Goal: Task Accomplishment & Management: Manage account settings

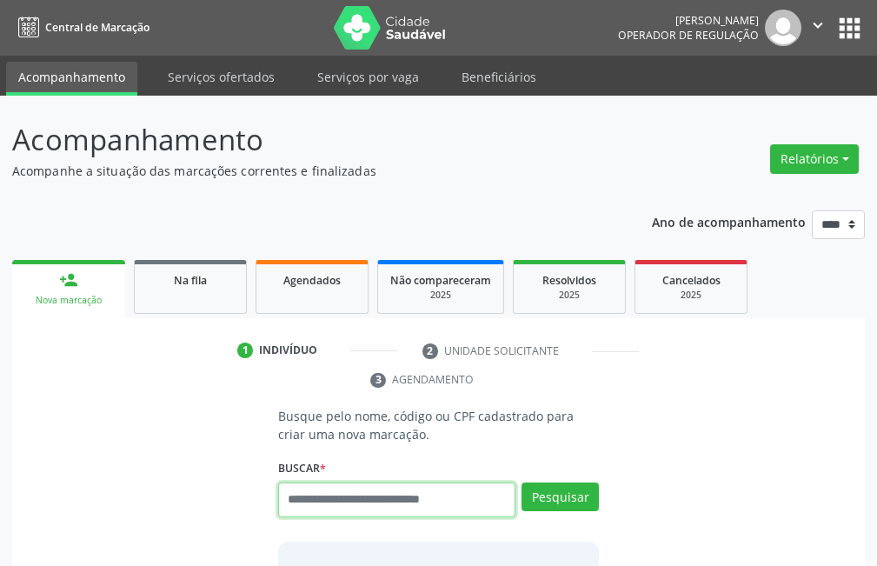
drag, startPoint x: 0, startPoint y: 0, endPoint x: 365, endPoint y: 509, distance: 626.3
click at [364, 509] on input "text" at bounding box center [396, 499] width 237 height 35
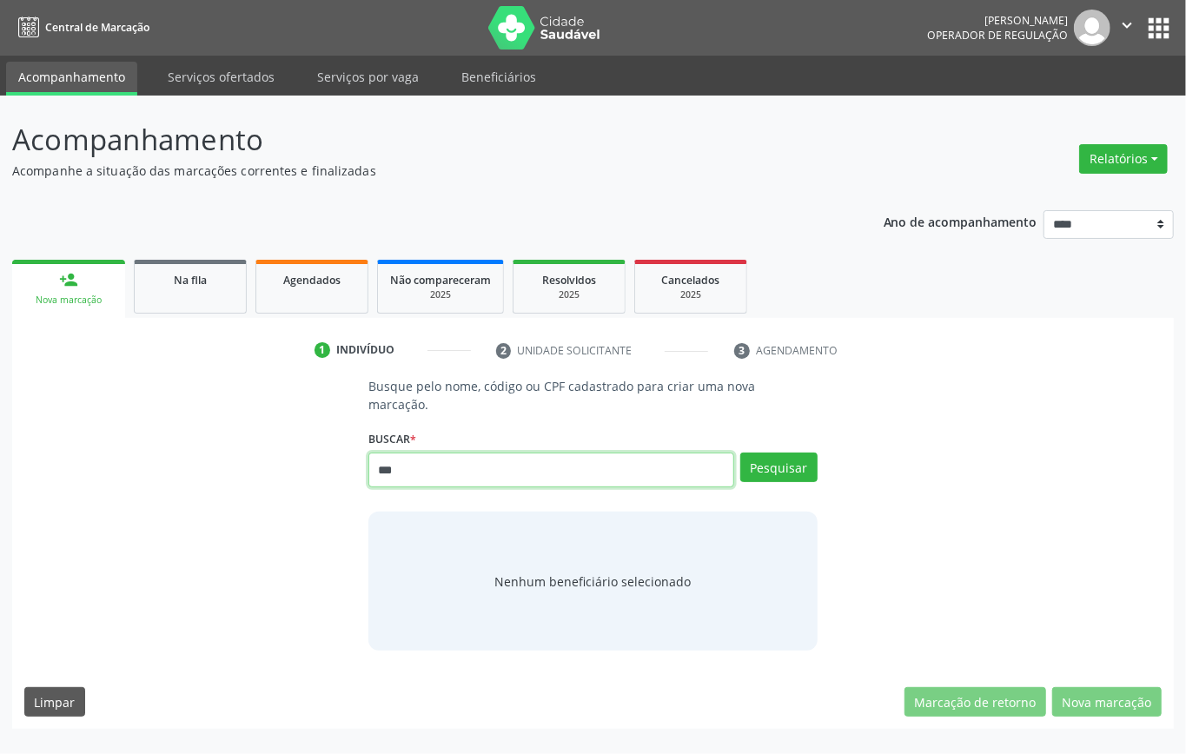
type input "***"
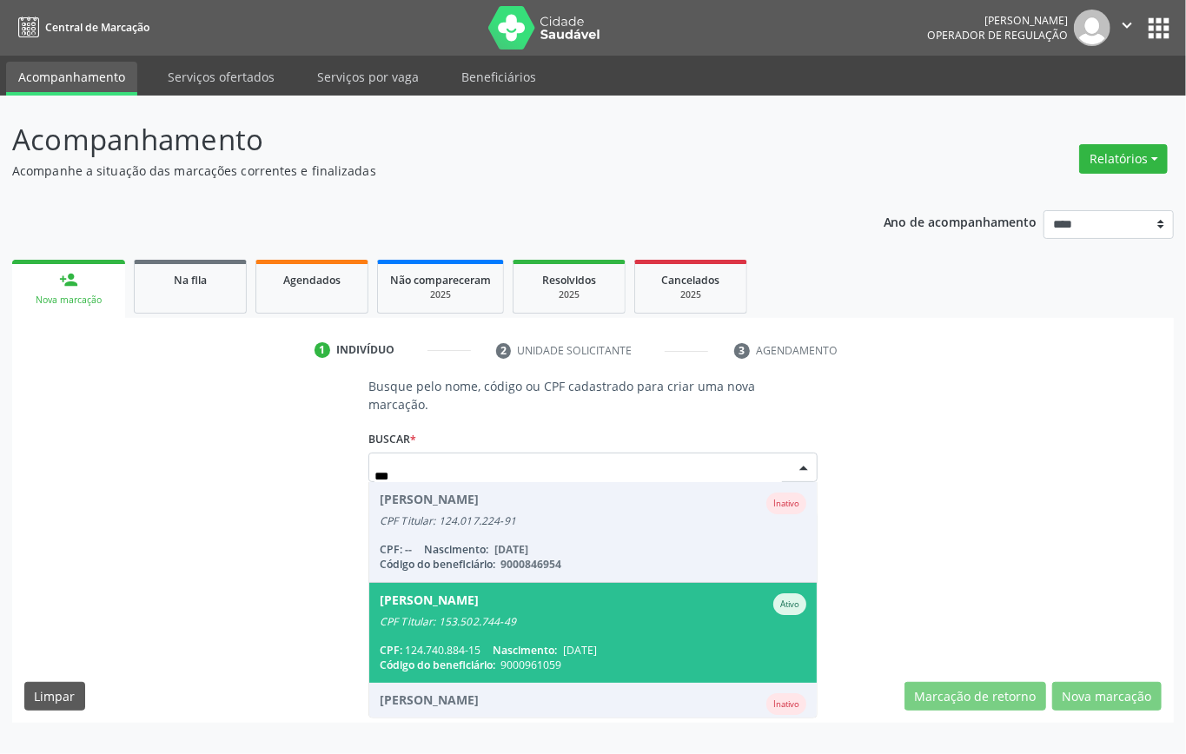
click at [446, 565] on div "CPF: 124.740.884-15 Nascimento: 24/11/1954" at bounding box center [593, 650] width 427 height 15
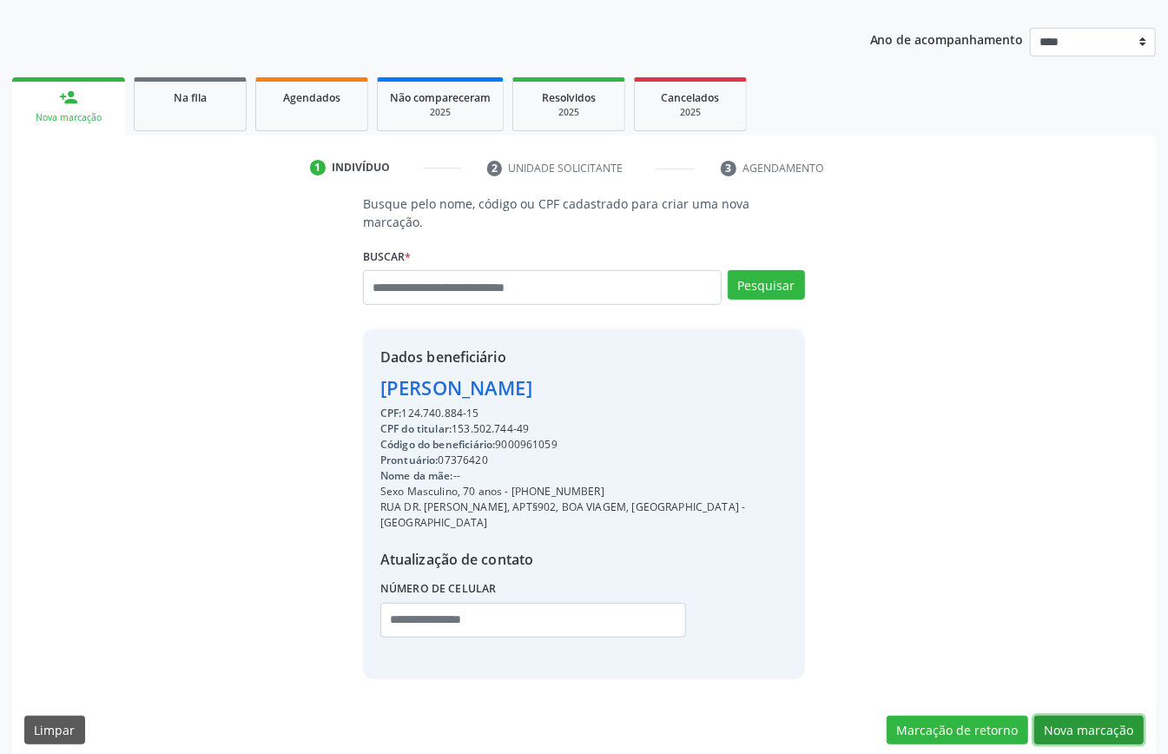
click at [876, 565] on button "Nova marcação" at bounding box center [1089, 731] width 109 height 30
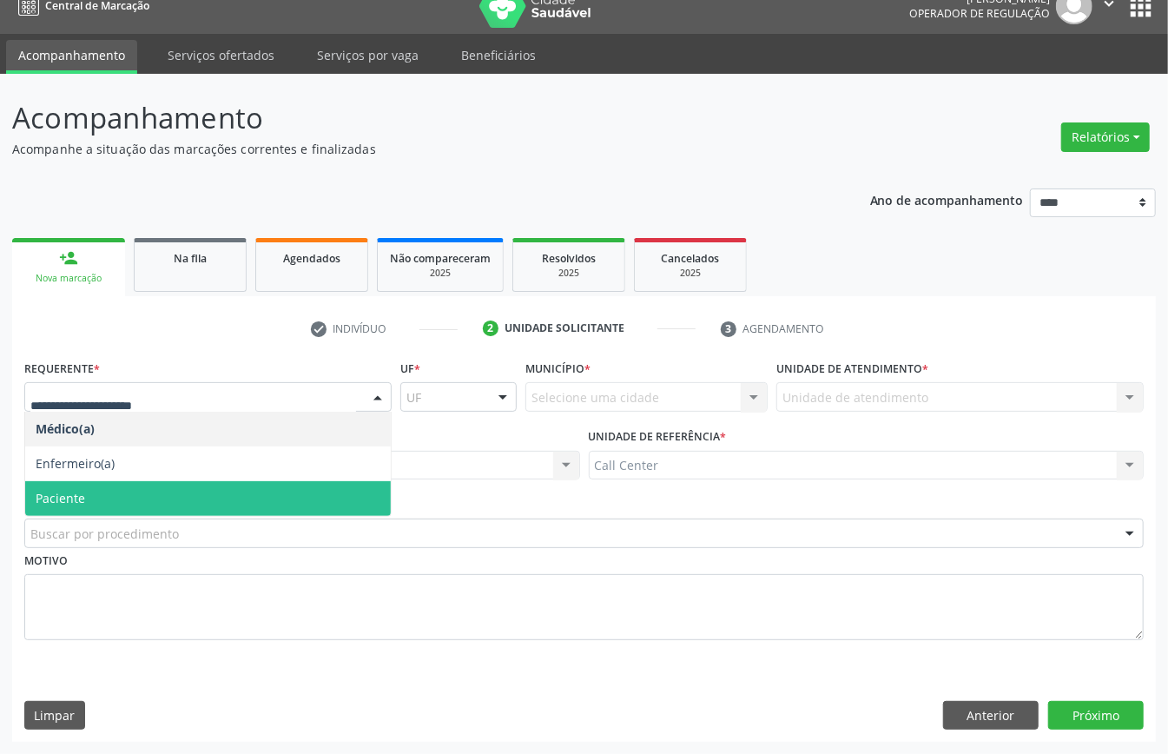
click at [106, 497] on span "Paciente" at bounding box center [208, 498] width 366 height 35
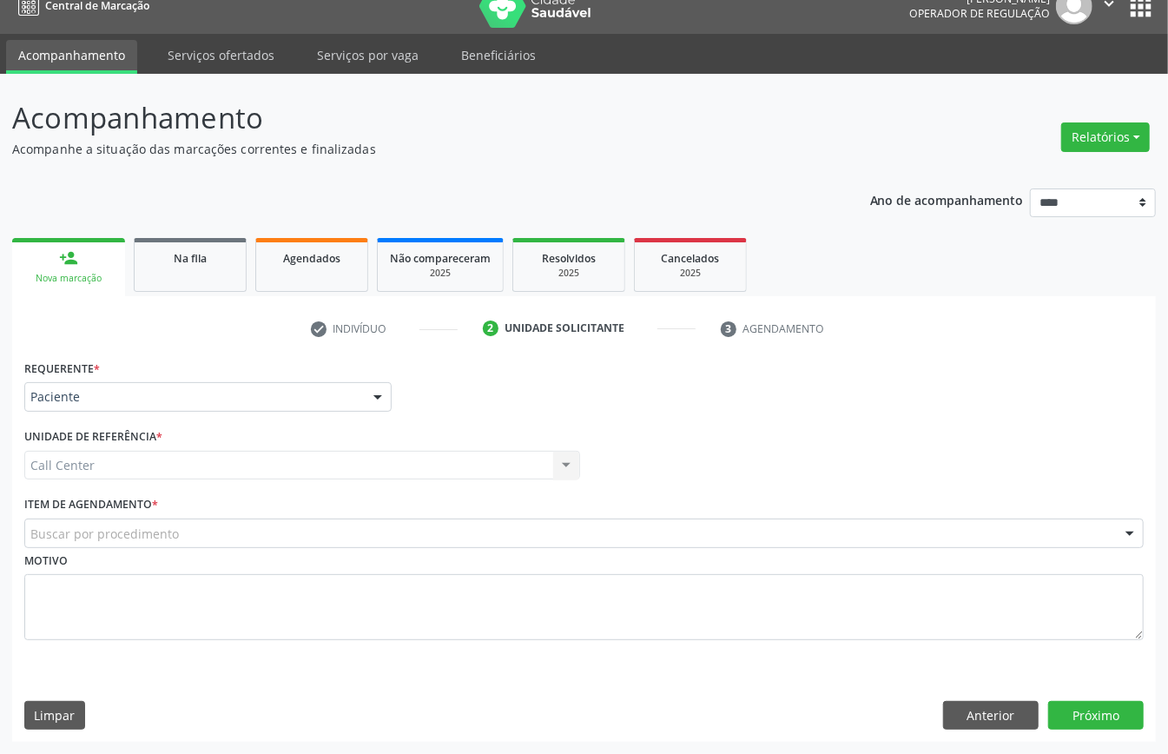
click at [215, 525] on div "Buscar por procedimento" at bounding box center [584, 534] width 1120 height 30
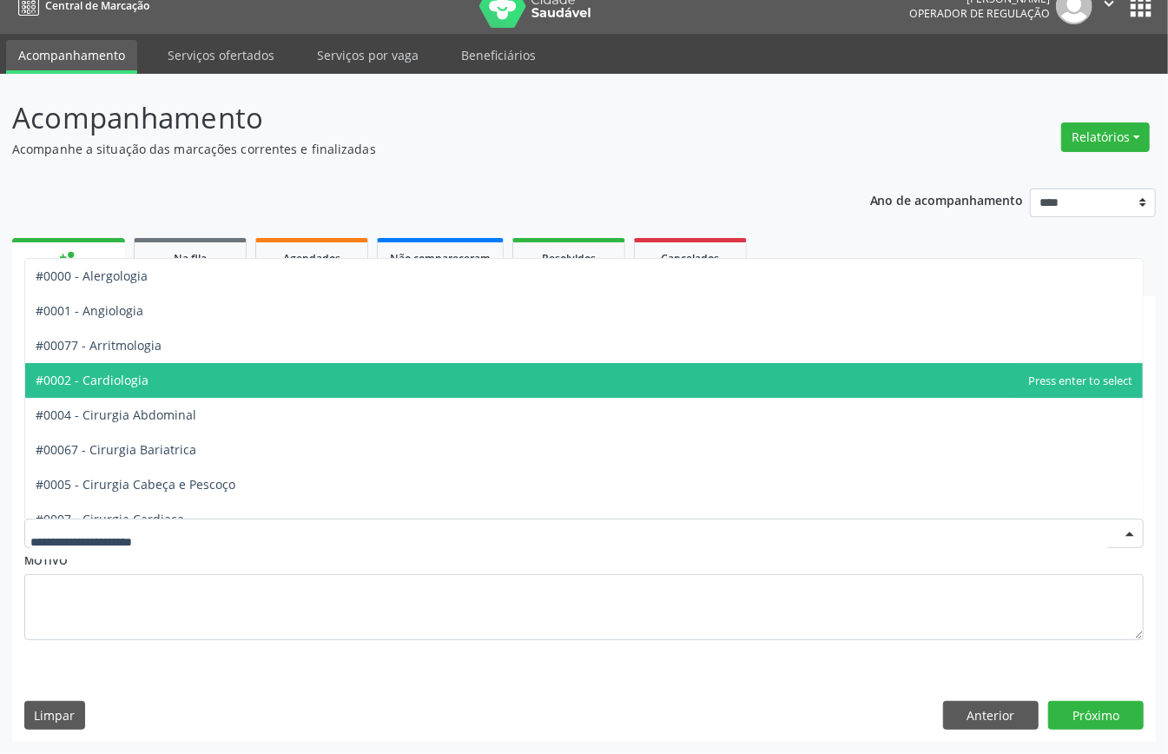
click at [191, 368] on span "#0002 - Cardiologia" at bounding box center [584, 380] width 1118 height 35
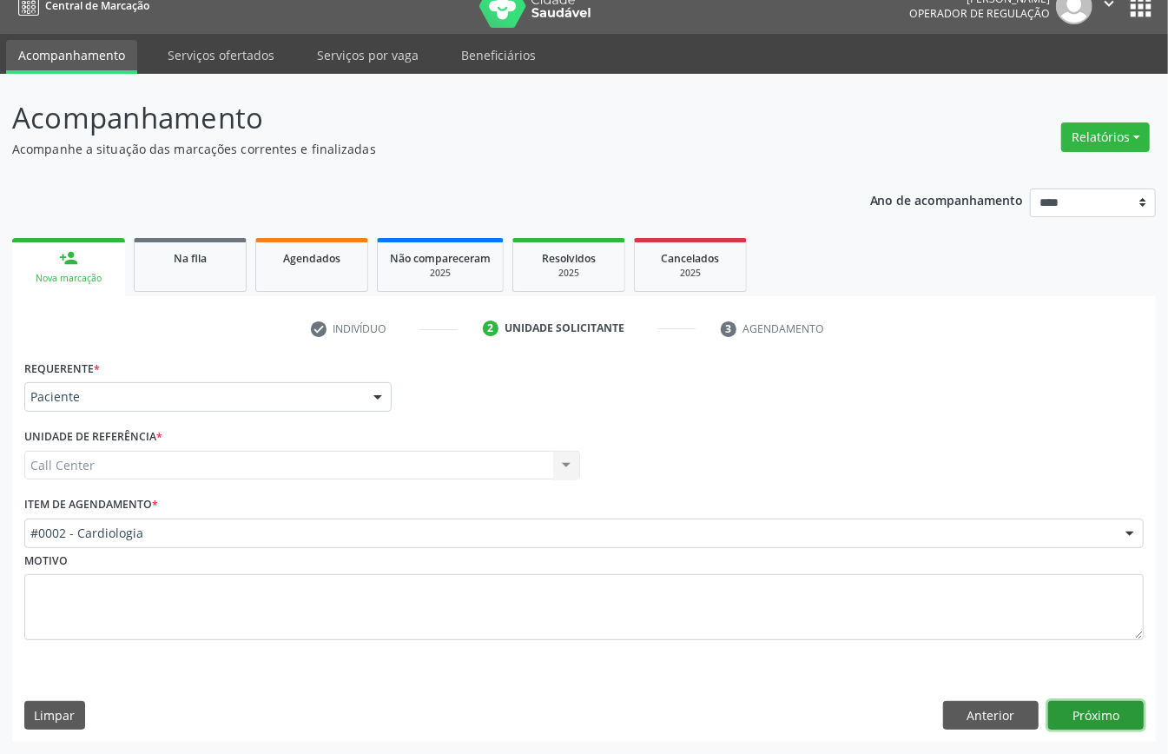
click at [876, 565] on button "Próximo" at bounding box center [1097, 716] width 96 height 30
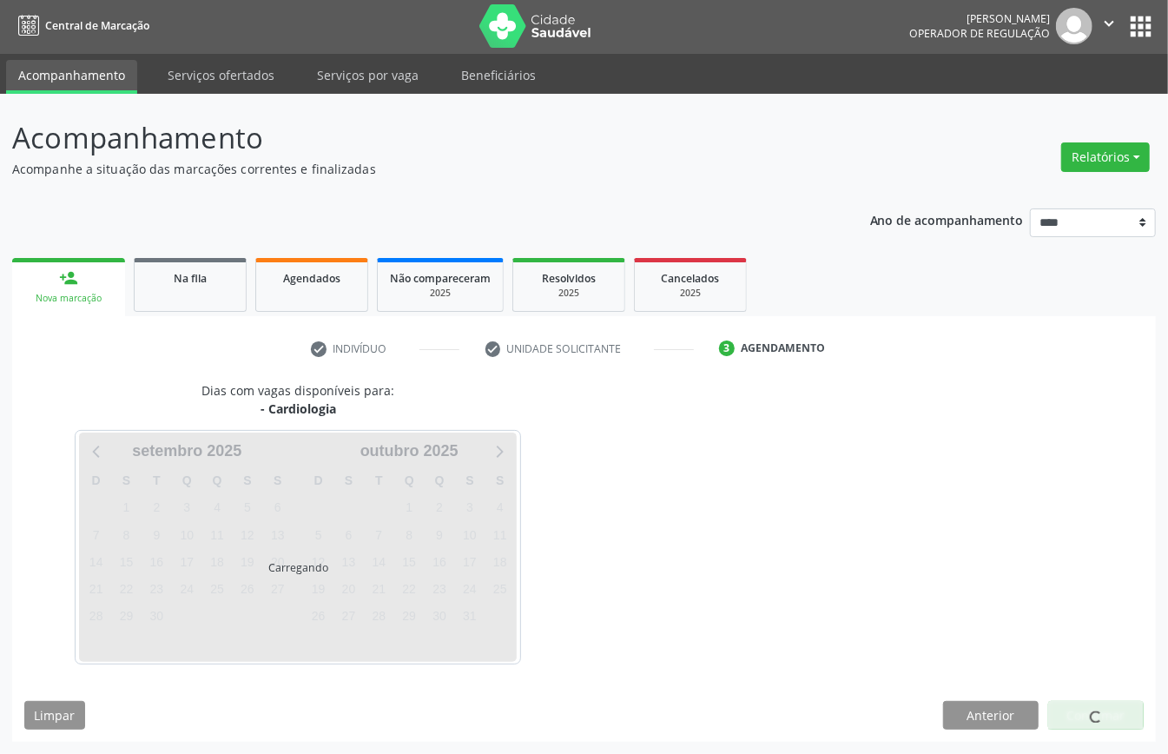
scroll to position [3, 0]
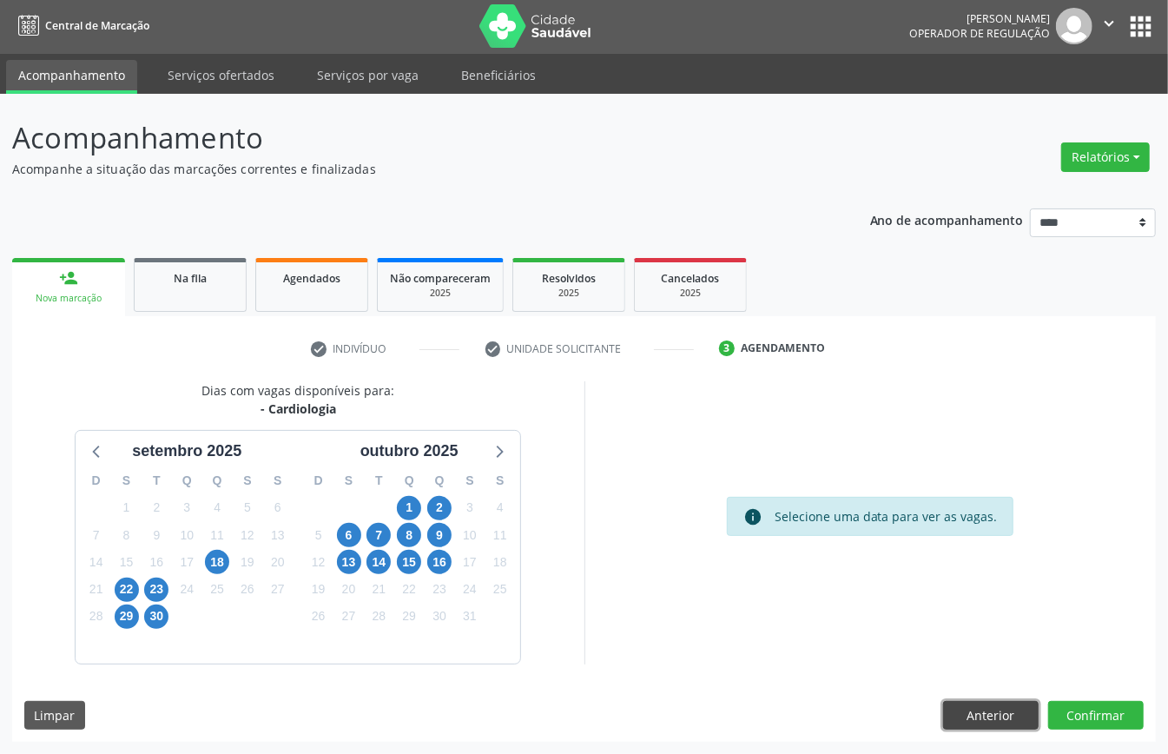
click at [876, 565] on button "Anterior" at bounding box center [991, 716] width 96 height 30
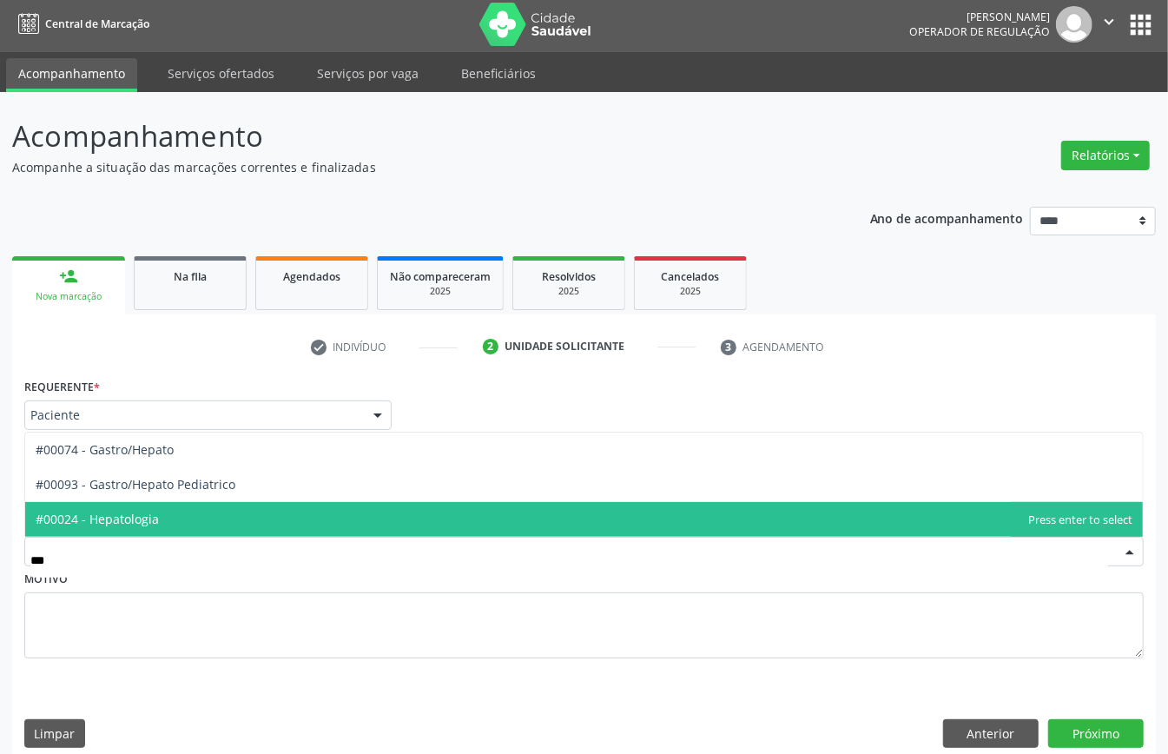
click at [203, 512] on span "#00024 - Hepatologia" at bounding box center [584, 519] width 1118 height 35
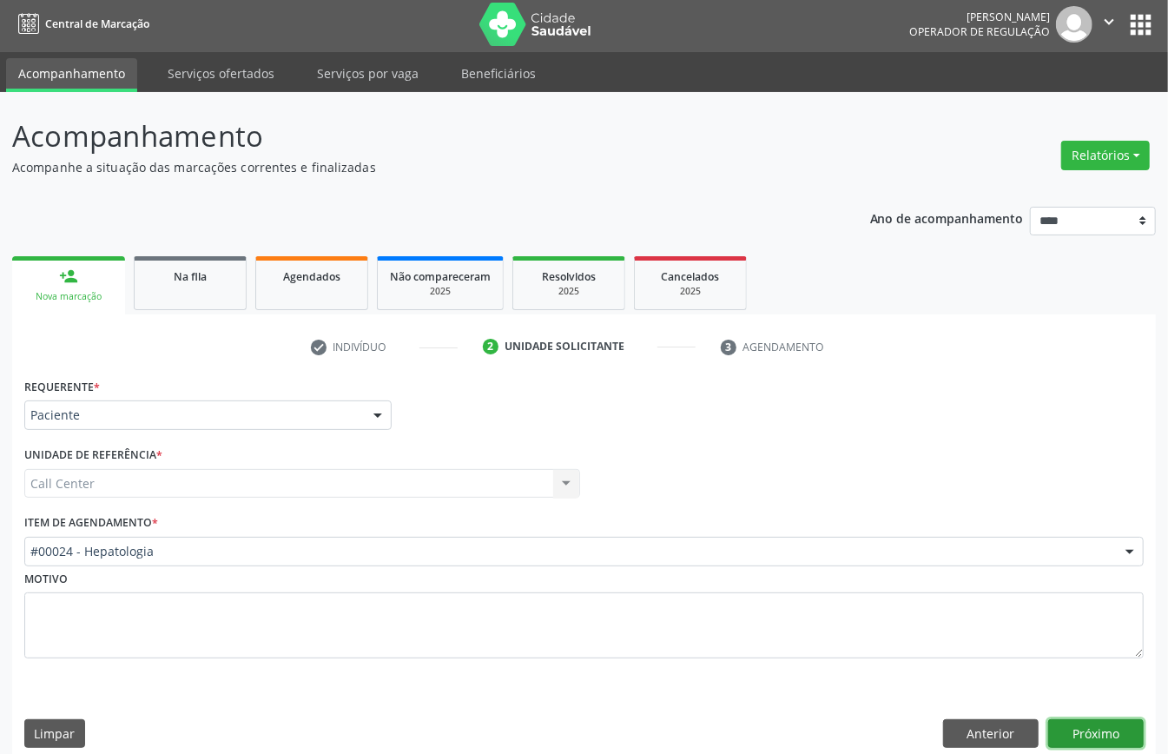
click at [876, 565] on button "Próximo" at bounding box center [1097, 734] width 96 height 30
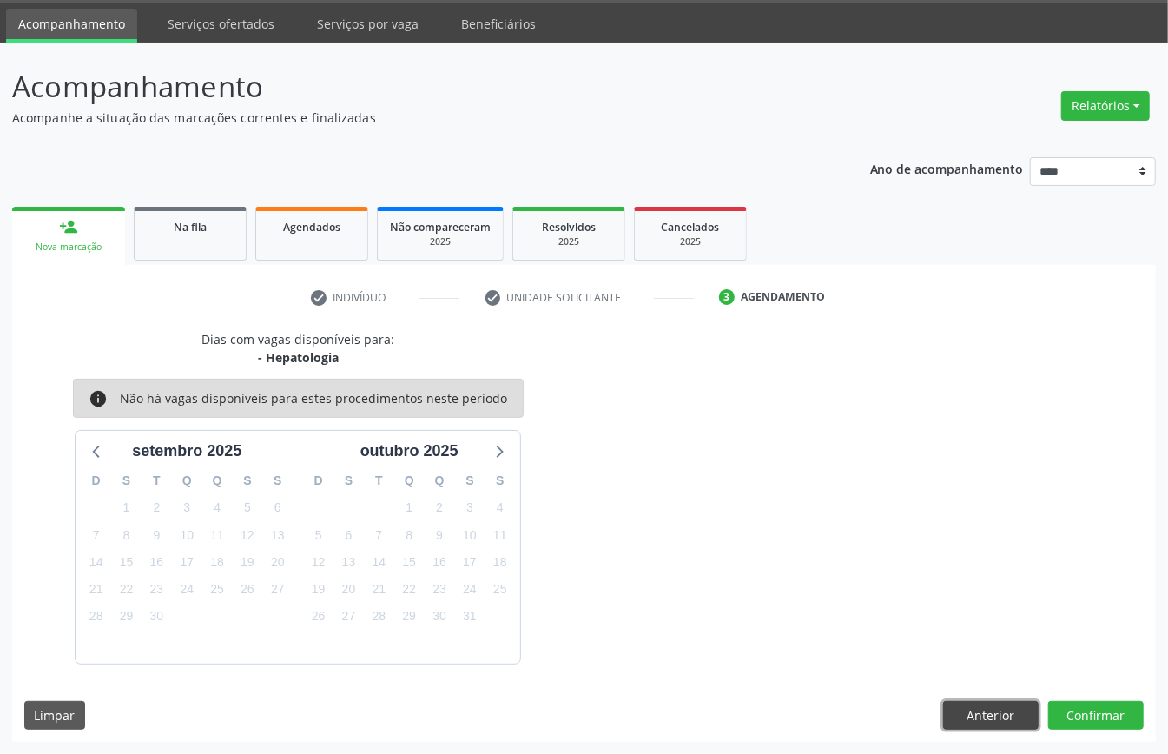
click at [876, 565] on button "Anterior" at bounding box center [991, 716] width 96 height 30
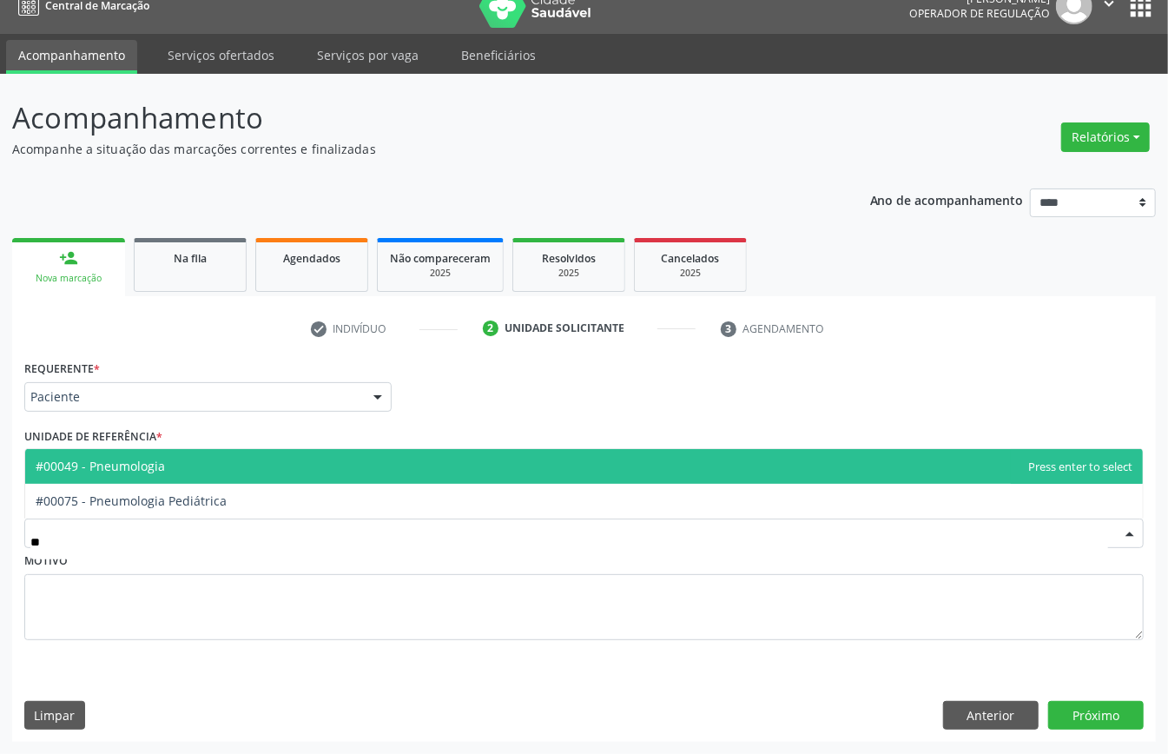
click at [182, 464] on span "#00049 - Pneumologia" at bounding box center [584, 466] width 1118 height 35
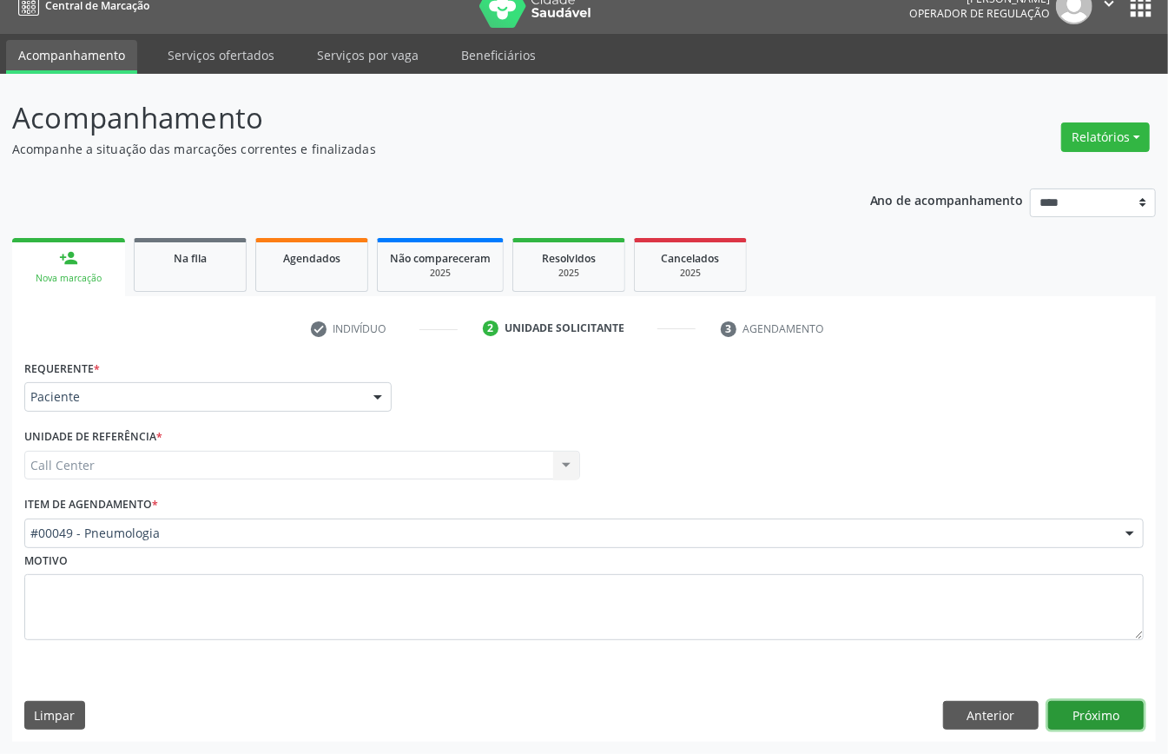
drag, startPoint x: 1096, startPoint y: 720, endPoint x: 1081, endPoint y: 726, distance: 16.8
click at [876, 565] on button "Próximo" at bounding box center [1097, 716] width 96 height 30
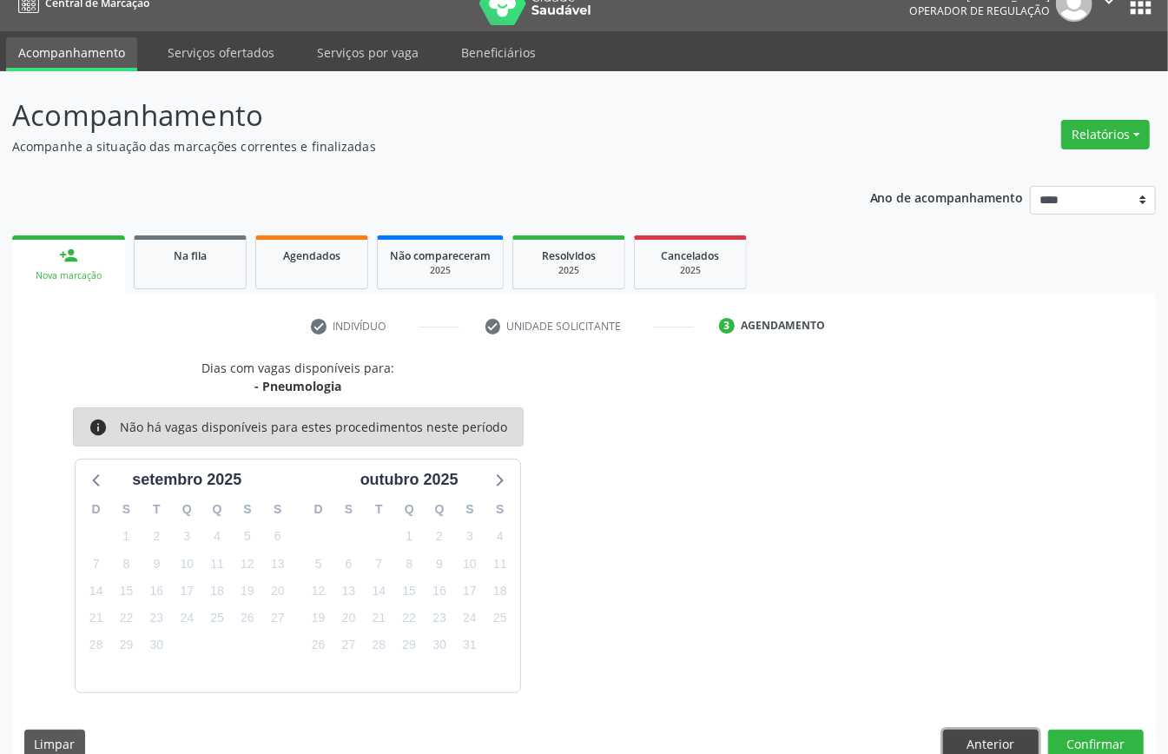
click at [876, 565] on button "Anterior" at bounding box center [991, 745] width 96 height 30
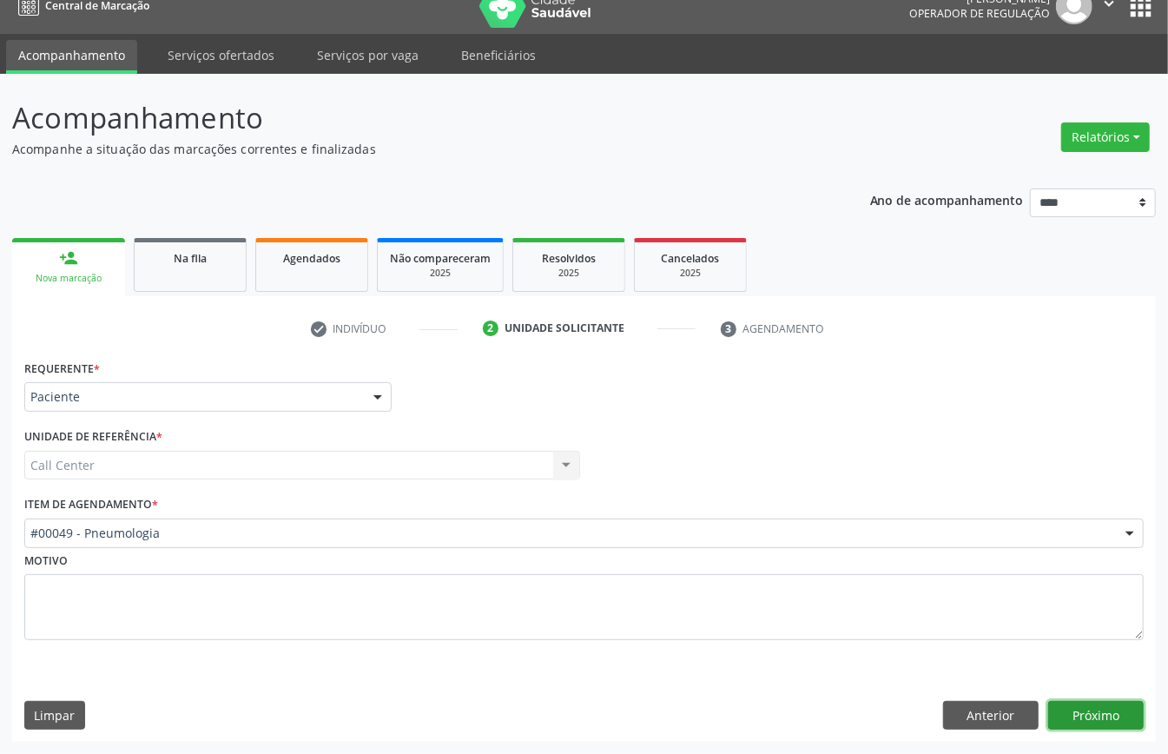
click at [876, 565] on button "Próximo" at bounding box center [1097, 716] width 96 height 30
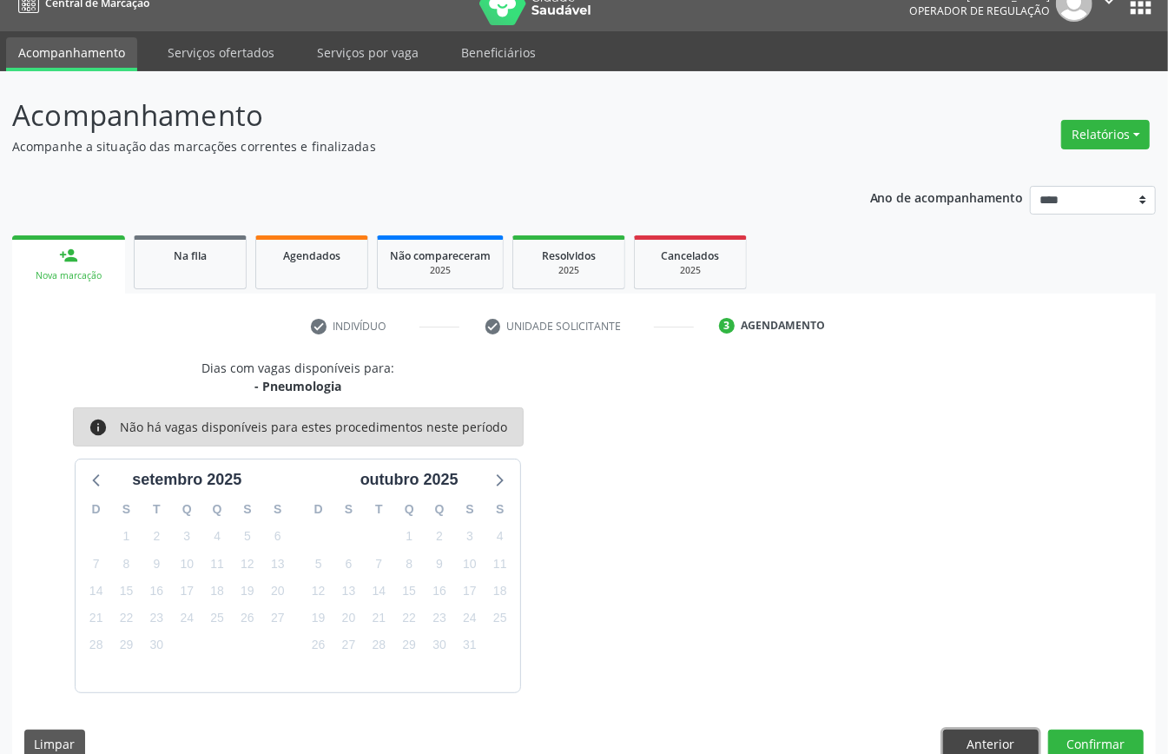
click at [876, 565] on button "Anterior" at bounding box center [991, 745] width 96 height 30
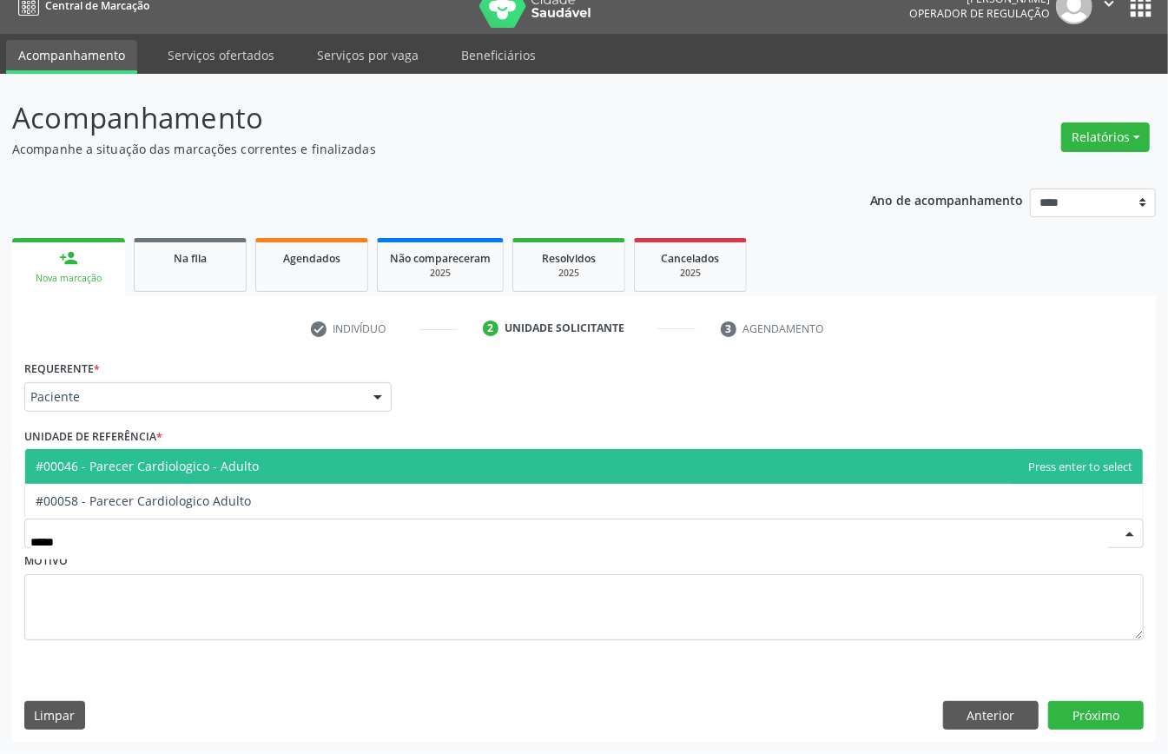
click at [146, 449] on span "#00046 - Parecer Cardiologico - Adulto" at bounding box center [584, 466] width 1118 height 35
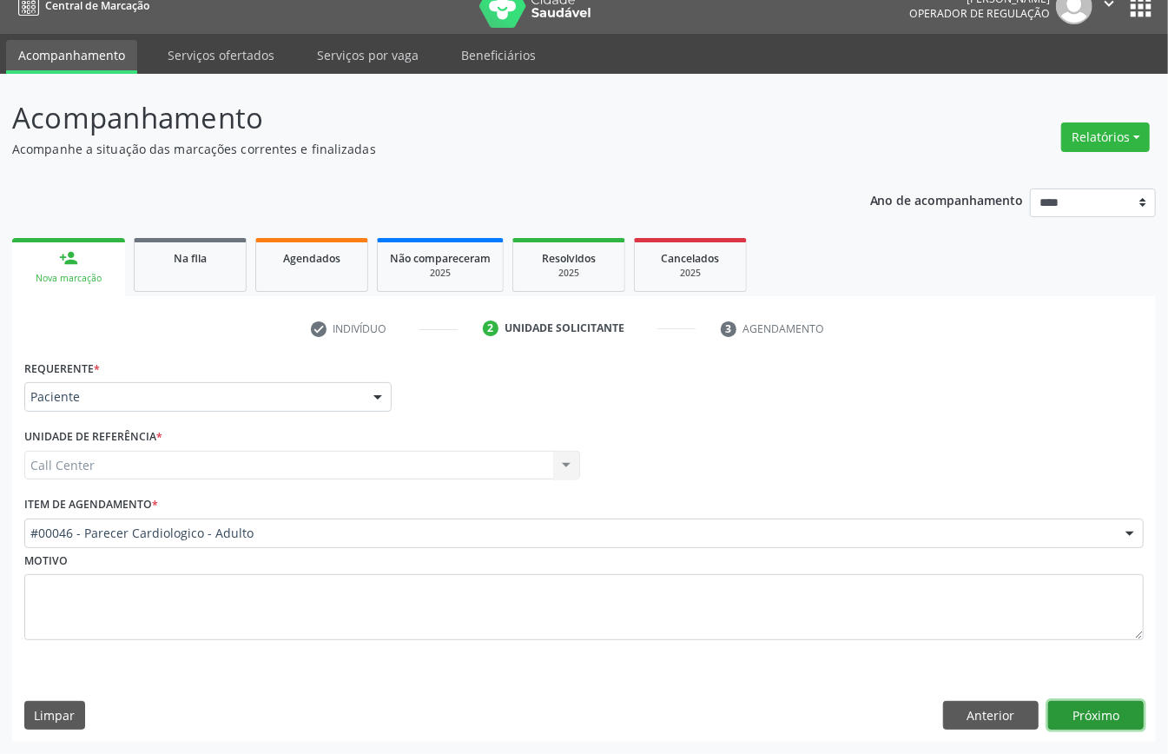
click at [876, 565] on button "Próximo" at bounding box center [1097, 716] width 96 height 30
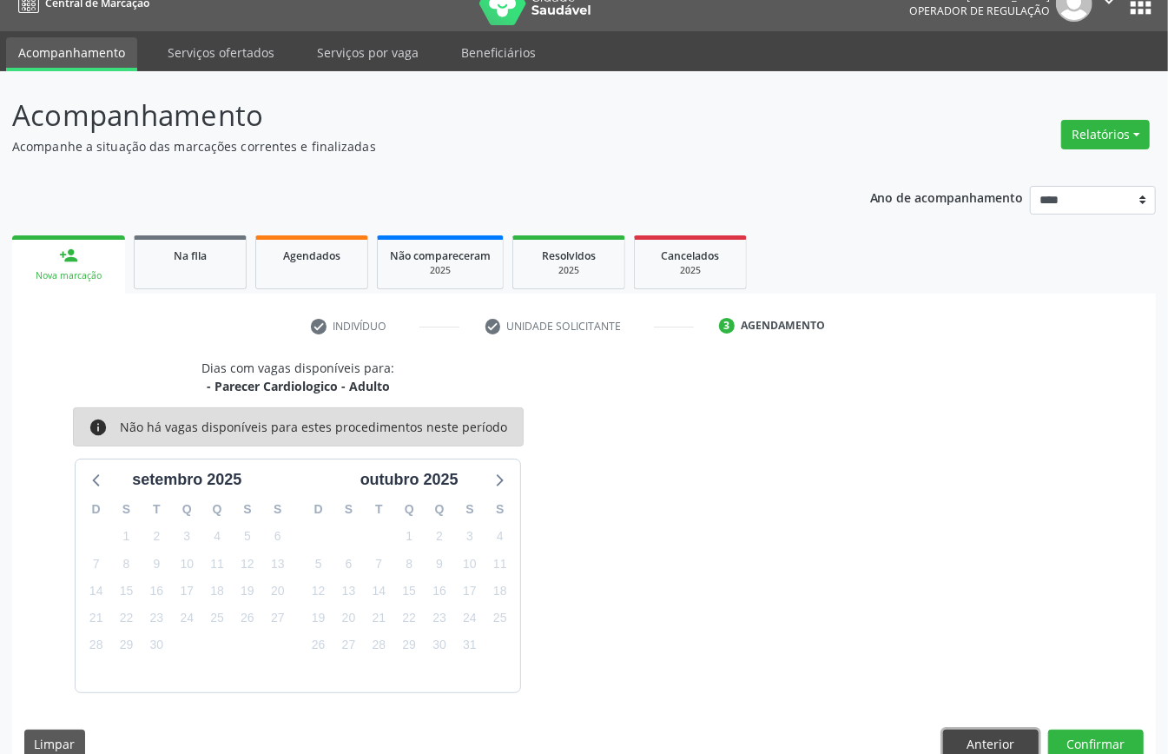
click at [876, 565] on button "Anterior" at bounding box center [991, 745] width 96 height 30
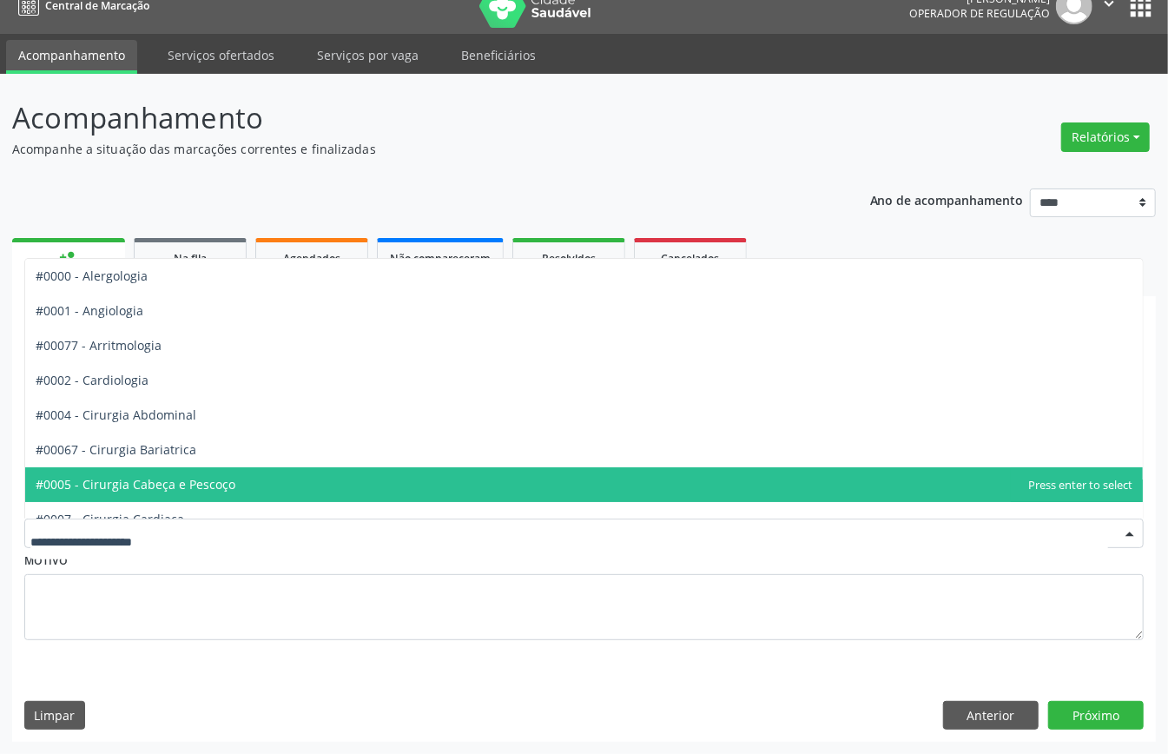
type input "*"
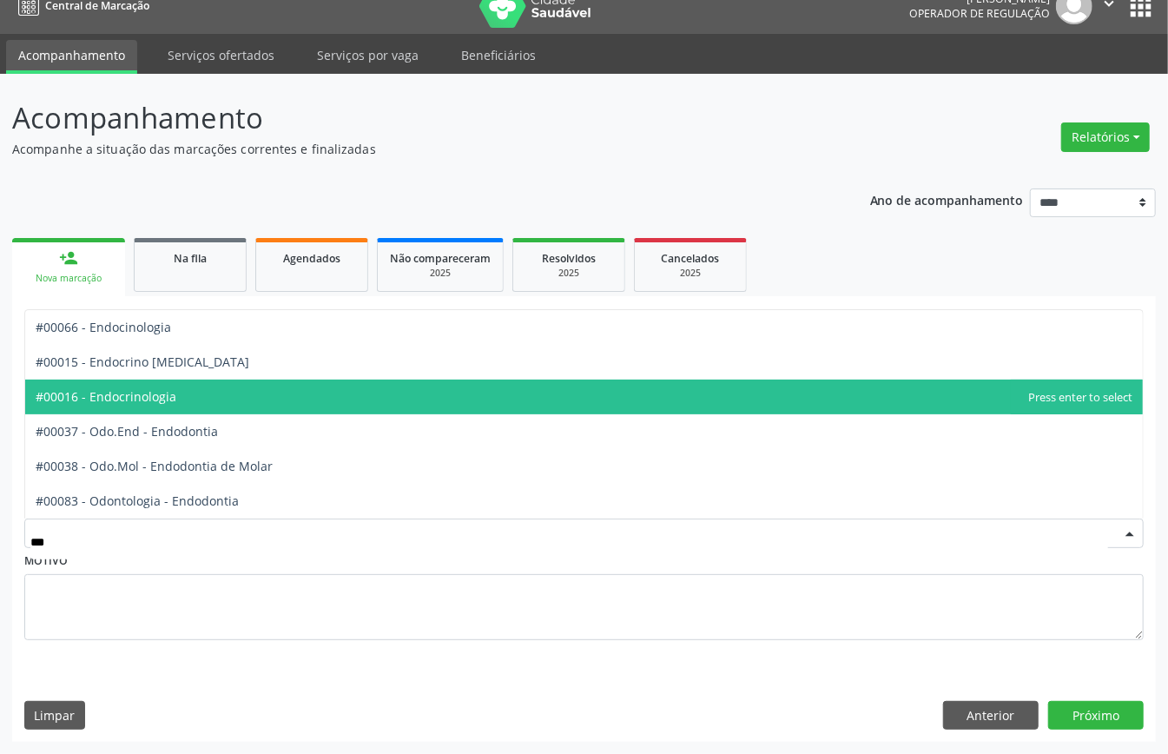
click at [160, 403] on span "#00016 - Endocrinologia" at bounding box center [584, 397] width 1118 height 35
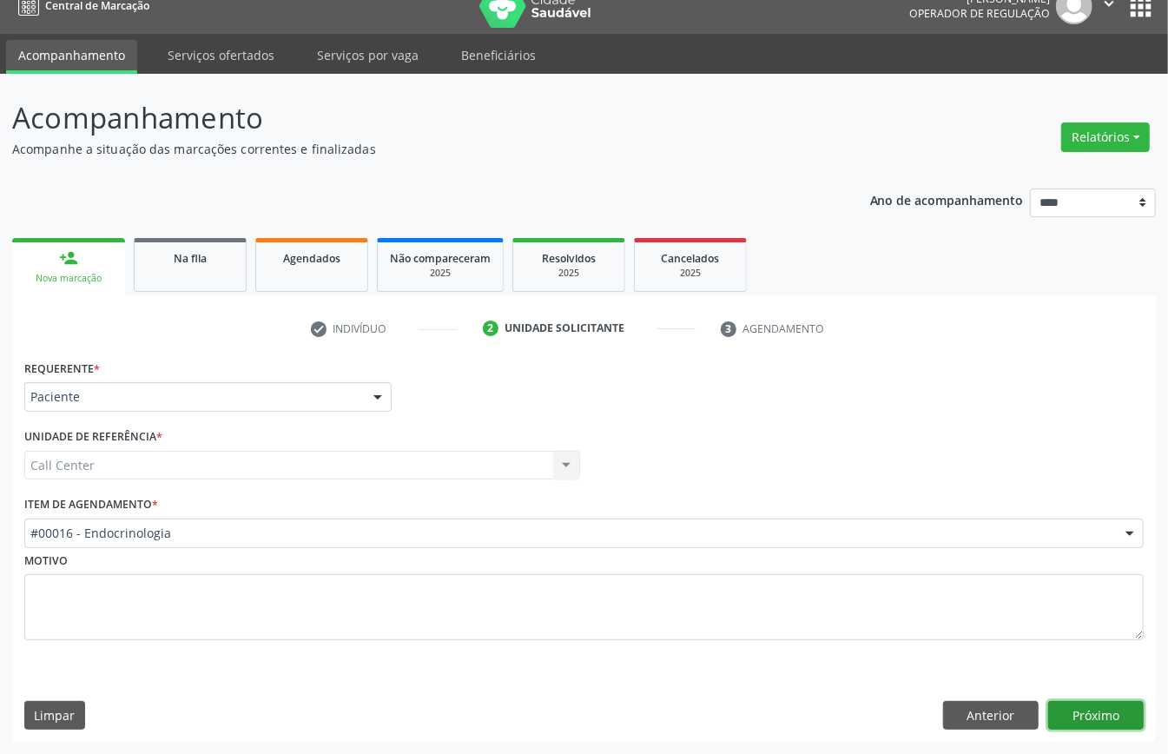
click at [876, 565] on button "Próximo" at bounding box center [1097, 716] width 96 height 30
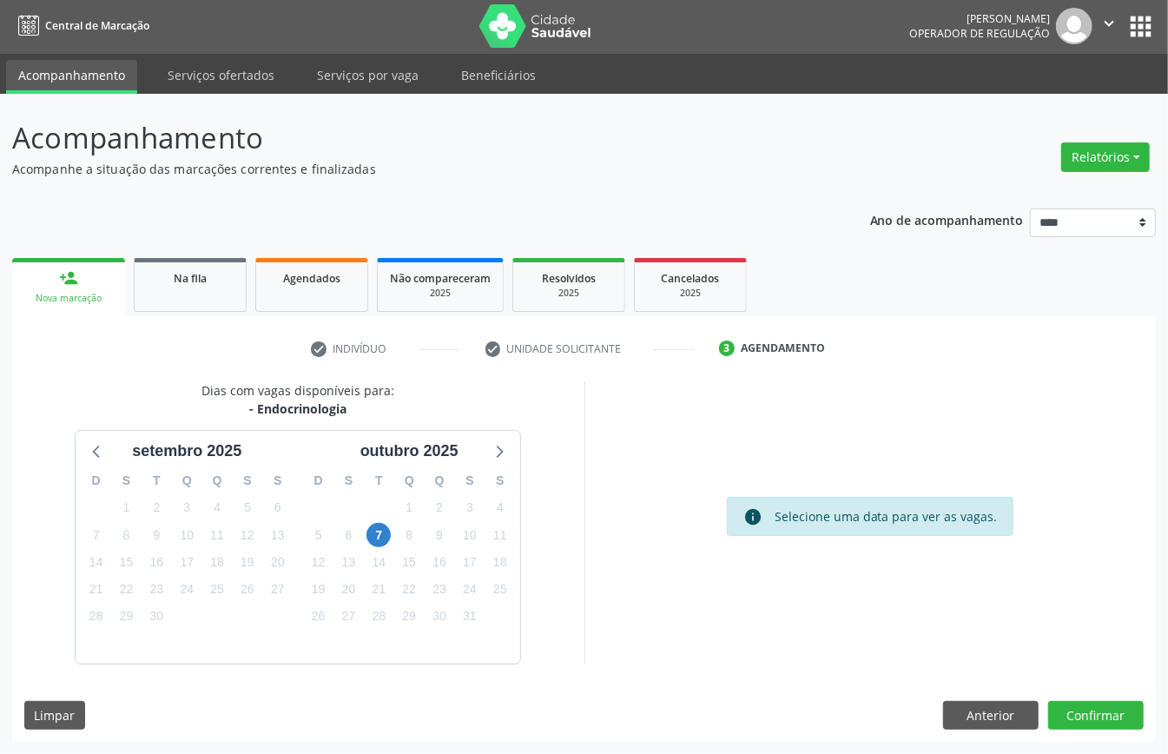
click at [384, 522] on div "7" at bounding box center [379, 535] width 24 height 27
click at [382, 533] on span "7" at bounding box center [379, 535] width 24 height 24
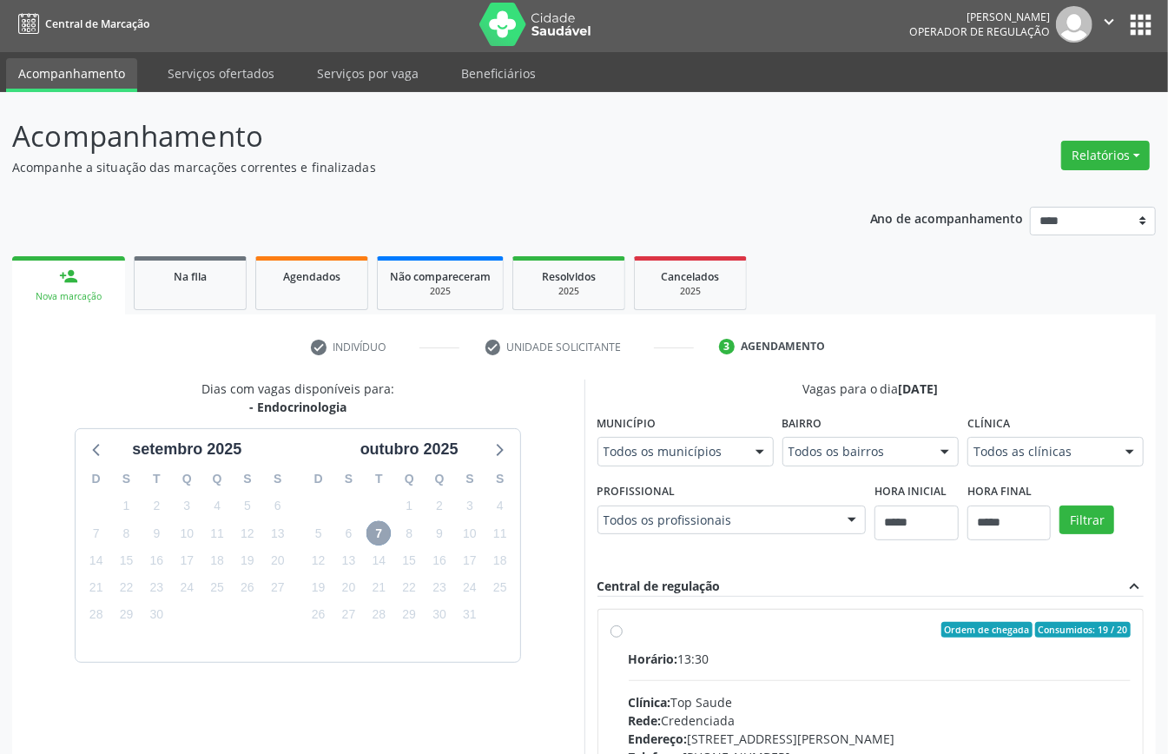
scroll to position [539, 0]
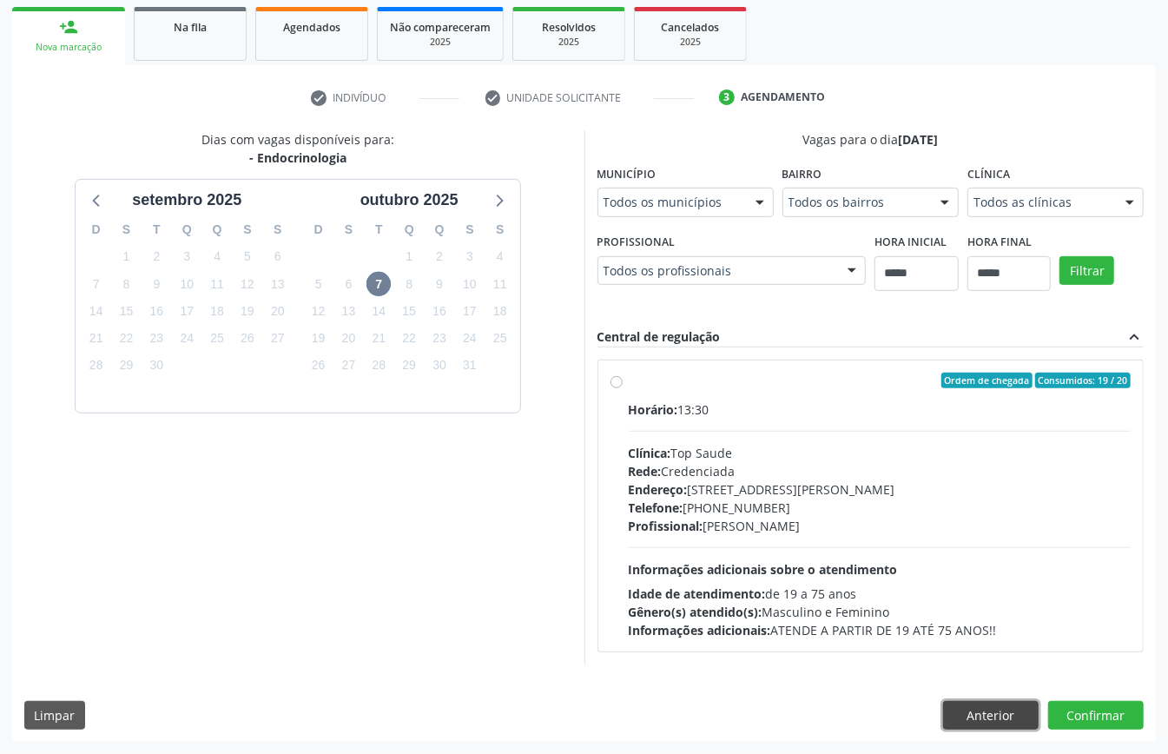
click at [876, 565] on button "Anterior" at bounding box center [991, 716] width 96 height 30
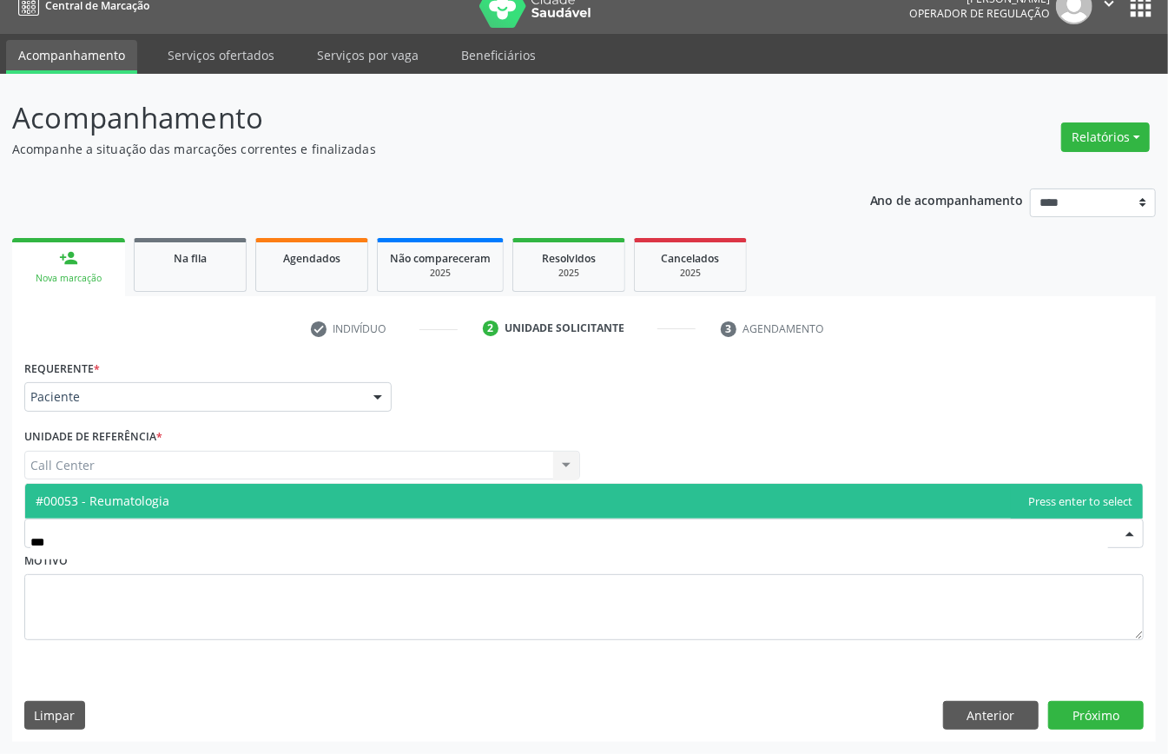
click at [125, 498] on span "#00053 - Reumatologia" at bounding box center [103, 501] width 134 height 17
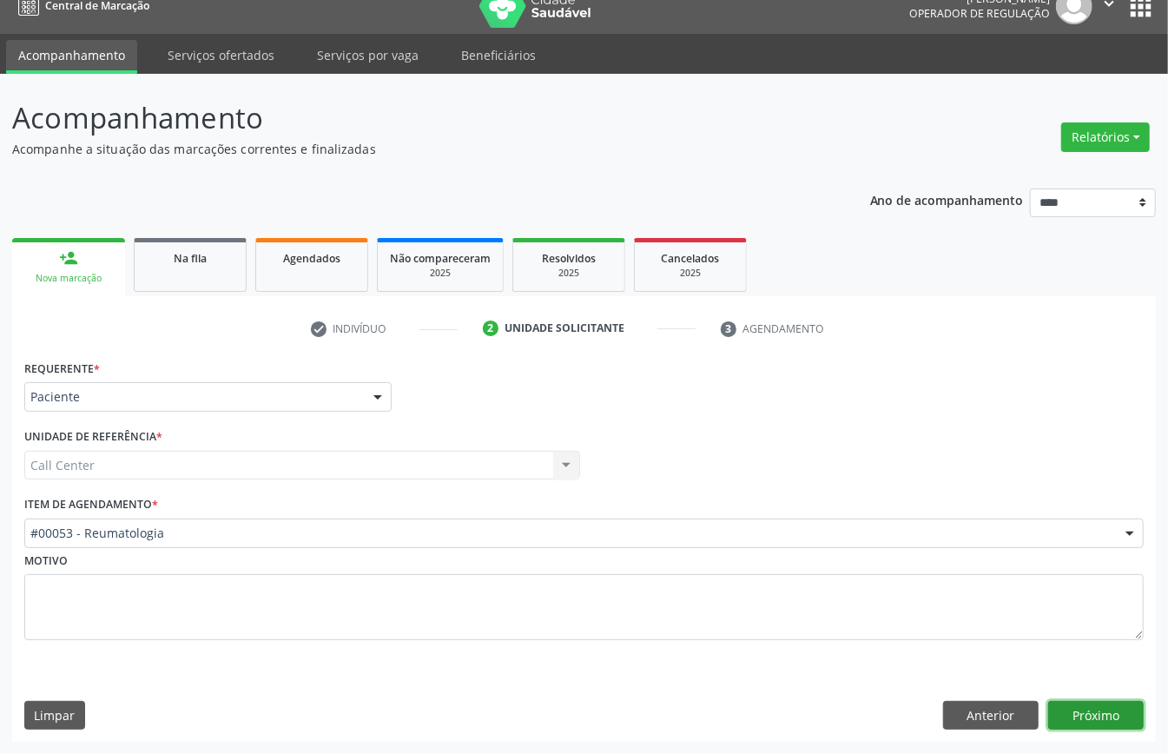
click at [876, 565] on button "Próximo" at bounding box center [1097, 716] width 96 height 30
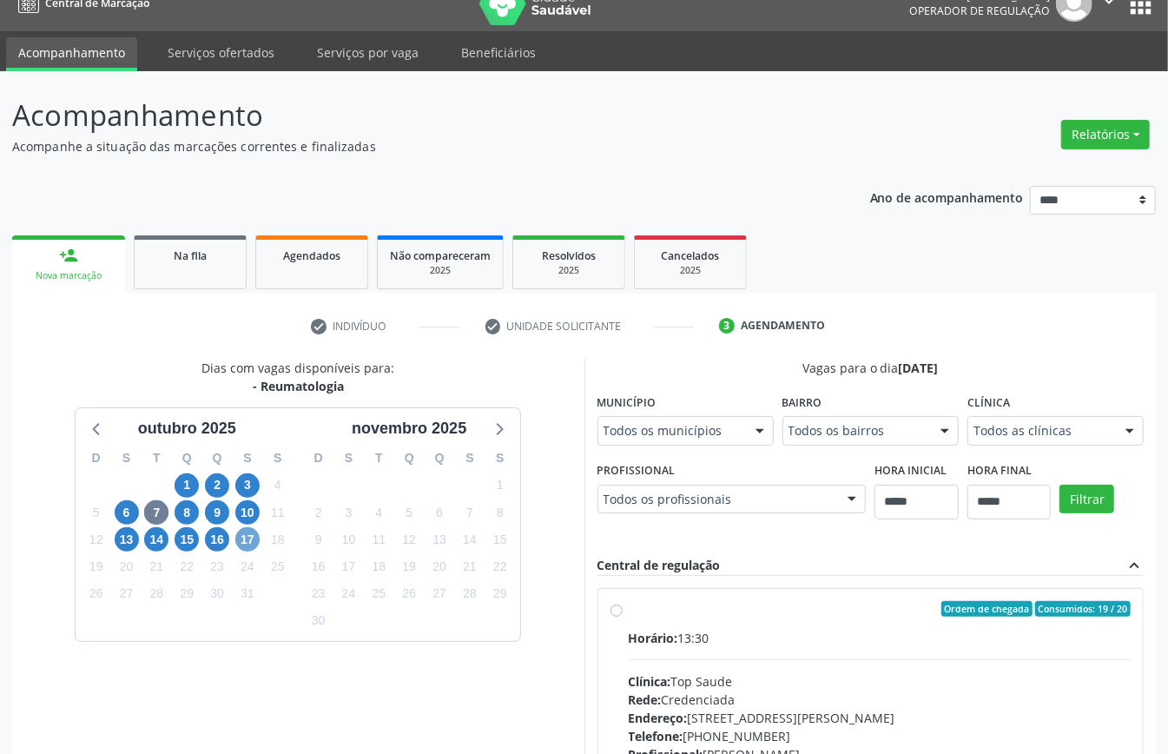
click at [245, 547] on span "17" at bounding box center [247, 539] width 24 height 24
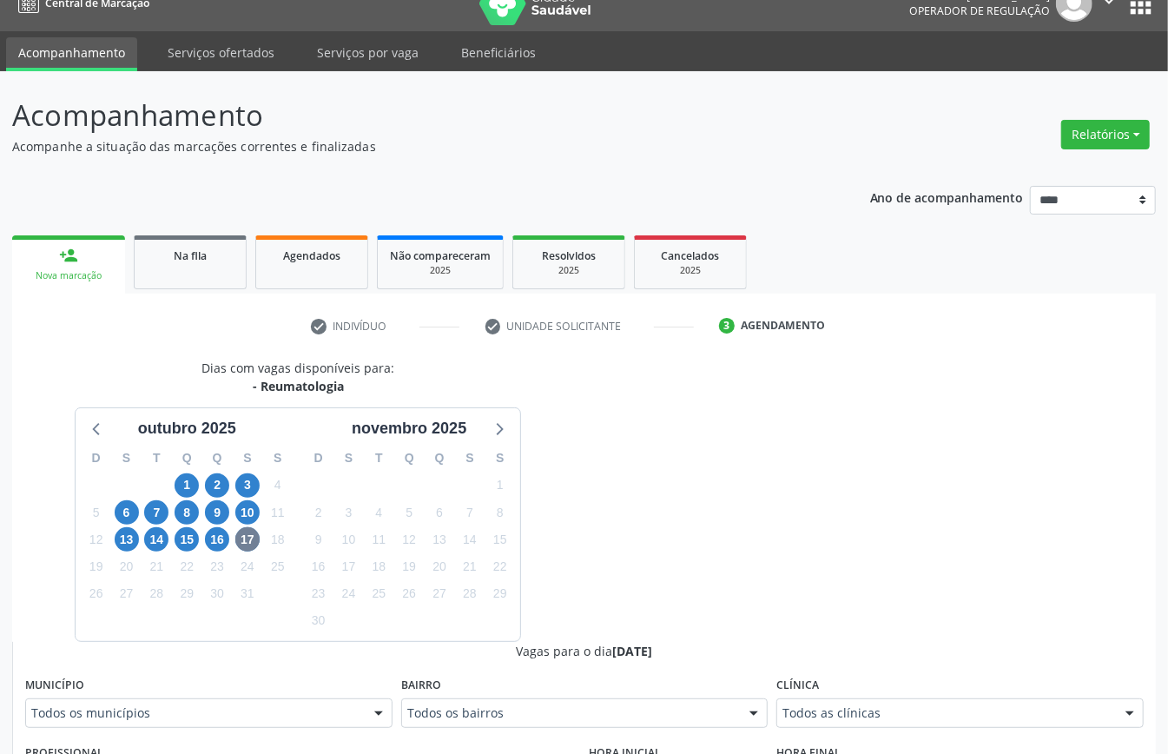
click at [839, 565] on div "Todos as clínicas" at bounding box center [960, 713] width 367 height 30
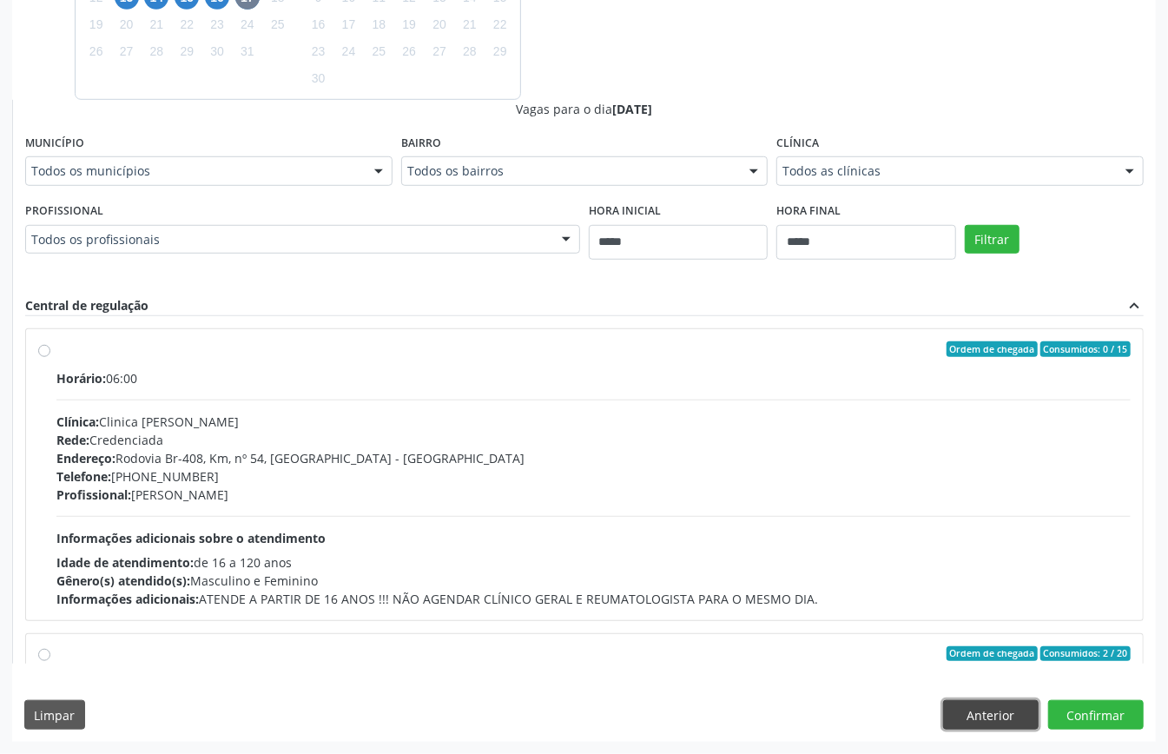
click at [876, 565] on button "Anterior" at bounding box center [991, 715] width 96 height 30
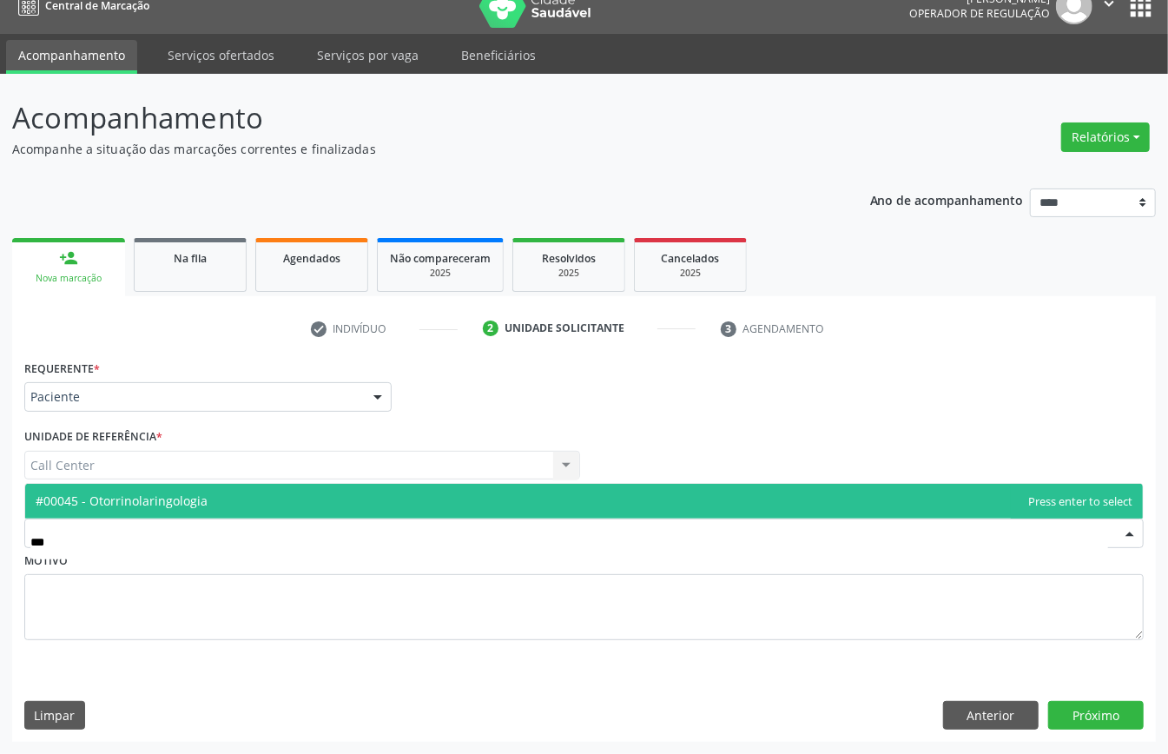
click at [334, 485] on span "#00045 - Otorrinolaringologia" at bounding box center [584, 501] width 1118 height 35
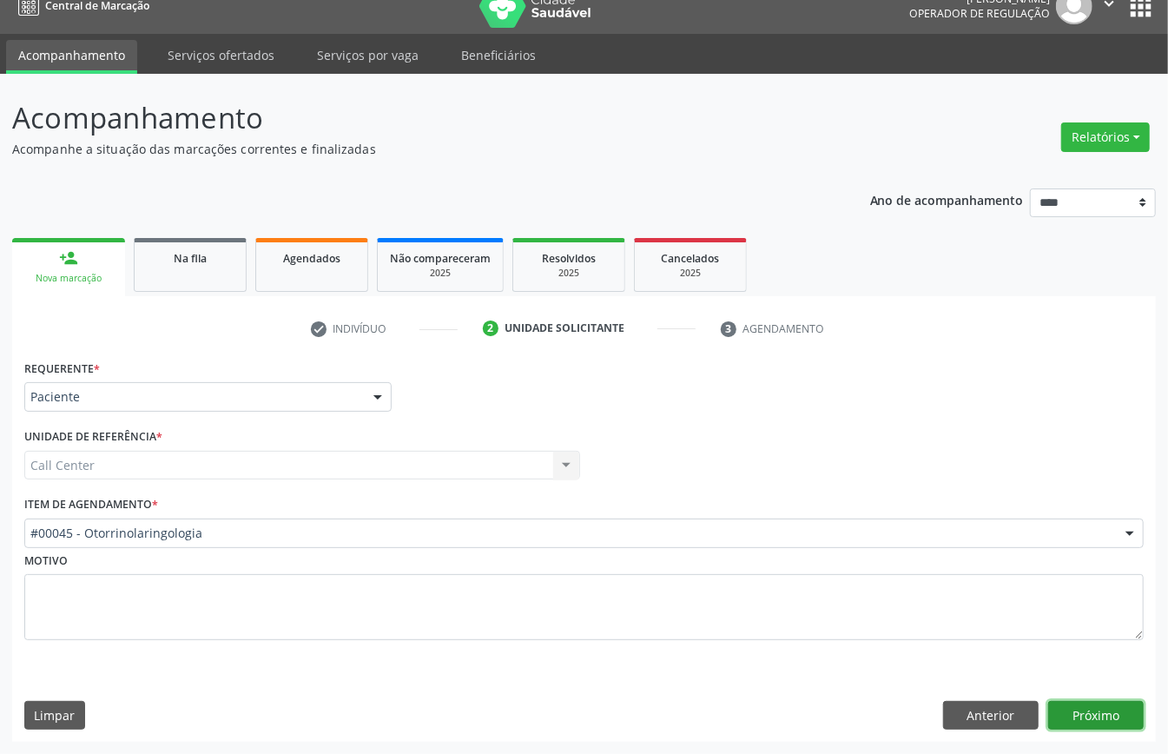
click at [876, 565] on button "Próximo" at bounding box center [1097, 716] width 96 height 30
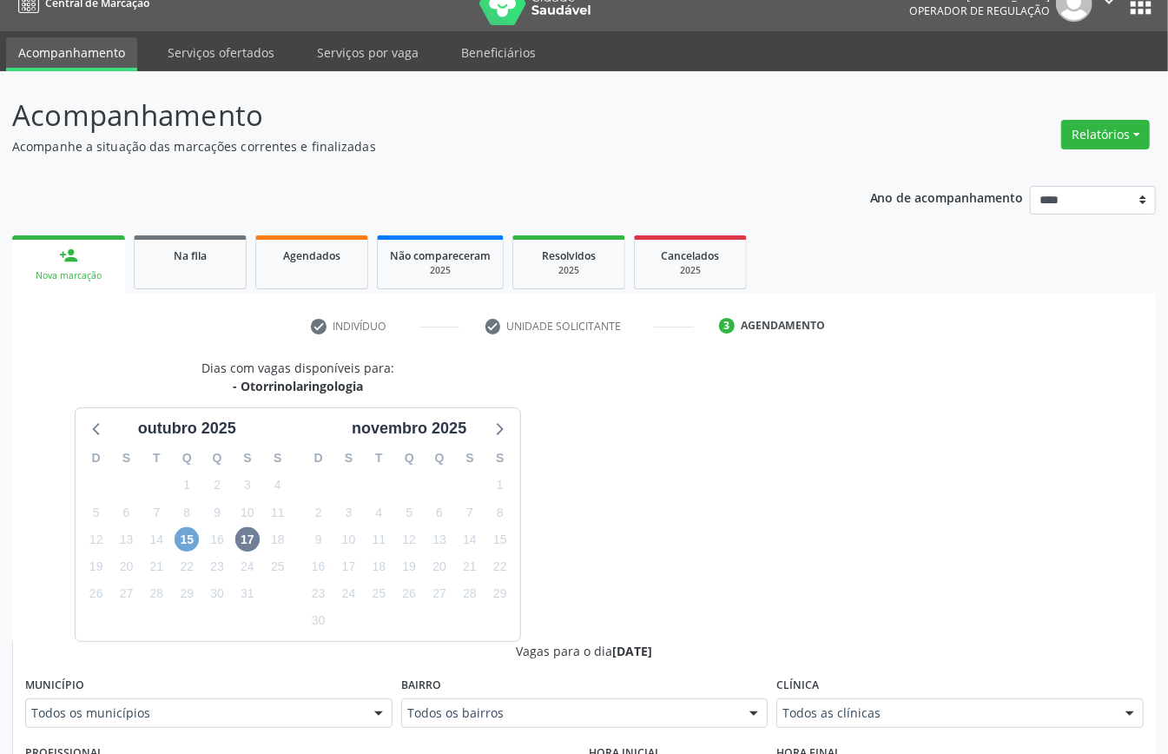
click at [182, 546] on span "15" at bounding box center [187, 539] width 24 height 24
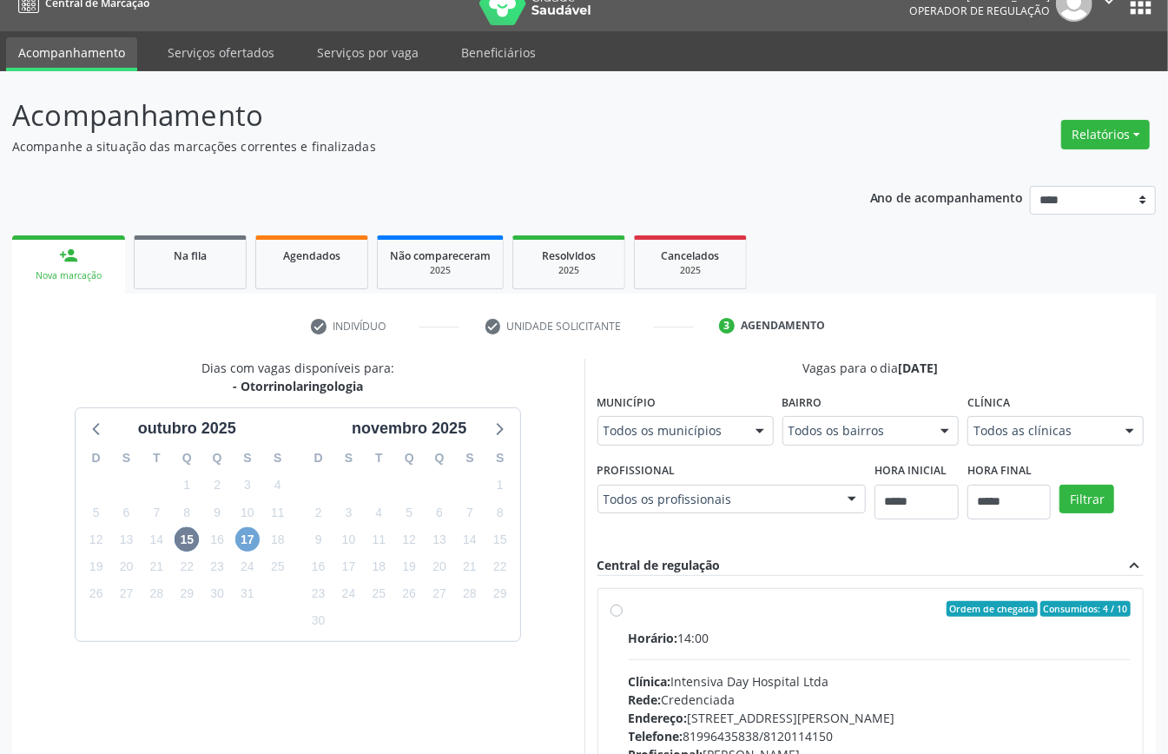
click at [241, 546] on span "17" at bounding box center [247, 539] width 24 height 24
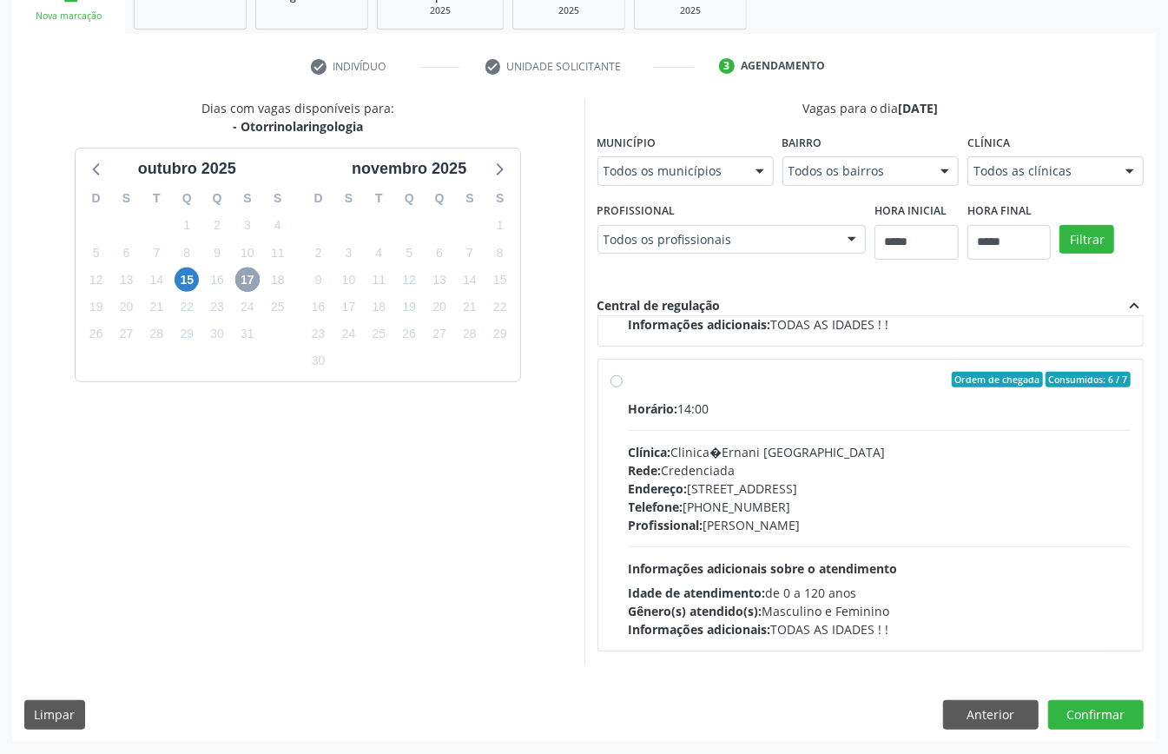
scroll to position [581, 0]
click at [92, 172] on icon at bounding box center [97, 168] width 23 height 23
click at [432, 279] on span "18" at bounding box center [439, 280] width 24 height 24
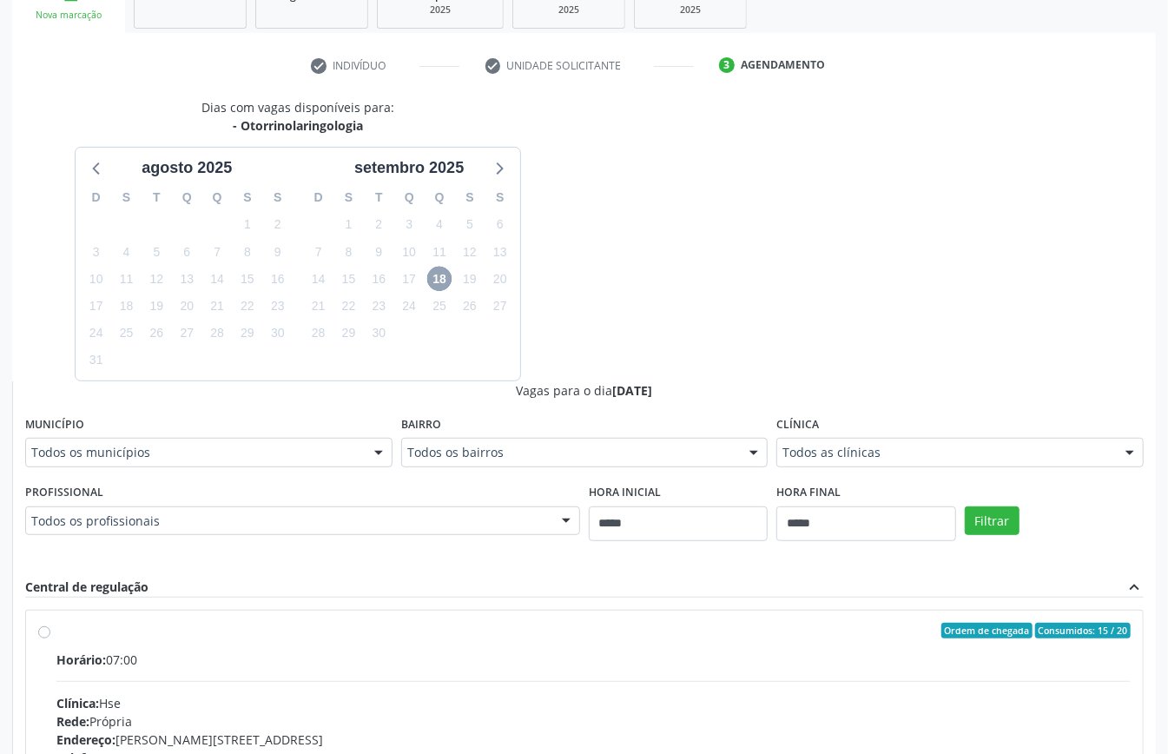
scroll to position [539, 0]
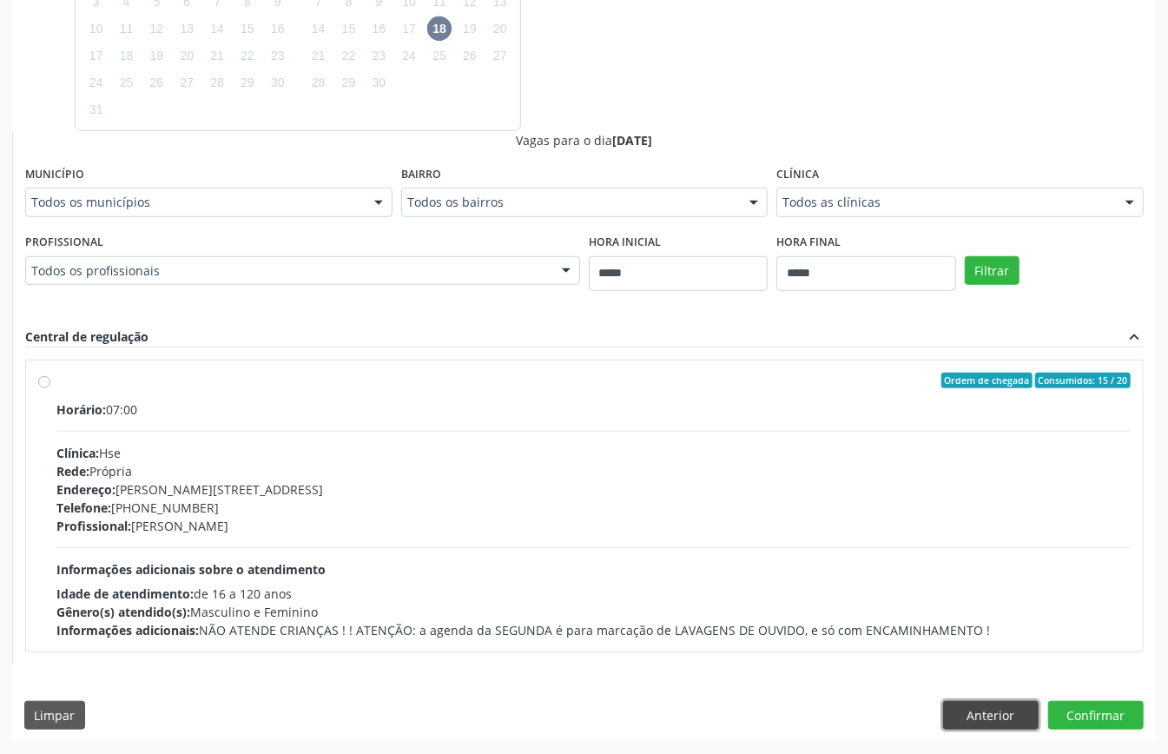
click at [876, 565] on button "Anterior" at bounding box center [991, 716] width 96 height 30
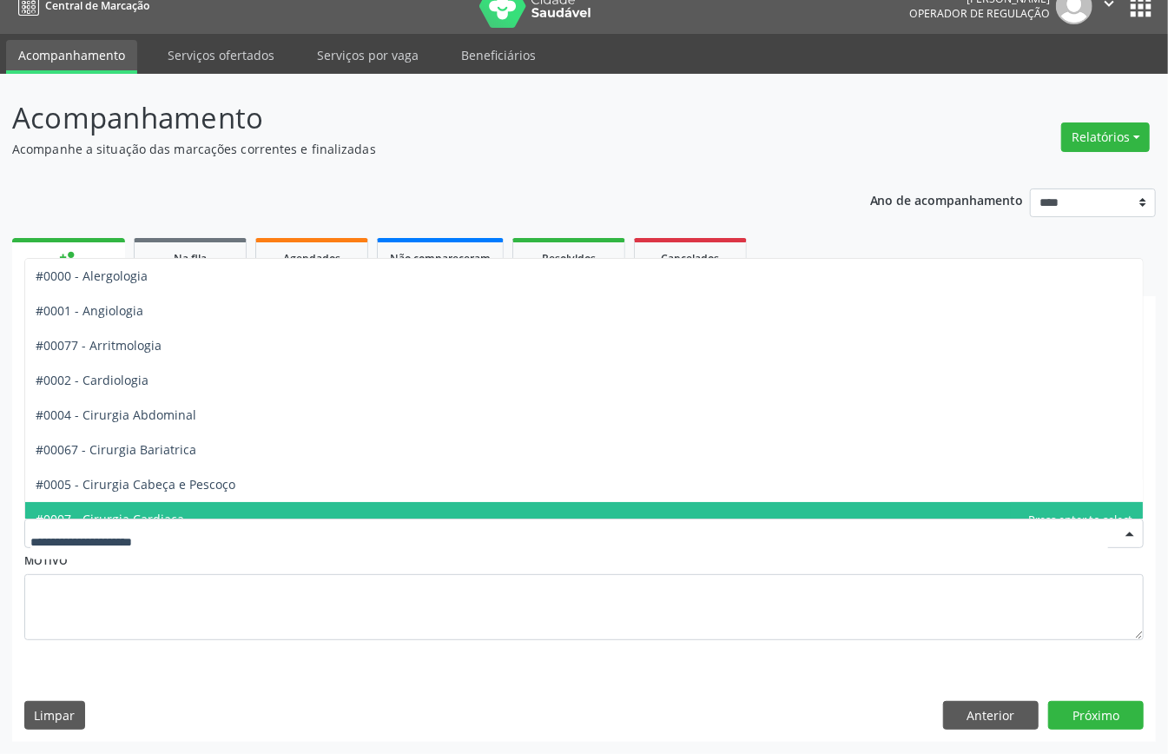
drag, startPoint x: 605, startPoint y: 533, endPoint x: 588, endPoint y: 536, distance: 16.7
click at [876, 565] on button "Anterior" at bounding box center [991, 716] width 96 height 30
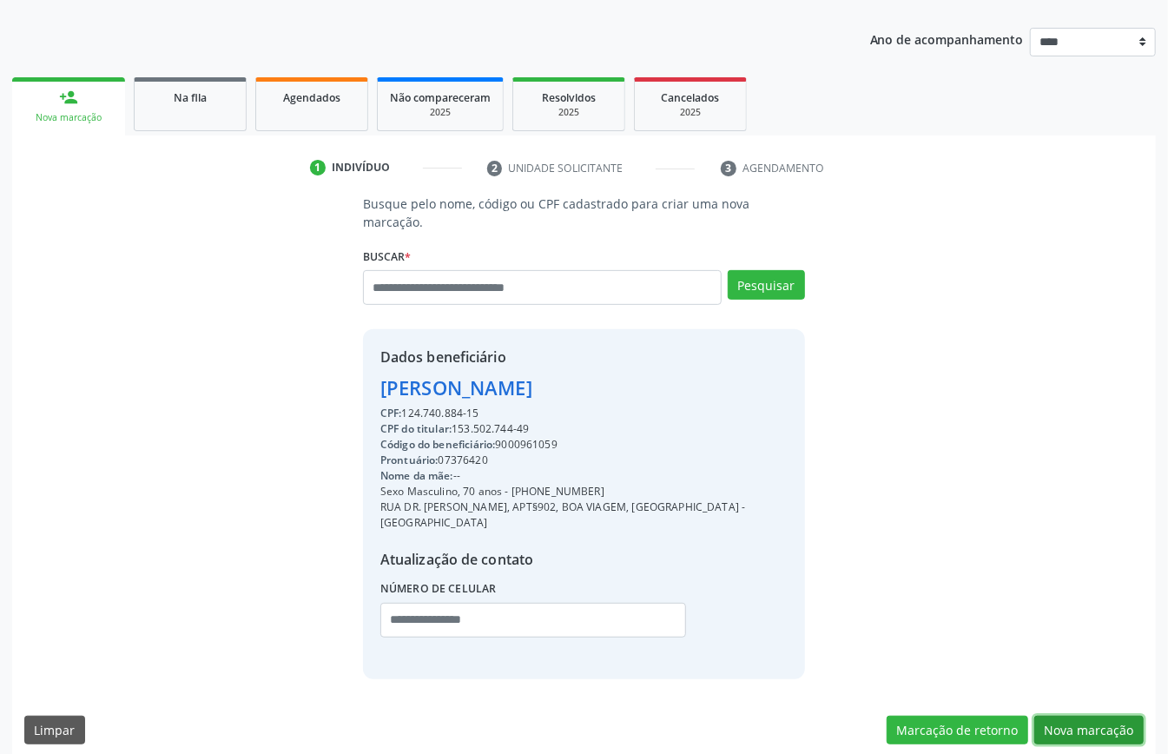
drag, startPoint x: 1085, startPoint y: 706, endPoint x: 1056, endPoint y: 699, distance: 29.5
click at [876, 565] on button "Nova marcação" at bounding box center [1089, 731] width 109 height 30
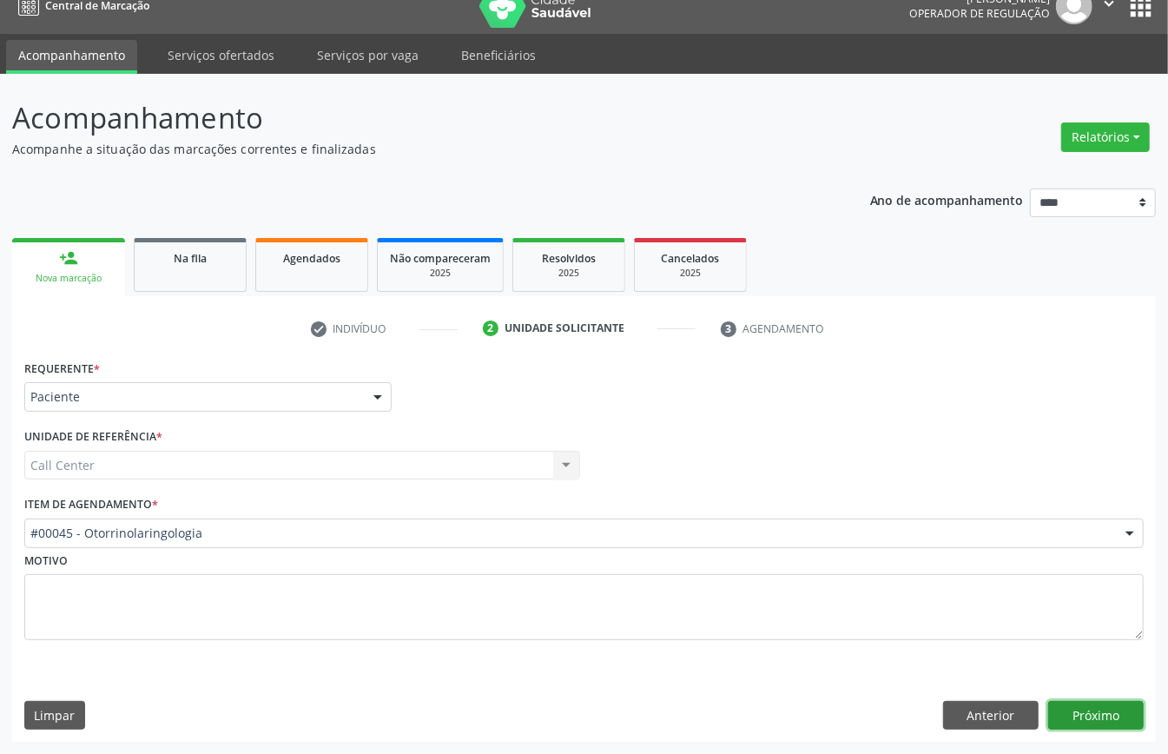
click at [876, 565] on button "Próximo" at bounding box center [1097, 716] width 96 height 30
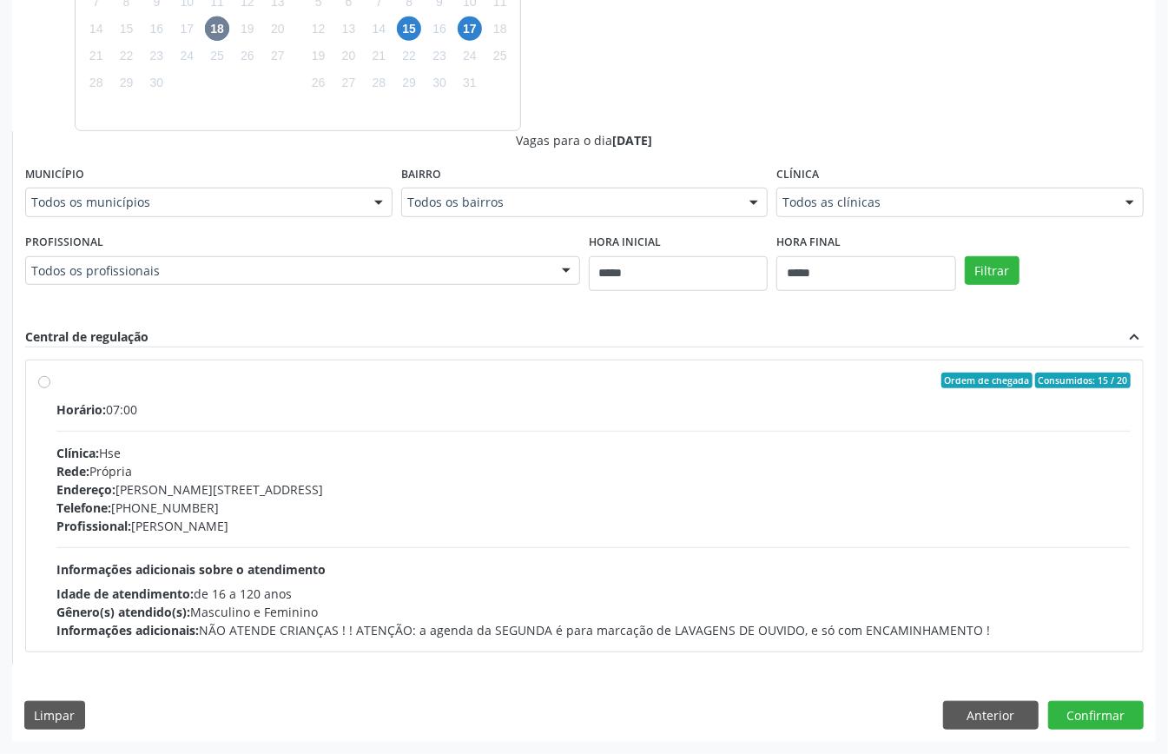
scroll to position [191, 0]
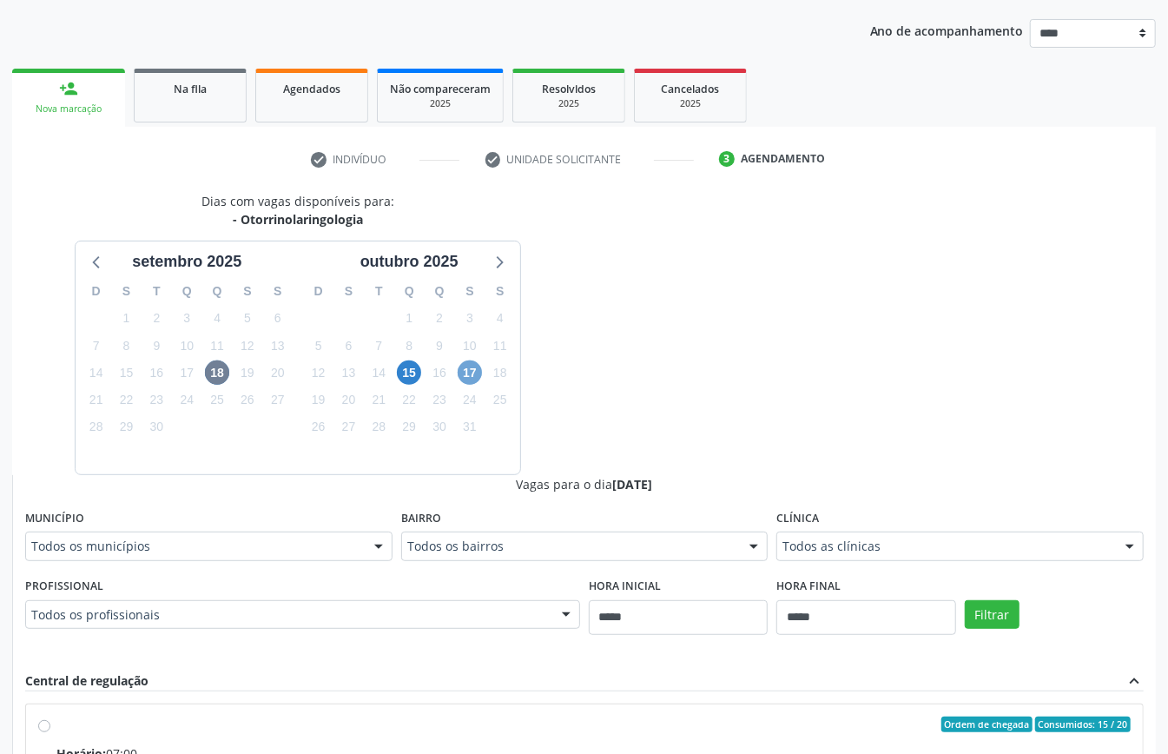
click at [476, 368] on span "17" at bounding box center [470, 373] width 24 height 24
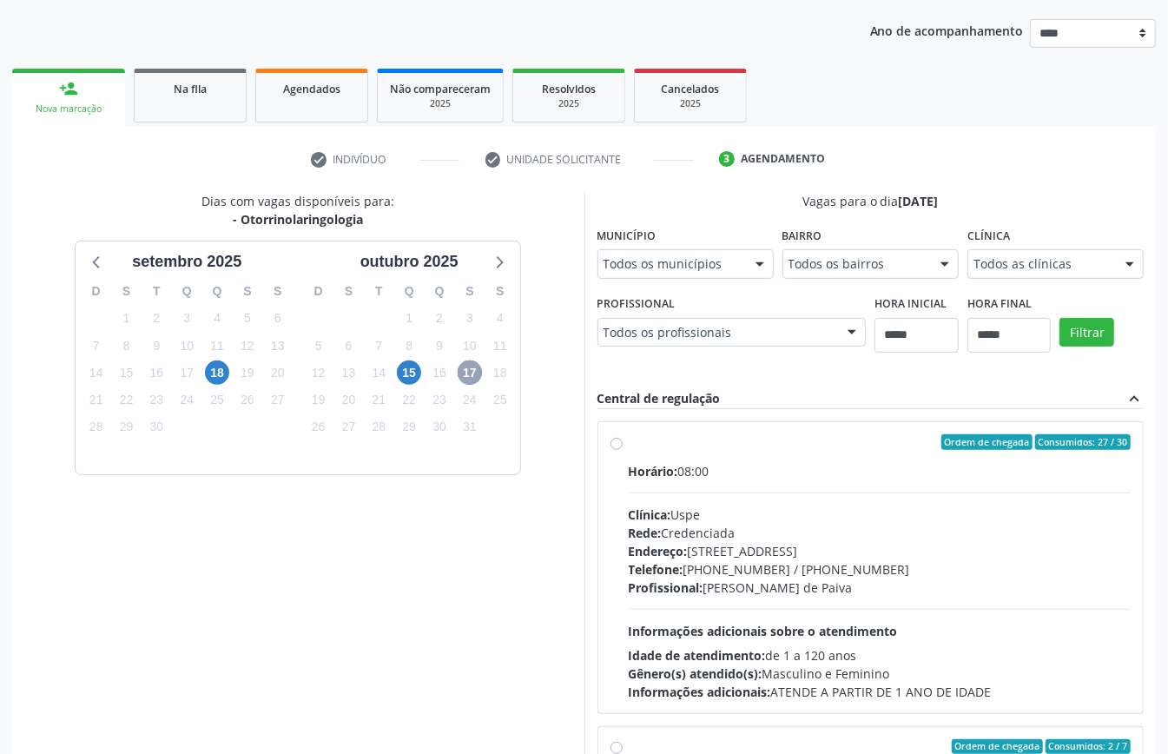
scroll to position [285, 0]
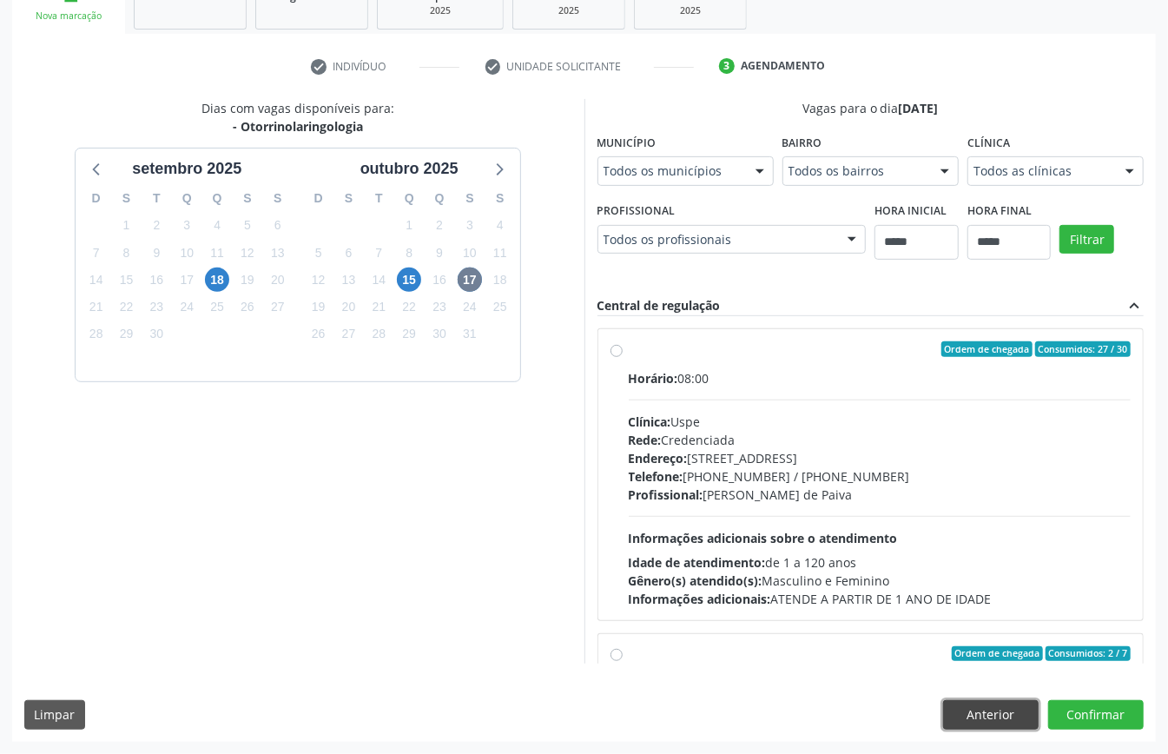
click at [876, 565] on button "Anterior" at bounding box center [991, 715] width 96 height 30
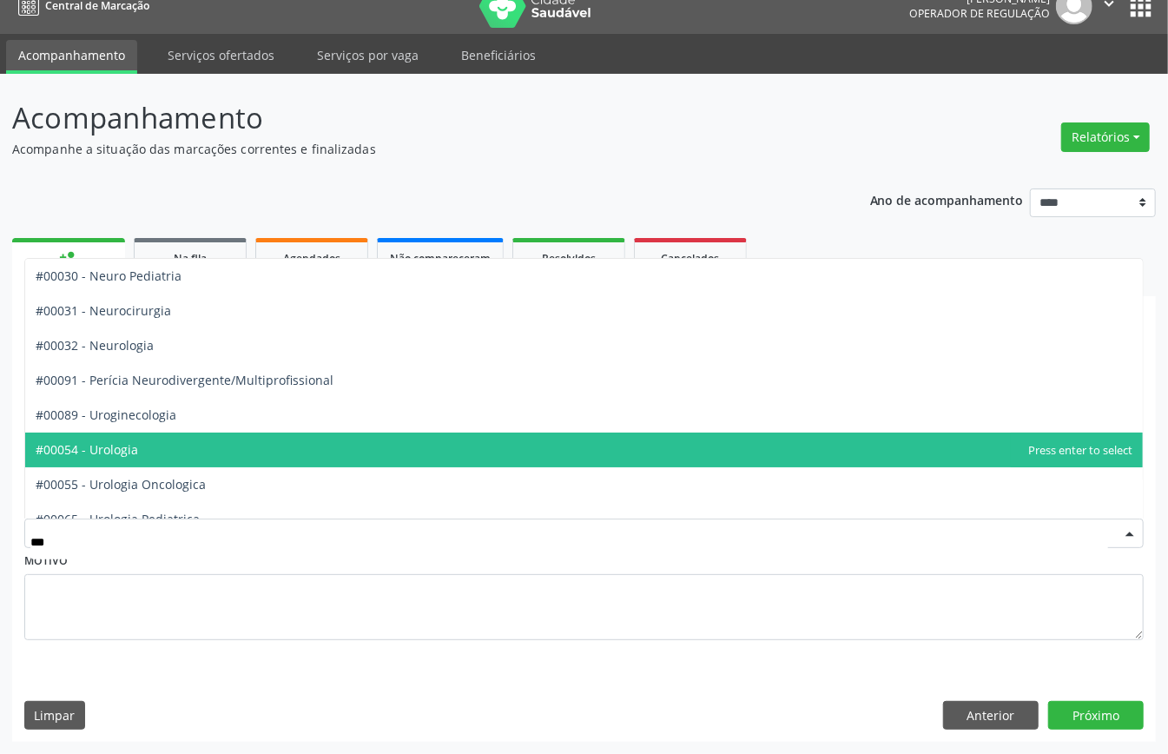
click at [244, 460] on span "#00054 - Urologia" at bounding box center [584, 450] width 1118 height 35
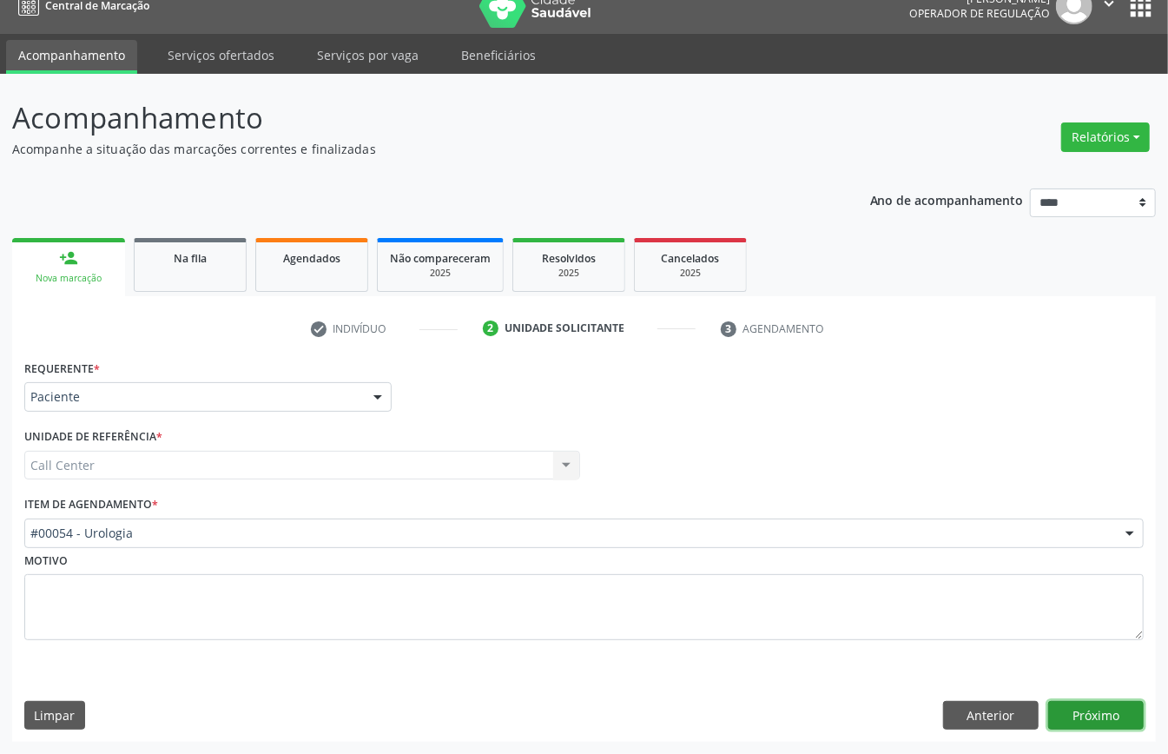
click at [876, 565] on button "Próximo" at bounding box center [1097, 716] width 96 height 30
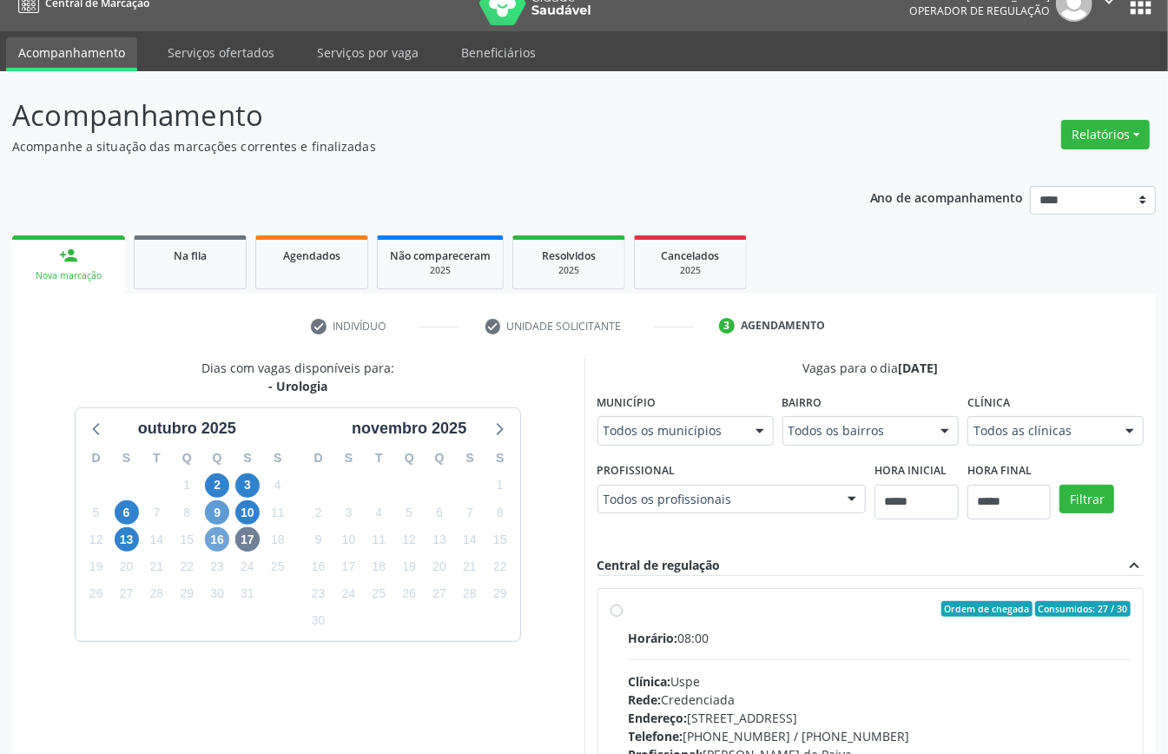
click at [213, 543] on span "16" at bounding box center [217, 539] width 24 height 24
click at [248, 544] on span "17" at bounding box center [247, 539] width 24 height 24
click at [108, 429] on icon at bounding box center [97, 428] width 23 height 23
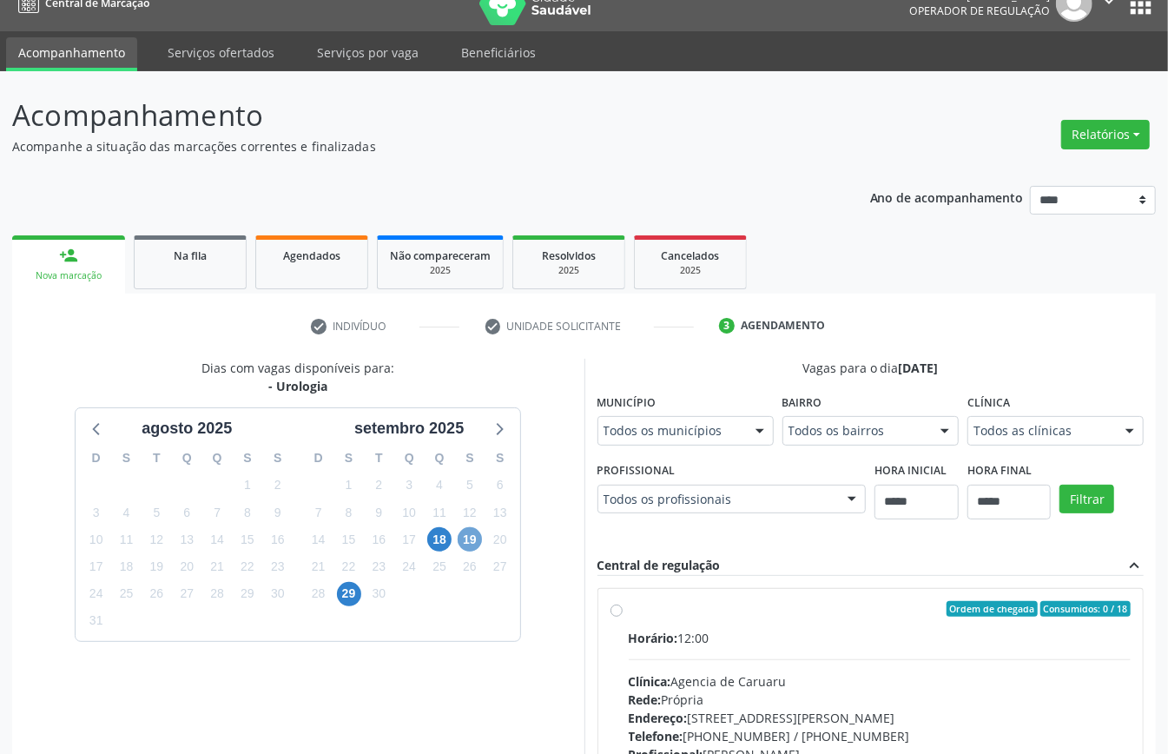
click at [467, 544] on span "19" at bounding box center [470, 539] width 24 height 24
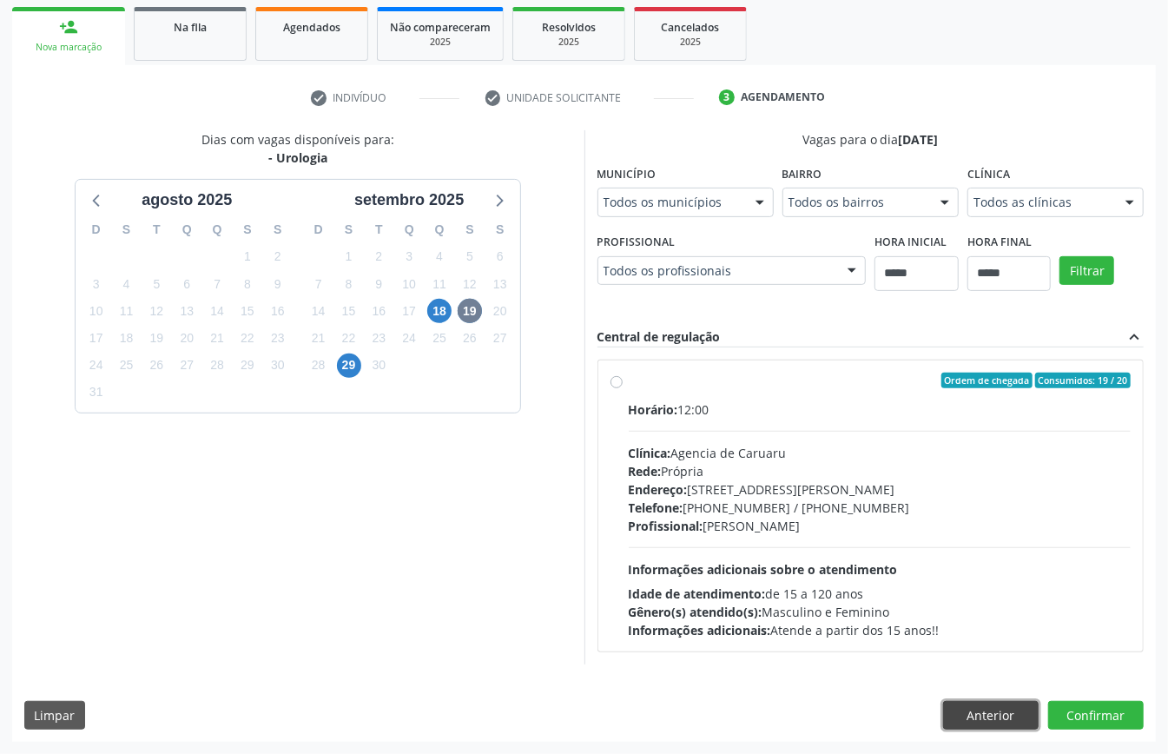
click at [876, 565] on button "Anterior" at bounding box center [991, 716] width 96 height 30
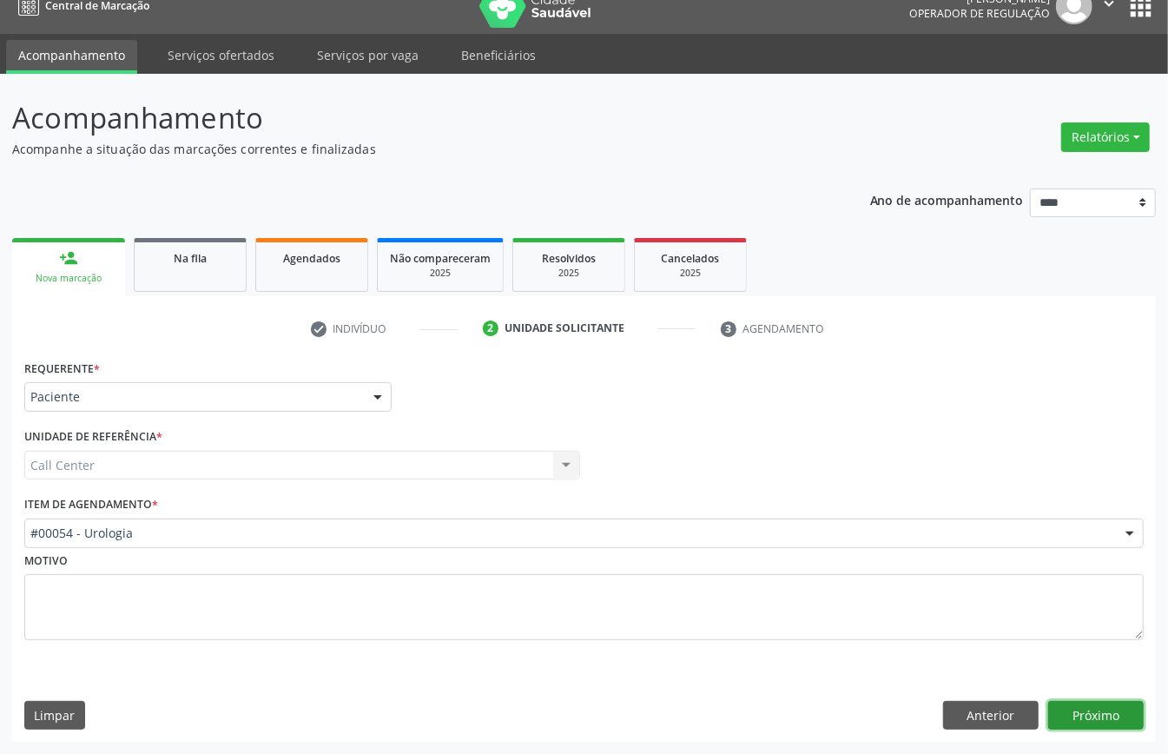
click at [876, 565] on button "Próximo" at bounding box center [1097, 716] width 96 height 30
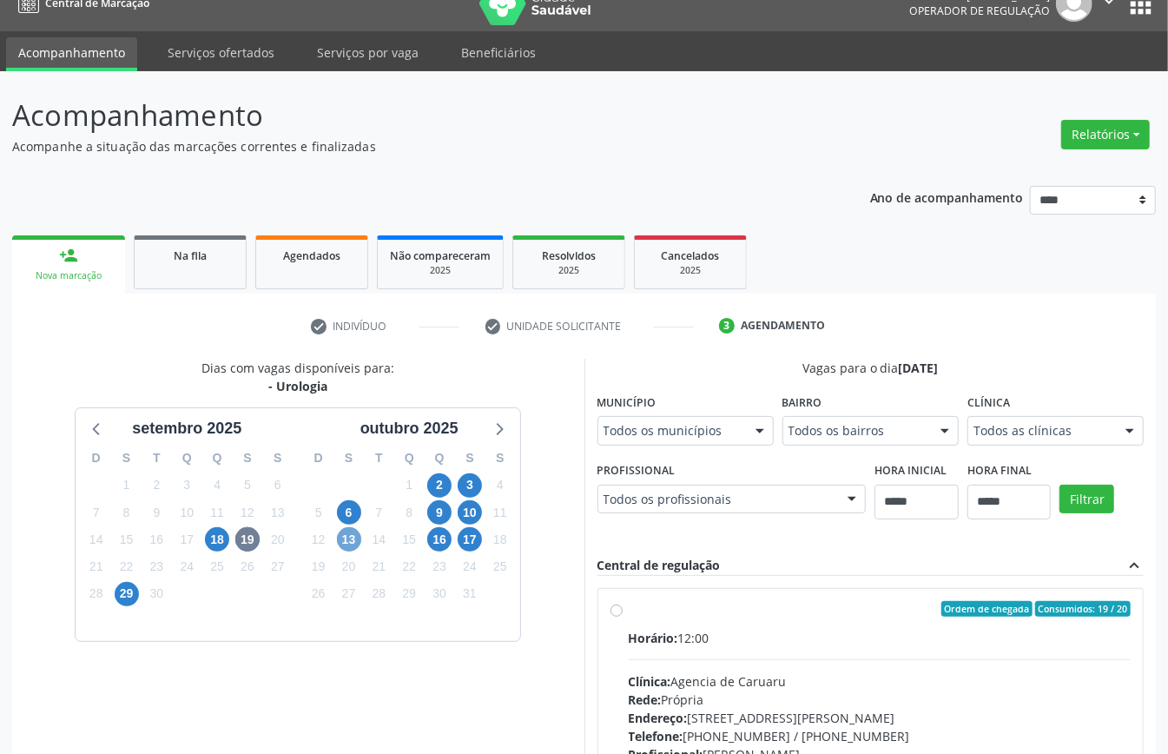
click at [356, 540] on span "13" at bounding box center [349, 539] width 24 height 24
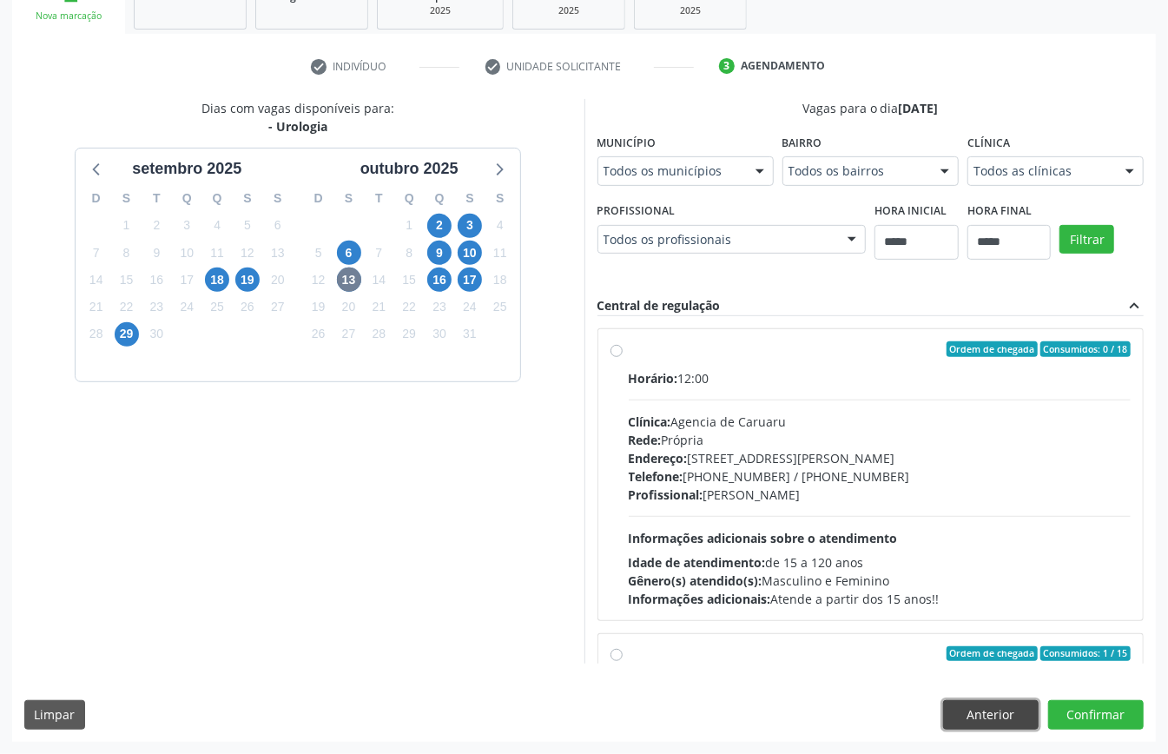
click at [876, 565] on button "Anterior" at bounding box center [991, 715] width 96 height 30
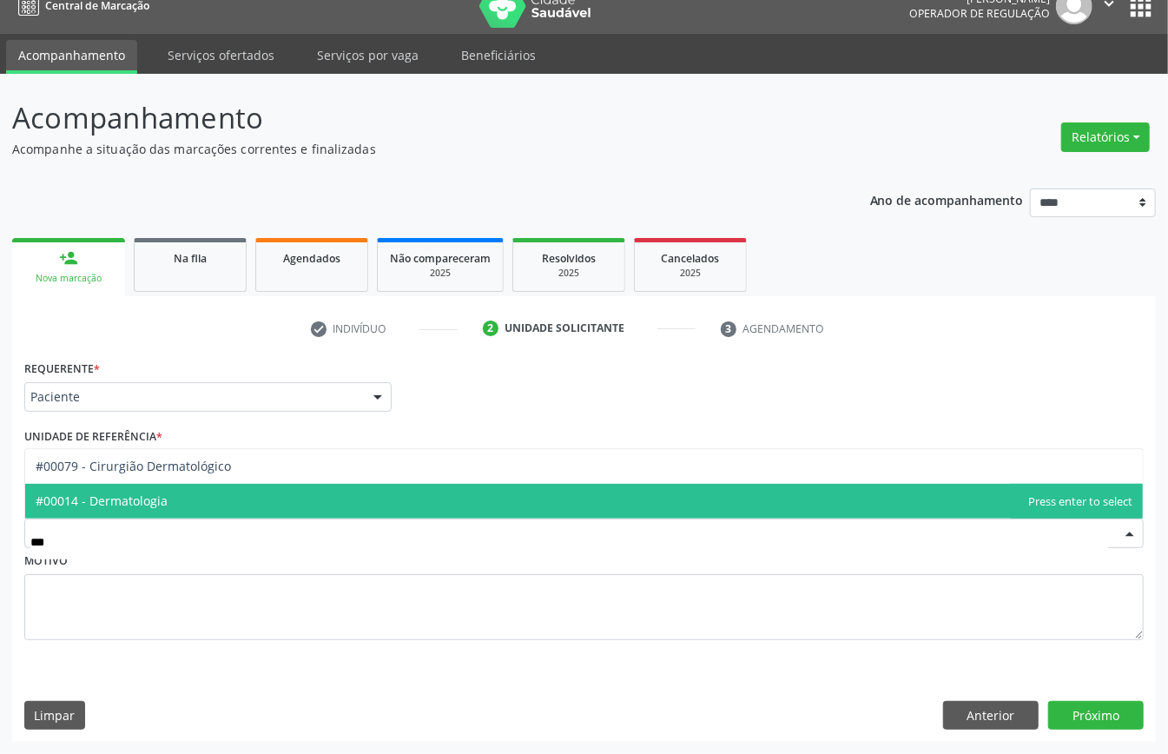
click at [222, 500] on span "#00014 - Dermatologia" at bounding box center [584, 501] width 1118 height 35
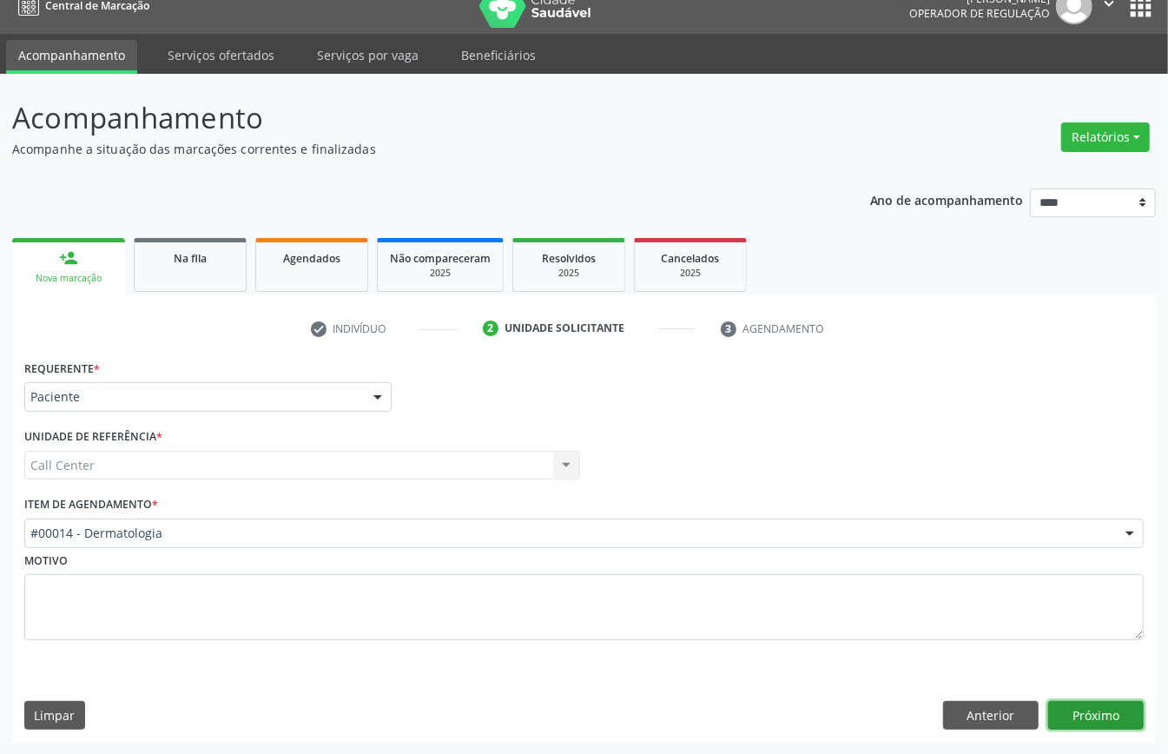
click at [876, 565] on button "Próximo" at bounding box center [1097, 716] width 96 height 30
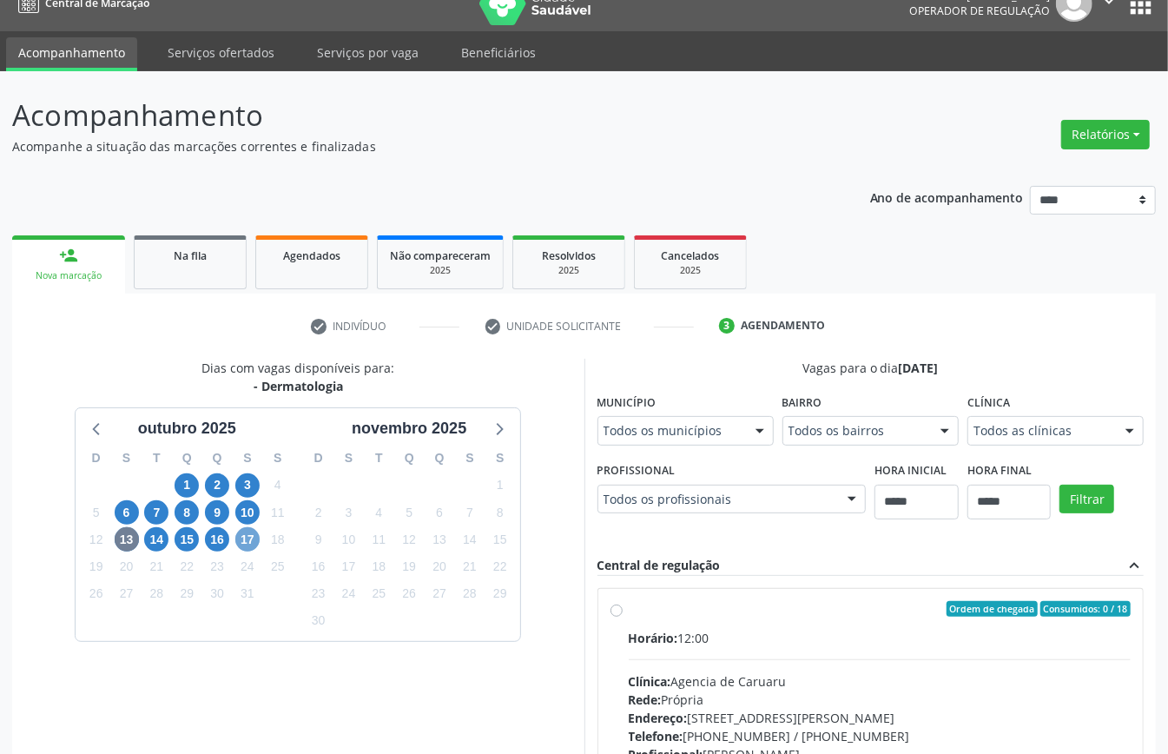
click at [248, 536] on span "17" at bounding box center [247, 539] width 24 height 24
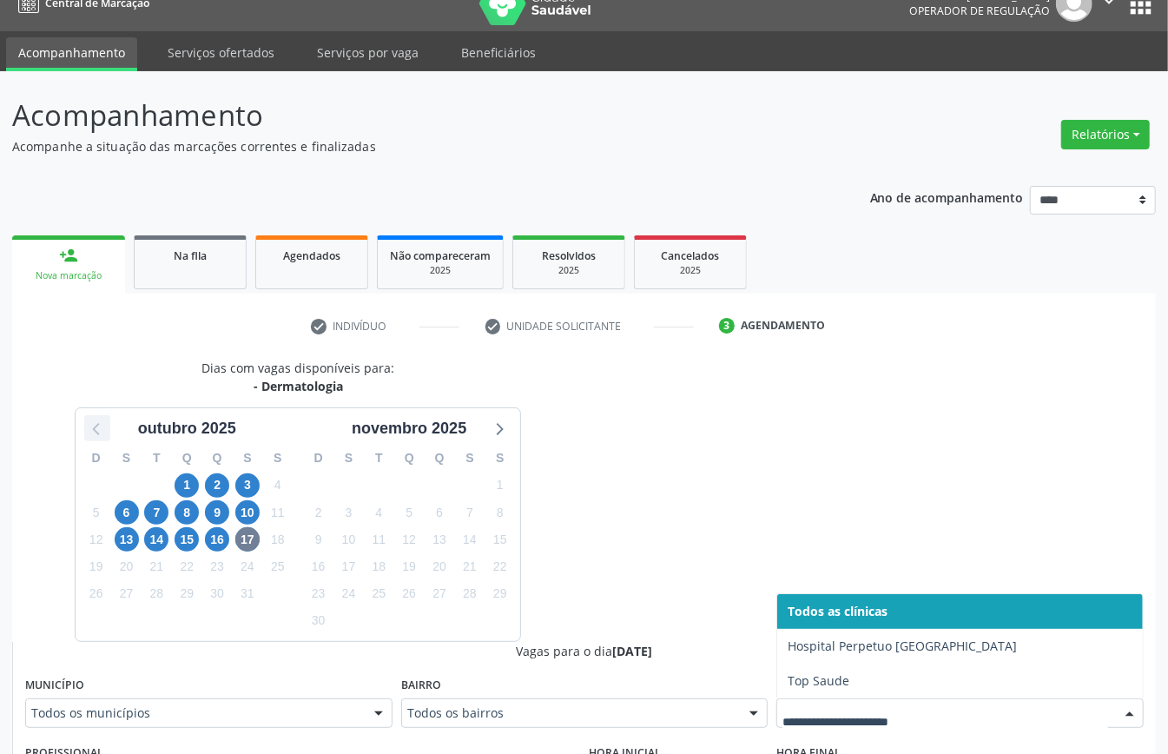
click at [87, 428] on icon at bounding box center [97, 428] width 23 height 23
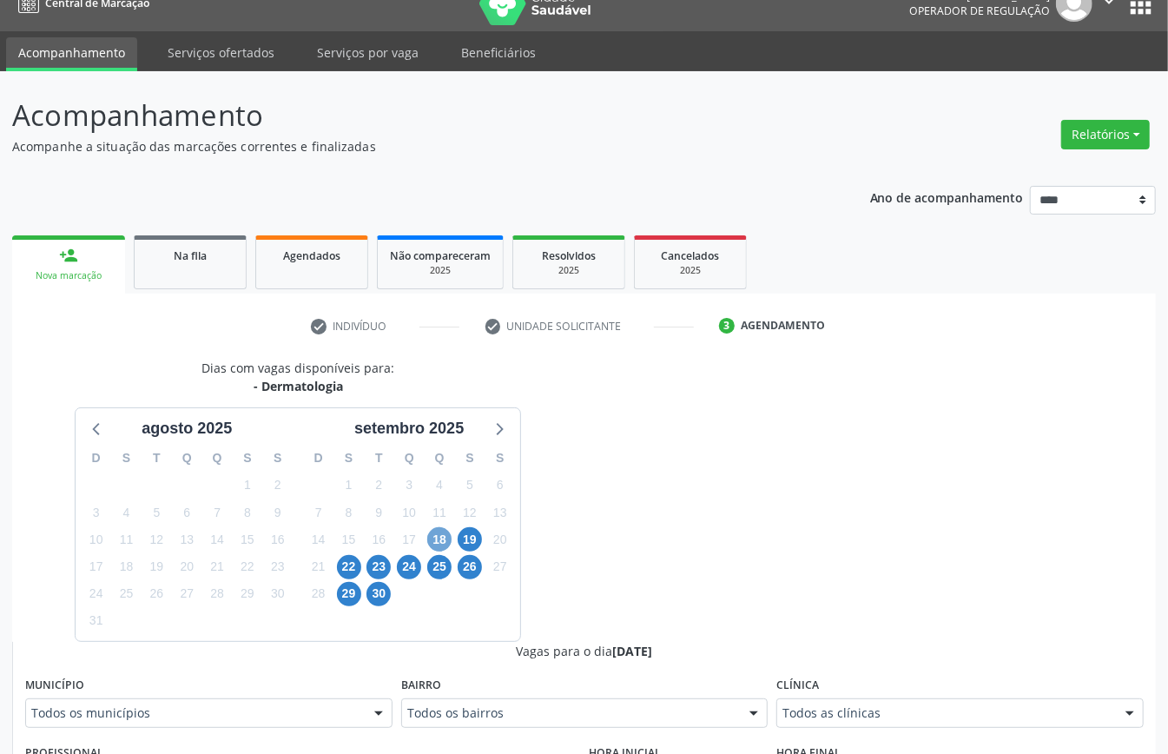
click at [448, 539] on span "18" at bounding box center [439, 539] width 24 height 24
click at [820, 565] on div "Todos as clínicas" at bounding box center [960, 713] width 367 height 30
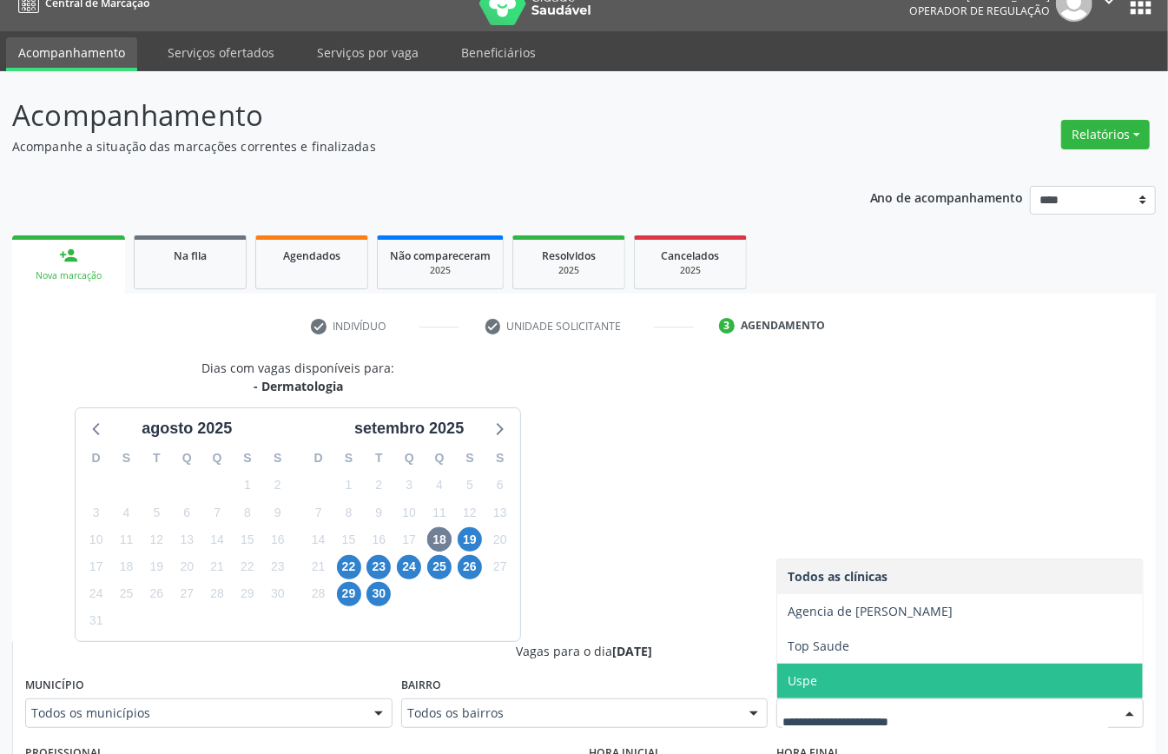
click at [820, 565] on span "Uspe" at bounding box center [960, 681] width 366 height 35
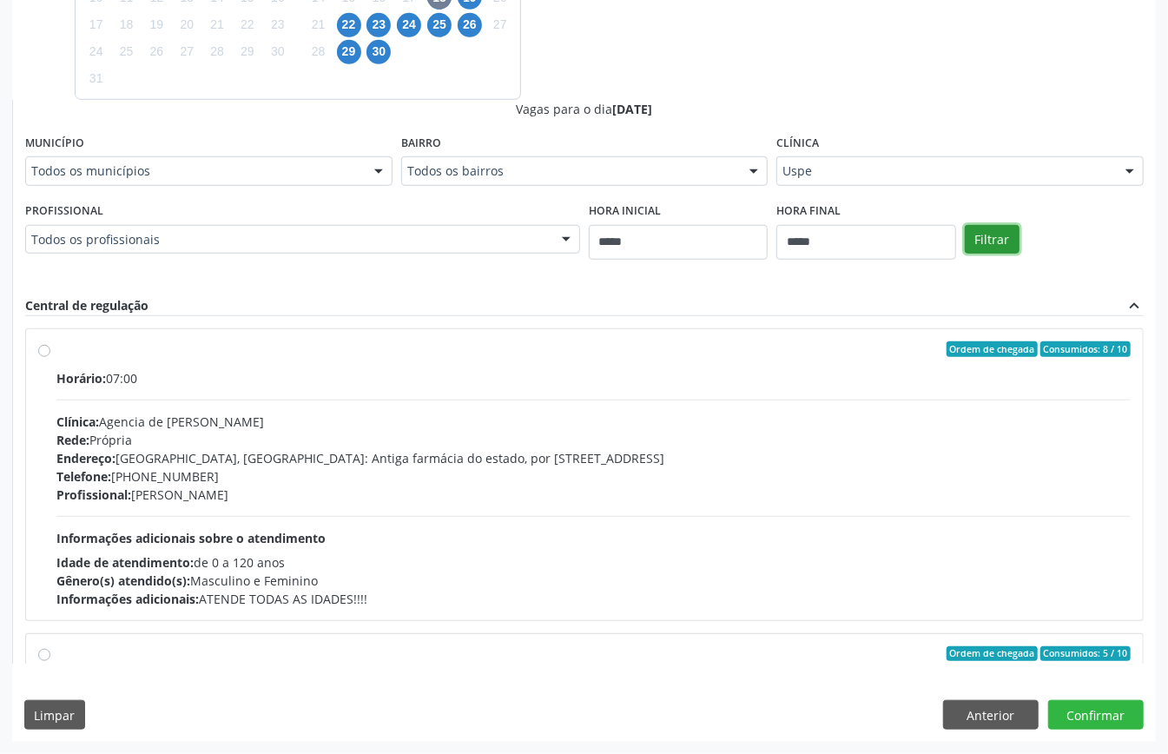
click at [876, 251] on button "Filtrar" at bounding box center [992, 240] width 55 height 30
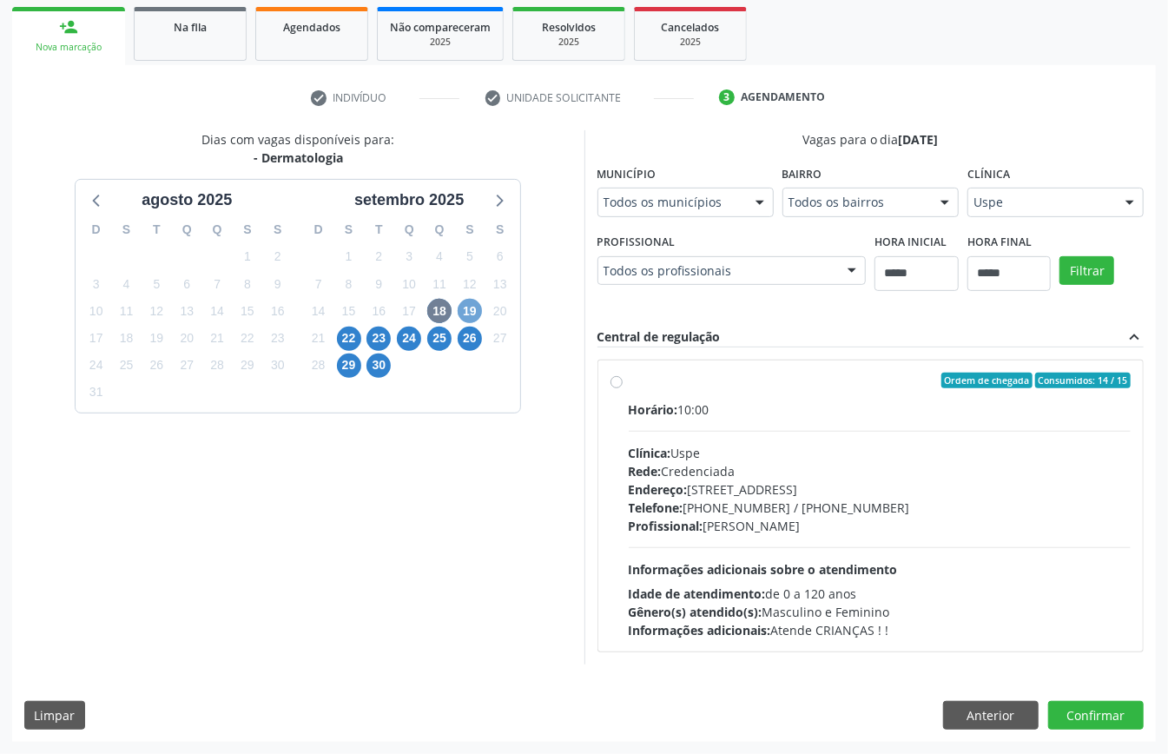
click at [470, 302] on span "19" at bounding box center [470, 311] width 24 height 24
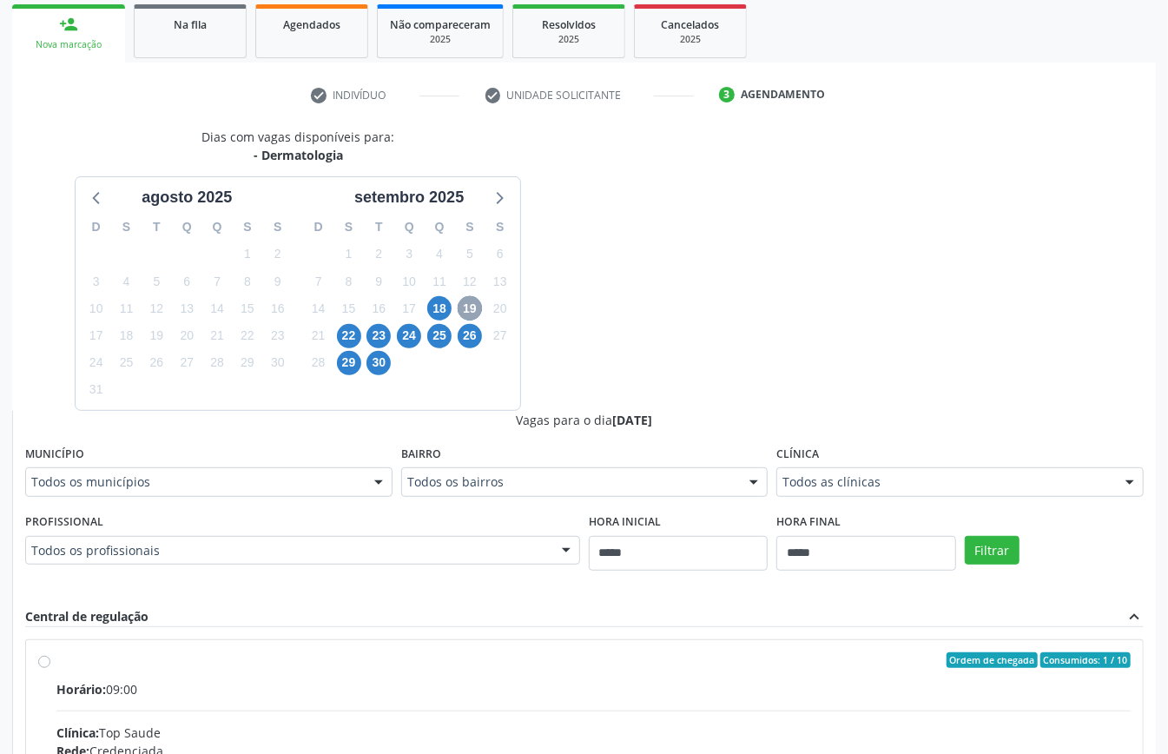
scroll to position [567, 0]
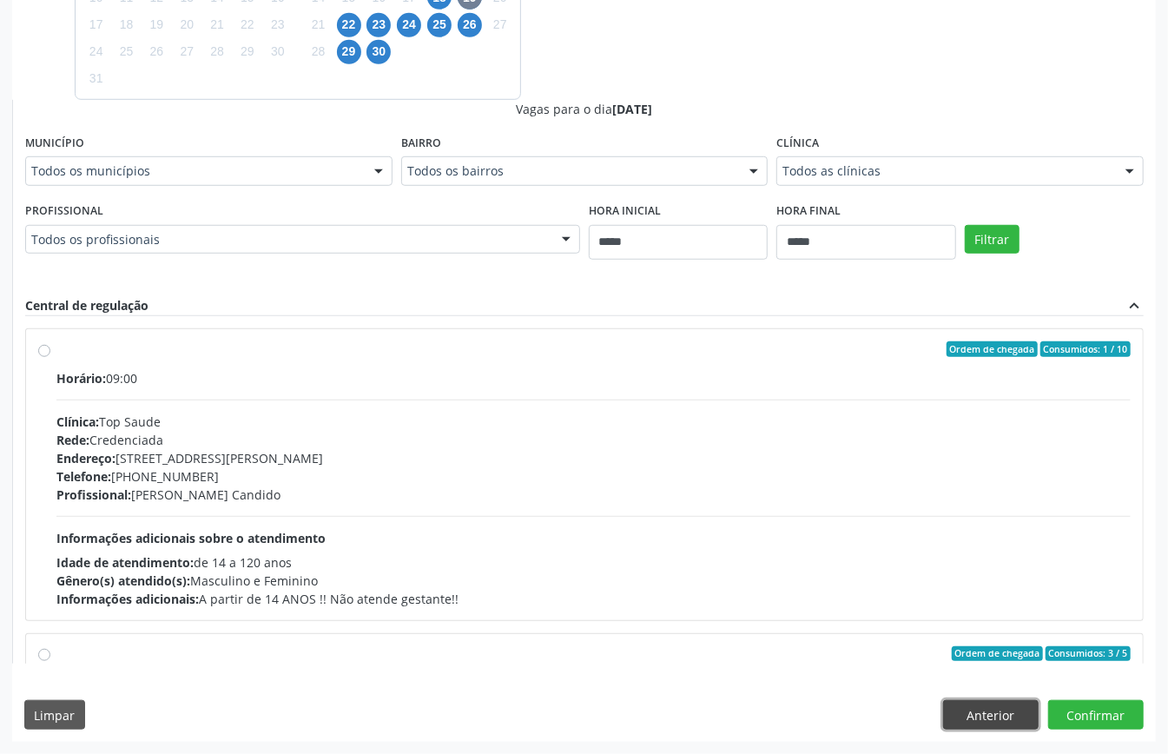
click at [876, 565] on button "Anterior" at bounding box center [991, 715] width 96 height 30
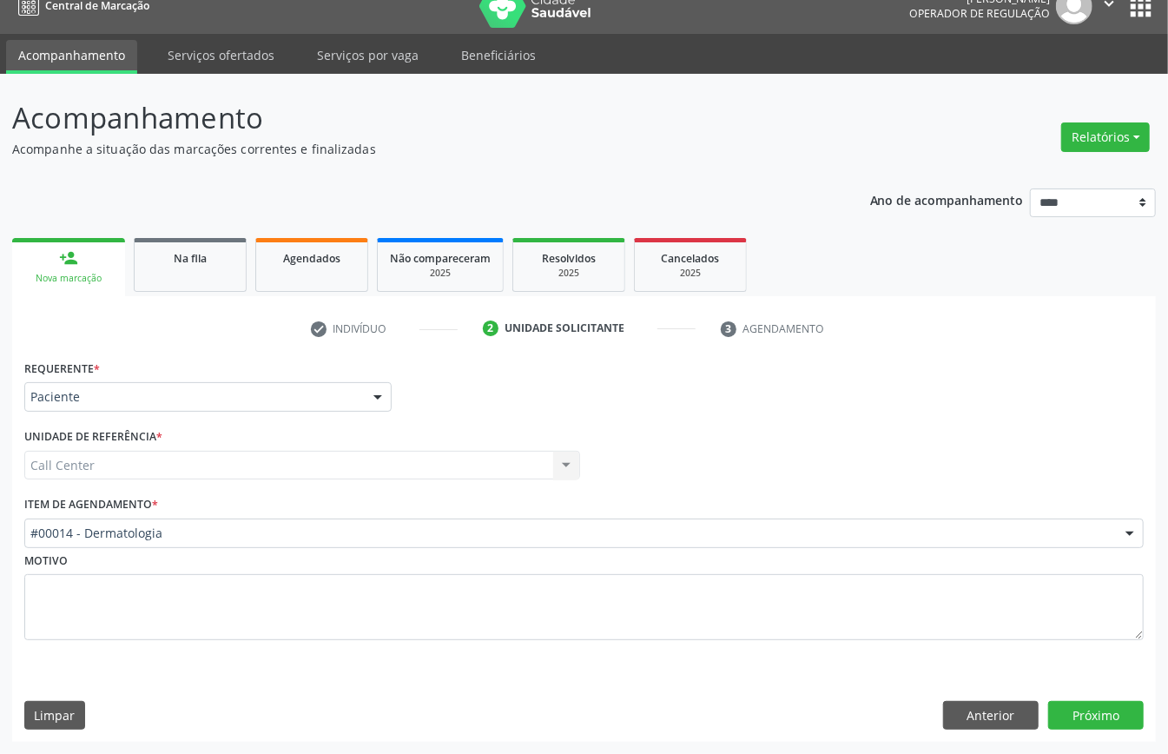
scroll to position [24, 0]
click at [420, 521] on div "#00014 - Dermatologia" at bounding box center [584, 534] width 1120 height 30
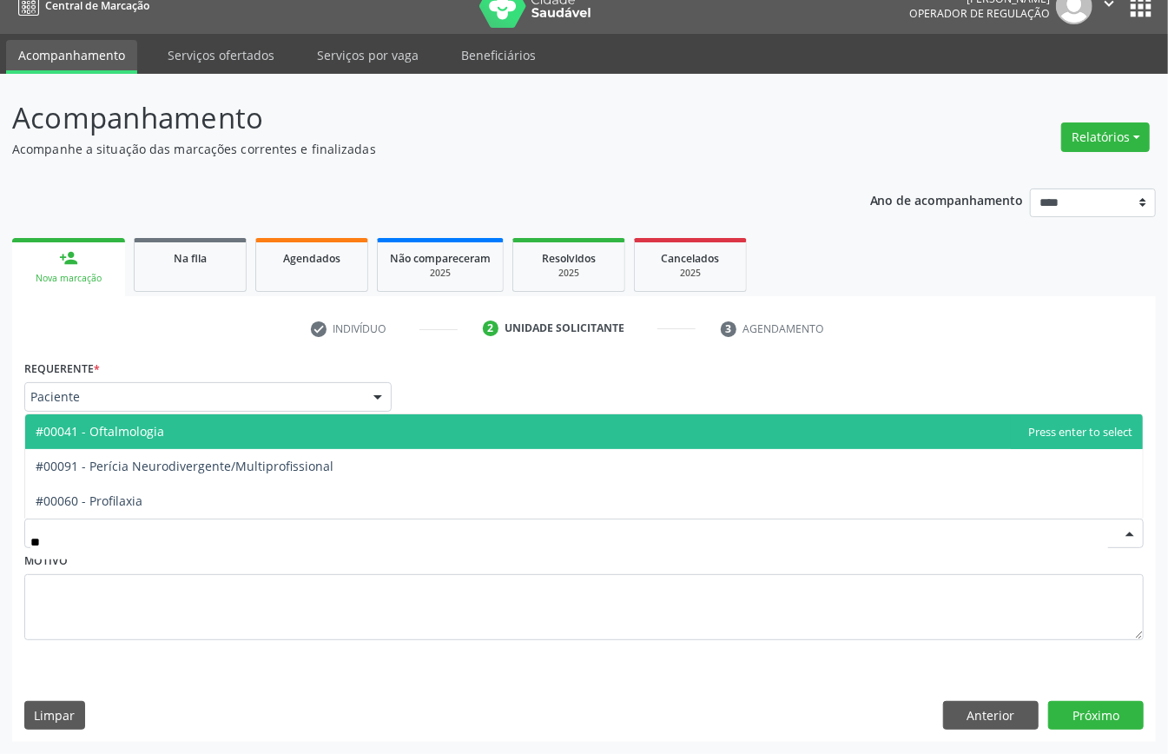
type input "***"
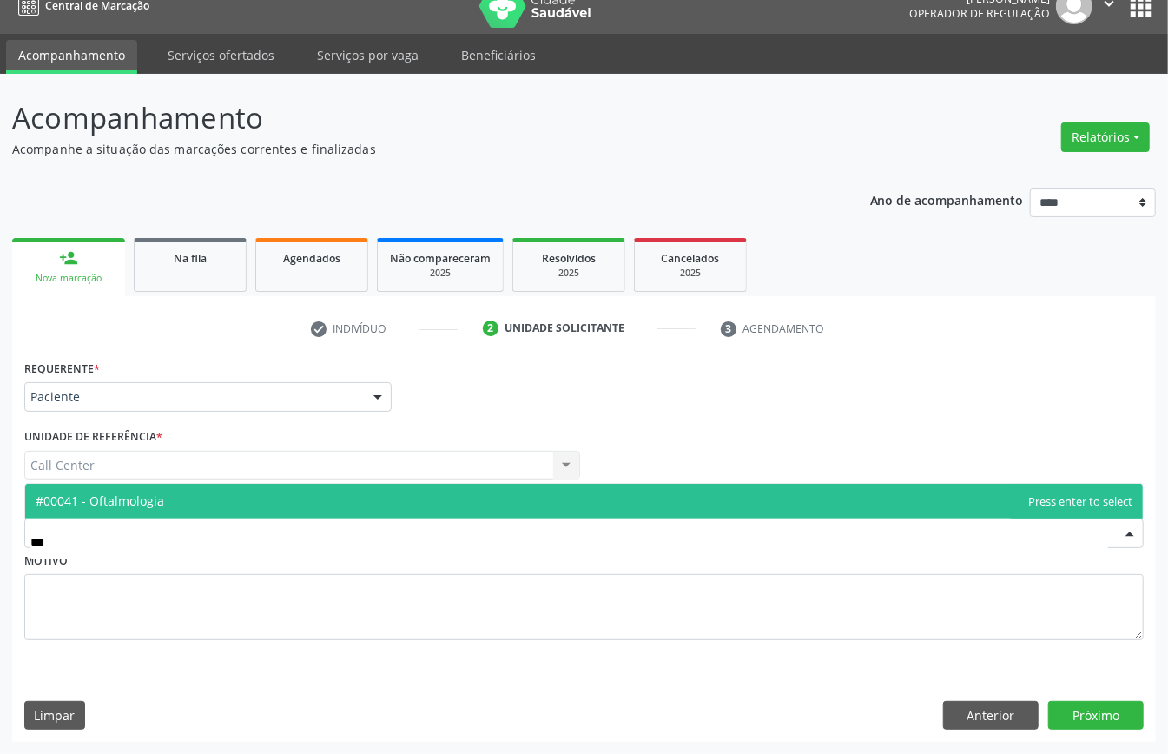
click at [261, 494] on span "#00041 - Oftalmologia" at bounding box center [584, 501] width 1118 height 35
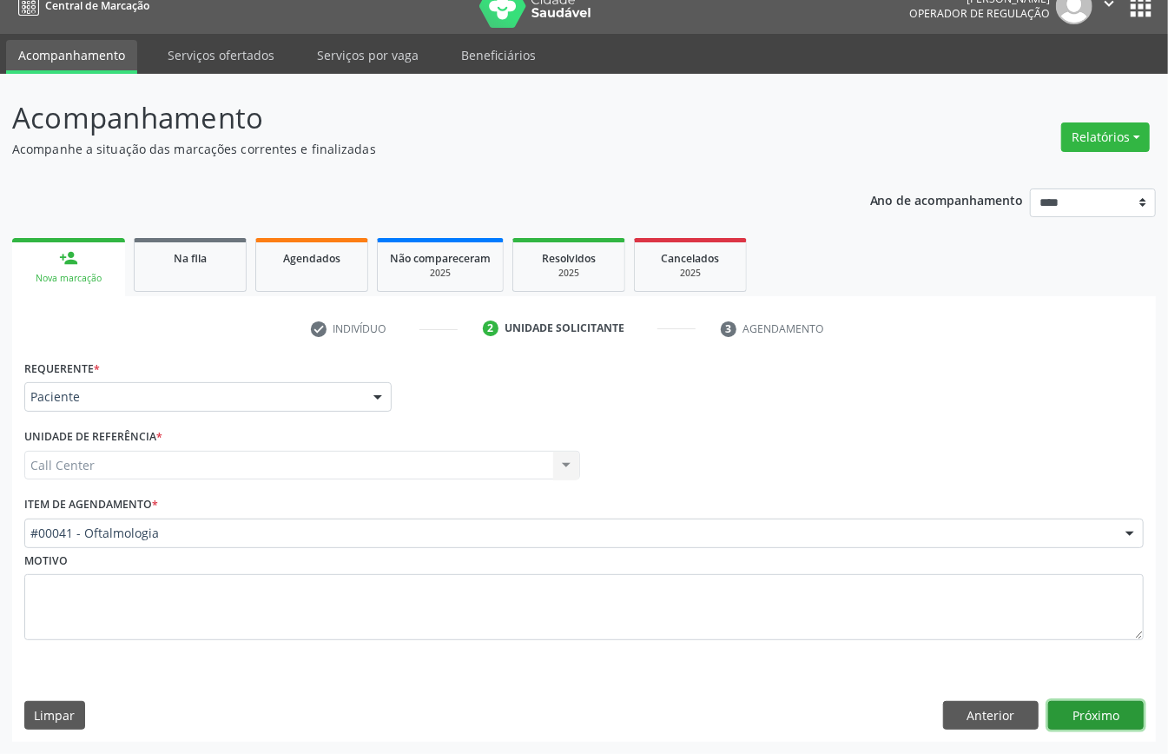
click at [876, 565] on button "Próximo" at bounding box center [1097, 716] width 96 height 30
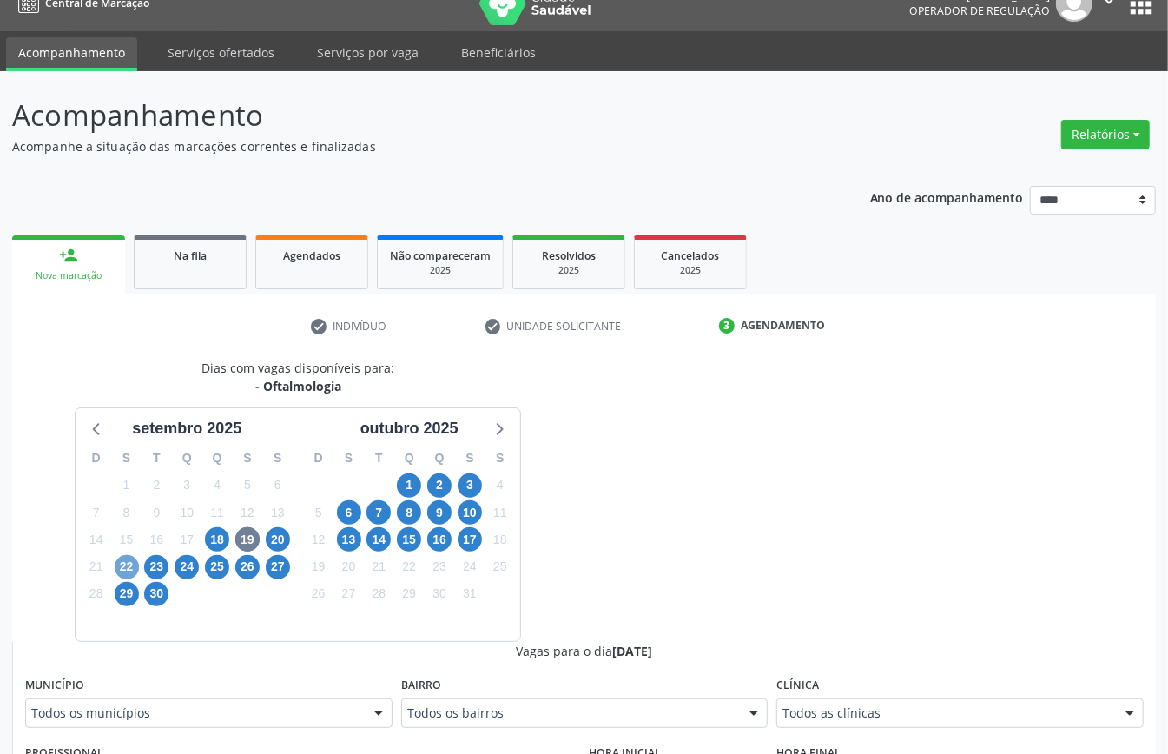
click at [129, 565] on span "22" at bounding box center [127, 567] width 24 height 24
click at [161, 565] on span "23" at bounding box center [156, 567] width 24 height 24
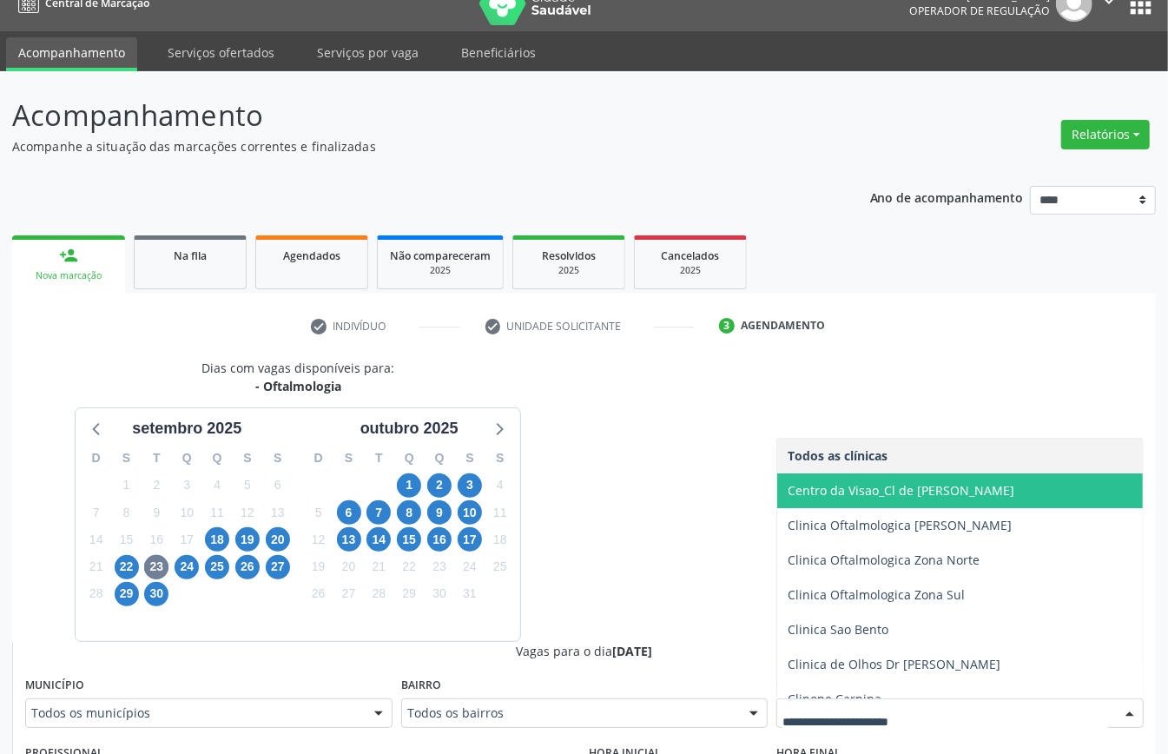
click at [876, 493] on span "Centro da Visao_Cl de [PERSON_NAME]" at bounding box center [901, 490] width 227 height 17
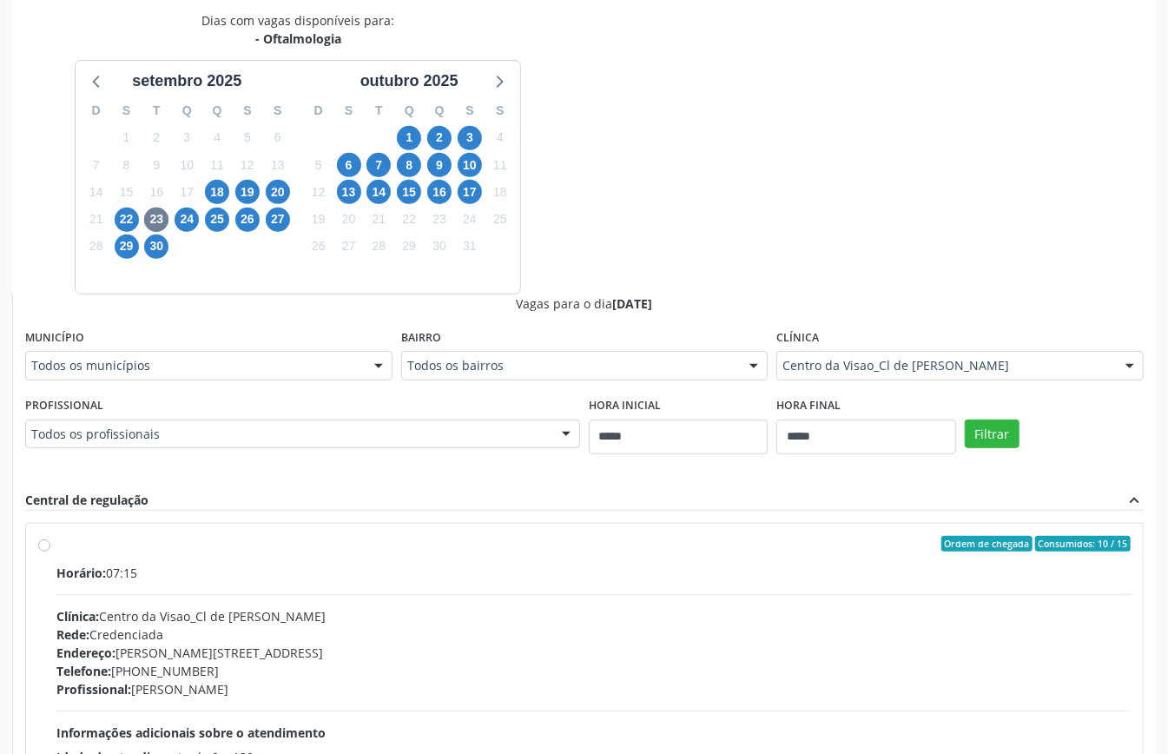
scroll to position [487, 0]
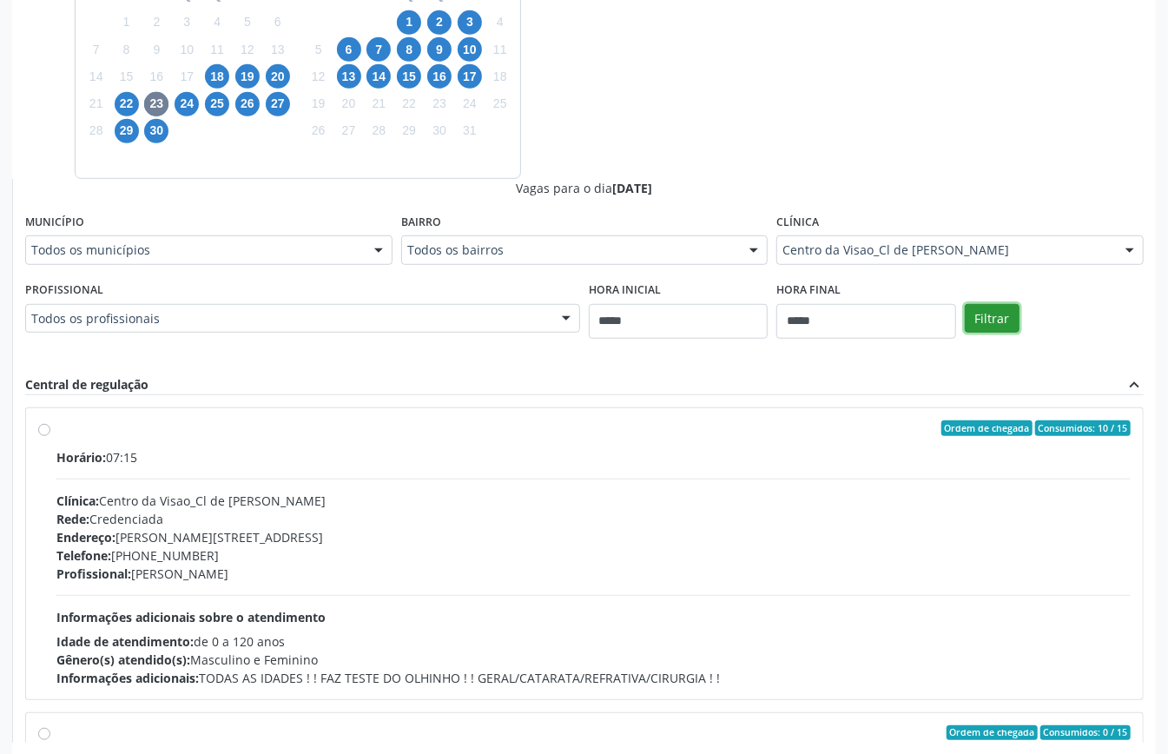
click at [876, 311] on button "Filtrar" at bounding box center [992, 319] width 55 height 30
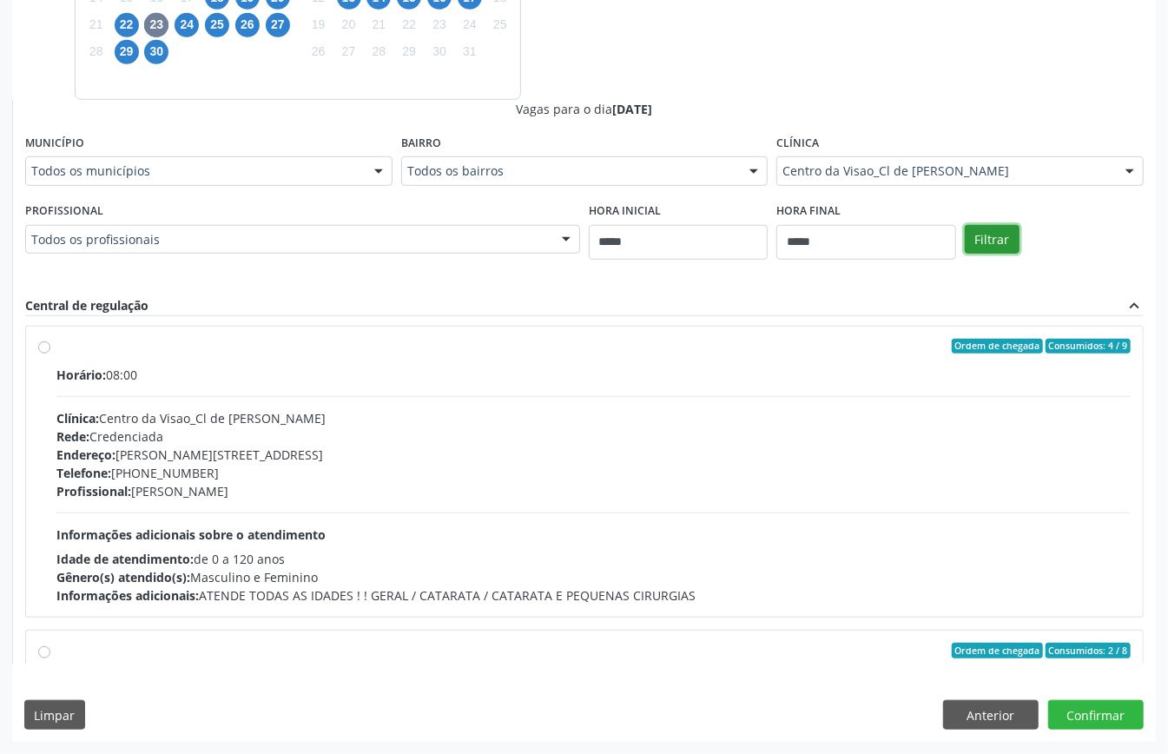
scroll to position [0, 0]
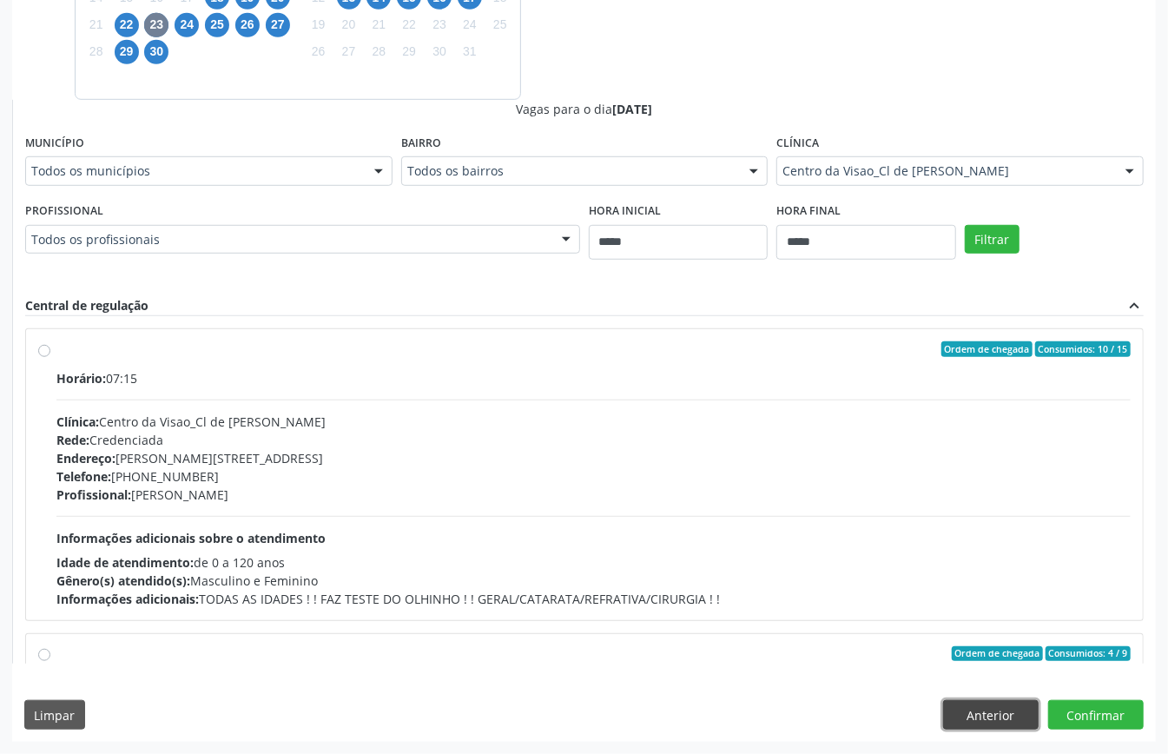
click at [876, 565] on button "Anterior" at bounding box center [991, 715] width 96 height 30
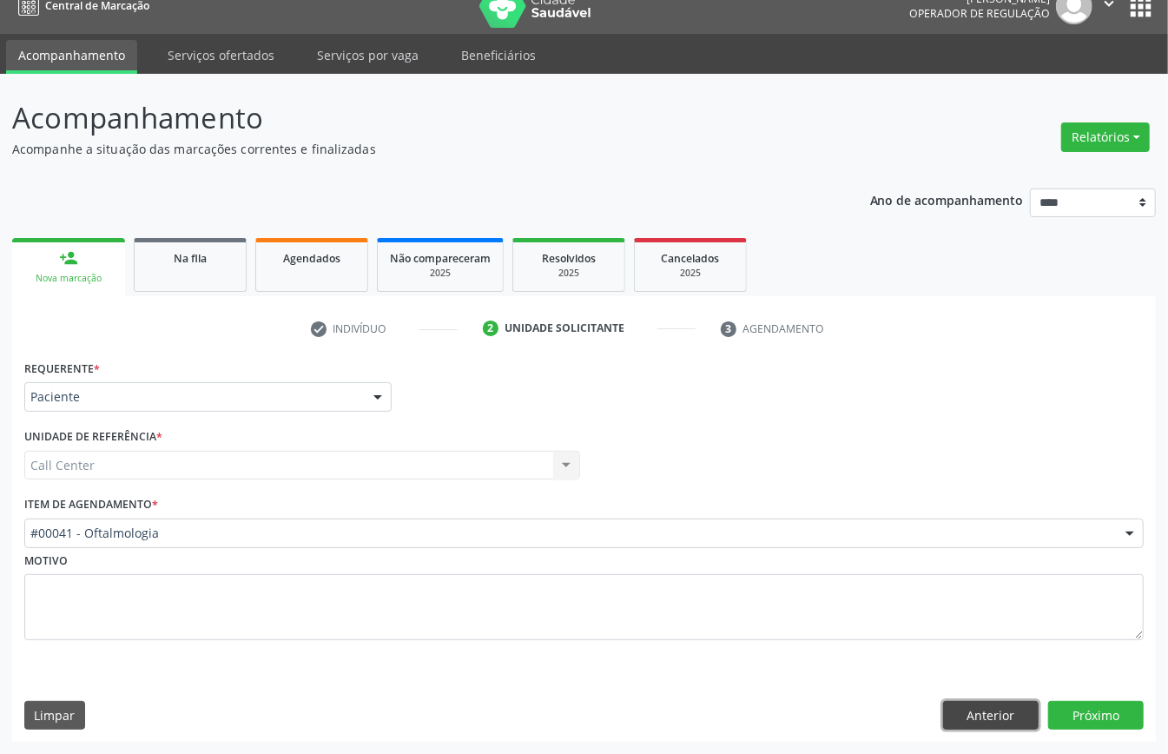
click at [876, 565] on button "Anterior" at bounding box center [991, 716] width 96 height 30
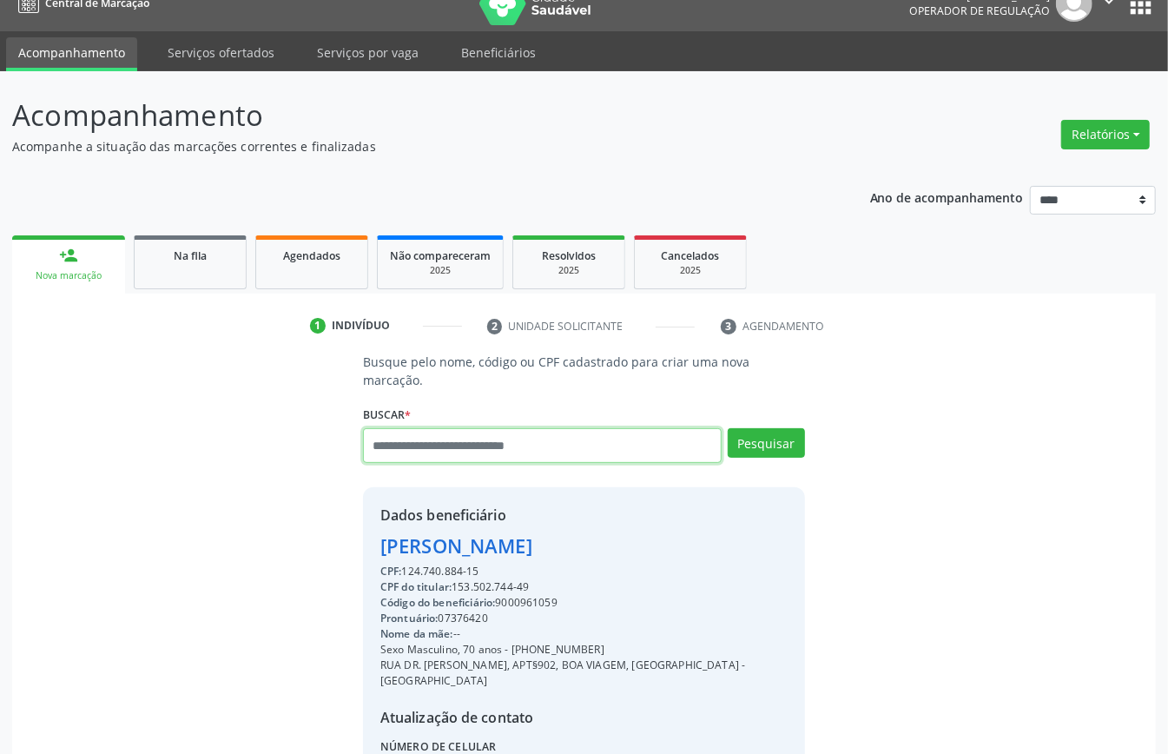
paste input "**********"
type input "**********"
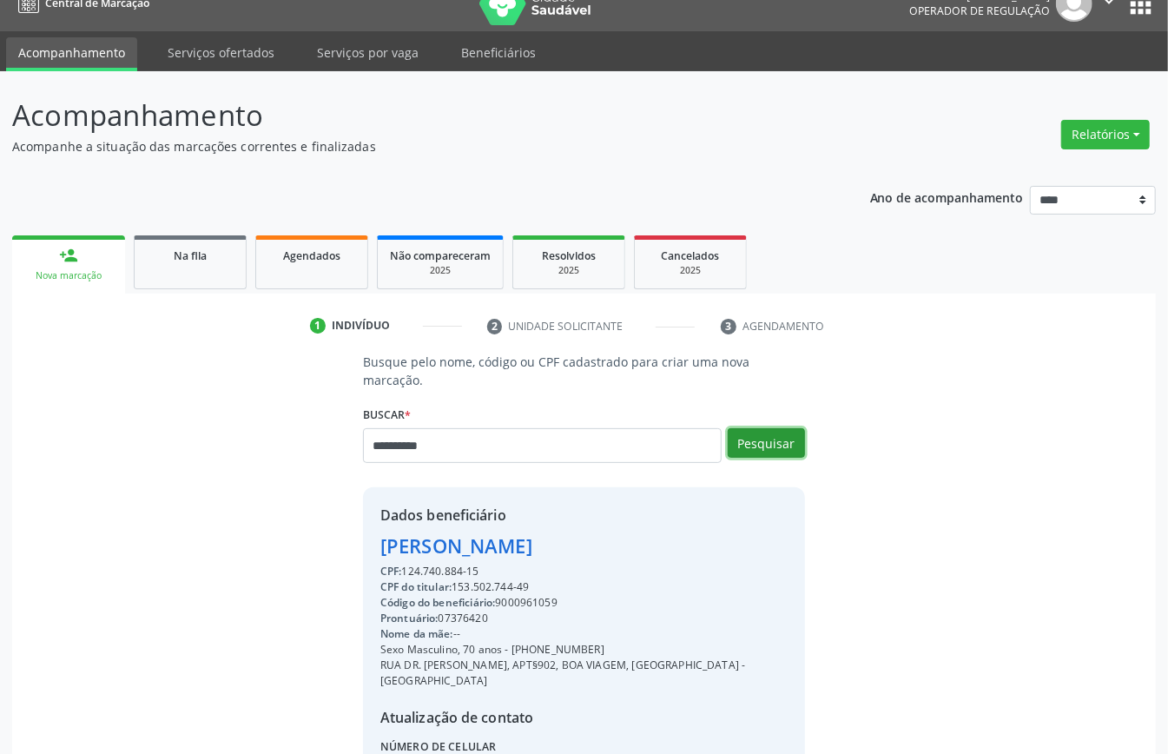
click at [776, 448] on button "Pesquisar" at bounding box center [766, 443] width 77 height 30
type input "**********"
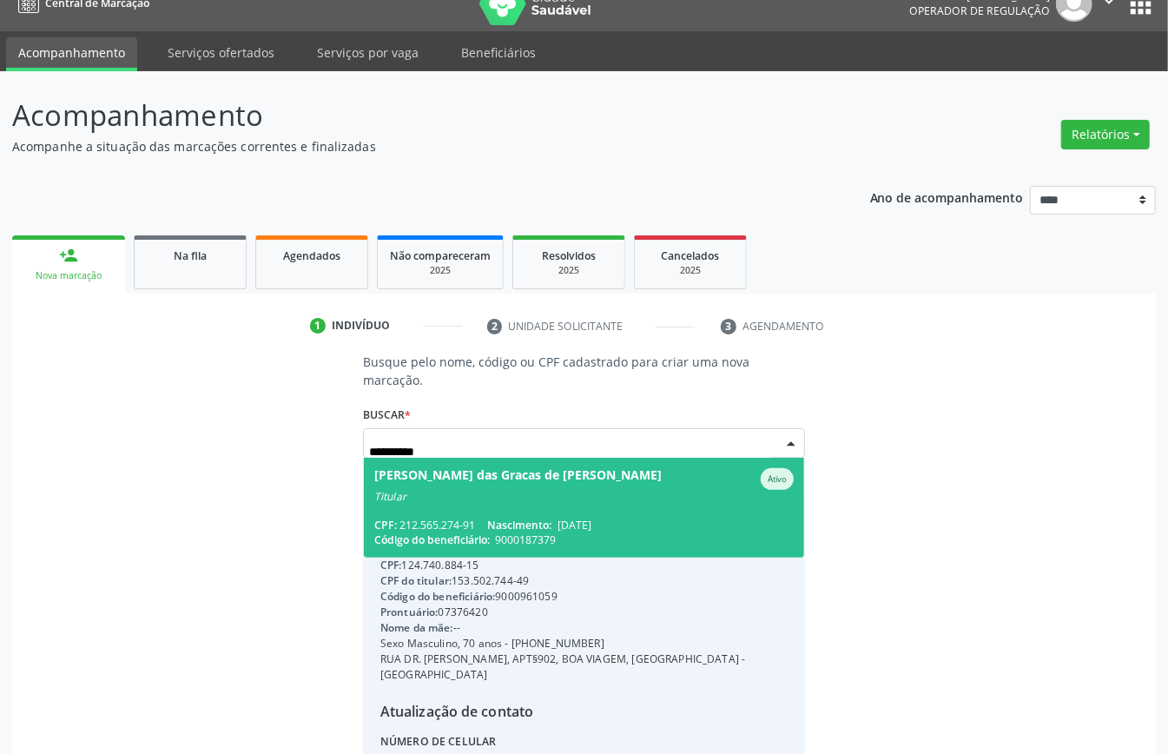
click at [672, 490] on div "Titular" at bounding box center [584, 497] width 420 height 14
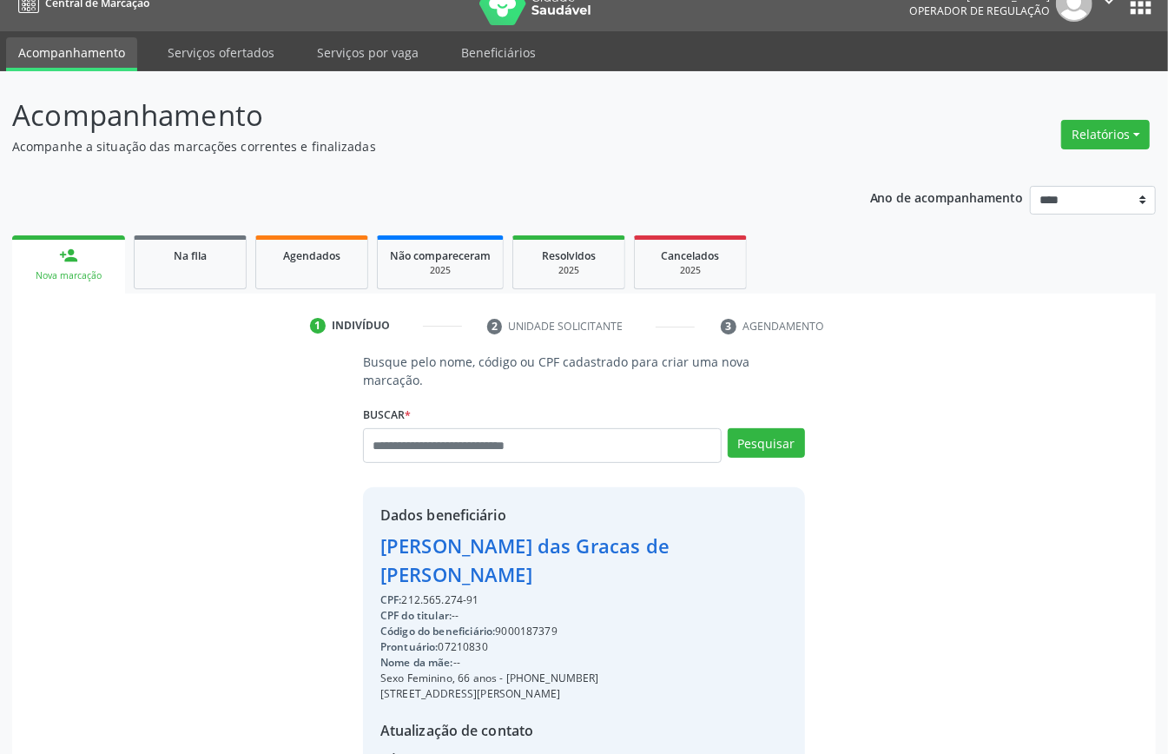
scroll to position [182, 0]
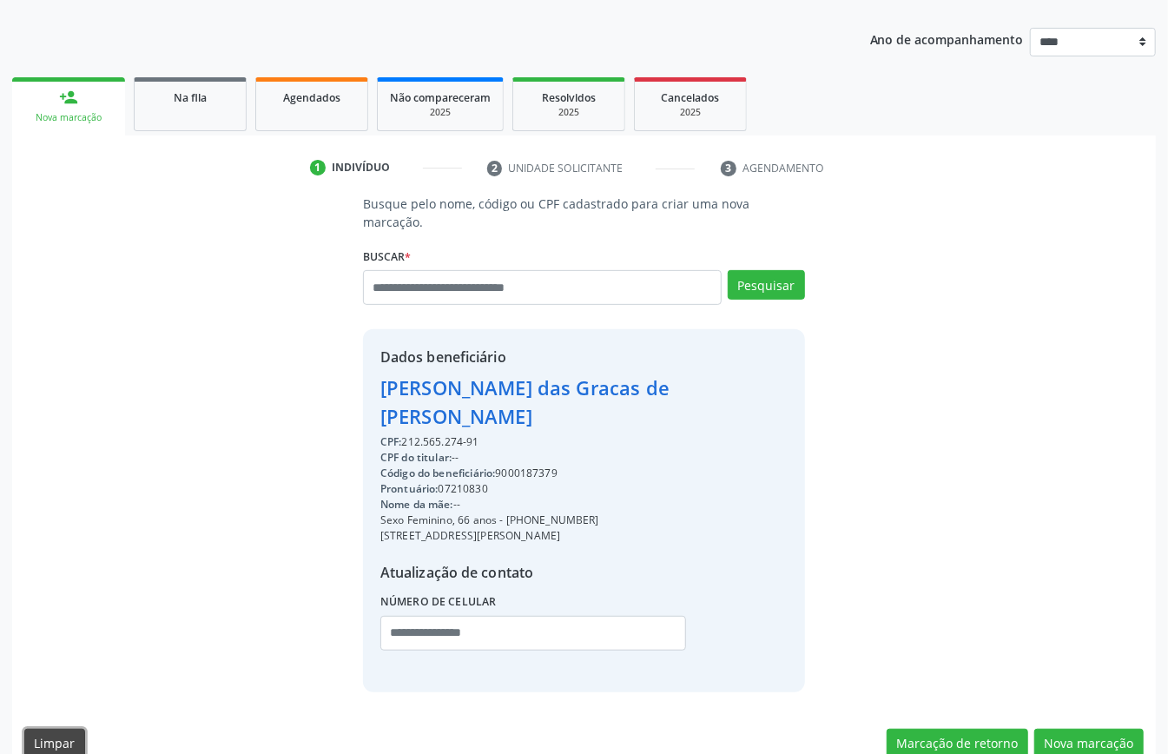
click at [56, 565] on button "Limpar" at bounding box center [54, 744] width 61 height 30
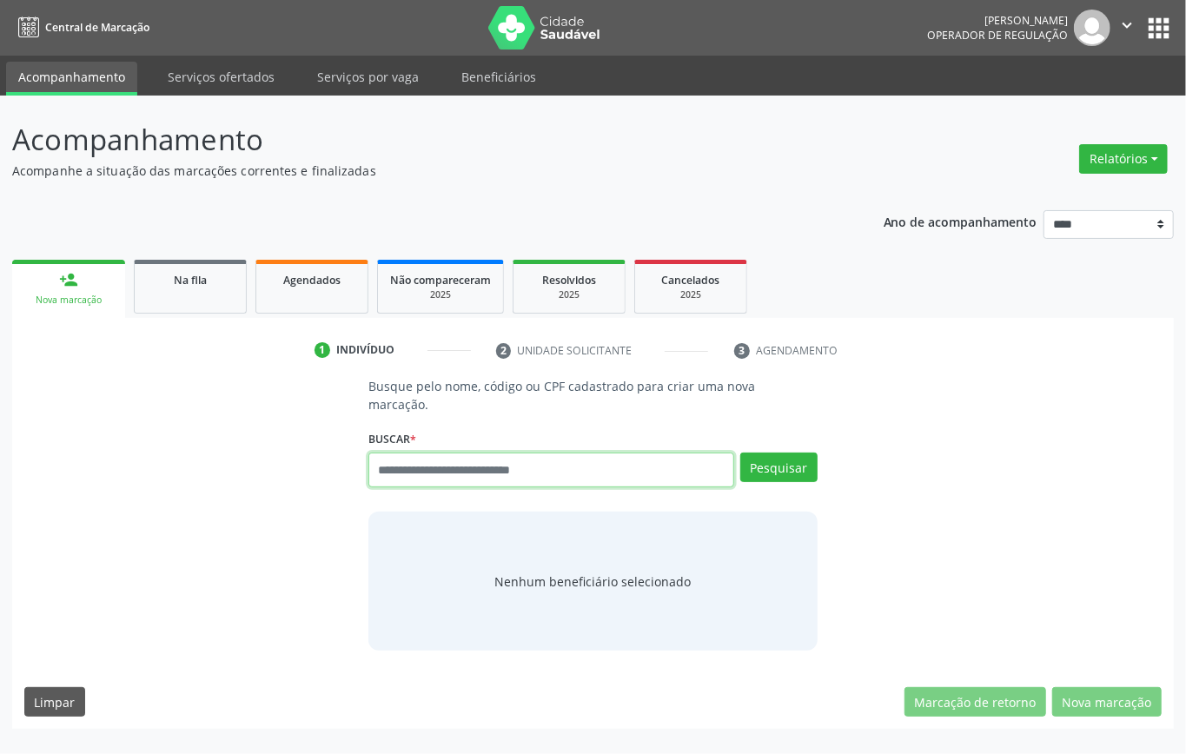
click at [578, 476] on input "text" at bounding box center [551, 470] width 366 height 35
type input "***"
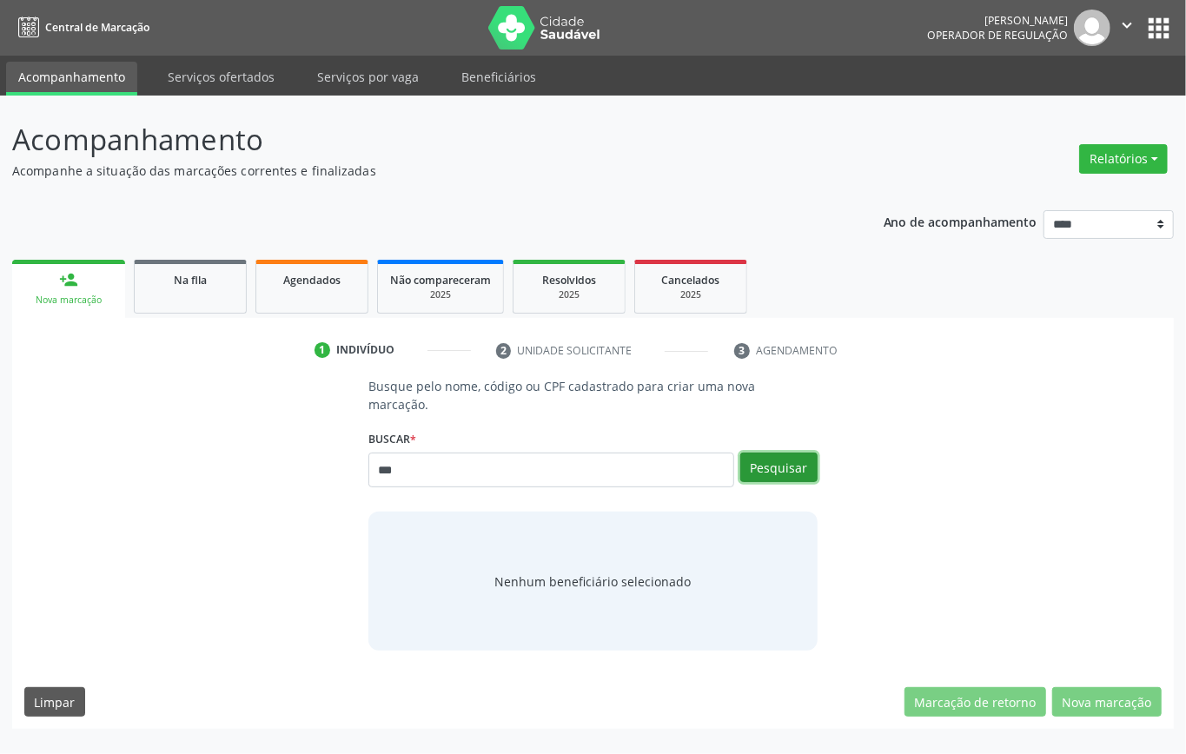
click at [804, 470] on button "Pesquisar" at bounding box center [778, 468] width 77 height 30
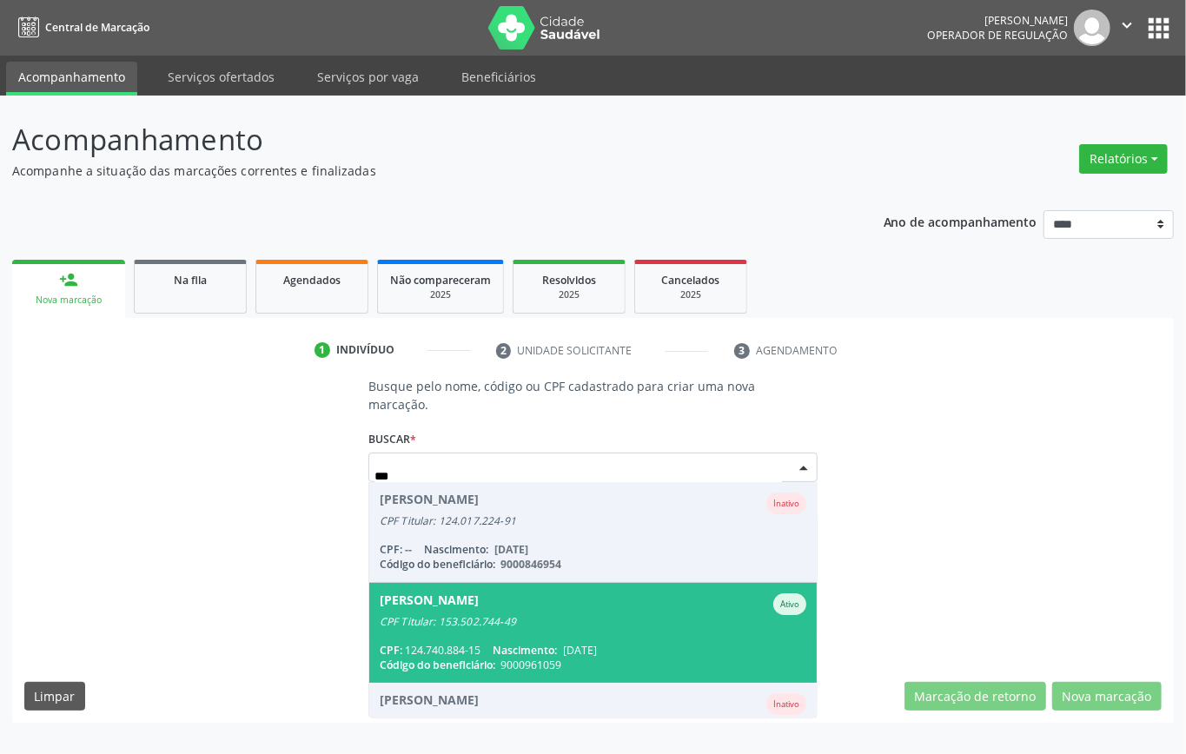
click at [544, 565] on span "Abrahao Valerio da Silva Ativo CPF Titular: 153.502.744-49 CPF: 124.740.884-15 …" at bounding box center [592, 633] width 447 height 100
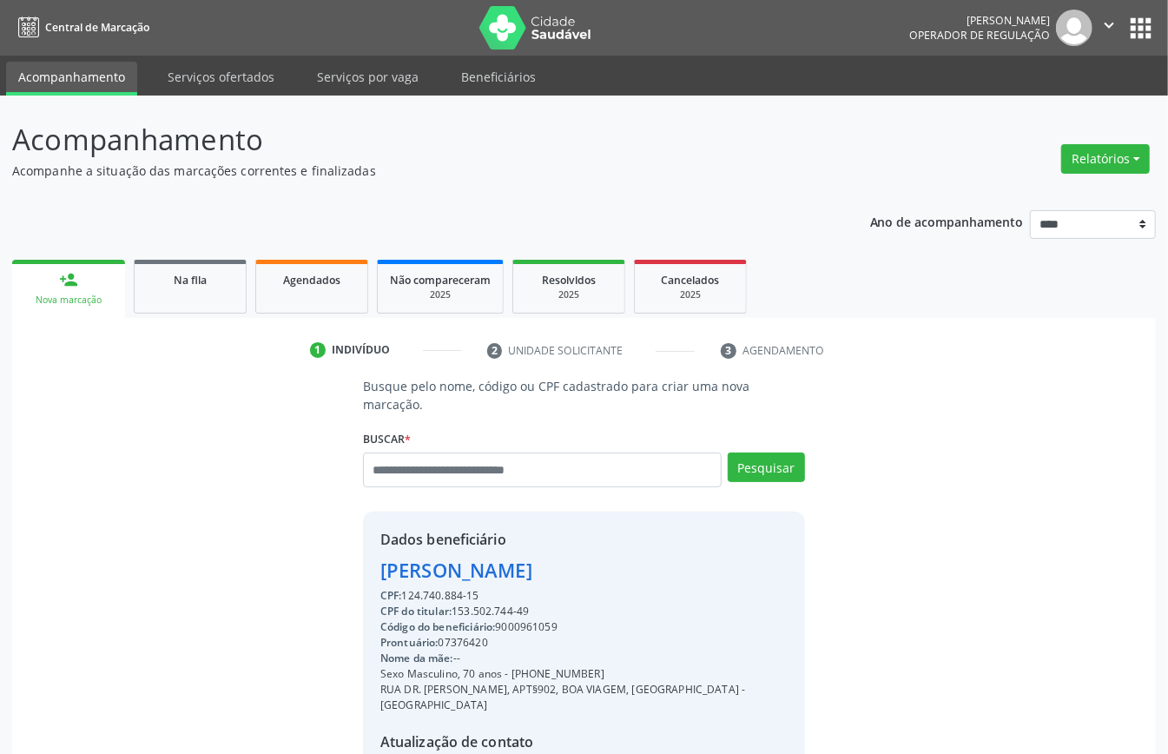
scroll to position [182, 0]
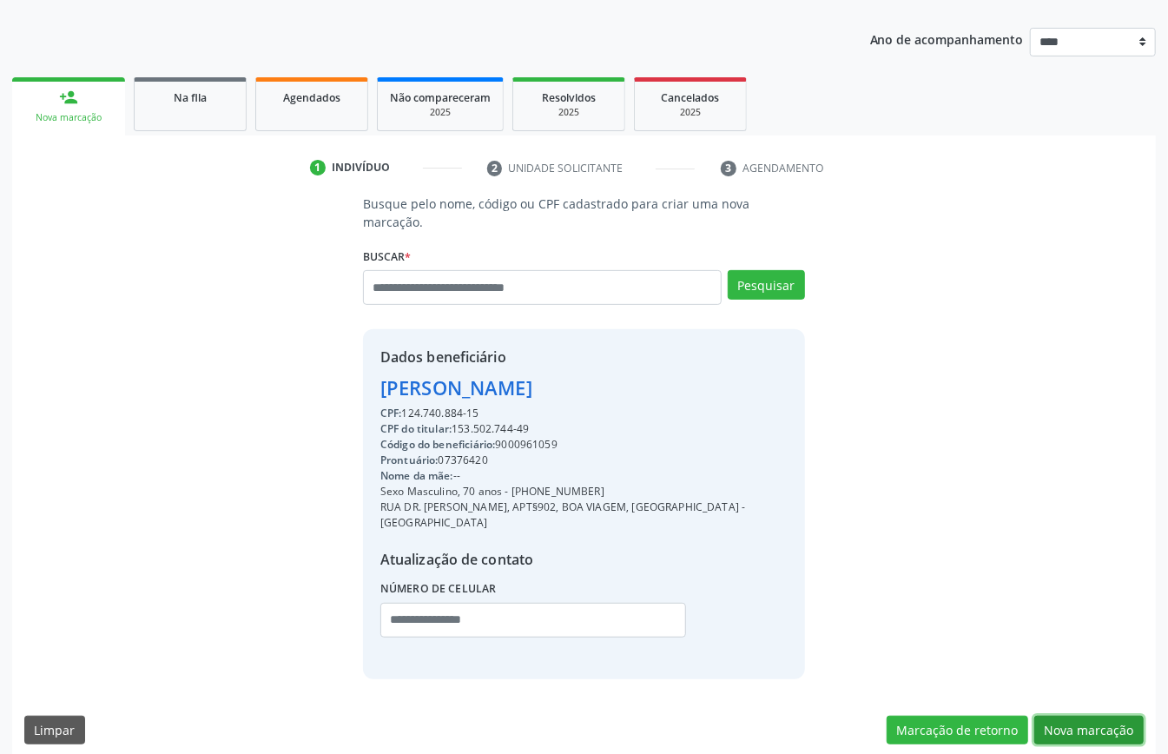
click at [876, 565] on button "Nova marcação" at bounding box center [1089, 731] width 109 height 30
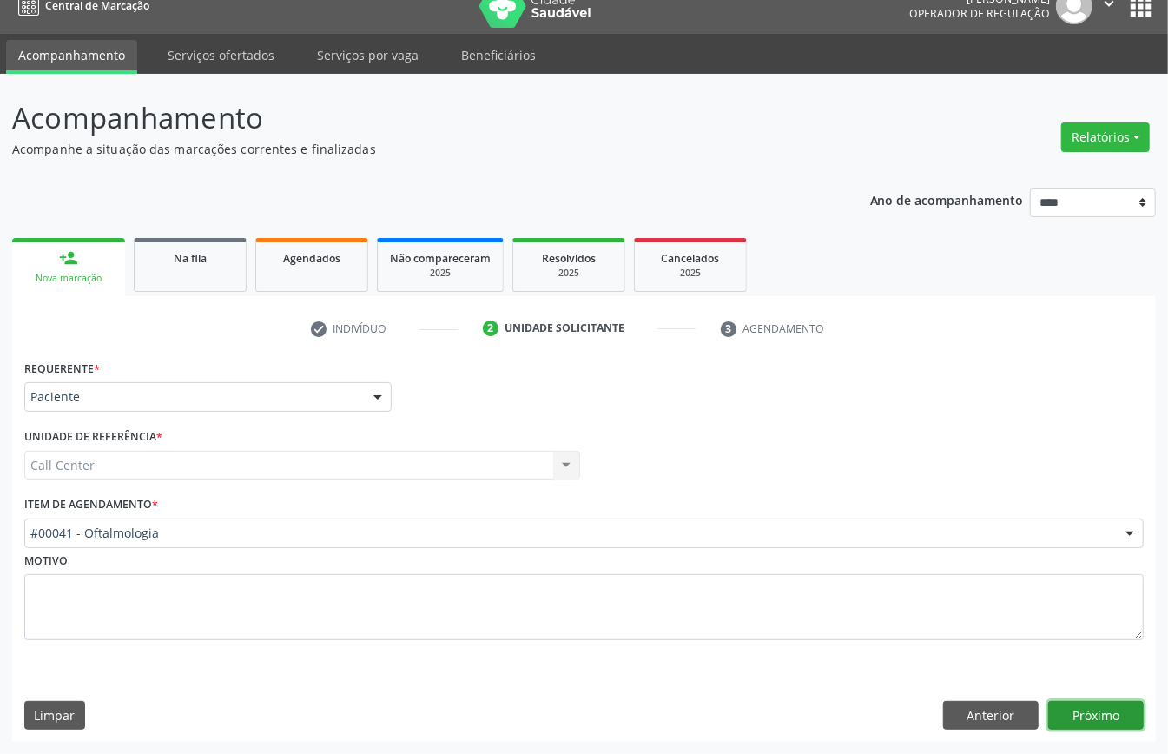
click at [876, 565] on button "Próximo" at bounding box center [1097, 716] width 96 height 30
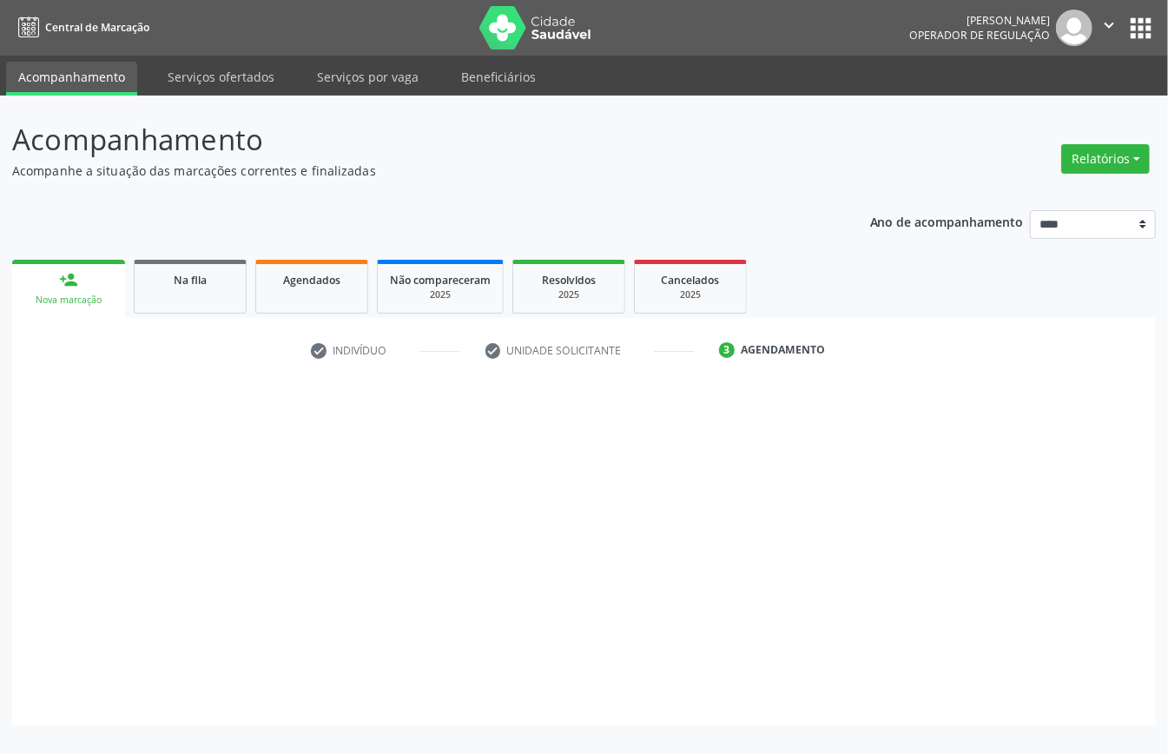
scroll to position [0, 0]
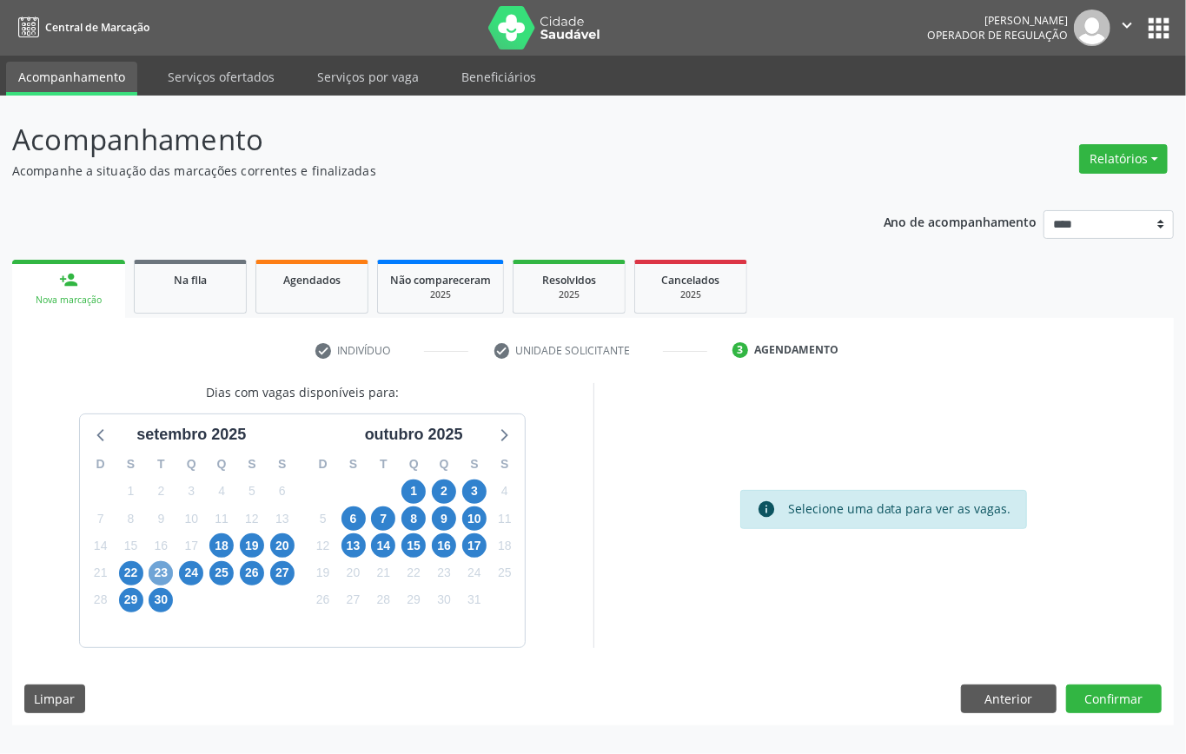
click at [172, 565] on span "23" at bounding box center [161, 573] width 24 height 24
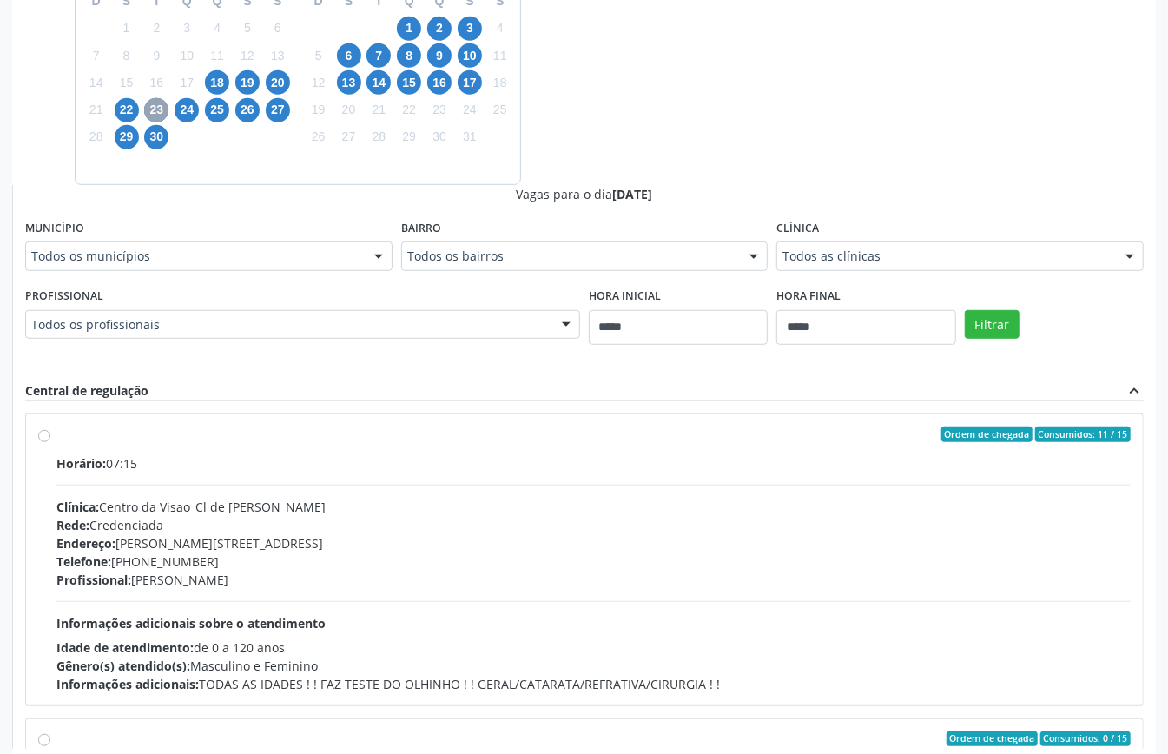
scroll to position [550, 0]
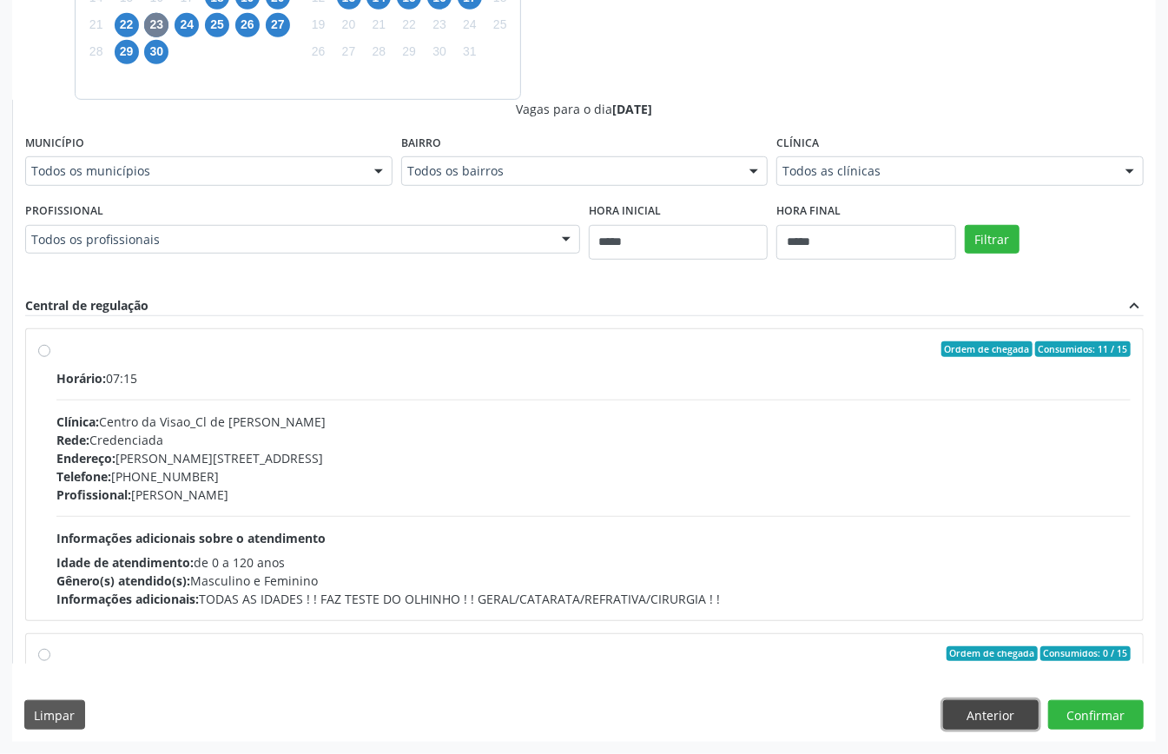
click at [876, 565] on button "Anterior" at bounding box center [991, 715] width 96 height 30
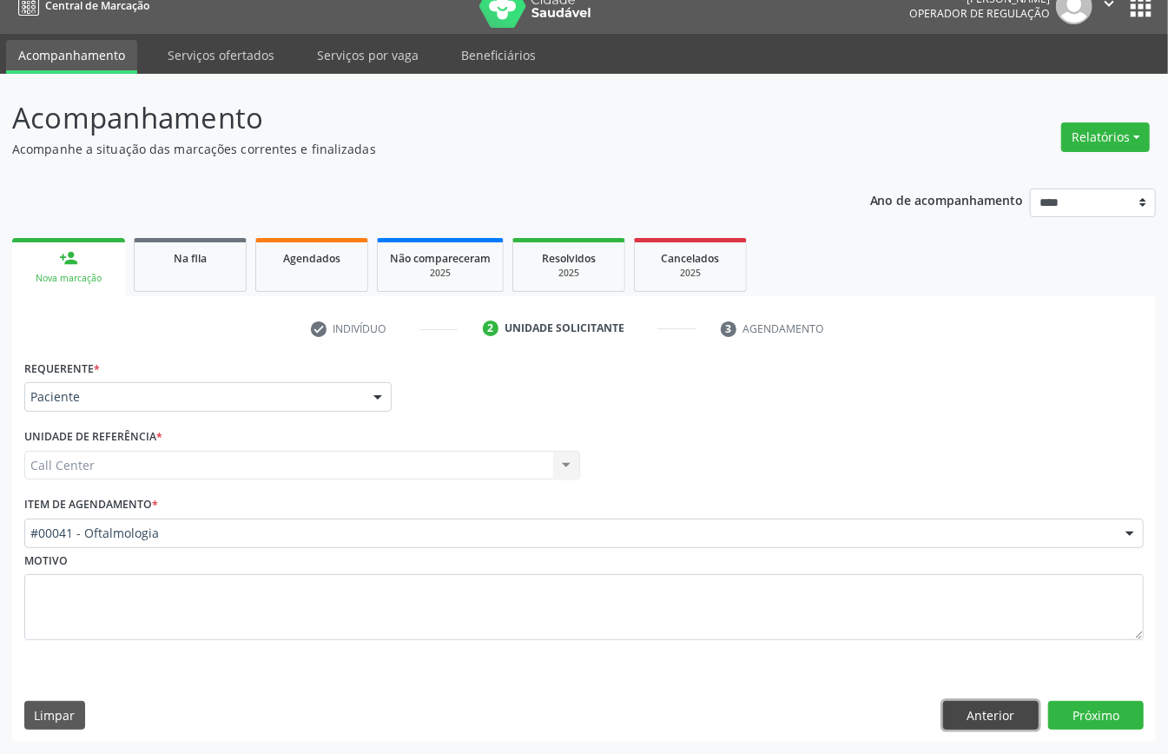
click at [876, 565] on button "Anterior" at bounding box center [991, 716] width 96 height 30
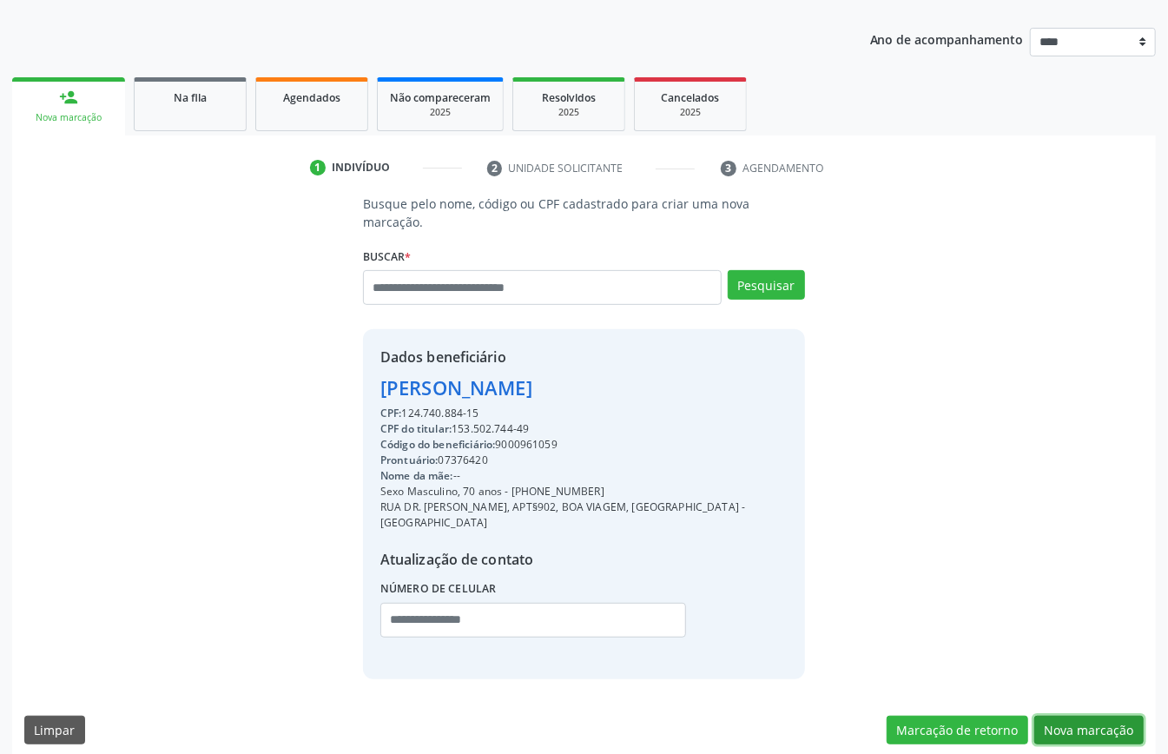
drag, startPoint x: 1065, startPoint y: 709, endPoint x: 960, endPoint y: 615, distance: 140.9
click at [876, 565] on button "Nova marcação" at bounding box center [1089, 731] width 109 height 30
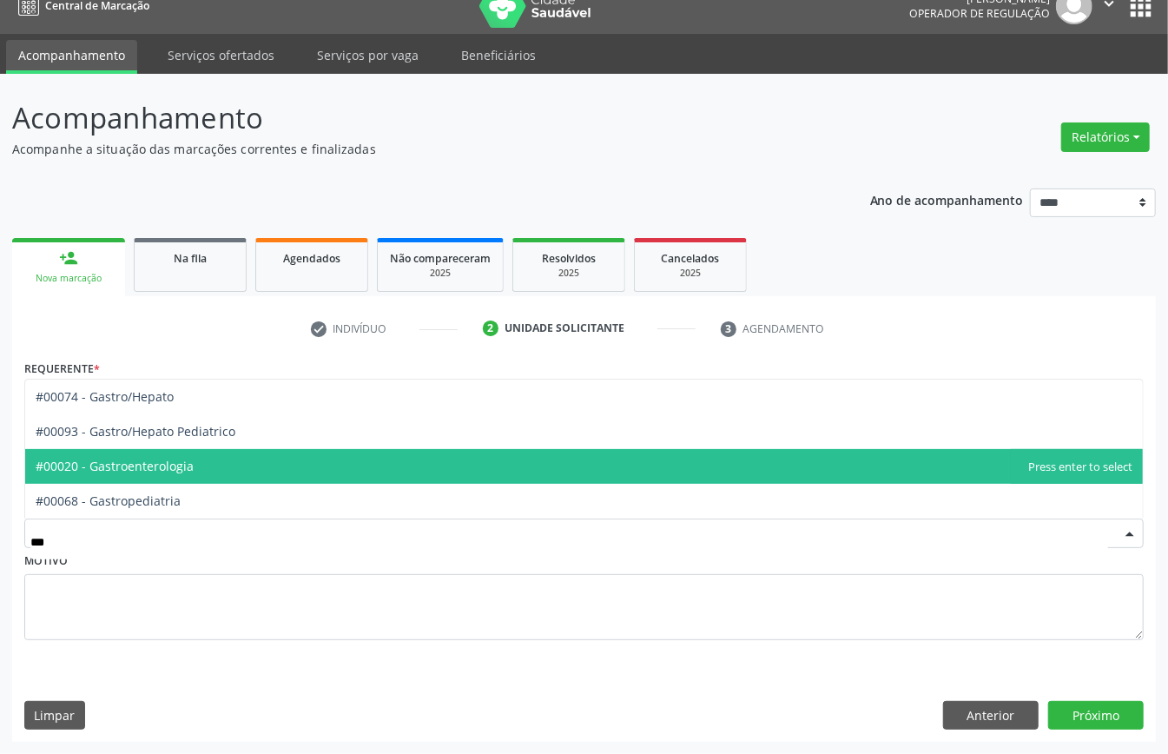
click at [129, 466] on span "#00020 - Gastroenterologia" at bounding box center [115, 466] width 158 height 17
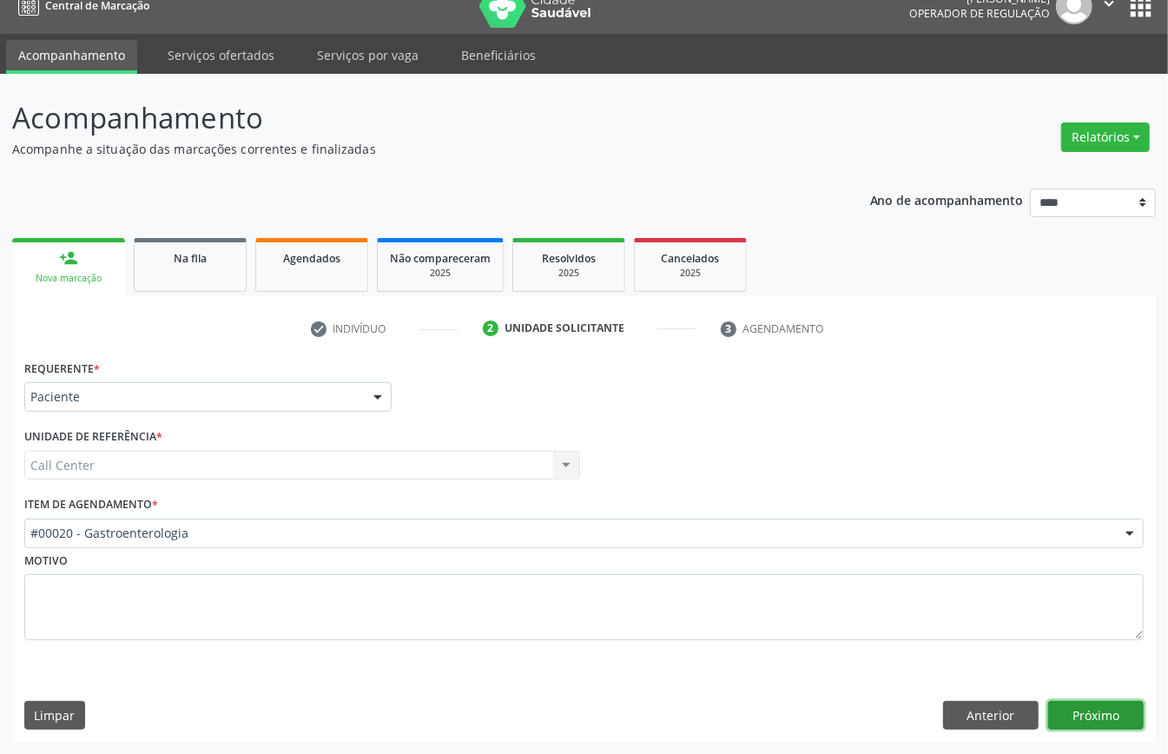
click at [876, 565] on button "Próximo" at bounding box center [1097, 716] width 96 height 30
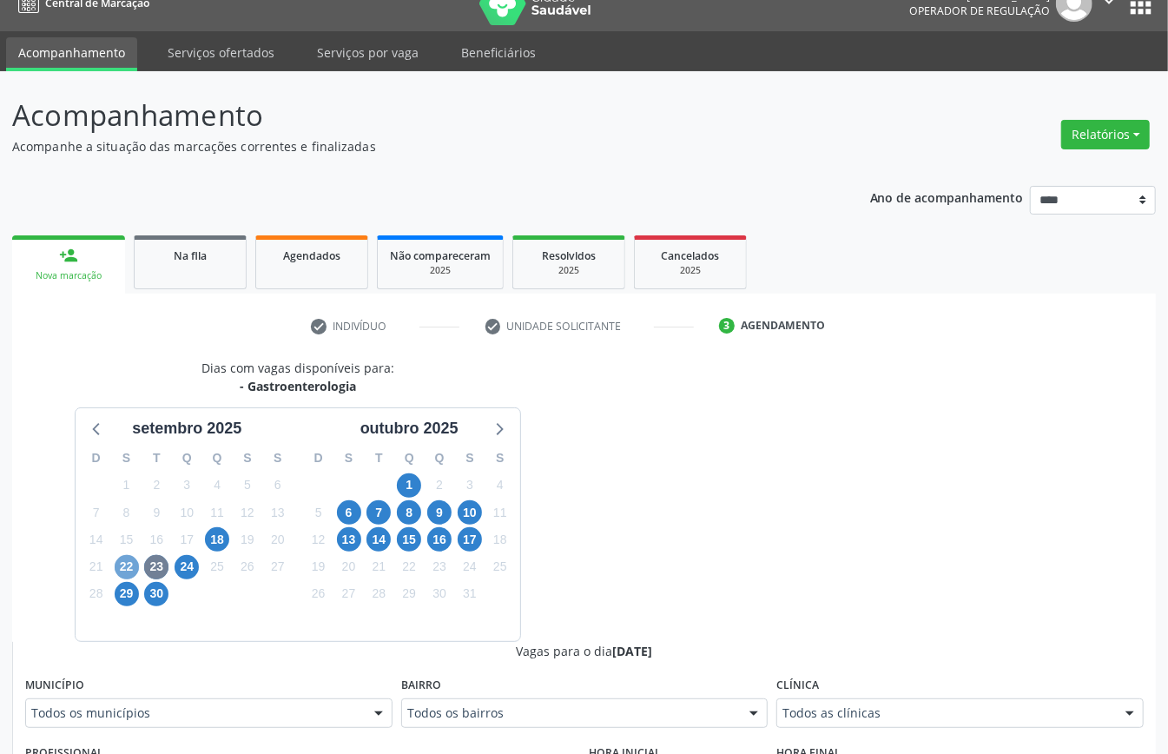
click at [123, 565] on span "22" at bounding box center [127, 567] width 24 height 24
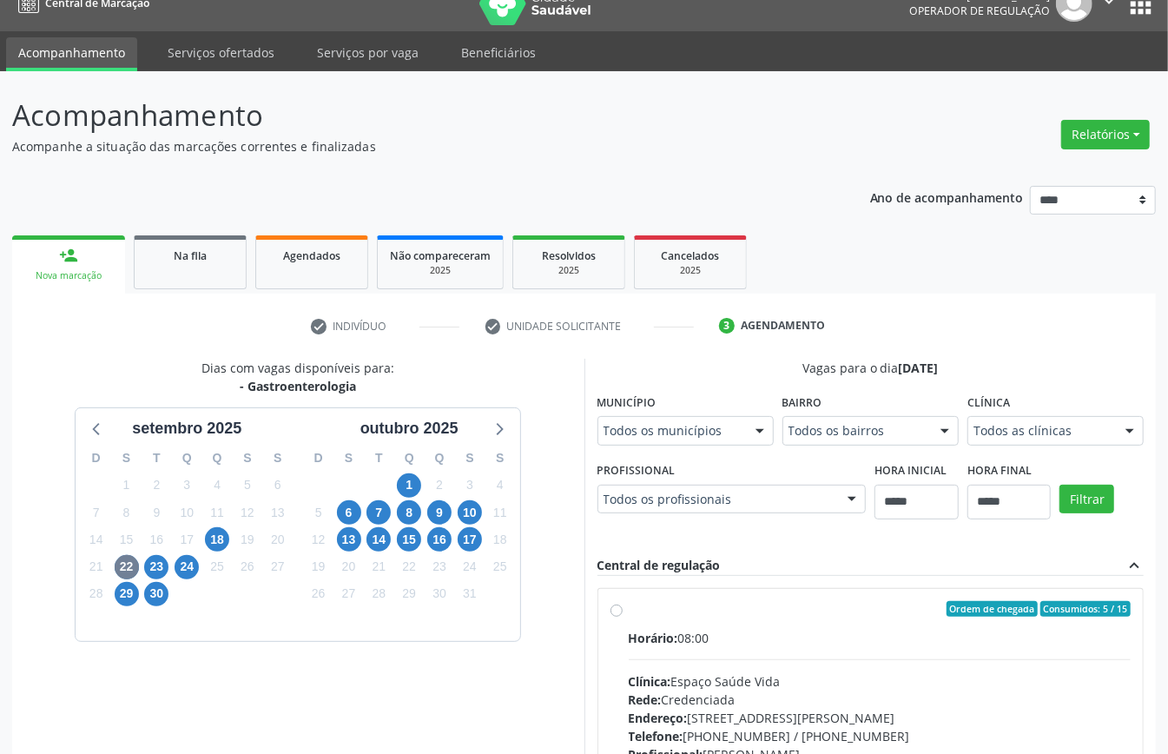
drag, startPoint x: 811, startPoint y: 692, endPoint x: 820, endPoint y: 698, distance: 10.6
click at [876, 416] on label "Clínica" at bounding box center [989, 402] width 43 height 27
click at [876, 446] on div "Todos as clínicas" at bounding box center [1056, 431] width 176 height 30
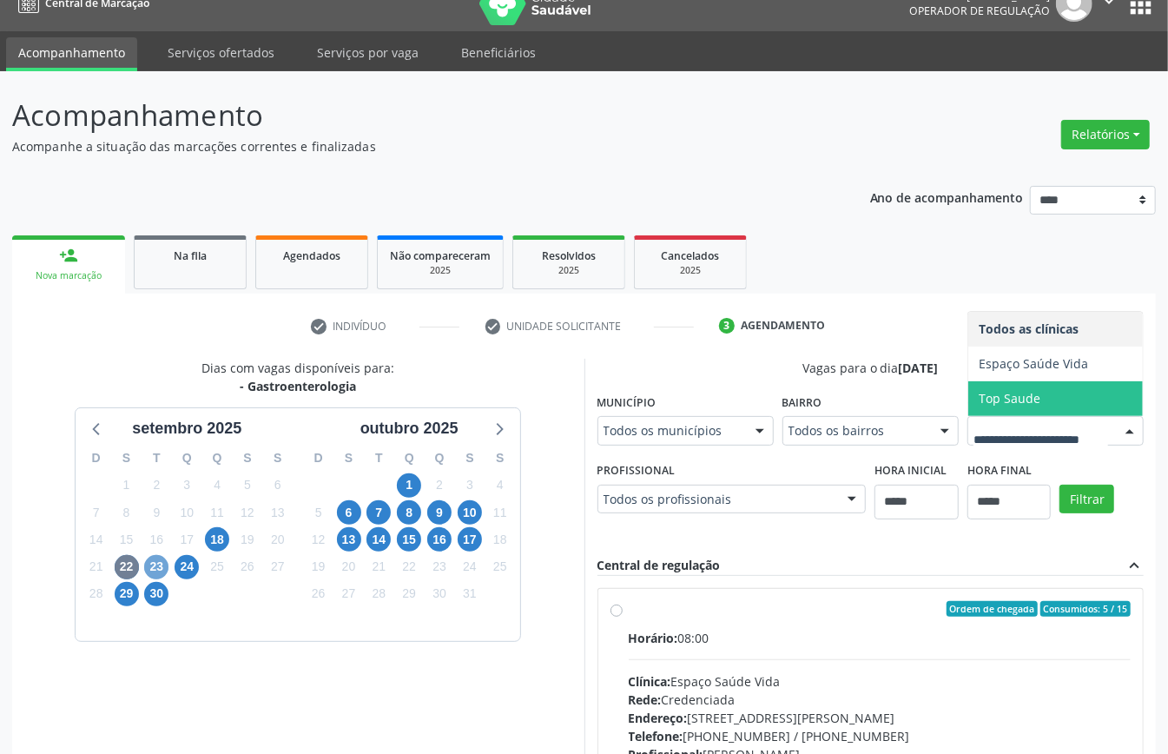
click at [158, 565] on span "23" at bounding box center [156, 567] width 24 height 24
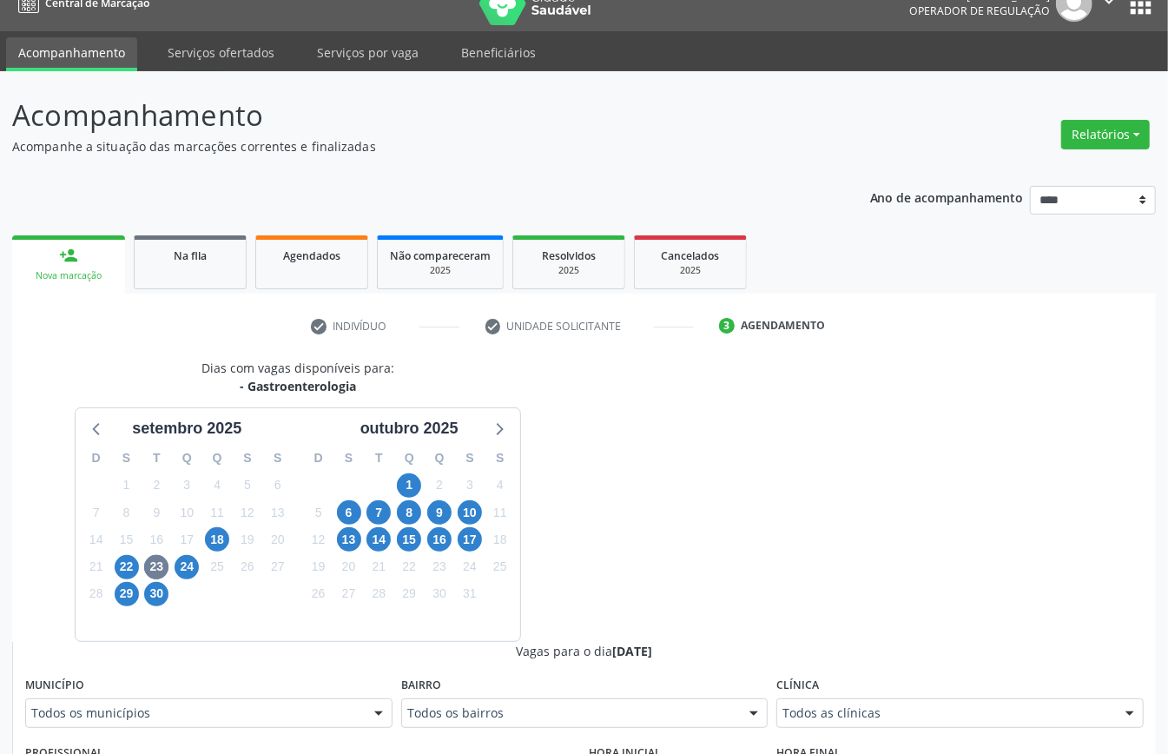
click at [814, 565] on label "Clínica" at bounding box center [798, 685] width 43 height 27
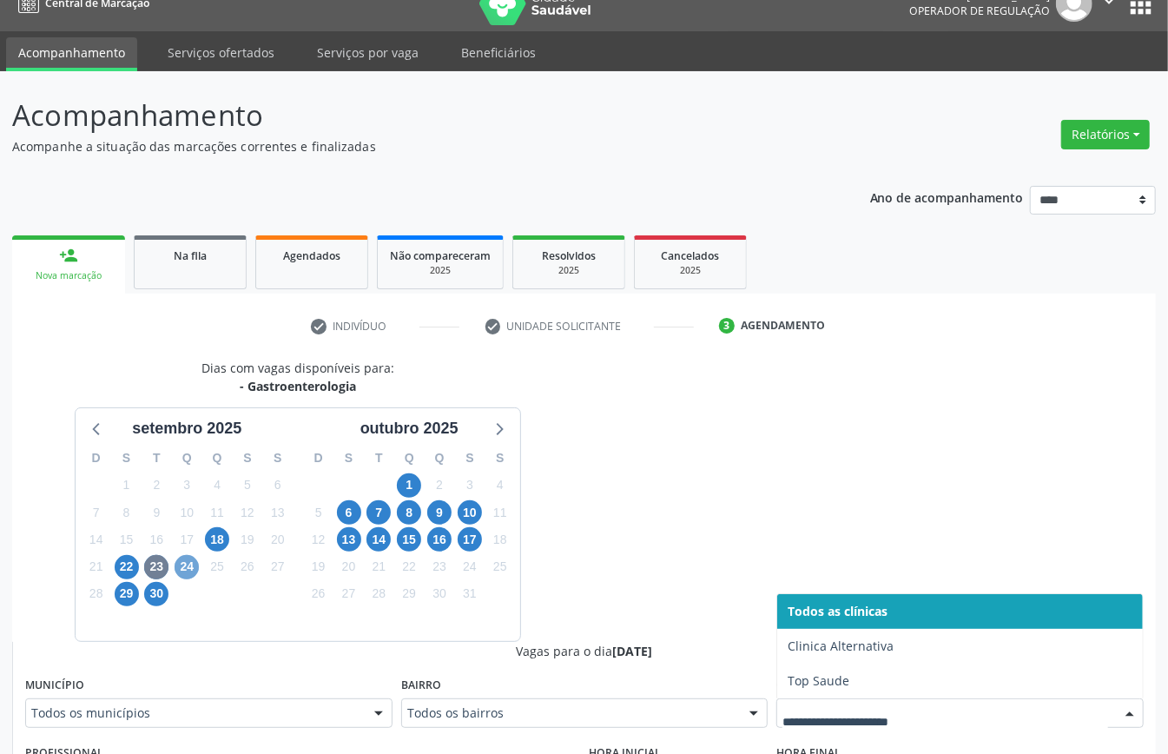
click at [189, 565] on span "24" at bounding box center [187, 567] width 24 height 24
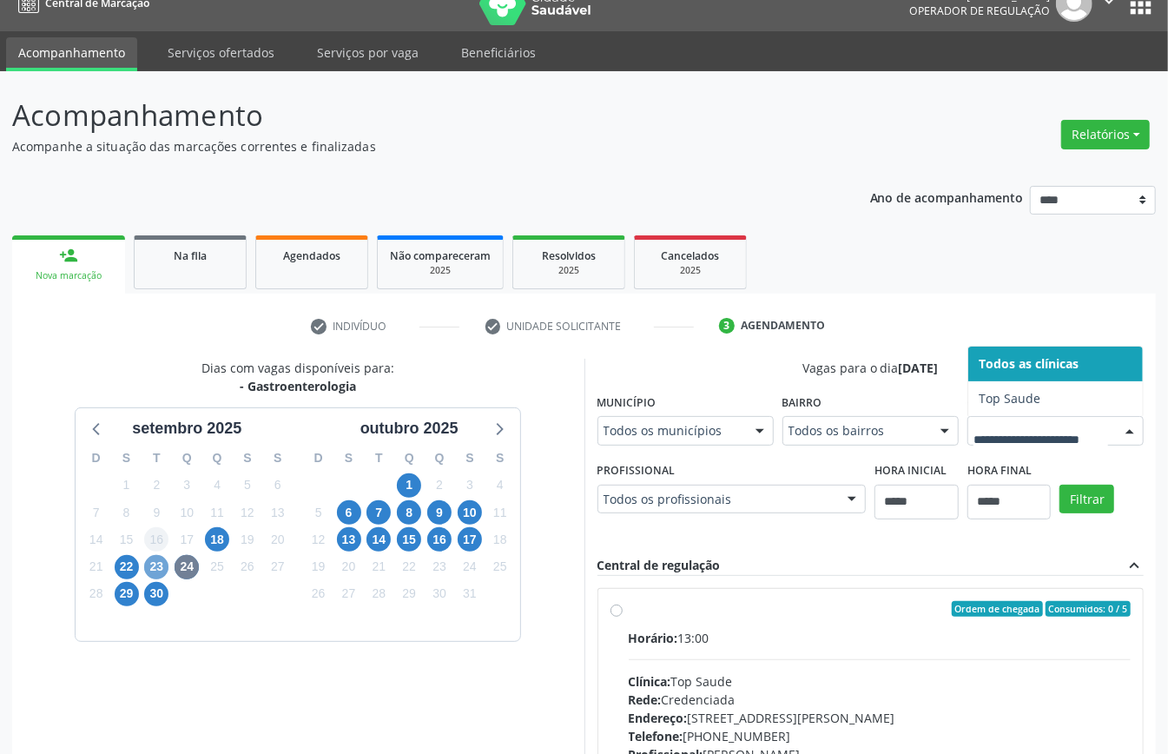
click at [154, 561] on span "23" at bounding box center [156, 567] width 24 height 24
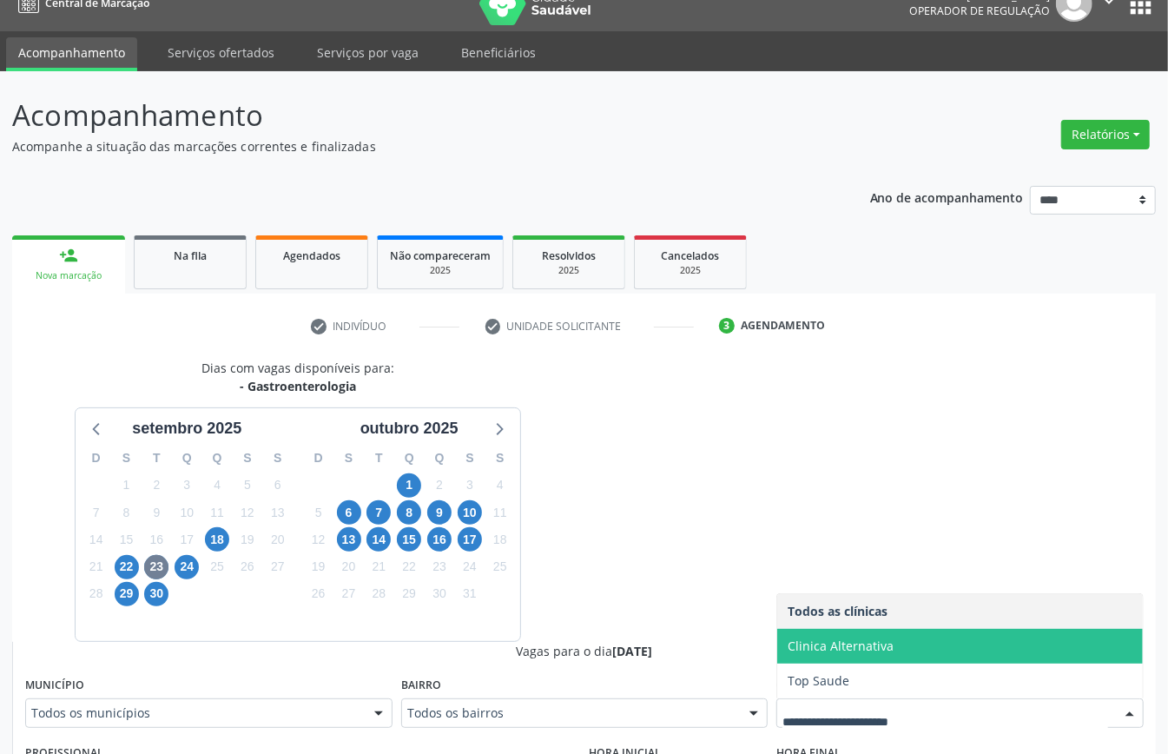
click at [825, 565] on span "Clinica Alternativa" at bounding box center [841, 646] width 106 height 17
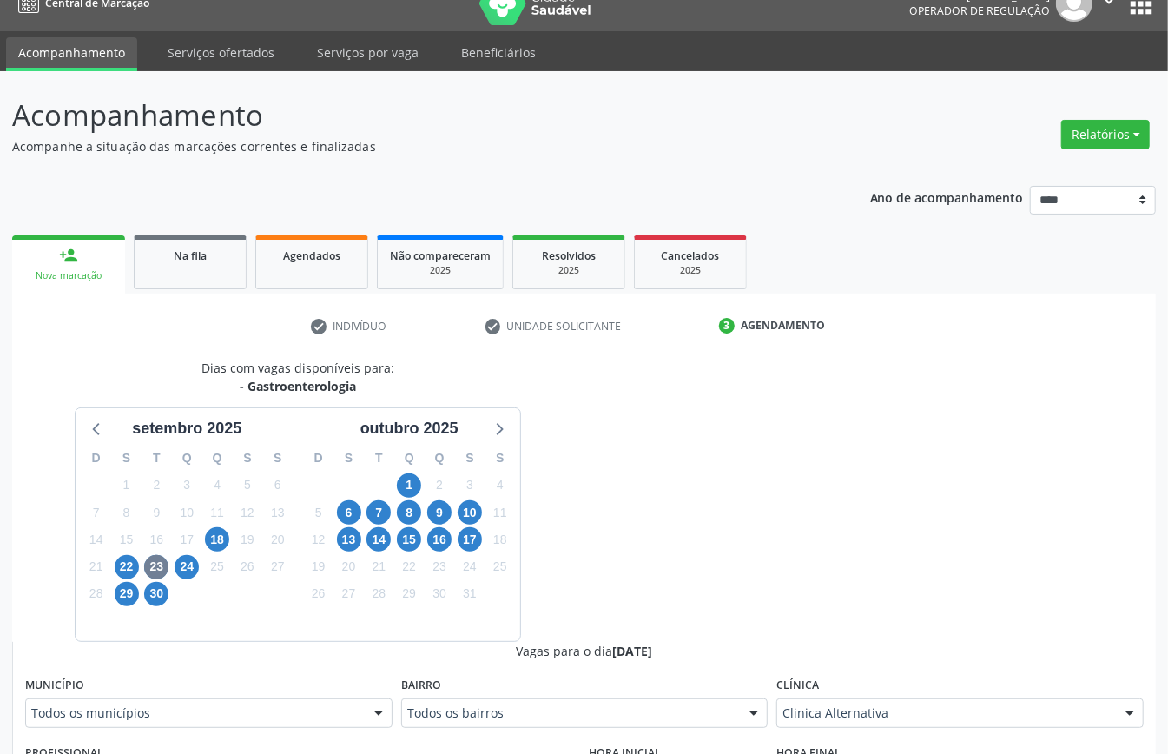
scroll to position [487, 0]
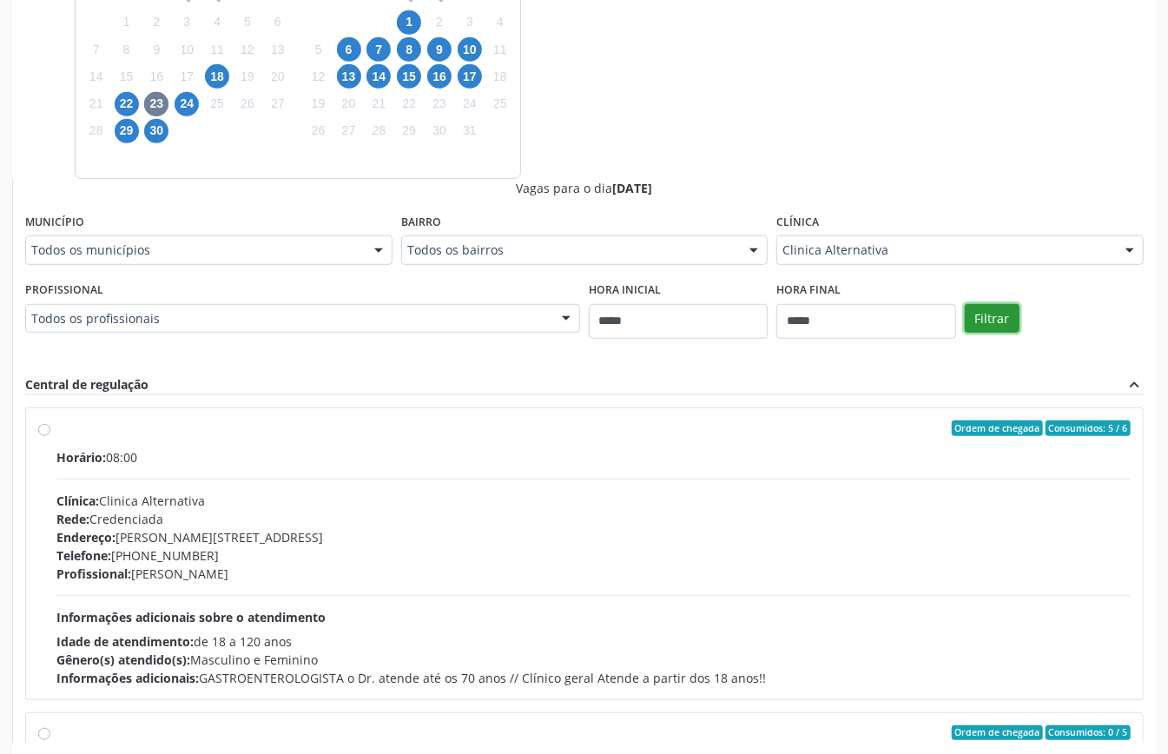
drag, startPoint x: 976, startPoint y: 314, endPoint x: 956, endPoint y: 339, distance: 31.5
click at [876, 316] on button "Filtrar" at bounding box center [992, 319] width 55 height 30
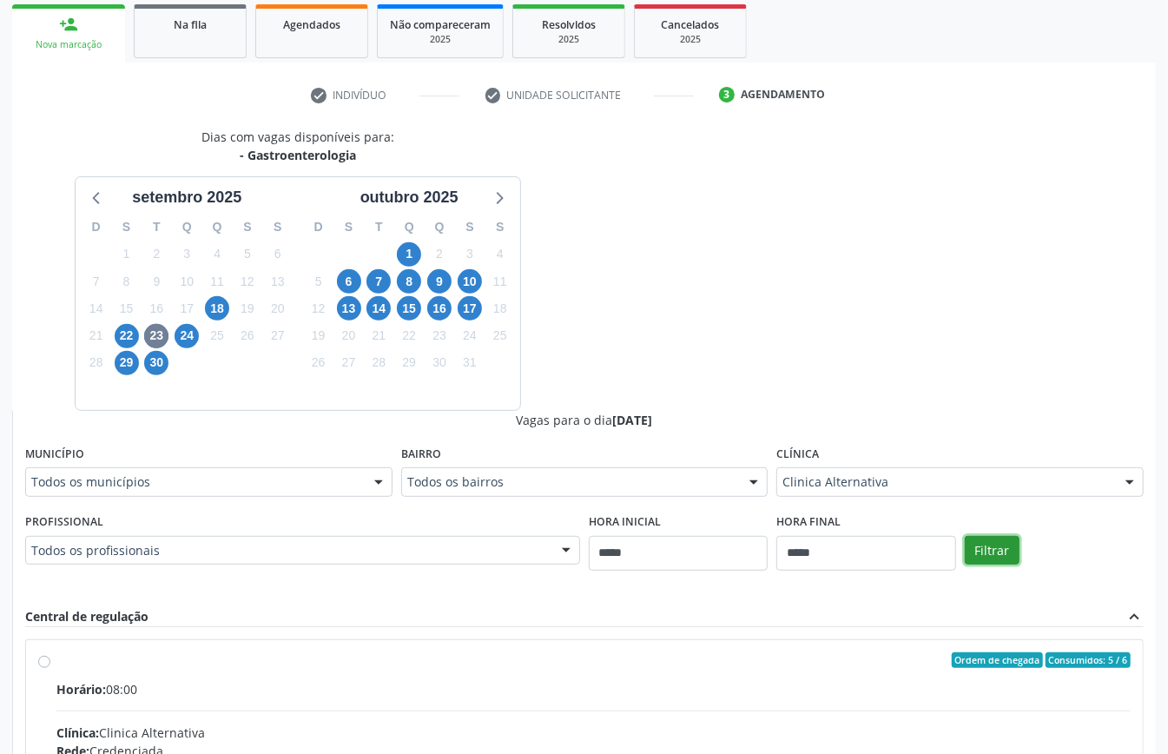
scroll to position [539, 0]
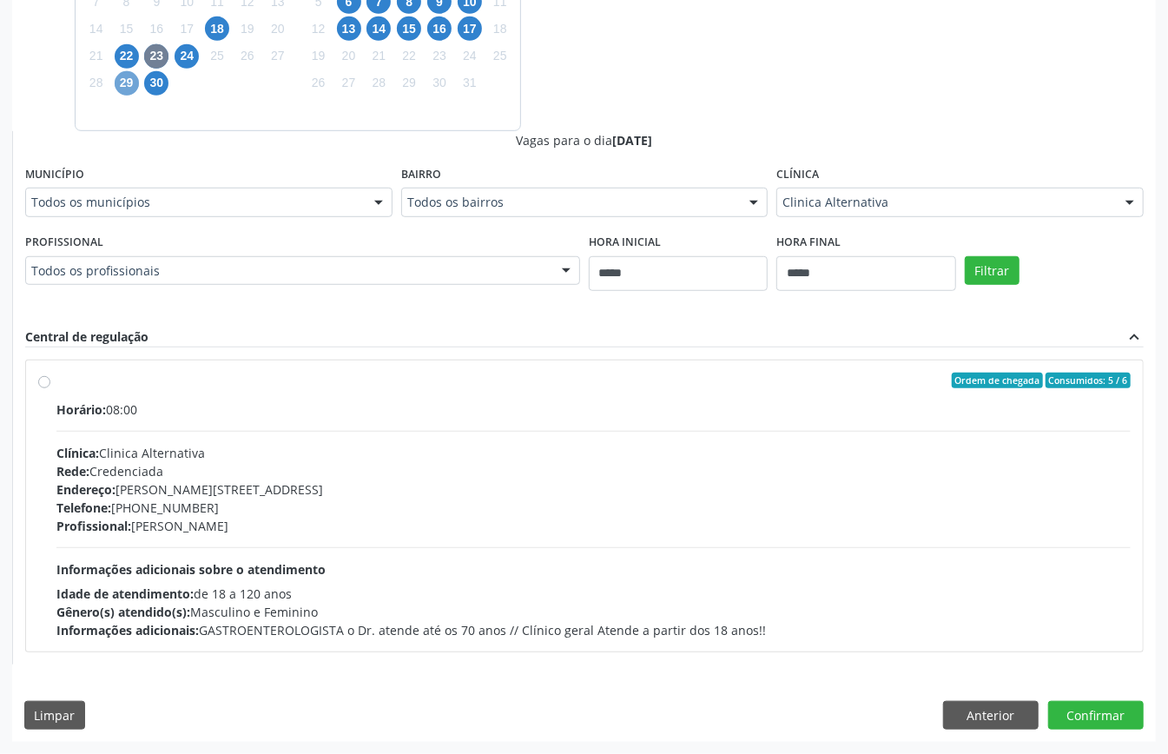
click at [129, 77] on span "29" at bounding box center [127, 83] width 24 height 24
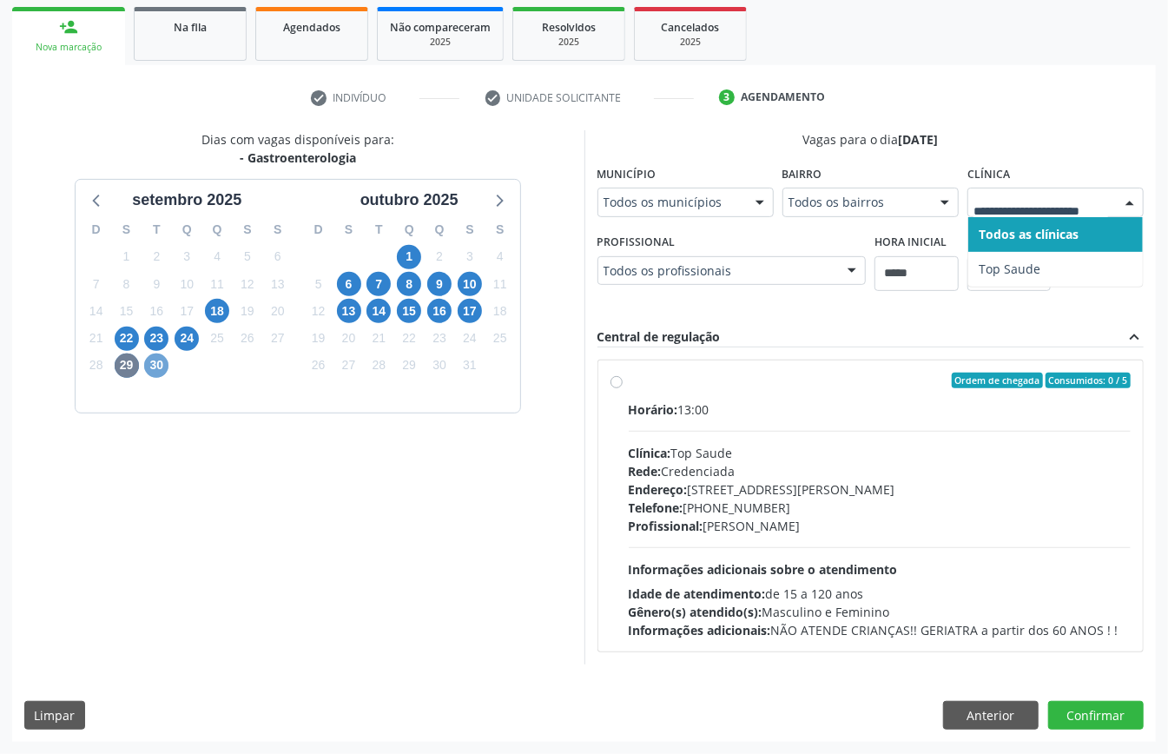
click at [157, 354] on span "30" at bounding box center [156, 366] width 24 height 24
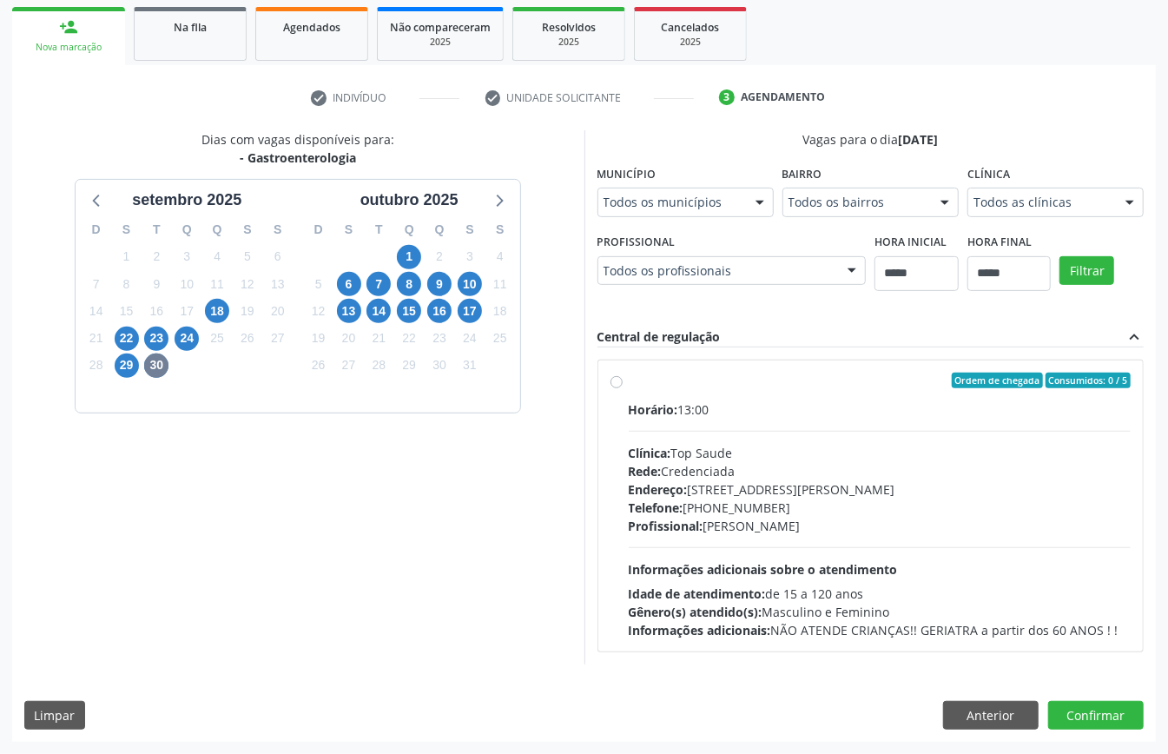
click at [876, 210] on div "Todos as clínicas" at bounding box center [1056, 203] width 176 height 30
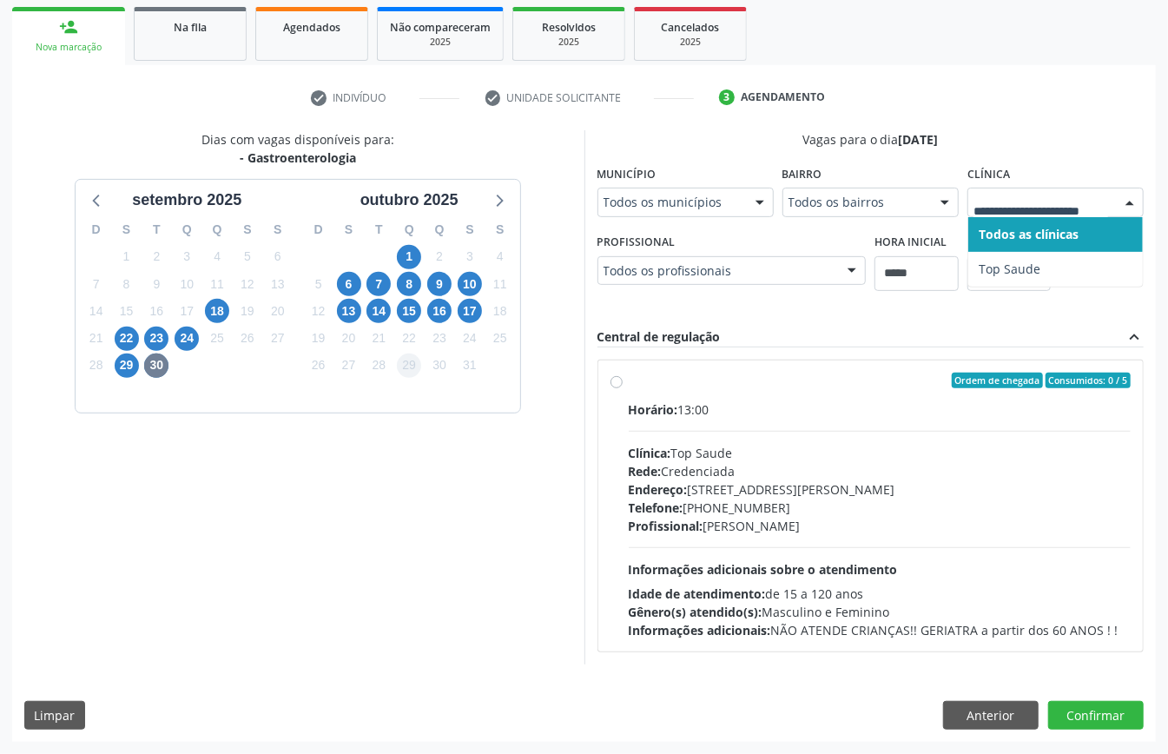
scroll to position [307, 0]
click at [480, 298] on div "17" at bounding box center [470, 311] width 24 height 27
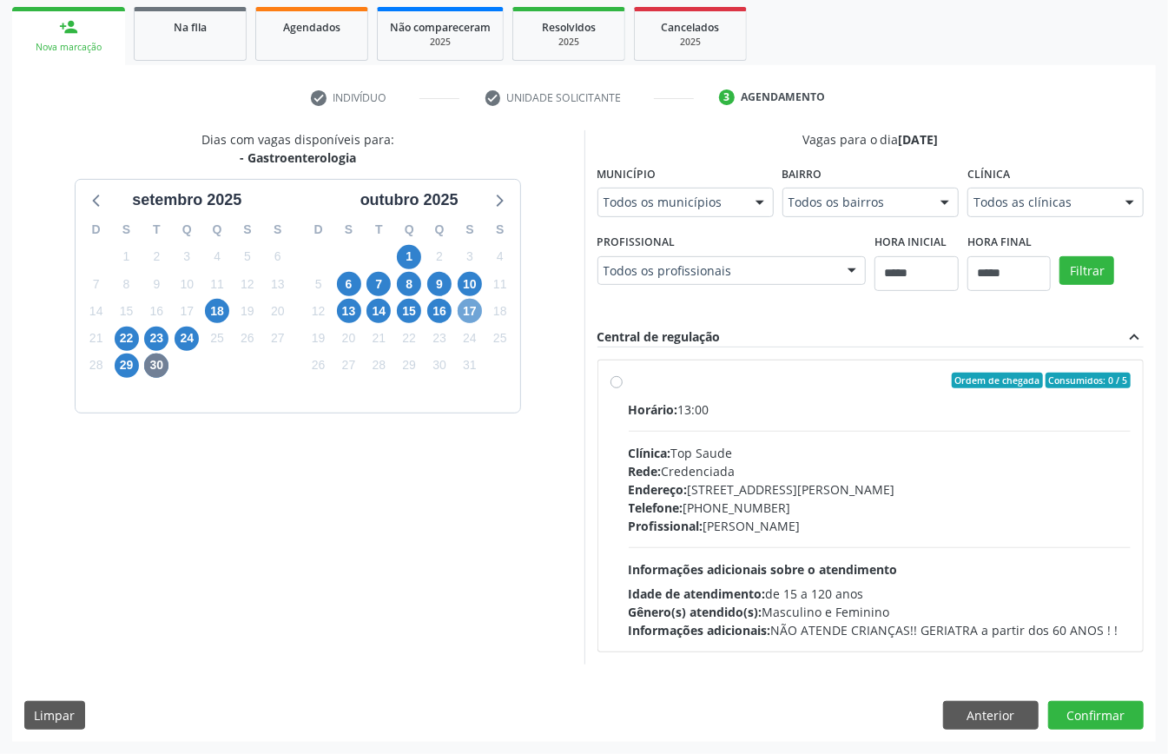
click at [473, 299] on span "17" at bounding box center [470, 311] width 24 height 24
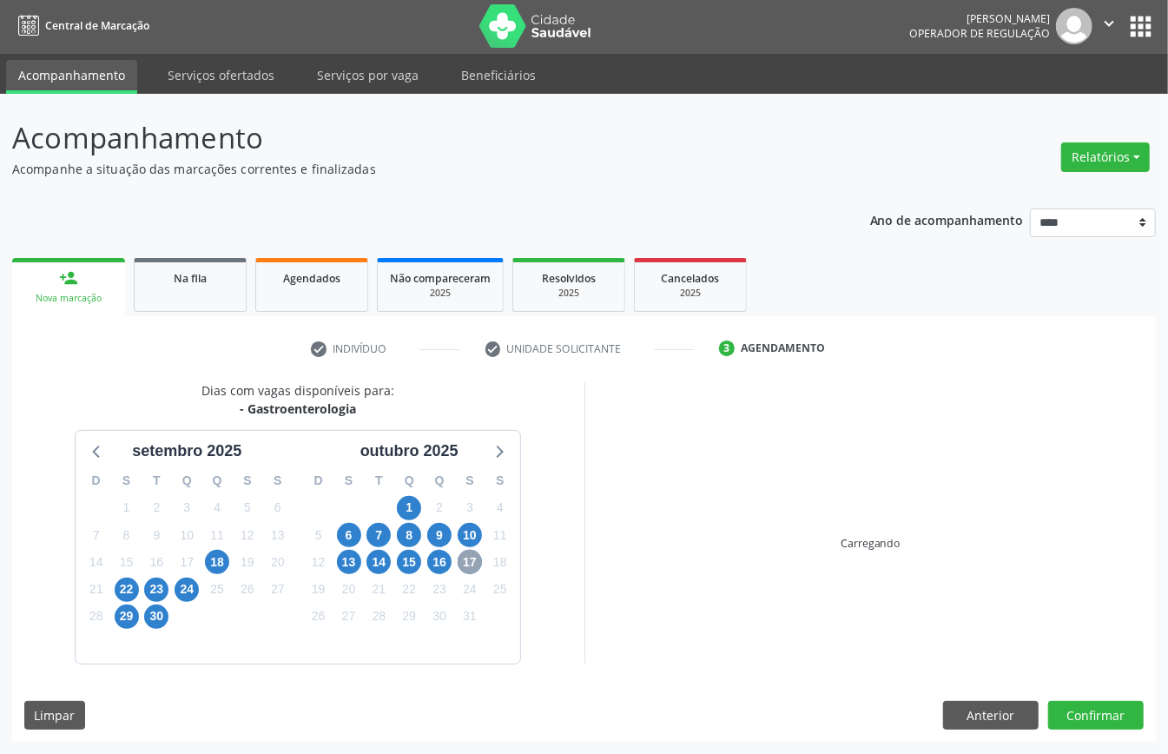
scroll to position [285, 0]
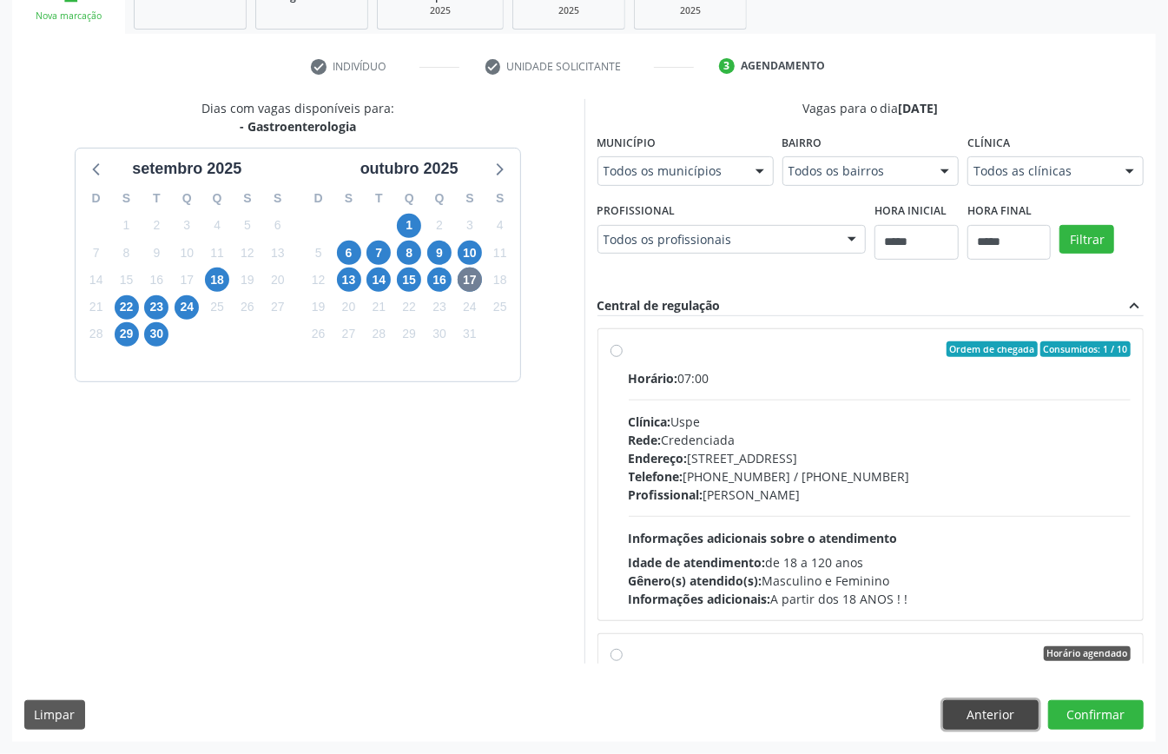
click at [876, 565] on button "Anterior" at bounding box center [991, 715] width 96 height 30
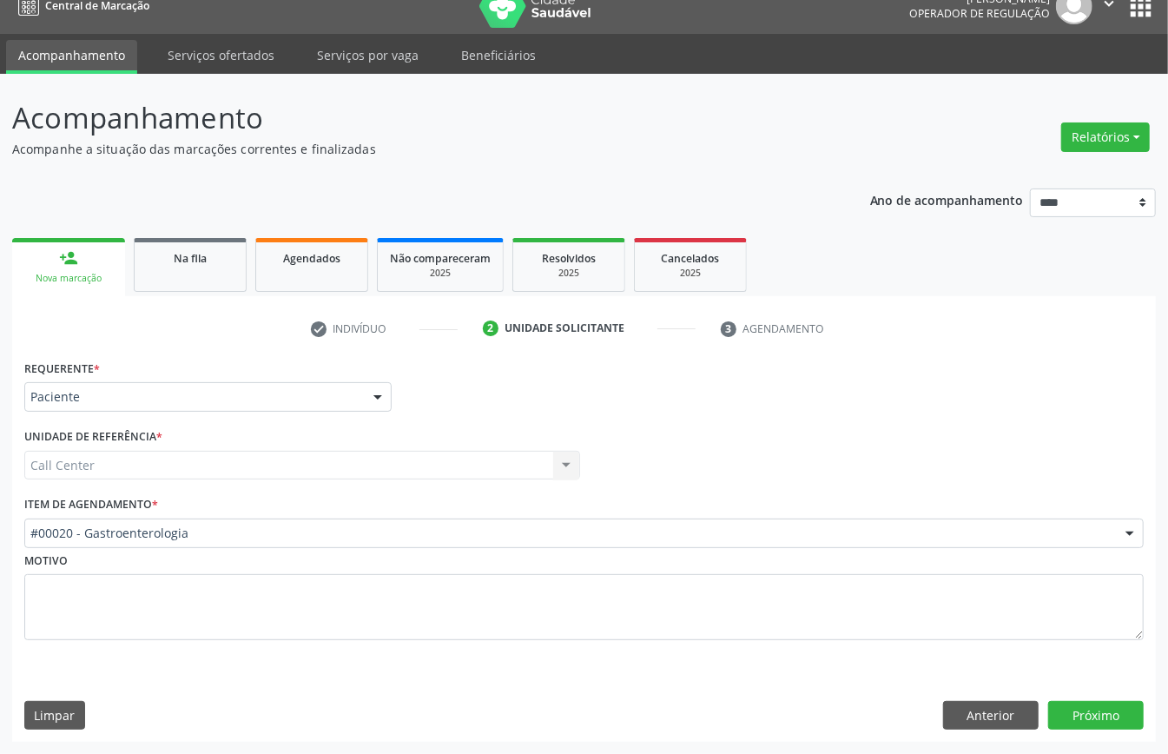
scroll to position [24, 0]
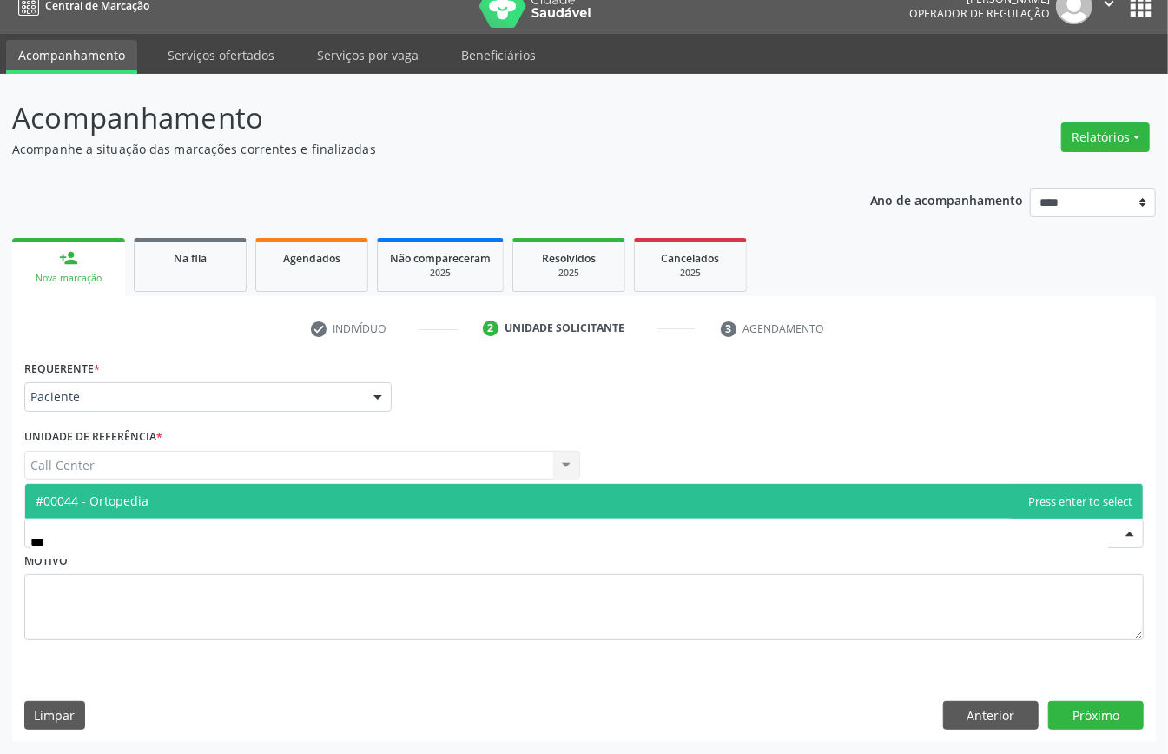
click at [214, 485] on span "#00044 - Ortopedia" at bounding box center [584, 501] width 1118 height 35
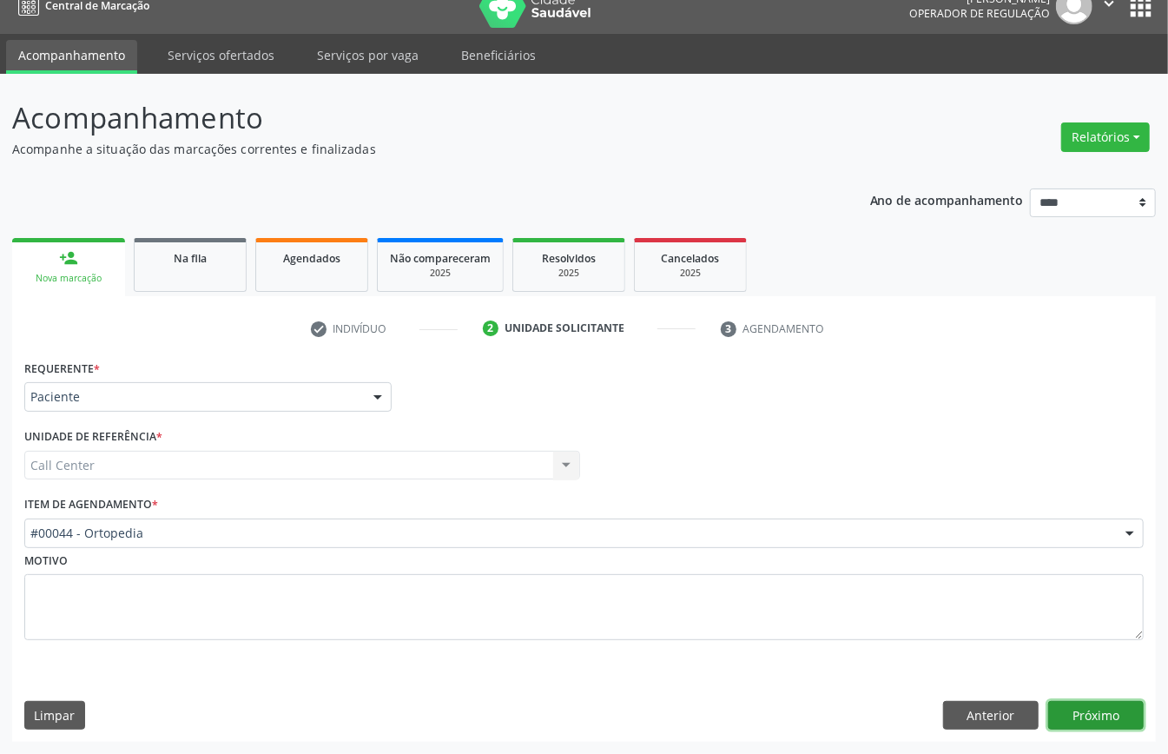
click at [876, 565] on button "Próximo" at bounding box center [1097, 716] width 96 height 30
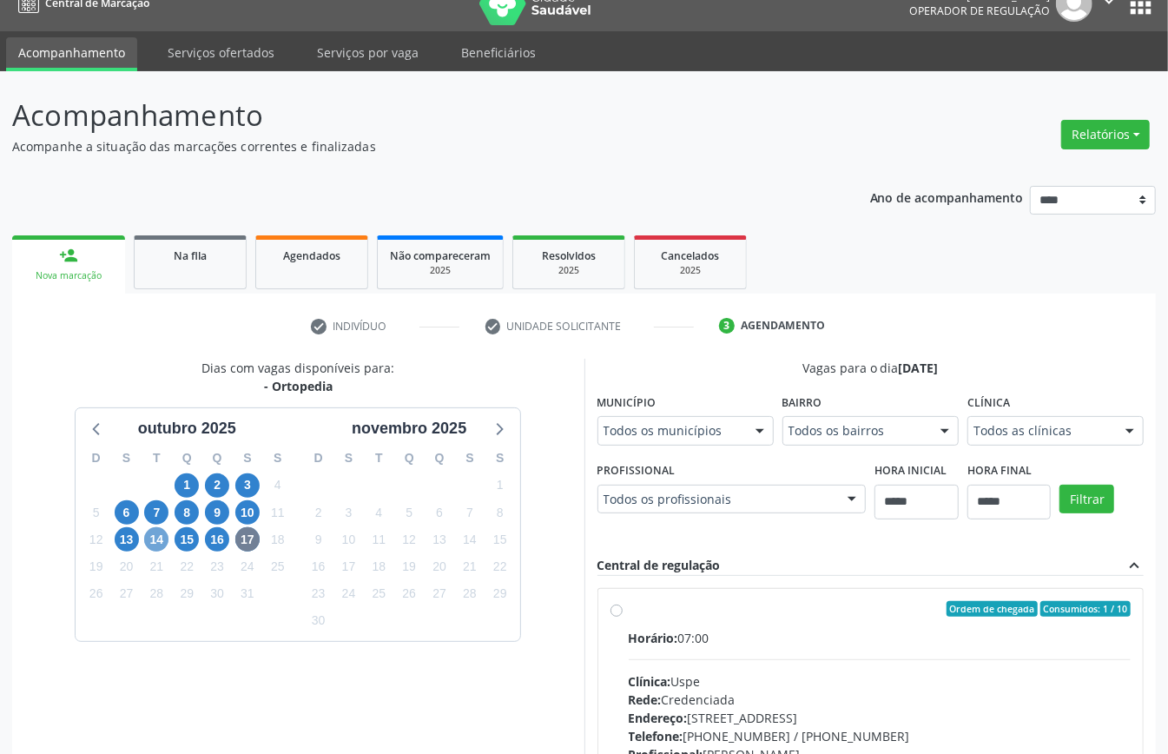
click at [157, 540] on span "14" at bounding box center [156, 539] width 24 height 24
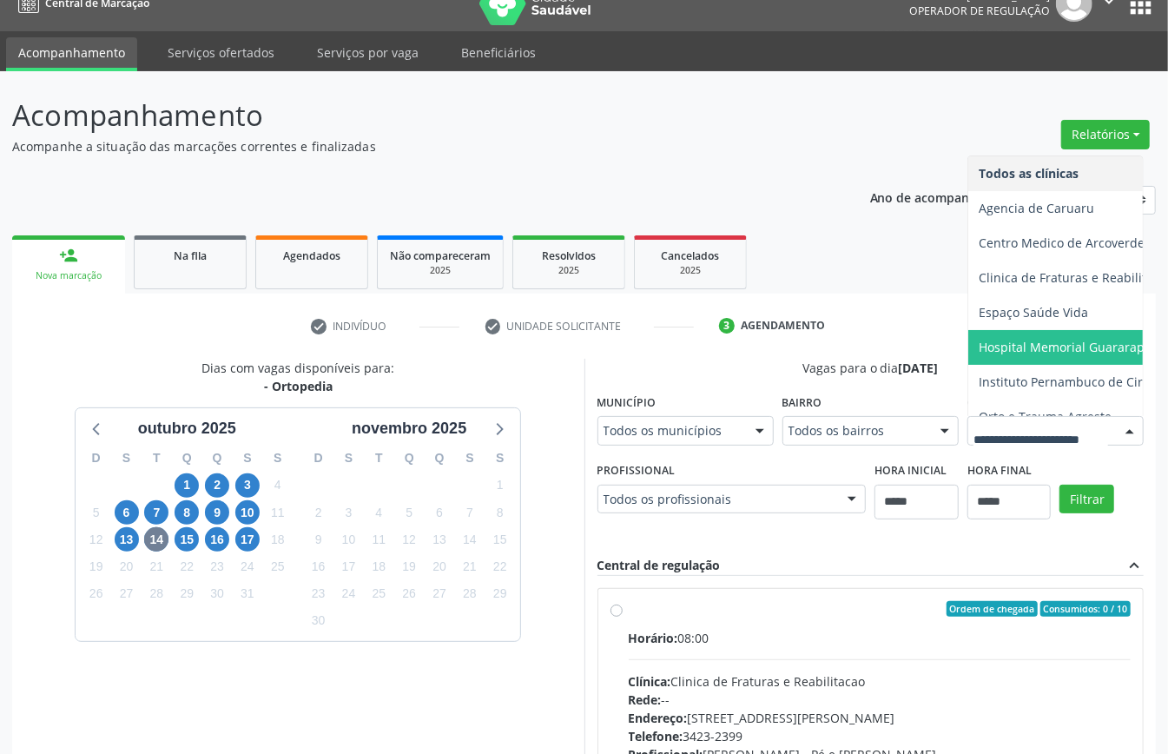
scroll to position [88, 0]
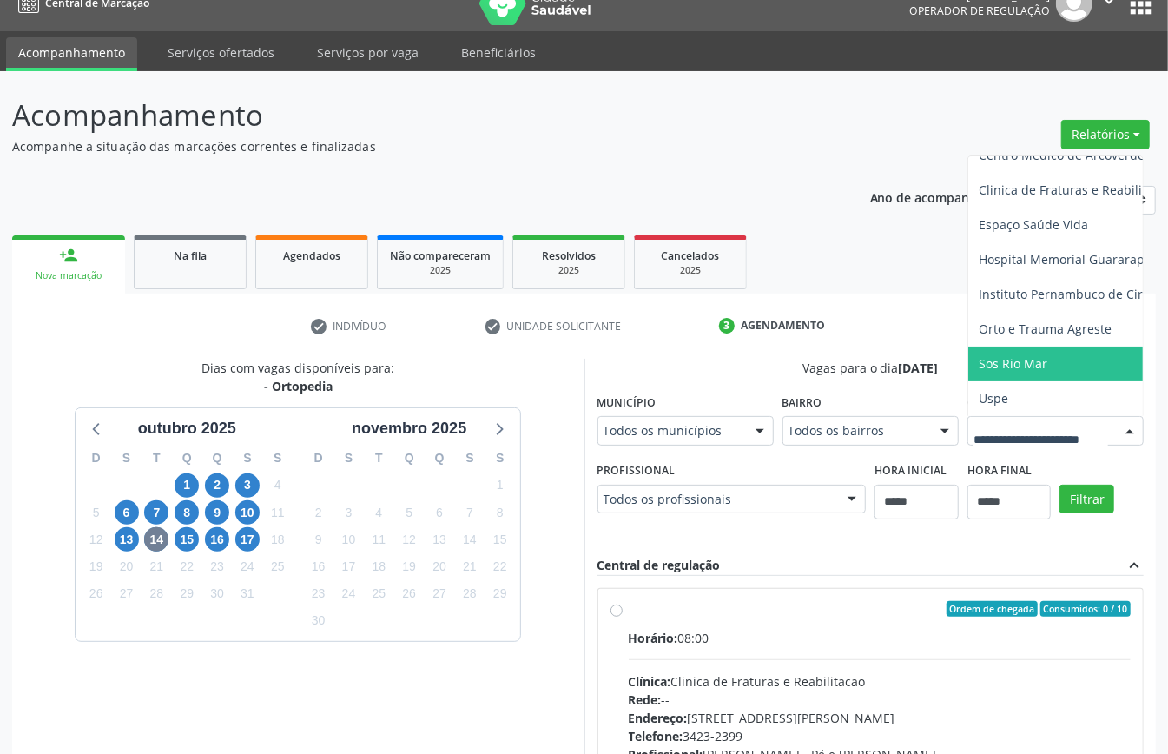
click at [876, 372] on span "Sos Rio Mar" at bounding box center [1013, 363] width 69 height 17
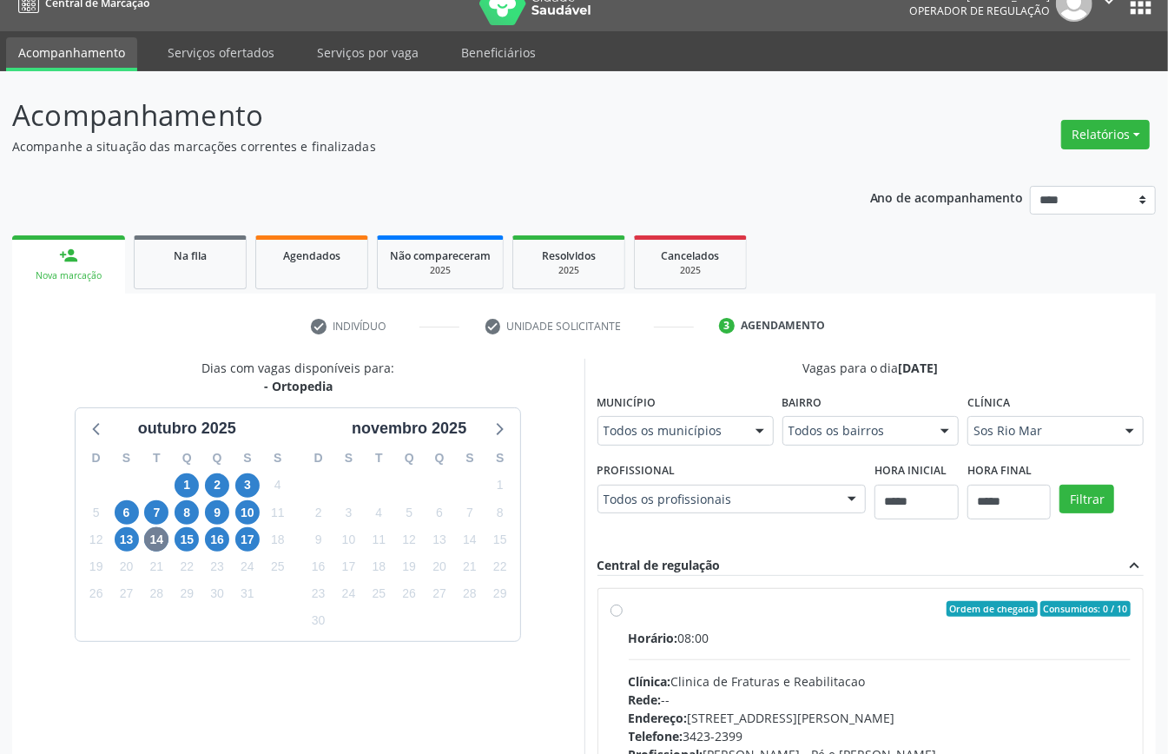
scroll to position [372, 0]
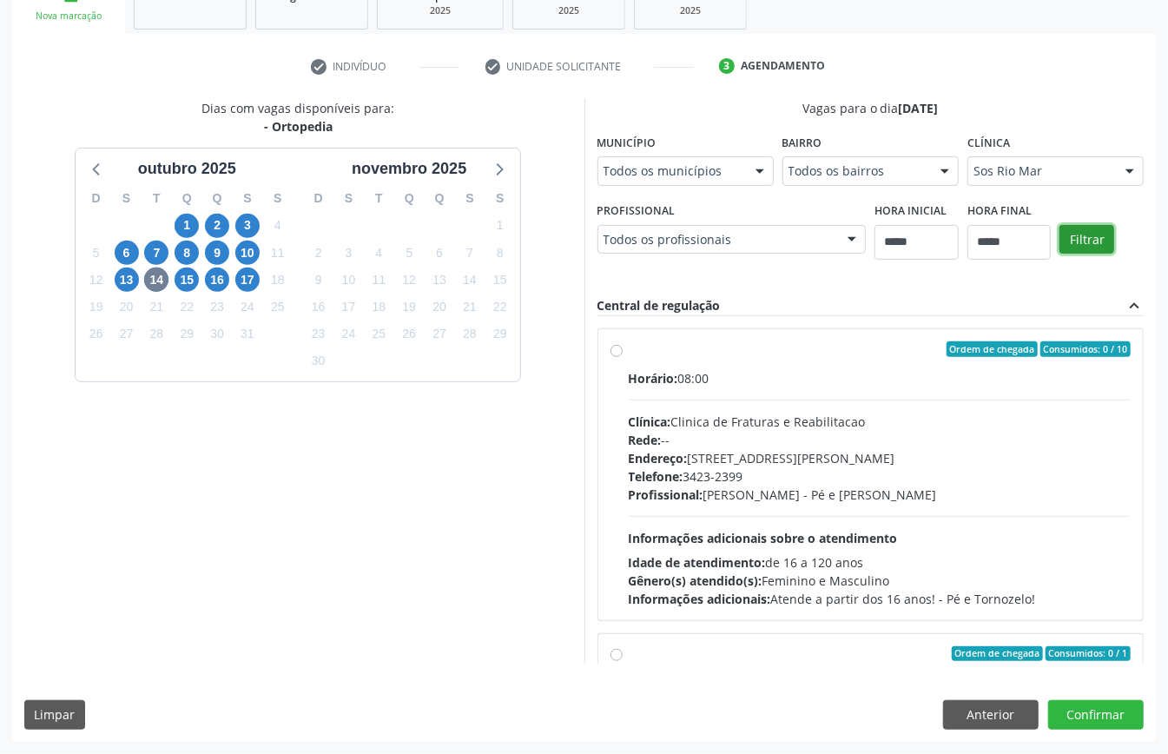
click at [876, 255] on button "Filtrar" at bounding box center [1087, 240] width 55 height 30
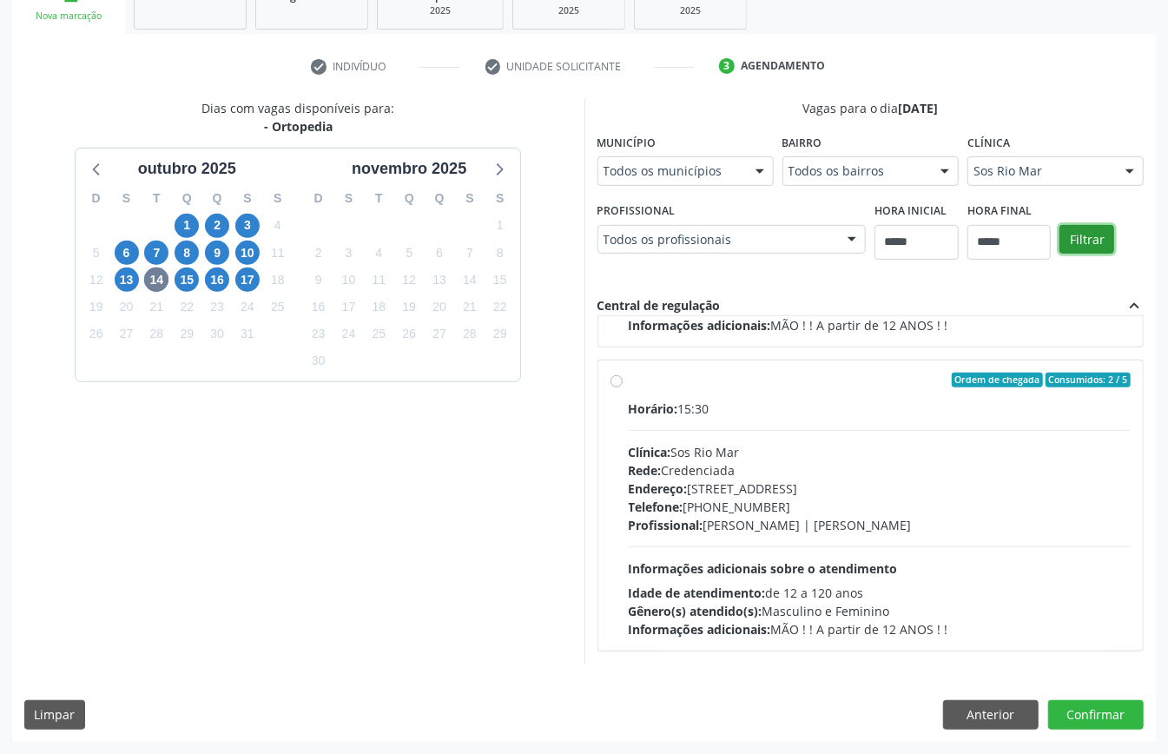
scroll to position [104, 0]
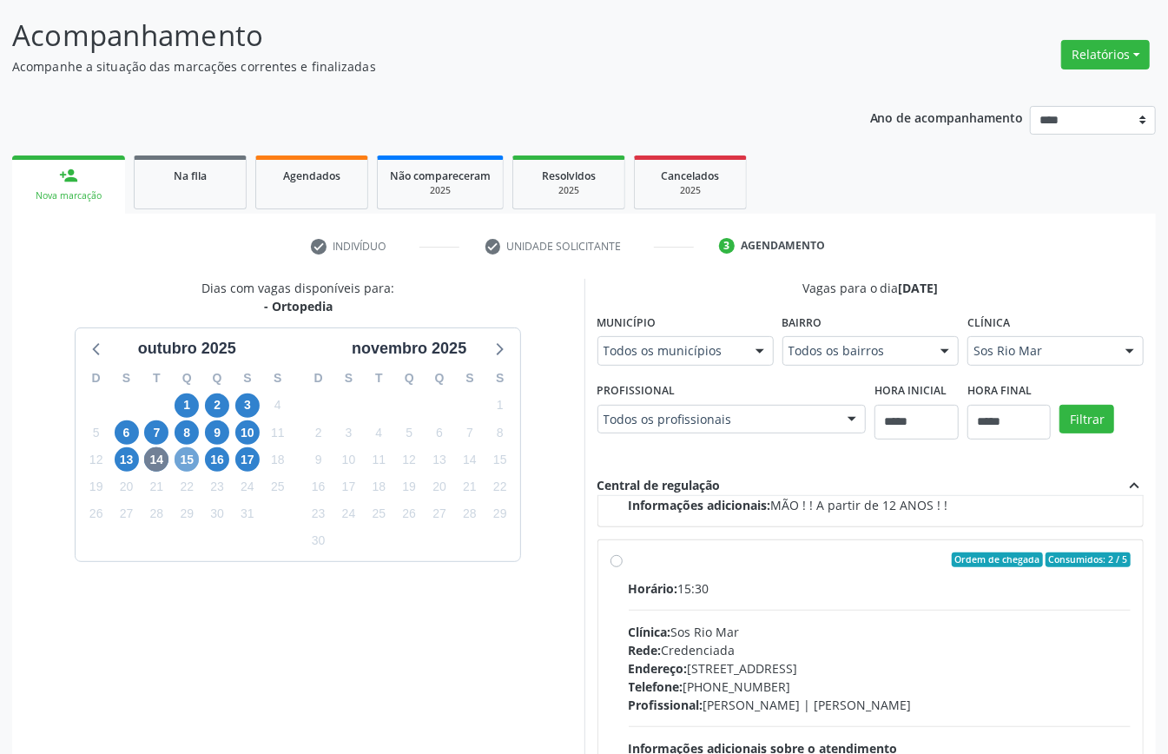
click at [186, 463] on span "15" at bounding box center [187, 459] width 24 height 24
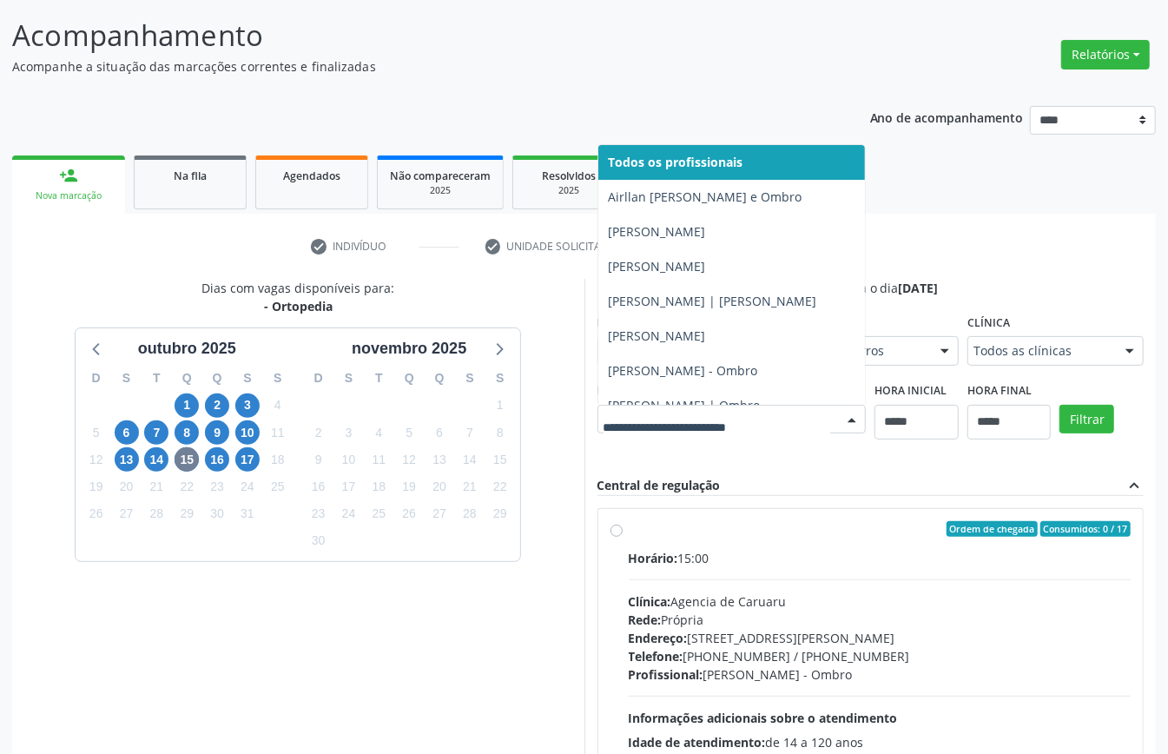
click at [598, 434] on div at bounding box center [732, 420] width 269 height 30
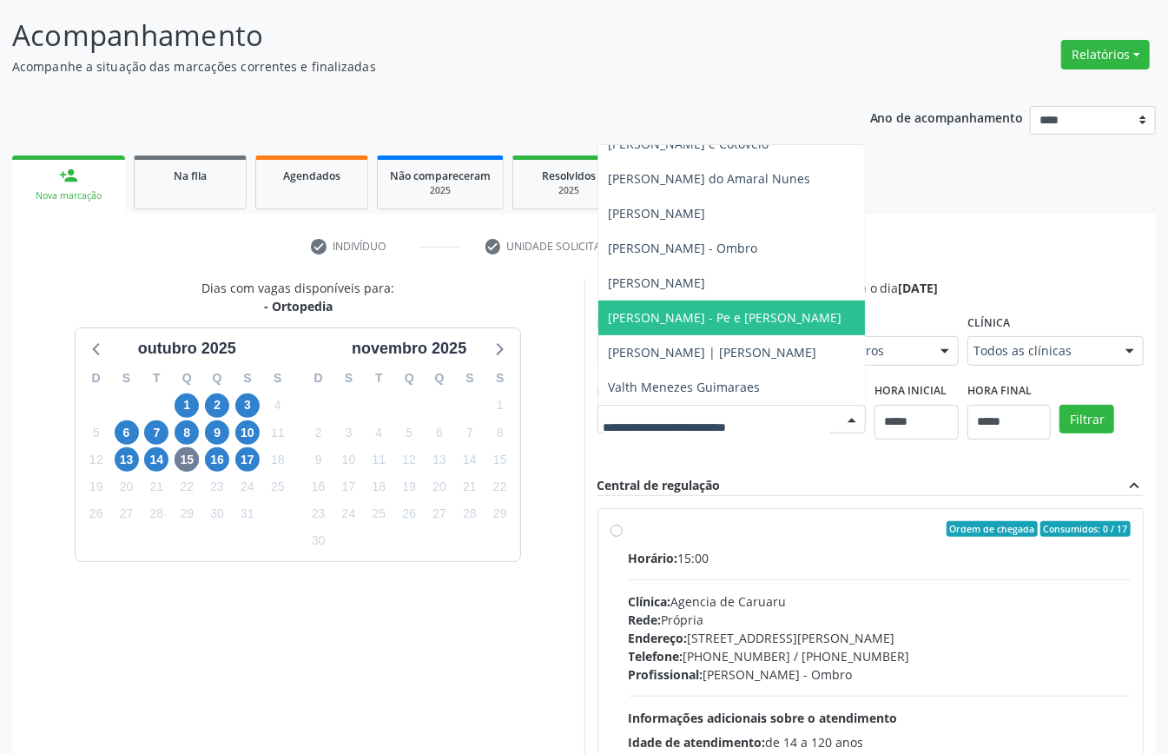
scroll to position [567, 0]
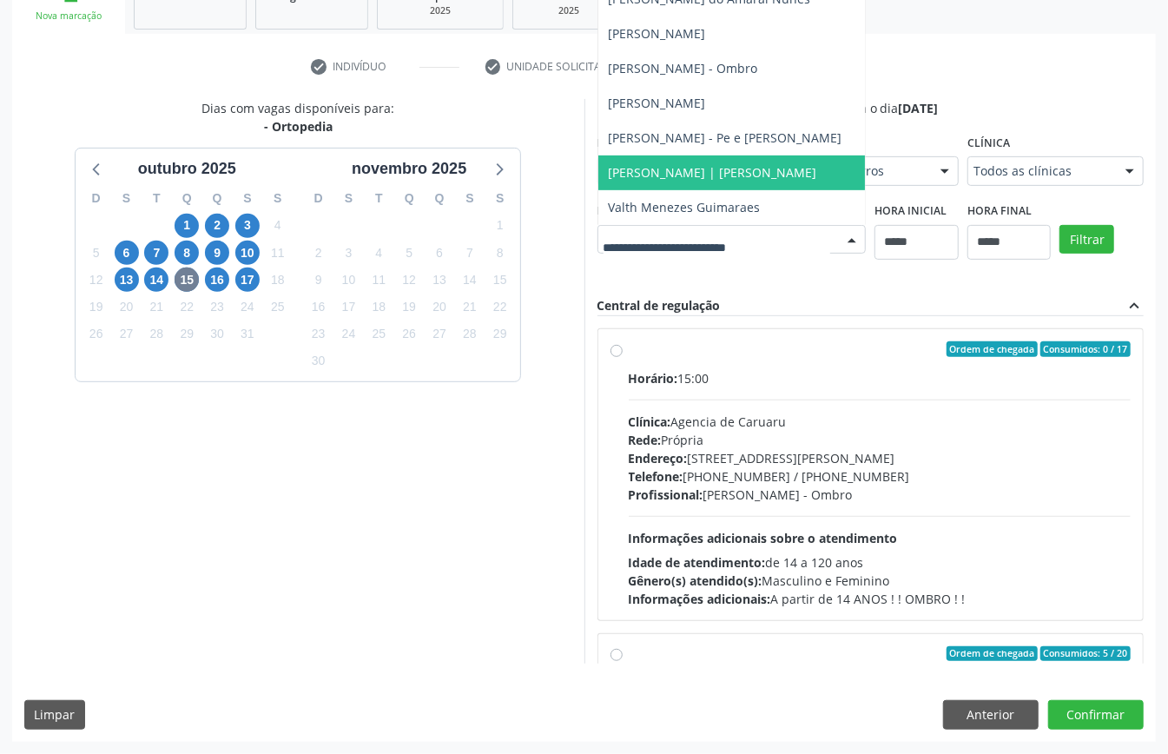
click at [599, 172] on span "Tiago Mesquita Moura | Joelho" at bounding box center [733, 172] width 268 height 35
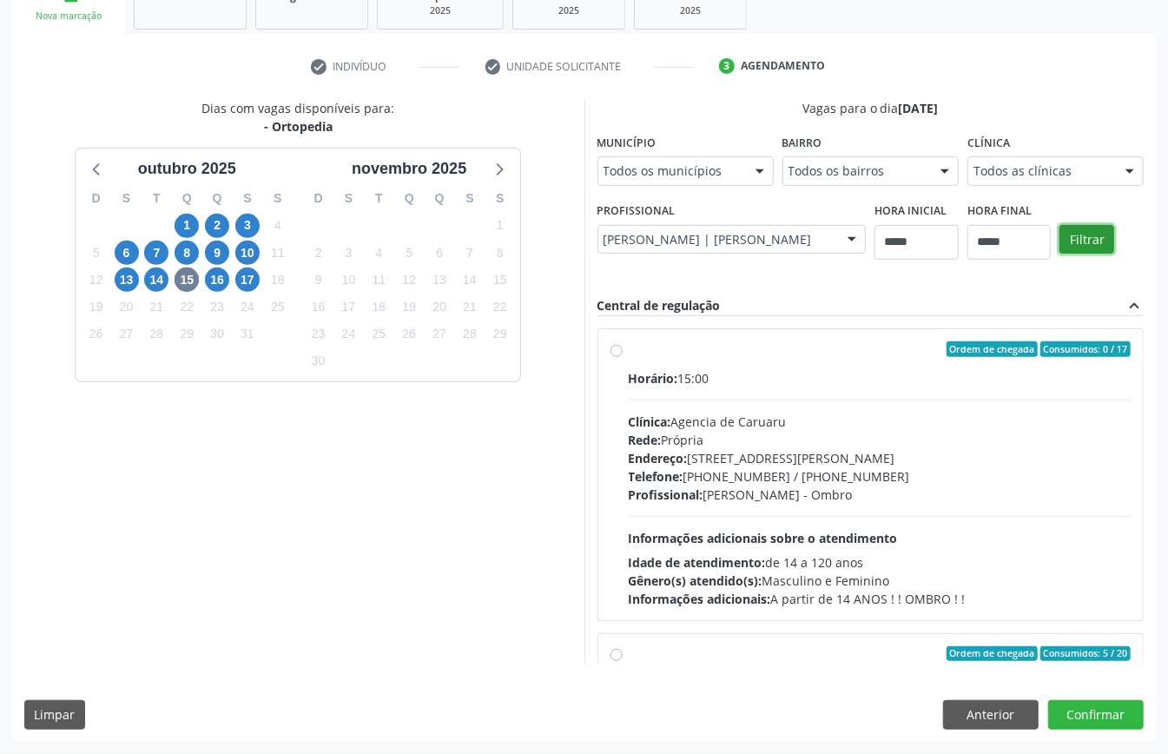
click at [876, 231] on button "Filtrar" at bounding box center [1087, 240] width 55 height 30
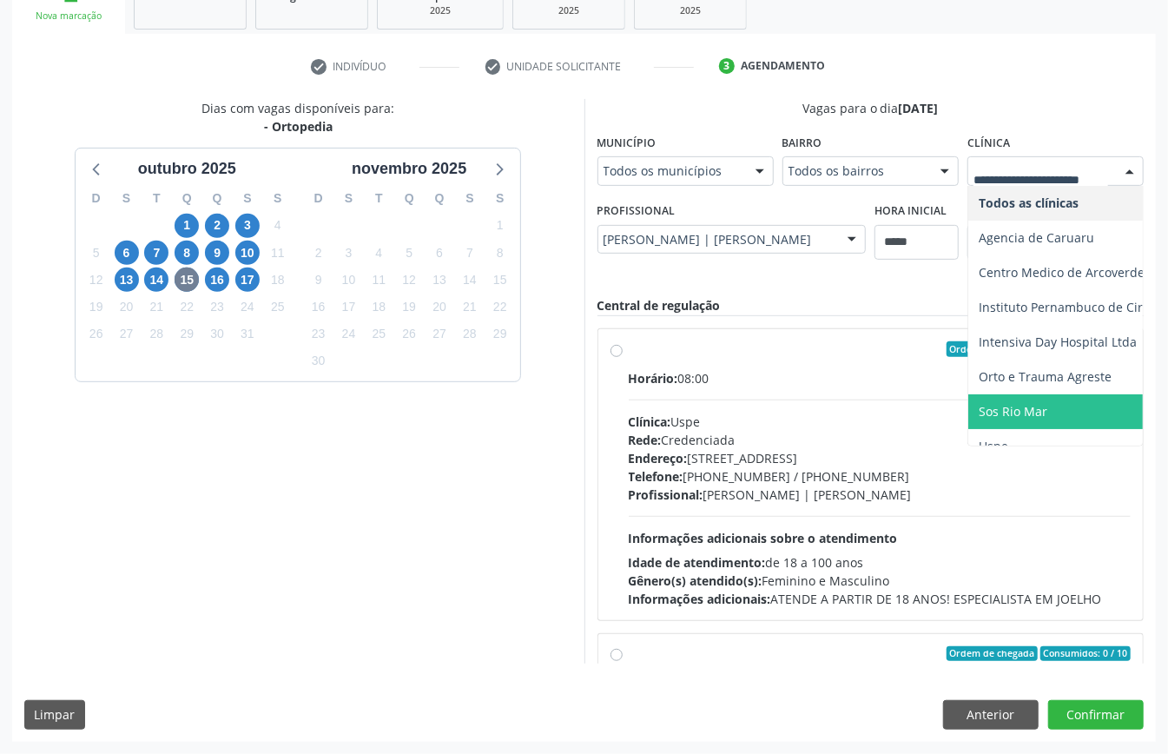
scroll to position [18, 0]
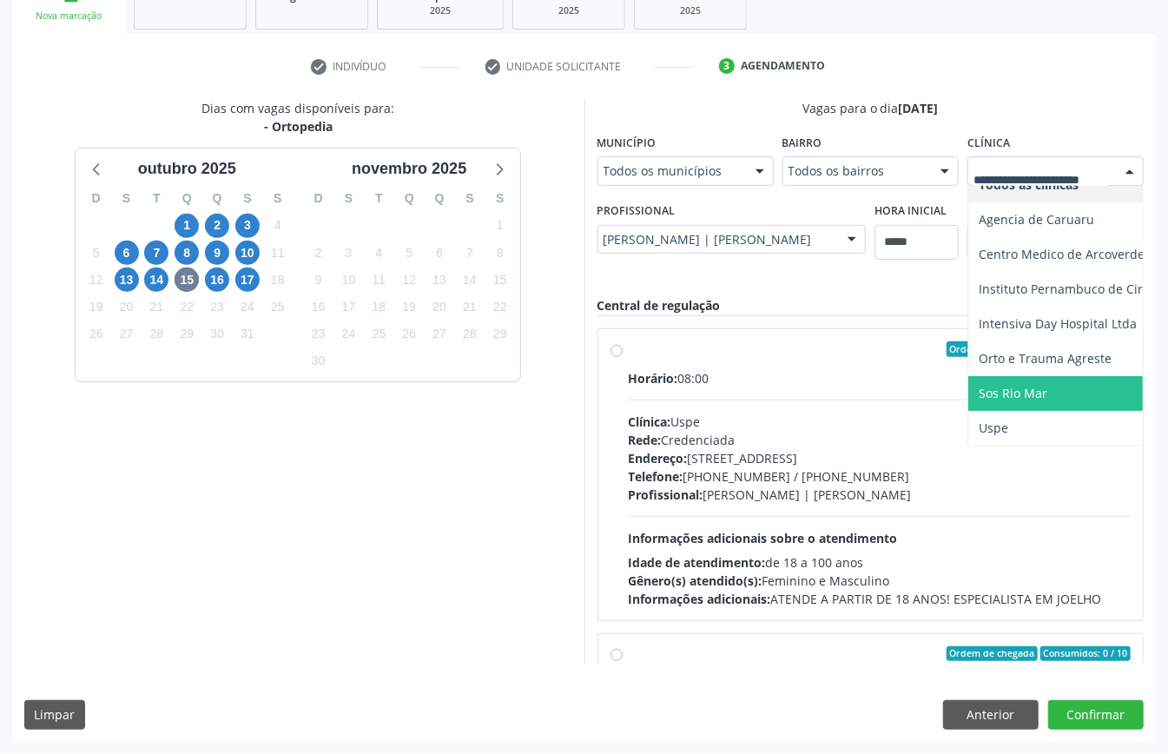
click at [876, 385] on span "Sos Rio Mar" at bounding box center [1013, 393] width 69 height 17
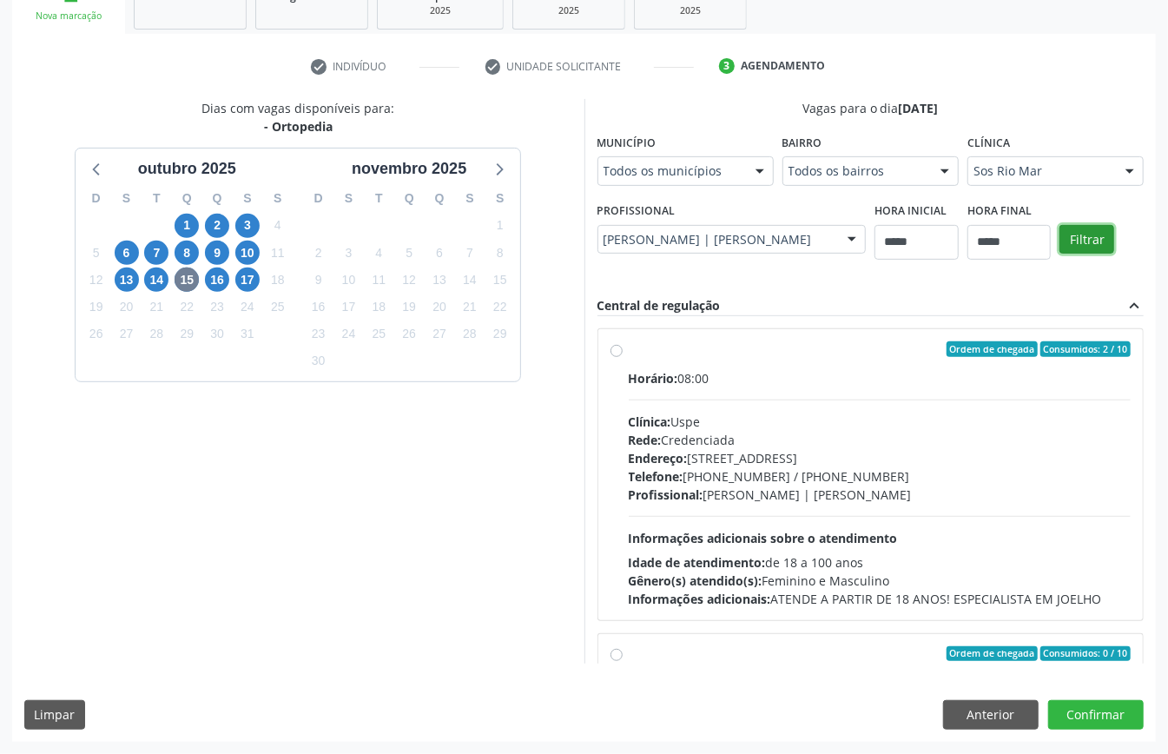
click at [876, 237] on button "Filtrar" at bounding box center [1087, 240] width 55 height 30
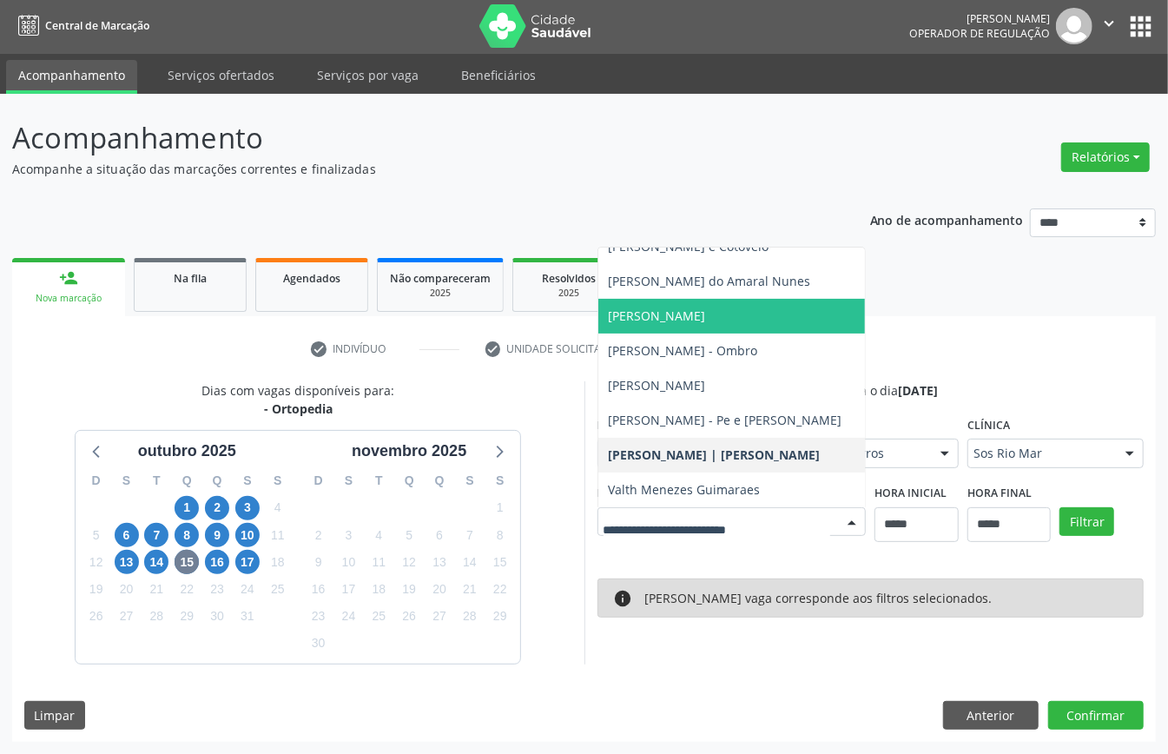
scroll to position [0, 0]
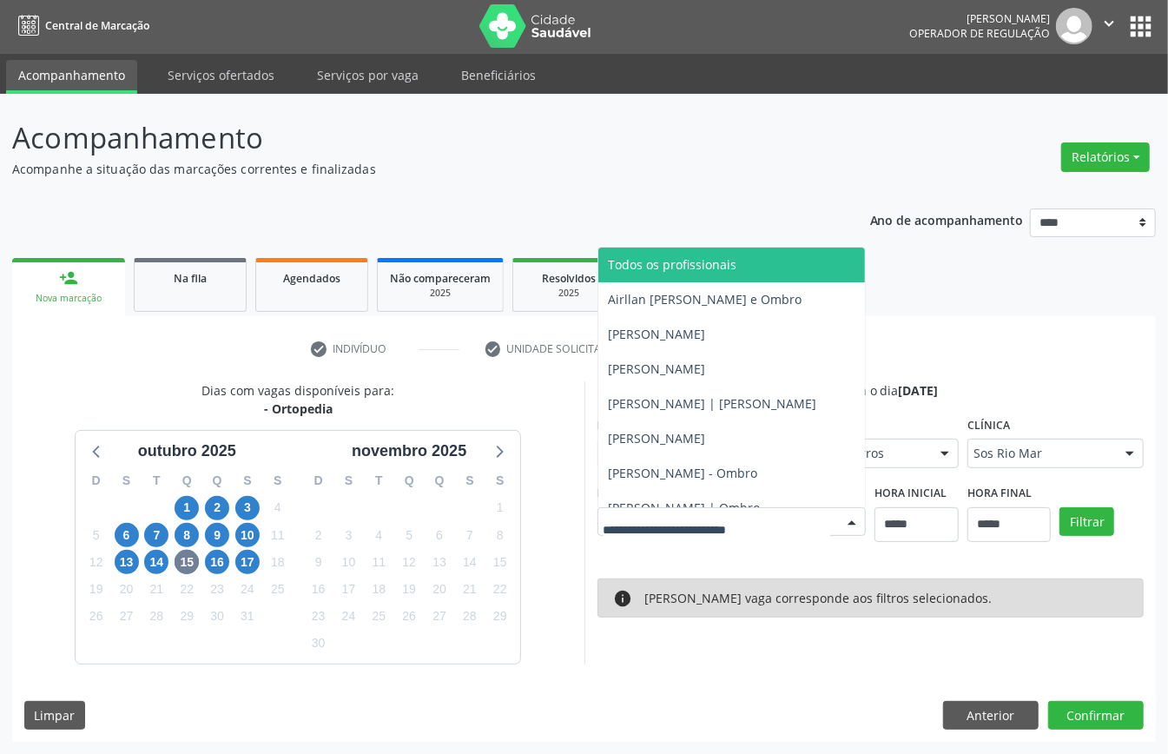
click at [706, 261] on span "Todos os profissionais" at bounding box center [673, 264] width 129 height 17
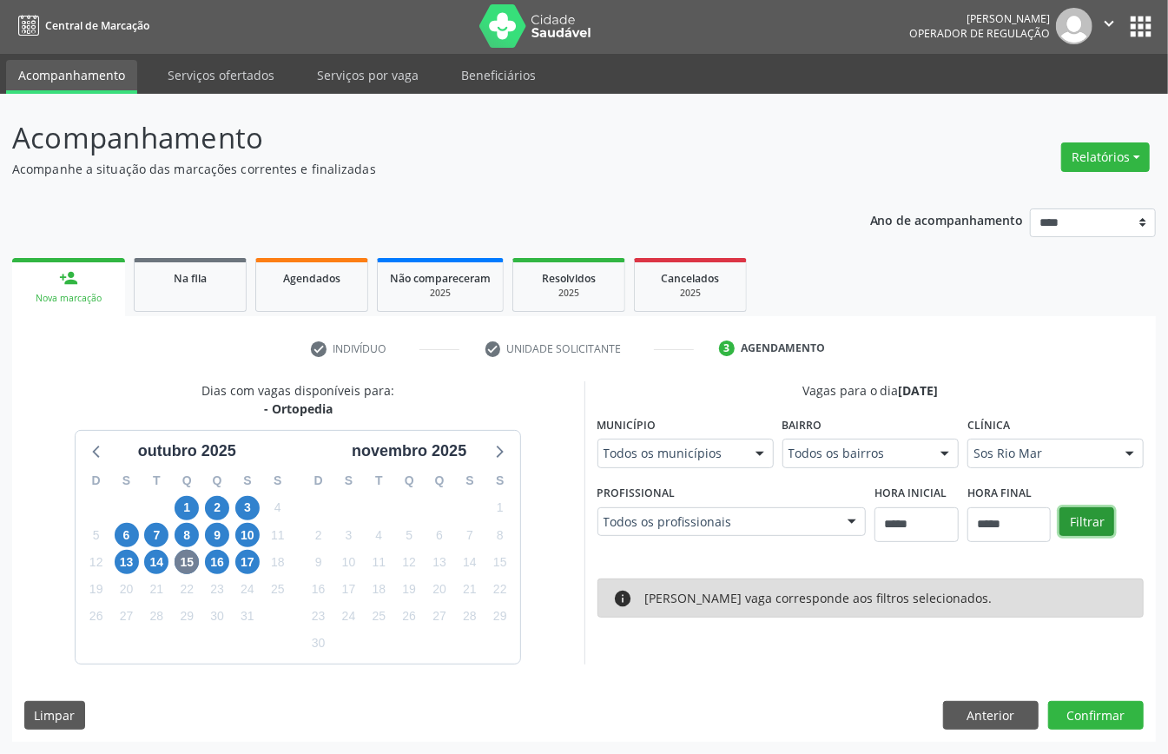
click at [876, 526] on button "Filtrar" at bounding box center [1087, 522] width 55 height 30
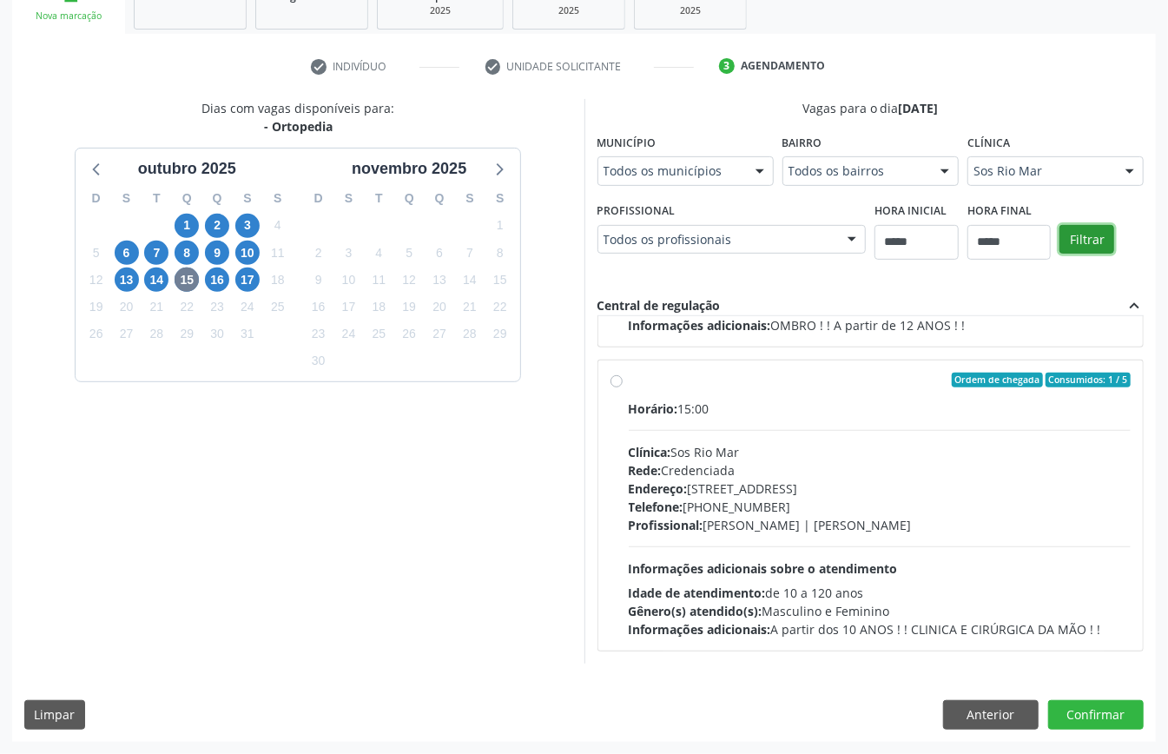
scroll to position [220, 0]
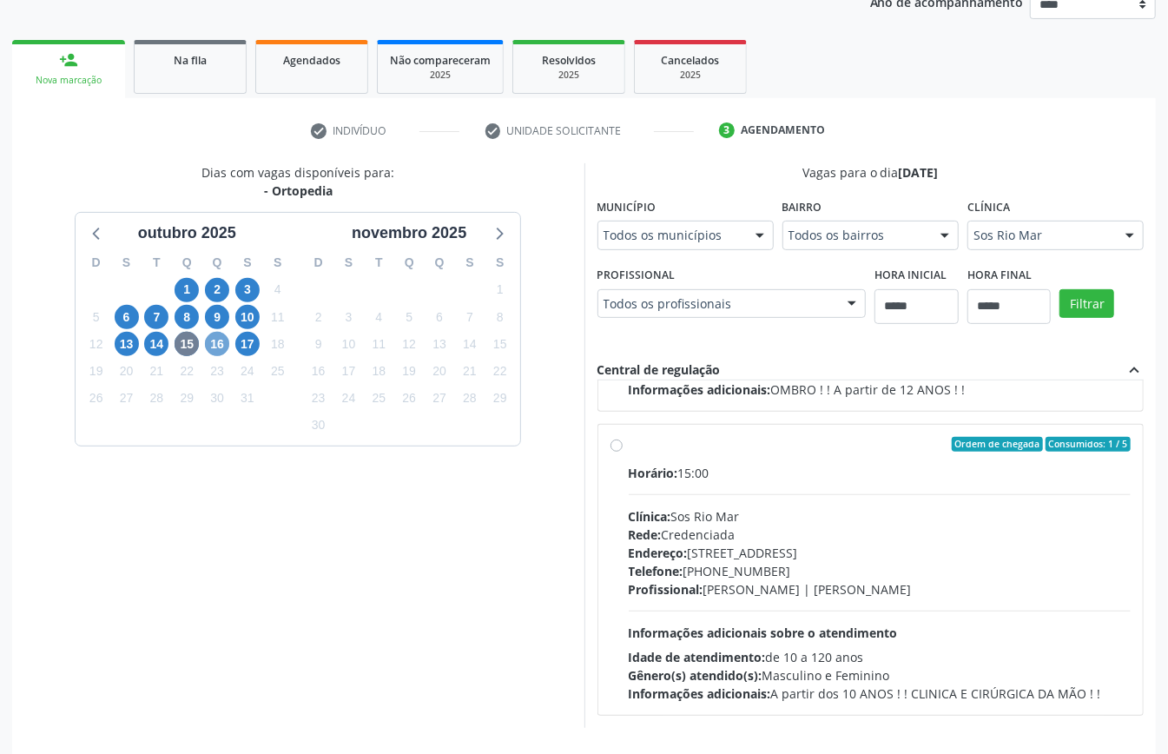
click at [221, 344] on span "16" at bounding box center [217, 344] width 24 height 24
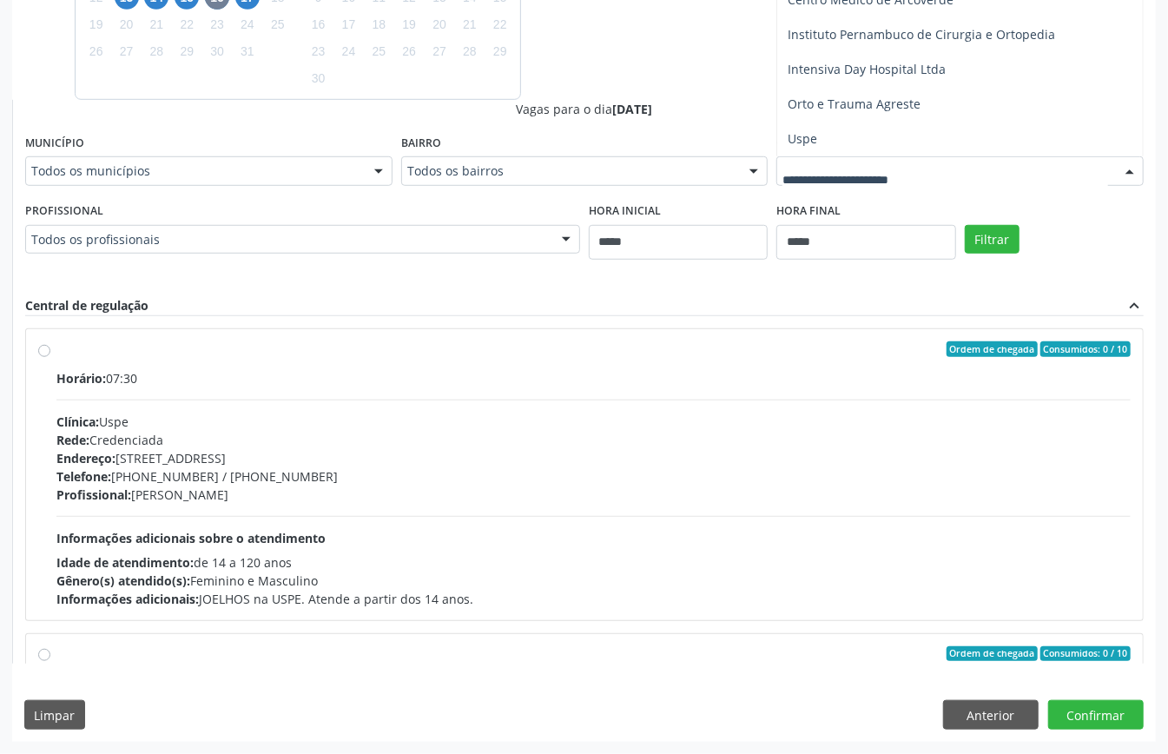
scroll to position [116, 0]
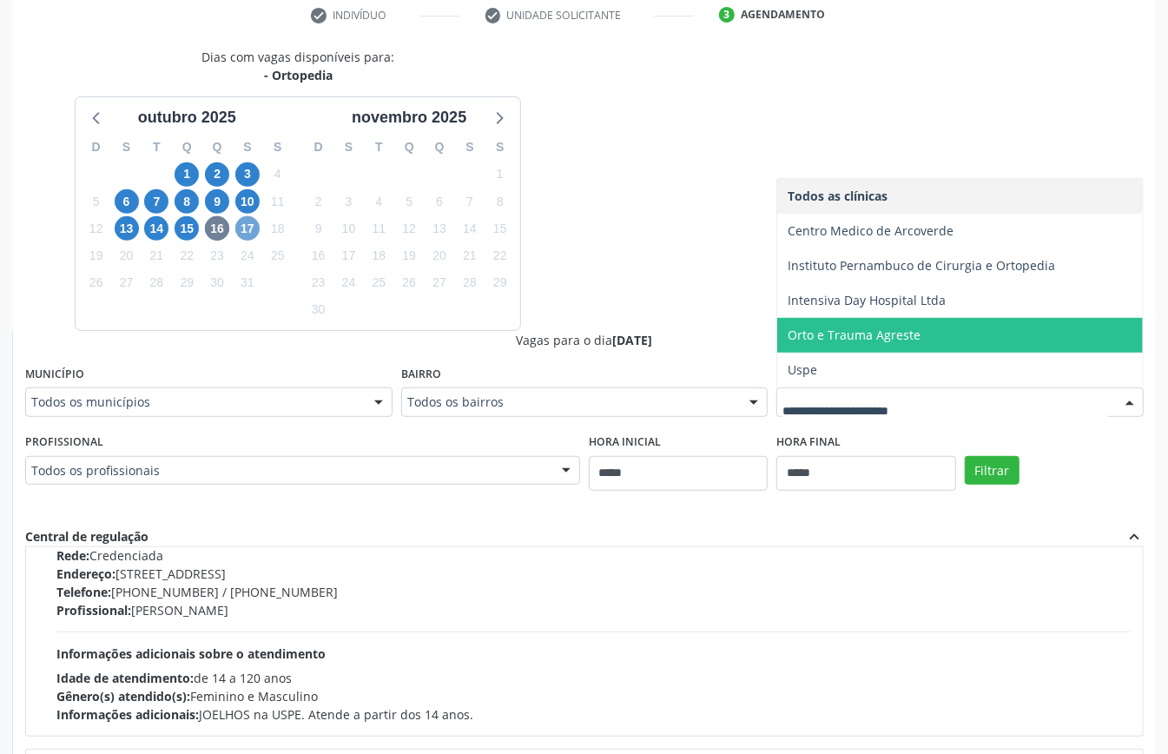
click at [252, 230] on span "17" at bounding box center [247, 228] width 24 height 24
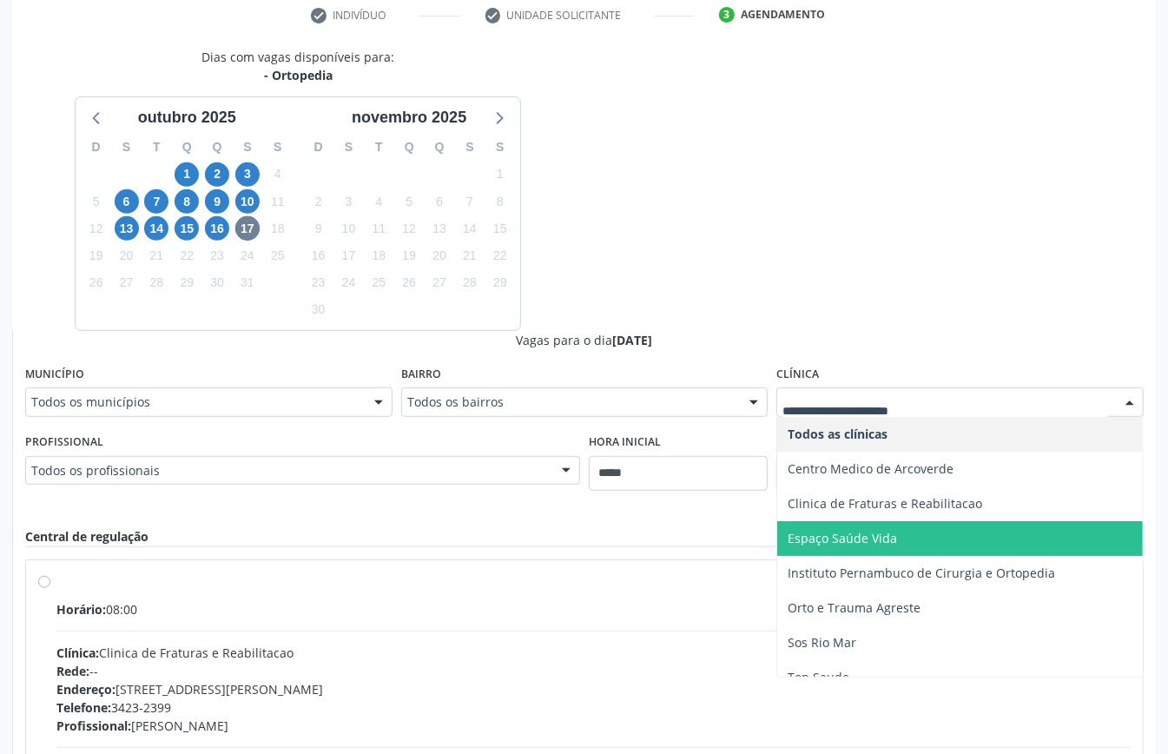
scroll to position [53, 0]
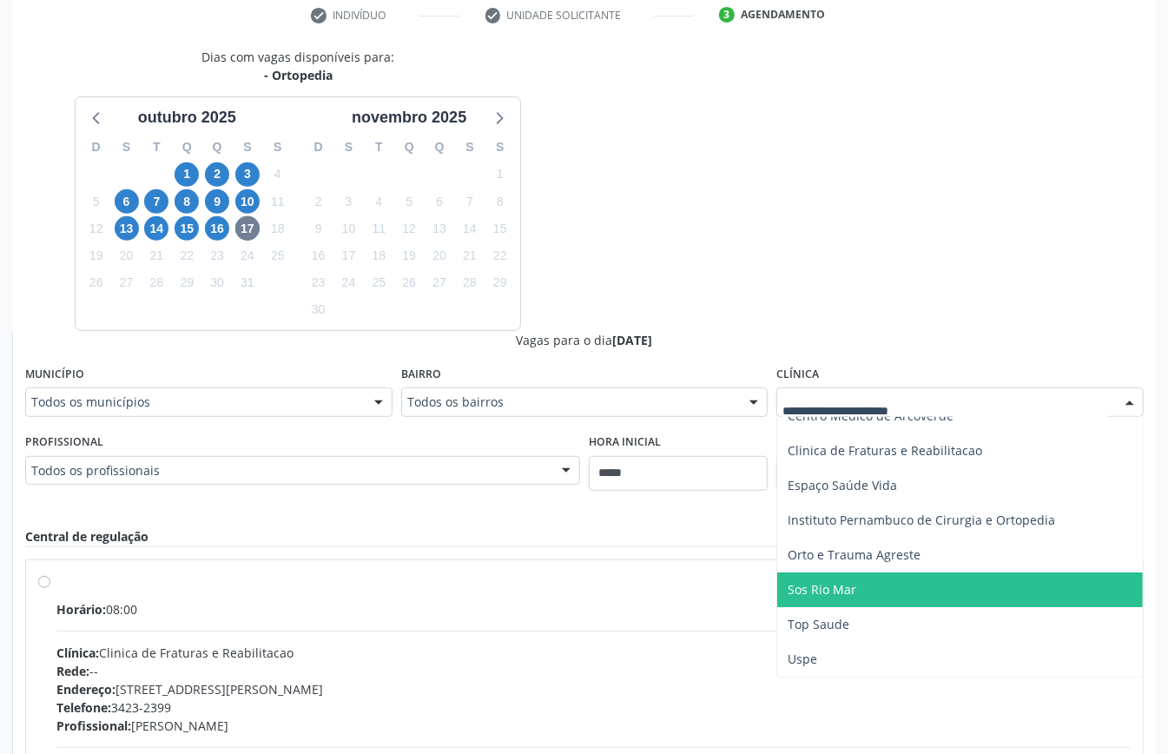
click at [866, 565] on span "Sos Rio Mar" at bounding box center [960, 589] width 366 height 35
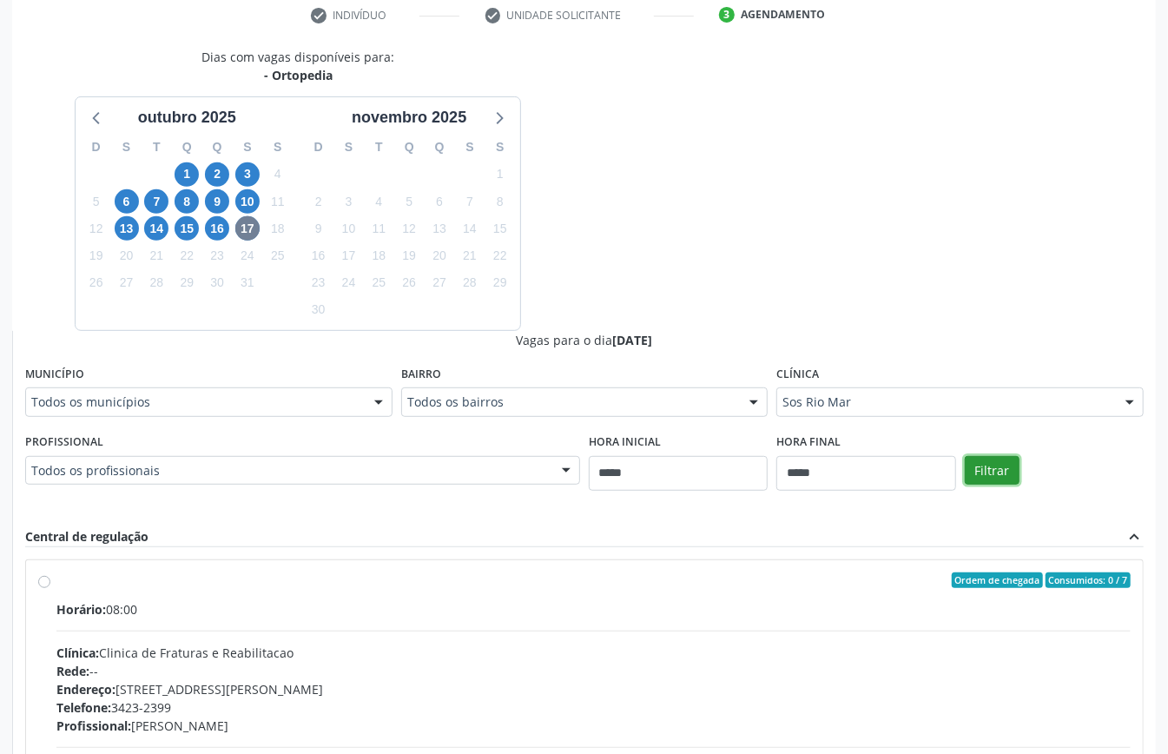
click at [876, 462] on button "Filtrar" at bounding box center [992, 471] width 55 height 30
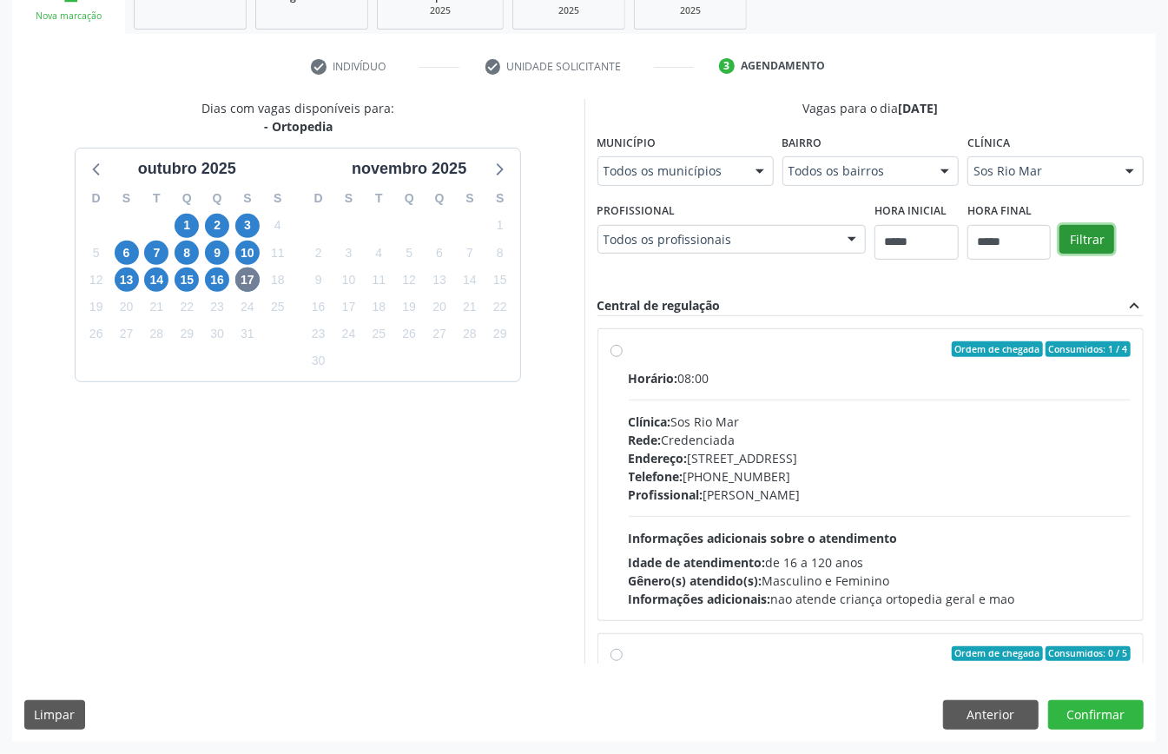
scroll to position [0, 0]
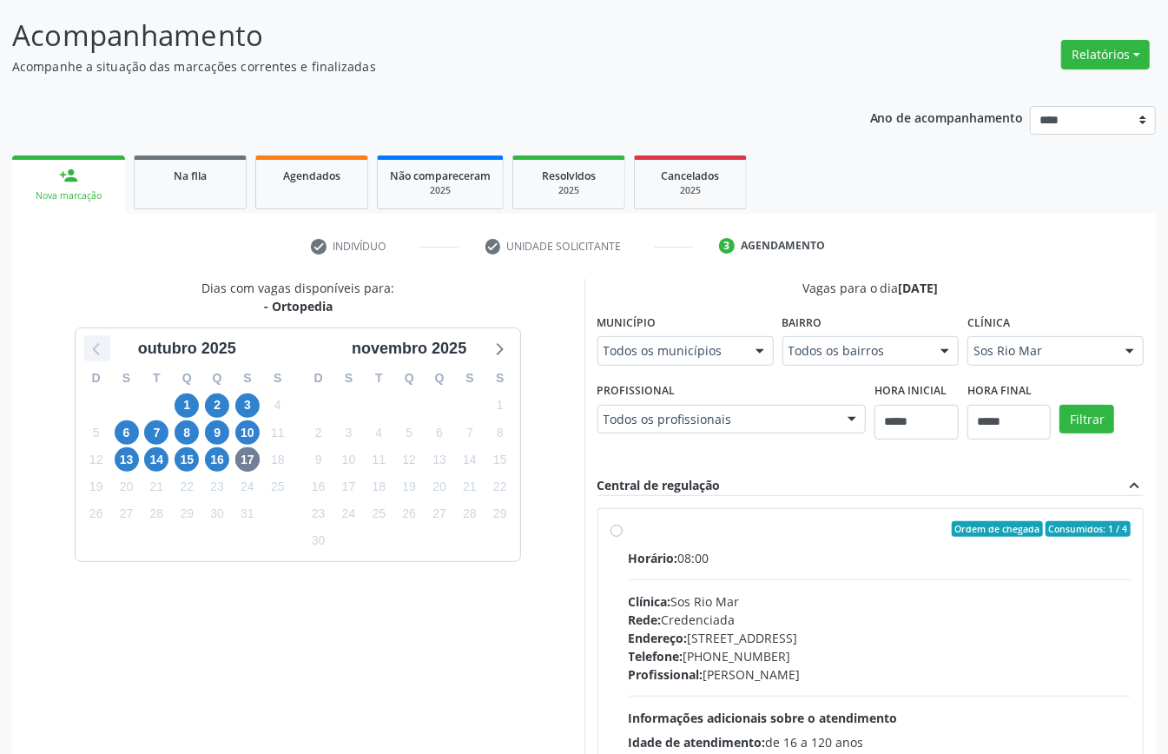
click at [99, 346] on icon at bounding box center [97, 348] width 23 height 23
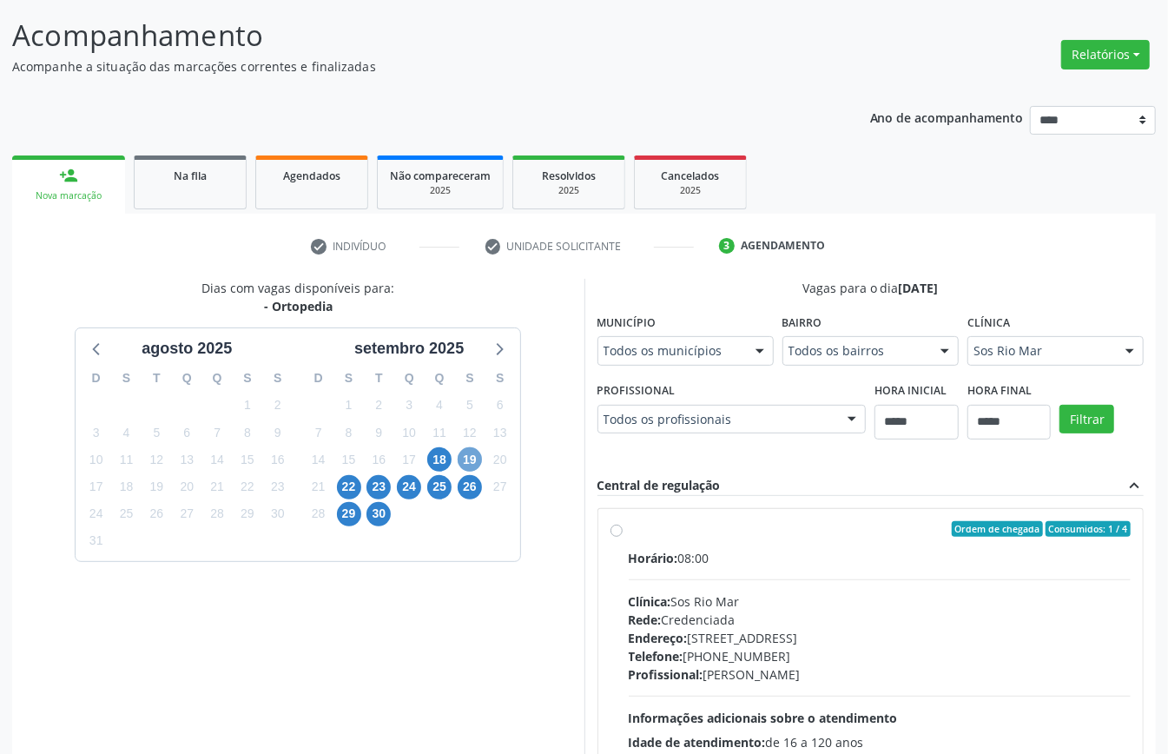
click at [473, 452] on span "19" at bounding box center [470, 459] width 24 height 24
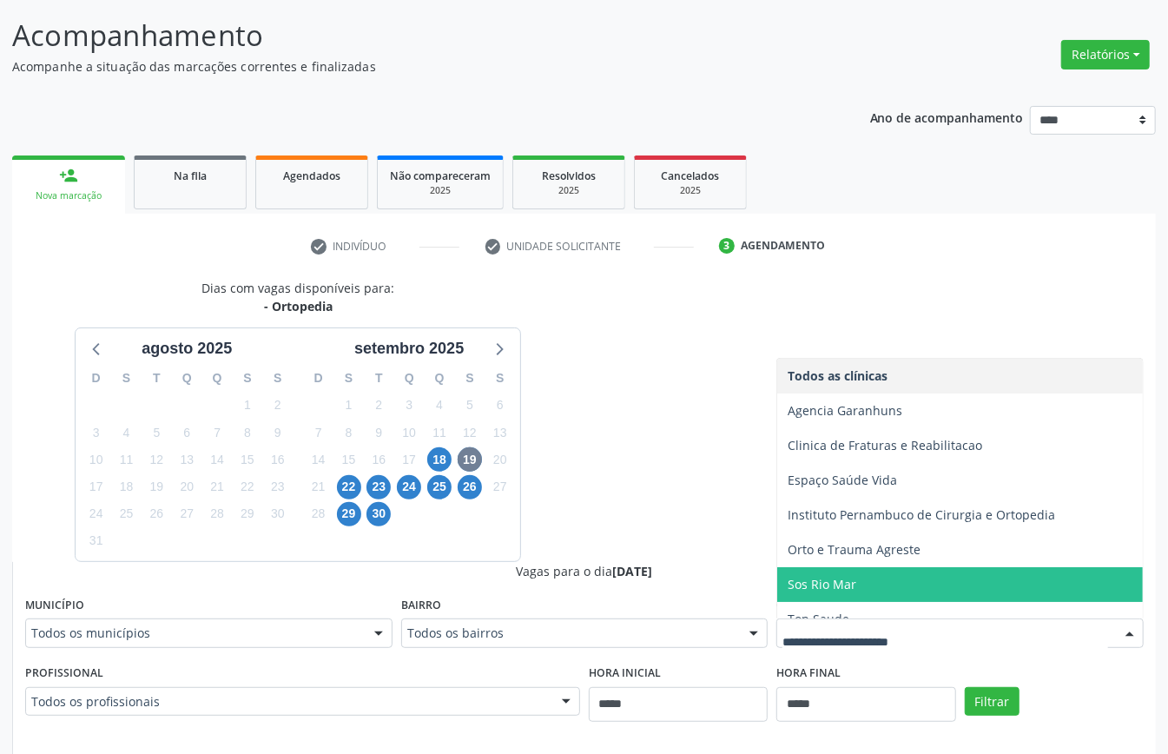
click at [876, 565] on span "Sos Rio Mar" at bounding box center [960, 584] width 366 height 35
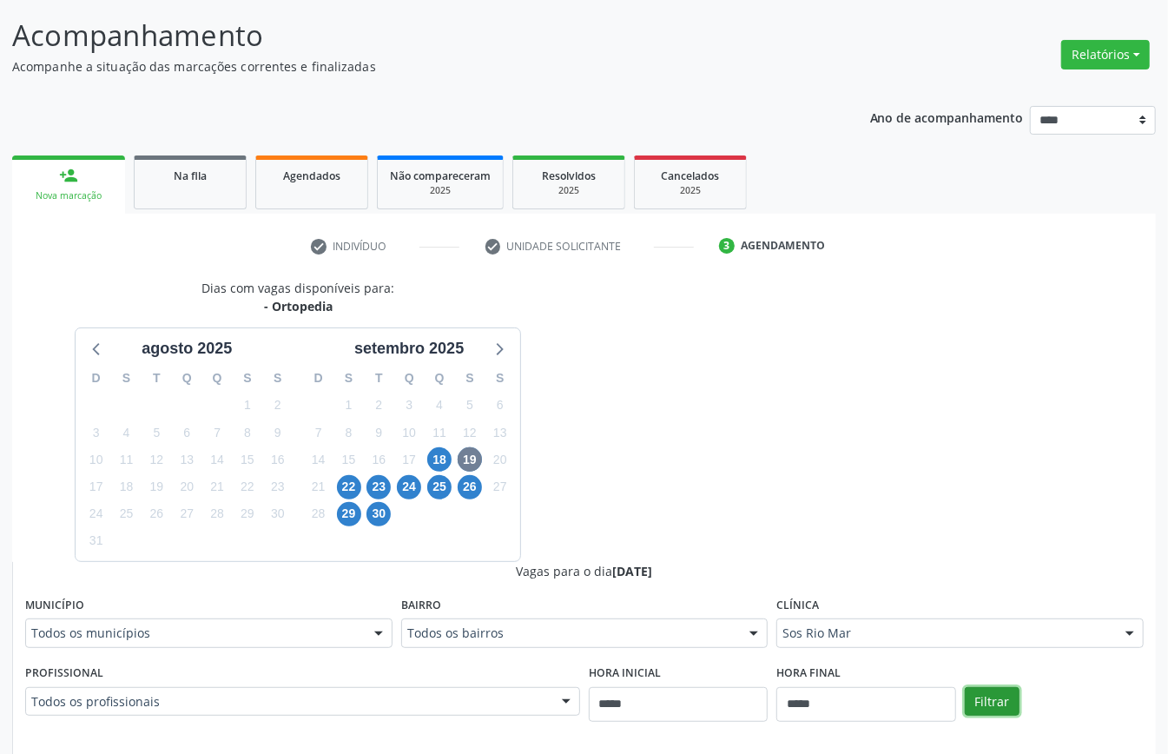
click at [876, 565] on button "Filtrar" at bounding box center [992, 702] width 55 height 30
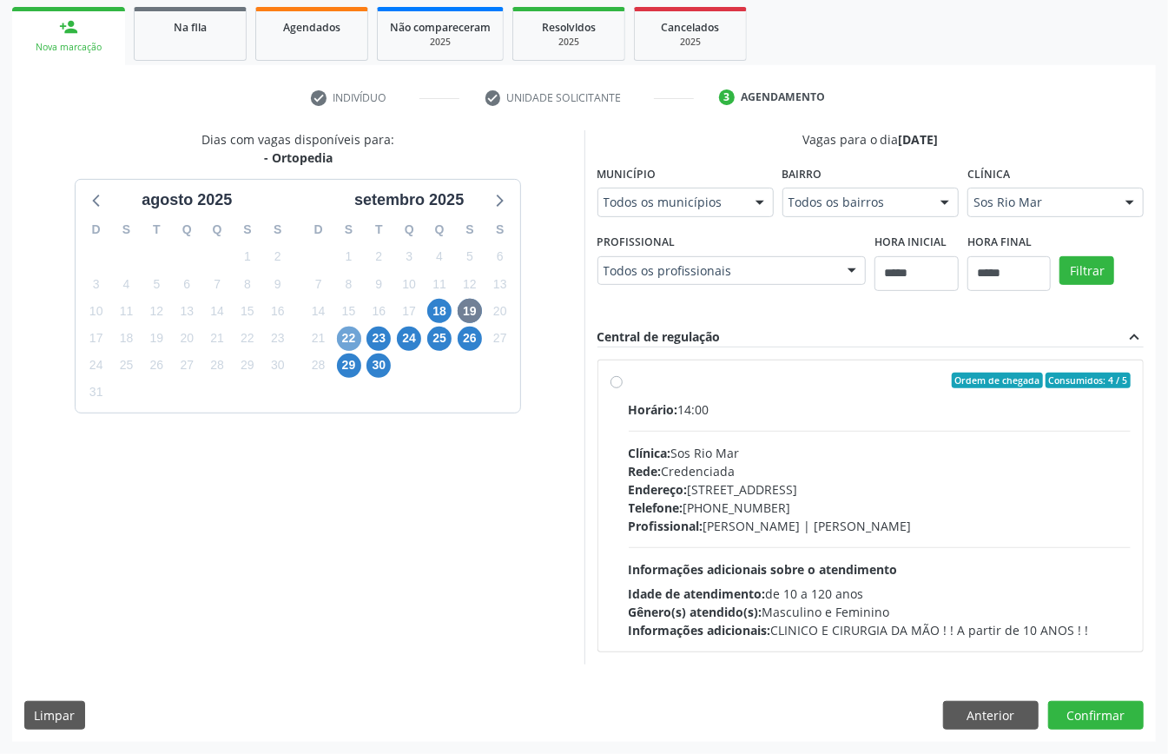
click at [345, 327] on span "22" at bounding box center [349, 339] width 24 height 24
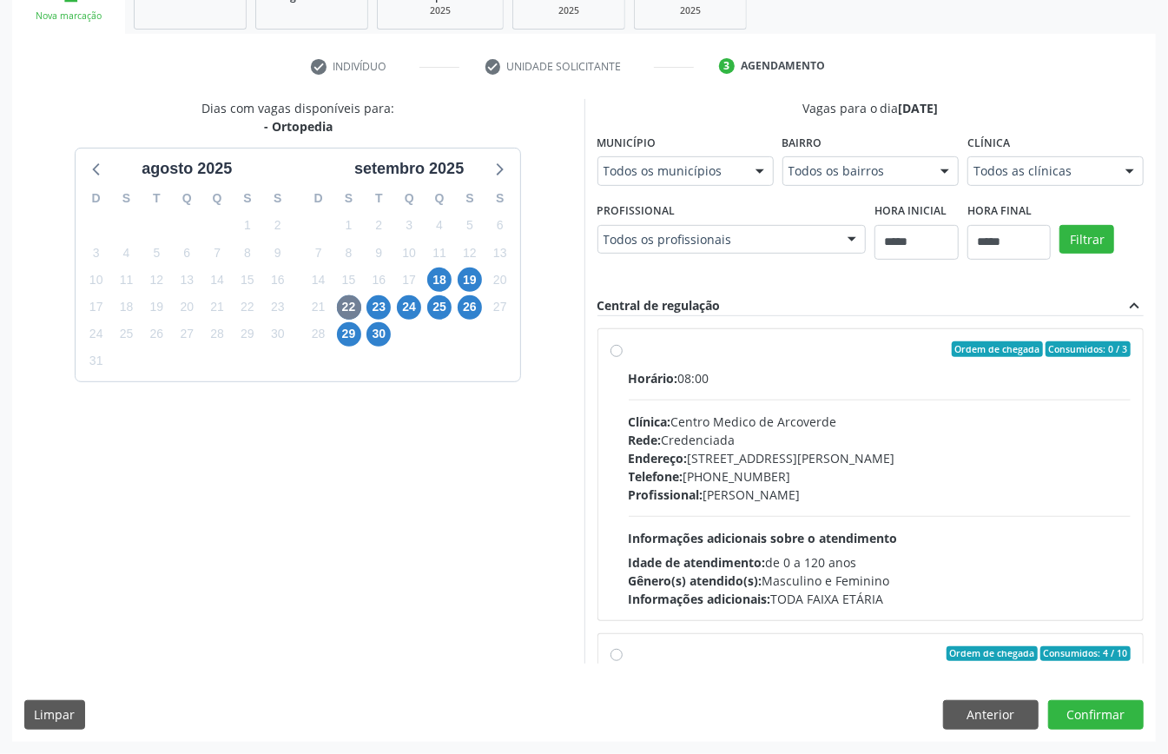
click at [876, 186] on div "Todos as clínicas" at bounding box center [1056, 171] width 176 height 30
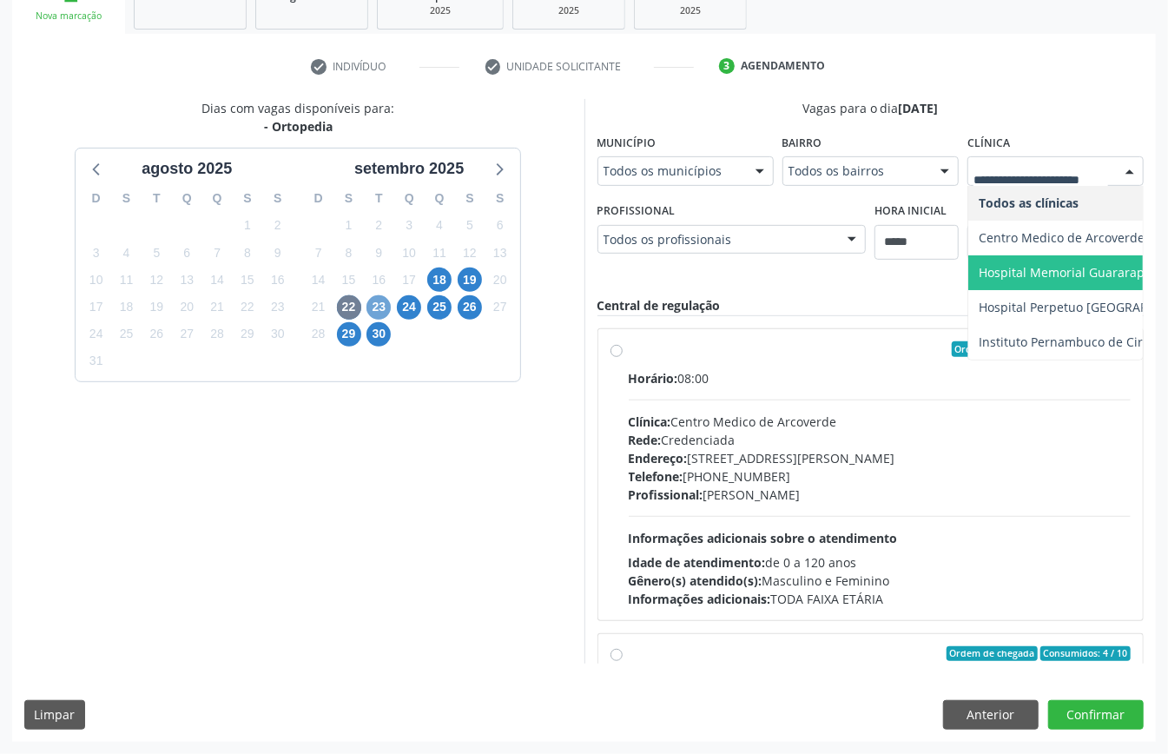
click at [376, 295] on span "23" at bounding box center [379, 307] width 24 height 24
click at [403, 295] on span "24" at bounding box center [409, 307] width 24 height 24
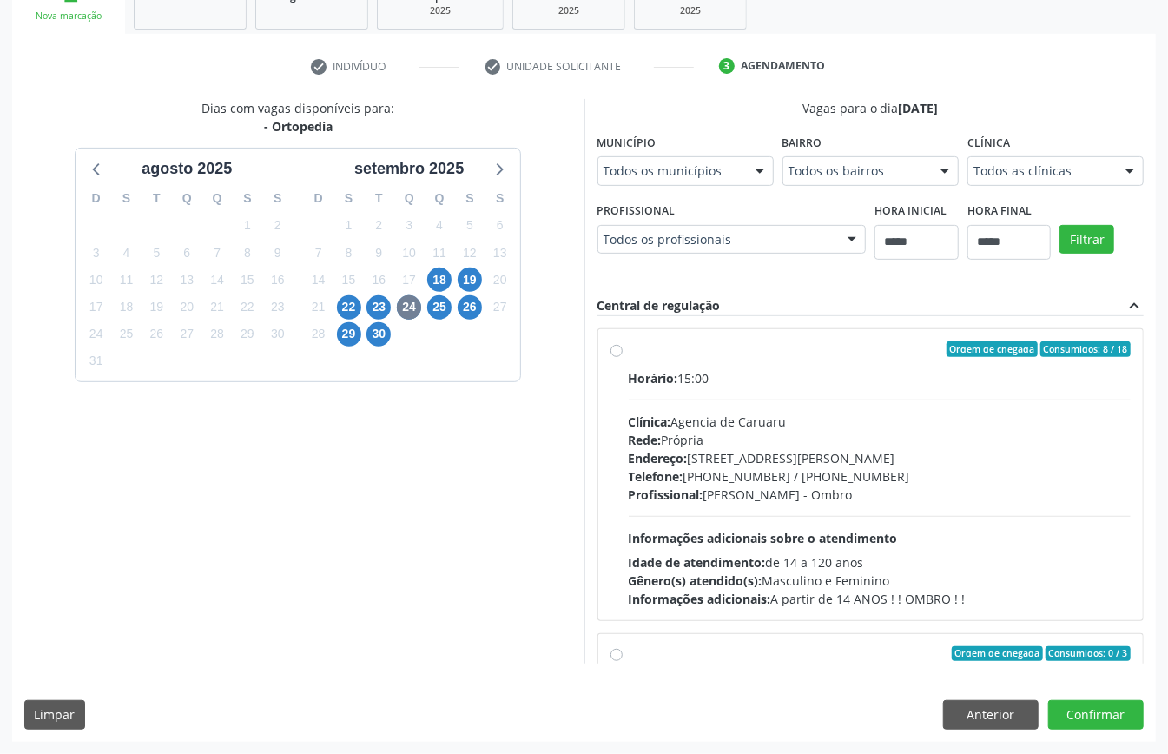
drag, startPoint x: 910, startPoint y: 422, endPoint x: 858, endPoint y: 436, distance: 53.9
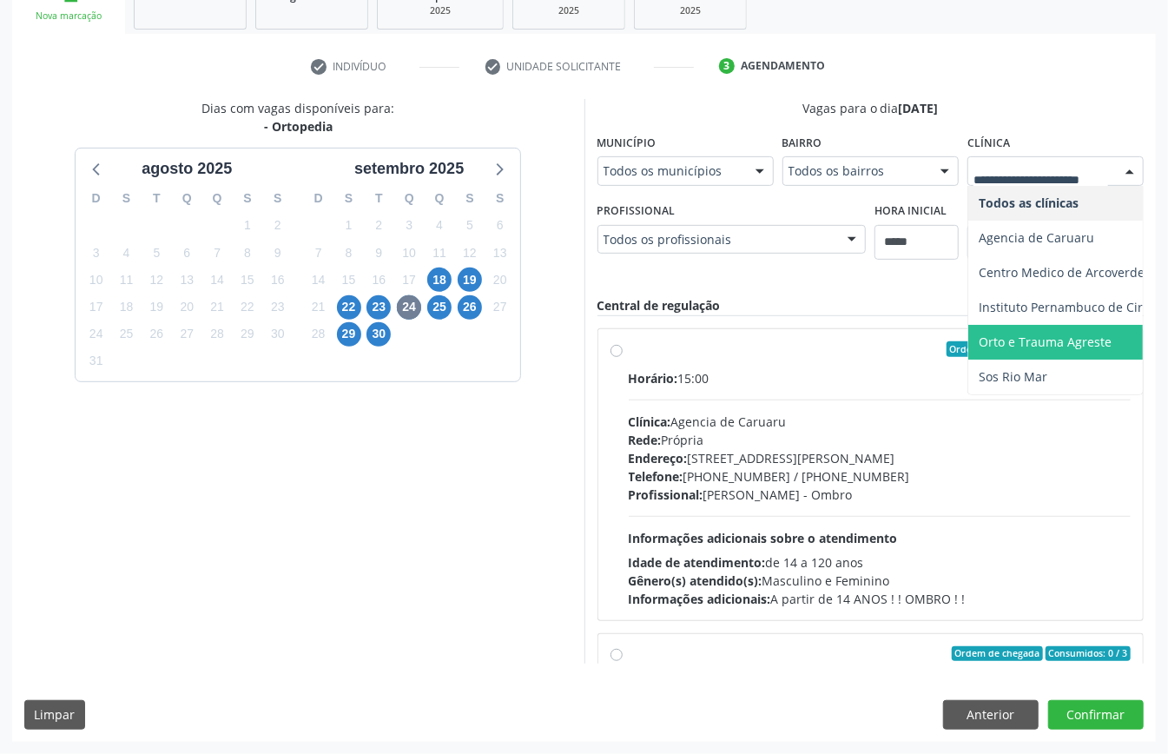
click at [876, 394] on span "Sos Rio Mar" at bounding box center [1113, 377] width 288 height 35
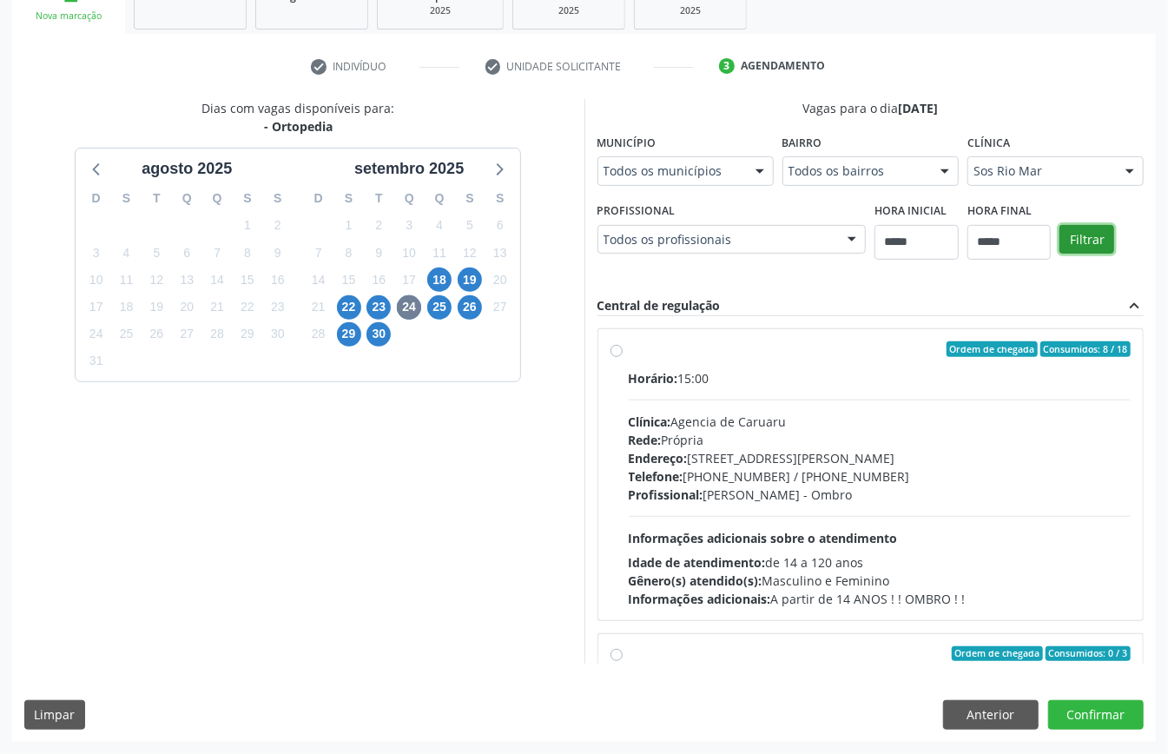
click at [876, 255] on button "Filtrar" at bounding box center [1087, 240] width 55 height 30
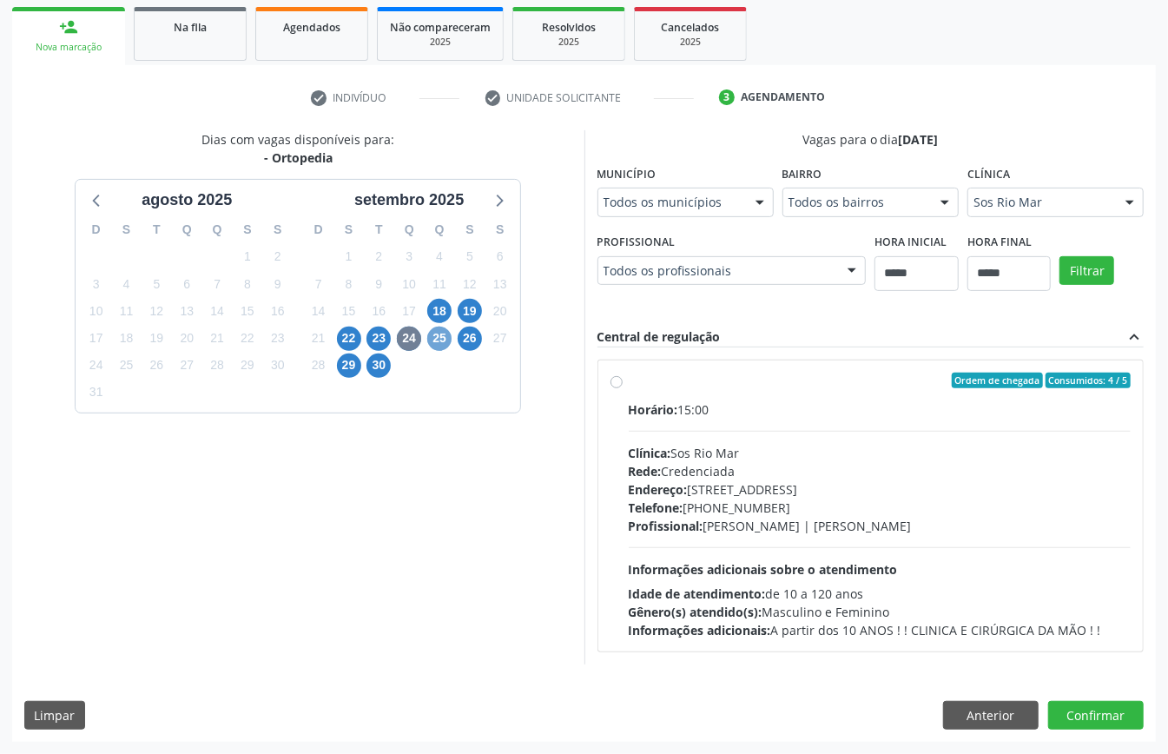
click at [446, 327] on span "25" at bounding box center [439, 339] width 24 height 24
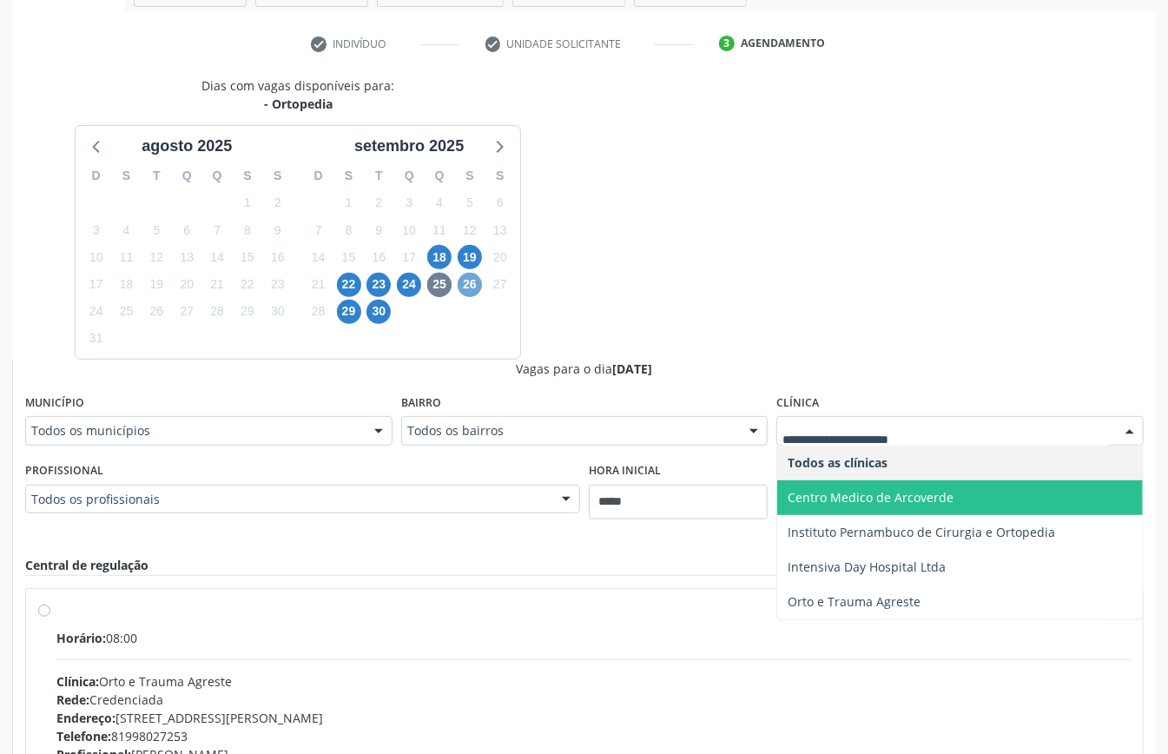
click at [471, 293] on span "26" at bounding box center [470, 285] width 24 height 24
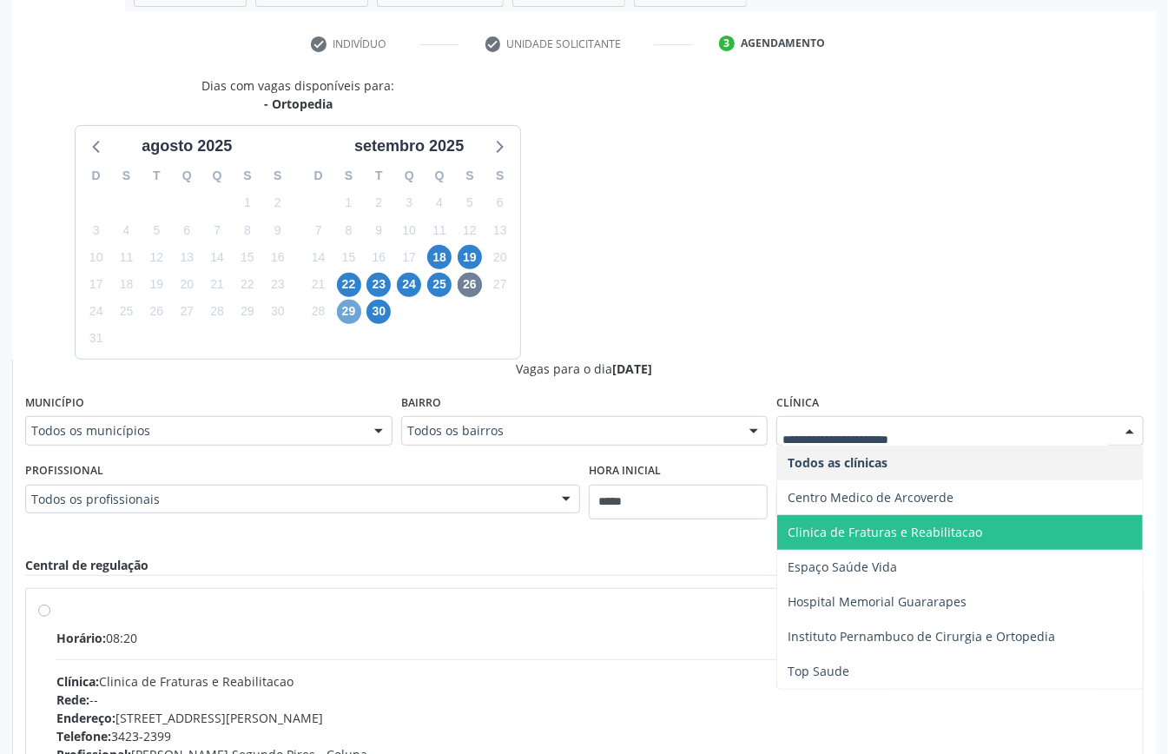
click at [345, 314] on span "29" at bounding box center [349, 312] width 24 height 24
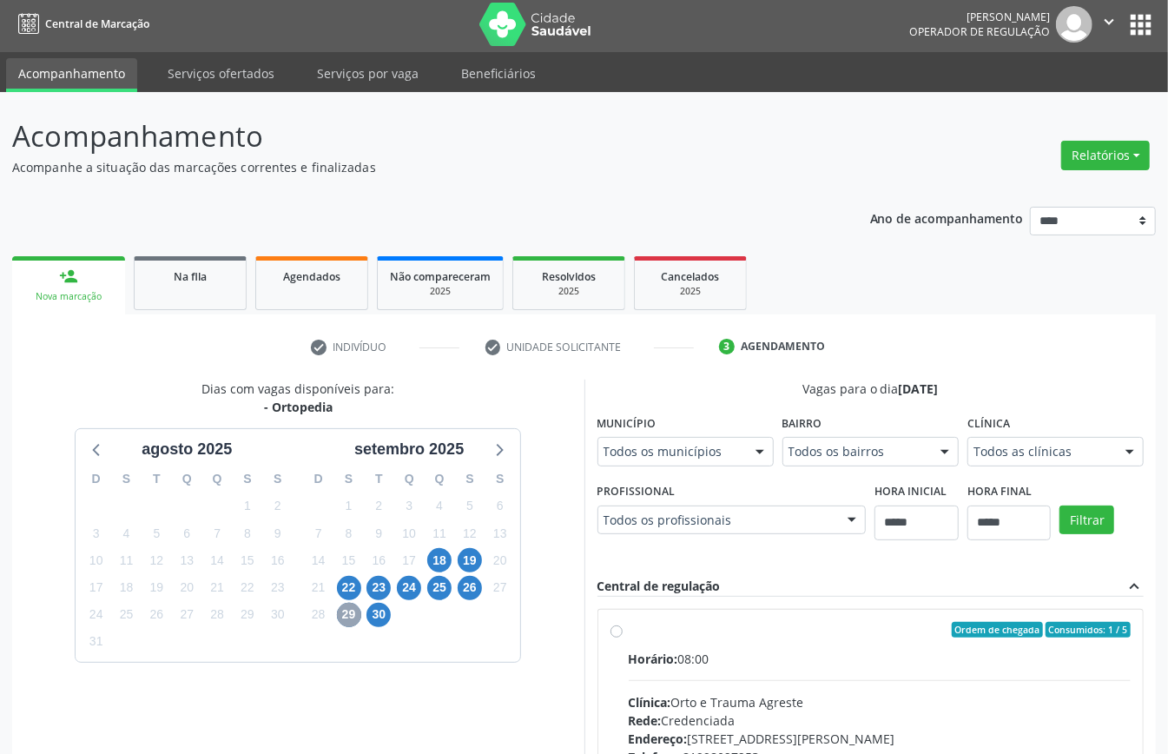
scroll to position [307, 0]
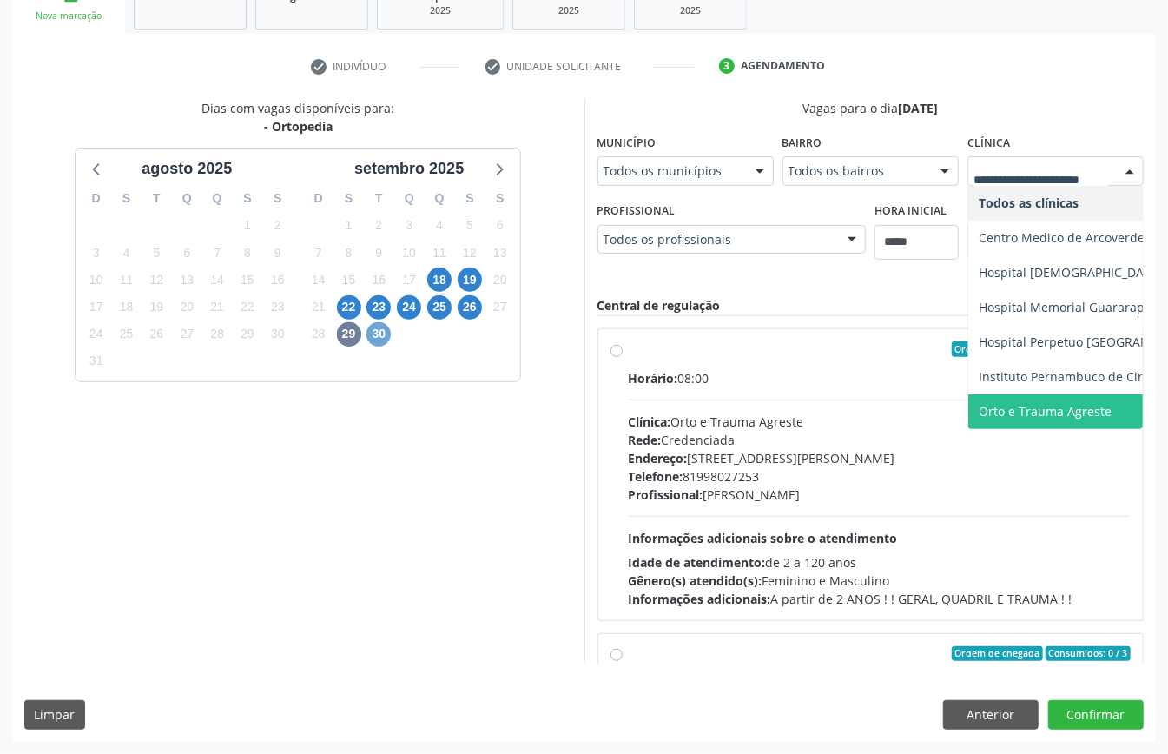
click at [380, 322] on span "30" at bounding box center [379, 334] width 24 height 24
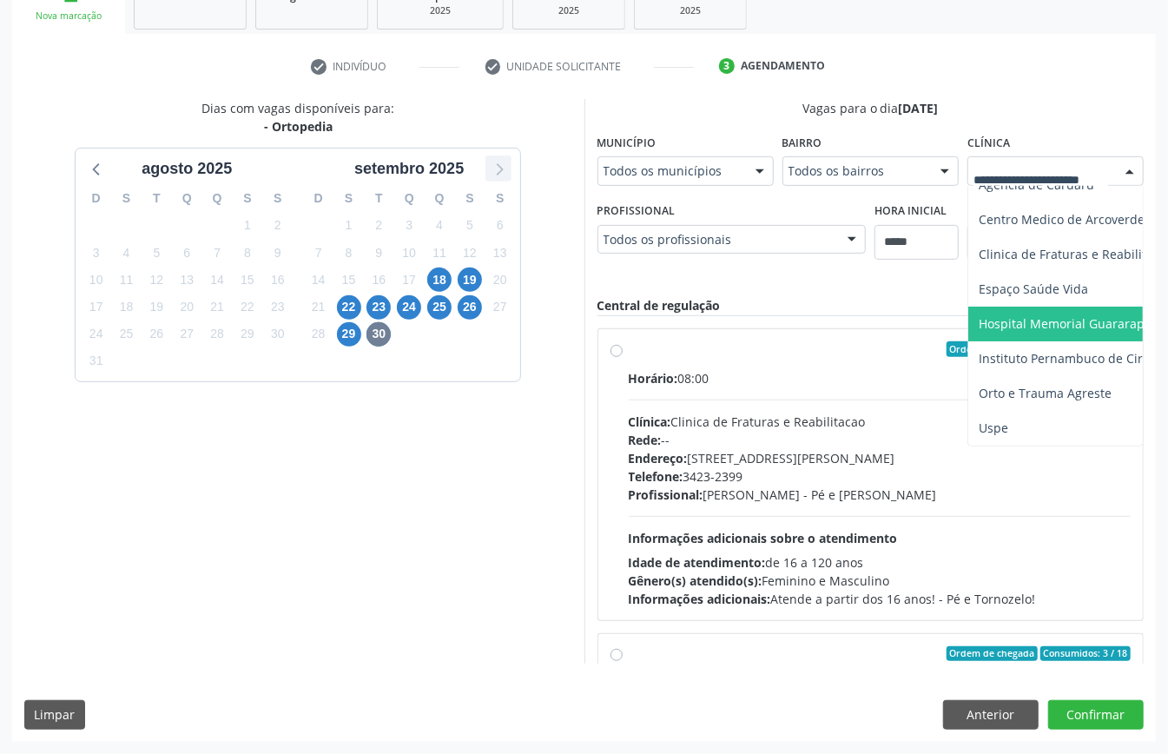
click at [509, 157] on icon at bounding box center [498, 168] width 23 height 23
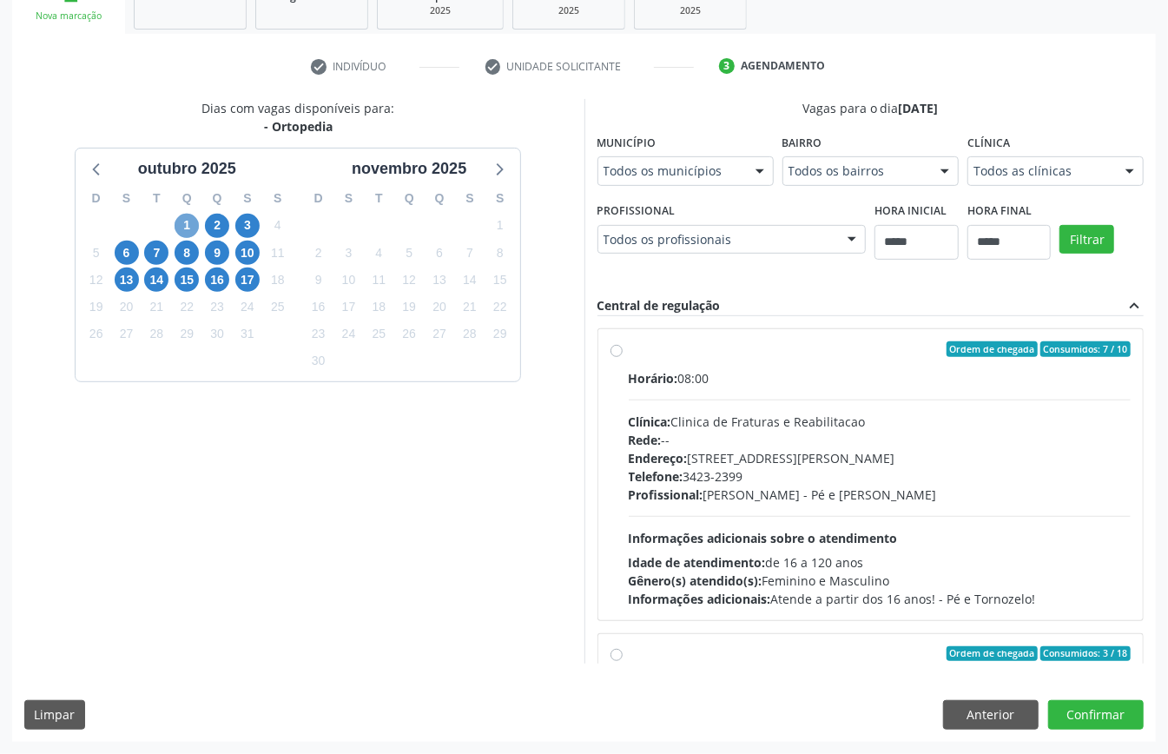
click at [193, 214] on span "1" at bounding box center [187, 226] width 24 height 24
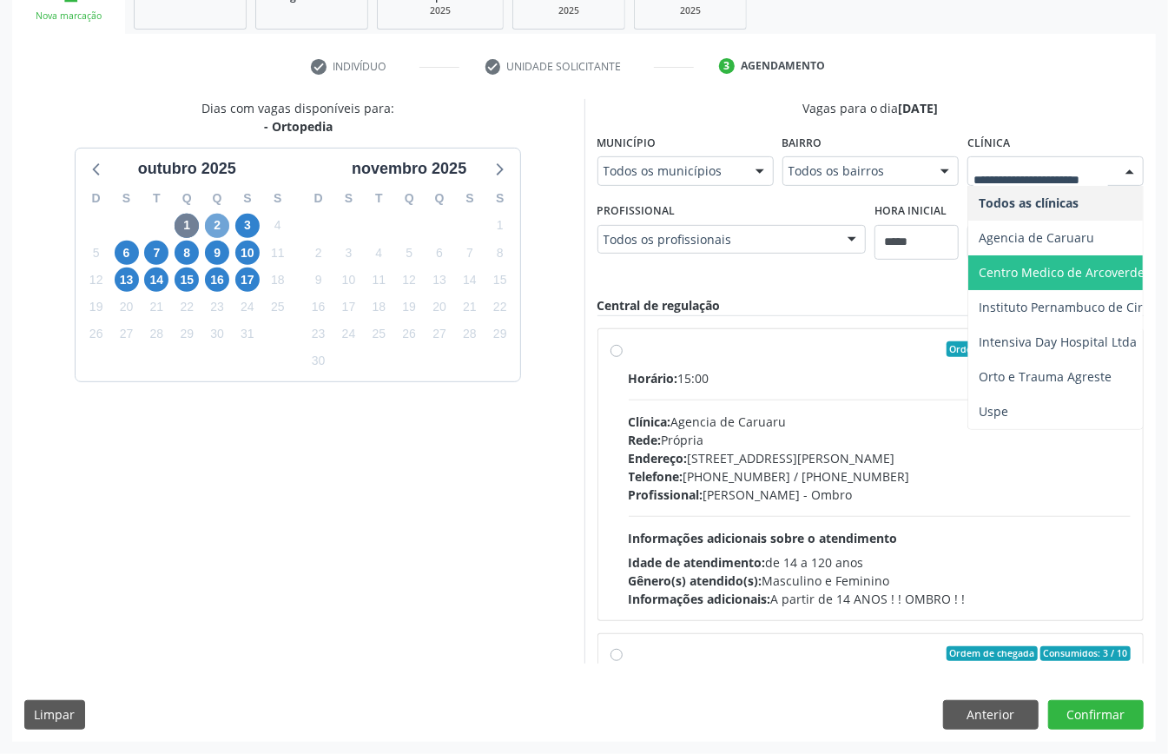
click at [219, 214] on span "2" at bounding box center [217, 226] width 24 height 24
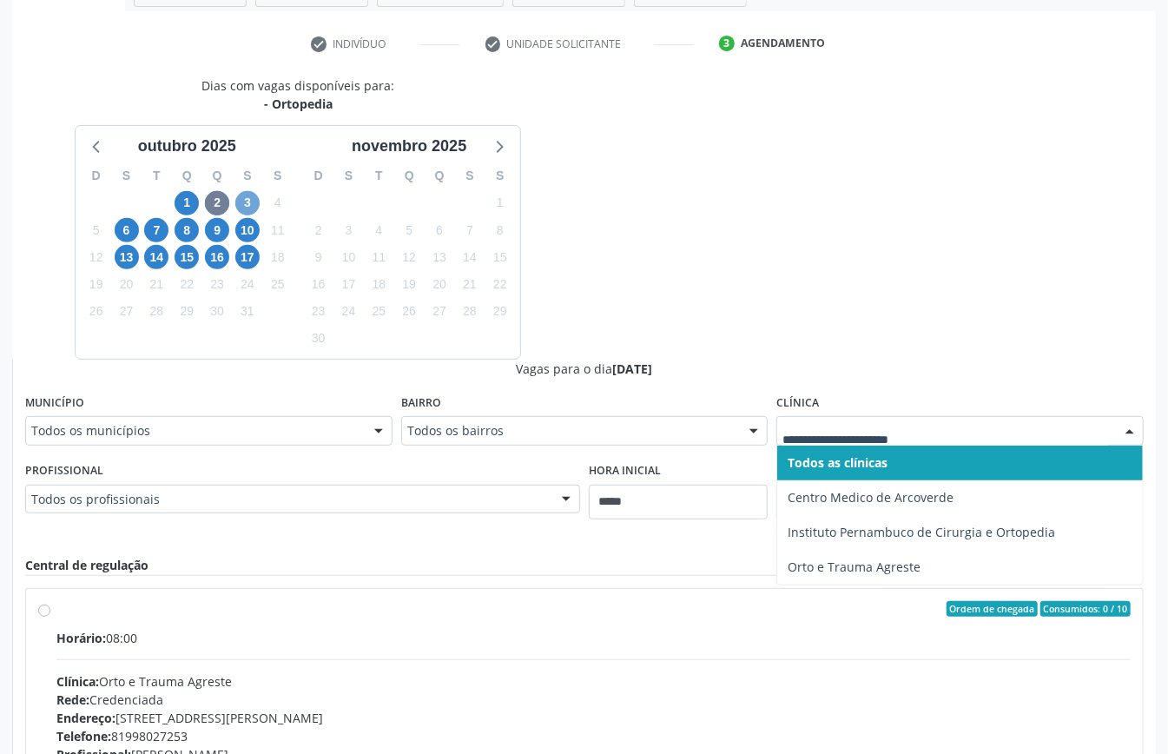
click at [248, 191] on span "3" at bounding box center [247, 203] width 24 height 24
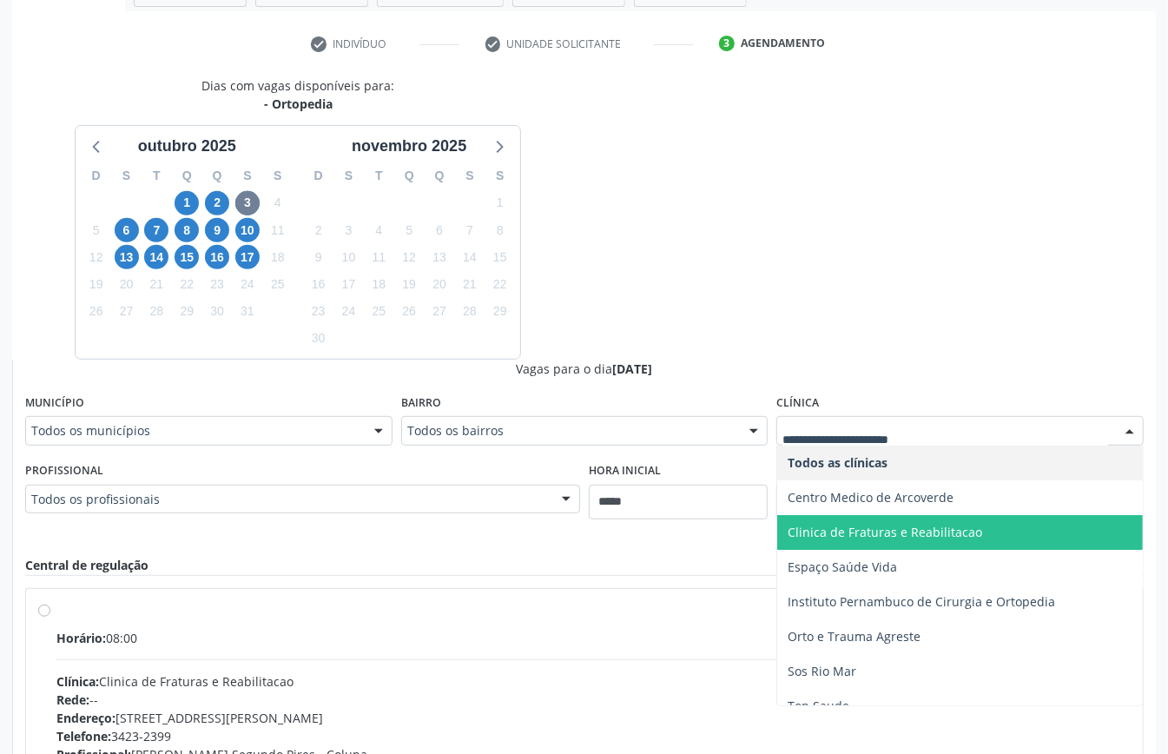
scroll to position [53, 0]
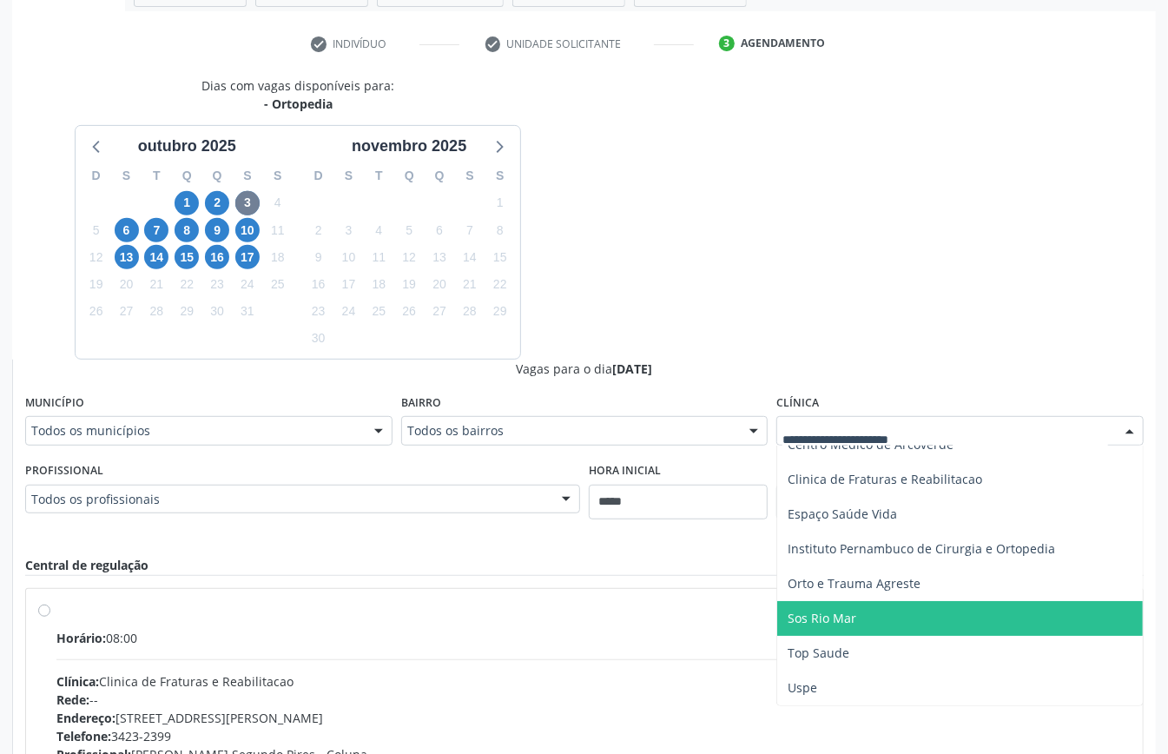
click at [843, 565] on span "Sos Rio Mar" at bounding box center [960, 618] width 366 height 35
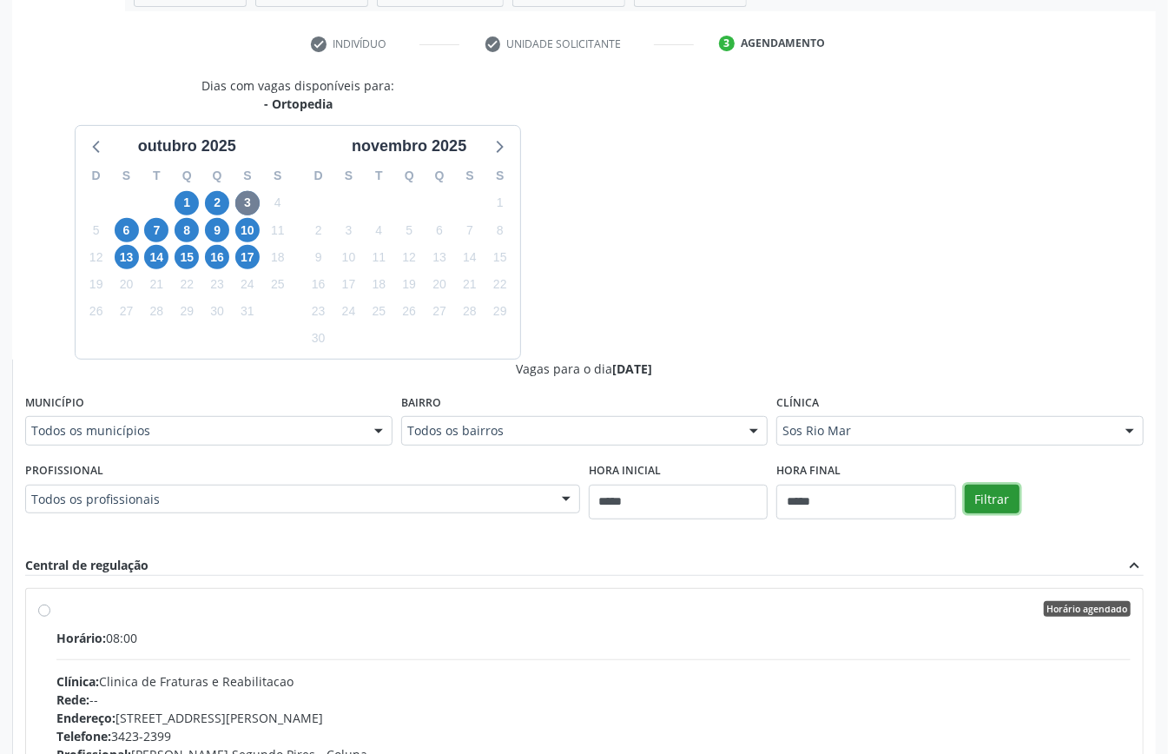
click at [876, 486] on button "Filtrar" at bounding box center [992, 500] width 55 height 30
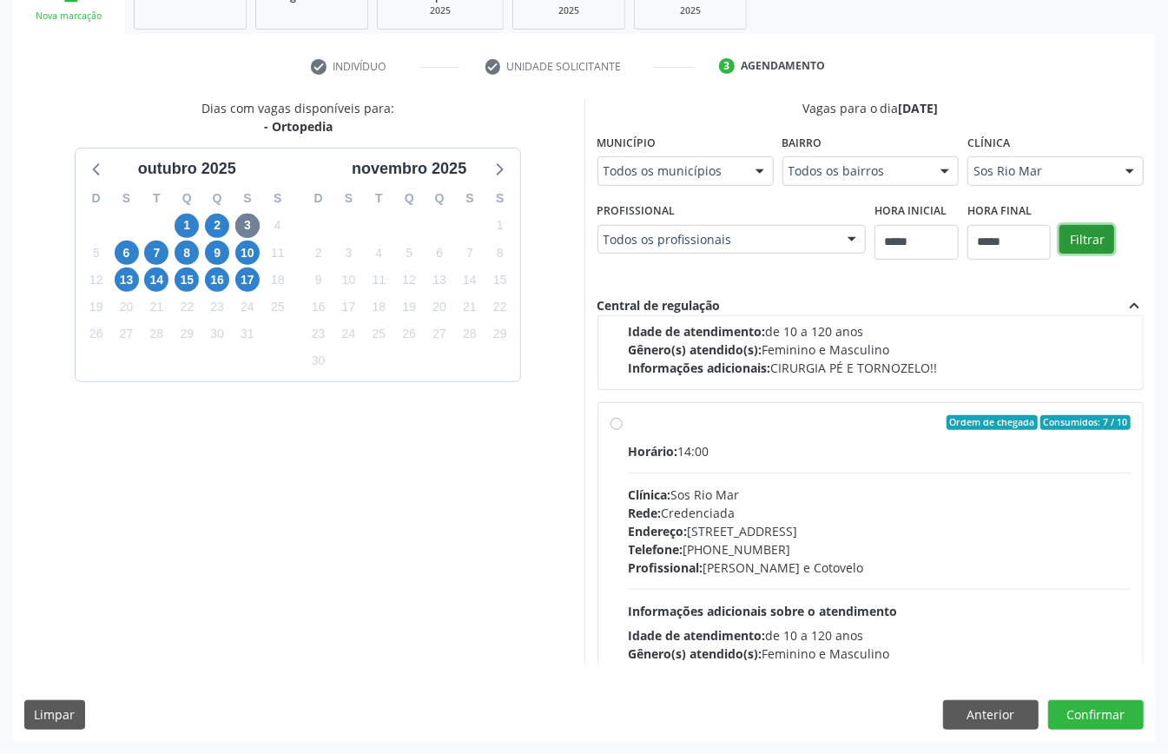
scroll to position [275, 0]
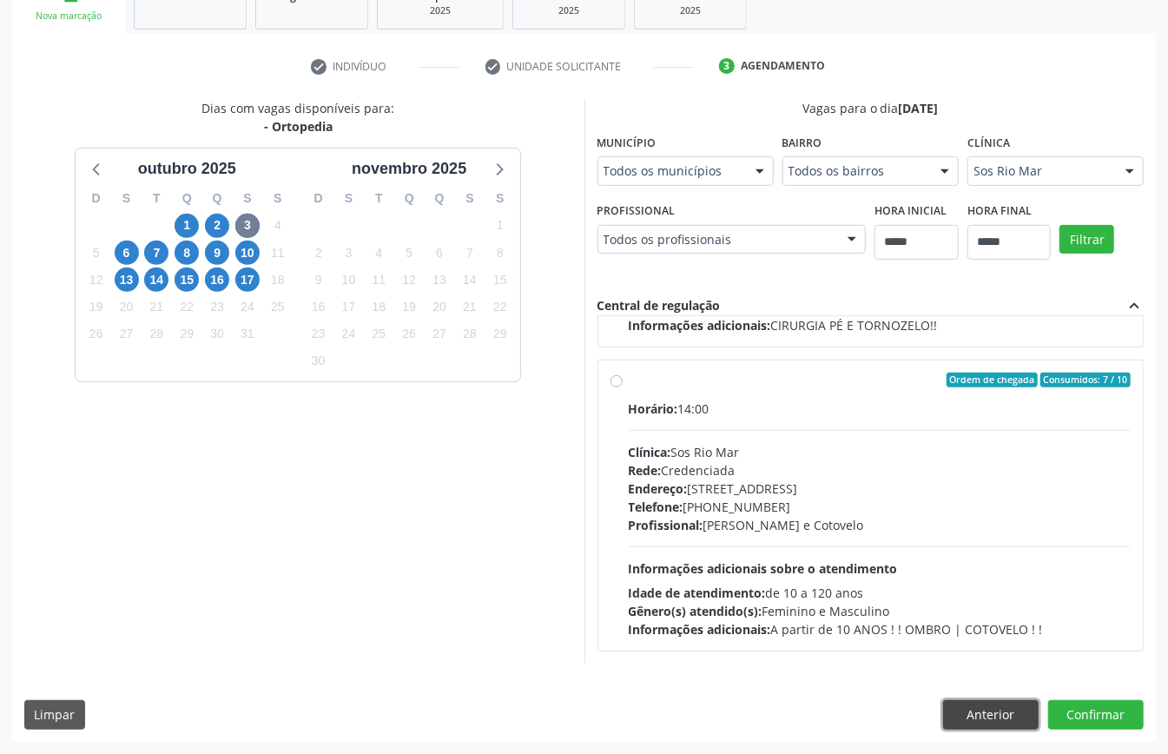
click at [876, 565] on button "Anterior" at bounding box center [991, 715] width 96 height 30
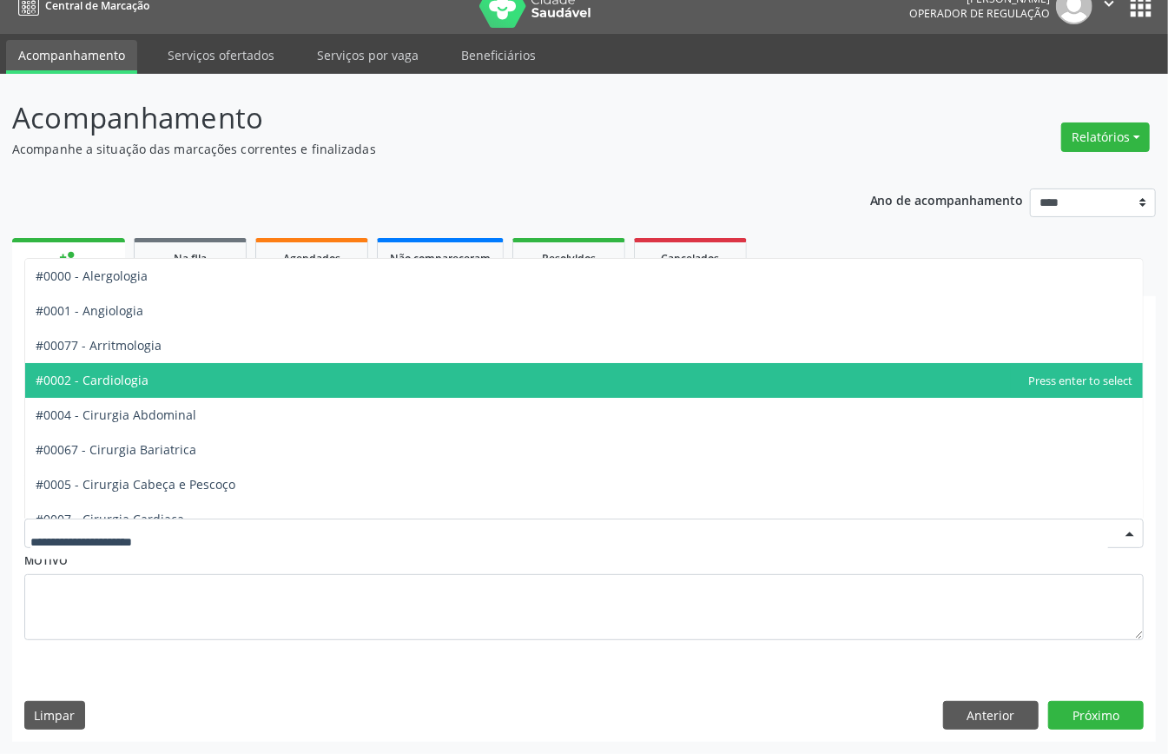
click at [182, 377] on span "#0002 - Cardiologia" at bounding box center [584, 380] width 1118 height 35
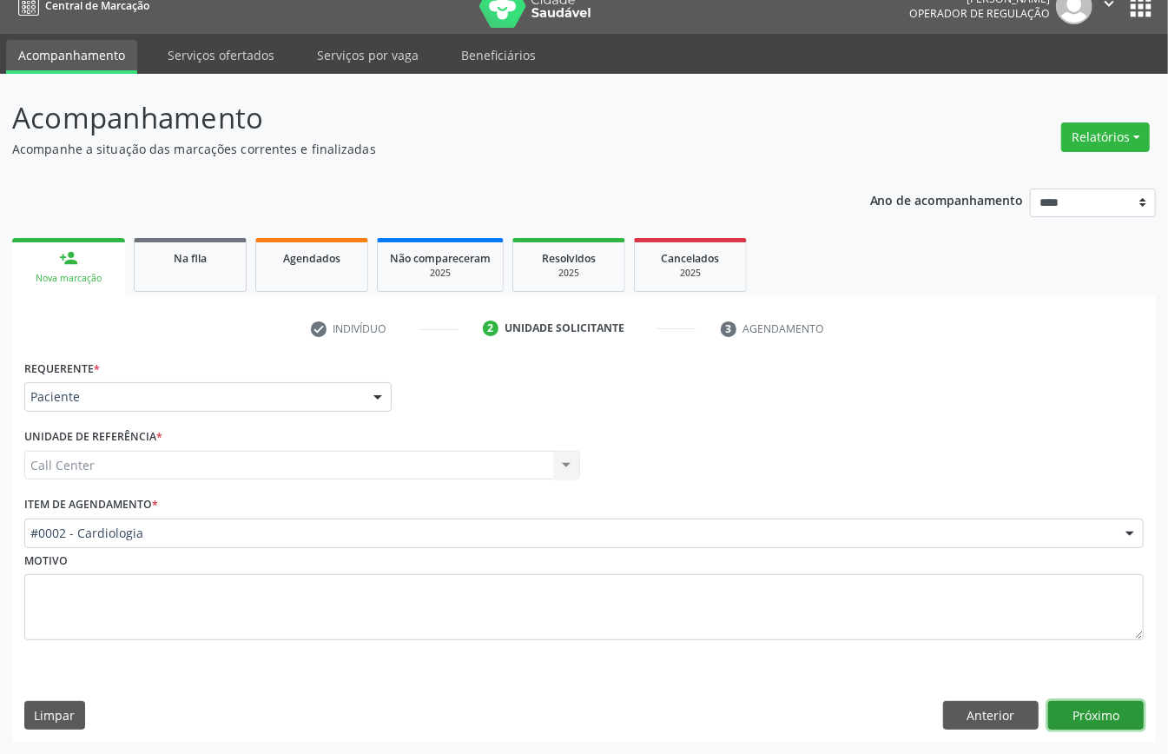
click at [876, 565] on button "Próximo" at bounding box center [1097, 716] width 96 height 30
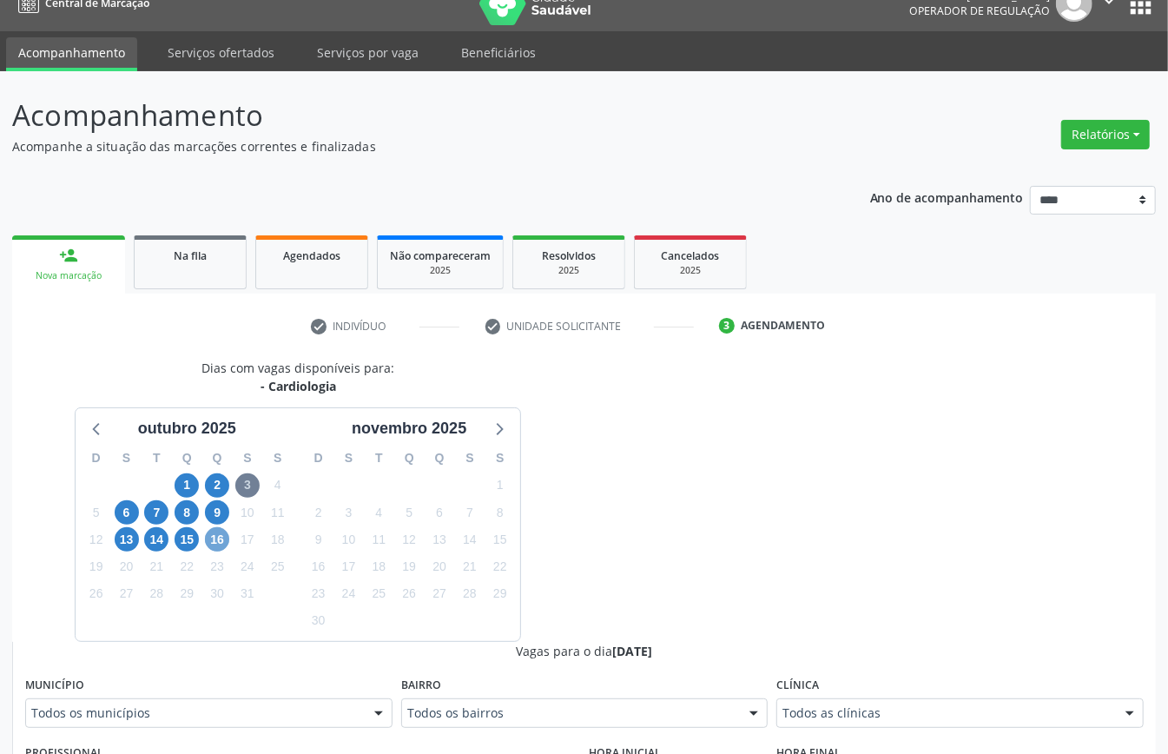
click at [217, 542] on span "16" at bounding box center [217, 539] width 24 height 24
click at [97, 438] on icon at bounding box center [97, 428] width 23 height 23
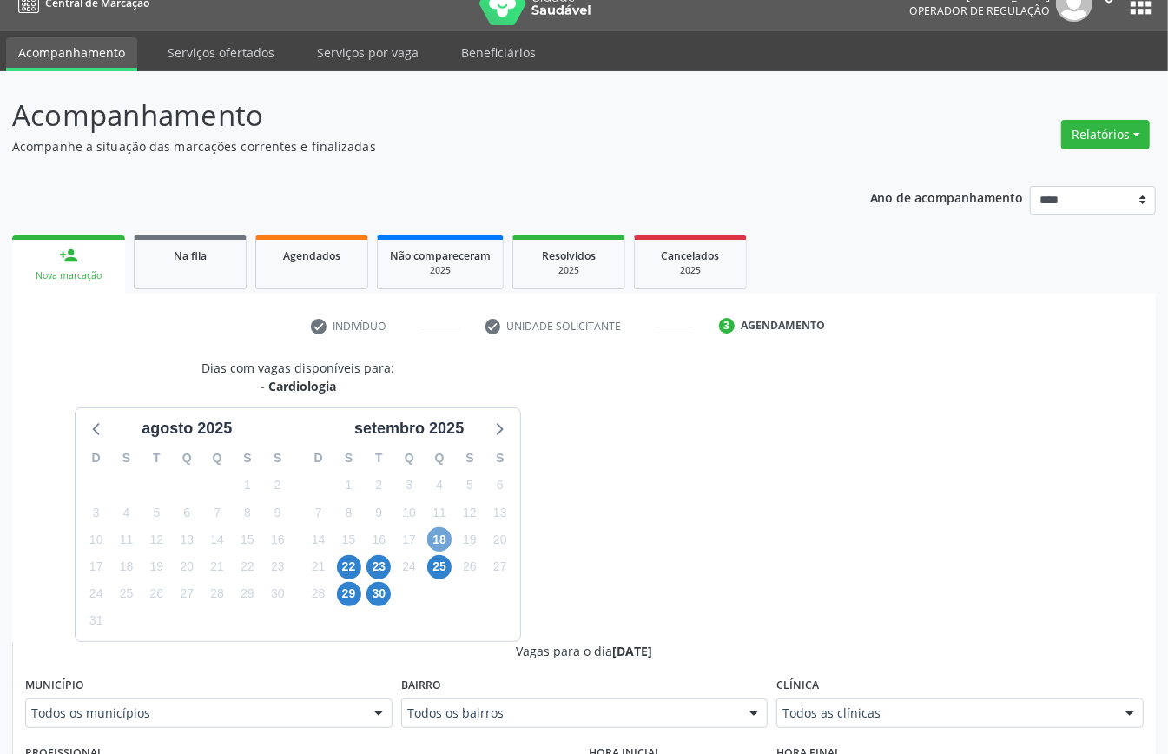
click at [443, 539] on span "18" at bounding box center [439, 539] width 24 height 24
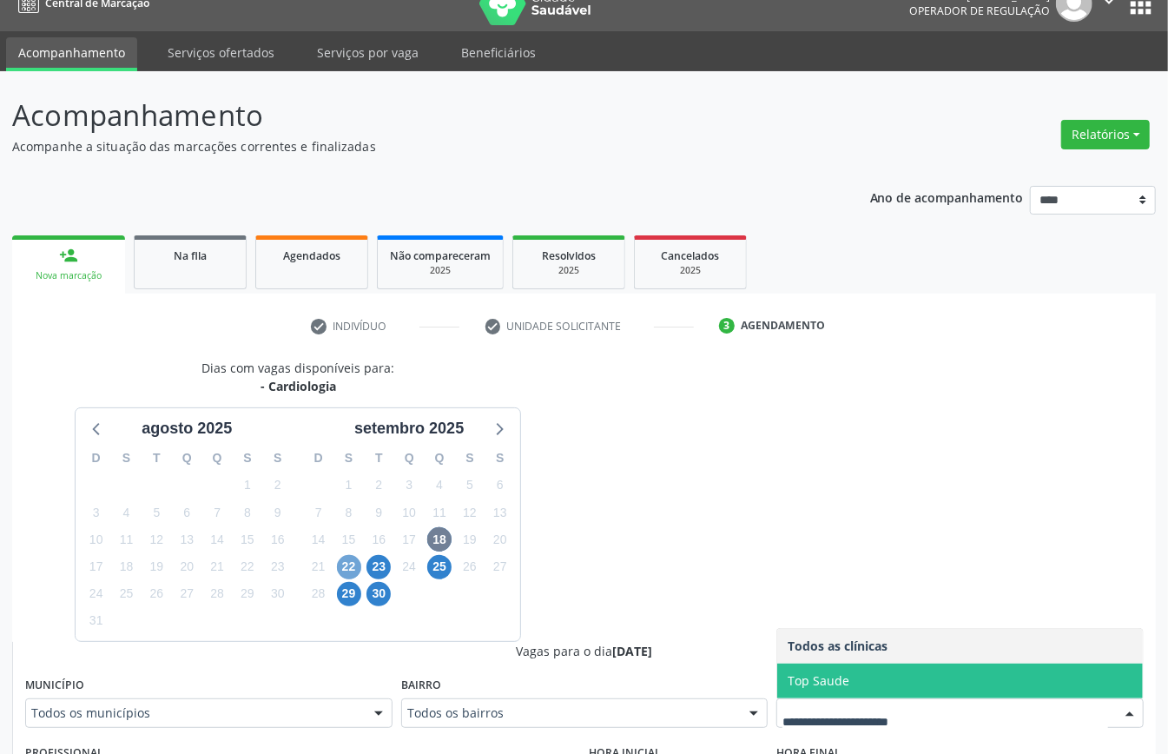
click at [358, 565] on span "22" at bounding box center [349, 567] width 24 height 24
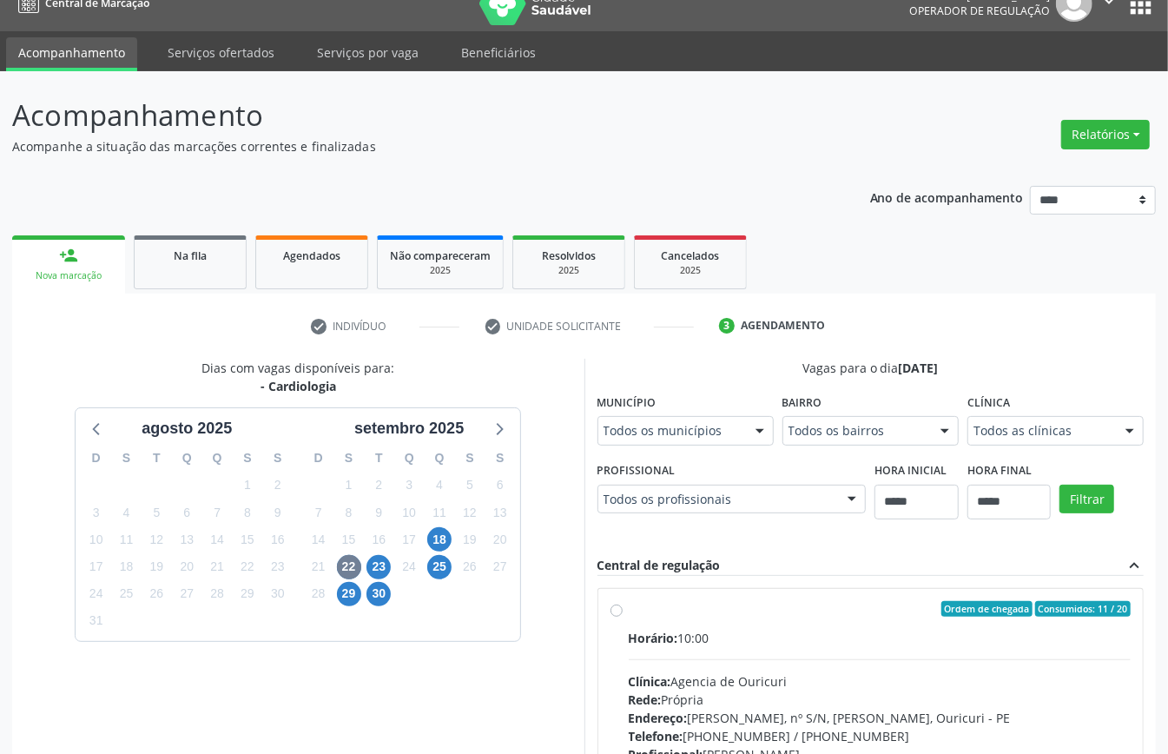
scroll to position [372, 0]
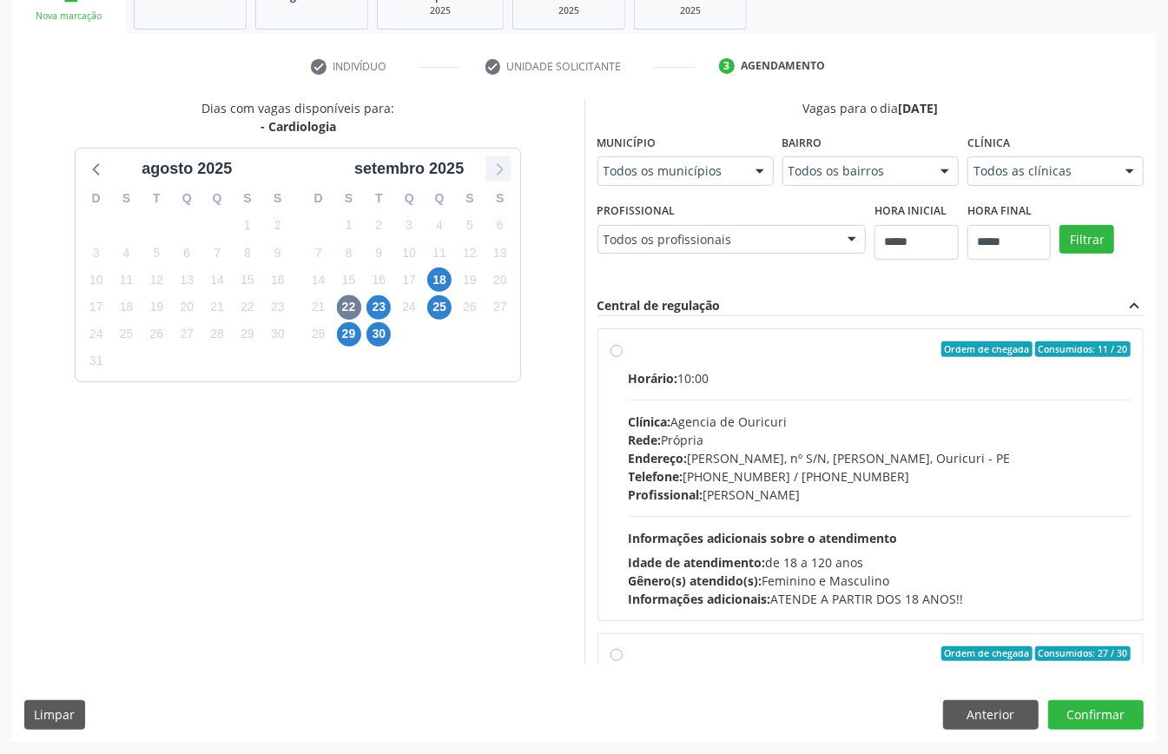
click at [499, 157] on icon at bounding box center [498, 168] width 23 height 23
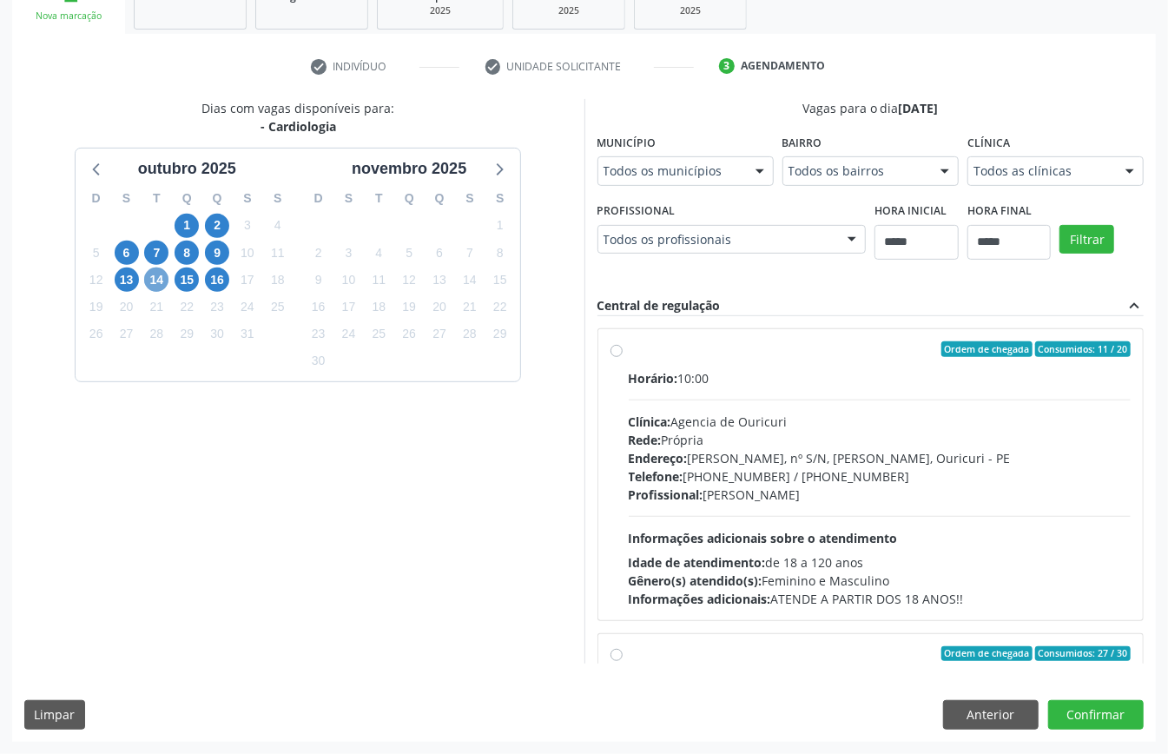
click at [153, 268] on span "14" at bounding box center [156, 280] width 24 height 24
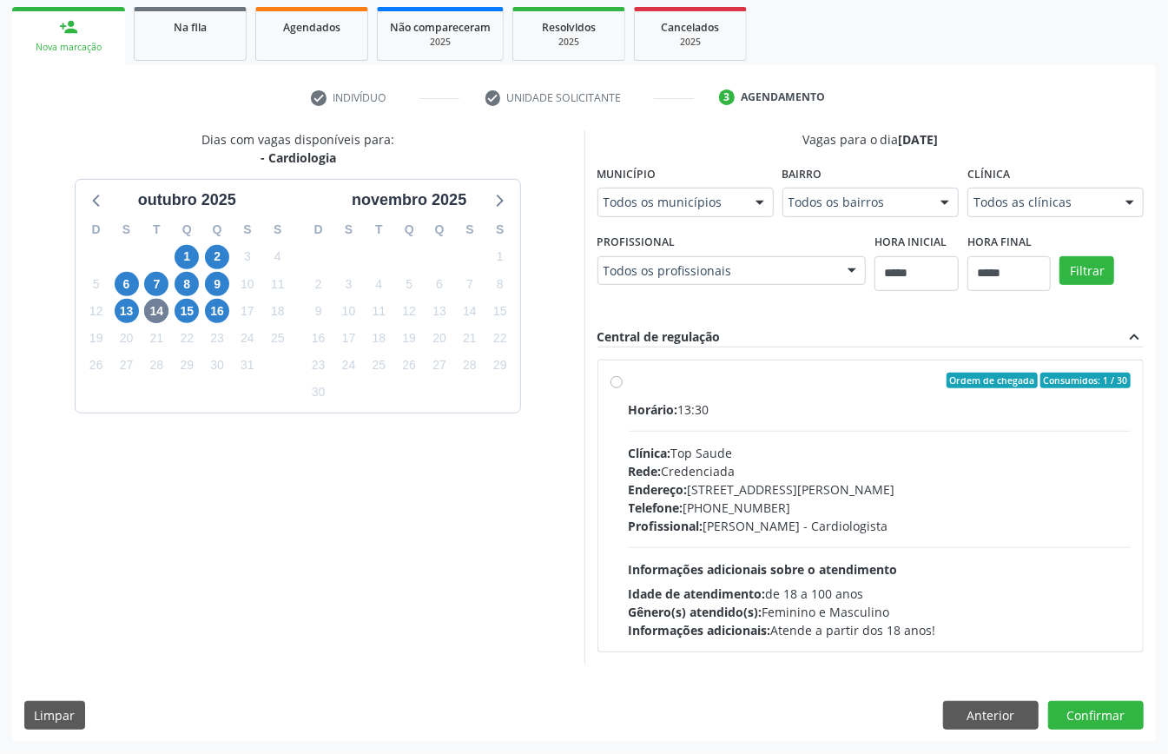
click at [876, 217] on div "Todos as clínicas" at bounding box center [1056, 203] width 176 height 30
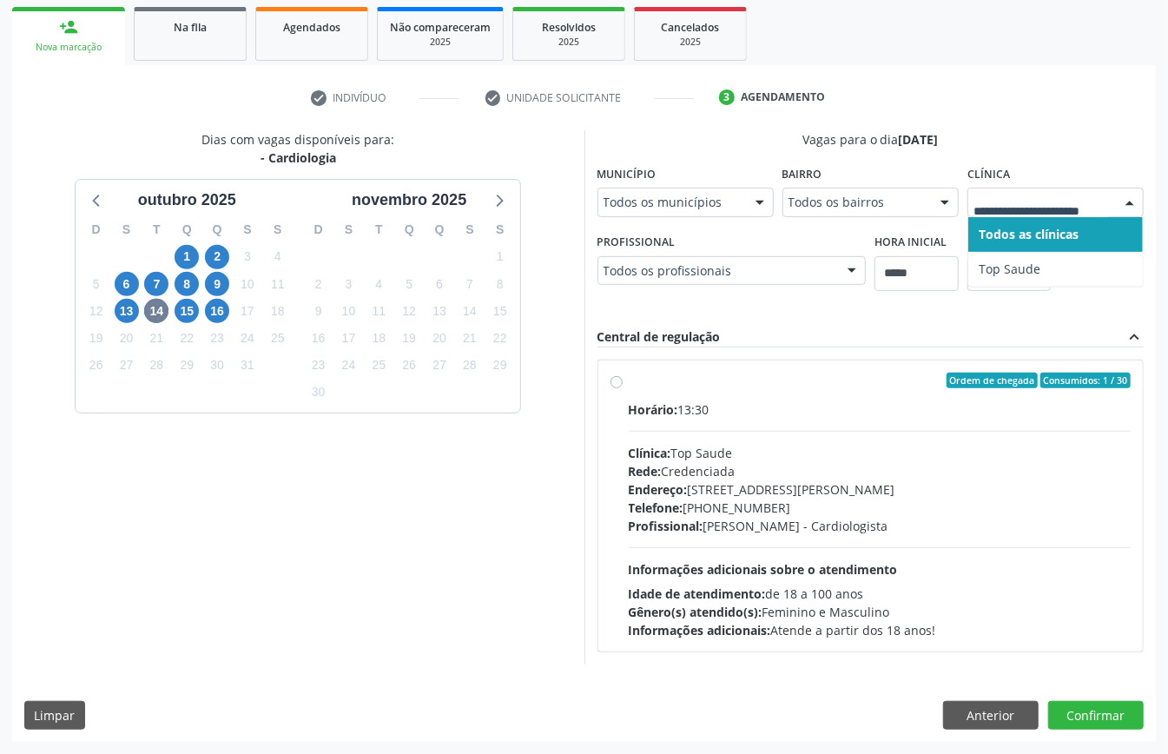
scroll to position [539, 0]
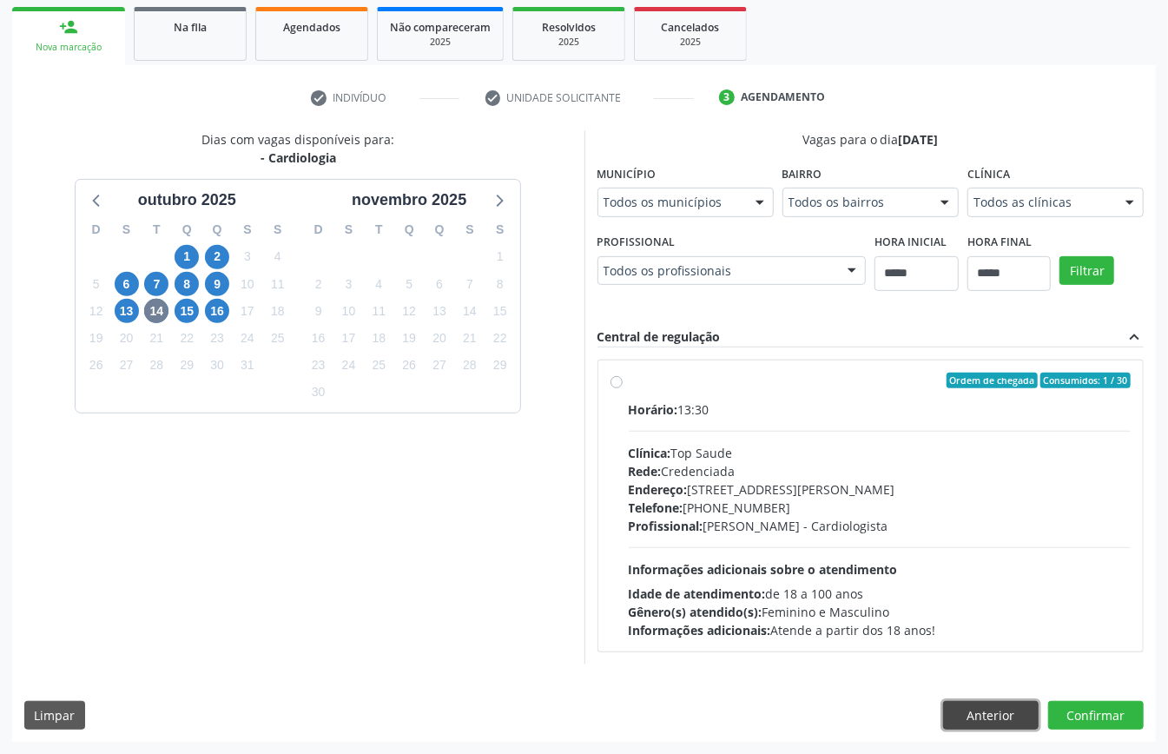
click at [876, 565] on button "Anterior" at bounding box center [991, 716] width 96 height 30
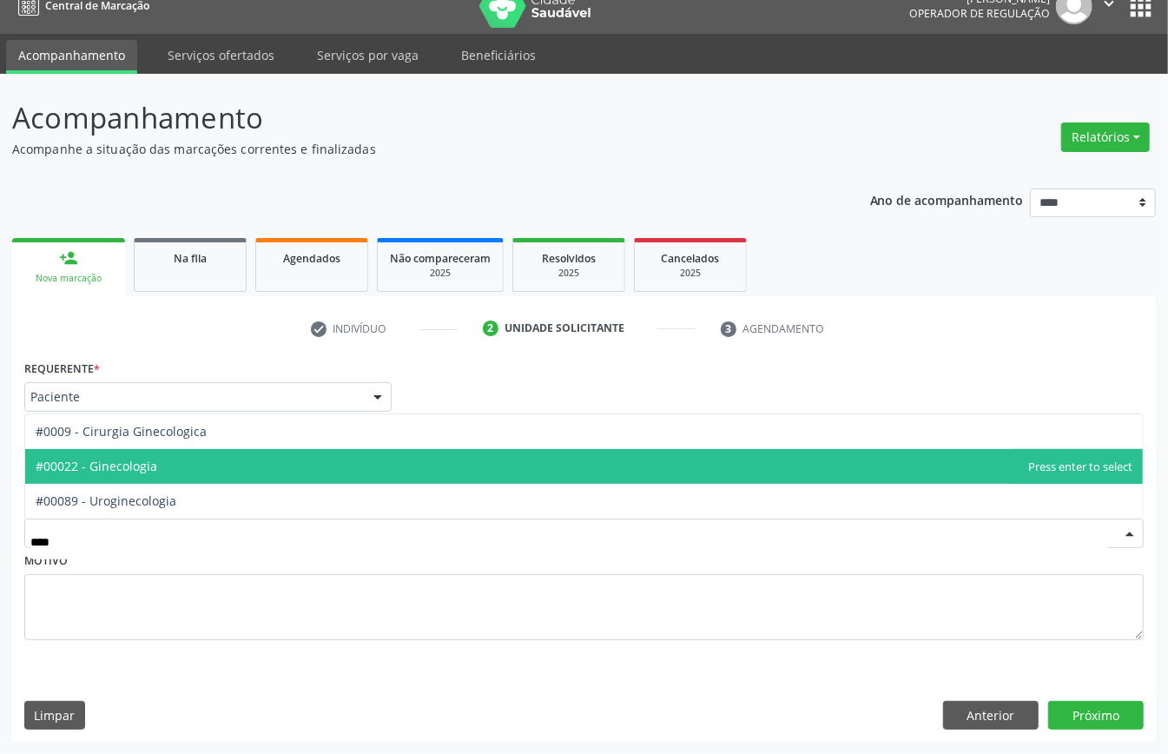
click at [200, 476] on span "#00022 - Ginecologia" at bounding box center [584, 466] width 1118 height 35
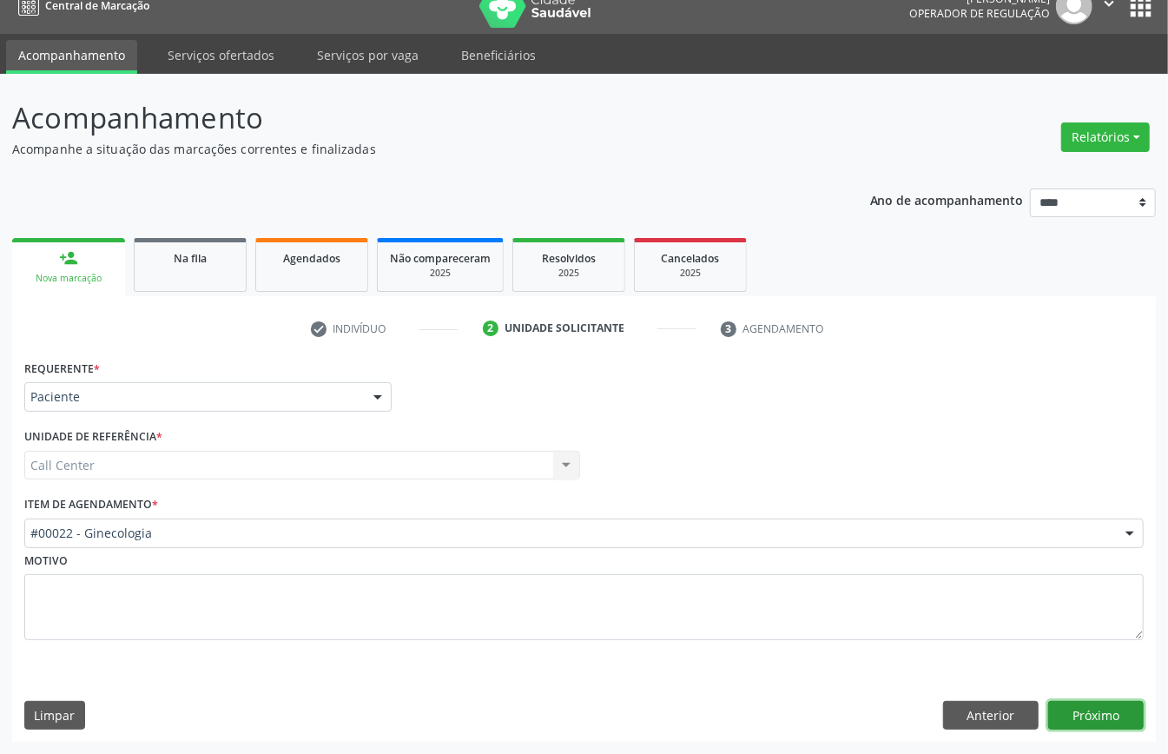
click at [876, 565] on button "Próximo" at bounding box center [1097, 716] width 96 height 30
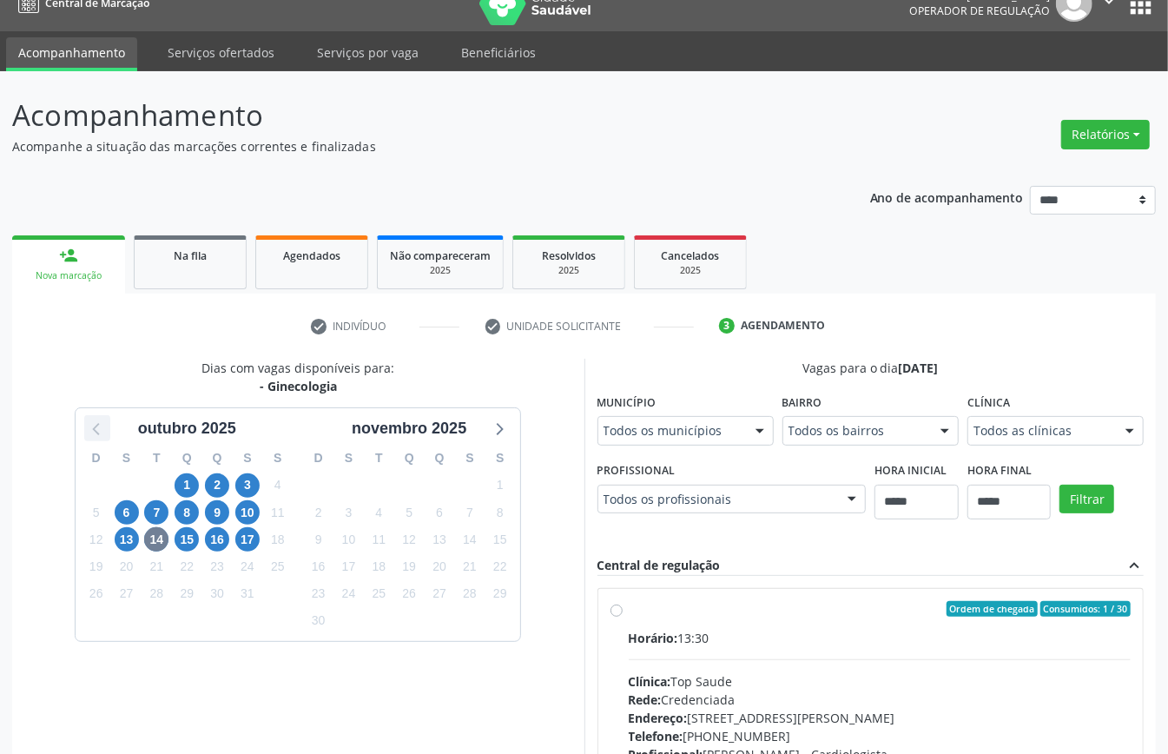
click at [94, 436] on icon at bounding box center [97, 428] width 23 height 23
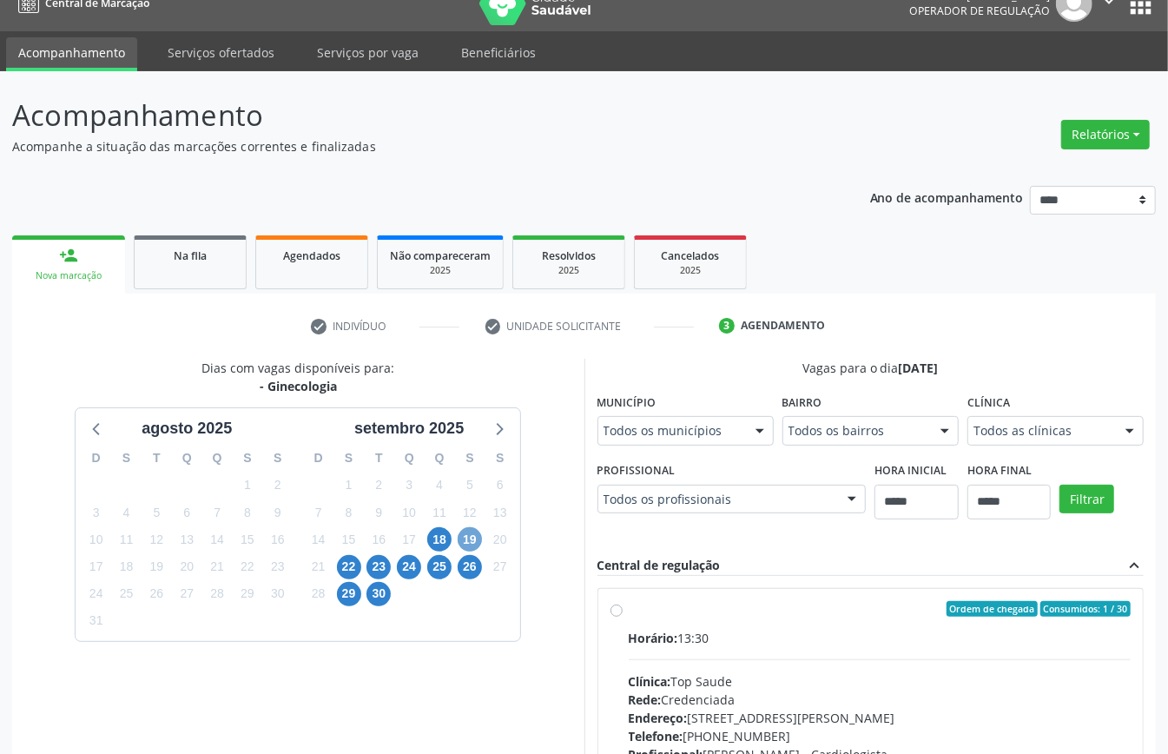
click at [469, 542] on span "19" at bounding box center [470, 539] width 24 height 24
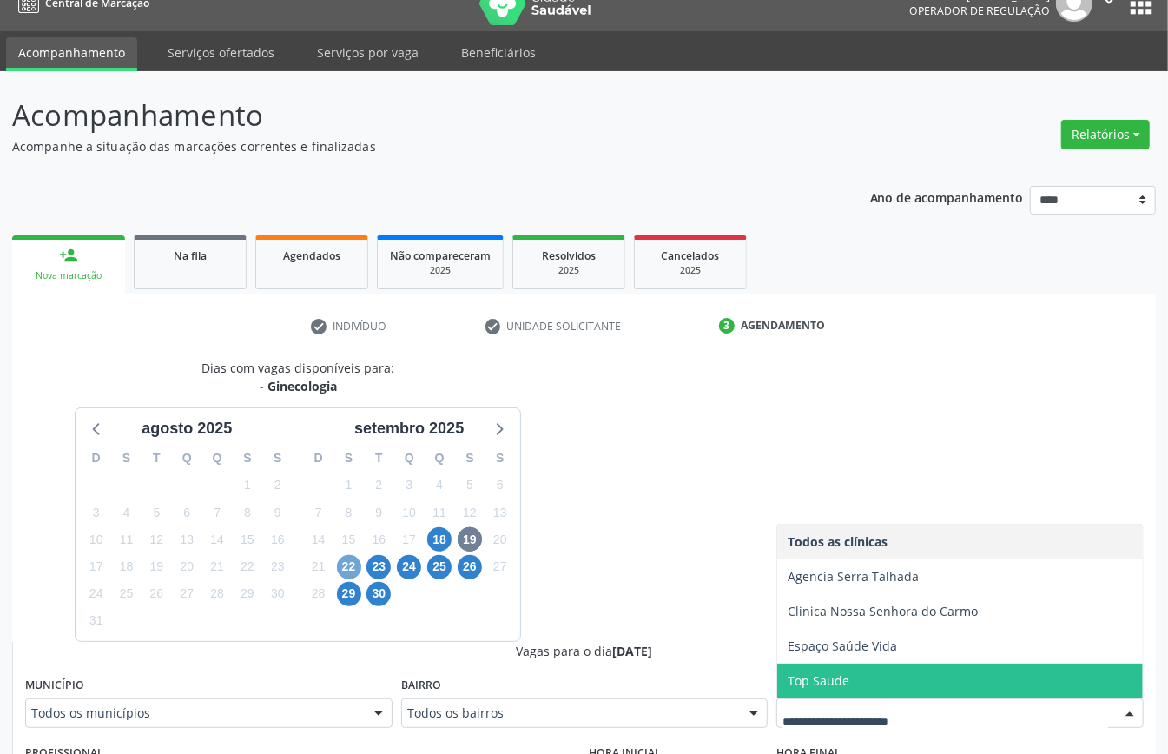
click at [341, 564] on span "22" at bounding box center [349, 567] width 24 height 24
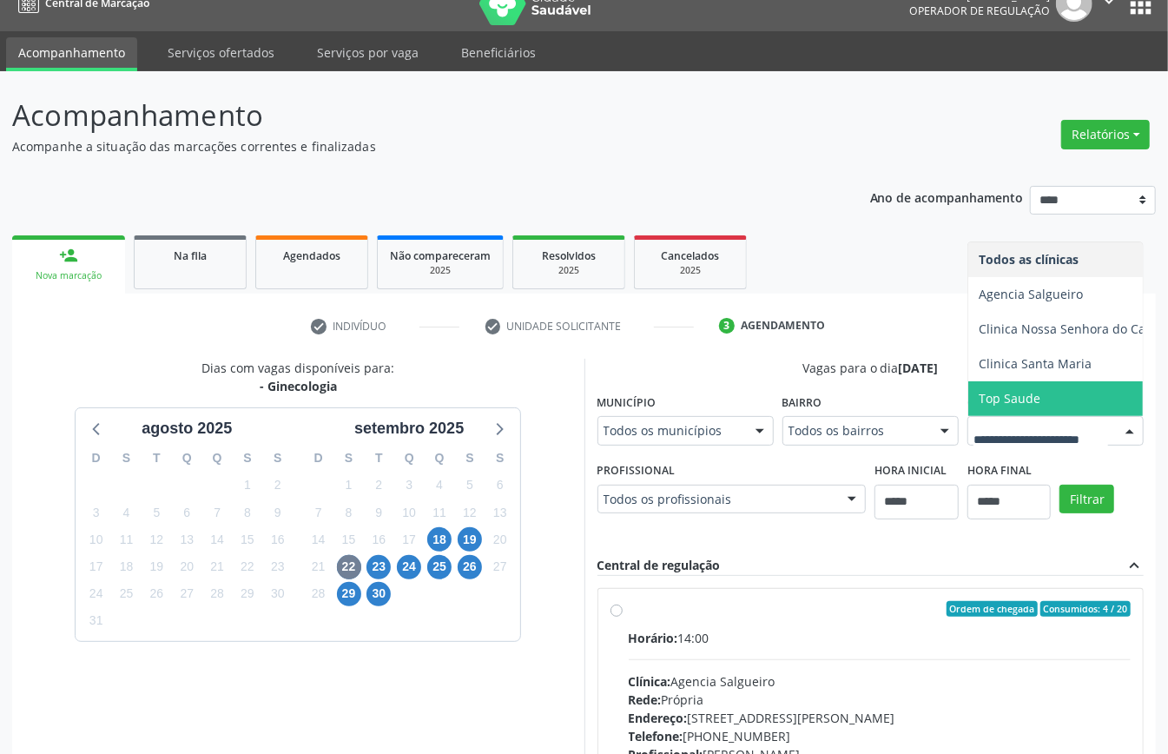
scroll to position [567, 0]
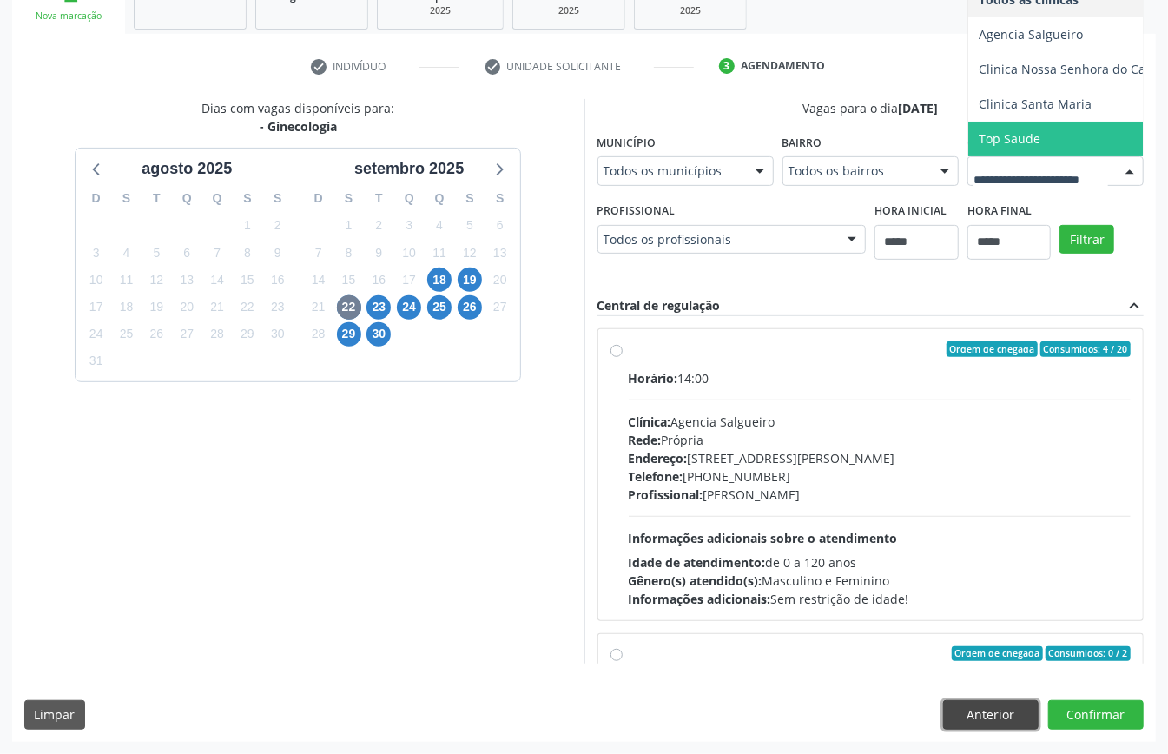
click at [876, 565] on button "Anterior" at bounding box center [991, 715] width 96 height 30
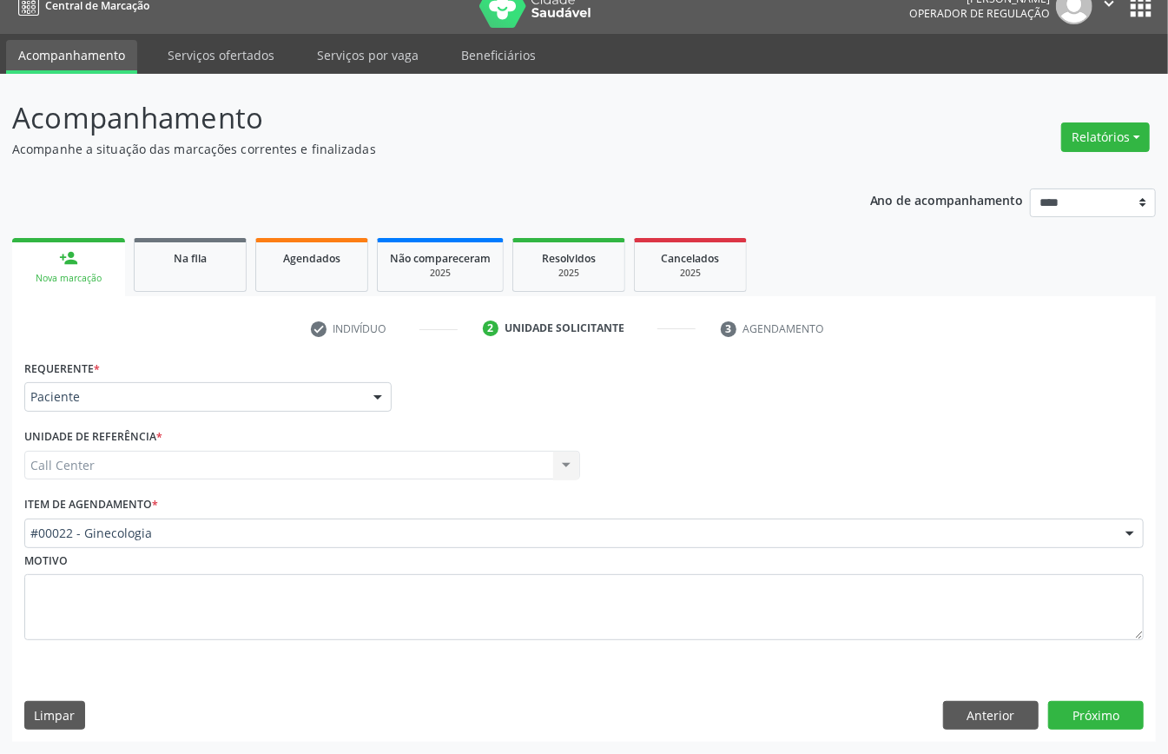
scroll to position [24, 0]
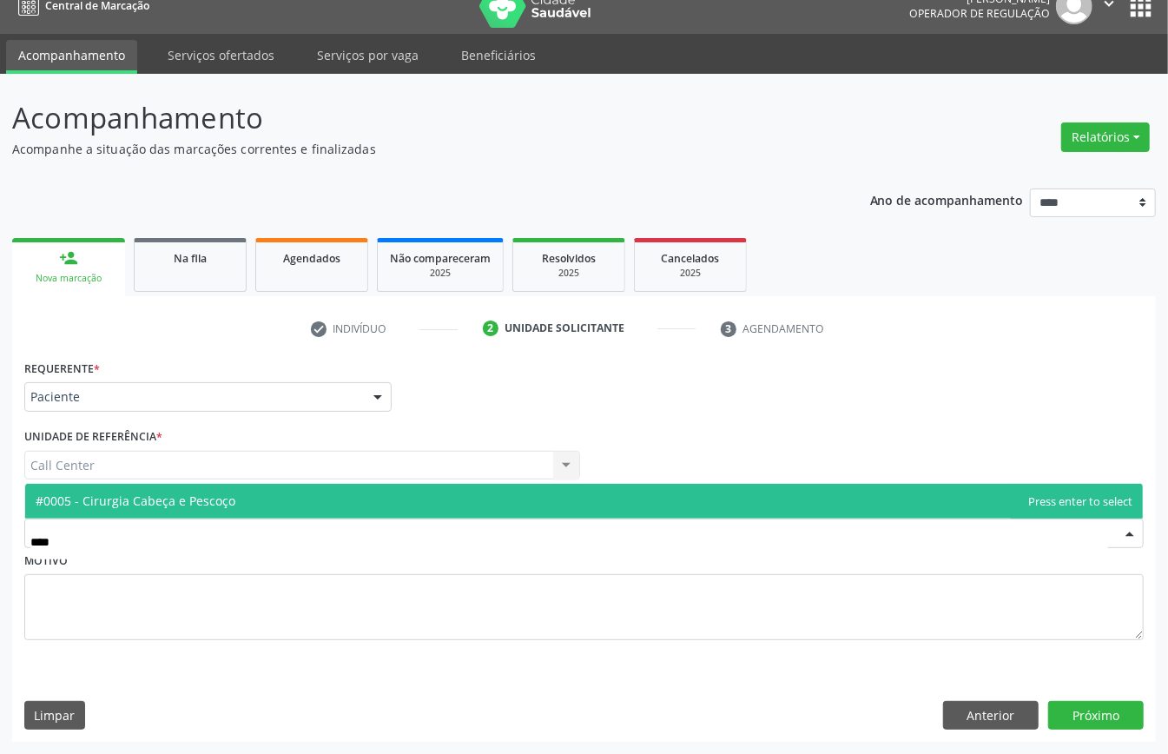
click at [215, 501] on span "#0005 - Cirurgia Cabeça e Pescoço" at bounding box center [136, 501] width 200 height 17
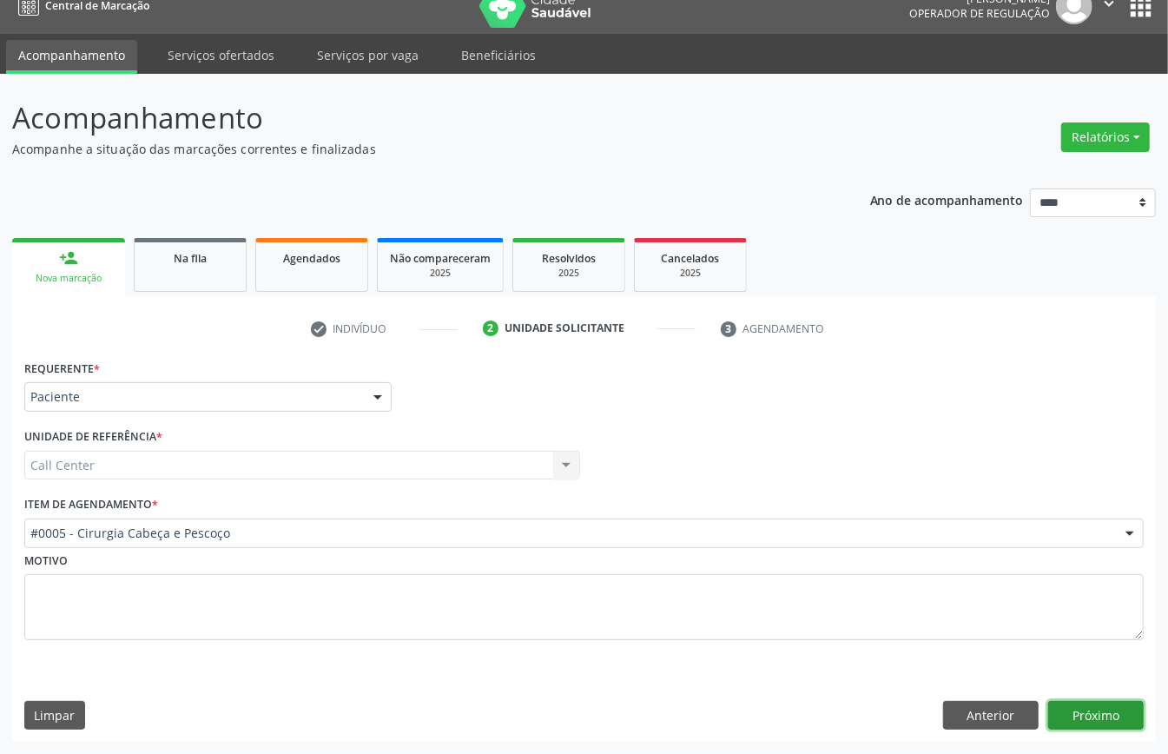
click at [876, 565] on button "Próximo" at bounding box center [1097, 716] width 96 height 30
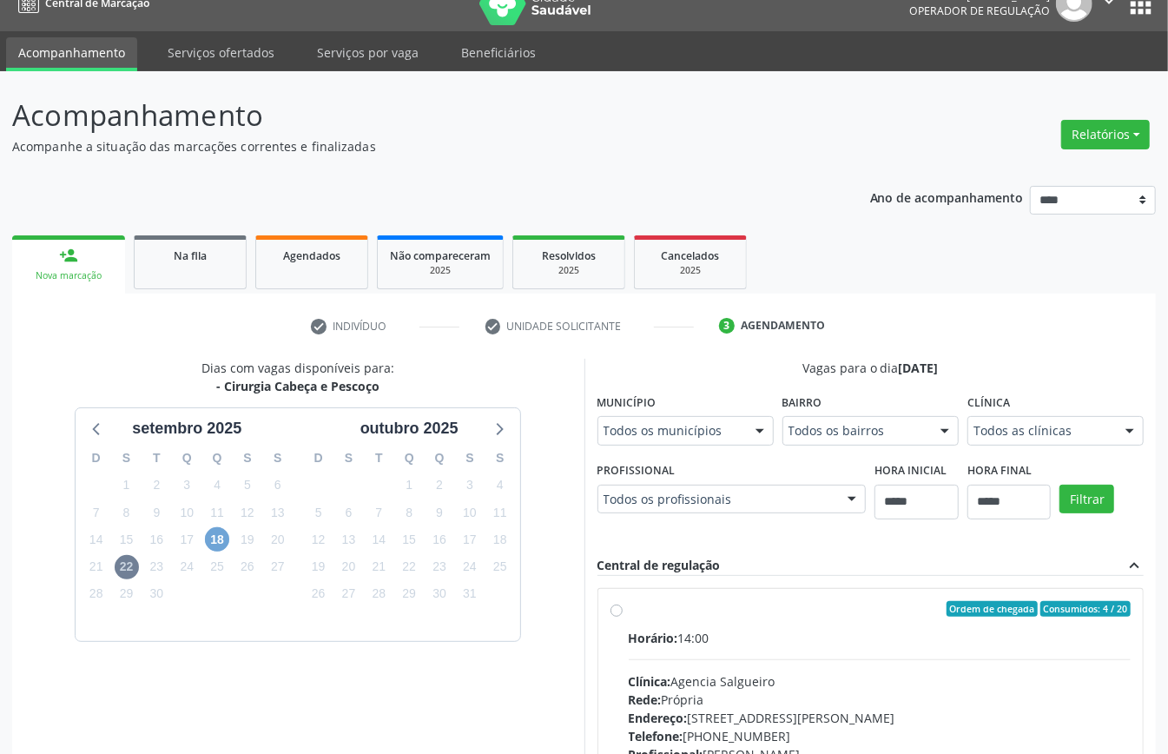
click at [208, 549] on span "18" at bounding box center [217, 539] width 24 height 24
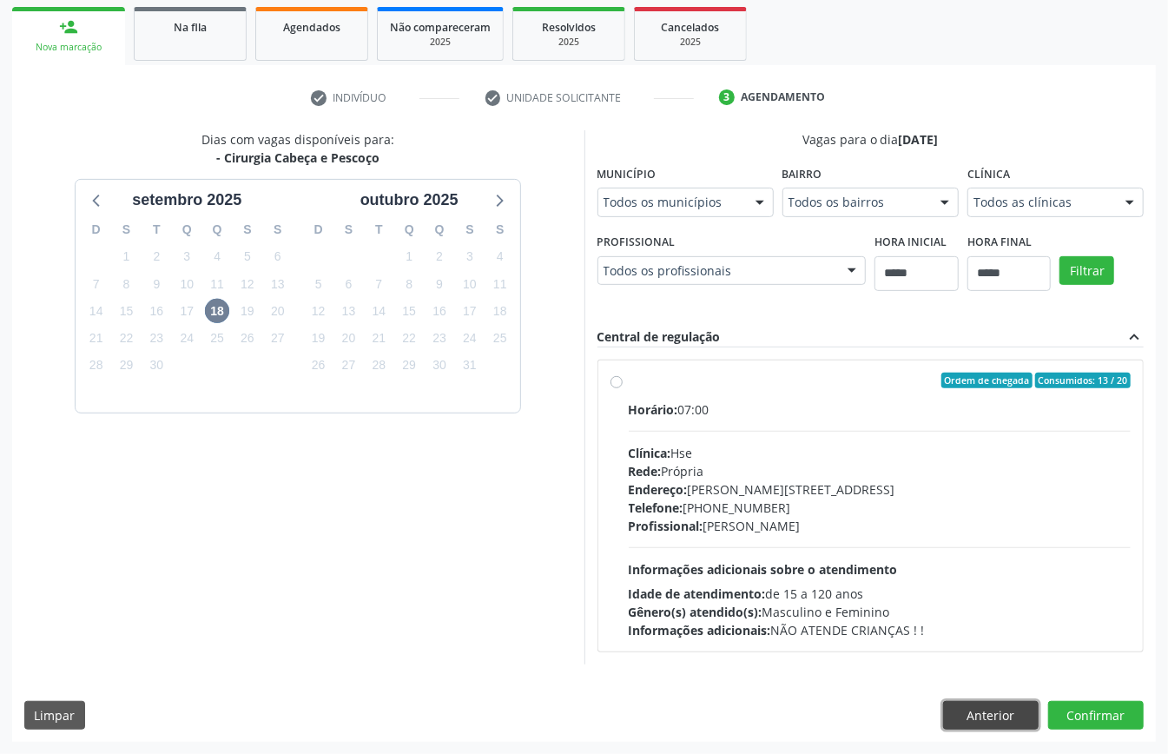
click at [876, 565] on button "Anterior" at bounding box center [991, 716] width 96 height 30
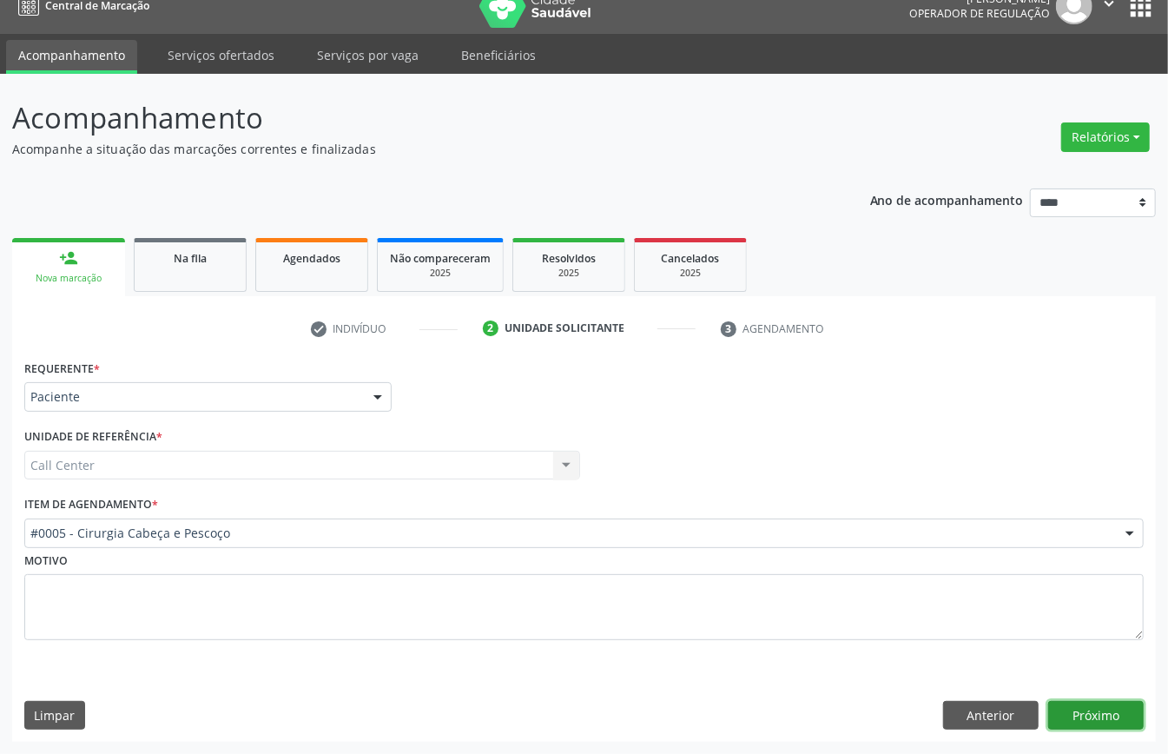
click at [876, 565] on button "Próximo" at bounding box center [1097, 716] width 96 height 30
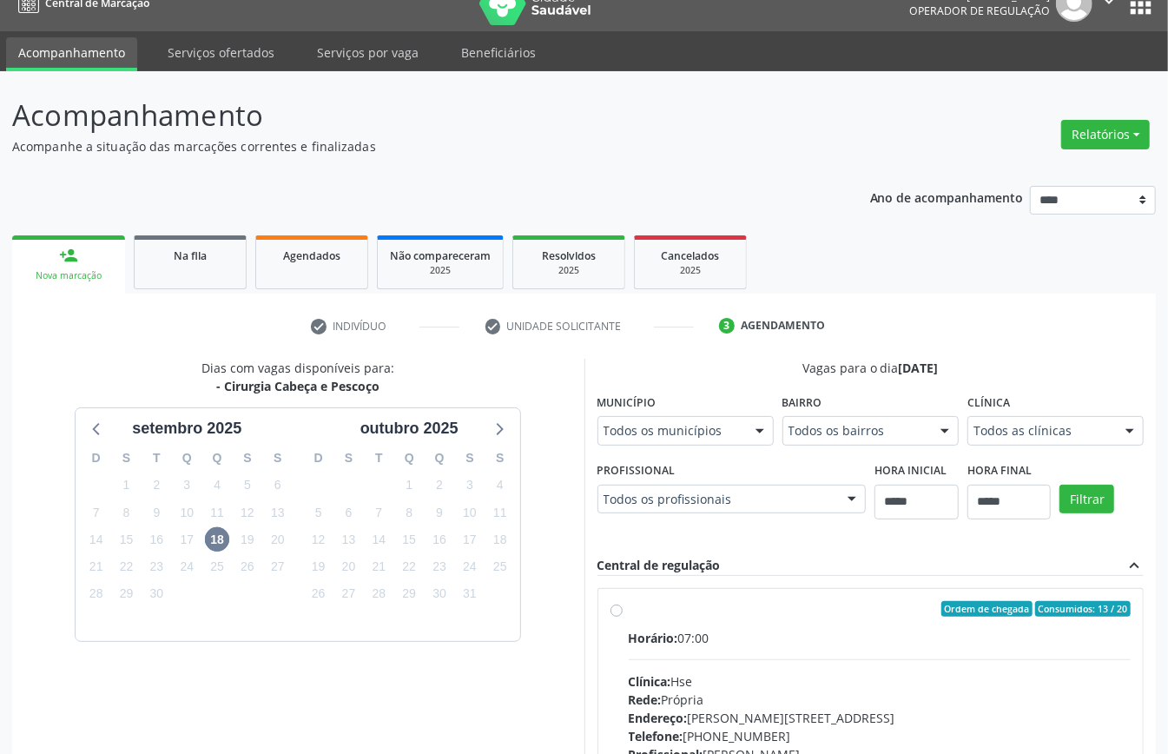
scroll to position [255, 0]
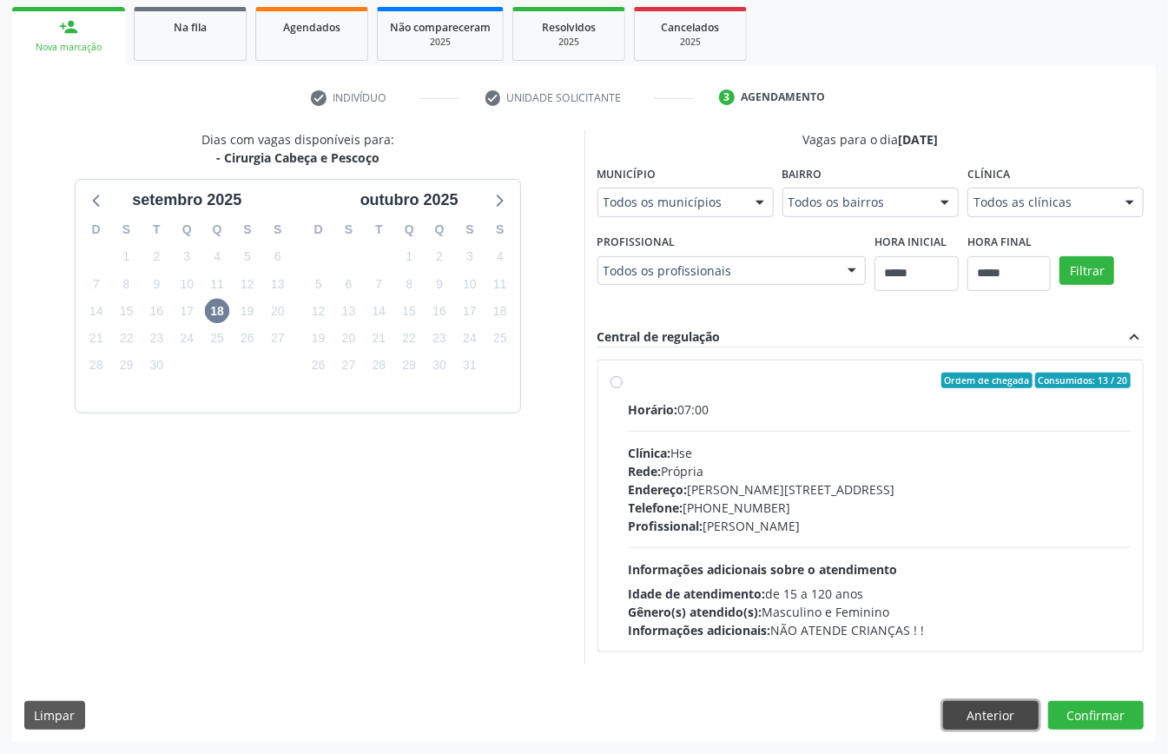
click at [876, 565] on button "Anterior" at bounding box center [991, 716] width 96 height 30
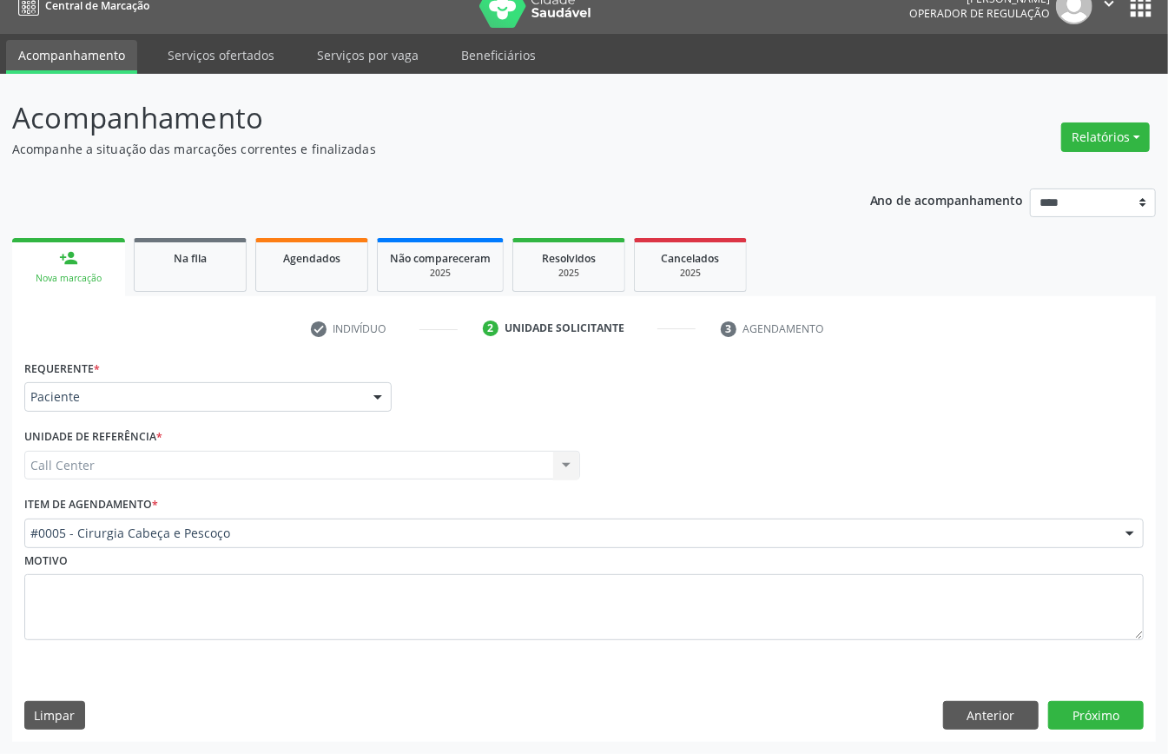
scroll to position [24, 0]
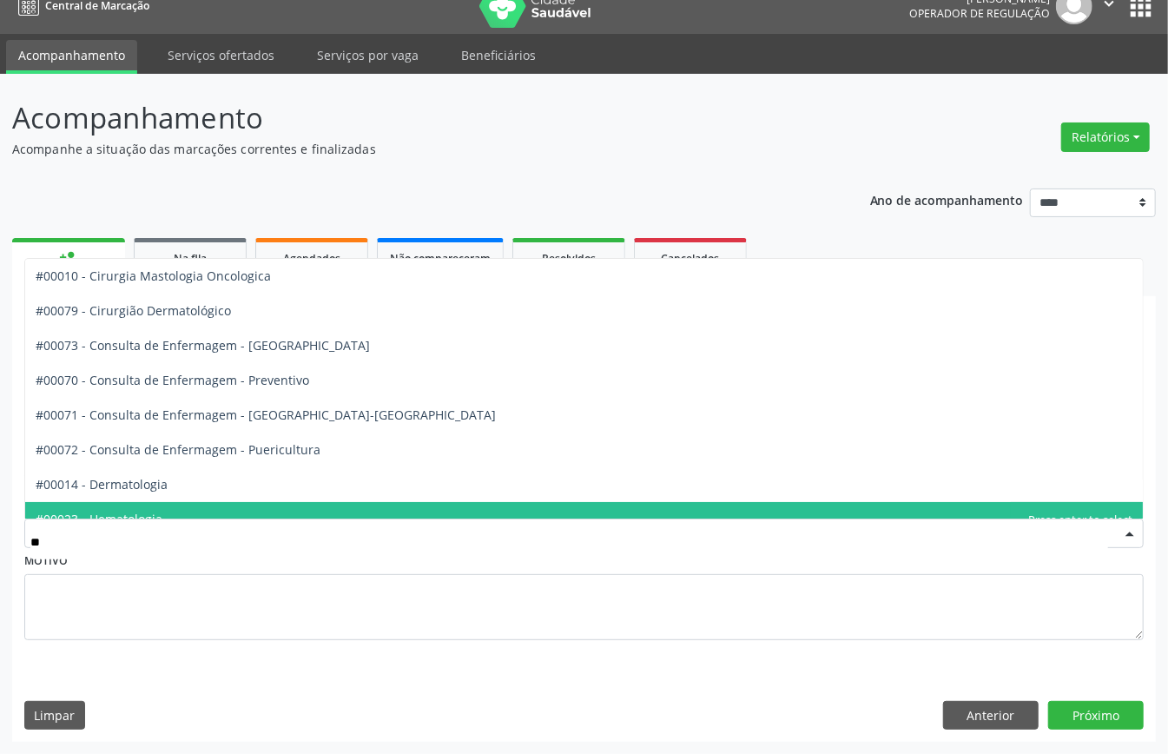
type input "***"
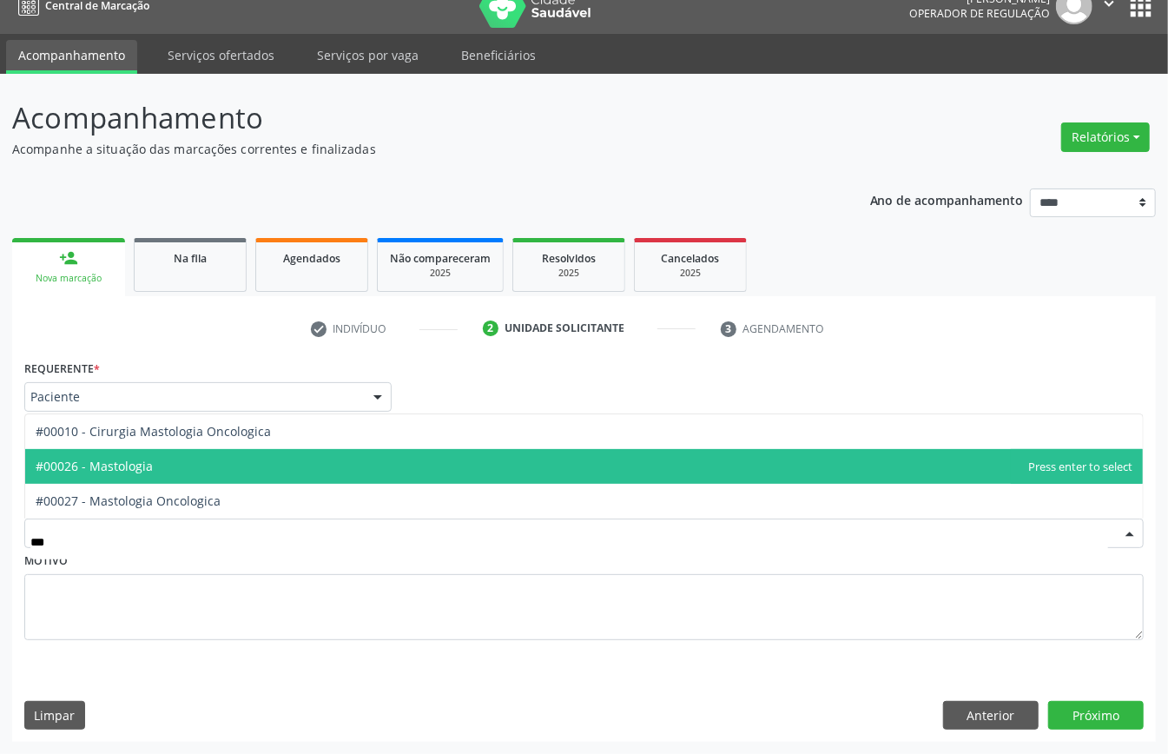
click at [182, 473] on span "#00026 - Mastologia" at bounding box center [584, 466] width 1118 height 35
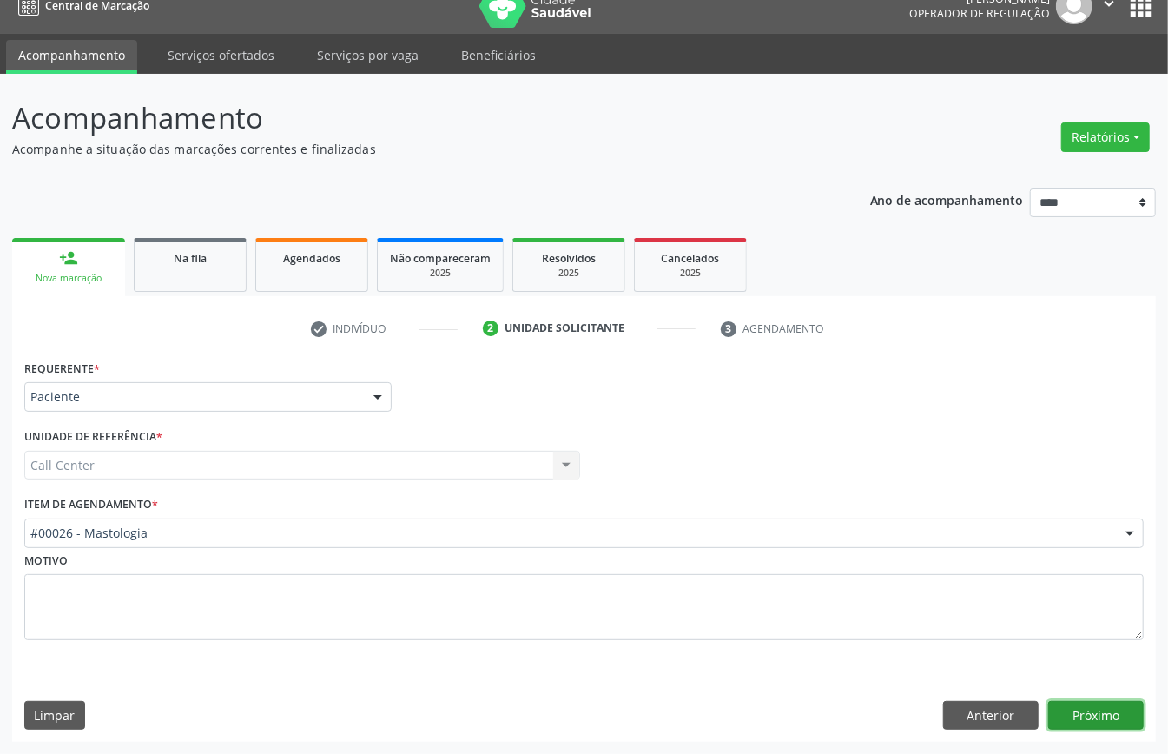
click at [876, 565] on button "Próximo" at bounding box center [1097, 716] width 96 height 30
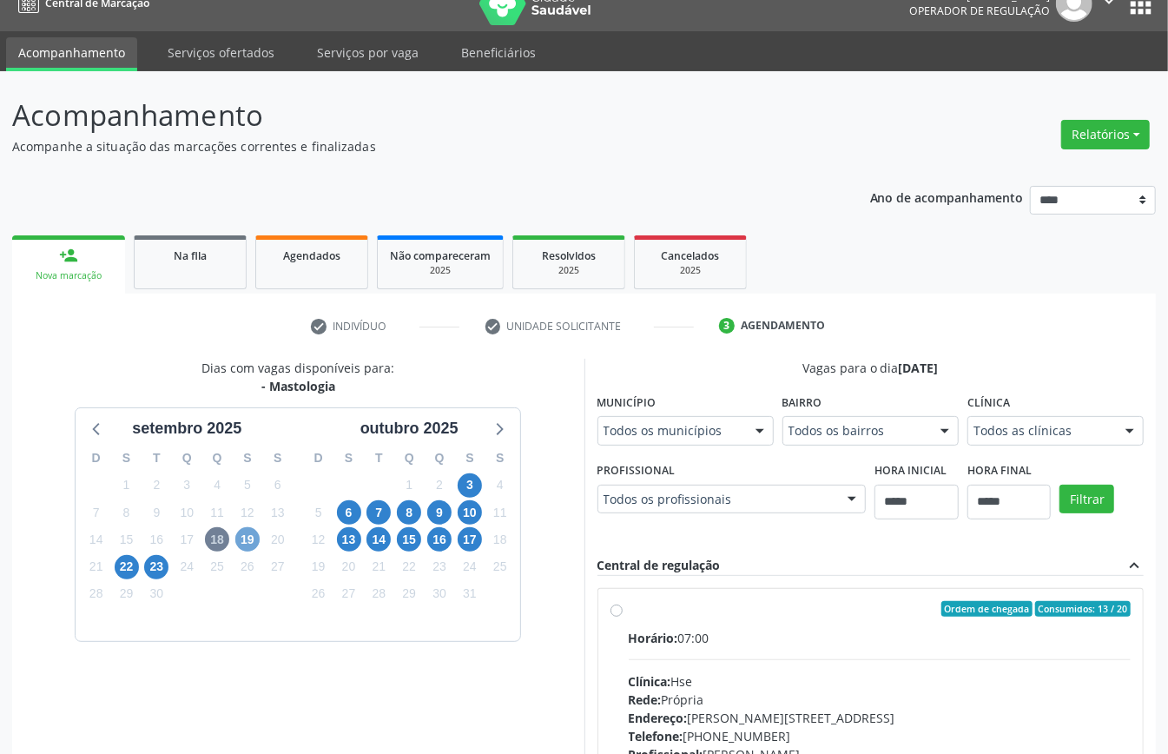
click at [237, 540] on span "19" at bounding box center [247, 539] width 24 height 24
click at [120, 561] on span "22" at bounding box center [127, 567] width 24 height 24
click at [163, 565] on span "23" at bounding box center [156, 567] width 24 height 24
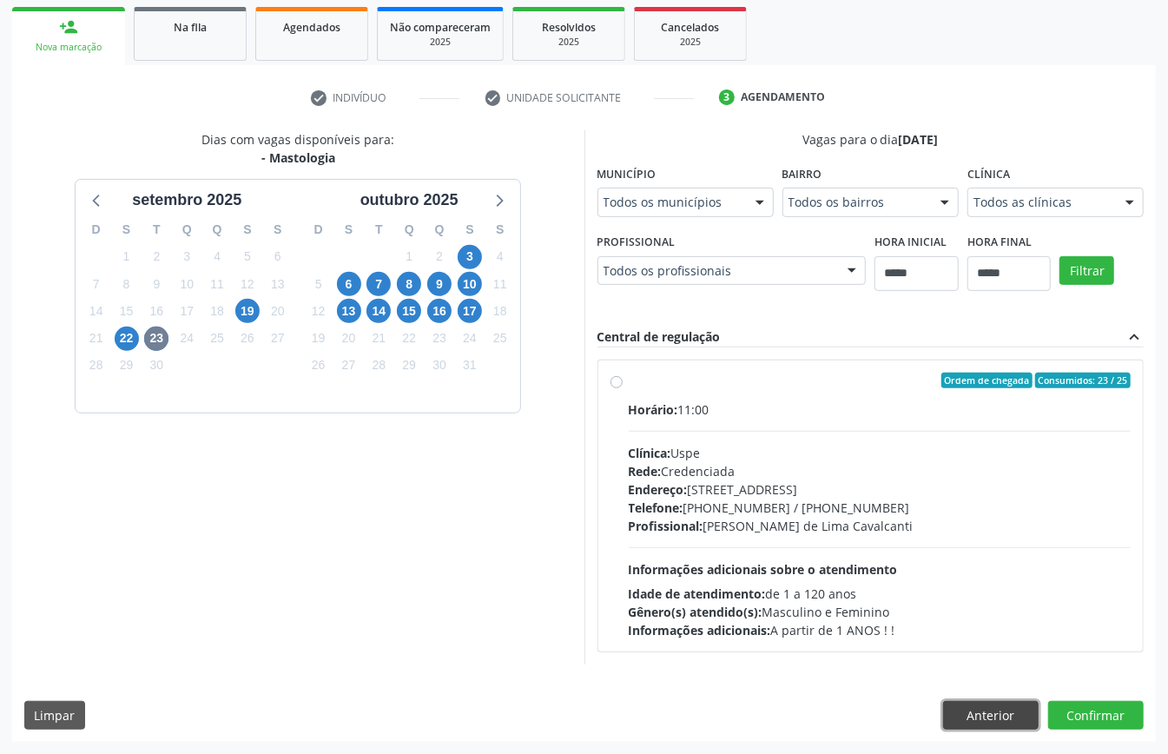
click at [876, 565] on button "Anterior" at bounding box center [991, 716] width 96 height 30
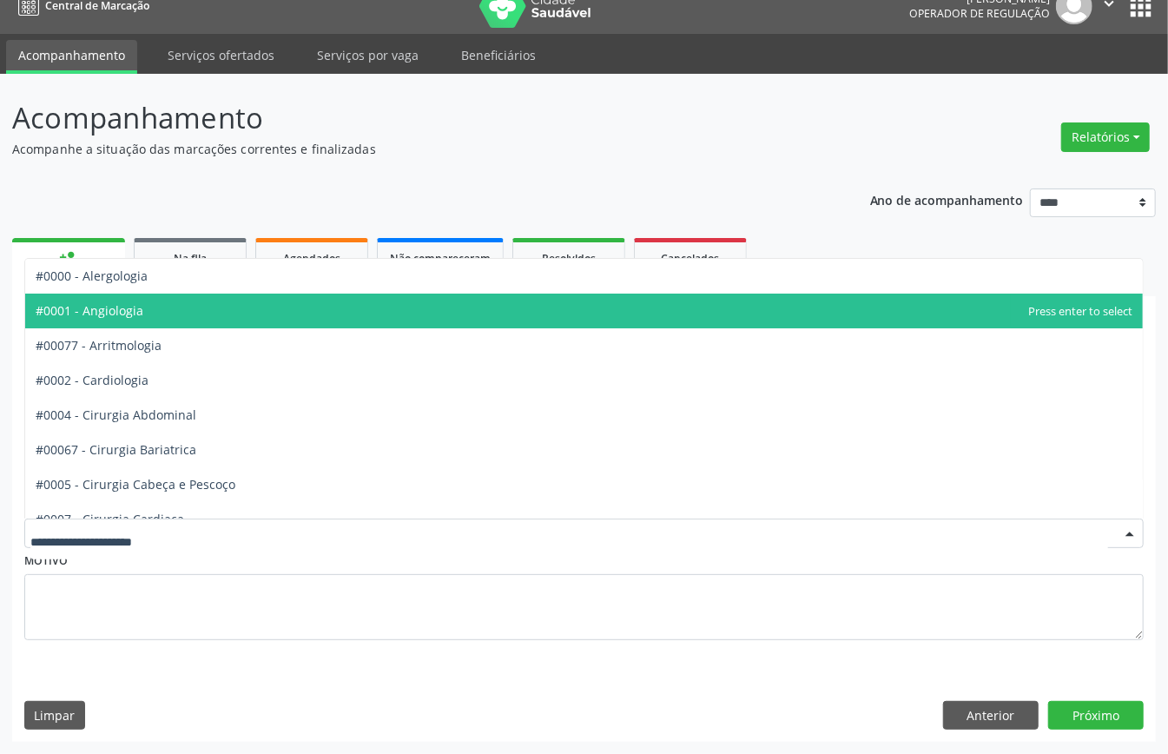
drag, startPoint x: 151, startPoint y: 302, endPoint x: 199, endPoint y: 379, distance: 90.1
click at [151, 306] on span "#0001 - Angiologia" at bounding box center [584, 311] width 1118 height 35
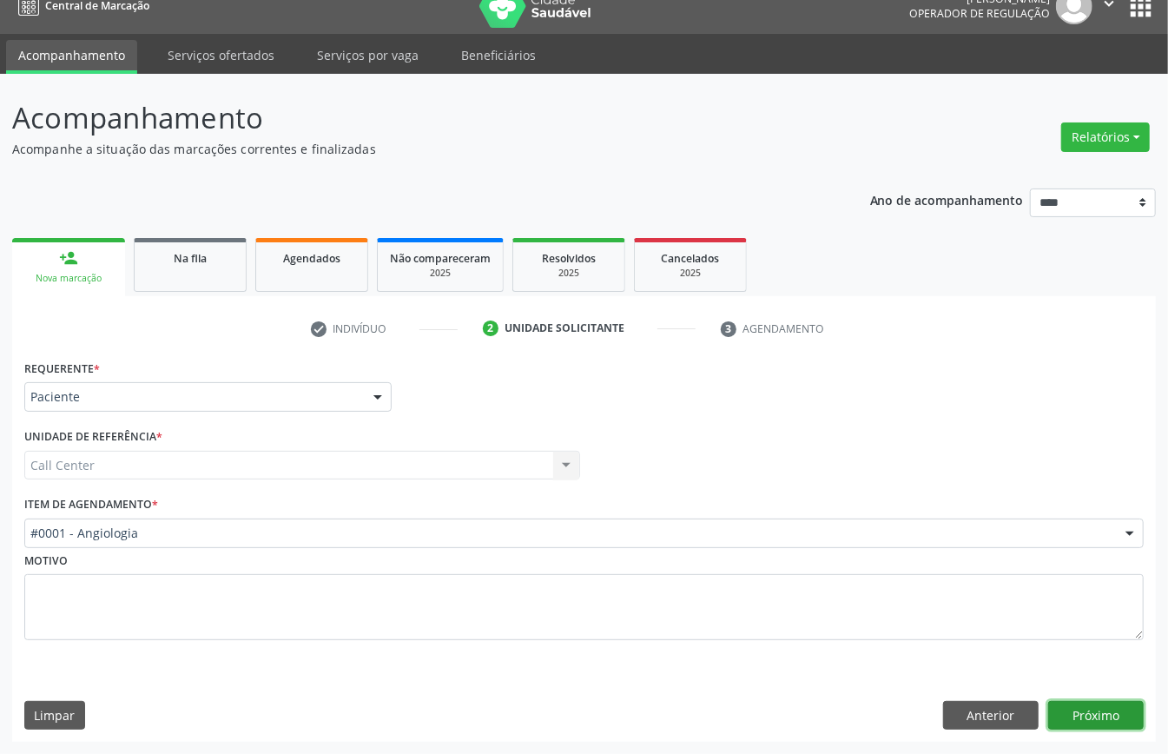
click at [876, 565] on button "Próximo" at bounding box center [1097, 716] width 96 height 30
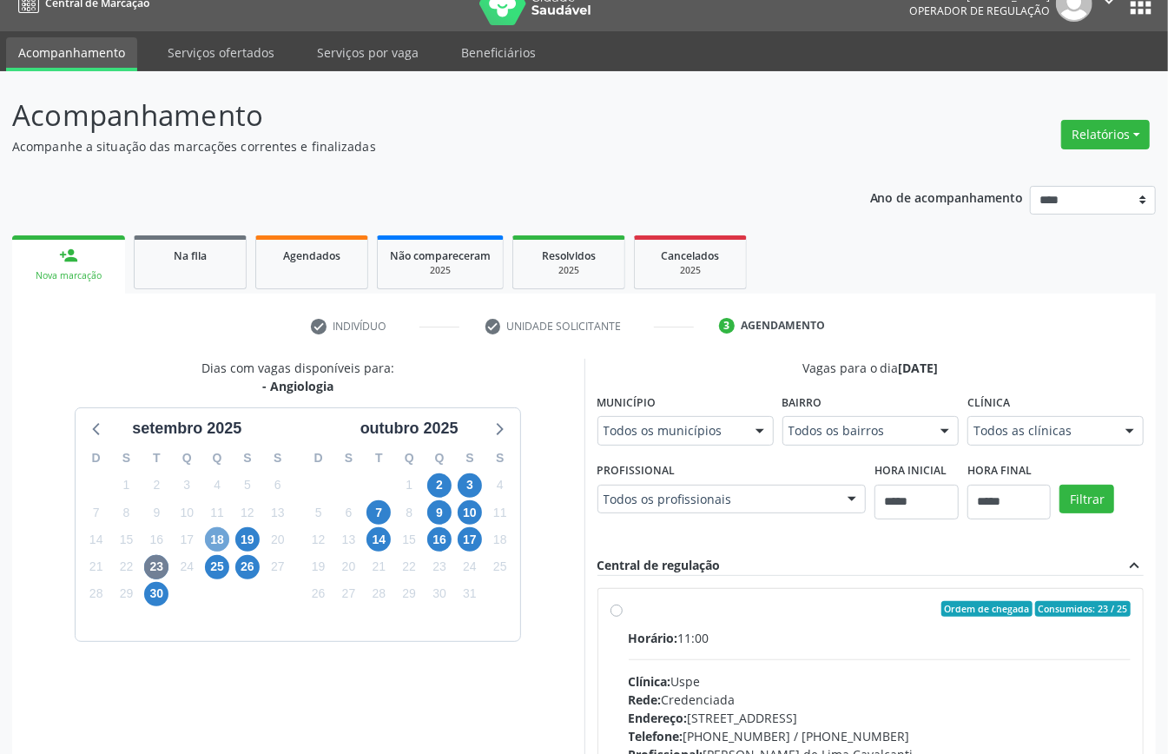
click at [220, 544] on span "18" at bounding box center [217, 539] width 24 height 24
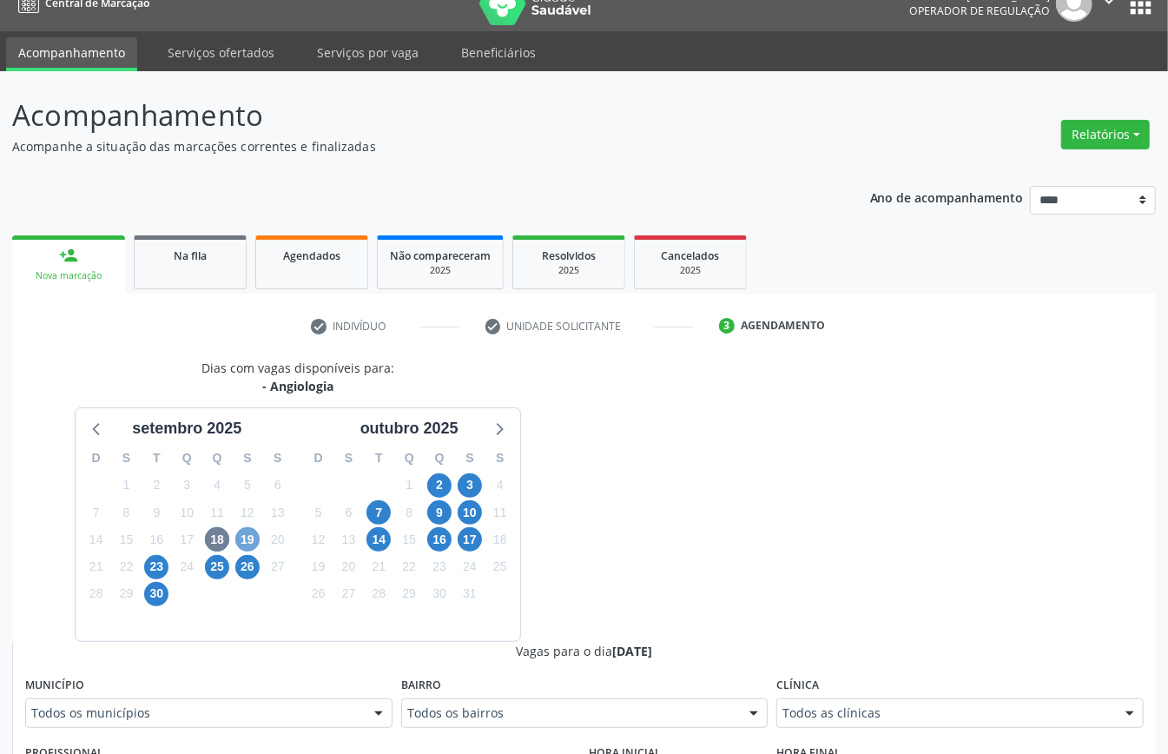
click at [252, 539] on span "19" at bounding box center [247, 539] width 24 height 24
click at [164, 565] on span "23" at bounding box center [156, 567] width 24 height 24
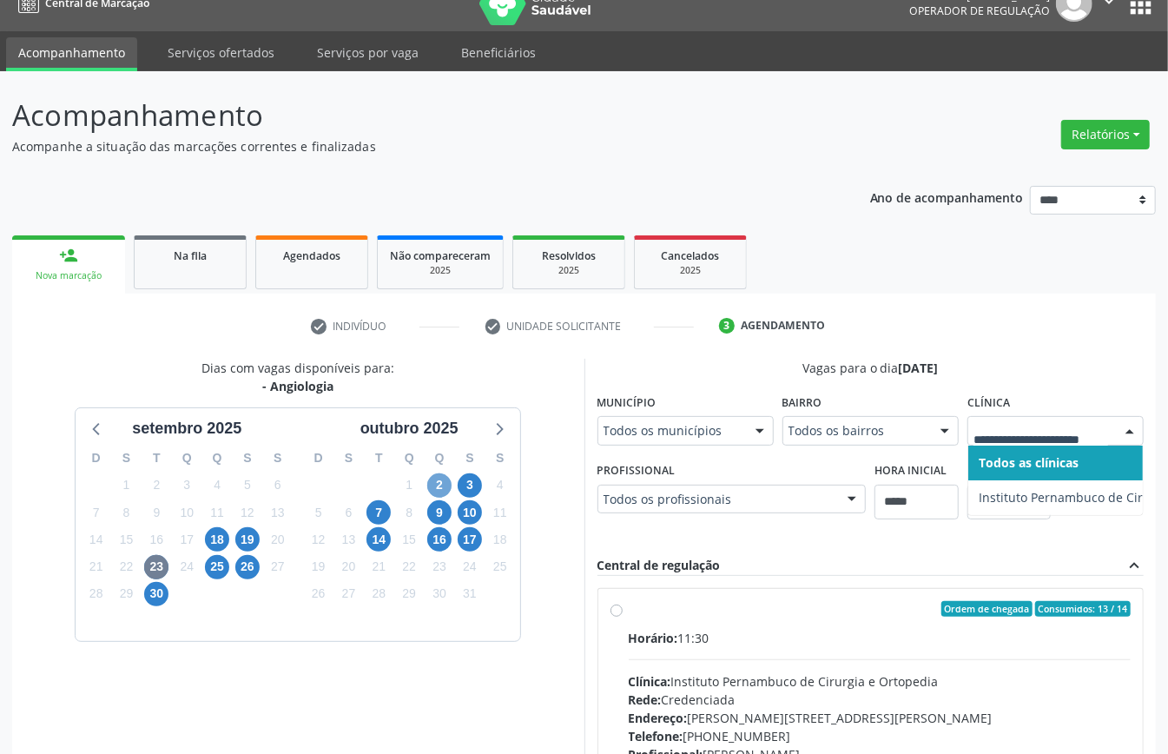
click at [441, 492] on span "2" at bounding box center [439, 485] width 24 height 24
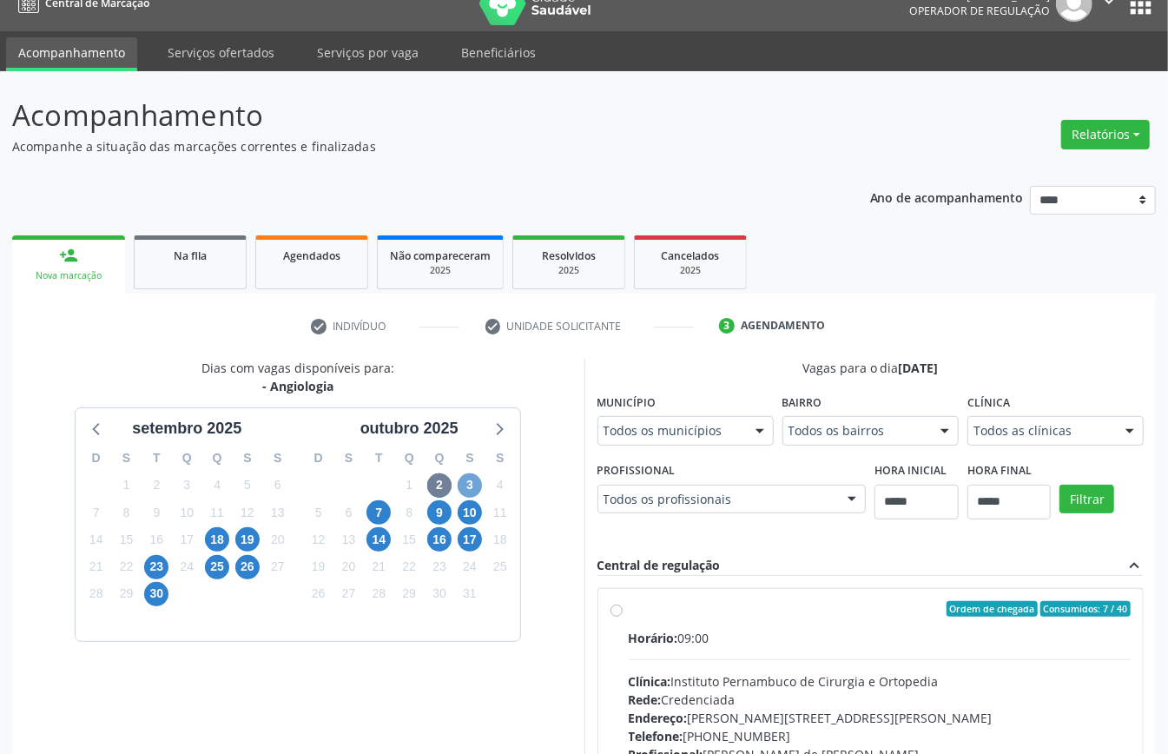
click at [467, 477] on span "3" at bounding box center [470, 485] width 24 height 24
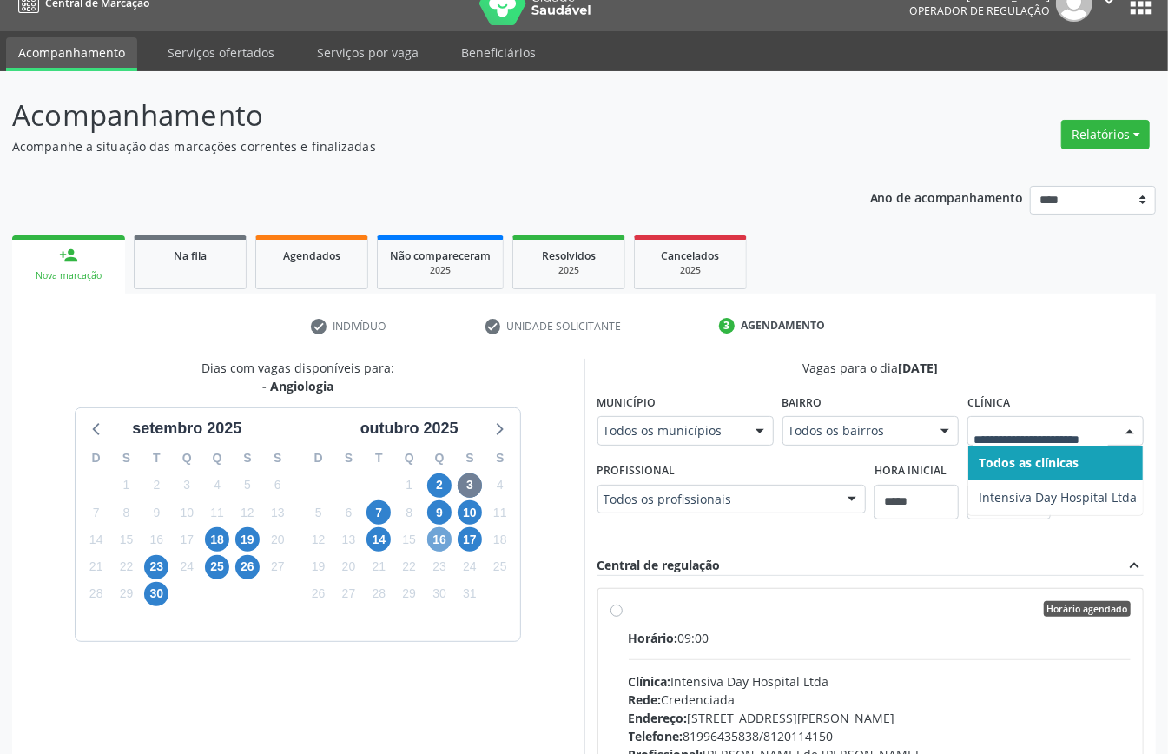
click at [439, 539] on span "16" at bounding box center [439, 539] width 24 height 24
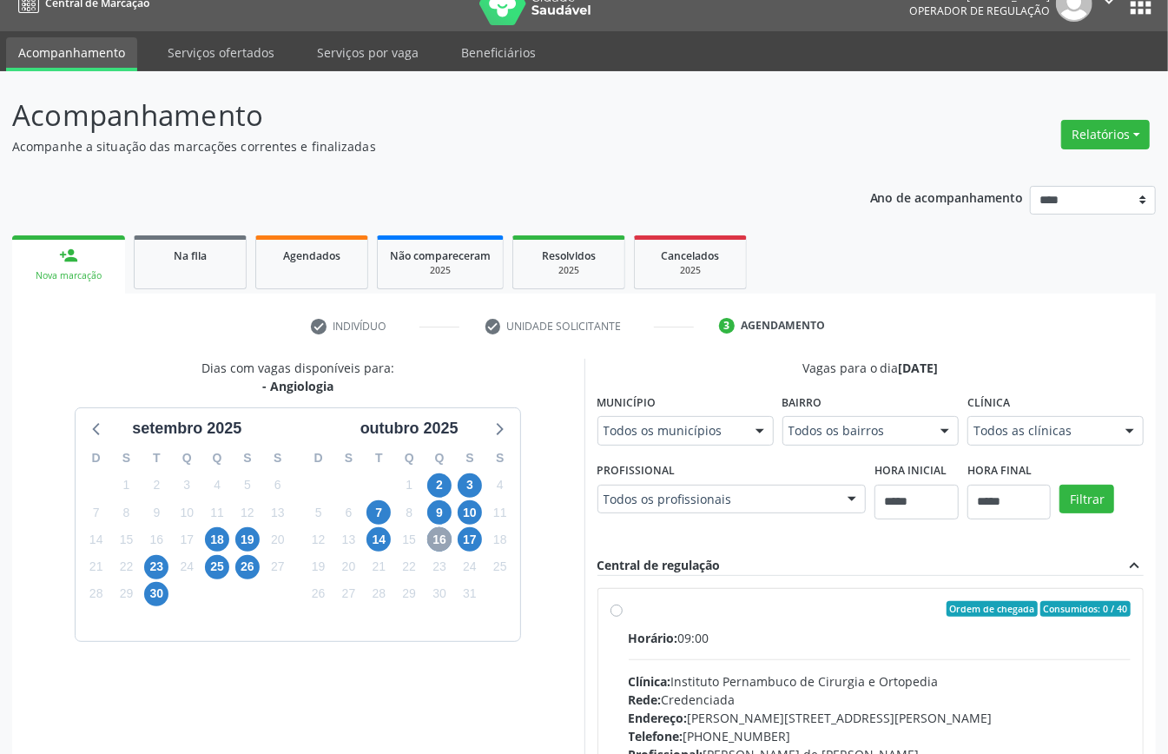
scroll to position [285, 0]
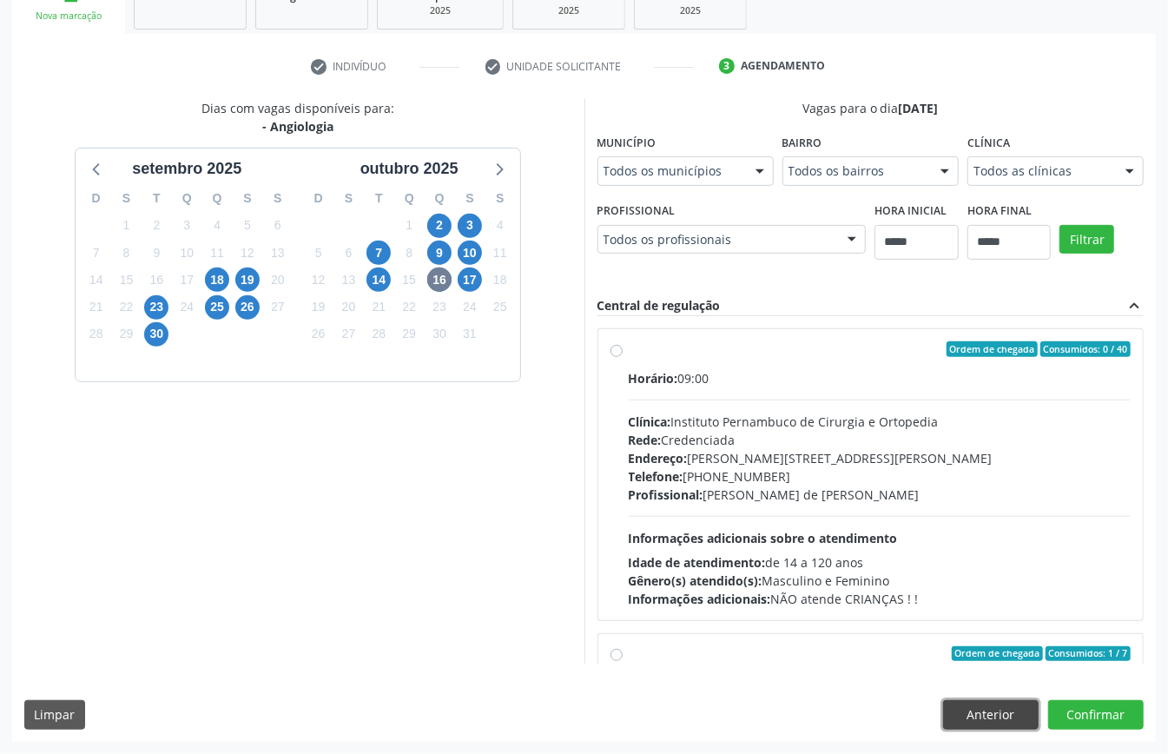
click at [876, 565] on button "Anterior" at bounding box center [991, 715] width 96 height 30
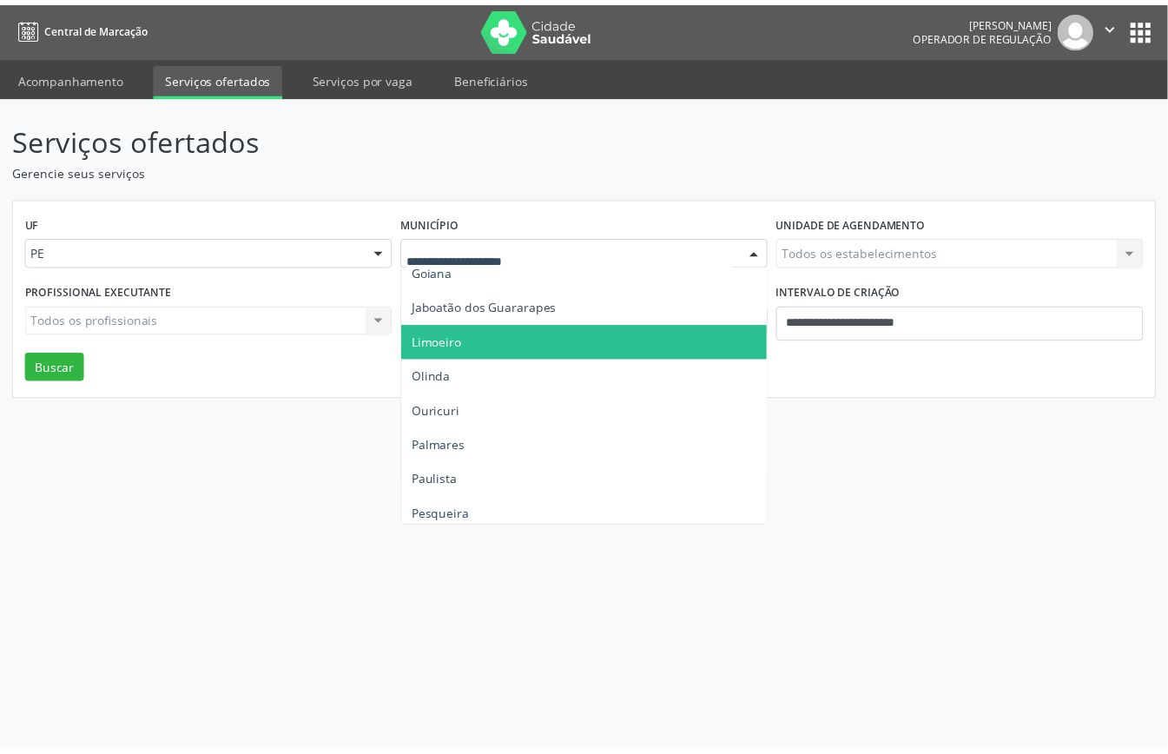
scroll to position [347, 0]
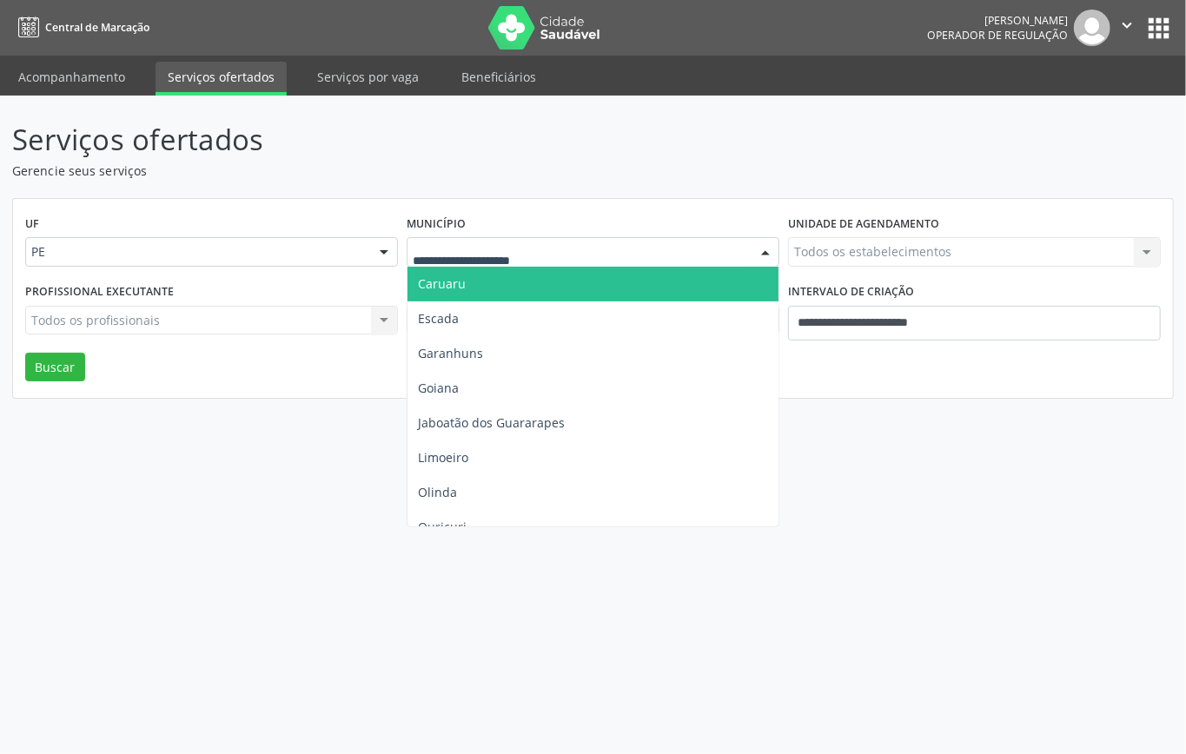
click at [492, 286] on span "Caruaru" at bounding box center [592, 284] width 371 height 35
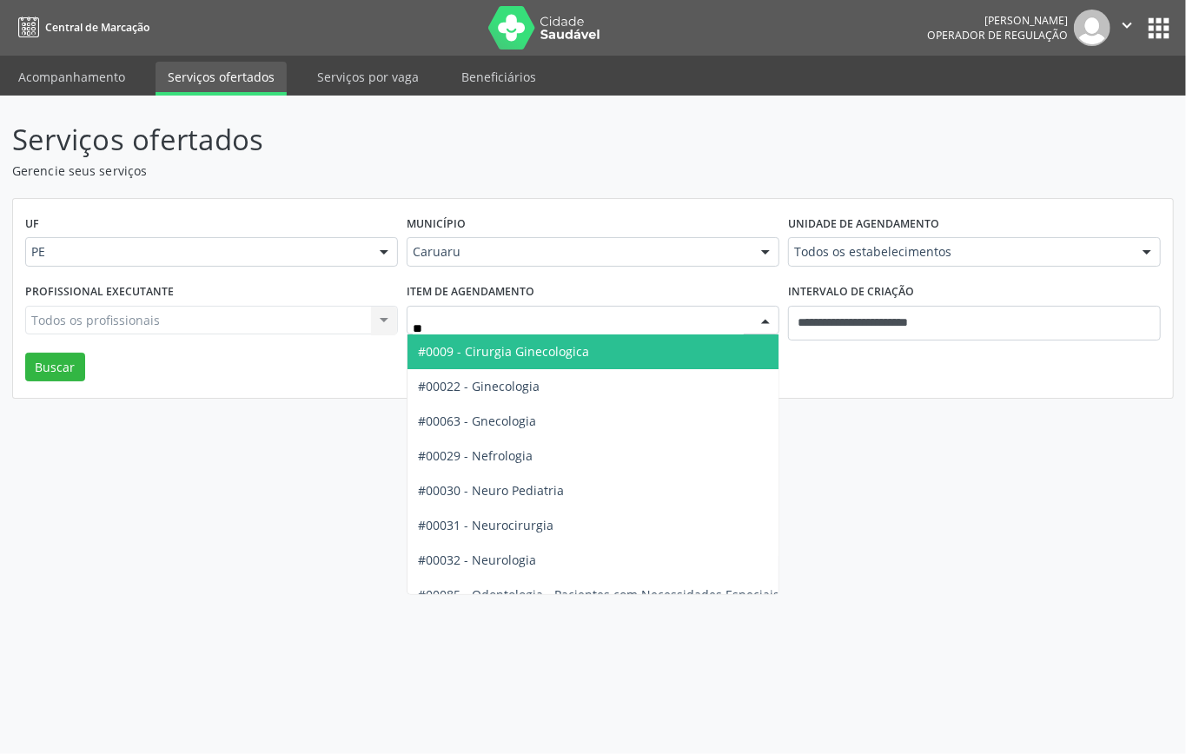
type input "***"
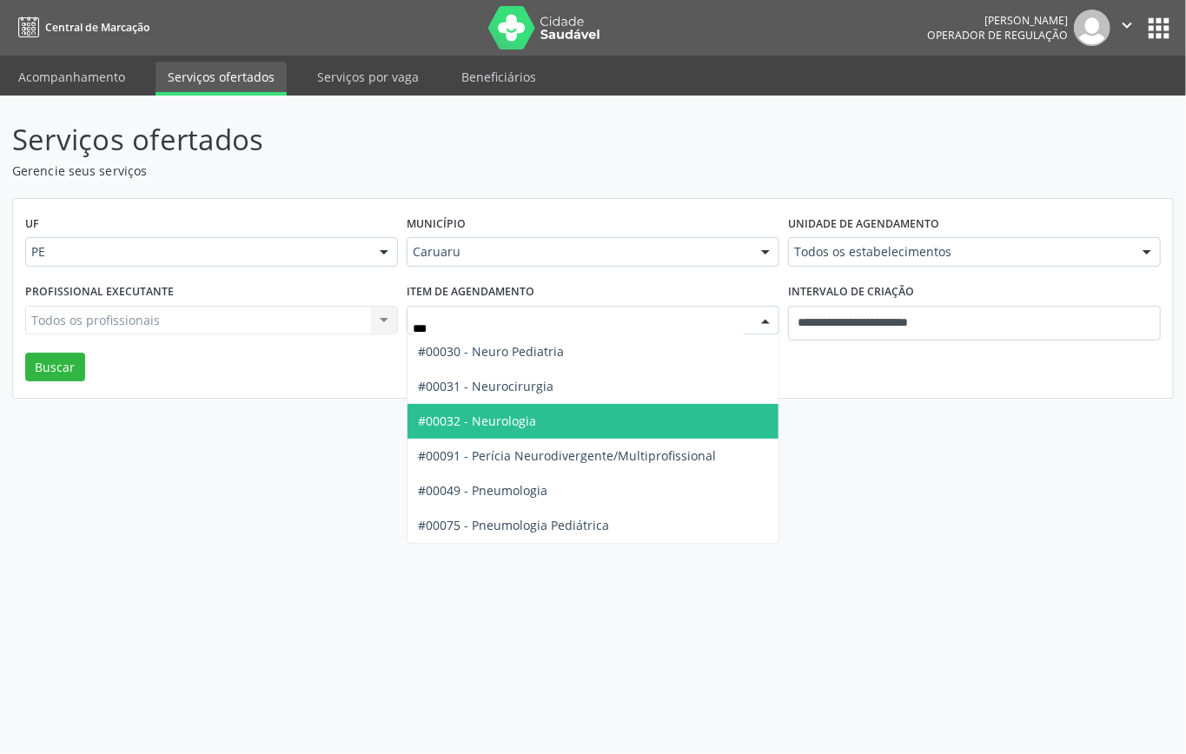
click at [542, 421] on span "#00032 - Neurologia" at bounding box center [592, 421] width 371 height 35
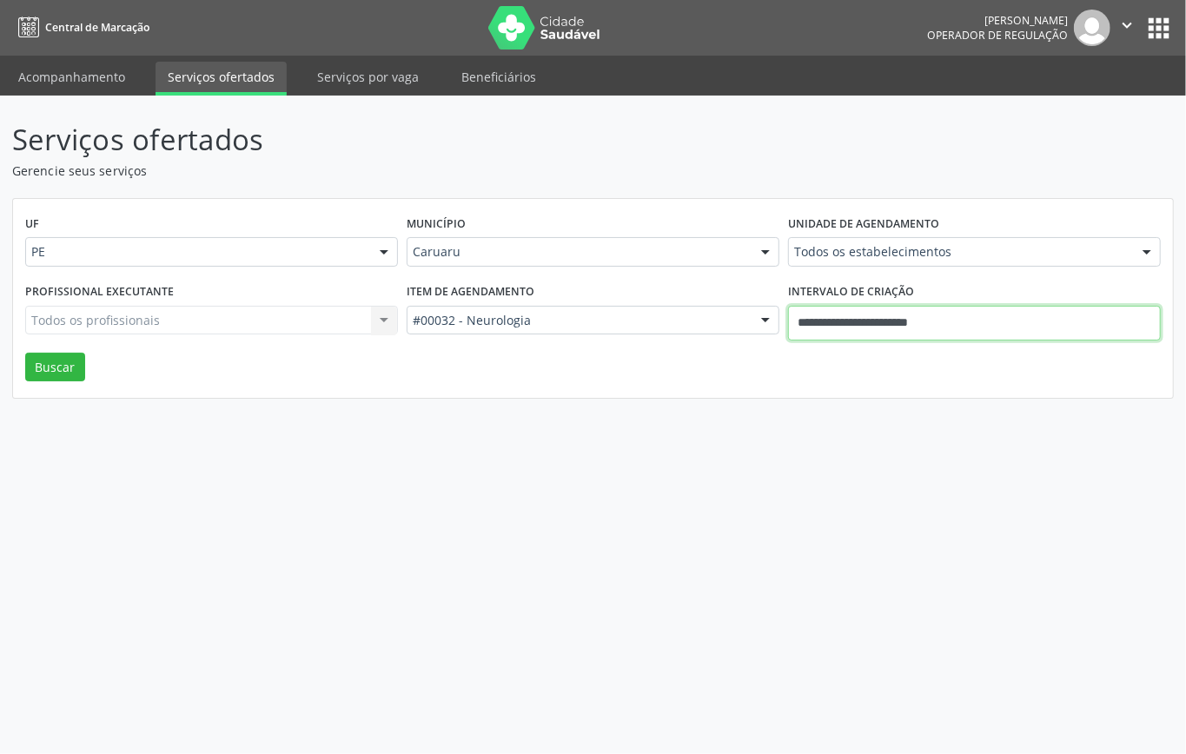
click at [886, 318] on input "**********" at bounding box center [974, 323] width 373 height 35
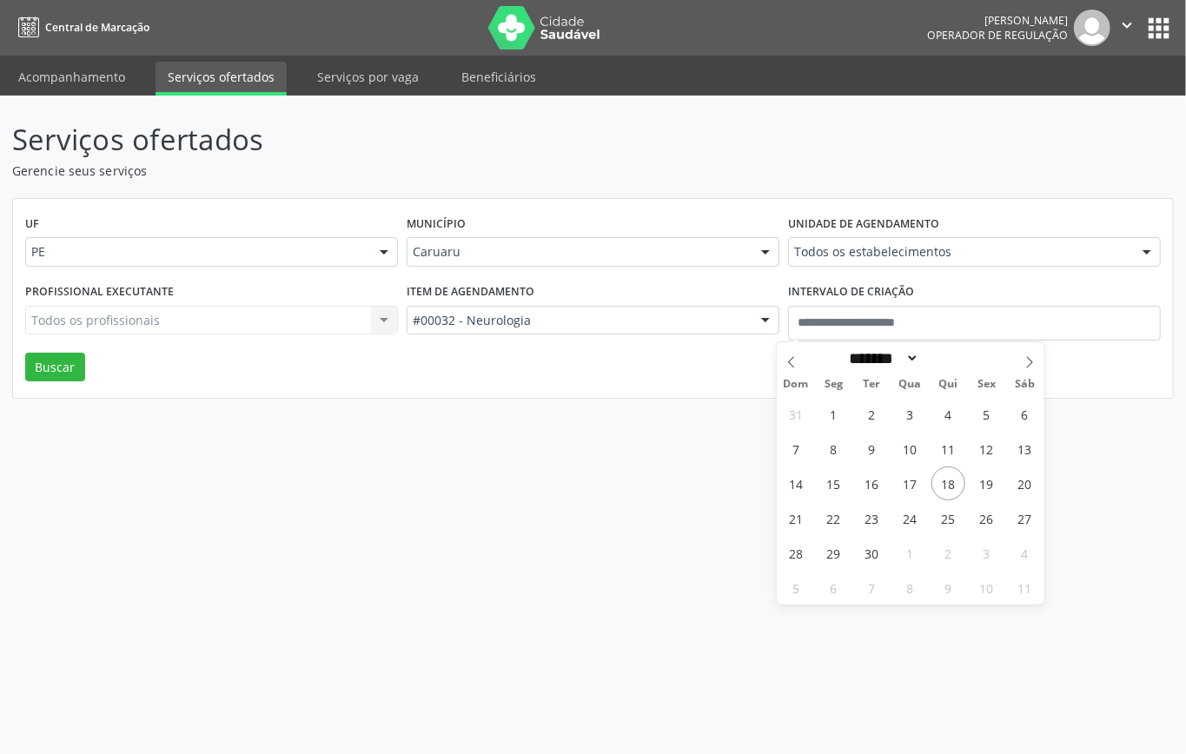
click at [634, 379] on div "UF PE PE Nenhum resultado encontrado para: " " Não há nenhuma opção para ser ex…" at bounding box center [593, 299] width 1160 height 200
click at [38, 358] on button "Buscar" at bounding box center [55, 368] width 60 height 30
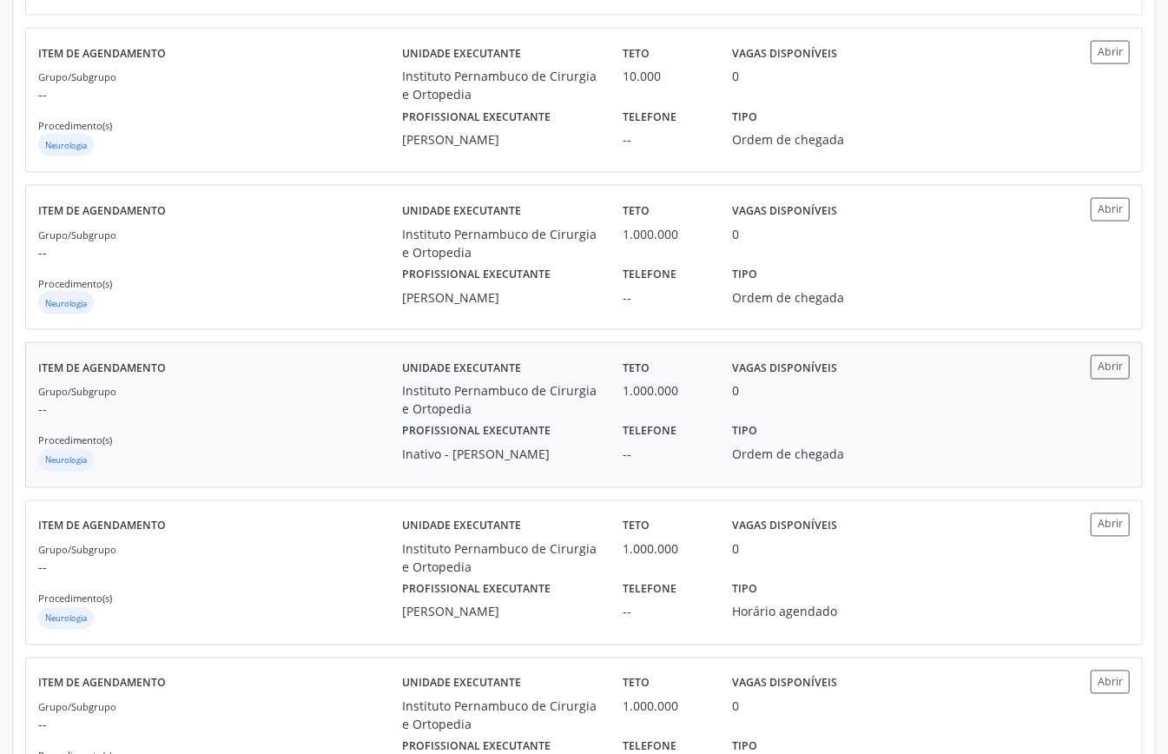
scroll to position [1671, 0]
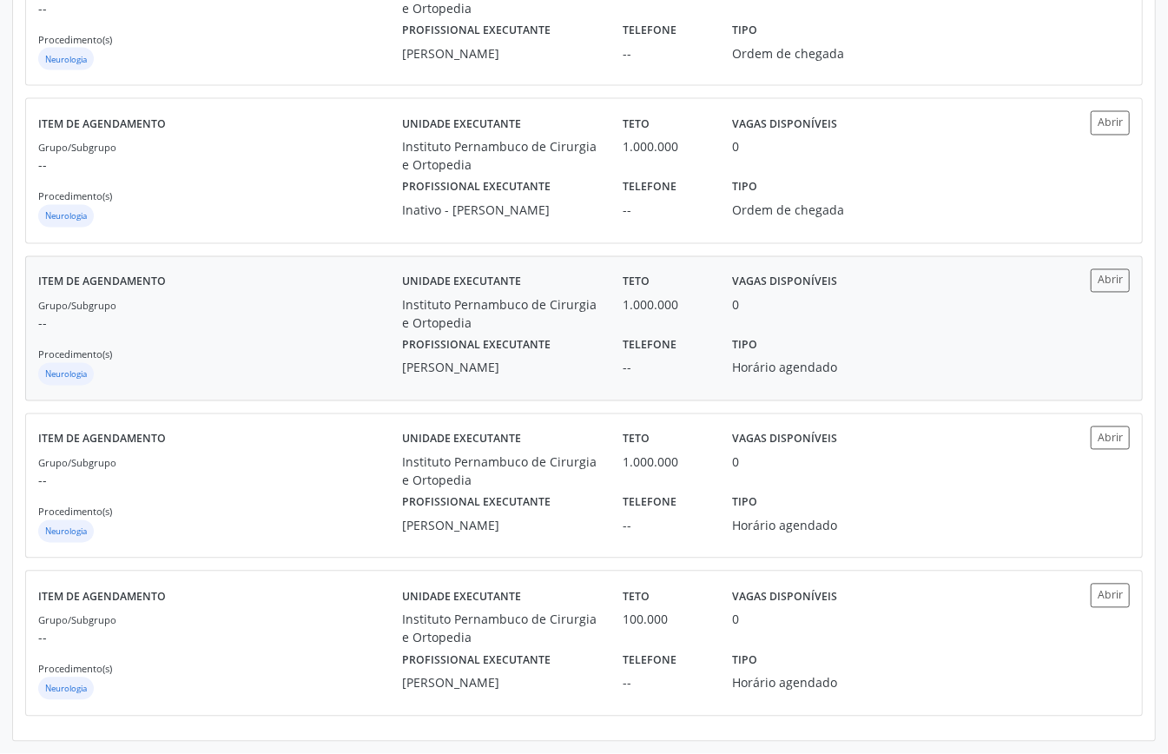
click at [360, 296] on div "Grupo/Subgrupo -- Procedimento(s) Neurologia" at bounding box center [220, 342] width 364 height 93
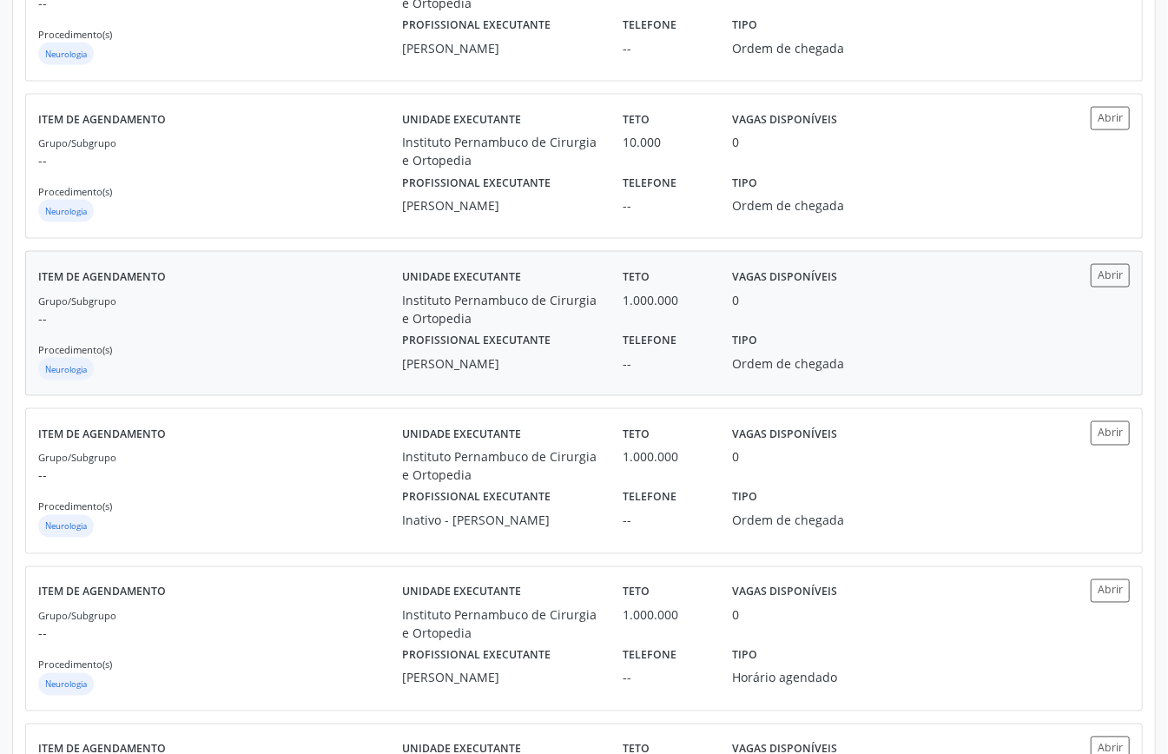
scroll to position [976, 0]
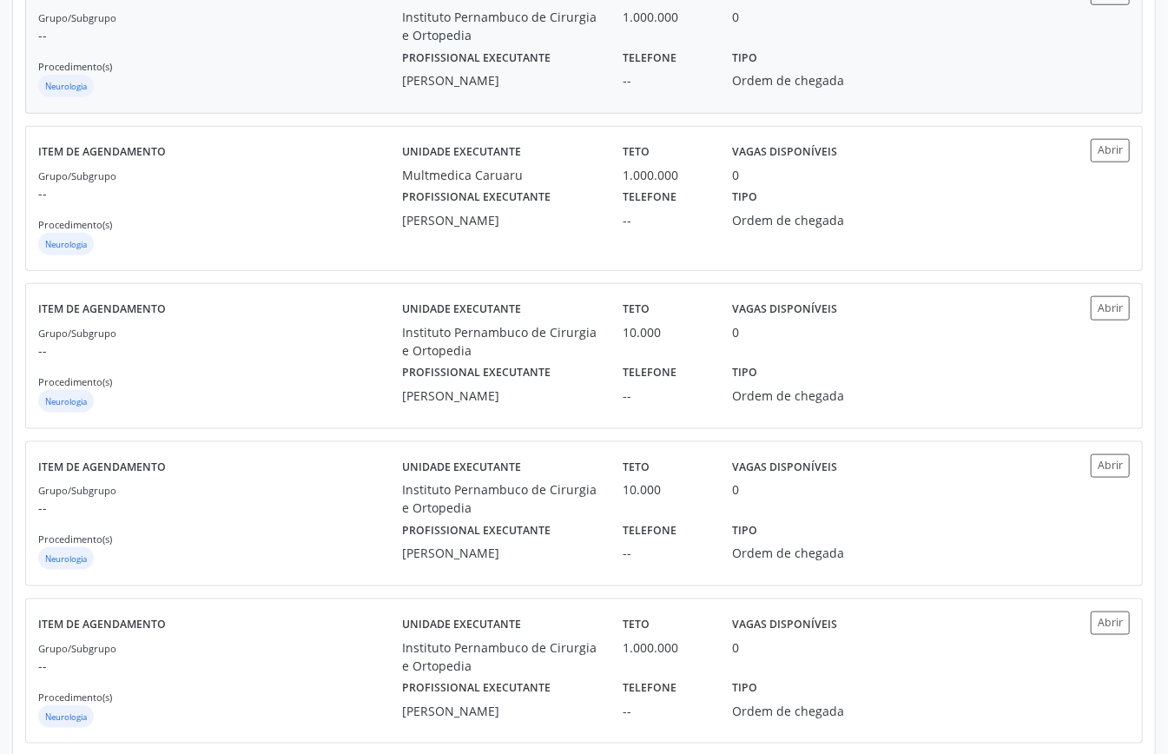
click at [259, 64] on div "Grupo/Subgrupo -- Procedimento(s) Neurologia" at bounding box center [220, 54] width 364 height 93
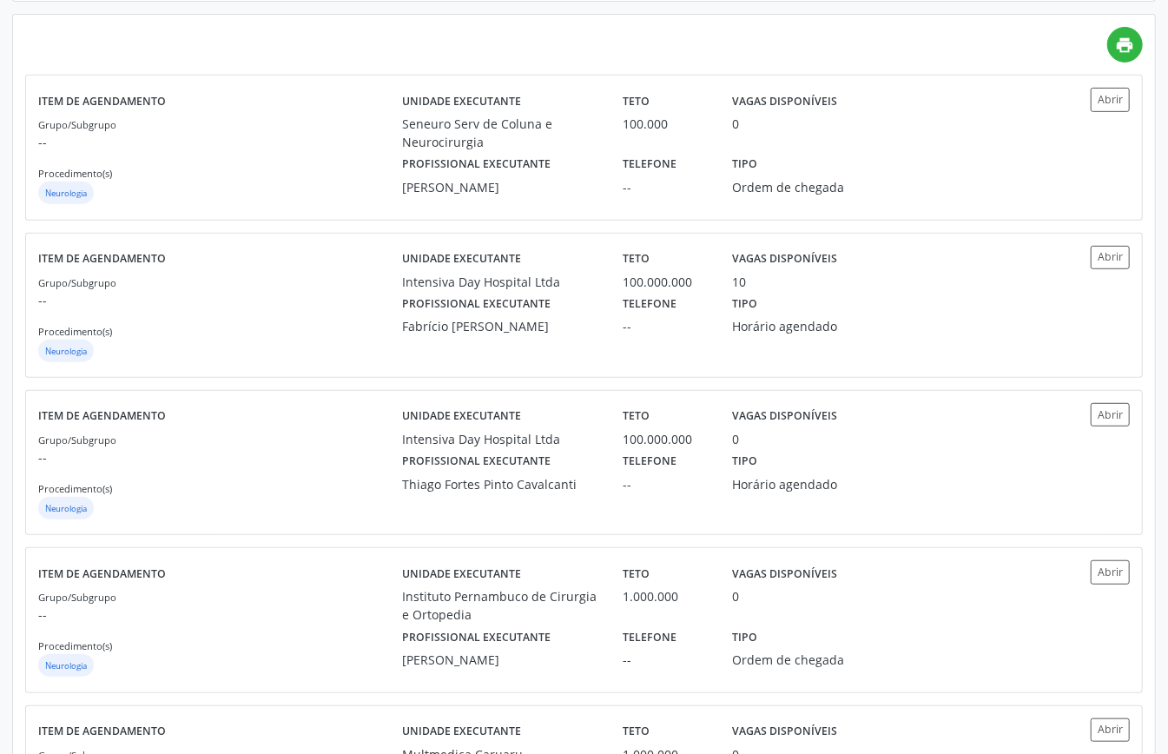
scroll to position [0, 0]
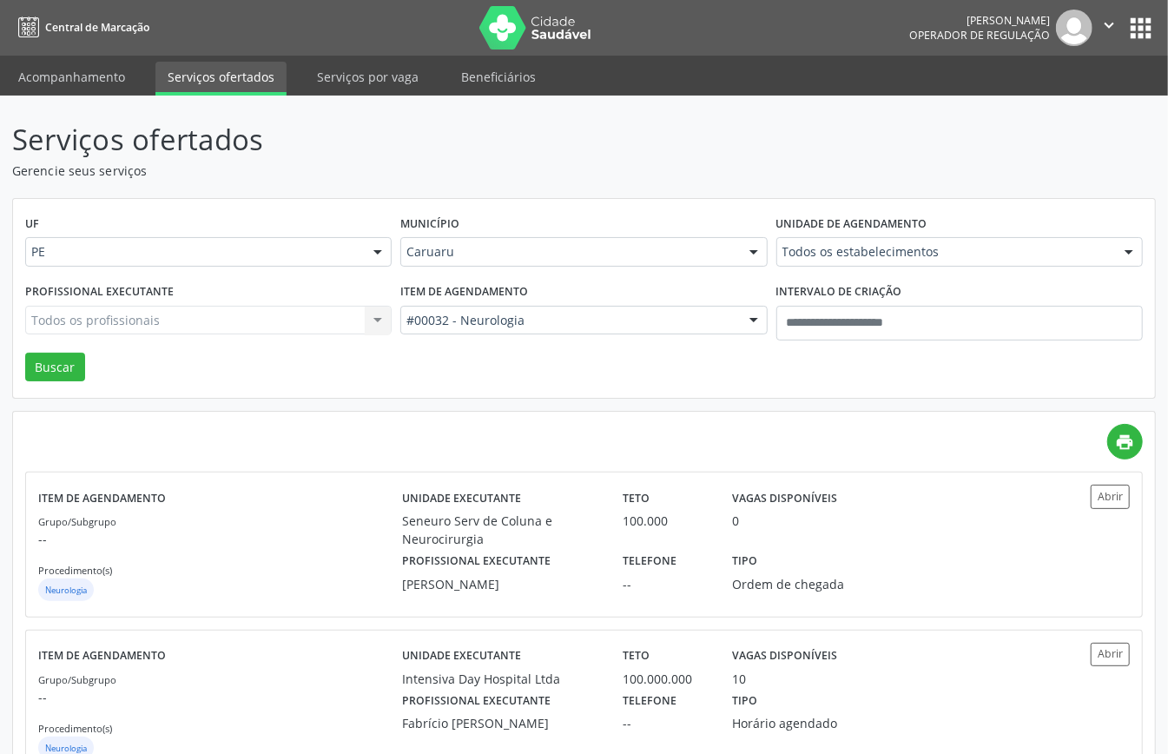
click at [509, 241] on div "Caruaru" at bounding box center [583, 252] width 367 height 30
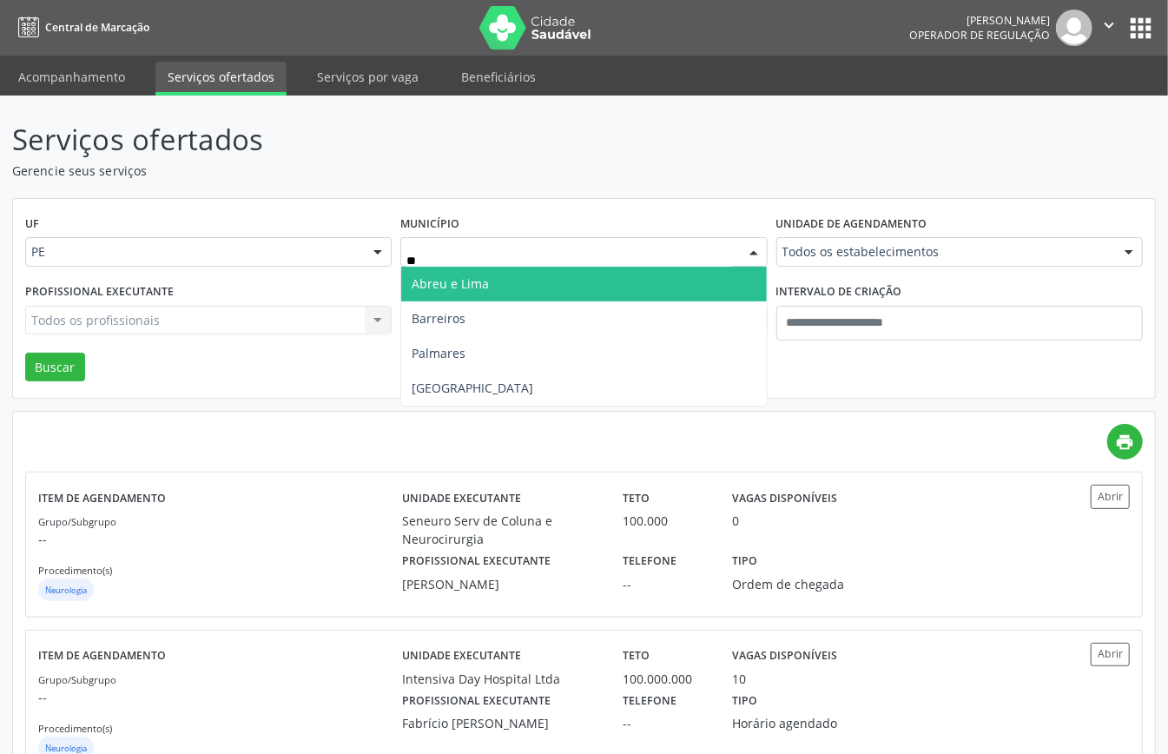
type input "***"
click at [506, 288] on span "[GEOGRAPHIC_DATA]" at bounding box center [583, 284] width 365 height 35
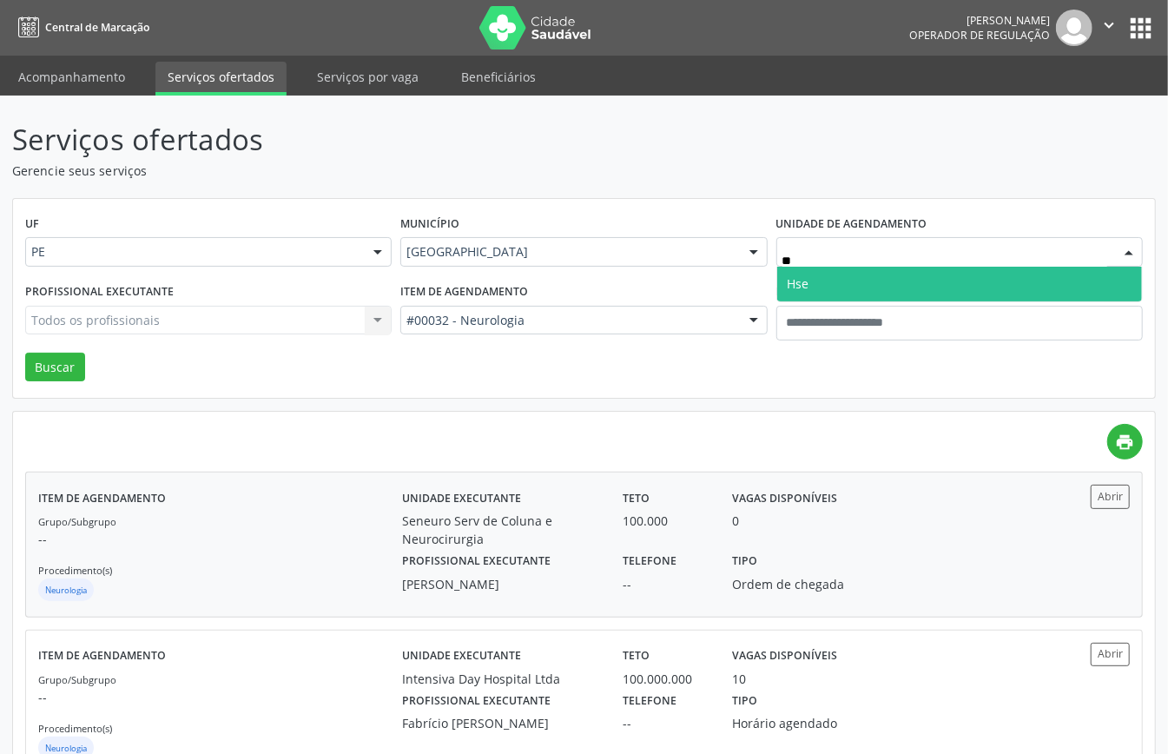
type input "***"
click at [825, 285] on span "Hse" at bounding box center [959, 284] width 365 height 35
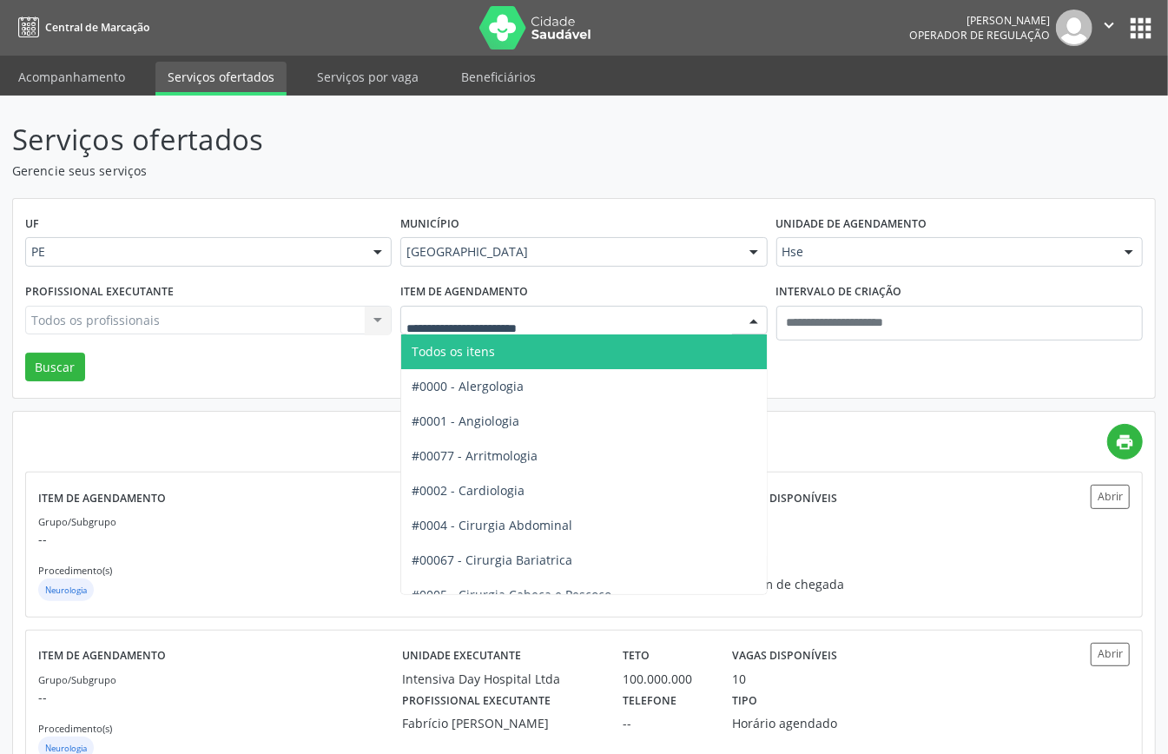
click at [501, 346] on span "Todos os itens" at bounding box center [641, 351] width 481 height 35
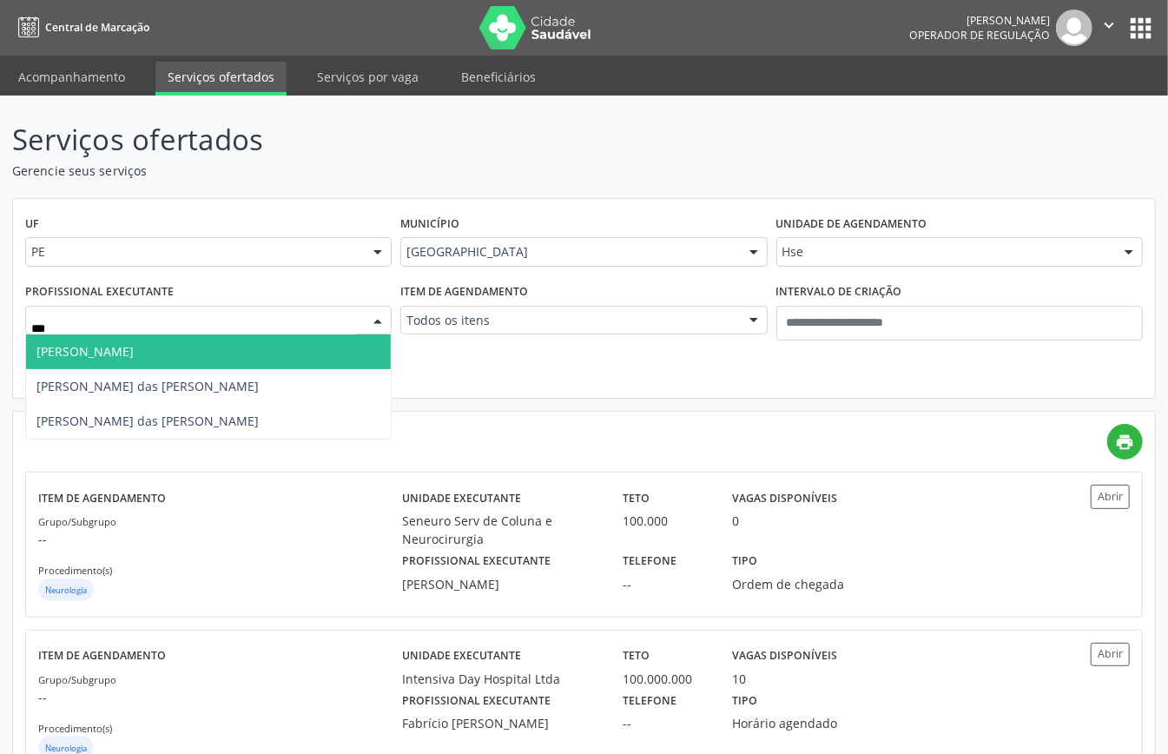
type input "****"
drag, startPoint x: 241, startPoint y: 351, endPoint x: 175, endPoint y: 354, distance: 67.0
click at [241, 349] on span "Maria da Graca Pinto Ribeiro" at bounding box center [208, 351] width 365 height 35
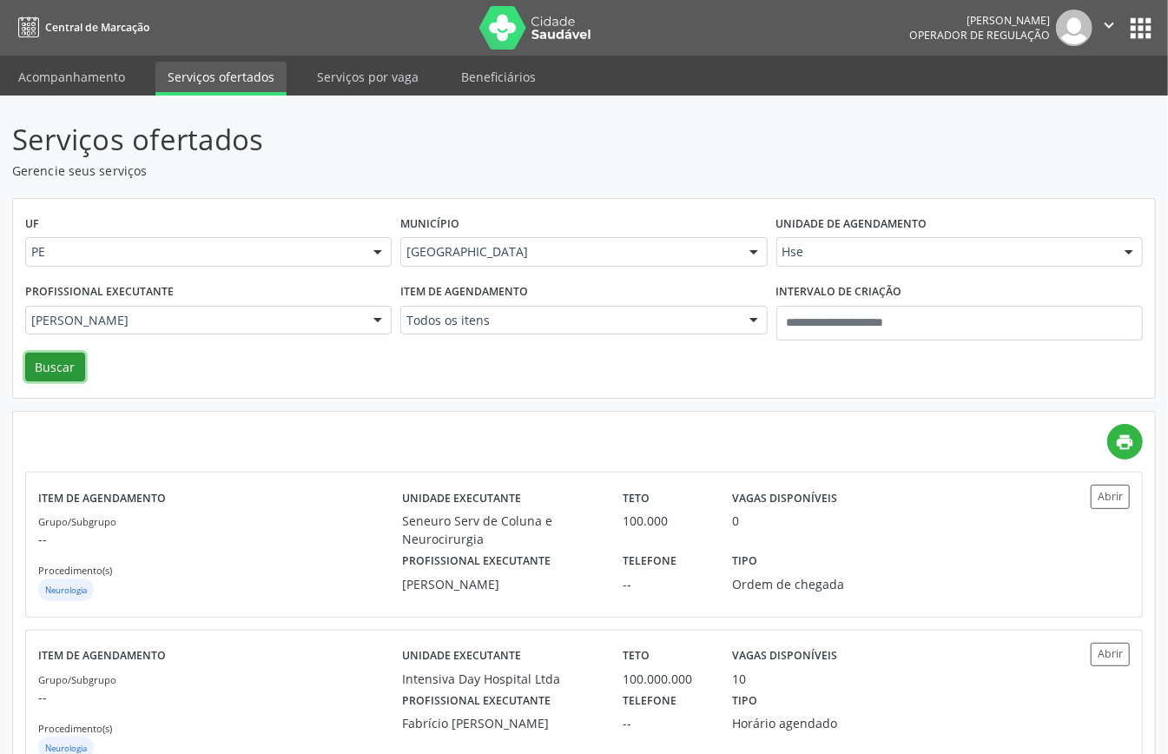
click at [56, 365] on button "Buscar" at bounding box center [55, 368] width 60 height 30
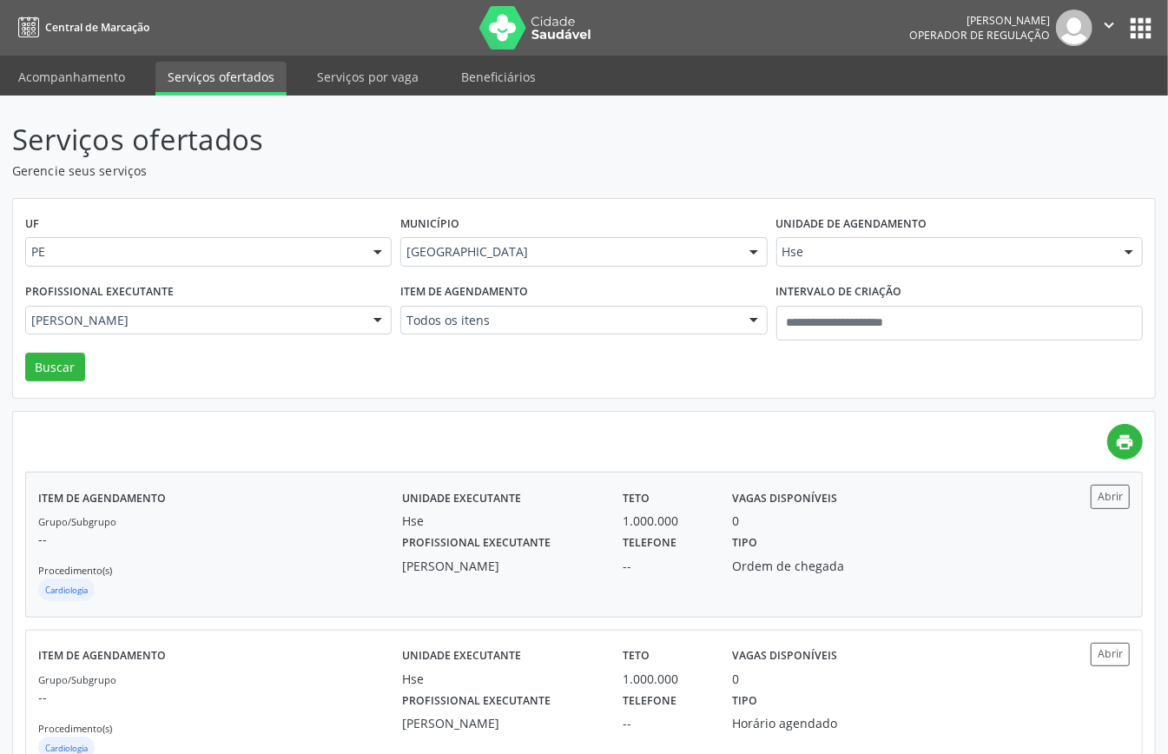
scroll to position [61, 0]
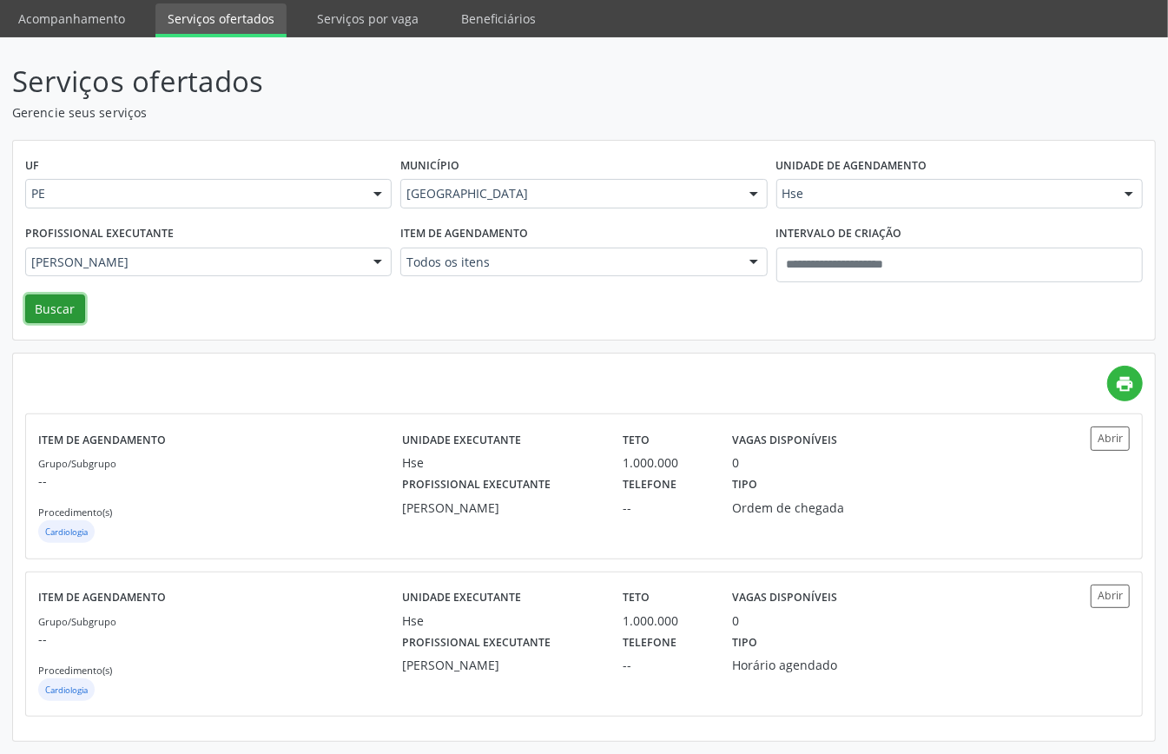
click at [43, 297] on button "Buscar" at bounding box center [55, 309] width 60 height 30
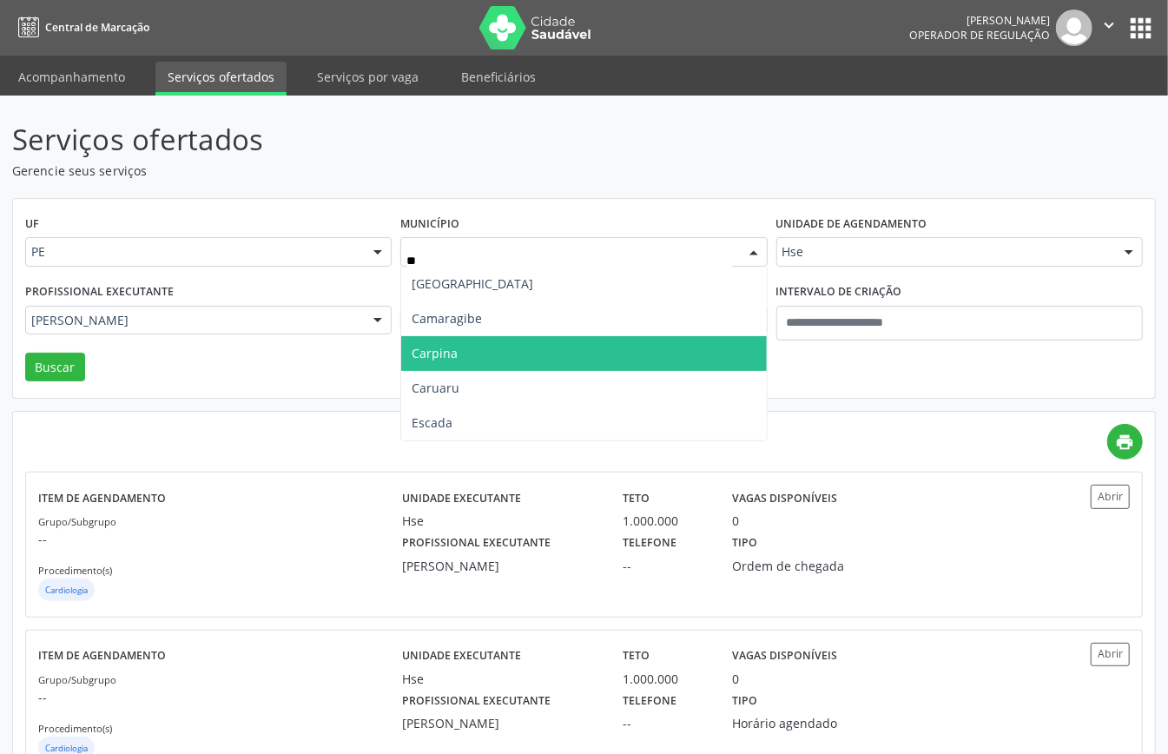
type input "***"
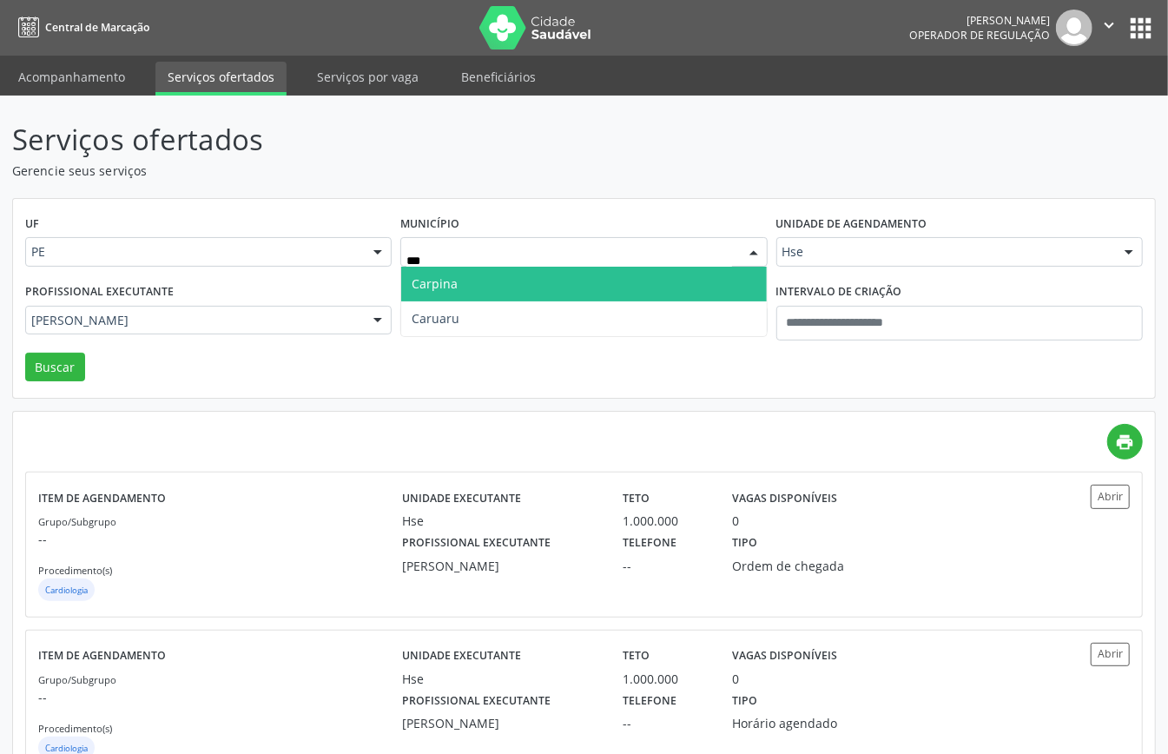
click at [480, 292] on span "Carpina" at bounding box center [583, 284] width 365 height 35
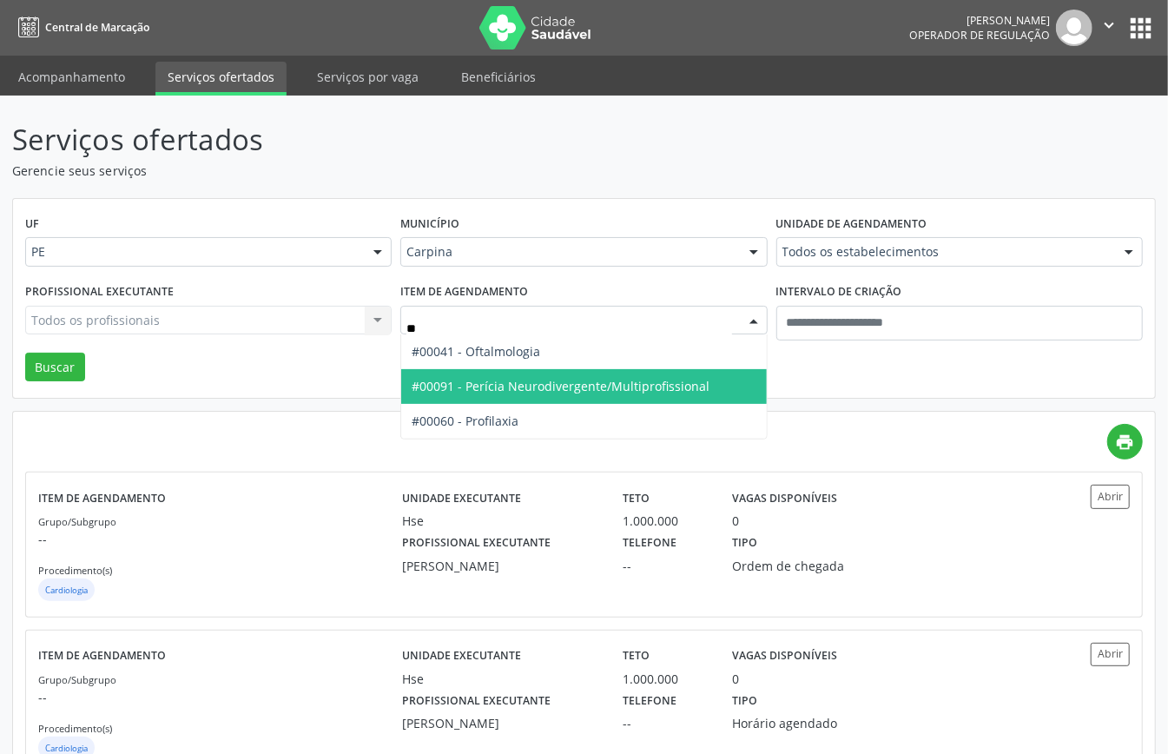
type input "***"
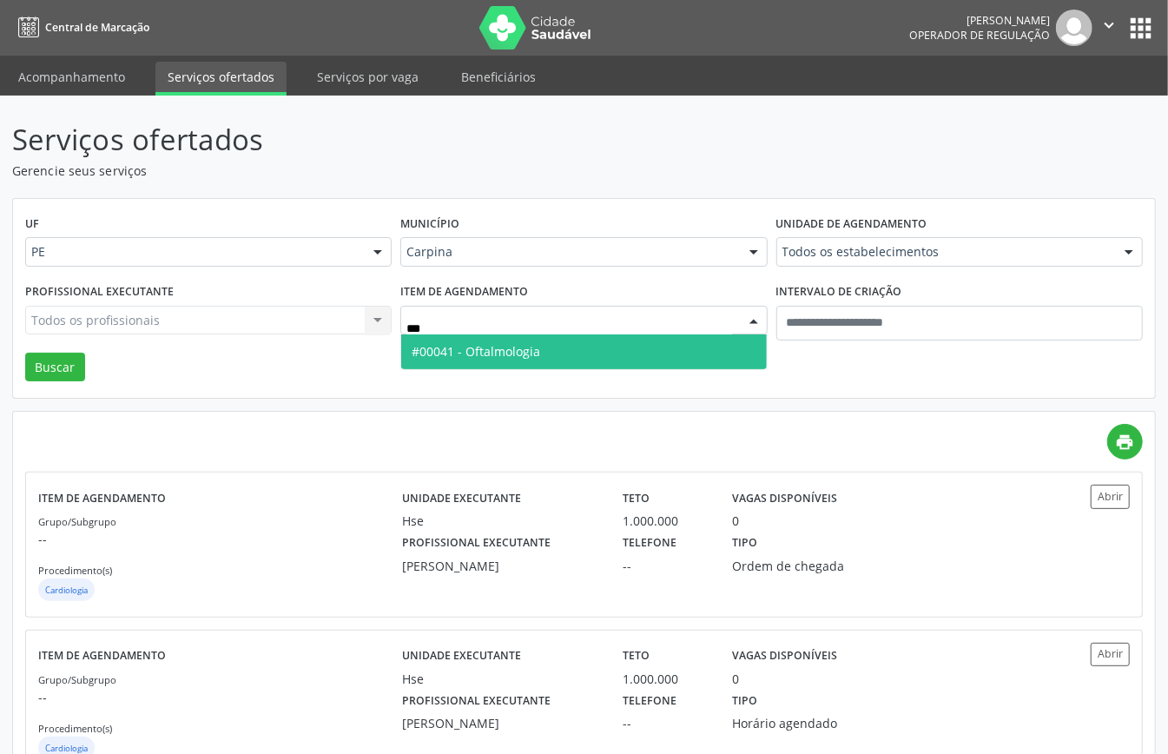
click at [515, 341] on span "#00041 - Oftalmologia" at bounding box center [583, 351] width 365 height 35
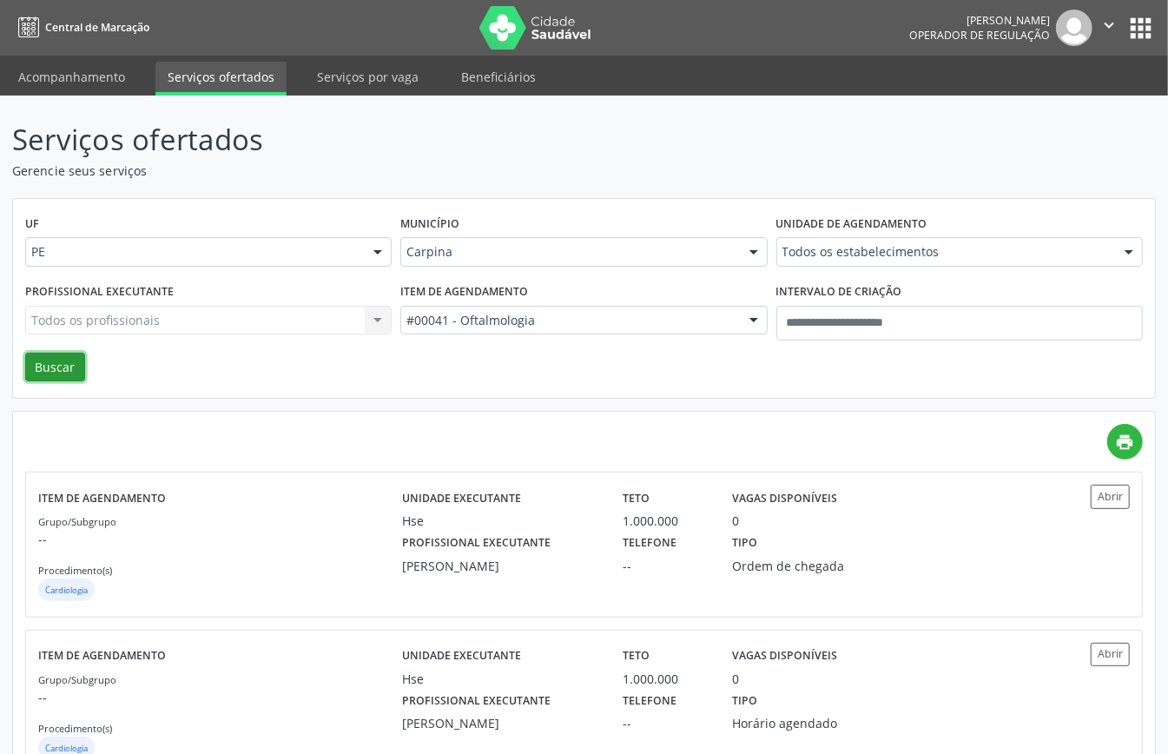
drag, startPoint x: 67, startPoint y: 361, endPoint x: 78, endPoint y: 367, distance: 12.4
click at [71, 363] on button "Buscar" at bounding box center [55, 368] width 60 height 30
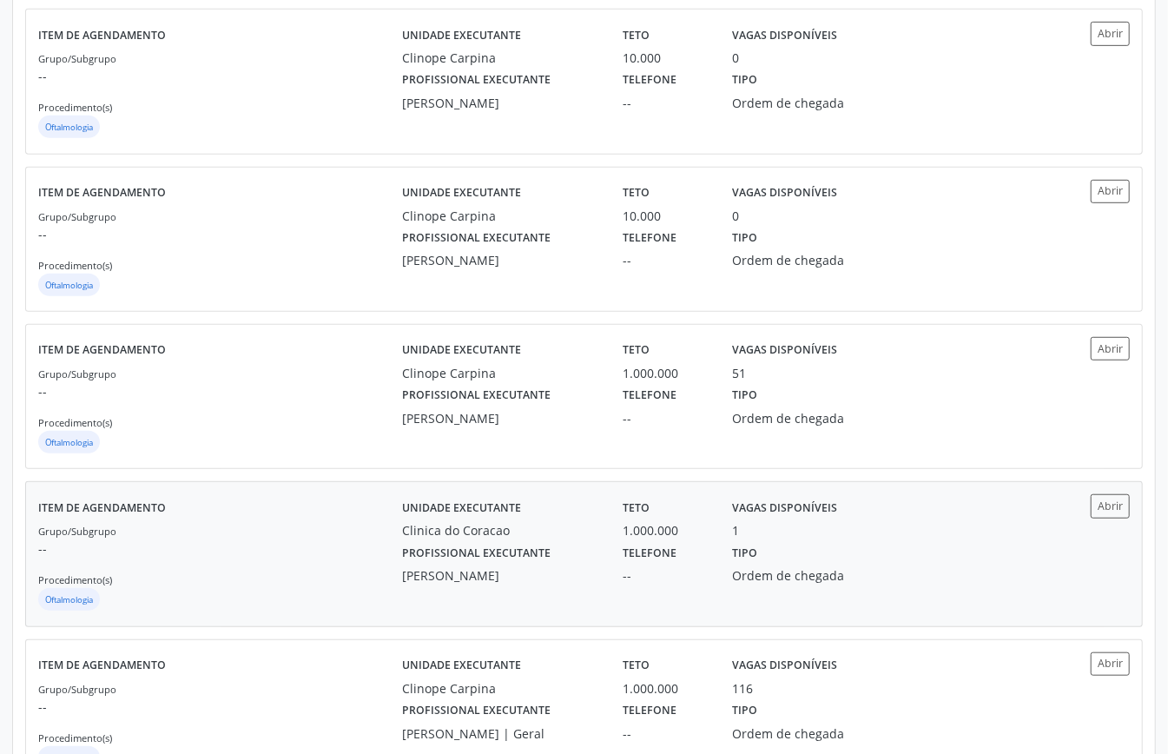
scroll to position [695, 0]
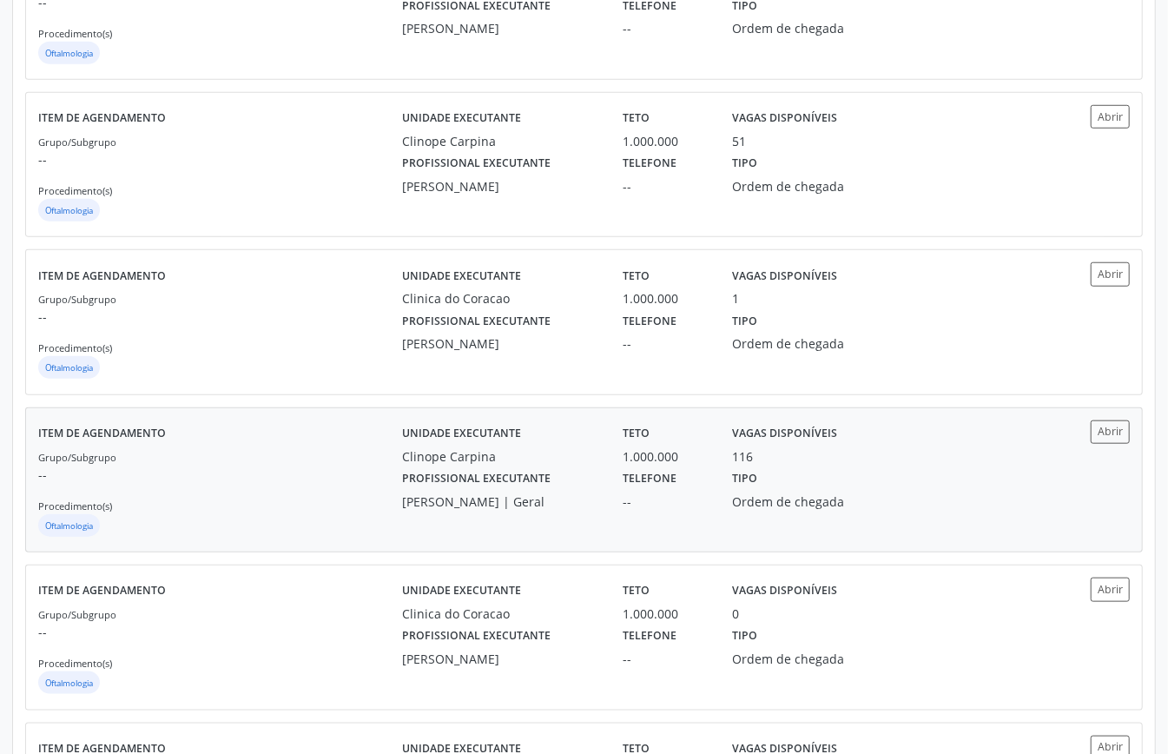
click at [320, 466] on div "Grupo/Subgrupo -- Procedimento(s) Oftalmologia" at bounding box center [220, 493] width 364 height 93
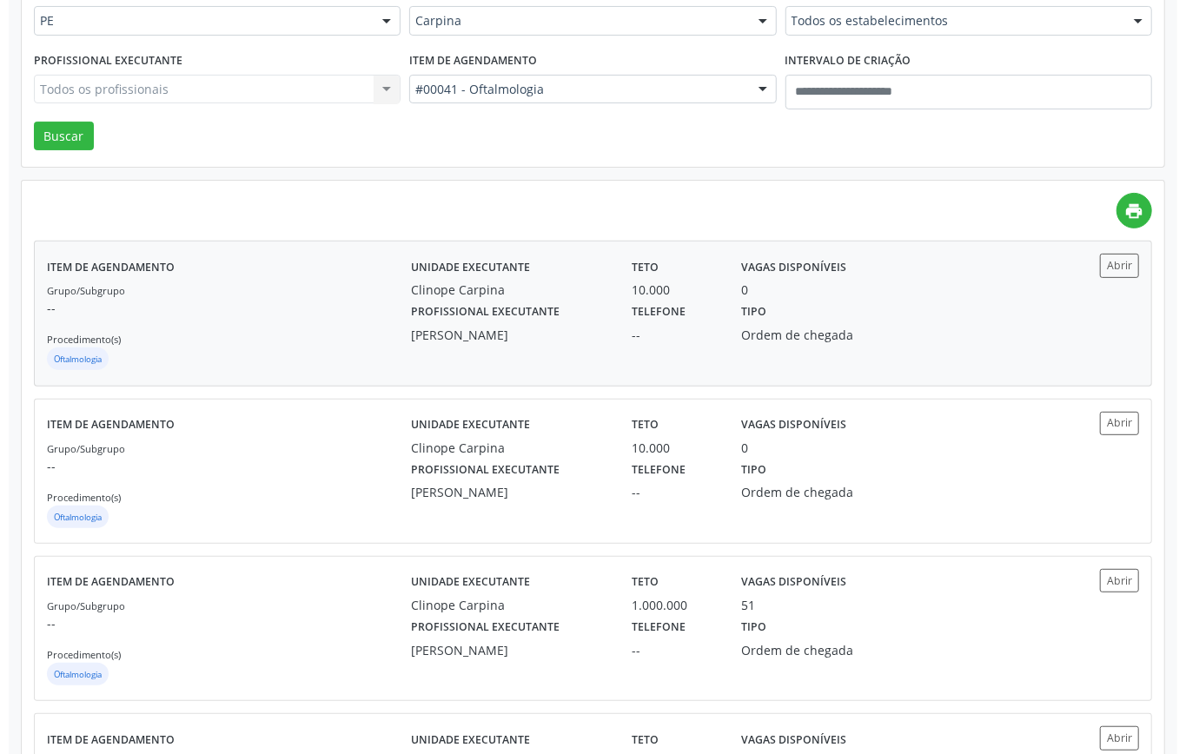
scroll to position [0, 0]
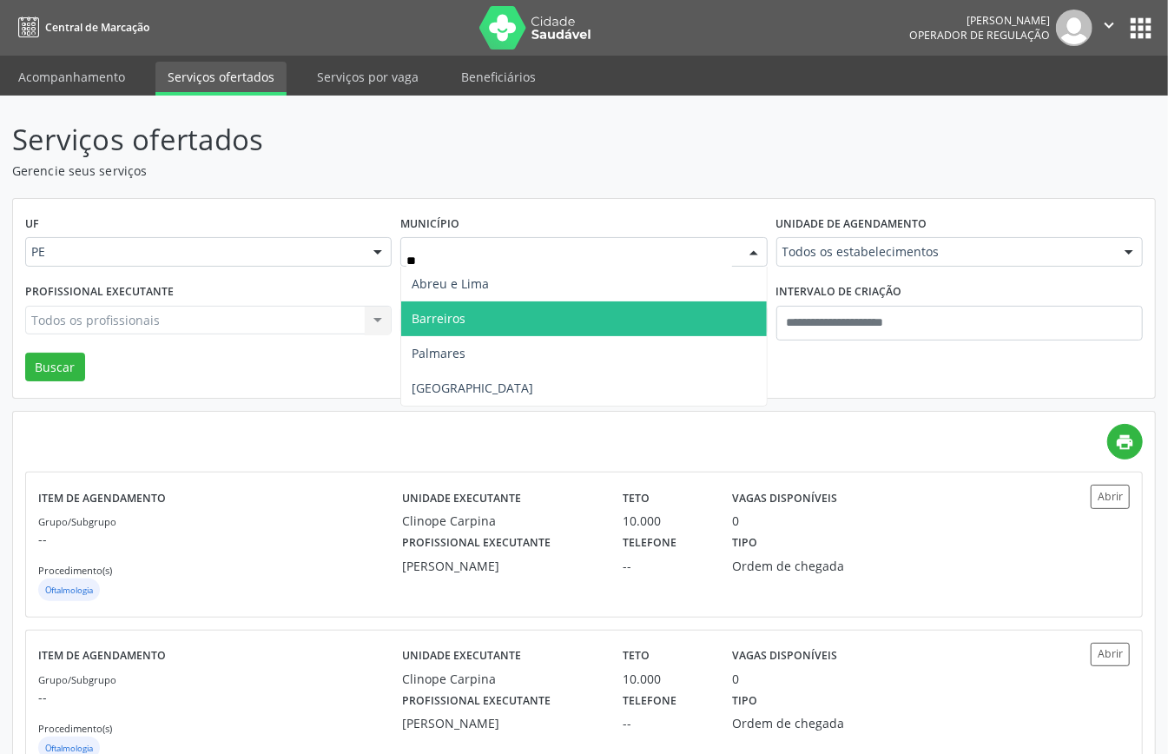
type input "***"
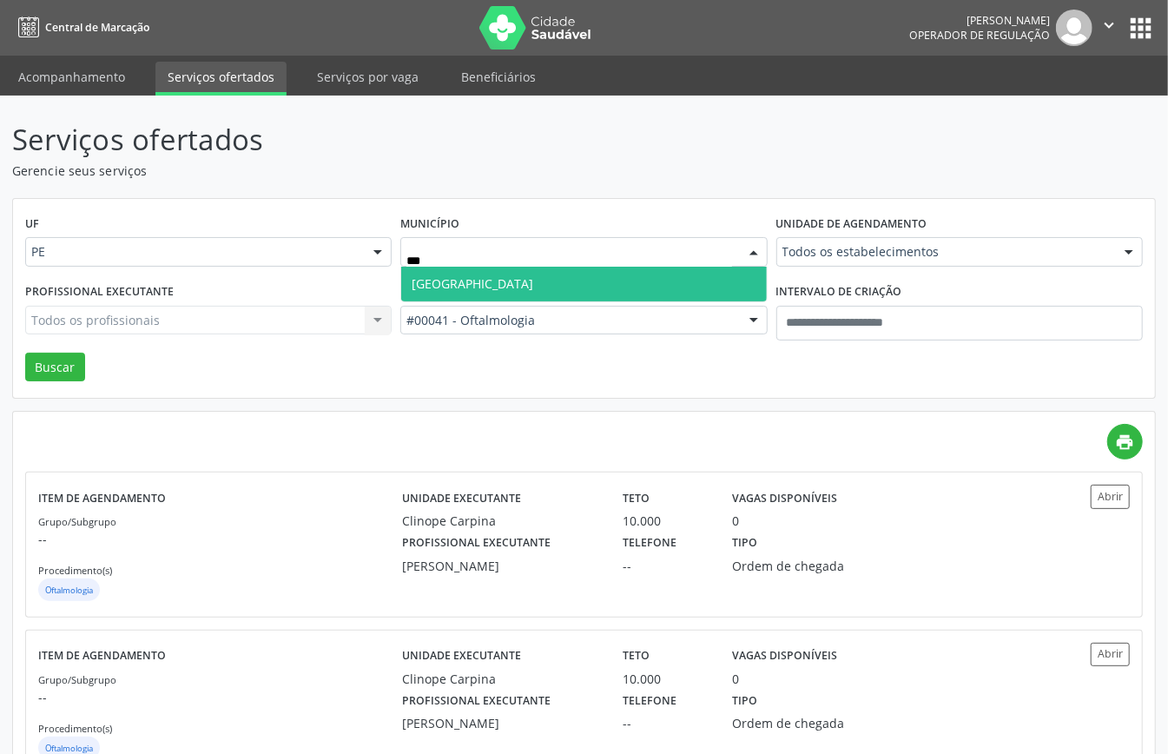
click at [553, 281] on span "Recife" at bounding box center [583, 284] width 365 height 35
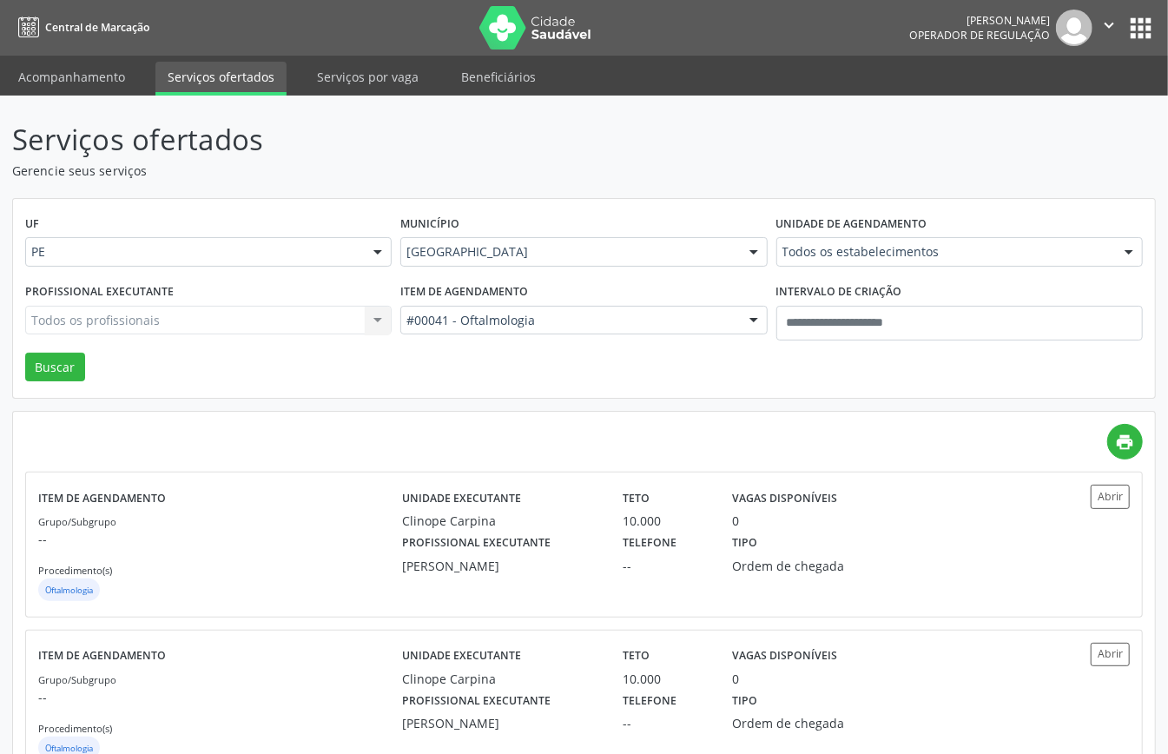
click at [601, 308] on div "#00041 - Oftalmologia" at bounding box center [583, 321] width 367 height 30
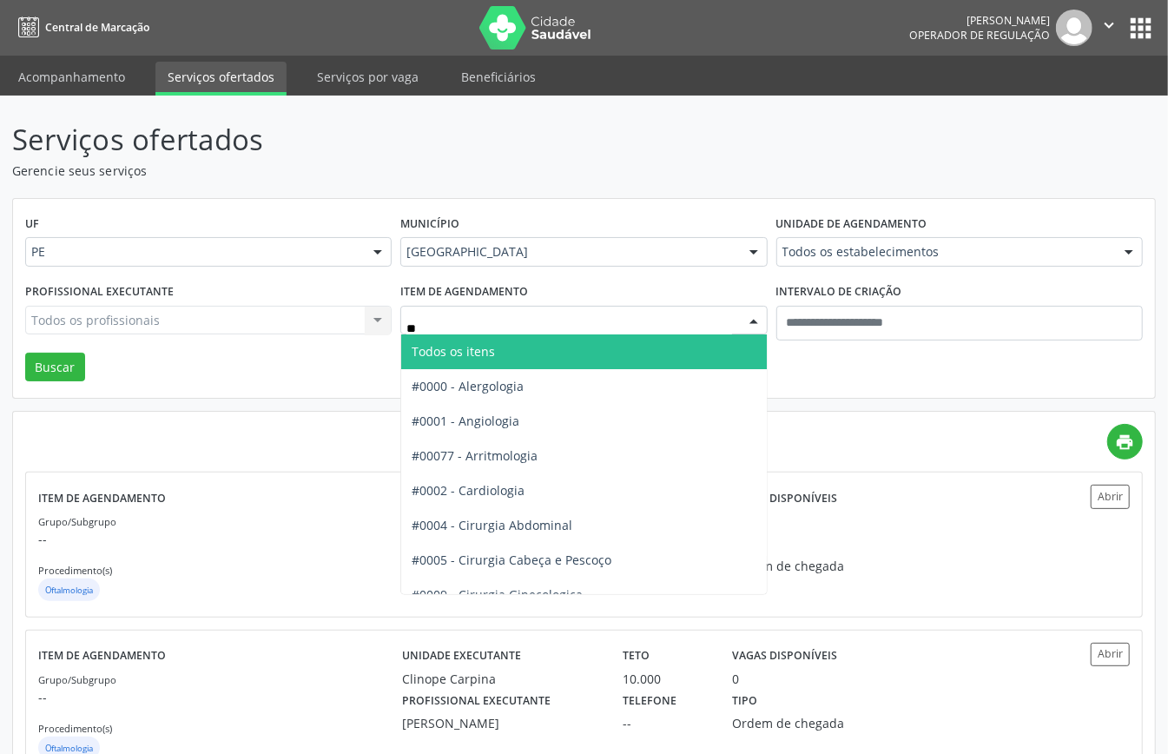
type input "***"
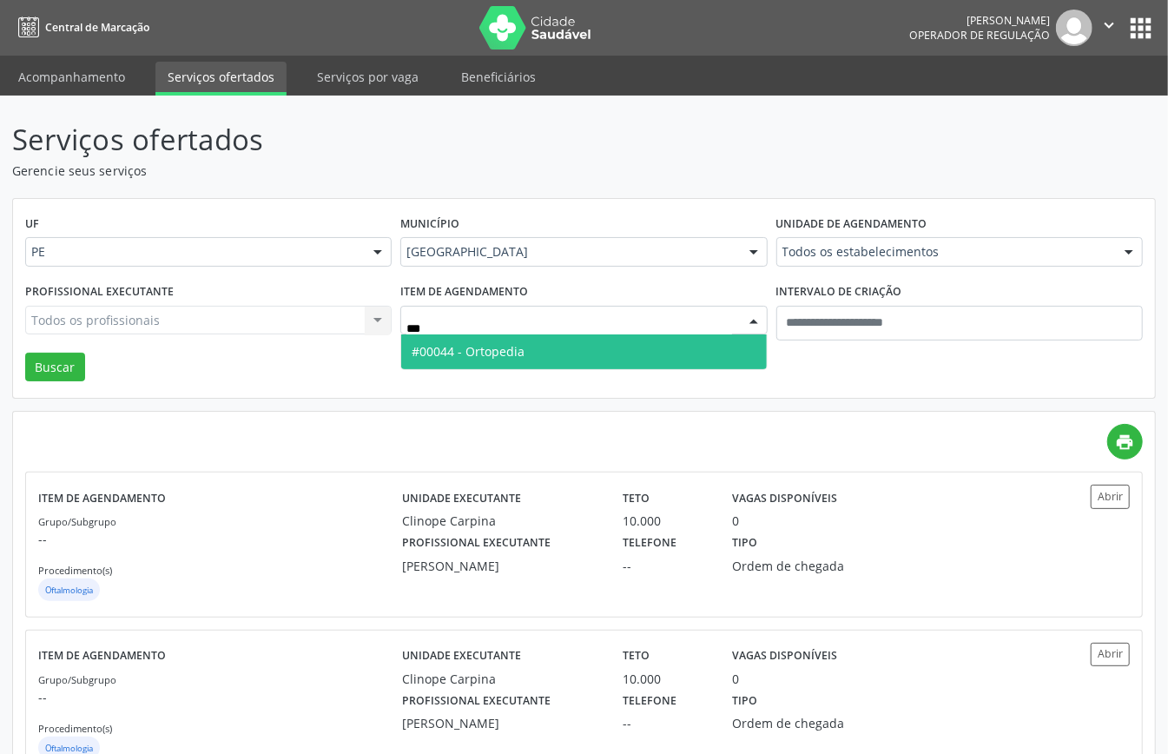
click at [551, 345] on span "#00044 - Ortopedia" at bounding box center [583, 351] width 365 height 35
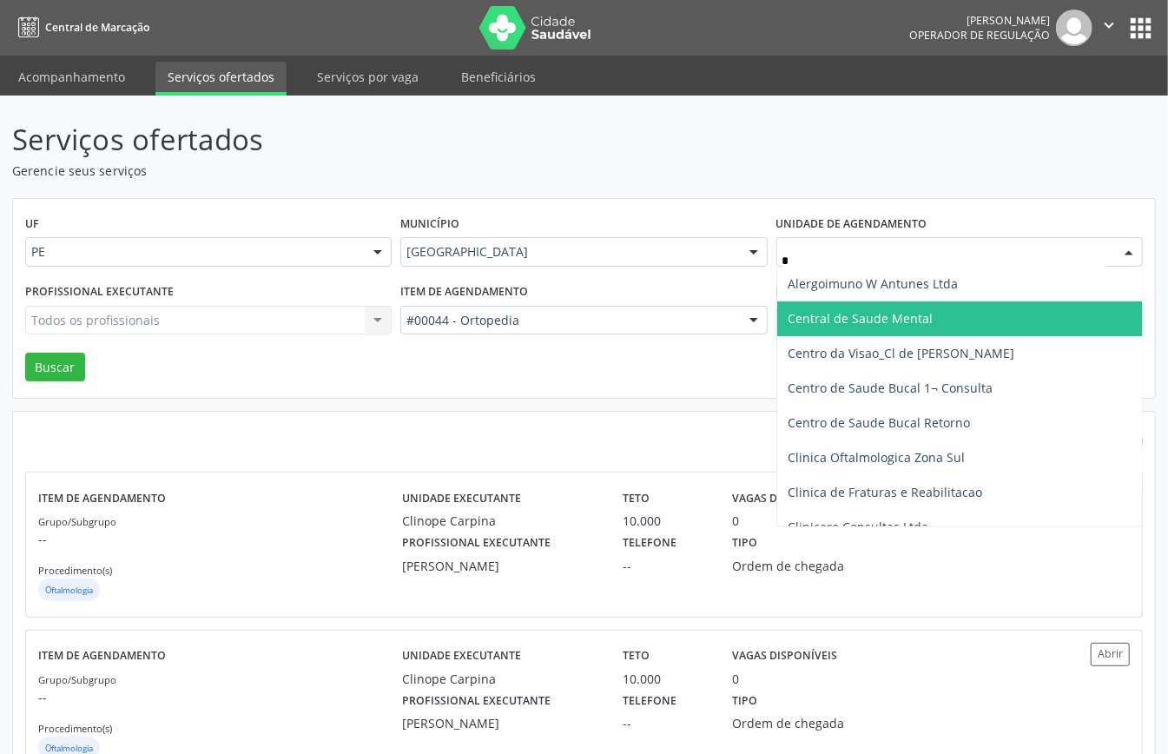
type input "**"
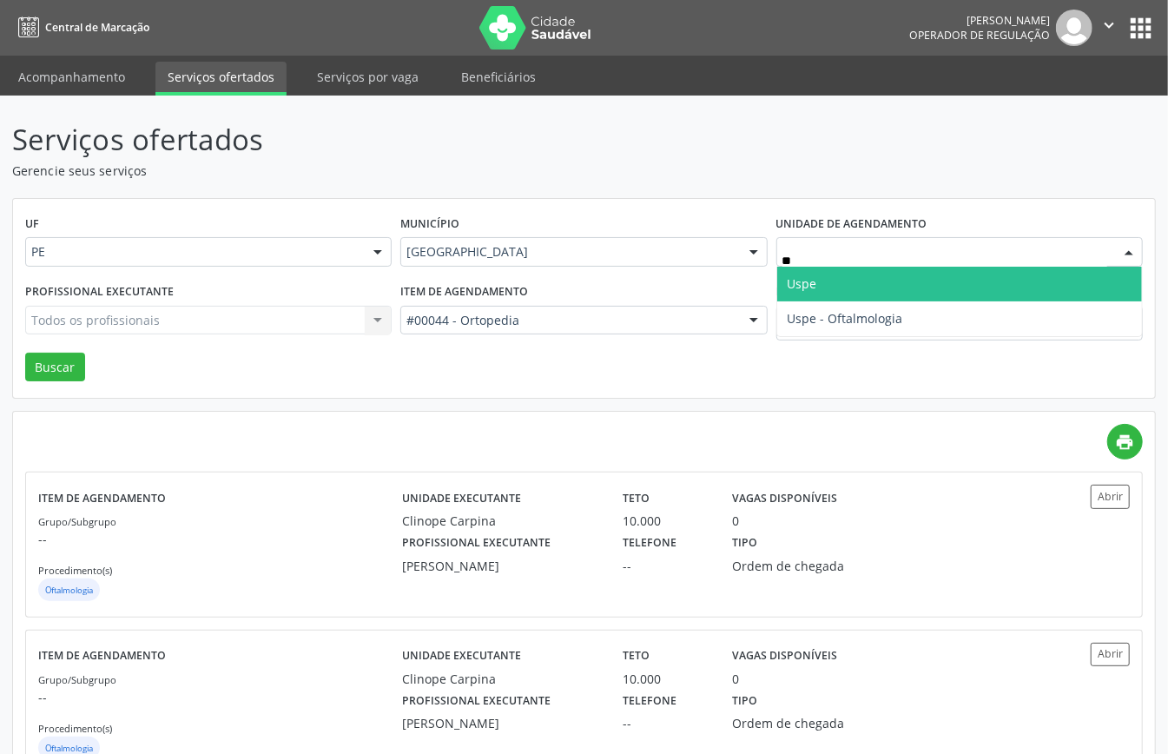
click at [821, 280] on span "Uspe" at bounding box center [959, 284] width 365 height 35
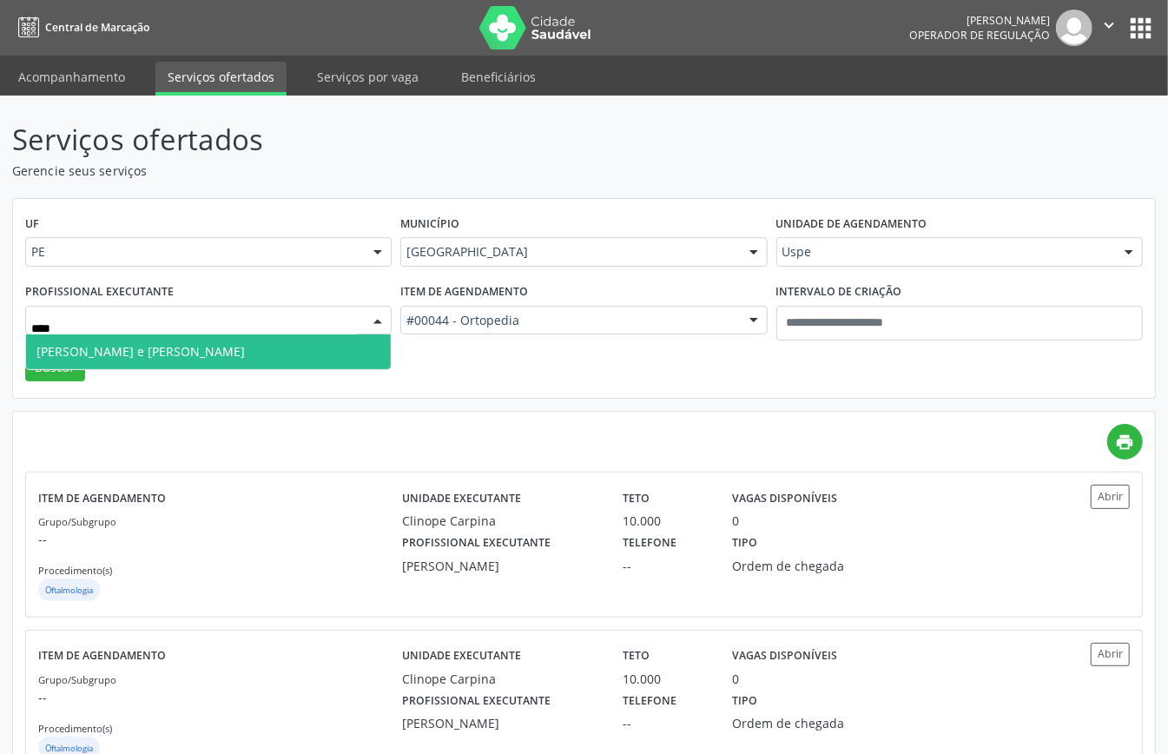
type input "*****"
click at [216, 349] on span "Julio Correa de Araujo Koury - Quadril e Joelho" at bounding box center [140, 351] width 208 height 17
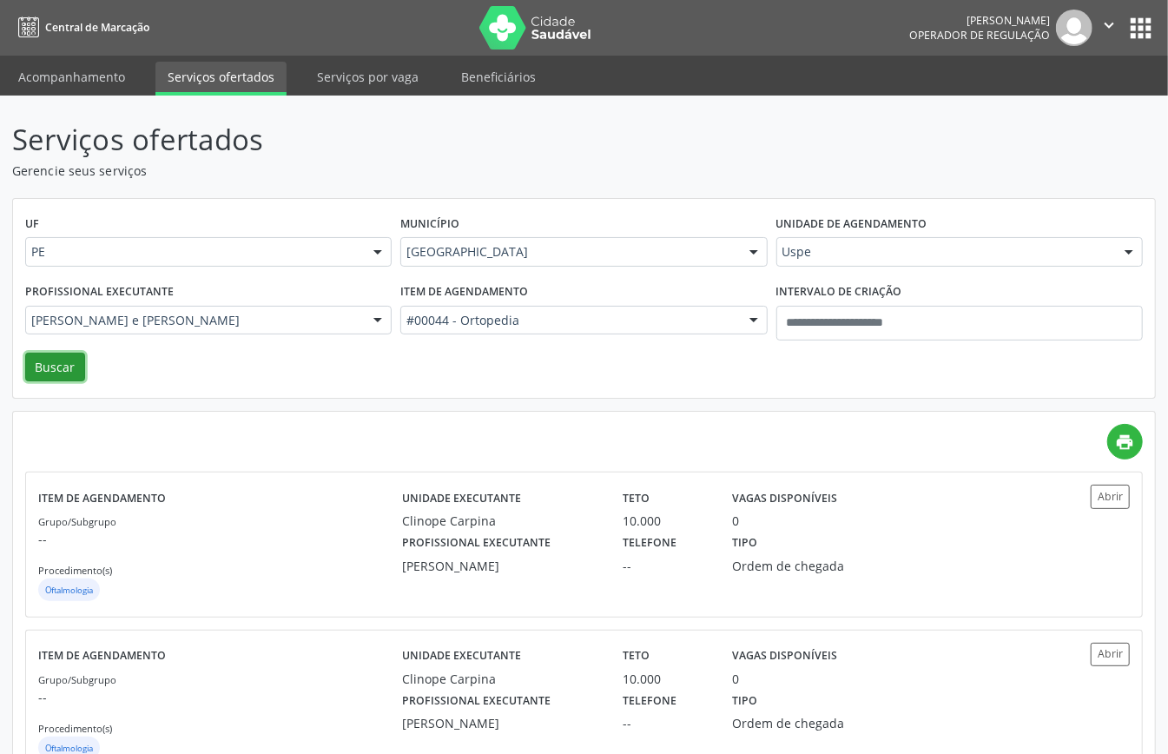
click at [63, 363] on button "Buscar" at bounding box center [55, 368] width 60 height 30
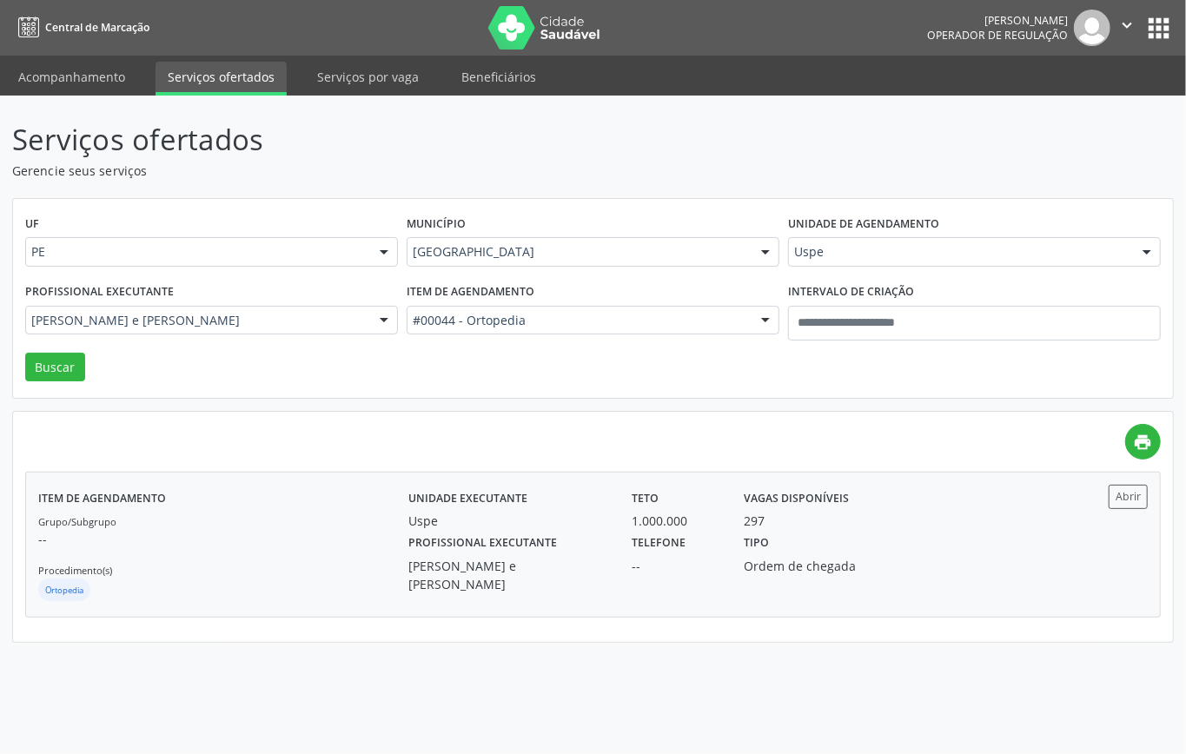
click at [317, 544] on p "--" at bounding box center [223, 539] width 370 height 18
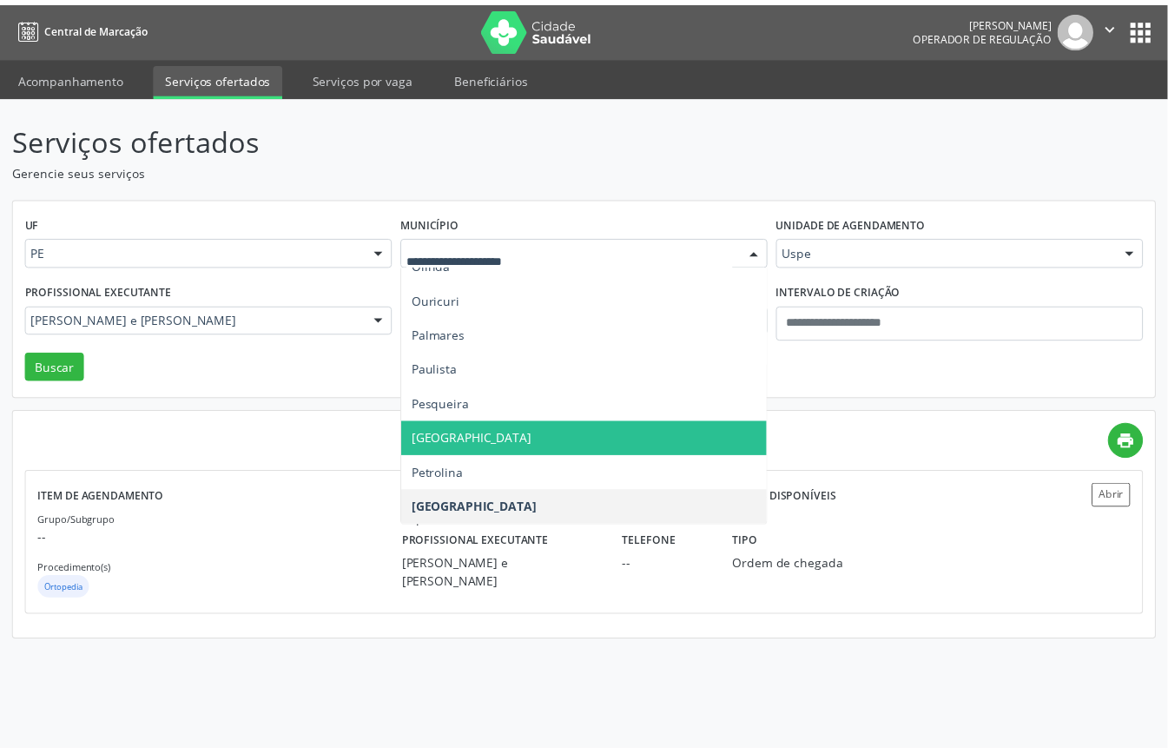
scroll to position [459, 0]
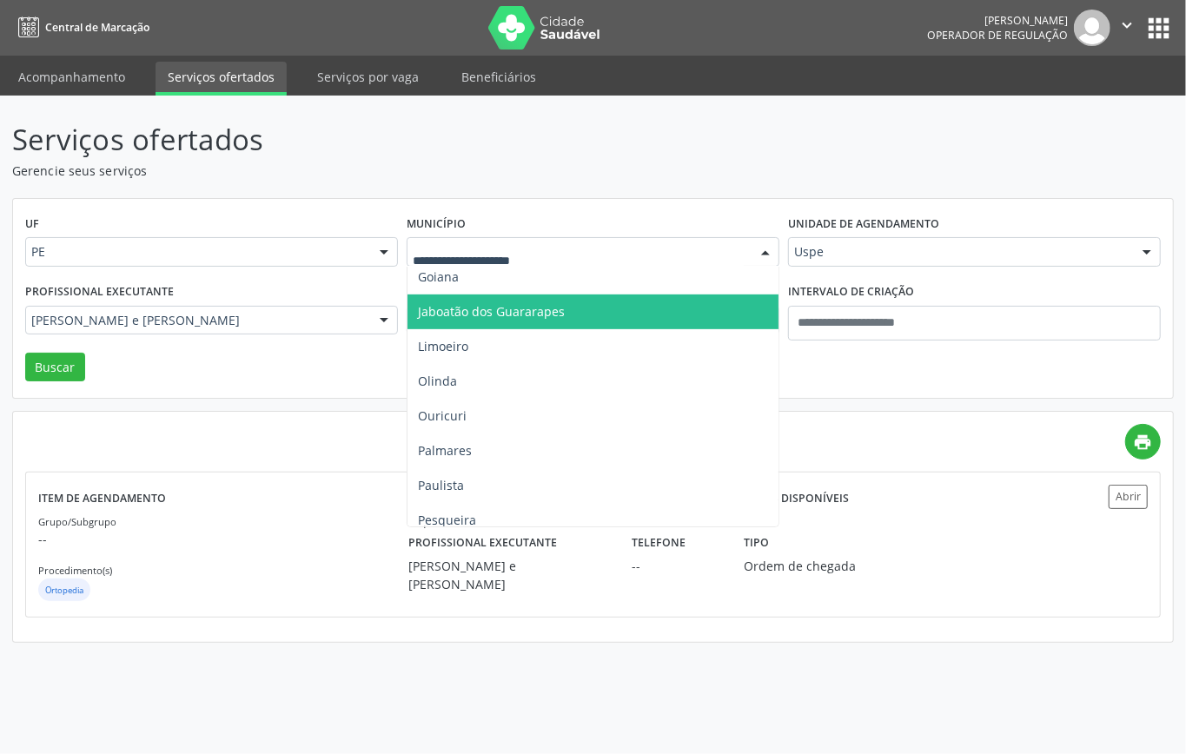
click at [518, 303] on span "Jaboatão dos Guararapes" at bounding box center [491, 311] width 147 height 17
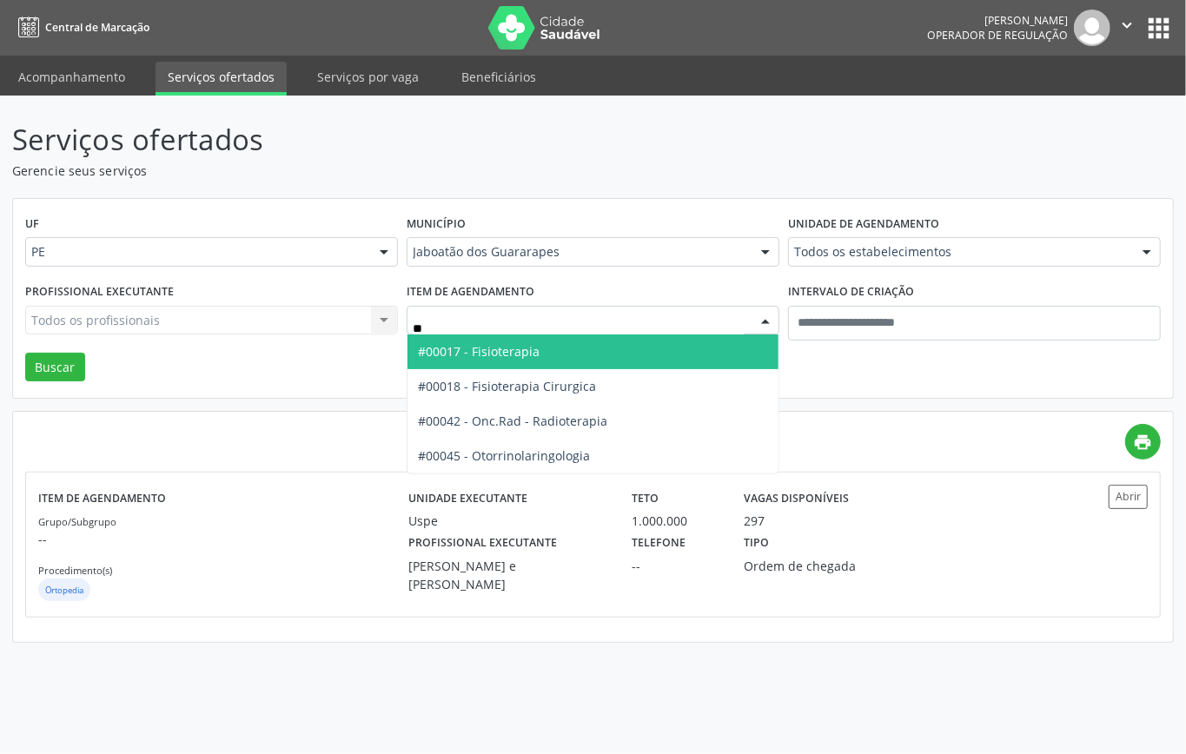
type input "***"
click at [540, 345] on span "#00045 - Otorrinolaringologia" at bounding box center [504, 351] width 172 height 17
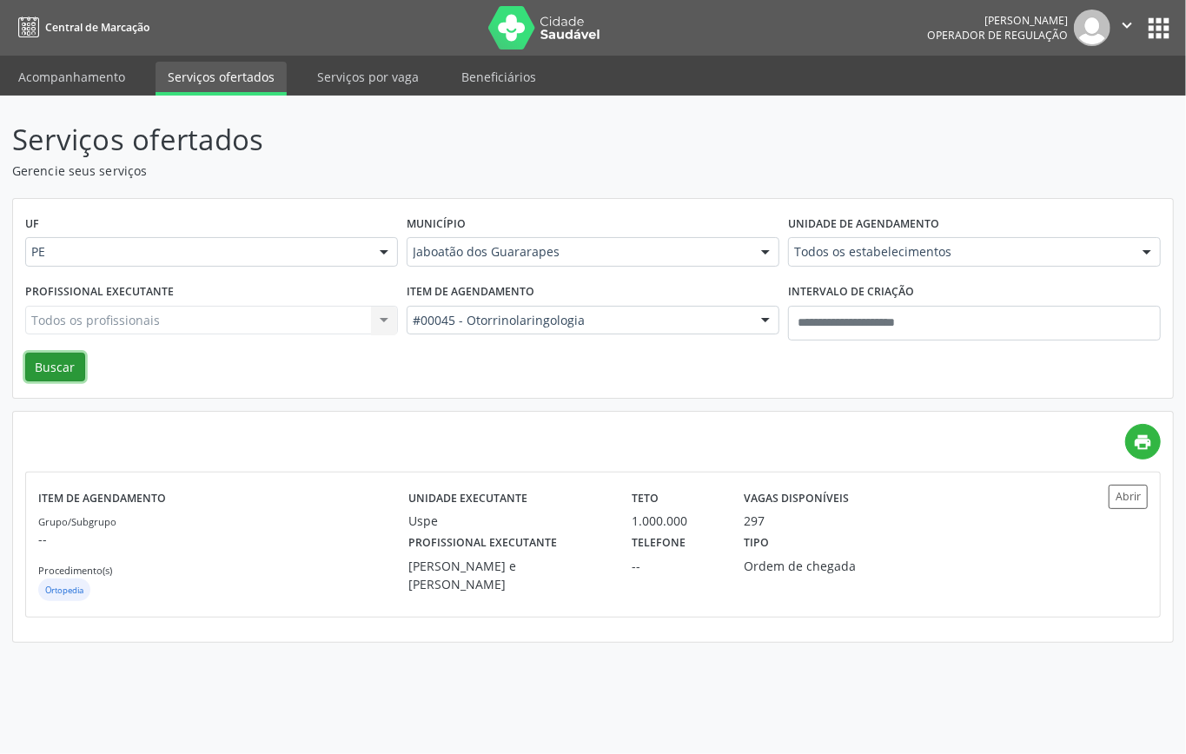
click at [57, 365] on button "Buscar" at bounding box center [55, 368] width 60 height 30
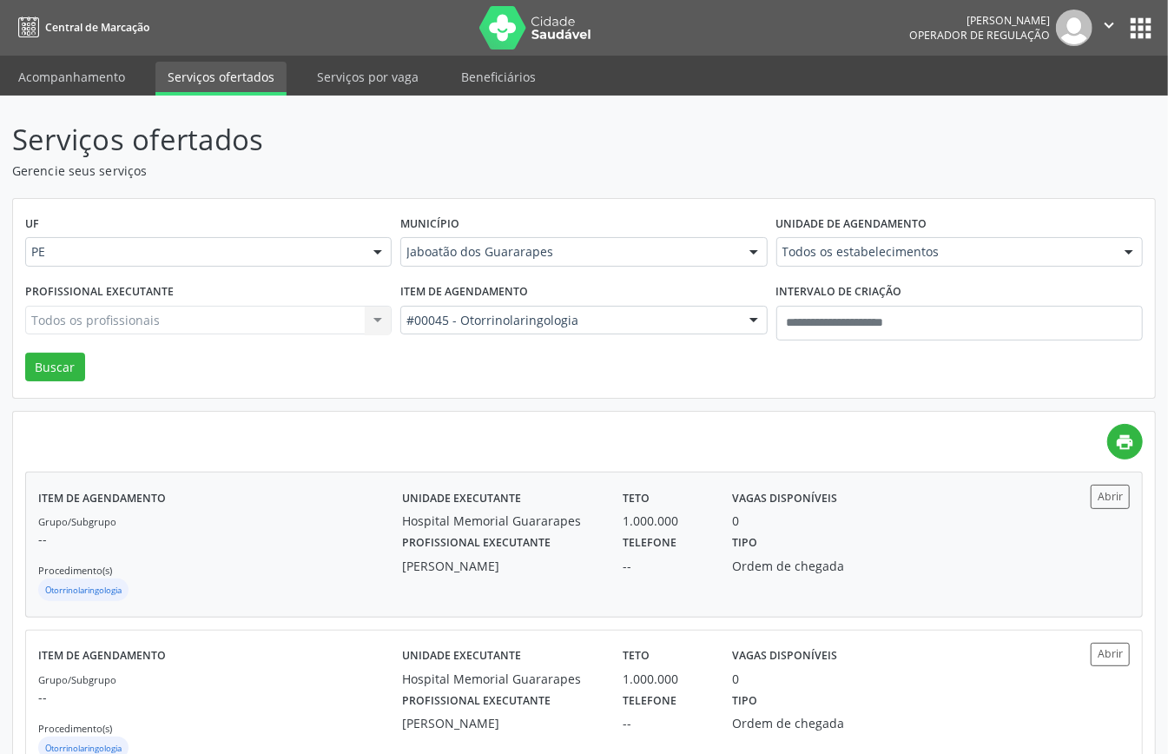
scroll to position [219, 0]
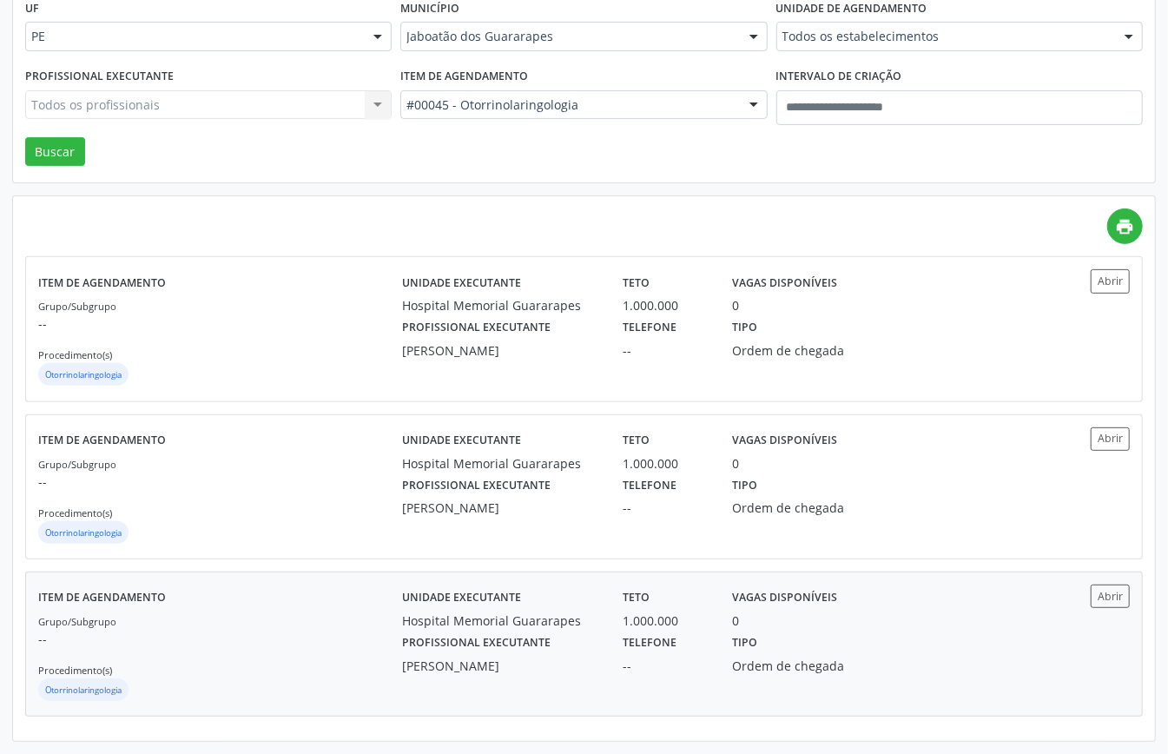
click at [347, 641] on p "--" at bounding box center [220, 639] width 364 height 18
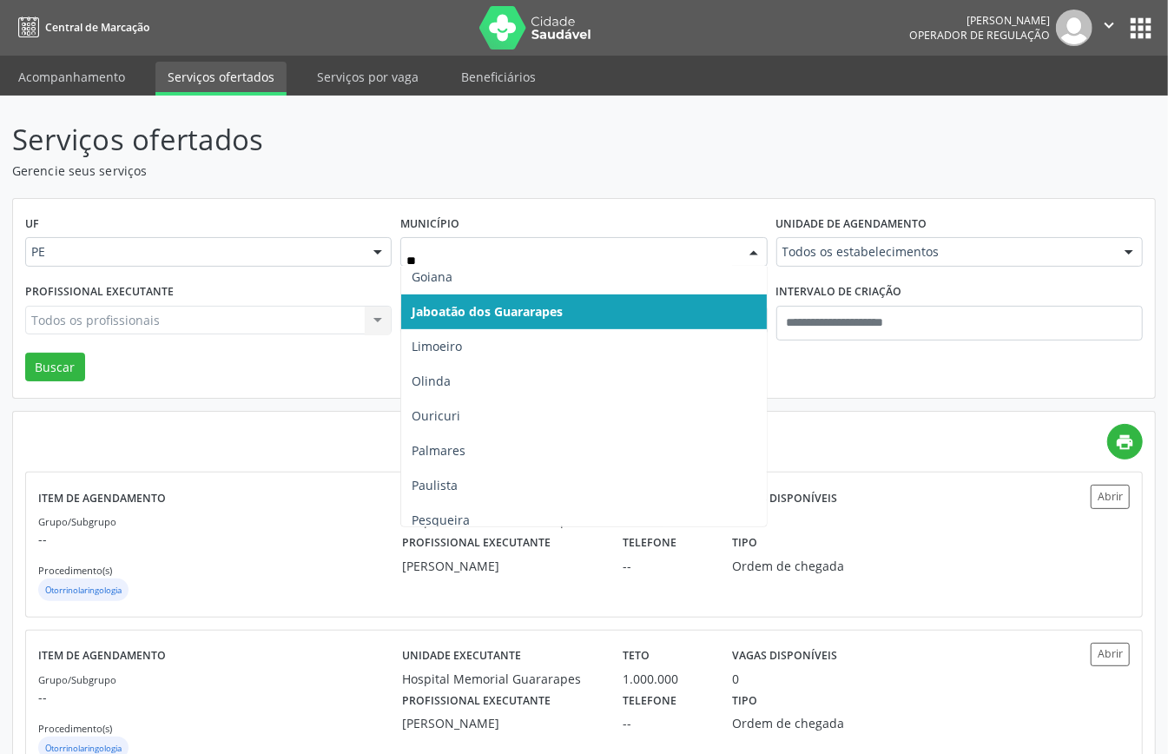
scroll to position [0, 0]
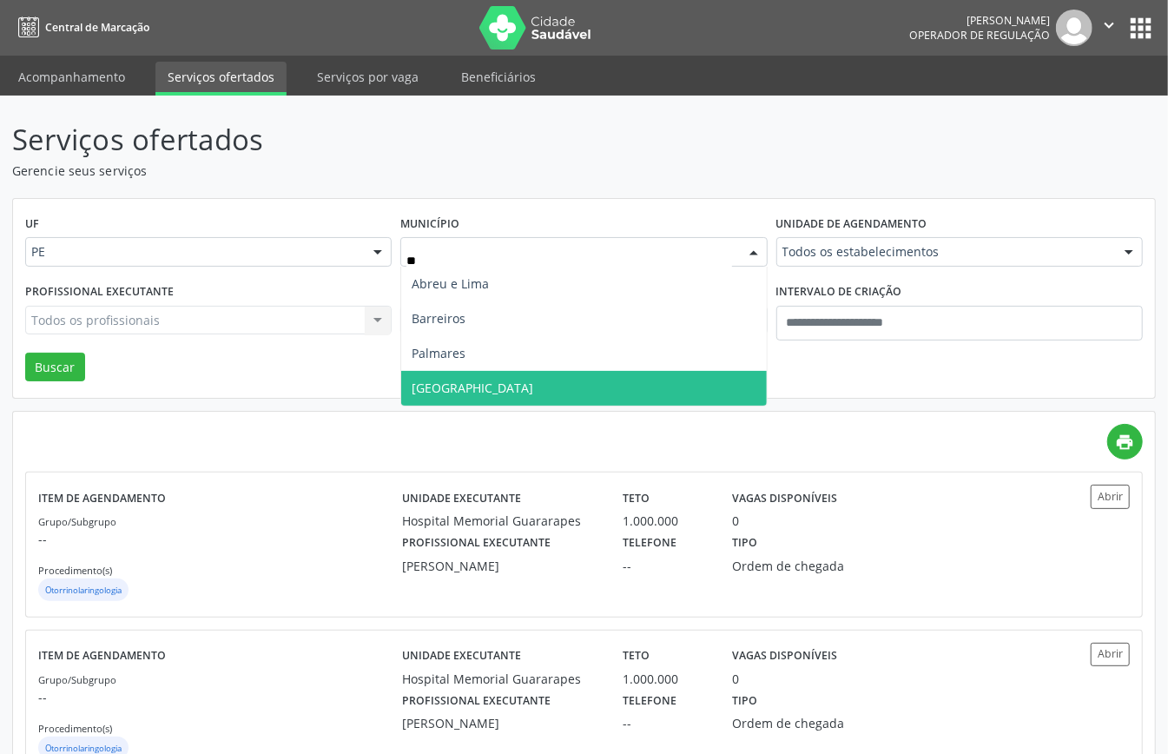
type input "***"
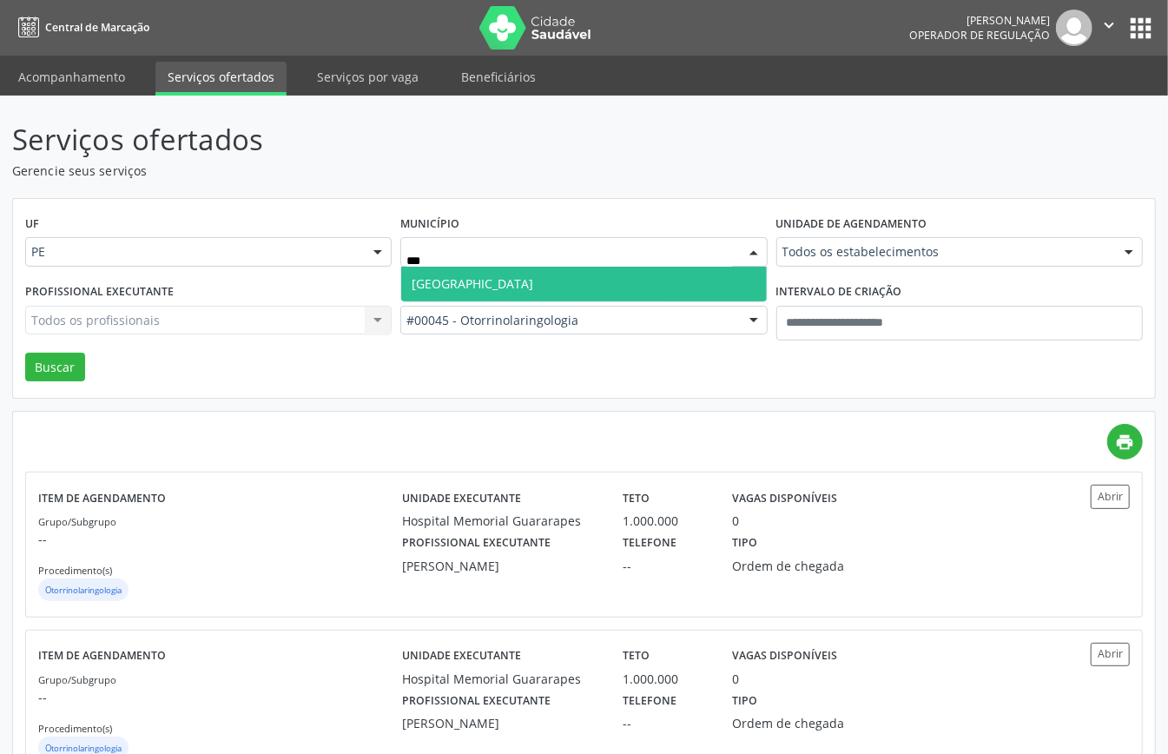
click at [502, 279] on span "[GEOGRAPHIC_DATA]" at bounding box center [583, 284] width 365 height 35
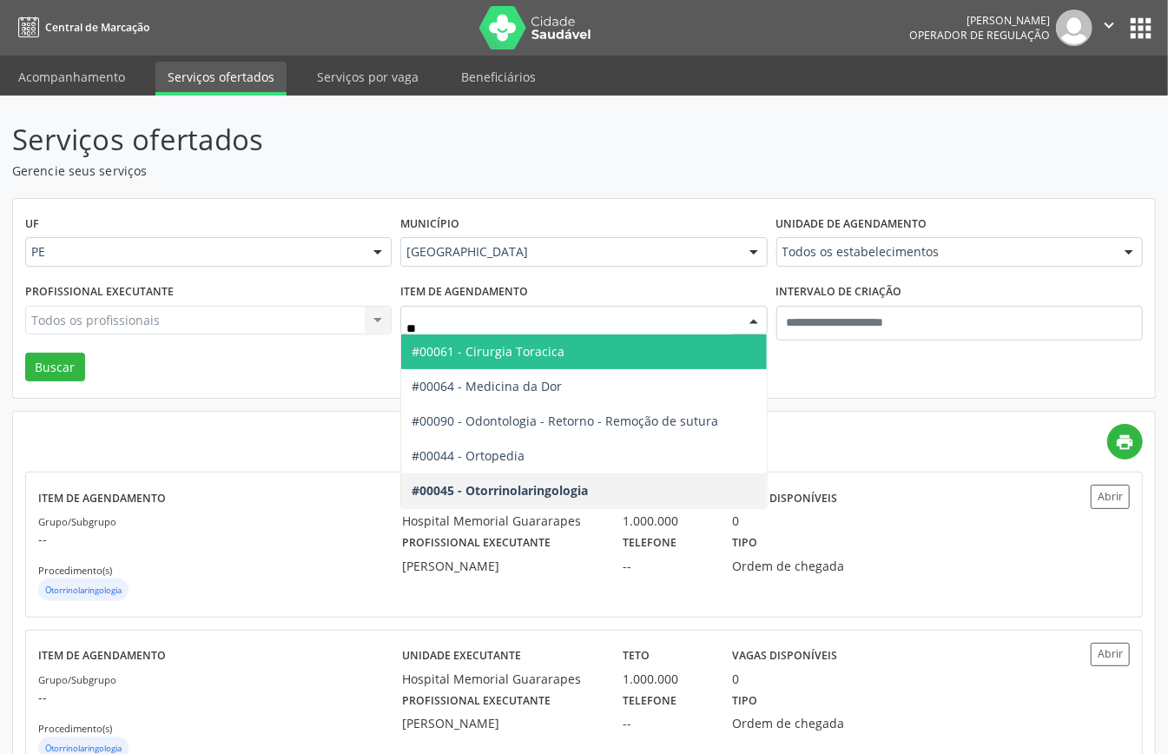
type input "***"
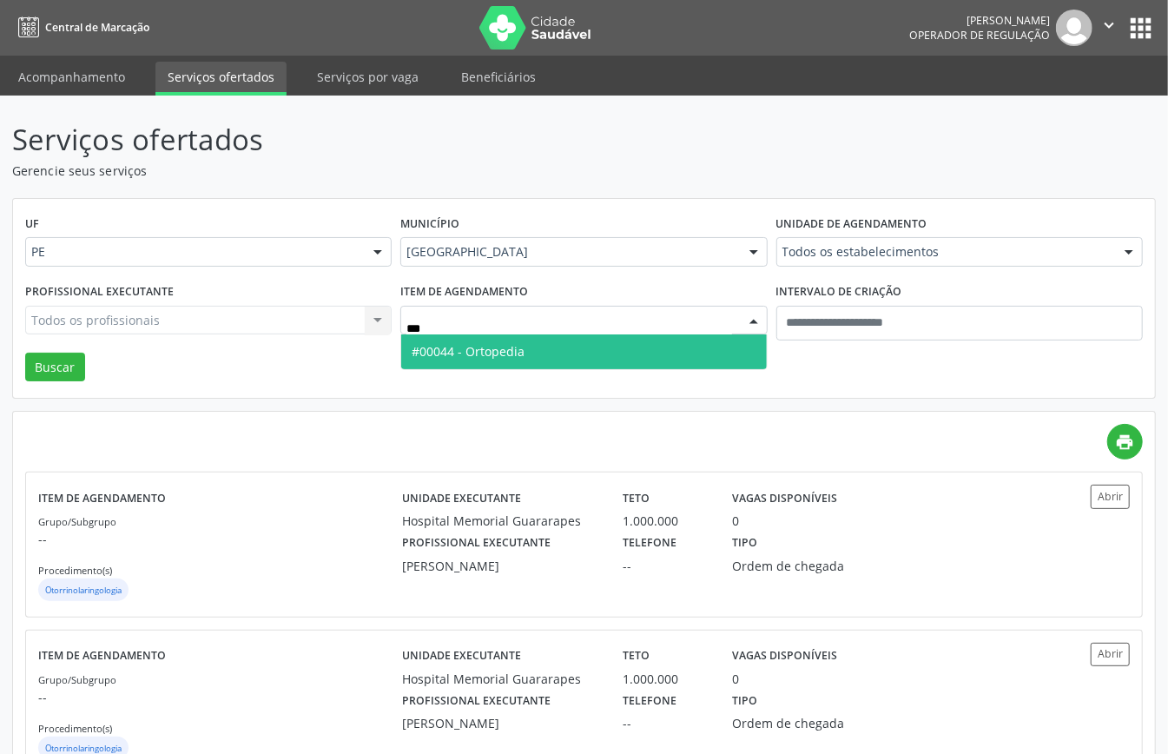
click at [549, 342] on span "#00044 - Ortopedia" at bounding box center [583, 351] width 365 height 35
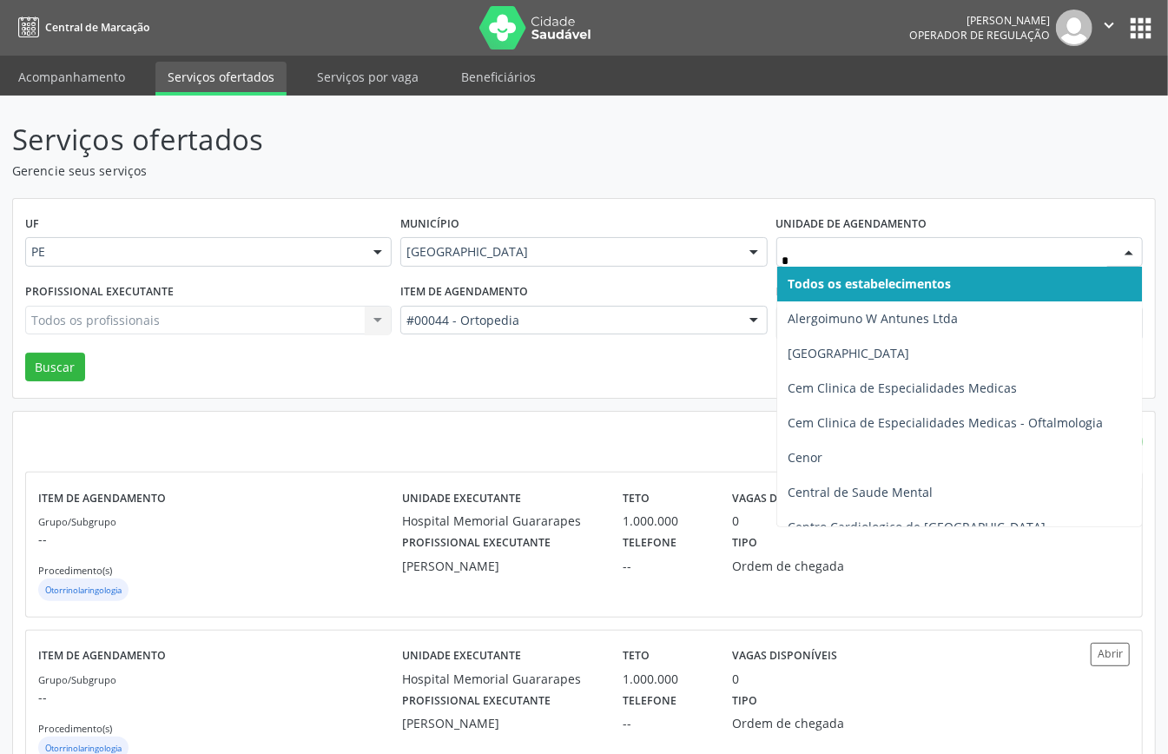
type input "**"
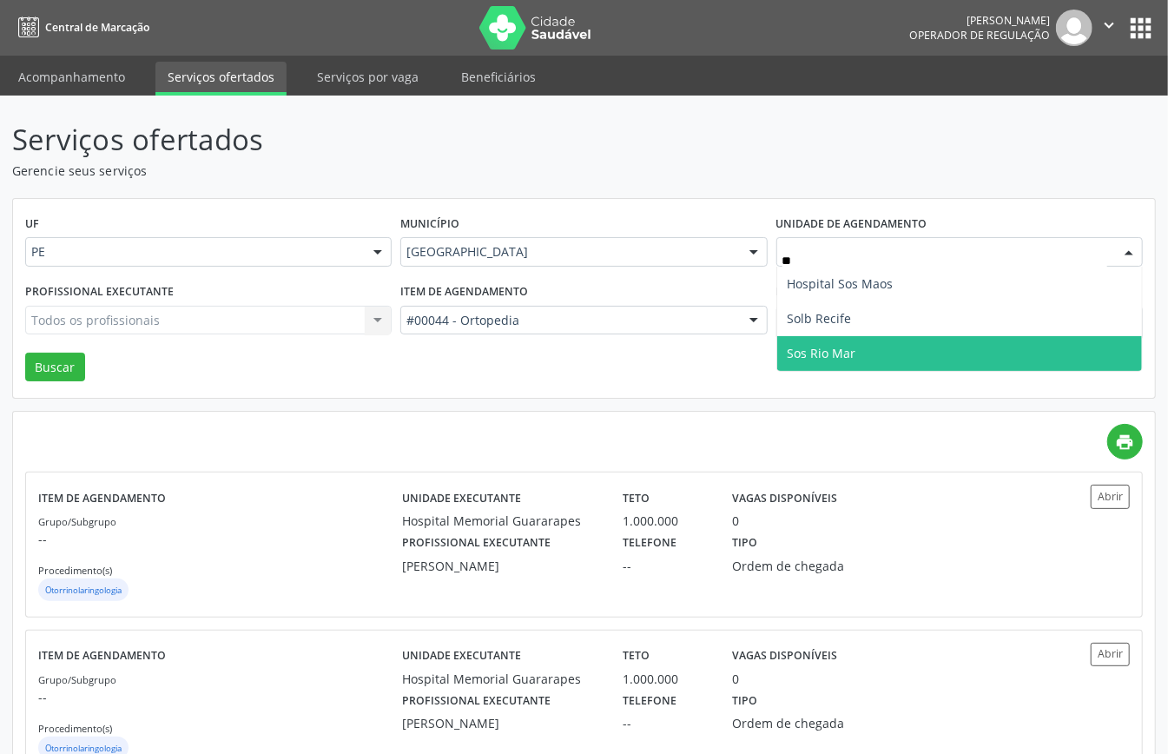
click at [829, 355] on span "Sos Rio Mar" at bounding box center [822, 353] width 69 height 17
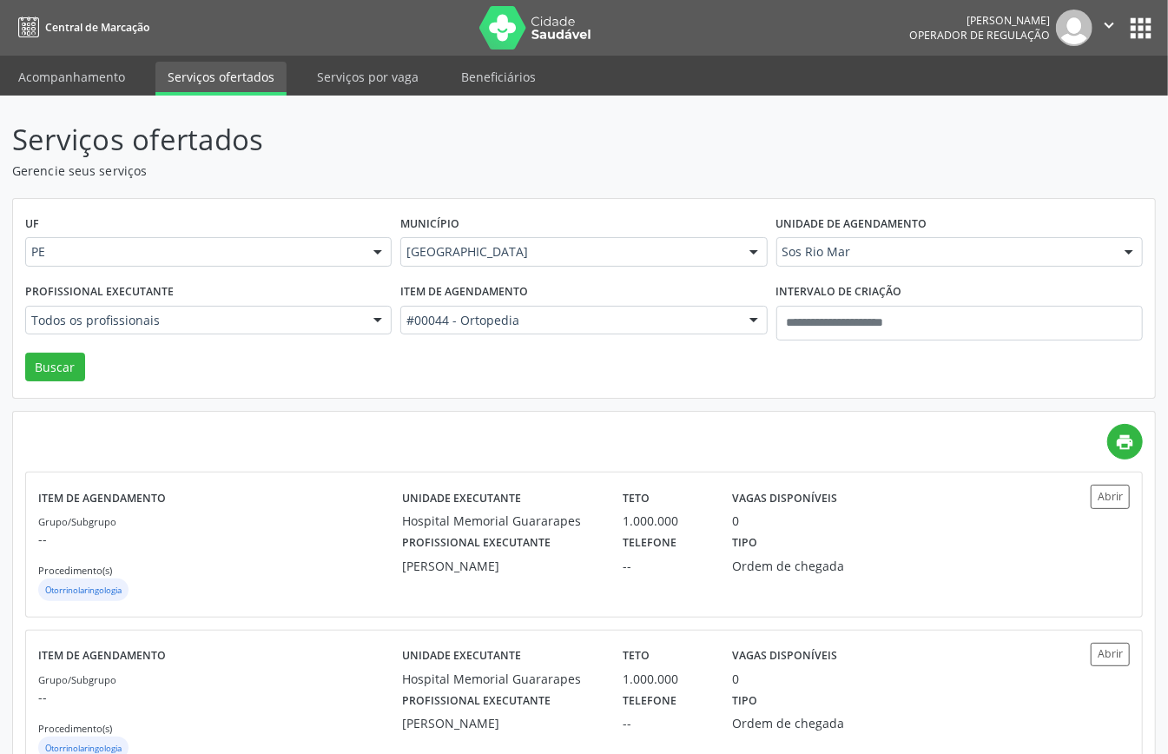
drag, startPoint x: 473, startPoint y: 368, endPoint x: 281, endPoint y: 387, distance: 192.9
click at [471, 377] on div "UF PE PE Nenhum resultado encontrado para: " " Não há nenhuma opção para ser ex…" at bounding box center [584, 299] width 1142 height 200
click at [69, 367] on button "Buscar" at bounding box center [55, 368] width 60 height 30
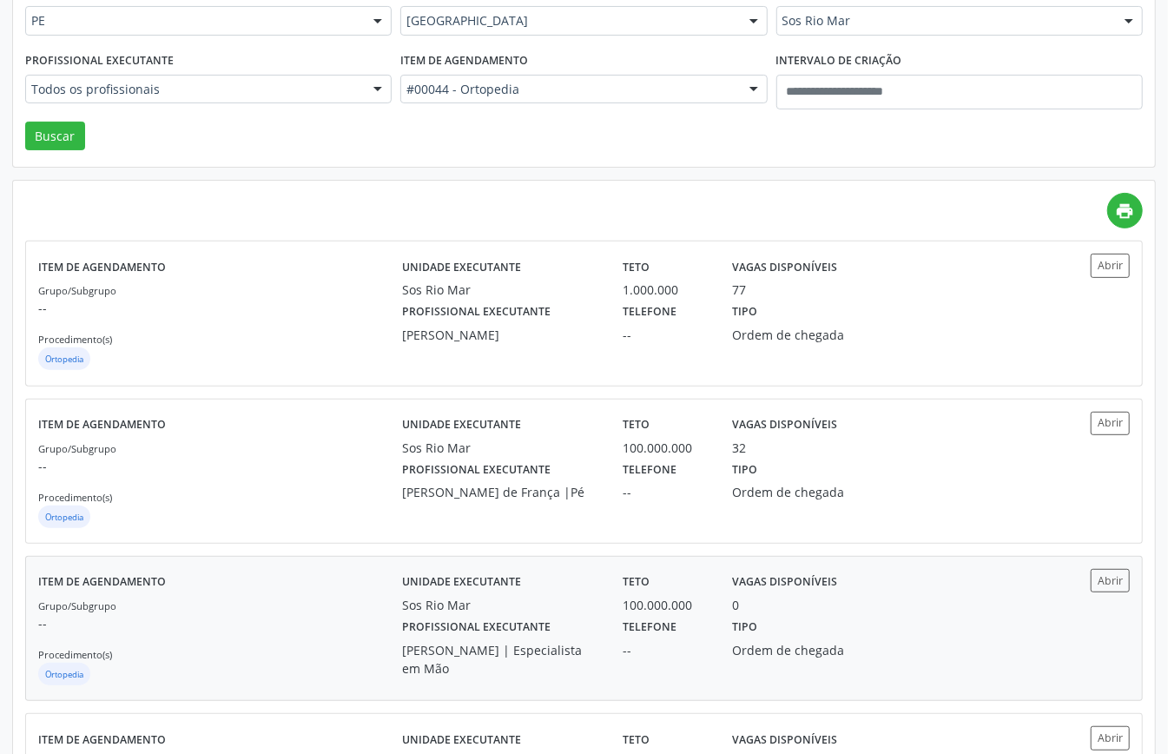
scroll to position [347, 0]
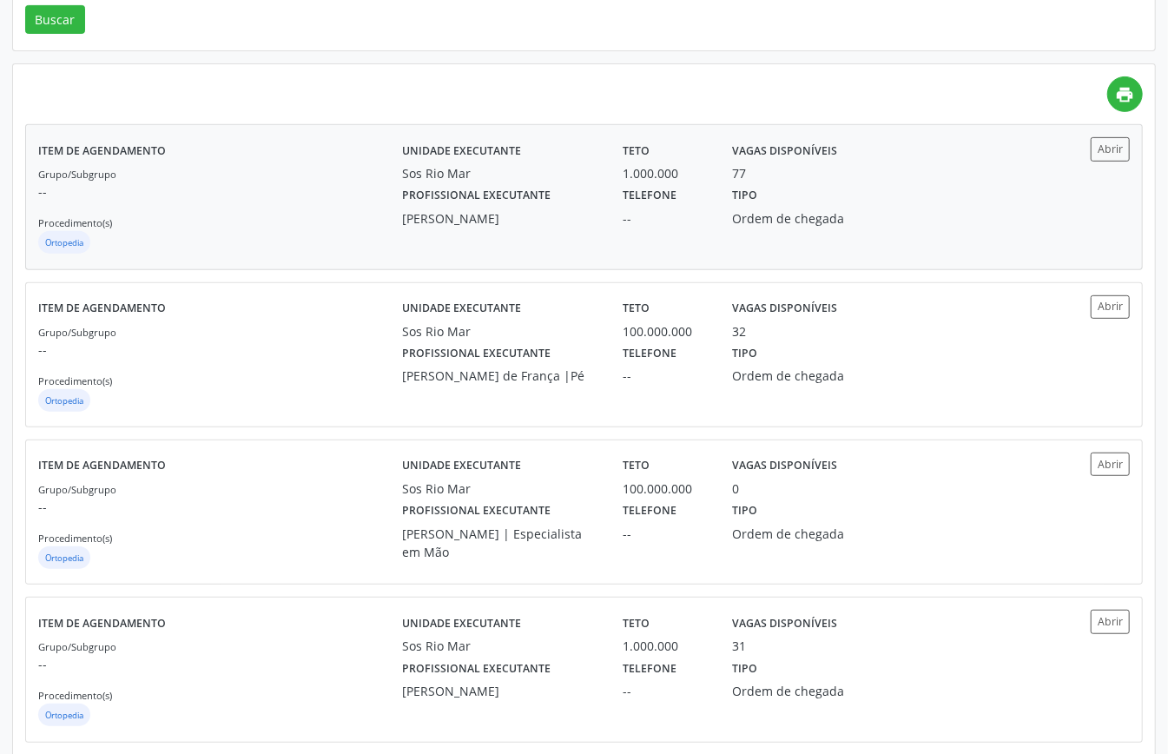
click at [314, 205] on div "Grupo/Subgrupo -- Procedimento(s) Ortopedia" at bounding box center [220, 210] width 364 height 93
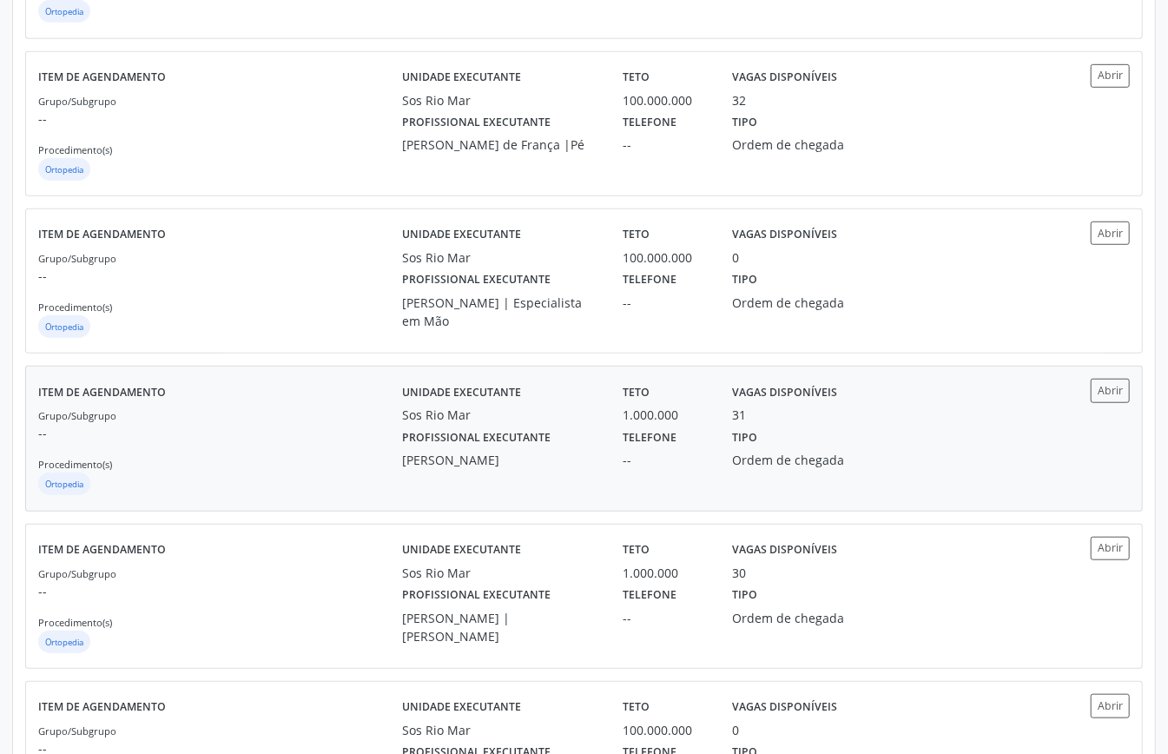
click at [396, 460] on div "Profissional executante Marco Sire Cortez" at bounding box center [500, 446] width 221 height 45
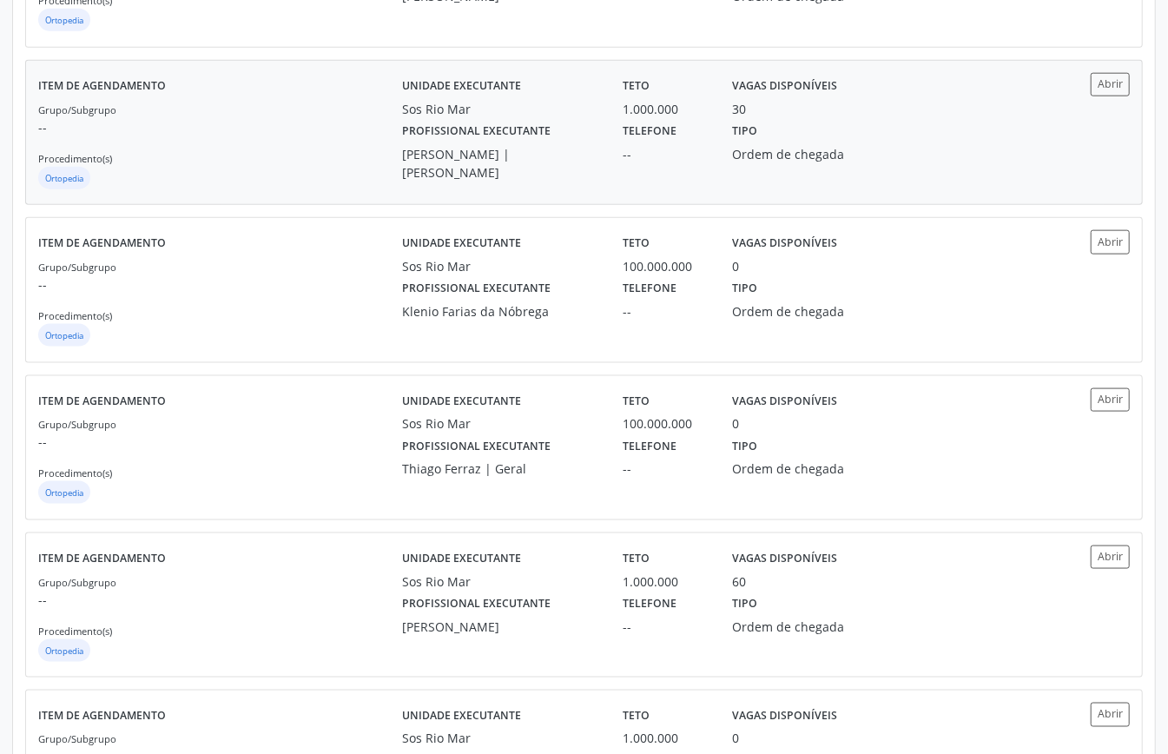
scroll to position [1390, 0]
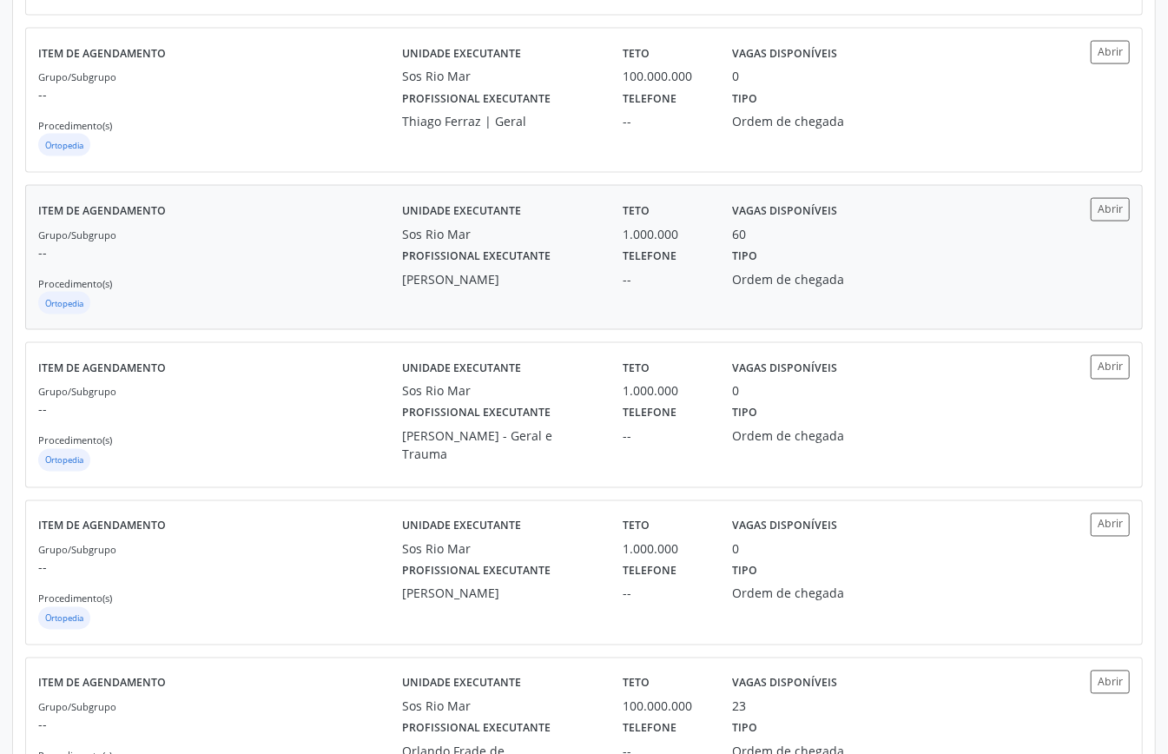
drag, startPoint x: 317, startPoint y: 255, endPoint x: 318, endPoint y: 264, distance: 8.7
click at [318, 261] on p "--" at bounding box center [220, 252] width 364 height 18
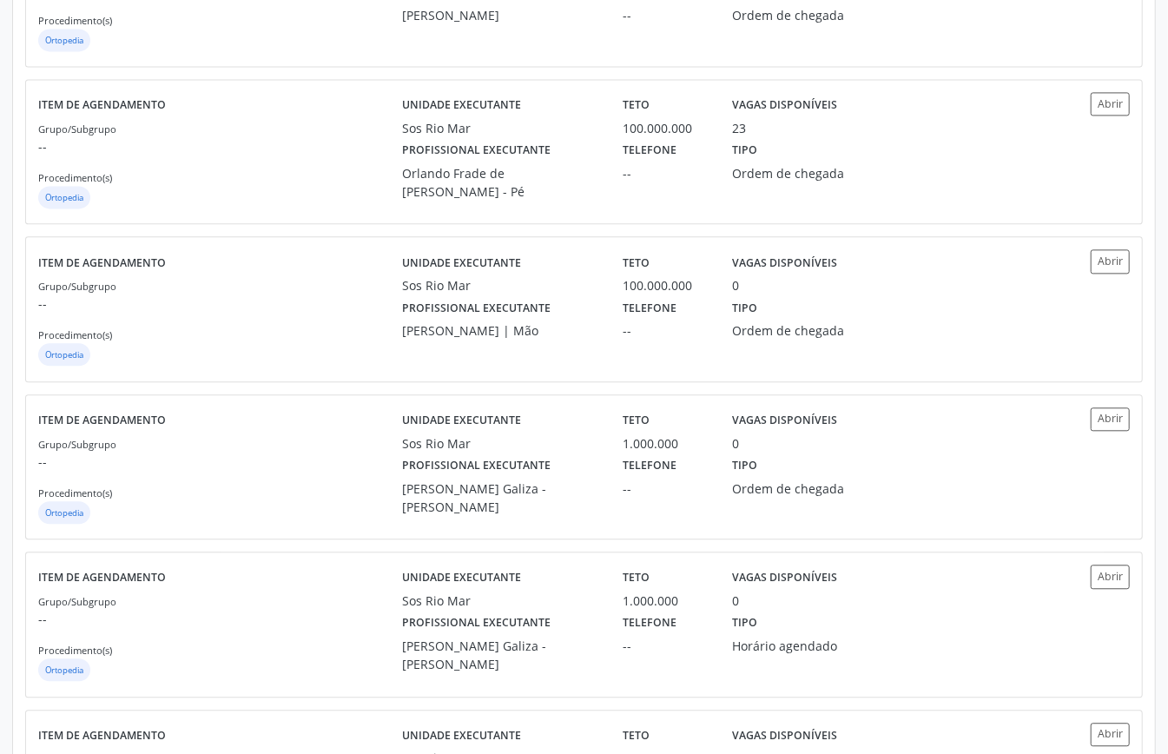
scroll to position [2159, 0]
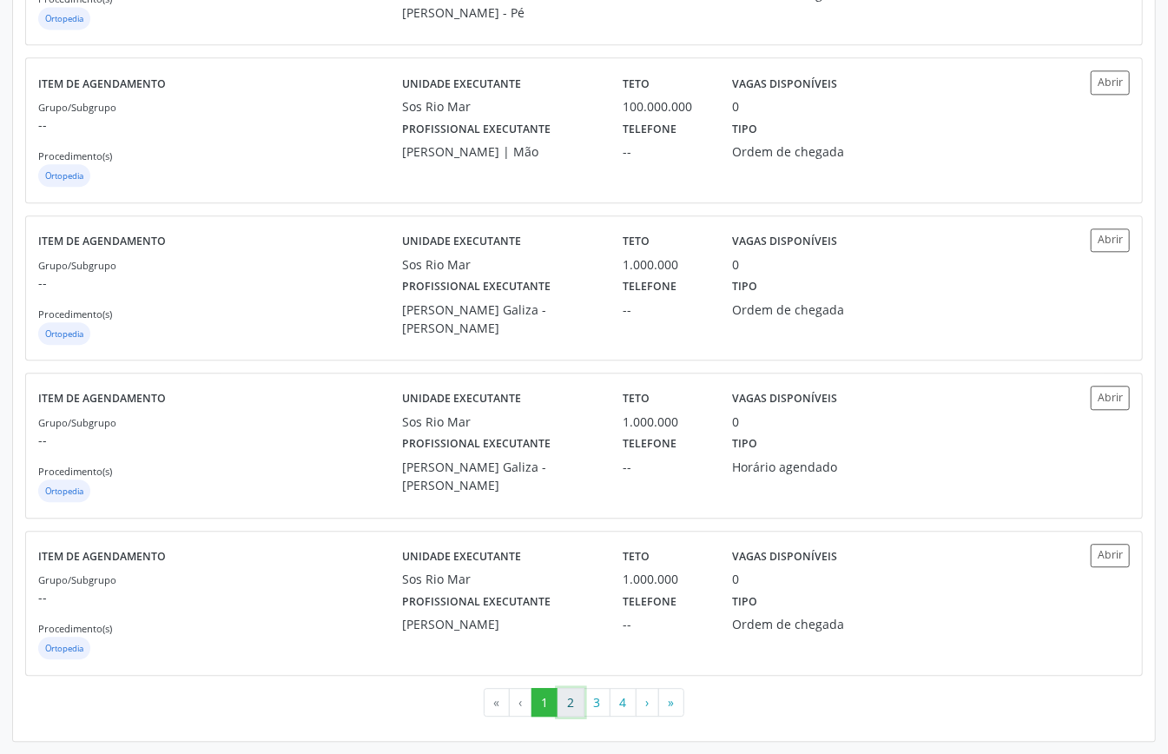
click at [565, 703] on button "2" at bounding box center [571, 703] width 27 height 30
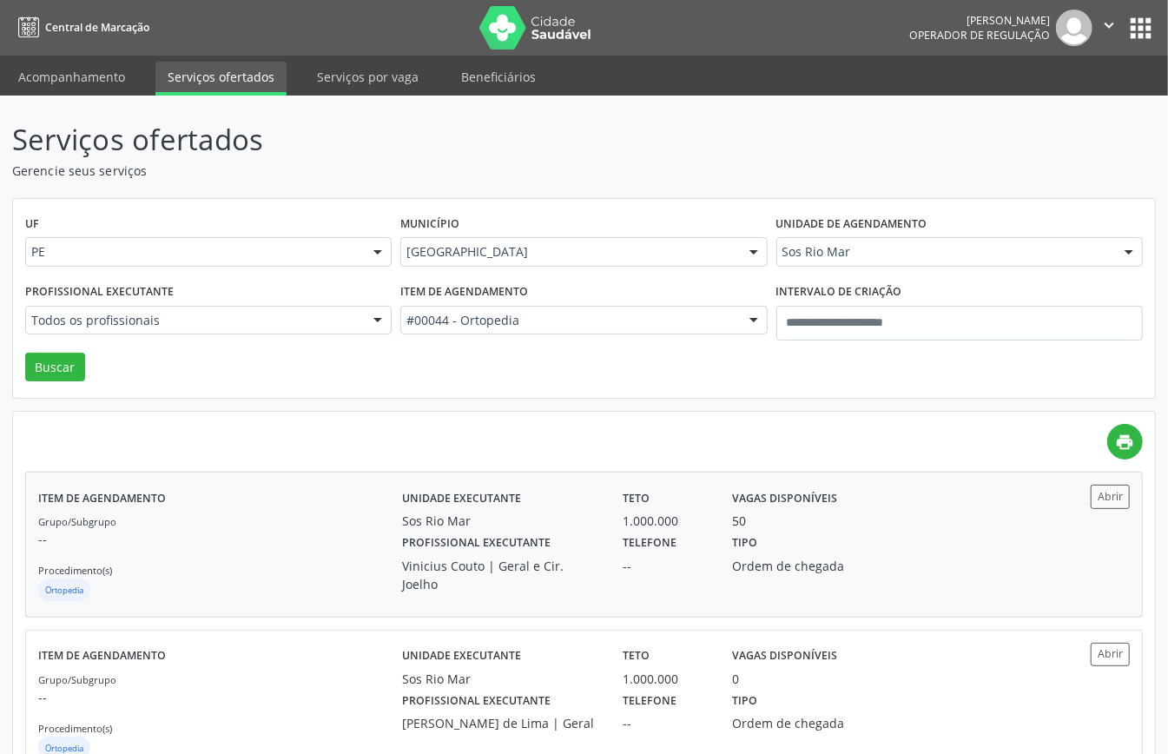
click at [380, 565] on div "Grupo/Subgrupo -- Procedimento(s) Ortopedia" at bounding box center [220, 558] width 364 height 93
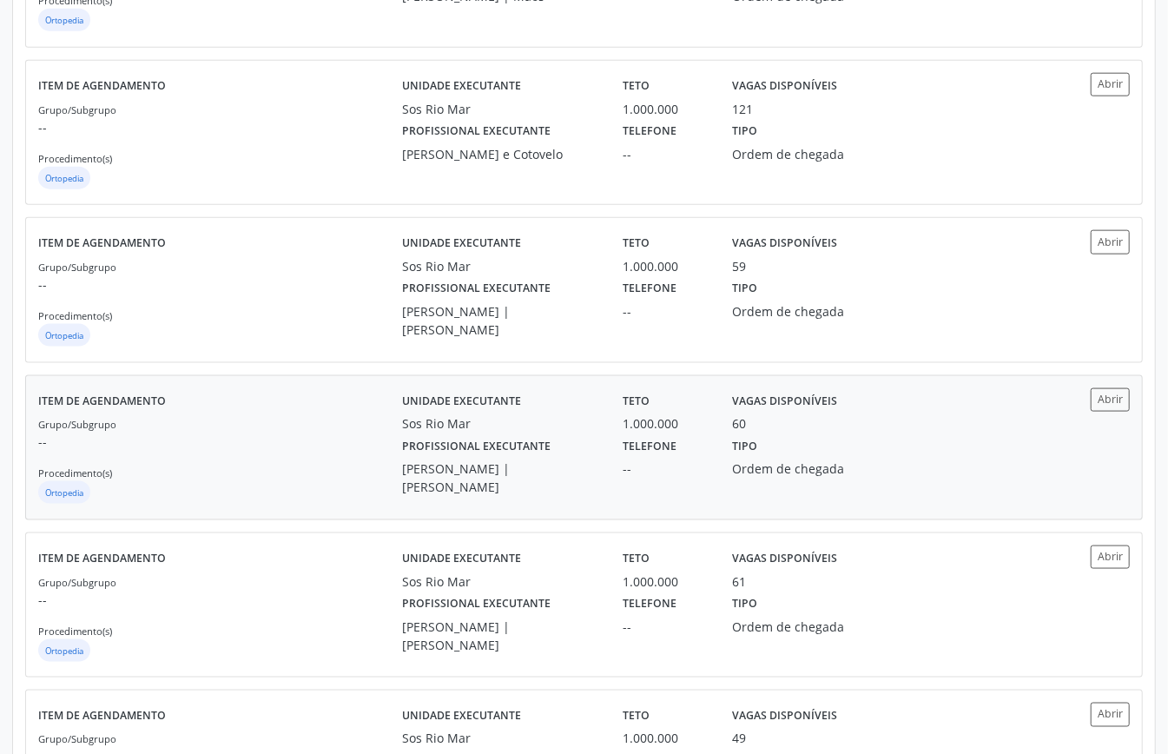
scroll to position [1390, 0]
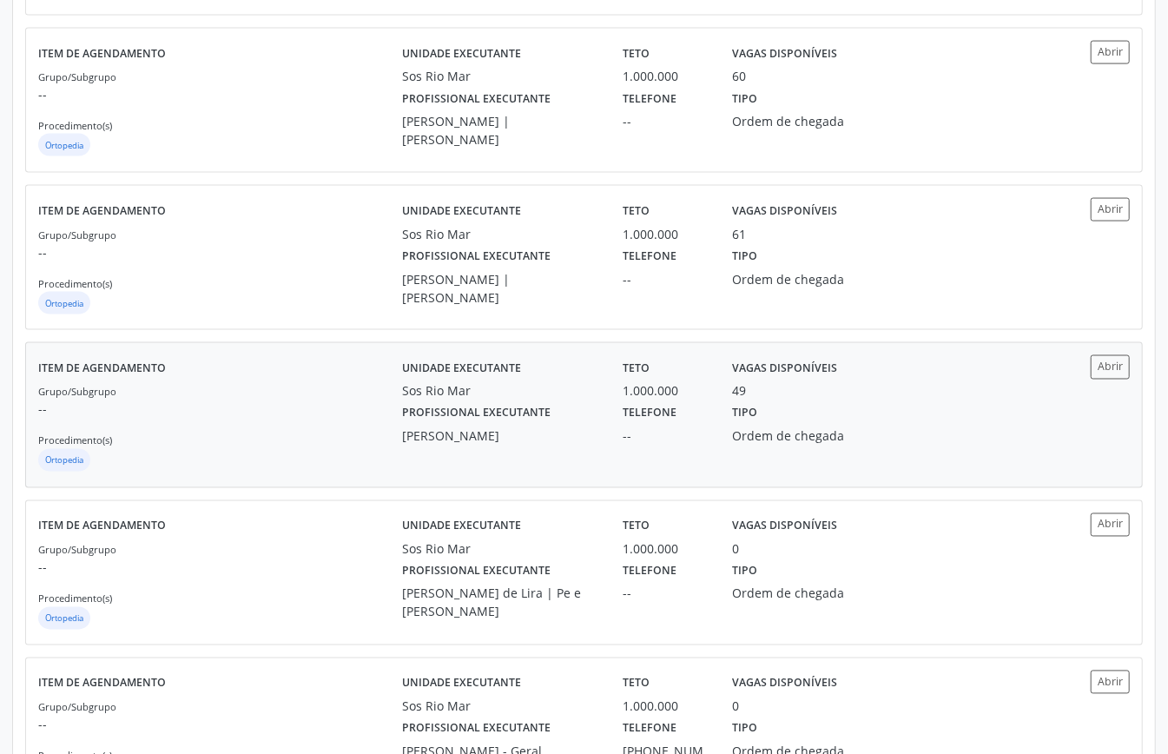
click at [300, 419] on p "--" at bounding box center [220, 409] width 364 height 18
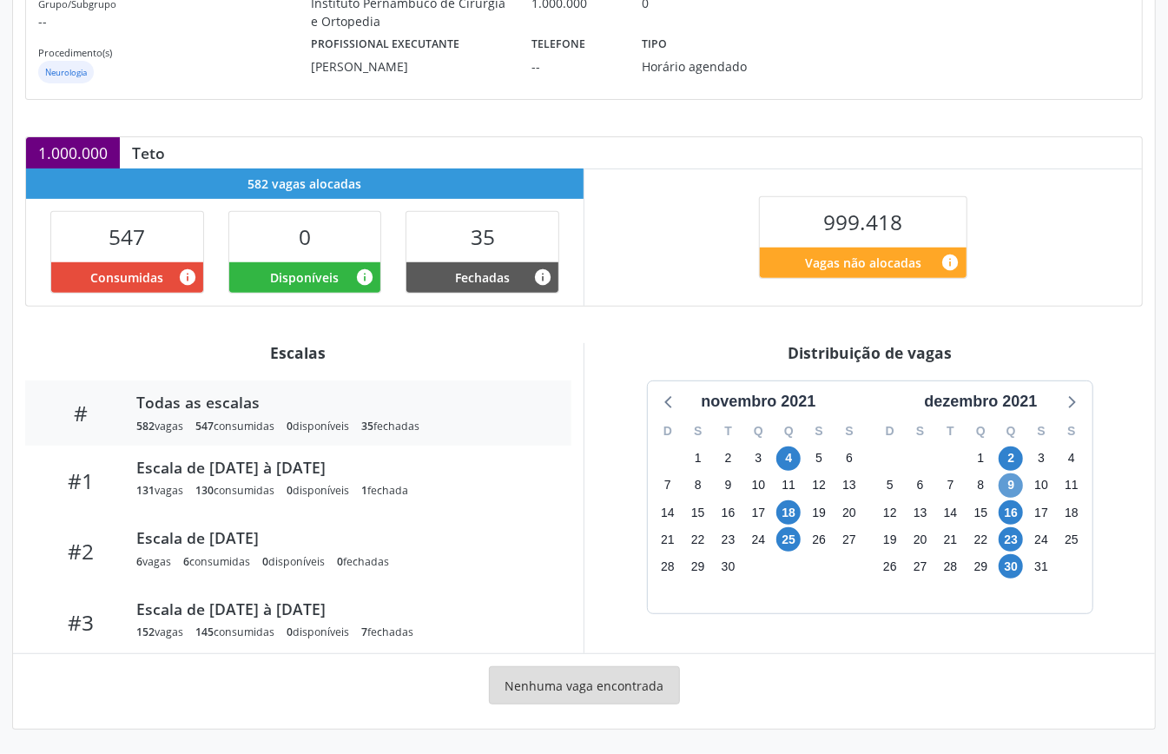
scroll to position [261, 0]
click at [1015, 398] on div "dezembro 2021" at bounding box center [980, 401] width 127 height 23
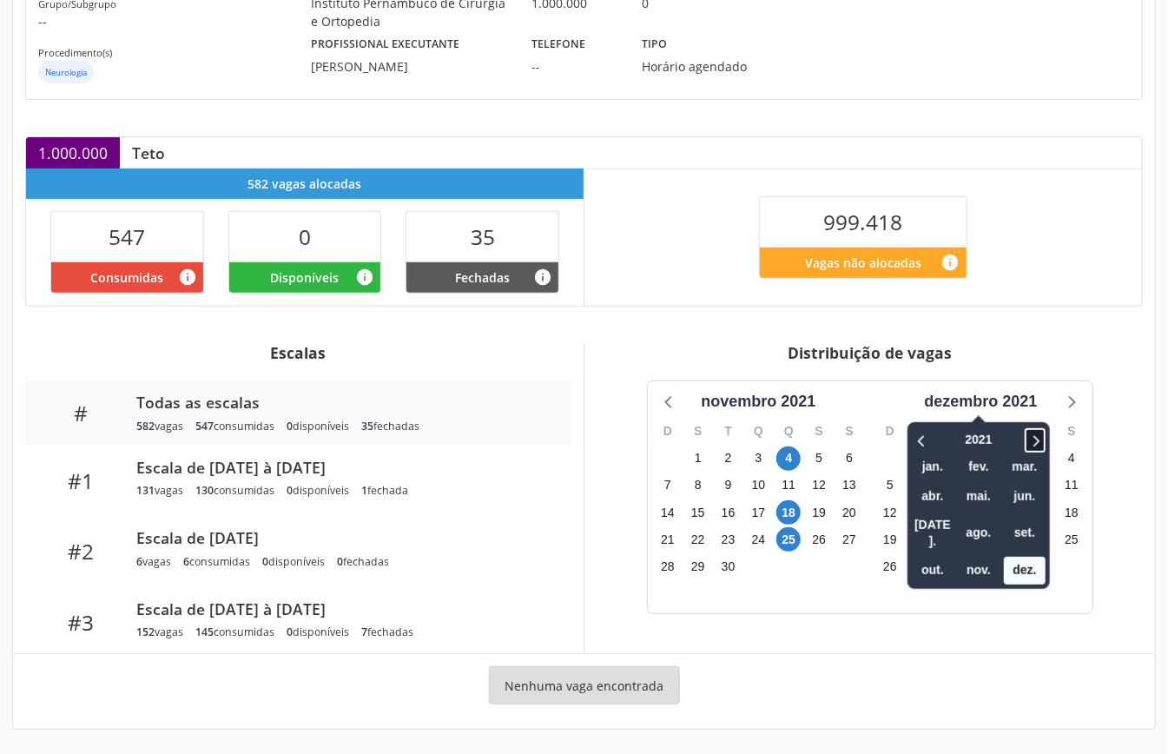
click at [1042, 434] on icon at bounding box center [1035, 440] width 17 height 21
click at [936, 557] on span "out." at bounding box center [933, 570] width 42 height 27
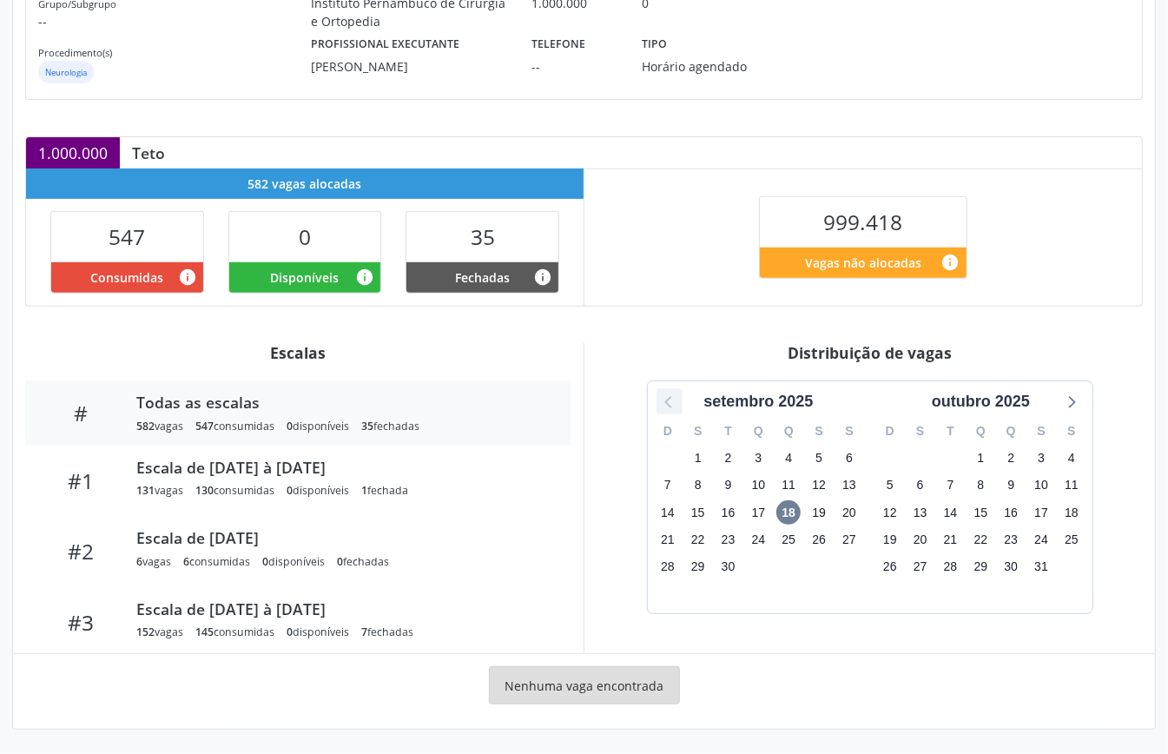
click at [672, 407] on icon at bounding box center [669, 401] width 23 height 23
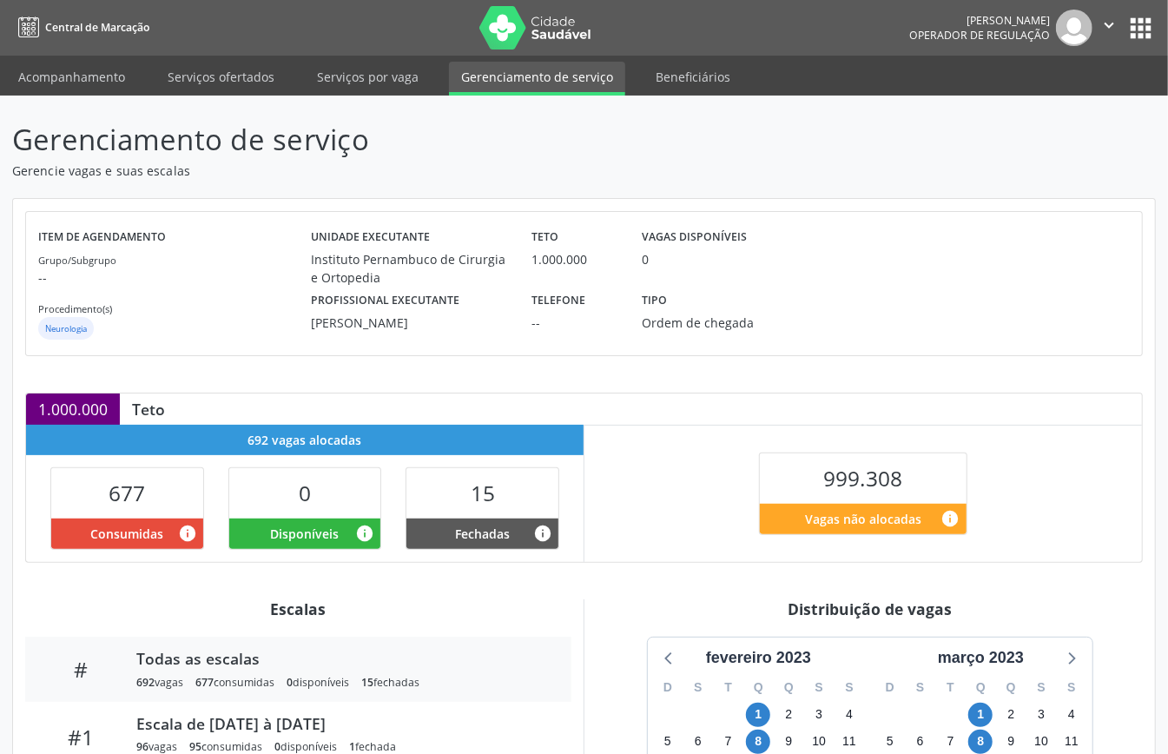
scroll to position [261, 0]
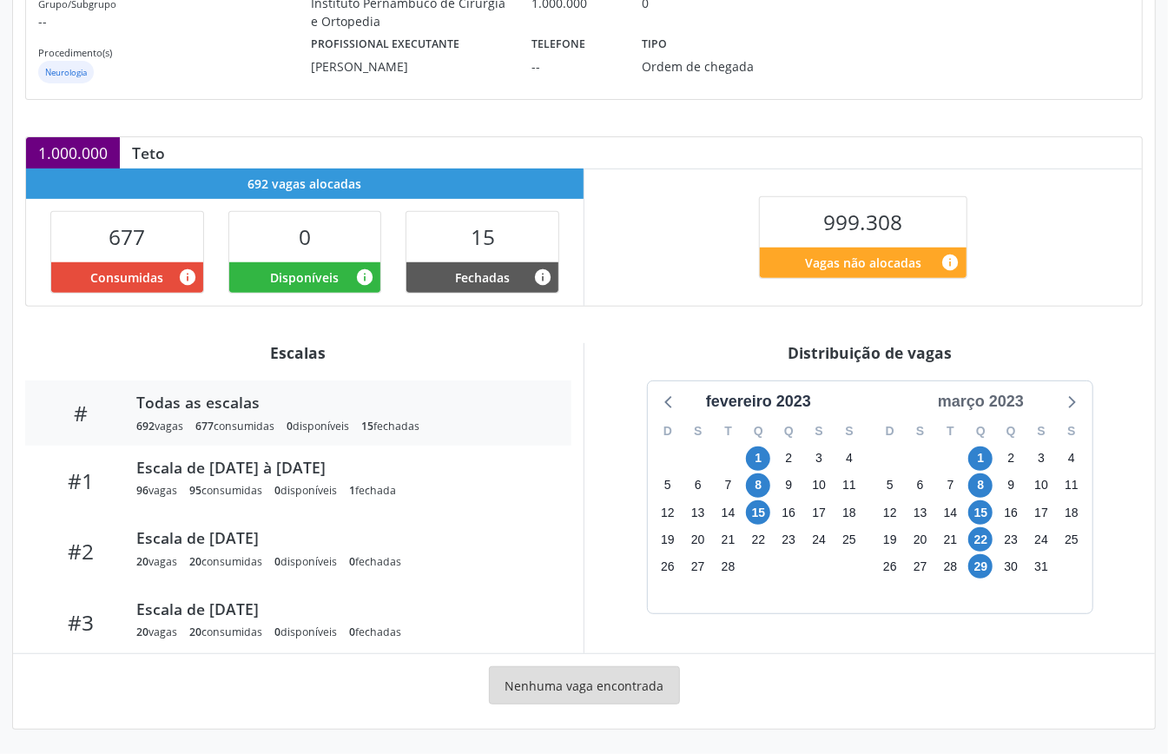
click at [1012, 398] on div "março 2023" at bounding box center [981, 401] width 100 height 23
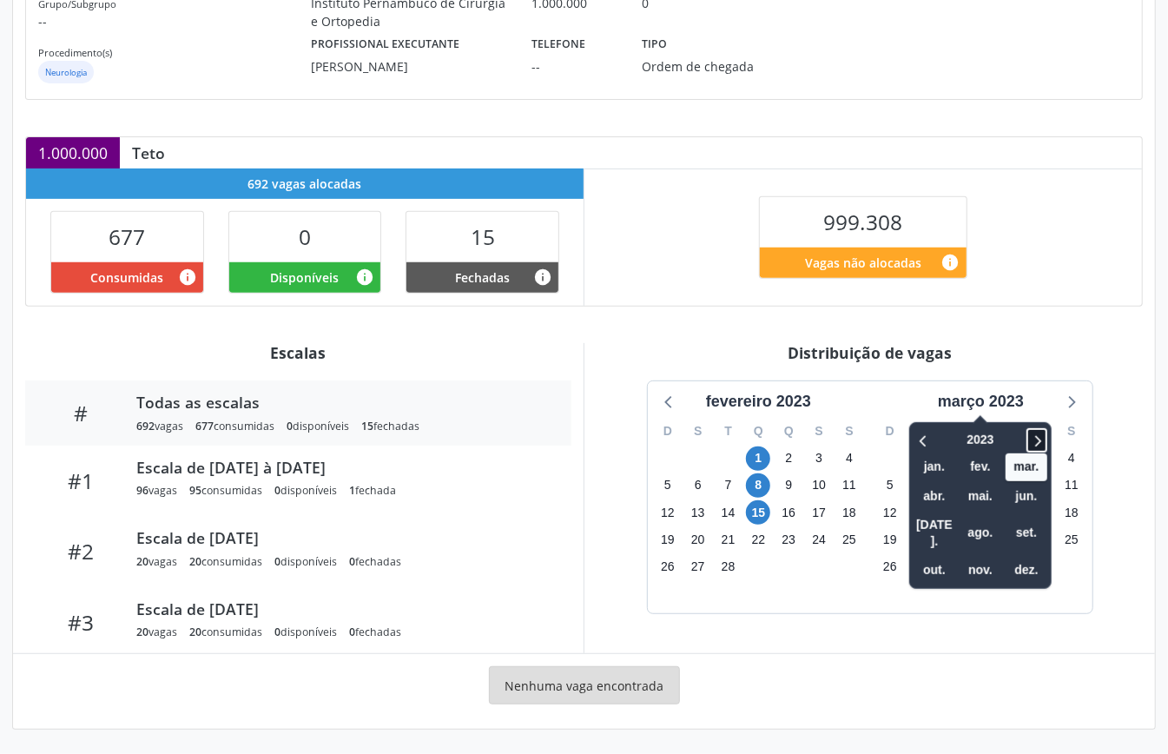
click at [1039, 439] on icon at bounding box center [1037, 440] width 17 height 21
click at [919, 439] on icon at bounding box center [924, 440] width 17 height 21
click at [1035, 521] on span "set." at bounding box center [1027, 532] width 42 height 27
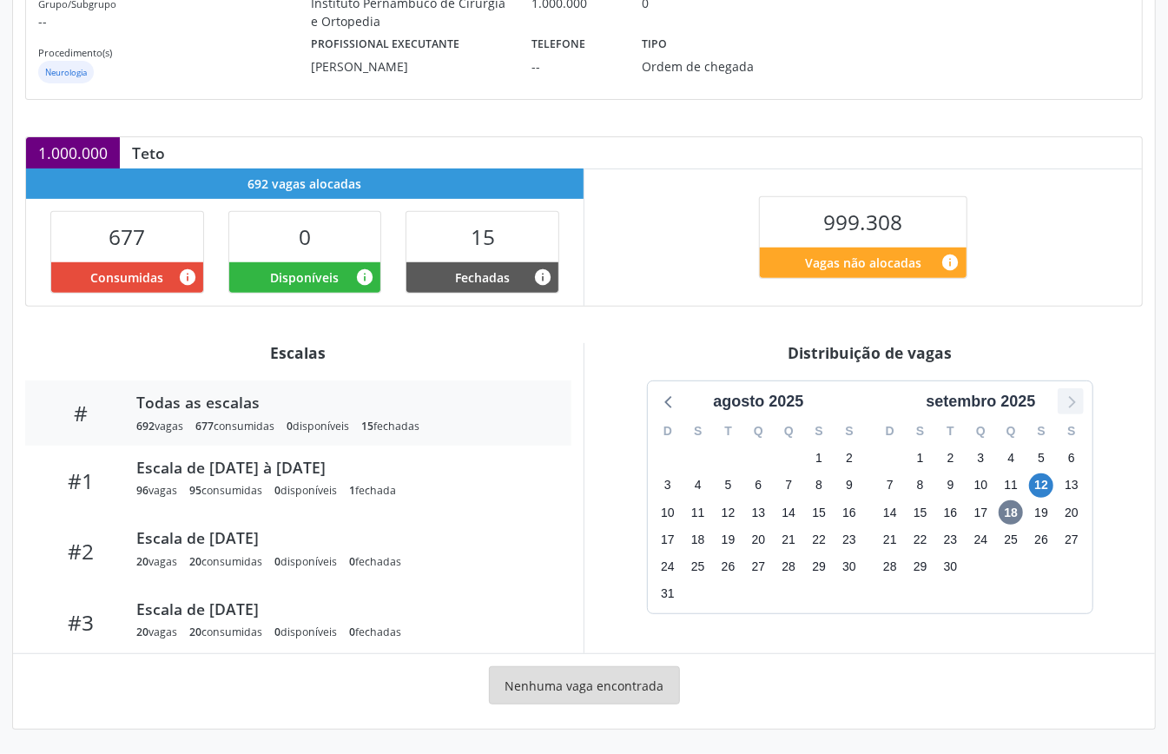
click at [1068, 400] on icon at bounding box center [1071, 401] width 23 height 23
click at [672, 396] on icon at bounding box center [669, 401] width 23 height 23
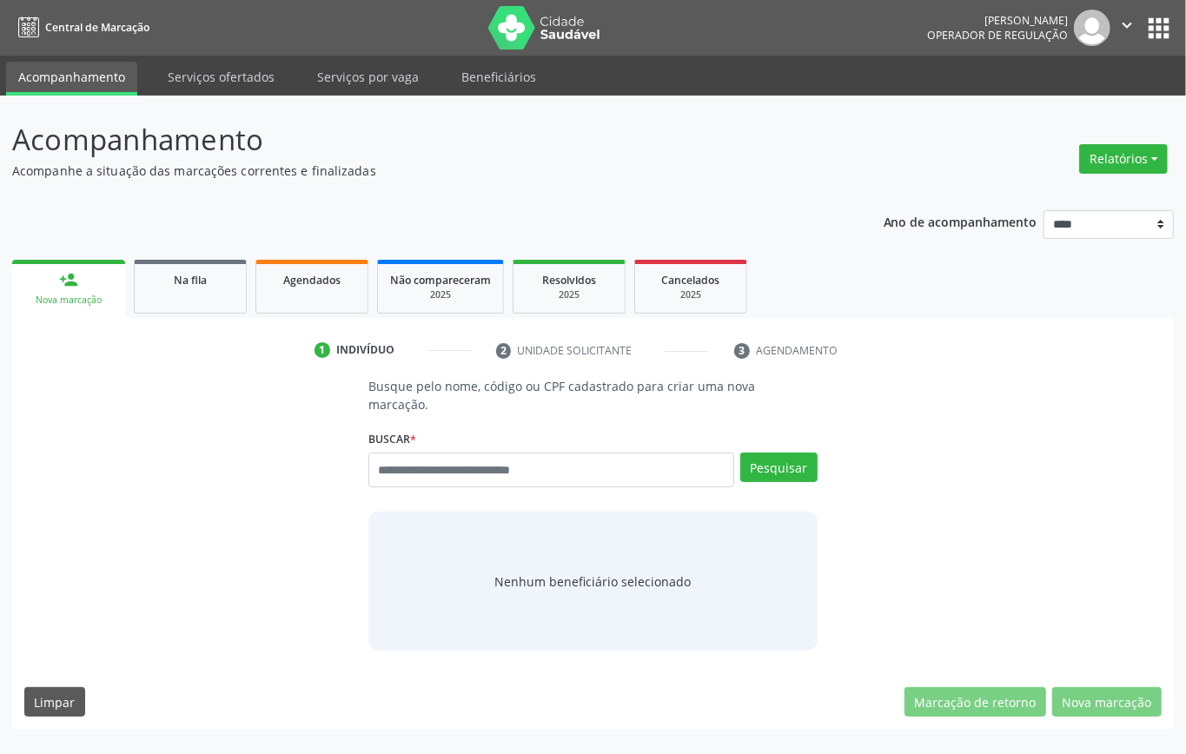
click at [403, 462] on input "text" at bounding box center [551, 470] width 366 height 35
type input "*********"
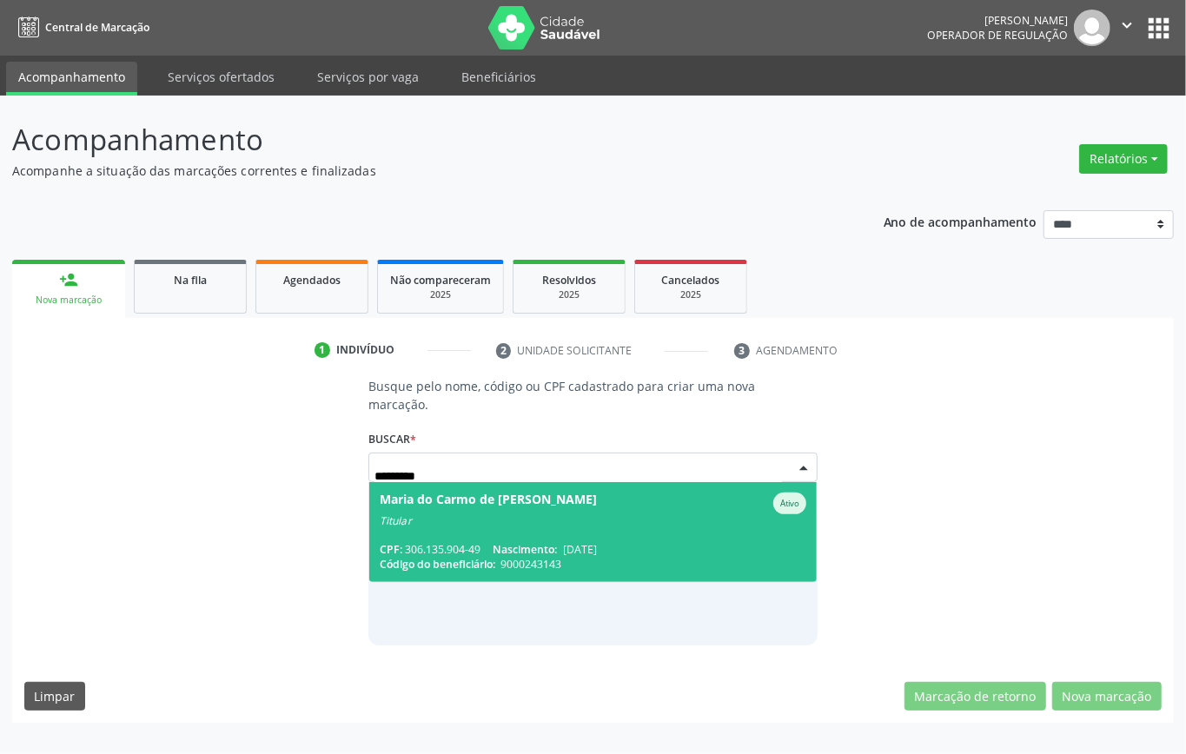
click at [460, 537] on span "Maria do Carmo de Franca Santana Ativo Titular CPF: 306.135.904-49 Nascimento: …" at bounding box center [592, 532] width 447 height 100
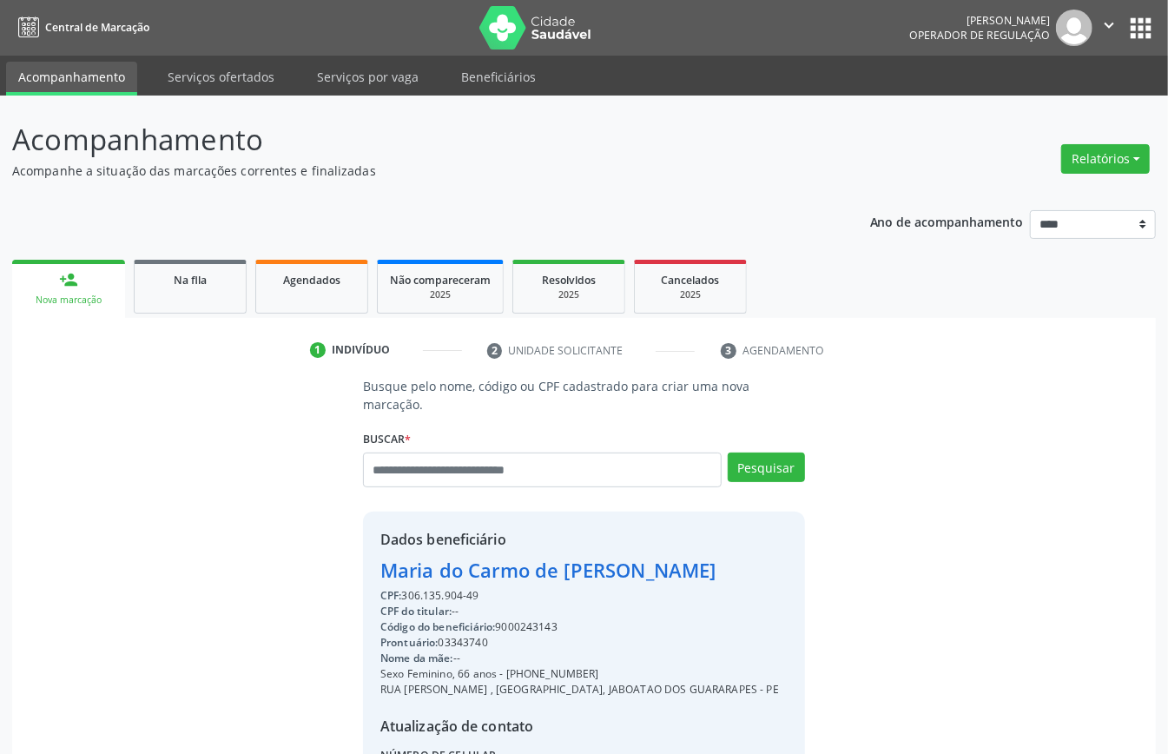
scroll to position [182, 0]
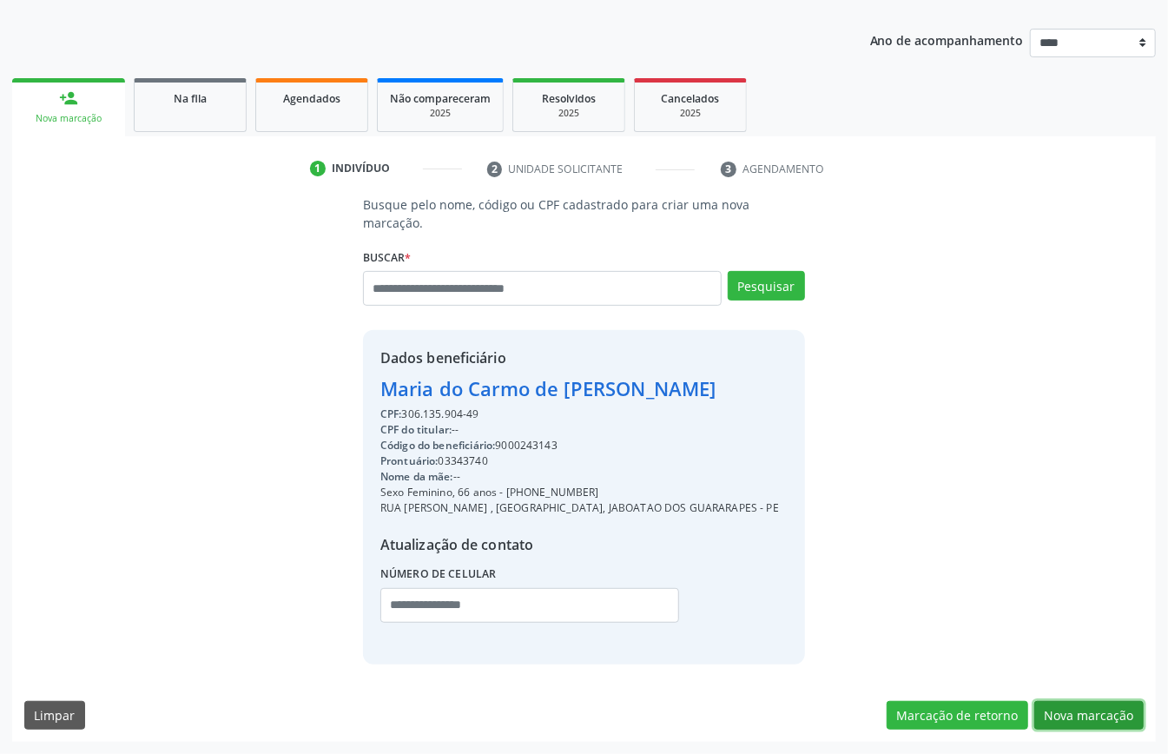
click at [1102, 709] on button "Nova marcação" at bounding box center [1089, 716] width 109 height 30
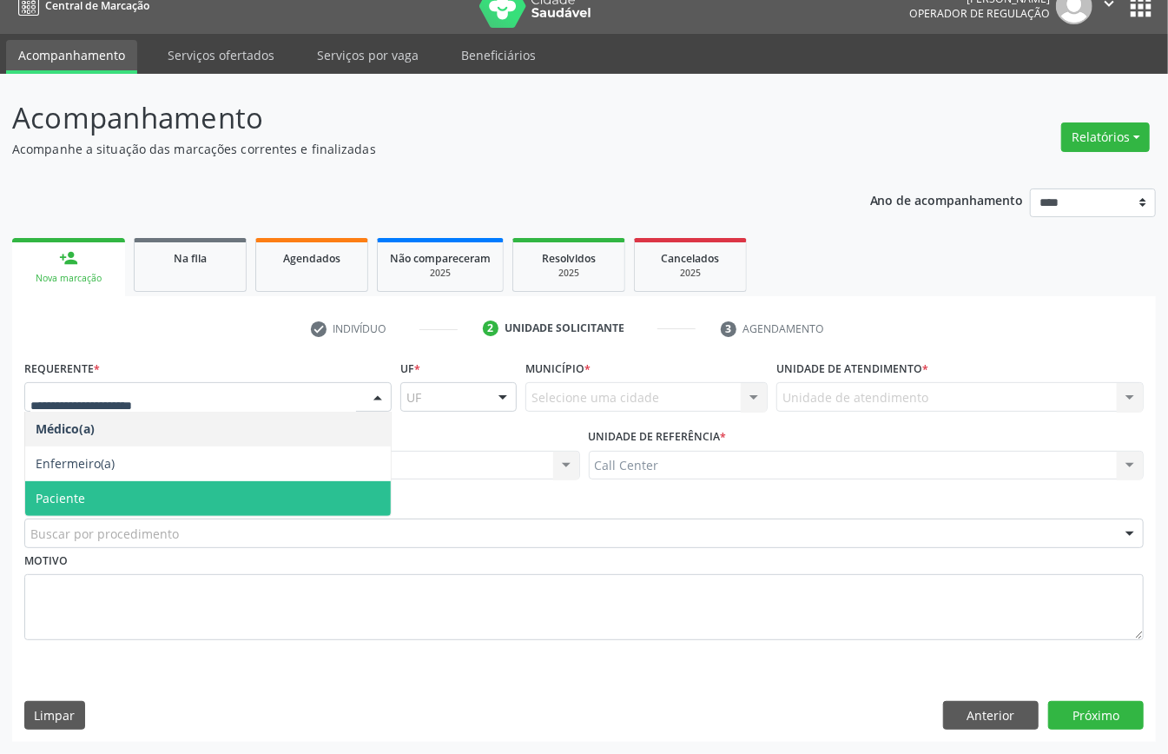
click at [111, 485] on span "Paciente" at bounding box center [208, 498] width 366 height 35
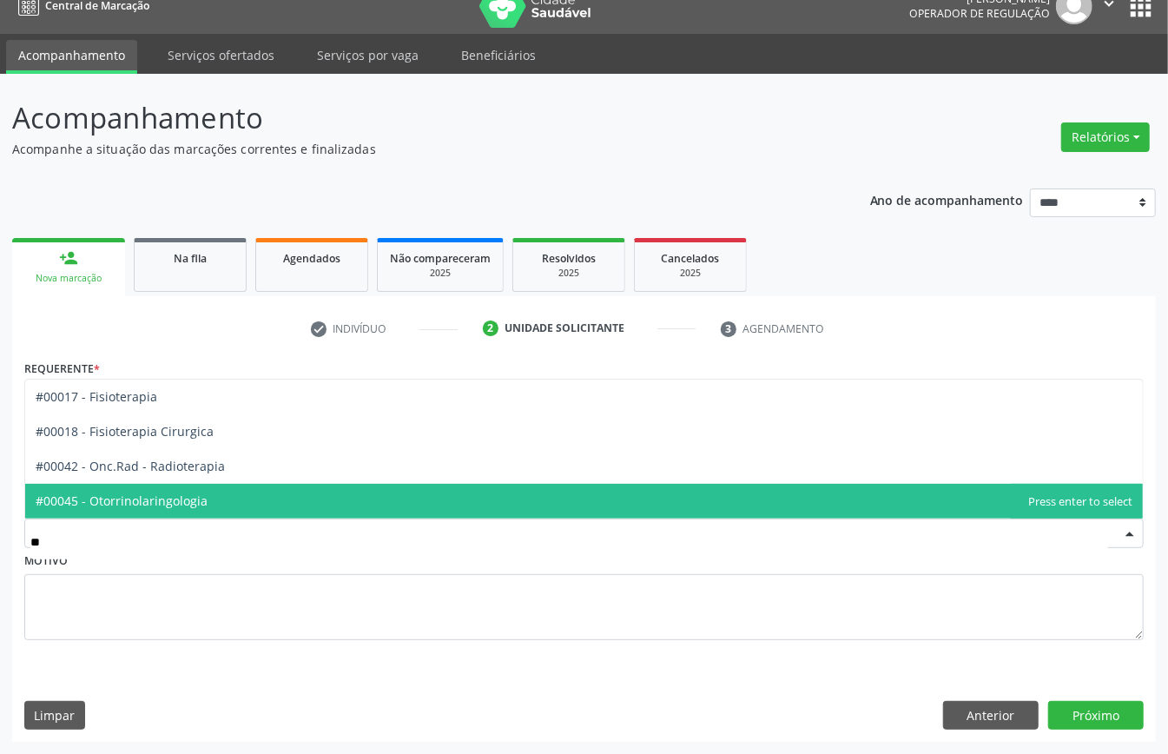
type input "***"
click at [125, 490] on span "#00045 - Otorrinolaringologia" at bounding box center [584, 501] width 1118 height 35
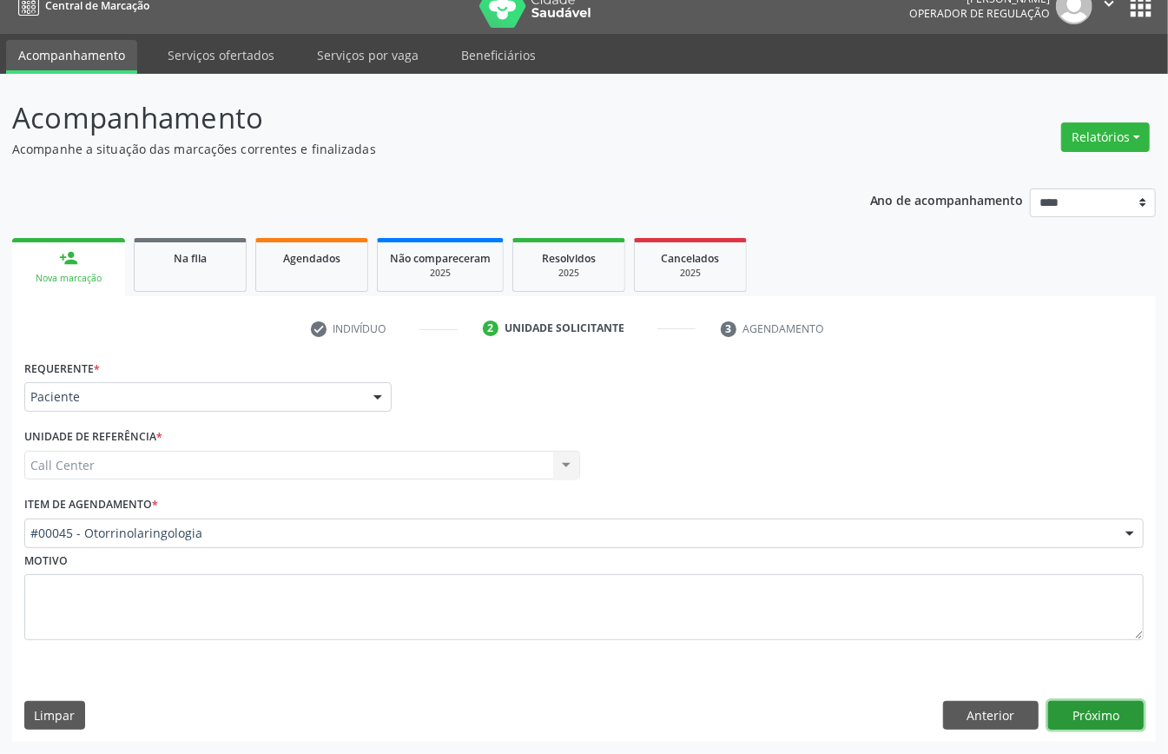
click at [1109, 707] on button "Próximo" at bounding box center [1097, 716] width 96 height 30
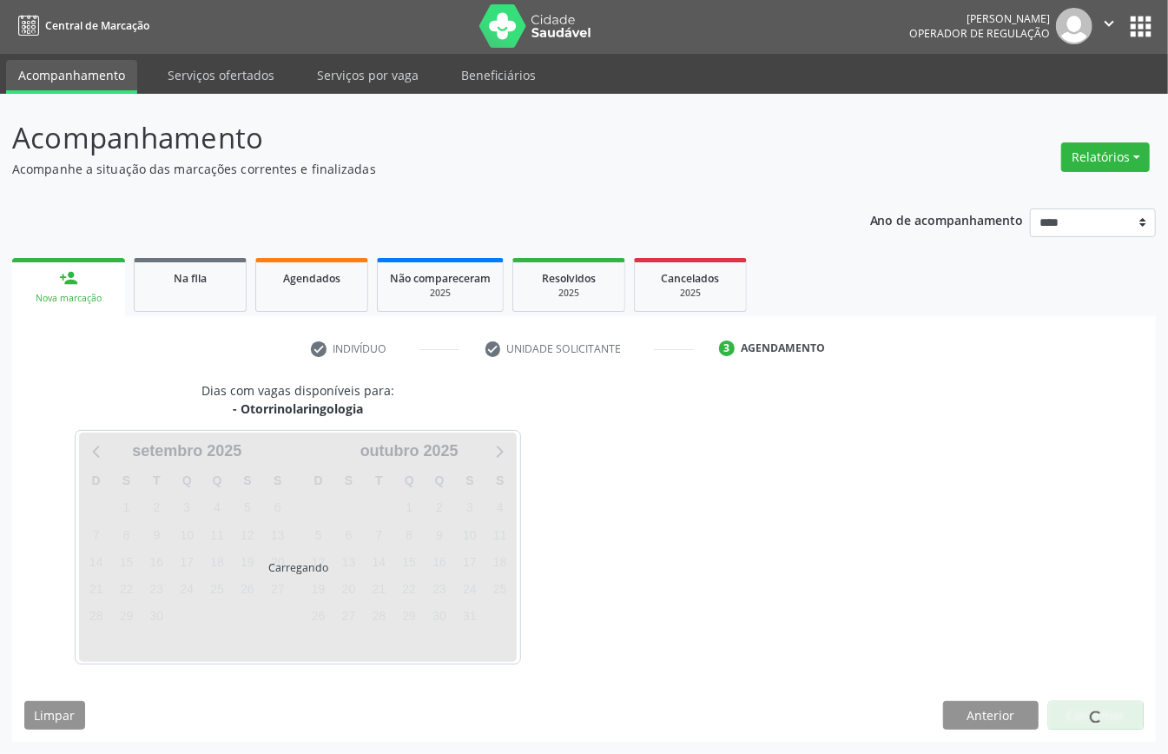
scroll to position [3, 0]
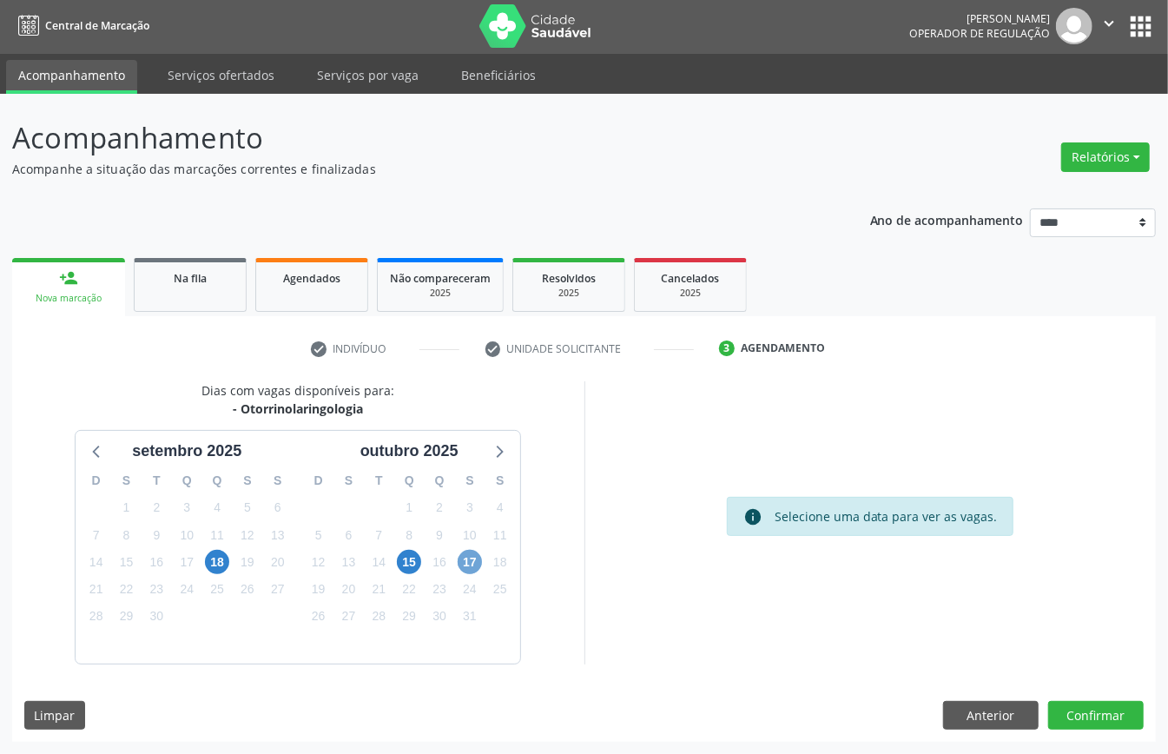
click at [466, 558] on span "17" at bounding box center [470, 562] width 24 height 24
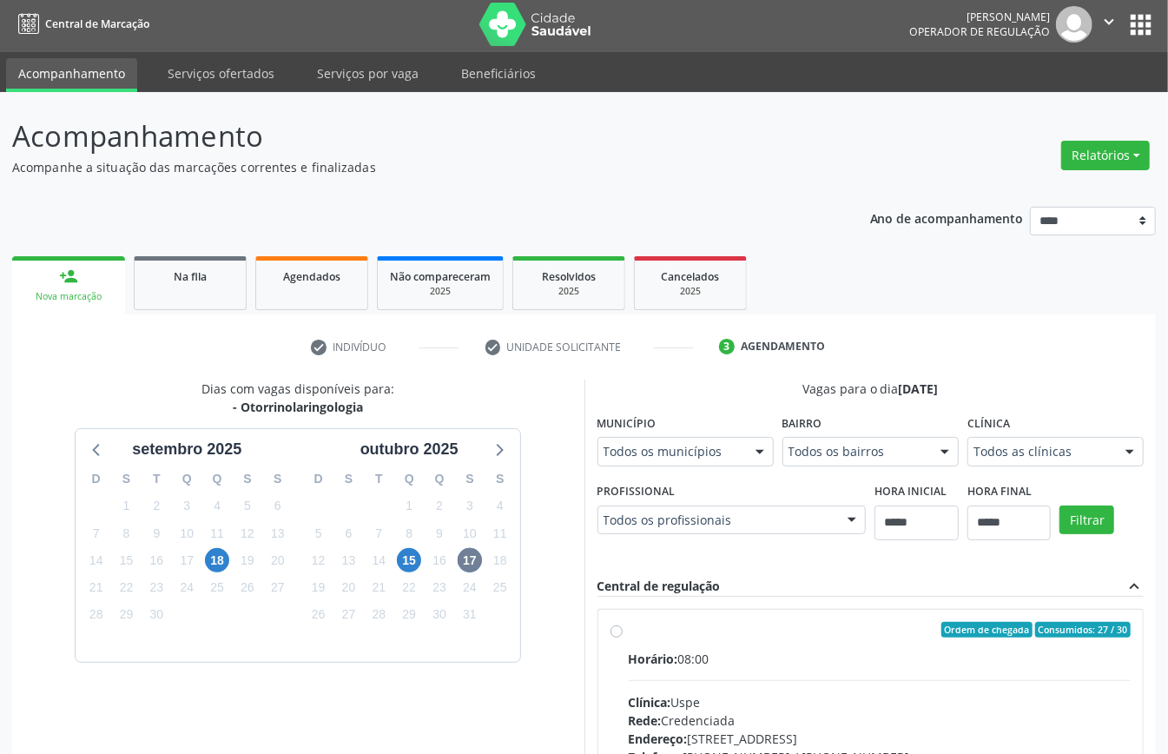
drag, startPoint x: 714, startPoint y: 658, endPoint x: 665, endPoint y: 620, distance: 62.0
click at [709, 654] on div "Horário: 08:00" at bounding box center [880, 659] width 503 height 18
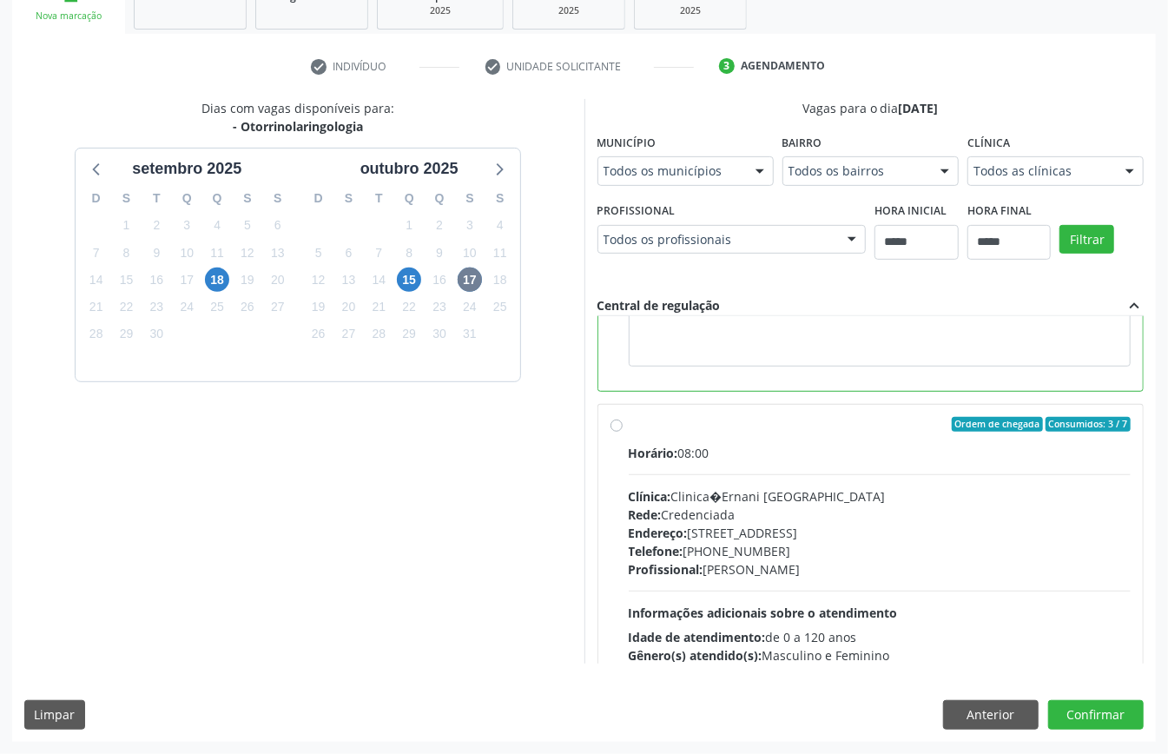
scroll to position [116, 0]
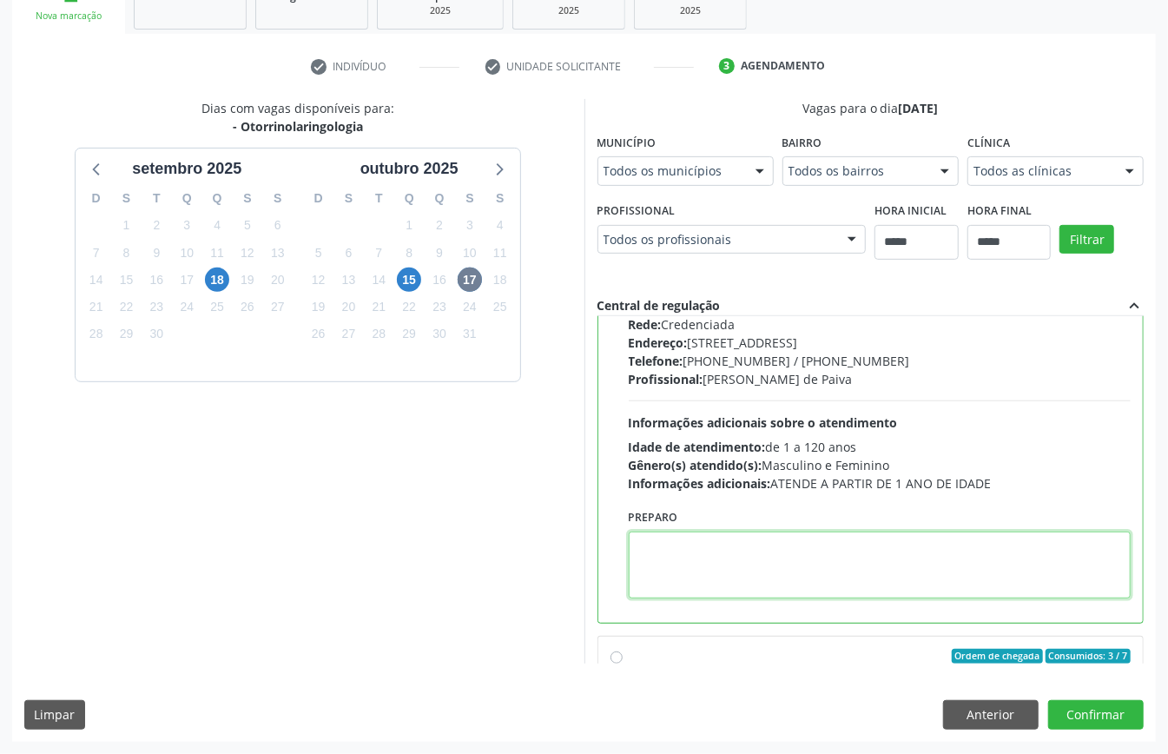
paste textarea "**********"
type textarea "**********"
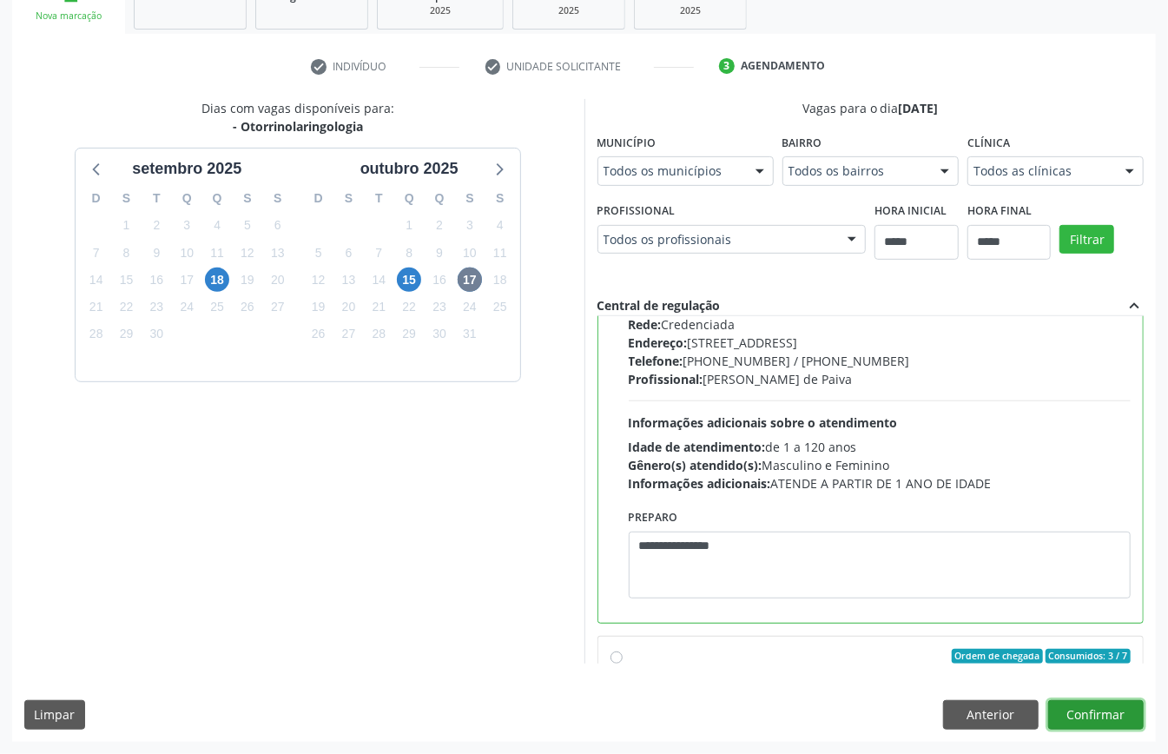
drag, startPoint x: 1102, startPoint y: 702, endPoint x: 1091, endPoint y: 698, distance: 11.0
click at [1099, 702] on button "Confirmar" at bounding box center [1097, 715] width 96 height 30
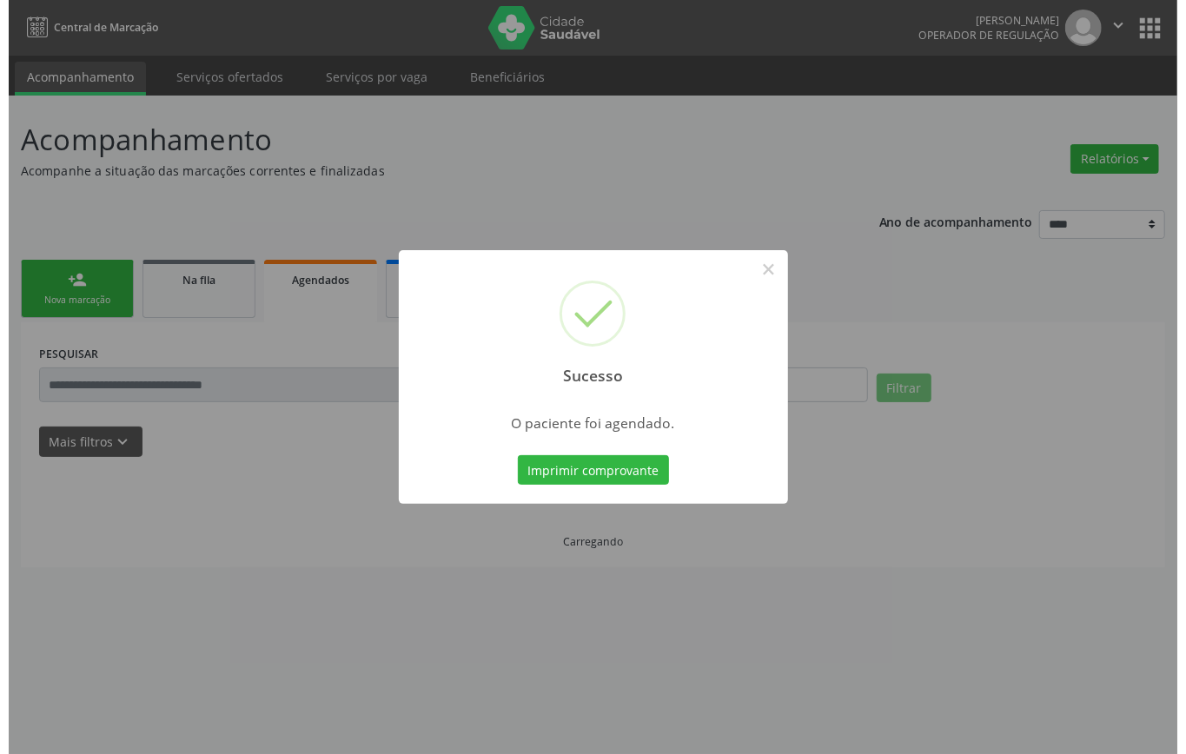
scroll to position [0, 0]
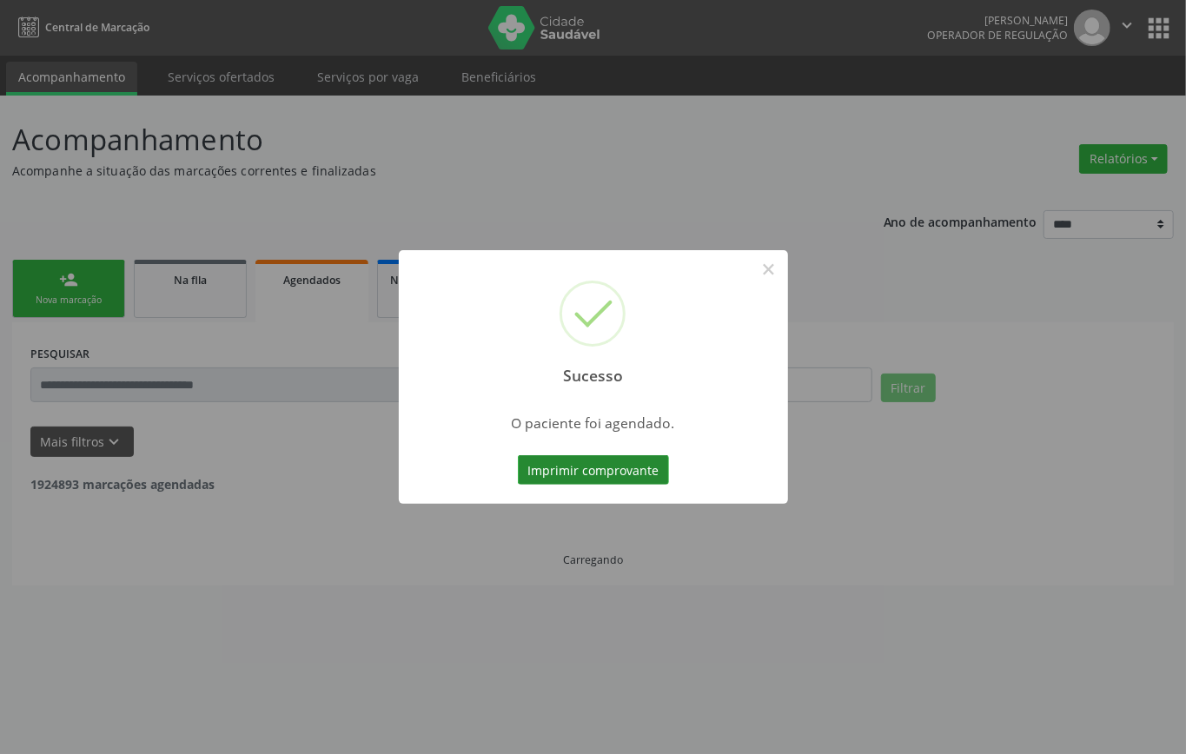
click at [619, 466] on button "Imprimir comprovante" at bounding box center [593, 470] width 151 height 30
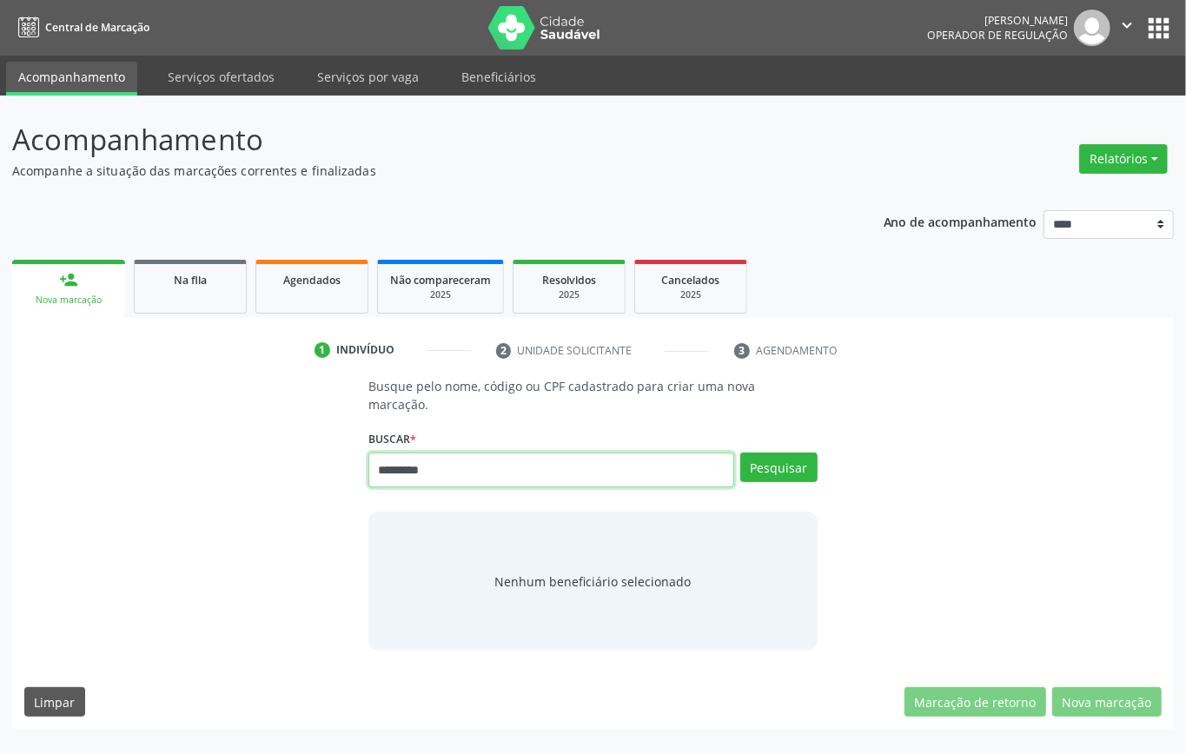
type input "*********"
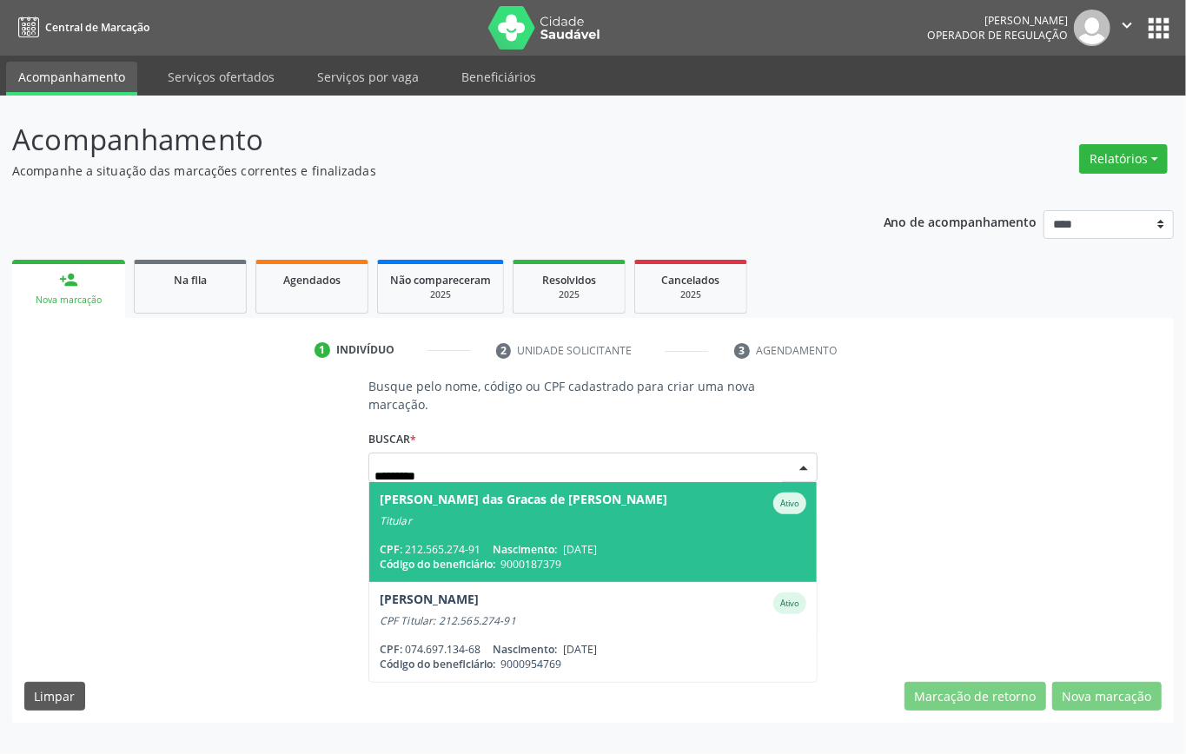
click at [540, 542] on span "Nascimento:" at bounding box center [525, 549] width 64 height 15
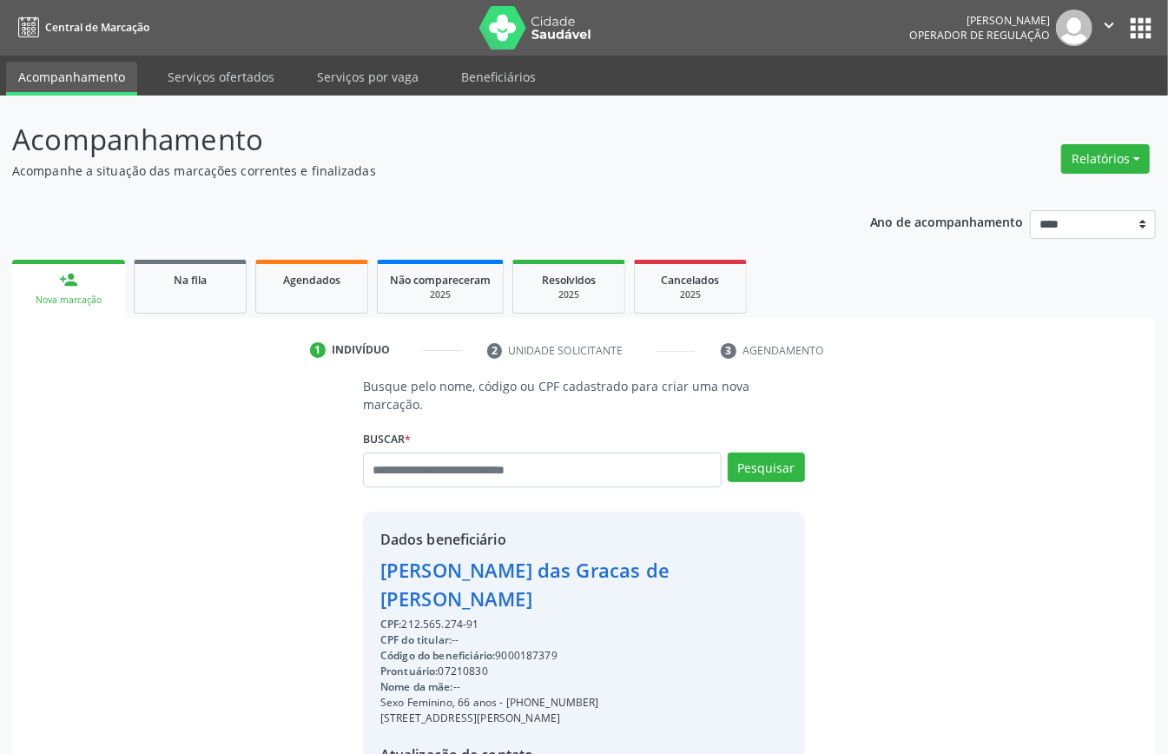
scroll to position [182, 0]
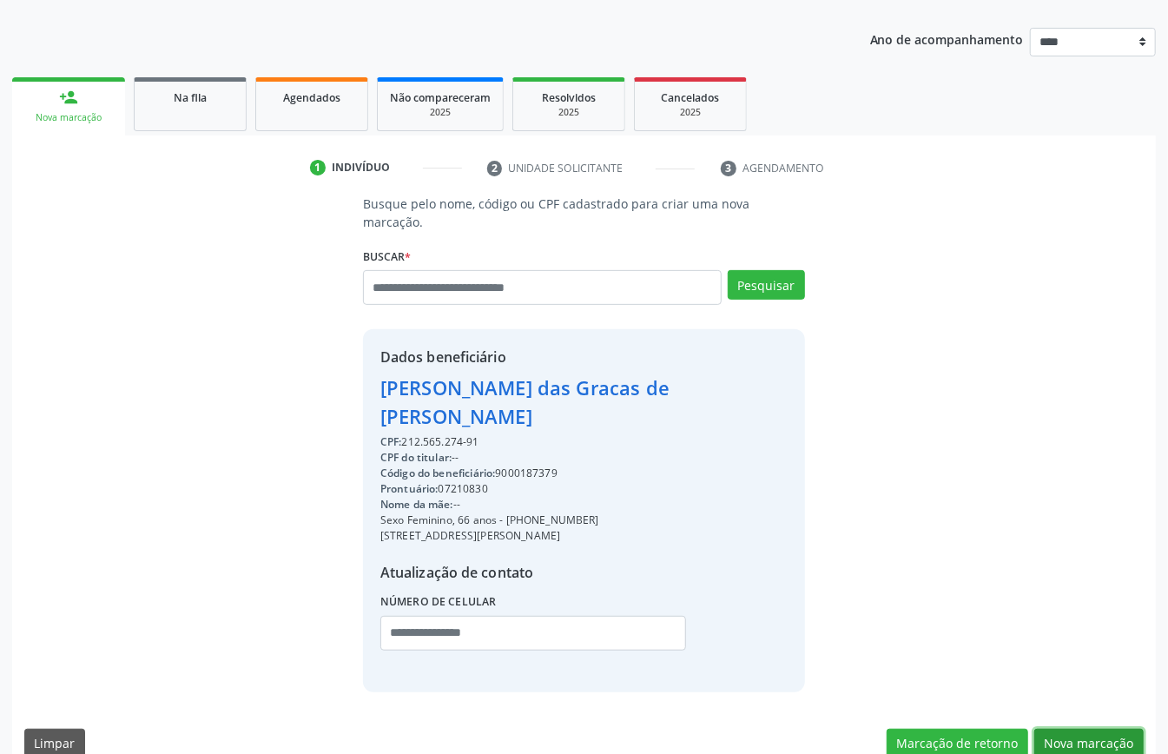
click at [1072, 729] on button "Nova marcação" at bounding box center [1089, 744] width 109 height 30
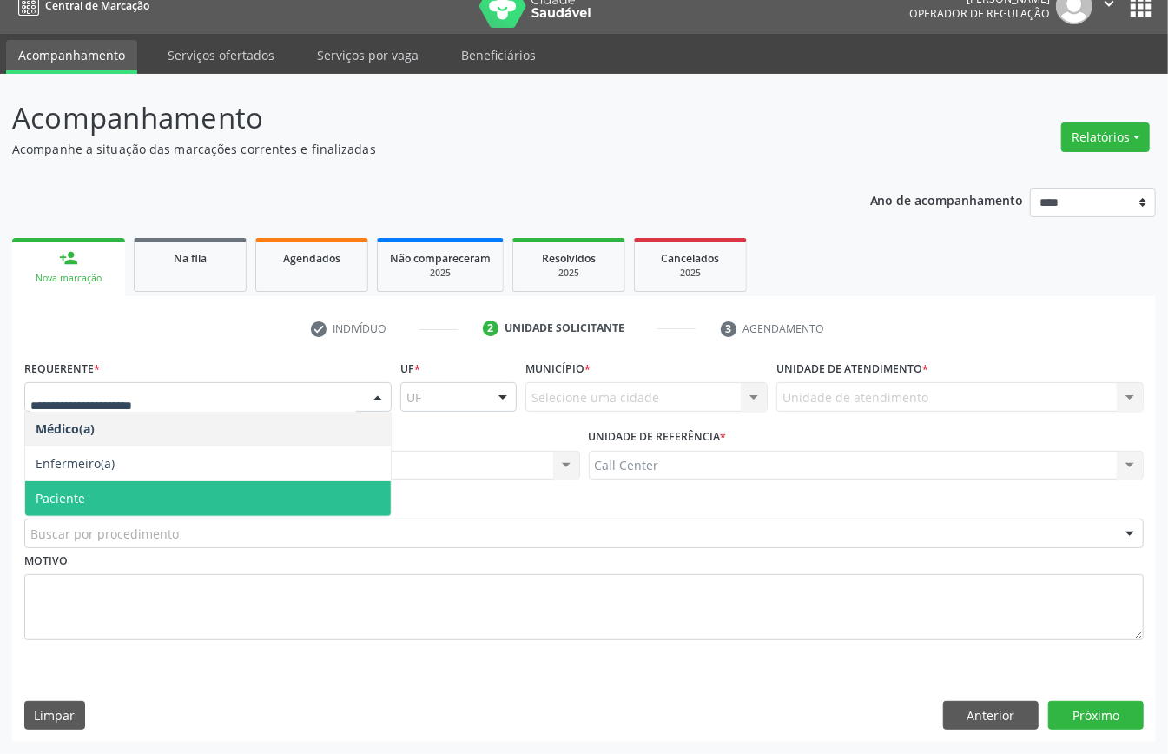
click at [139, 491] on span "Paciente" at bounding box center [208, 498] width 366 height 35
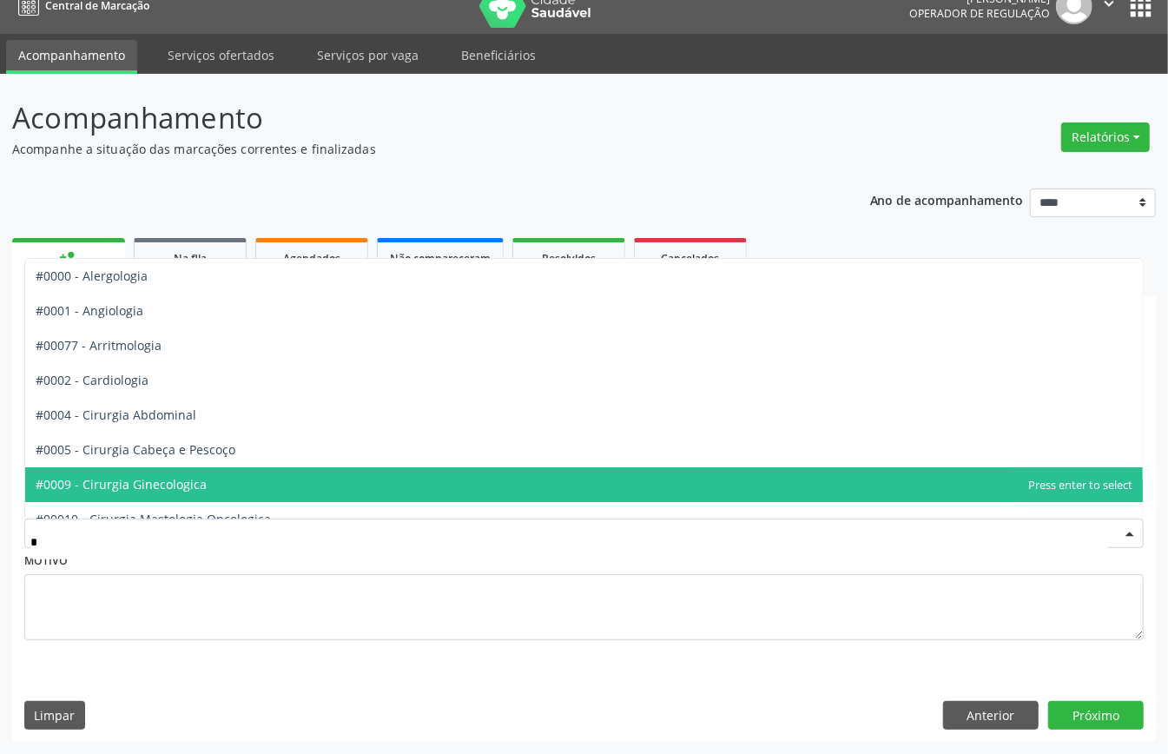
type input "**"
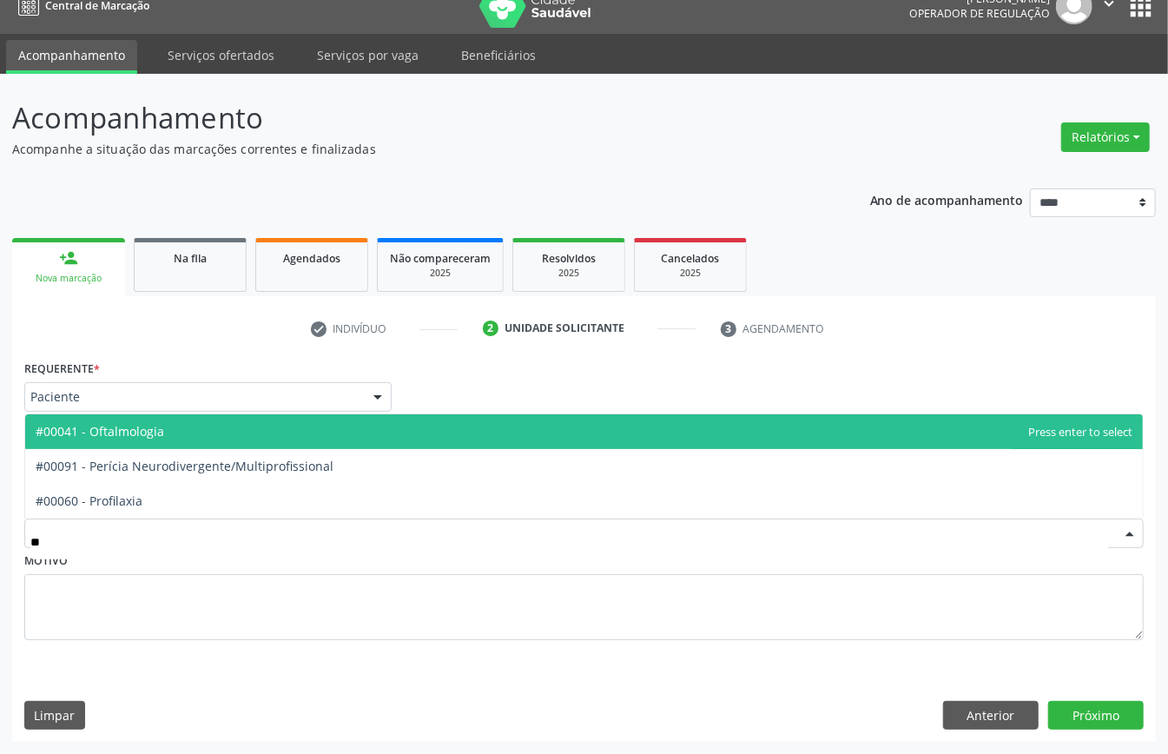
click at [226, 418] on span "#00041 - Oftalmologia" at bounding box center [584, 431] width 1118 height 35
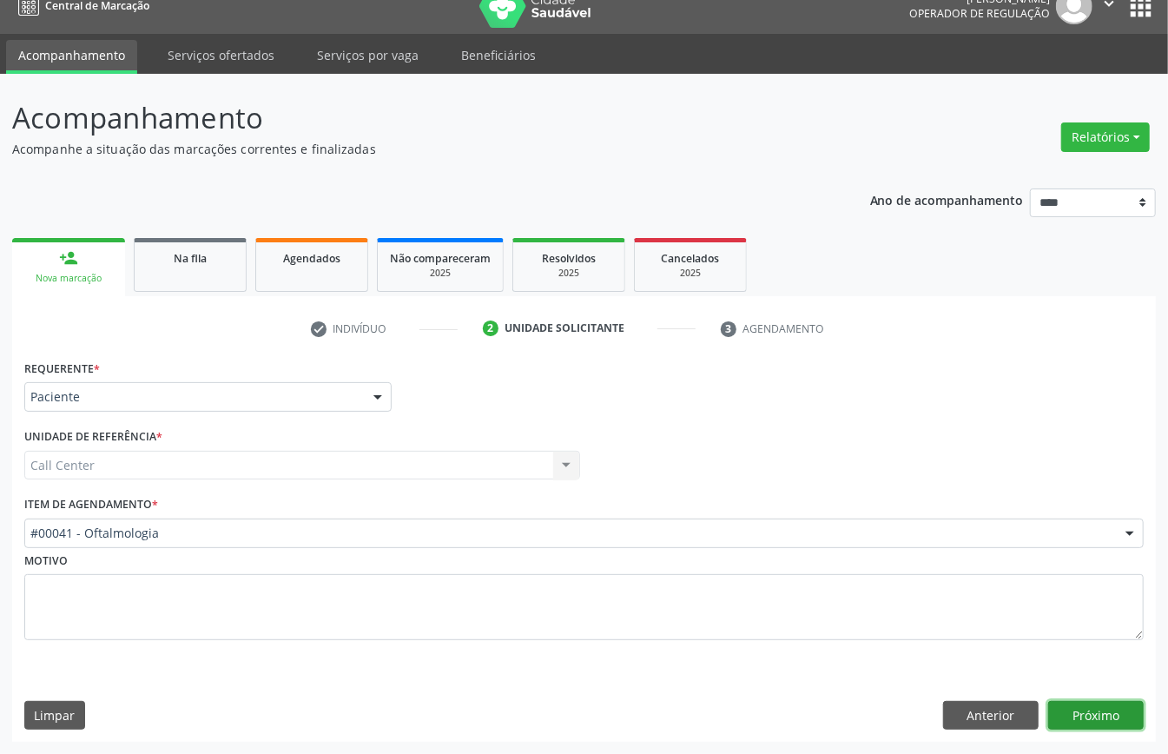
click at [1086, 720] on button "Próximo" at bounding box center [1097, 716] width 96 height 30
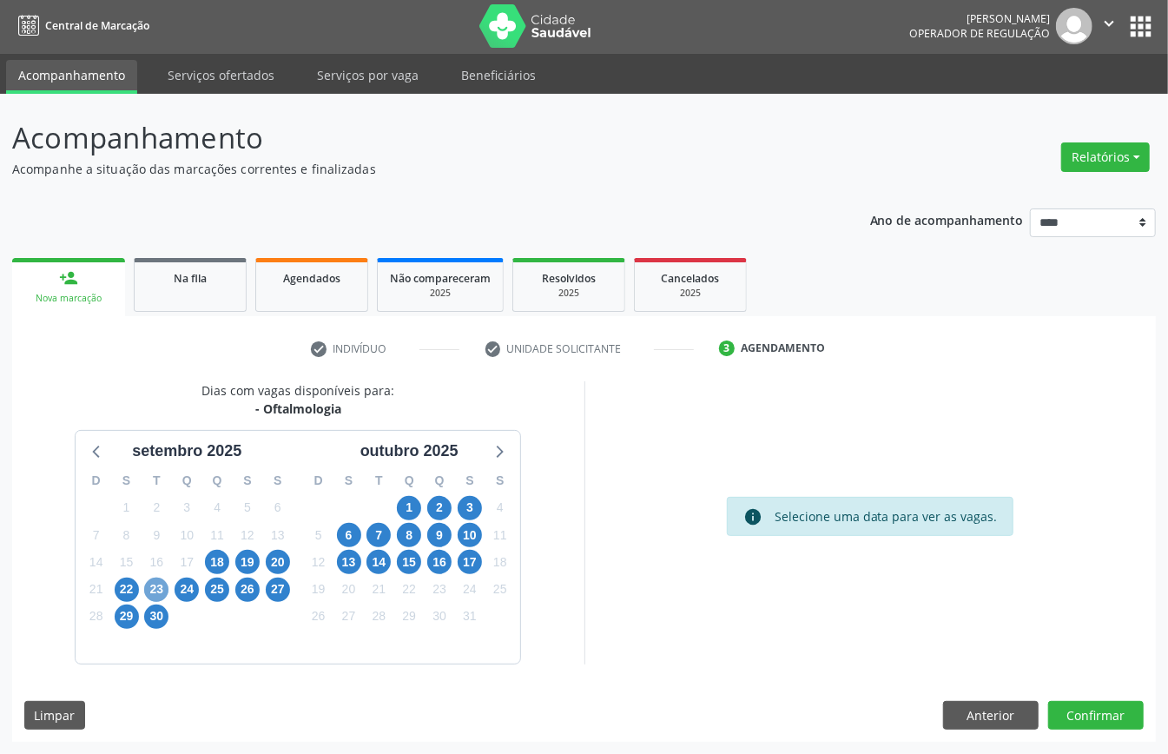
click at [151, 598] on span "23" at bounding box center [156, 590] width 24 height 24
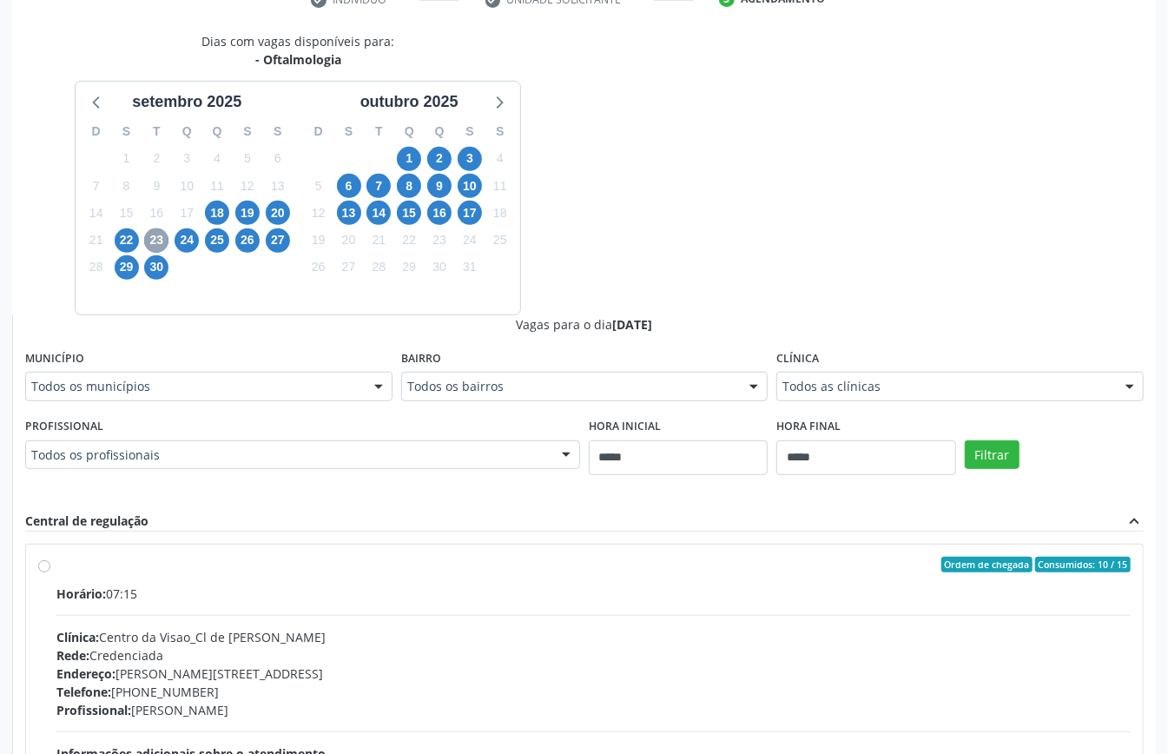
scroll to position [567, 0]
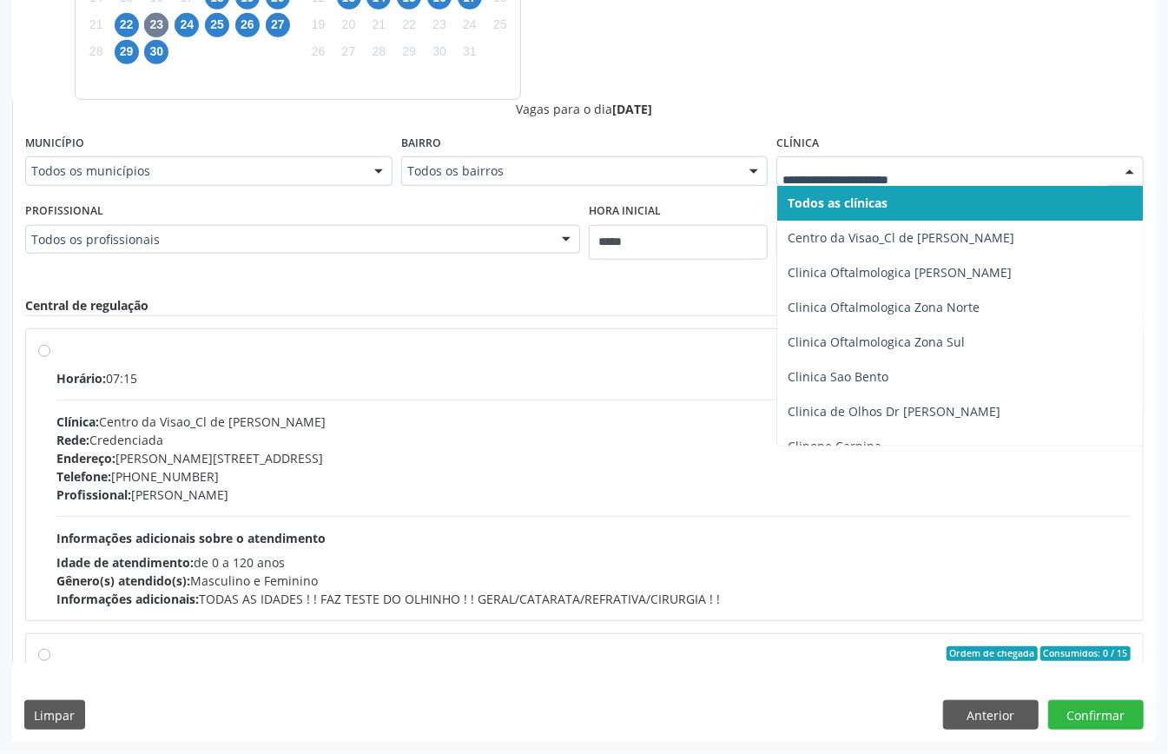
click at [829, 182] on div at bounding box center [960, 171] width 367 height 30
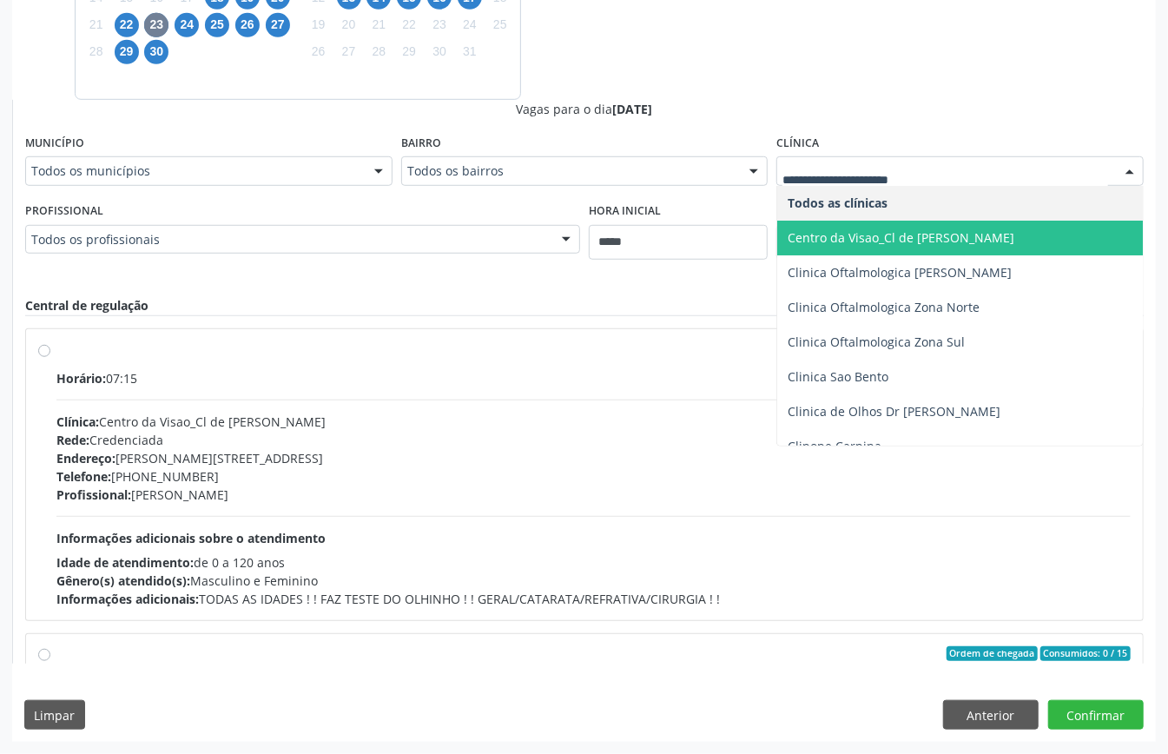
click at [896, 235] on span "Centro da Visao_Cl de [PERSON_NAME]" at bounding box center [901, 237] width 227 height 17
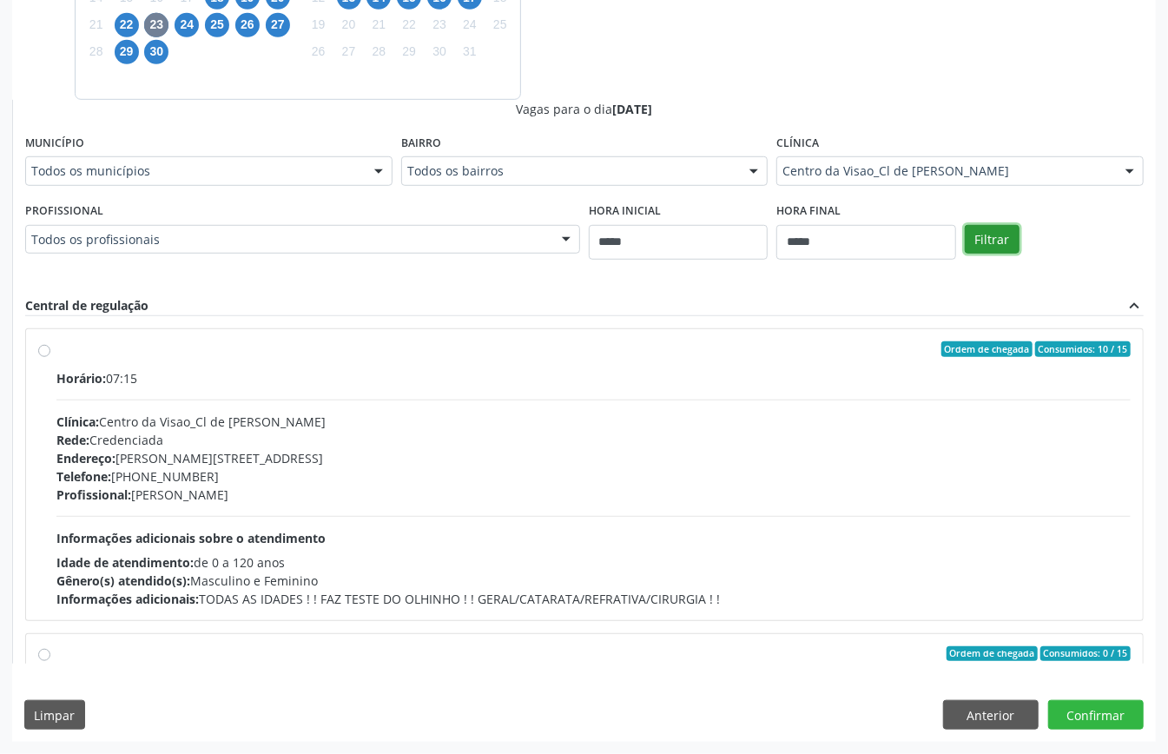
click at [998, 247] on button "Filtrar" at bounding box center [992, 240] width 55 height 30
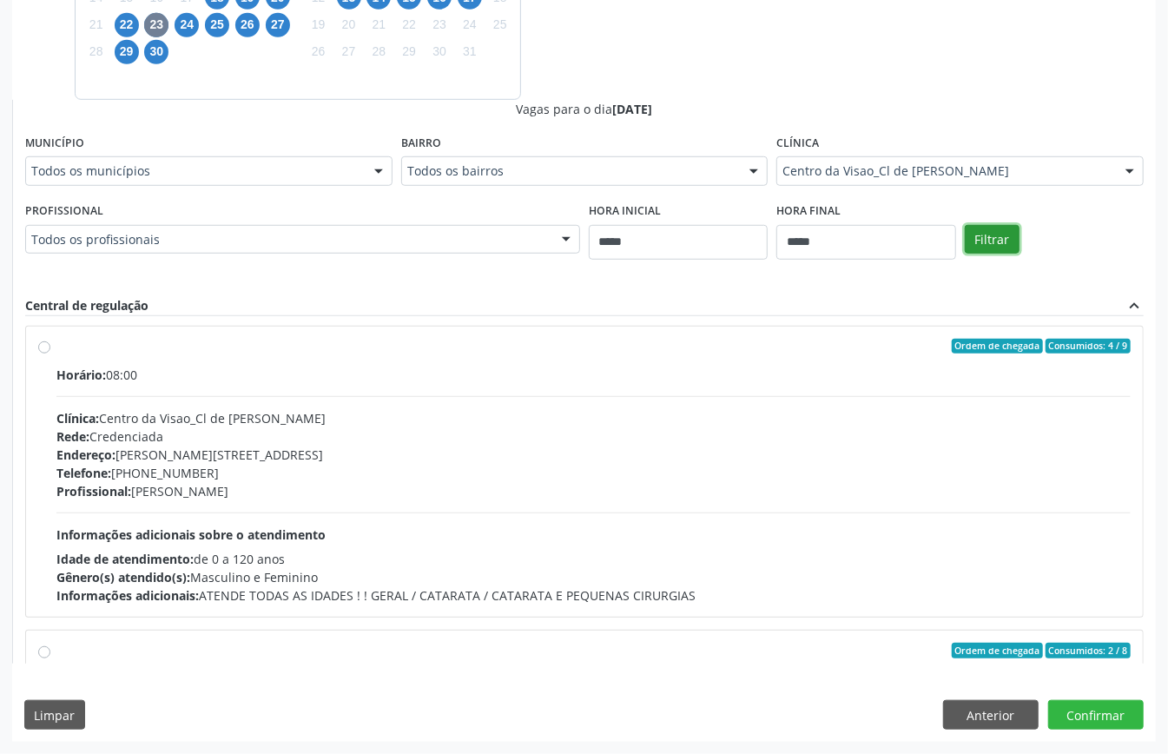
scroll to position [0, 0]
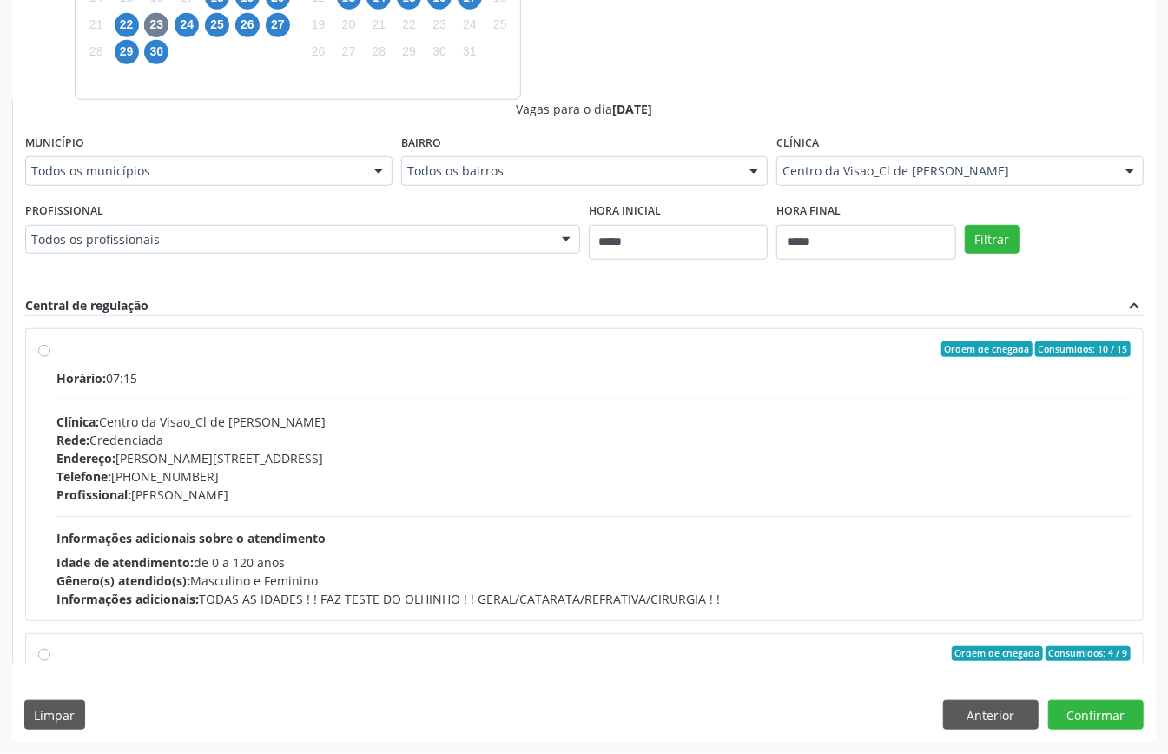
click at [279, 426] on div "Clínica: Centro da Visao_Cl de Olhos Guilherme Ribeir" at bounding box center [593, 422] width 1075 height 18
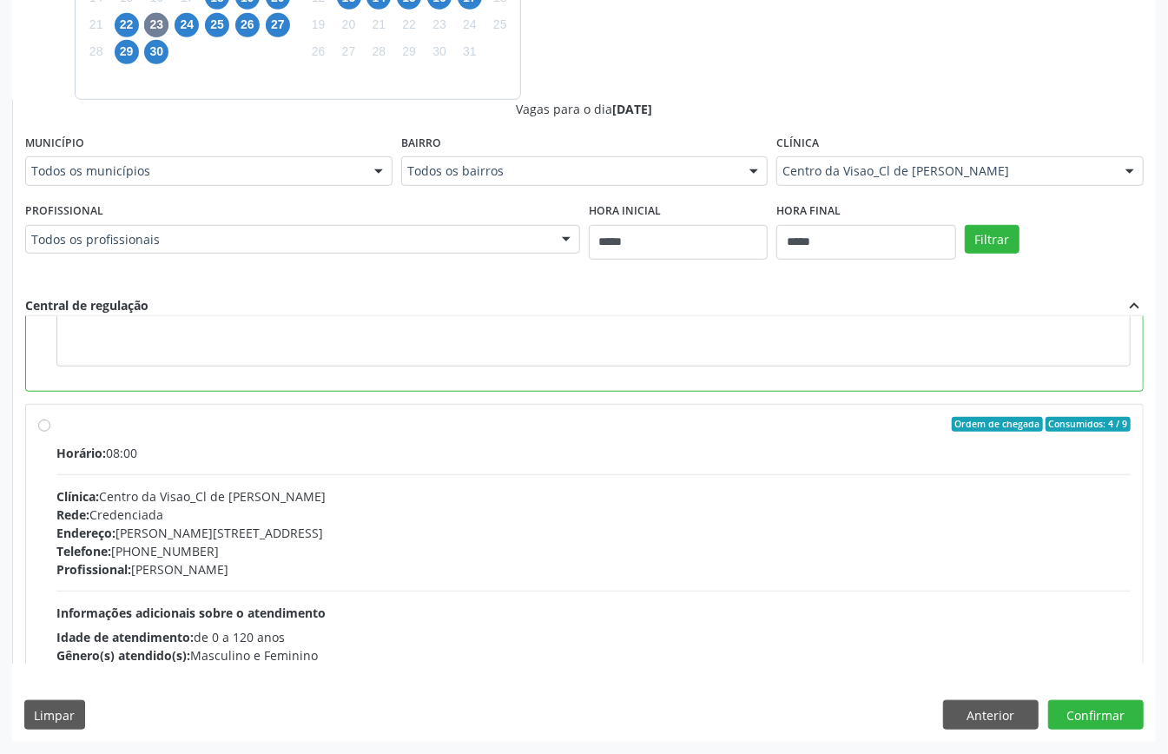
scroll to position [116, 0]
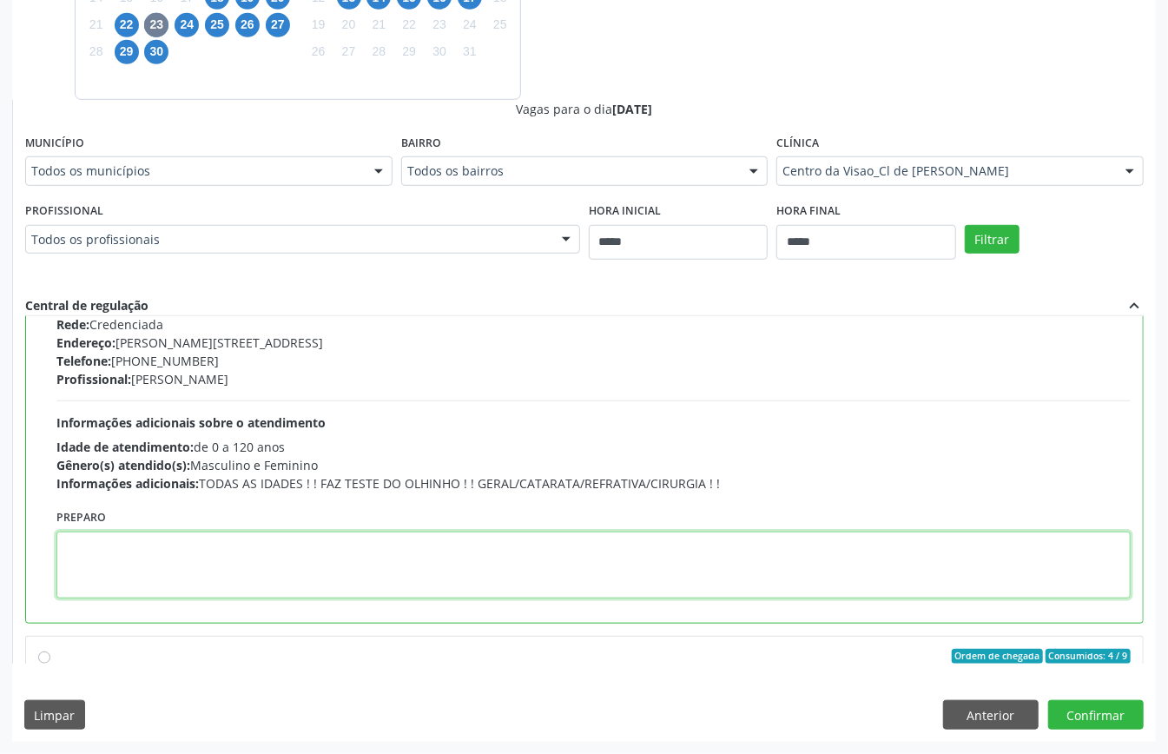
paste textarea "**********"
type textarea "**********"
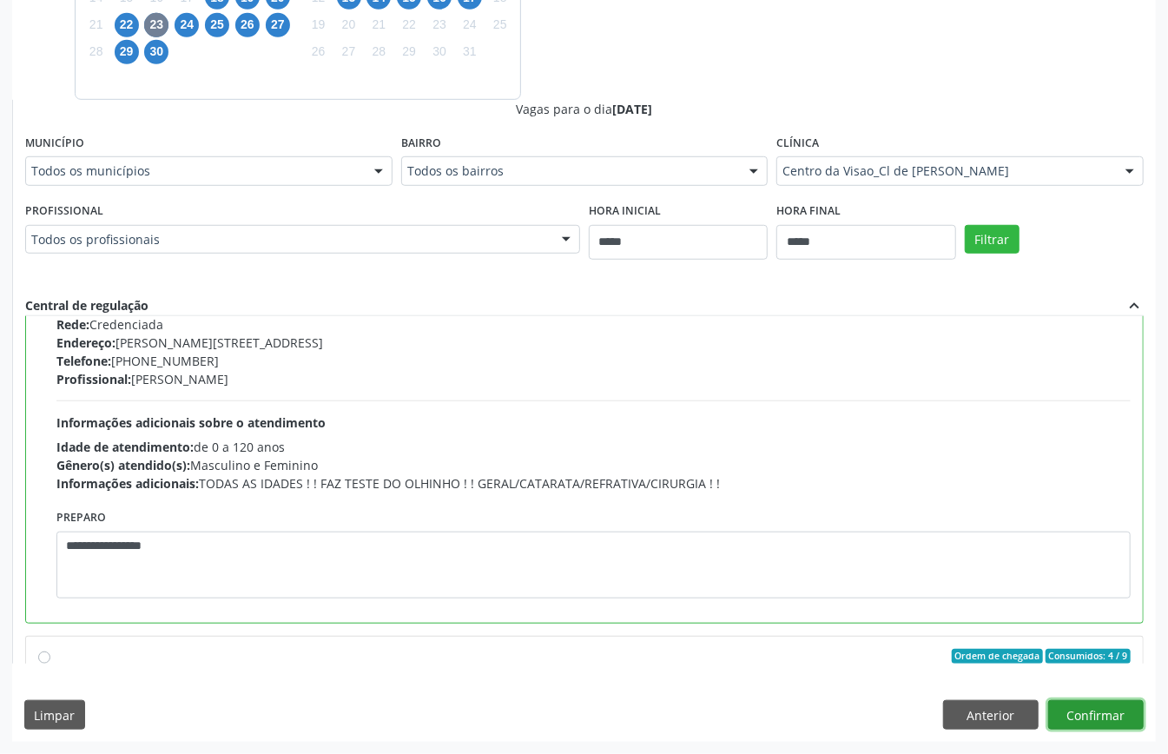
click at [1057, 713] on button "Confirmar" at bounding box center [1097, 715] width 96 height 30
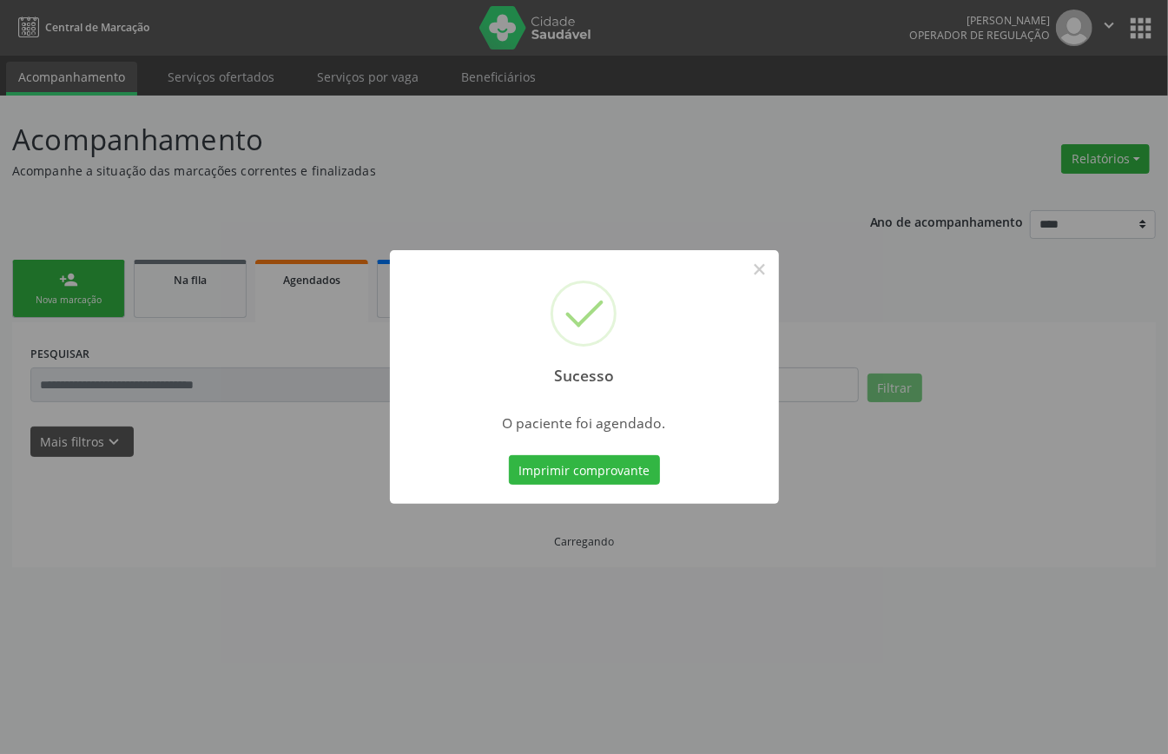
scroll to position [0, 0]
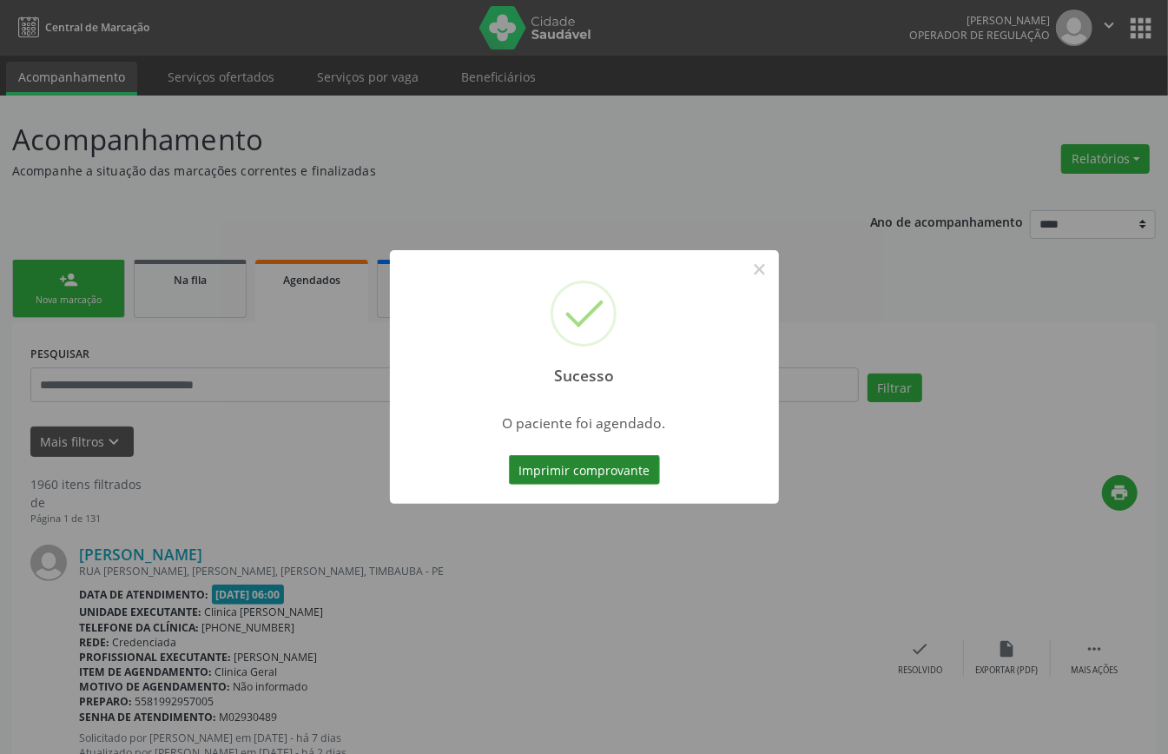
click at [615, 466] on button "Imprimir comprovante" at bounding box center [584, 470] width 151 height 30
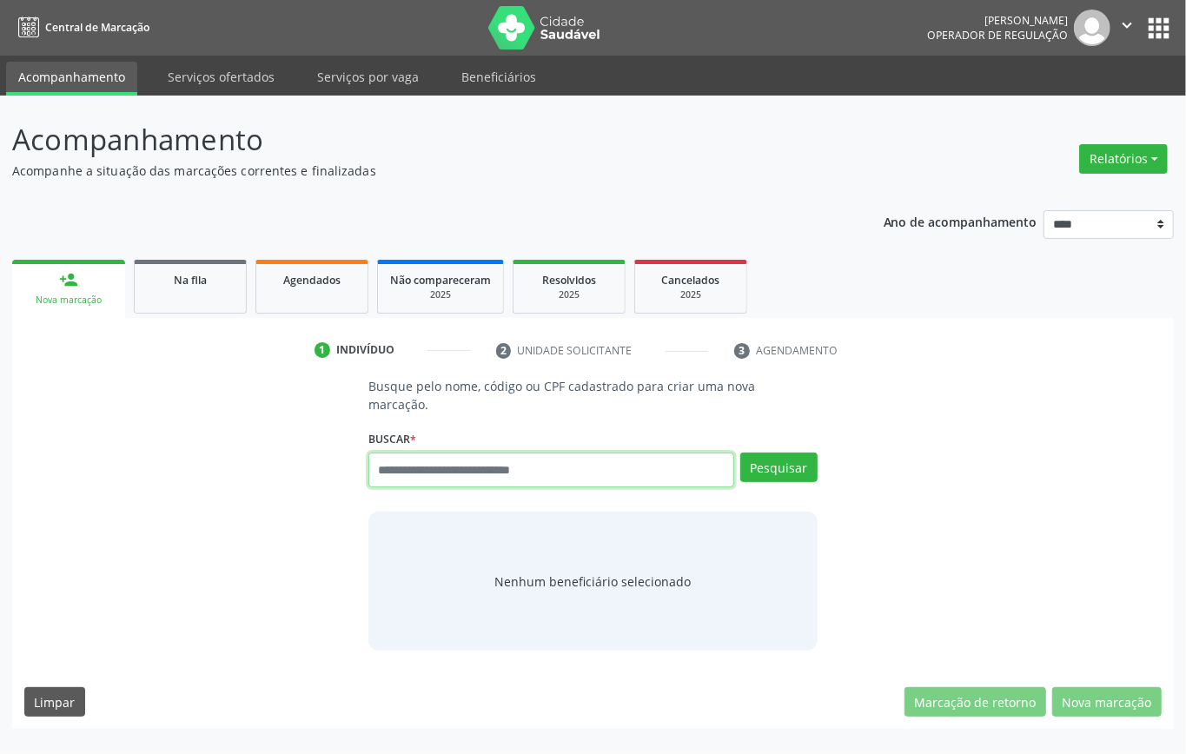
paste input "**********"
type input "**********"
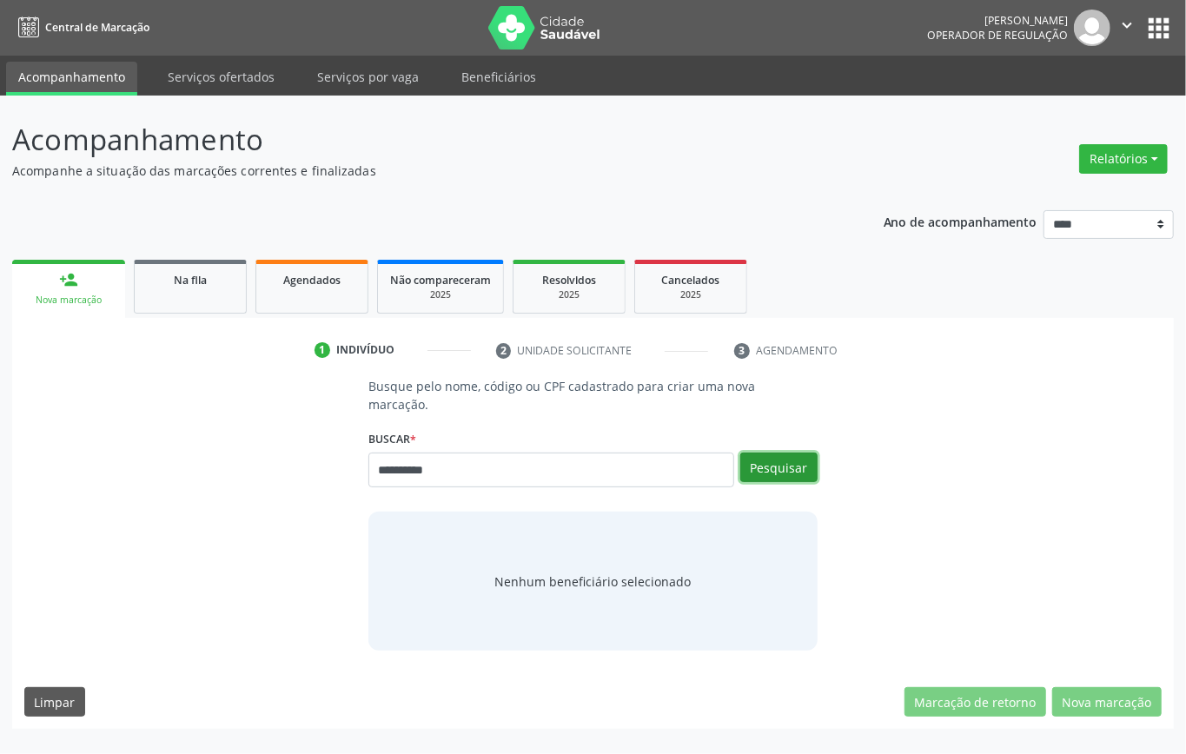
click at [773, 462] on button "Pesquisar" at bounding box center [778, 468] width 77 height 30
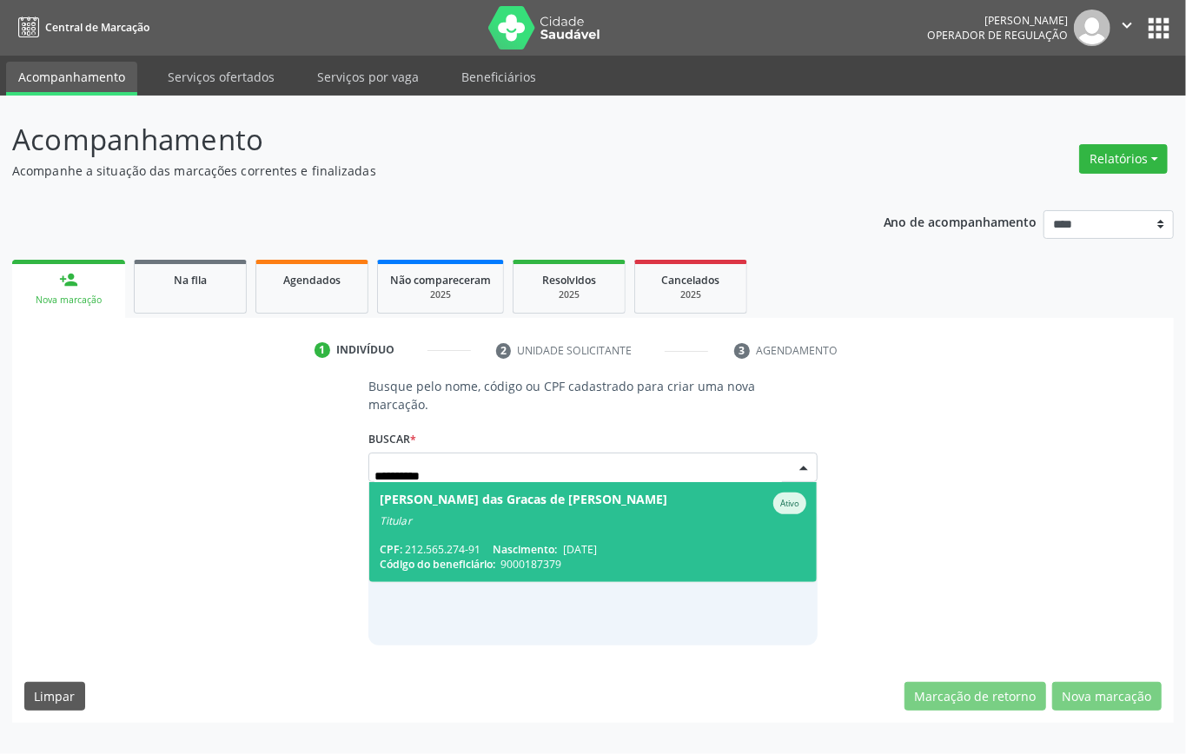
click at [440, 509] on div "[PERSON_NAME] das Gracas de [PERSON_NAME]" at bounding box center [524, 504] width 288 height 22
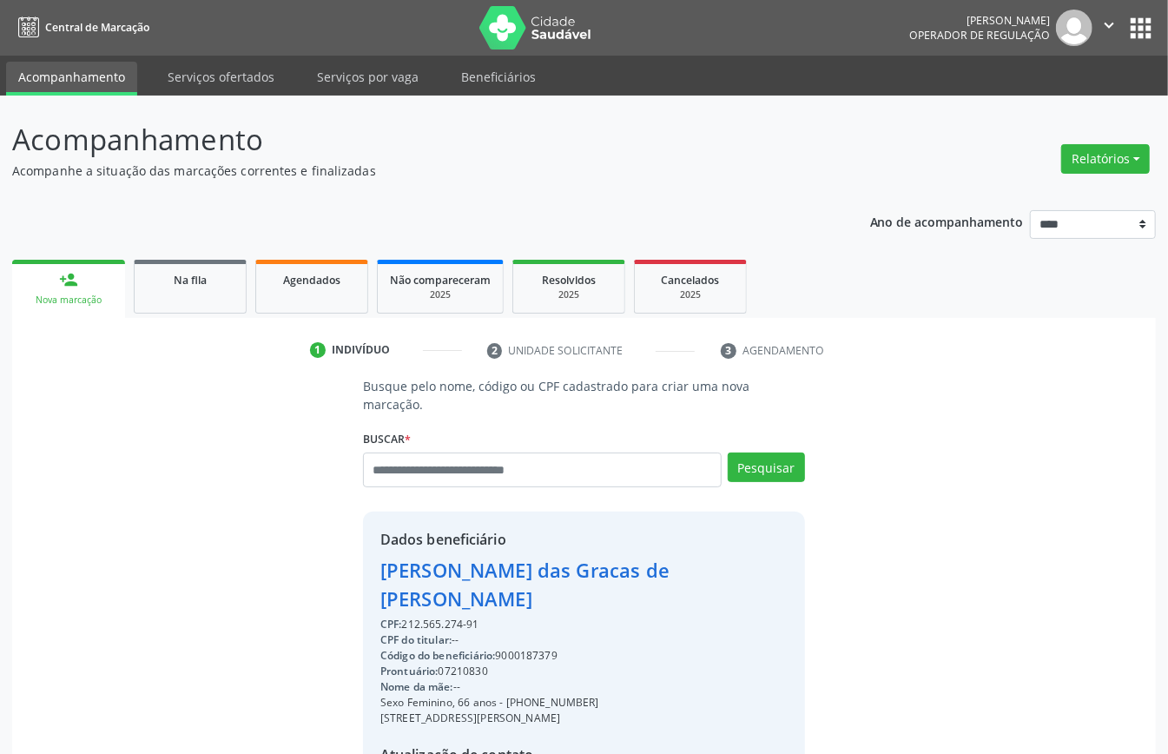
scroll to position [182, 0]
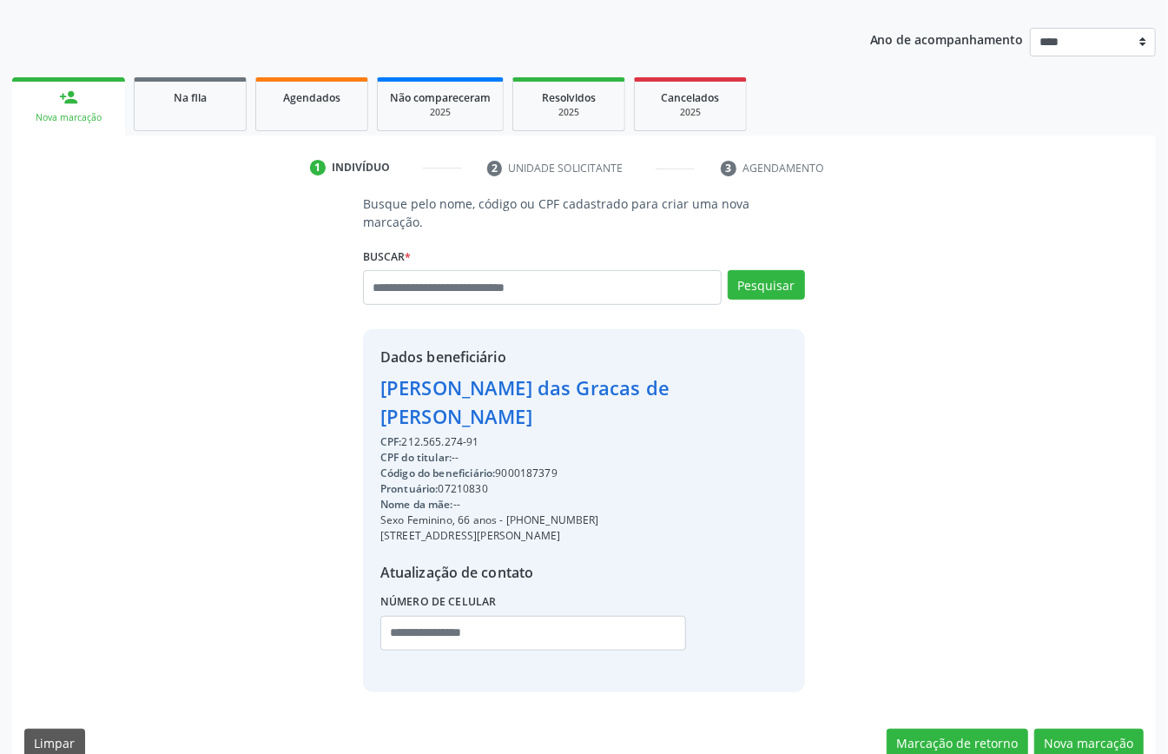
click at [438, 434] on div "CPF: 212.565.274-91" at bounding box center [583, 442] width 407 height 16
click at [441, 434] on div "CPF: 212.565.274-91" at bounding box center [583, 442] width 407 height 16
copy div "212.565.274"
paste input "**********"
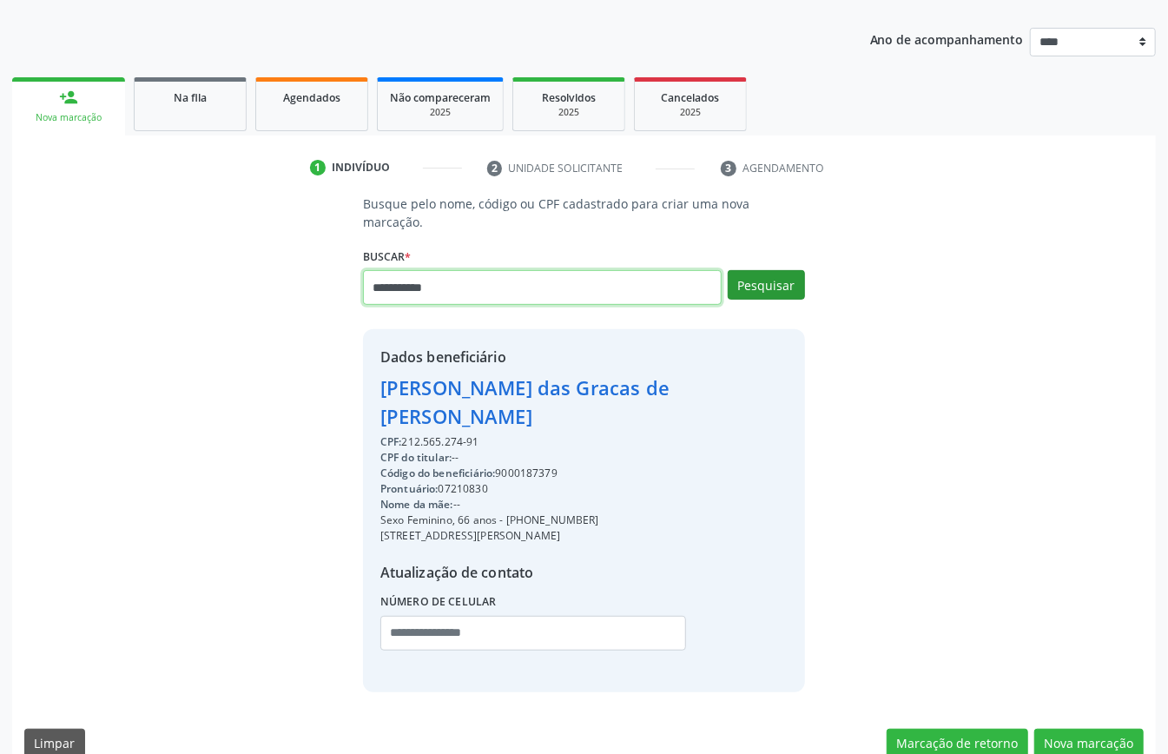
type input "**********"
click at [784, 275] on button "Pesquisar" at bounding box center [766, 285] width 77 height 30
type input "**********"
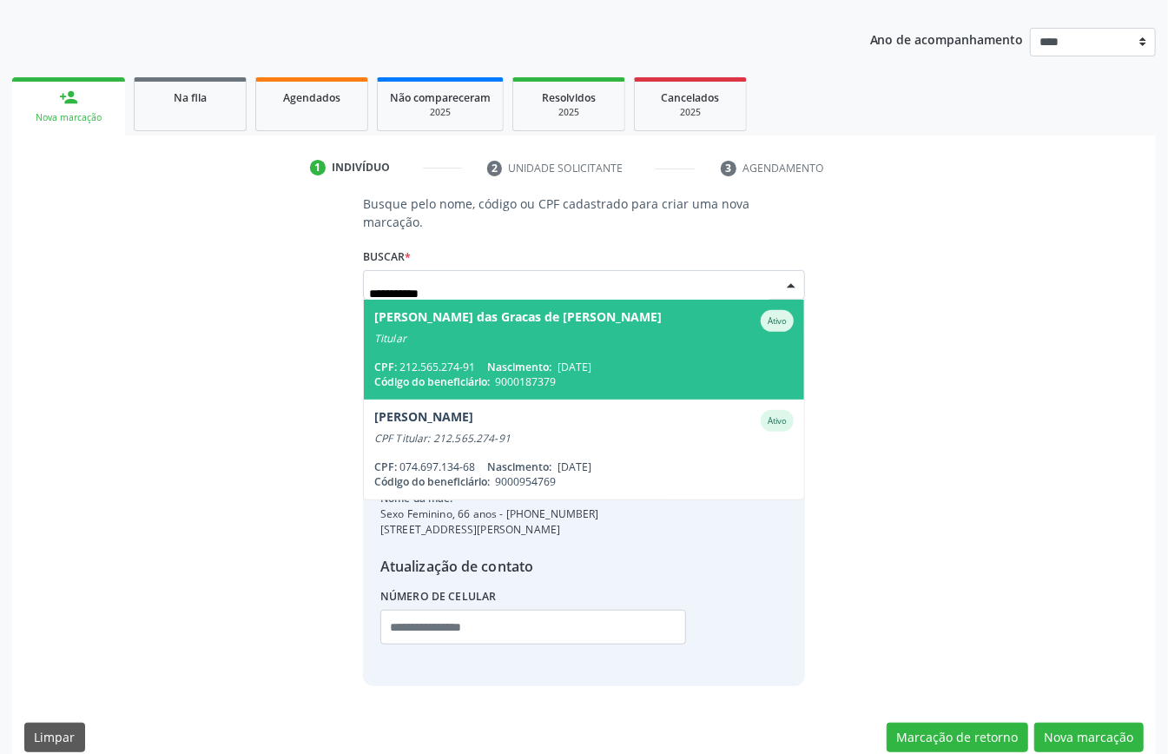
scroll to position [177, 0]
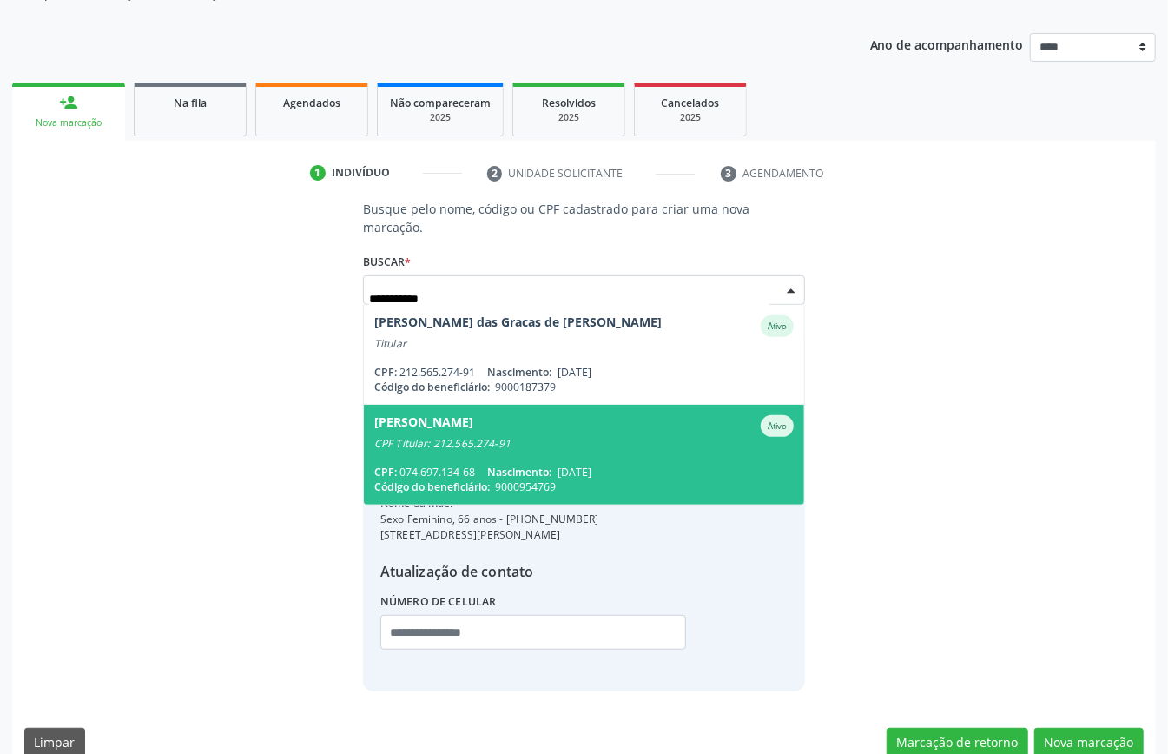
click at [592, 473] on span "07/07/1953" at bounding box center [575, 472] width 34 height 15
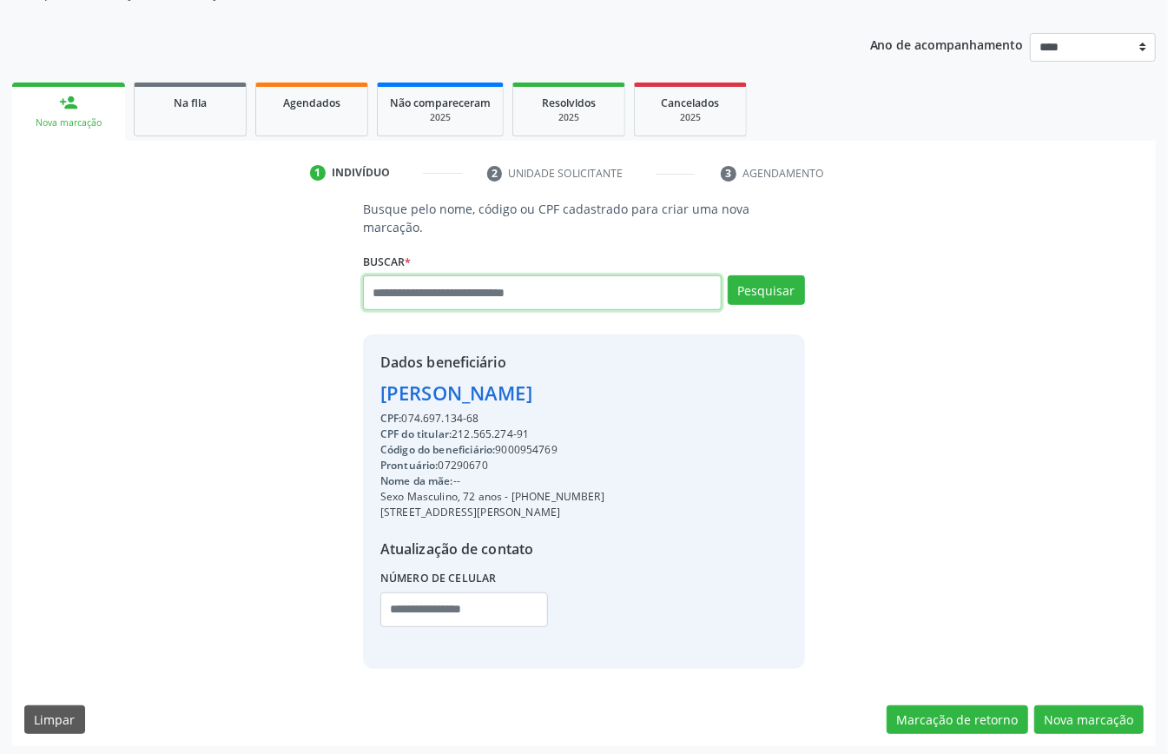
paste input "**********"
type input "**********"
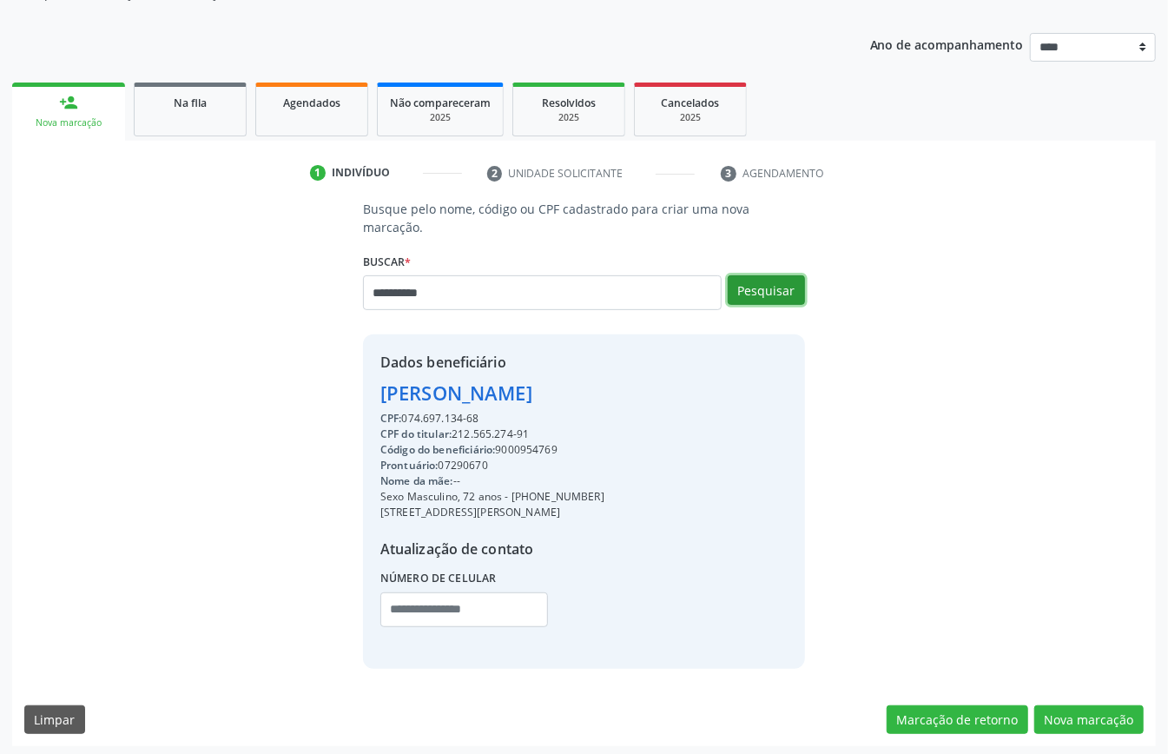
click at [762, 285] on button "Pesquisar" at bounding box center [766, 290] width 77 height 30
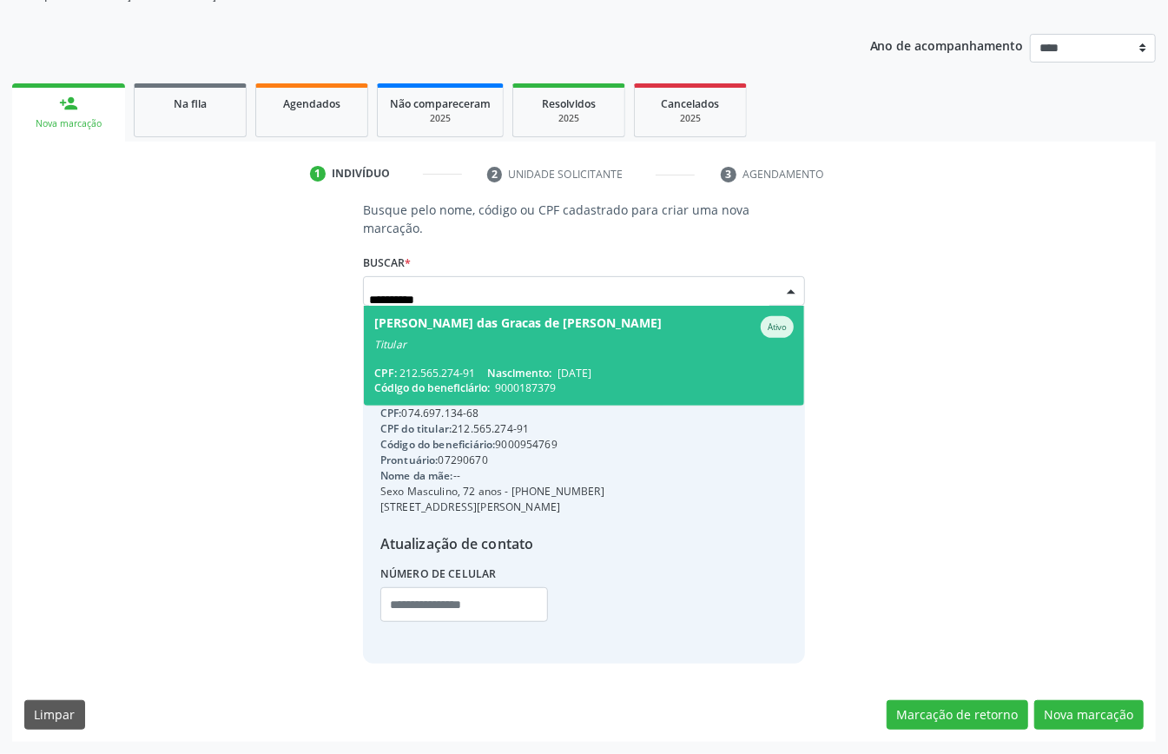
click at [526, 370] on span "Nascimento:" at bounding box center [519, 373] width 64 height 15
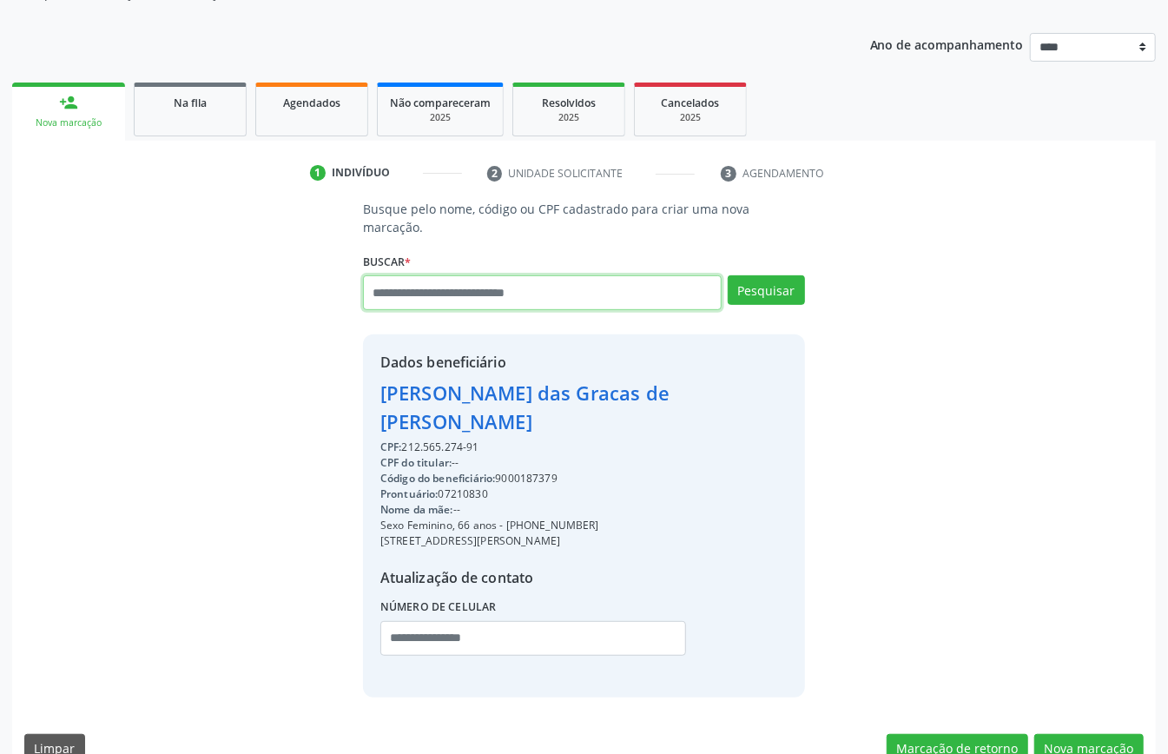
click at [523, 286] on input "text" at bounding box center [542, 292] width 359 height 35
type input "*********"
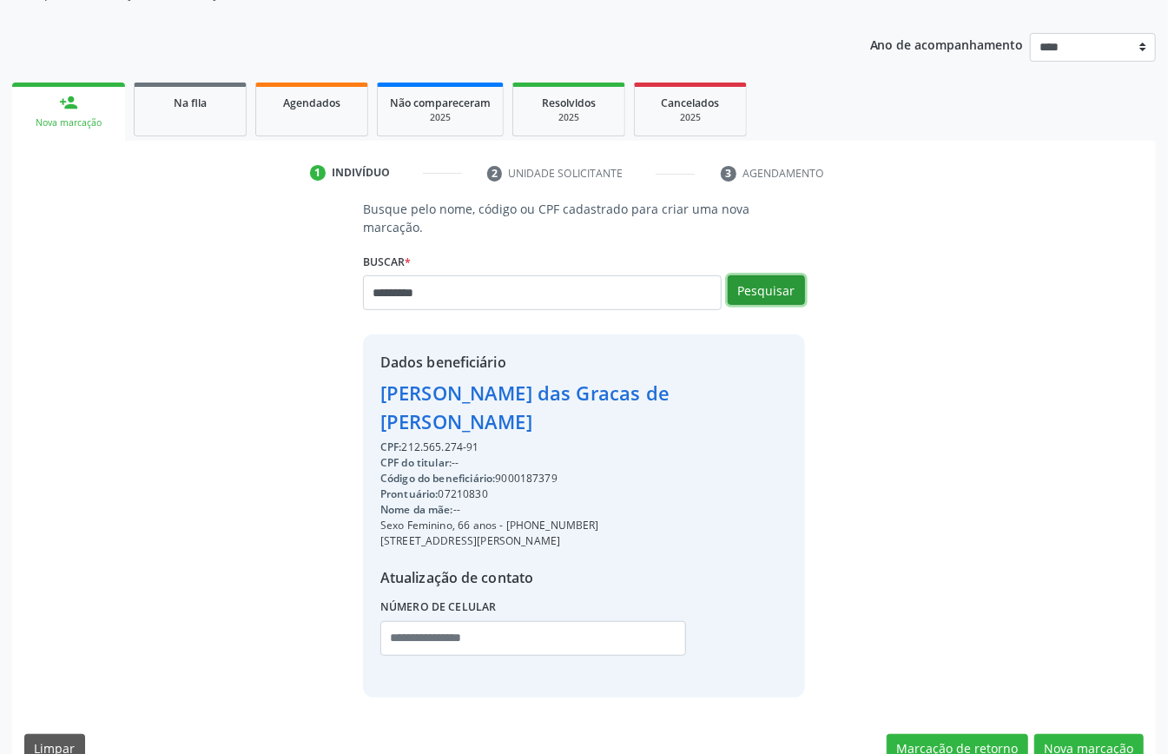
click at [787, 290] on button "Pesquisar" at bounding box center [766, 290] width 77 height 30
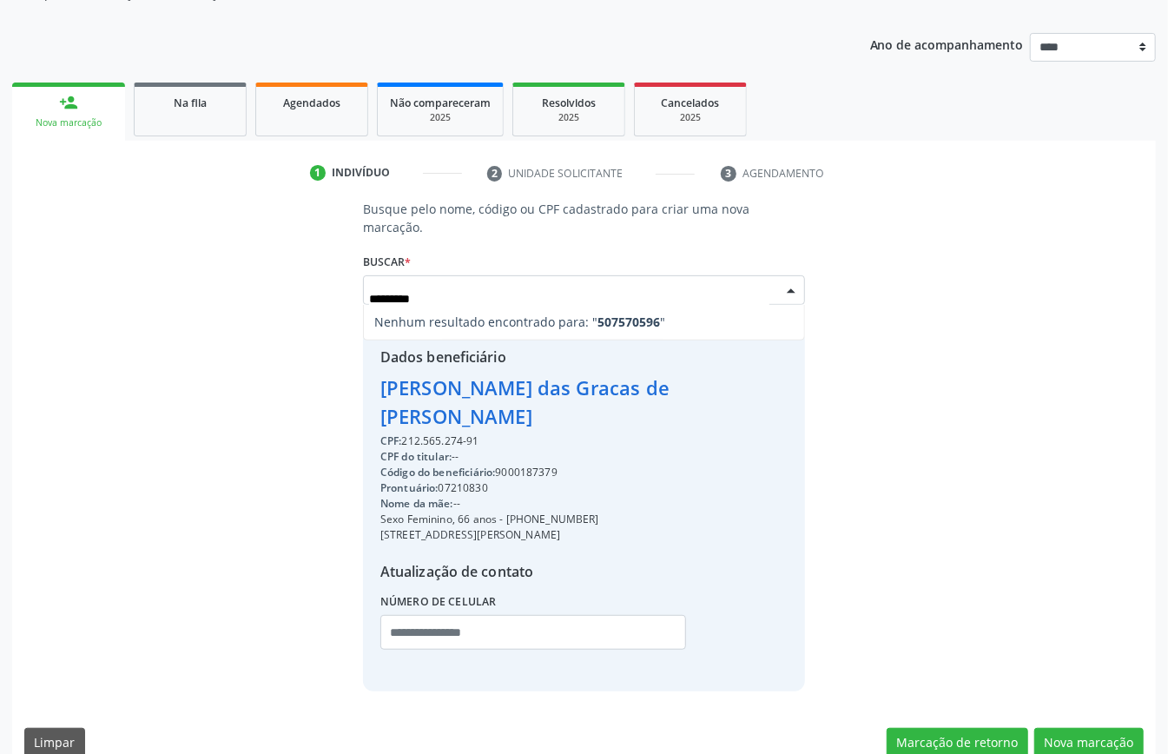
type input "********"
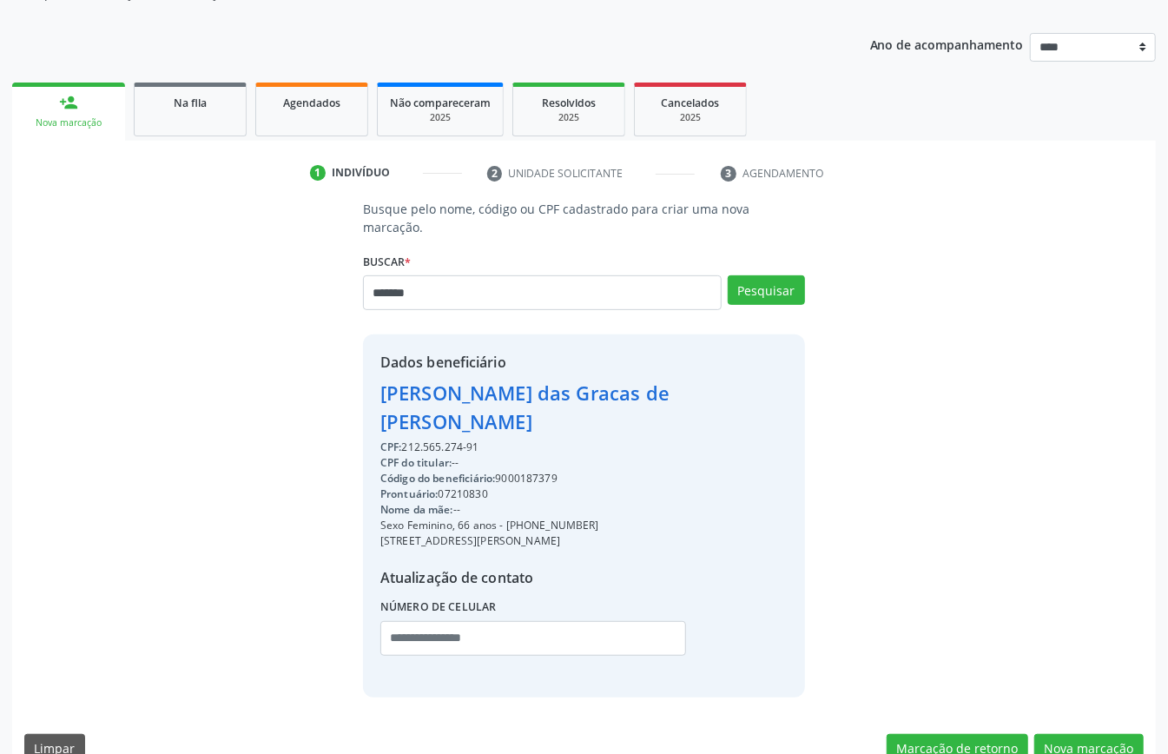
type input "*******"
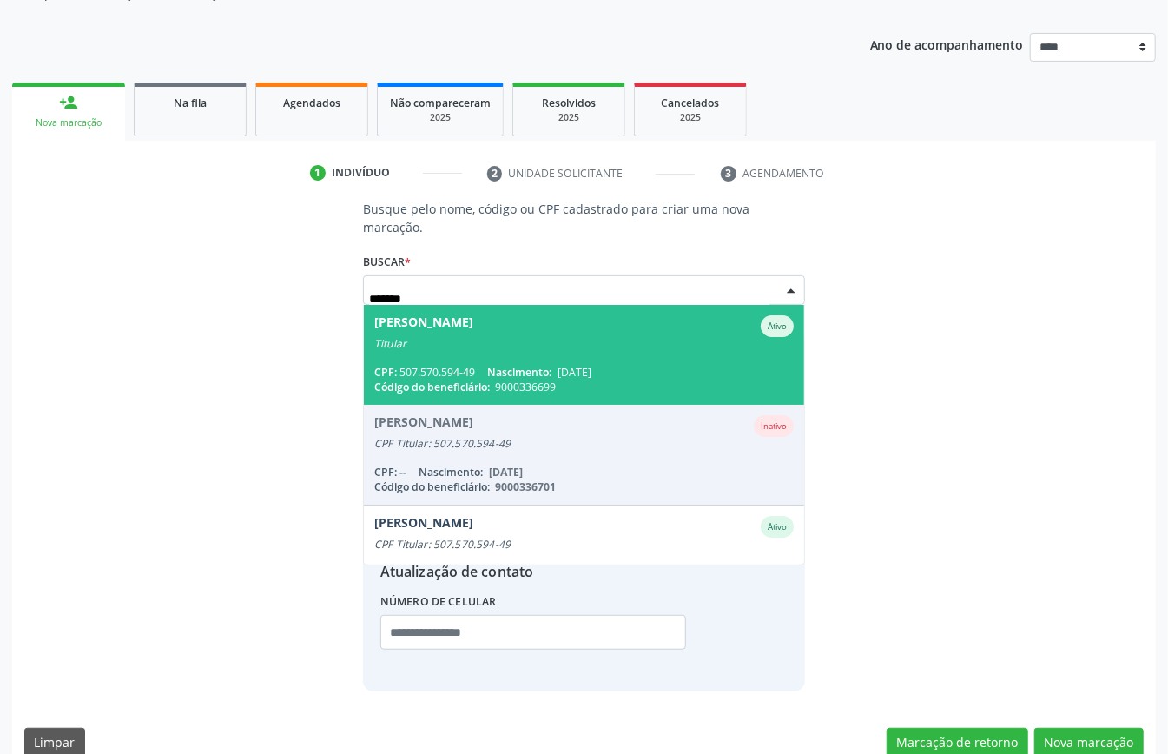
click at [473, 334] on div "Ana Maria Timoteo de Lima" at bounding box center [423, 326] width 99 height 22
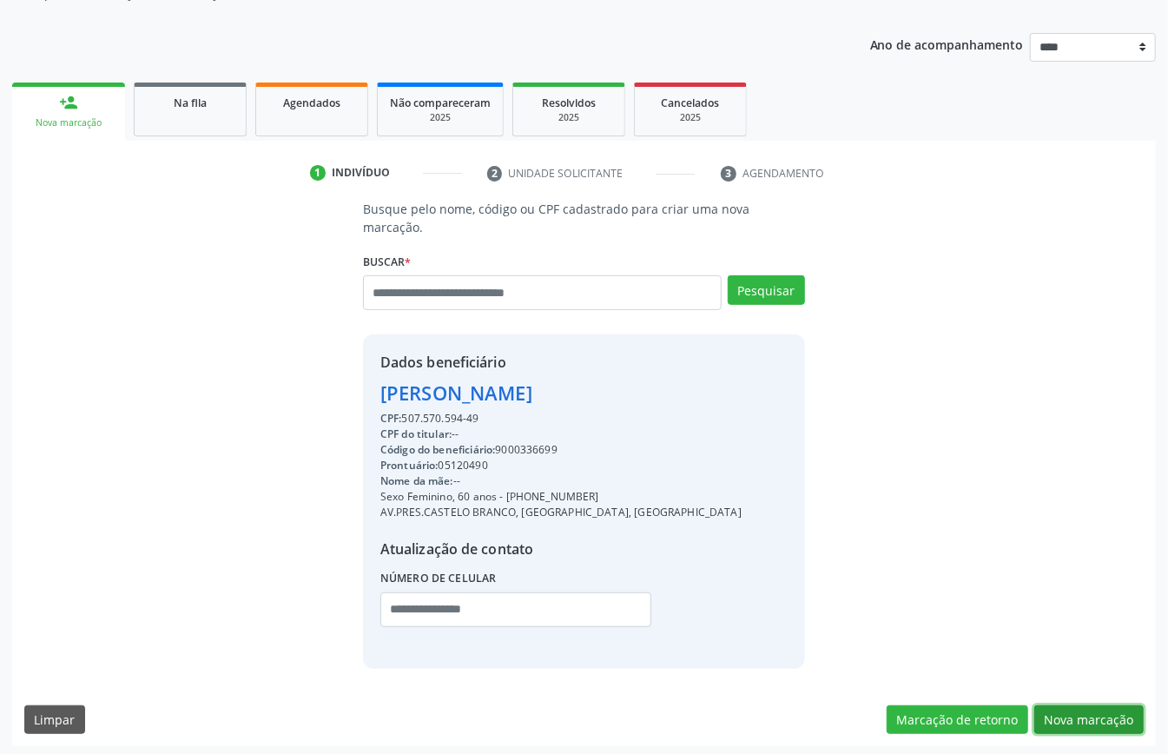
drag, startPoint x: 1099, startPoint y: 713, endPoint x: 1127, endPoint y: 723, distance: 29.4
click at [1102, 713] on button "Nova marcação" at bounding box center [1089, 720] width 109 height 30
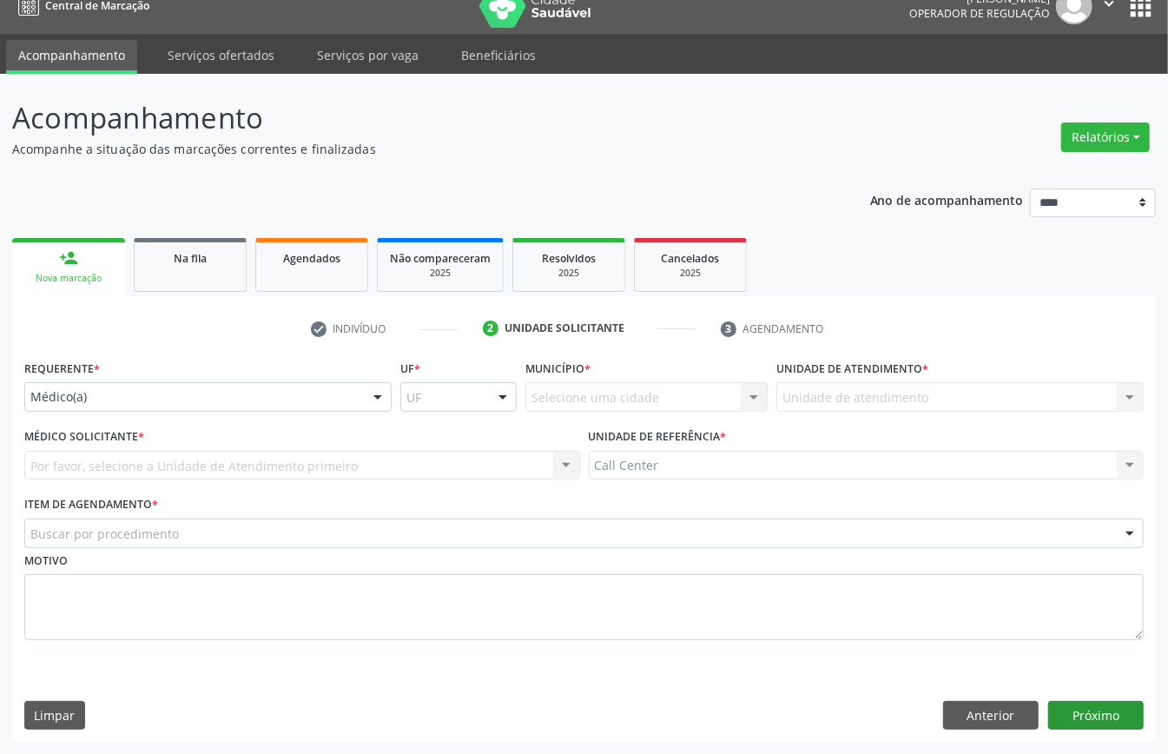
scroll to position [24, 0]
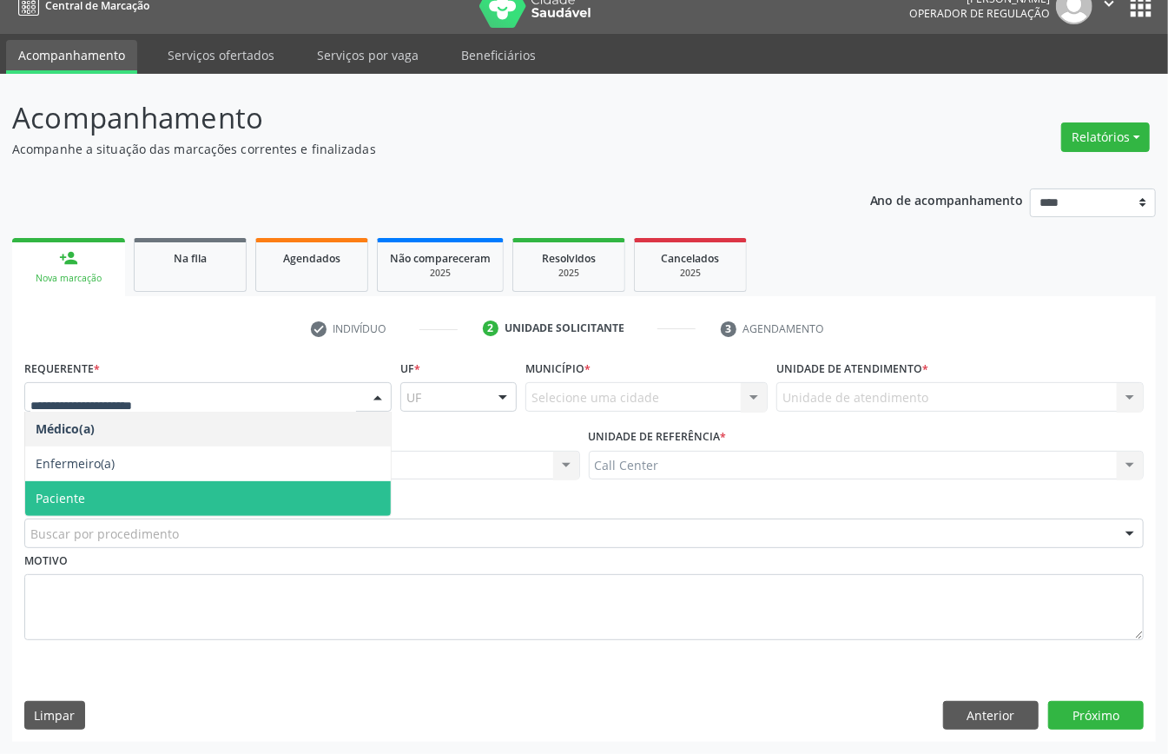
click at [88, 508] on span "Paciente" at bounding box center [208, 498] width 366 height 35
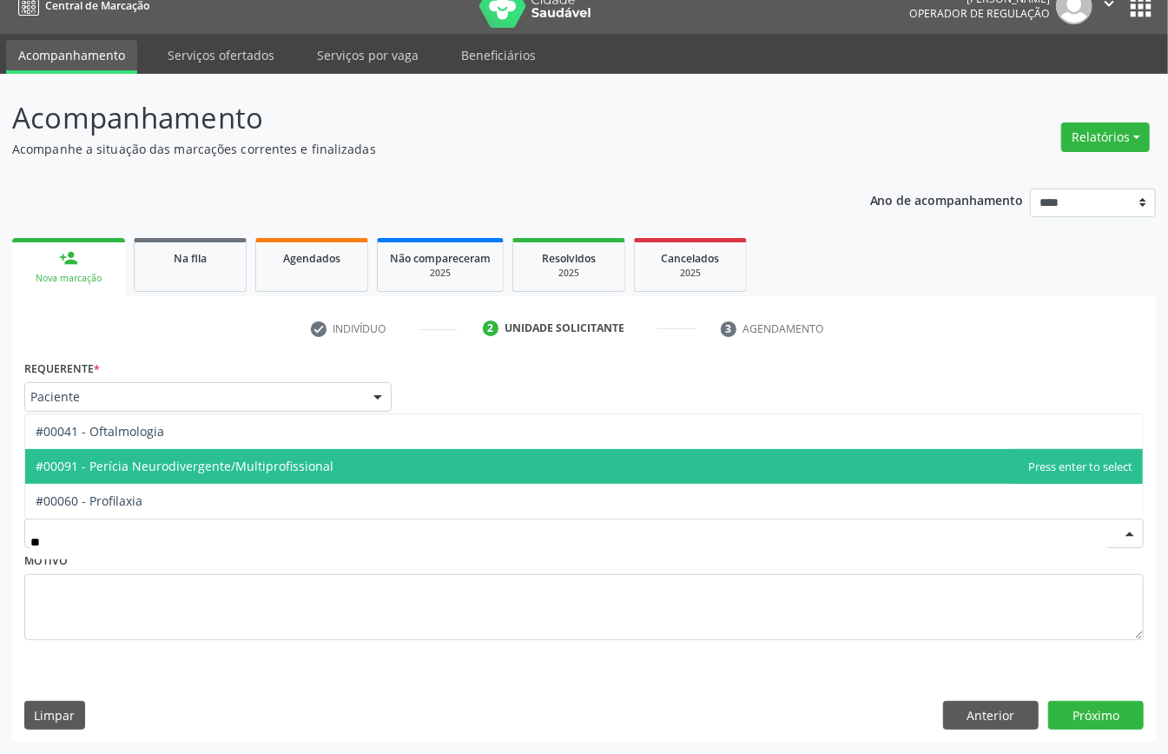
type input "***"
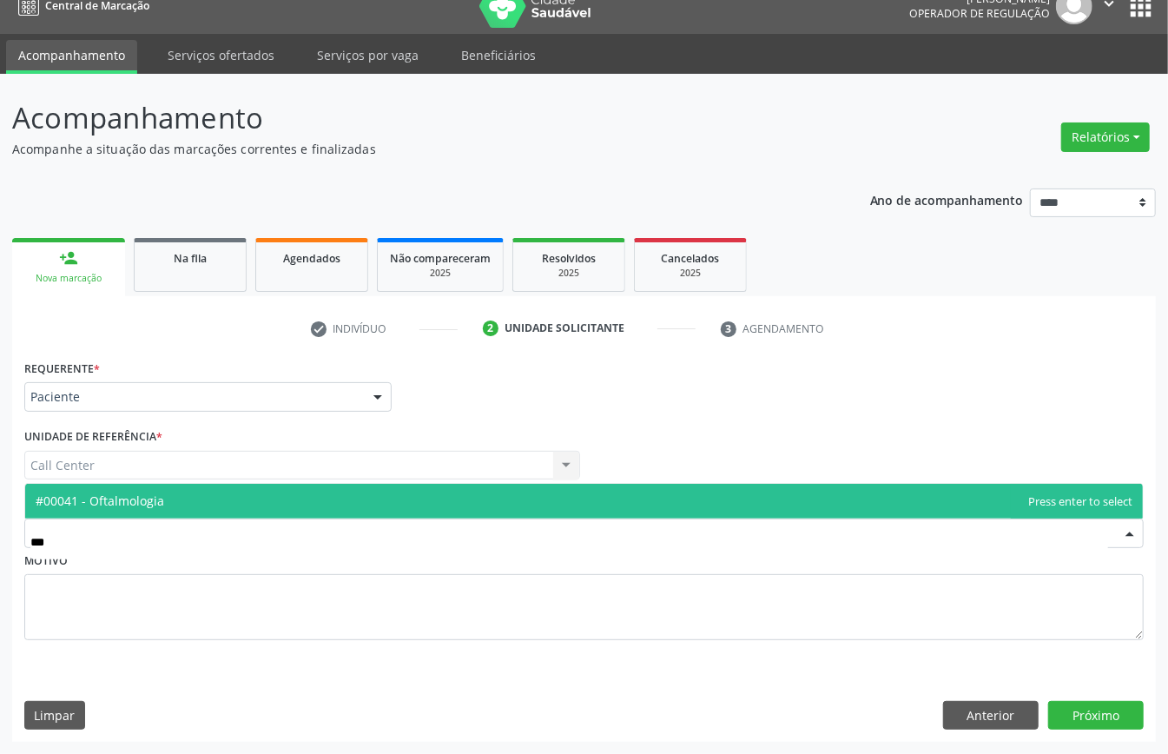
click at [146, 484] on span "#00041 - Oftalmologia" at bounding box center [584, 501] width 1118 height 35
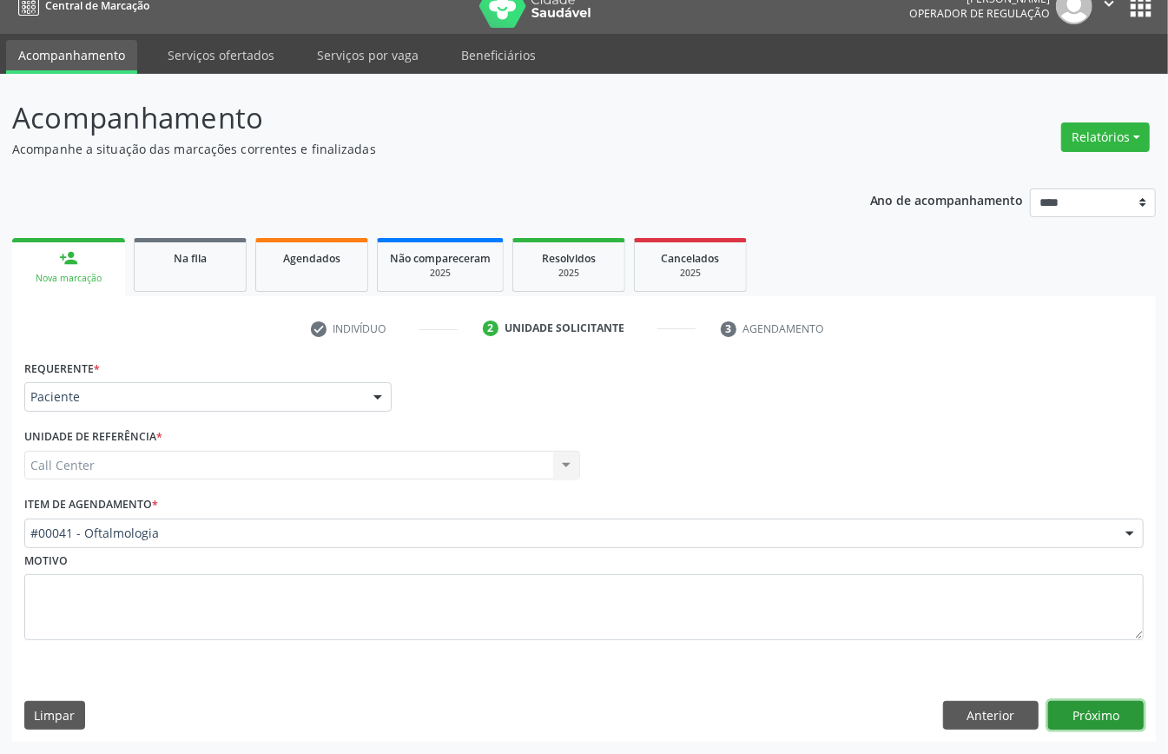
click at [1114, 714] on button "Próximo" at bounding box center [1097, 716] width 96 height 30
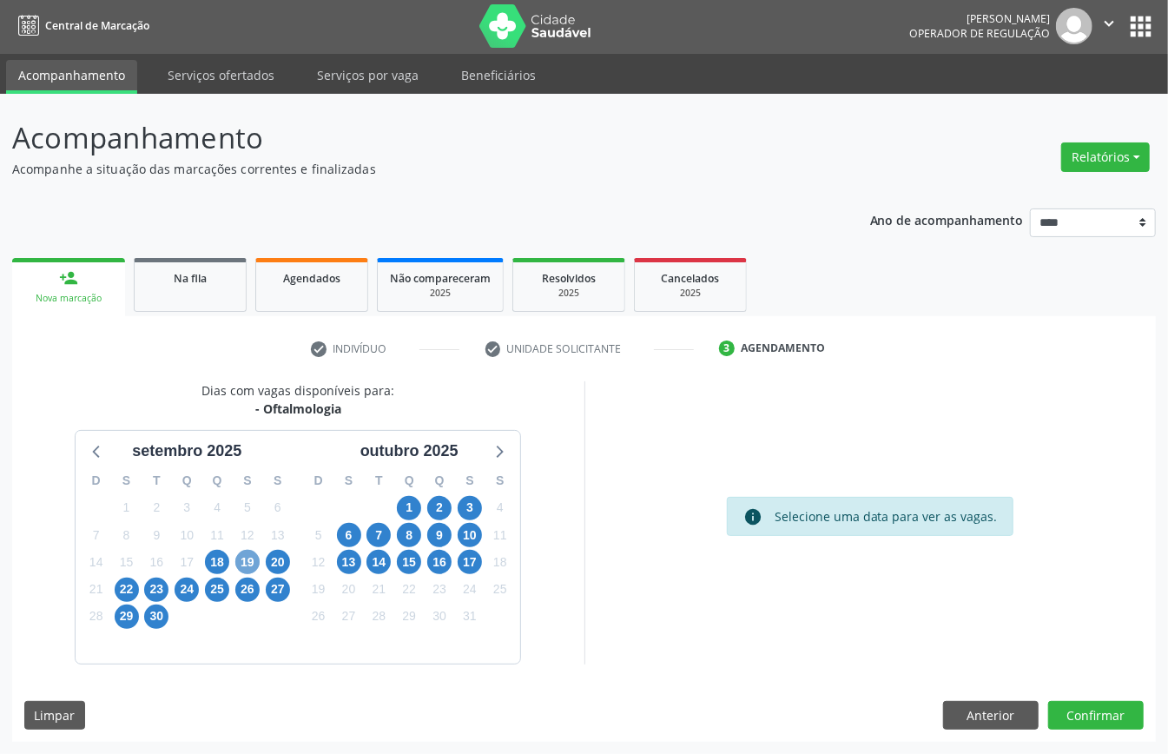
drag, startPoint x: 240, startPoint y: 563, endPoint x: 266, endPoint y: 602, distance: 47.0
click at [240, 565] on span "19" at bounding box center [247, 562] width 24 height 24
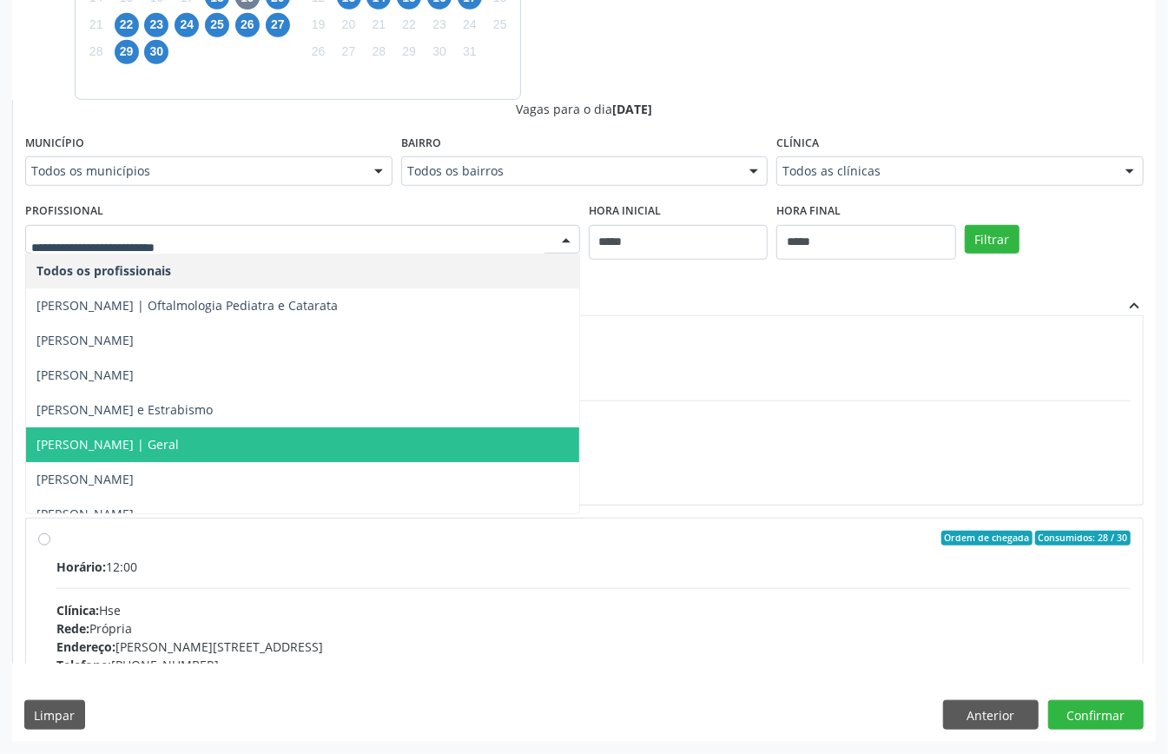
scroll to position [539, 0]
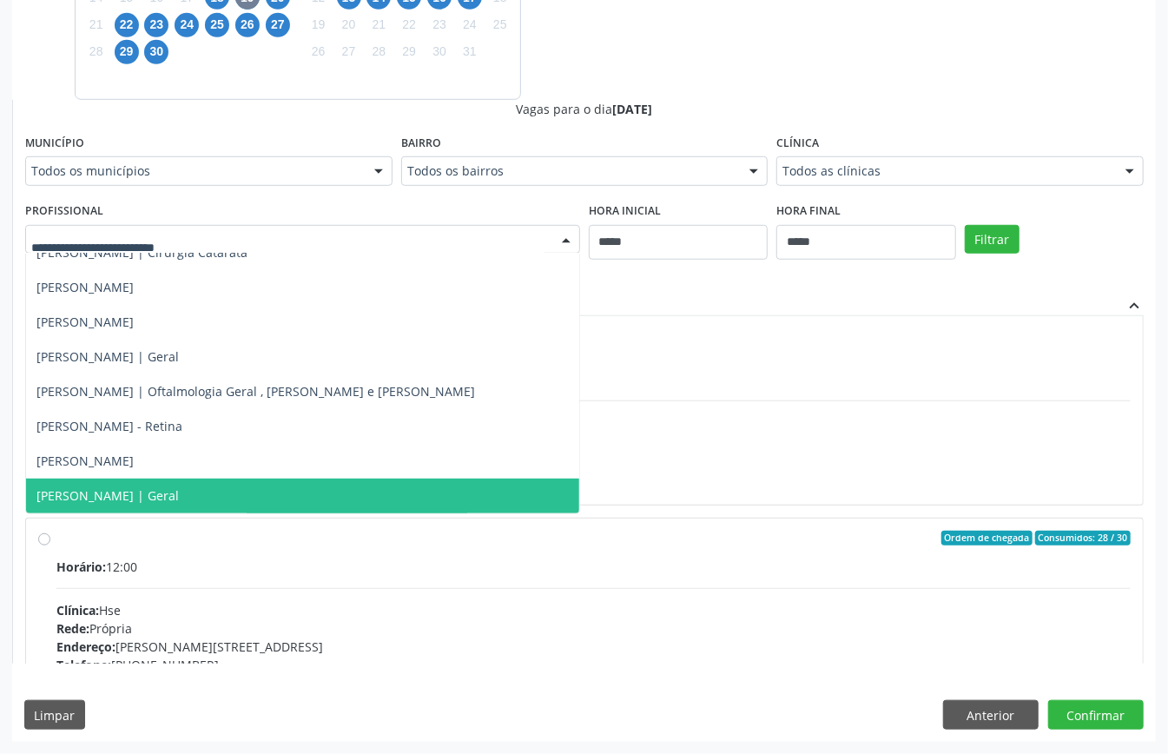
click at [179, 495] on span "Victor Hugo Rabello Emery | Geral" at bounding box center [107, 495] width 142 height 17
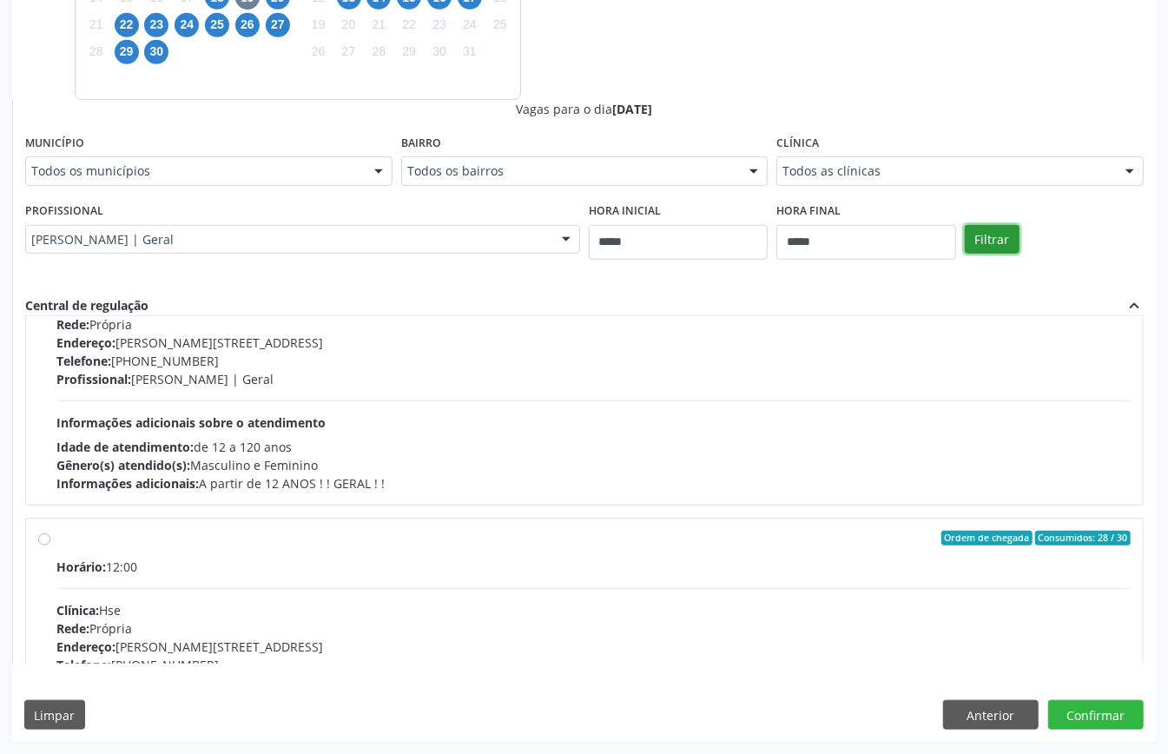
click at [983, 243] on button "Filtrar" at bounding box center [992, 240] width 55 height 30
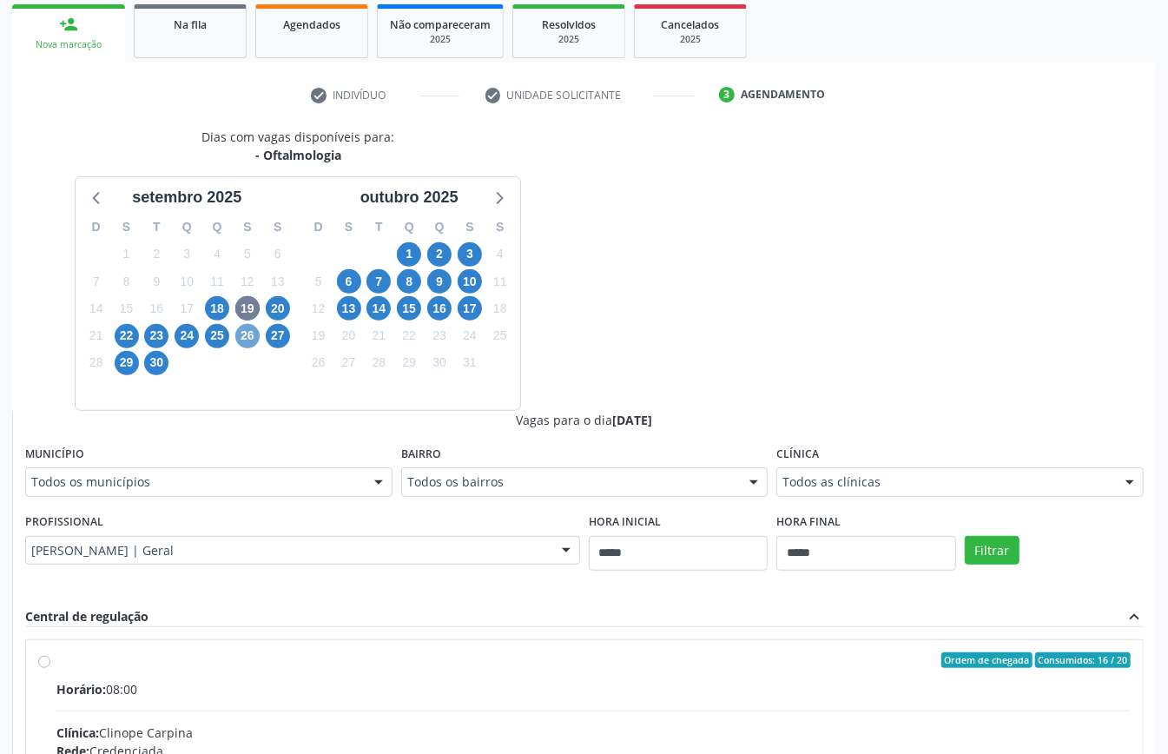
click at [241, 339] on span "26" at bounding box center [247, 336] width 24 height 24
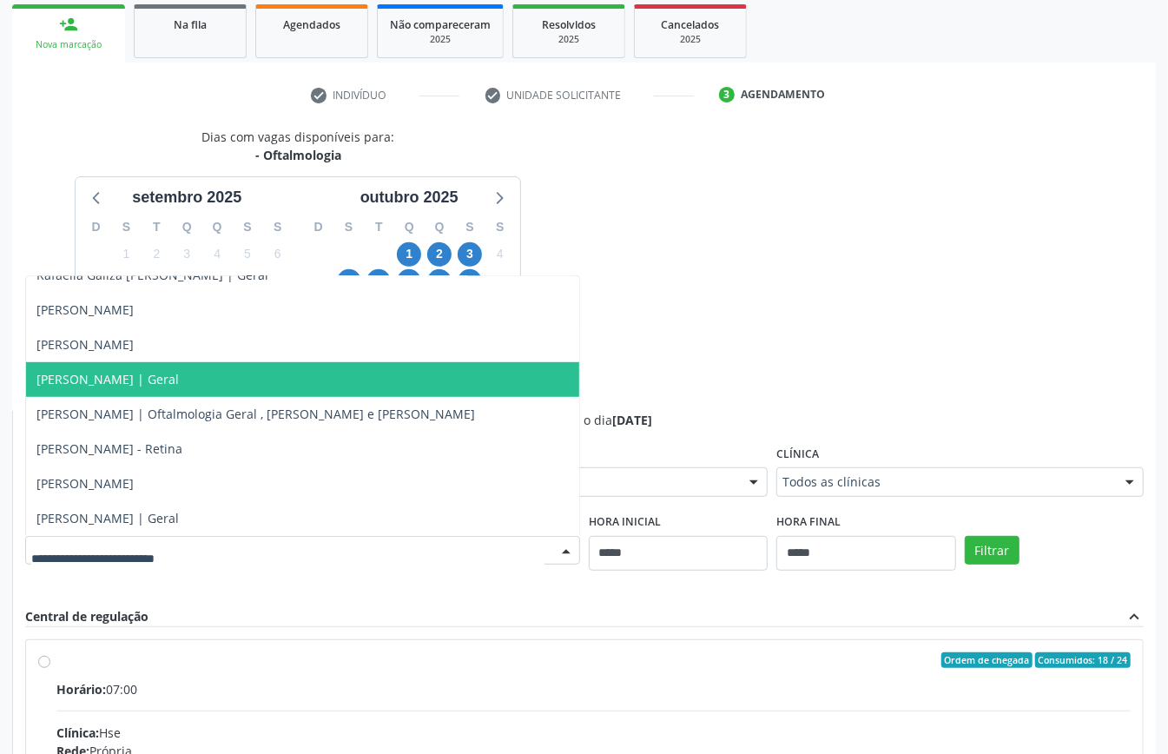
scroll to position [567, 0]
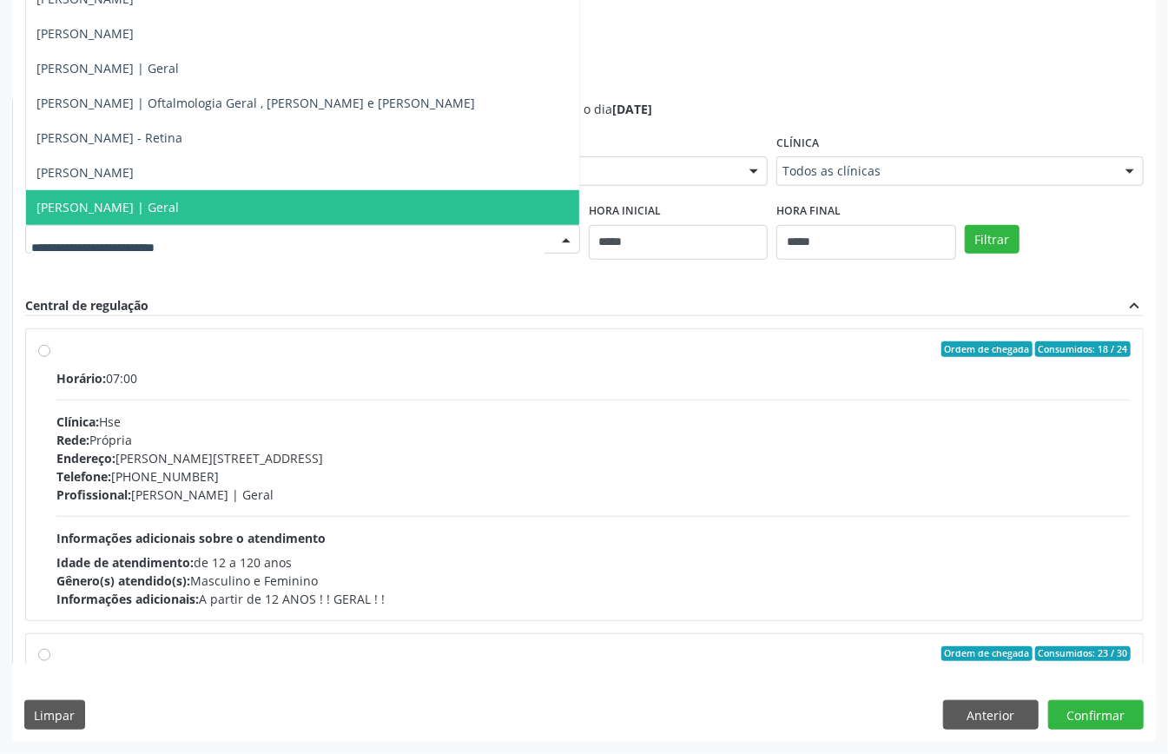
click at [172, 210] on span "Victor Hugo Rabello Emery | Geral" at bounding box center [107, 207] width 142 height 17
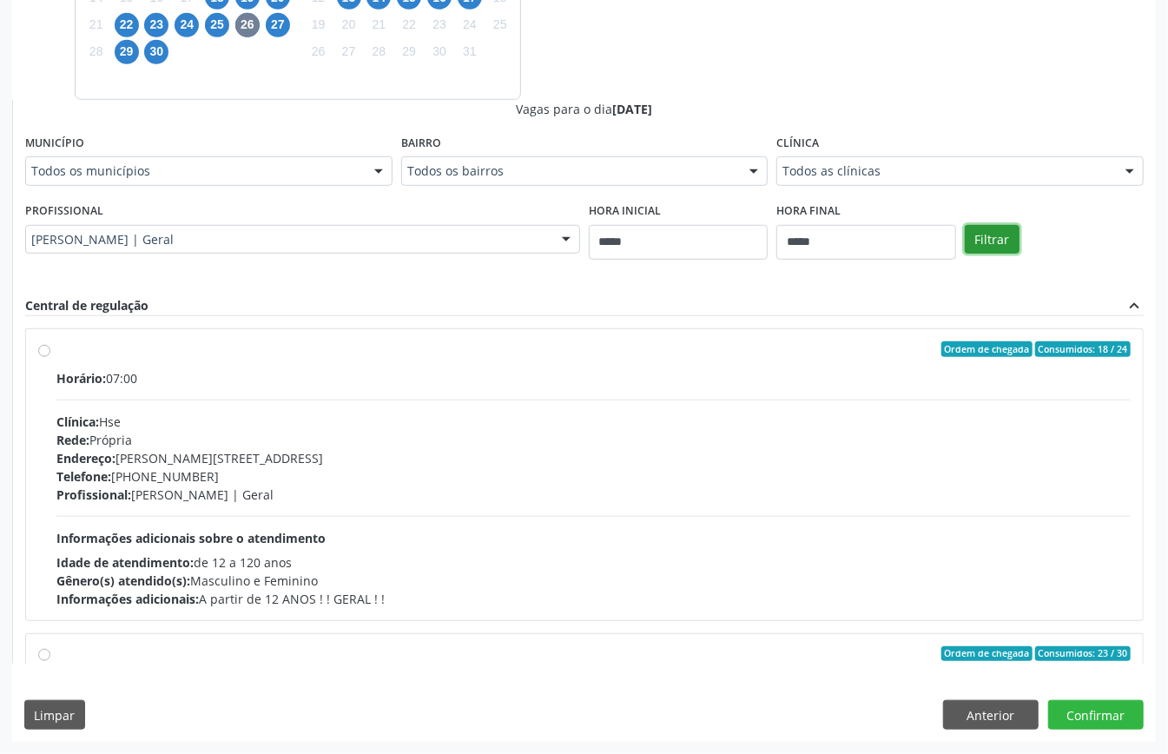
click at [970, 236] on button "Filtrar" at bounding box center [992, 240] width 55 height 30
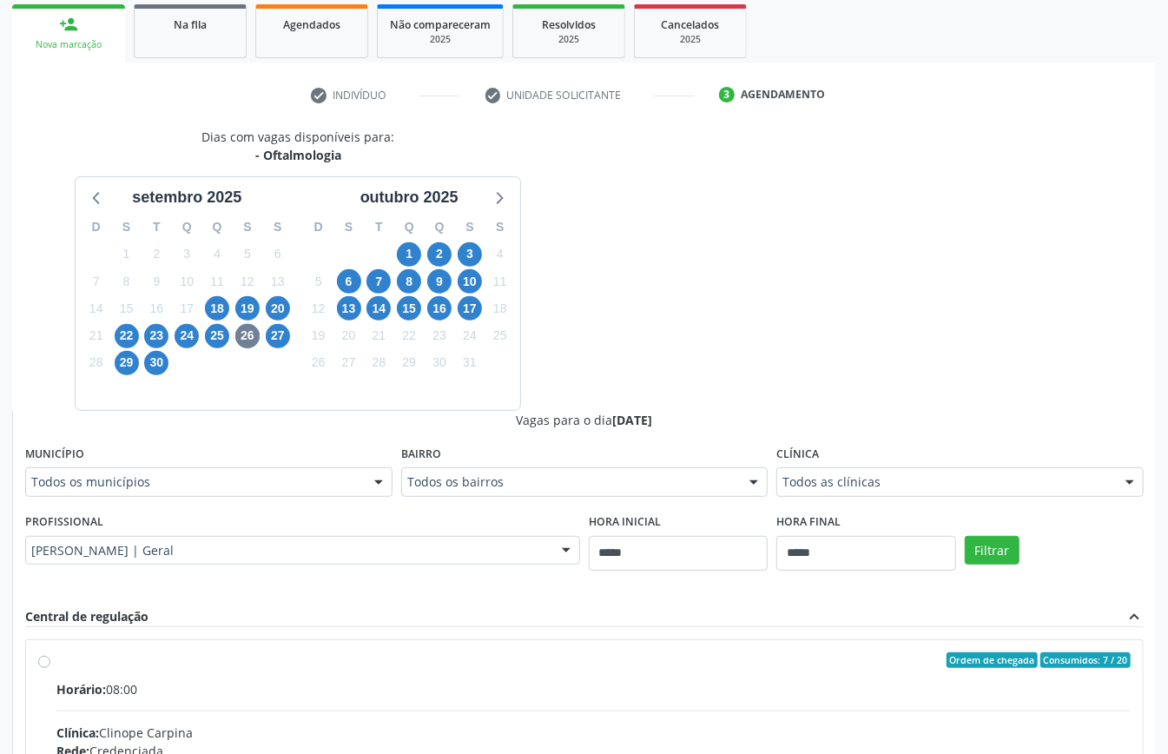
drag, startPoint x: 763, startPoint y: 519, endPoint x: 727, endPoint y: 513, distance: 36.3
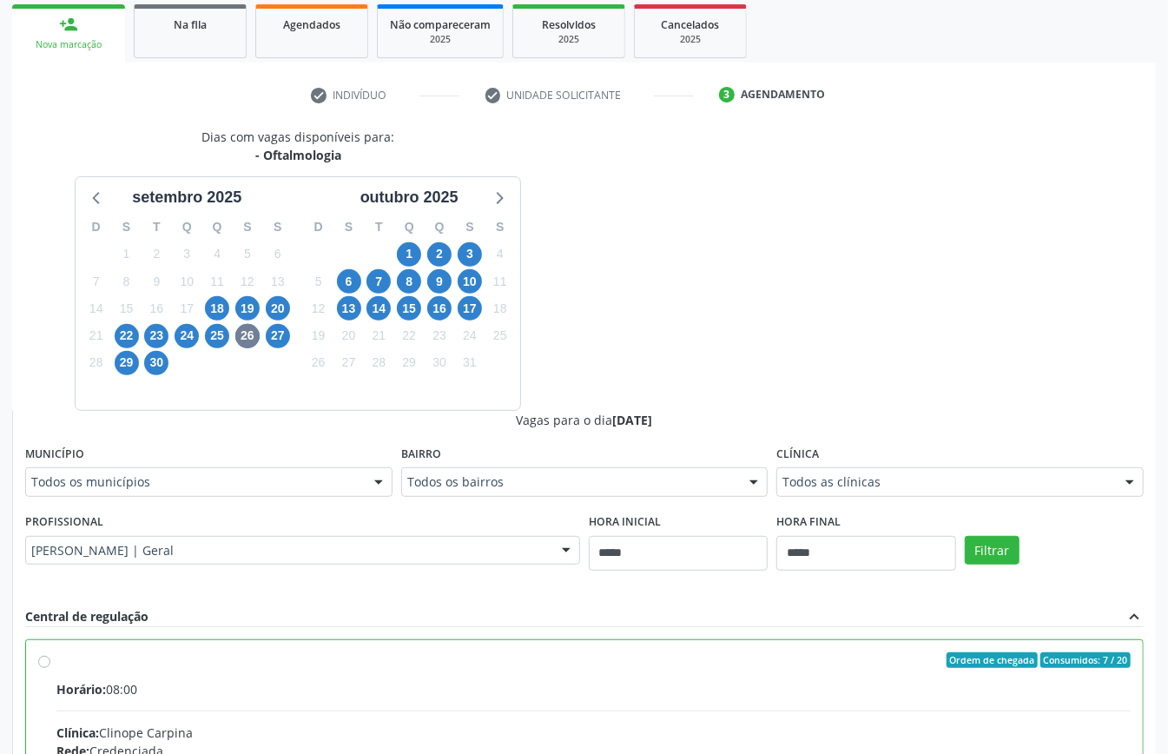
click at [106, 681] on span "Horário:" at bounding box center [81, 689] width 50 height 17
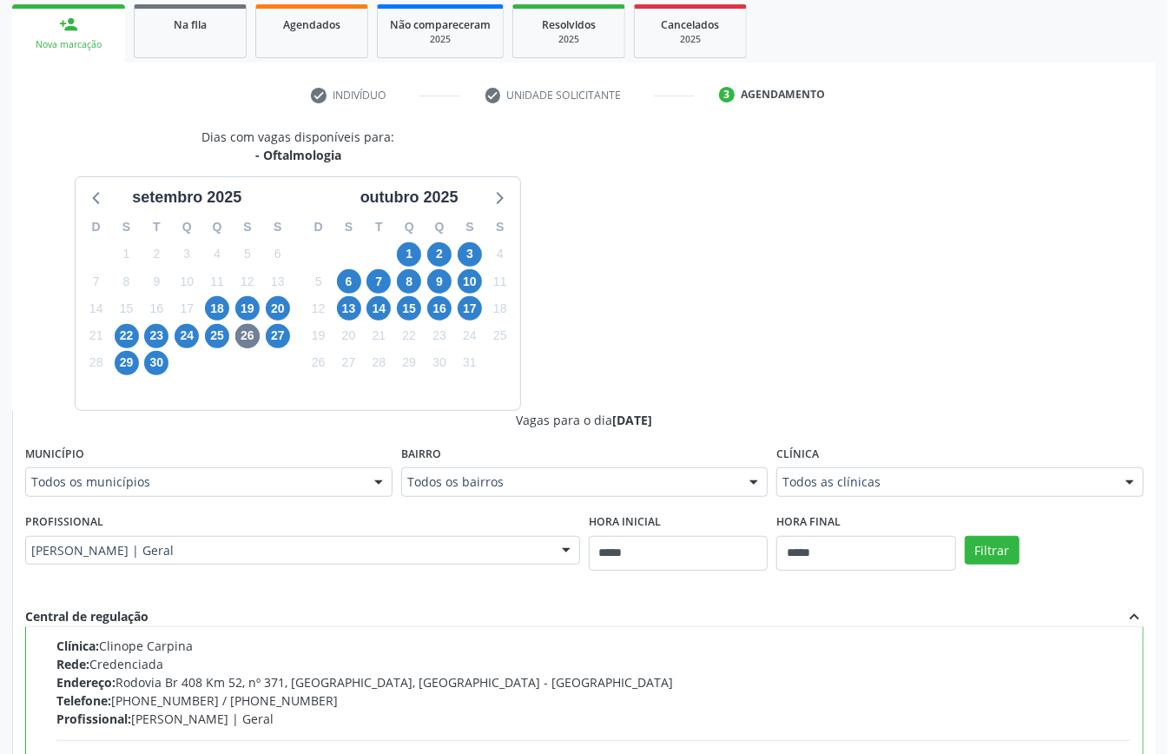
paste textarea "**********"
type textarea "**********"
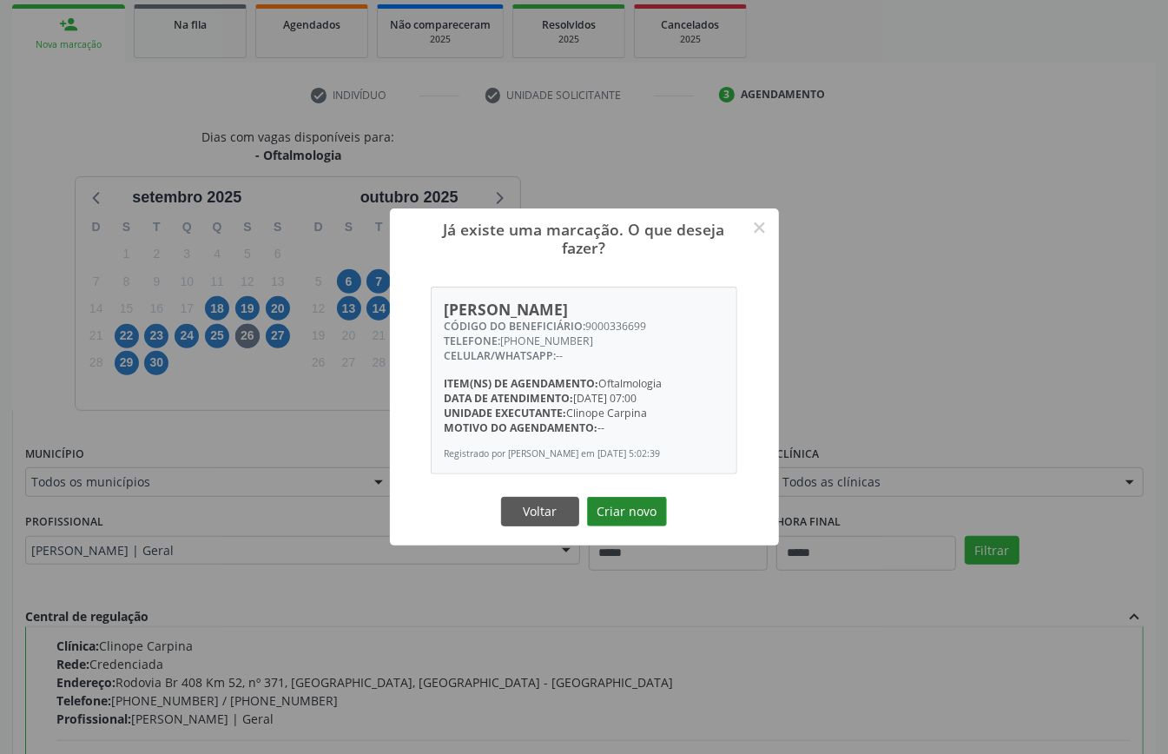
click at [640, 518] on button "Criar novo" at bounding box center [627, 512] width 80 height 30
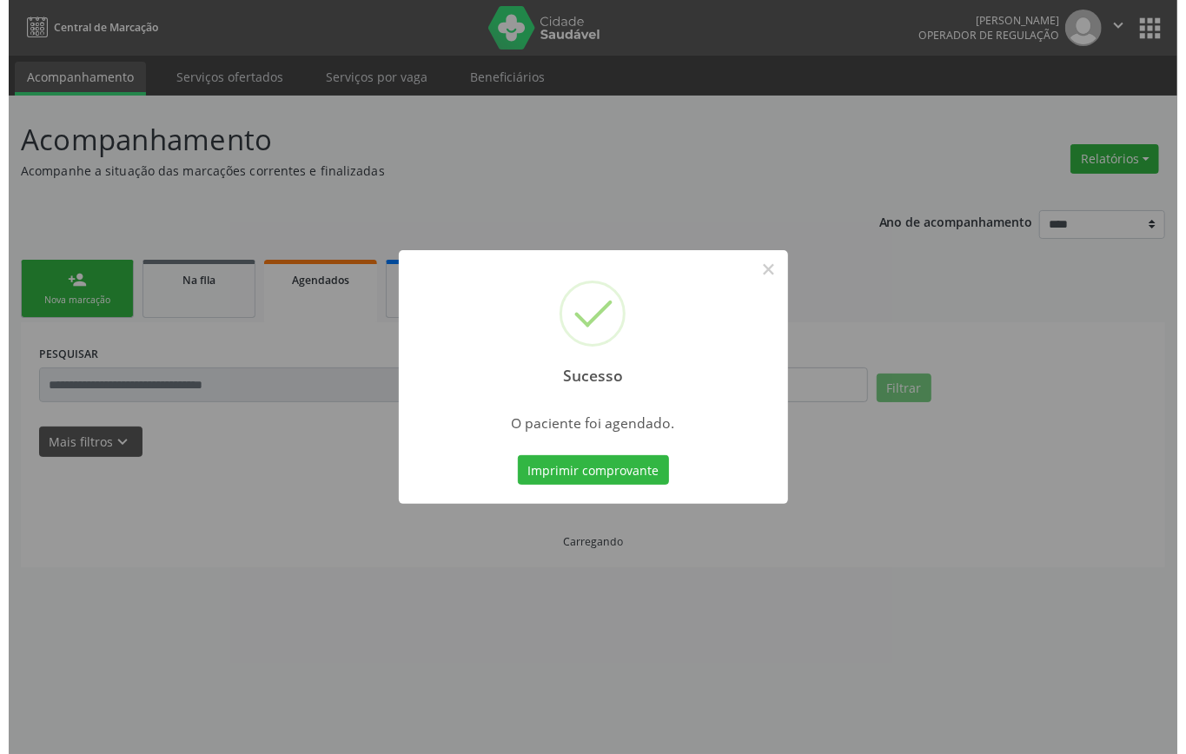
scroll to position [0, 0]
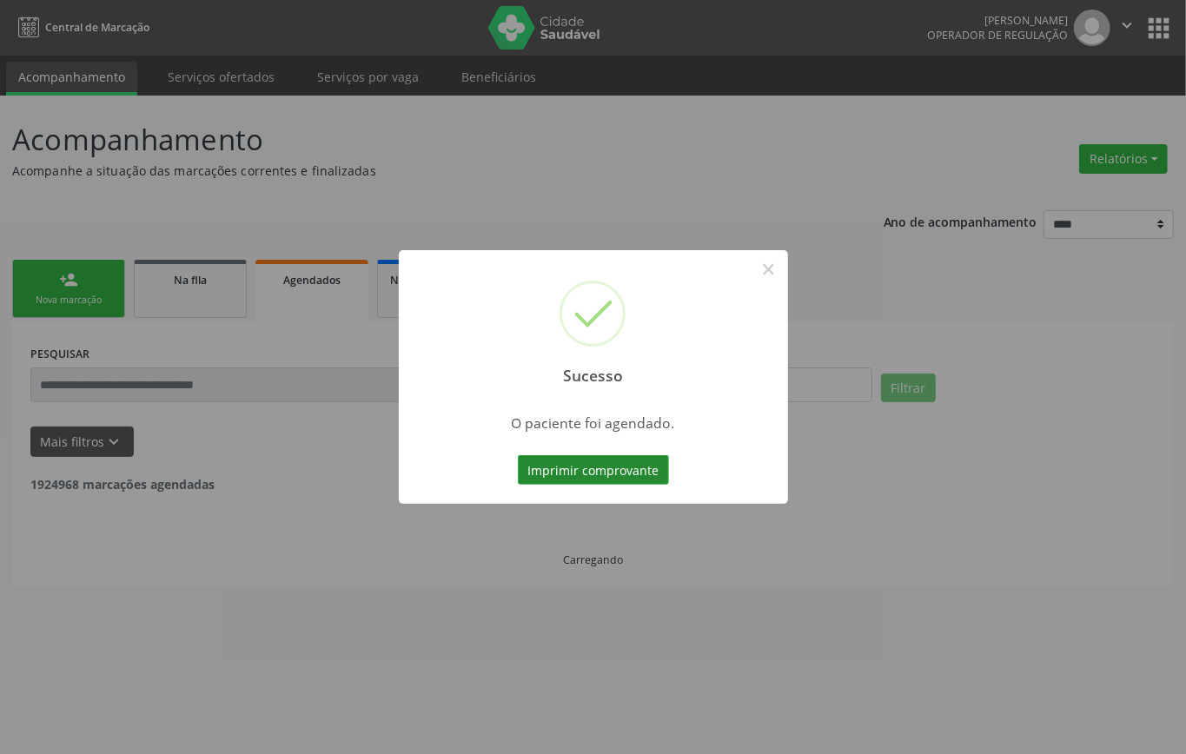
click at [629, 478] on button "Imprimir comprovante" at bounding box center [593, 470] width 151 height 30
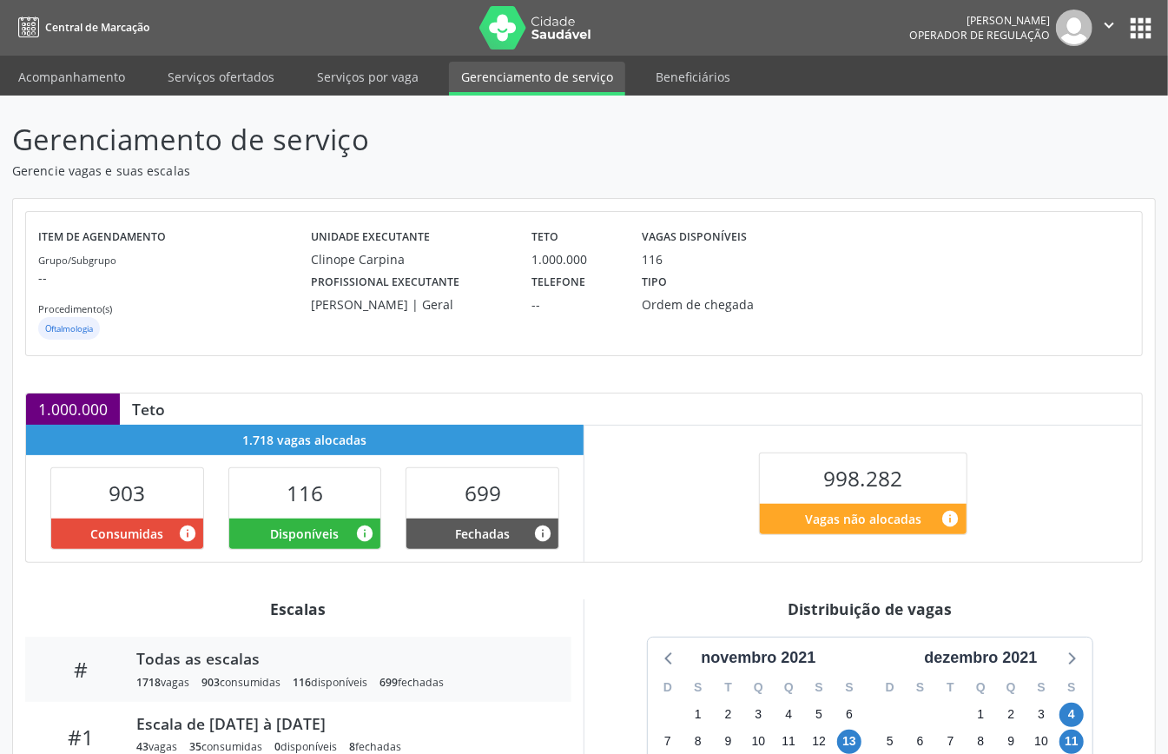
scroll to position [261, 0]
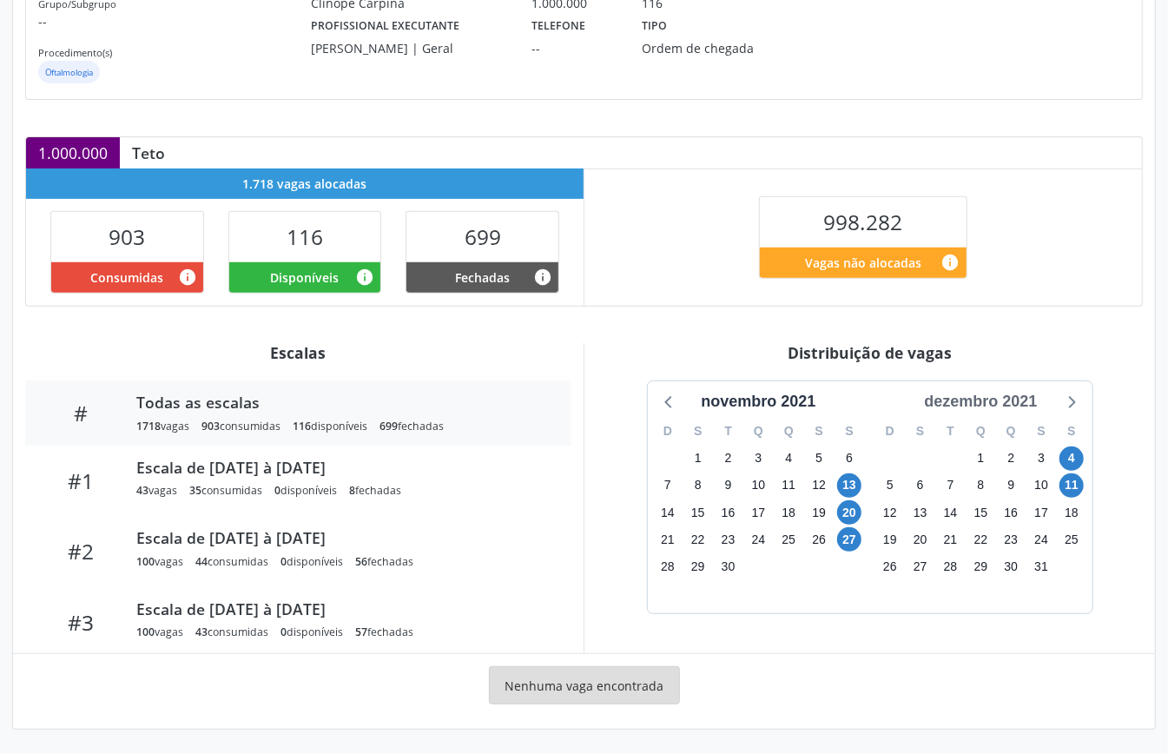
click at [1004, 400] on div "dezembro 2021" at bounding box center [980, 401] width 127 height 23
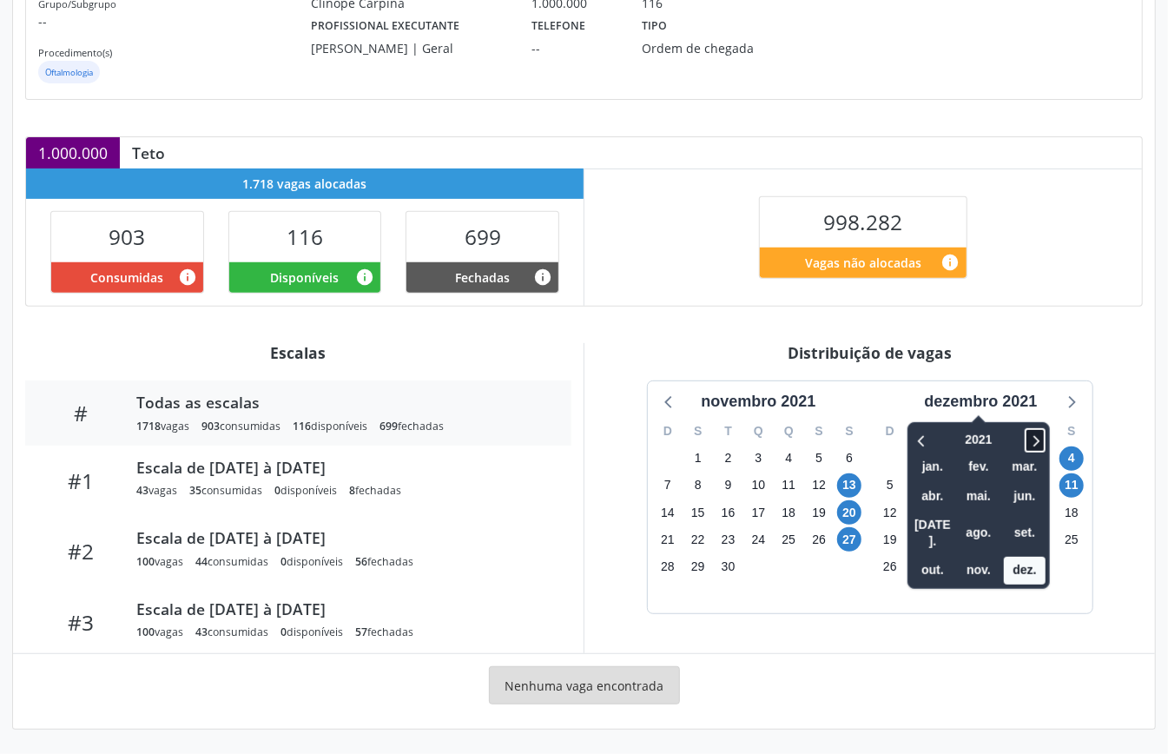
click at [1039, 441] on icon at bounding box center [1037, 440] width 6 height 11
click at [1036, 441] on icon at bounding box center [1035, 440] width 17 height 21
click at [1022, 519] on span "set." at bounding box center [1025, 532] width 42 height 27
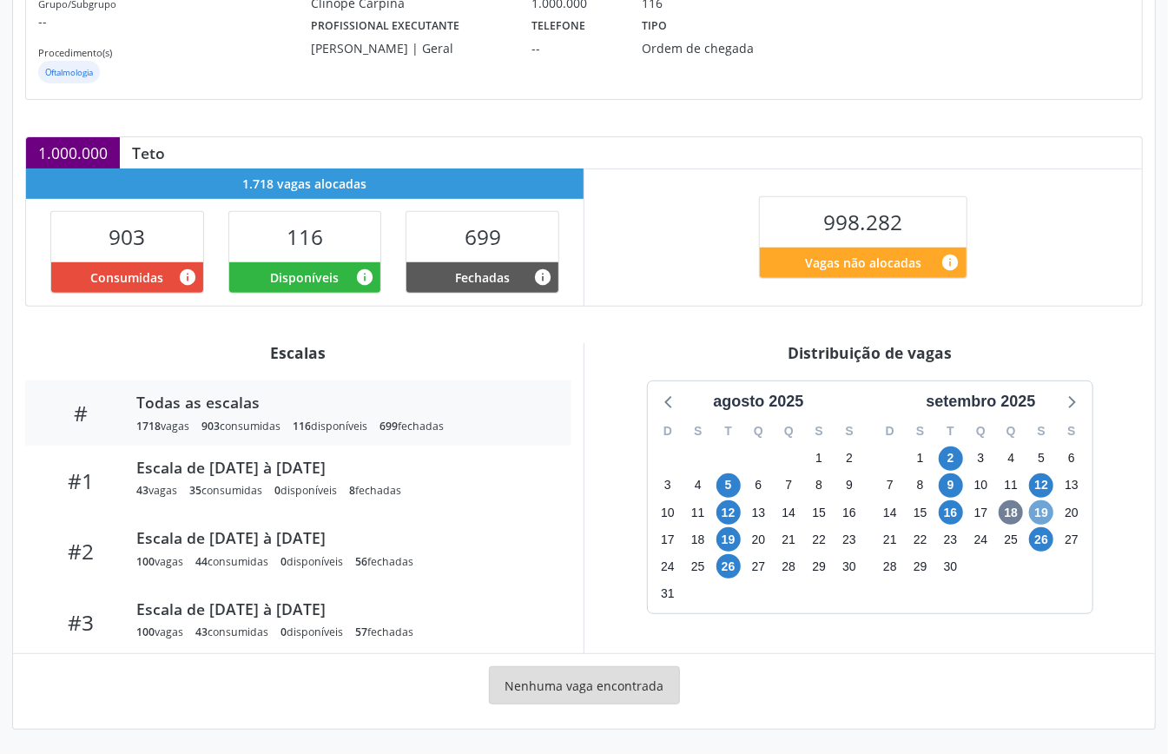
click at [1046, 511] on span "19" at bounding box center [1041, 512] width 24 height 24
drag, startPoint x: 1072, startPoint y: 400, endPoint x: 1060, endPoint y: 408, distance: 14.5
click at [1072, 403] on icon at bounding box center [1071, 401] width 23 height 23
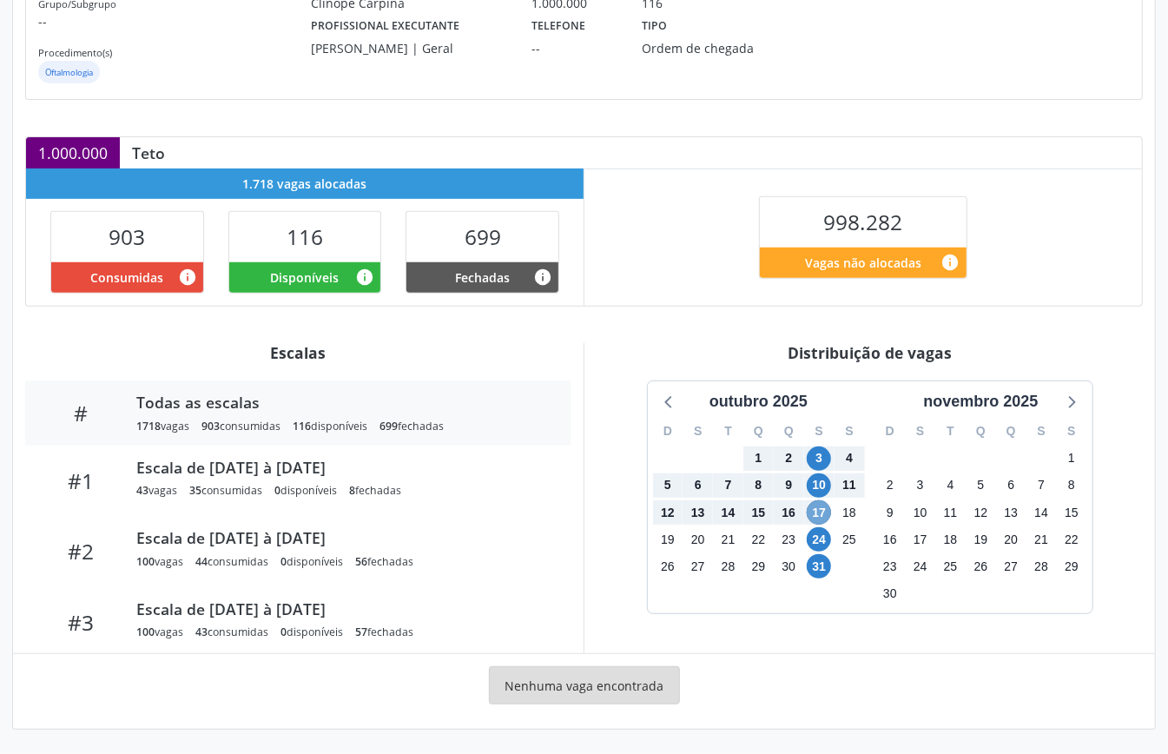
click at [825, 514] on span "17" at bounding box center [819, 512] width 24 height 24
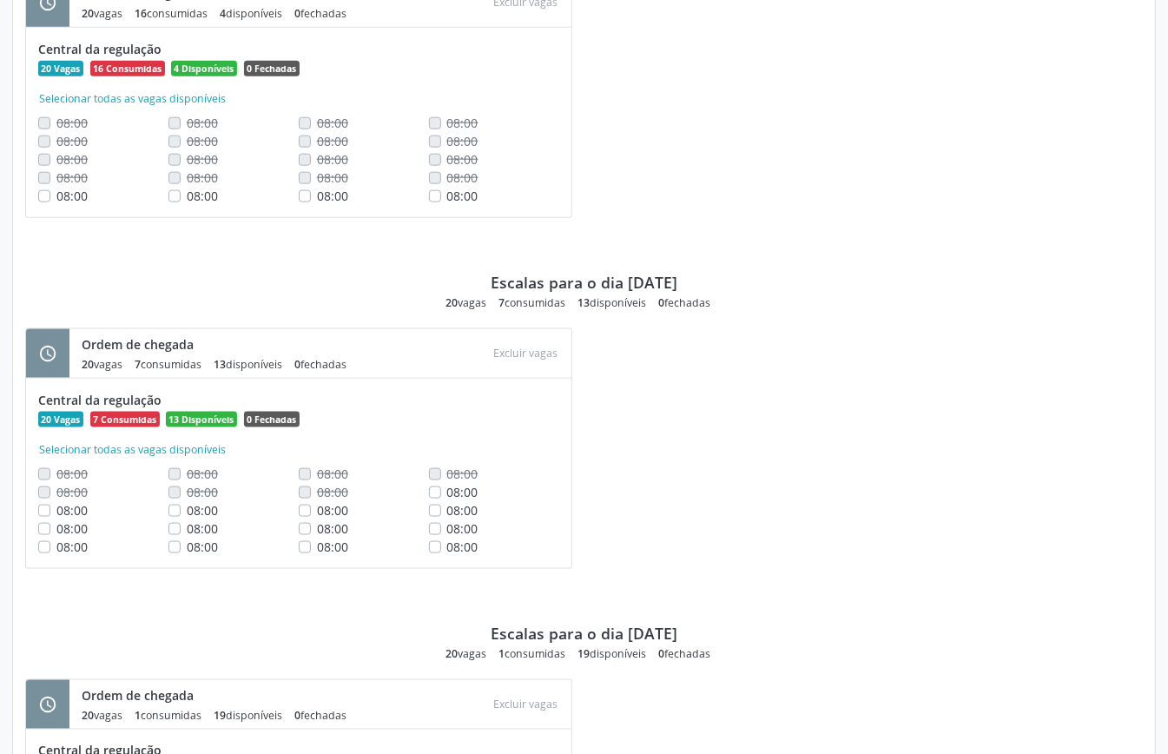
scroll to position [909, 0]
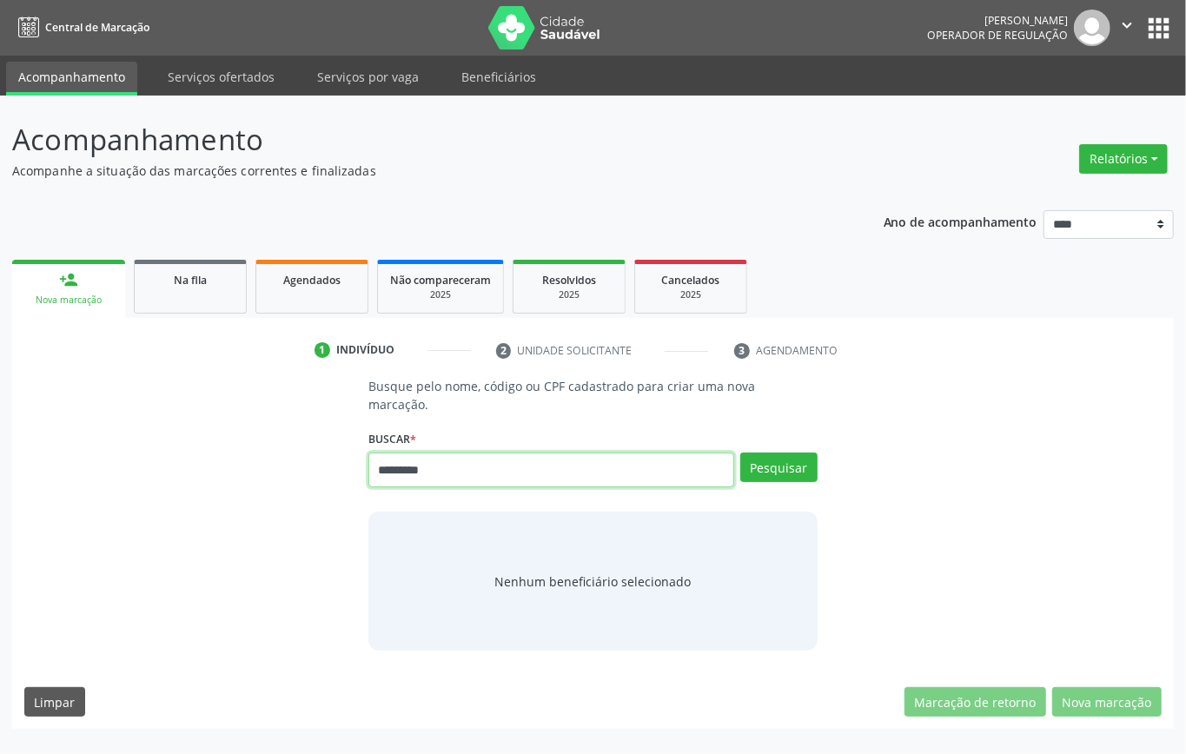
type input "*********"
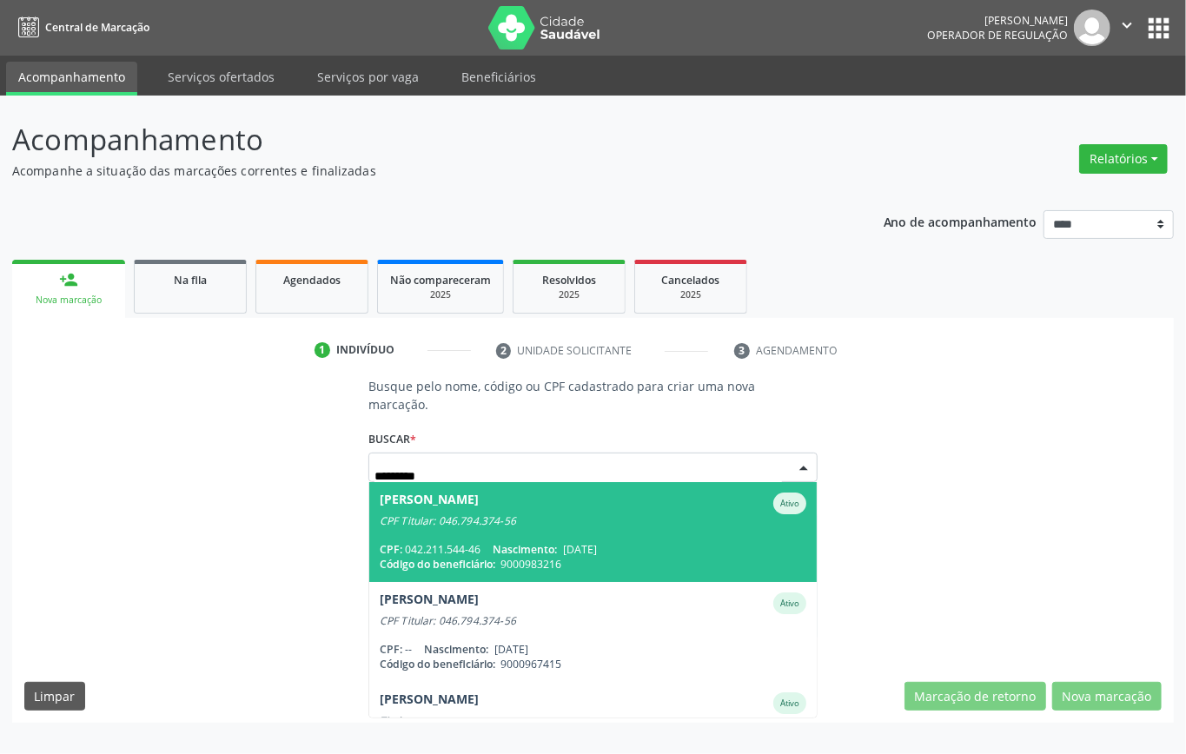
click at [668, 546] on div "CPF: 042.211.544-46 Nascimento: [DATE]" at bounding box center [593, 549] width 427 height 15
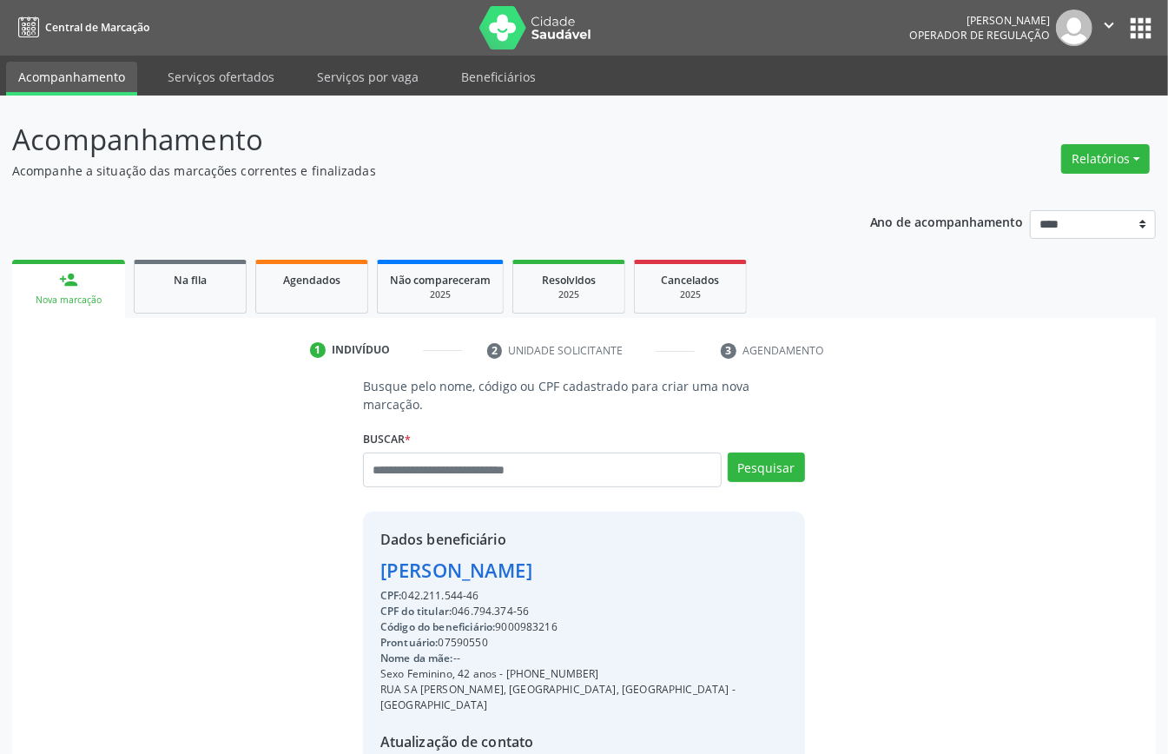
scroll to position [182, 0]
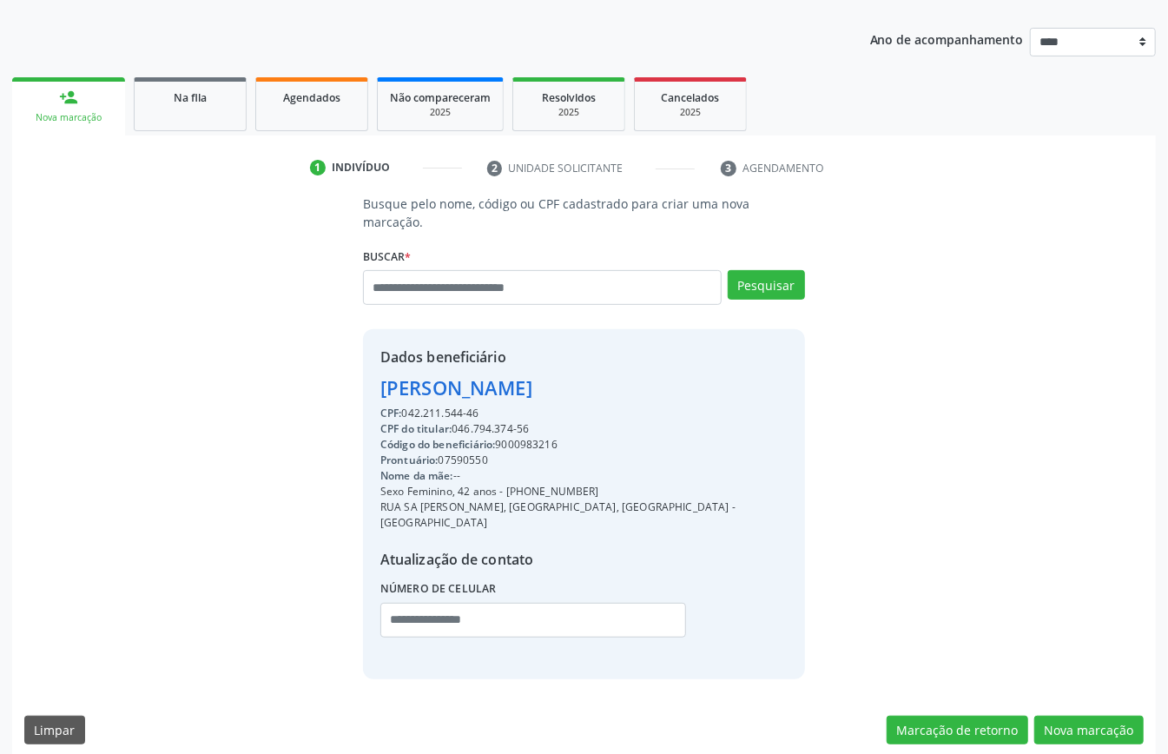
click at [539, 442] on div "Código do beneficiário: 9000983216" at bounding box center [583, 445] width 407 height 16
copy div "9000983216"
click at [303, 88] on div "Agendados" at bounding box center [311, 97] width 87 height 18
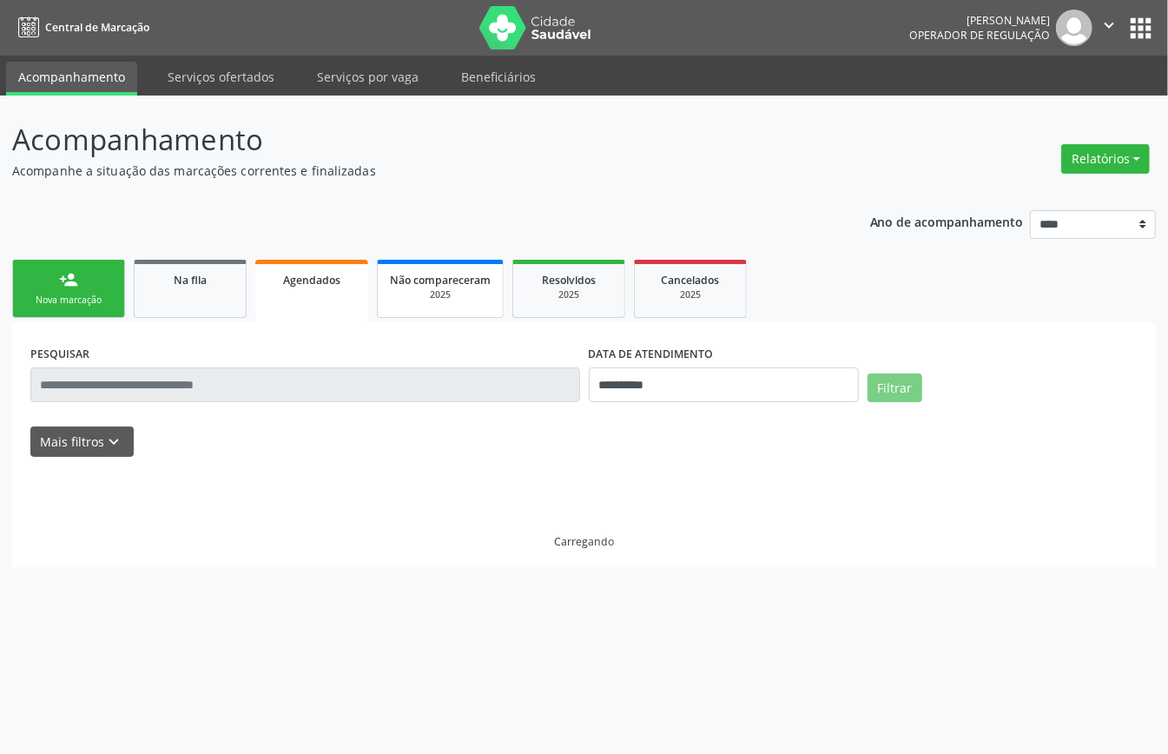
scroll to position [0, 0]
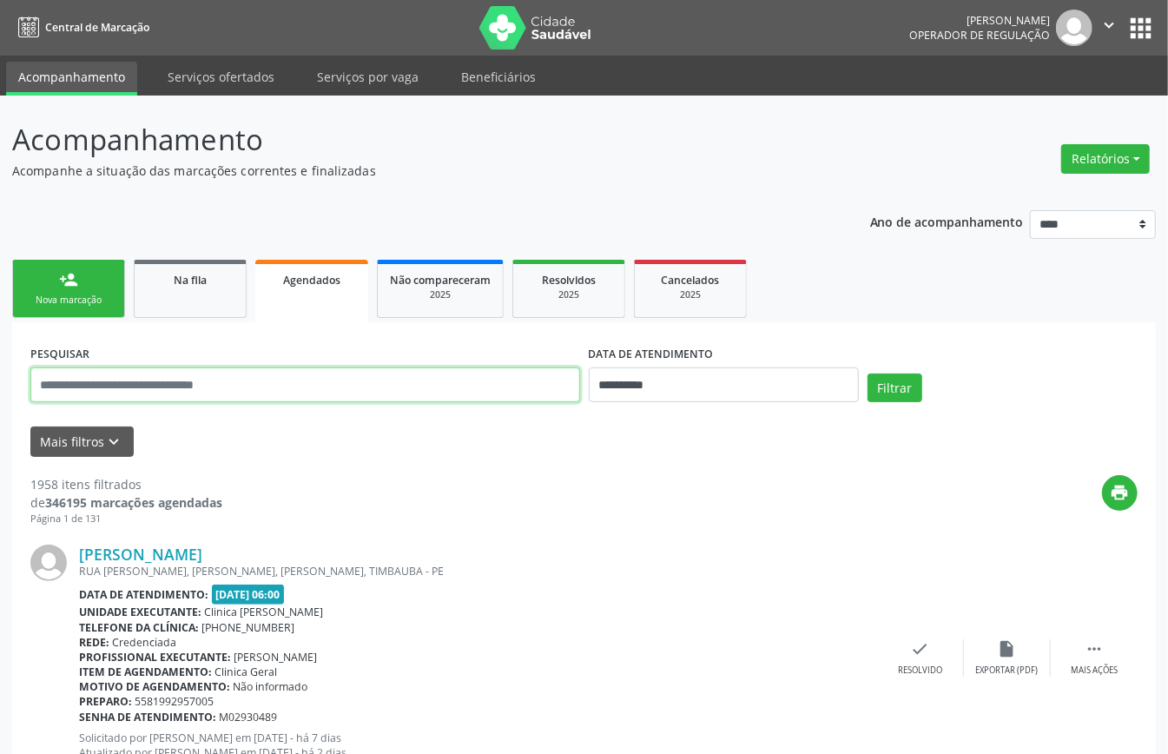
paste input "**********"
type input "**********"
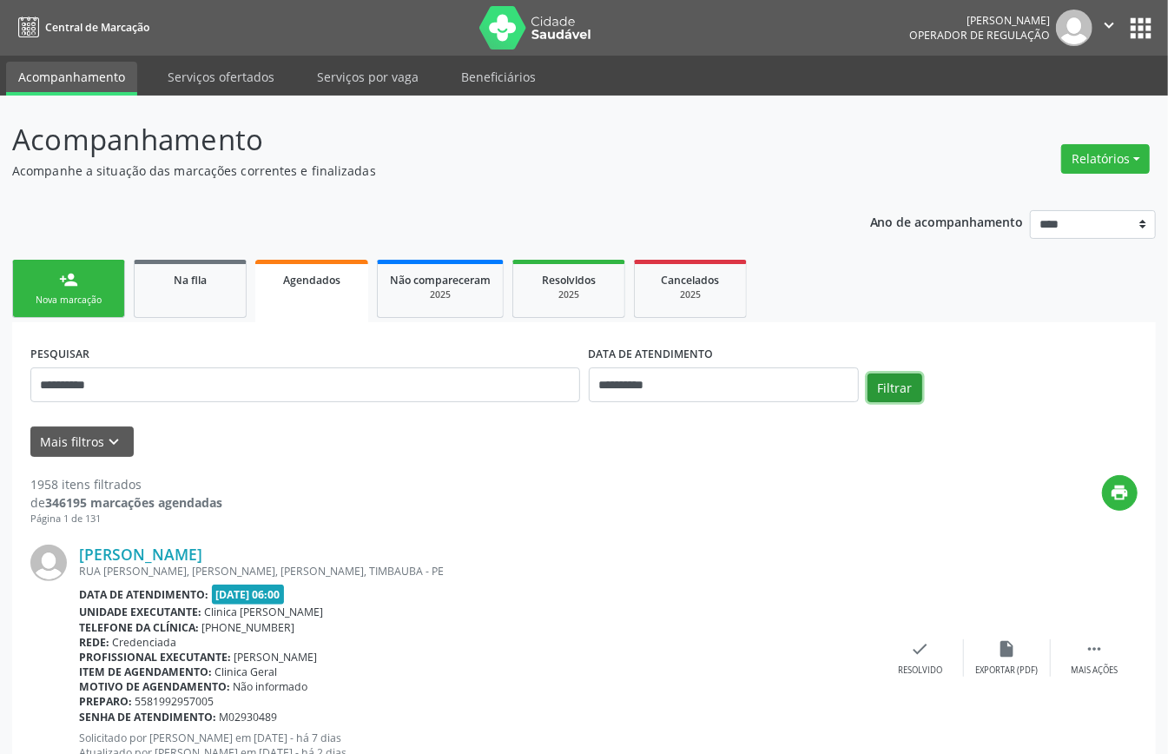
click at [890, 379] on button "Filtrar" at bounding box center [895, 389] width 55 height 30
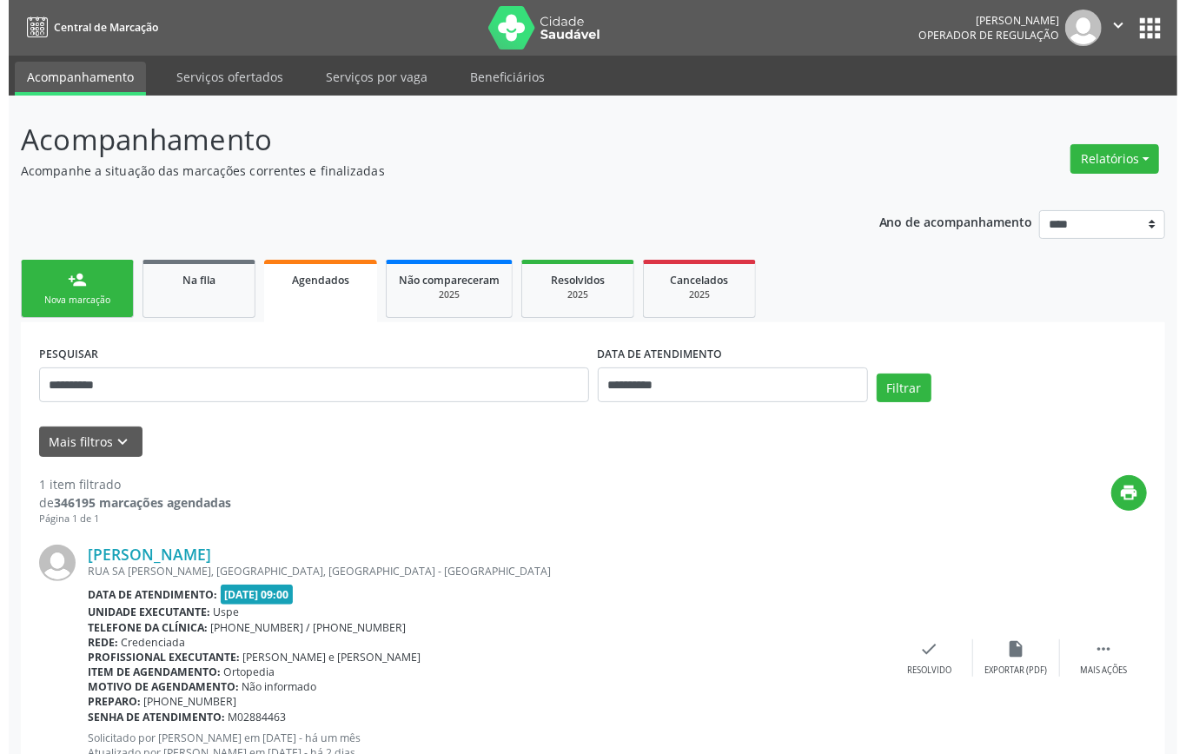
scroll to position [67, 0]
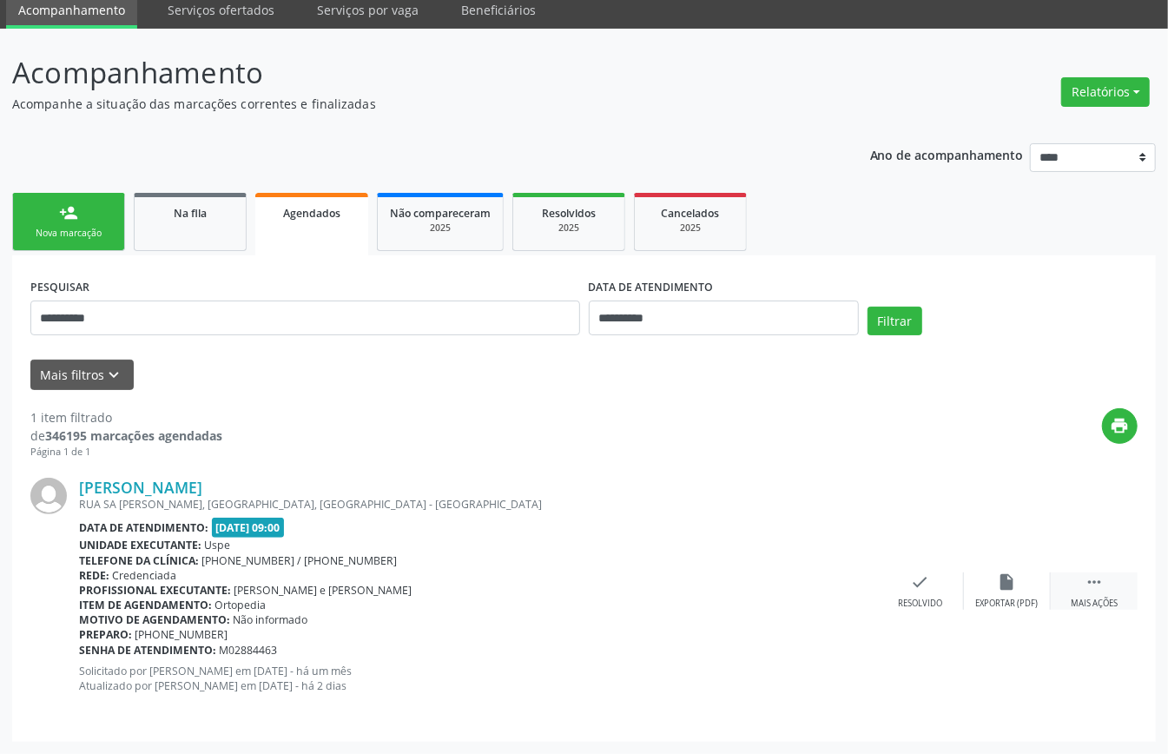
click at [1096, 582] on icon "" at bounding box center [1094, 581] width 19 height 19
click at [827, 572] on icon "cancel" at bounding box center [833, 581] width 19 height 19
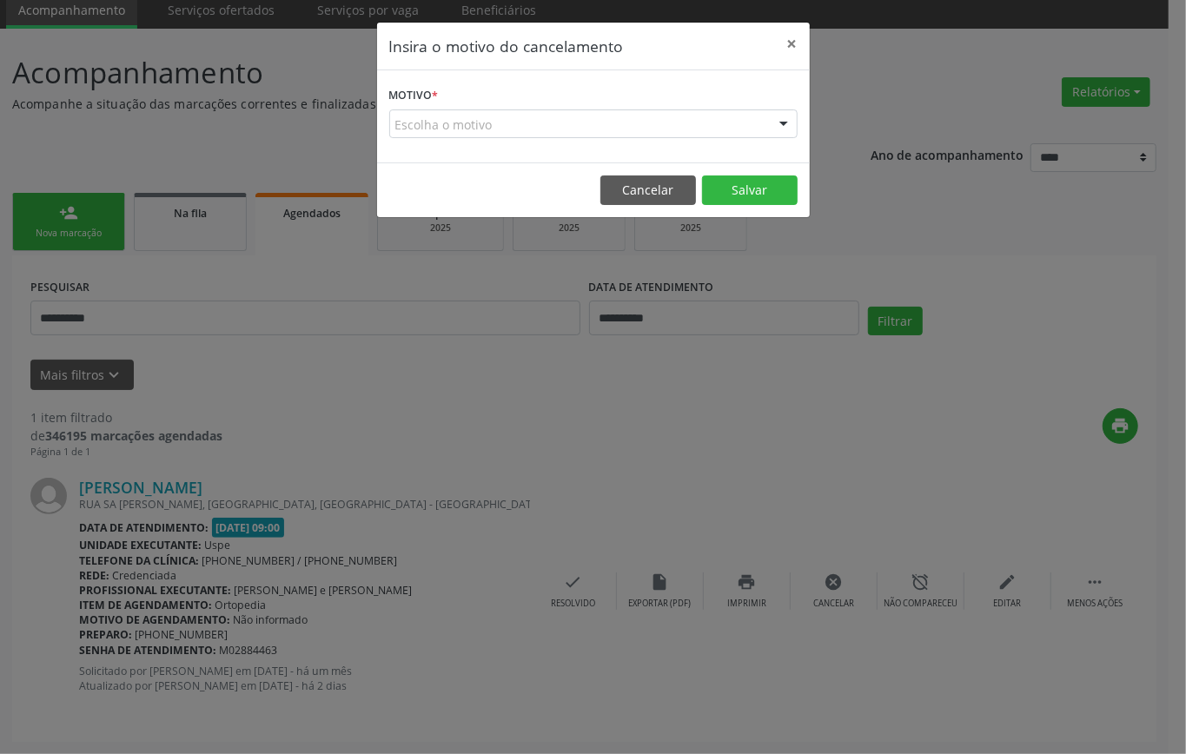
click at [580, 109] on div "Escolha o motivo" at bounding box center [593, 124] width 408 height 30
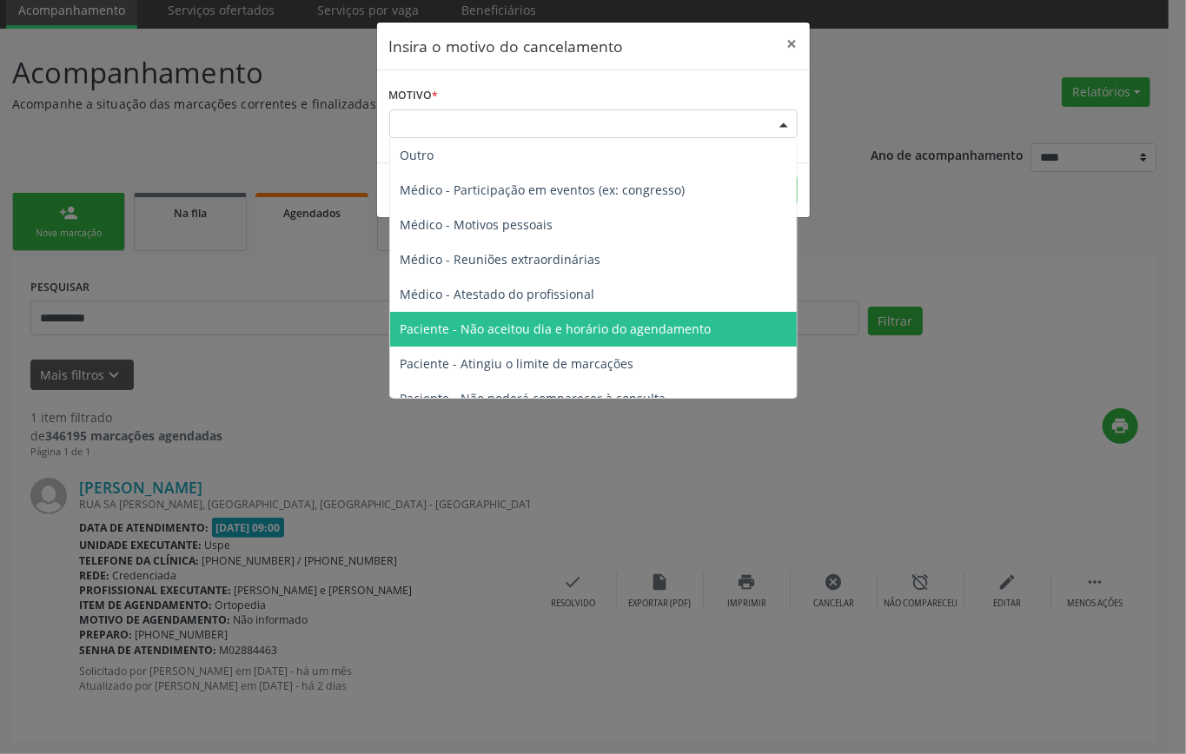
scroll to position [88, 0]
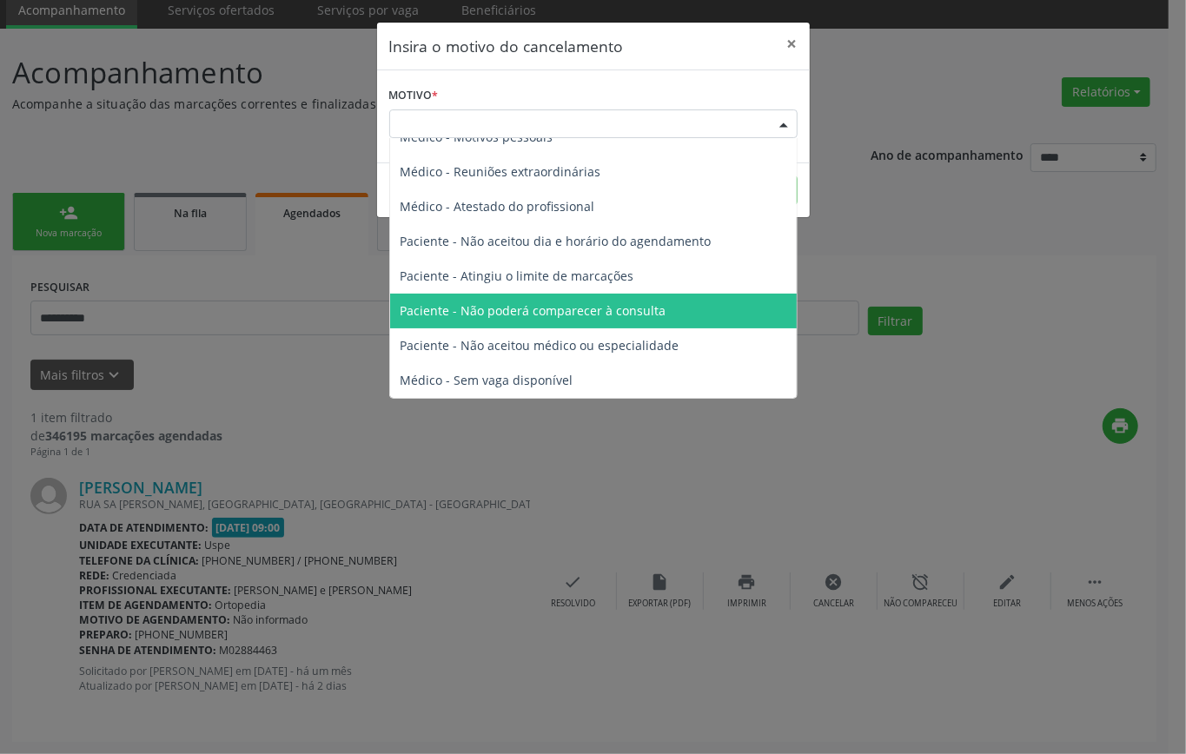
click at [577, 314] on span "Paciente - Não poderá comparecer à consulta" at bounding box center [533, 310] width 266 height 17
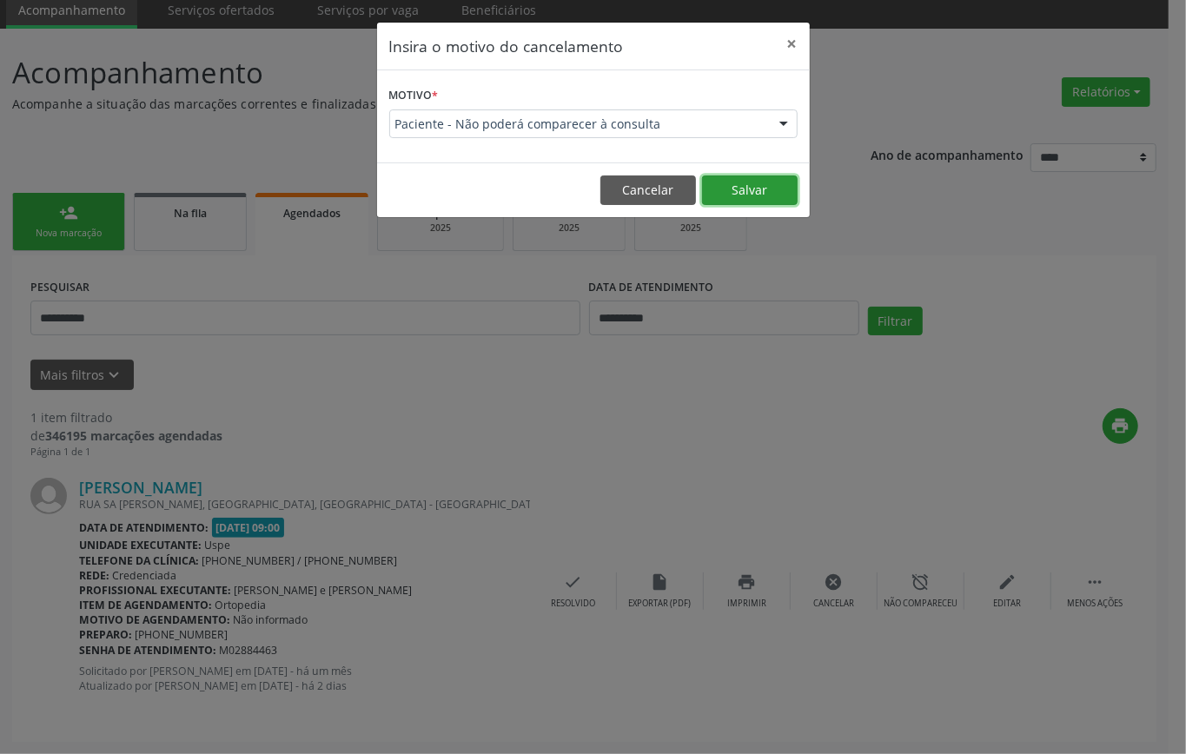
click at [741, 185] on button "Salvar" at bounding box center [750, 190] width 96 height 30
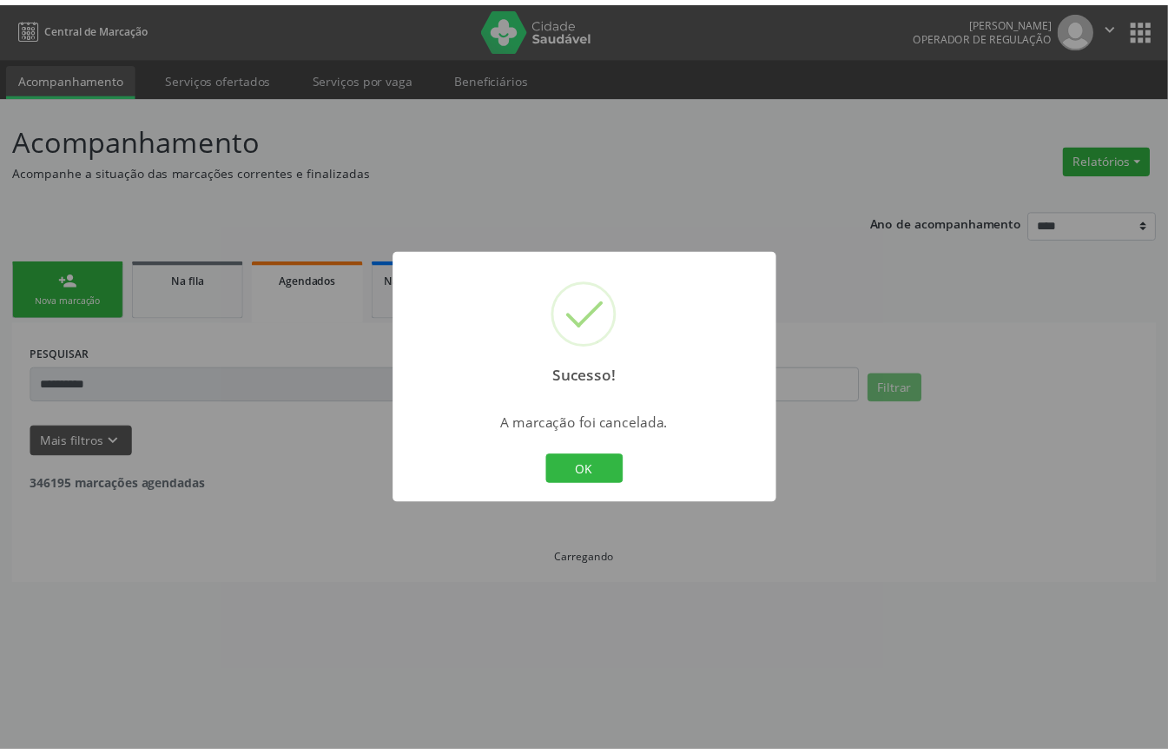
scroll to position [0, 0]
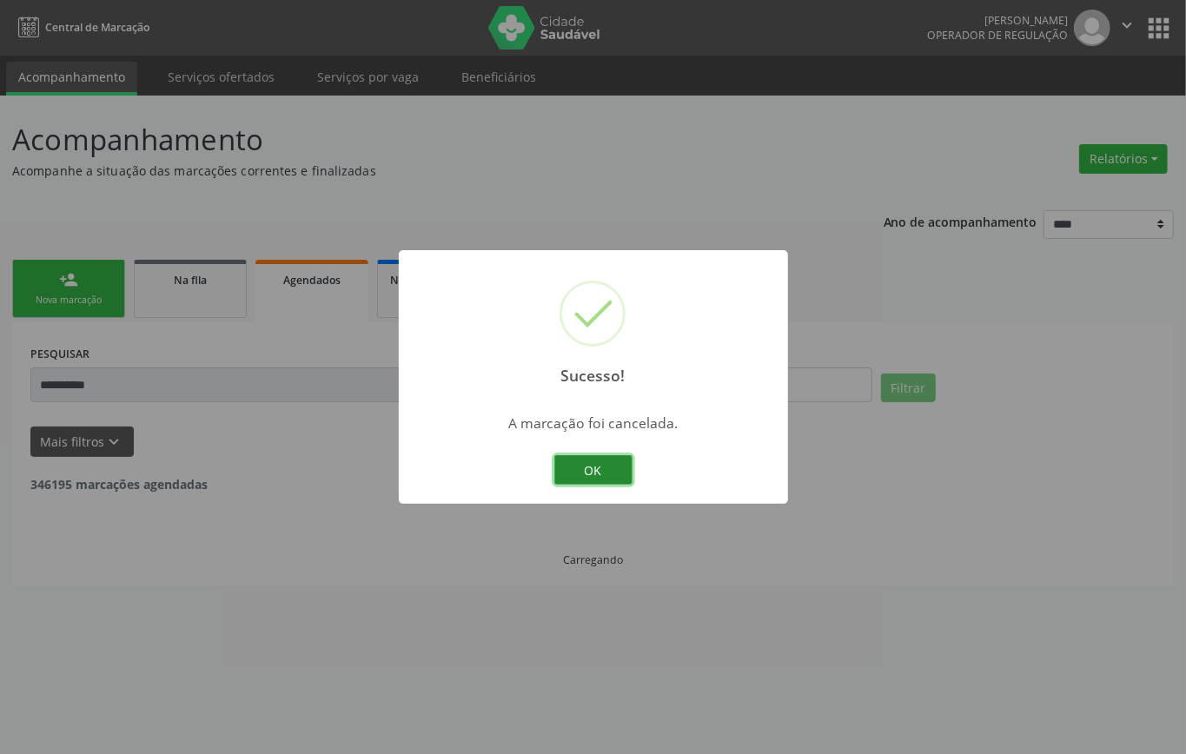
click at [585, 456] on button "OK" at bounding box center [593, 470] width 78 height 30
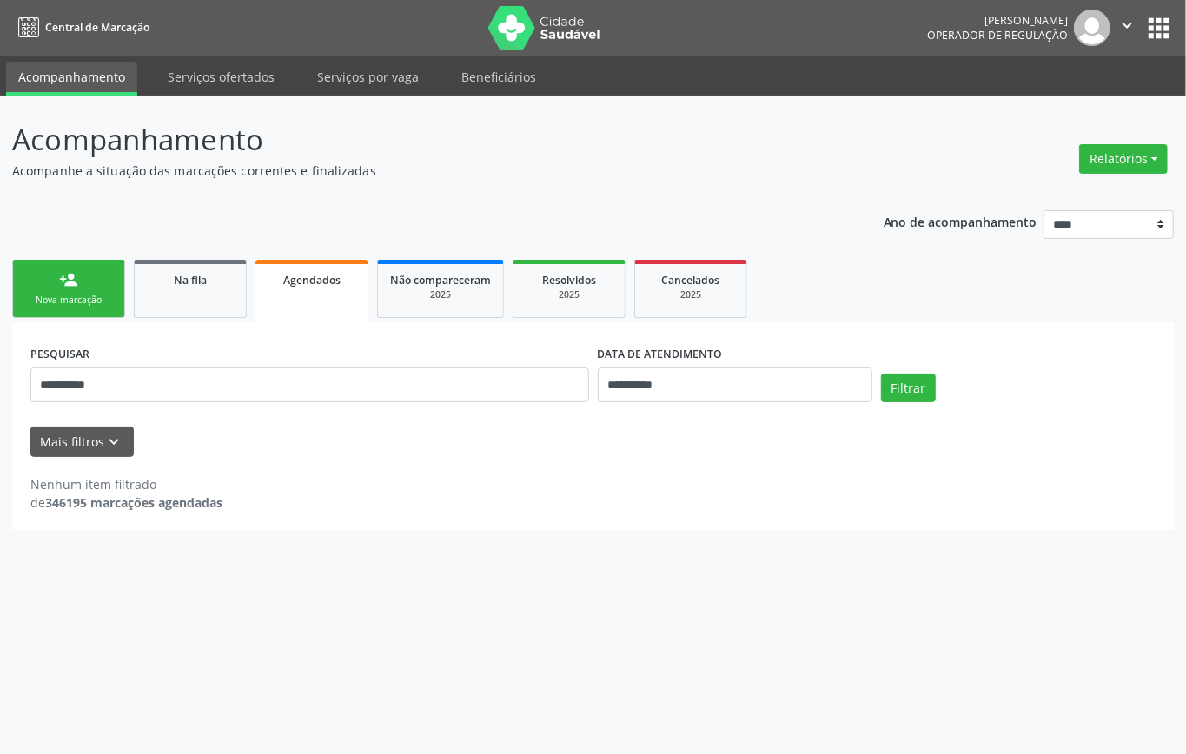
click at [56, 282] on link "person_add Nova marcação" at bounding box center [68, 289] width 113 height 58
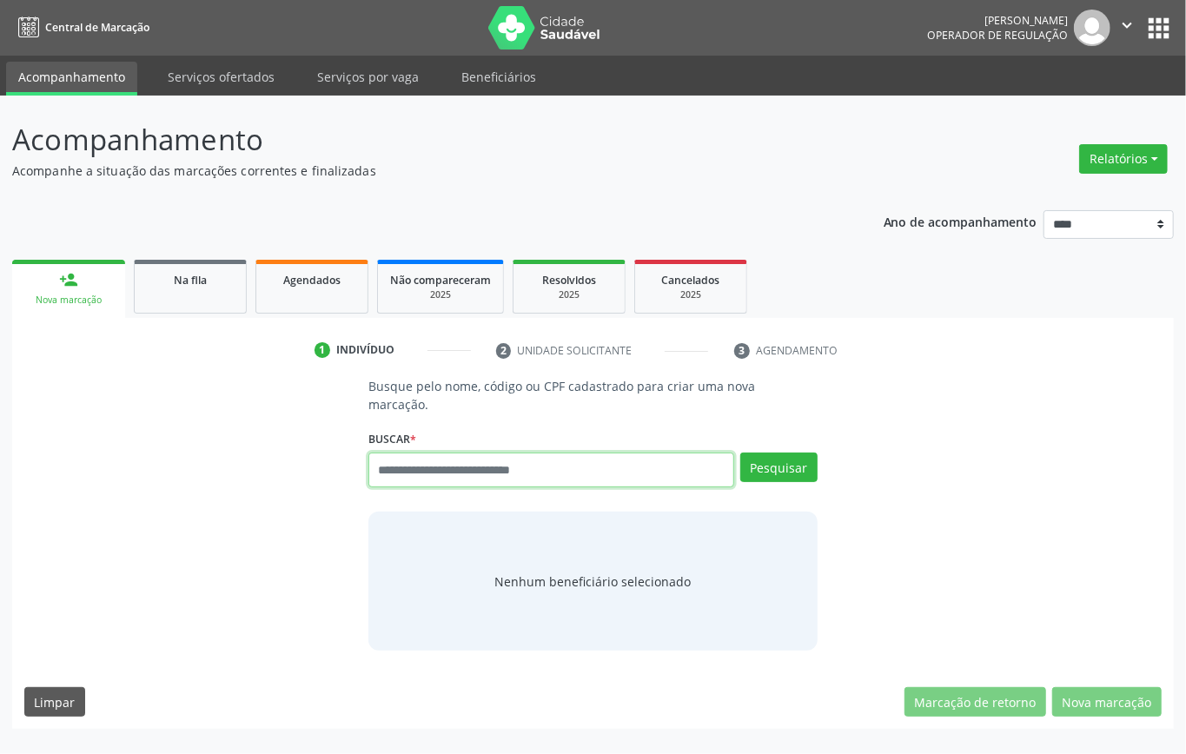
click at [522, 466] on input "text" at bounding box center [551, 470] width 366 height 35
type input "*********"
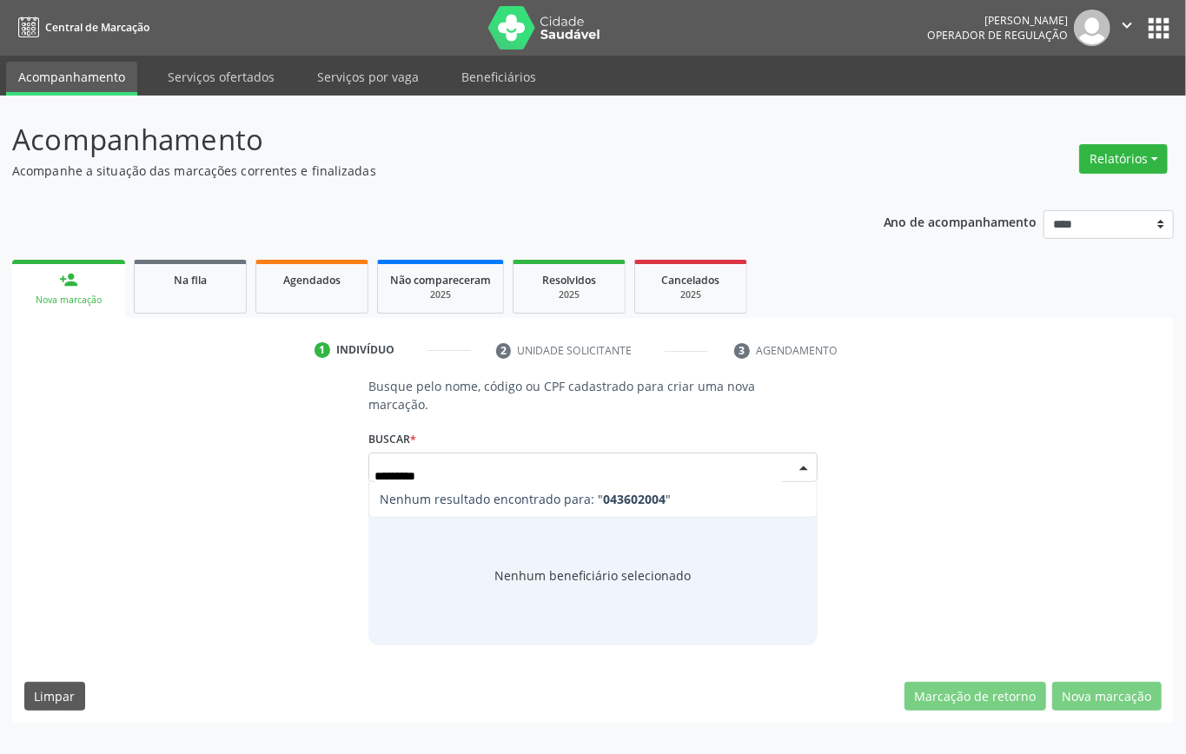
click at [400, 477] on input "*********" at bounding box center [577, 476] width 407 height 35
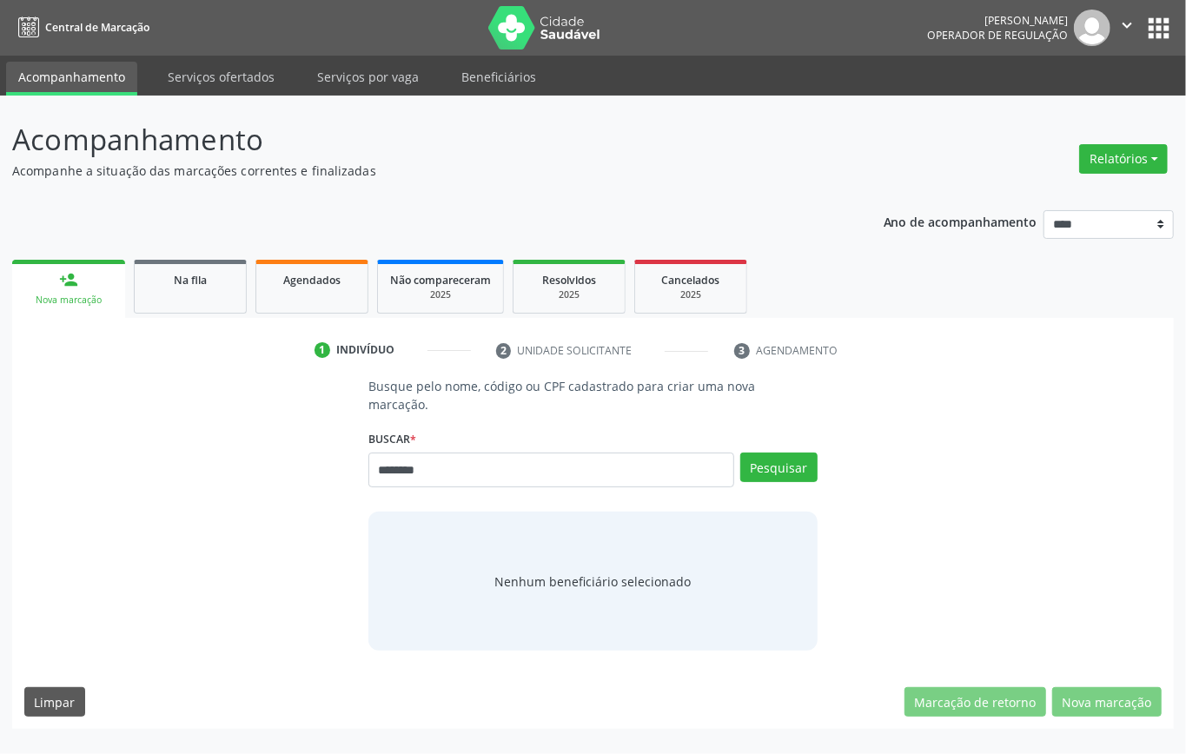
click at [401, 467] on input "********" at bounding box center [551, 470] width 366 height 35
type input "*********"
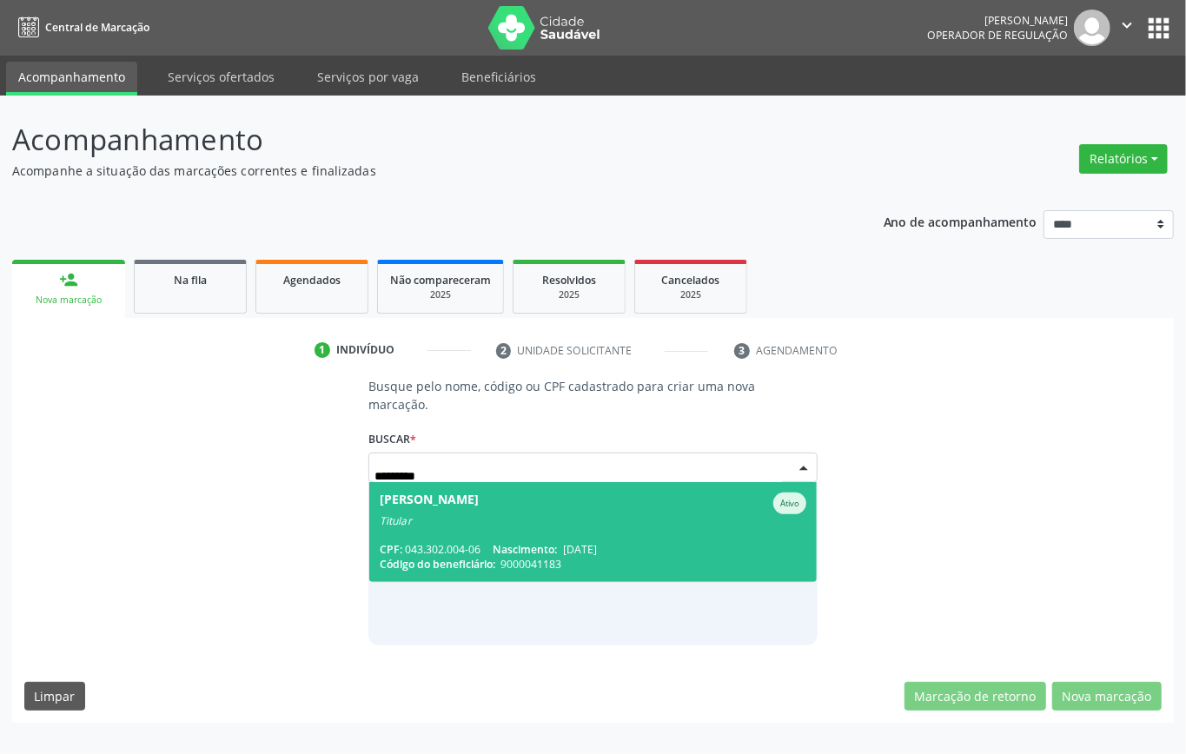
click at [557, 516] on div "[PERSON_NAME] Titular" at bounding box center [593, 511] width 427 height 36
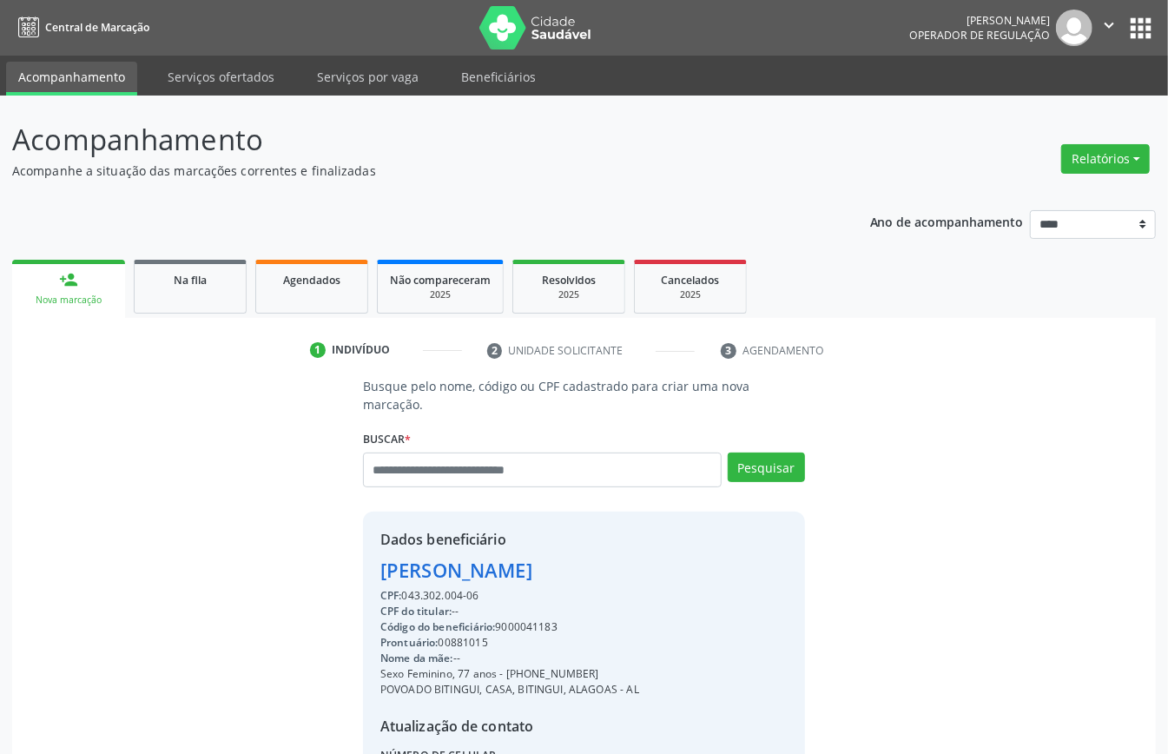
scroll to position [182, 0]
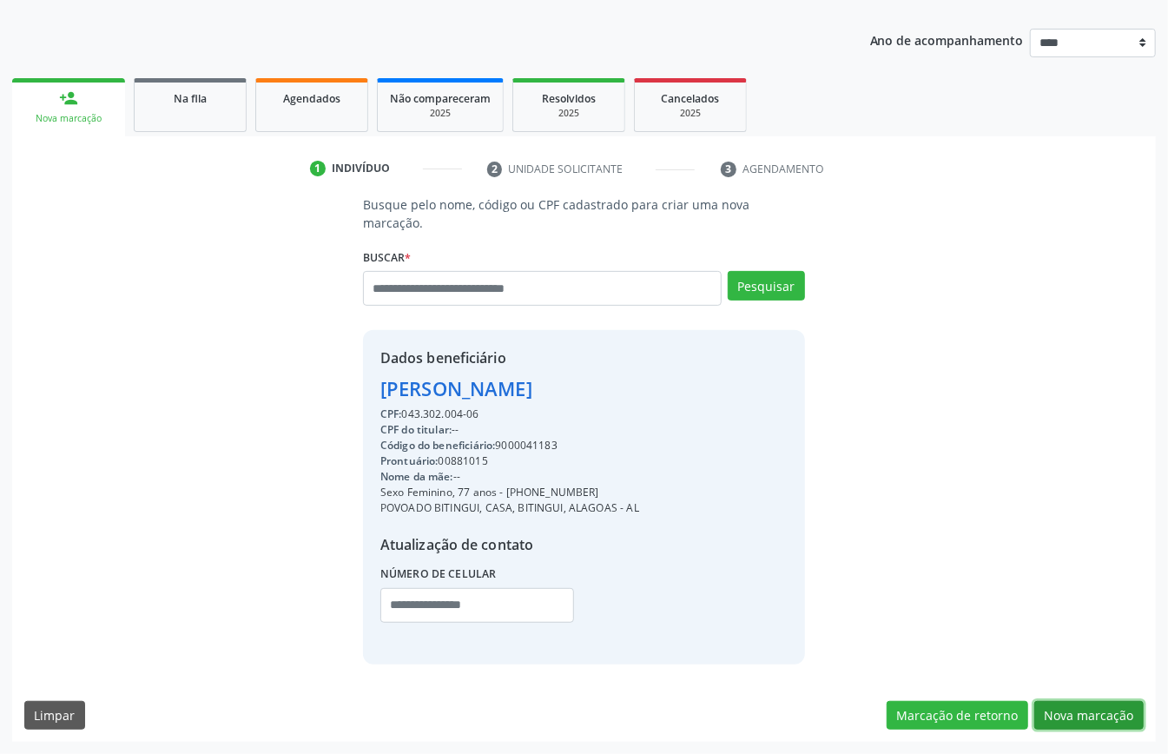
click at [1095, 711] on button "Nova marcação" at bounding box center [1089, 716] width 109 height 30
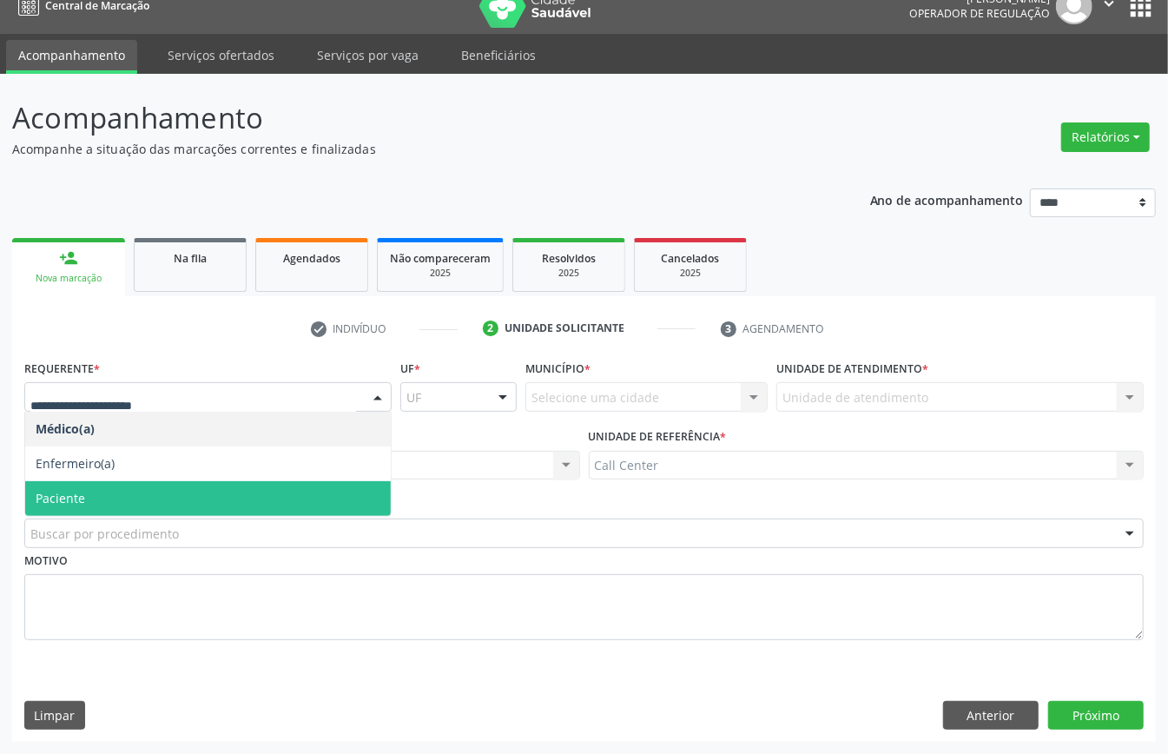
drag, startPoint x: 95, startPoint y: 488, endPoint x: 101, endPoint y: 506, distance: 18.4
click at [95, 491] on span "Paciente" at bounding box center [208, 498] width 366 height 35
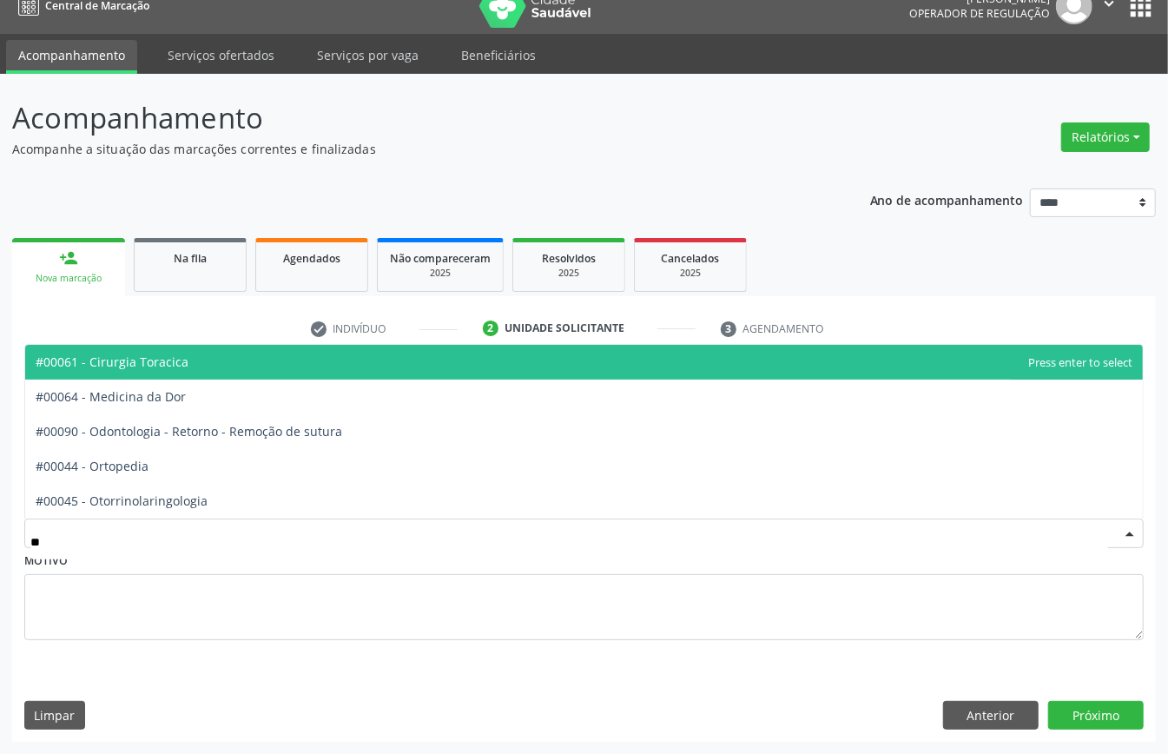
type input "***"
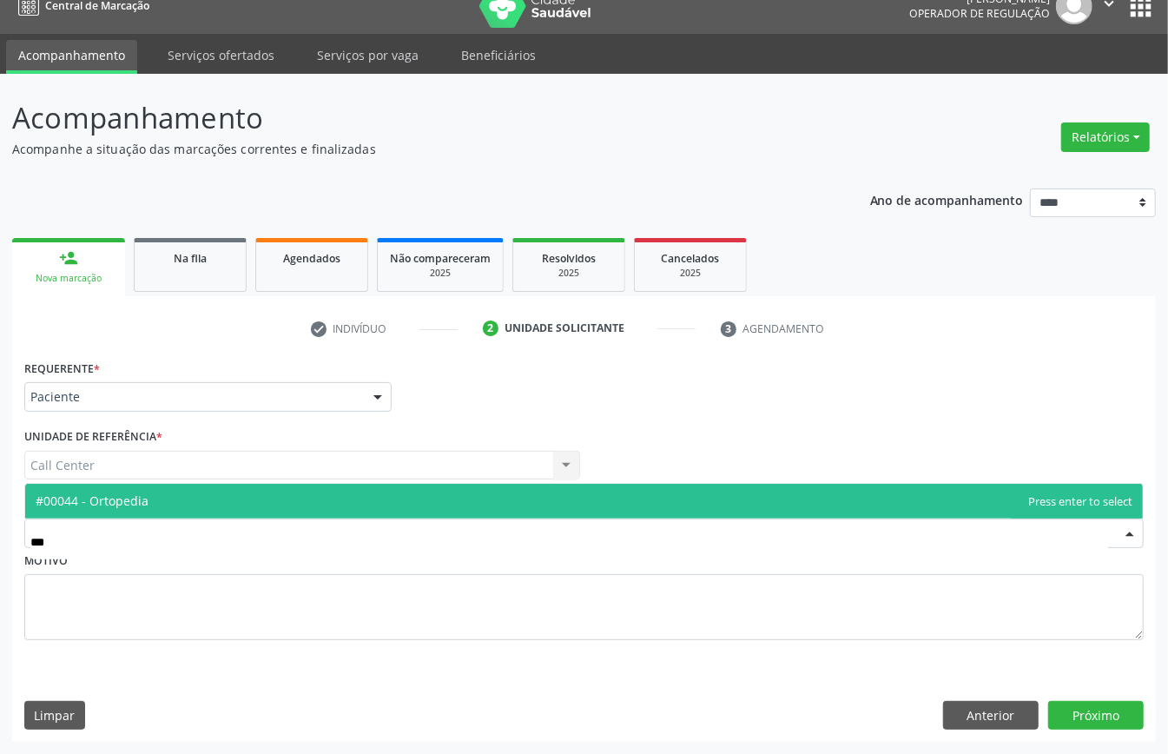
click at [155, 493] on span "#00044 - Ortopedia" at bounding box center [584, 501] width 1118 height 35
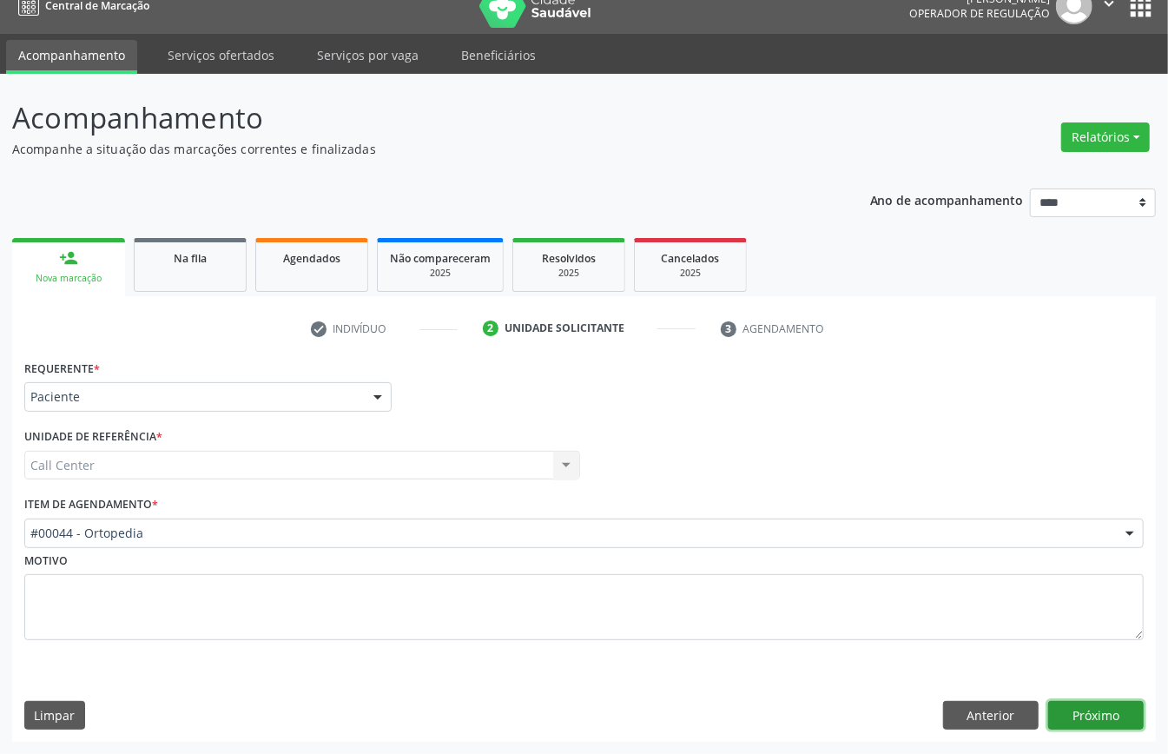
click at [1110, 719] on button "Próximo" at bounding box center [1097, 716] width 96 height 30
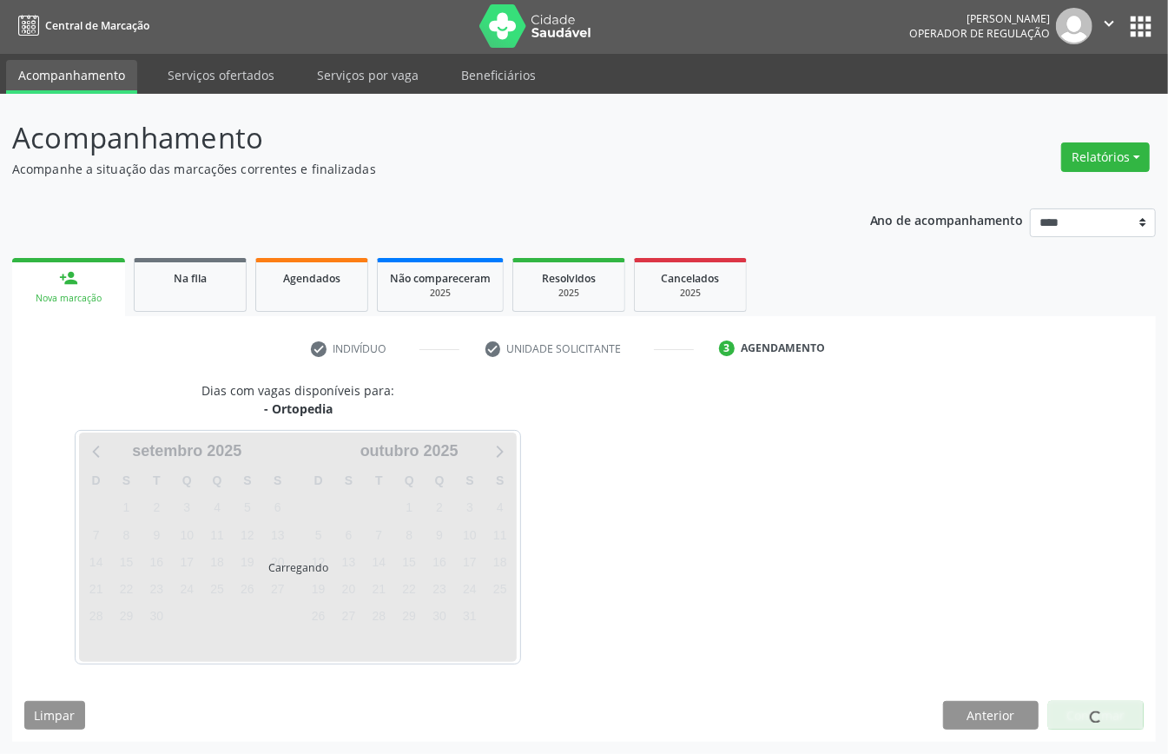
scroll to position [3, 0]
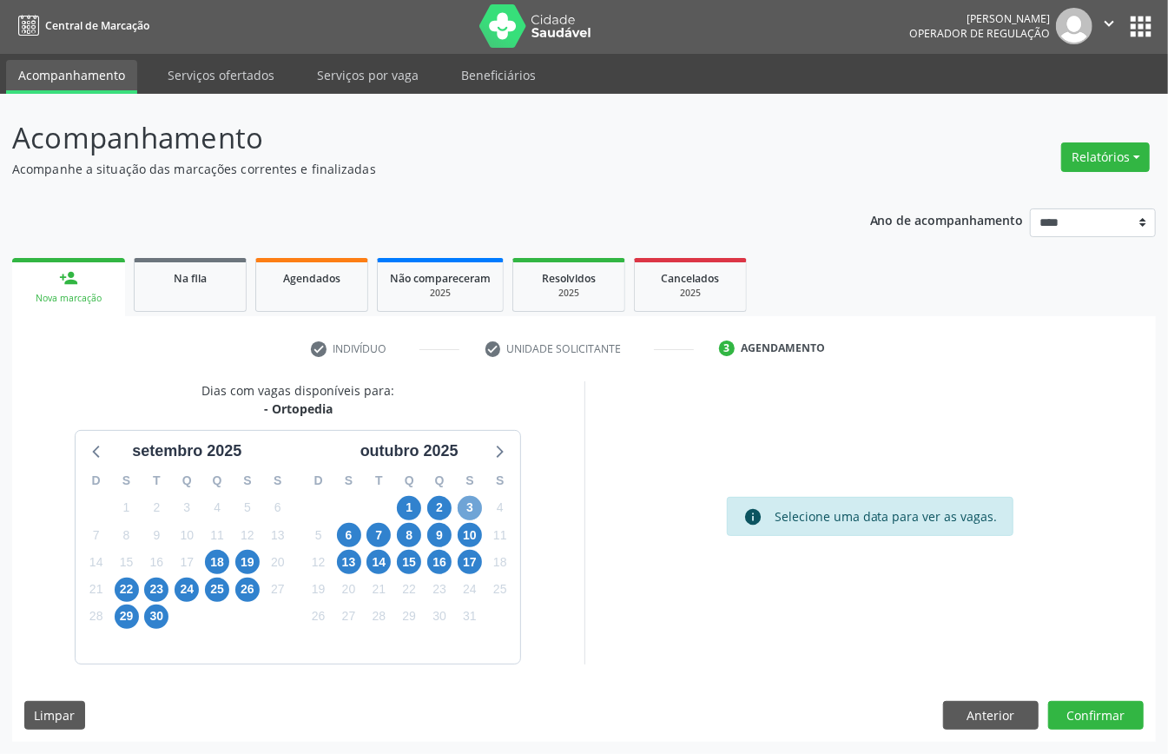
click at [478, 507] on span "3" at bounding box center [470, 508] width 24 height 24
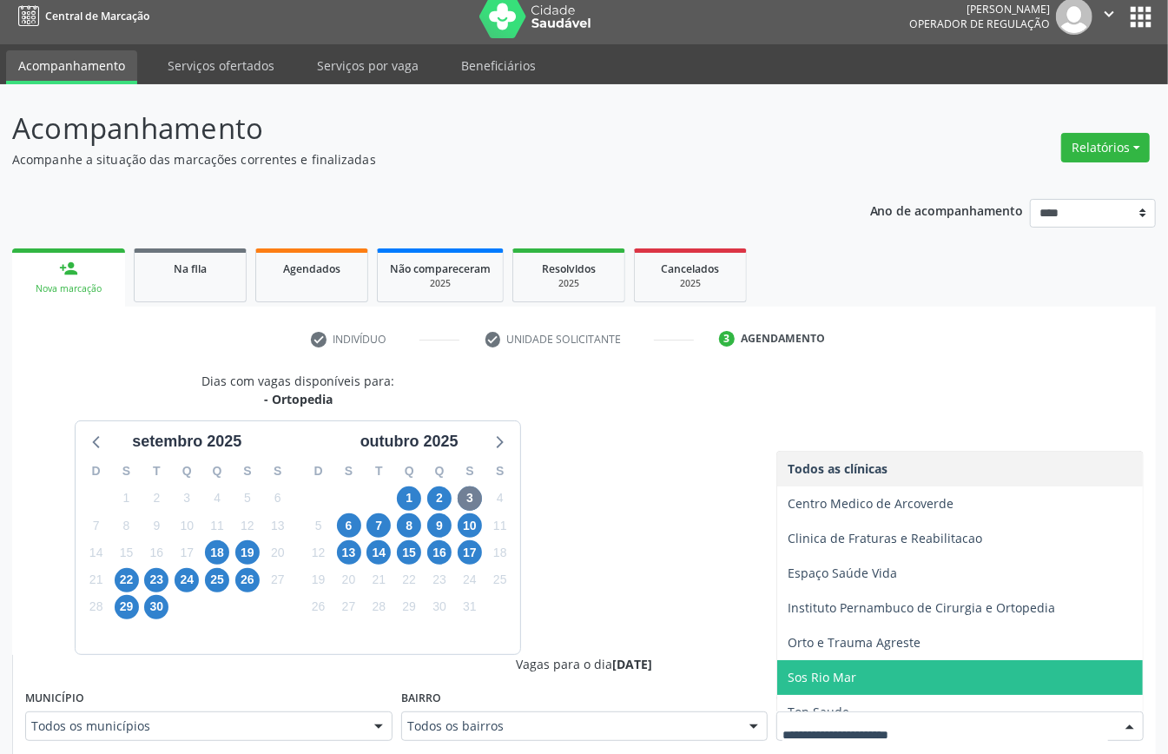
click at [876, 678] on span "Sos Rio Mar" at bounding box center [960, 677] width 366 height 35
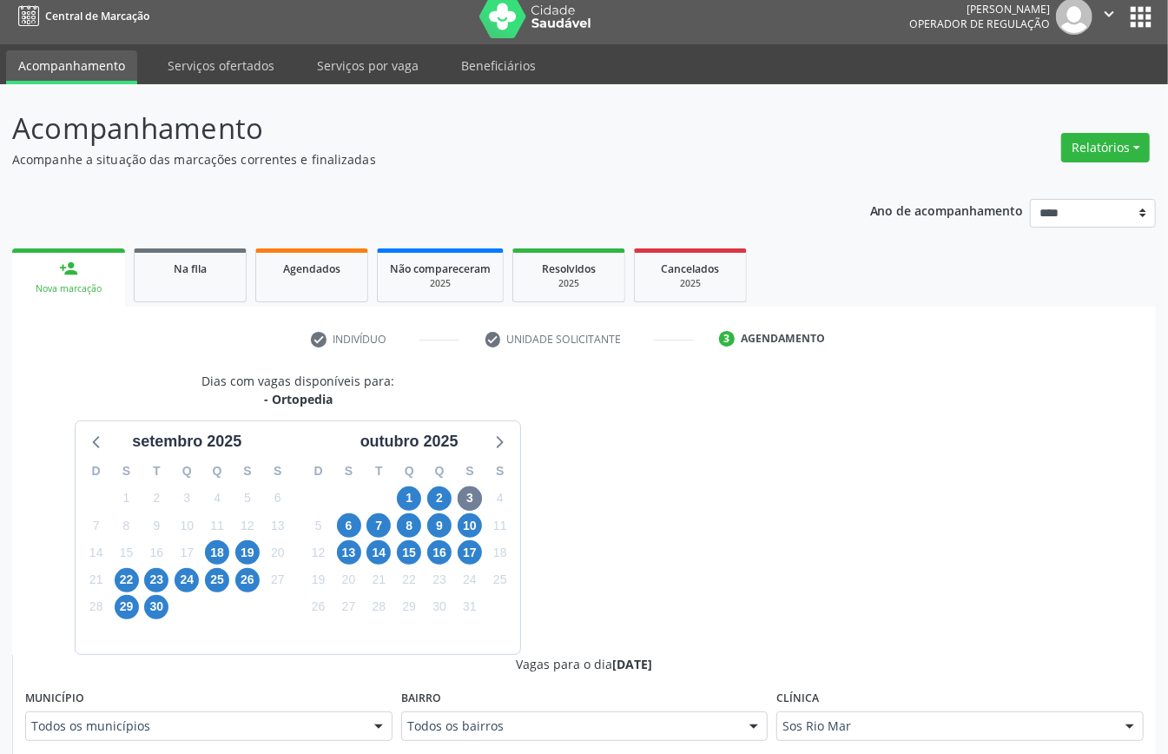
scroll to position [474, 0]
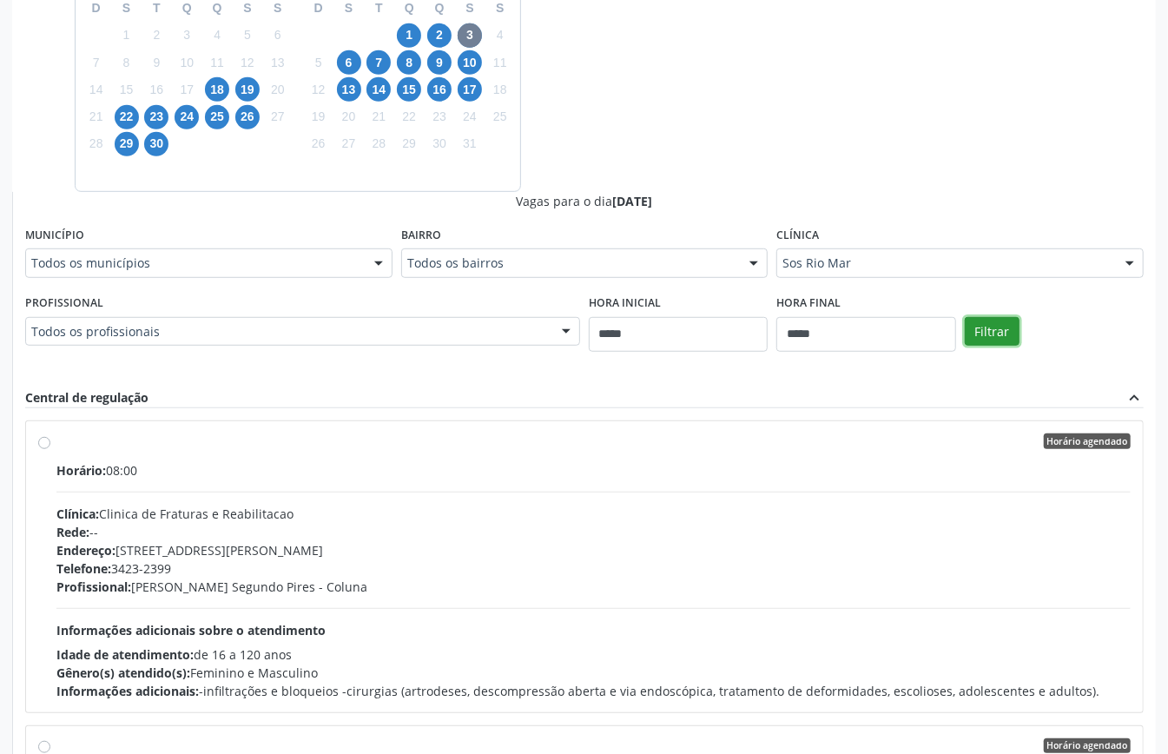
click at [1012, 320] on button "Filtrar" at bounding box center [992, 332] width 55 height 30
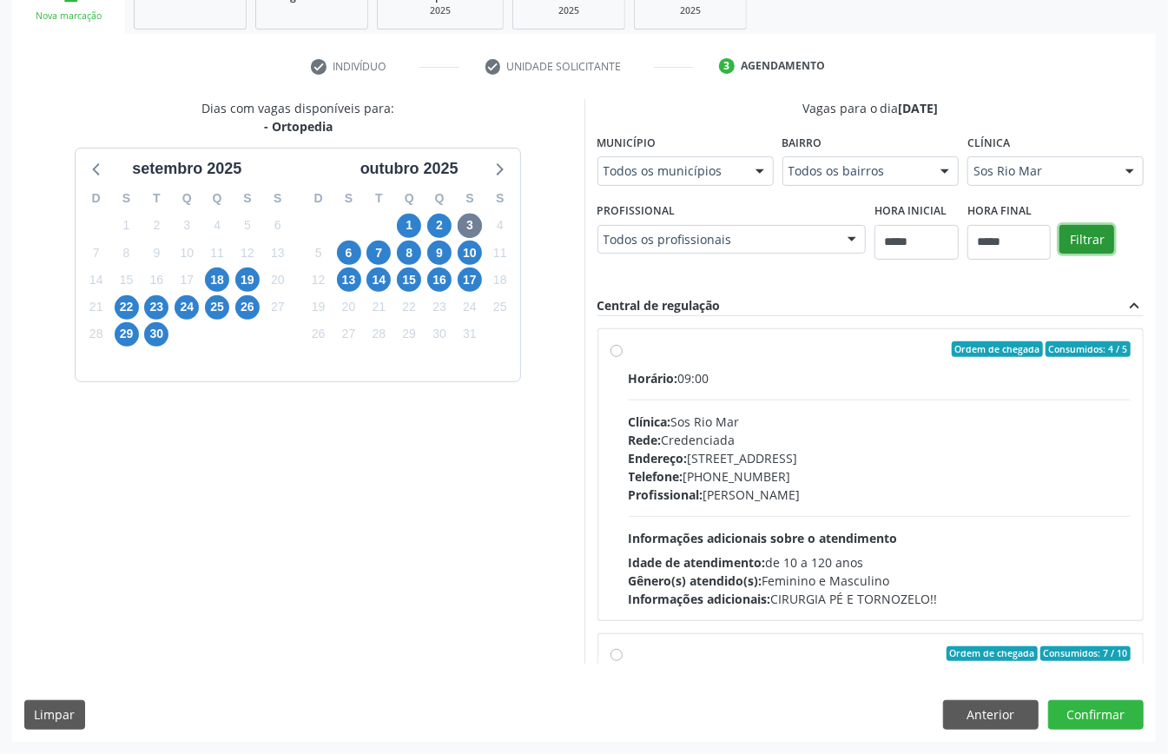
scroll to position [275, 0]
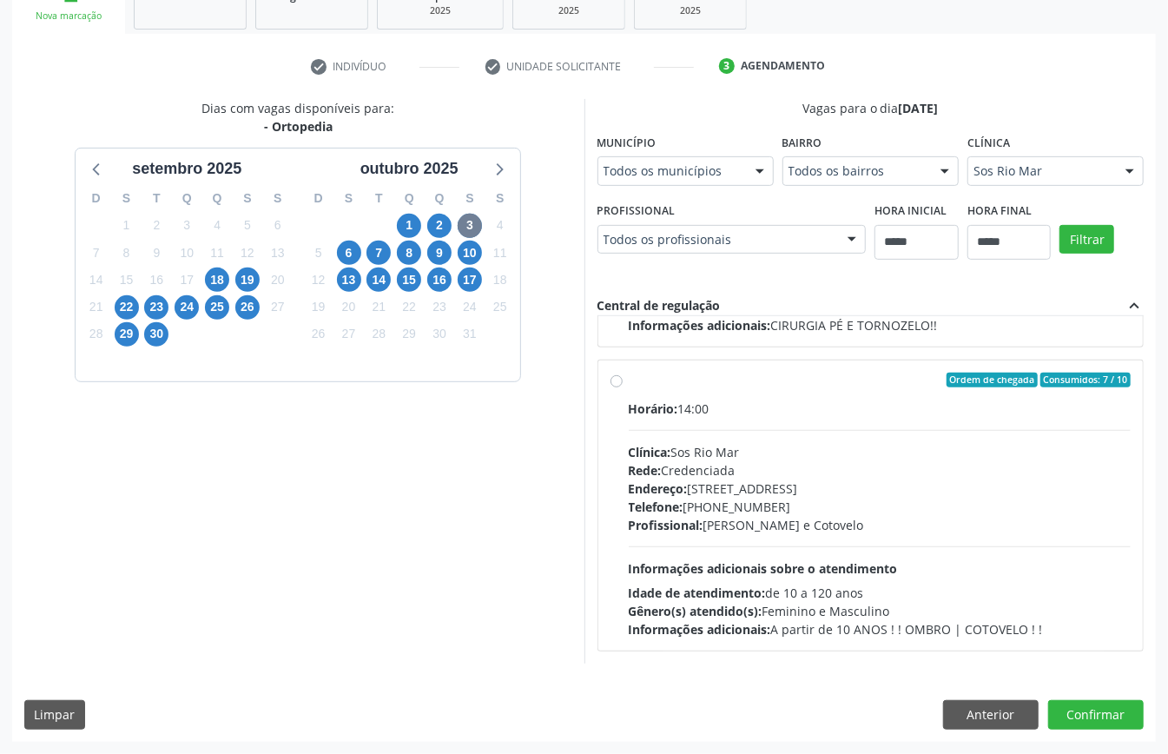
click at [629, 486] on div "Endereço: [STREET_ADDRESS]" at bounding box center [880, 489] width 503 height 18
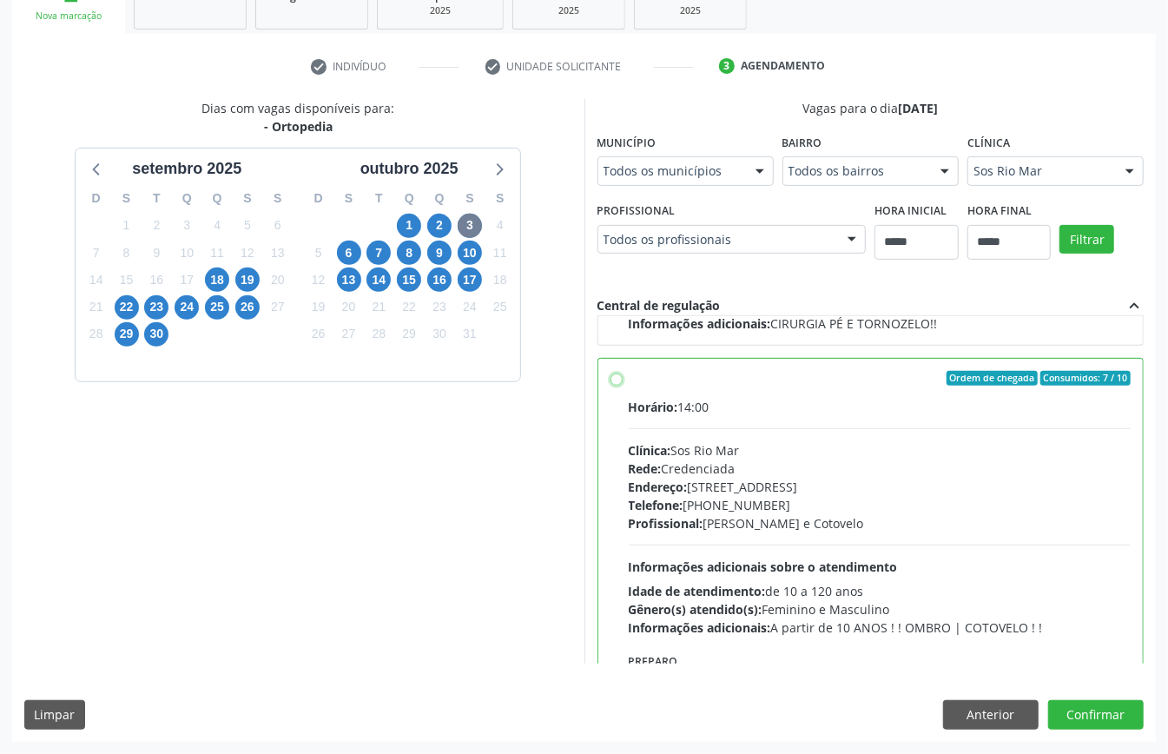
scroll to position [394, 0]
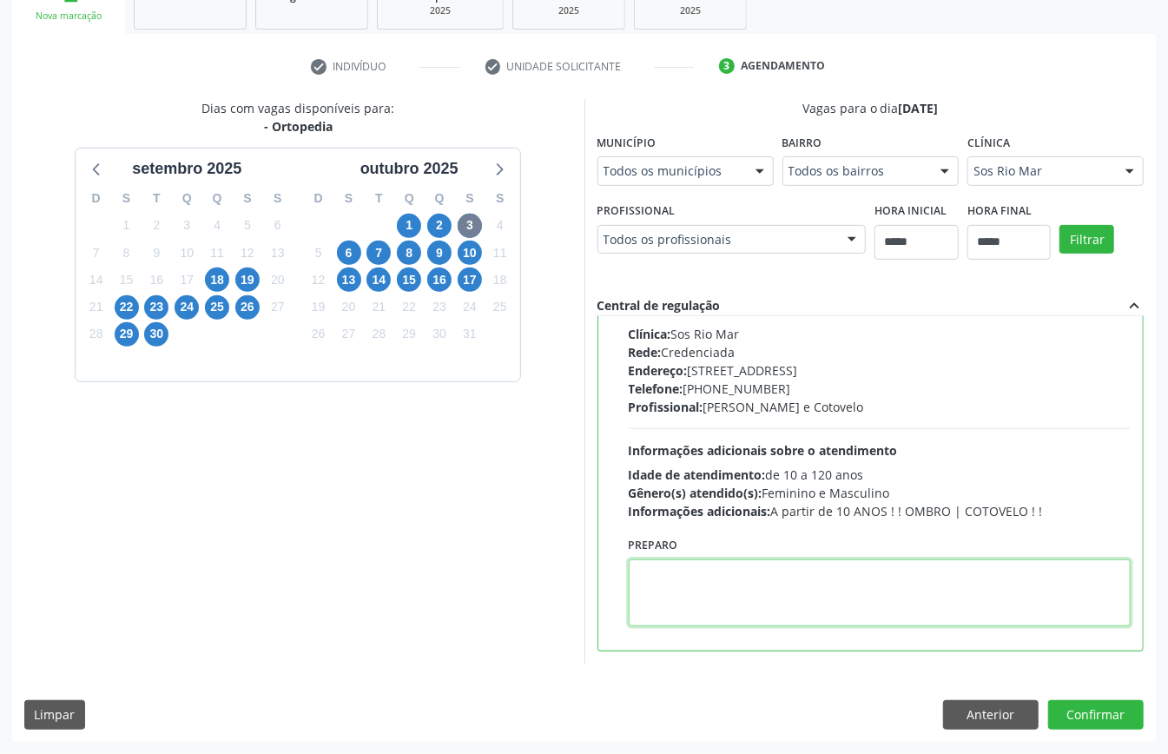
paste textarea "**********"
type textarea "**********"
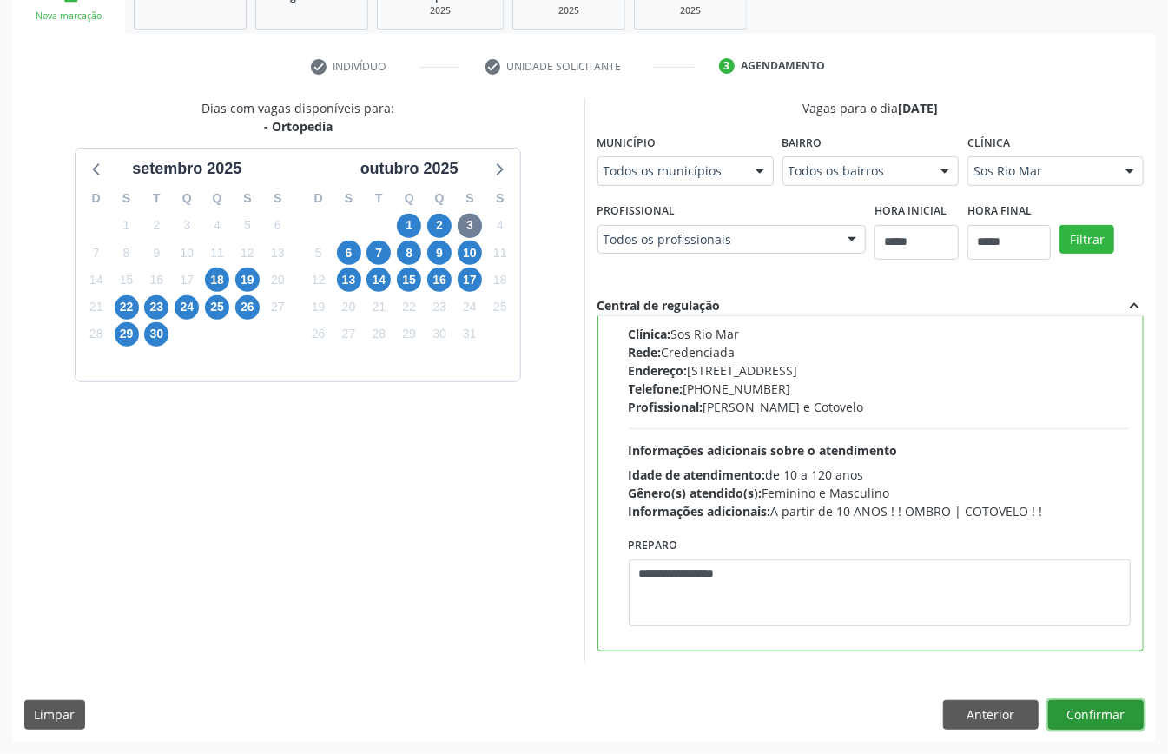
click at [1092, 716] on button "Confirmar" at bounding box center [1097, 715] width 96 height 30
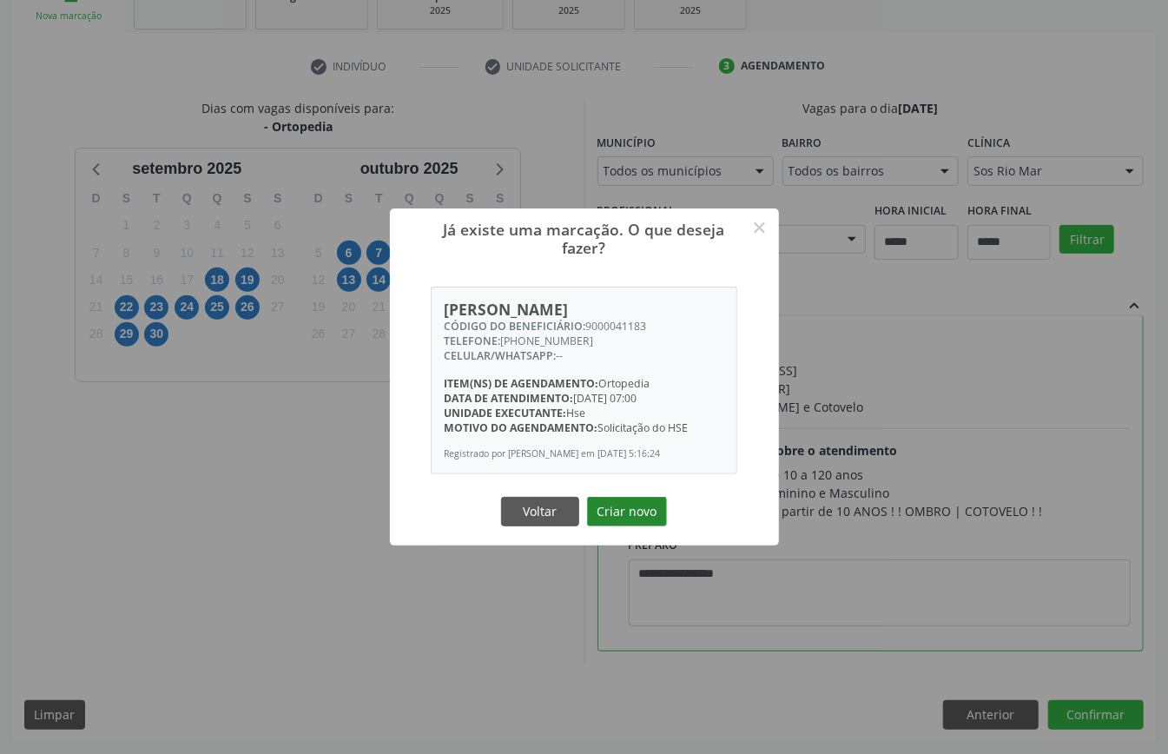
click at [633, 515] on button "Criar novo" at bounding box center [627, 512] width 80 height 30
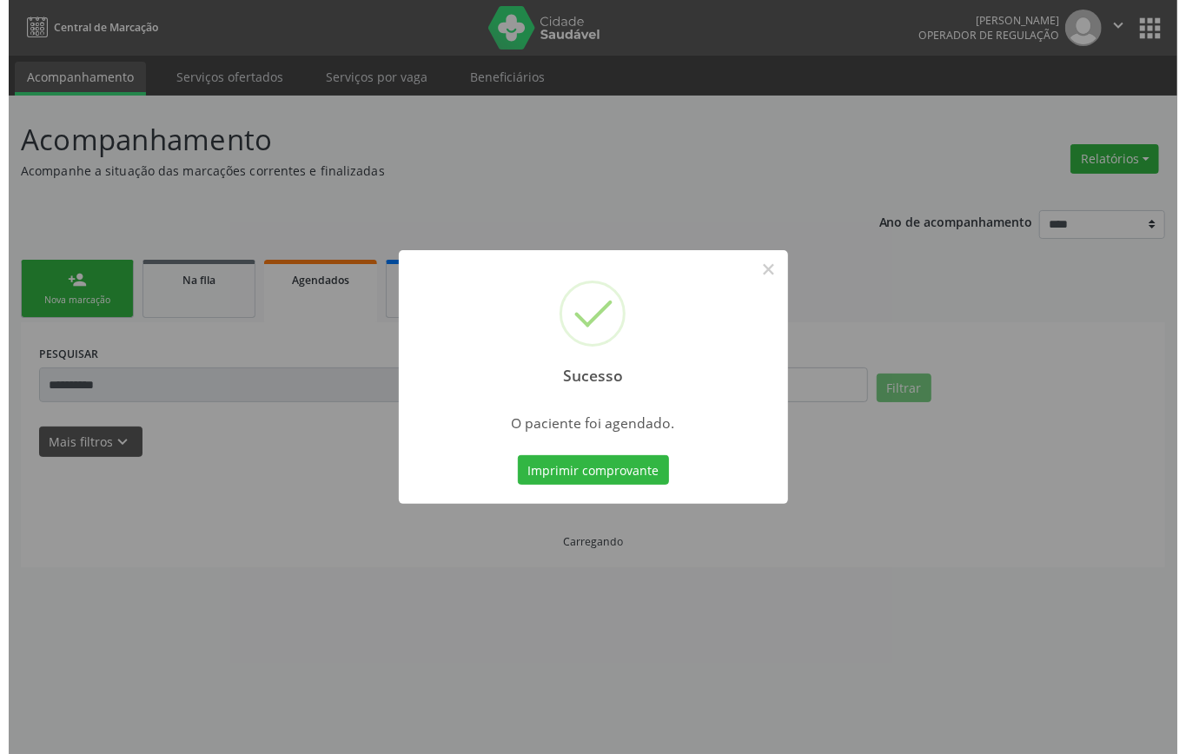
scroll to position [0, 0]
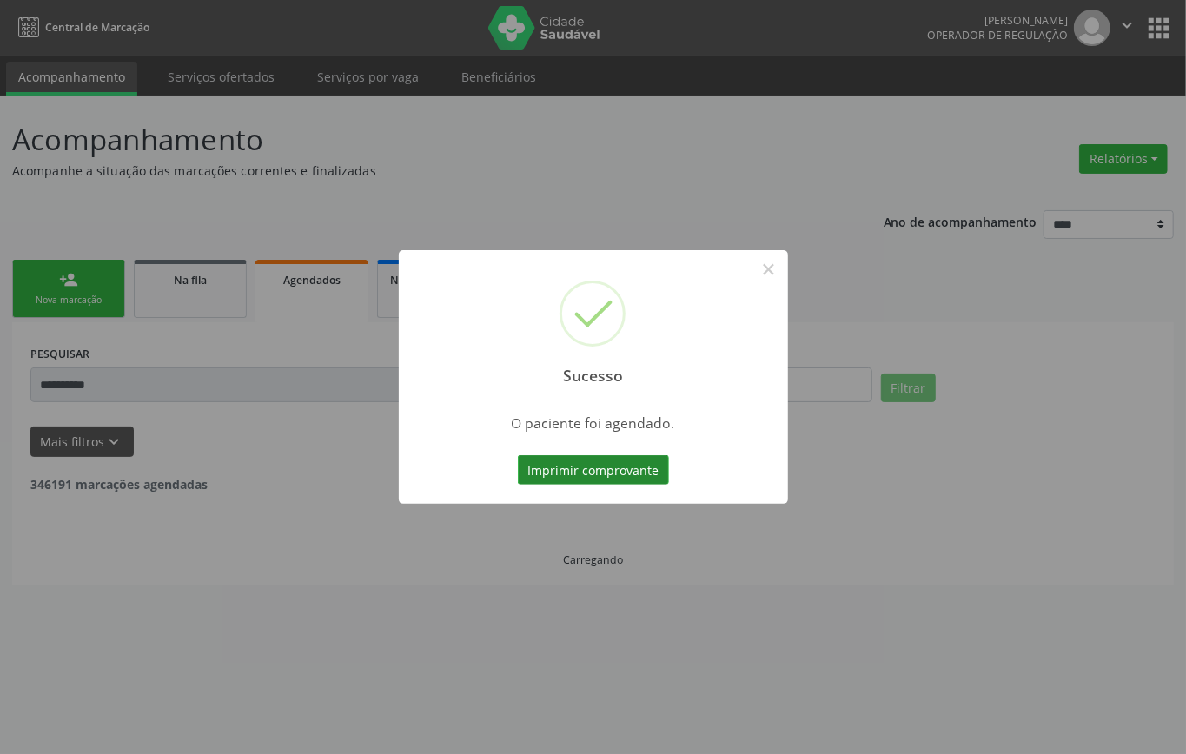
click at [585, 463] on button "Imprimir comprovante" at bounding box center [593, 470] width 151 height 30
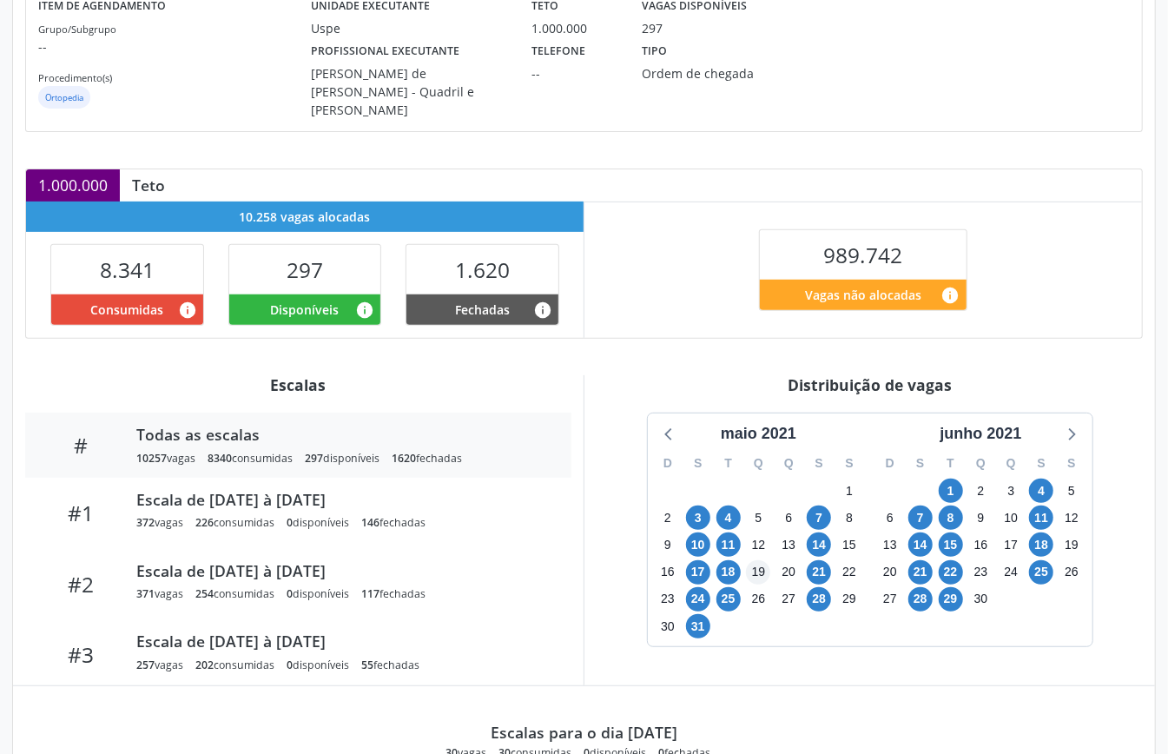
scroll to position [347, 0]
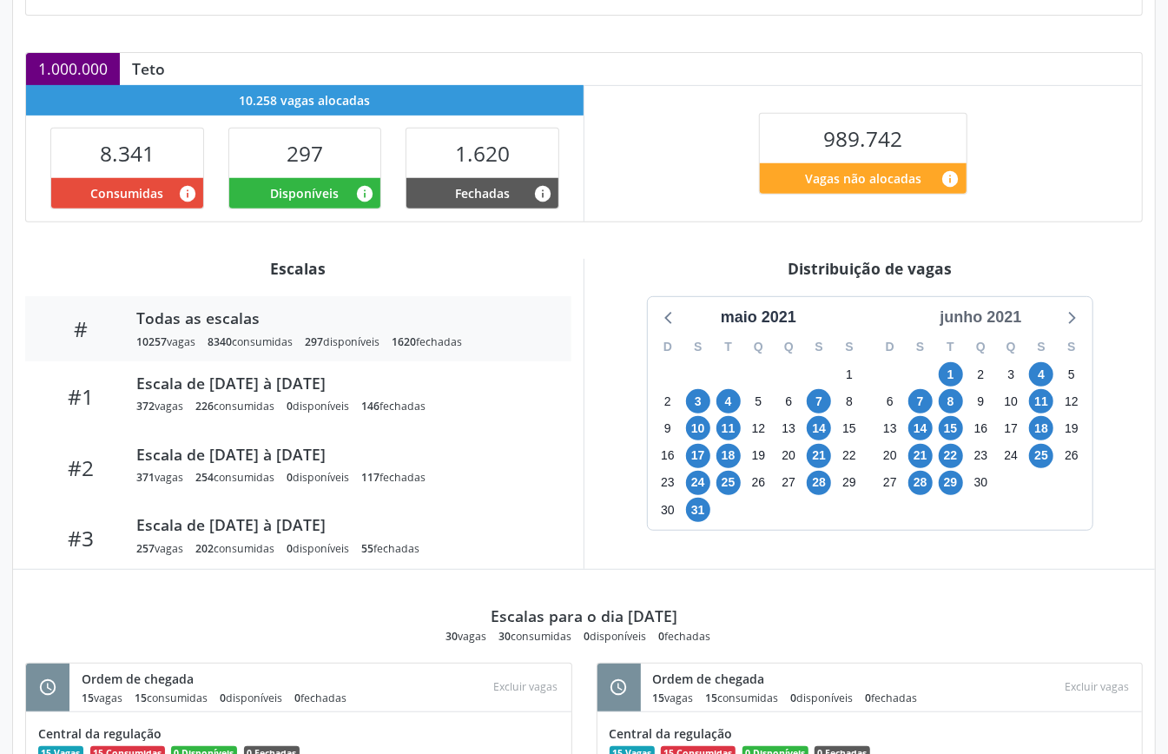
click at [992, 317] on div "junho 2021" at bounding box center [981, 317] width 96 height 23
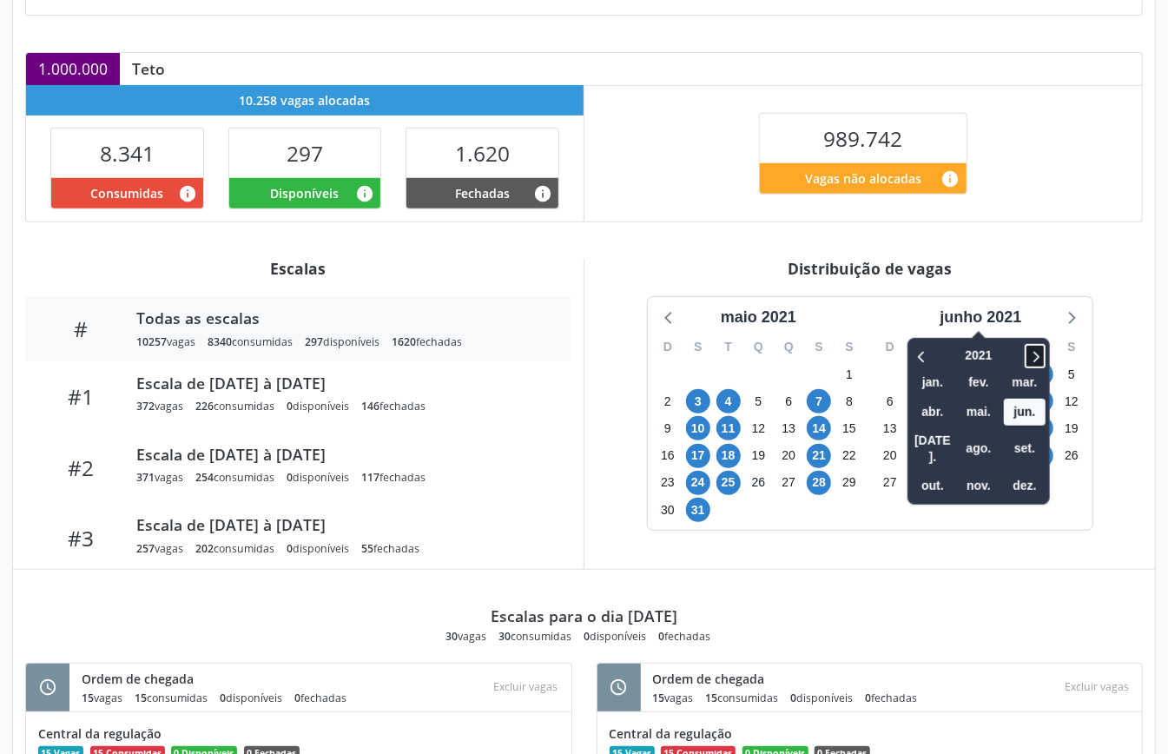
click at [1039, 355] on icon at bounding box center [1038, 357] width 6 height 11
click at [938, 473] on span "out." at bounding box center [933, 486] width 42 height 27
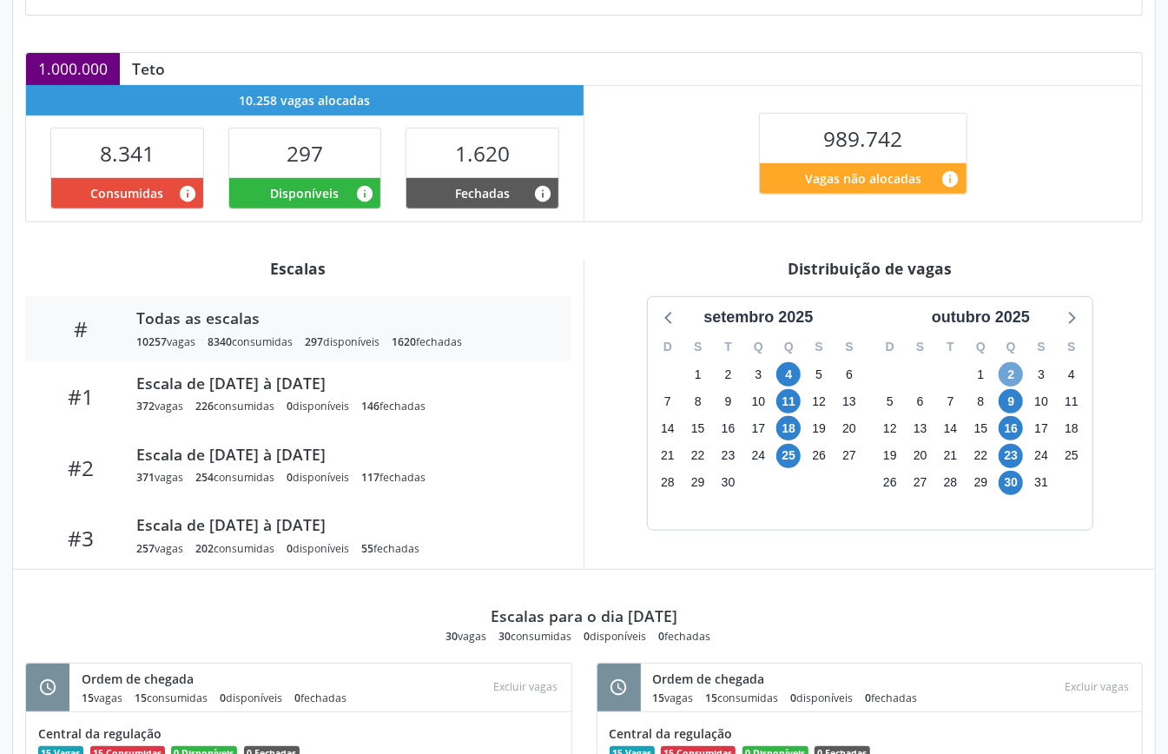
click at [1012, 370] on span "2" at bounding box center [1011, 374] width 24 height 24
click at [1015, 419] on span "16" at bounding box center [1011, 428] width 24 height 24
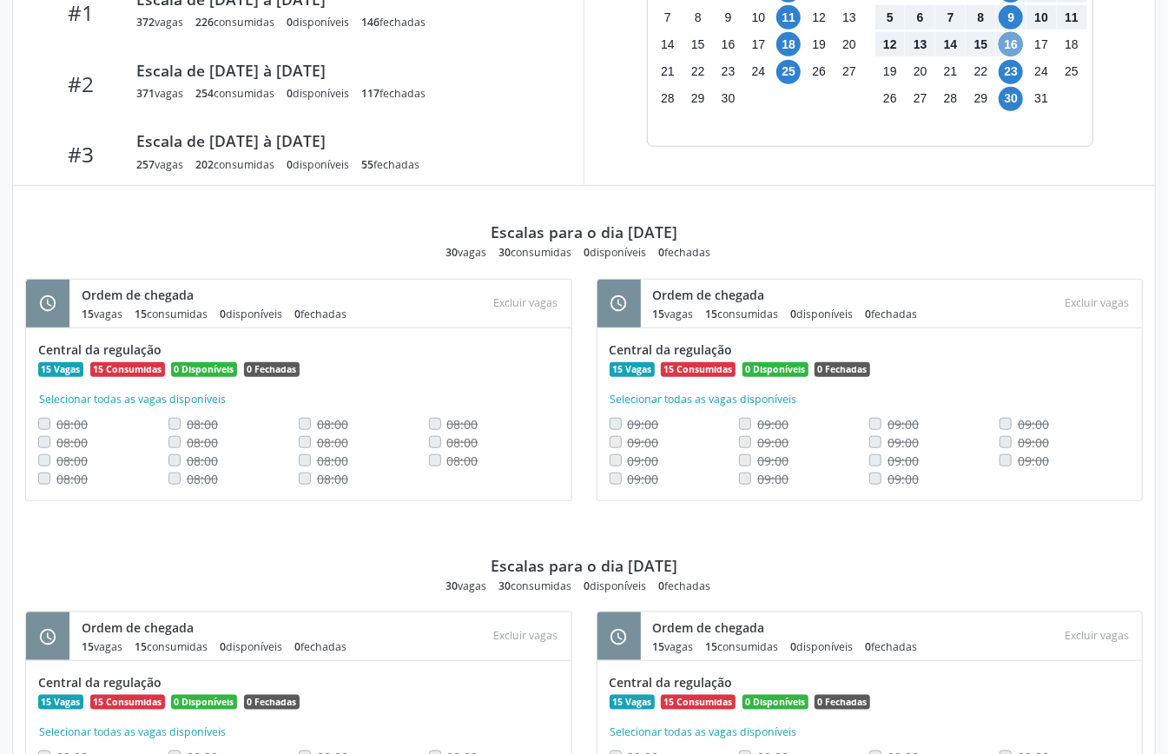
scroll to position [153, 0]
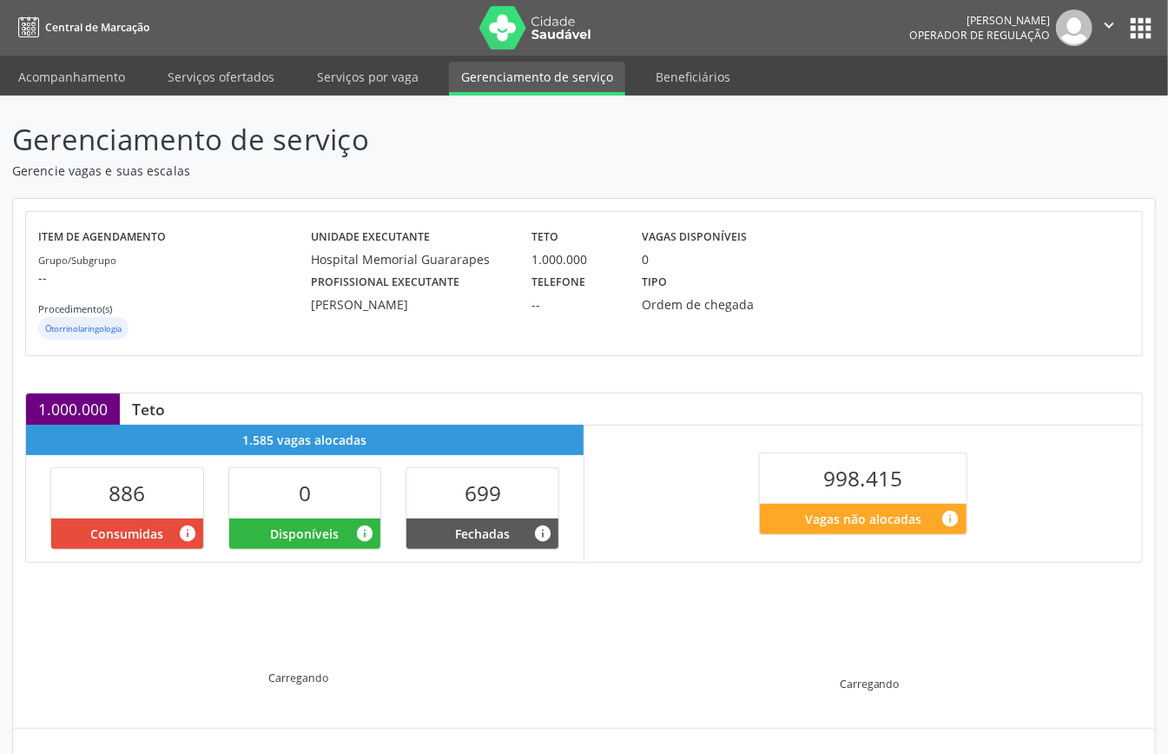
scroll to position [168, 0]
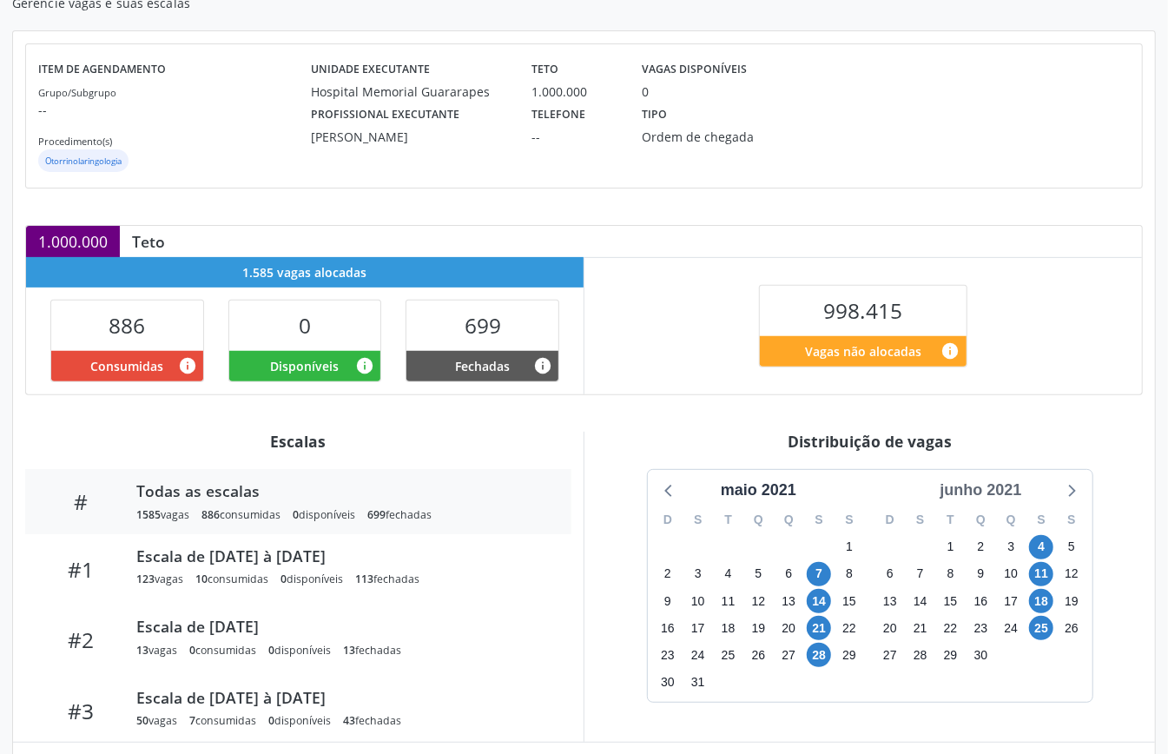
click at [1004, 490] on div "junho 2021" at bounding box center [981, 490] width 96 height 23
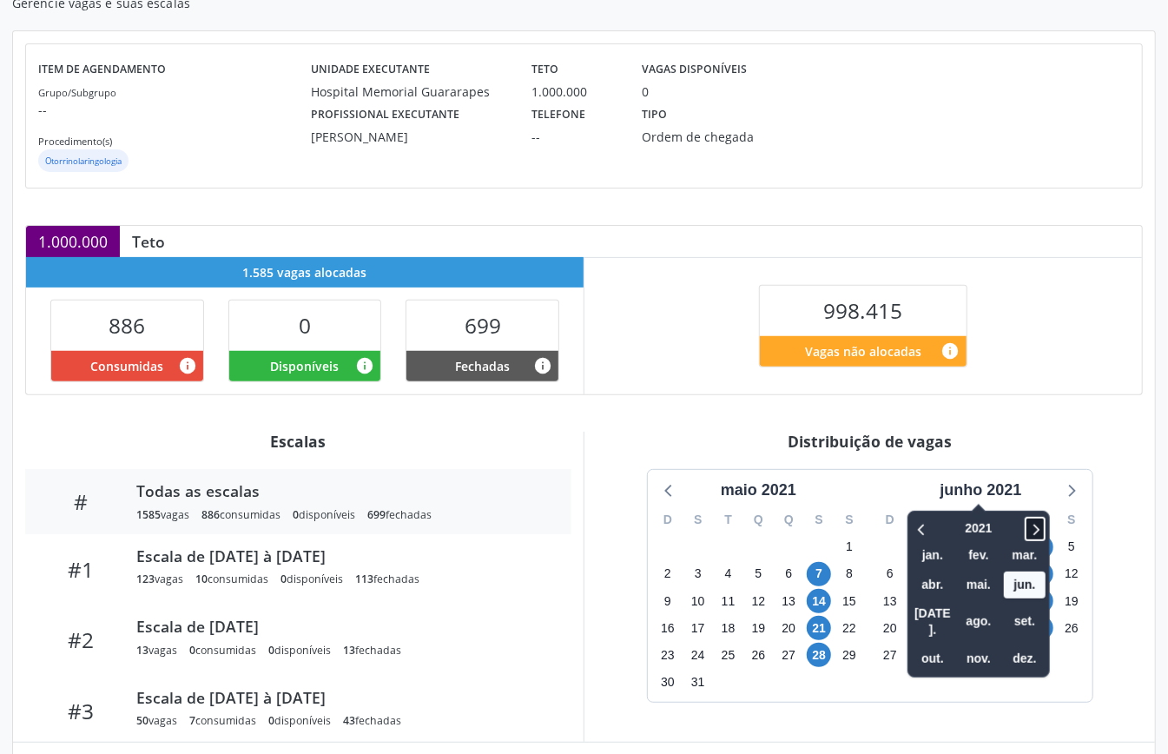
click at [1040, 523] on icon at bounding box center [1035, 529] width 17 height 21
click at [1039, 521] on icon at bounding box center [1035, 529] width 17 height 21
click at [1040, 522] on icon at bounding box center [1035, 529] width 17 height 21
click at [1033, 617] on span "set." at bounding box center [1025, 621] width 42 height 27
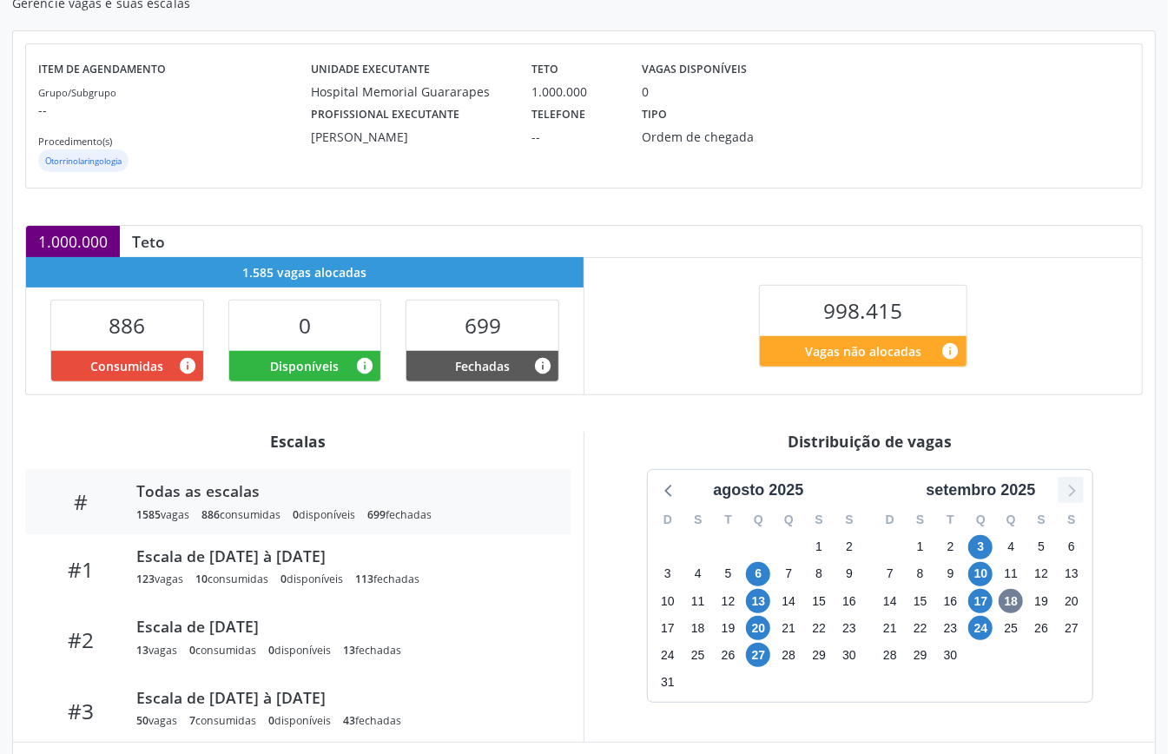
click at [1072, 487] on icon at bounding box center [1071, 490] width 23 height 23
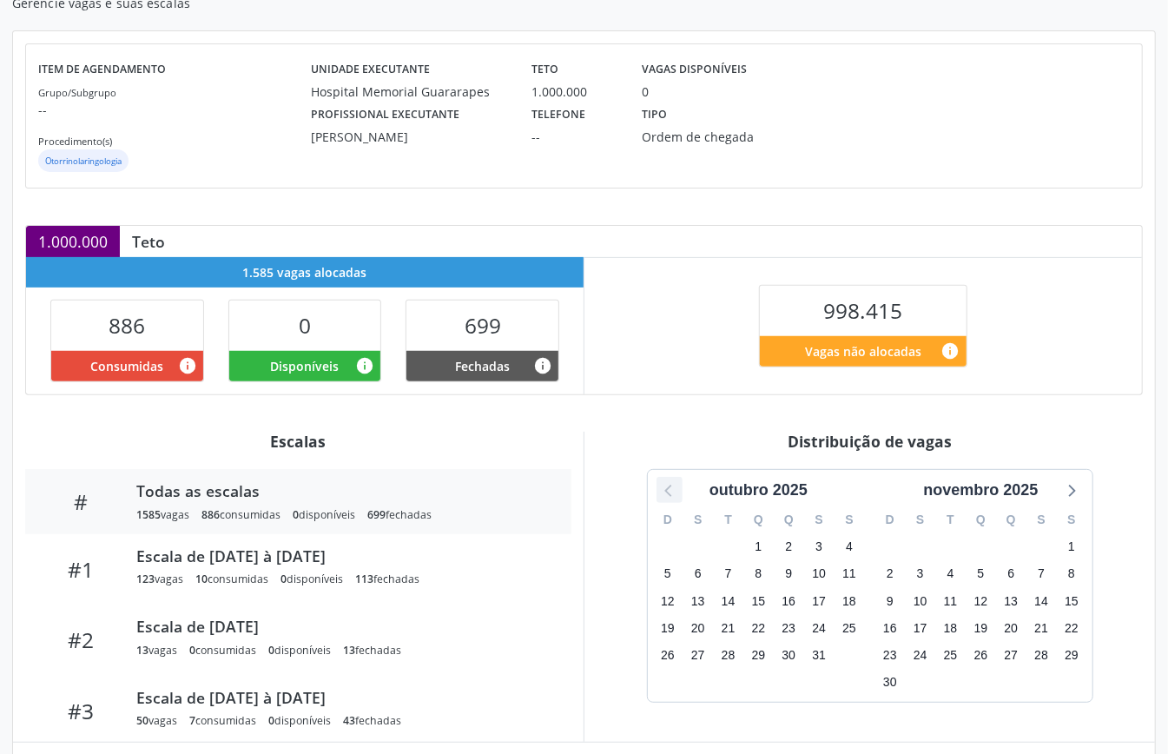
click at [664, 484] on icon at bounding box center [669, 490] width 23 height 23
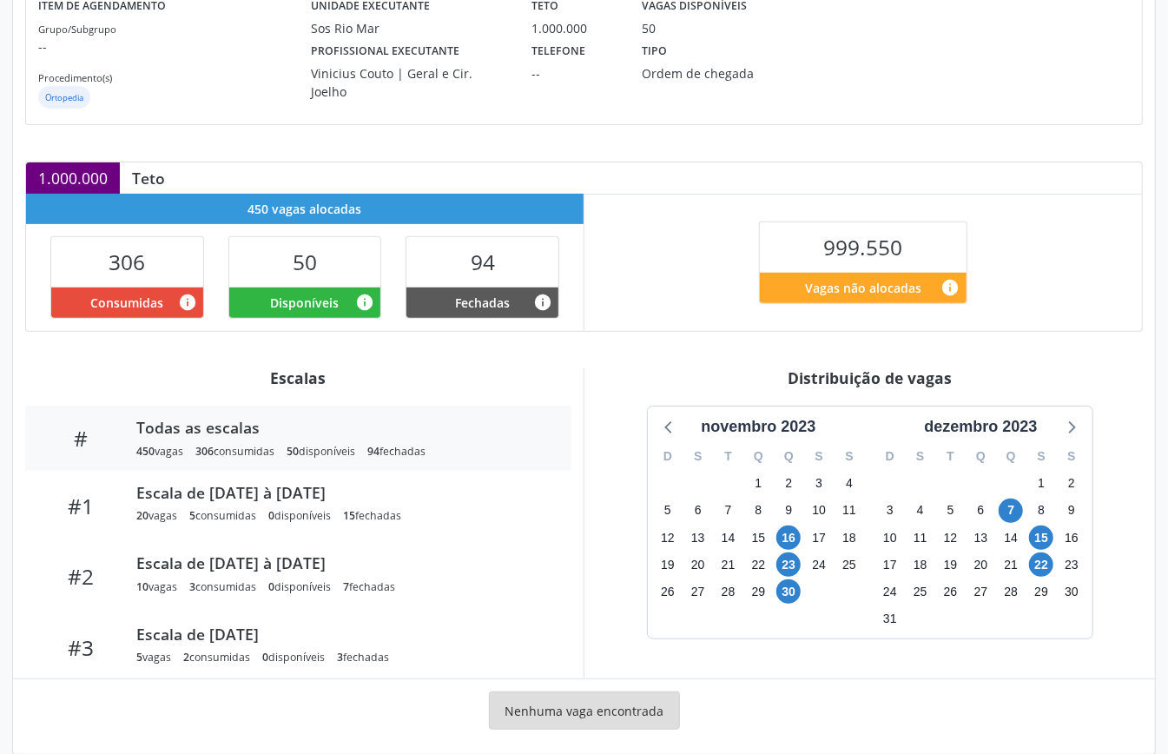
scroll to position [261, 0]
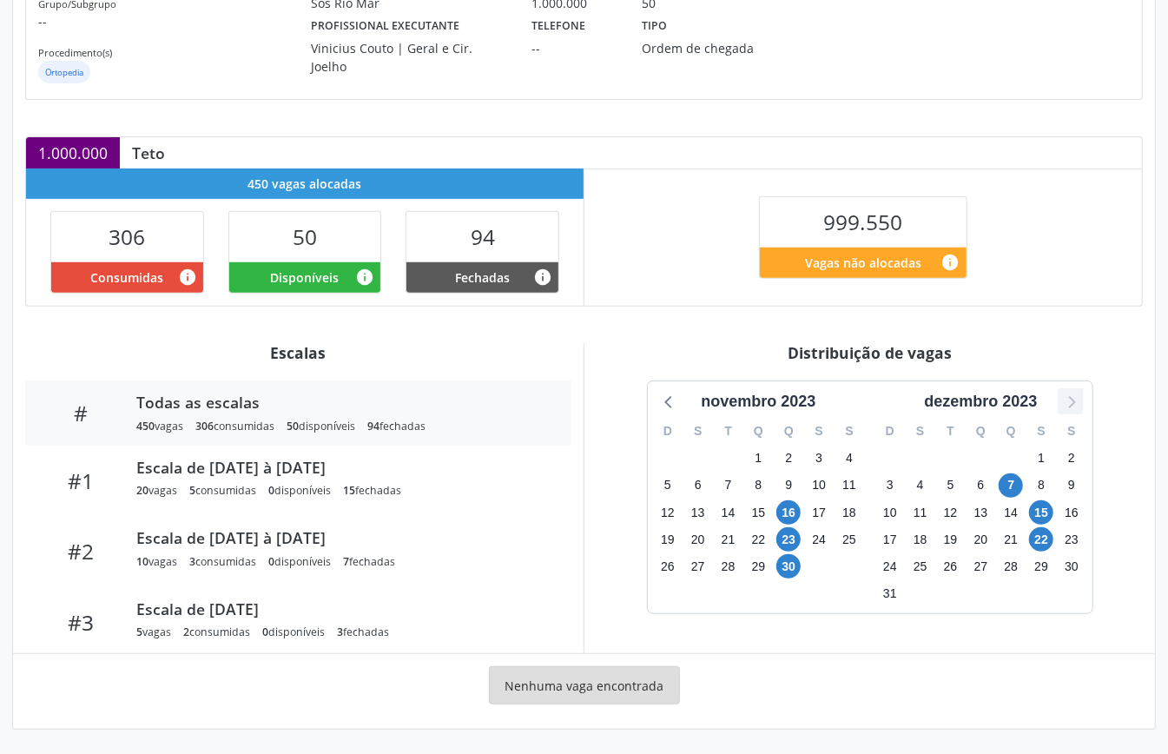
click at [1074, 397] on icon at bounding box center [1071, 401] width 23 height 23
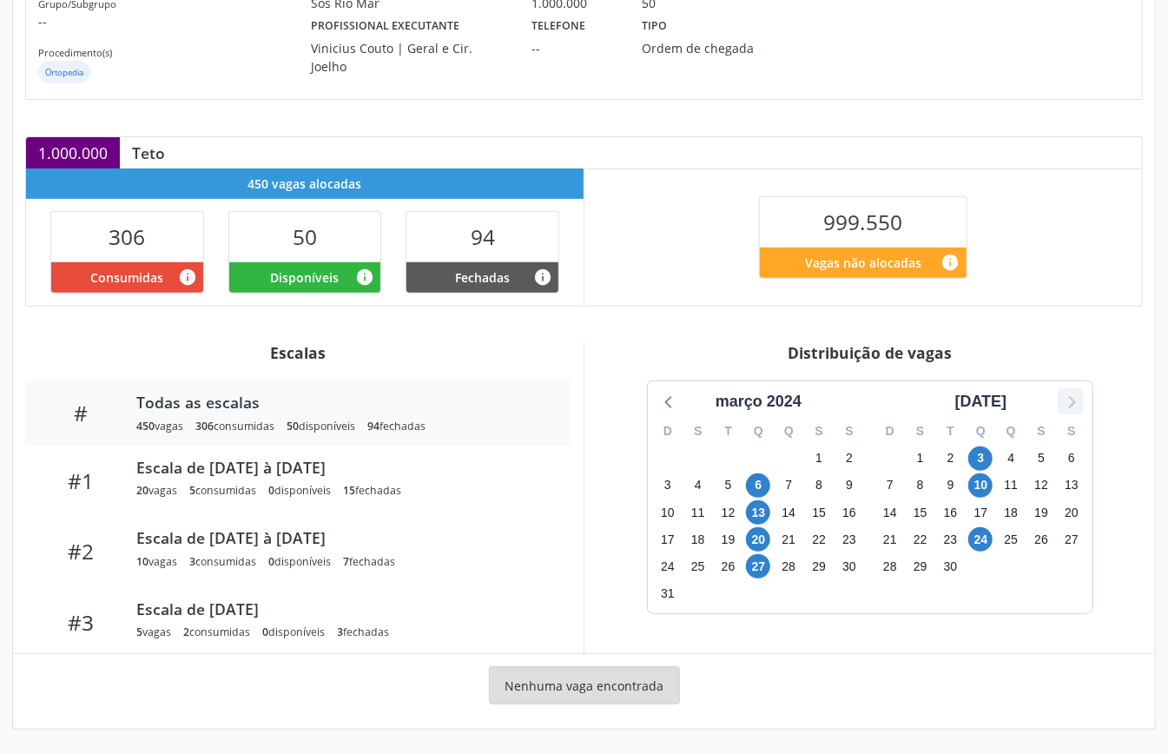
click at [1074, 398] on icon at bounding box center [1071, 401] width 23 height 23
click at [1074, 398] on icon at bounding box center [1071, 402] width 7 height 12
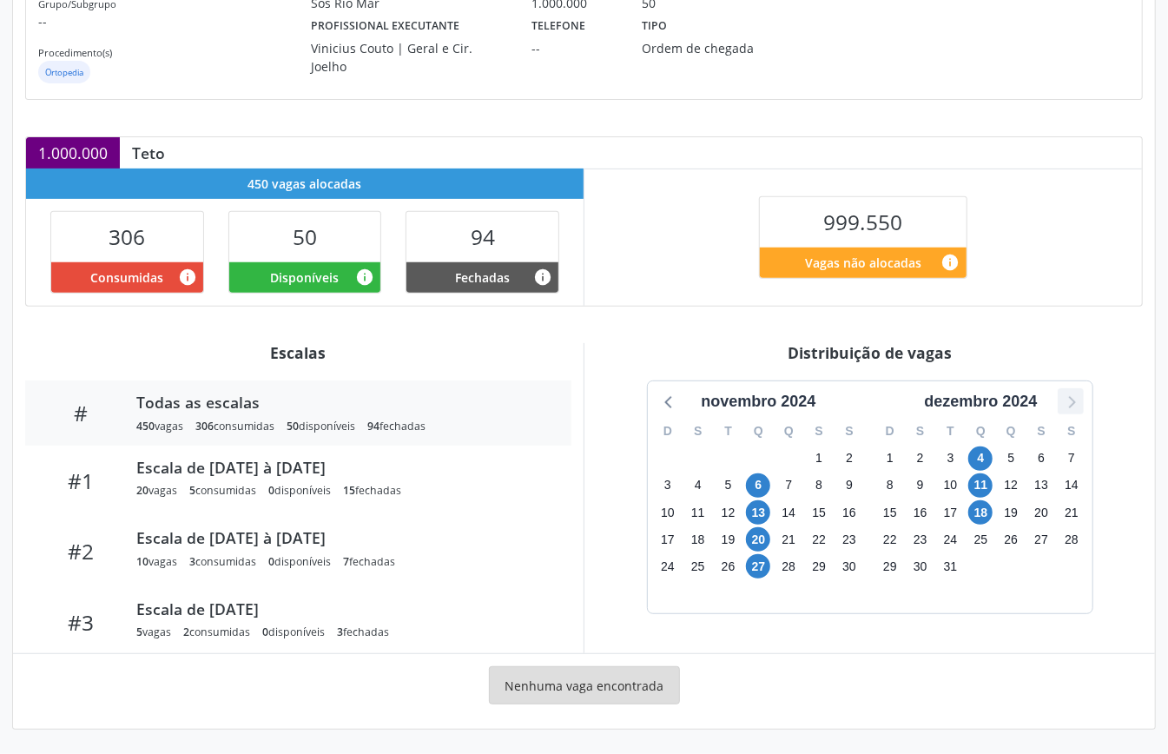
click at [1074, 398] on icon at bounding box center [1071, 402] width 7 height 12
click at [1075, 398] on icon at bounding box center [1071, 401] width 23 height 23
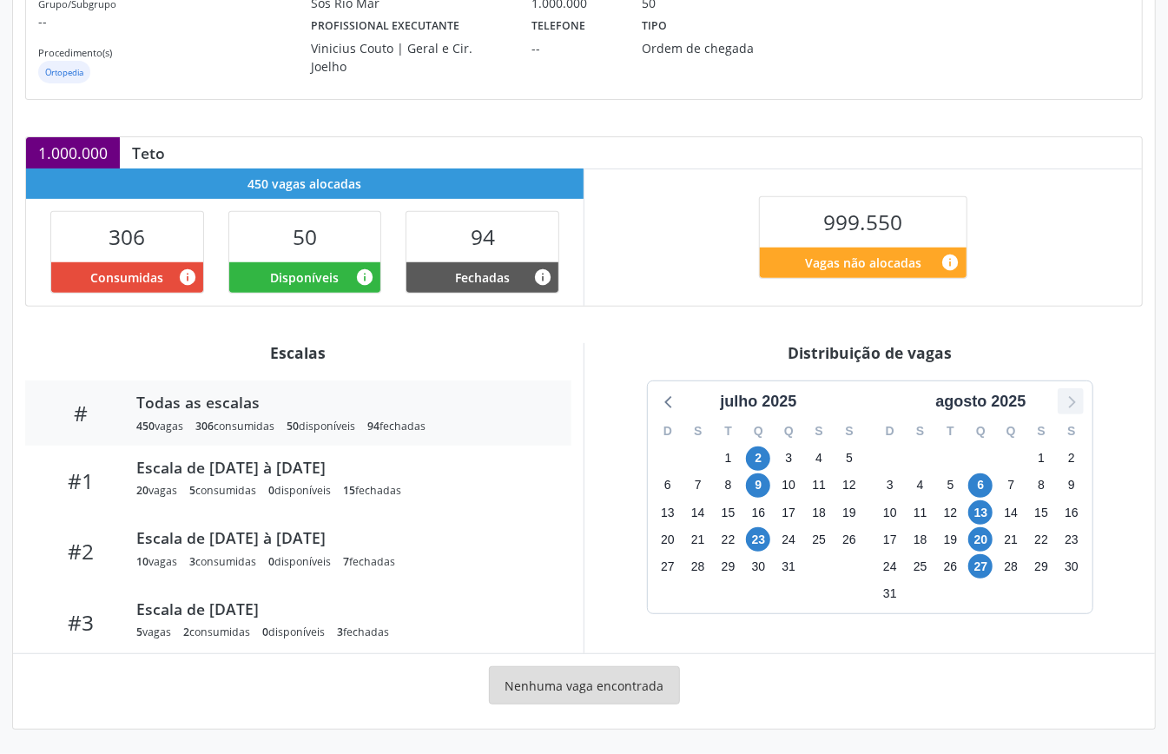
click at [1075, 397] on icon at bounding box center [1071, 401] width 23 height 23
click at [763, 533] on span "24" at bounding box center [758, 539] width 24 height 24
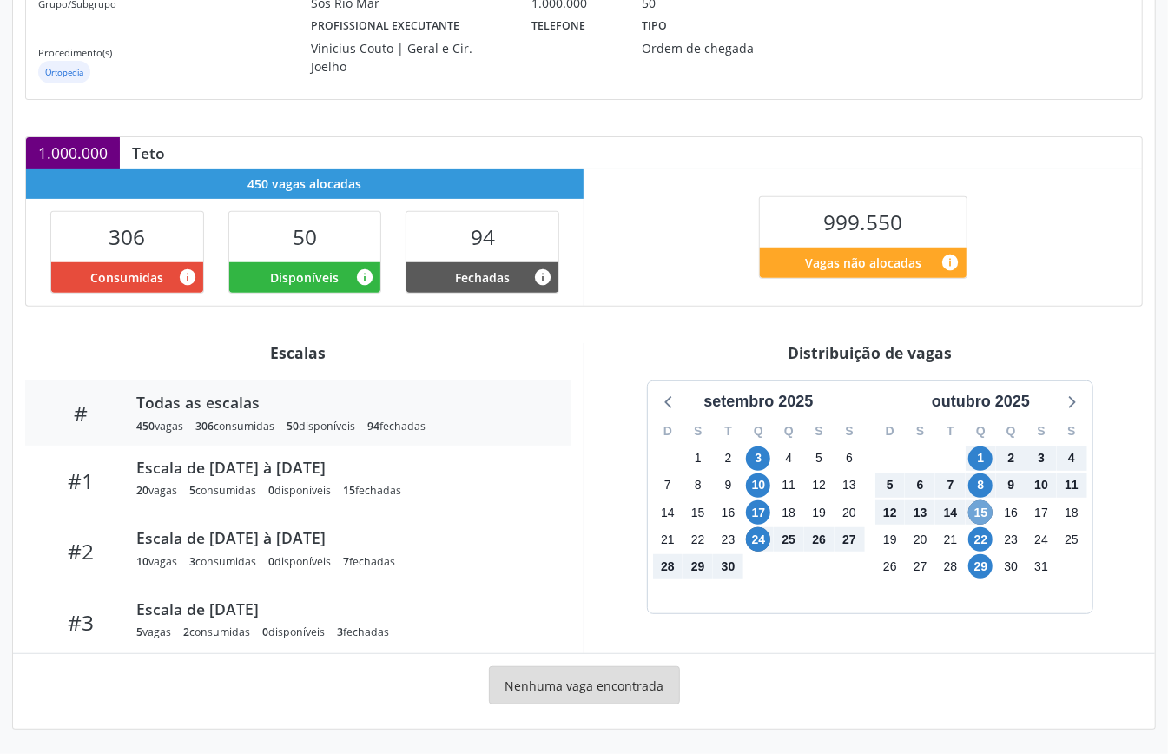
click at [981, 513] on span "15" at bounding box center [981, 512] width 24 height 24
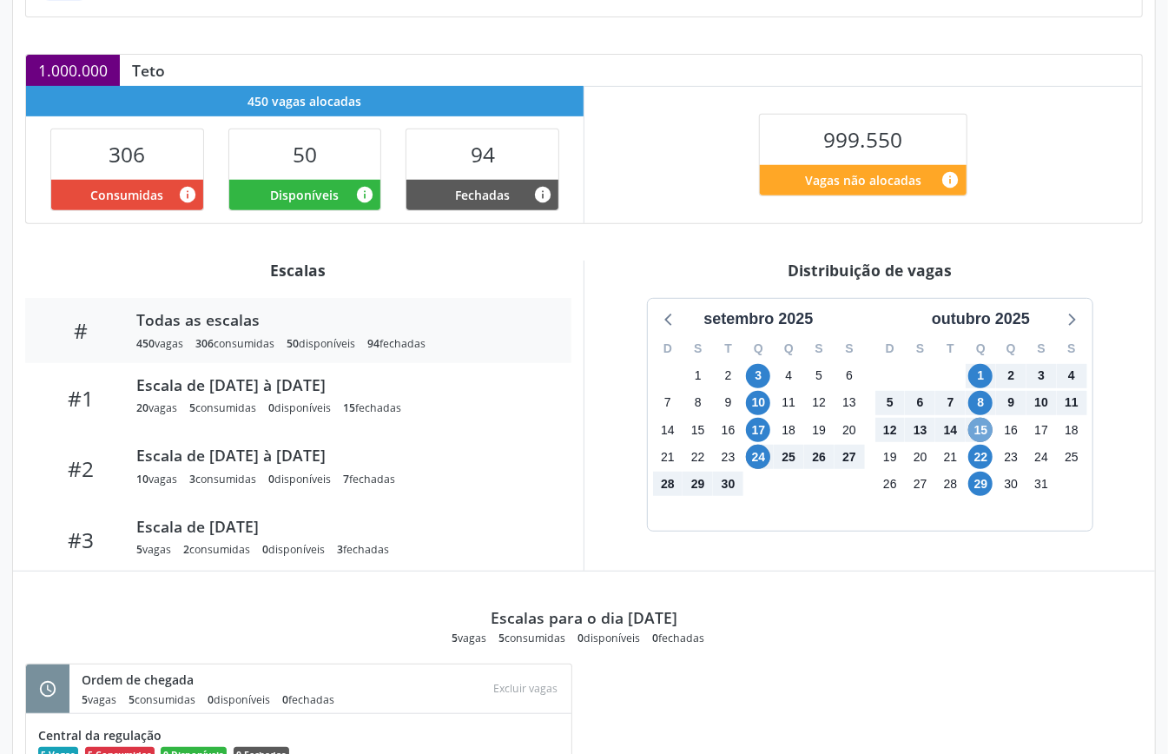
scroll to position [0, 0]
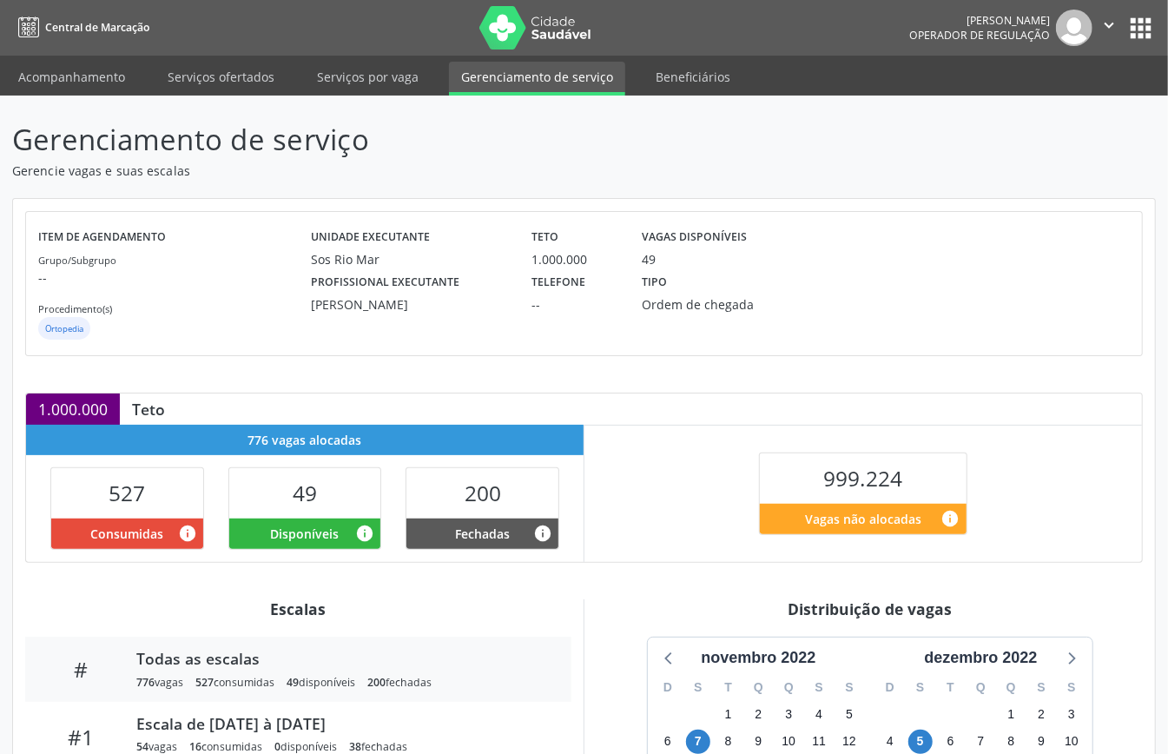
scroll to position [261, 0]
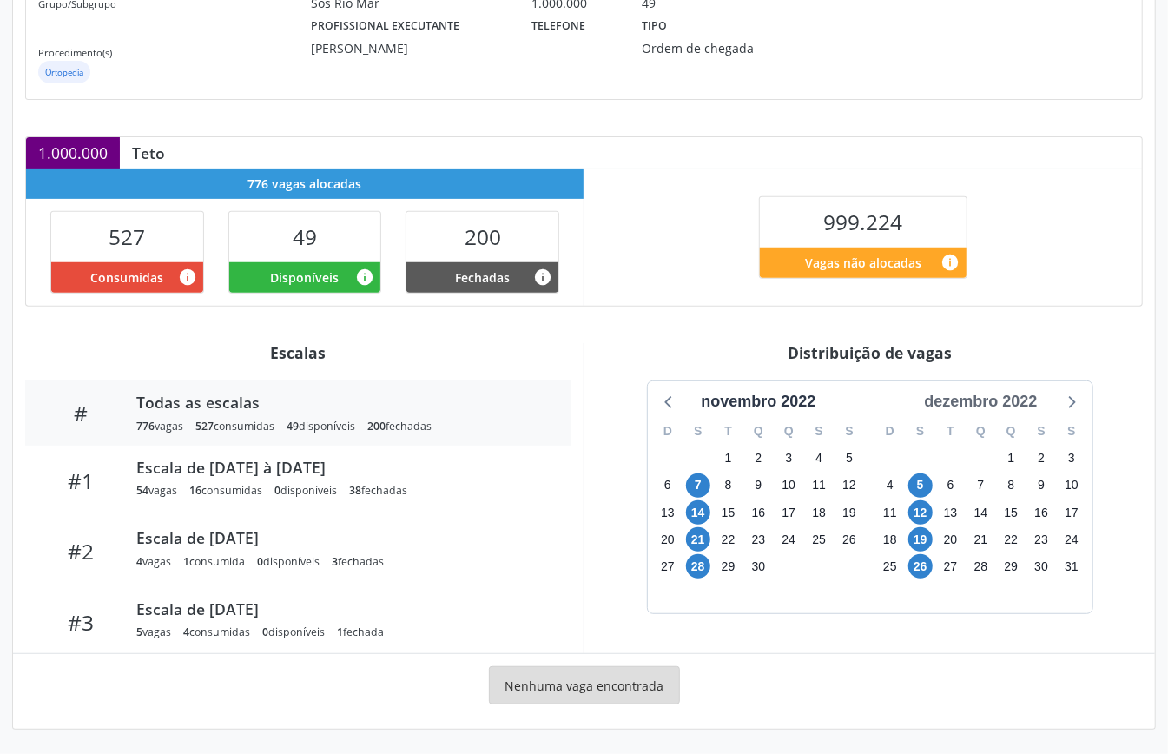
click at [973, 394] on div "dezembro 2022" at bounding box center [980, 401] width 127 height 23
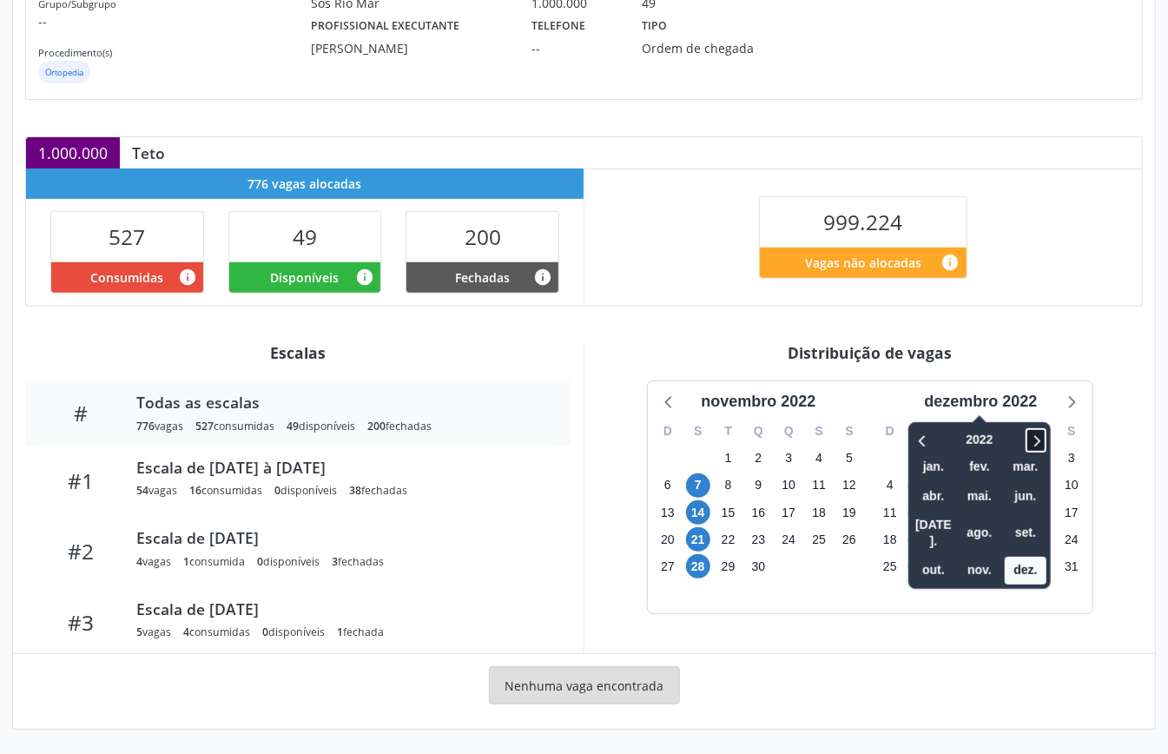
click at [1032, 435] on icon at bounding box center [1036, 440] width 17 height 21
click at [1033, 434] on icon at bounding box center [1036, 440] width 17 height 21
click at [1022, 519] on span "set." at bounding box center [1026, 532] width 42 height 27
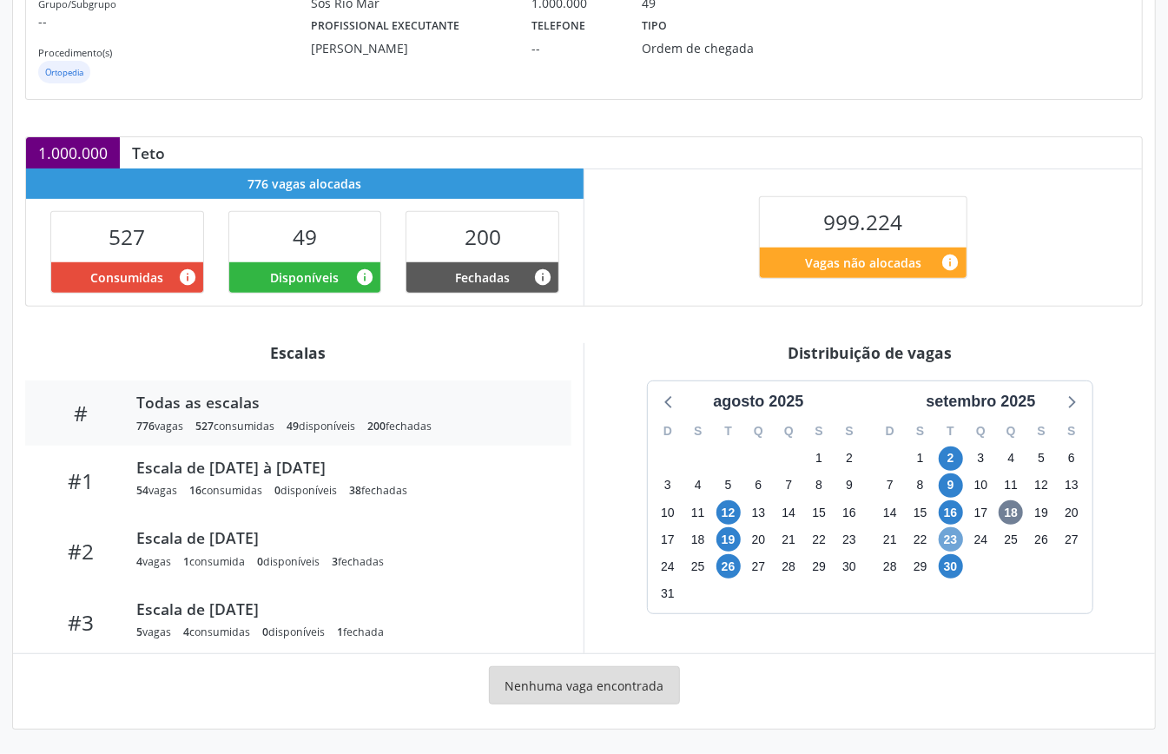
click at [949, 539] on span "23" at bounding box center [951, 539] width 24 height 24
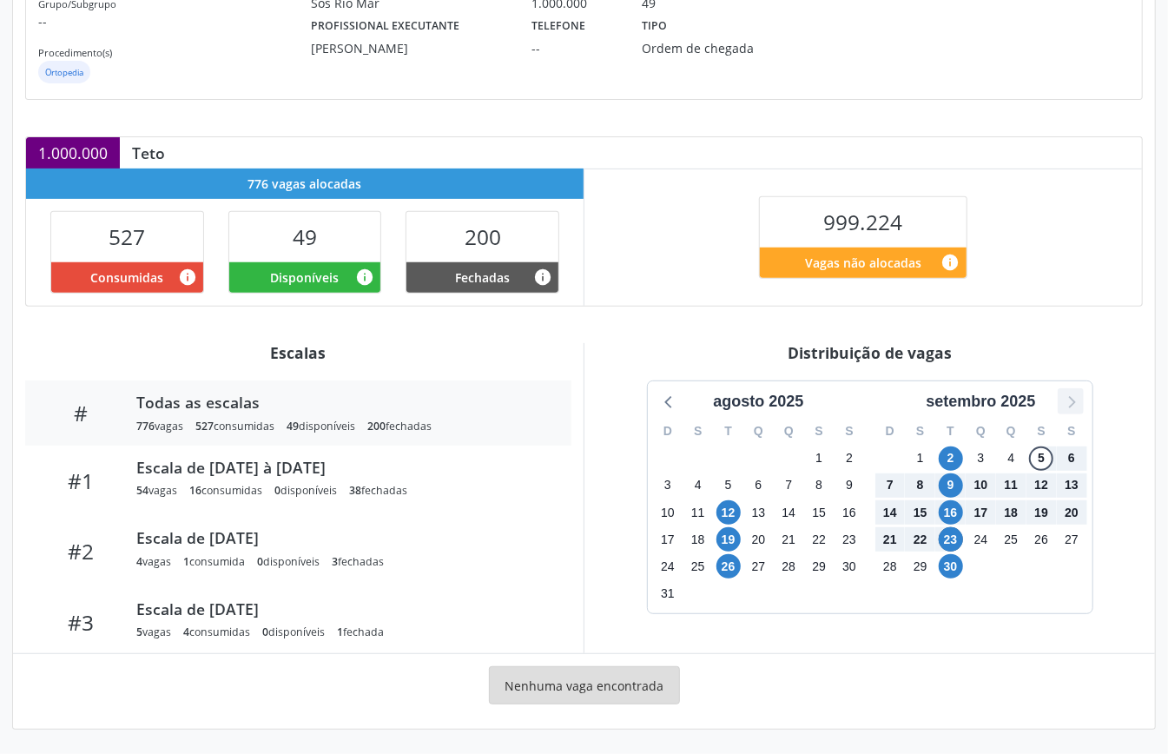
click at [1075, 403] on icon at bounding box center [1071, 401] width 23 height 23
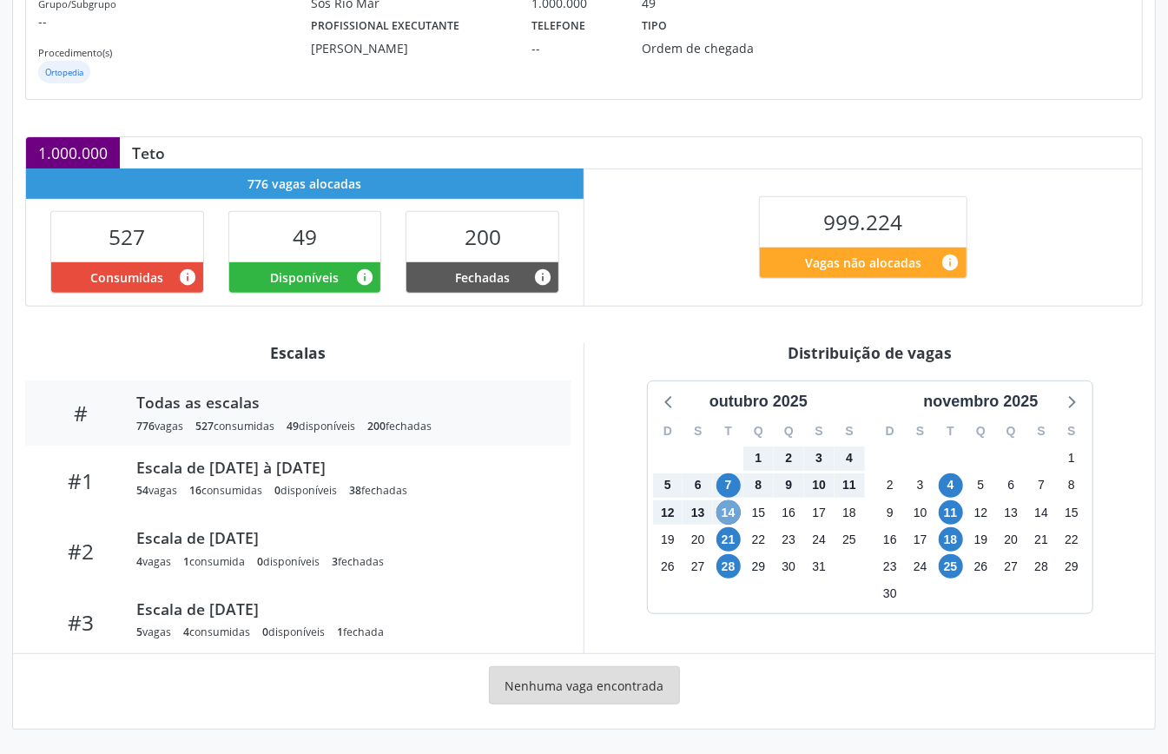
click at [730, 508] on span "14" at bounding box center [729, 512] width 24 height 24
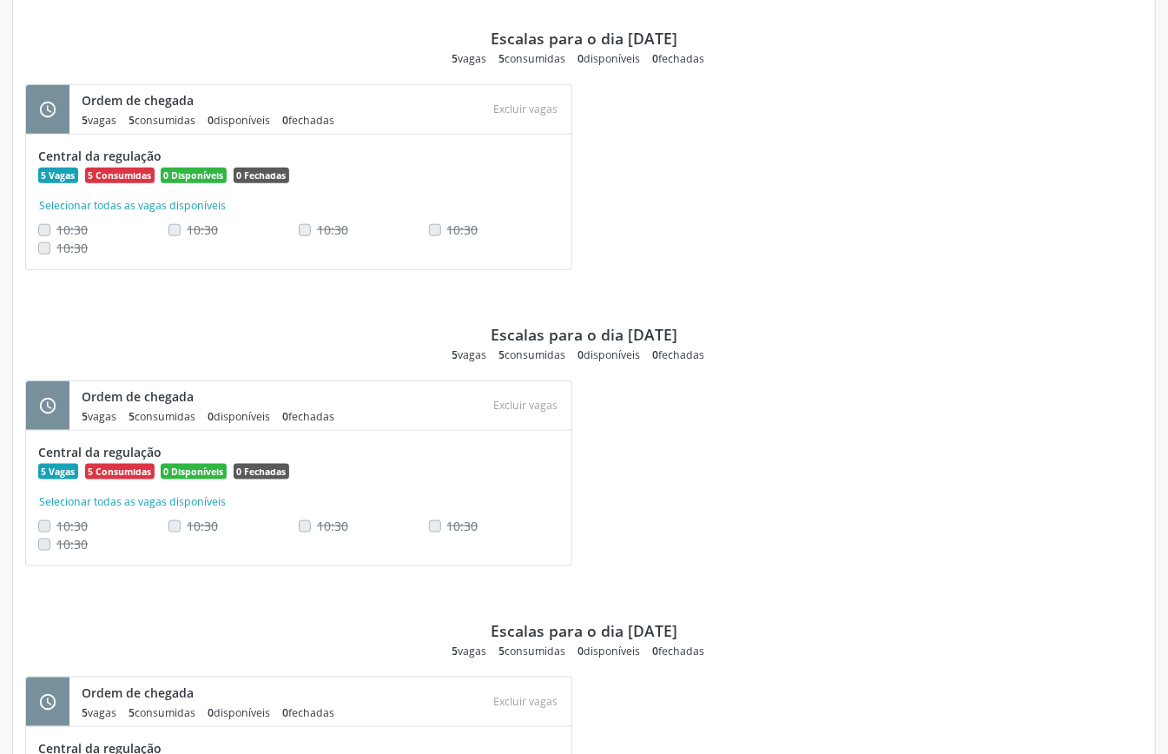
scroll to position [571, 0]
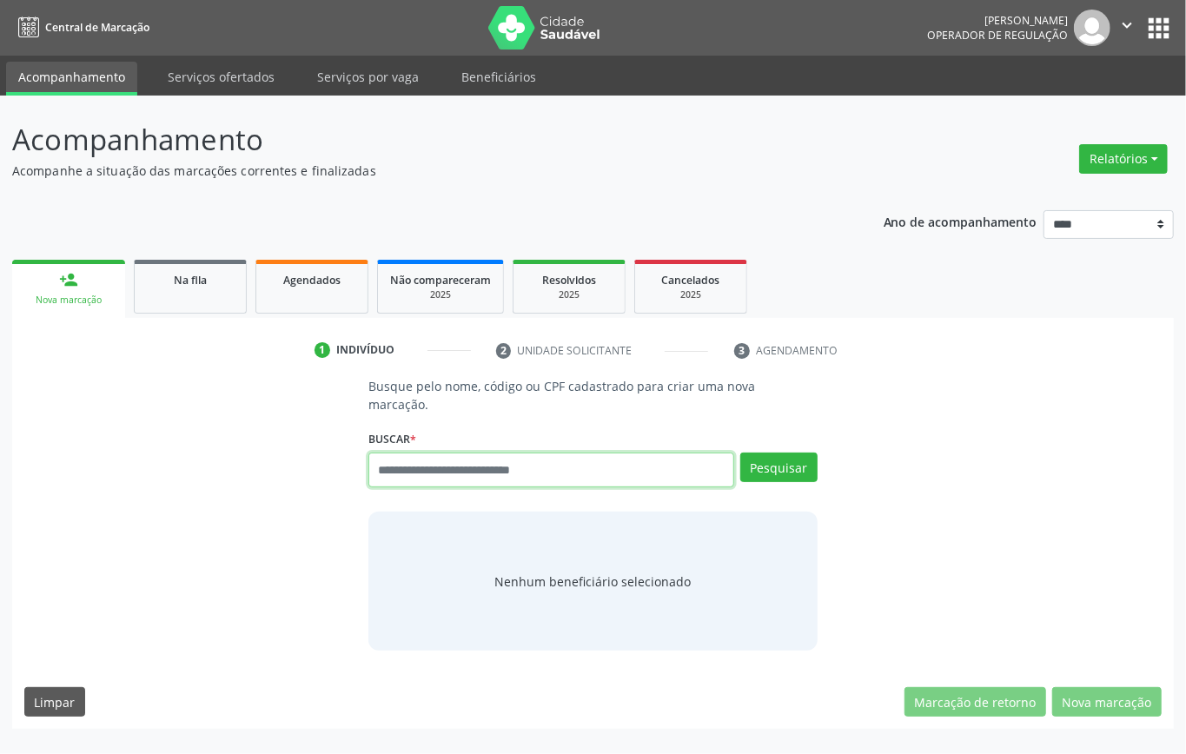
click at [448, 469] on input "text" at bounding box center [551, 470] width 366 height 35
type input "**********"
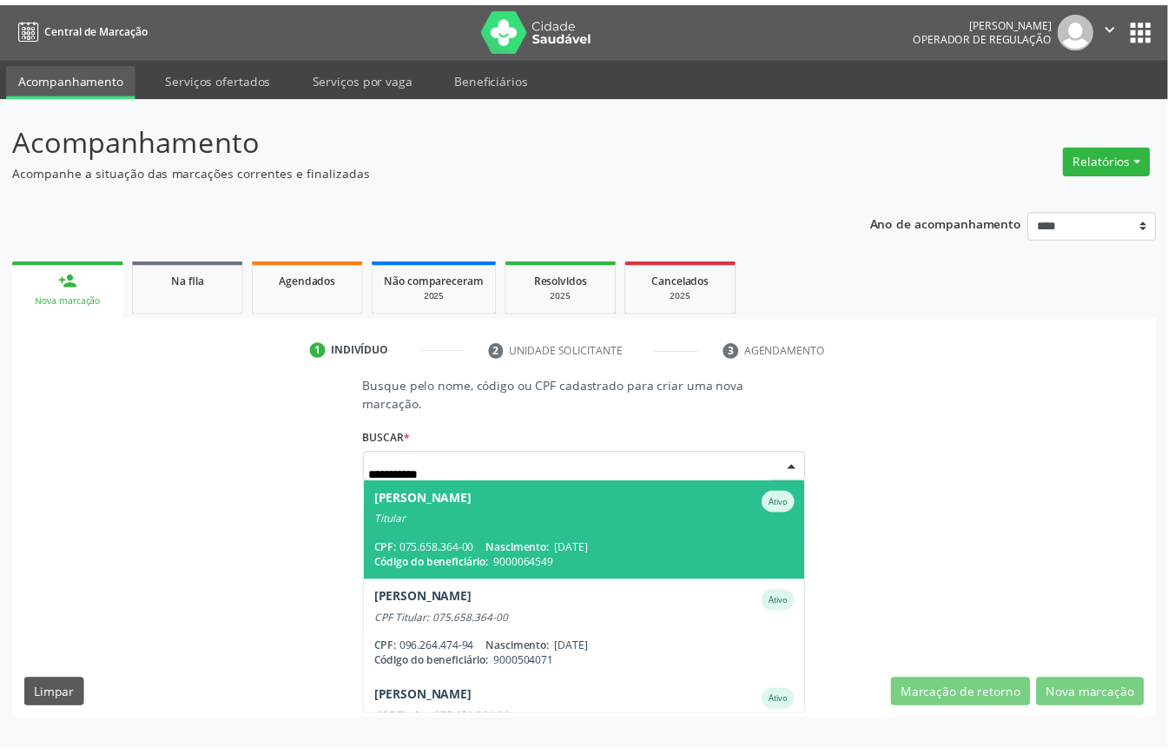
scroll to position [161, 0]
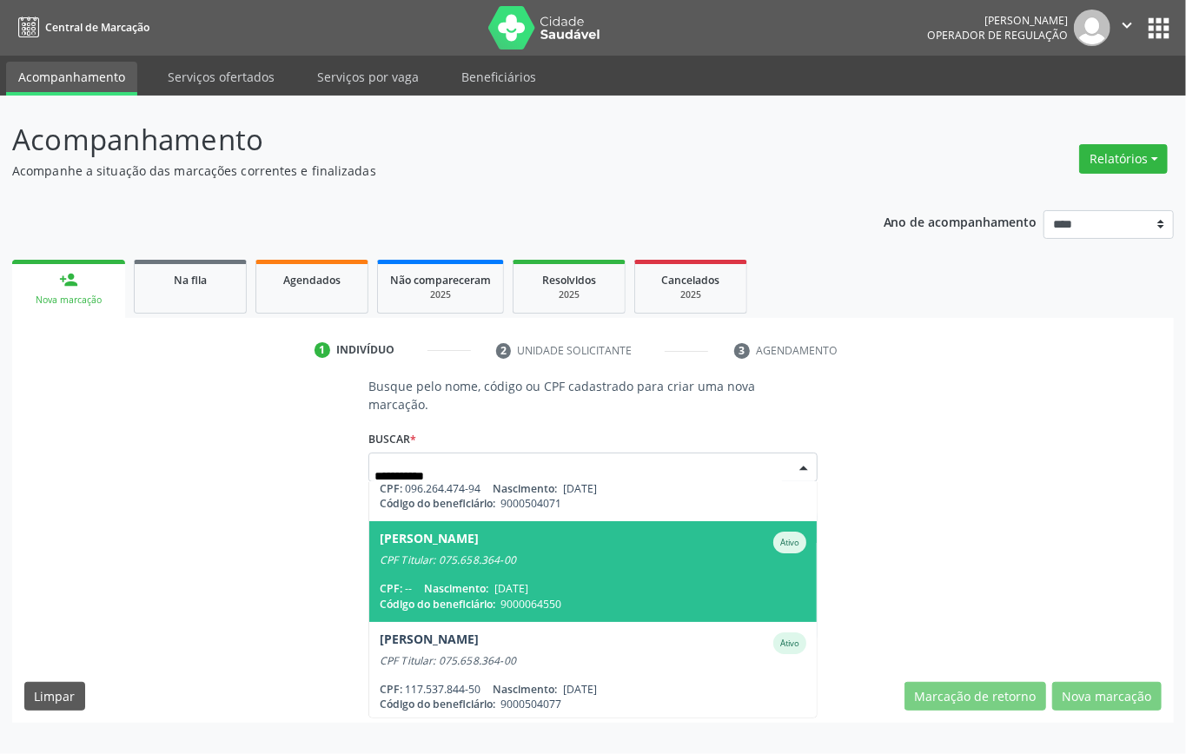
click at [580, 584] on div "CPF: -- Nascimento: 08/12/1945" at bounding box center [593, 588] width 427 height 15
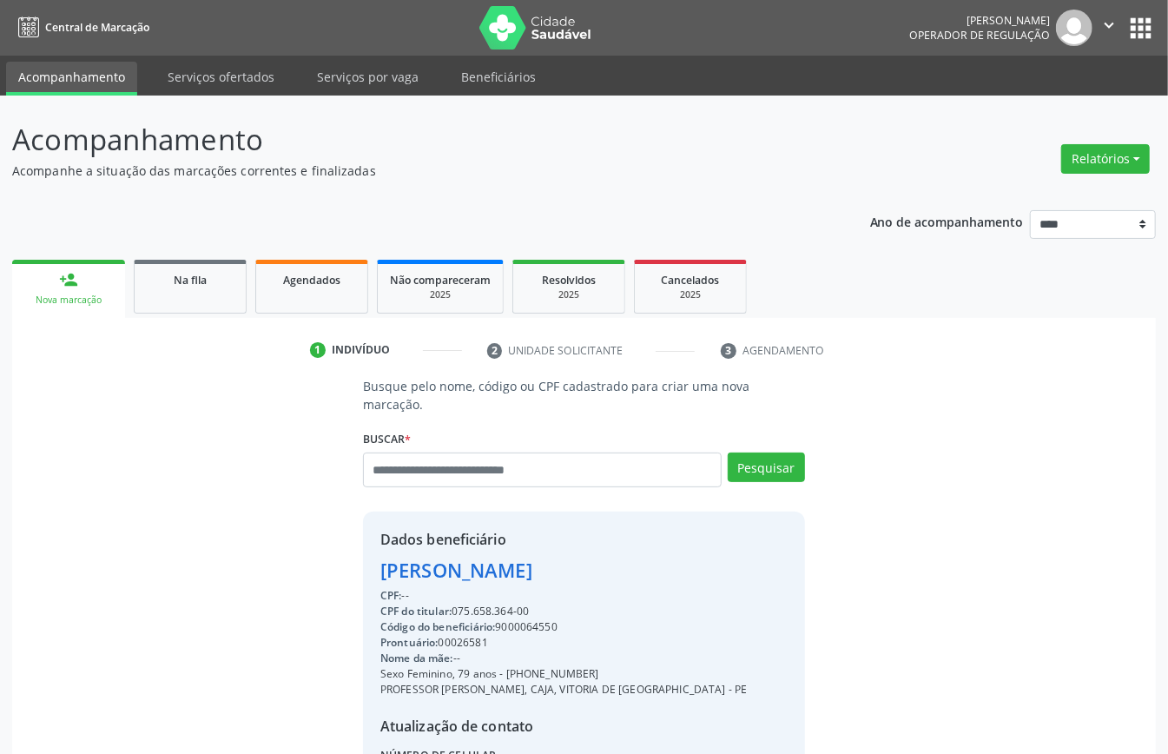
click at [519, 625] on div "Código do beneficiário: 9000064550" at bounding box center [563, 627] width 367 height 16
click at [521, 625] on div "Código do beneficiário: 9000064550" at bounding box center [563, 627] width 367 height 16
copy div "9000064550"
click at [323, 285] on span "Agendados" at bounding box center [311, 280] width 57 height 15
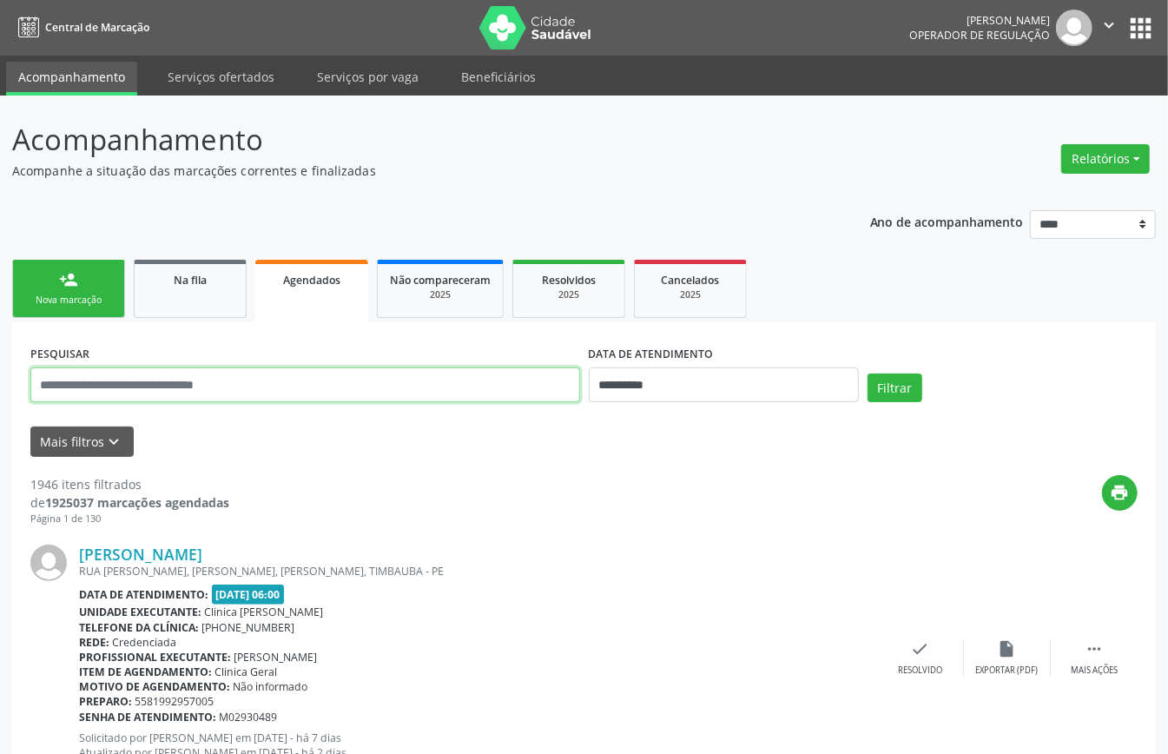
paste input "**********"
type input "**********"
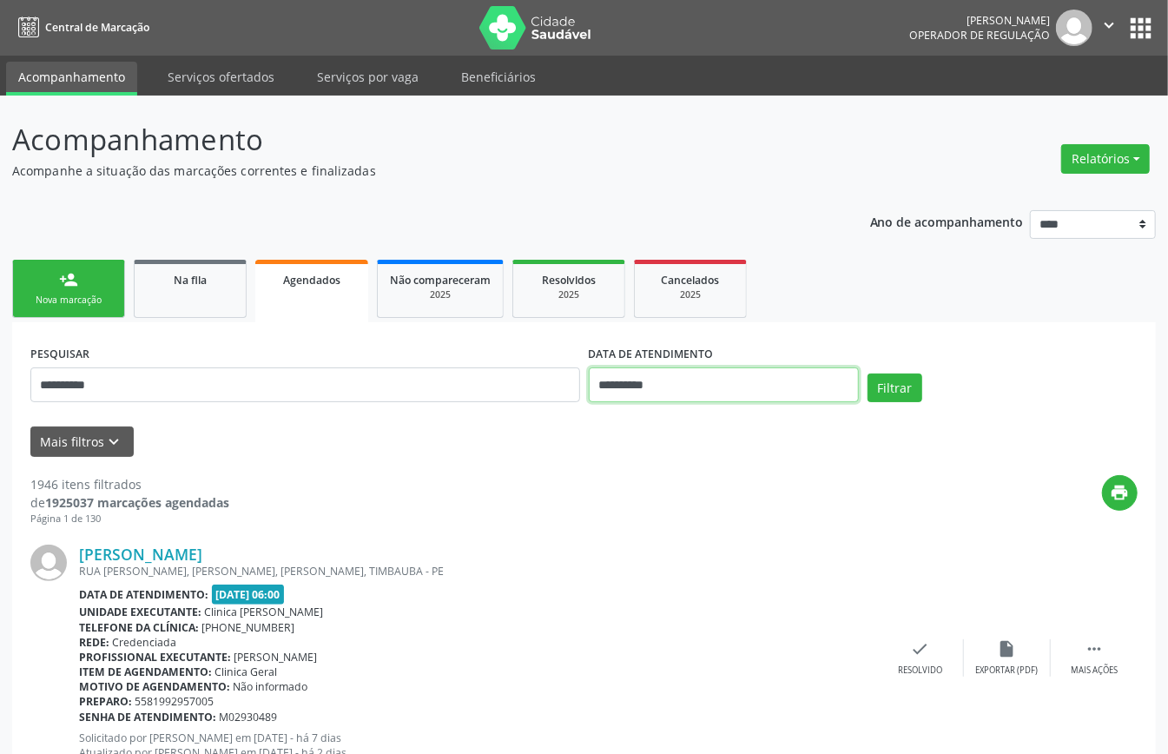
click at [766, 380] on input "**********" at bounding box center [724, 384] width 270 height 35
click at [895, 386] on button "Filtrar" at bounding box center [895, 389] width 55 height 30
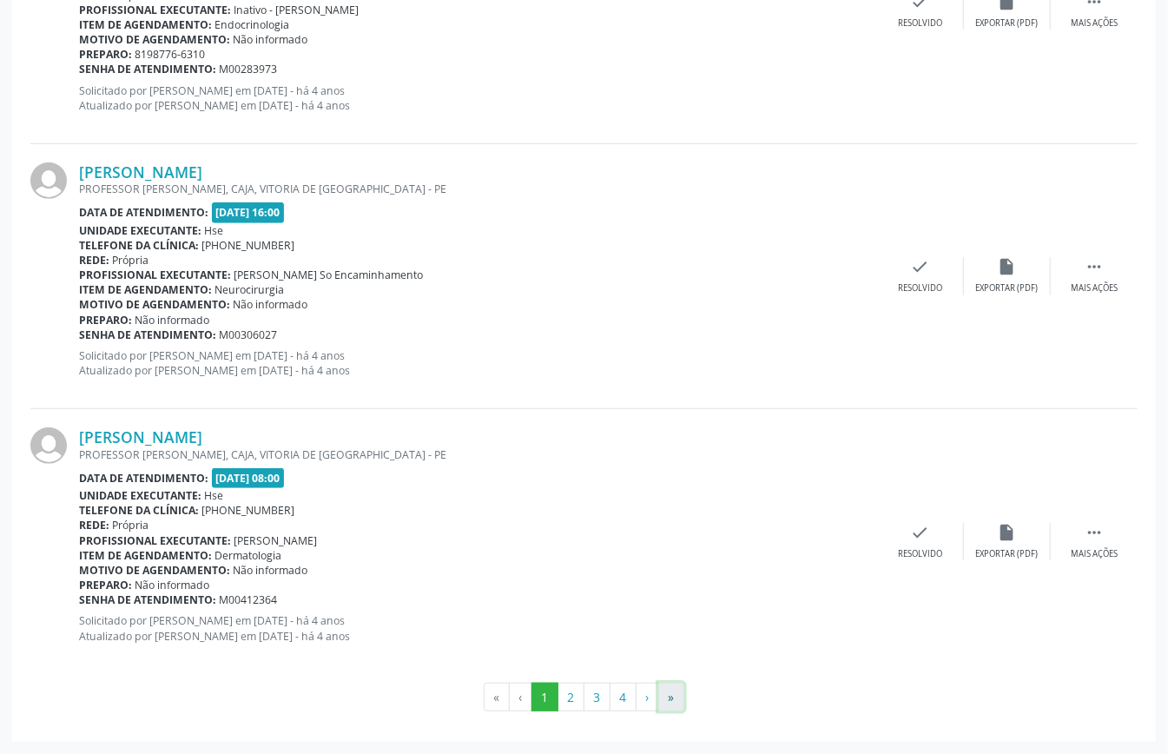
click at [672, 685] on button "»" at bounding box center [671, 698] width 26 height 30
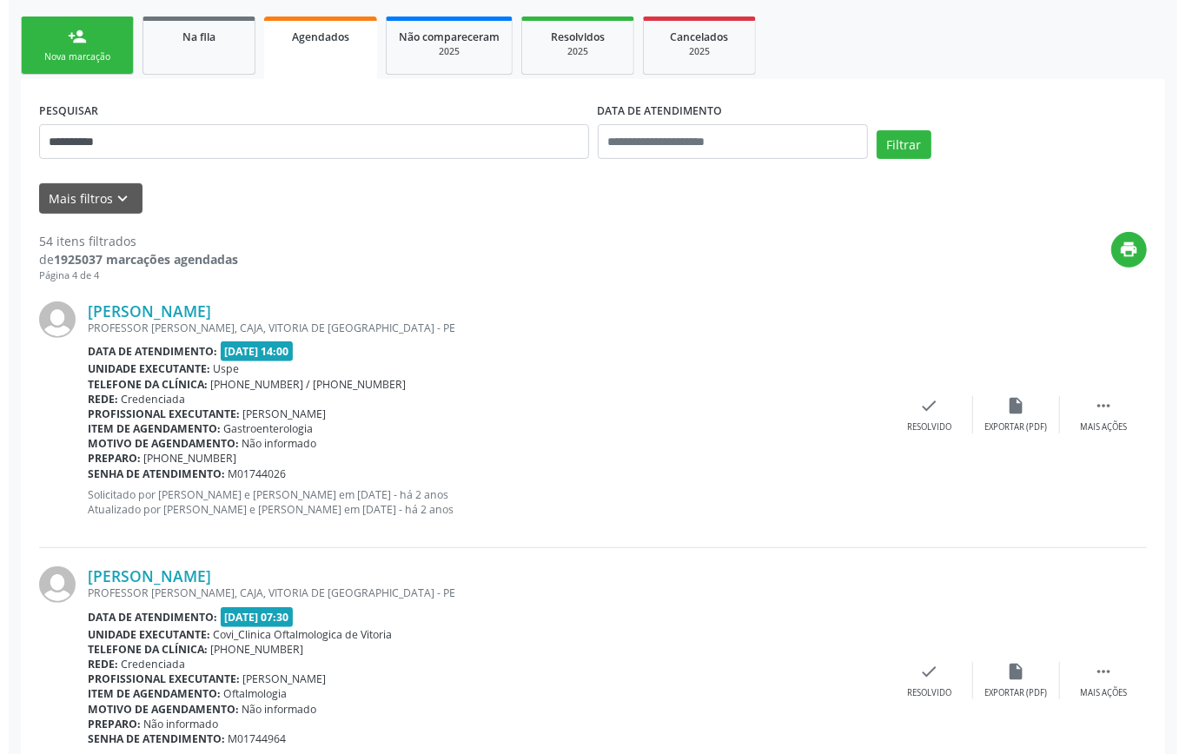
scroll to position [0, 0]
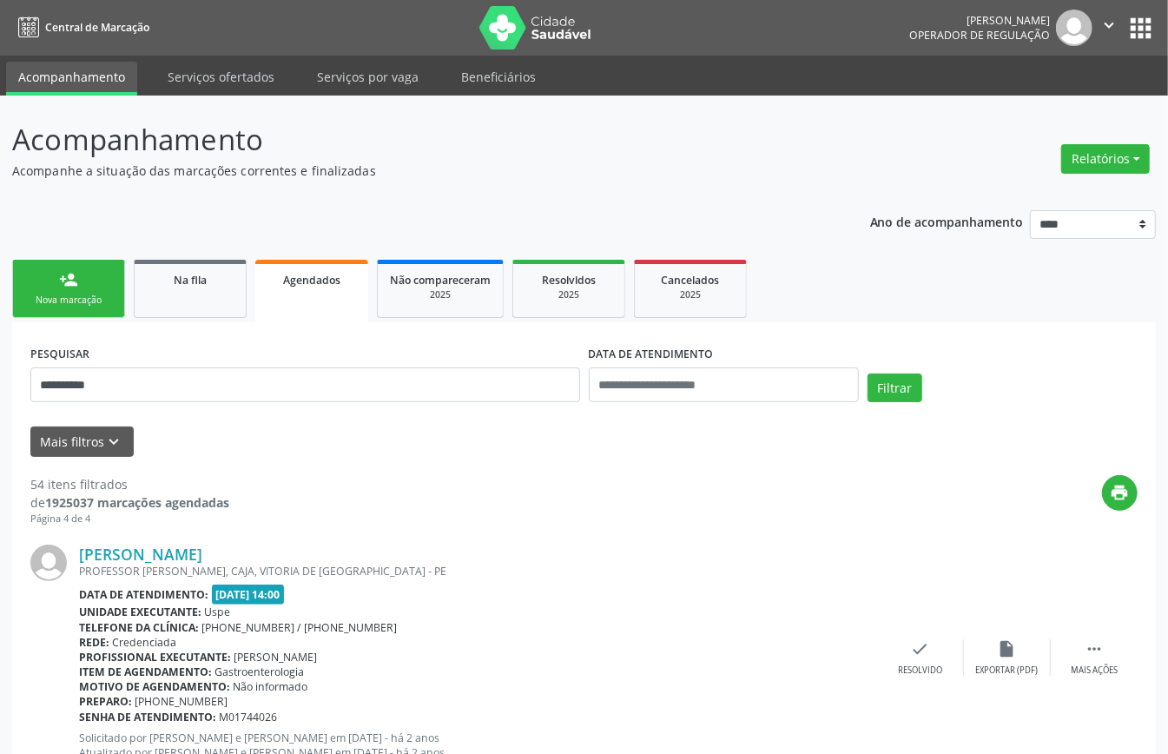
click at [46, 288] on link "person_add Nova marcação" at bounding box center [68, 289] width 113 height 58
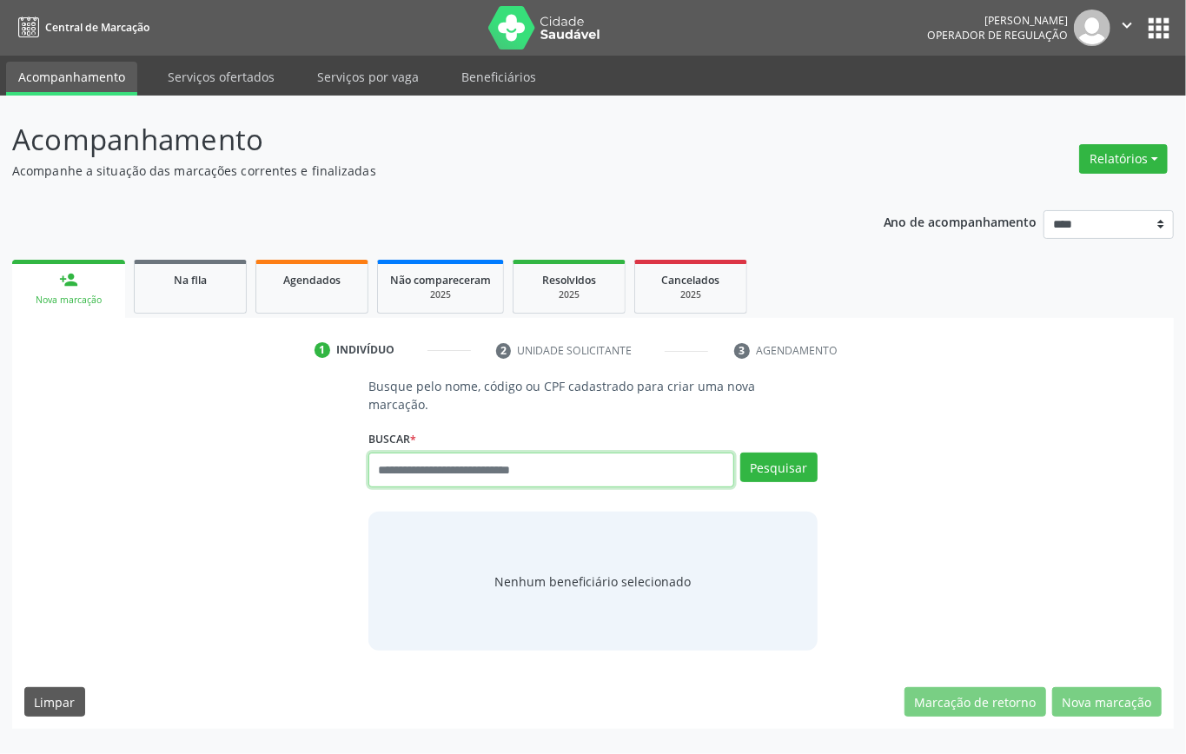
click at [456, 466] on input "text" at bounding box center [551, 470] width 366 height 35
click at [420, 466] on input "text" at bounding box center [551, 470] width 366 height 35
type input "*********"
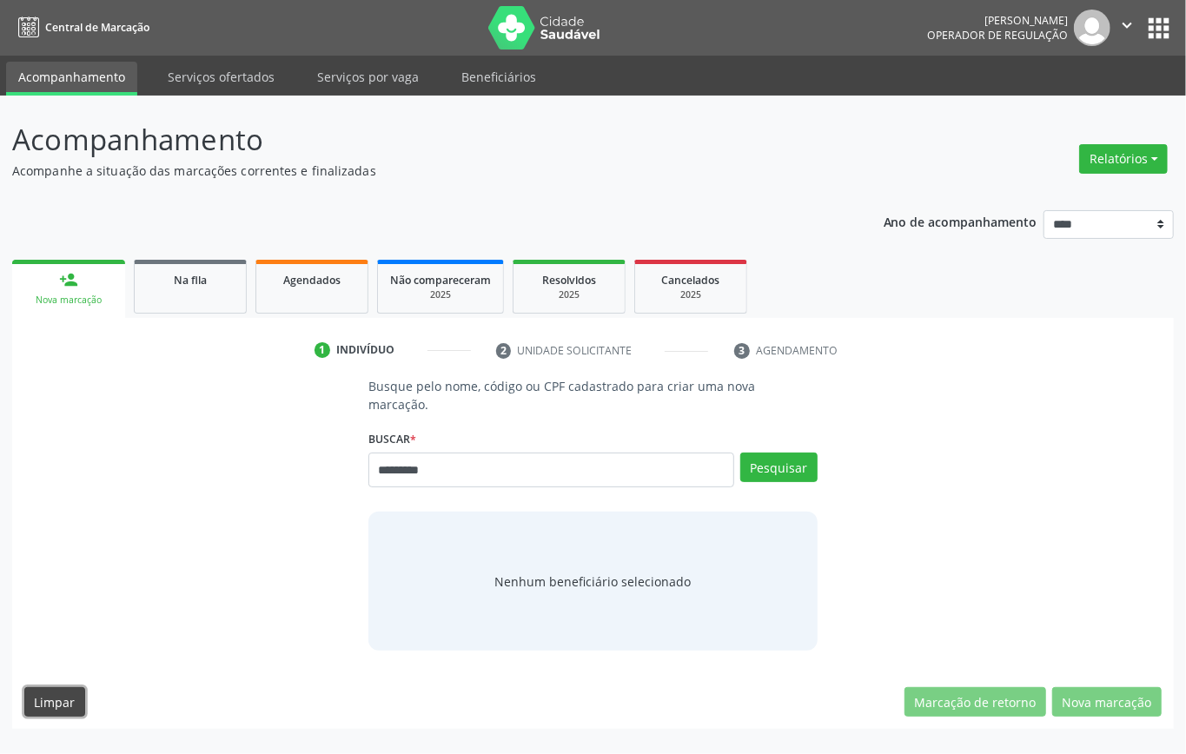
click at [59, 693] on button "Limpar" at bounding box center [54, 702] width 61 height 30
click at [24, 687] on button "Limpar" at bounding box center [54, 702] width 61 height 30
click at [790, 469] on button "Pesquisar" at bounding box center [778, 468] width 77 height 30
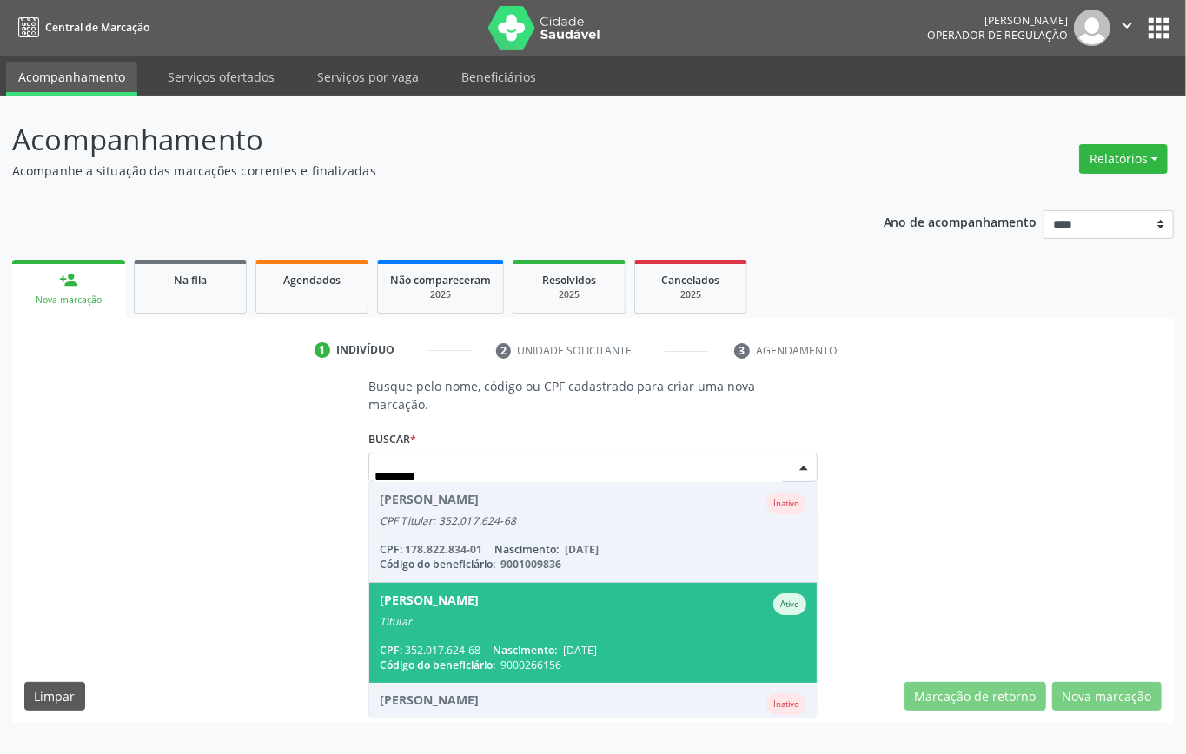
drag, startPoint x: 481, startPoint y: 474, endPoint x: 241, endPoint y: 485, distance: 240.9
click at [241, 485] on div "Busque pelo nome, código ou CPF cadastrado para criar uma nova marcação. Buscar…" at bounding box center [592, 511] width 1137 height 268
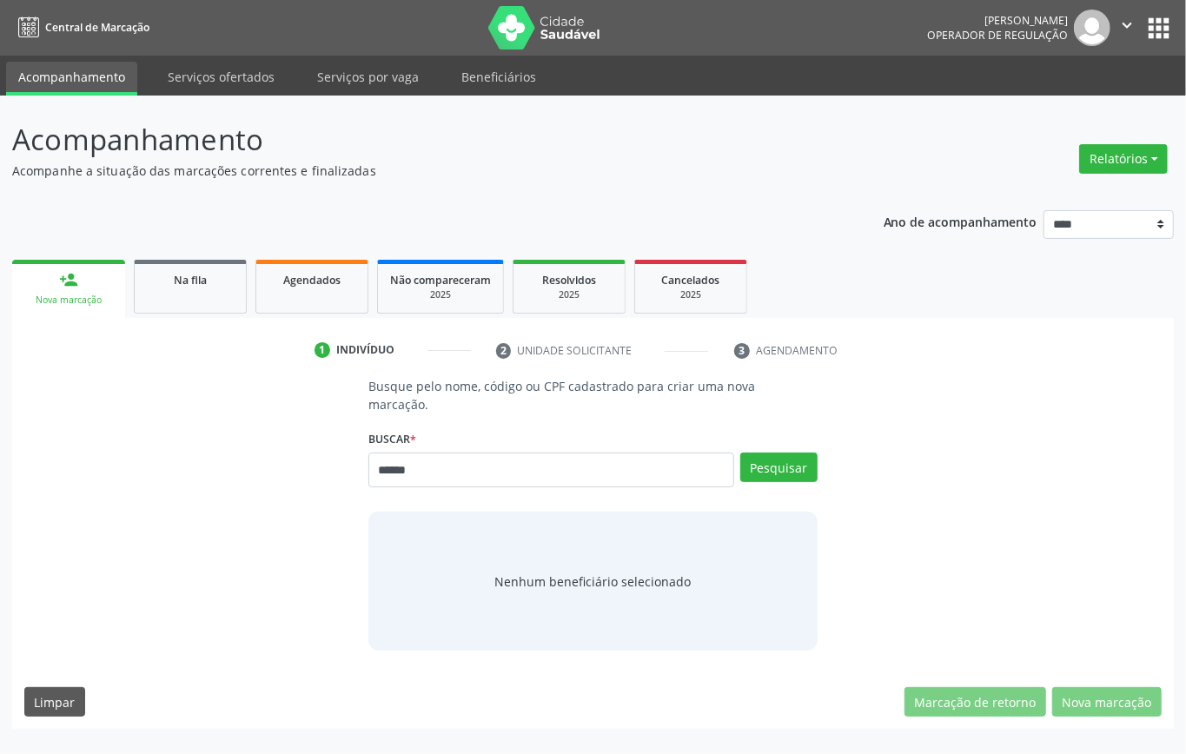
type input "******"
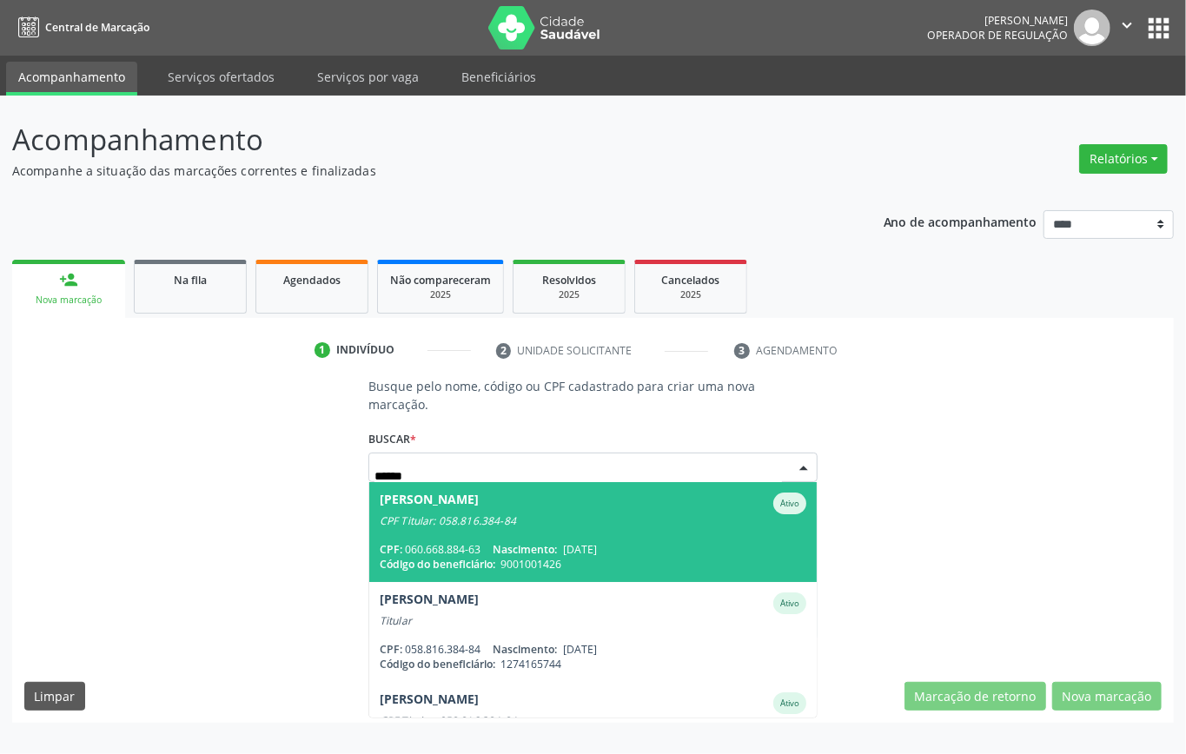
click at [570, 557] on div "Código do beneficiário: 9001001426" at bounding box center [593, 564] width 427 height 15
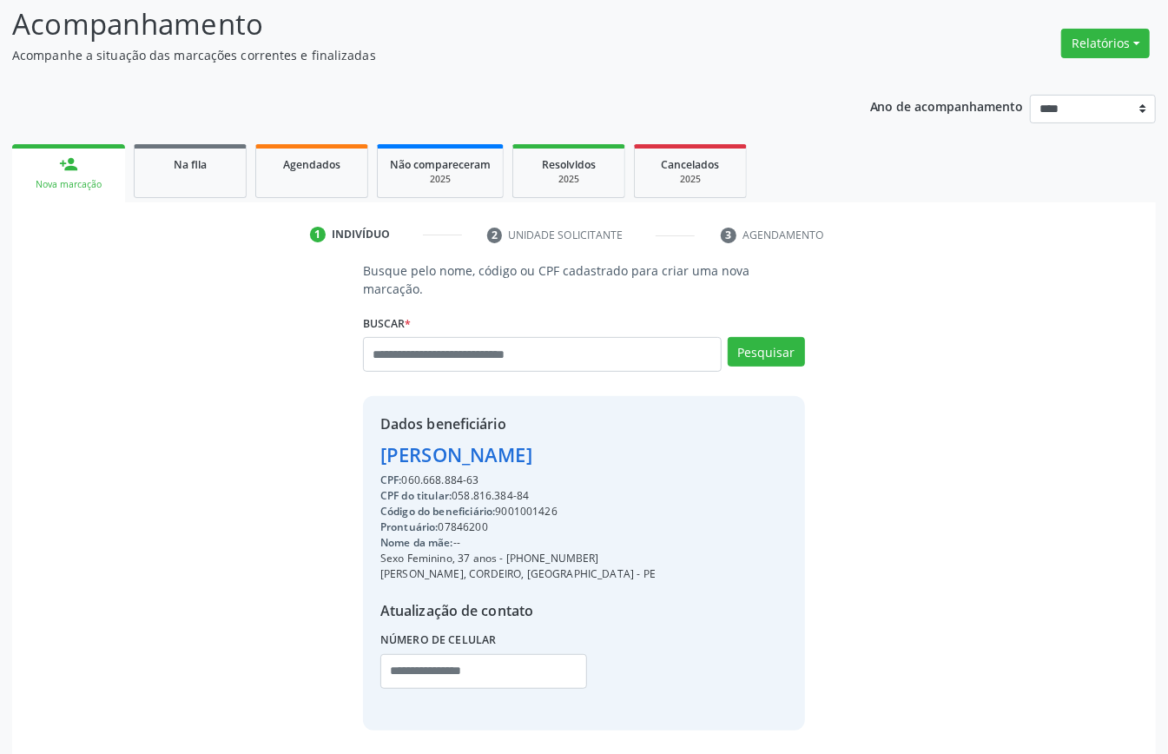
scroll to position [182, 0]
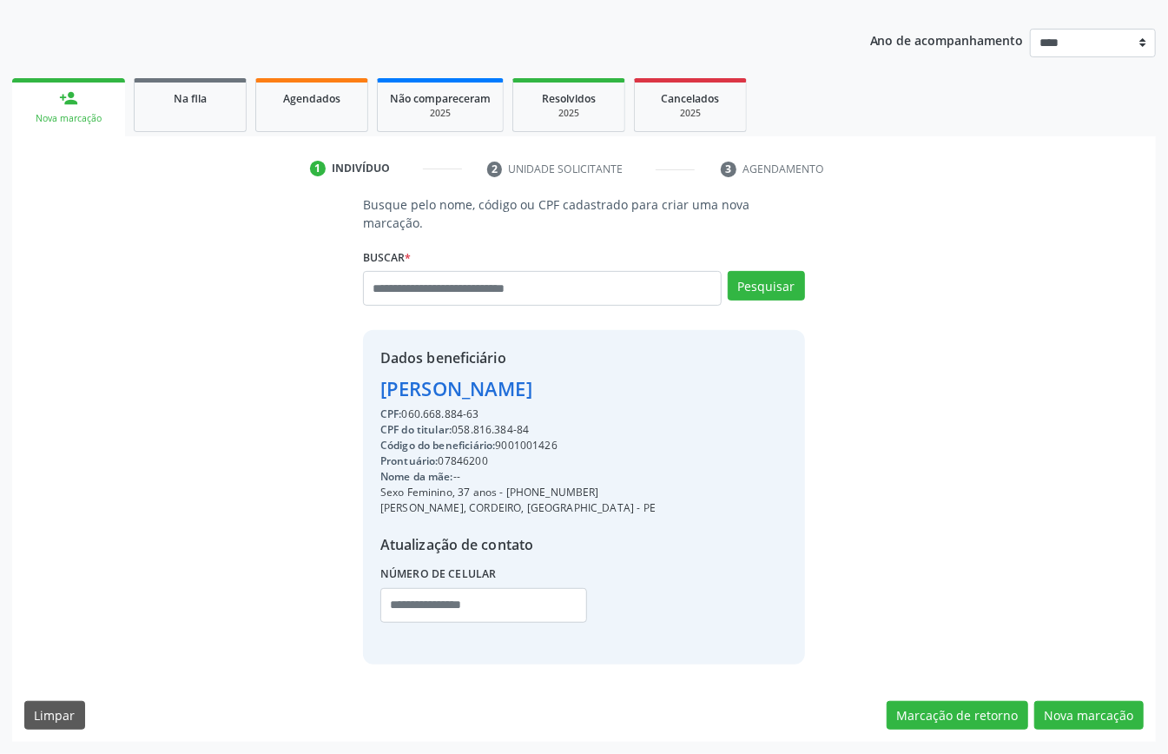
click at [526, 440] on div "Código do beneficiário: 9001001426" at bounding box center [517, 446] width 275 height 16
click at [1086, 705] on button "Nova marcação" at bounding box center [1089, 716] width 109 height 30
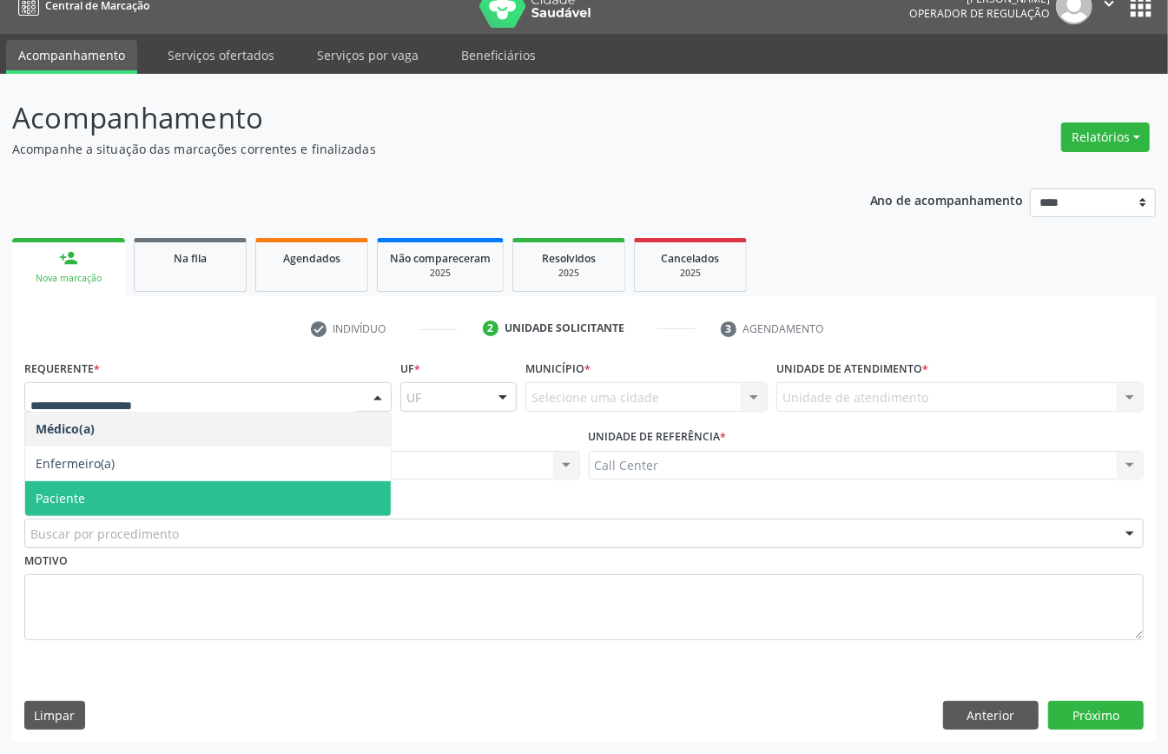
click at [142, 505] on span "Paciente" at bounding box center [208, 498] width 366 height 35
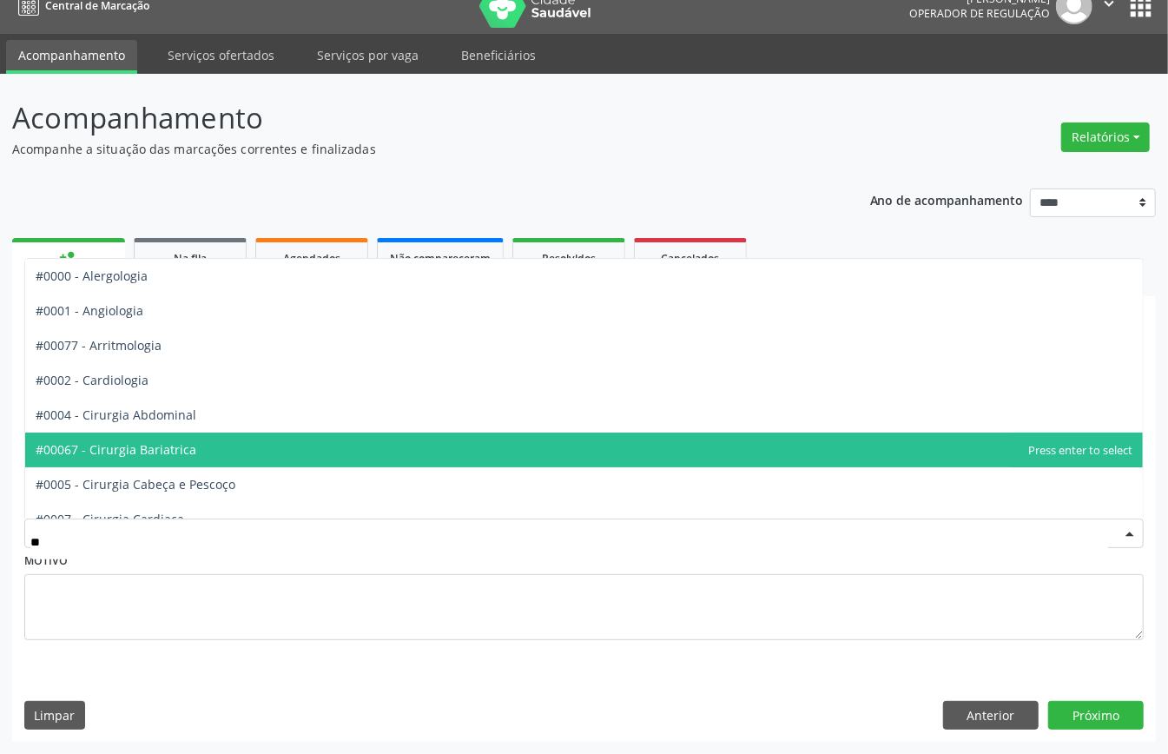
type input "***"
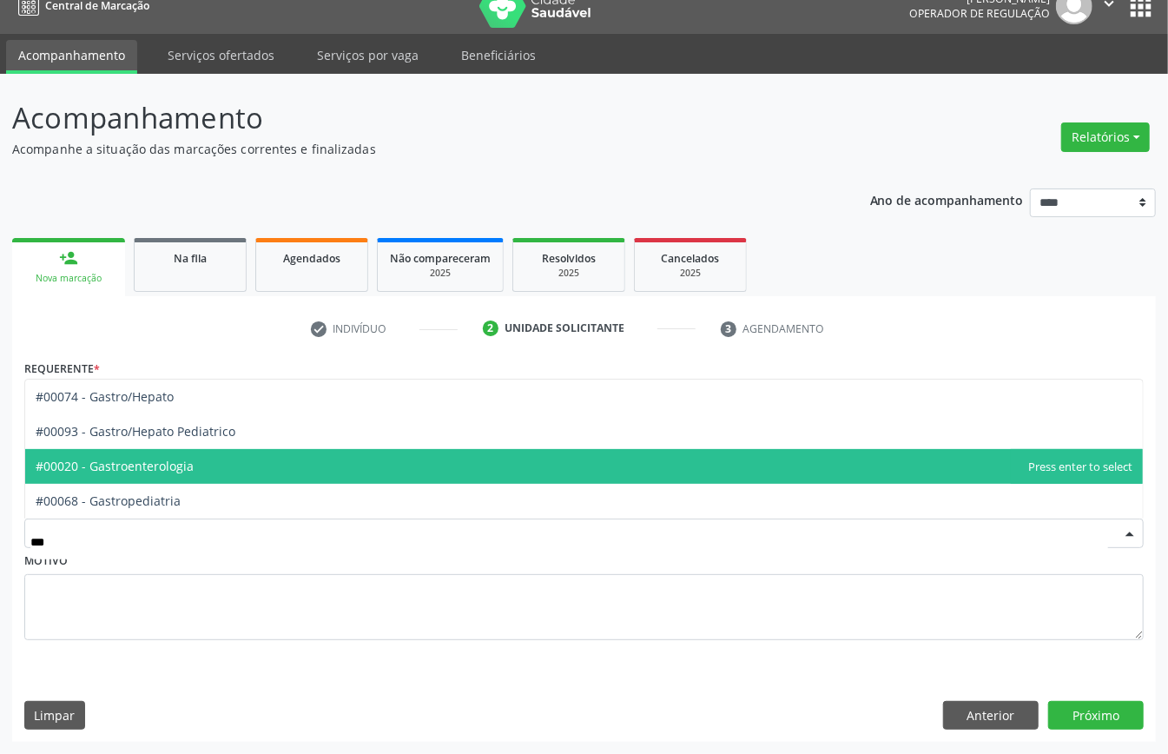
drag, startPoint x: 200, startPoint y: 463, endPoint x: 405, endPoint y: 518, distance: 212.2
click at [202, 463] on span "#00020 - Gastroenterologia" at bounding box center [584, 466] width 1118 height 35
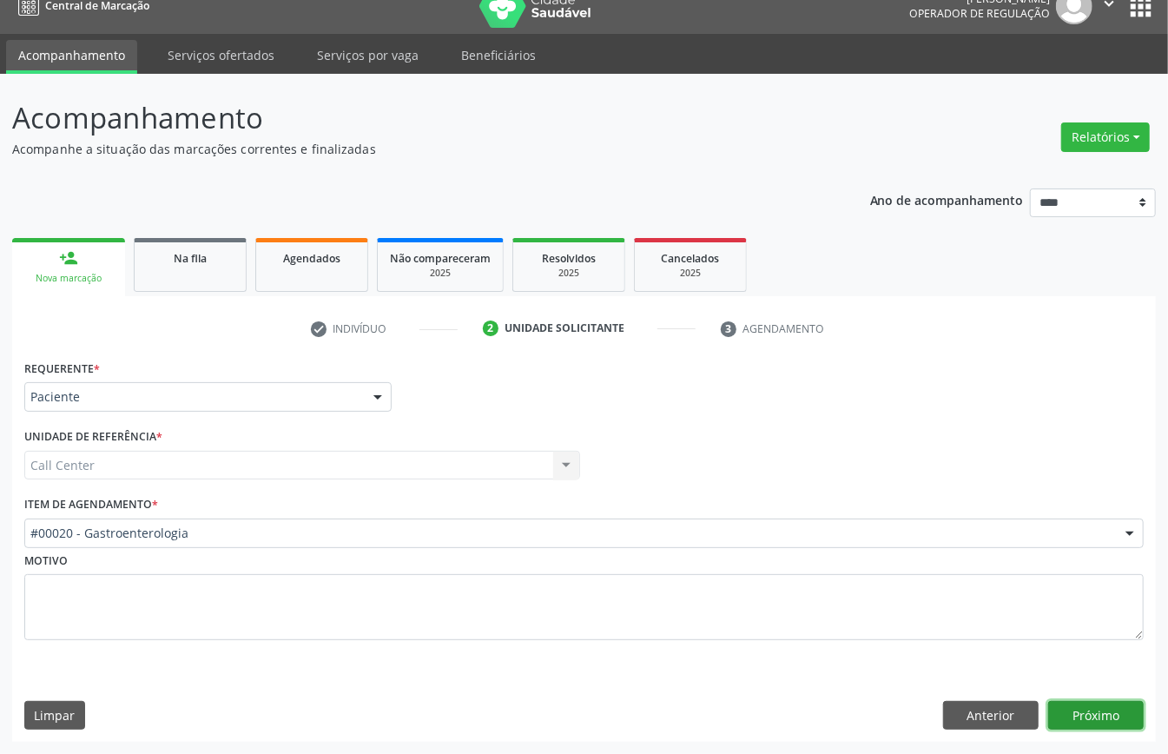
click at [1100, 714] on button "Próximo" at bounding box center [1097, 716] width 96 height 30
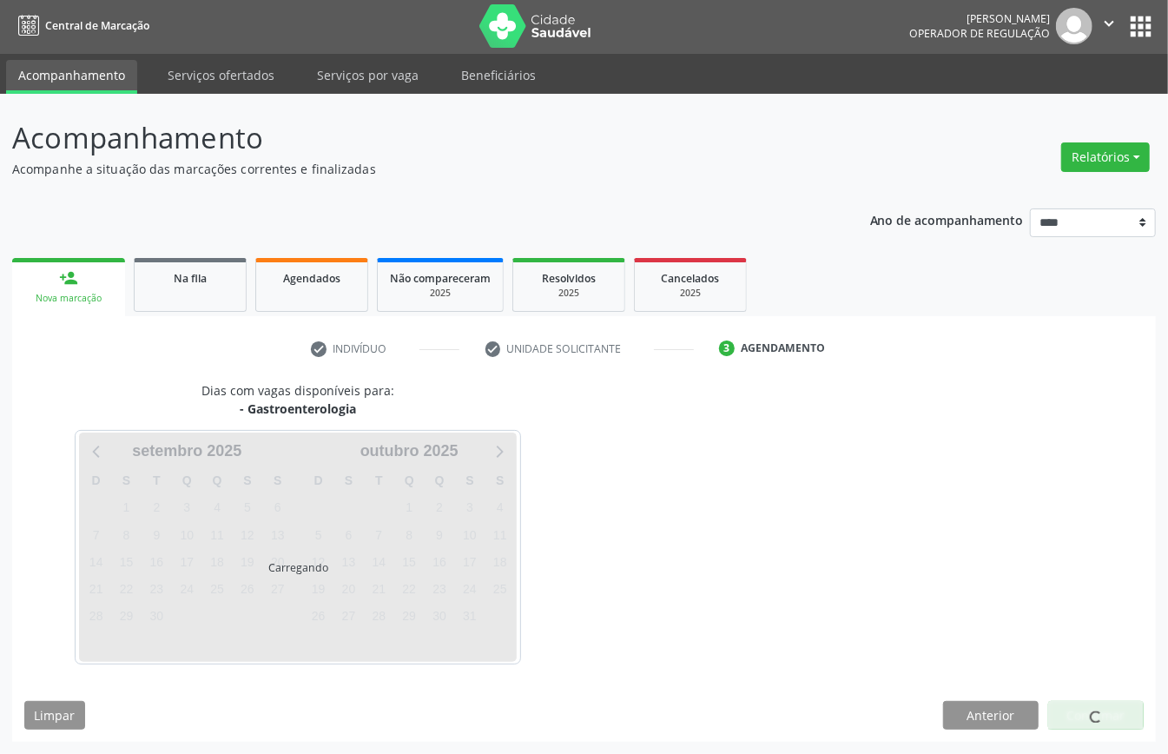
scroll to position [3, 0]
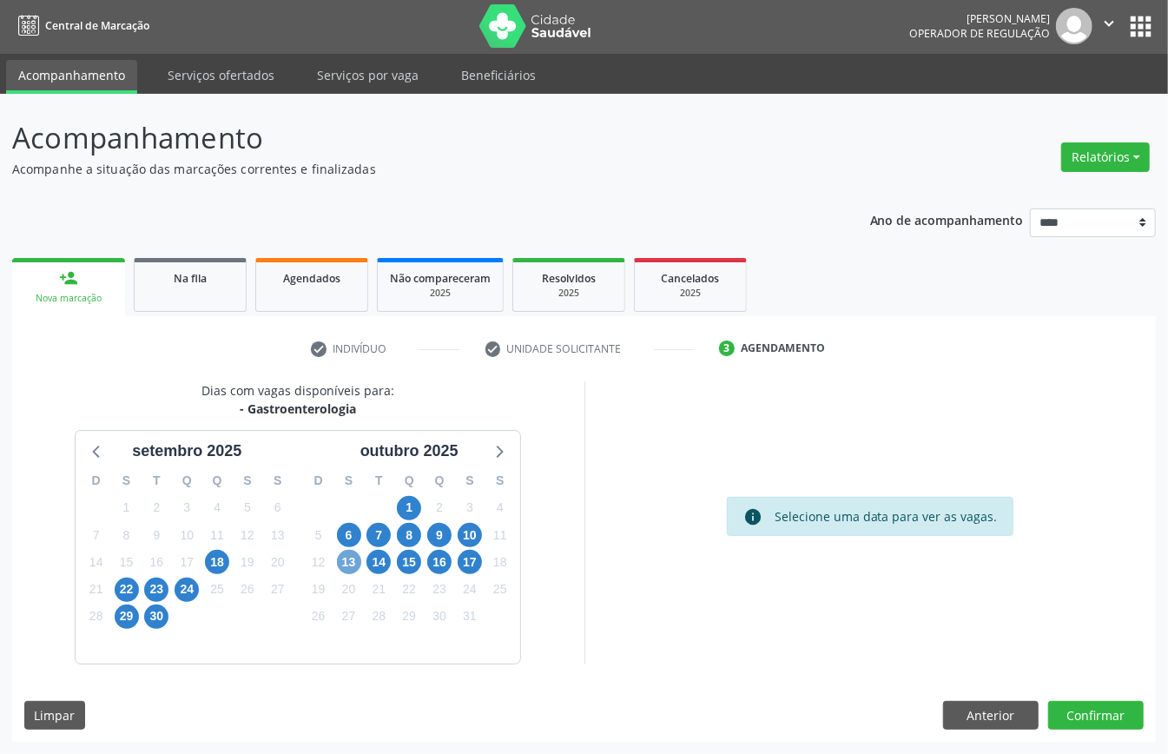
click at [341, 557] on span "13" at bounding box center [349, 562] width 24 height 24
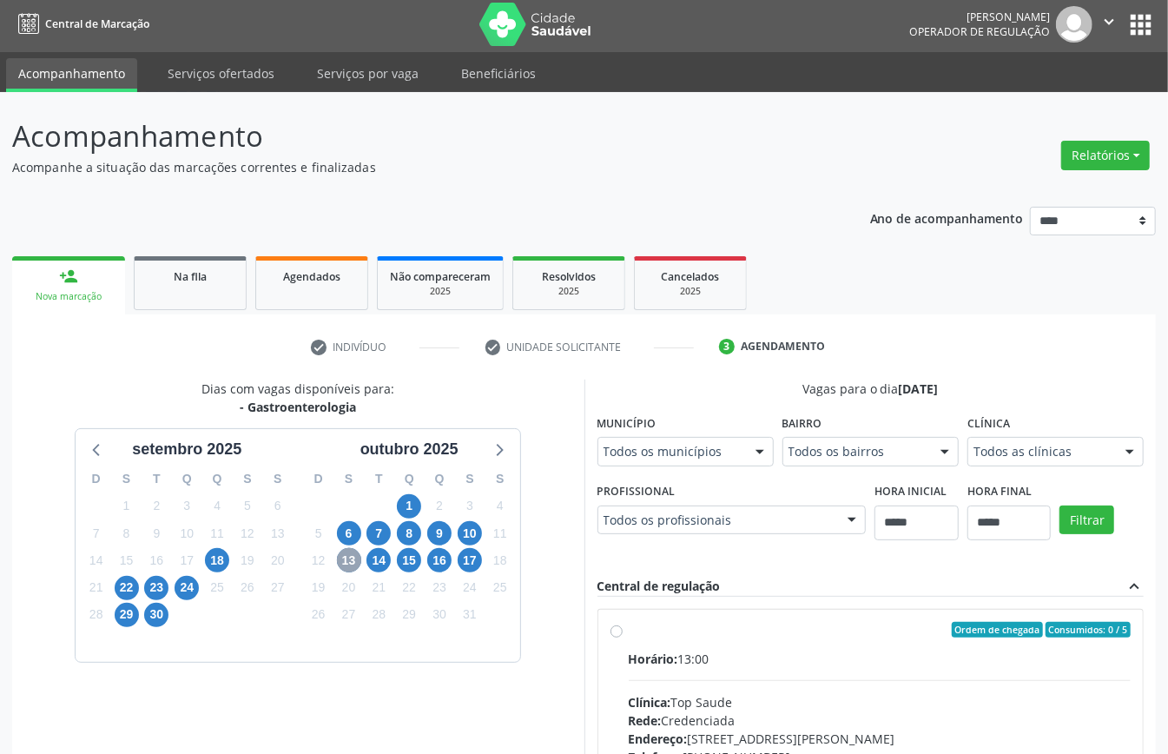
scroll to position [466, 0]
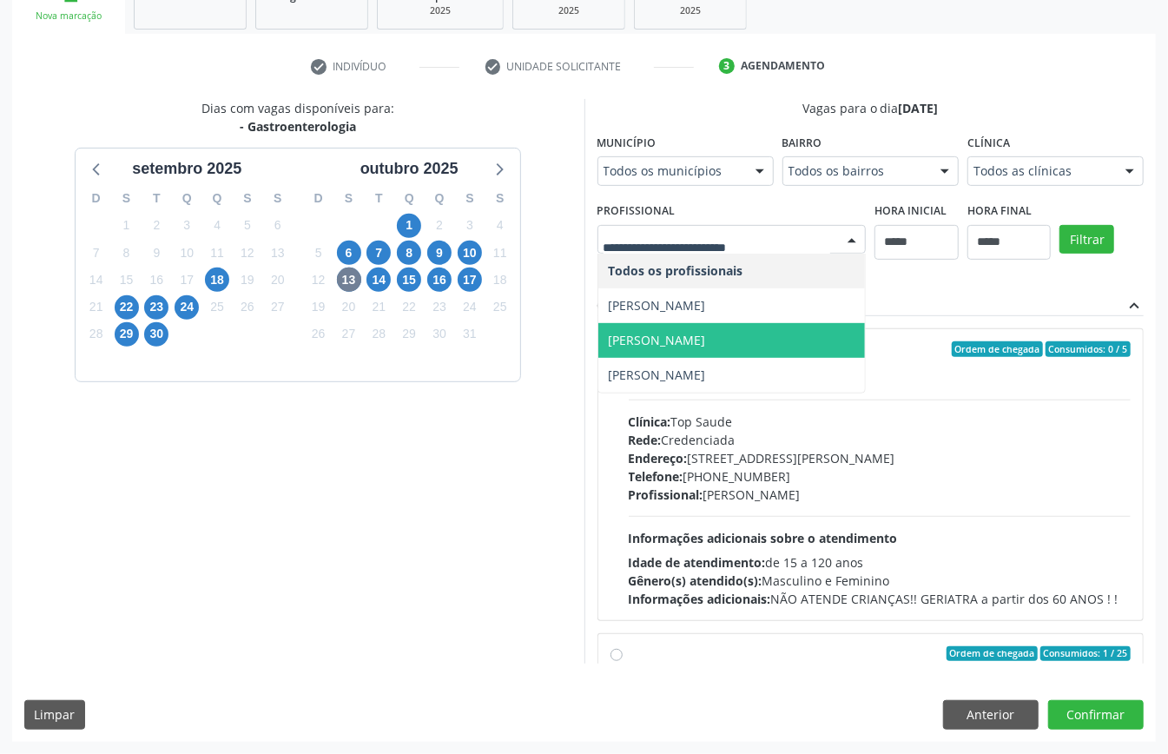
click at [599, 393] on span "[PERSON_NAME]" at bounding box center [733, 375] width 268 height 35
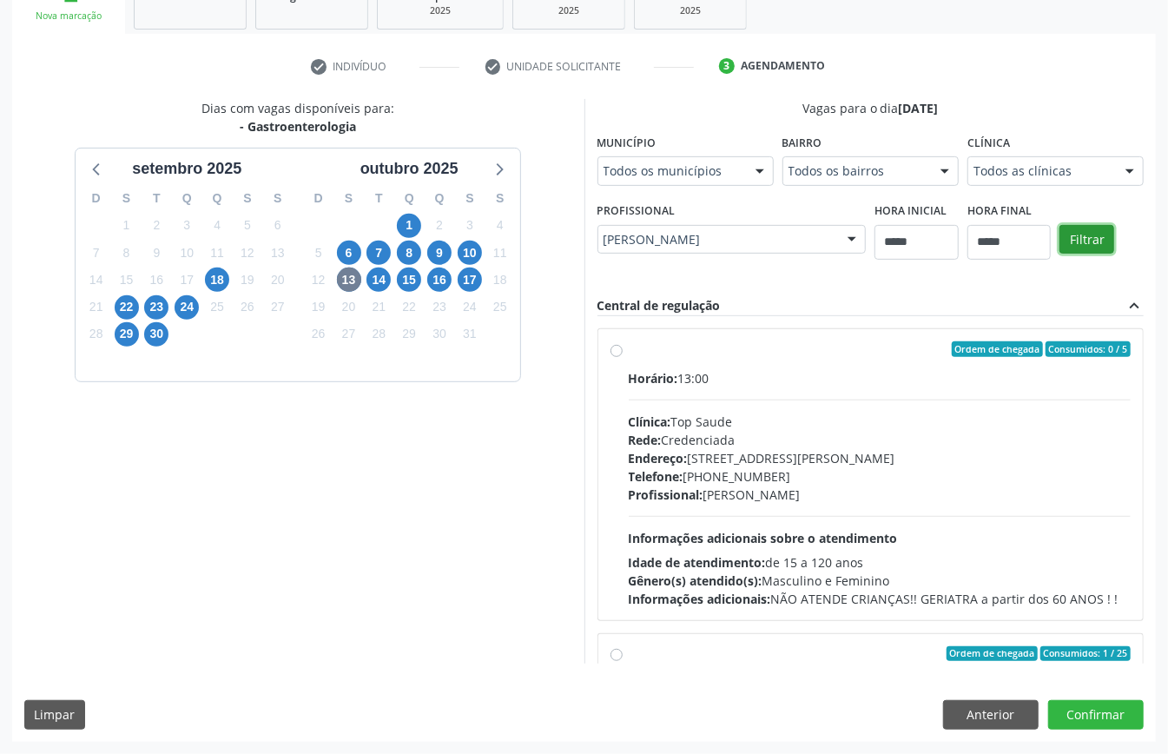
click at [1060, 255] on button "Filtrar" at bounding box center [1087, 240] width 55 height 30
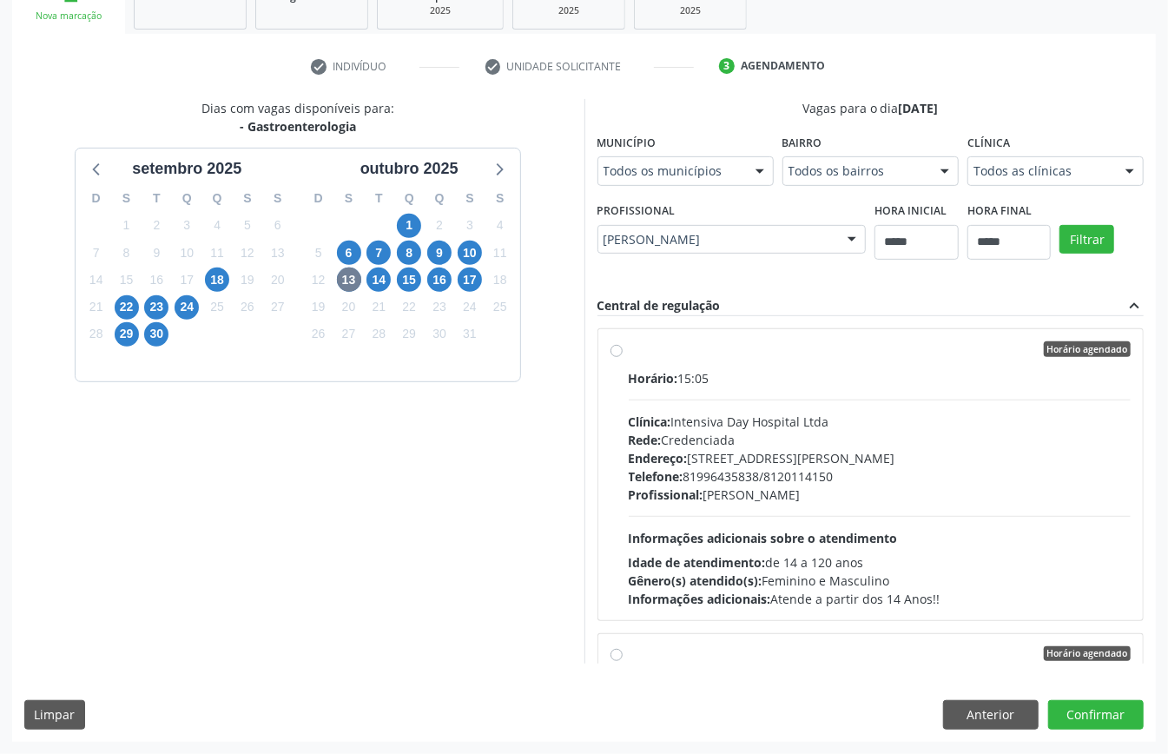
click at [688, 453] on span "Endereço:" at bounding box center [658, 458] width 59 height 17
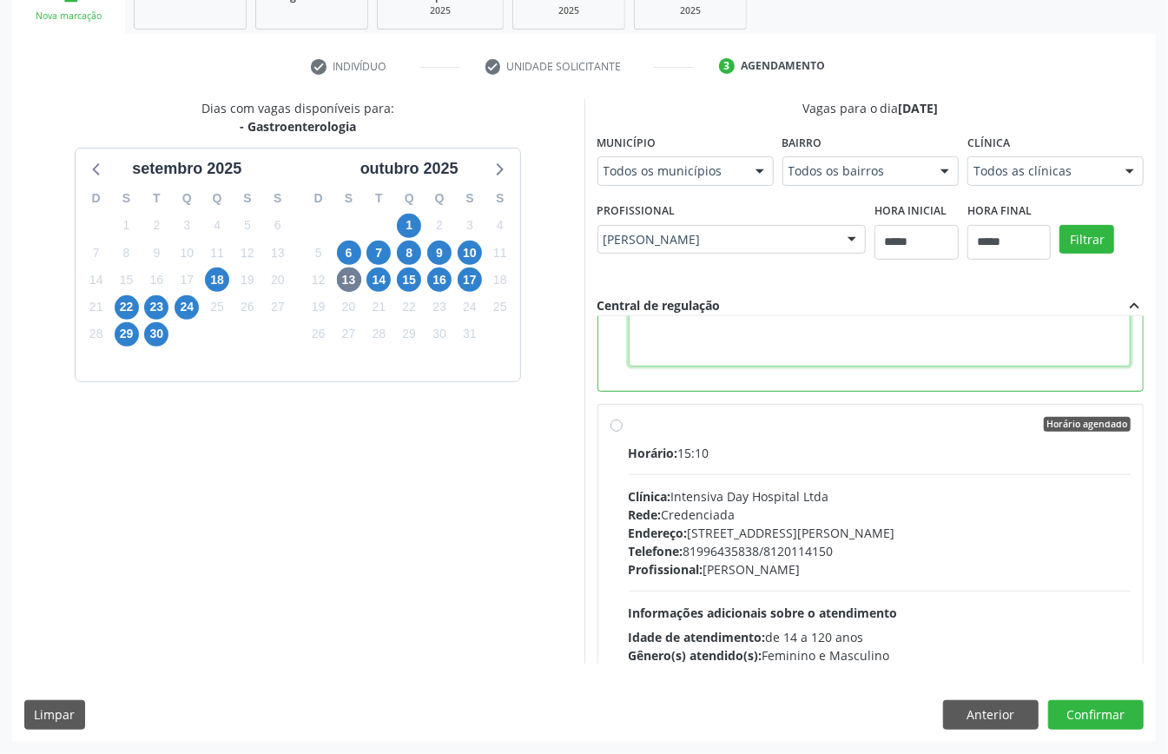
paste textarea "**********"
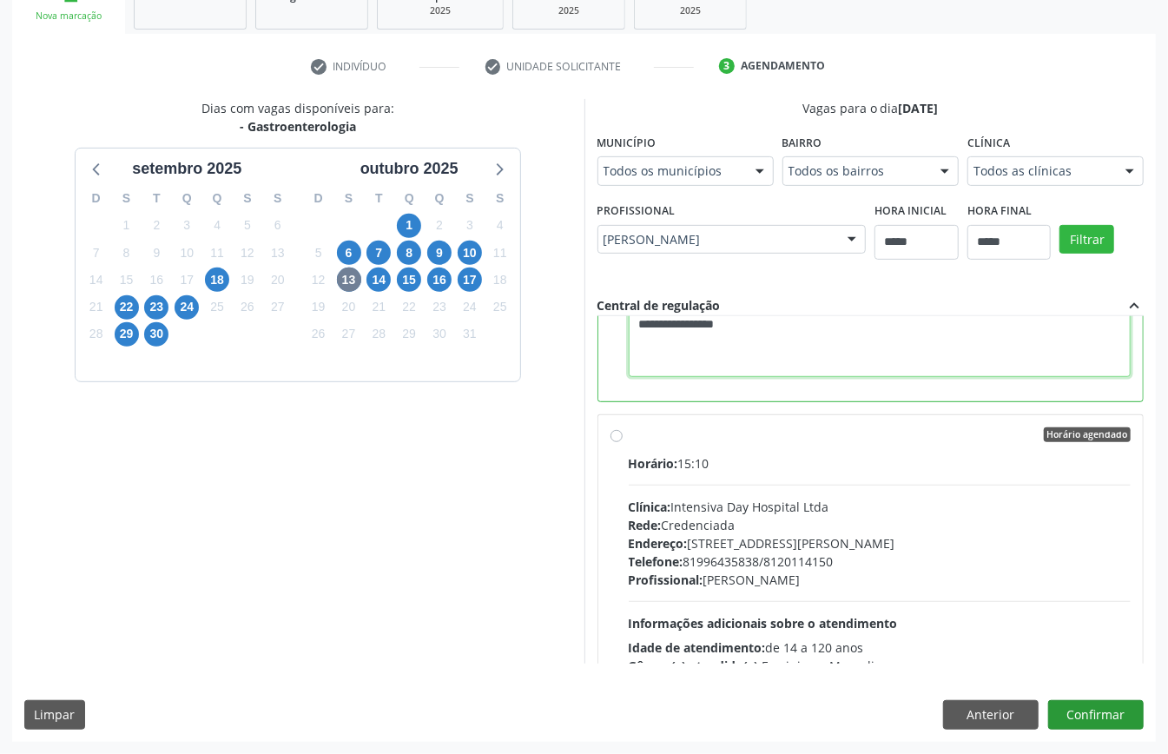
type textarea "**********"
click at [1051, 711] on button "Confirmar" at bounding box center [1097, 715] width 96 height 30
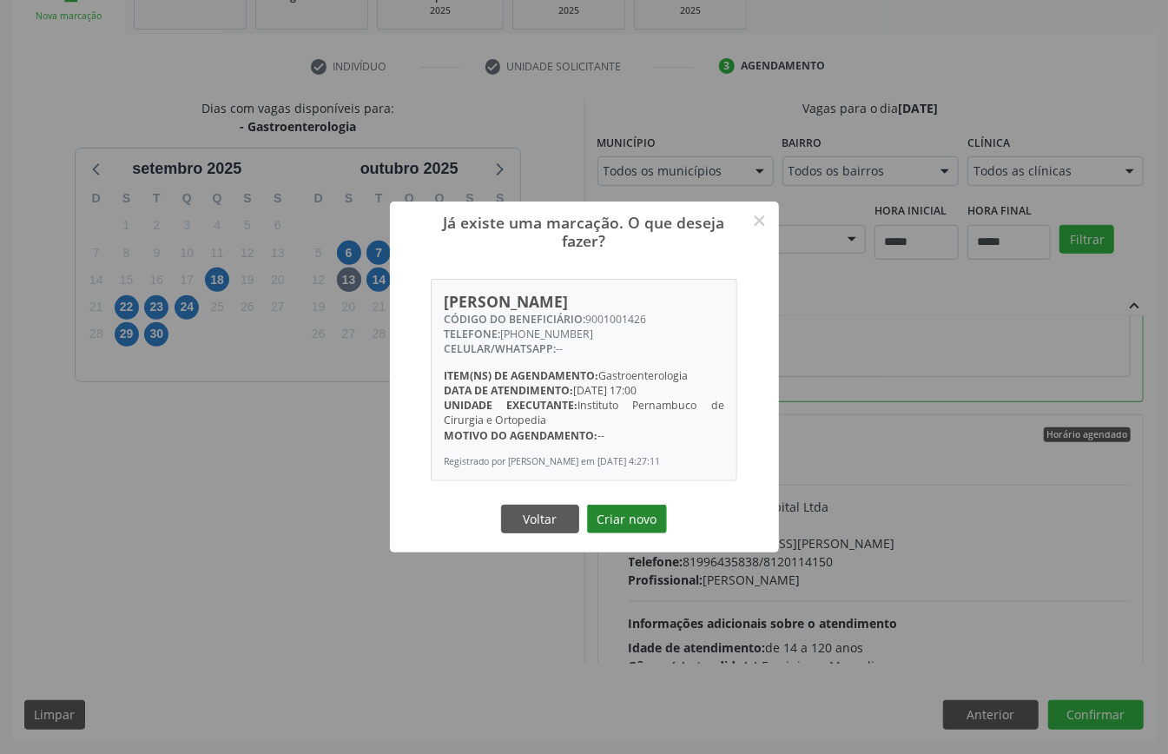
click at [641, 526] on button "Criar novo" at bounding box center [627, 520] width 80 height 30
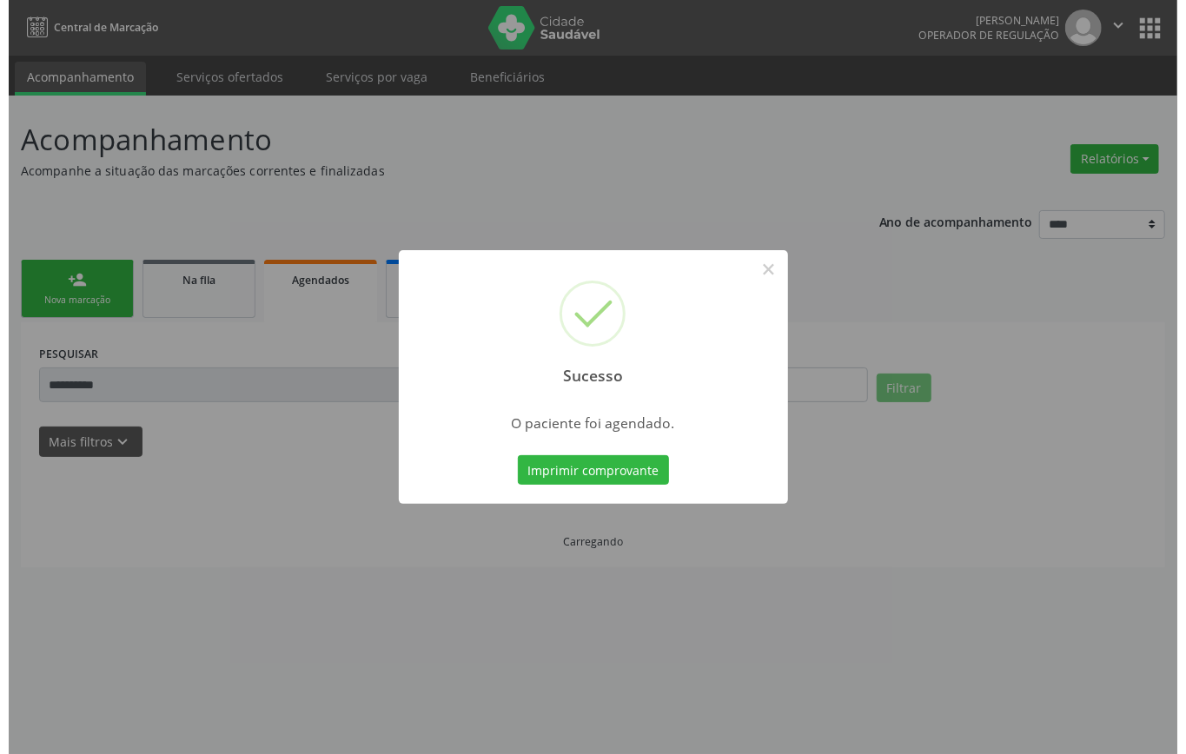
scroll to position [0, 0]
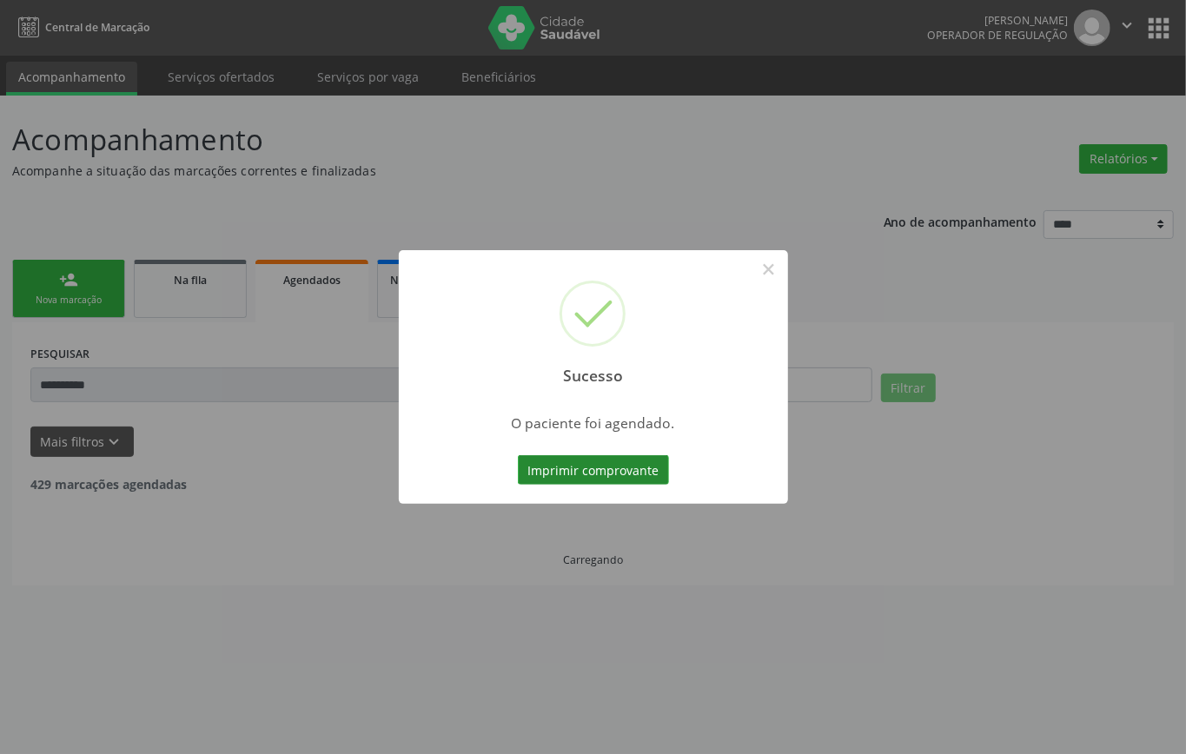
click at [619, 477] on button "Imprimir comprovante" at bounding box center [593, 470] width 151 height 30
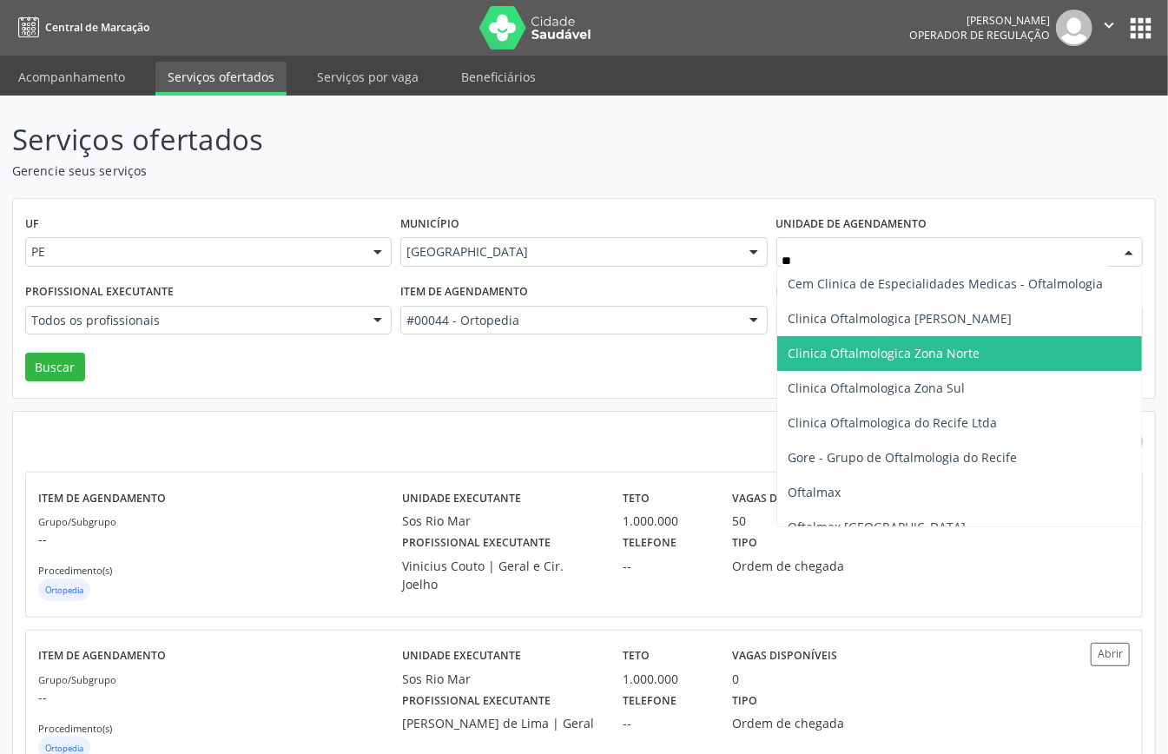
type input "***"
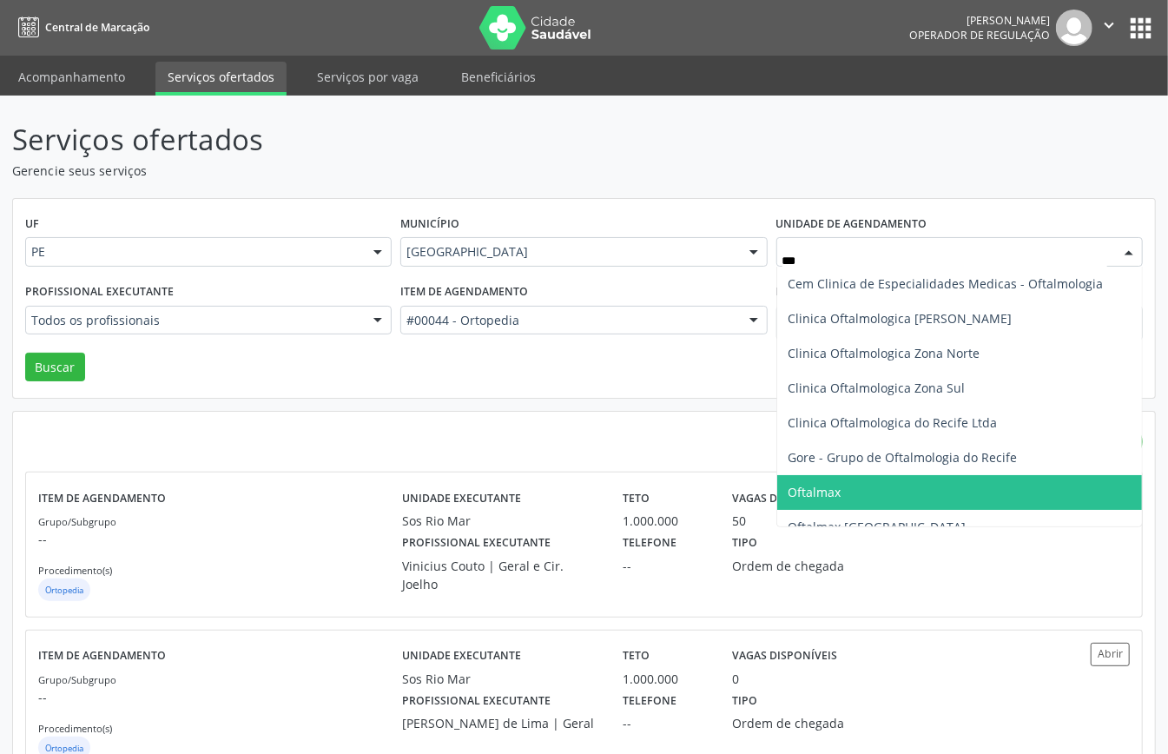
click at [845, 486] on span "Oftalmax" at bounding box center [959, 492] width 365 height 35
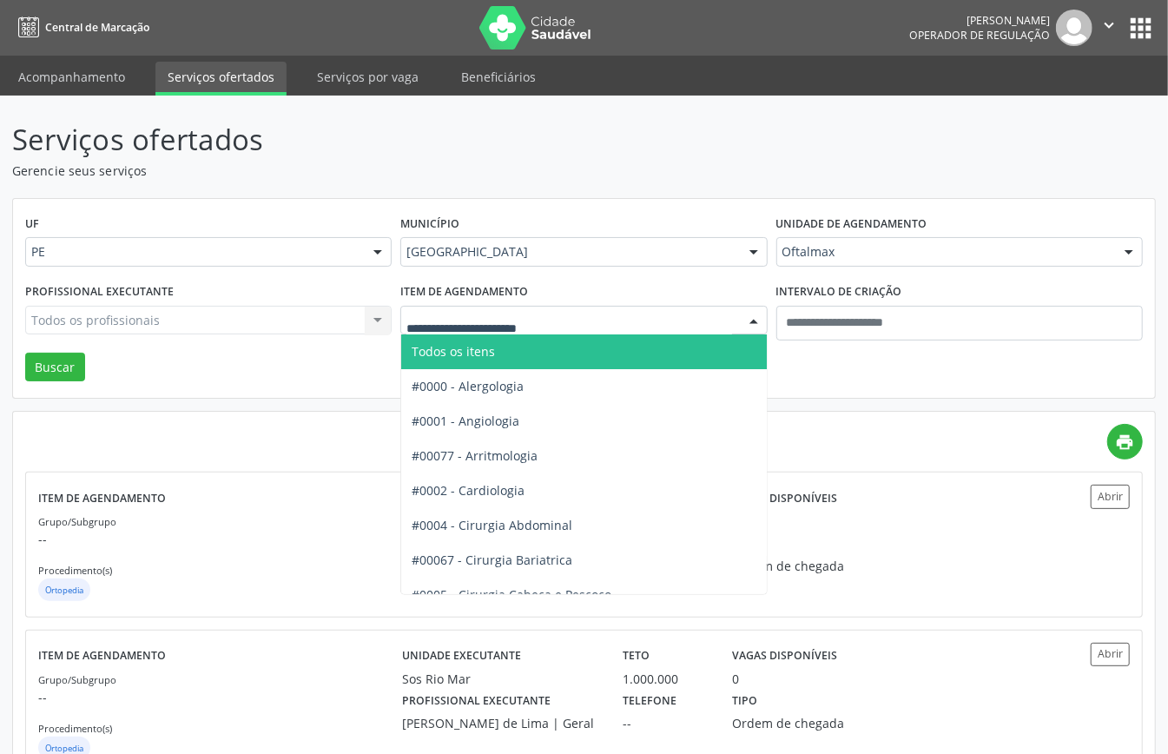
drag, startPoint x: 497, startPoint y: 353, endPoint x: 442, endPoint y: 339, distance: 56.5
click at [493, 353] on span "Todos os itens" at bounding box center [453, 351] width 83 height 17
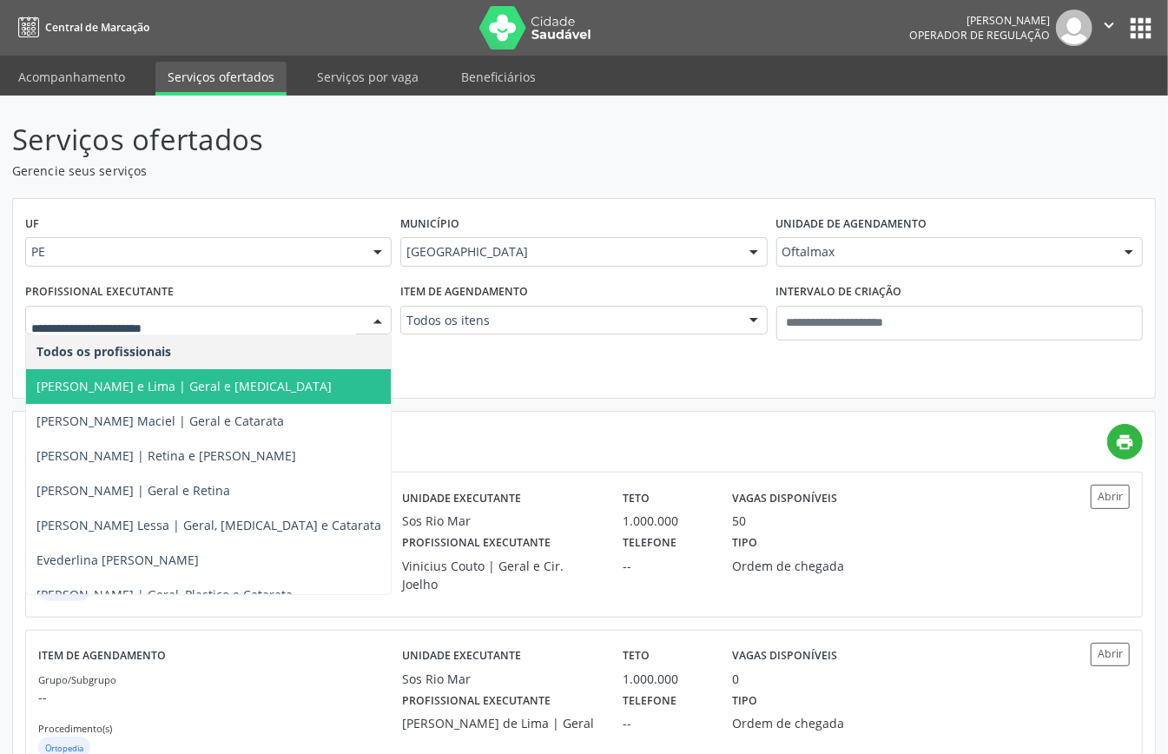
click at [306, 307] on div at bounding box center [208, 321] width 367 height 30
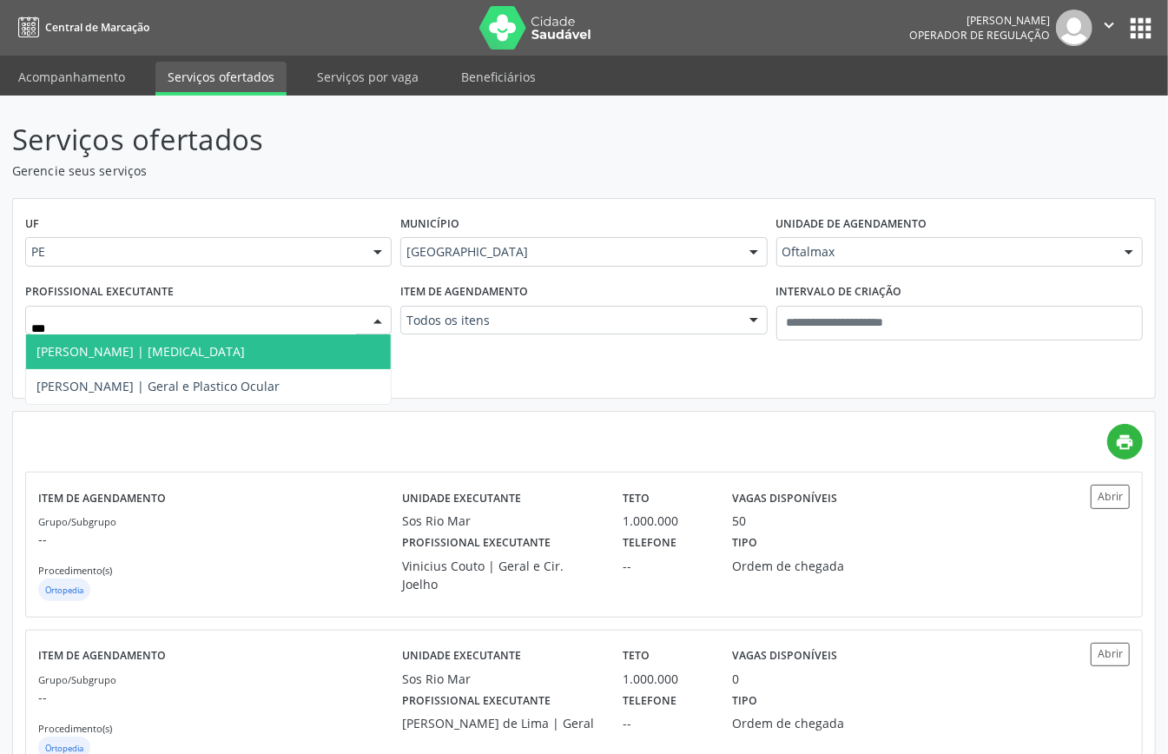
click at [205, 347] on span "[PERSON_NAME] | [MEDICAL_DATA]" at bounding box center [140, 351] width 208 height 17
type input "***"
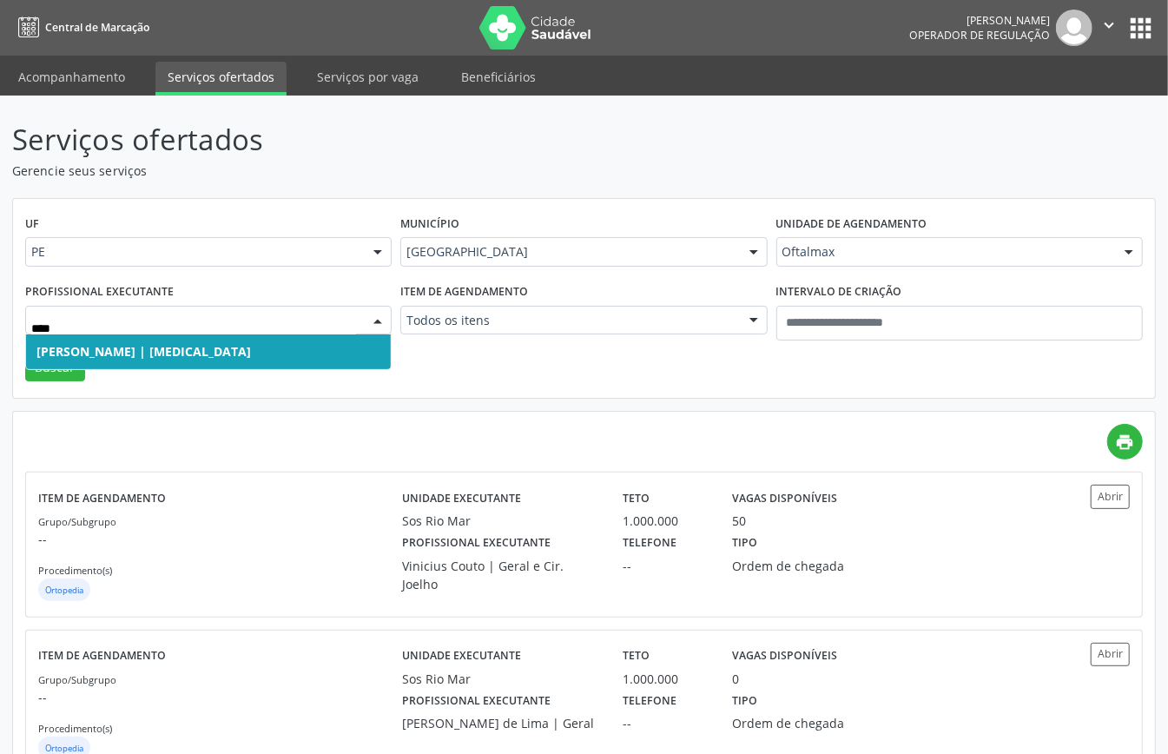
click at [60, 365] on span "[PERSON_NAME] | [MEDICAL_DATA]" at bounding box center [208, 351] width 365 height 35
type input "****"
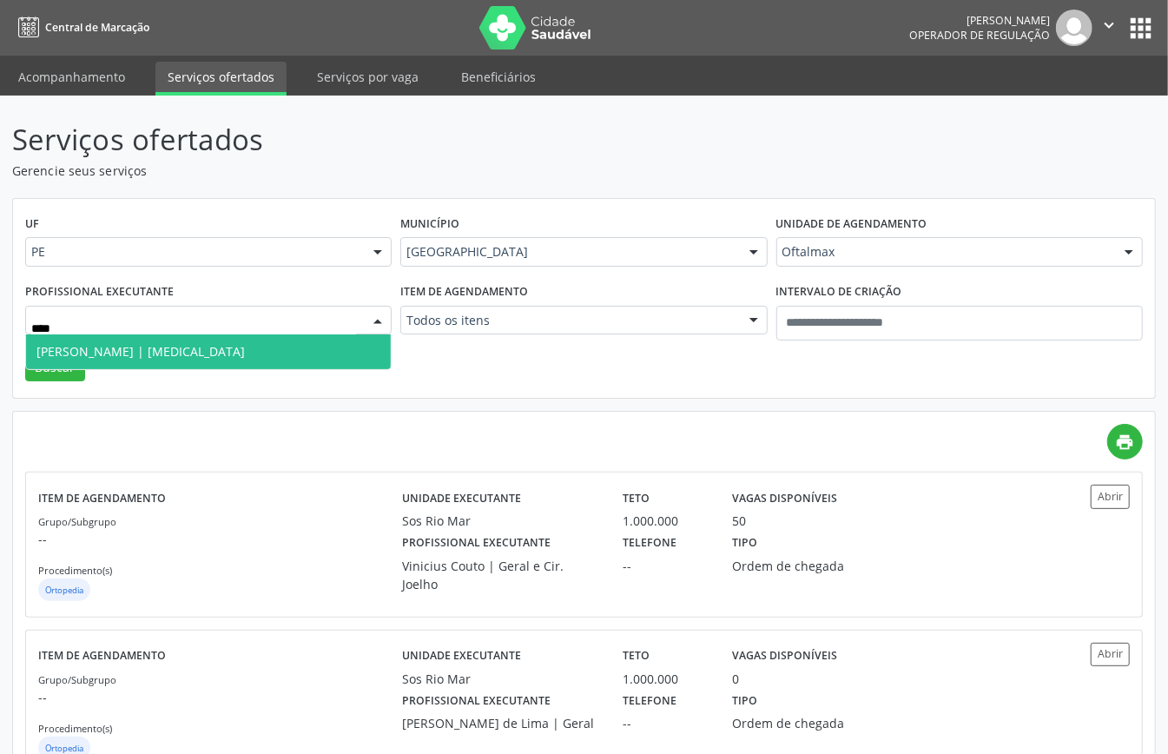
click at [207, 341] on span "[PERSON_NAME] | [MEDICAL_DATA]" at bounding box center [208, 351] width 365 height 35
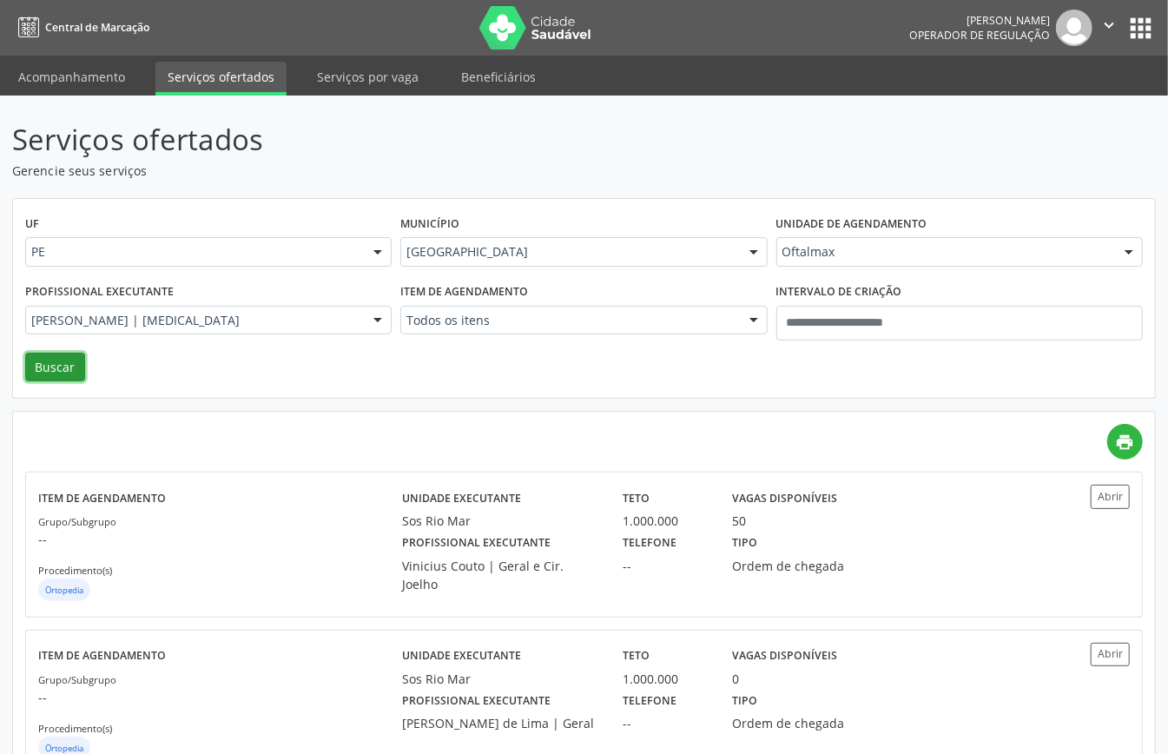
click at [75, 362] on button "Buscar" at bounding box center [55, 368] width 60 height 30
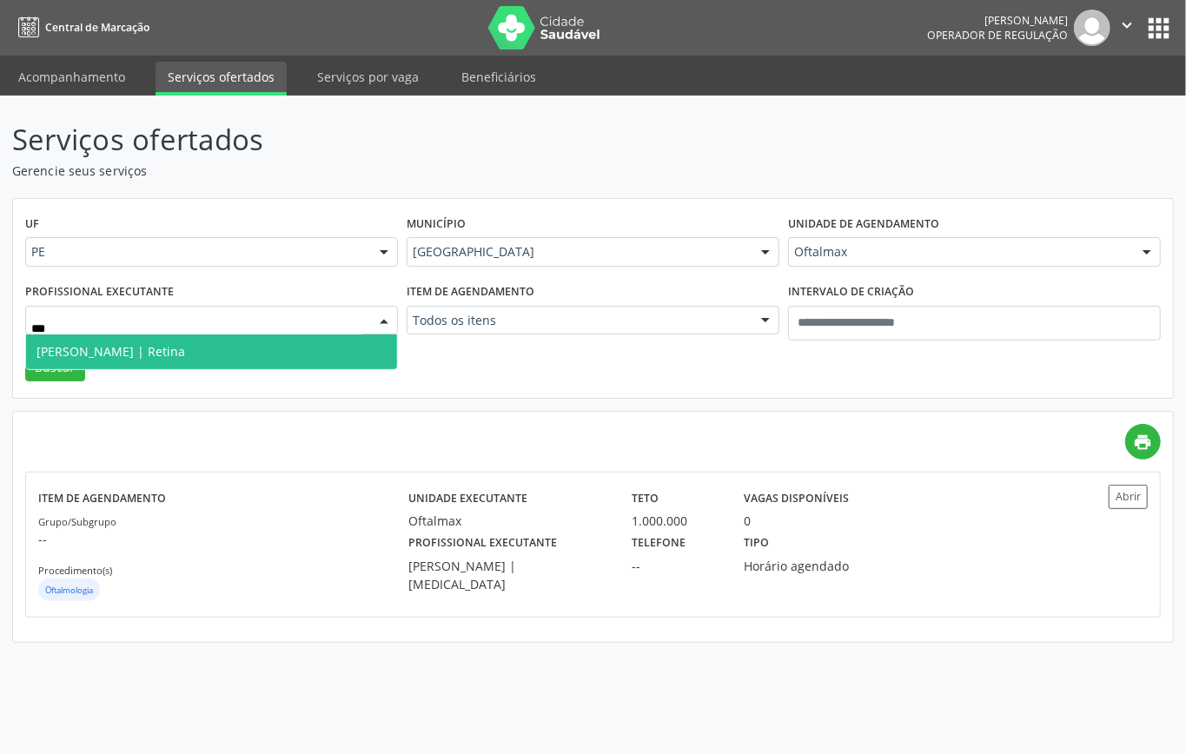
type input "****"
click at [441, 400] on div "UF PE PE Nenhum resultado encontrado para: " " Não há nenhuma opção para ser ex…" at bounding box center [592, 299] width 1161 height 202
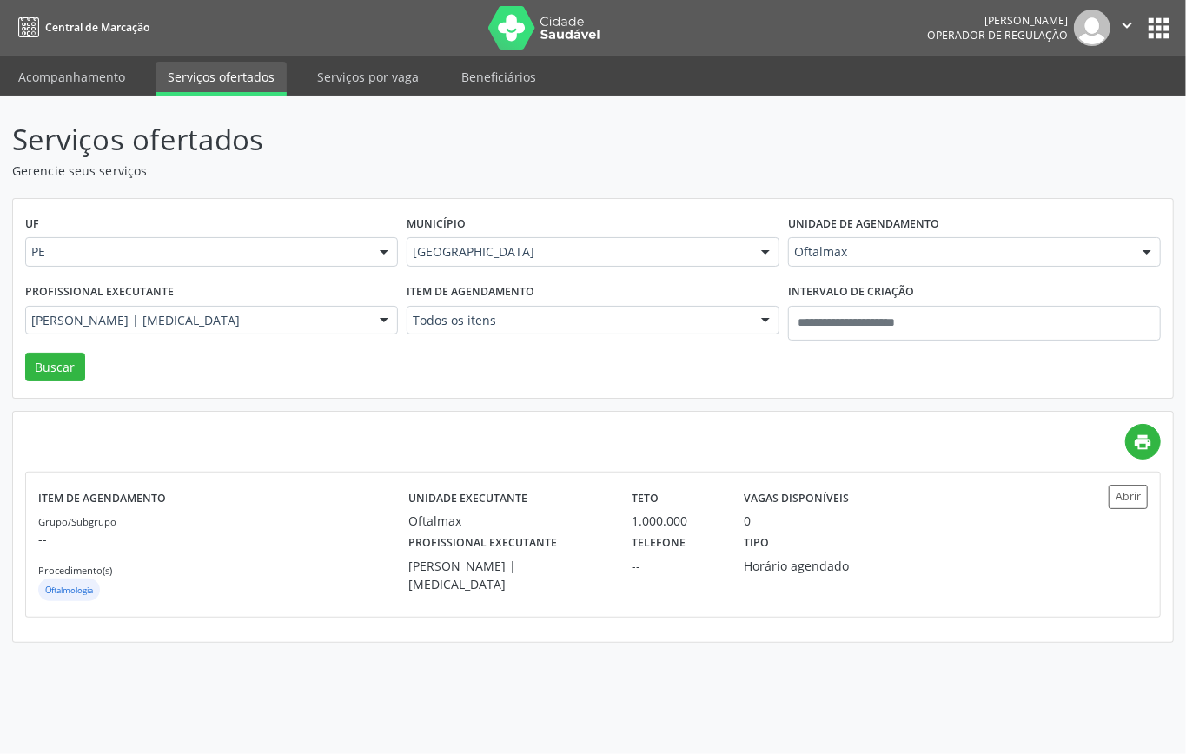
click at [490, 380] on div "UF PE PE Nenhum resultado encontrado para: " " Não há nenhuma opção para ser ex…" at bounding box center [593, 299] width 1160 height 200
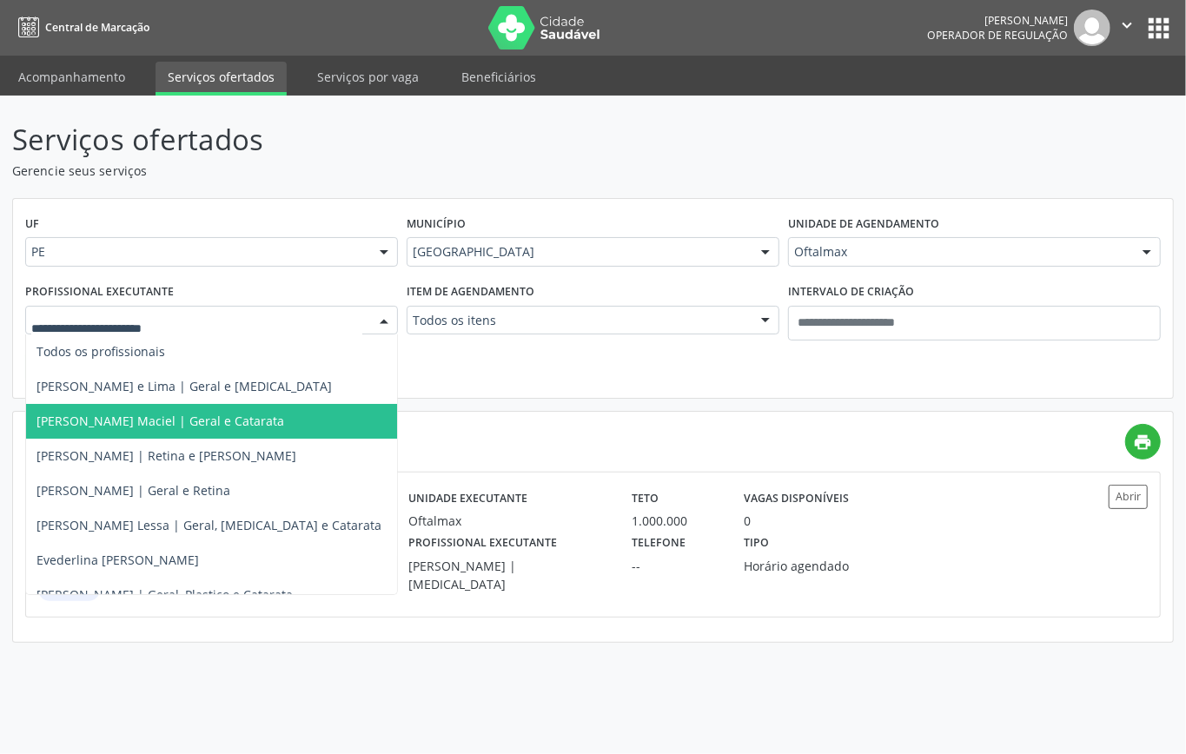
click at [206, 414] on span "[PERSON_NAME] Maciel | Geral e Catarata" at bounding box center [160, 421] width 248 height 17
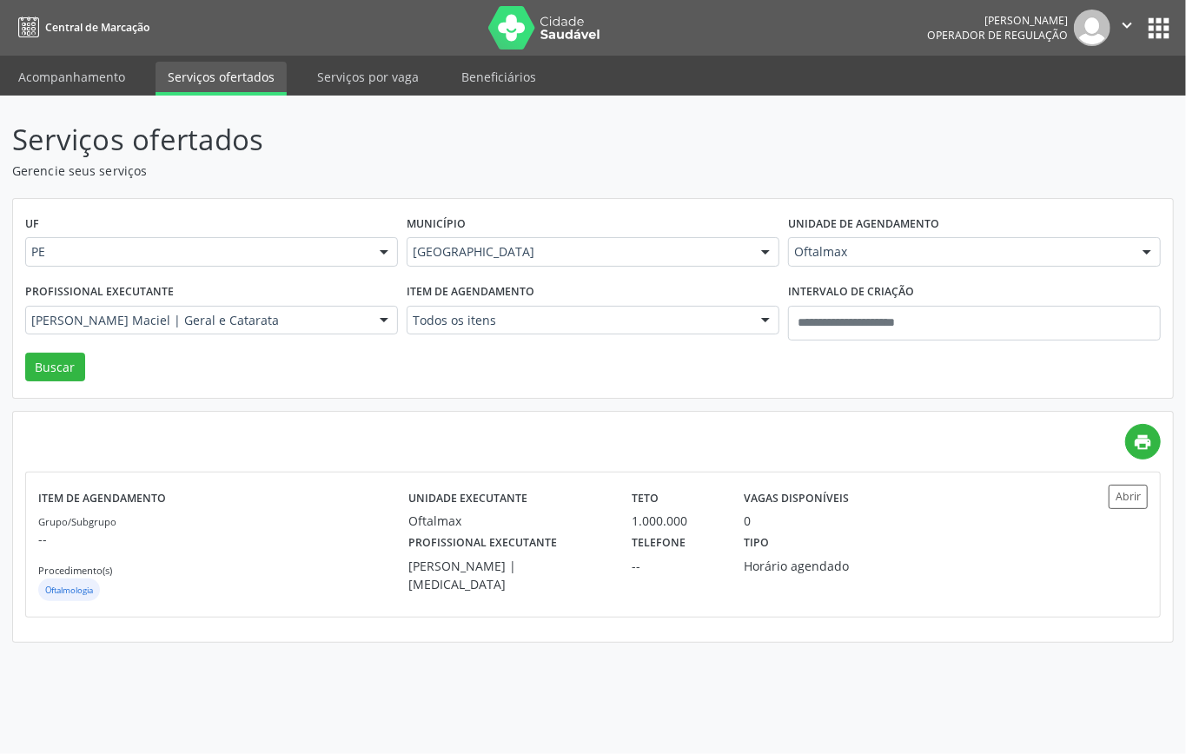
click at [19, 372] on div "UF PE PE Nenhum resultado encontrado para: " " Não há nenhuma opção para ser ex…" at bounding box center [593, 299] width 1160 height 200
click at [45, 374] on button "Buscar" at bounding box center [55, 368] width 60 height 30
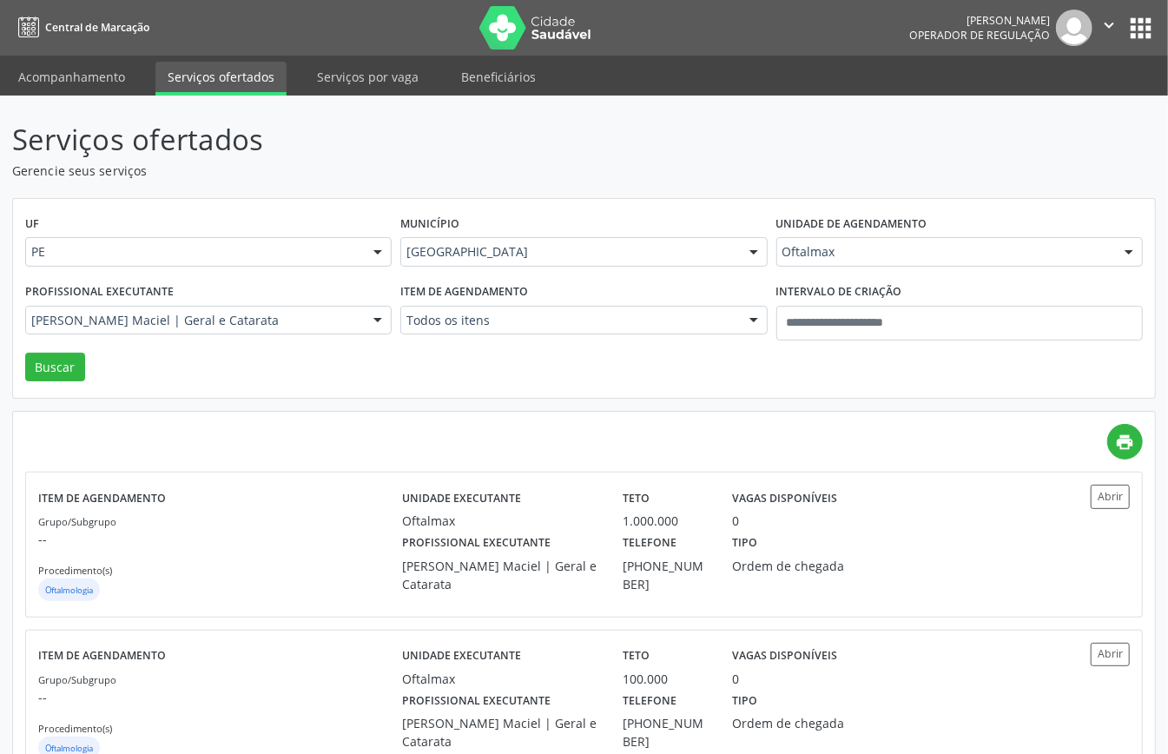
scroll to position [61, 0]
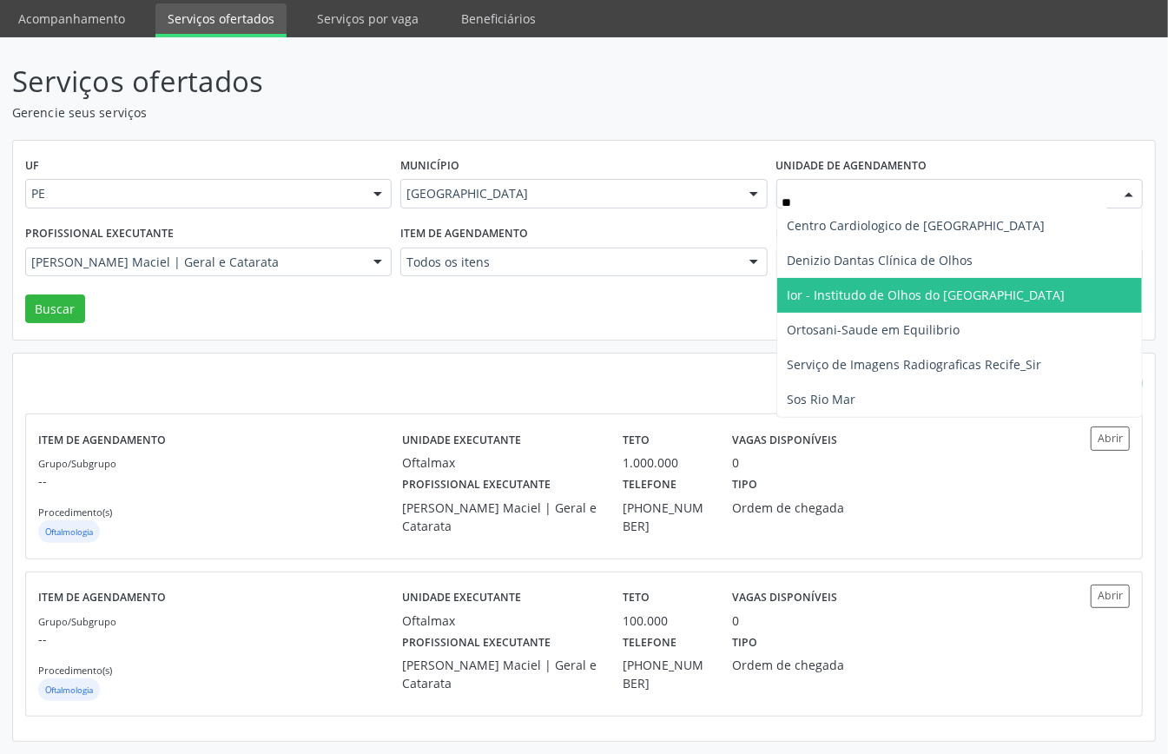
type input "***"
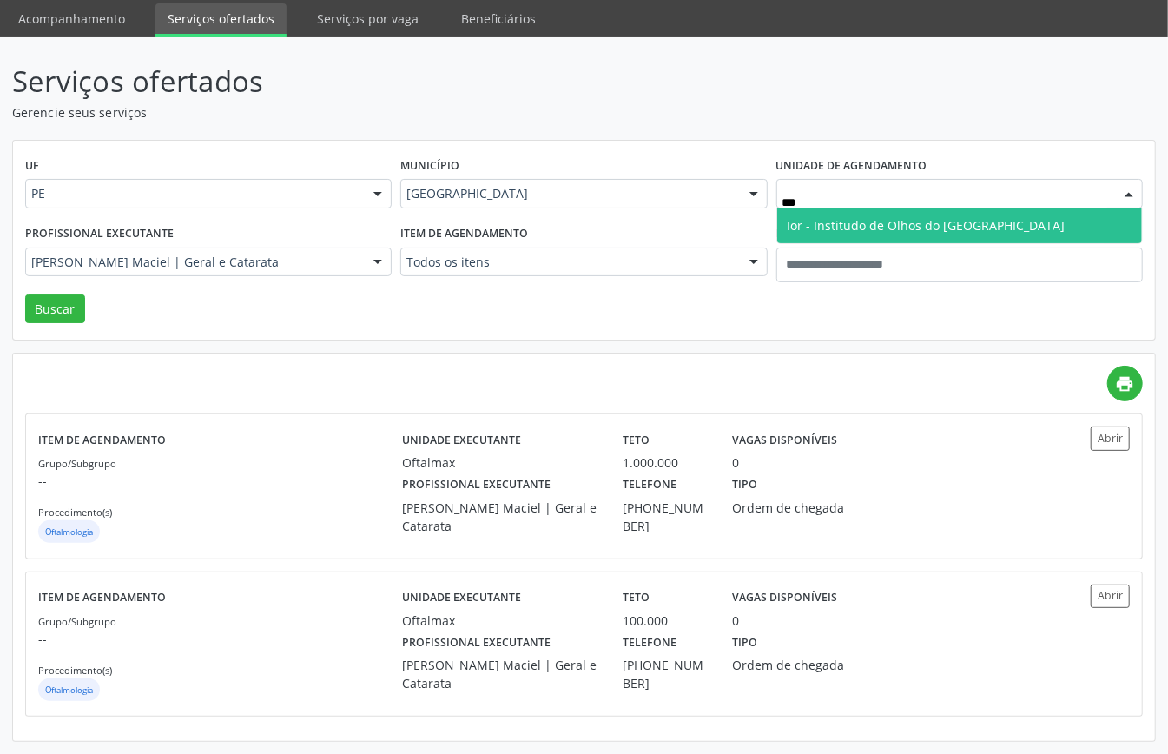
click at [821, 217] on span "Ior - Institudo de Olhos do [GEOGRAPHIC_DATA]" at bounding box center [927, 225] width 278 height 17
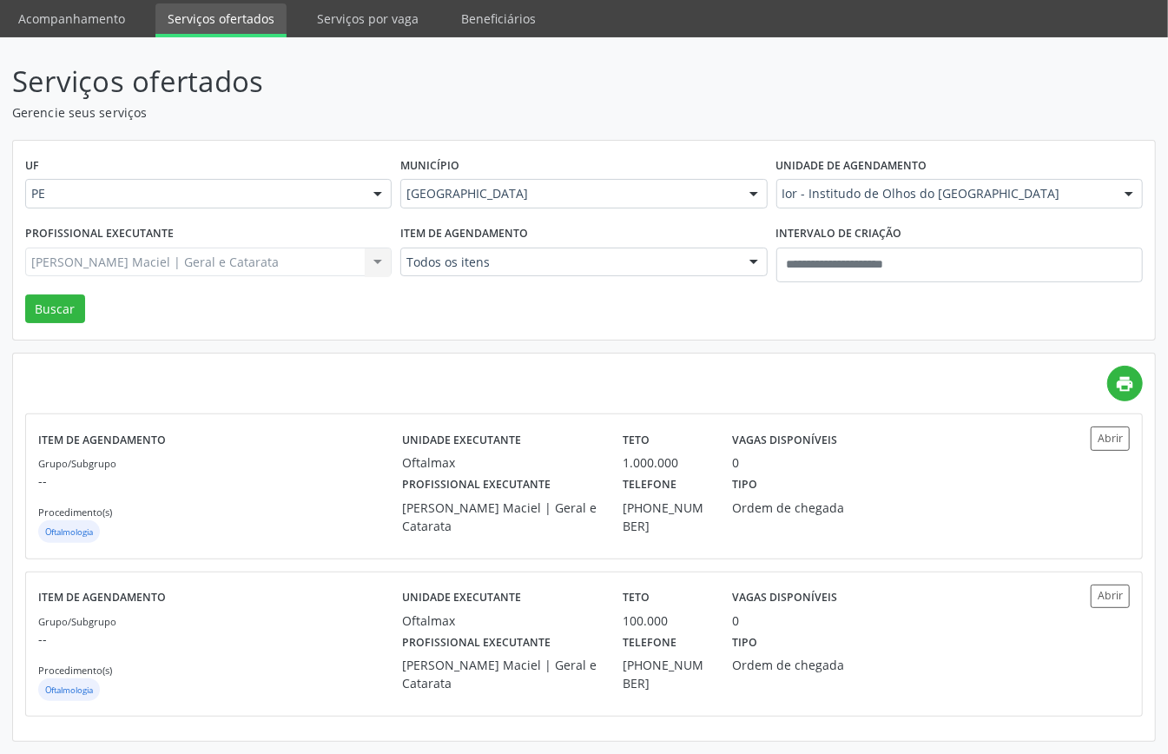
click at [289, 252] on div "[PERSON_NAME] | Geral e Catarata Todos os profissionais [PERSON_NAME] e [GEOGRA…" at bounding box center [208, 263] width 367 height 30
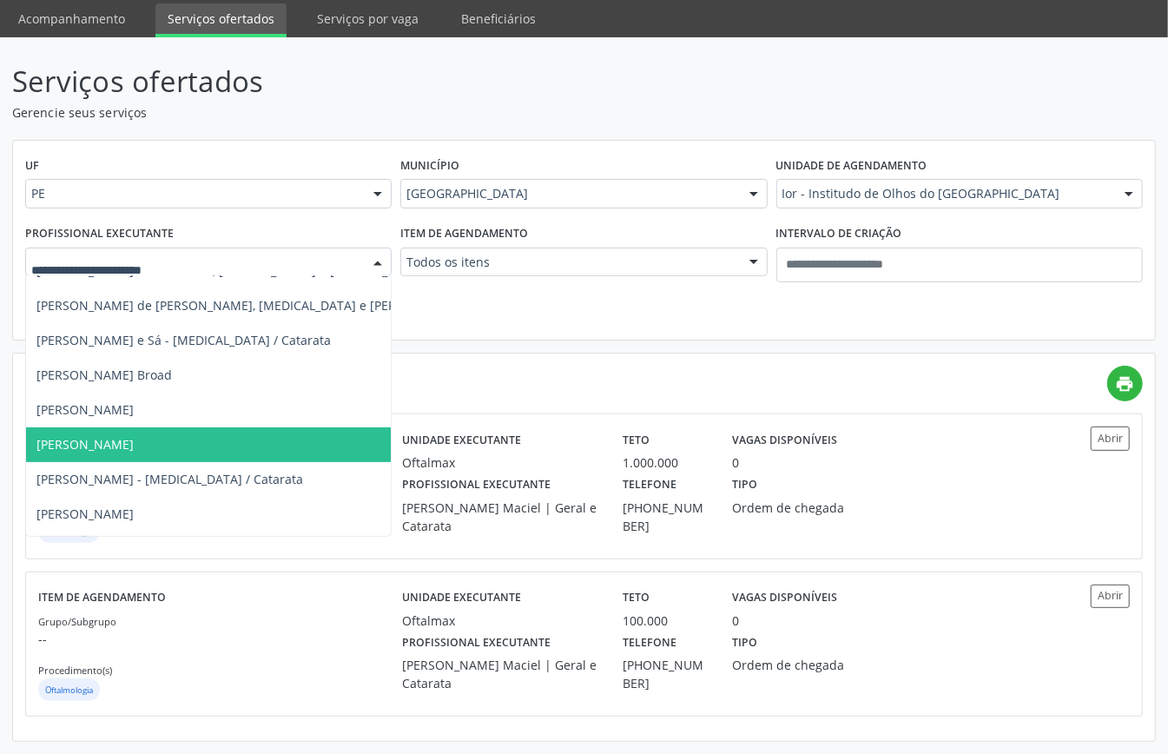
scroll to position [592, 0]
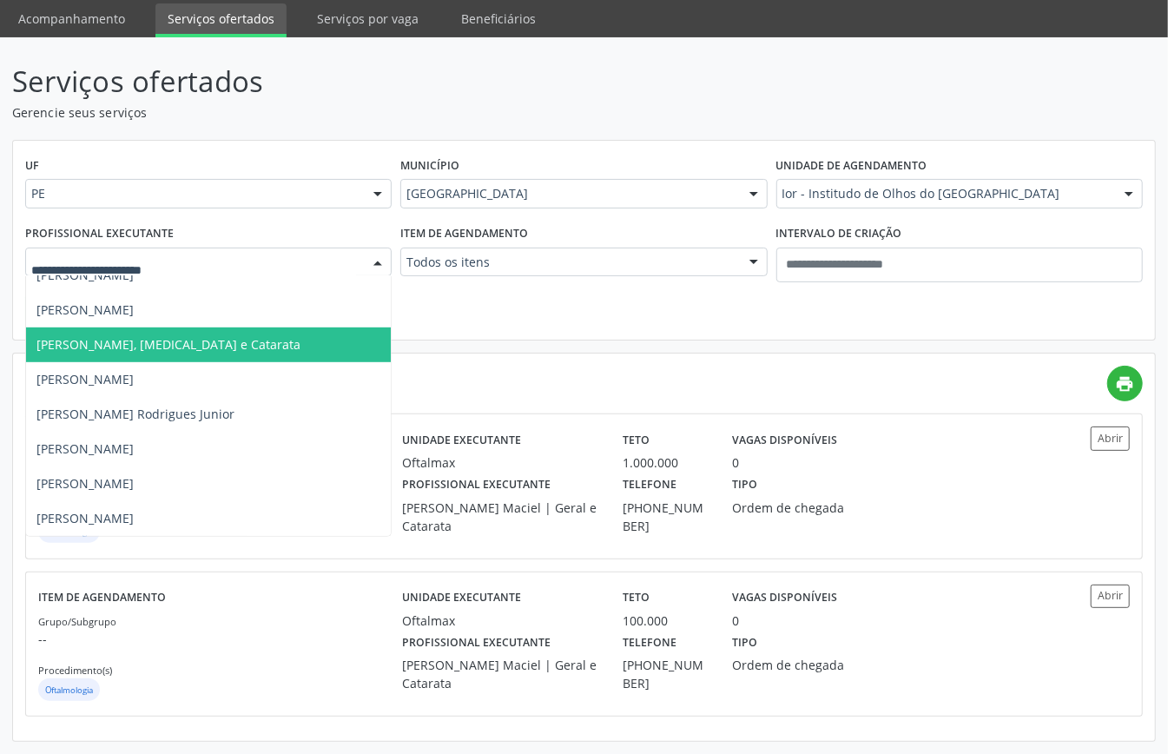
click at [199, 336] on span "[PERSON_NAME], [MEDICAL_DATA] e Catarata" at bounding box center [168, 344] width 264 height 17
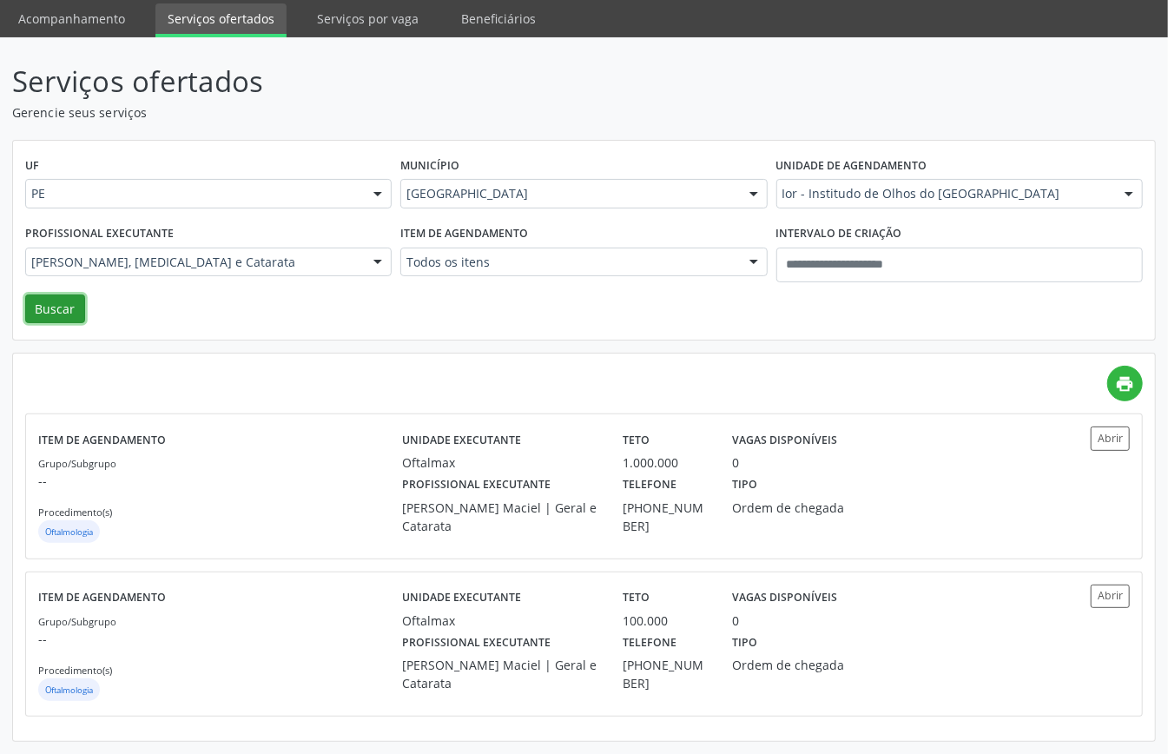
click at [80, 302] on button "Buscar" at bounding box center [55, 309] width 60 height 30
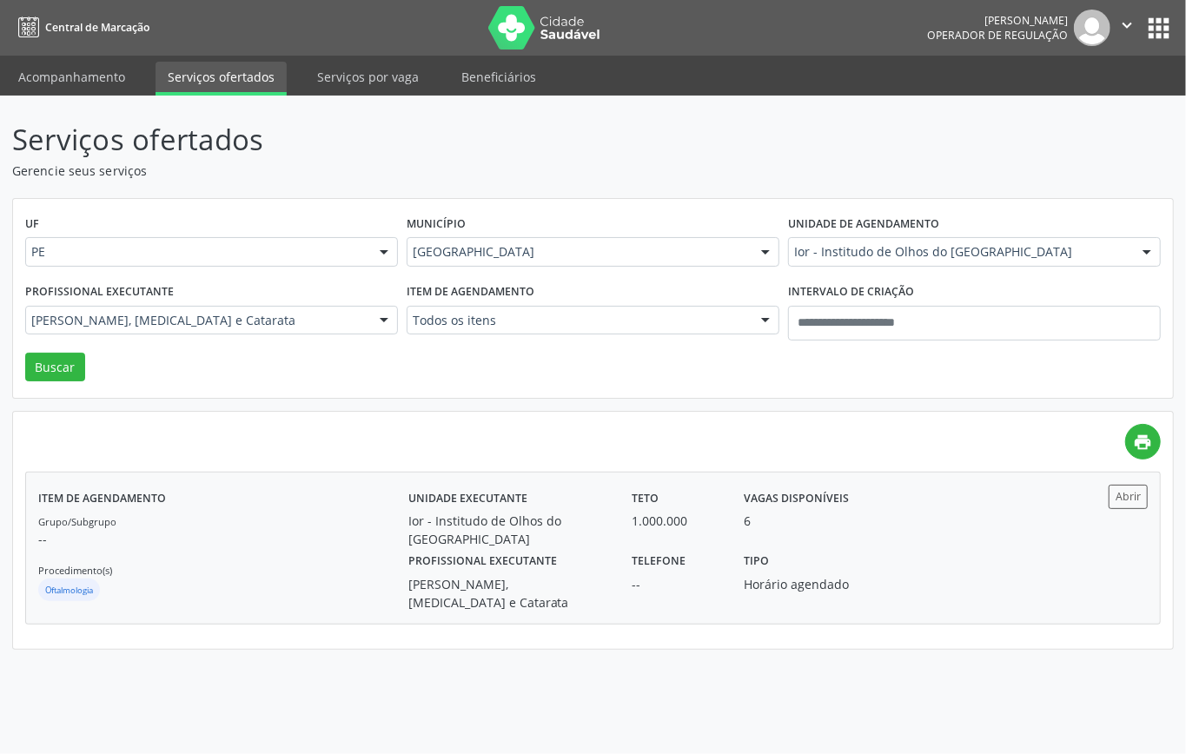
click at [318, 516] on div "Grupo/Subgrupo -- Procedimento(s) Oftalmologia" at bounding box center [223, 558] width 370 height 93
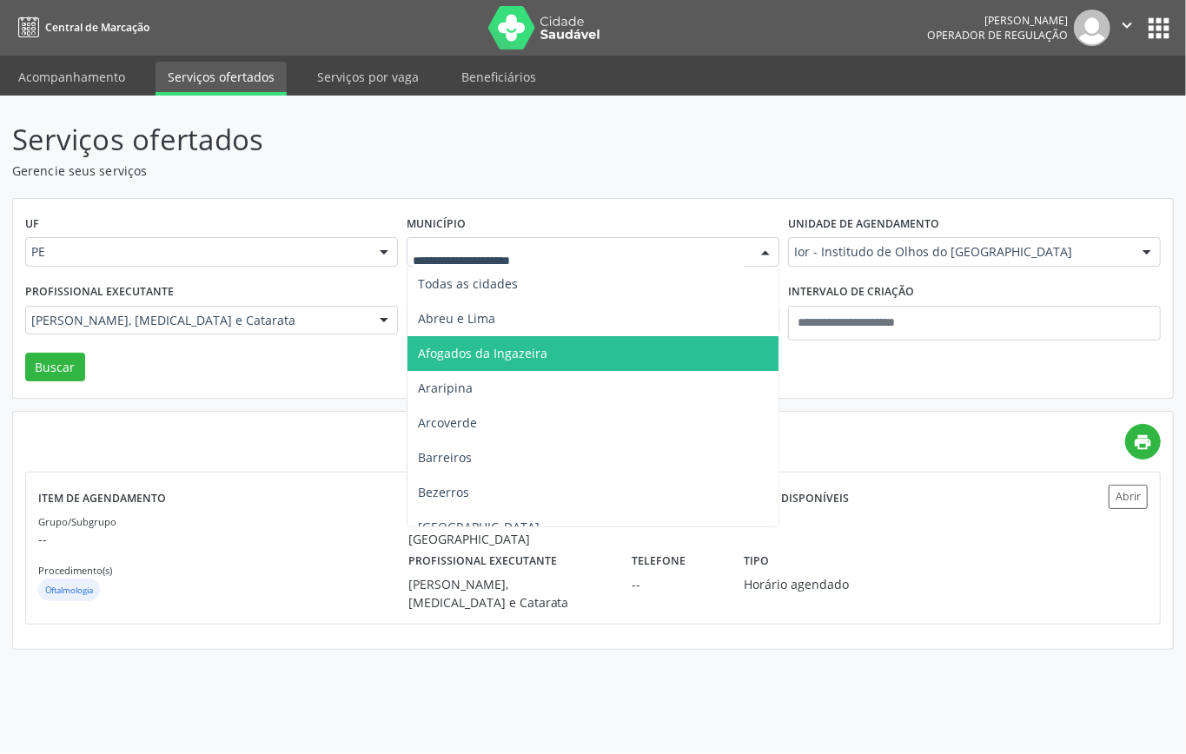
type input "*"
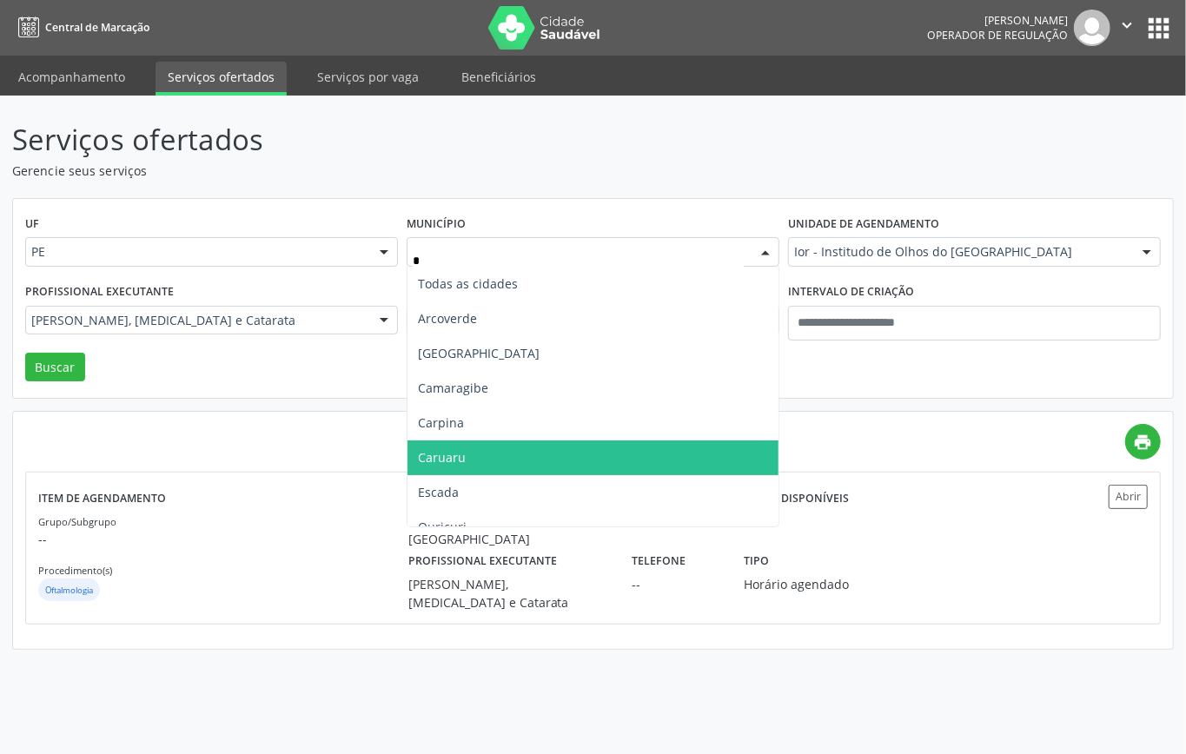
click at [469, 453] on span "Caruaru" at bounding box center [592, 457] width 371 height 35
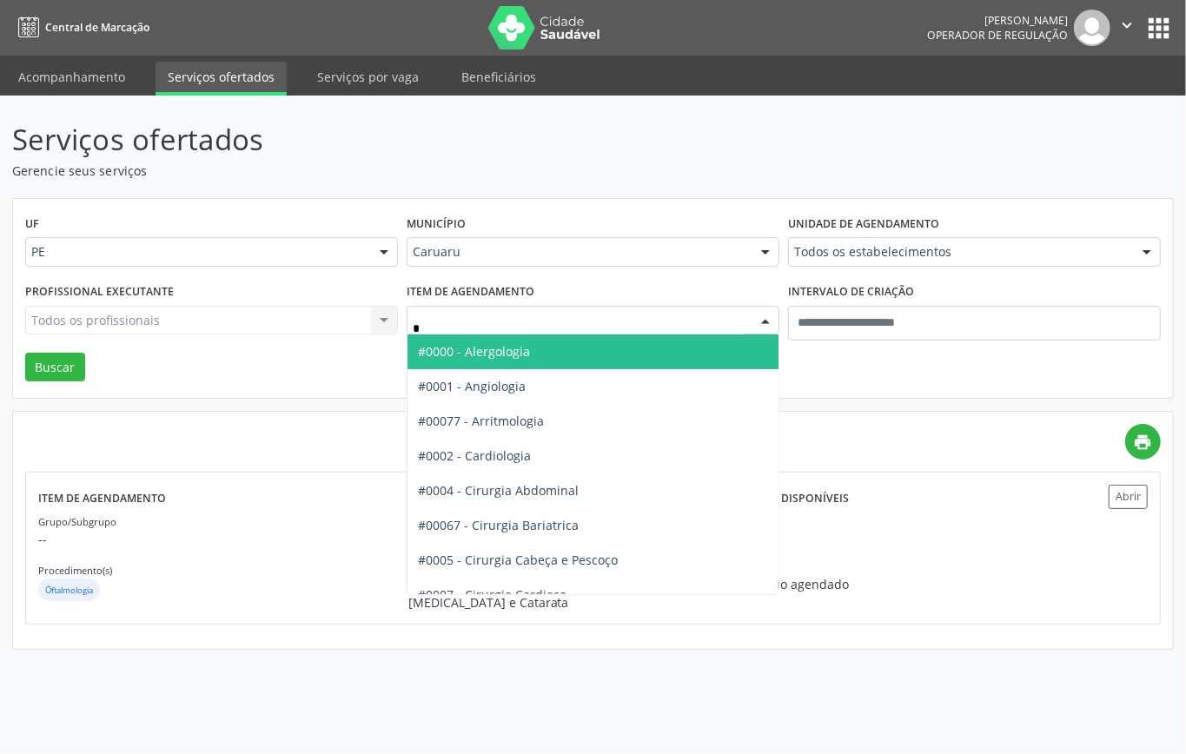
type input "**"
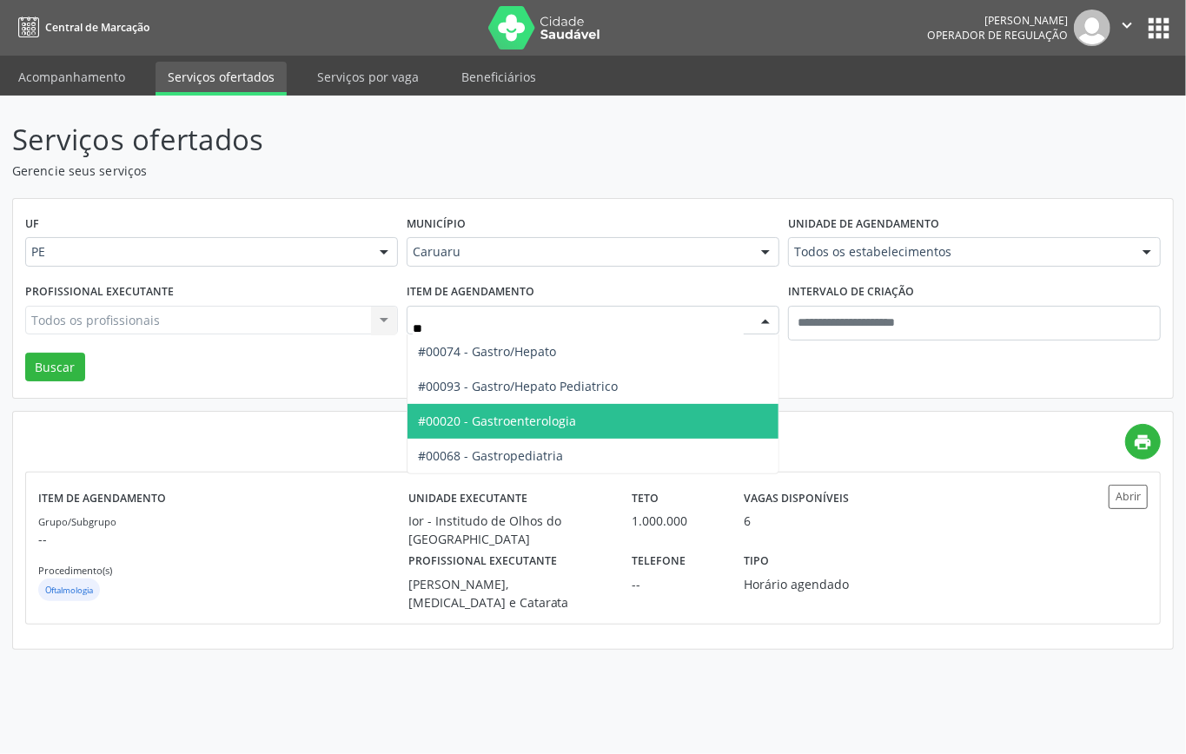
click at [494, 411] on span "#00020 - Gastroenterologia" at bounding box center [592, 421] width 371 height 35
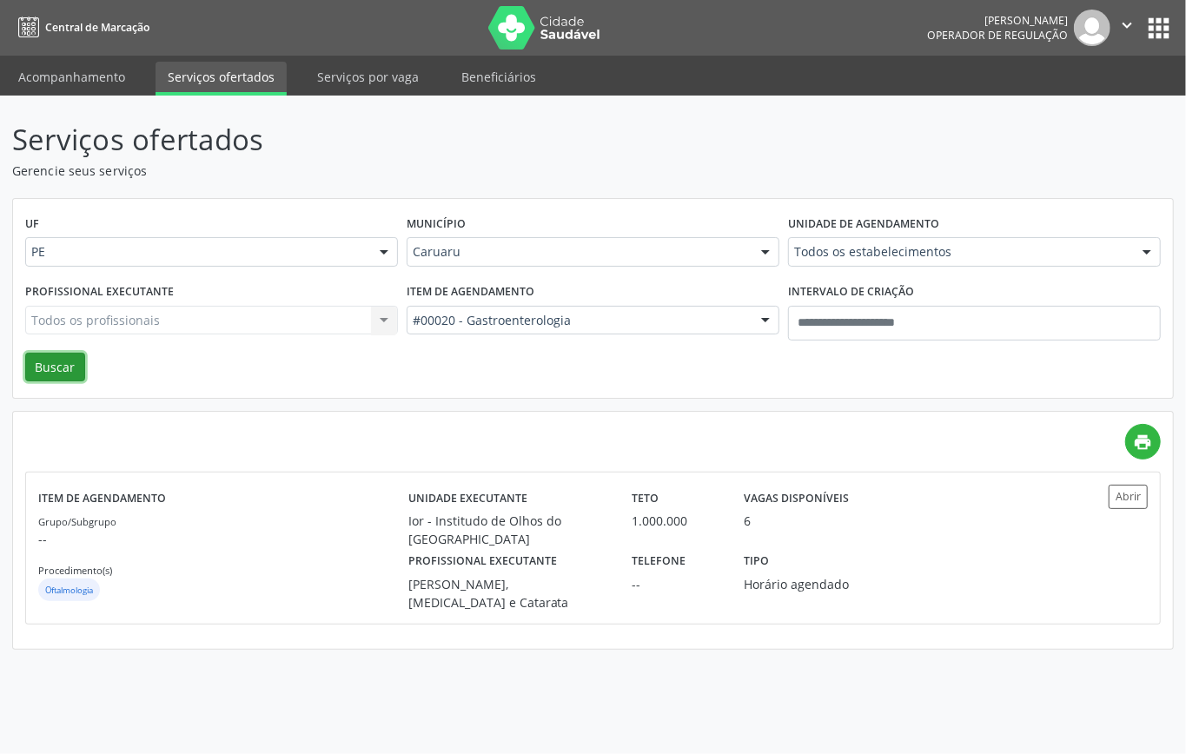
click at [60, 359] on button "Buscar" at bounding box center [55, 368] width 60 height 30
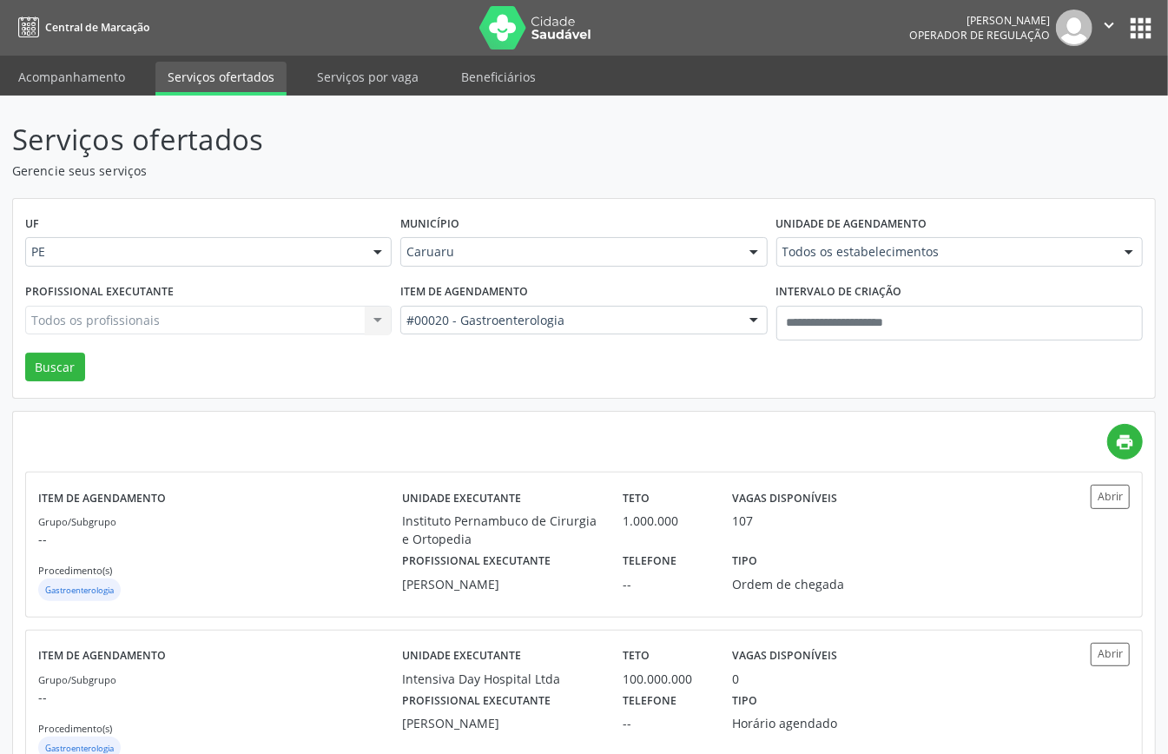
scroll to position [231, 0]
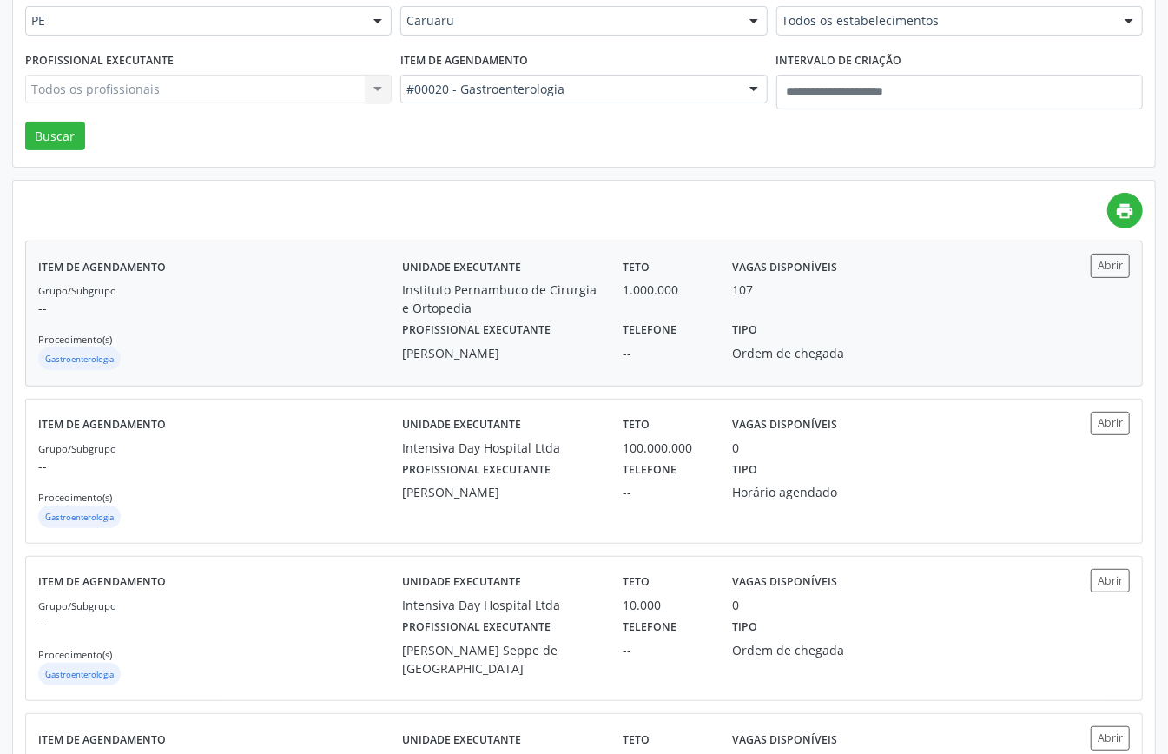
click at [301, 313] on p "--" at bounding box center [220, 308] width 364 height 18
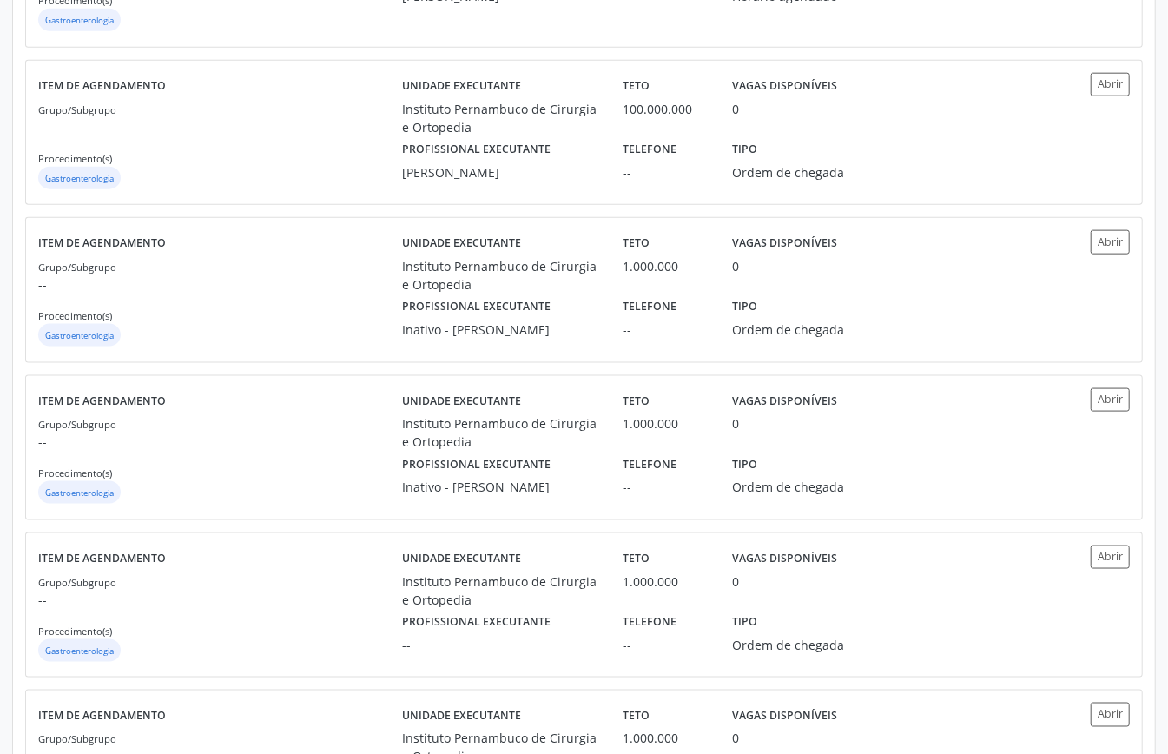
scroll to position [926, 0]
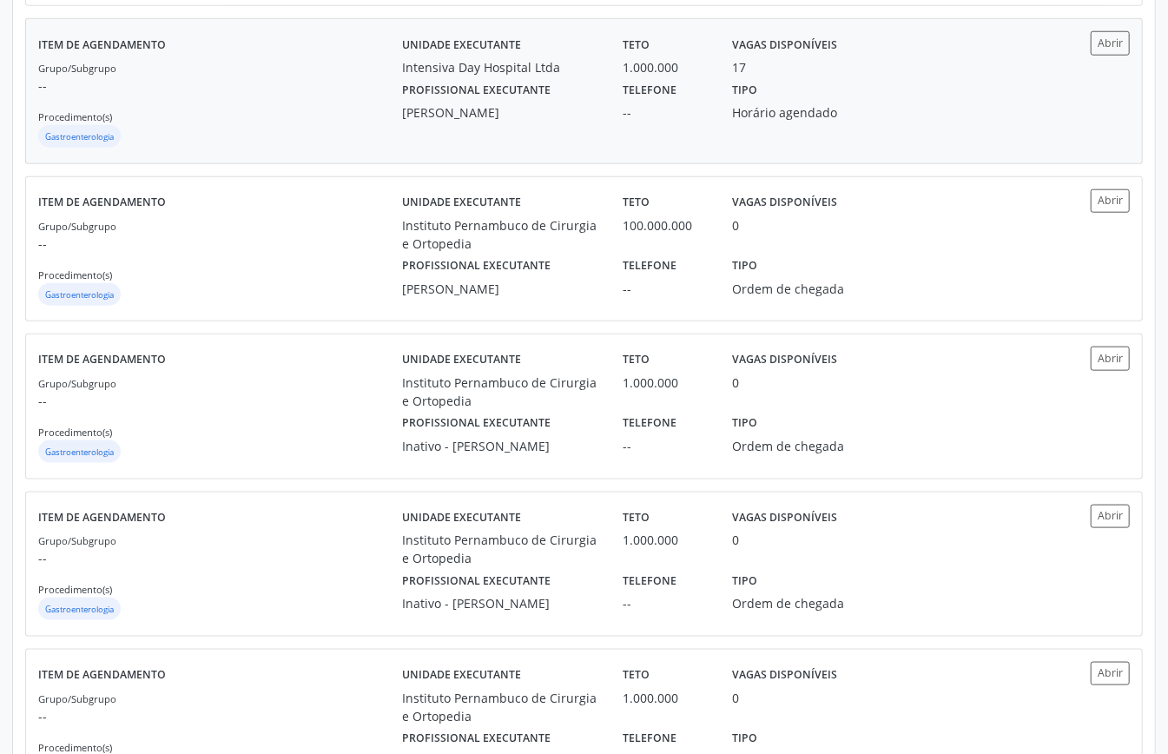
click at [328, 89] on p "--" at bounding box center [220, 85] width 364 height 18
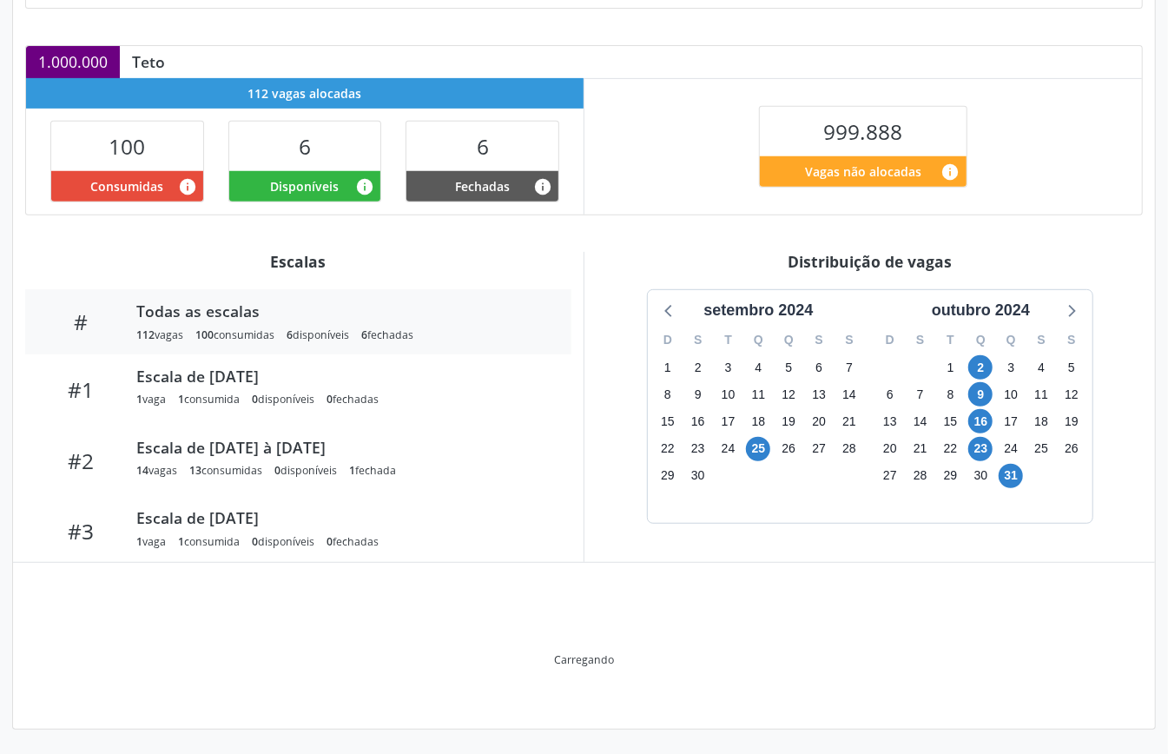
scroll to position [268, 0]
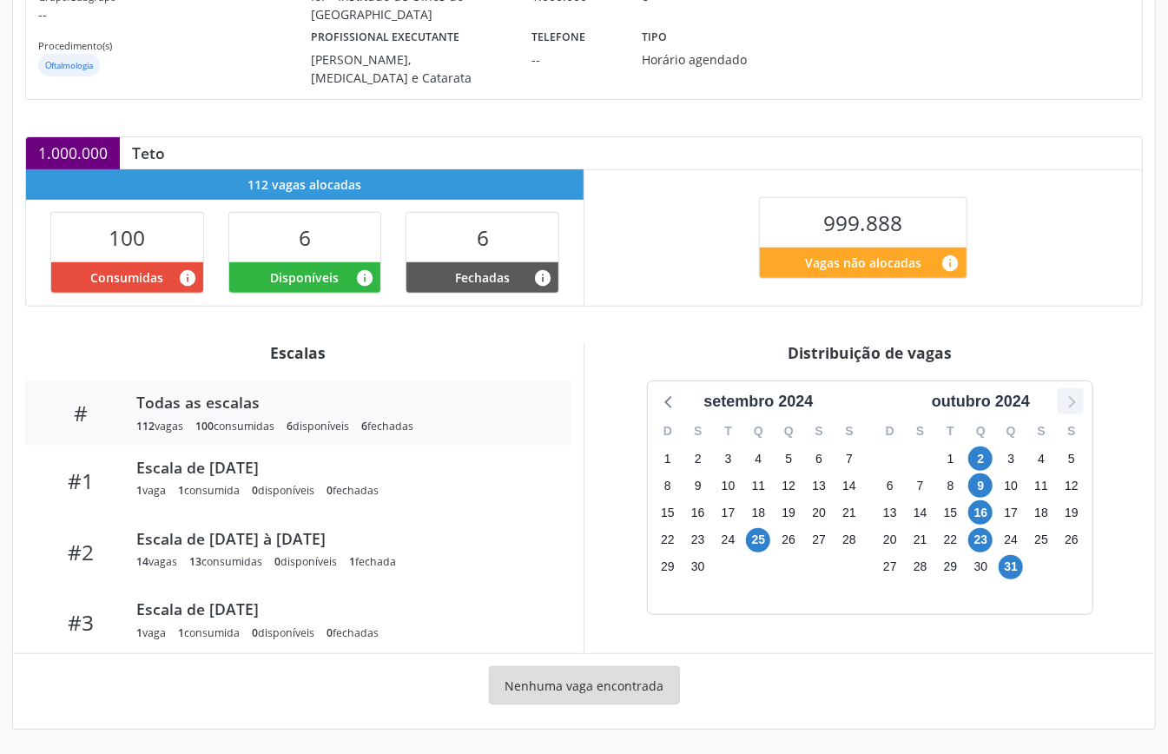
click at [1077, 407] on icon at bounding box center [1071, 401] width 23 height 23
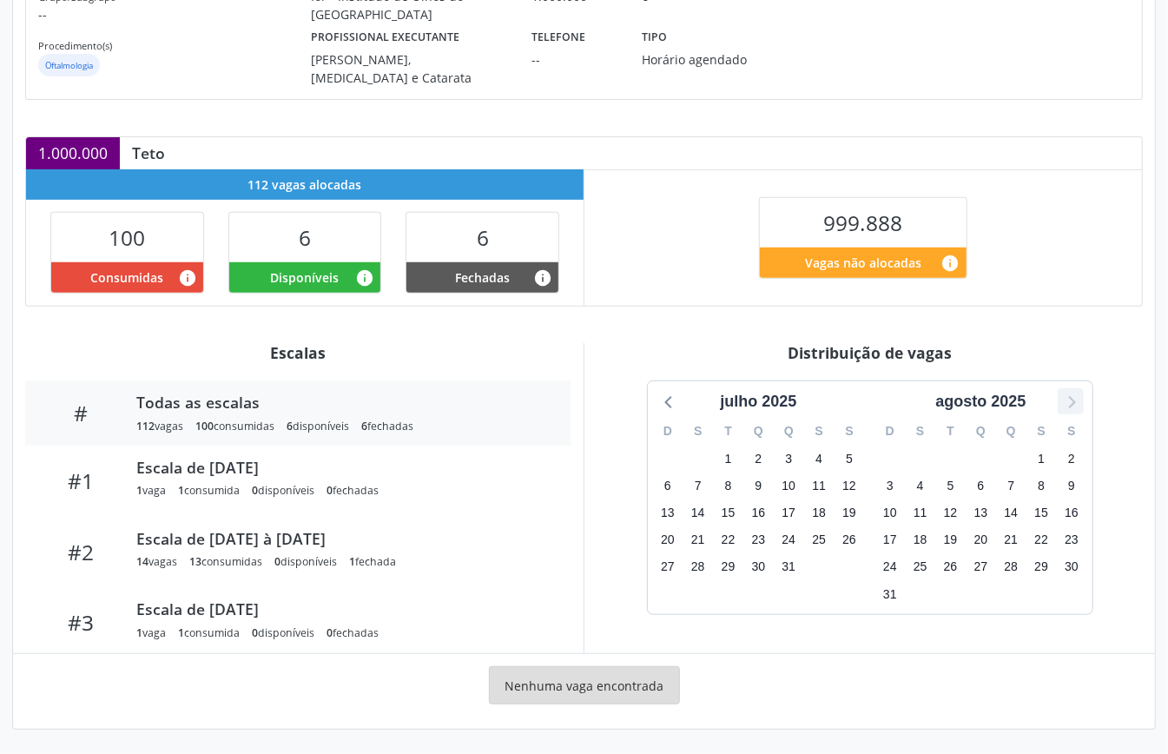
click at [1077, 407] on icon at bounding box center [1071, 401] width 23 height 23
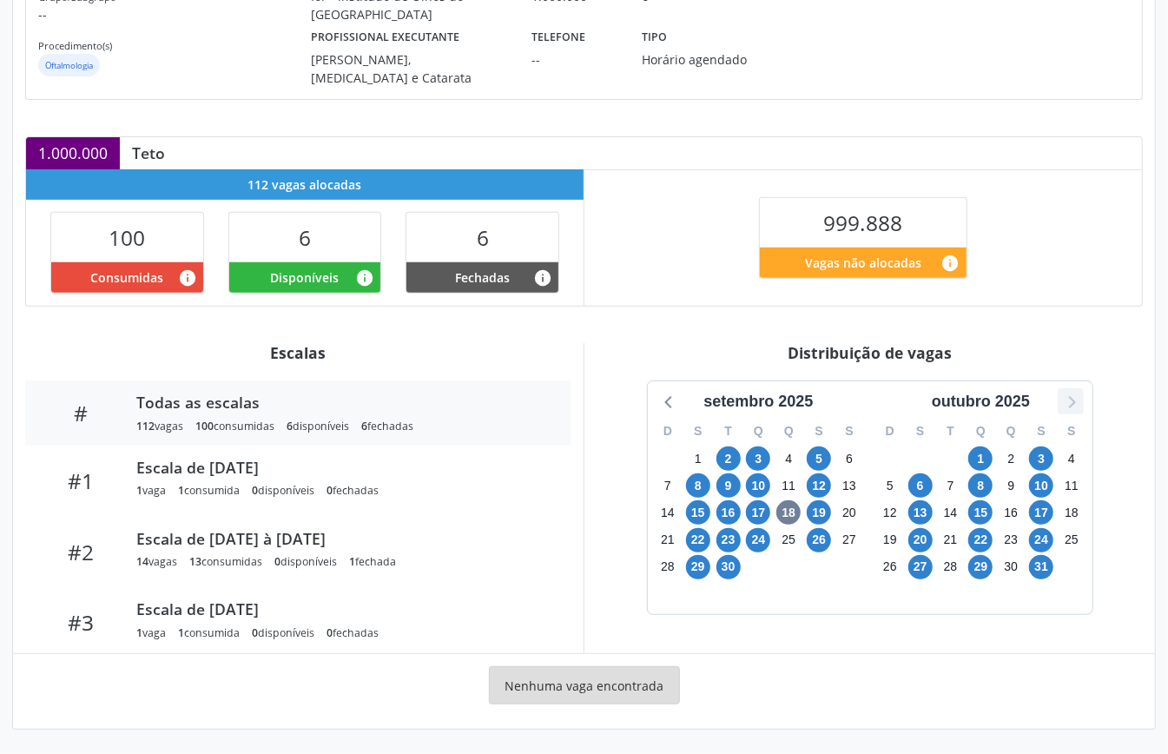
click at [1077, 407] on icon at bounding box center [1071, 401] width 23 height 23
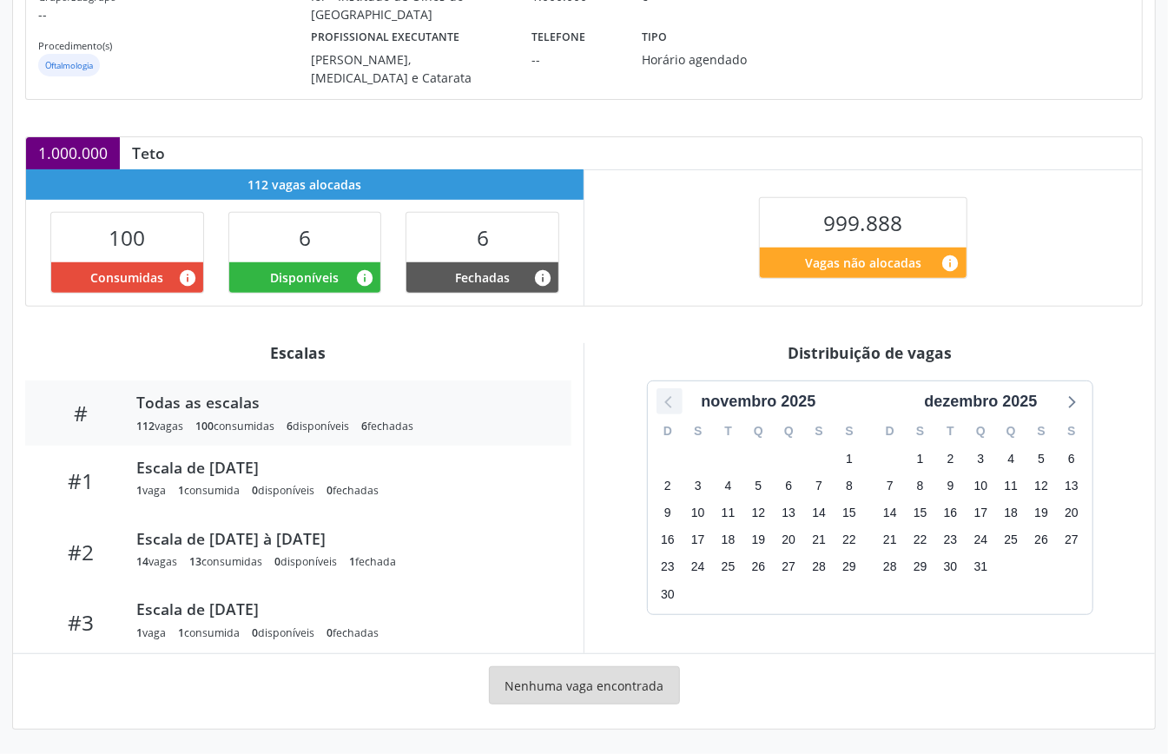
click at [665, 398] on icon at bounding box center [669, 401] width 23 height 23
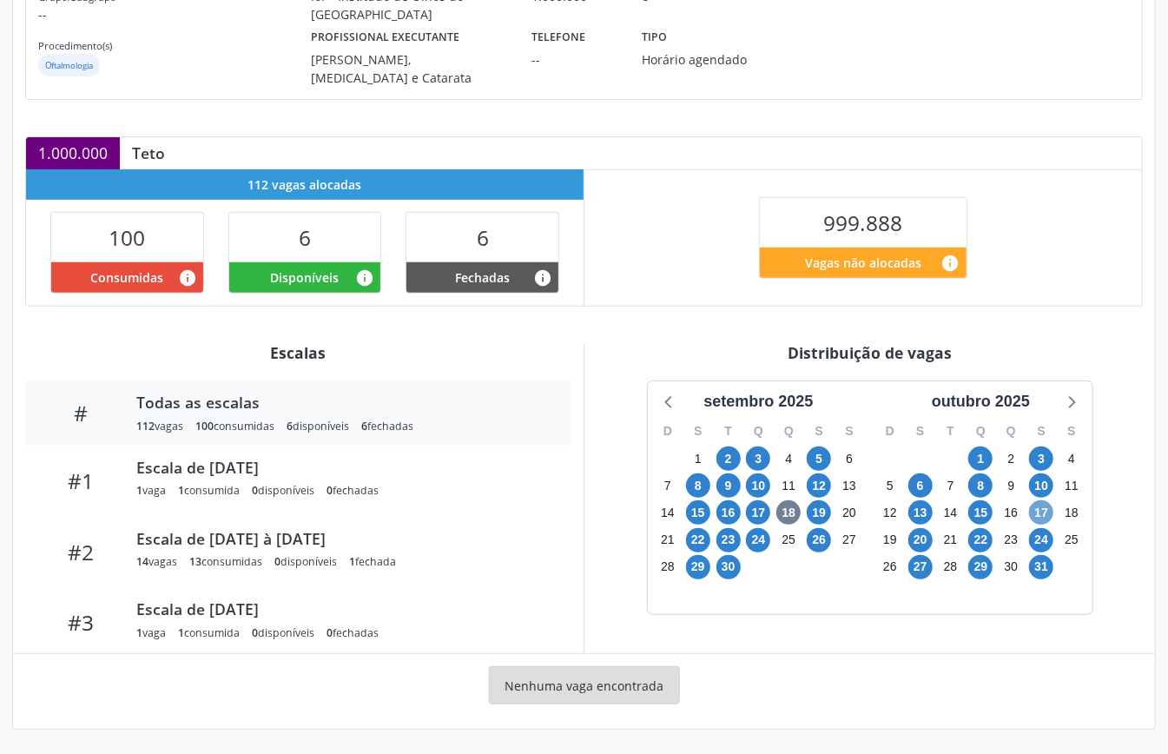
click at [1039, 513] on span "17" at bounding box center [1041, 512] width 24 height 24
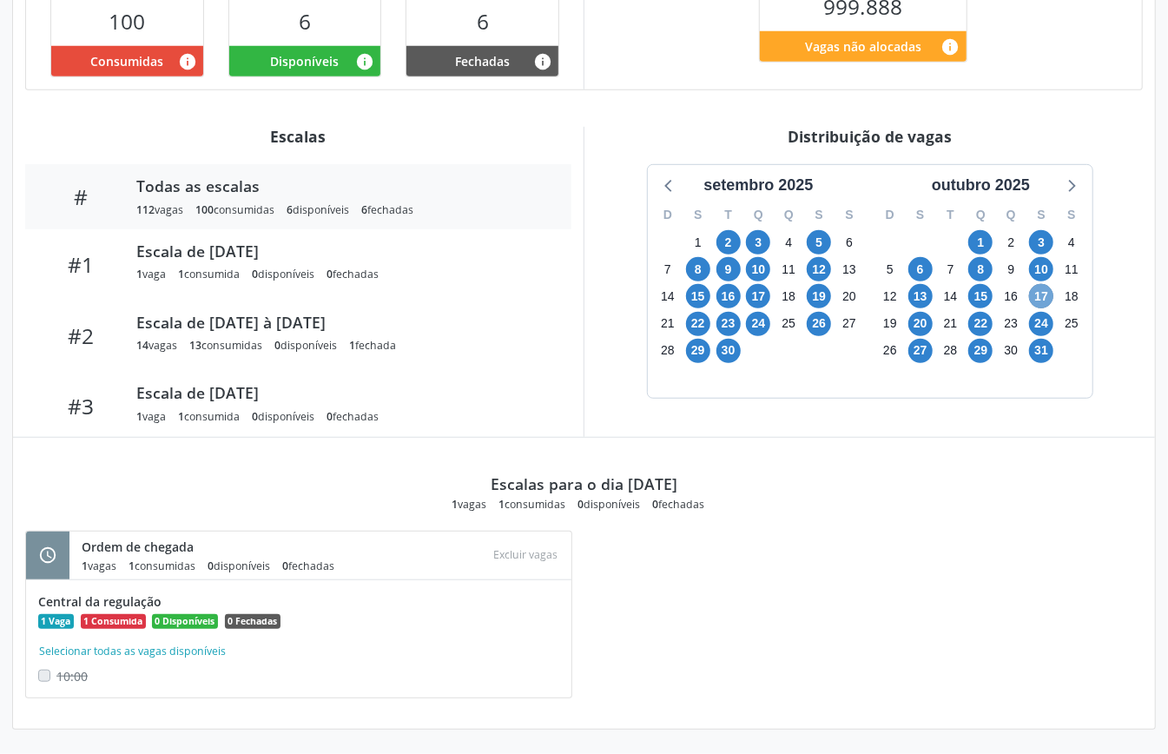
scroll to position [250, 0]
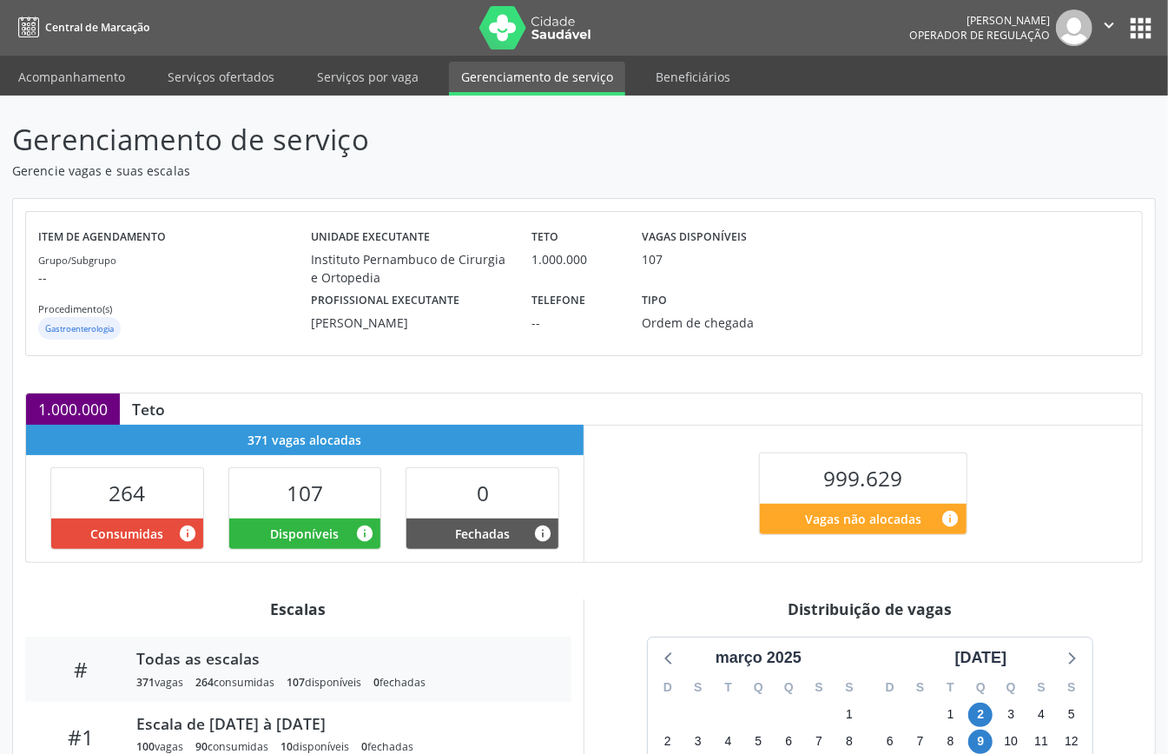
scroll to position [261, 0]
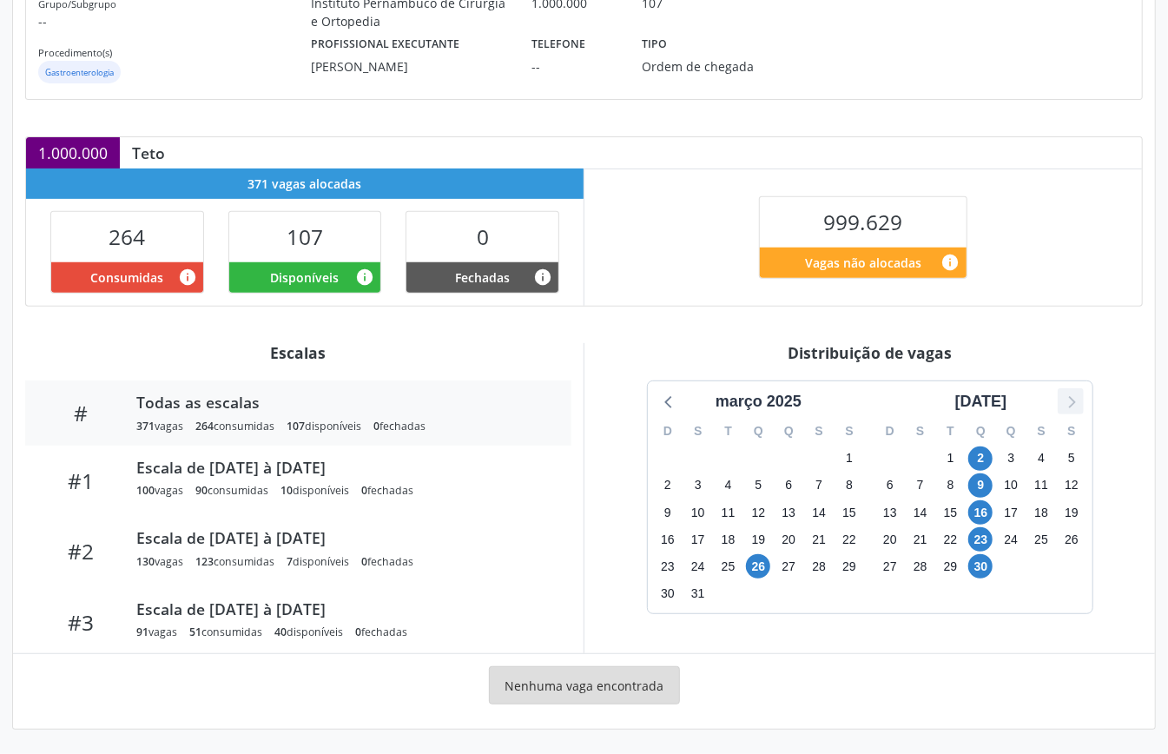
click at [1071, 400] on icon at bounding box center [1071, 401] width 23 height 23
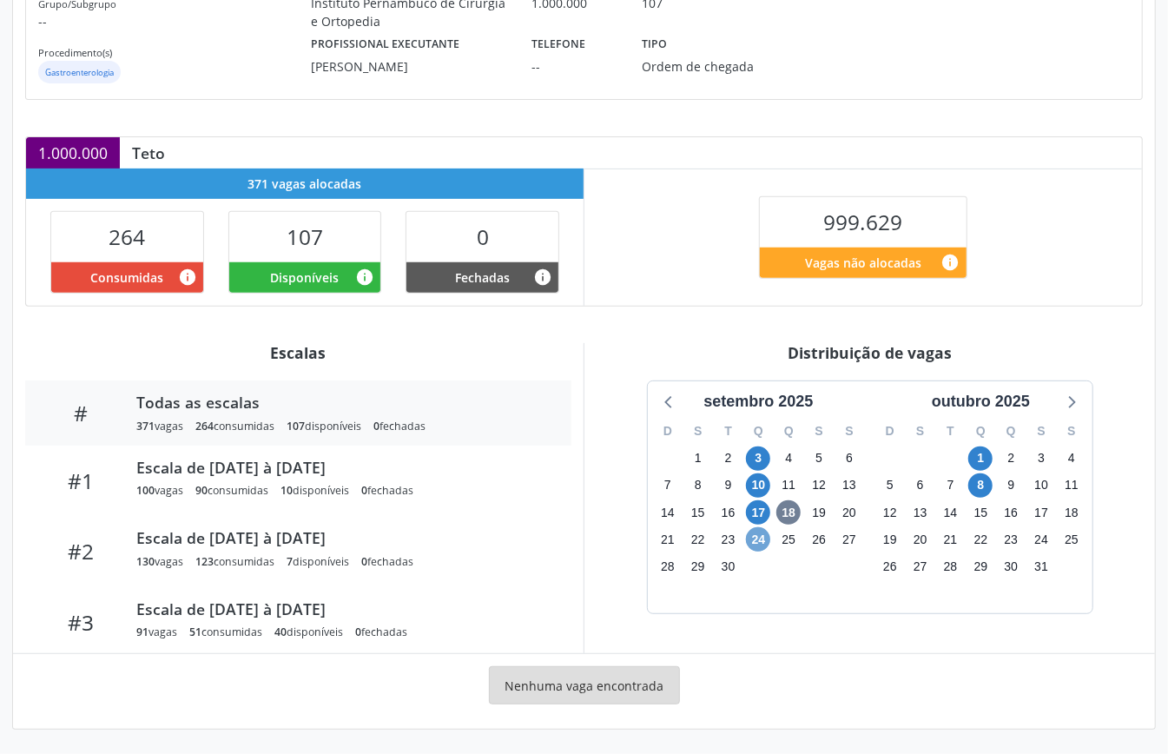
click at [758, 536] on span "24" at bounding box center [758, 539] width 24 height 24
click at [981, 485] on span "8" at bounding box center [981, 485] width 24 height 24
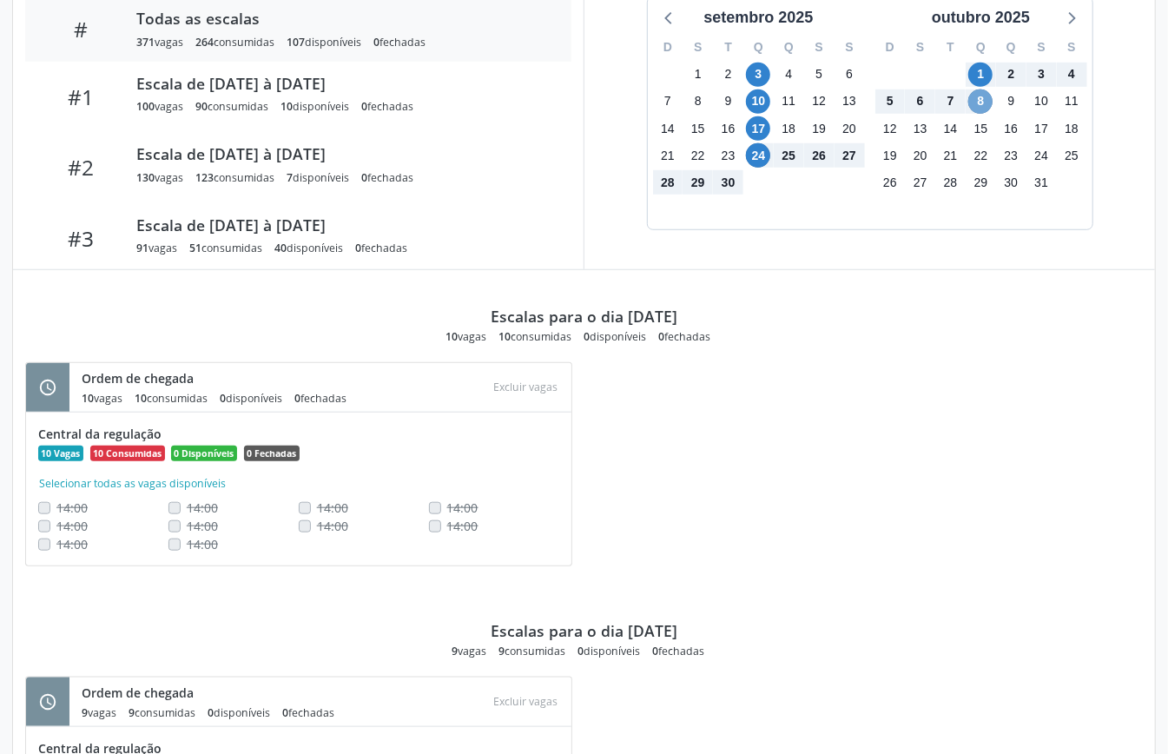
scroll to position [61, 0]
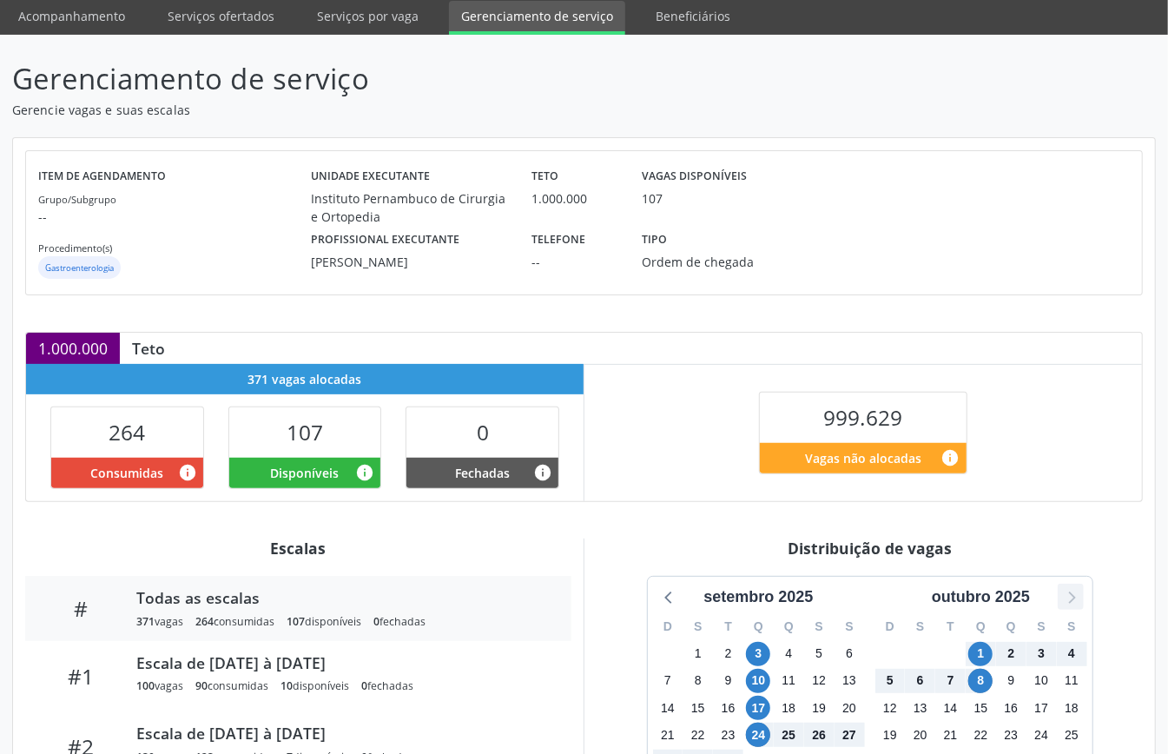
click at [1074, 606] on icon at bounding box center [1071, 597] width 23 height 23
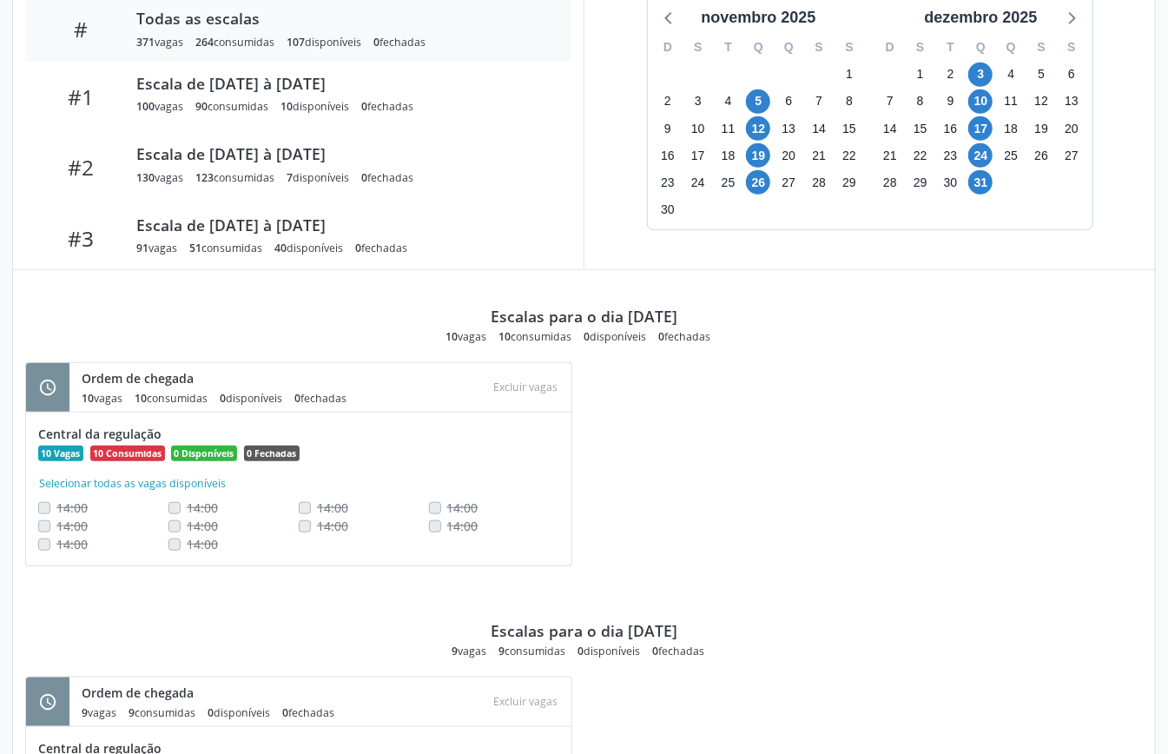
scroll to position [408, 0]
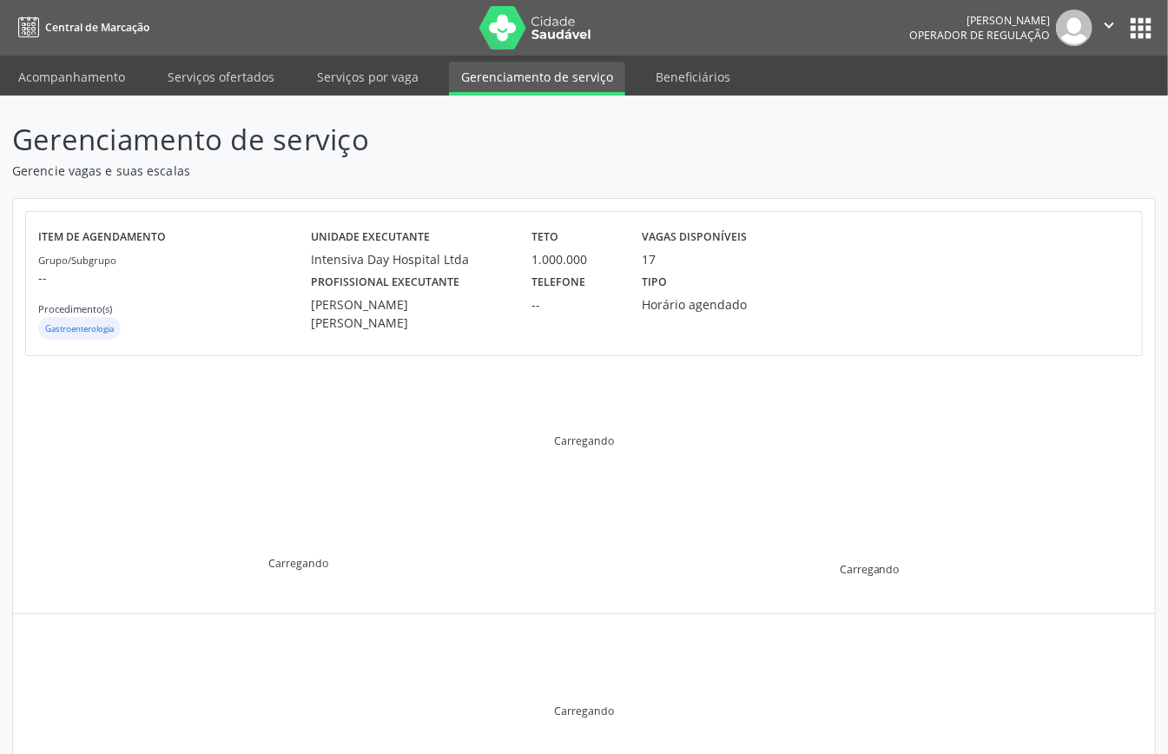
scroll to position [168, 0]
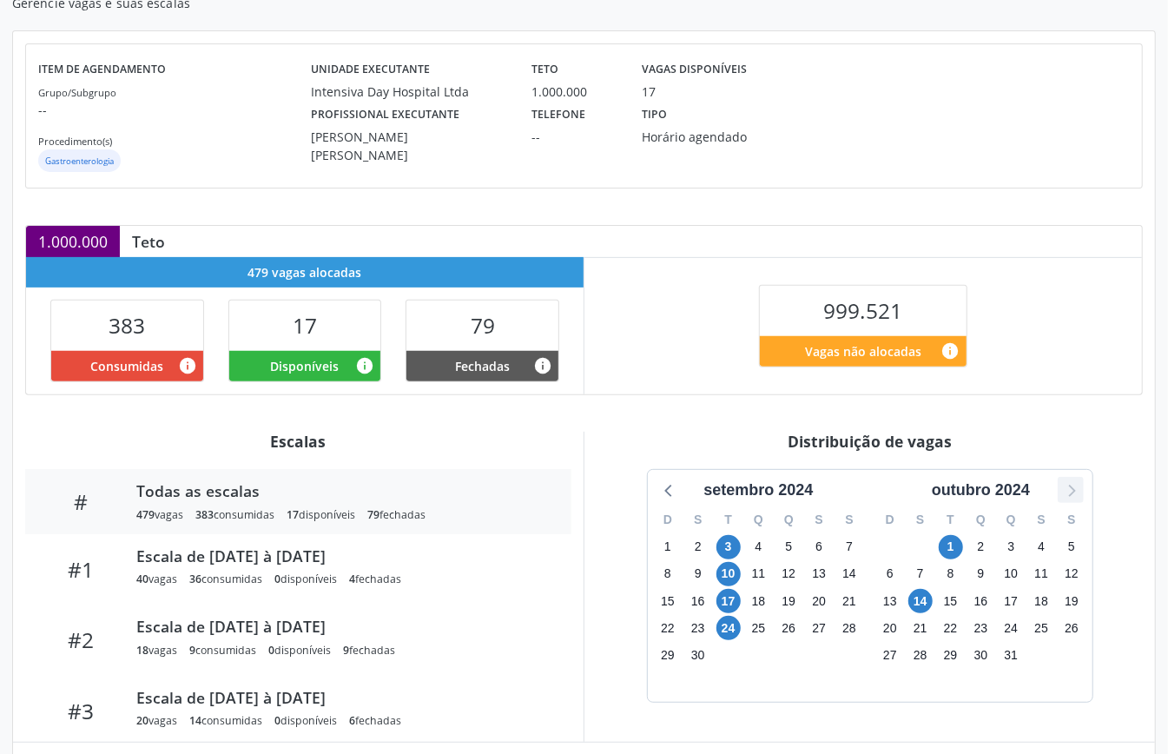
click at [1071, 486] on icon at bounding box center [1071, 490] width 23 height 23
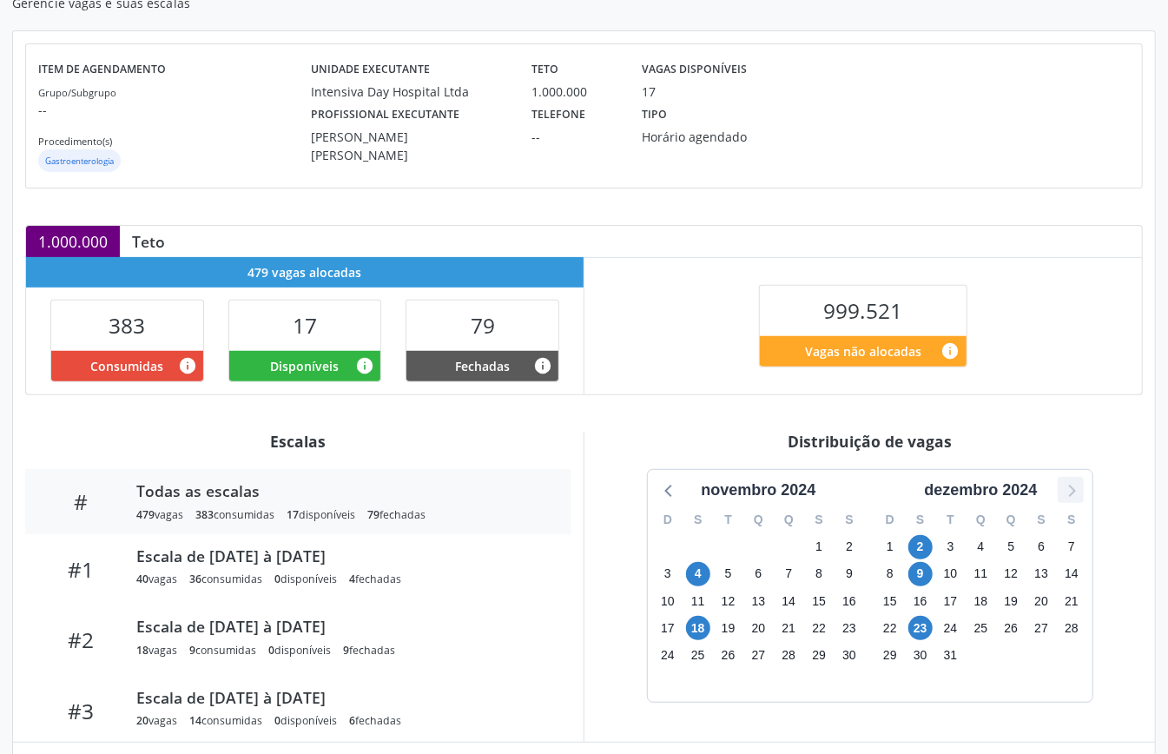
click at [1071, 486] on icon at bounding box center [1071, 490] width 23 height 23
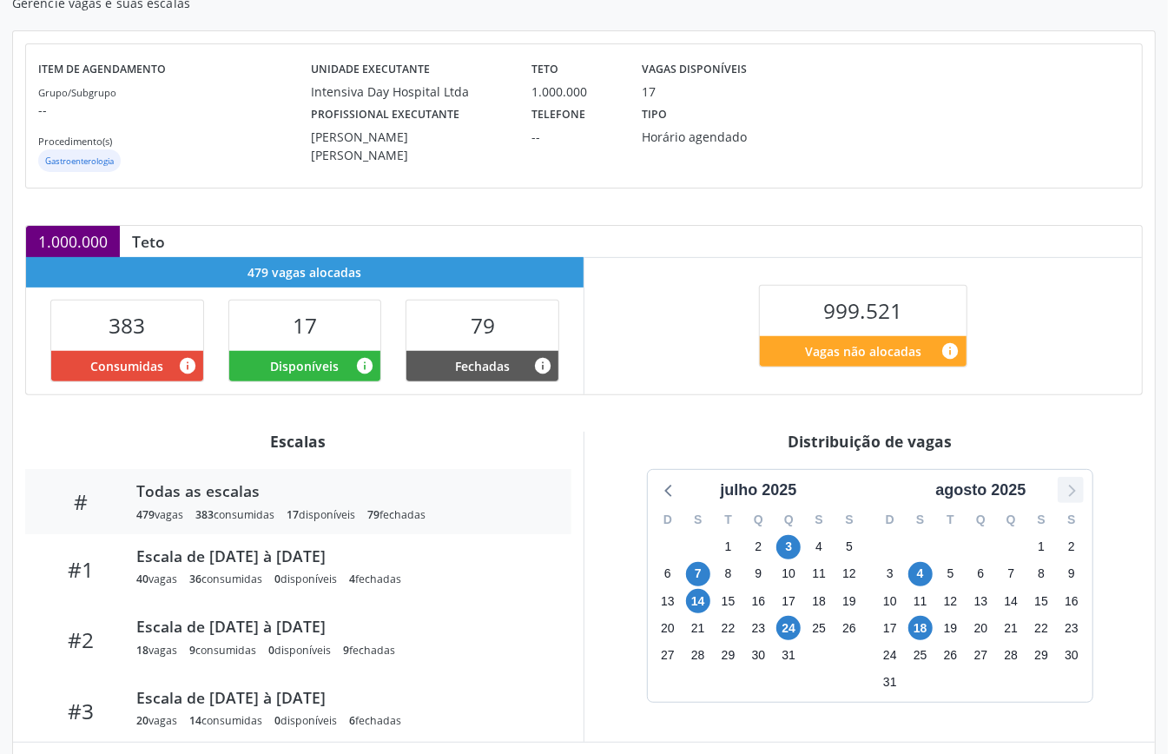
click at [1071, 486] on icon at bounding box center [1071, 490] width 23 height 23
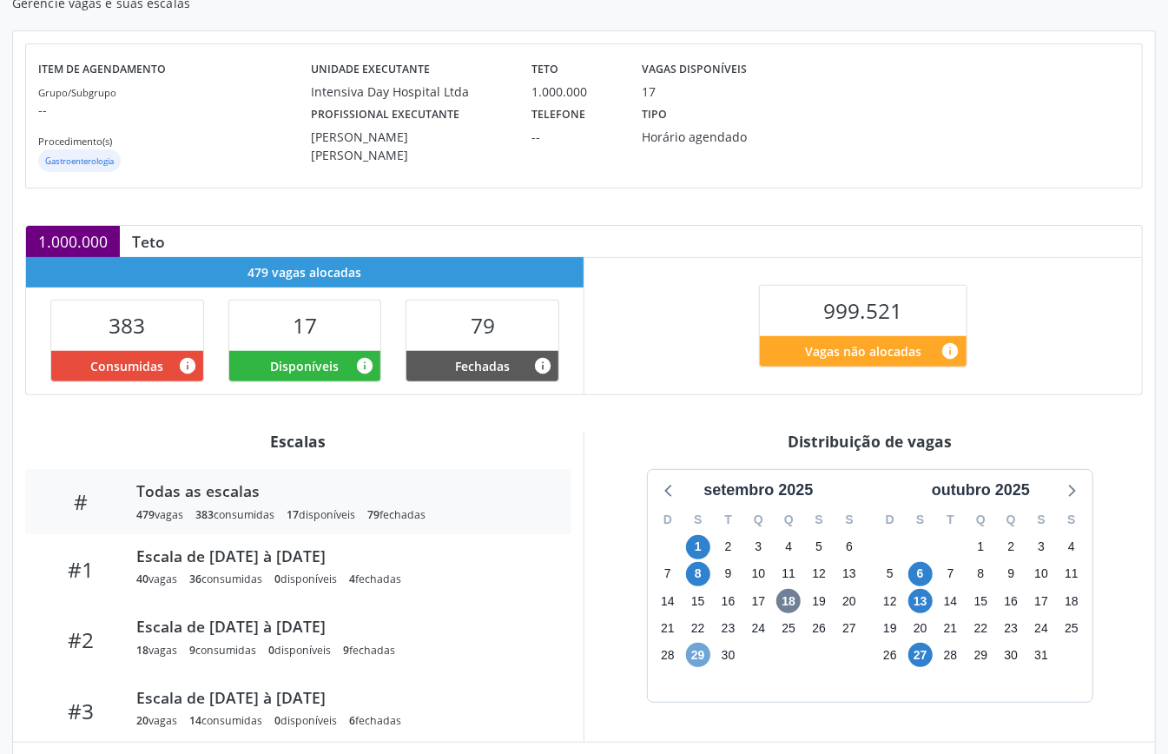
click at [697, 655] on span "29" at bounding box center [698, 655] width 24 height 24
click at [928, 612] on span "13" at bounding box center [921, 601] width 24 height 24
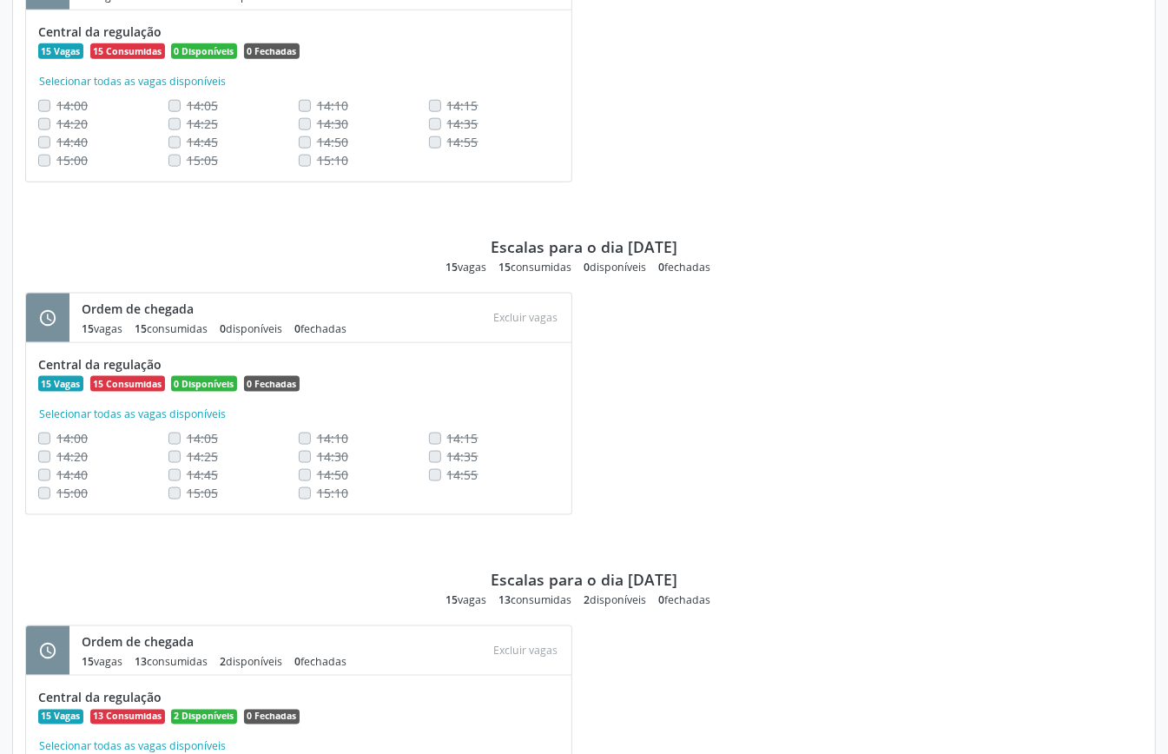
scroll to position [1195, 0]
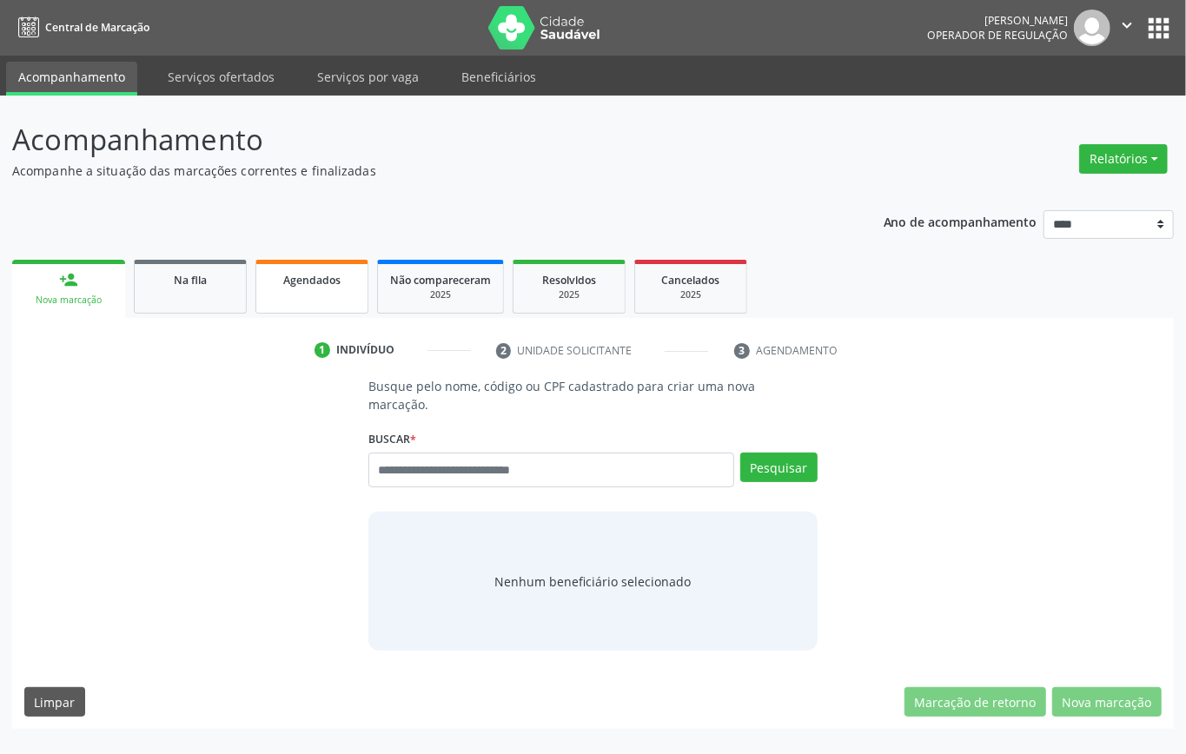
click at [317, 261] on link "Agendados" at bounding box center [311, 287] width 113 height 54
select select "*"
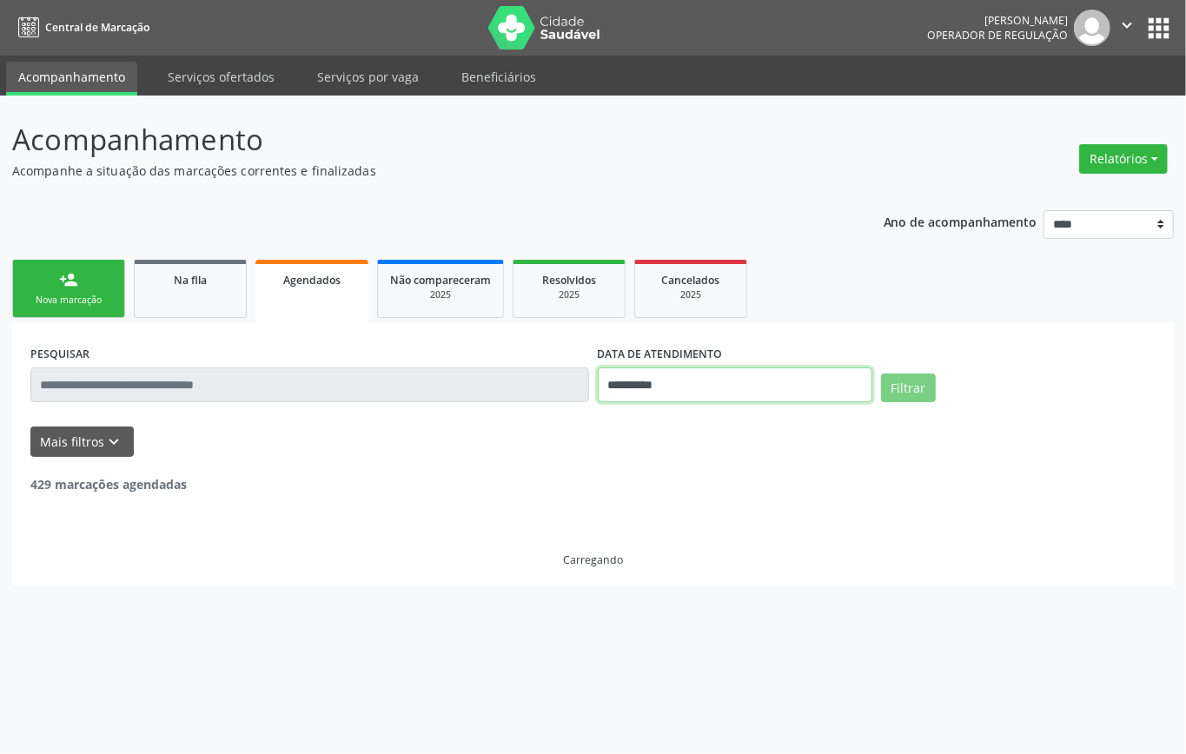
click at [713, 377] on input "**********" at bounding box center [735, 384] width 275 height 35
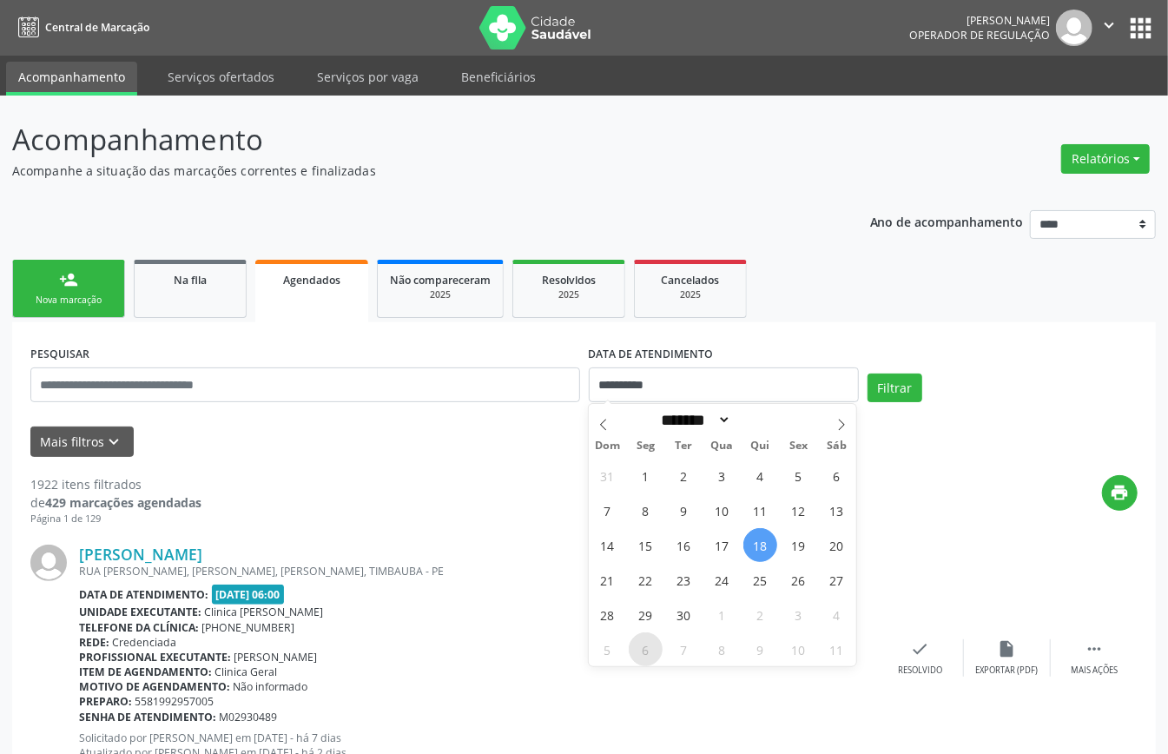
click at [639, 652] on span "6" at bounding box center [646, 649] width 34 height 34
type input "**********"
click at [639, 651] on span "6" at bounding box center [646, 649] width 34 height 34
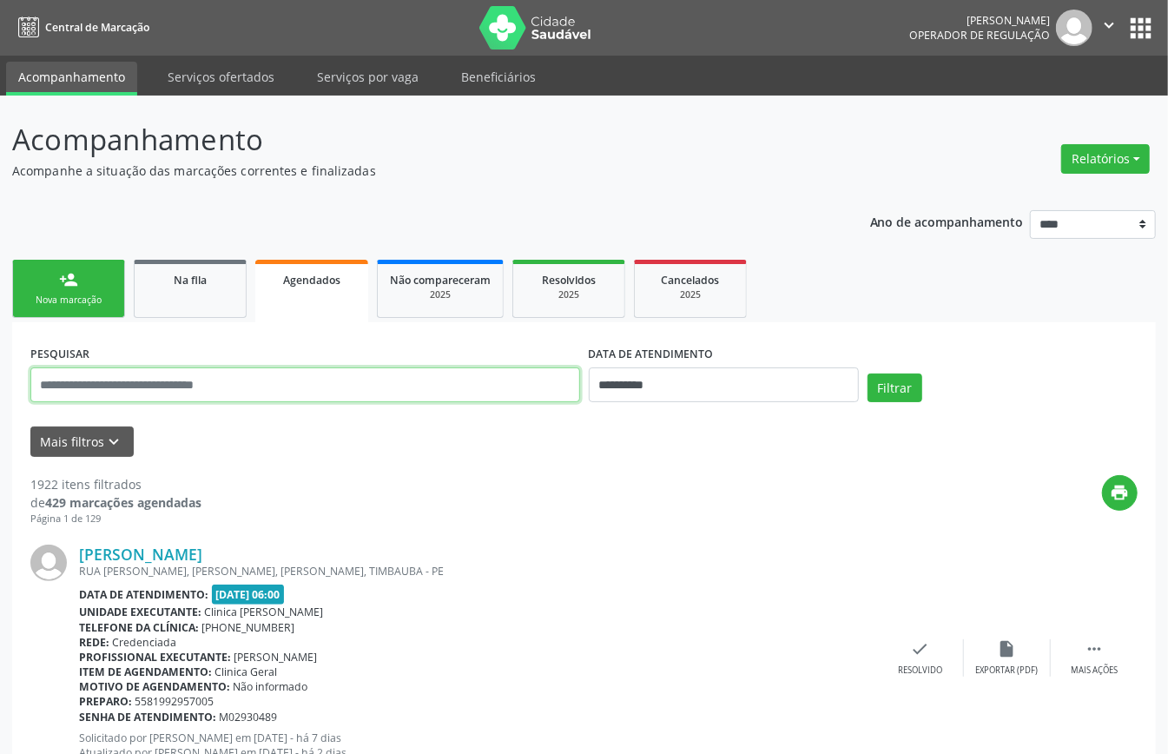
paste input "**********"
type input "**********"
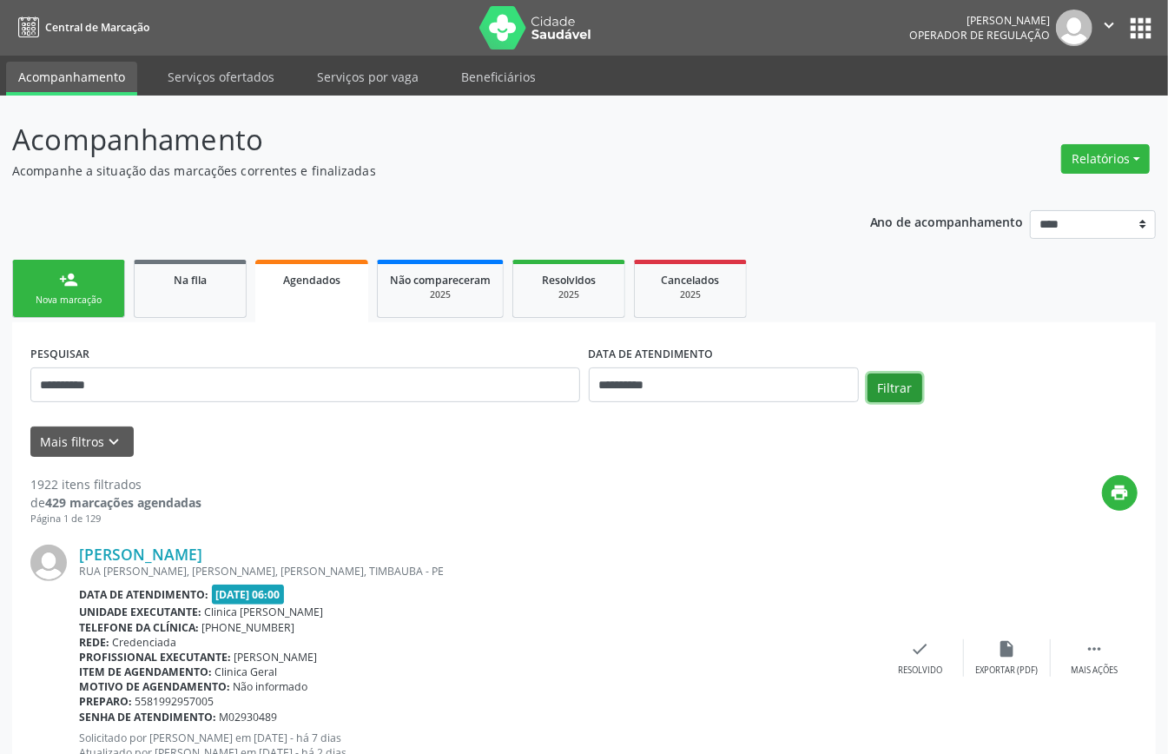
click at [902, 376] on button "Filtrar" at bounding box center [895, 389] width 55 height 30
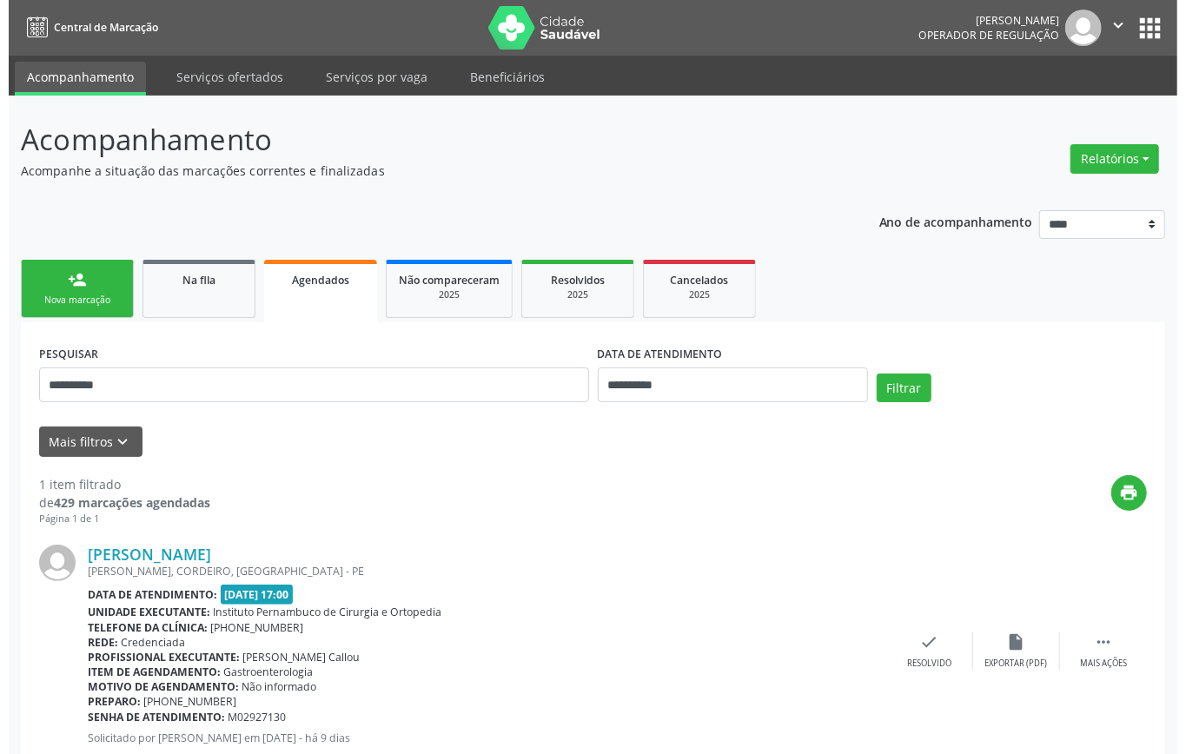
scroll to position [52, 0]
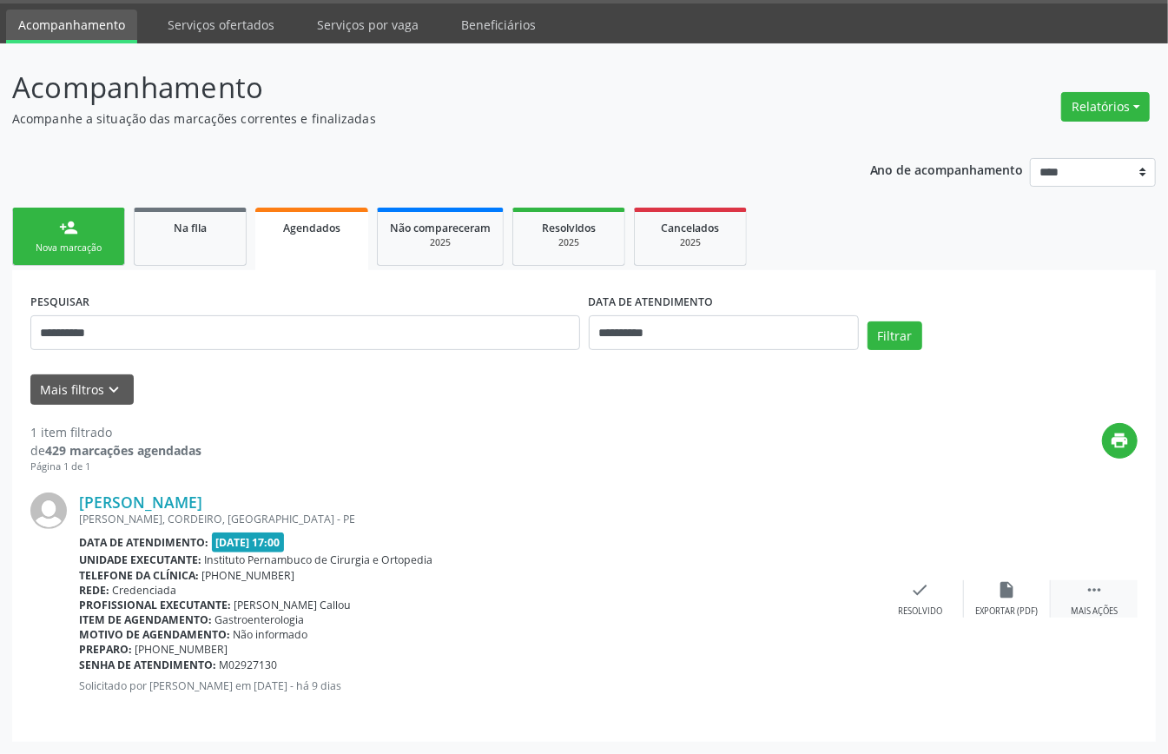
click at [1095, 589] on icon "" at bounding box center [1094, 589] width 19 height 19
click at [842, 599] on div "cancel Cancelar" at bounding box center [834, 598] width 87 height 37
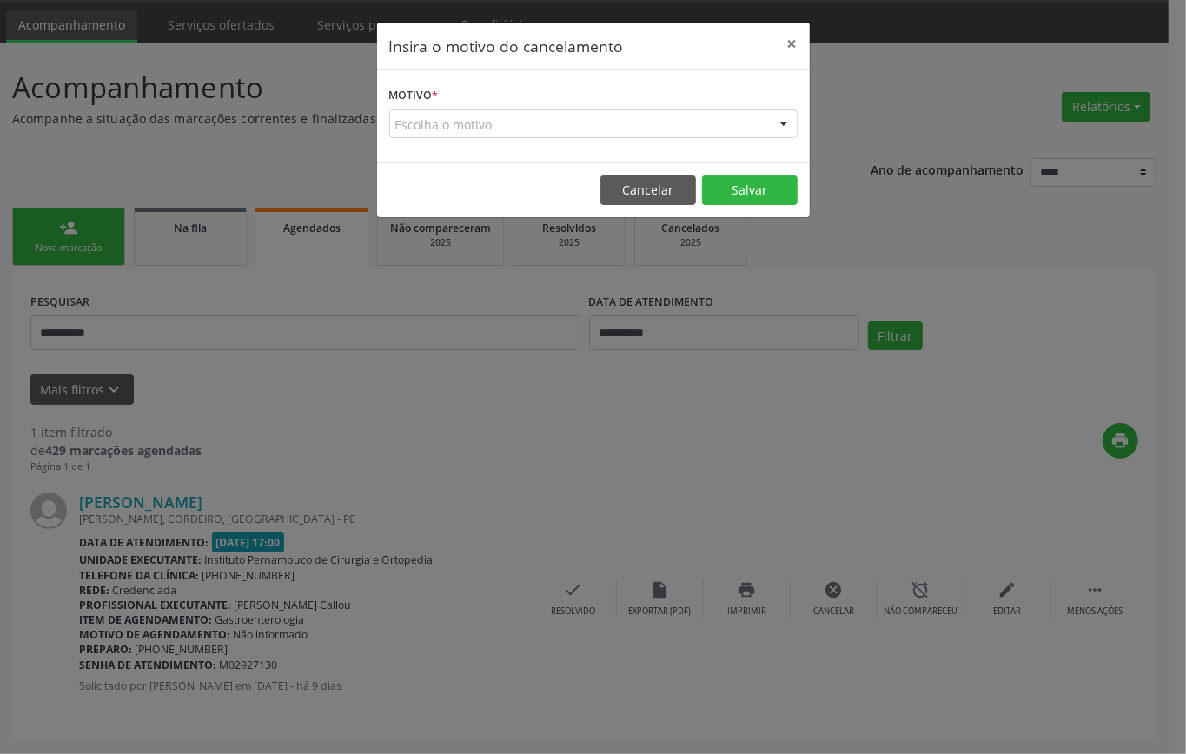
click at [580, 119] on div "Escolha o motivo" at bounding box center [593, 124] width 408 height 30
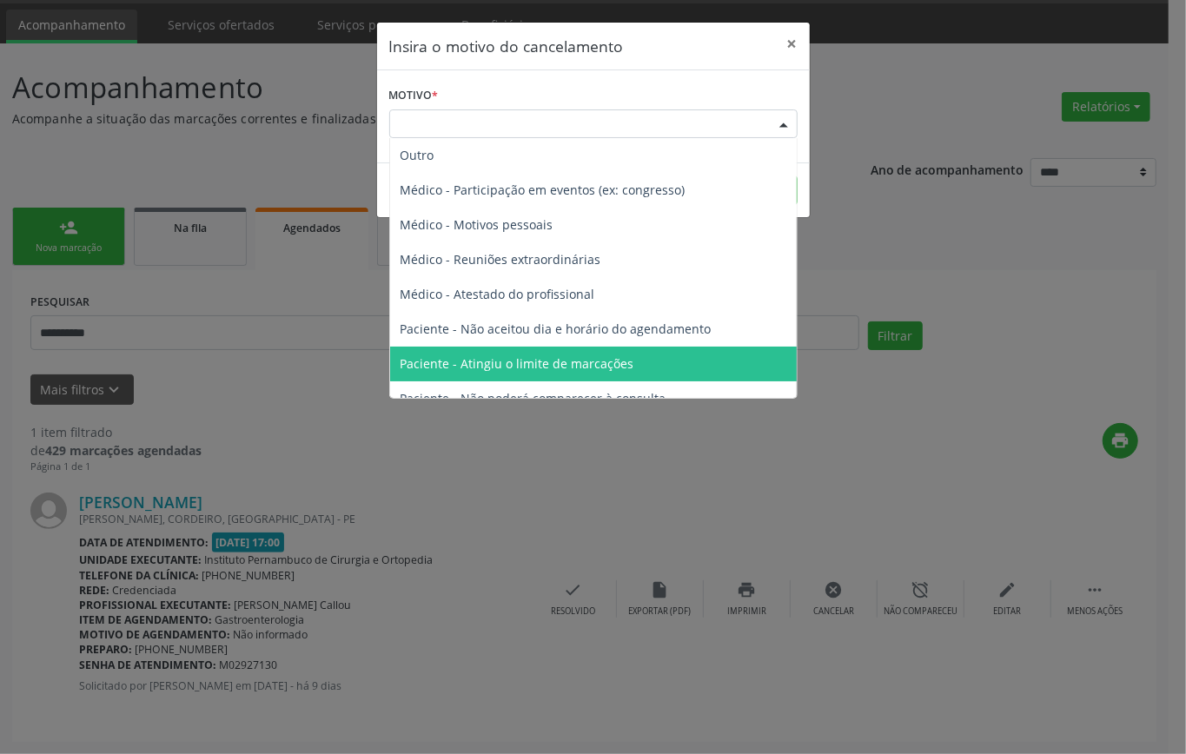
scroll to position [88, 0]
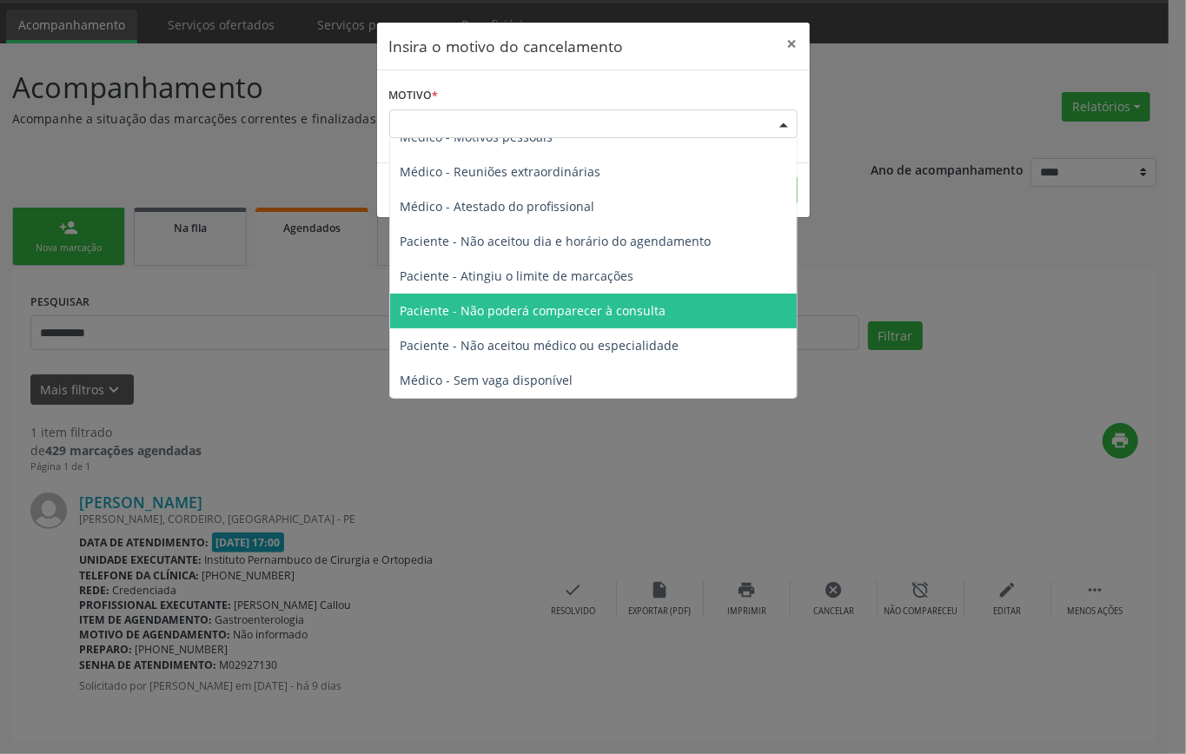
click at [579, 318] on span "Paciente - Não poderá comparecer à consulta" at bounding box center [533, 310] width 266 height 17
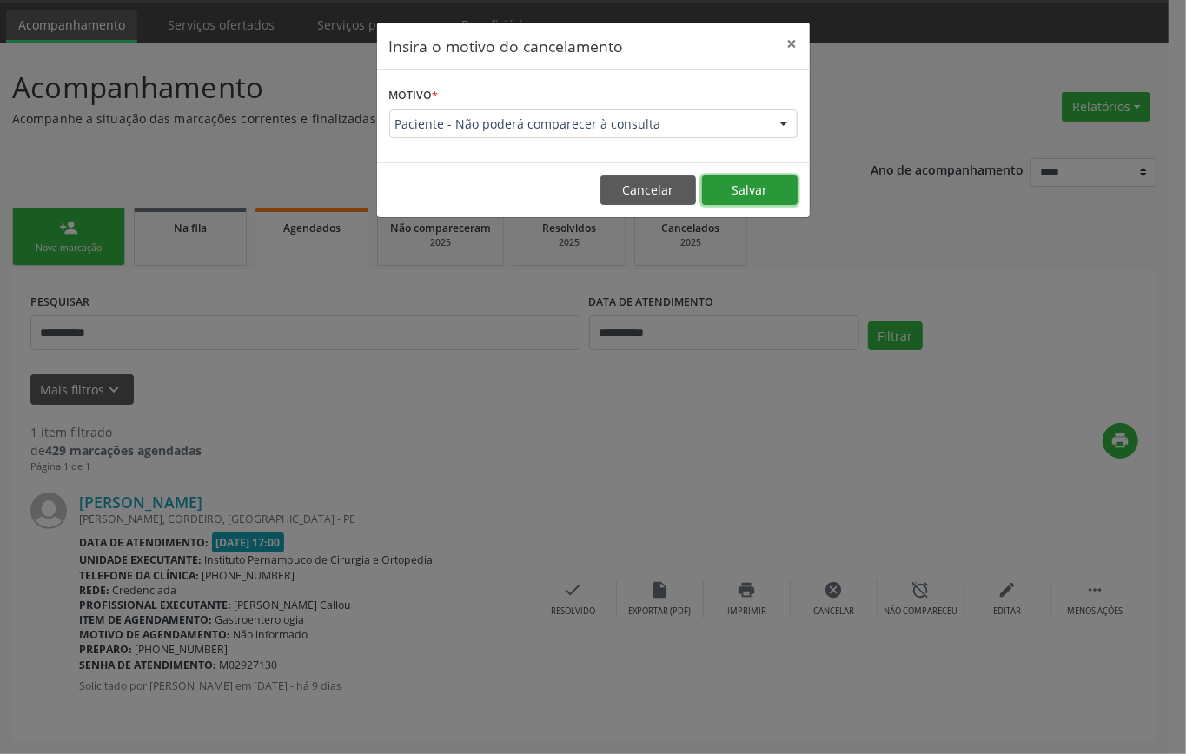
click at [735, 184] on button "Salvar" at bounding box center [750, 190] width 96 height 30
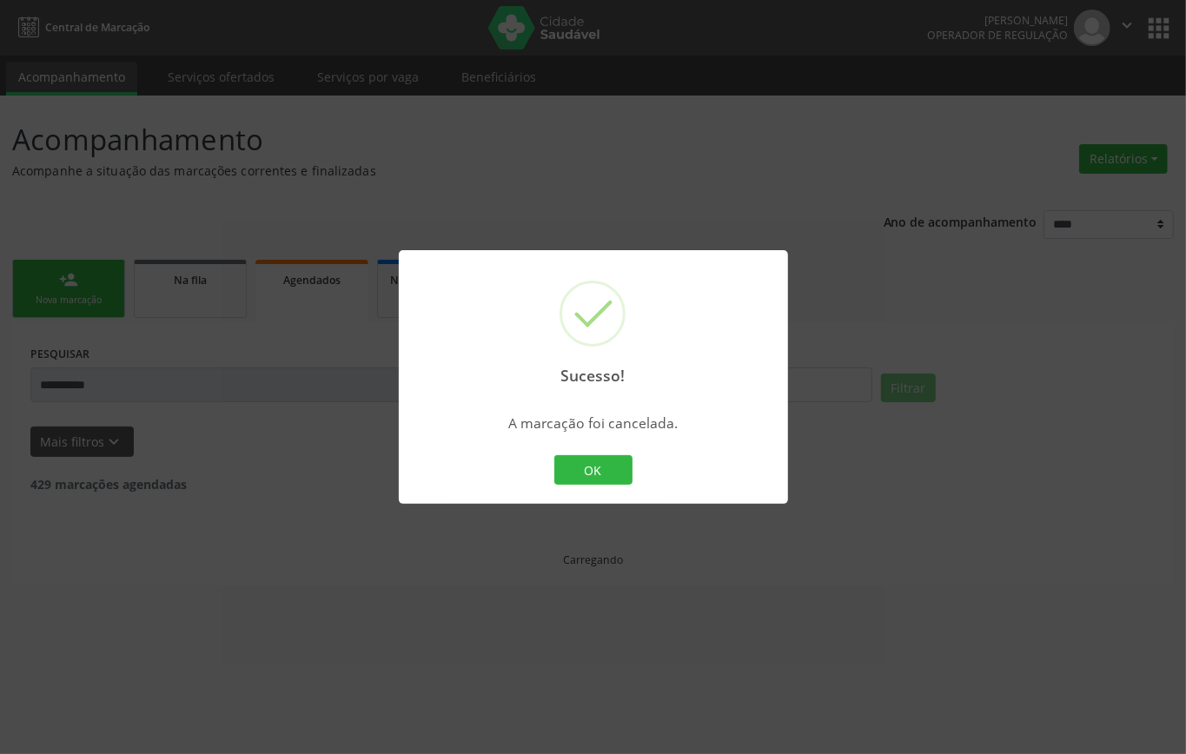
scroll to position [0, 0]
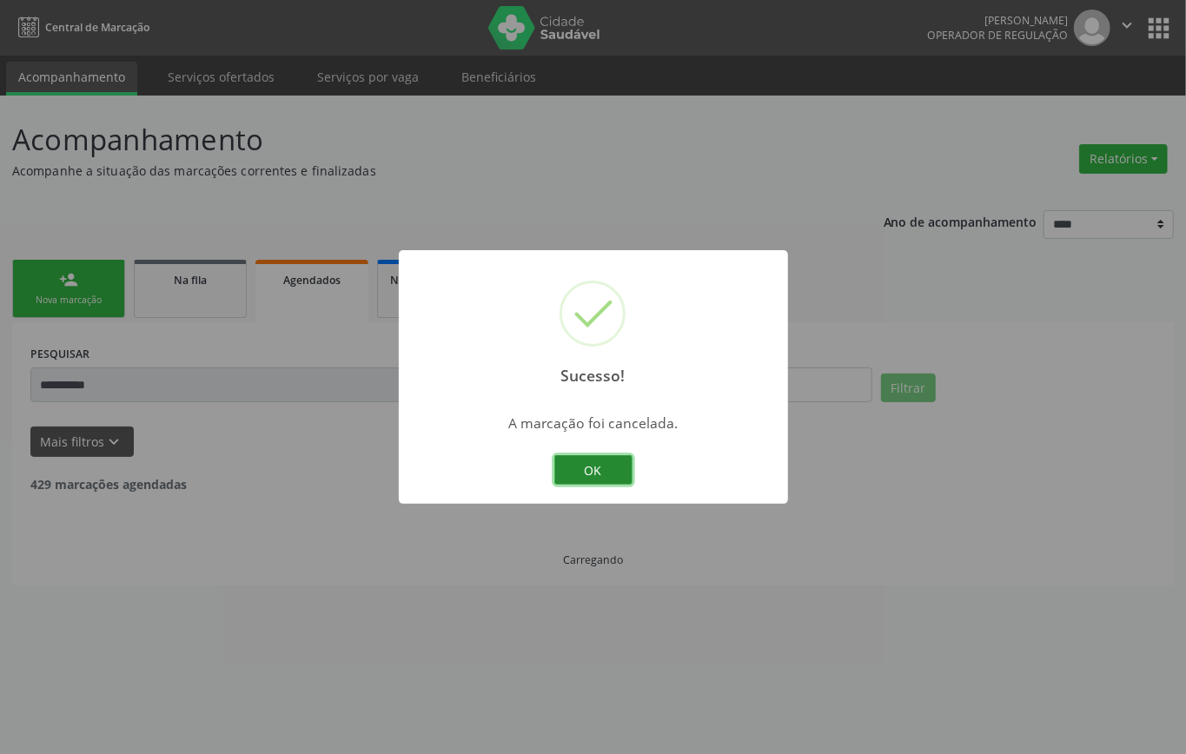
click at [592, 462] on button "OK" at bounding box center [593, 470] width 78 height 30
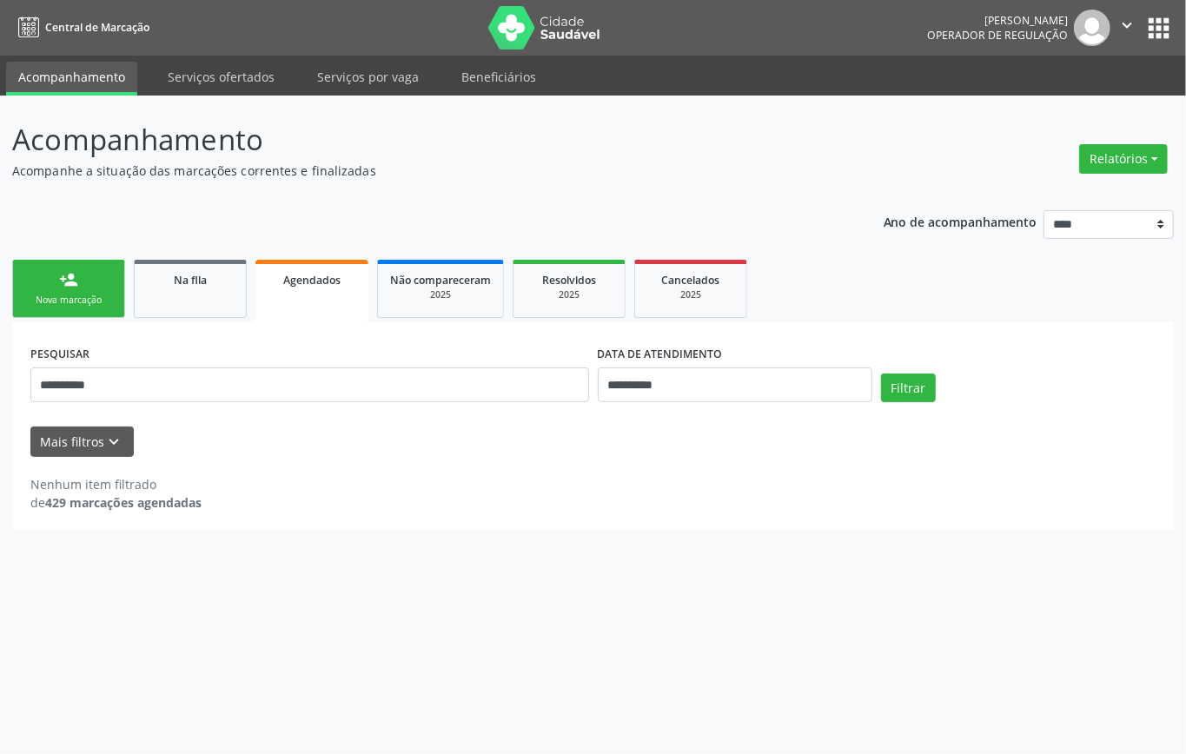
click at [64, 304] on div "Nova marcação" at bounding box center [68, 300] width 87 height 13
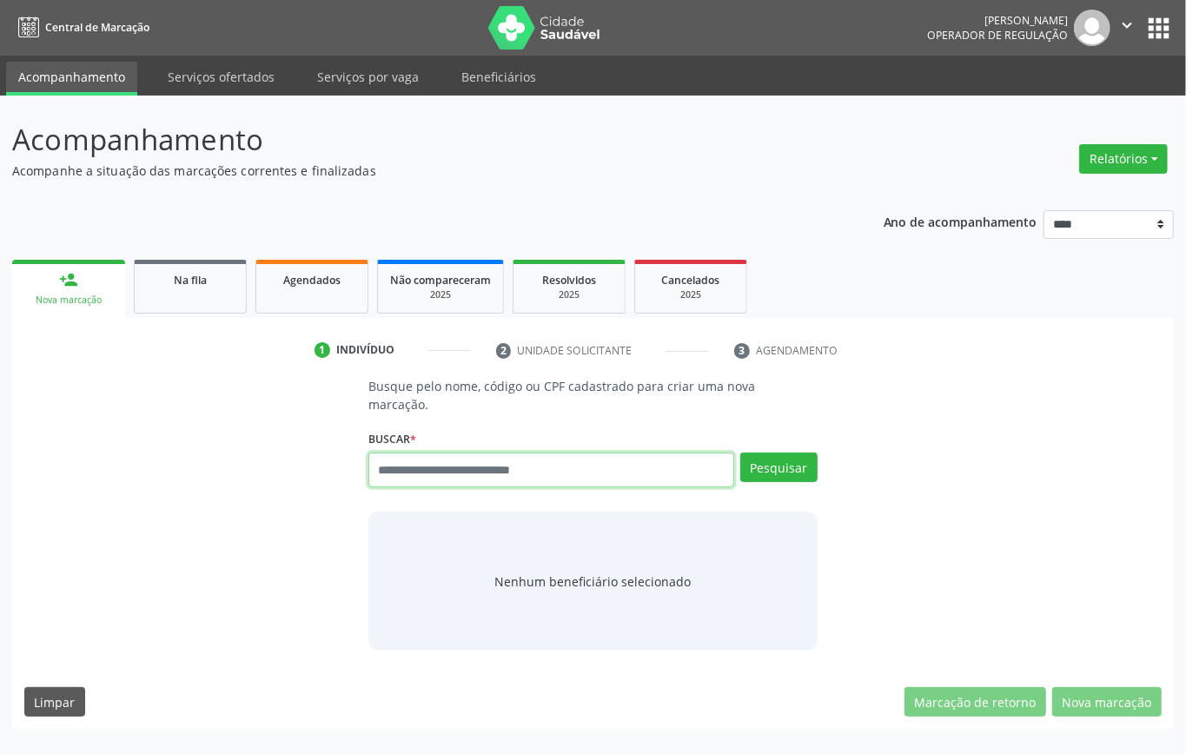
click at [530, 476] on input "text" at bounding box center [551, 470] width 366 height 35
type input "*********"
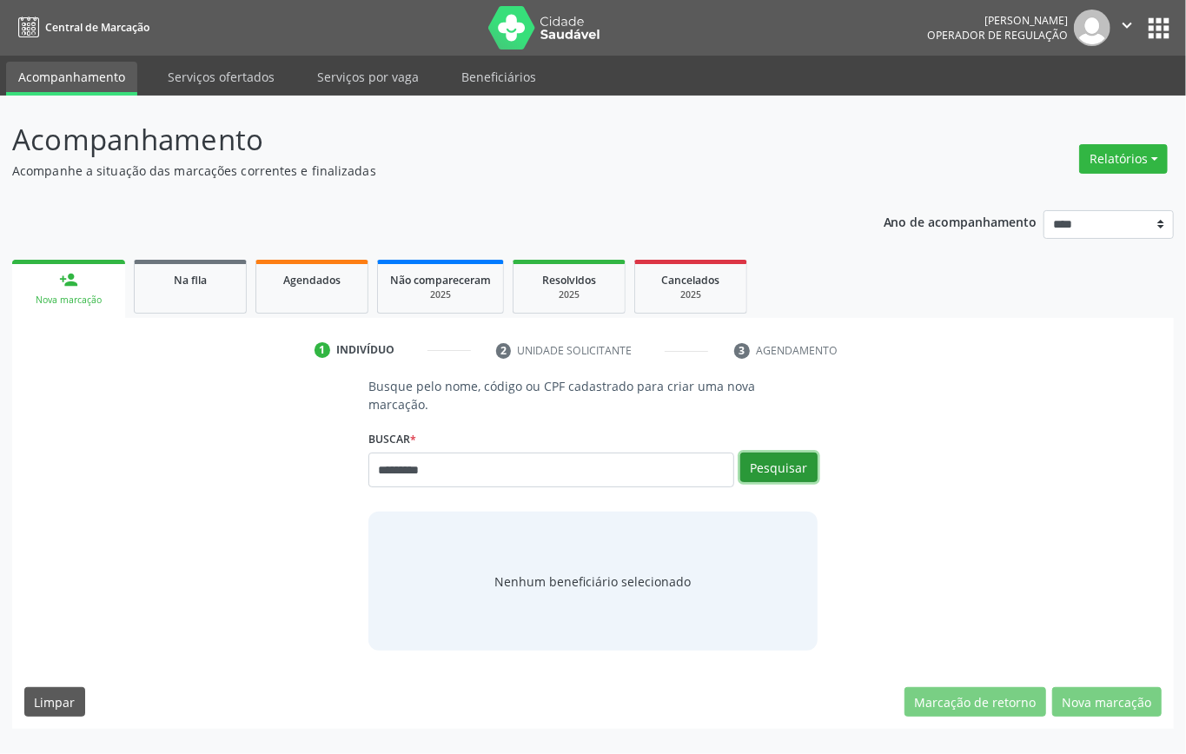
click at [790, 459] on button "Pesquisar" at bounding box center [778, 468] width 77 height 30
type input "*********"
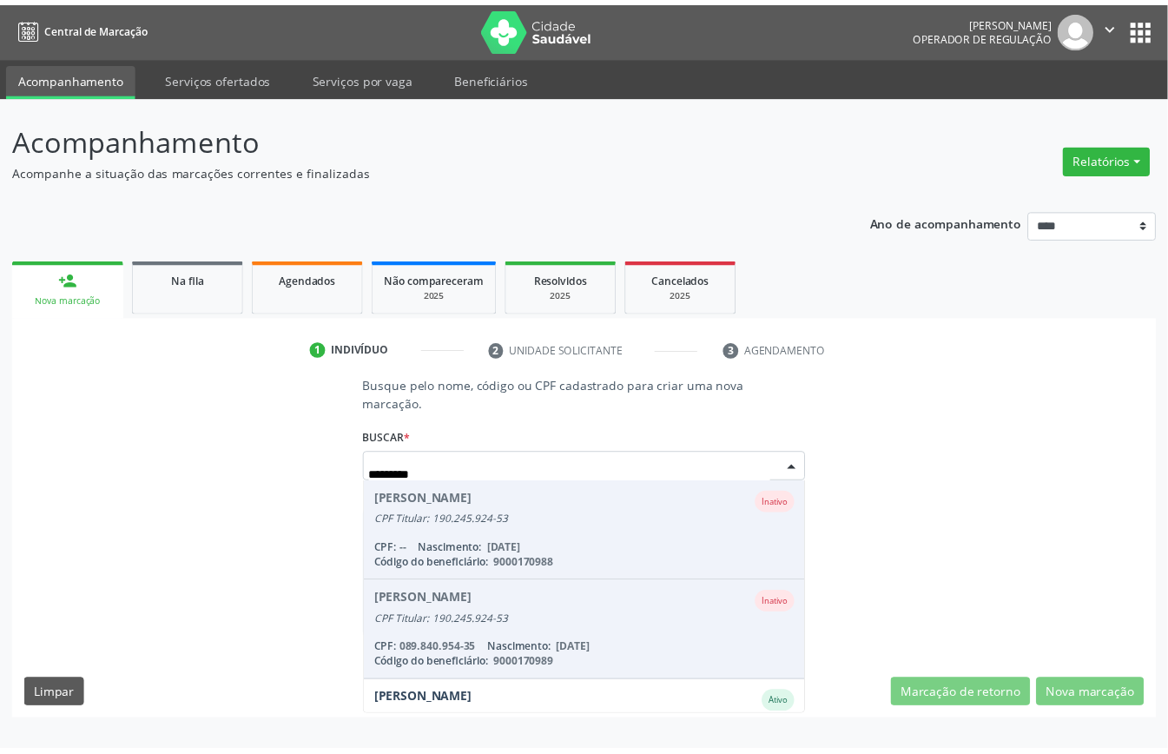
scroll to position [163, 0]
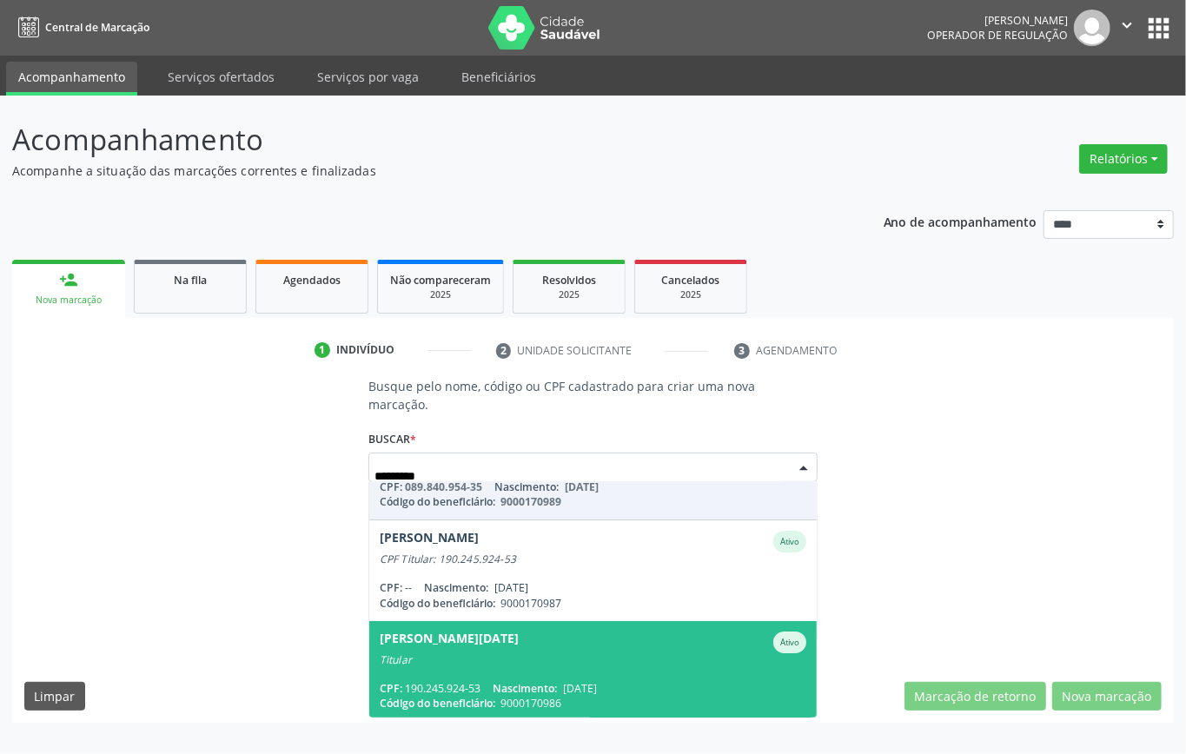
click at [519, 637] on div "Rita Lucia de Queiroz Veras" at bounding box center [449, 643] width 139 height 22
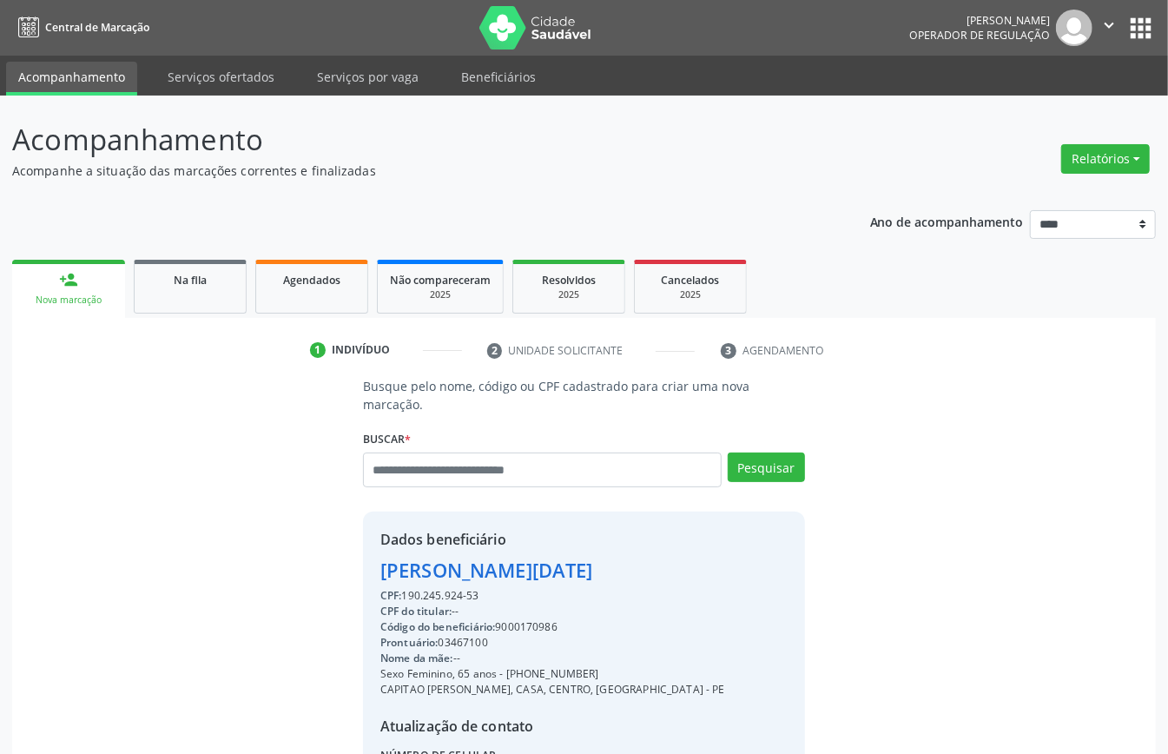
scroll to position [182, 0]
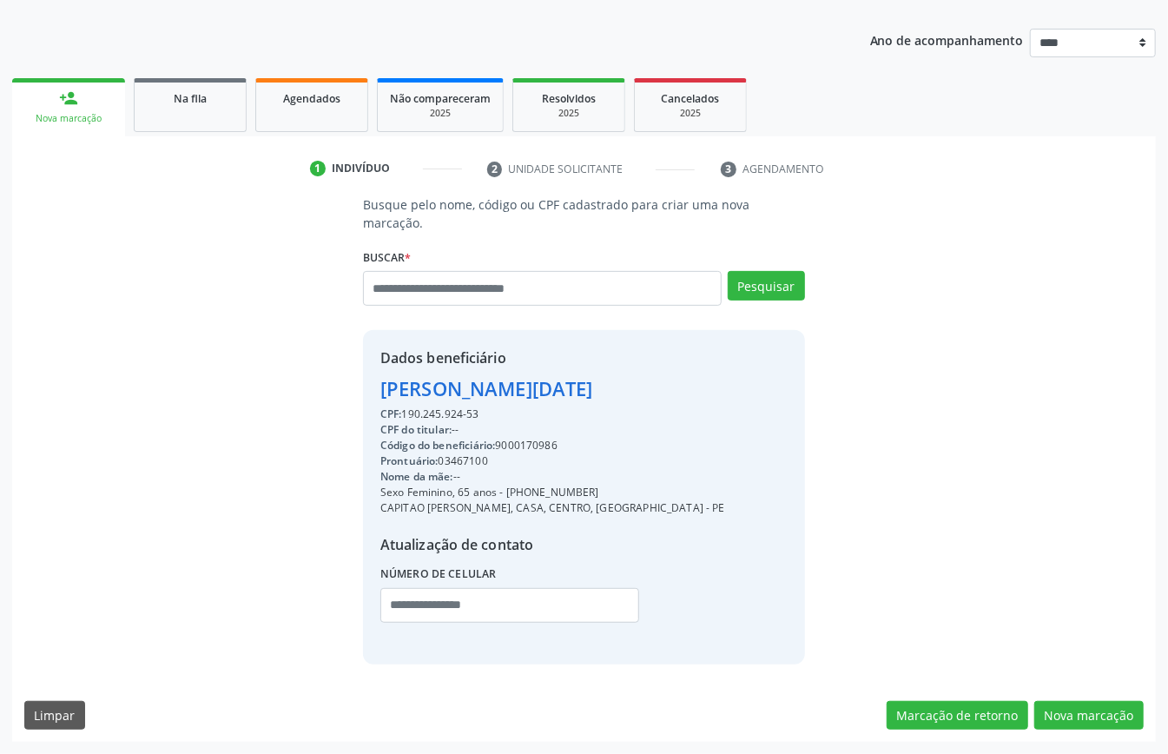
click at [535, 443] on div "Código do beneficiário: 9000170986" at bounding box center [552, 446] width 345 height 16
copy div "9000170986"
click at [318, 97] on span "Agendados" at bounding box center [311, 98] width 57 height 15
select select "*"
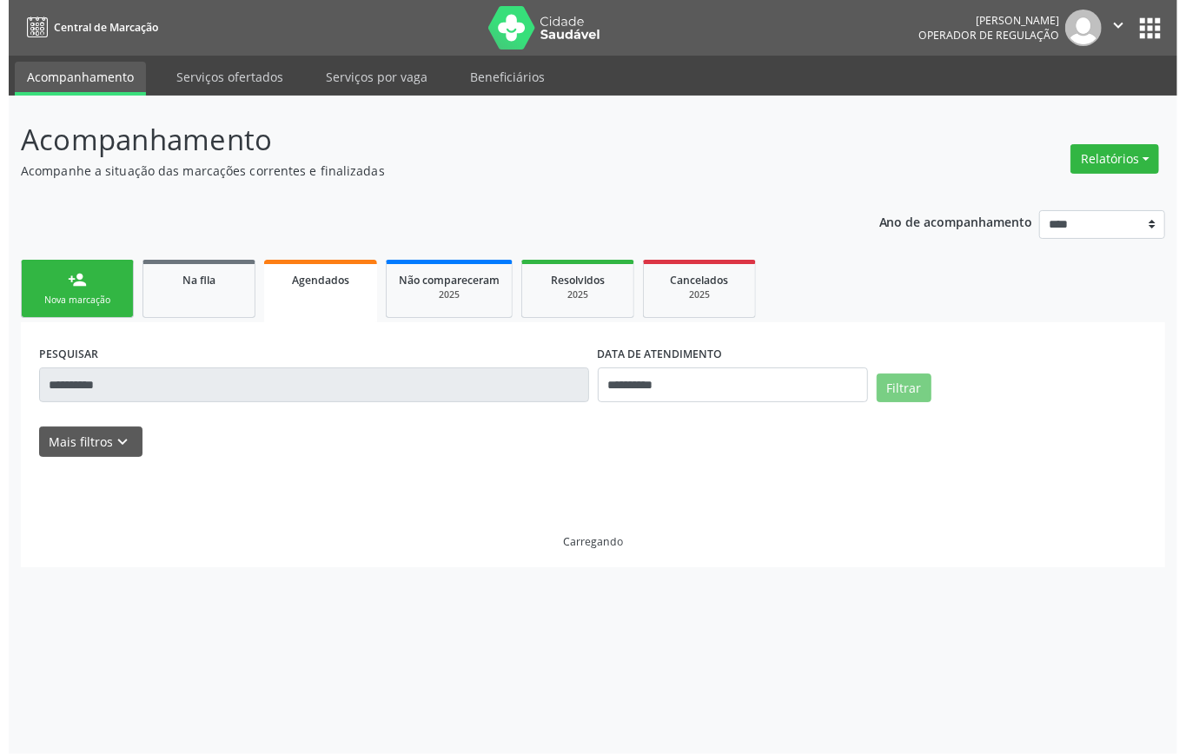
scroll to position [0, 0]
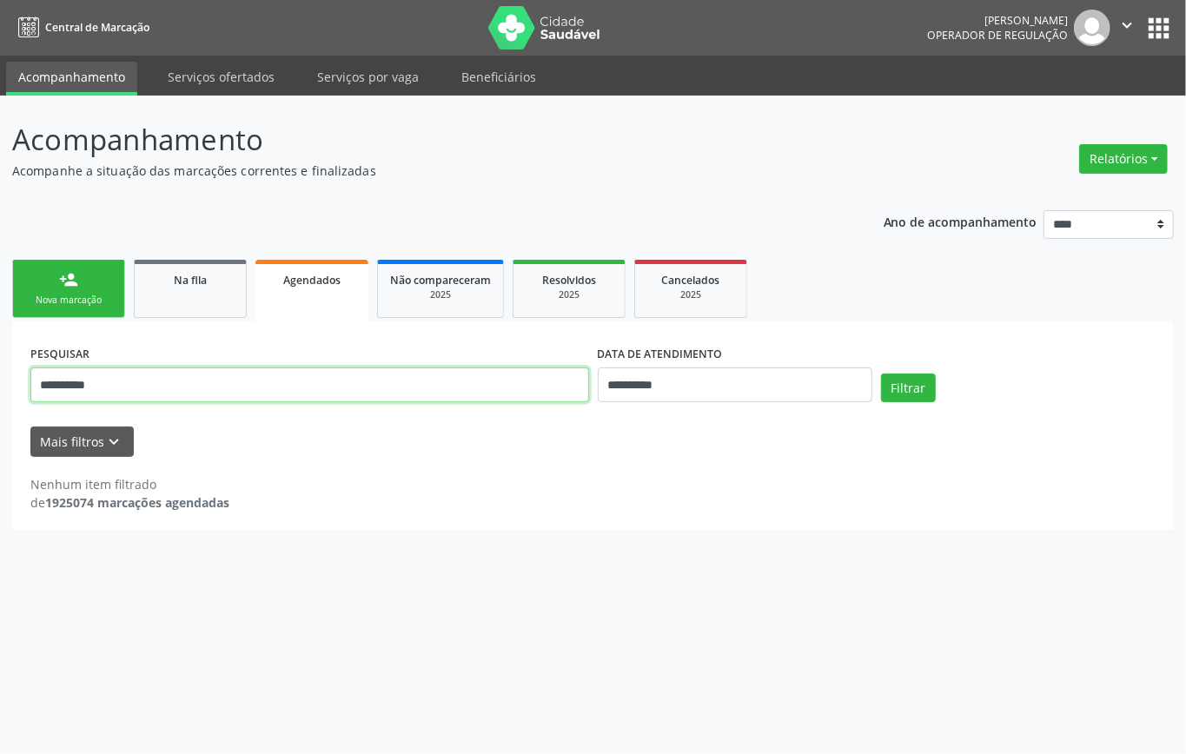
click at [348, 389] on input "**********" at bounding box center [309, 384] width 559 height 35
paste input "text"
type input "**********"
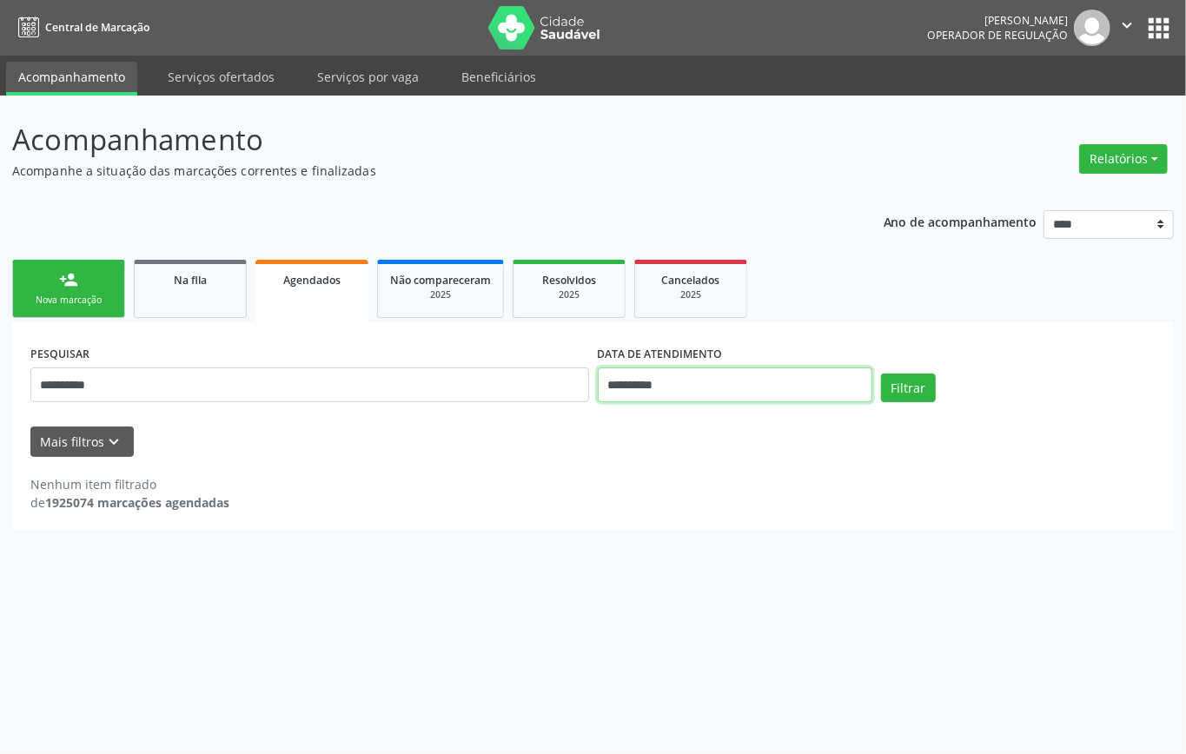
click at [797, 391] on input "**********" at bounding box center [735, 384] width 275 height 35
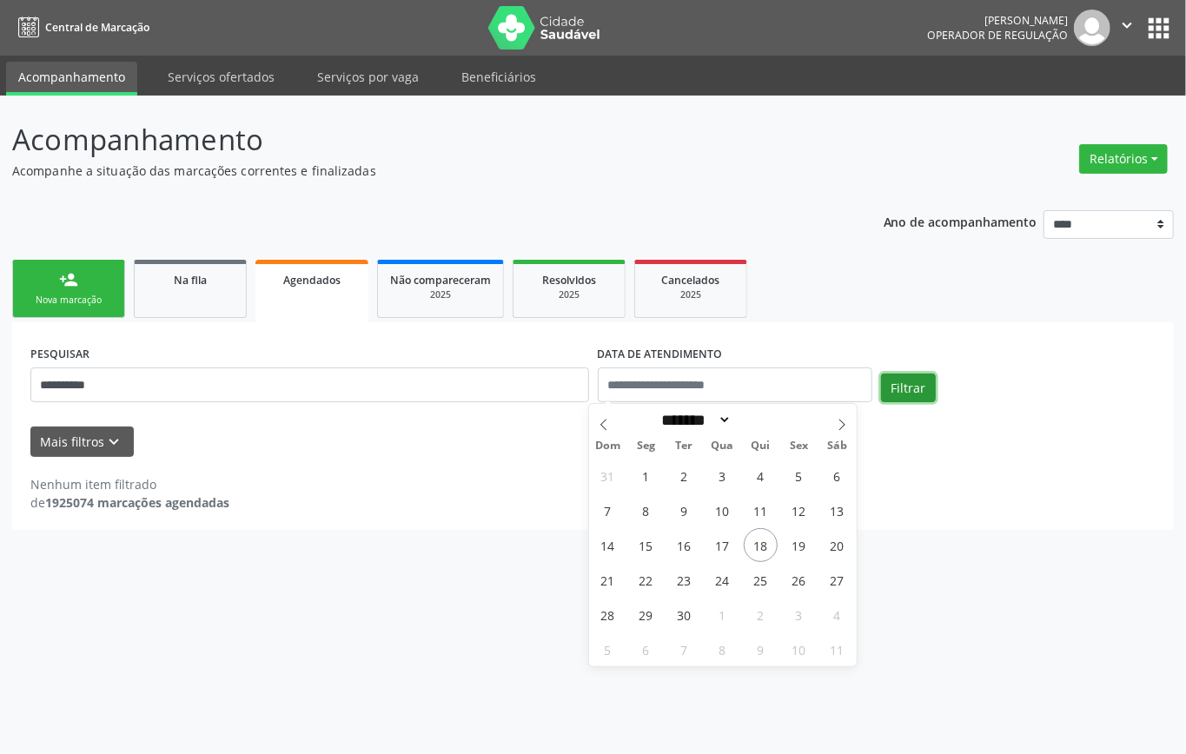
click at [914, 391] on button "Filtrar" at bounding box center [908, 389] width 55 height 30
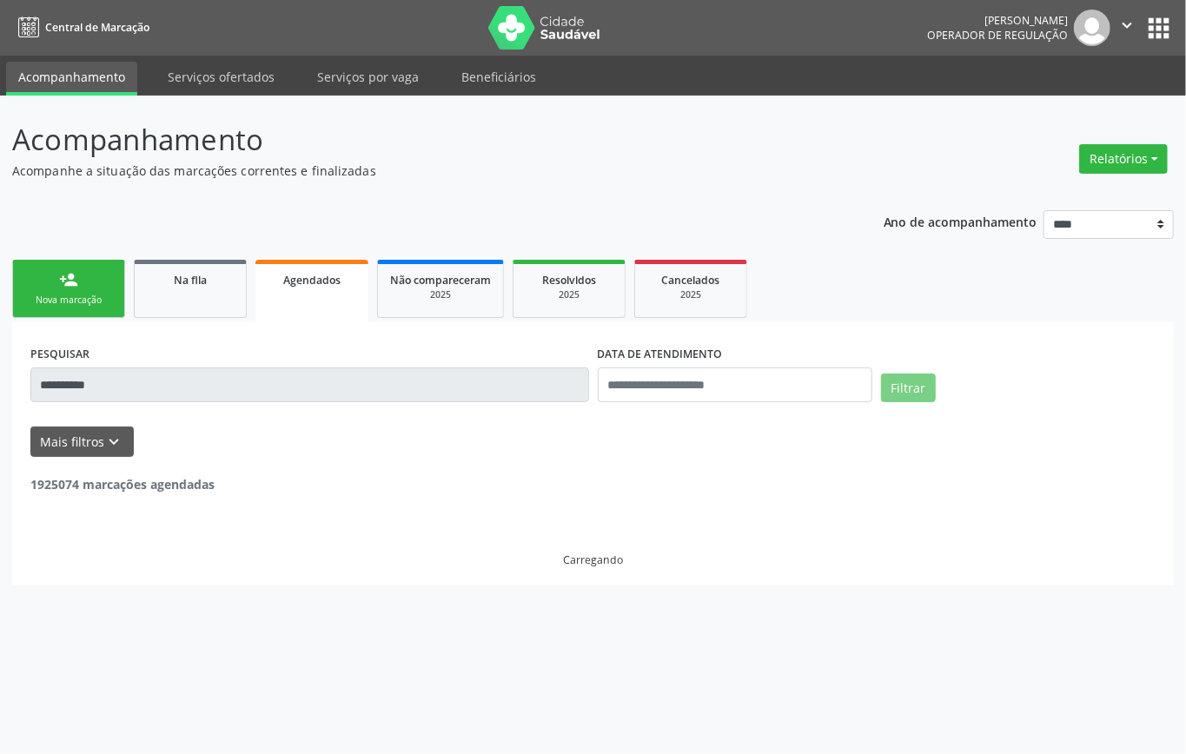
scroll to position [1911, 0]
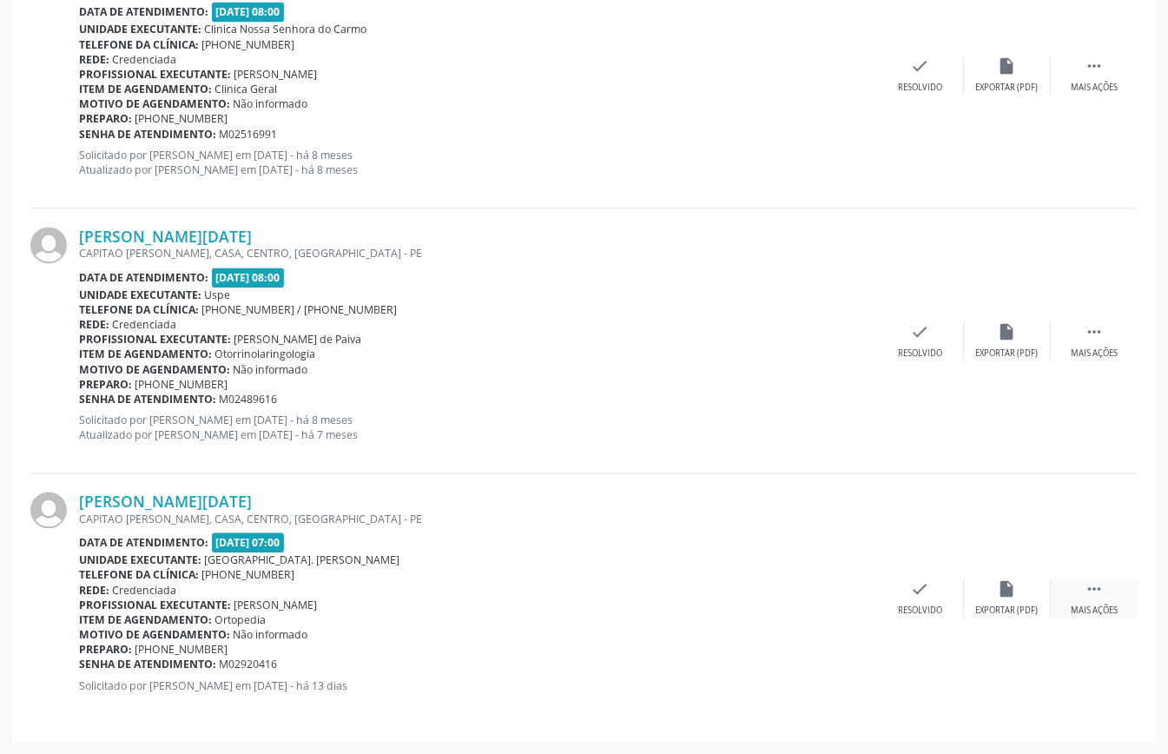
click at [1098, 588] on icon "" at bounding box center [1094, 588] width 19 height 19
click at [825, 596] on icon "cancel" at bounding box center [833, 588] width 19 height 19
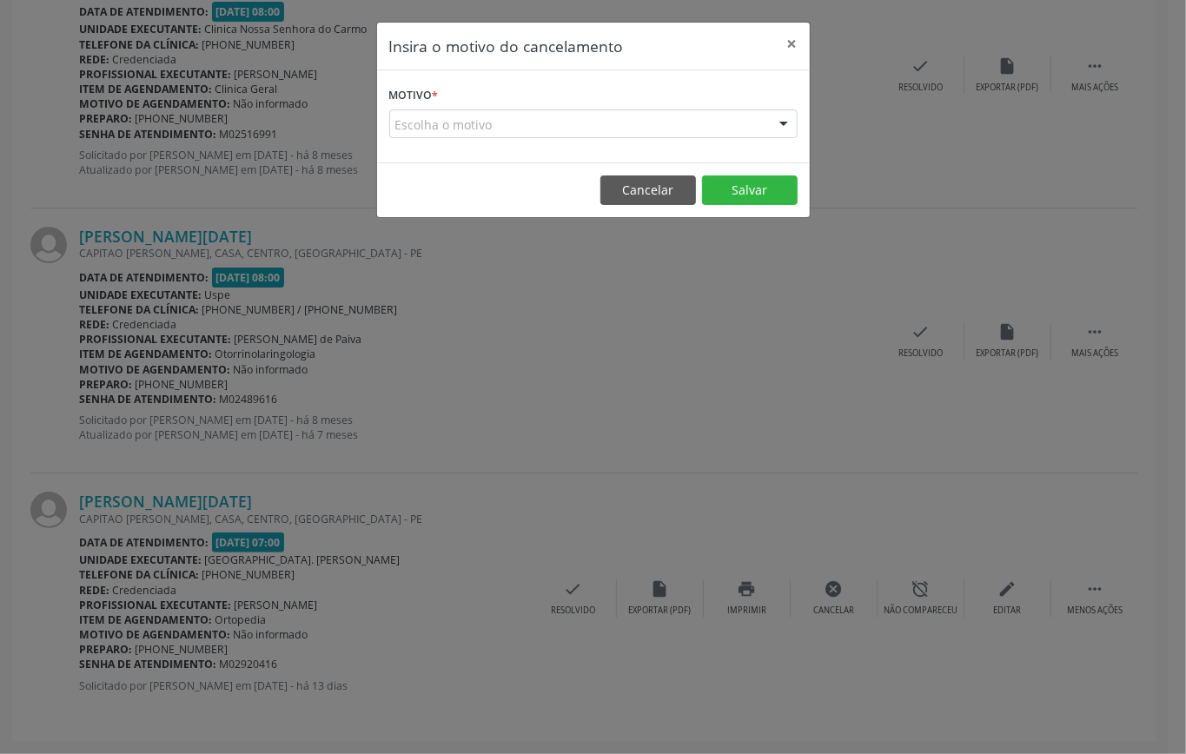
click at [565, 122] on div "Escolha o motivo" at bounding box center [593, 124] width 408 height 30
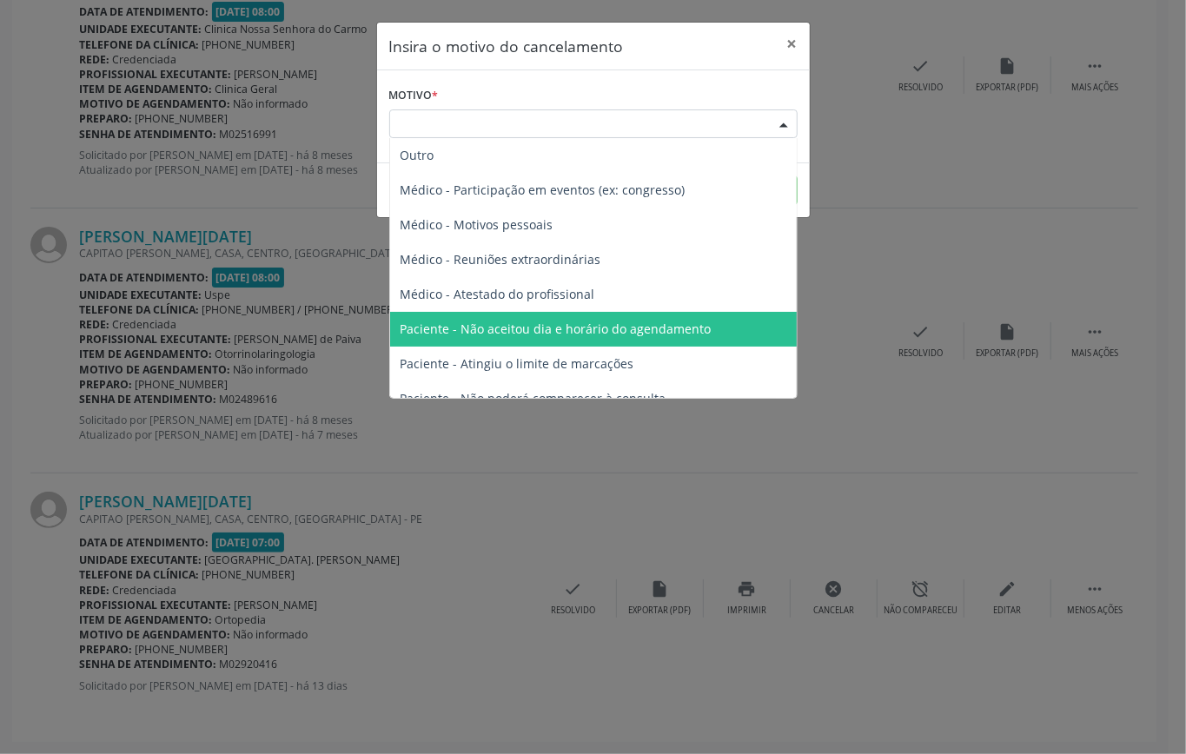
scroll to position [88, 0]
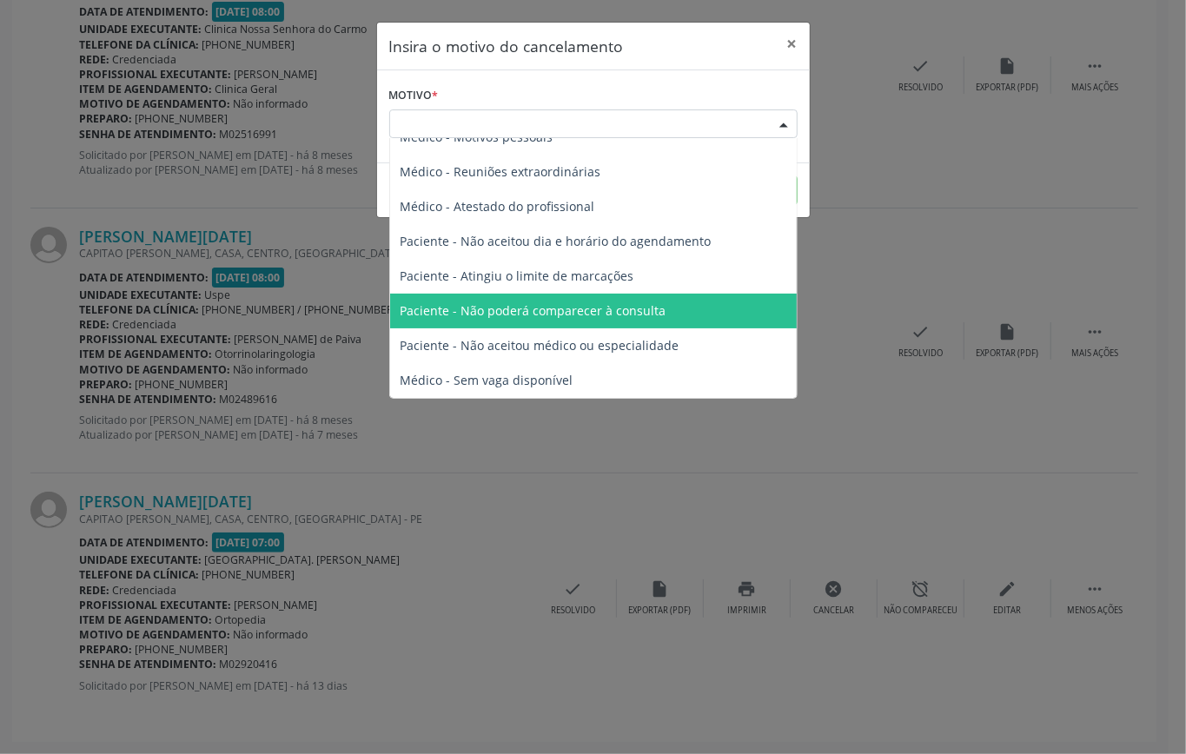
click at [637, 316] on span "Paciente - Não poderá comparecer à consulta" at bounding box center [533, 310] width 266 height 17
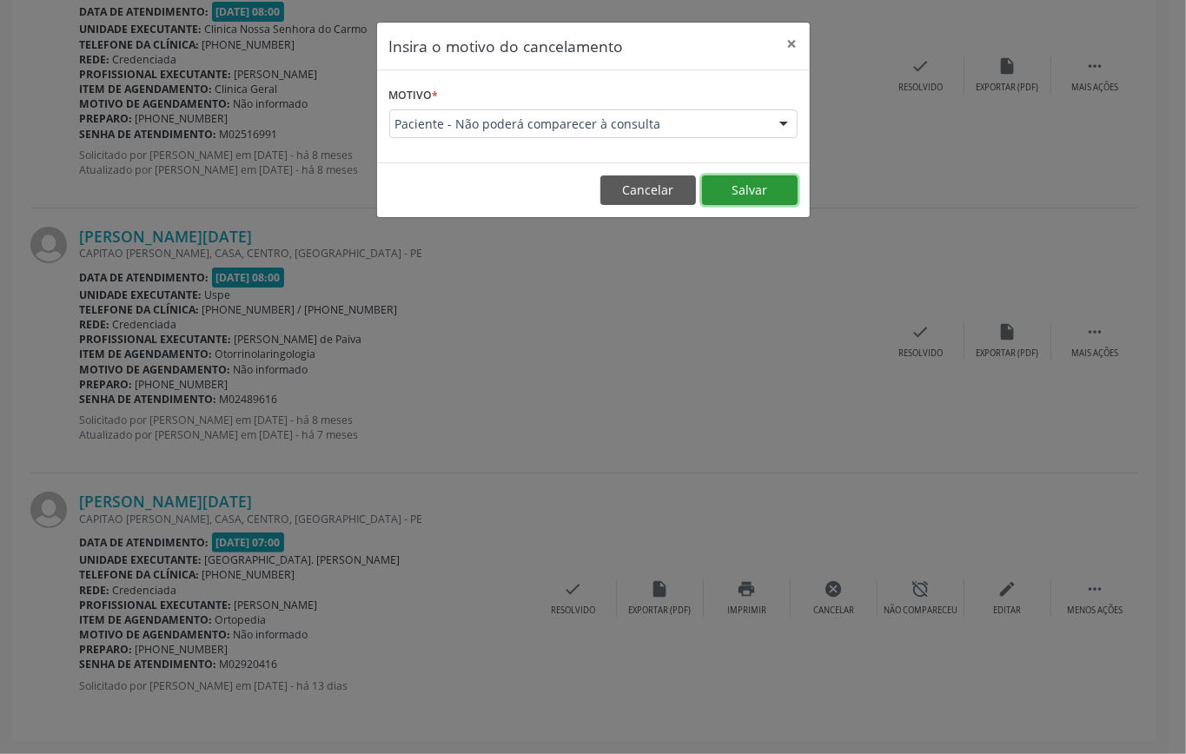
click at [756, 186] on button "Salvar" at bounding box center [750, 190] width 96 height 30
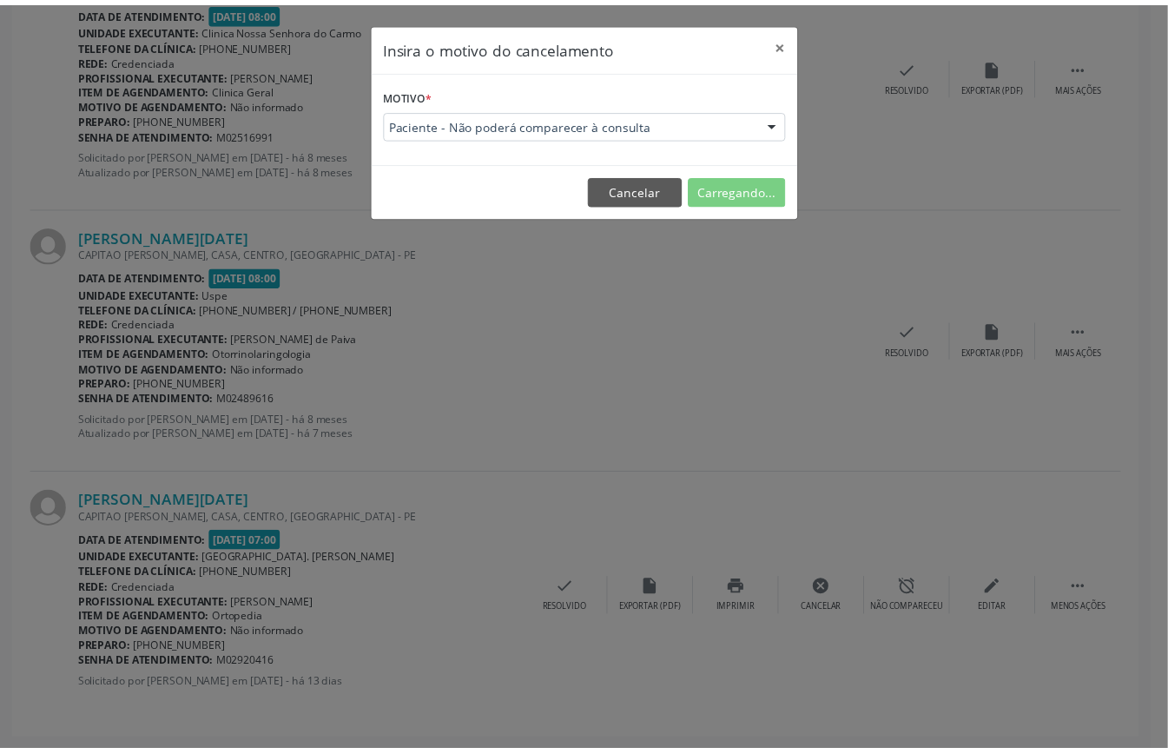
scroll to position [0, 0]
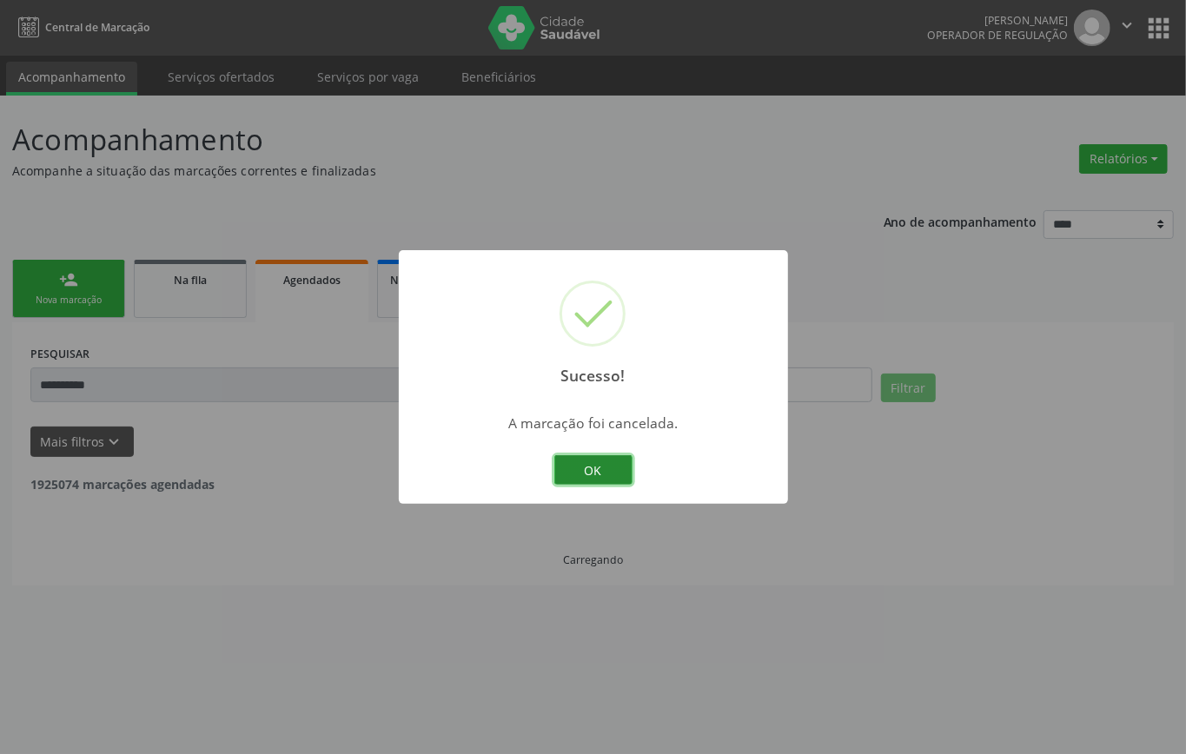
click at [612, 463] on button "OK" at bounding box center [593, 470] width 78 height 30
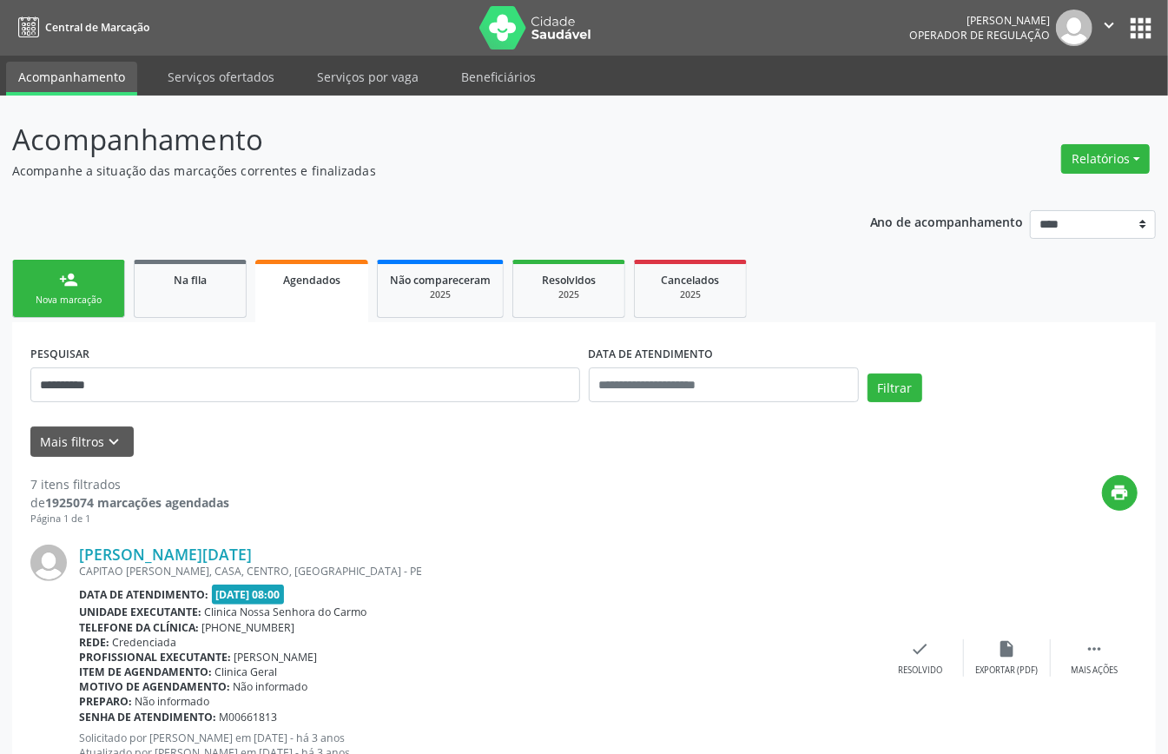
click at [66, 300] on div "Nova marcação" at bounding box center [68, 300] width 87 height 13
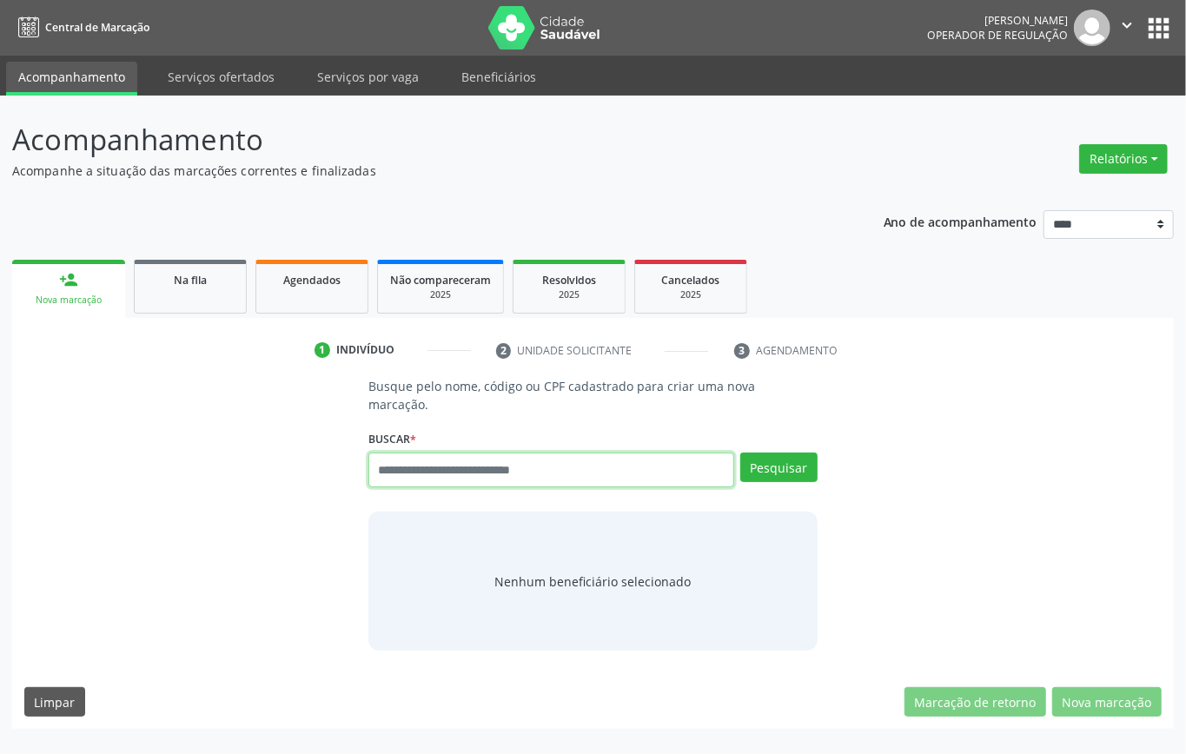
click at [565, 473] on input "text" at bounding box center [551, 470] width 366 height 35
type input "******"
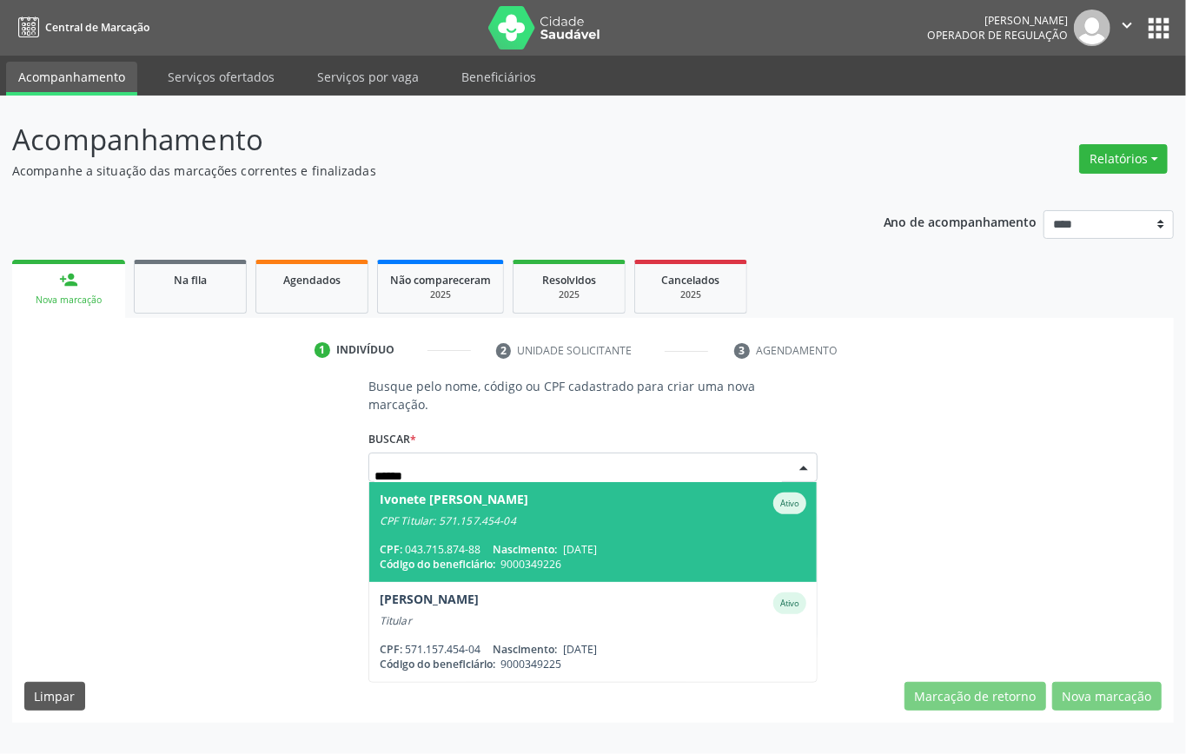
click at [552, 532] on span "Ivonete Estelita Lima da Silva Ativo CPF Titular: 571.157.454-04 CPF: 043.715.8…" at bounding box center [592, 532] width 447 height 100
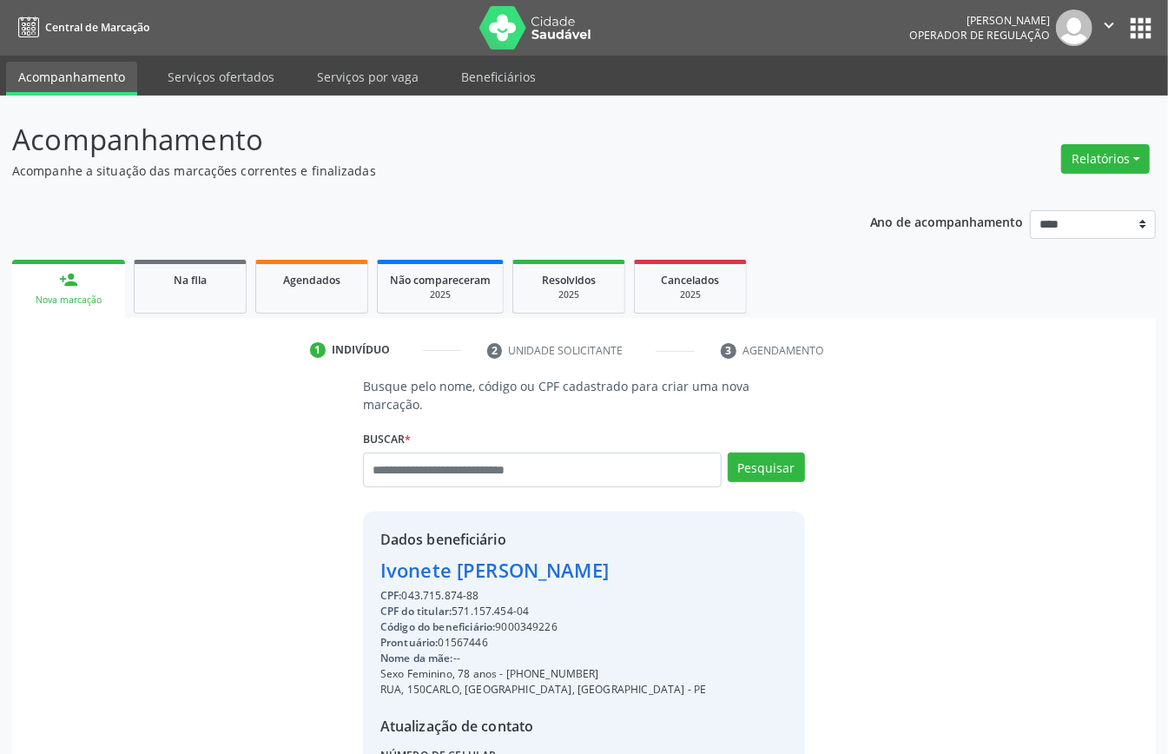
scroll to position [182, 0]
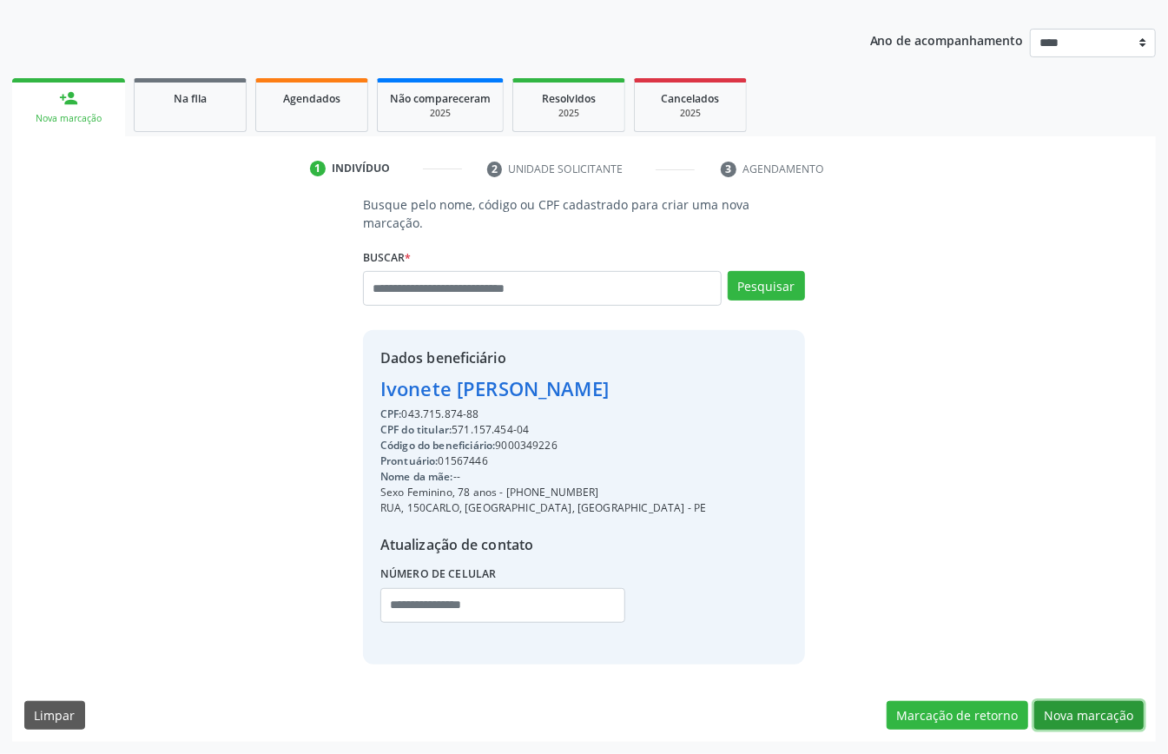
click at [1081, 711] on button "Nova marcação" at bounding box center [1089, 716] width 109 height 30
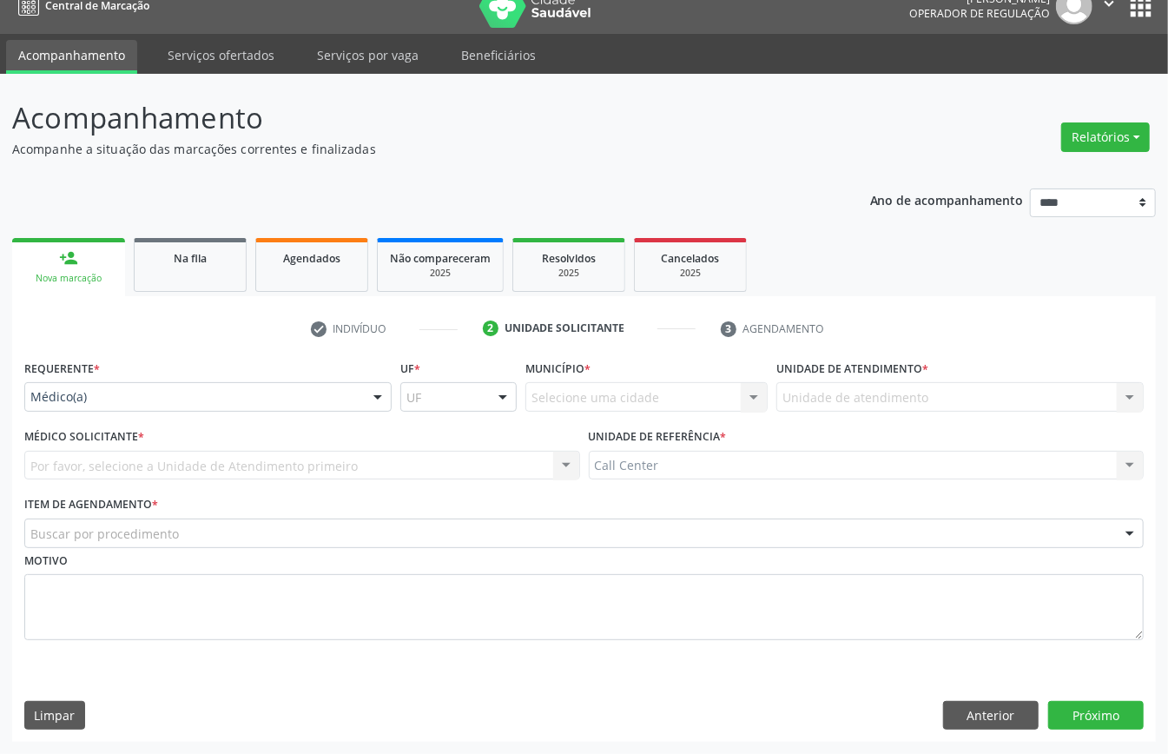
scroll to position [24, 0]
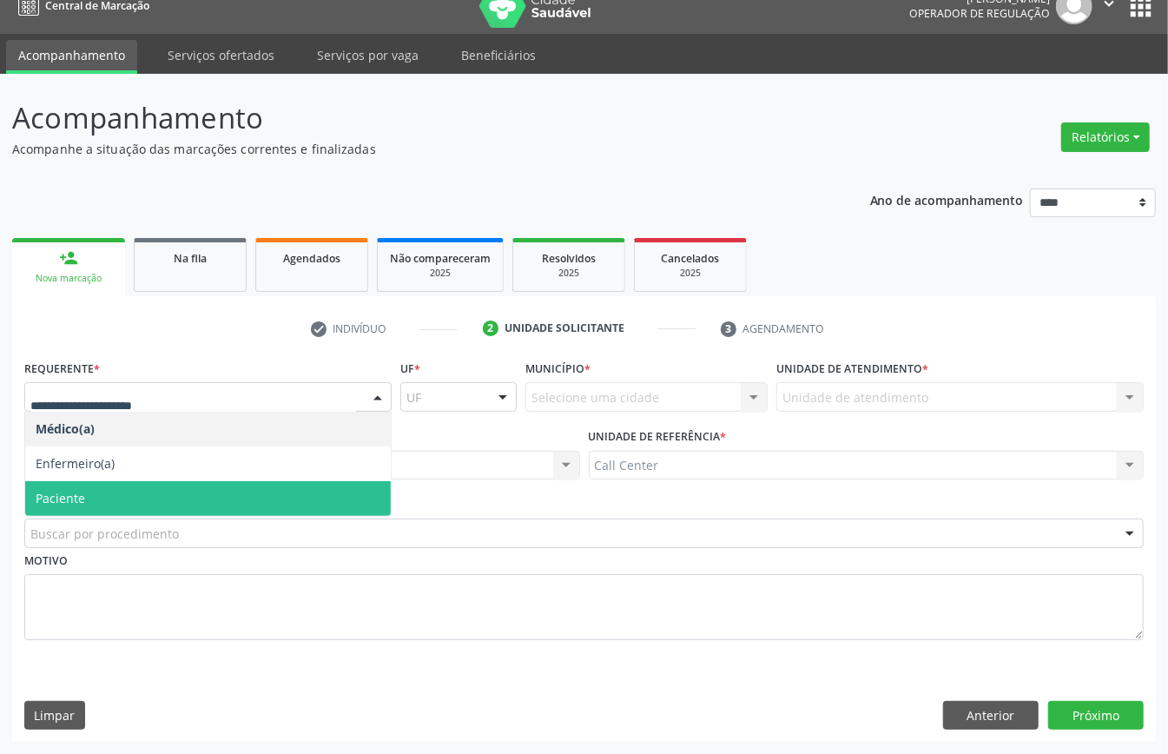
click at [132, 490] on span "Paciente" at bounding box center [208, 498] width 366 height 35
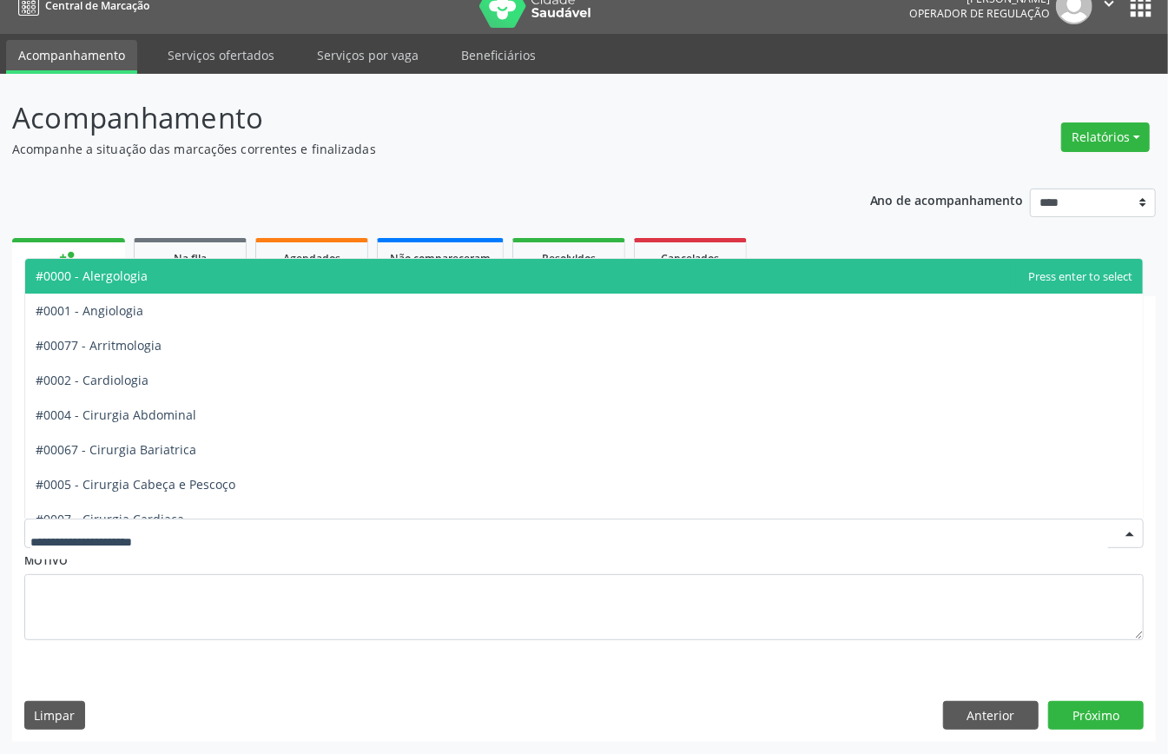
drag, startPoint x: 142, startPoint y: 525, endPoint x: 146, endPoint y: 508, distance: 16.9
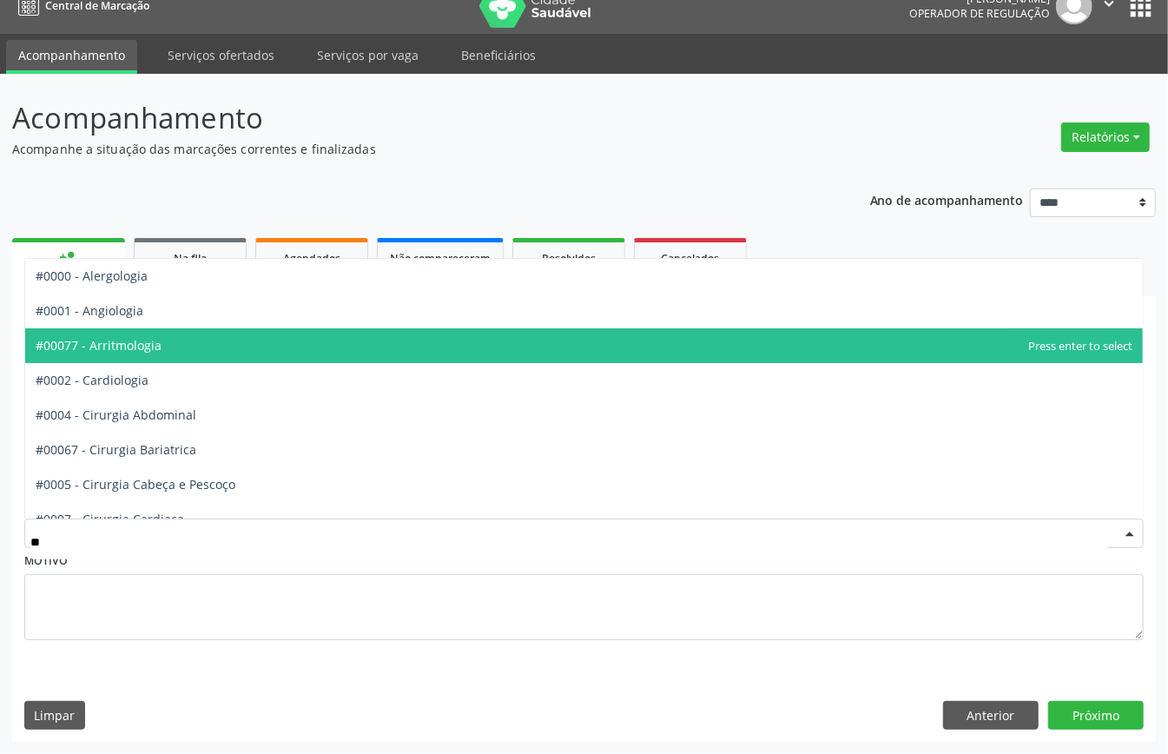
type input "***"
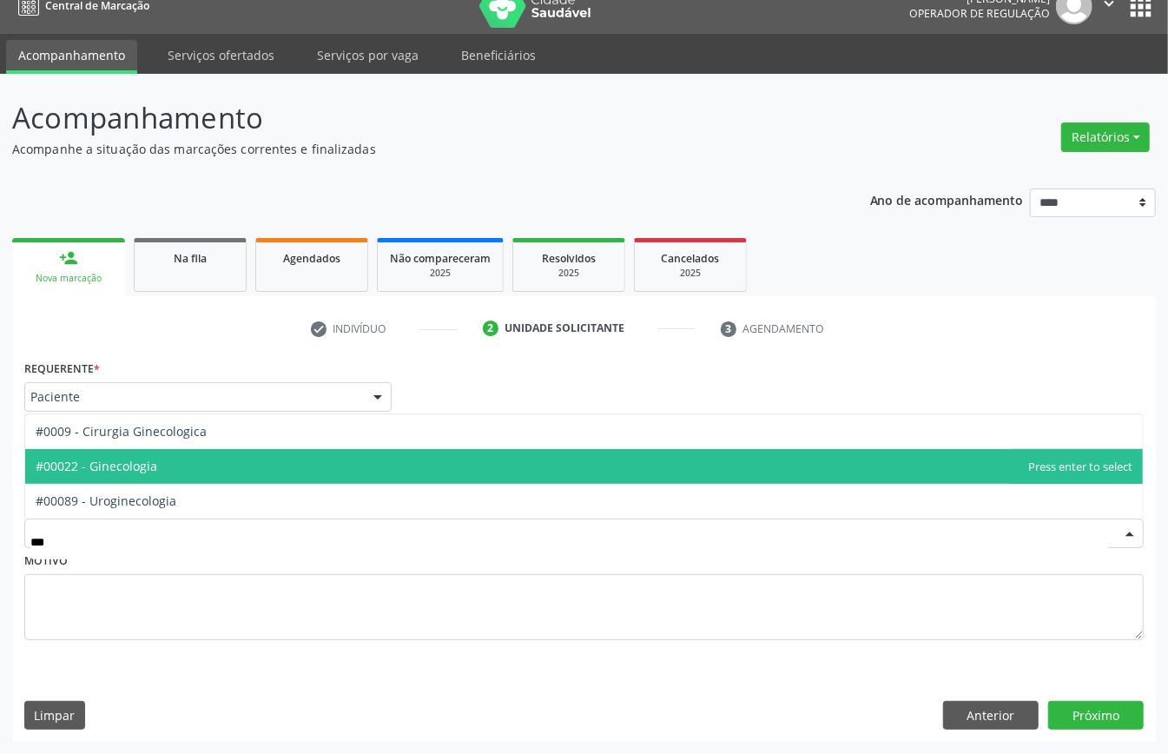
drag, startPoint x: 186, startPoint y: 471, endPoint x: 217, endPoint y: 519, distance: 57.1
click at [186, 476] on span "#00022 - Ginecologia" at bounding box center [584, 466] width 1118 height 35
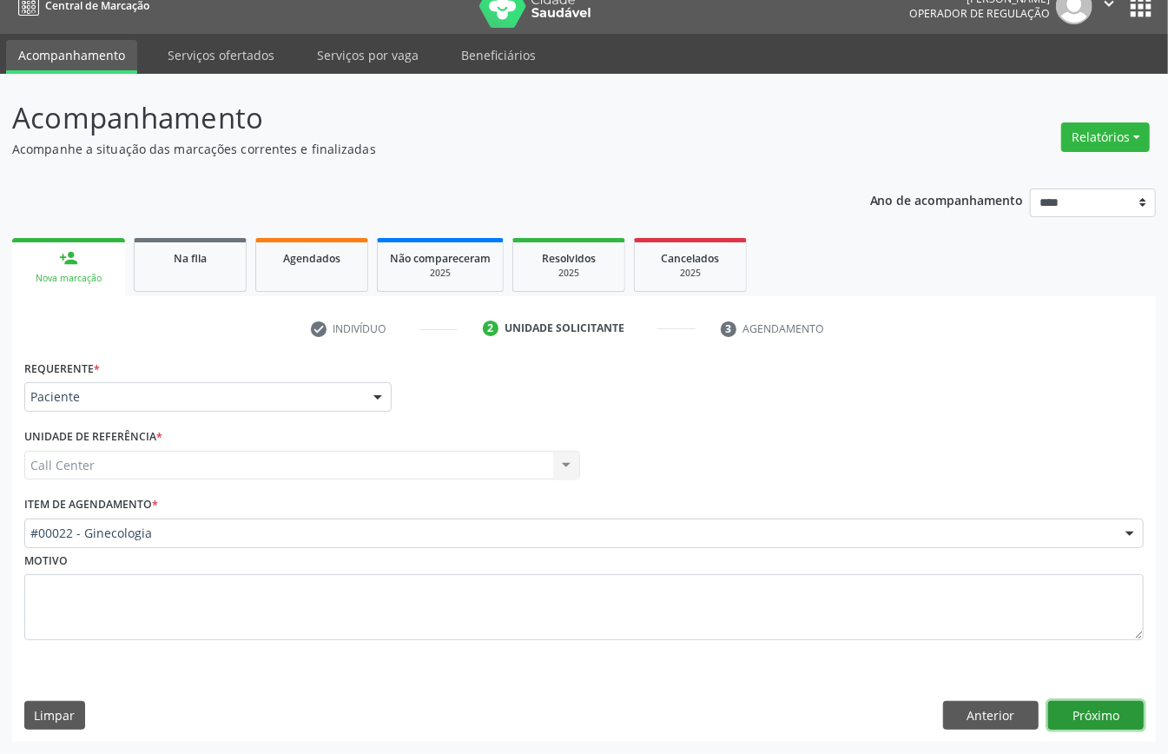
click at [1065, 718] on button "Próximo" at bounding box center [1097, 716] width 96 height 30
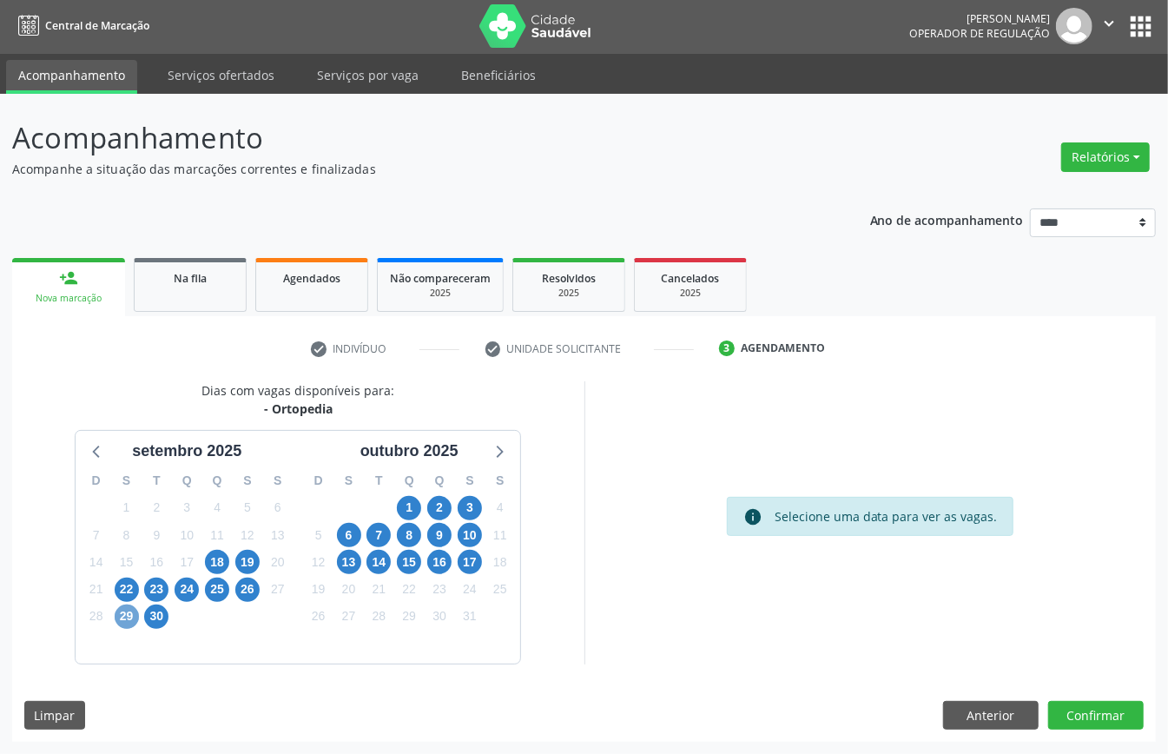
click at [126, 617] on span "29" at bounding box center [127, 617] width 24 height 24
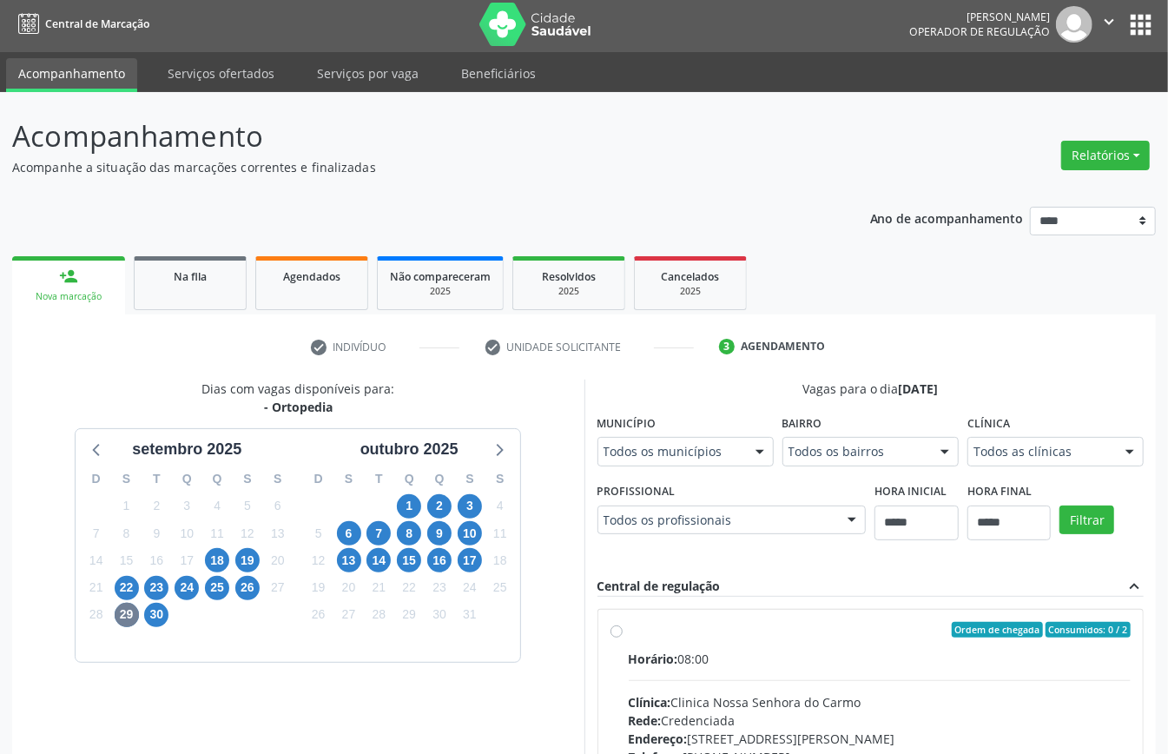
scroll to position [11, 0]
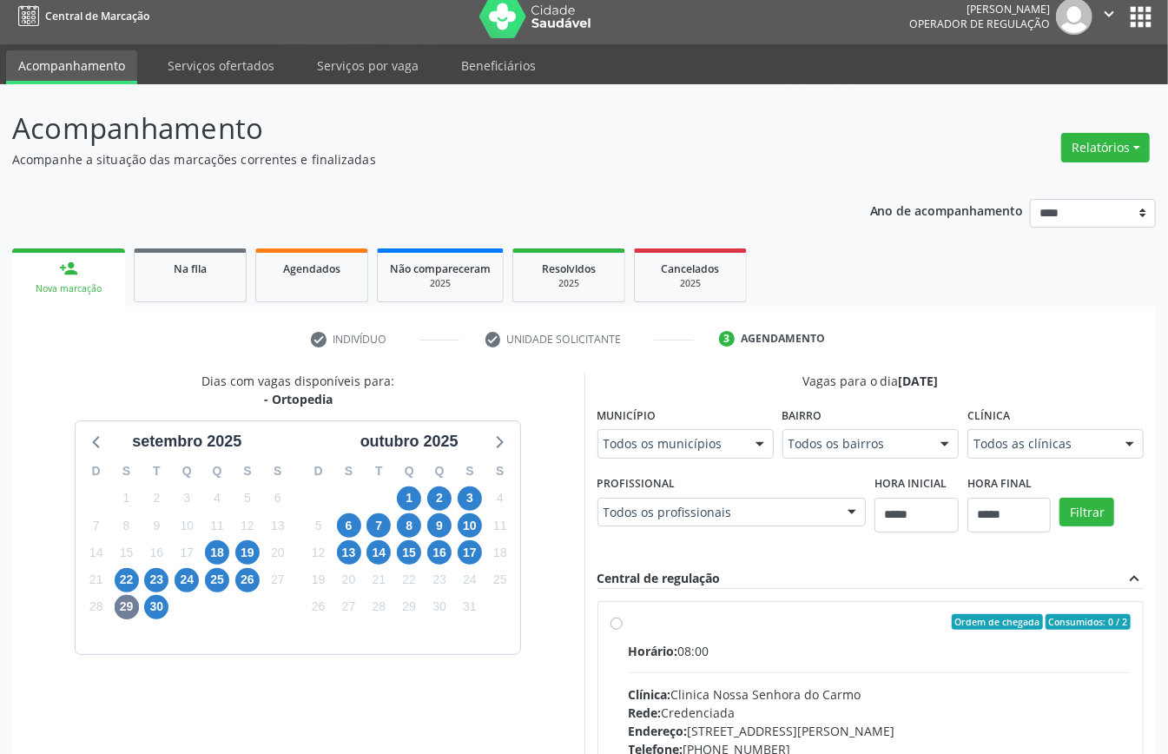
click at [660, 582] on div "Dias com vagas disponíveis para: - Ortopedia setembro 2025 D S T Q Q S S 31 1 2…" at bounding box center [584, 654] width 1144 height 565
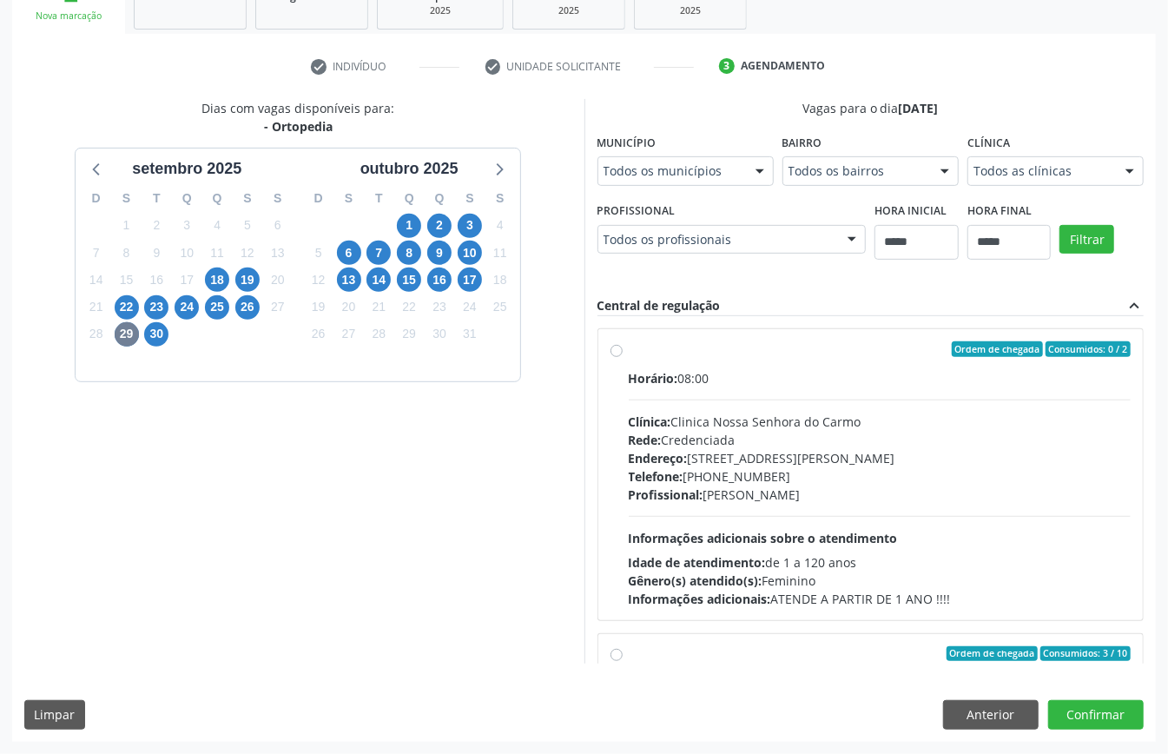
scroll to position [220, 0]
drag, startPoint x: 1002, startPoint y: 723, endPoint x: 981, endPoint y: 720, distance: 21.9
click at [1002, 723] on button "Anterior" at bounding box center [991, 715] width 96 height 30
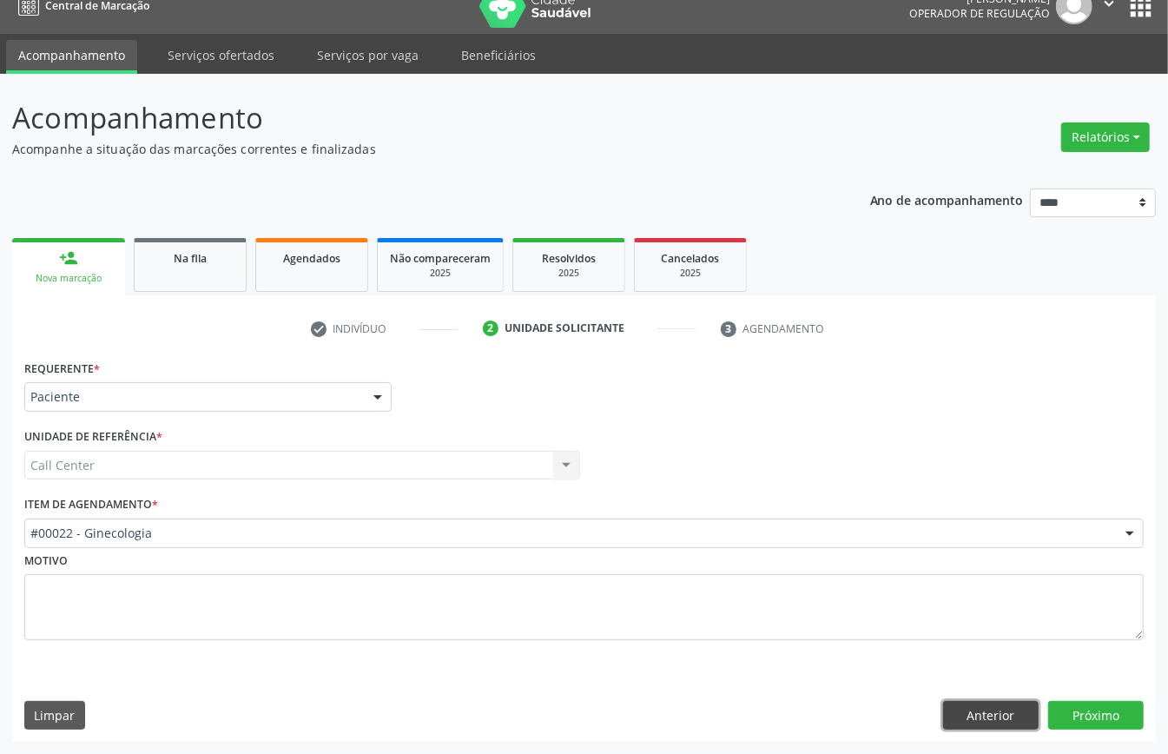
drag, startPoint x: 991, startPoint y: 700, endPoint x: 820, endPoint y: 638, distance: 182.2
click at [988, 701] on button "Anterior" at bounding box center [991, 716] width 96 height 30
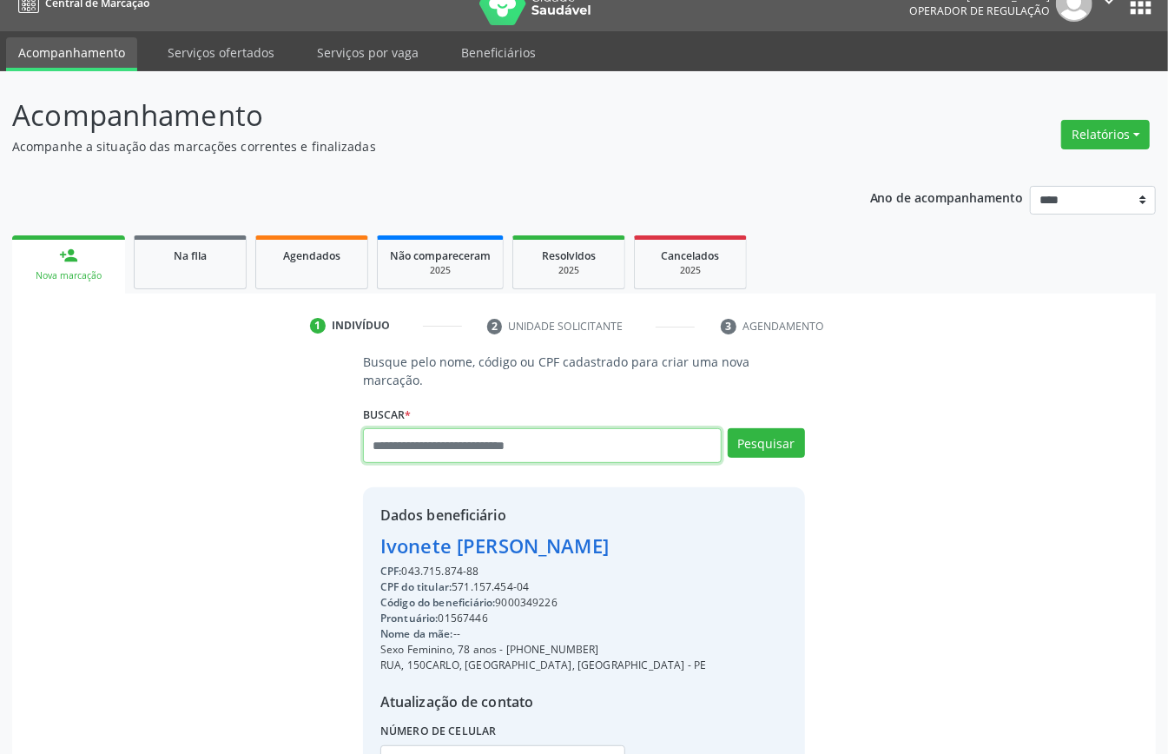
click at [539, 450] on input "text" at bounding box center [542, 445] width 359 height 35
type input "*********"
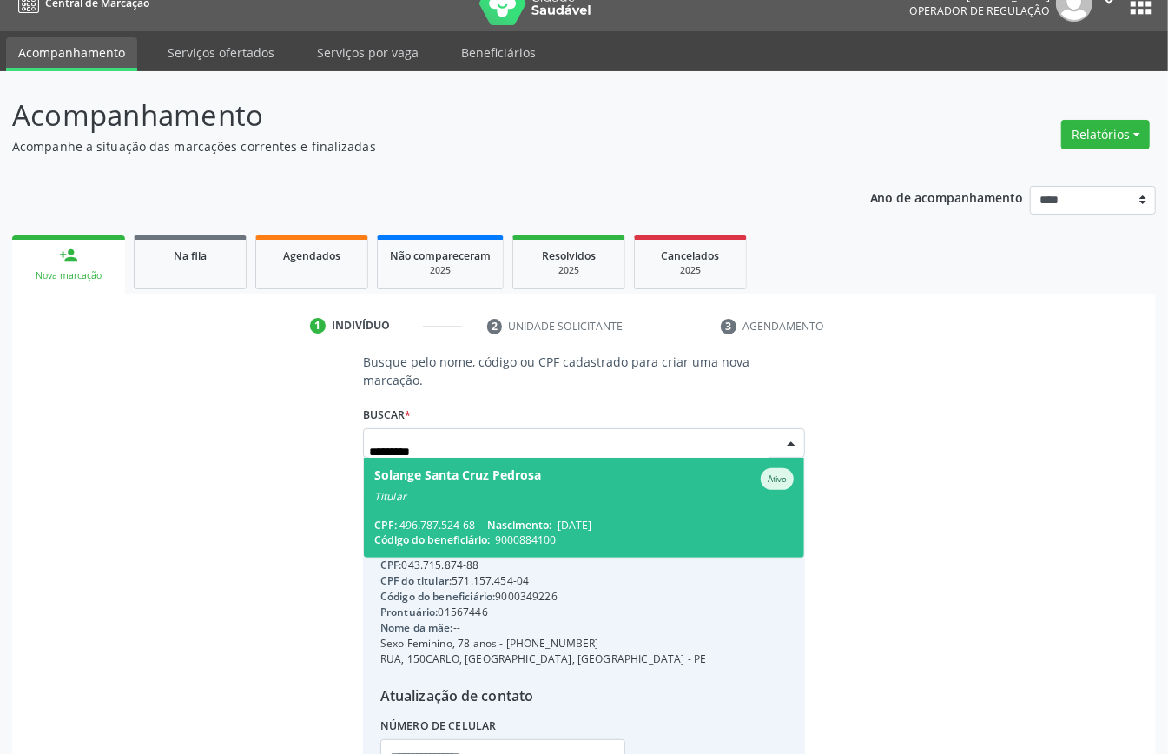
click at [536, 505] on span "Solange Santa Cruz Pedrosa Ativo Titular CPF: 496.787.524-68 Nascimento: 03/02/…" at bounding box center [584, 508] width 440 height 100
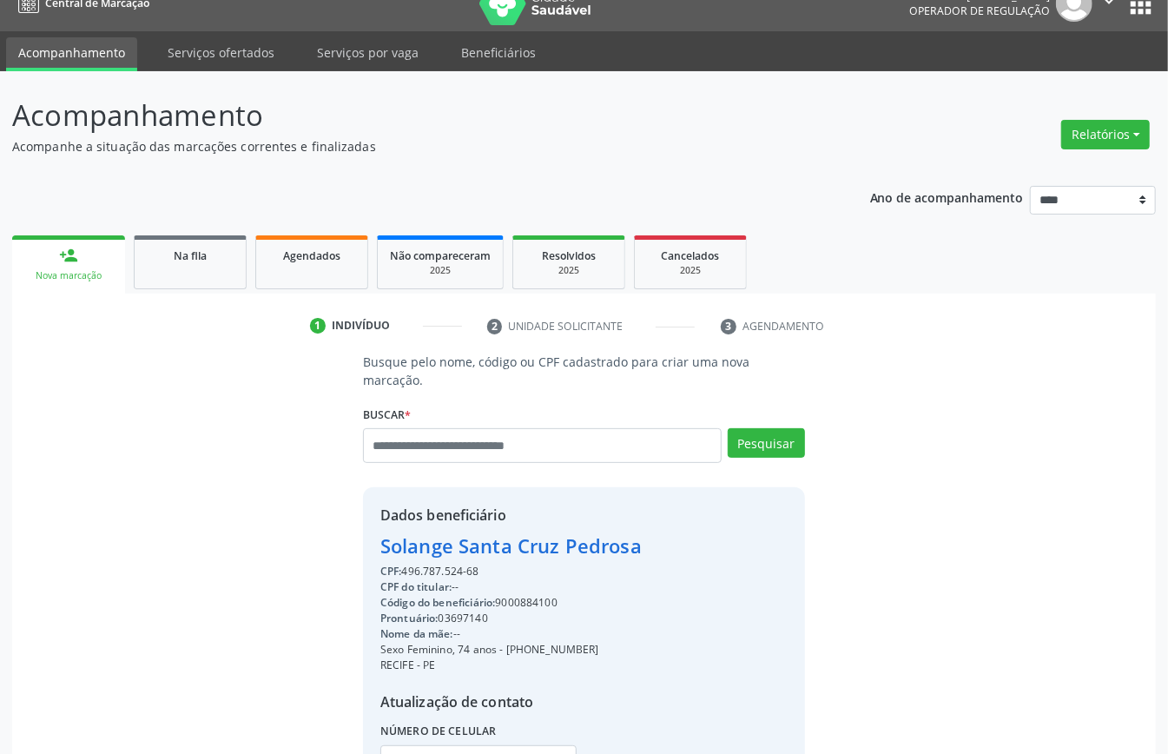
scroll to position [182, 0]
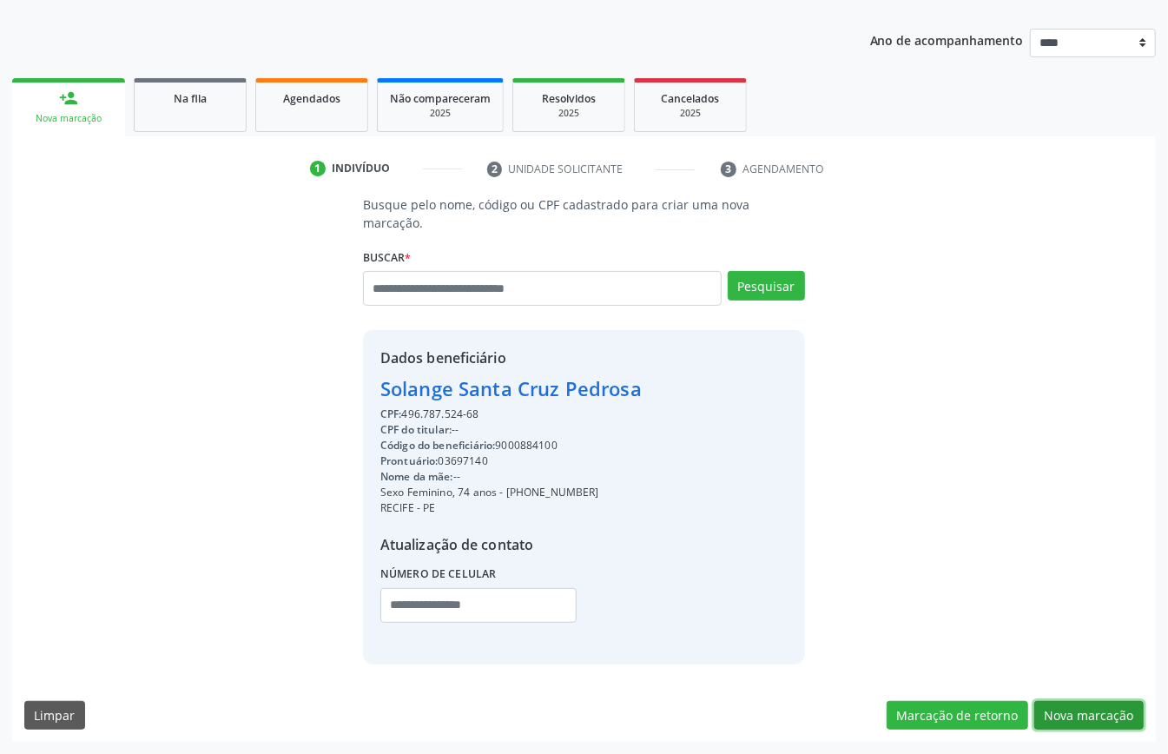
click at [1061, 704] on button "Nova marcação" at bounding box center [1089, 716] width 109 height 30
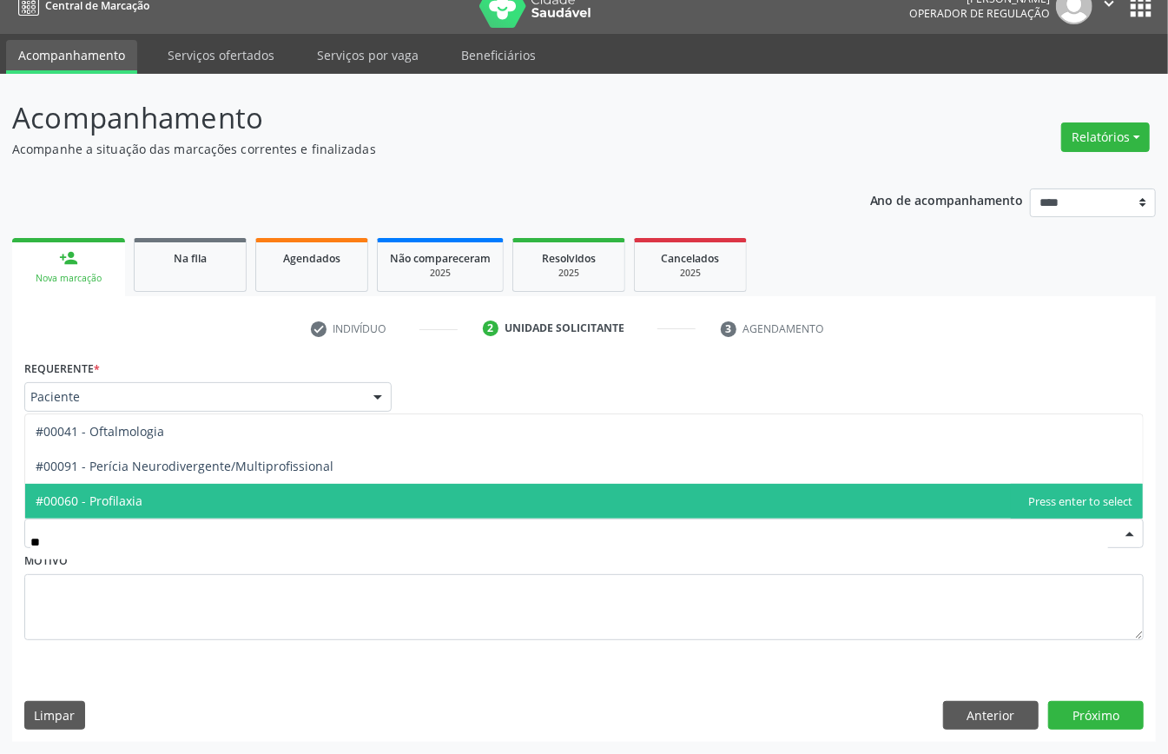
type input "***"
click at [206, 504] on span "#00041 - Oftalmologia" at bounding box center [584, 501] width 1118 height 35
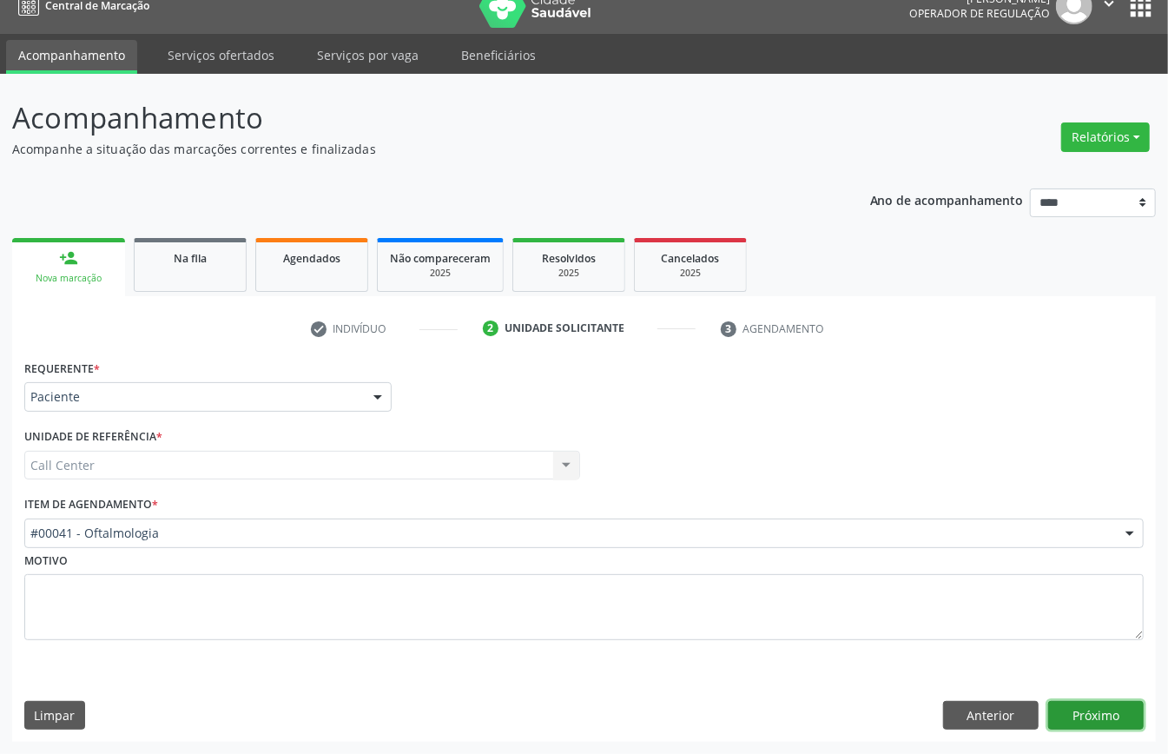
click at [1120, 714] on button "Próximo" at bounding box center [1097, 716] width 96 height 30
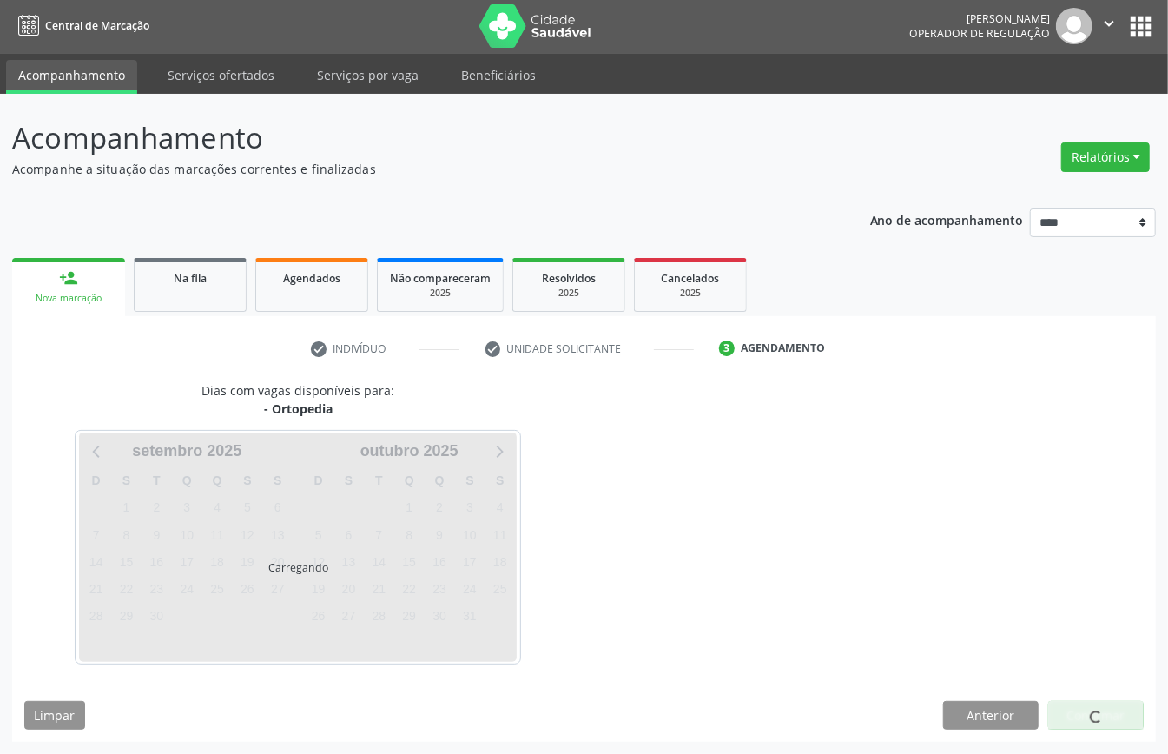
scroll to position [3, 0]
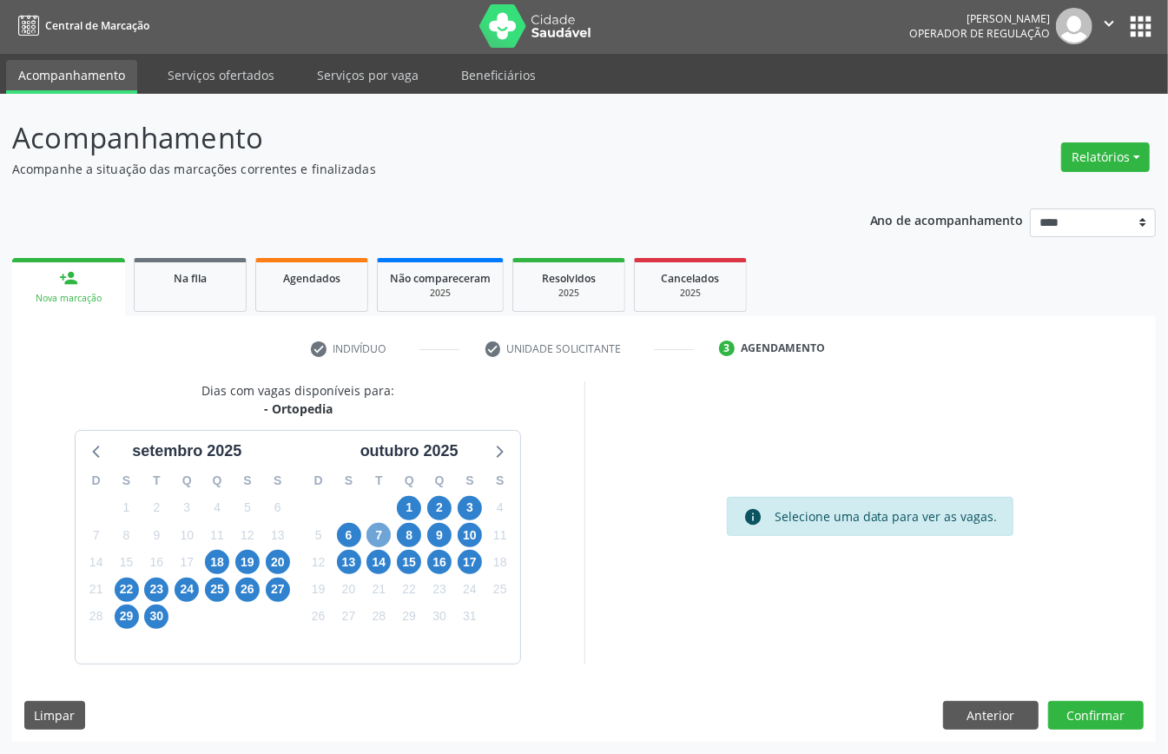
click at [375, 533] on span "7" at bounding box center [379, 535] width 24 height 24
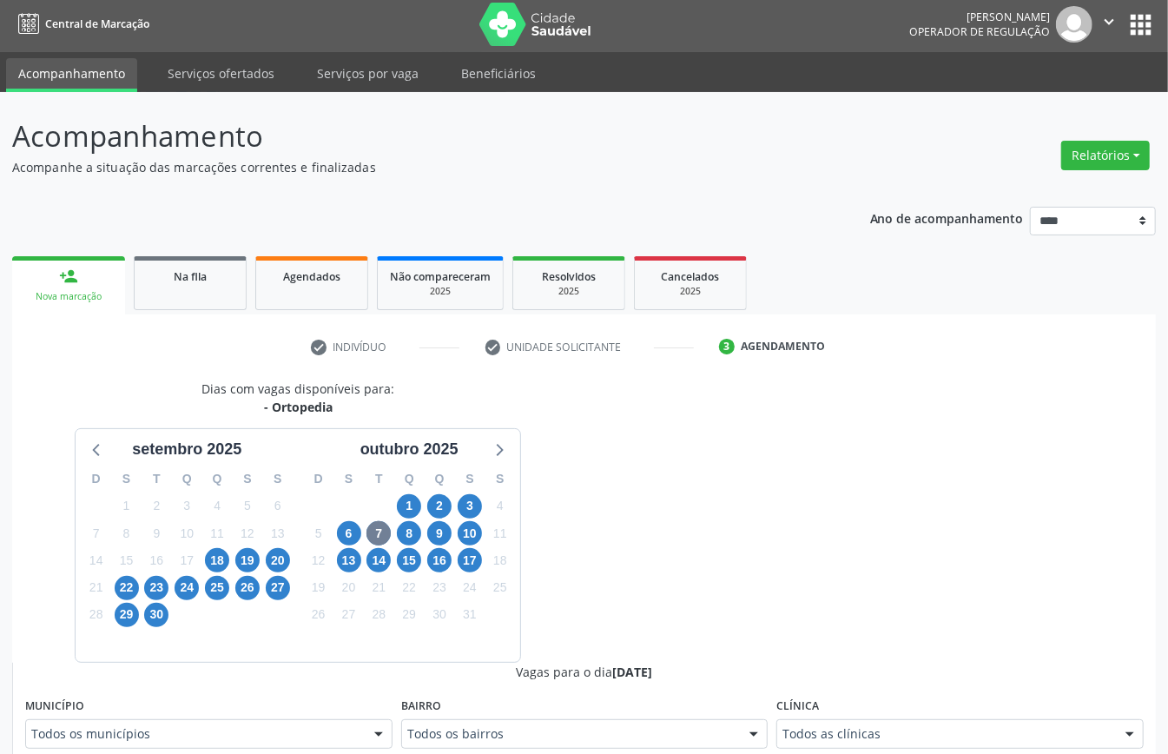
click at [895, 713] on div "Clínica Todos as clínicas Todos as clínicas Centro da Visao_Cl de Olhos Guilher…" at bounding box center [960, 721] width 367 height 56
click at [877, 710] on div "Clínica Todos as clínicas Todos as clínicas Centro da Visao_Cl de Olhos Guilher…" at bounding box center [960, 721] width 367 height 56
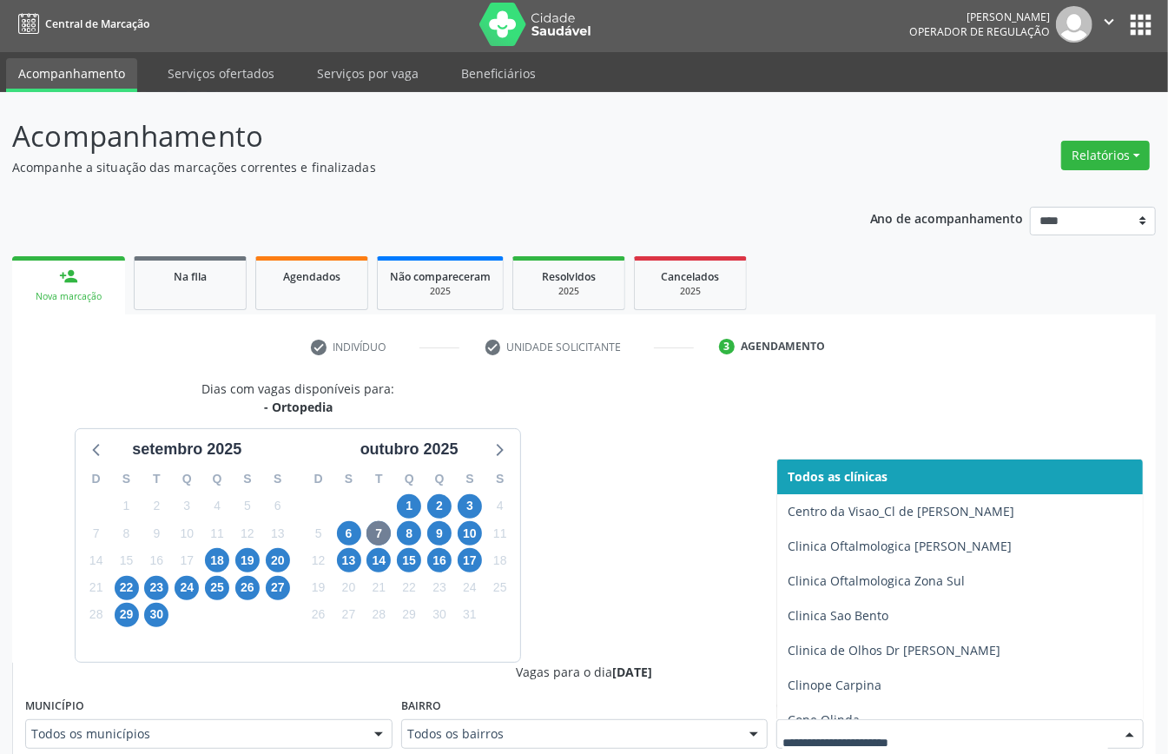
scroll to position [11, 0]
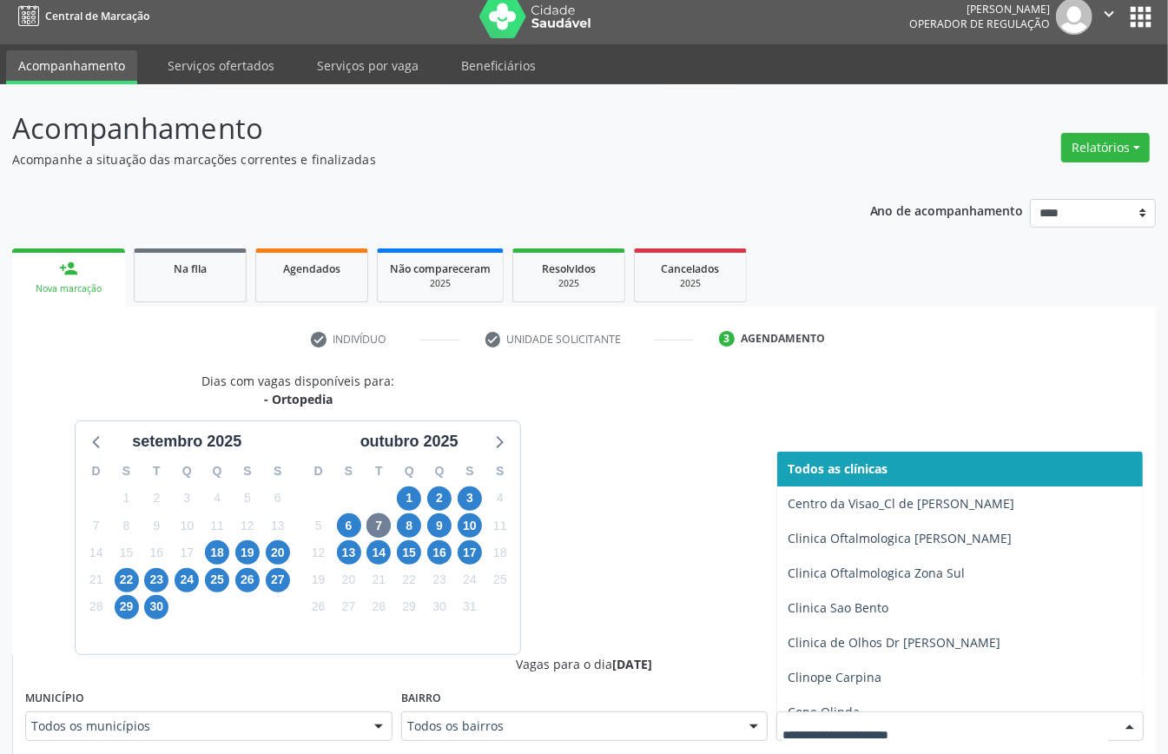
click at [843, 723] on div at bounding box center [960, 726] width 367 height 30
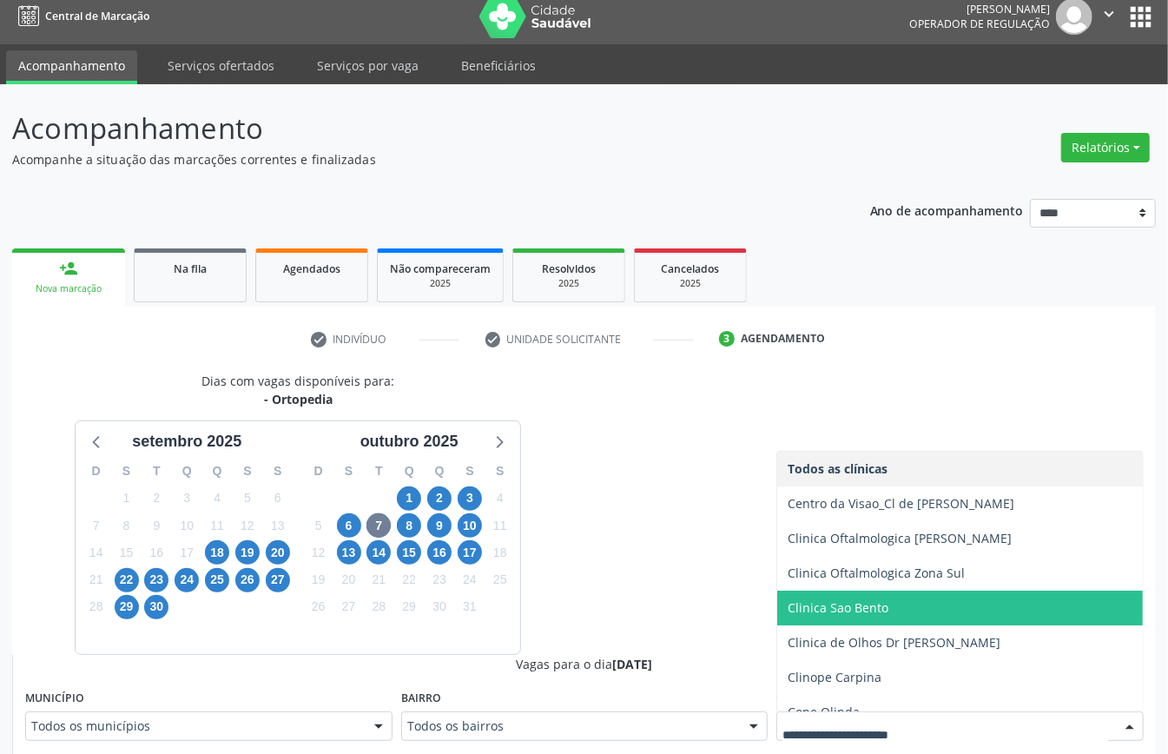
scroll to position [231, 0]
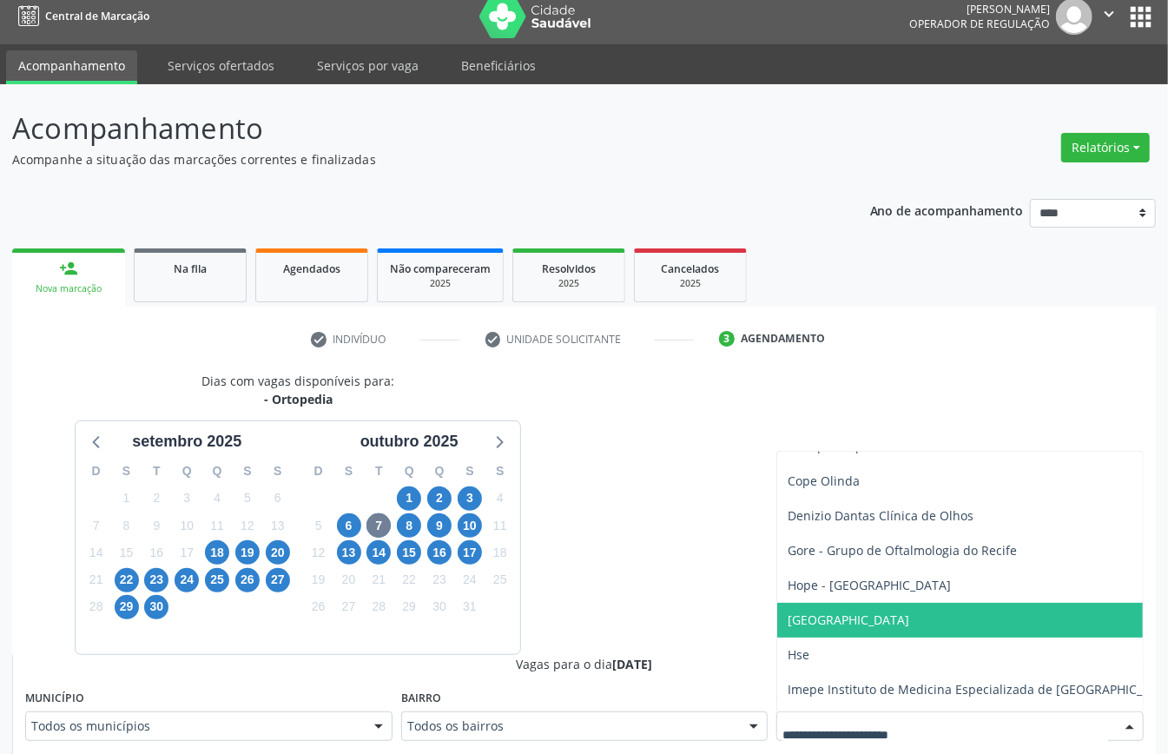
click at [904, 628] on span "Hospital de Olhos Santa Luzia" at bounding box center [849, 620] width 122 height 17
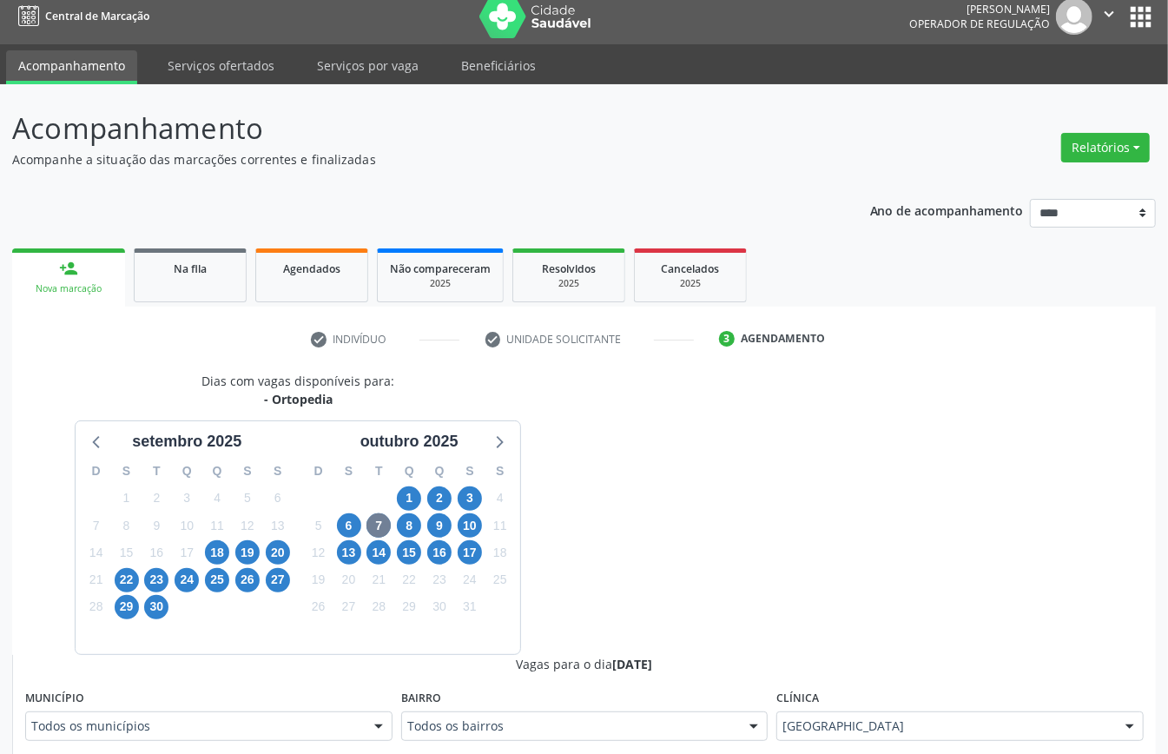
scroll to position [359, 0]
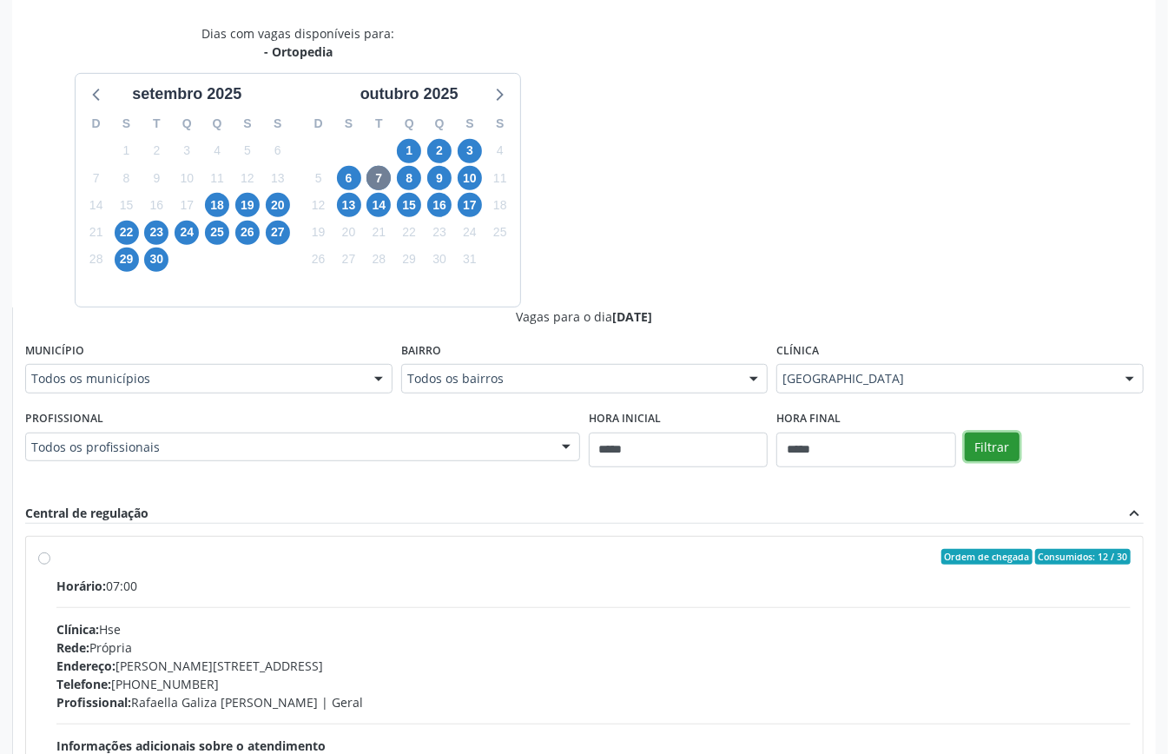
click at [998, 441] on button "Filtrar" at bounding box center [992, 448] width 55 height 30
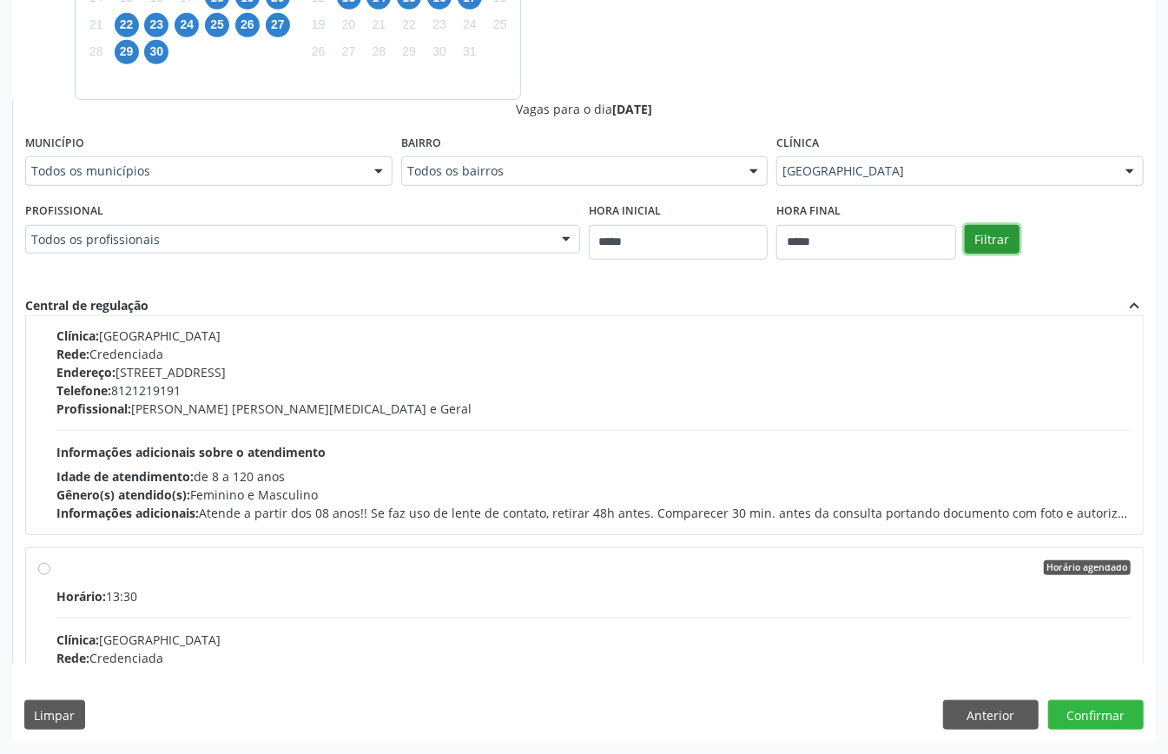
scroll to position [579, 0]
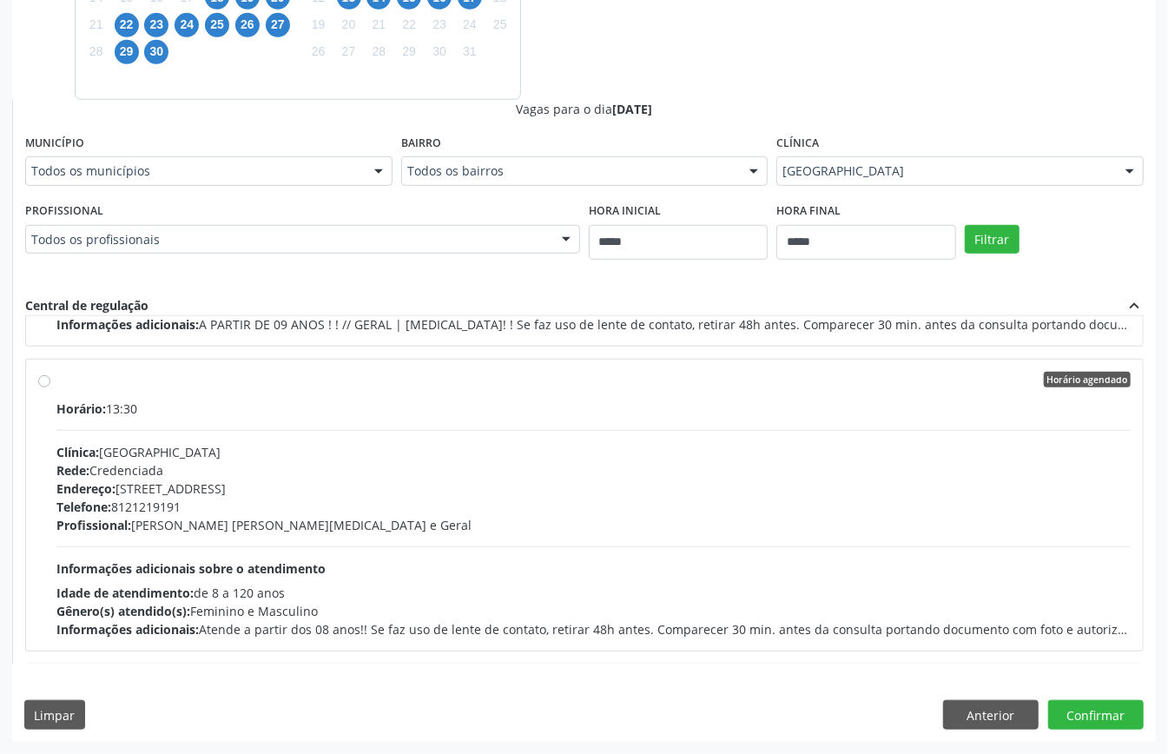
click at [397, 490] on div "Endereço: Estrada do Encanamento, nº 909, Casa Forte, Recife - PE" at bounding box center [593, 489] width 1075 height 18
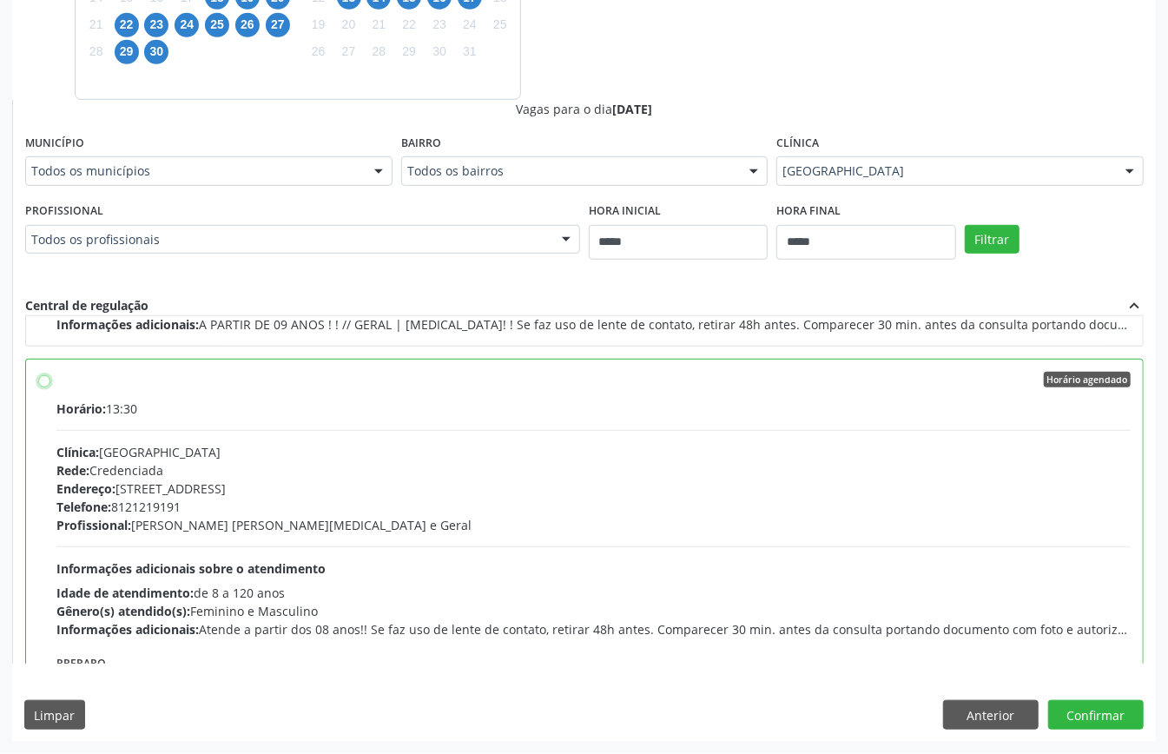
scroll to position [695, 0]
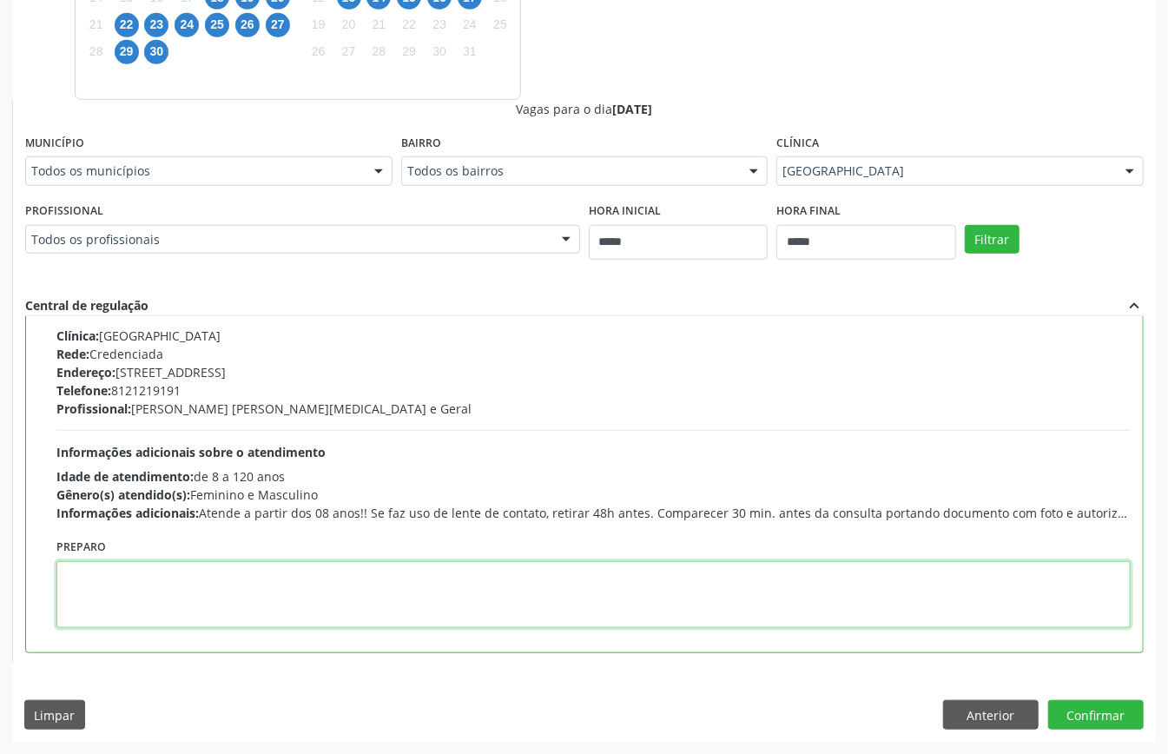
paste textarea "**********"
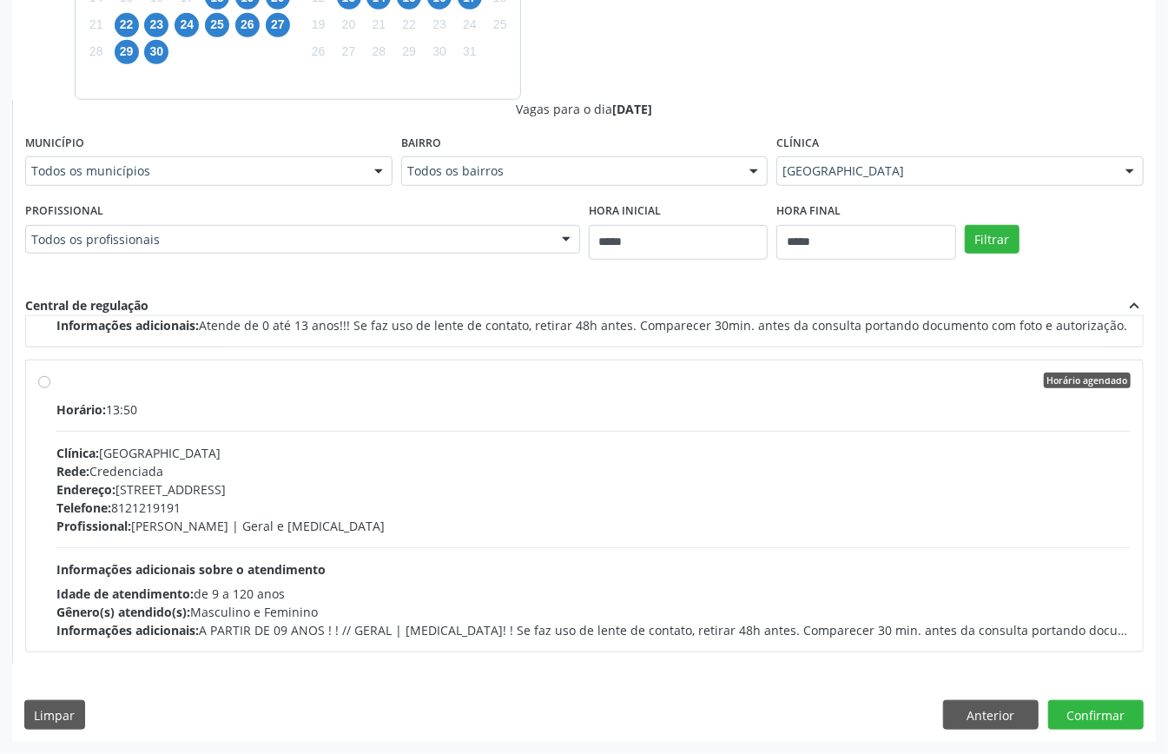
scroll to position [848, 0]
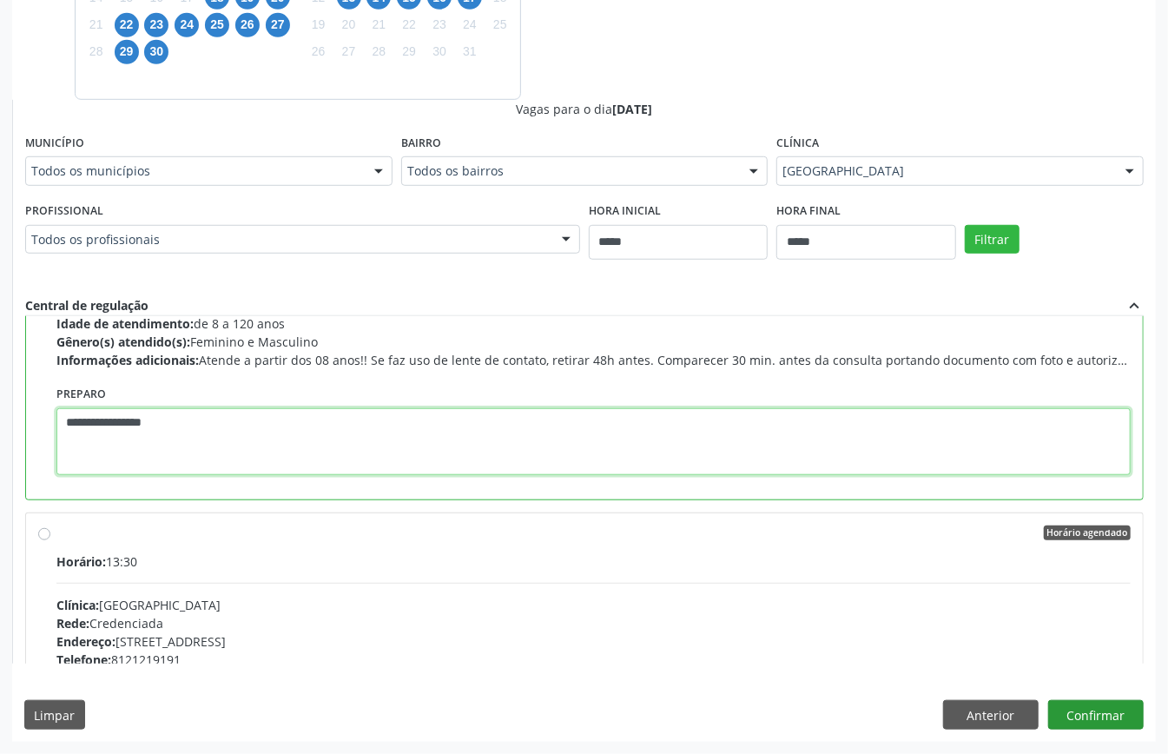
type textarea "**********"
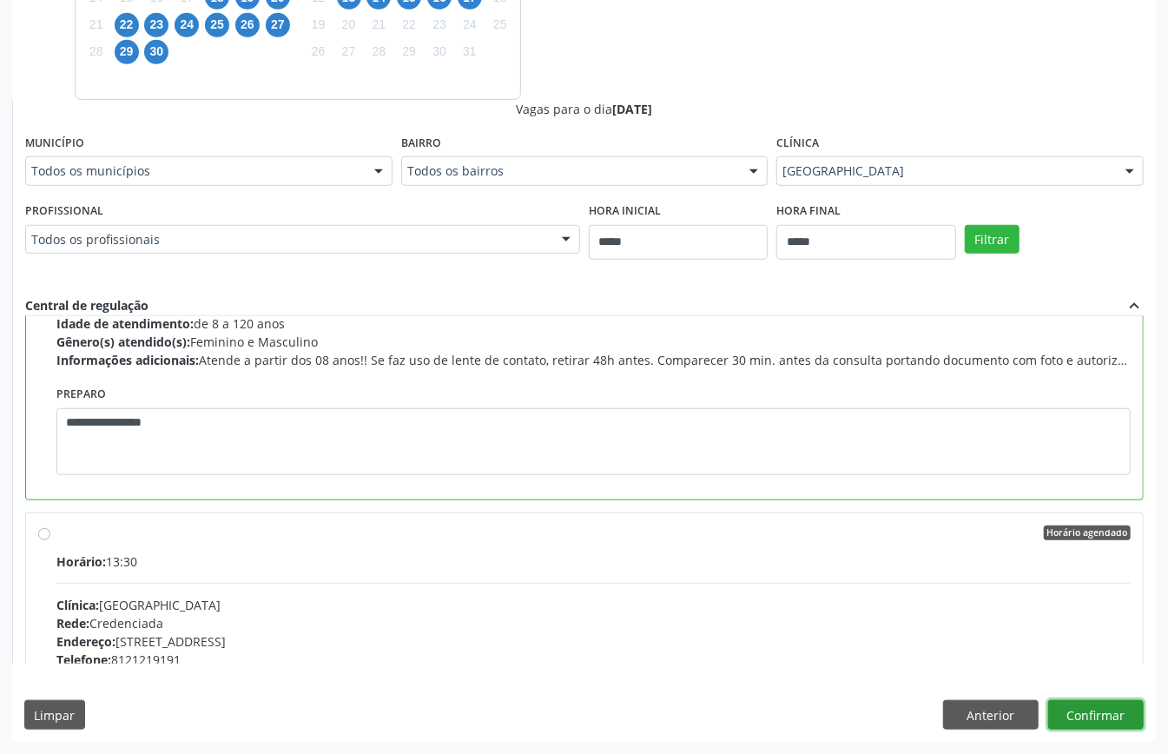
click at [1095, 707] on button "Confirmar" at bounding box center [1097, 715] width 96 height 30
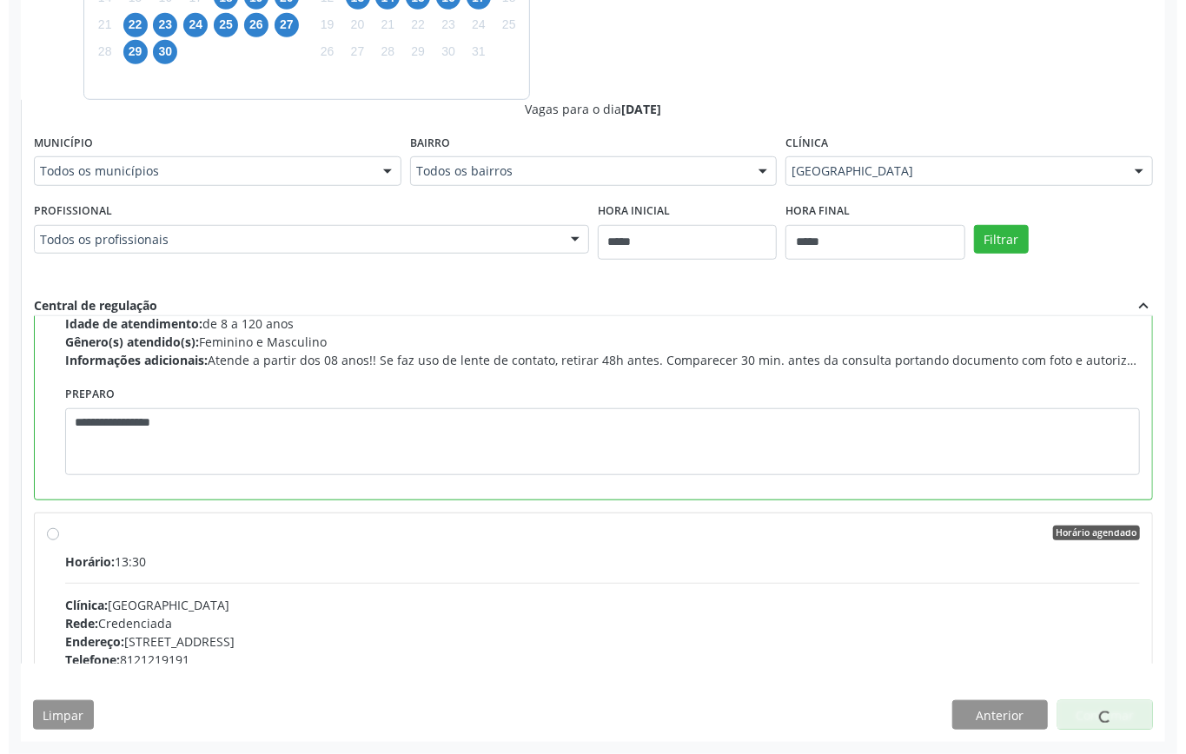
scroll to position [0, 0]
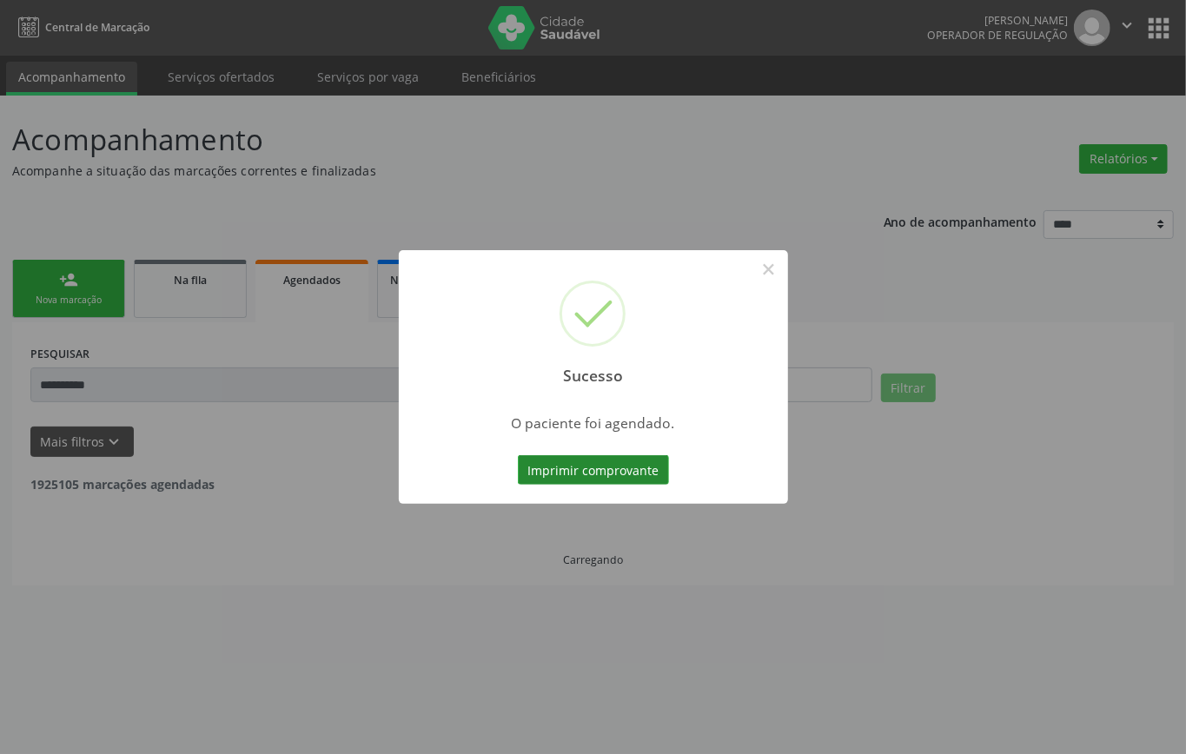
click at [616, 476] on button "Imprimir comprovante" at bounding box center [593, 470] width 151 height 30
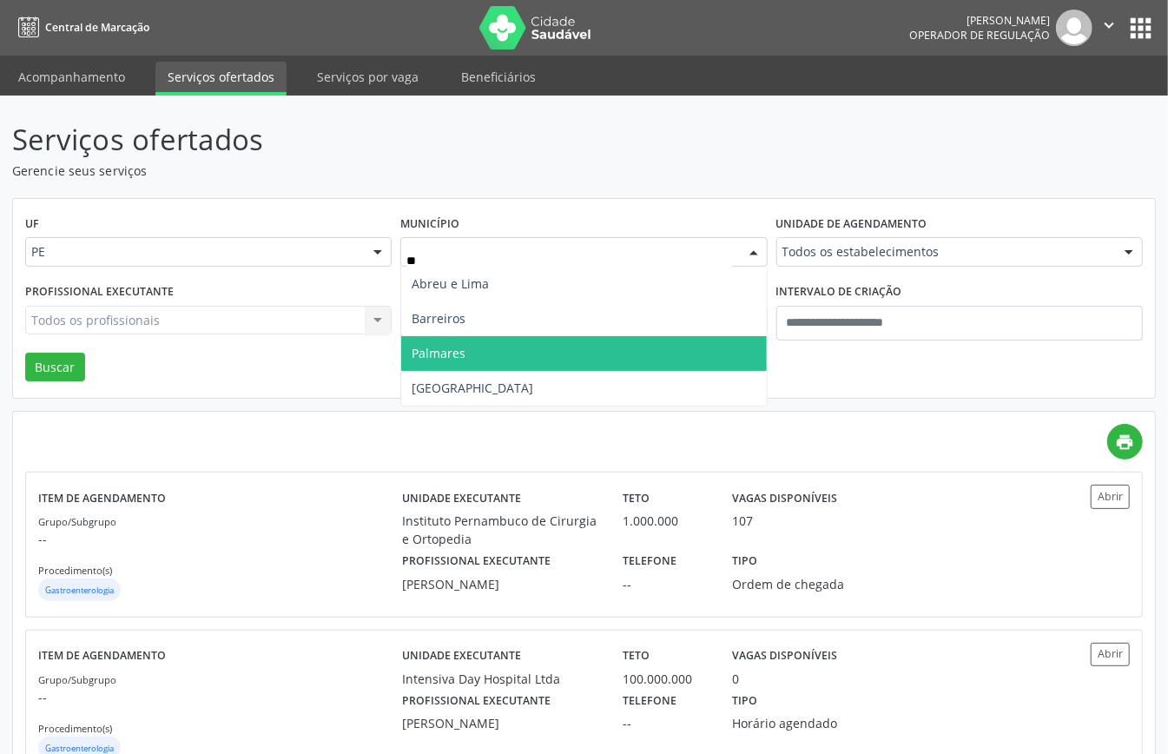
type input "***"
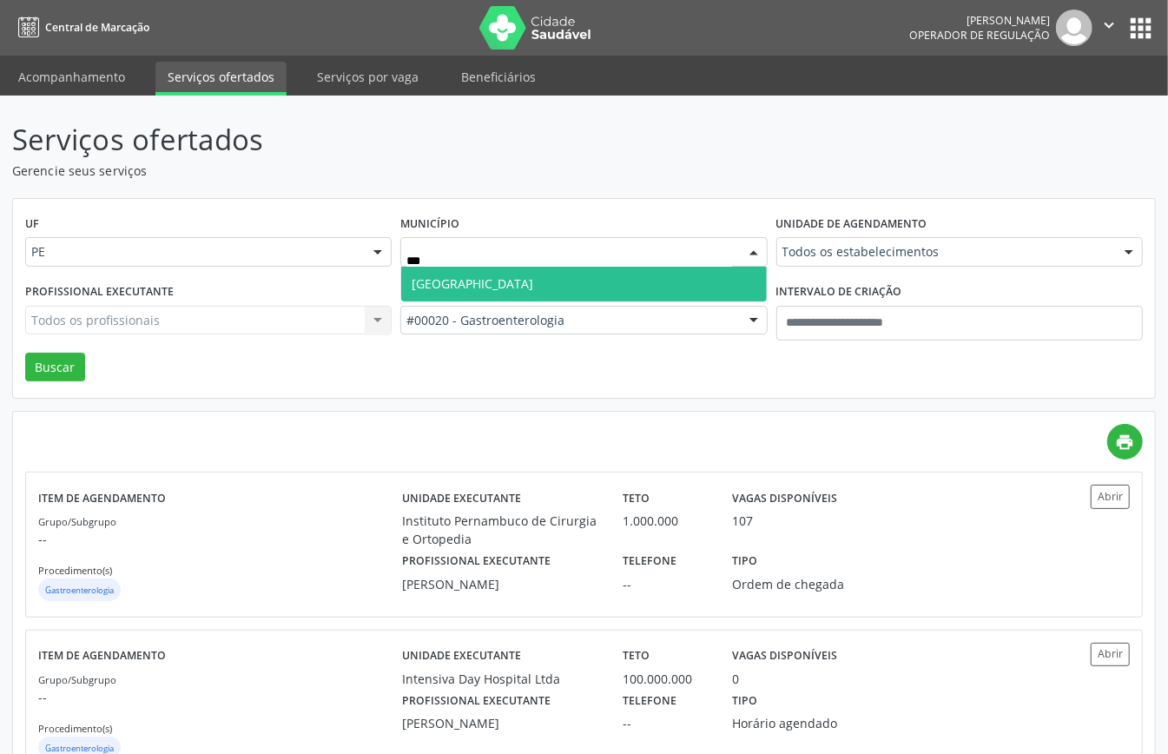
click at [564, 290] on span "[GEOGRAPHIC_DATA]" at bounding box center [583, 284] width 365 height 35
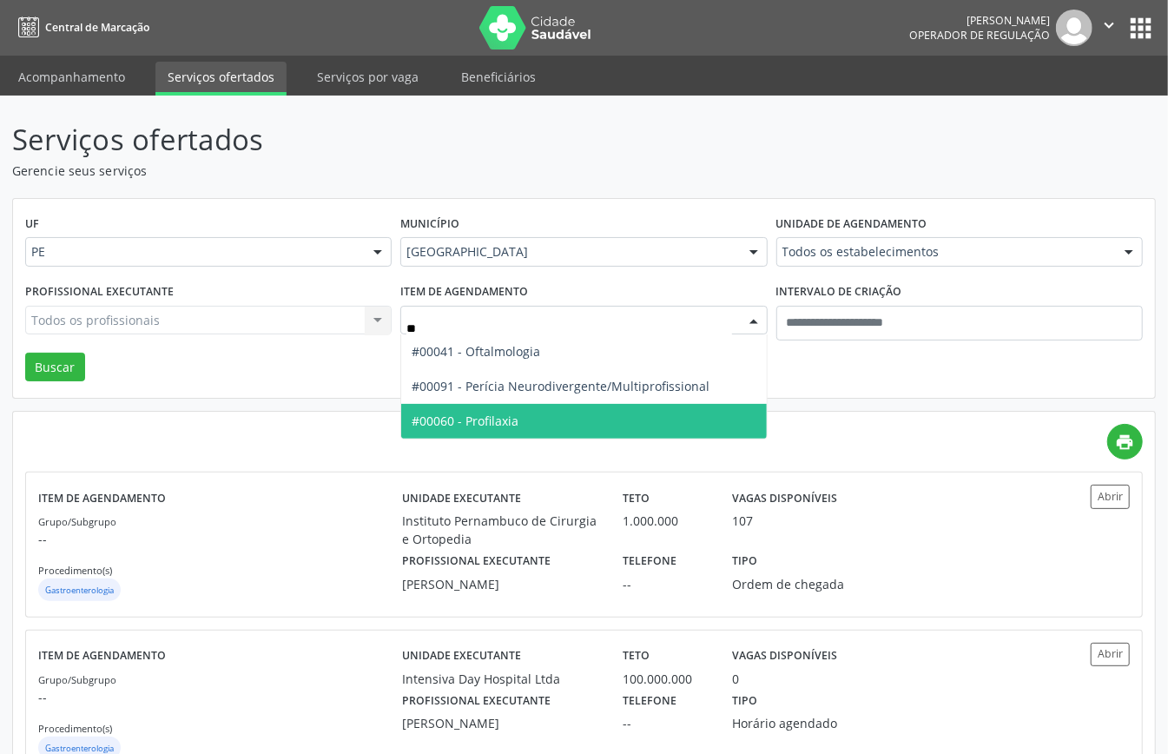
type input "***"
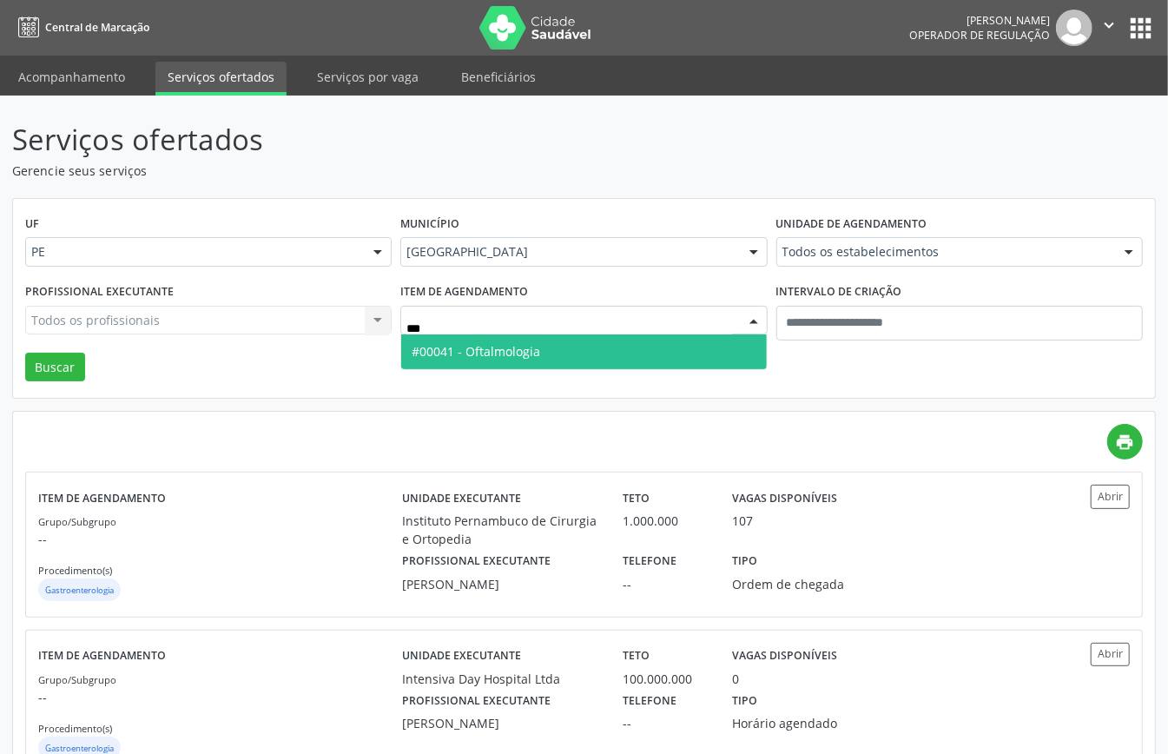
click at [530, 356] on span "#00041 - Oftalmologia" at bounding box center [476, 351] width 129 height 17
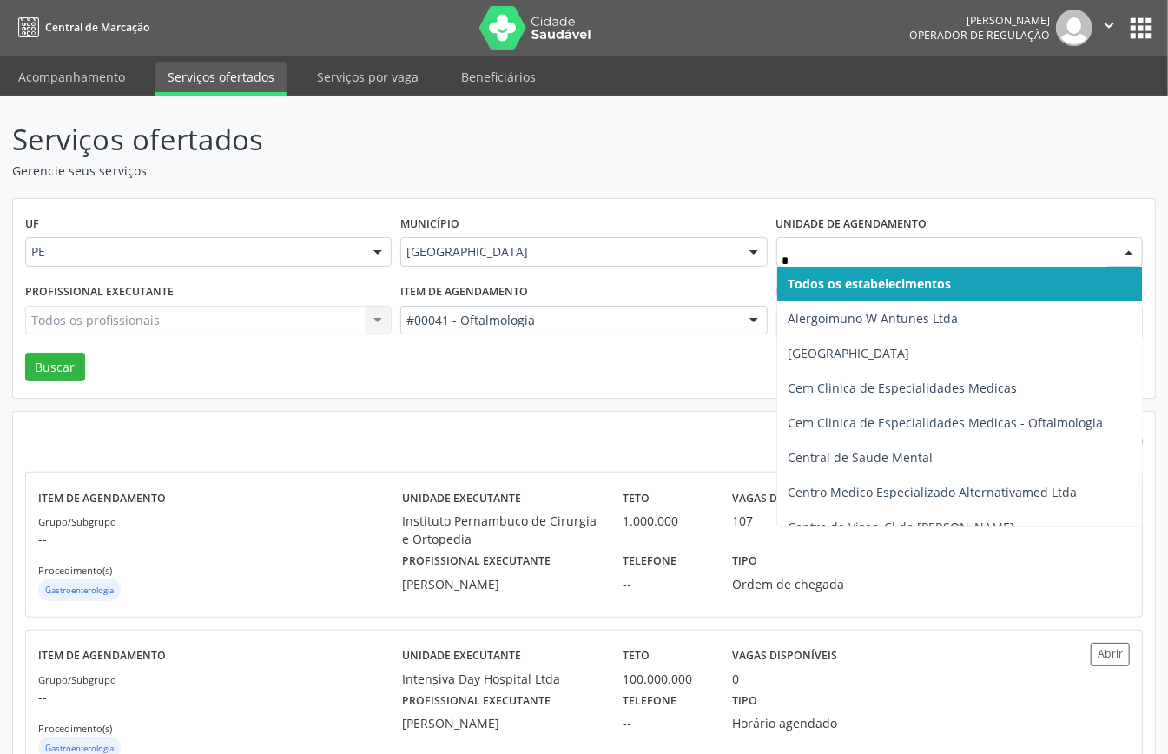
type input "**"
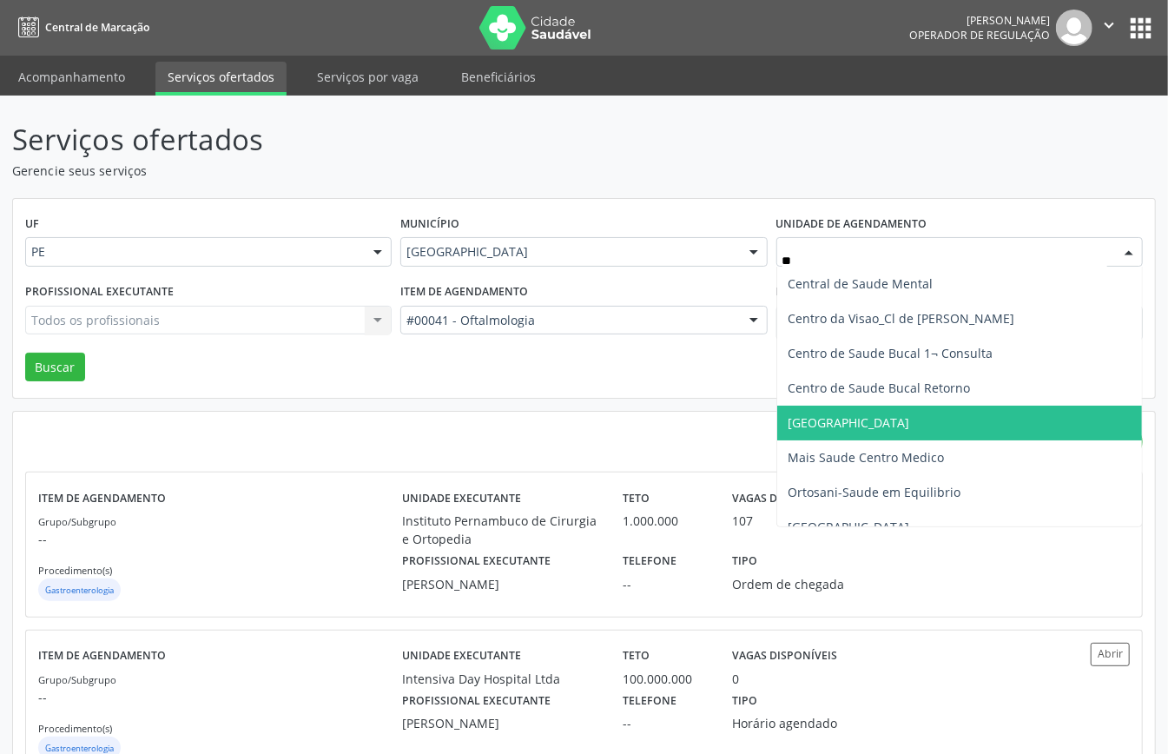
click at [902, 432] on span "[GEOGRAPHIC_DATA]" at bounding box center [959, 423] width 365 height 35
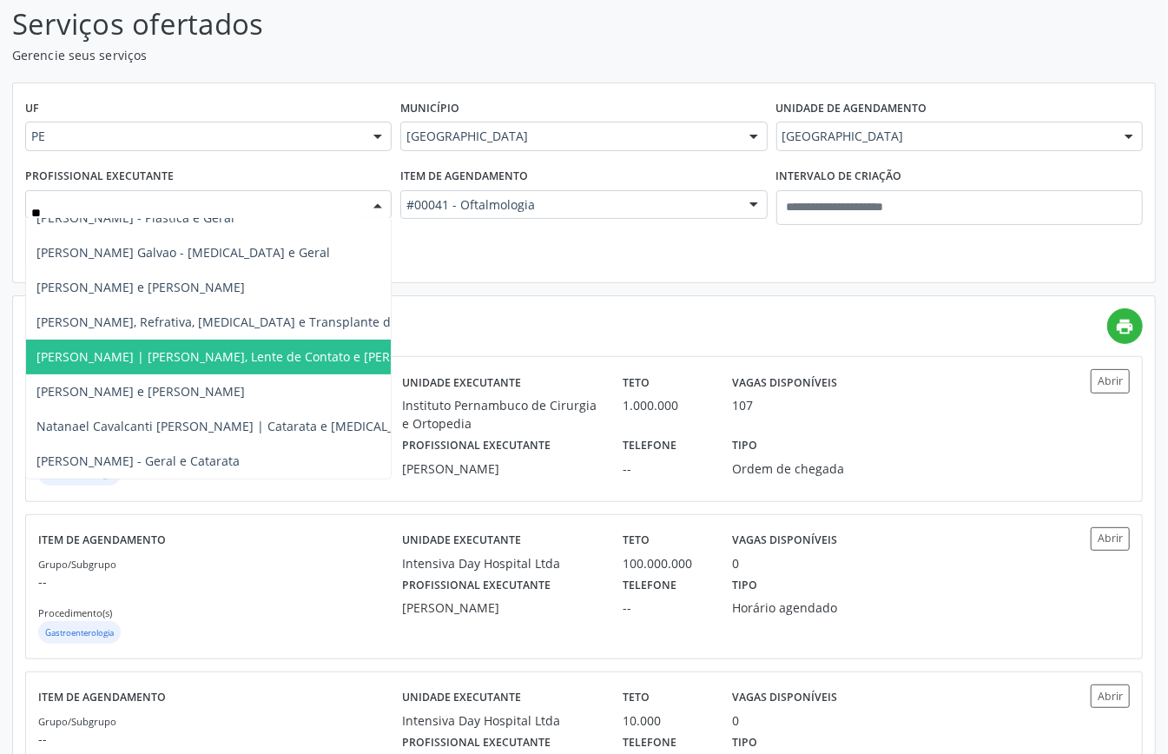
scroll to position [314, 0]
type input "***"
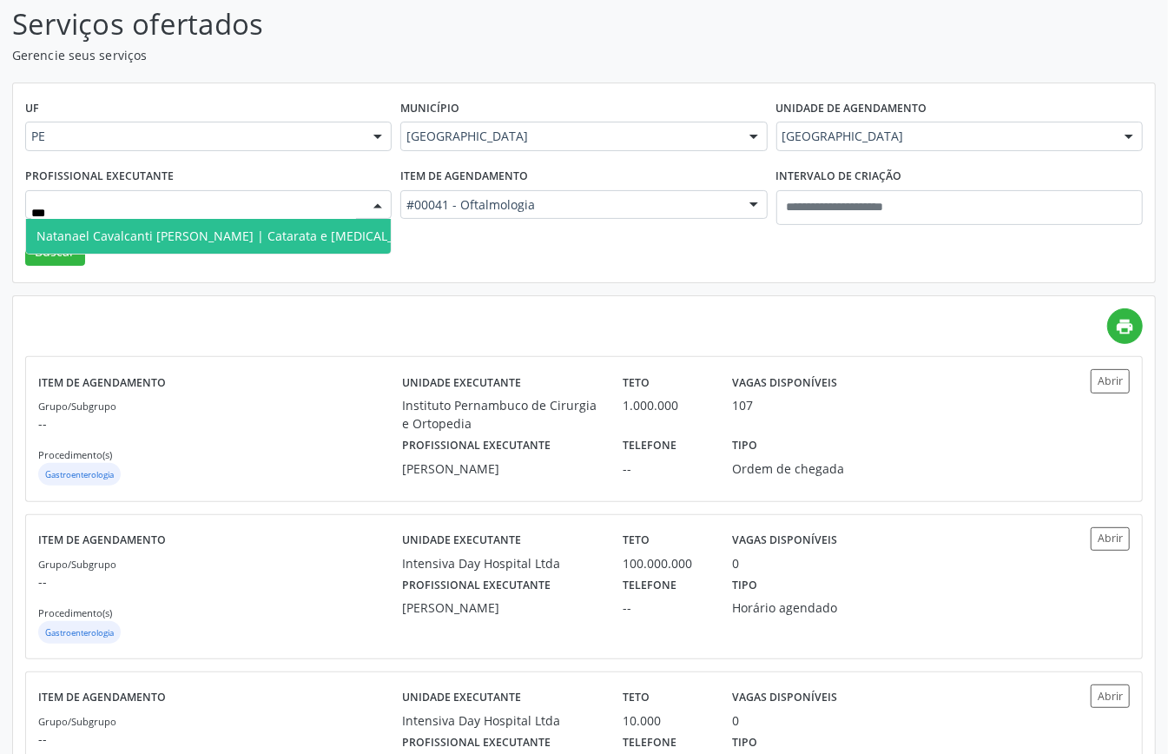
scroll to position [0, 0]
click at [134, 229] on span "Natanael Cavalcanti [PERSON_NAME] | Catarata e [MEDICAL_DATA]" at bounding box center [232, 236] width 392 height 17
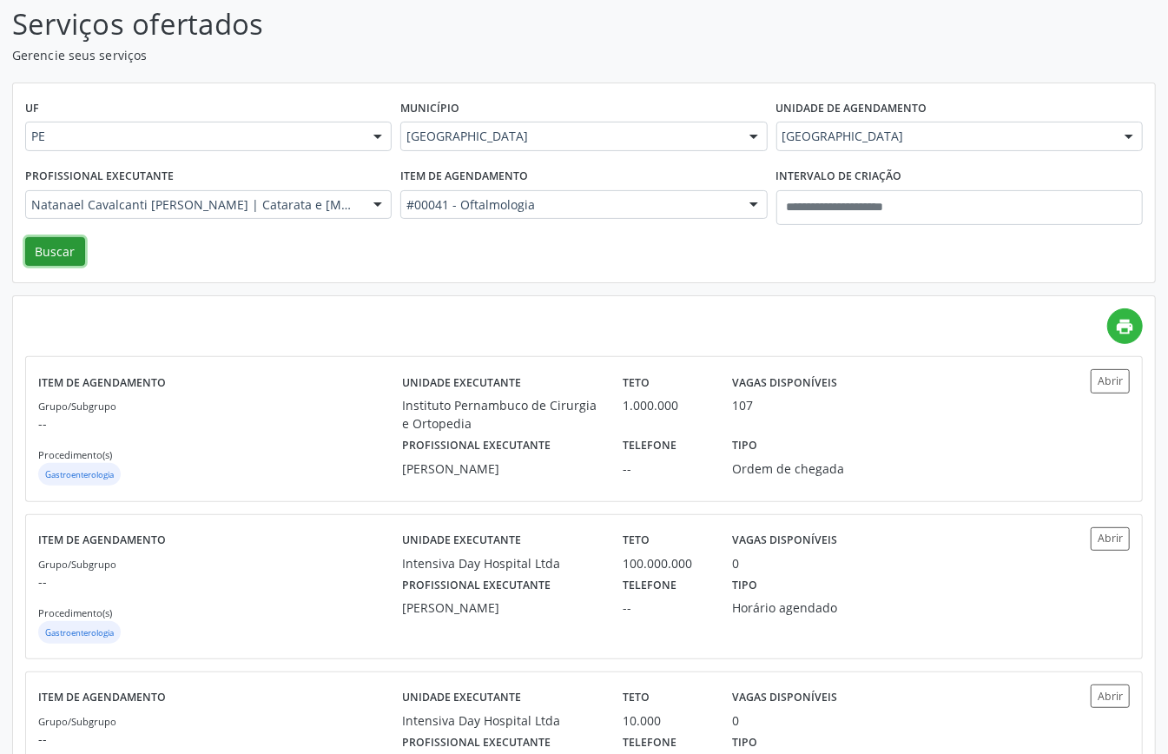
click at [39, 241] on button "Buscar" at bounding box center [55, 252] width 60 height 30
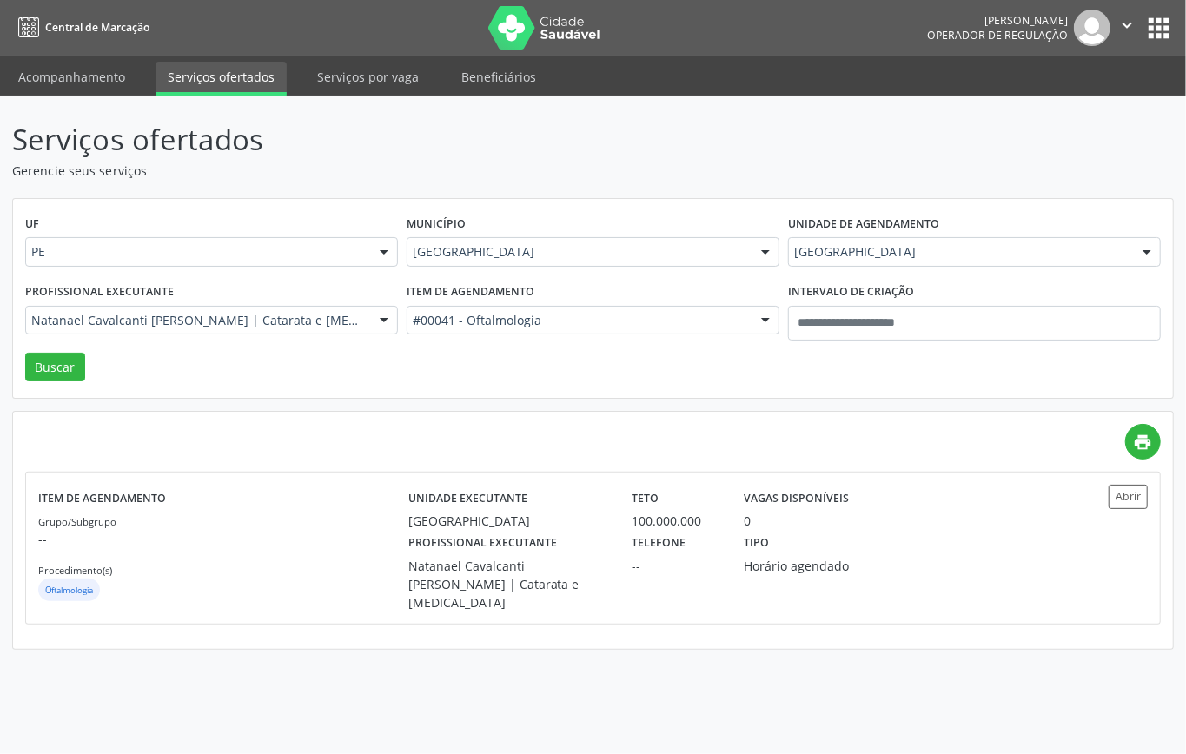
drag, startPoint x: 314, startPoint y: 318, endPoint x: 307, endPoint y: 334, distance: 17.9
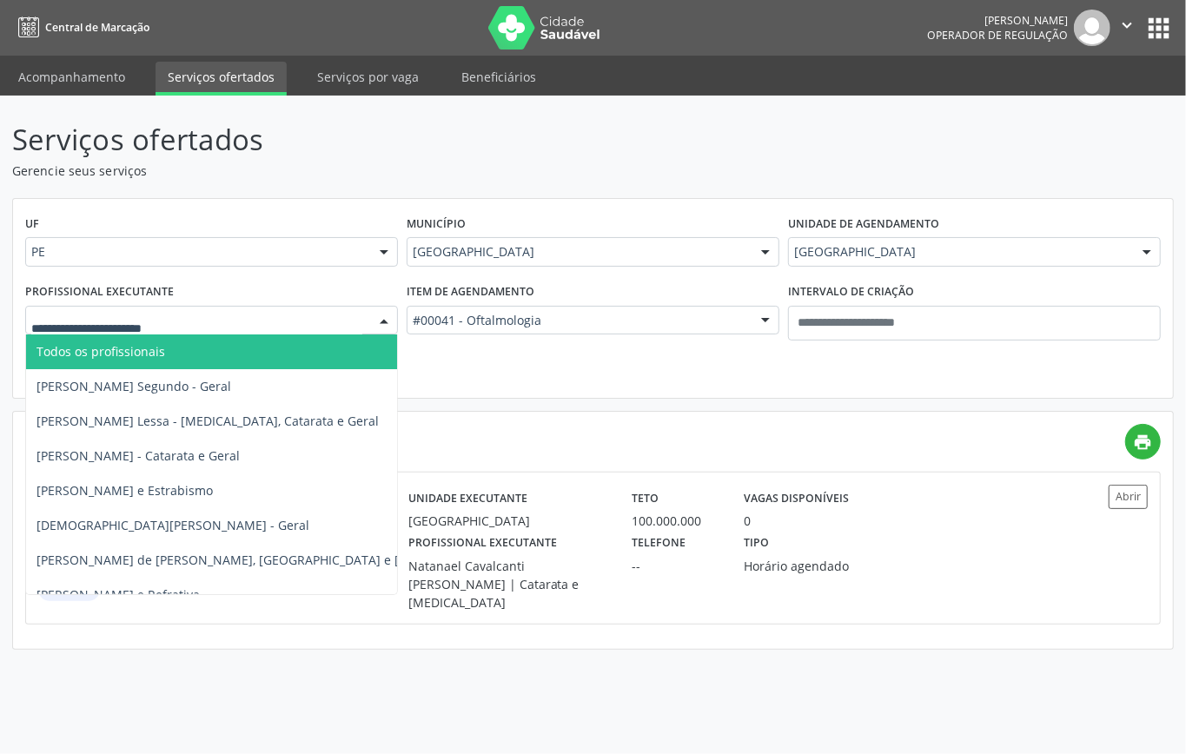
click at [196, 351] on span "Todos os profissionais" at bounding box center [276, 351] width 500 height 35
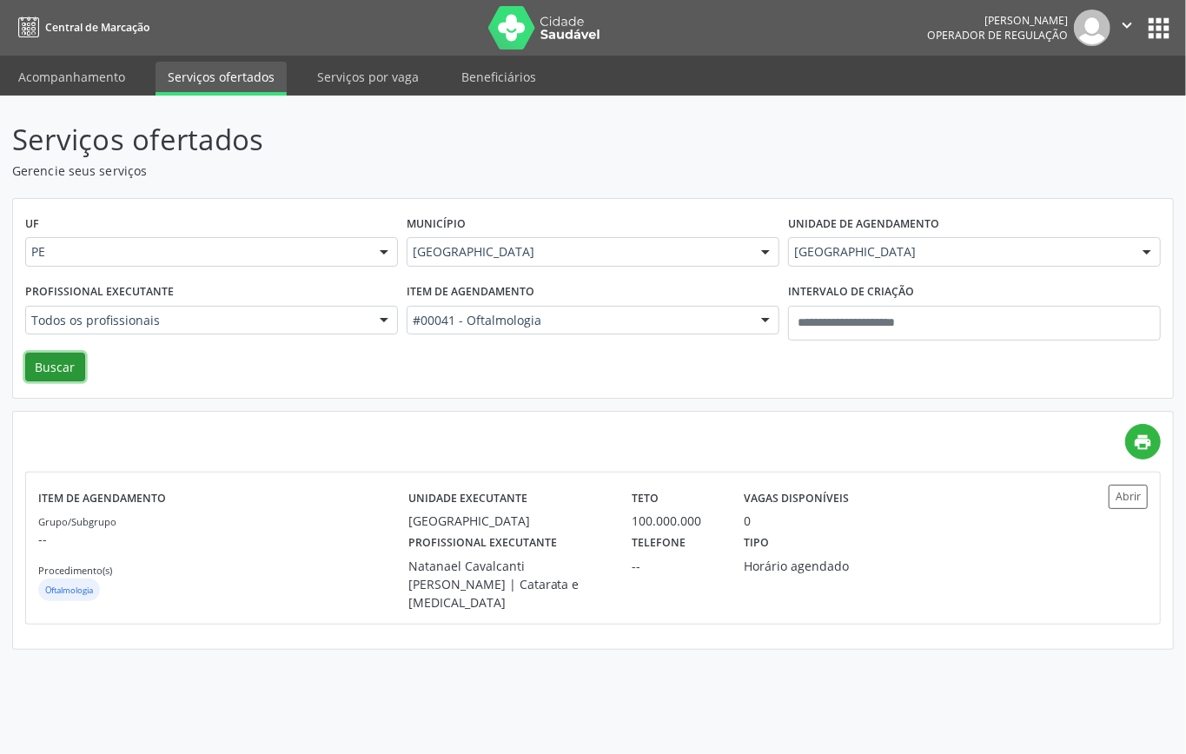
click at [52, 366] on button "Buscar" at bounding box center [55, 368] width 60 height 30
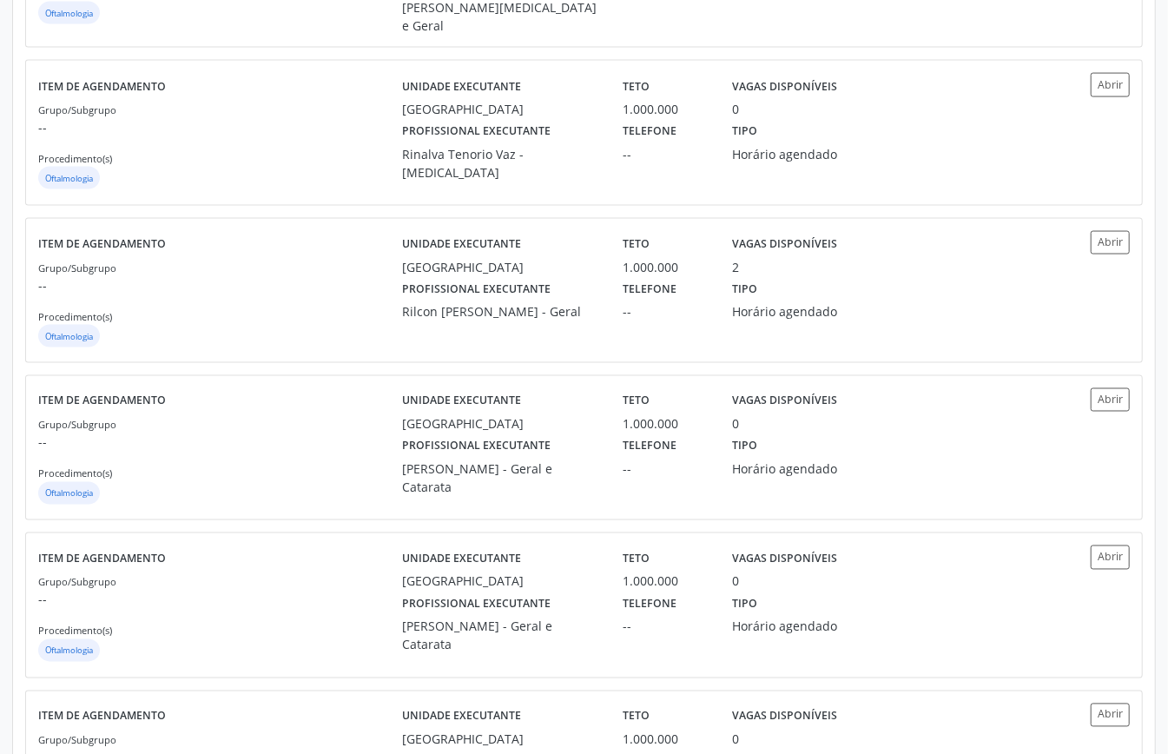
scroll to position [1158, 0]
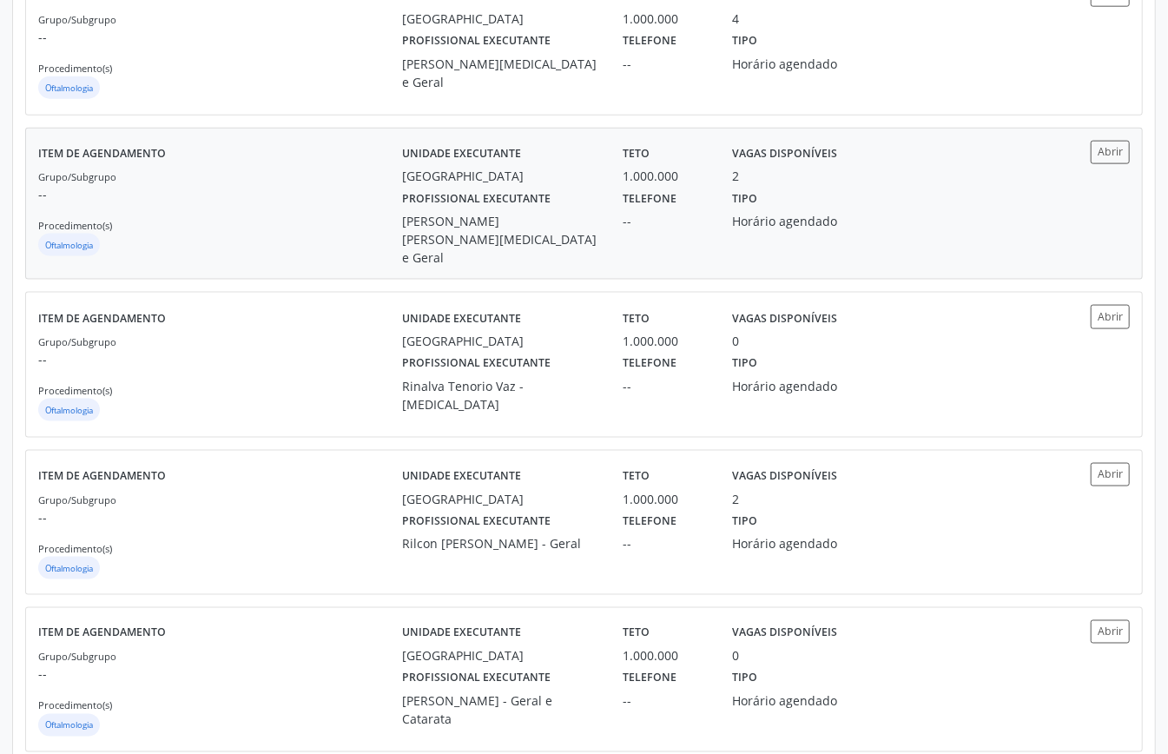
click at [380, 186] on div "Grupo/Subgrupo -- Procedimento(s) Oftalmologia" at bounding box center [220, 213] width 364 height 93
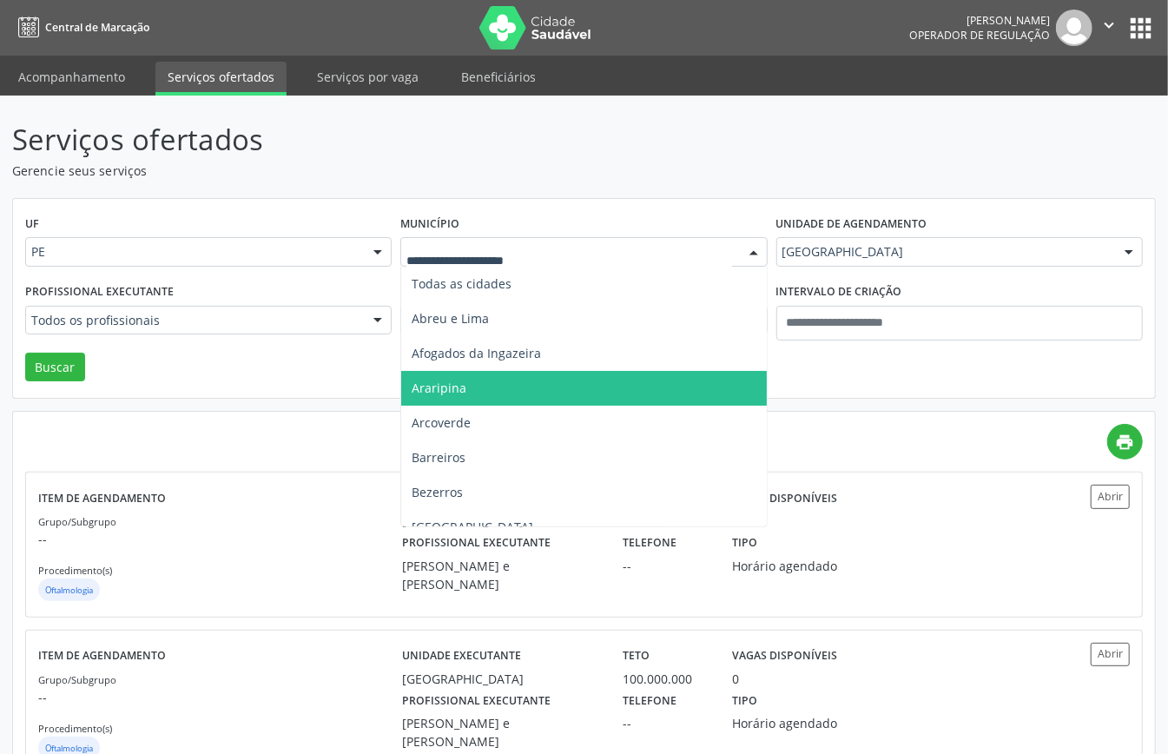
scroll to position [231, 0]
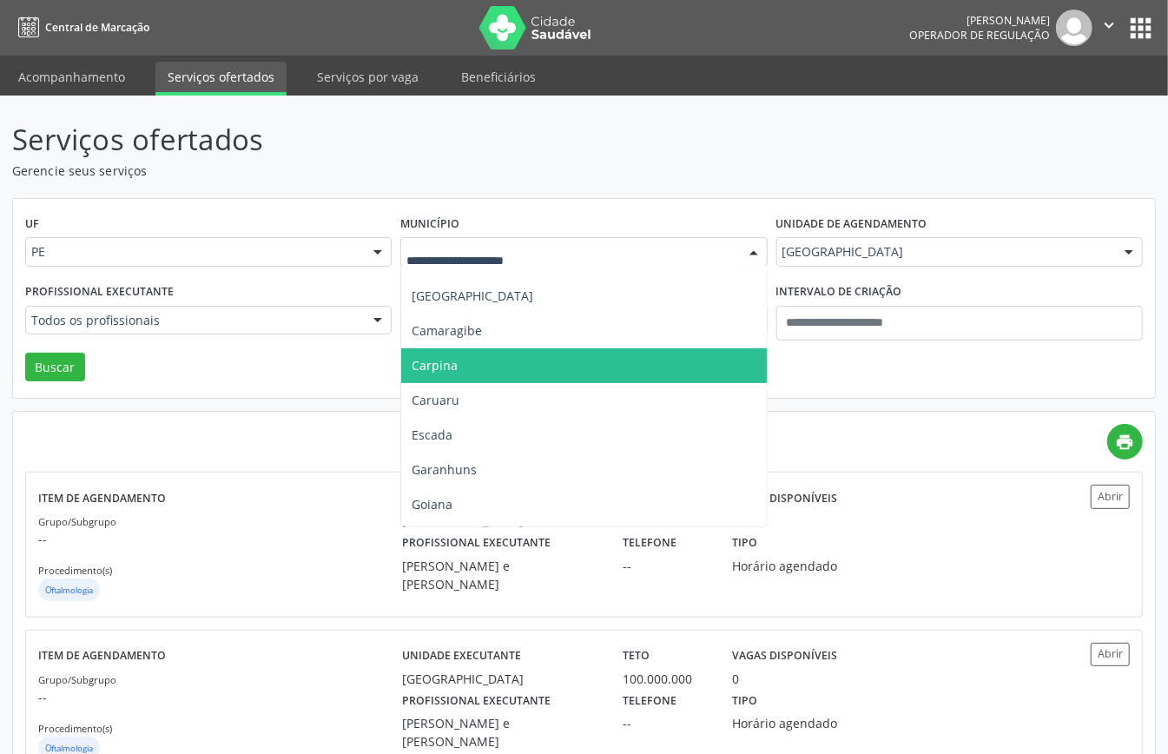
click at [469, 374] on span "Carpina" at bounding box center [583, 365] width 365 height 35
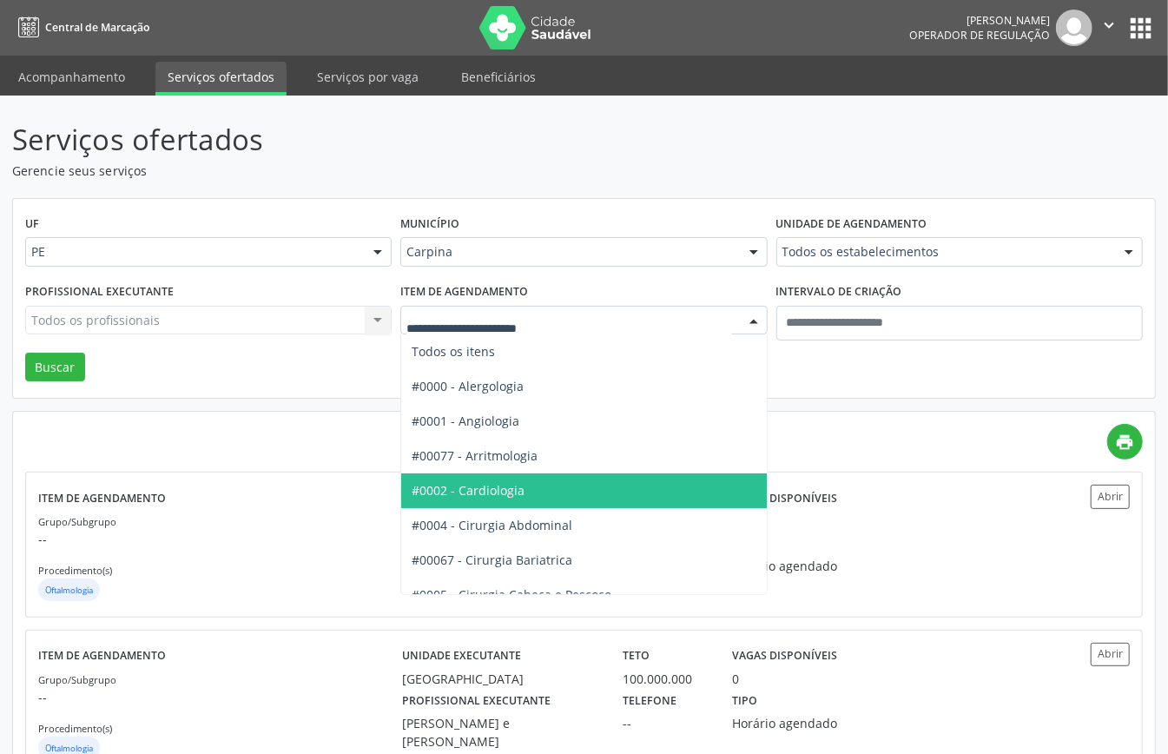
click at [495, 474] on span "#0002 - Cardiologia" at bounding box center [641, 490] width 481 height 35
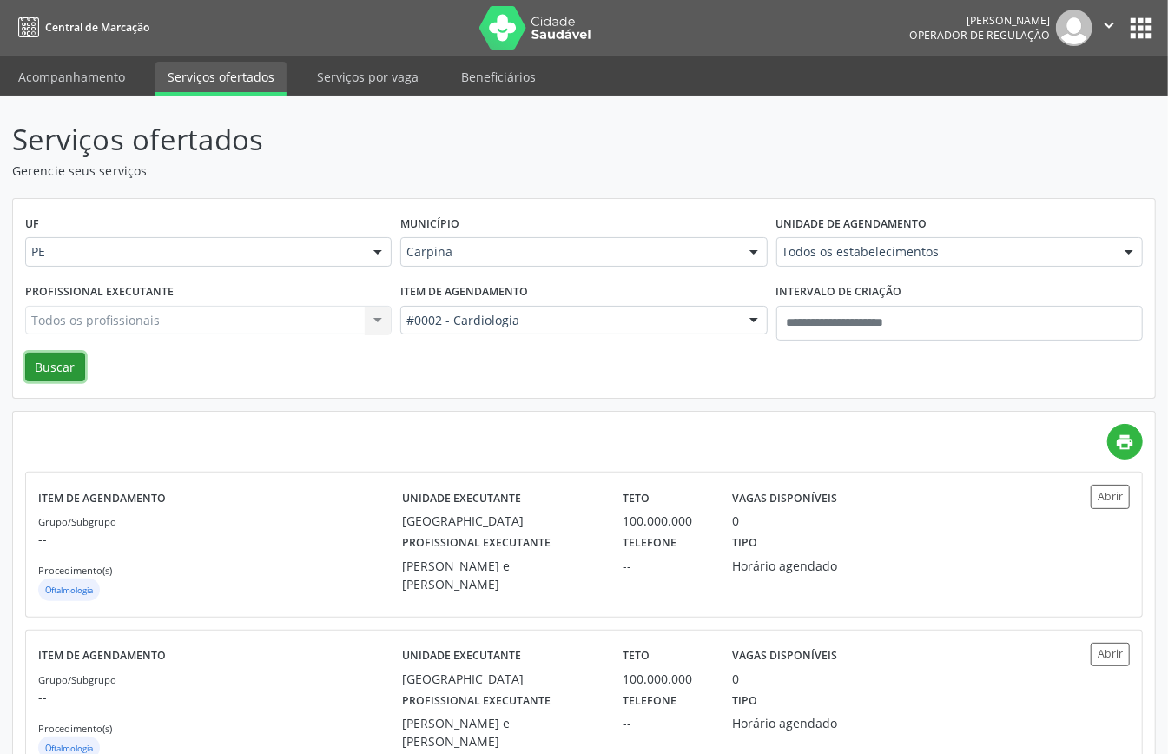
click at [45, 359] on button "Buscar" at bounding box center [55, 368] width 60 height 30
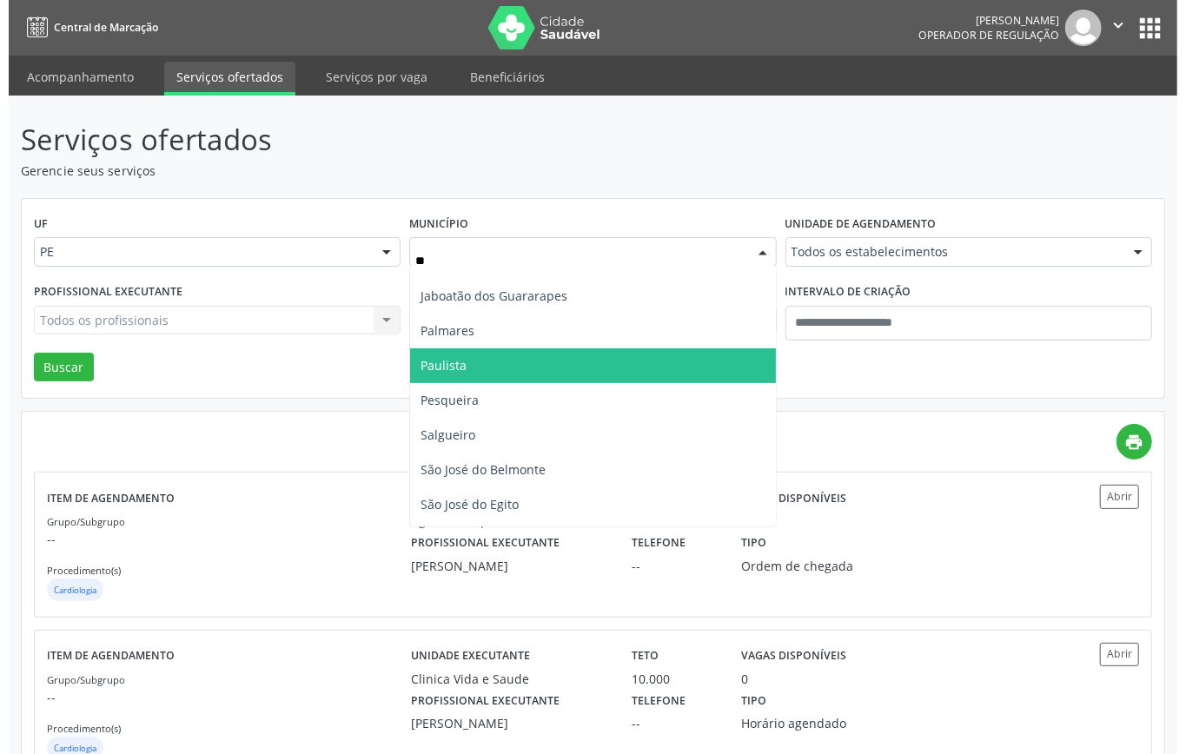
scroll to position [0, 0]
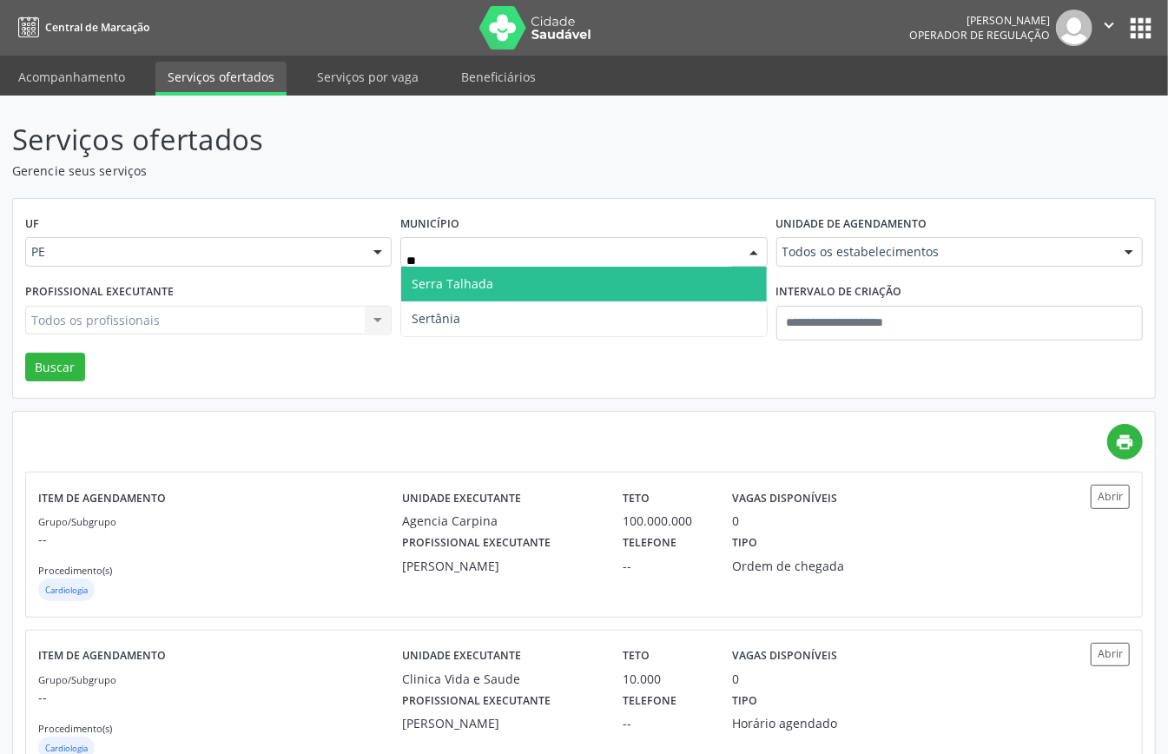
click at [466, 292] on span "Serra Talhada" at bounding box center [453, 283] width 82 height 17
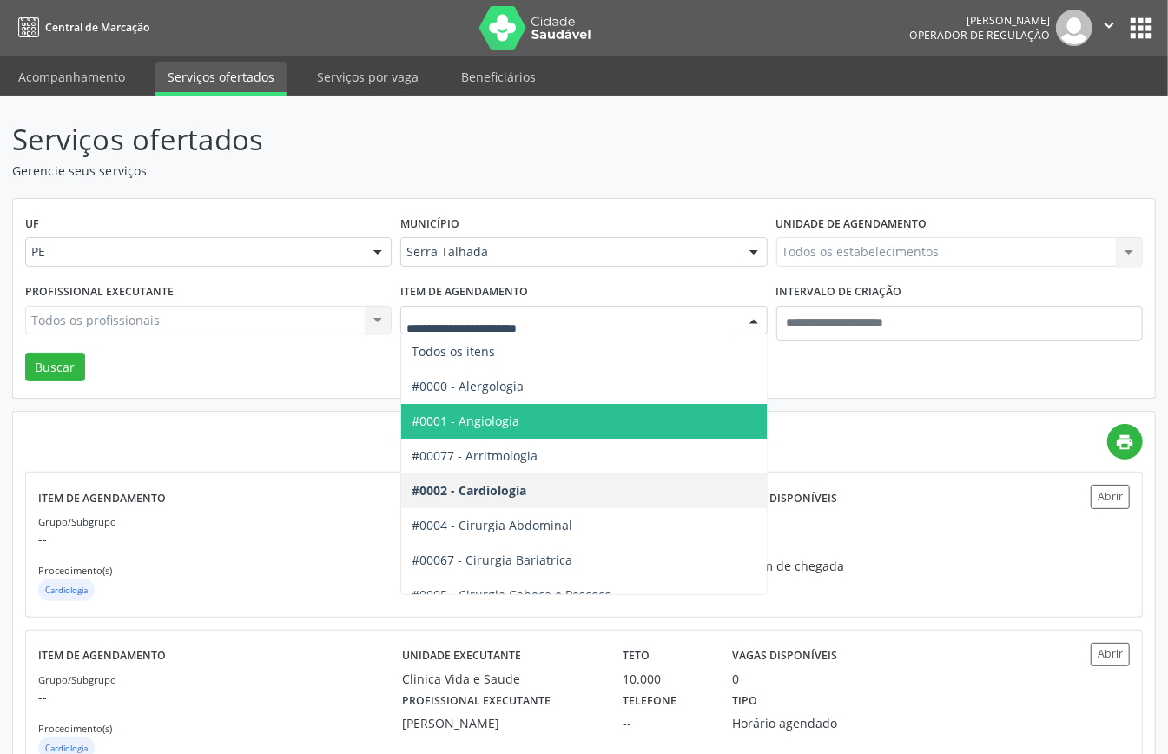
click at [219, 386] on div "UF PE PE Nenhum resultado encontrado para: " " Não há nenhuma opção para ser ex…" at bounding box center [584, 299] width 1142 height 200
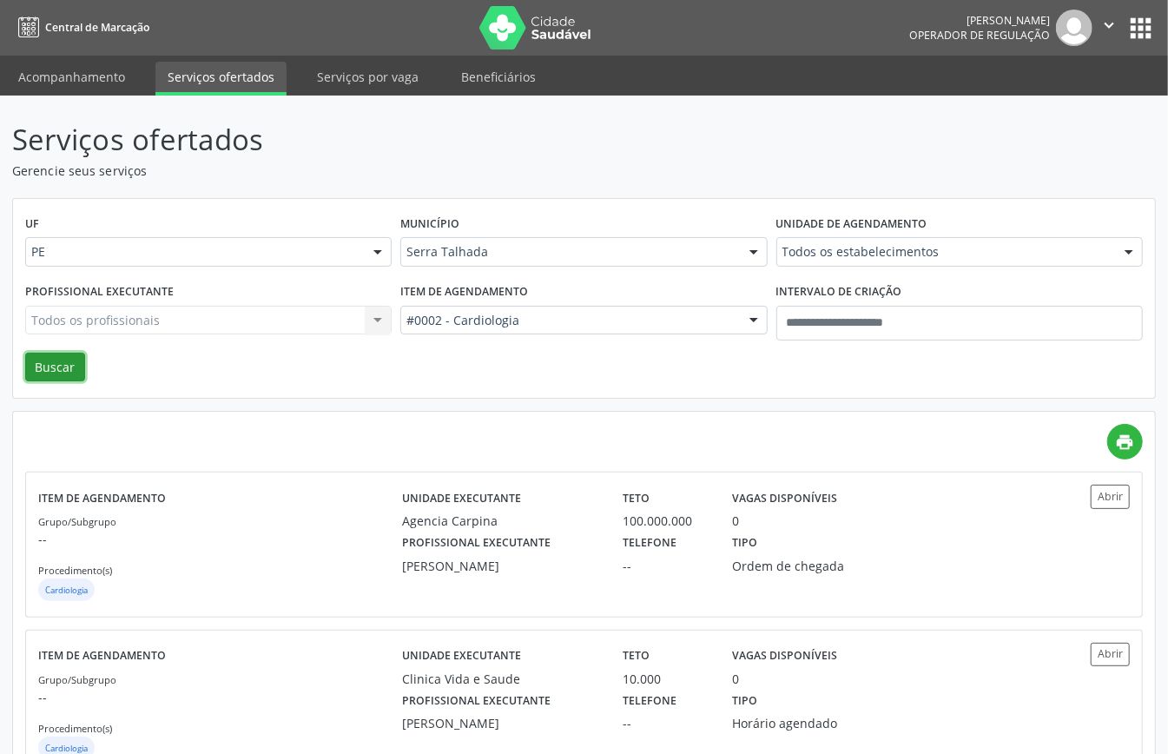
click at [31, 363] on button "Buscar" at bounding box center [55, 368] width 60 height 30
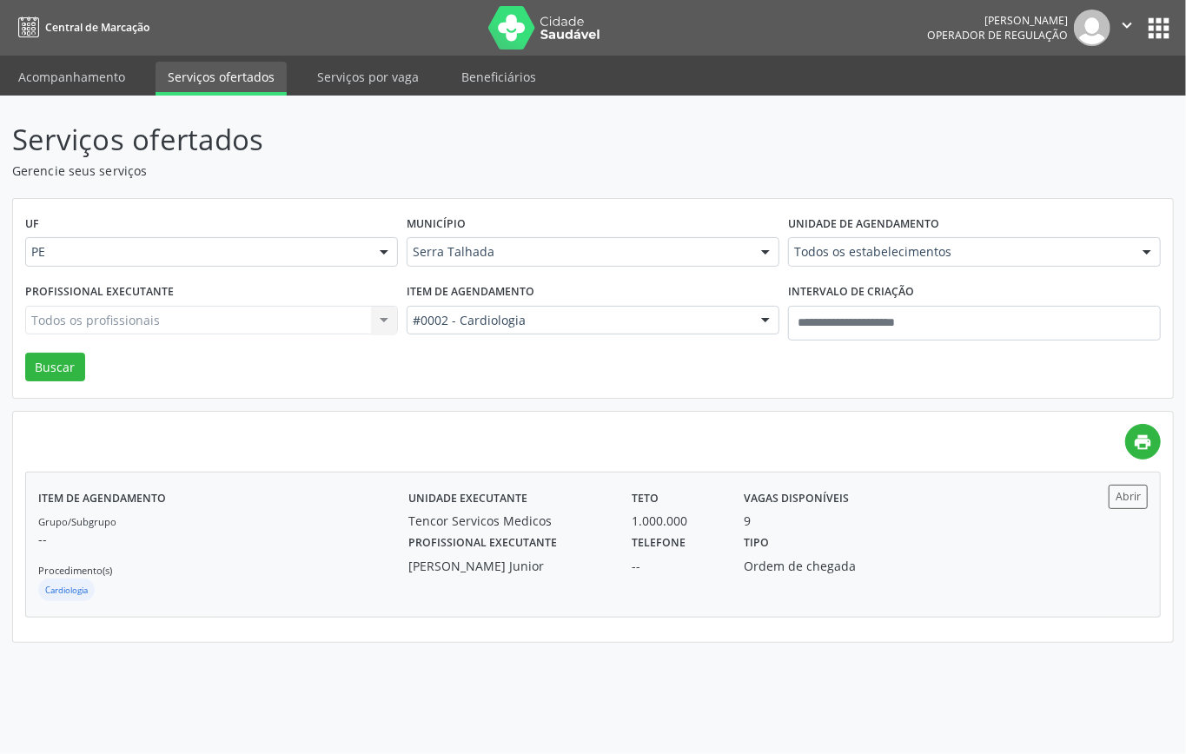
click at [165, 500] on div "Item de agendamento Grupo/Subgrupo -- Procedimento(s) Cardiologia" at bounding box center [223, 544] width 370 height 119
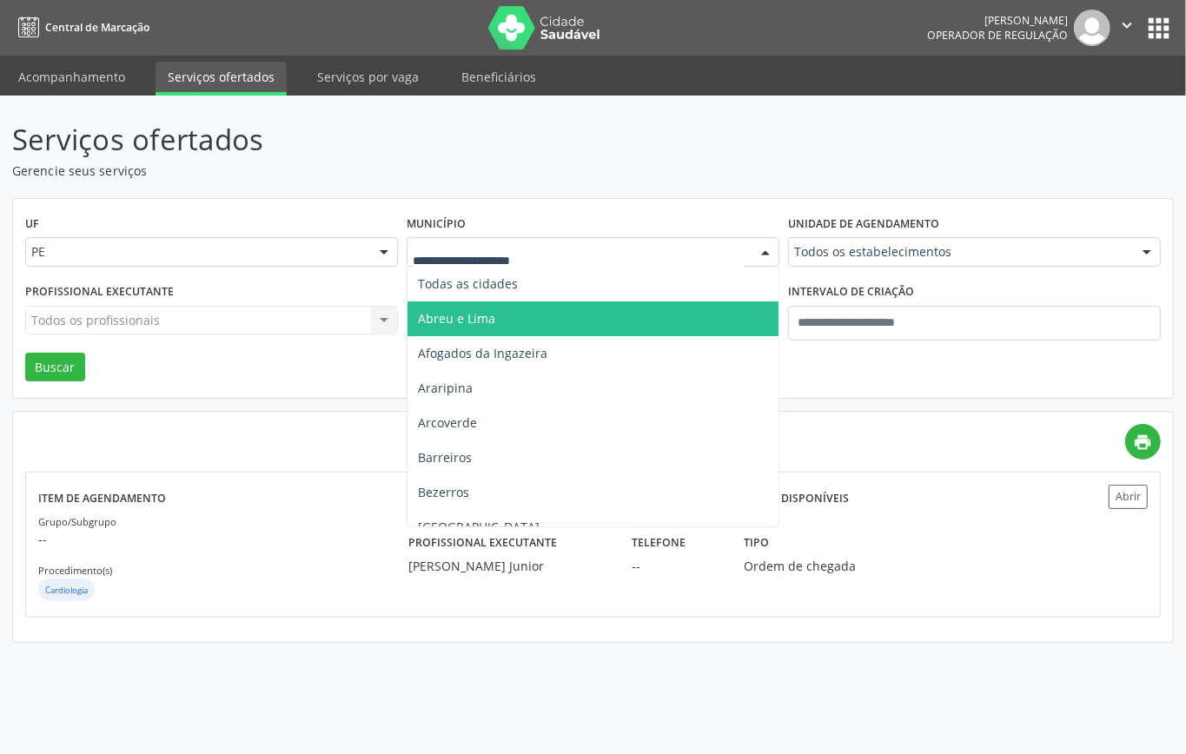
click at [765, 250] on div at bounding box center [765, 253] width 26 height 30
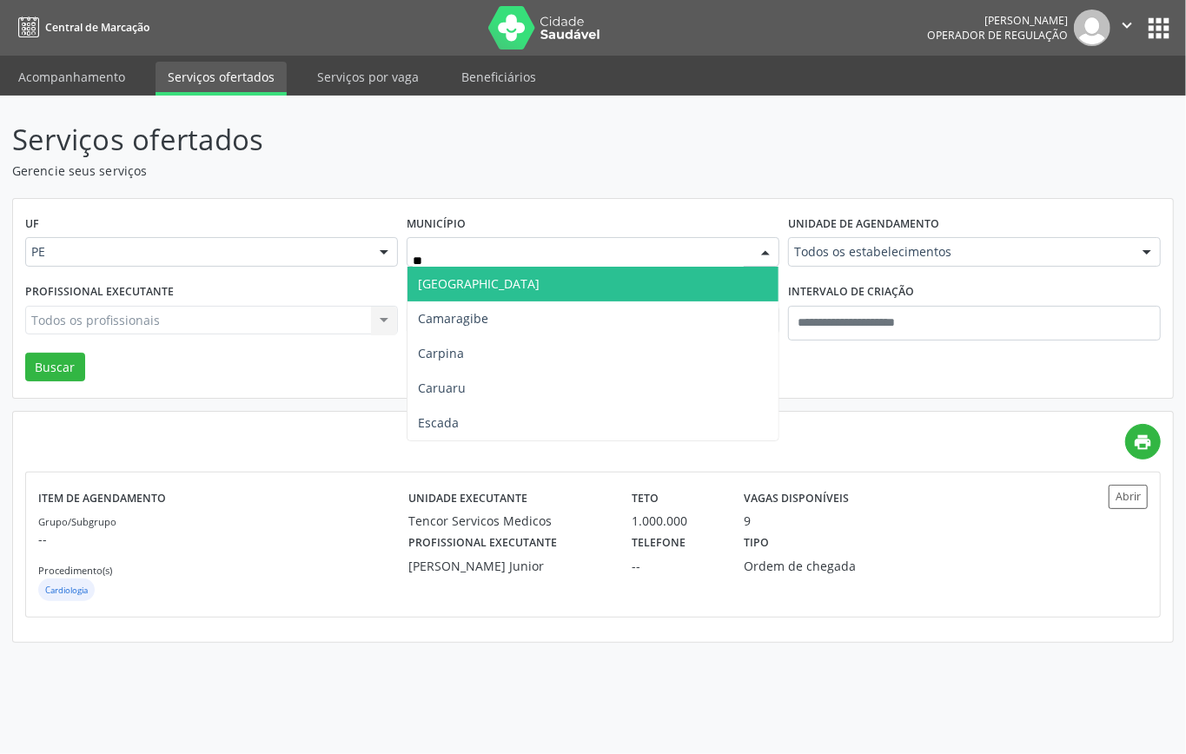
type input "***"
click at [733, 290] on span "Carpina" at bounding box center [592, 284] width 371 height 35
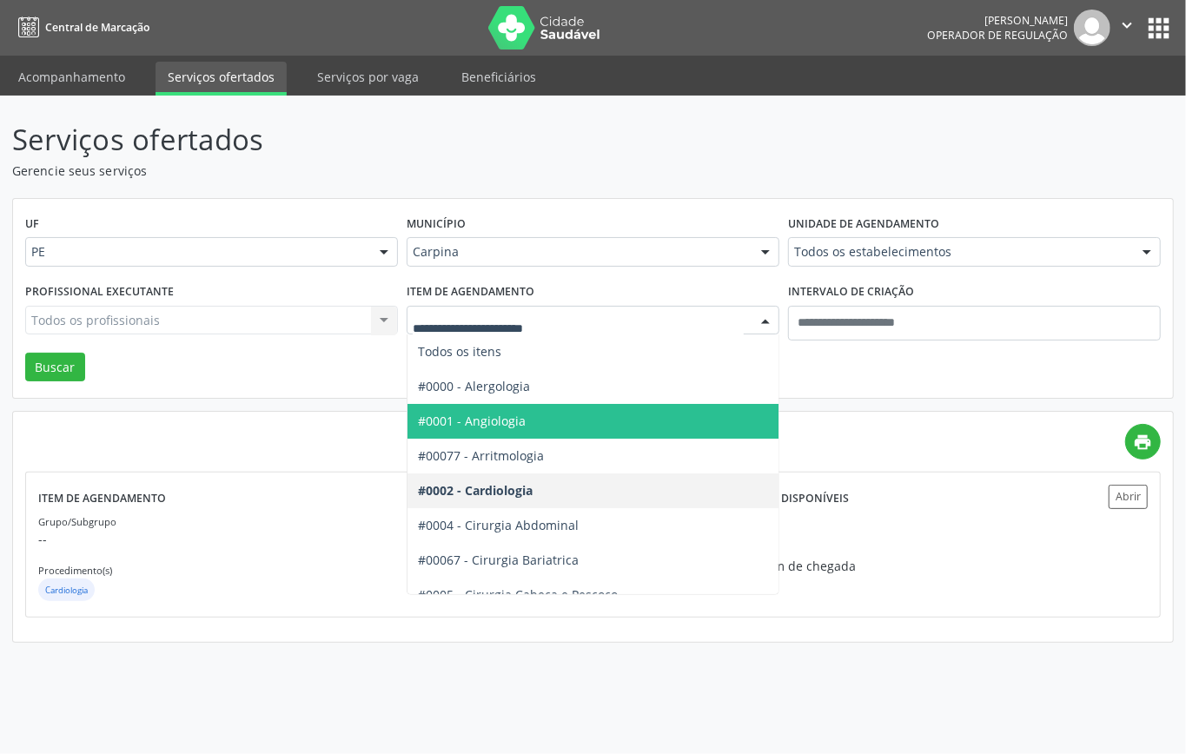
click at [762, 320] on div at bounding box center [765, 322] width 26 height 30
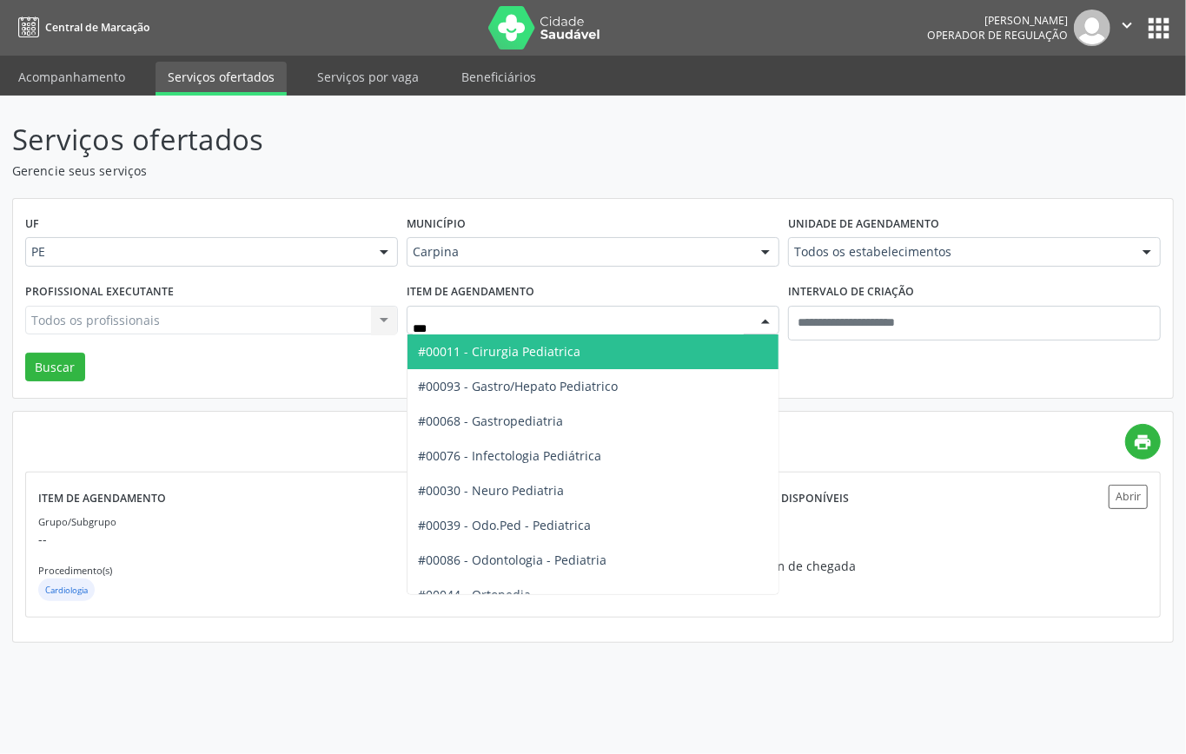
type input "****"
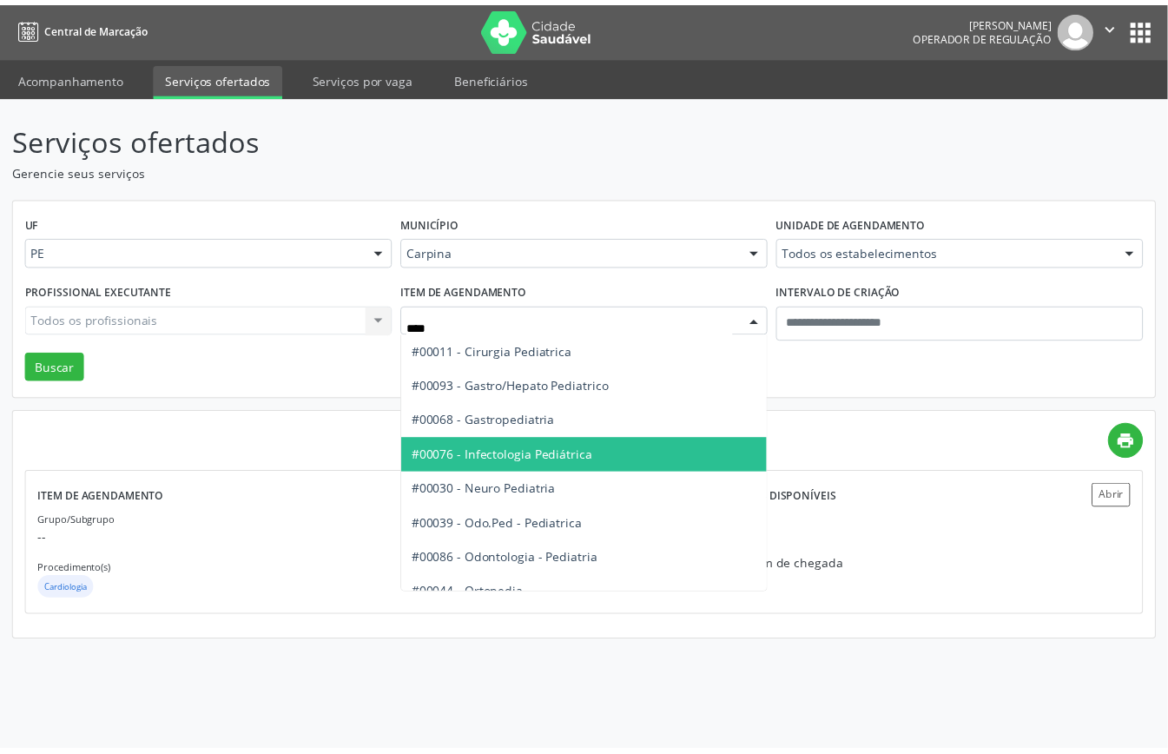
scroll to position [116, 0]
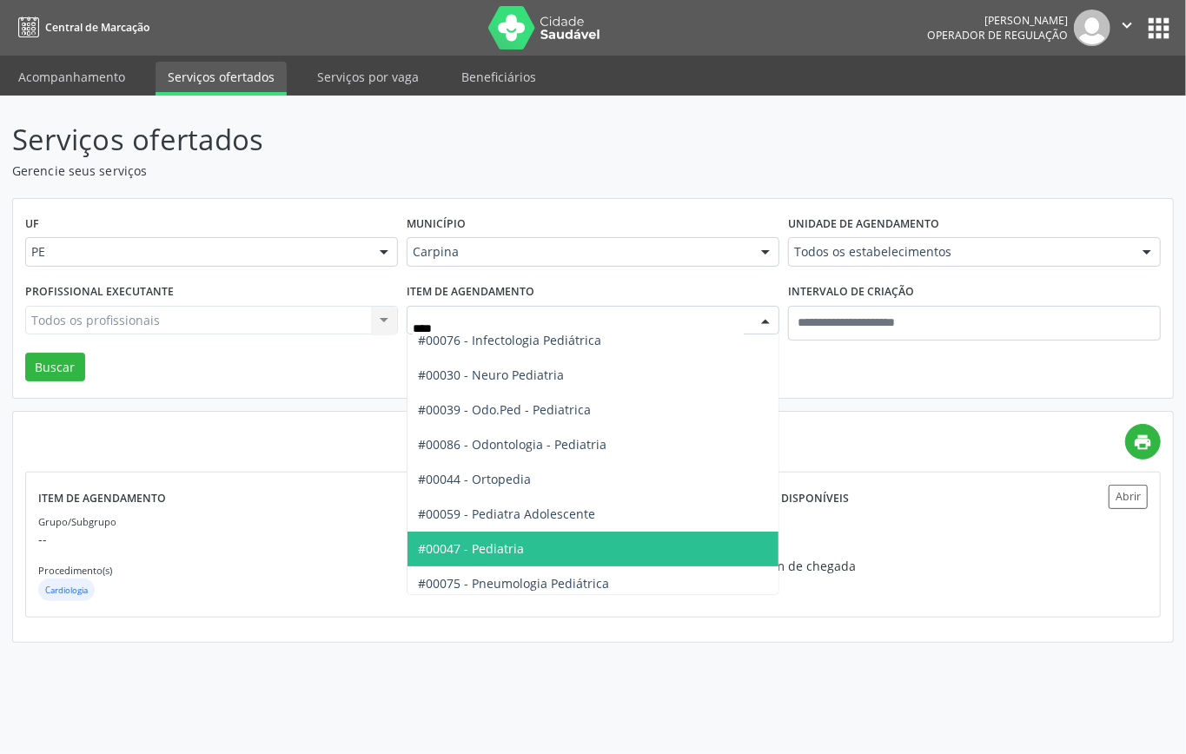
click at [573, 539] on span "#00047 - Pediatria" at bounding box center [592, 549] width 371 height 35
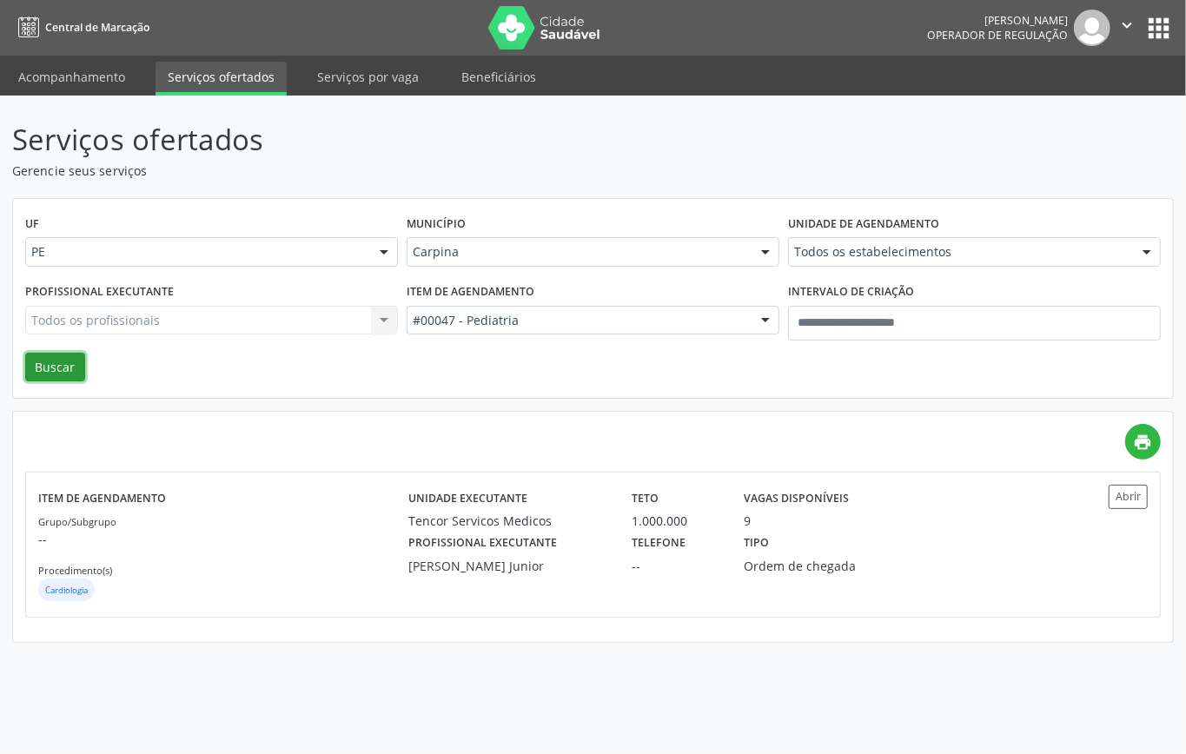
click at [75, 361] on button "Buscar" at bounding box center [55, 368] width 60 height 30
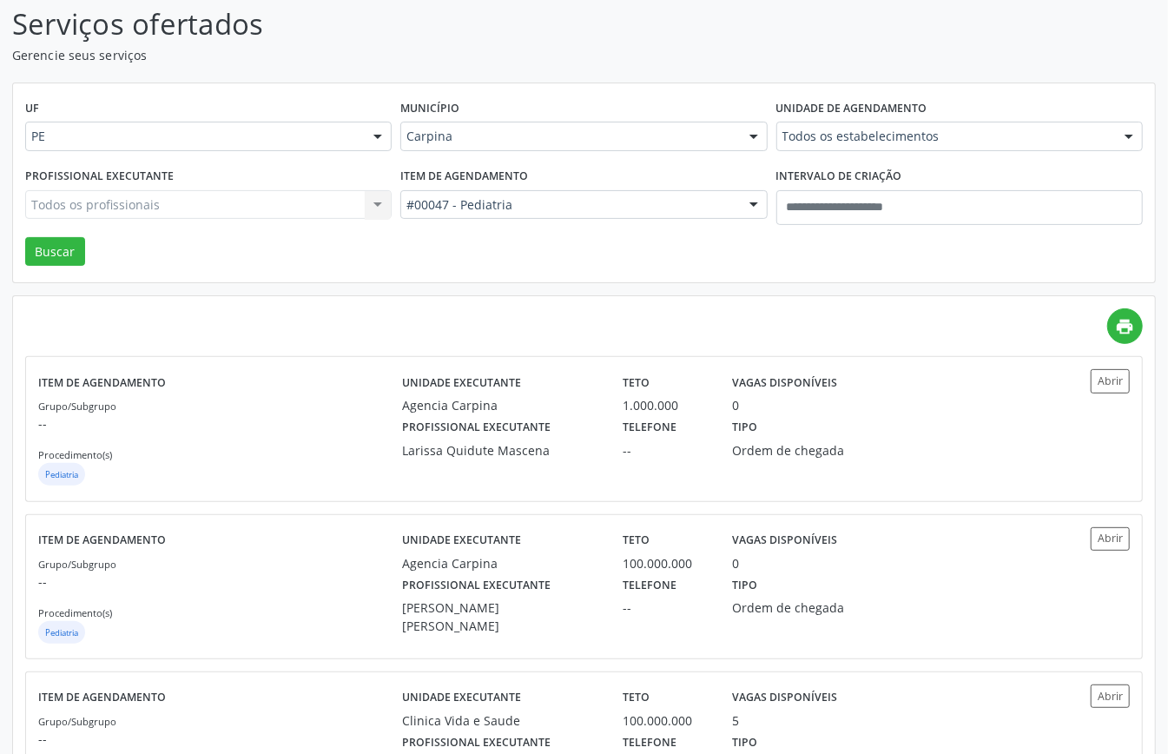
scroll to position [0, 0]
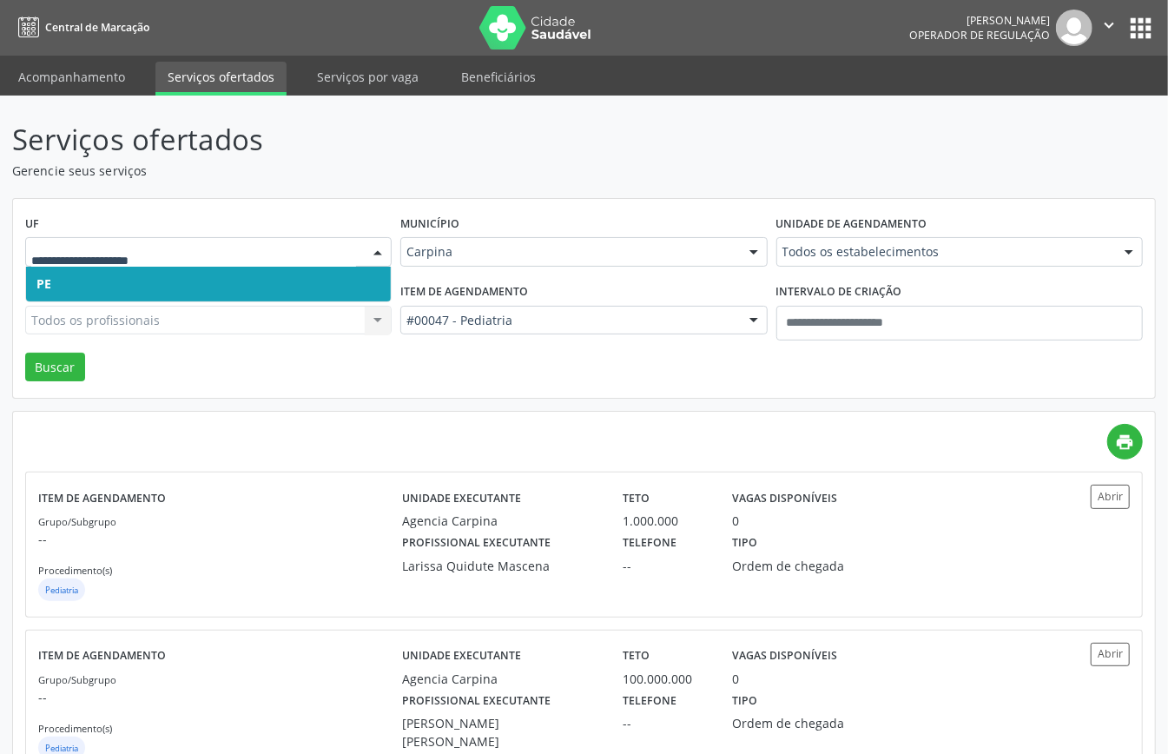
click at [367, 255] on div at bounding box center [378, 253] width 26 height 30
click at [661, 214] on div "Município Carpina Todas as cidades Abreu e Lima Afogados da Ingazeira Araripina…" at bounding box center [583, 245] width 375 height 68
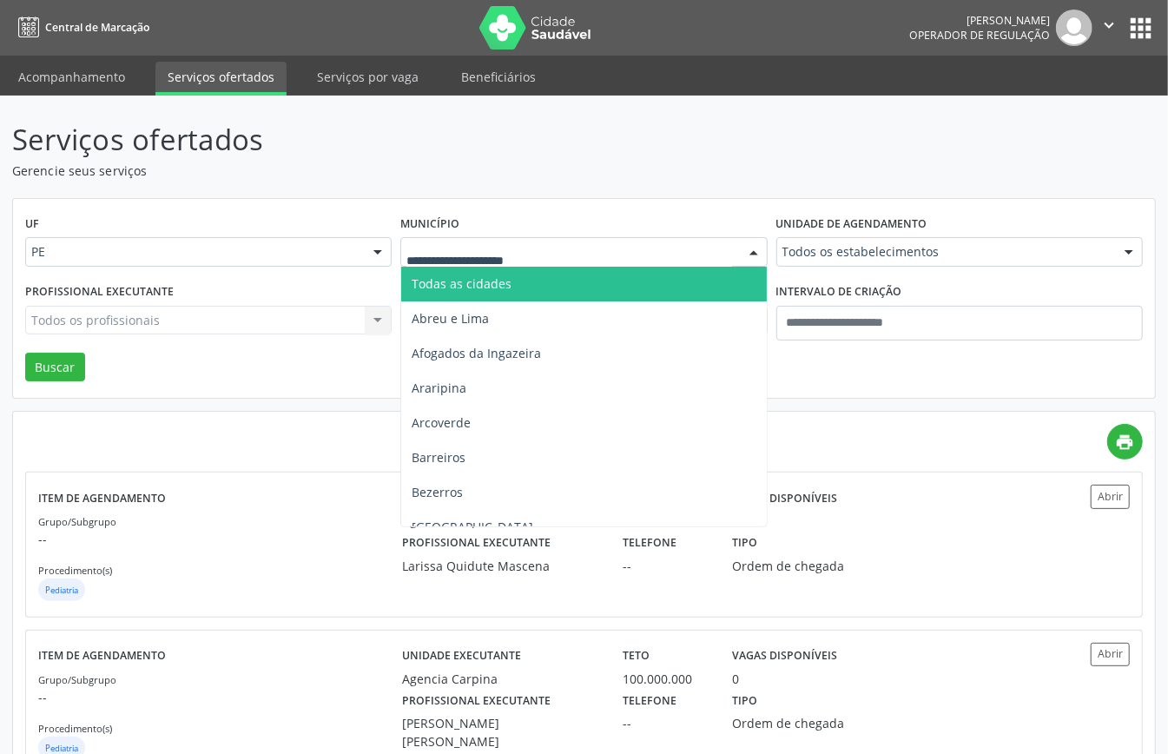
click at [758, 258] on div at bounding box center [754, 253] width 26 height 30
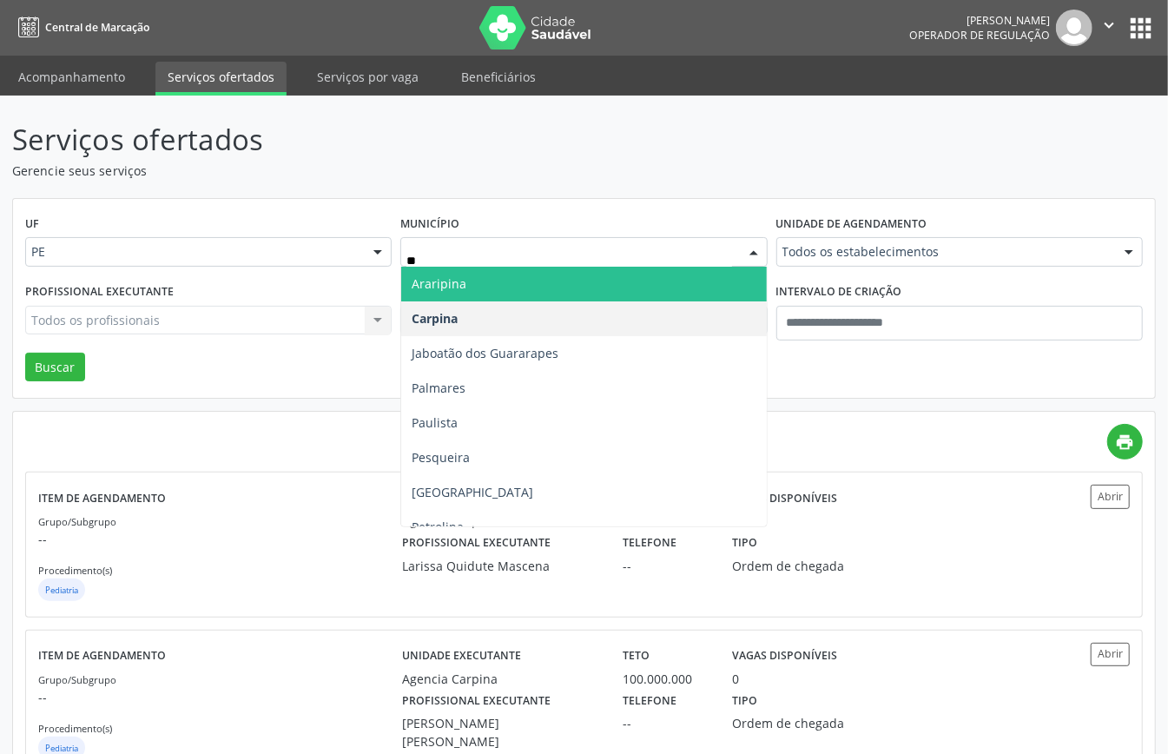
type input "***"
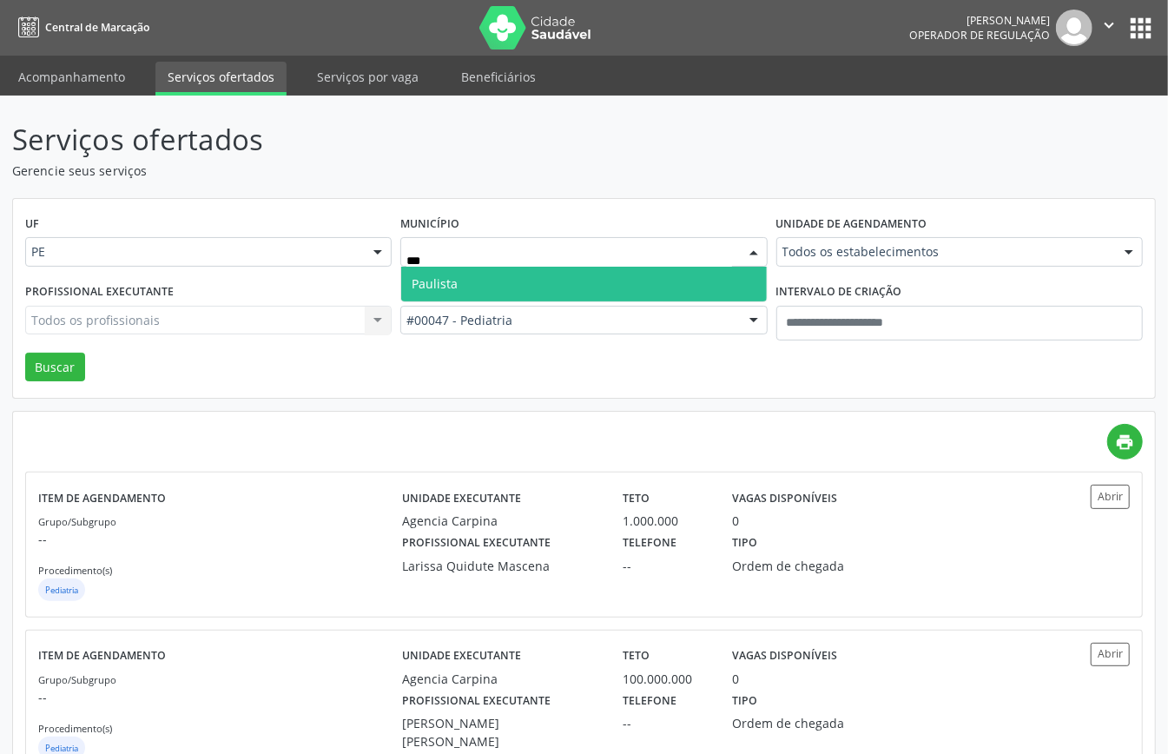
click at [582, 285] on span "Paulista" at bounding box center [583, 284] width 365 height 35
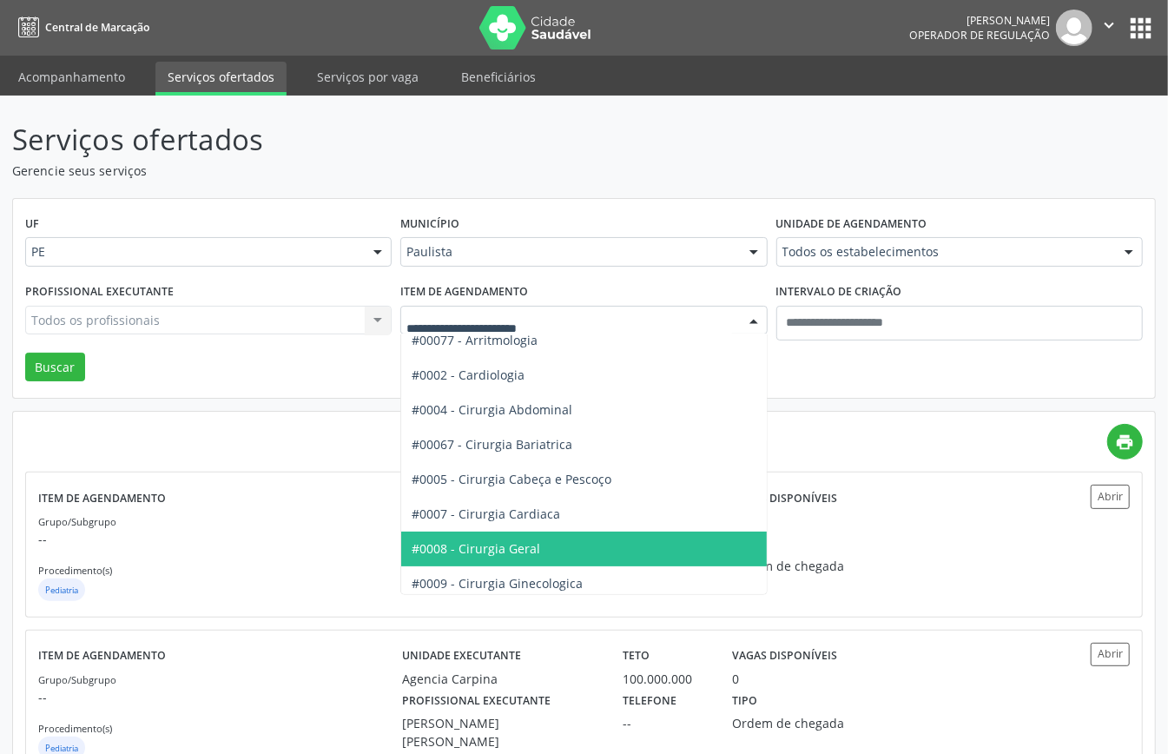
click at [762, 325] on div at bounding box center [754, 322] width 26 height 30
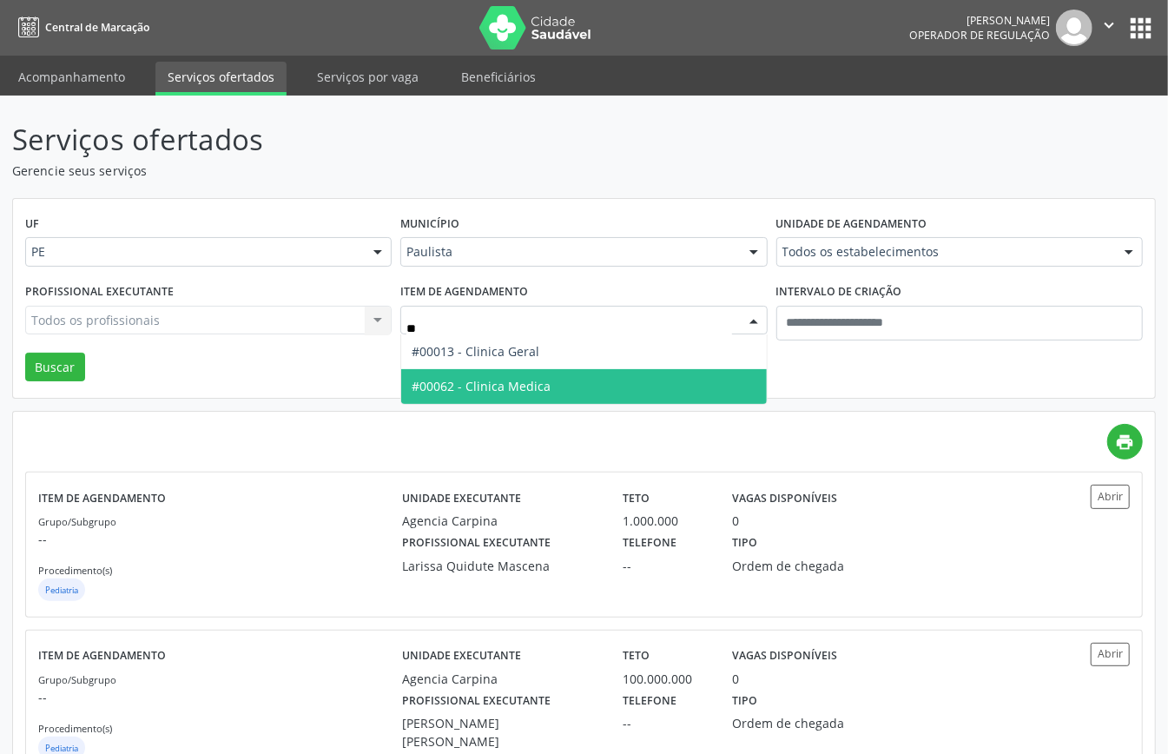
type input "***"
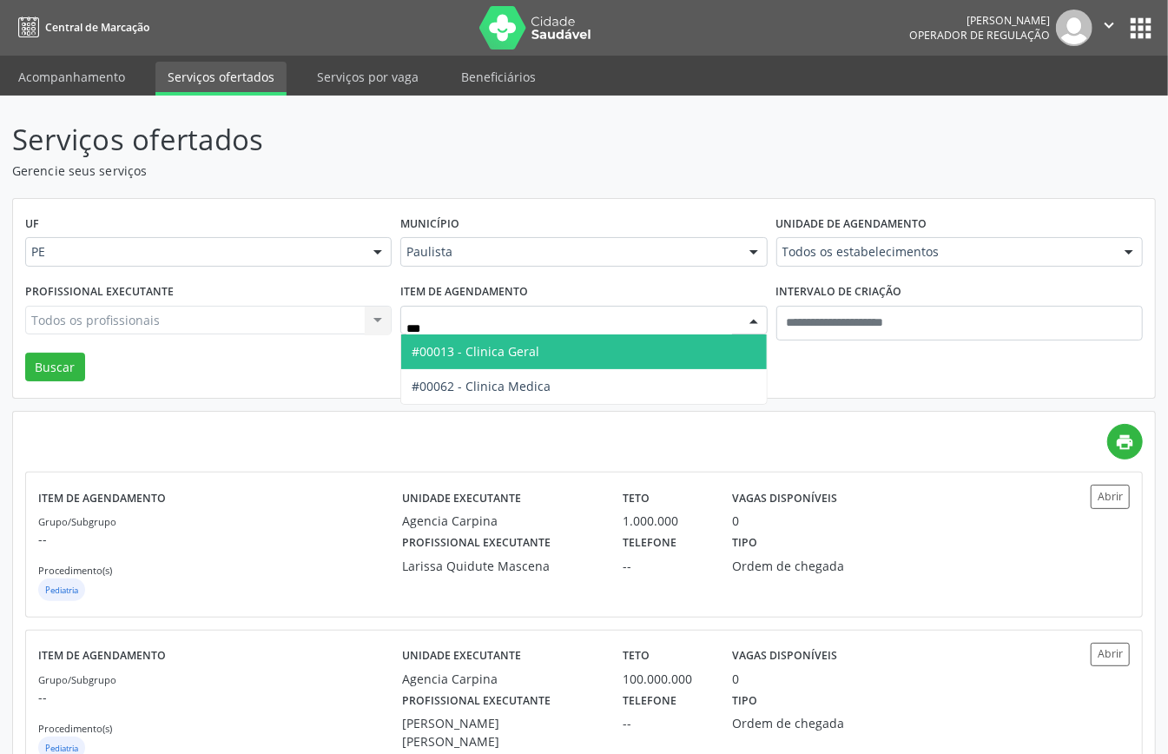
click at [627, 339] on span "#00013 - Clinica Geral" at bounding box center [583, 351] width 365 height 35
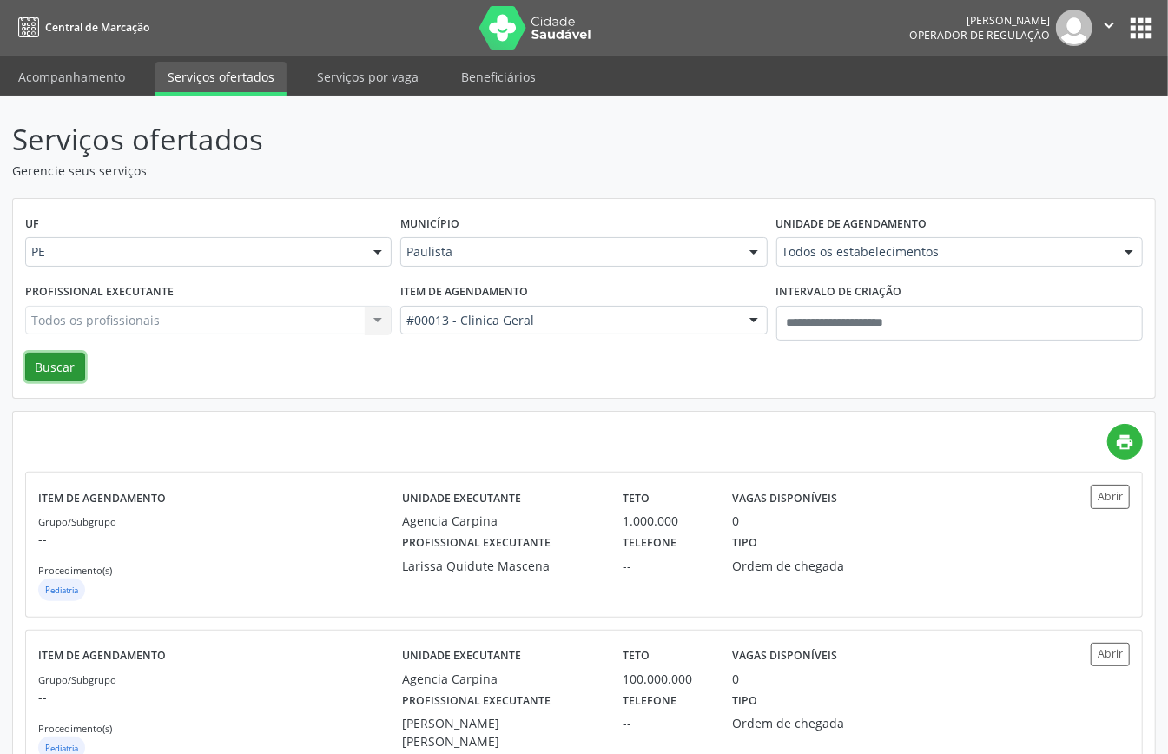
click at [70, 380] on button "Buscar" at bounding box center [55, 368] width 60 height 30
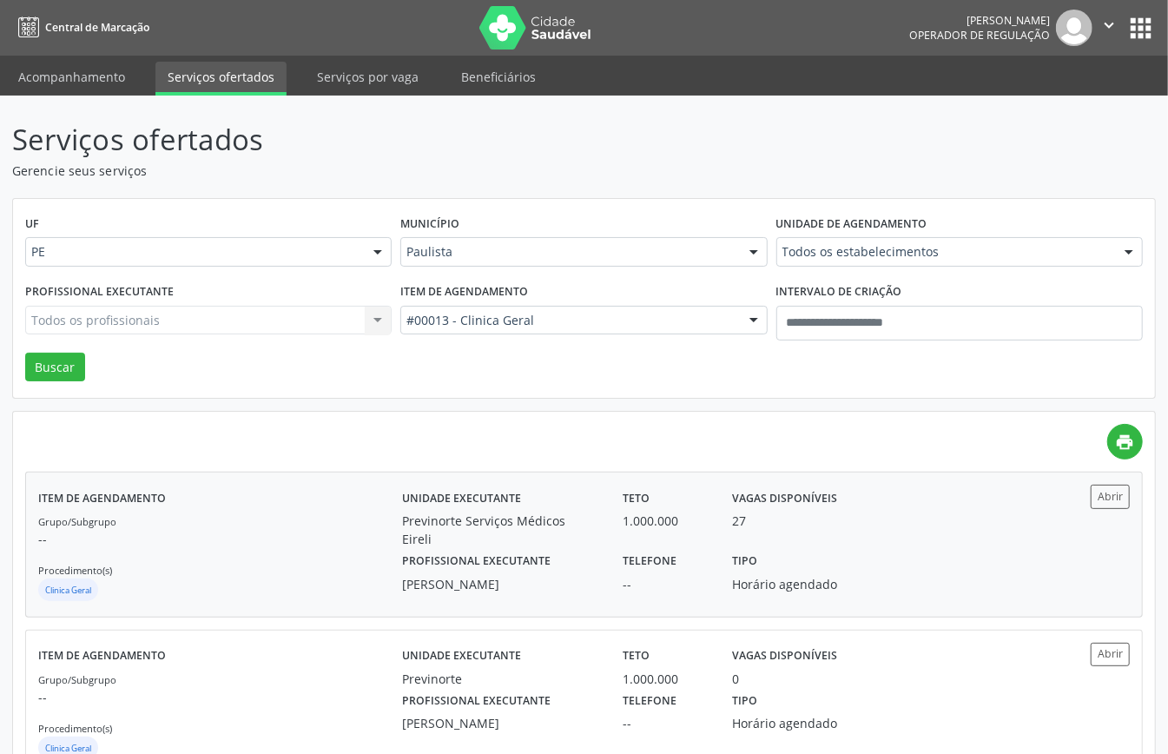
click at [797, 530] on div "27" at bounding box center [803, 521] width 141 height 18
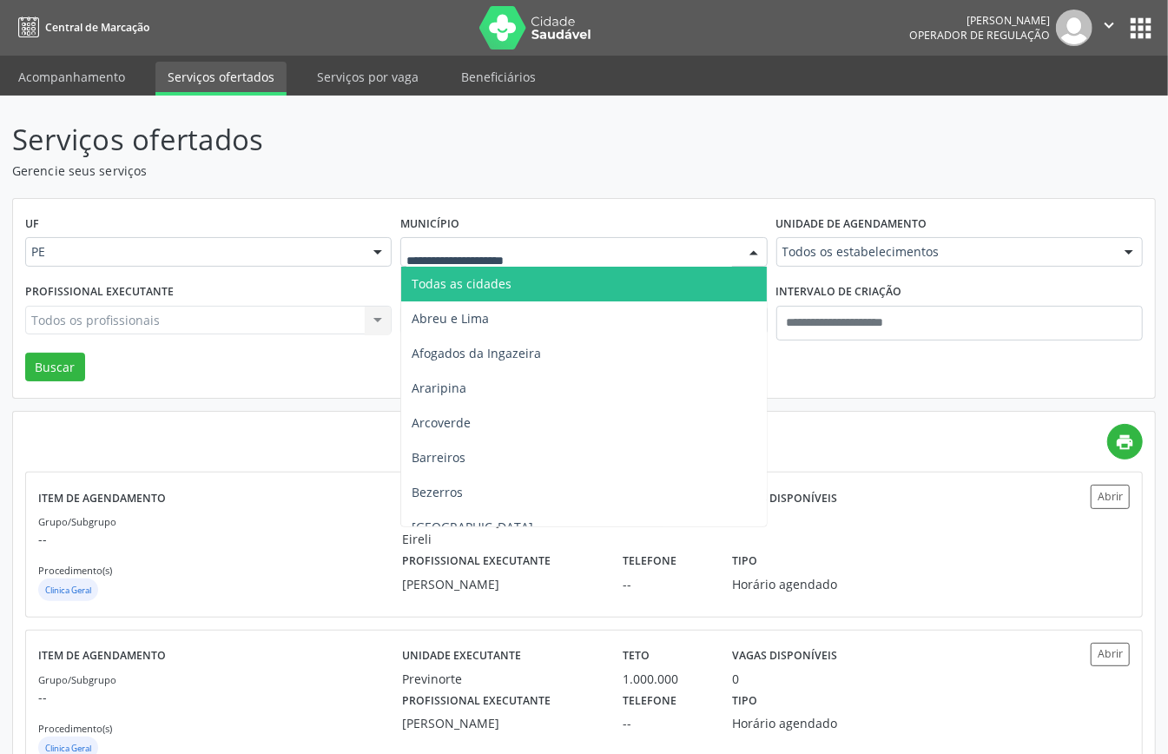
click at [749, 254] on div at bounding box center [754, 253] width 26 height 30
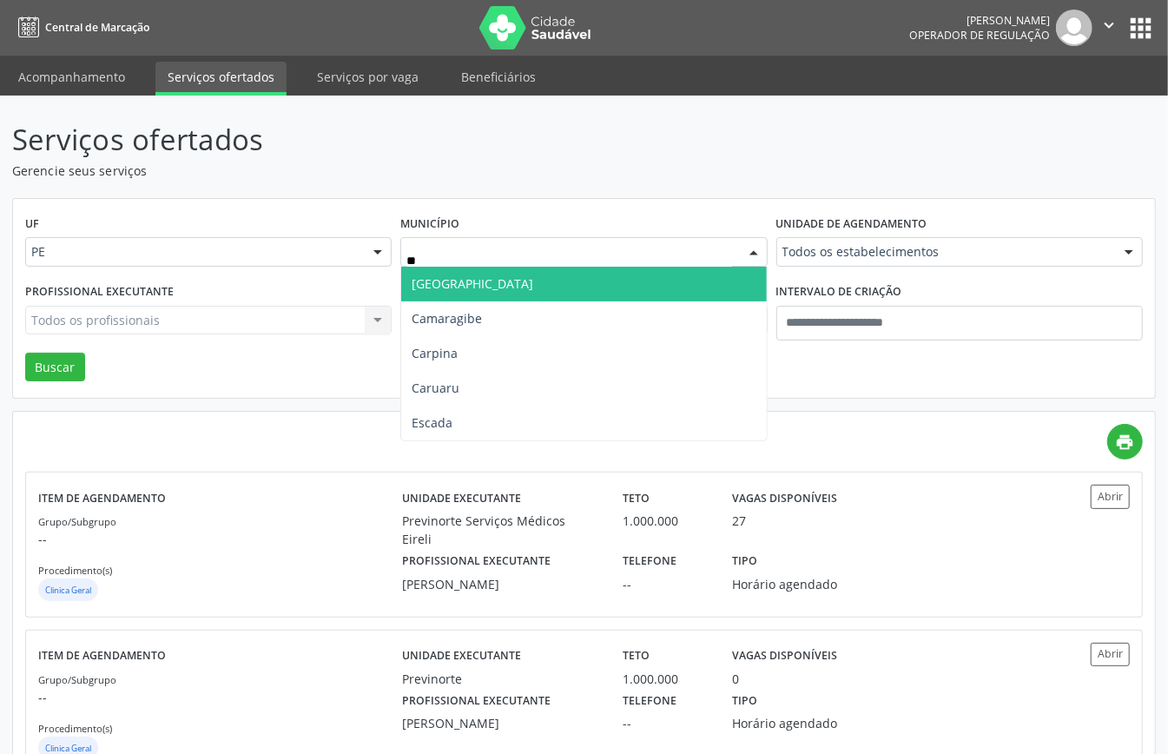
type input "***"
click at [720, 282] on span "Carpina" at bounding box center [583, 284] width 365 height 35
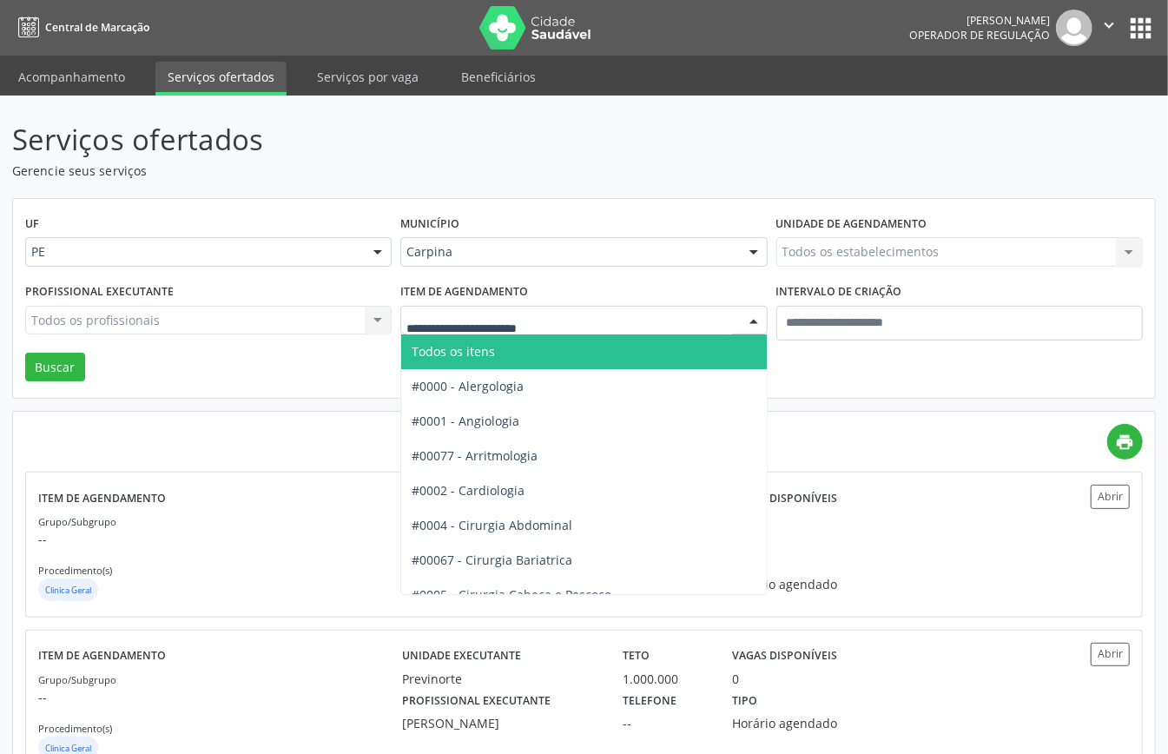
click at [761, 314] on div at bounding box center [754, 322] width 26 height 30
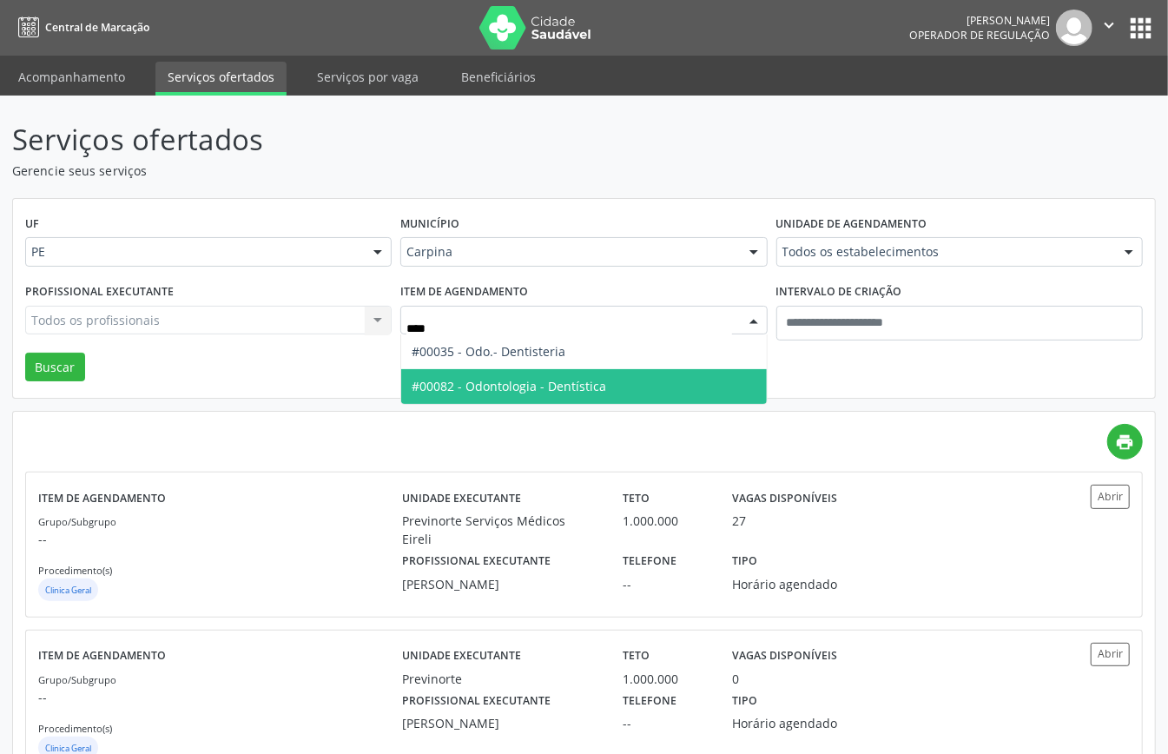
click at [620, 379] on span "#00082 - Odontologia - Dentística" at bounding box center [583, 386] width 365 height 35
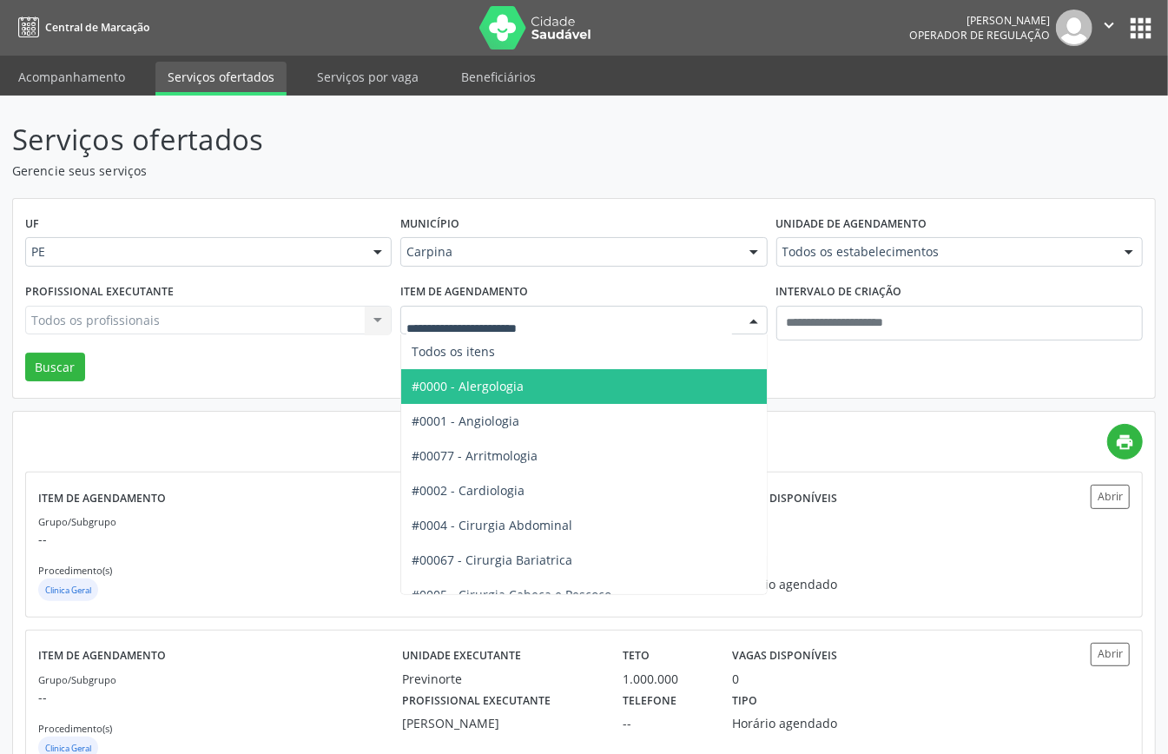
click at [751, 321] on div at bounding box center [754, 322] width 26 height 30
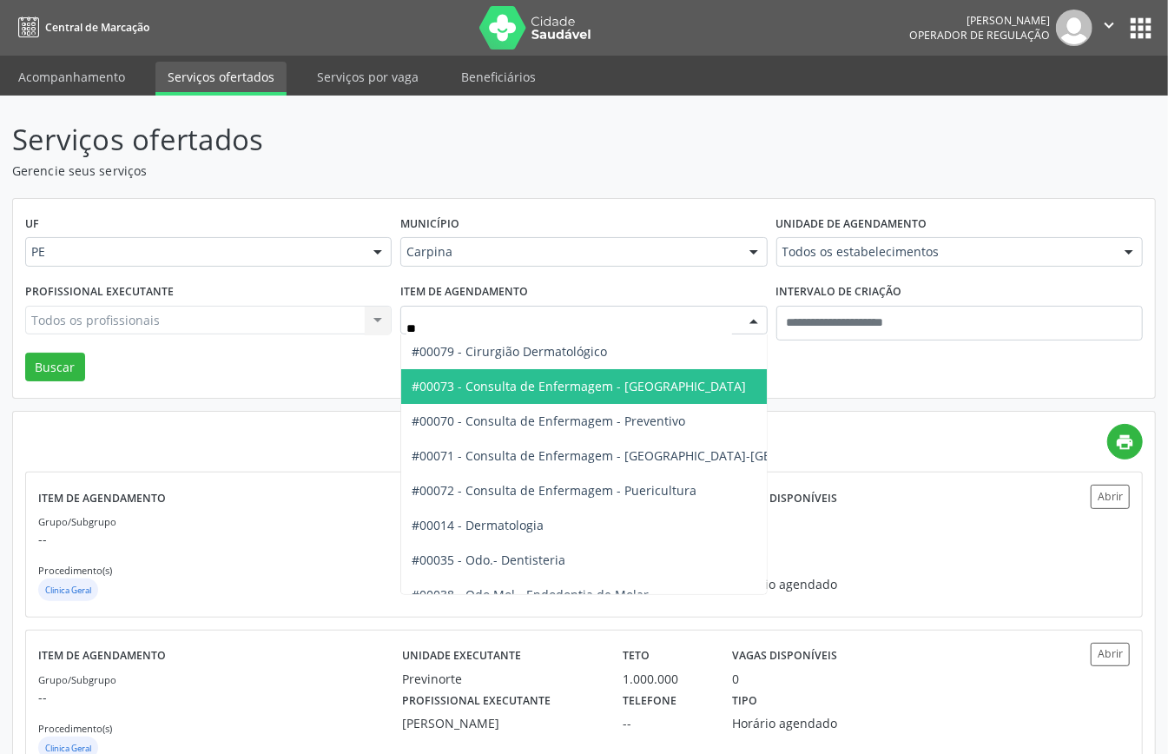
type input "***"
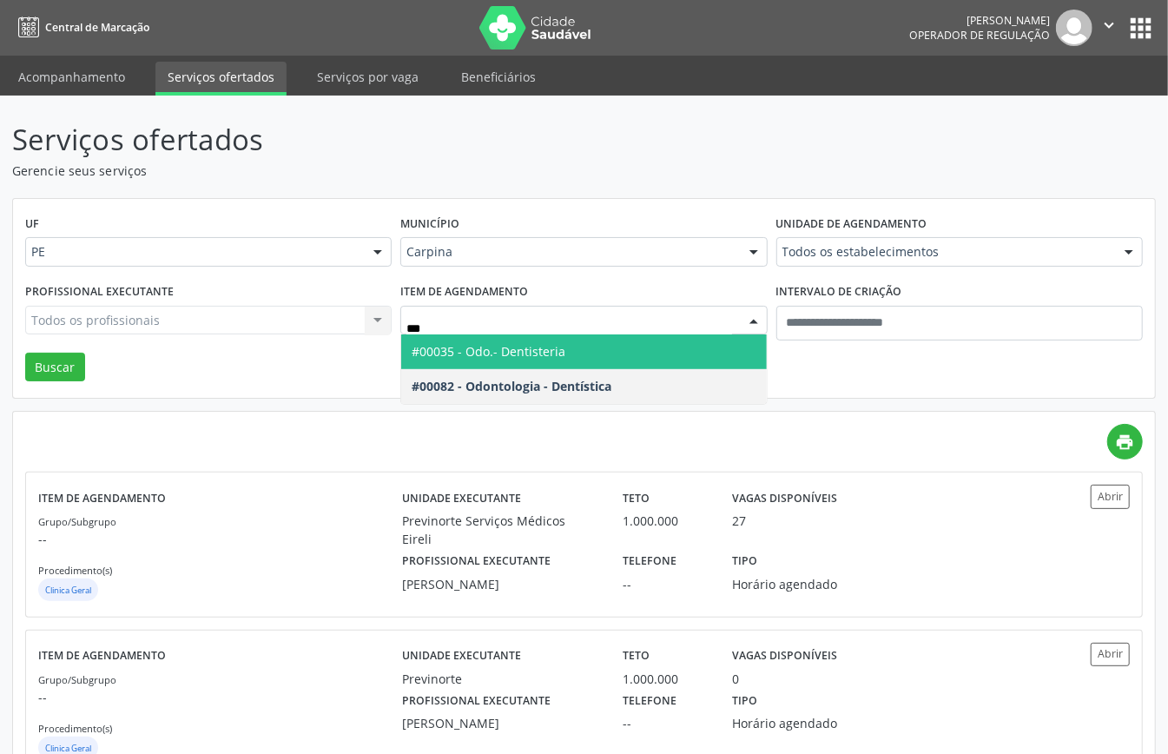
click at [665, 346] on span "#00035 - Odo.- Dentisteria" at bounding box center [583, 351] width 365 height 35
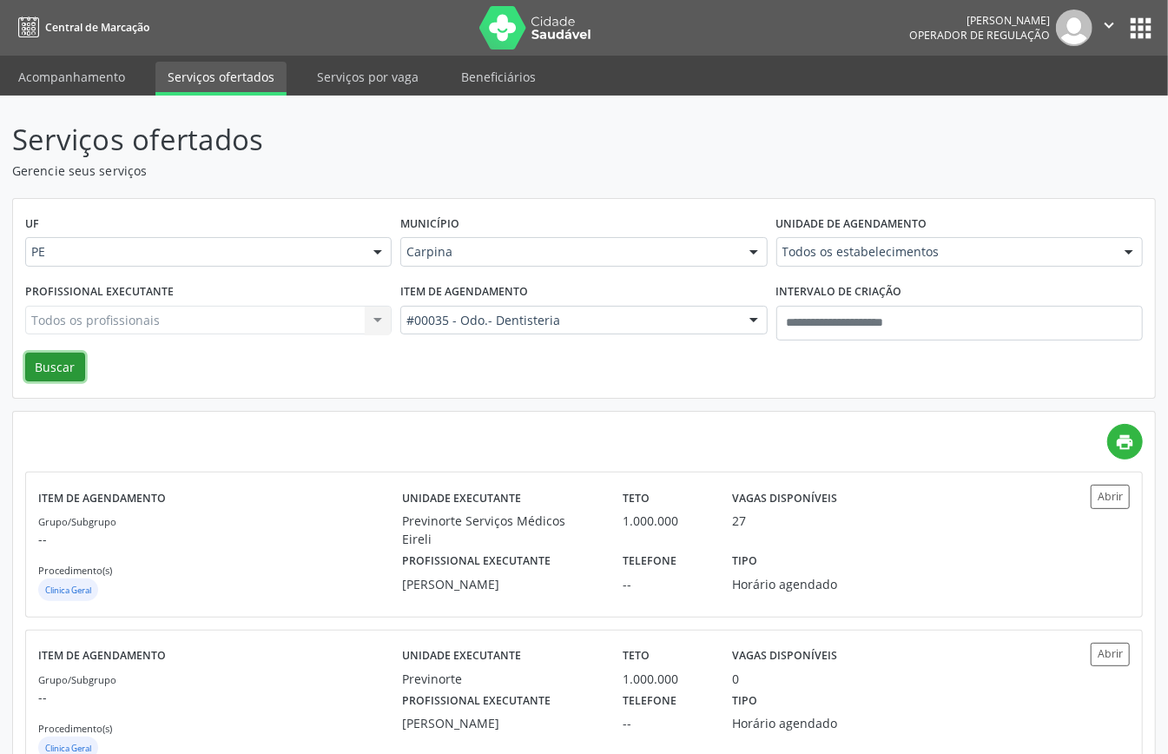
click at [43, 367] on button "Buscar" at bounding box center [55, 368] width 60 height 30
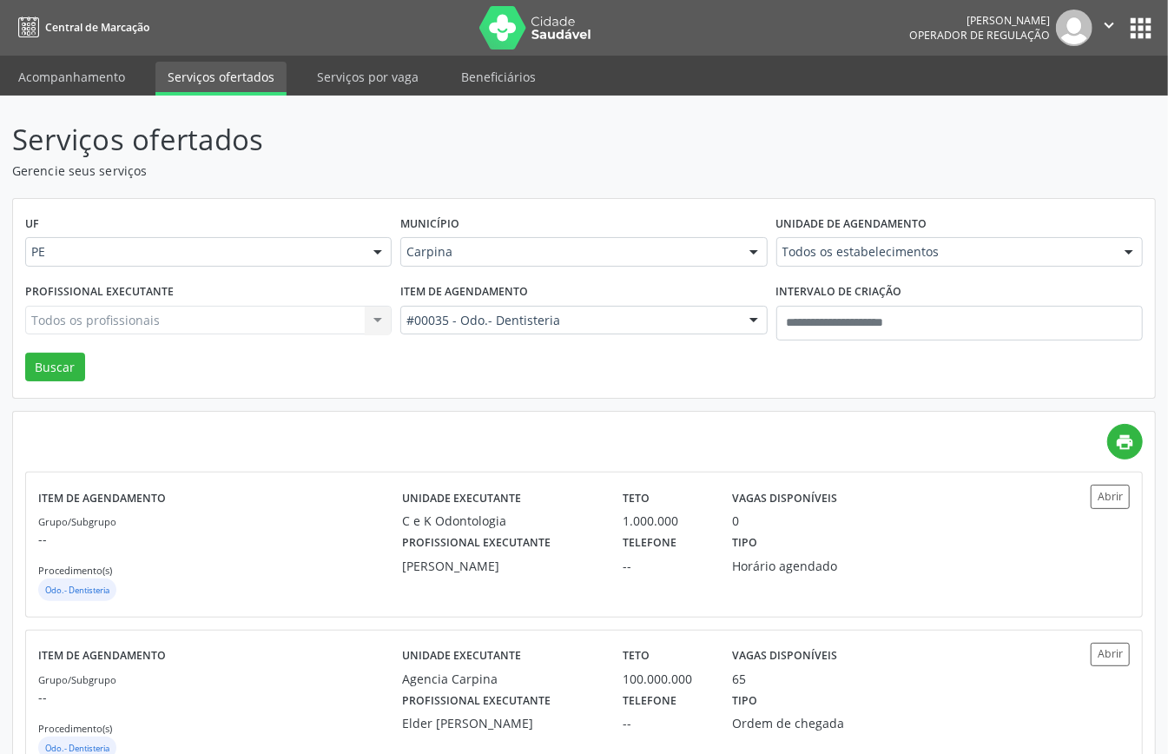
click at [748, 255] on div at bounding box center [754, 253] width 26 height 30
click at [742, 248] on div at bounding box center [754, 253] width 26 height 30
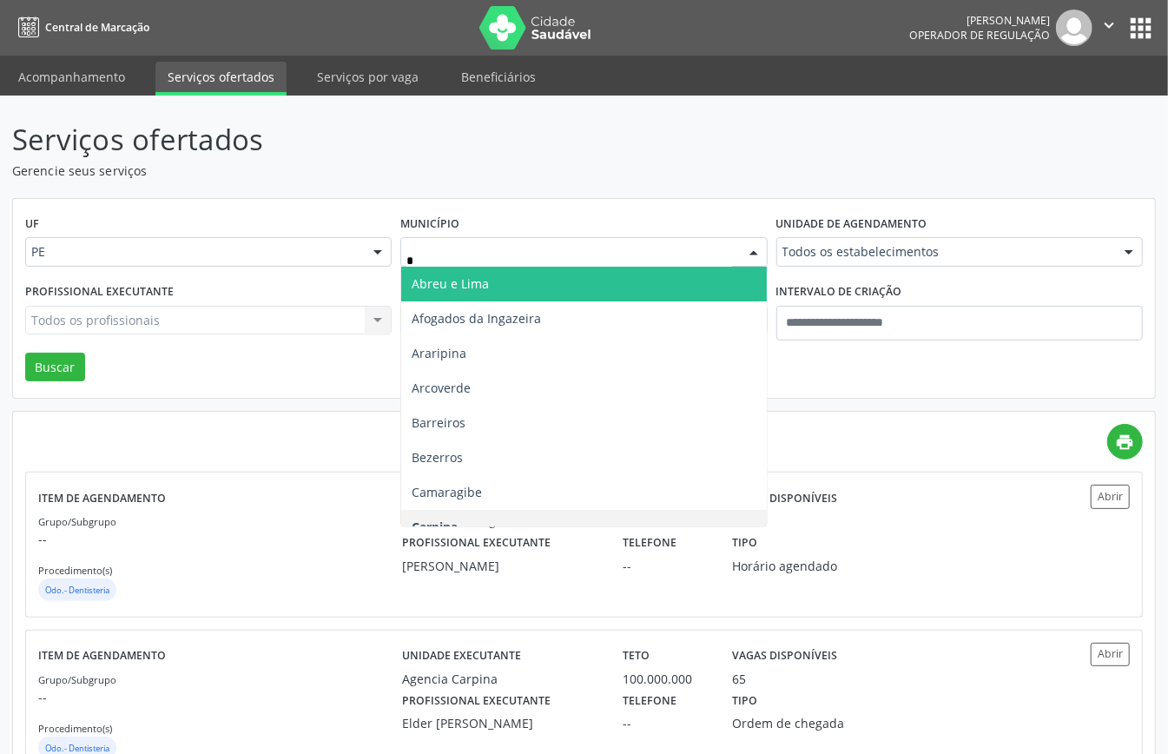
type input "**"
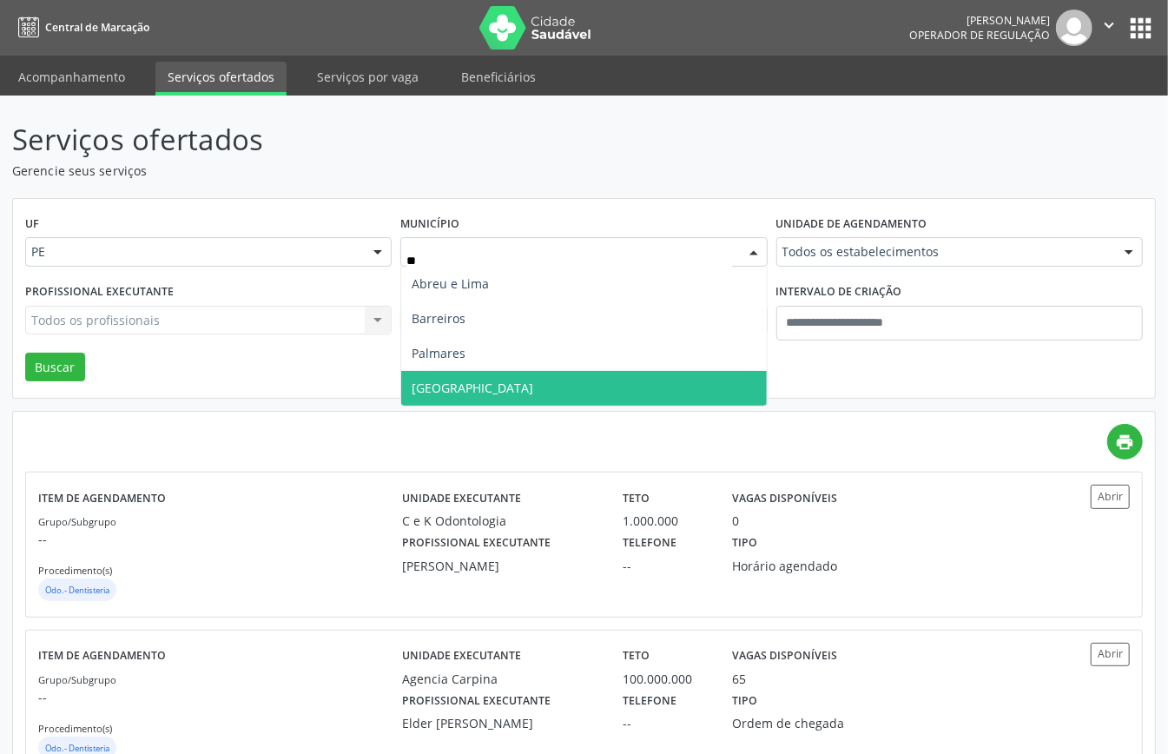
drag, startPoint x: 500, startPoint y: 380, endPoint x: 549, endPoint y: 283, distance: 108.0
click at [501, 377] on span "Recife" at bounding box center [583, 388] width 365 height 35
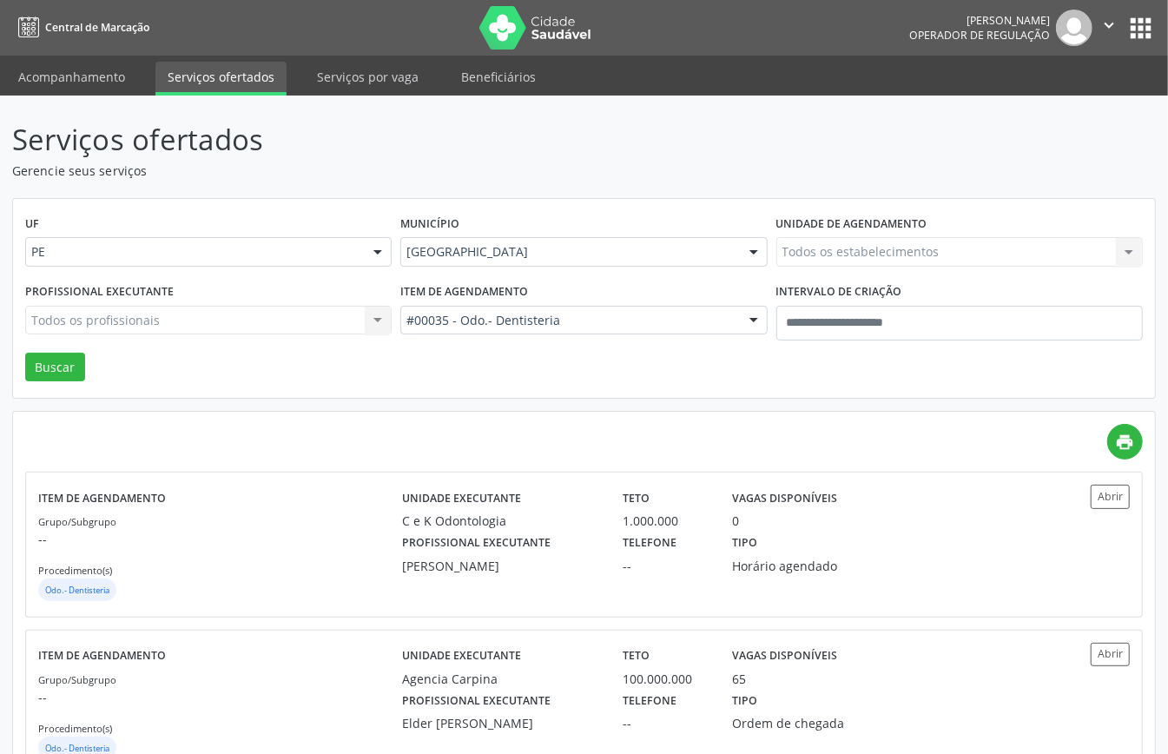
drag, startPoint x: 596, startPoint y: 323, endPoint x: 616, endPoint y: 309, distance: 24.3
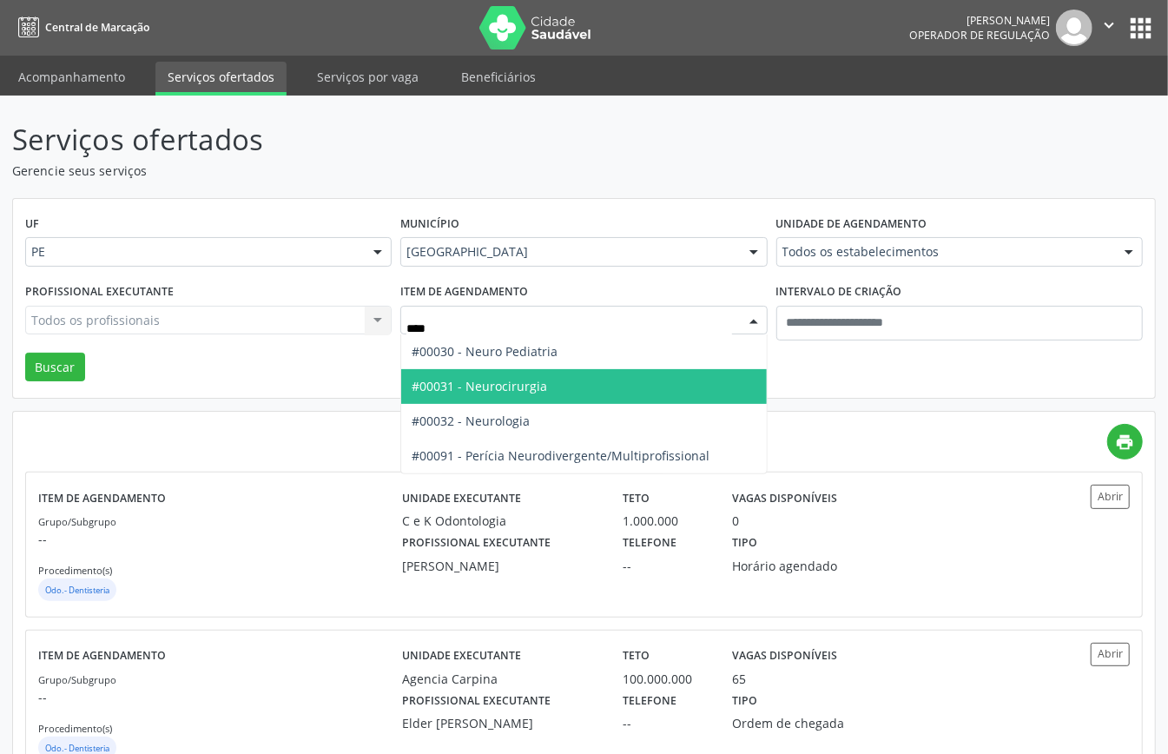
type input "*****"
click at [624, 389] on span "#00031 - Neurocirurgia" at bounding box center [583, 386] width 365 height 35
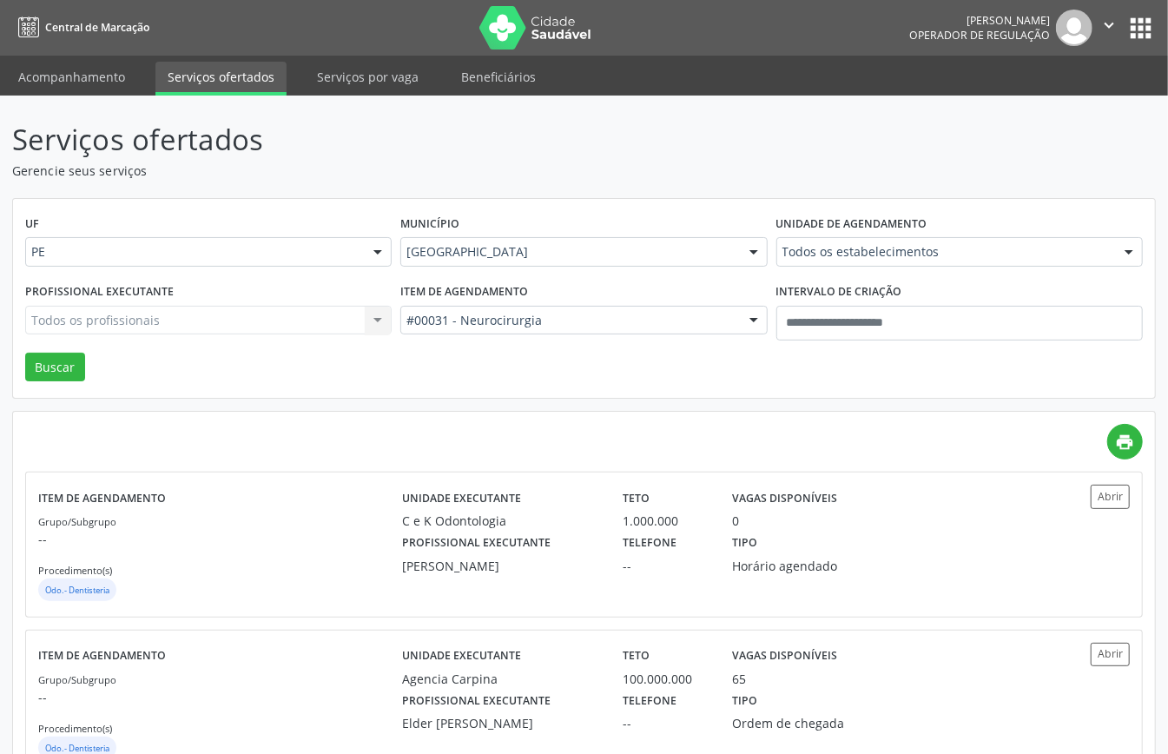
click at [1140, 248] on div at bounding box center [1129, 253] width 26 height 30
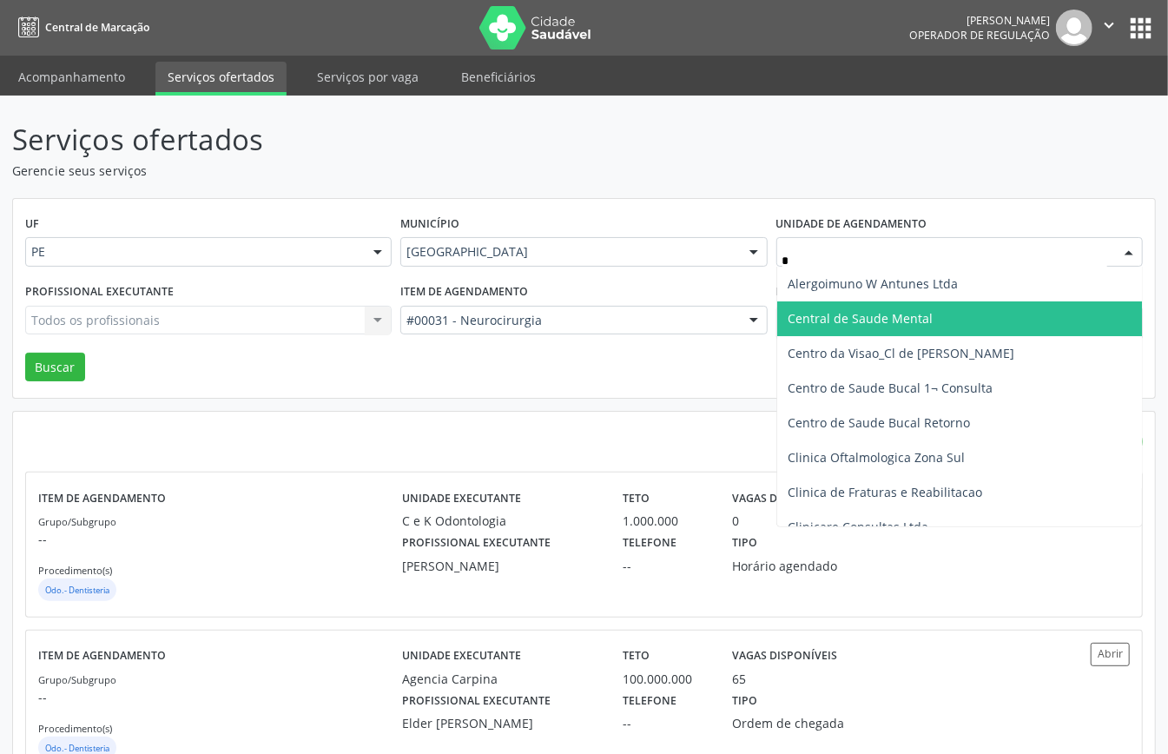
type input "**"
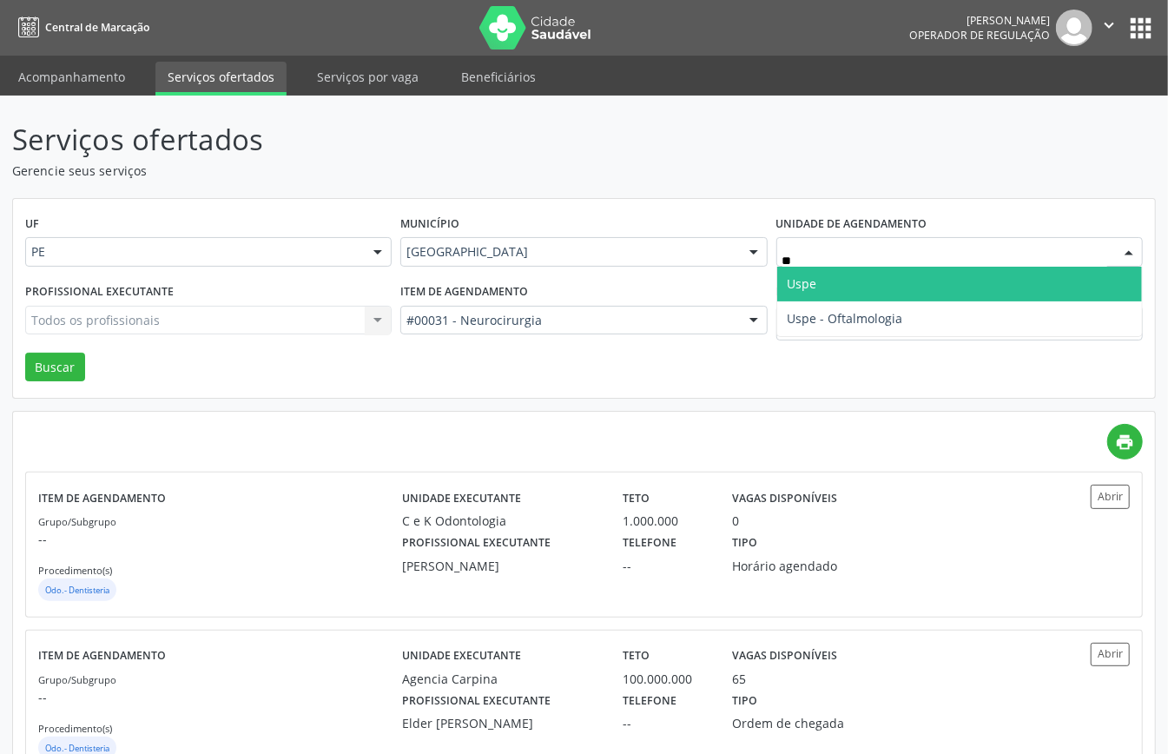
click at [928, 278] on span "Uspe" at bounding box center [959, 284] width 365 height 35
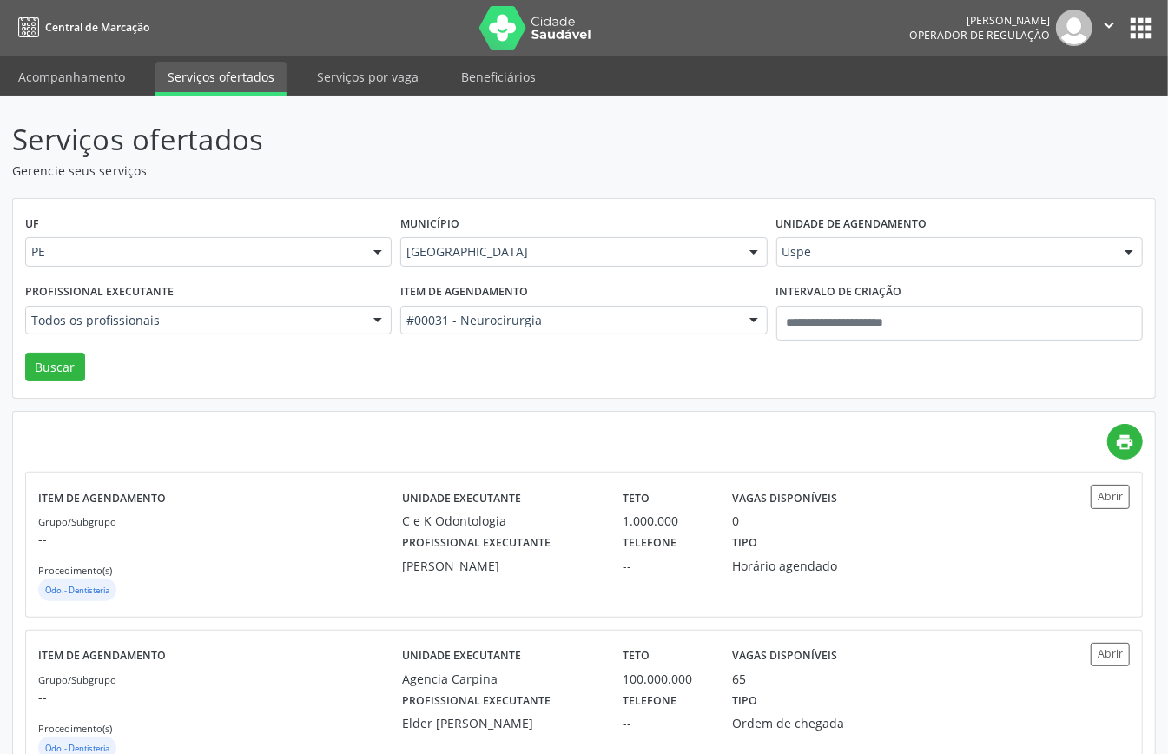
click at [393, 313] on div "Profissional executante Todos os profissionais Todos os profissionais Aderaldo …" at bounding box center [208, 316] width 375 height 74
click at [379, 320] on div at bounding box center [378, 322] width 26 height 30
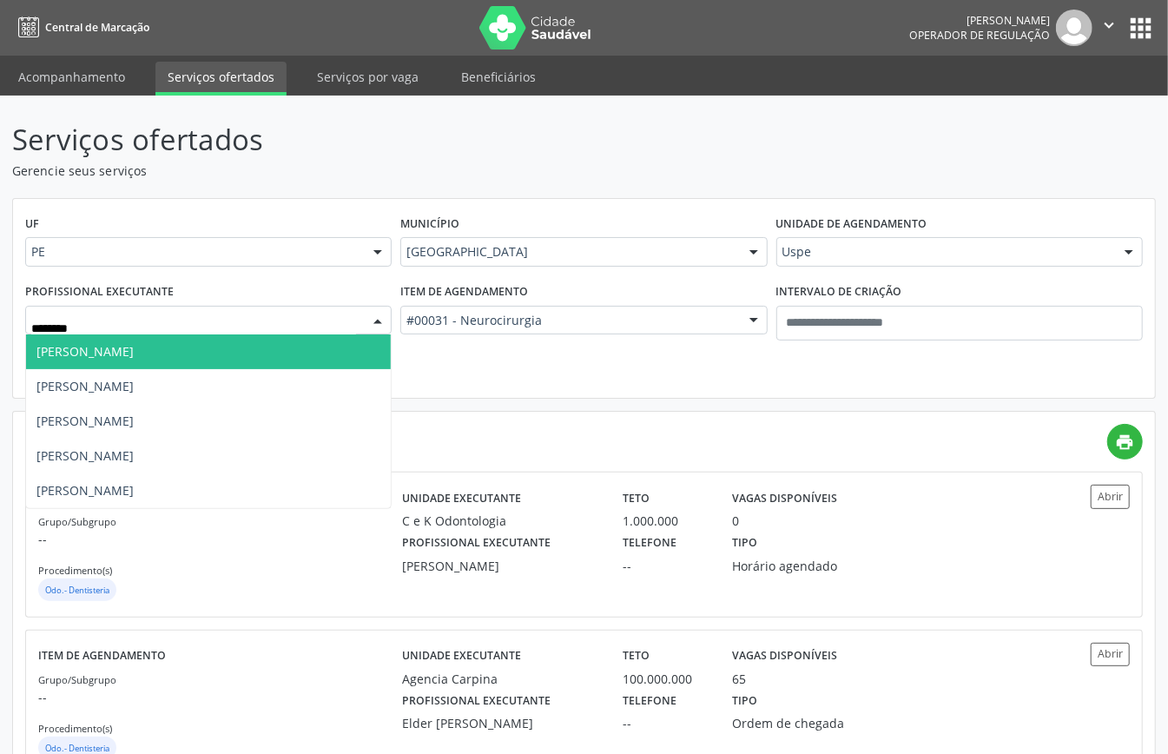
type input "*********"
click at [134, 345] on span "Rafael Albanez de Albuquerque da Cunha Andrade" at bounding box center [84, 351] width 97 height 17
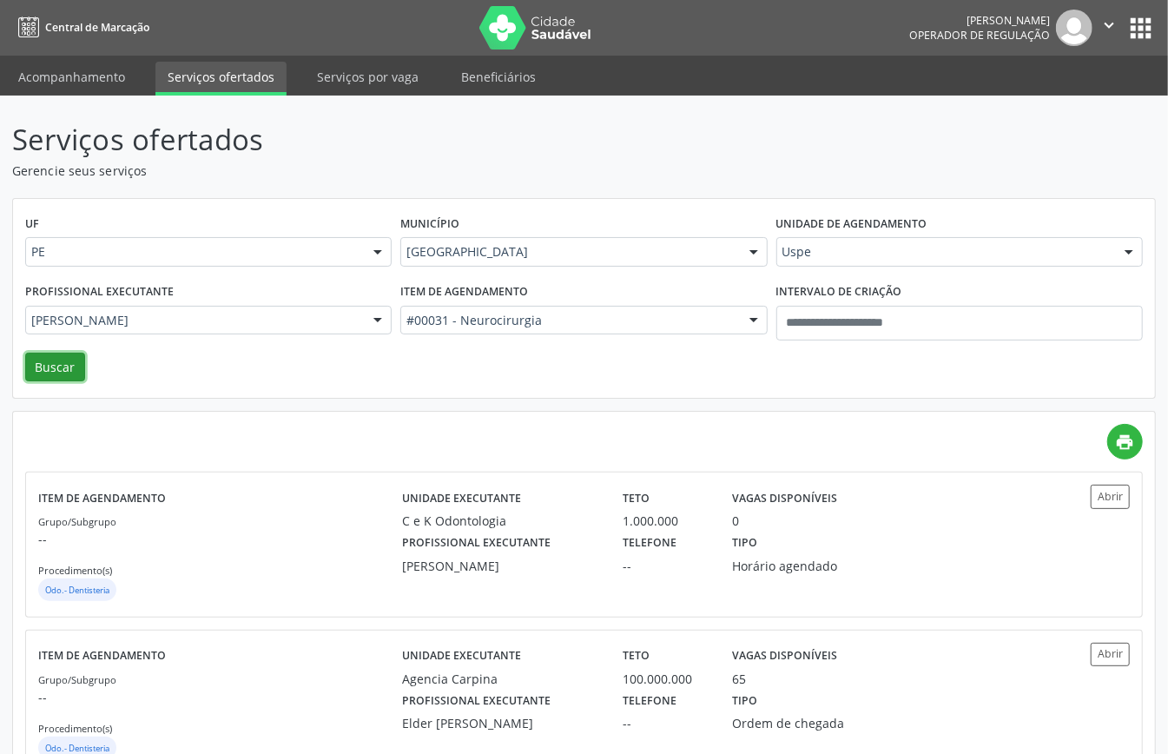
click at [82, 360] on button "Buscar" at bounding box center [55, 368] width 60 height 30
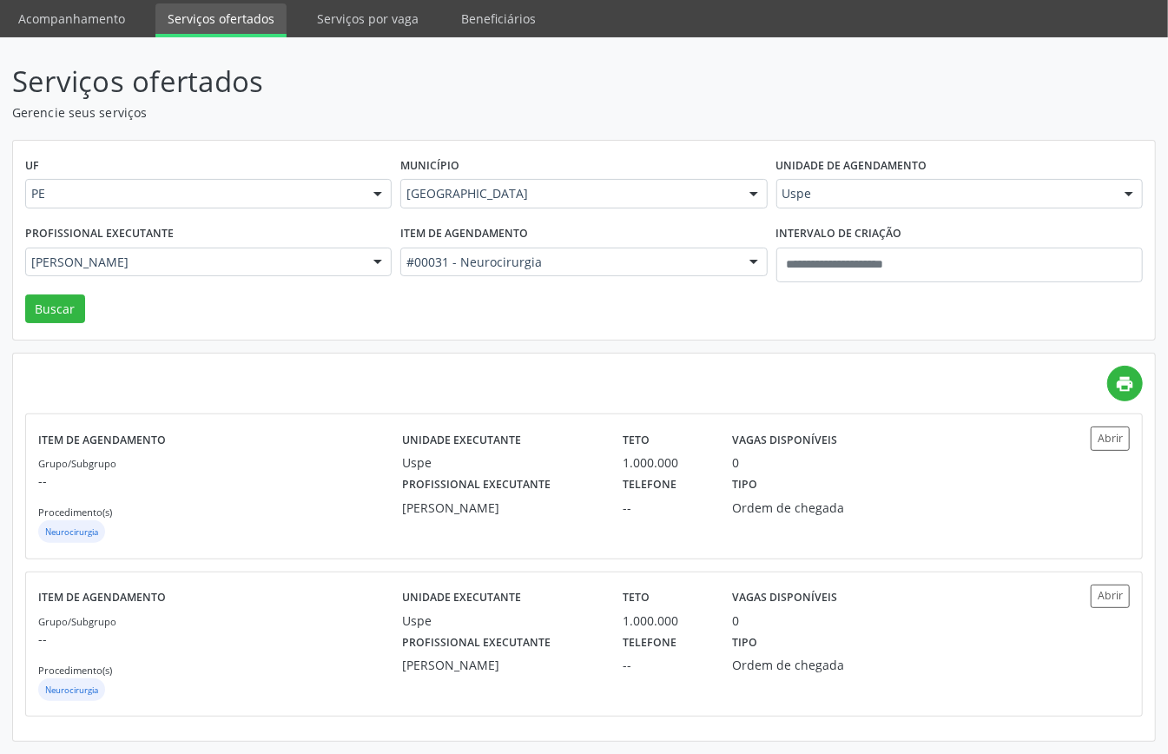
click at [1128, 195] on div at bounding box center [1129, 195] width 26 height 30
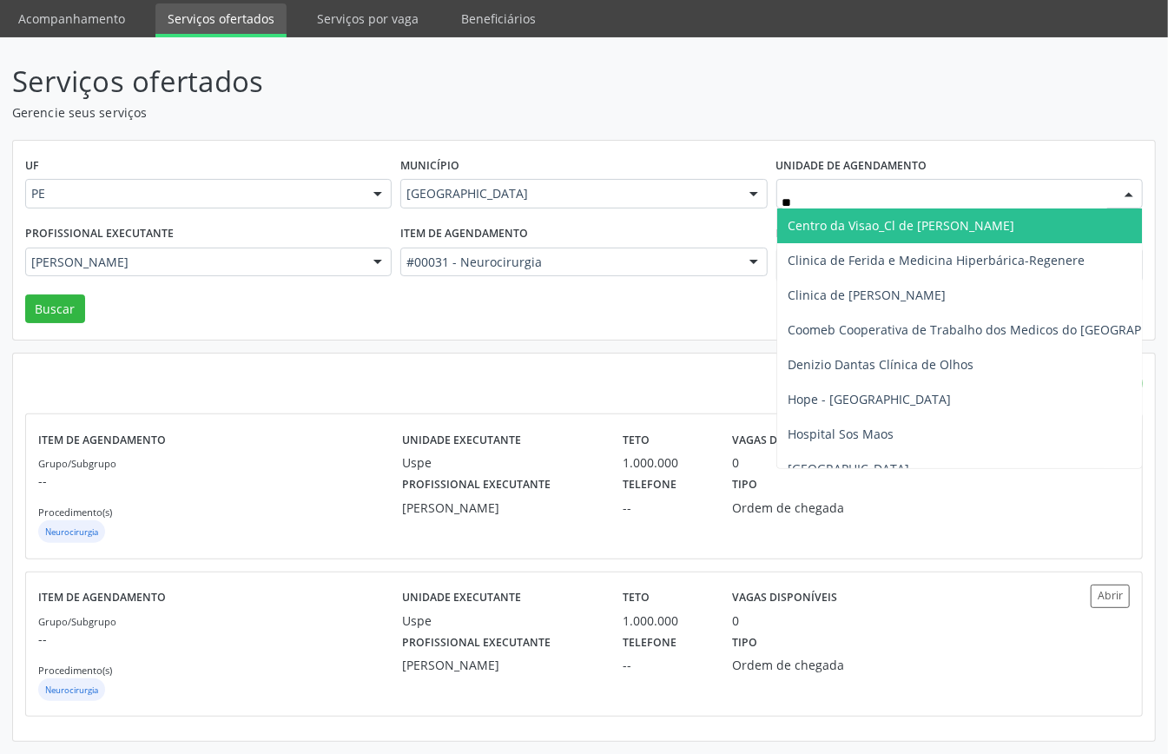
type input "***"
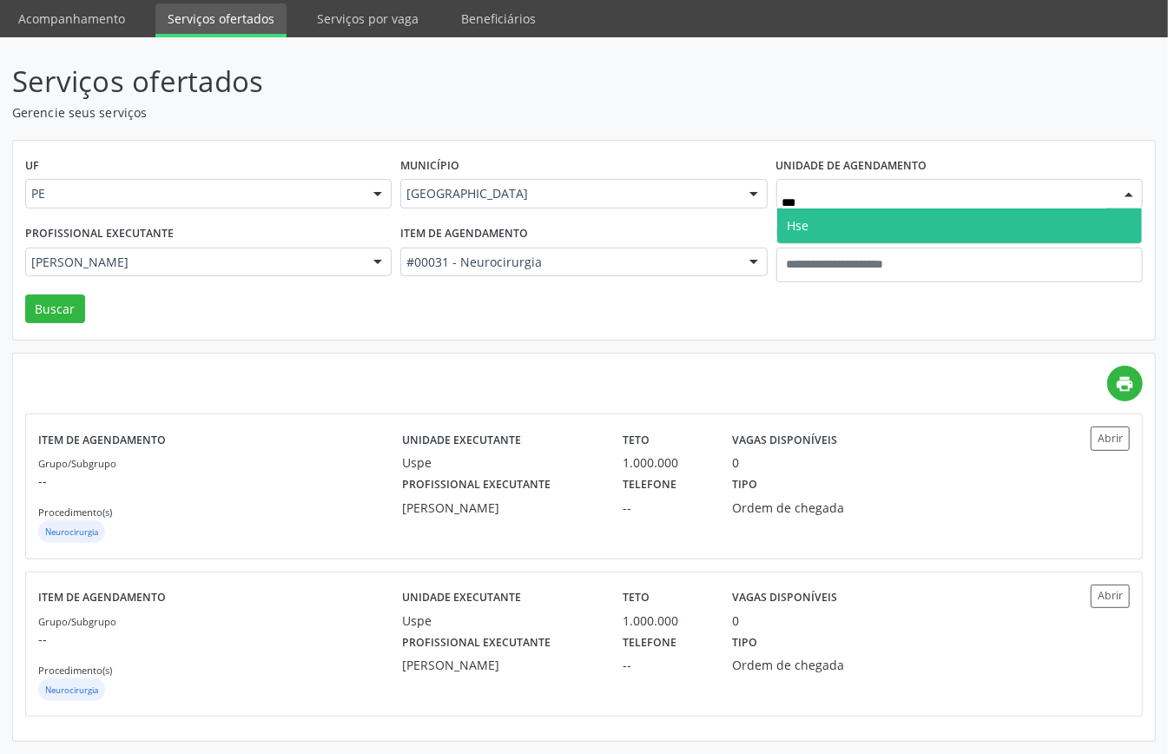
click at [936, 221] on span "Hse" at bounding box center [959, 225] width 365 height 35
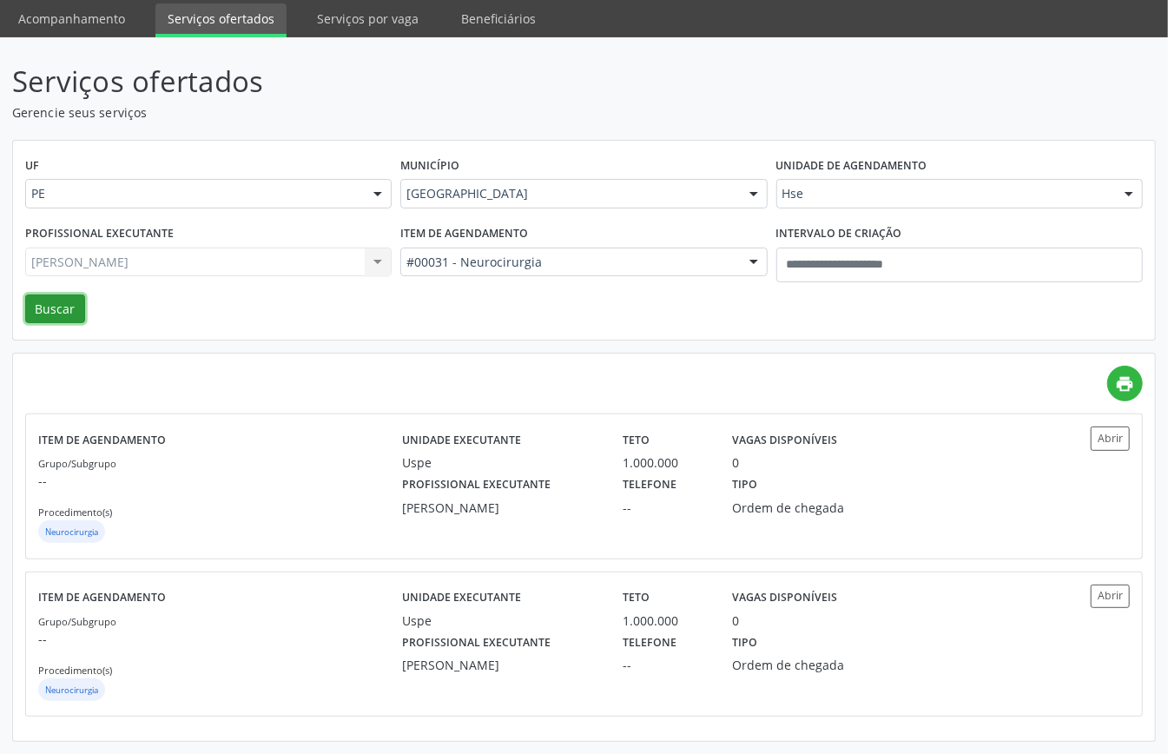
click at [56, 308] on button "Buscar" at bounding box center [55, 309] width 60 height 30
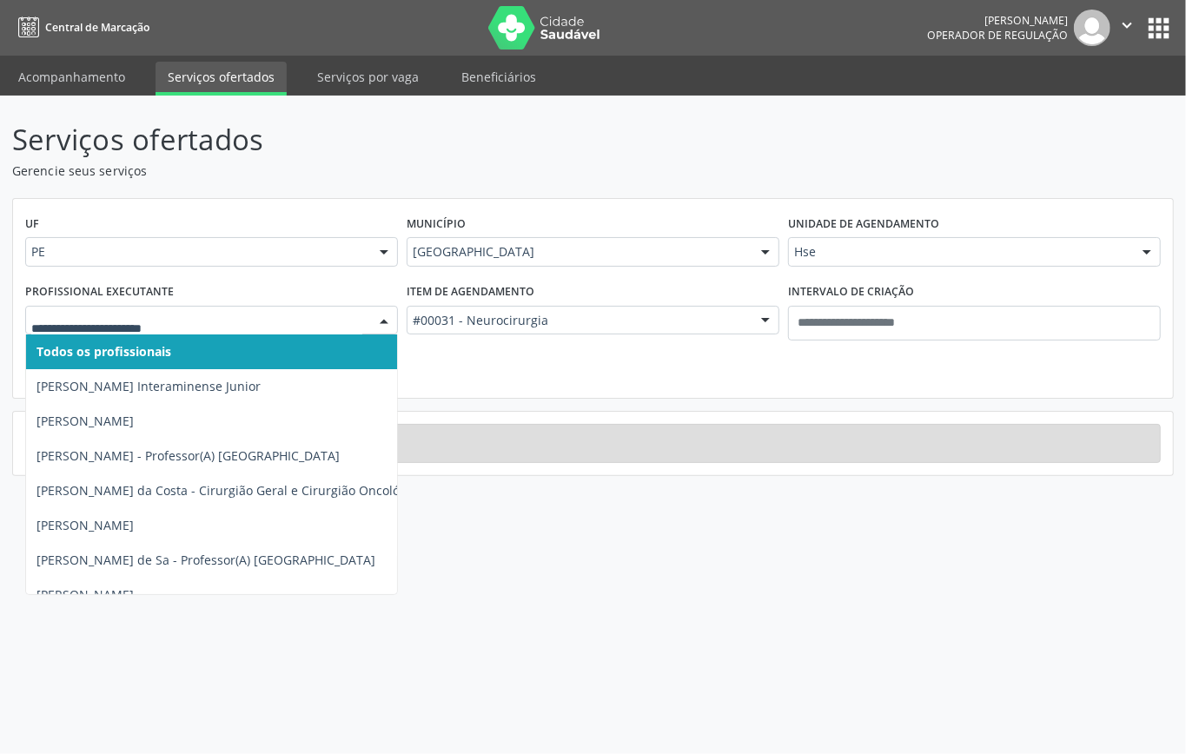
click at [386, 318] on div at bounding box center [384, 322] width 26 height 30
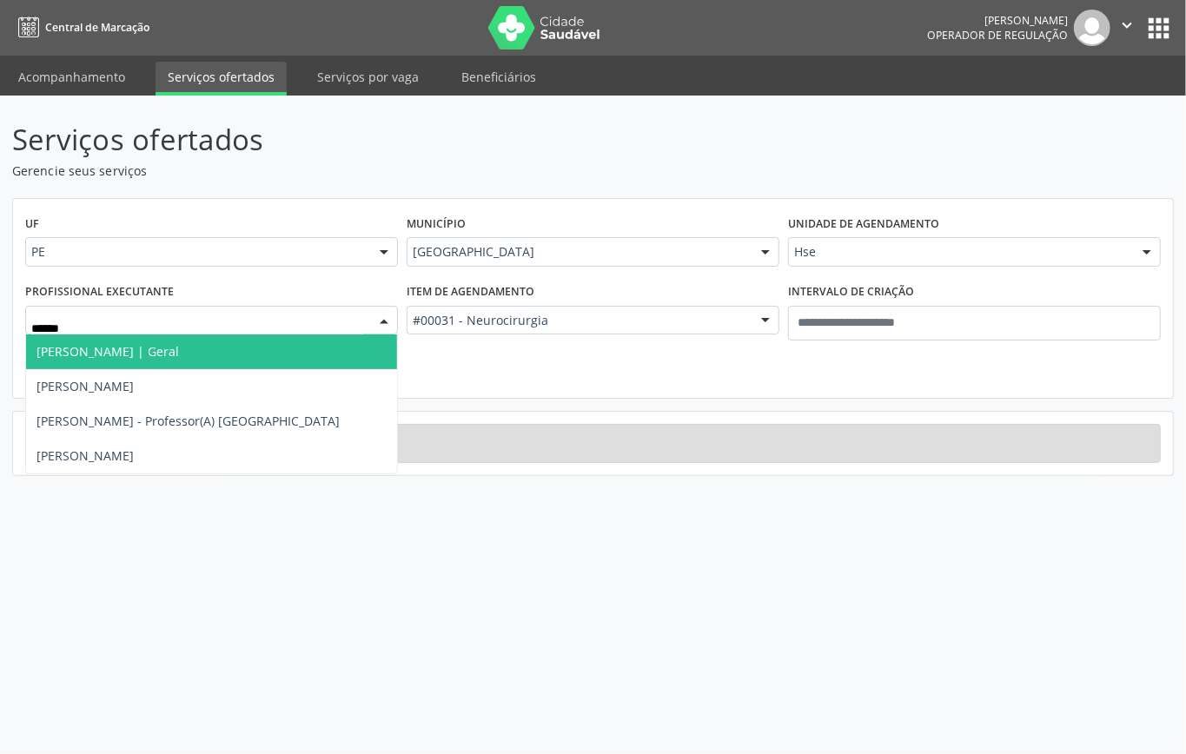
type input "*******"
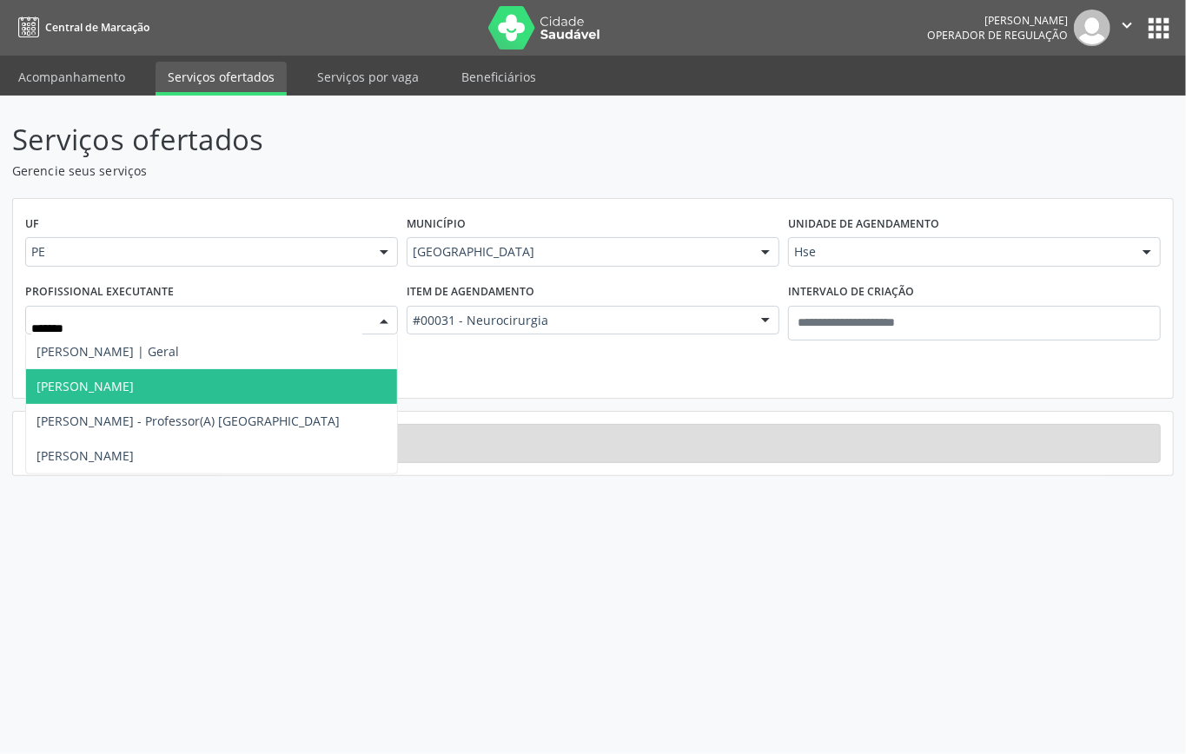
click at [261, 384] on span "Ricardo Lima Kirzner" at bounding box center [211, 386] width 371 height 35
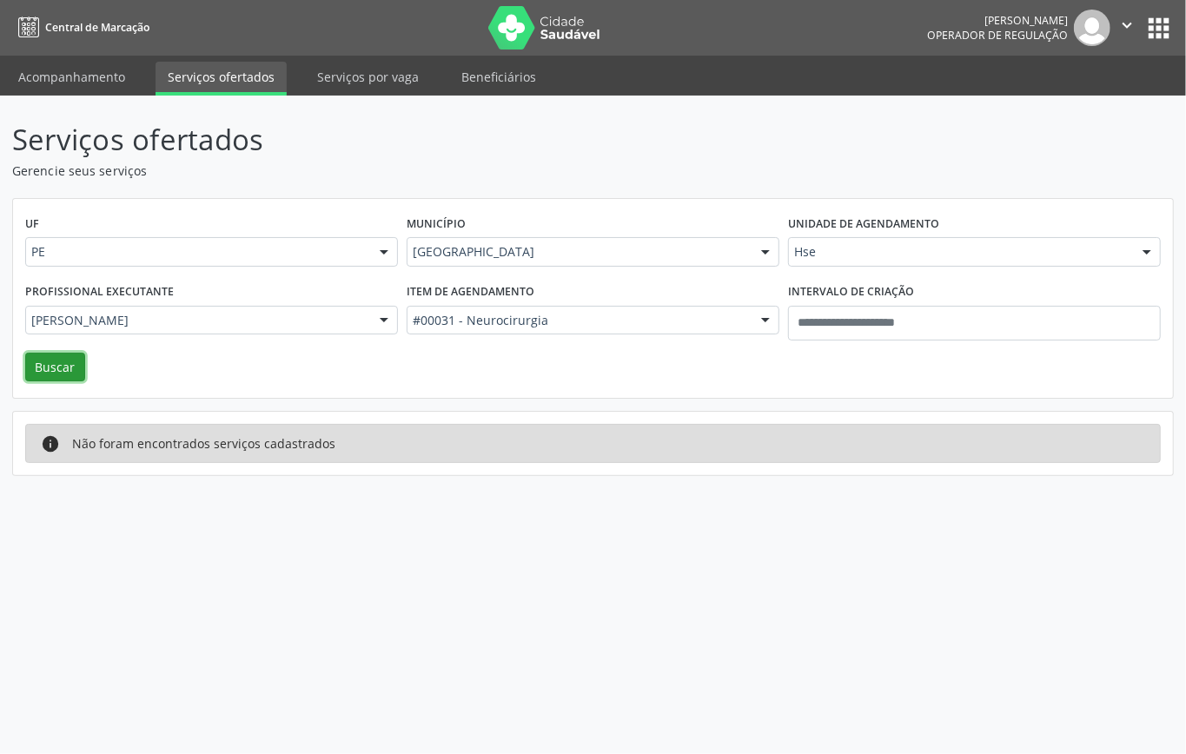
click at [60, 372] on button "Buscar" at bounding box center [55, 368] width 60 height 30
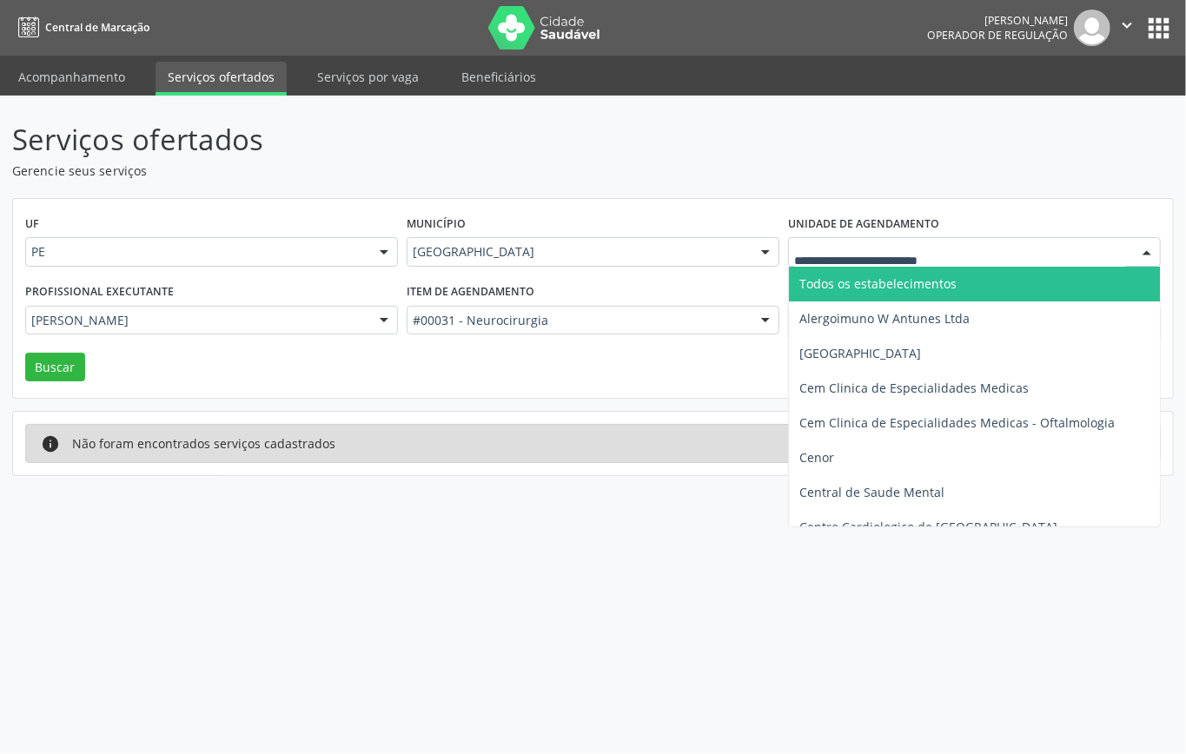
click at [1143, 259] on div at bounding box center [1147, 253] width 26 height 30
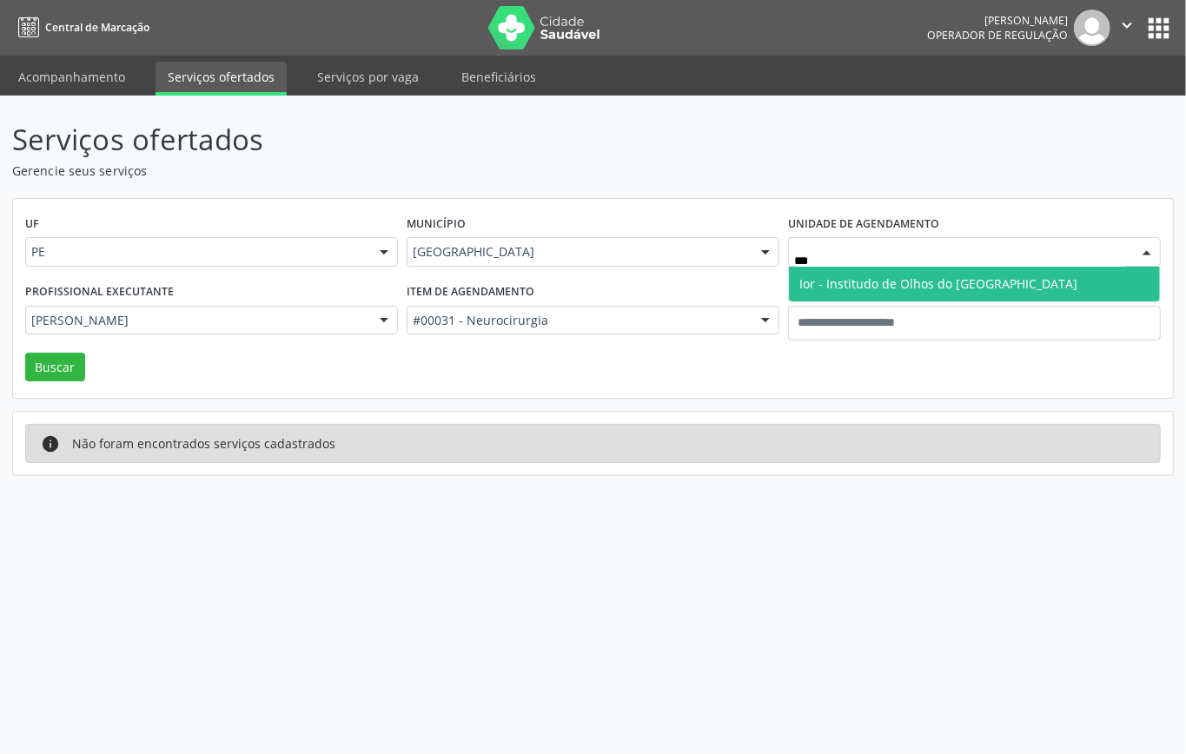
click at [1022, 285] on span "Ior - Institudo de Olhos do Recife" at bounding box center [974, 284] width 371 height 35
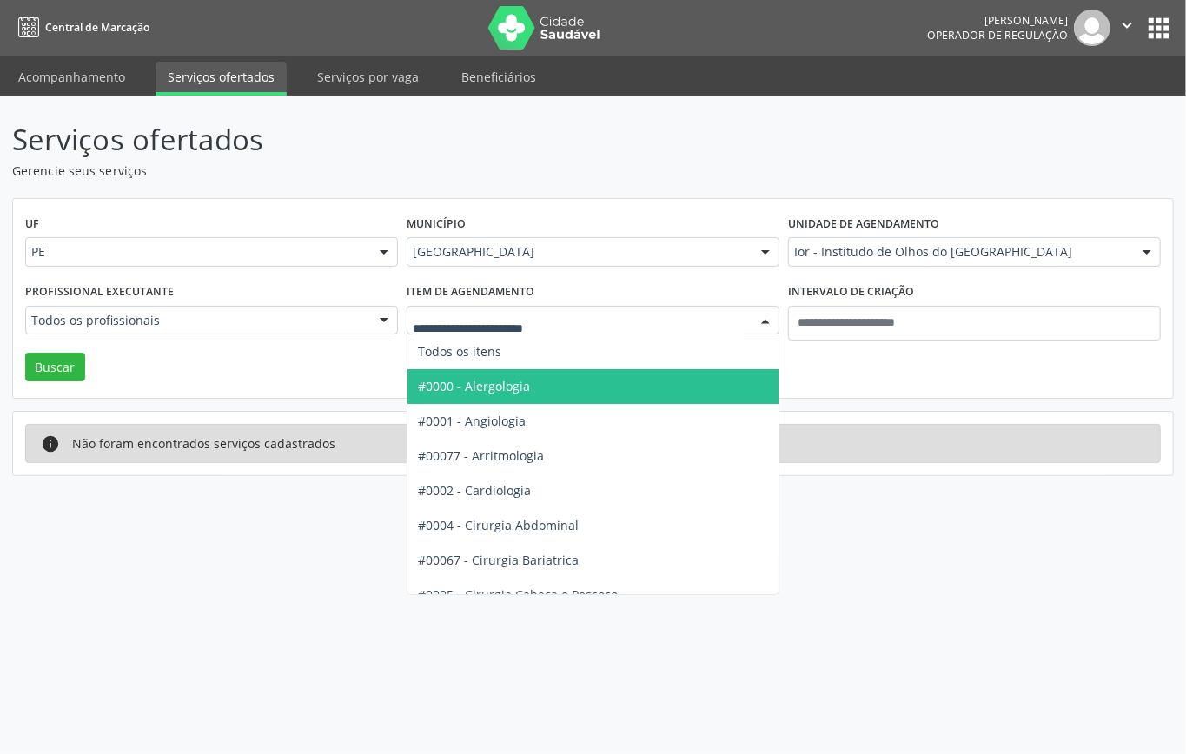
click at [763, 317] on div at bounding box center [765, 322] width 26 height 30
click at [857, 490] on div "Serviços ofertados Gerencie seus serviços UF PE PE Nenhum resultado encontrado …" at bounding box center [593, 425] width 1186 height 658
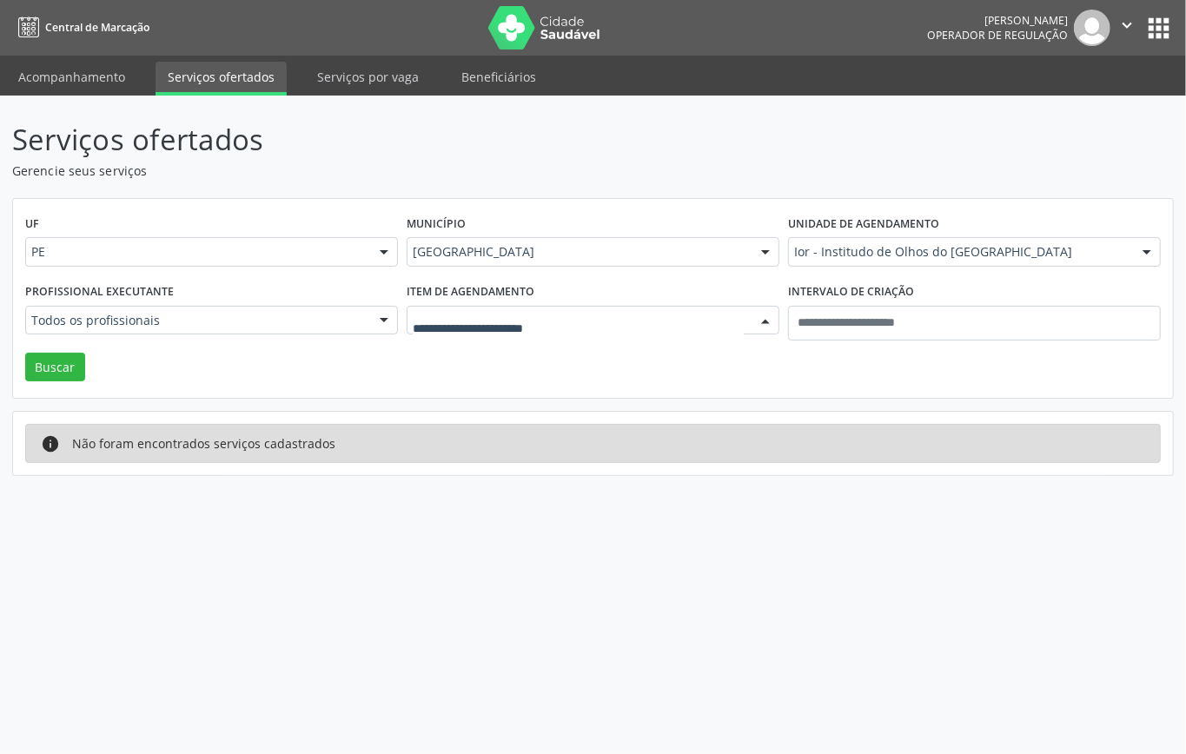
click at [772, 320] on div at bounding box center [765, 322] width 26 height 30
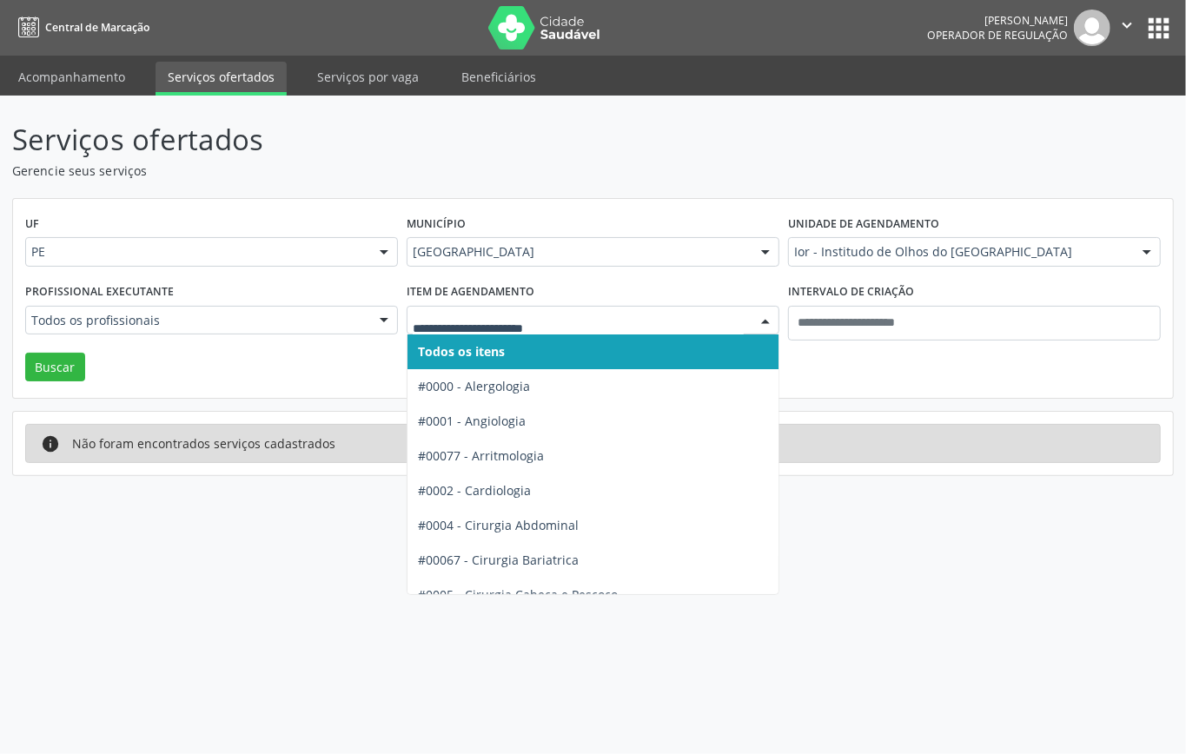
click at [710, 347] on span "Todos os itens" at bounding box center [647, 351] width 481 height 35
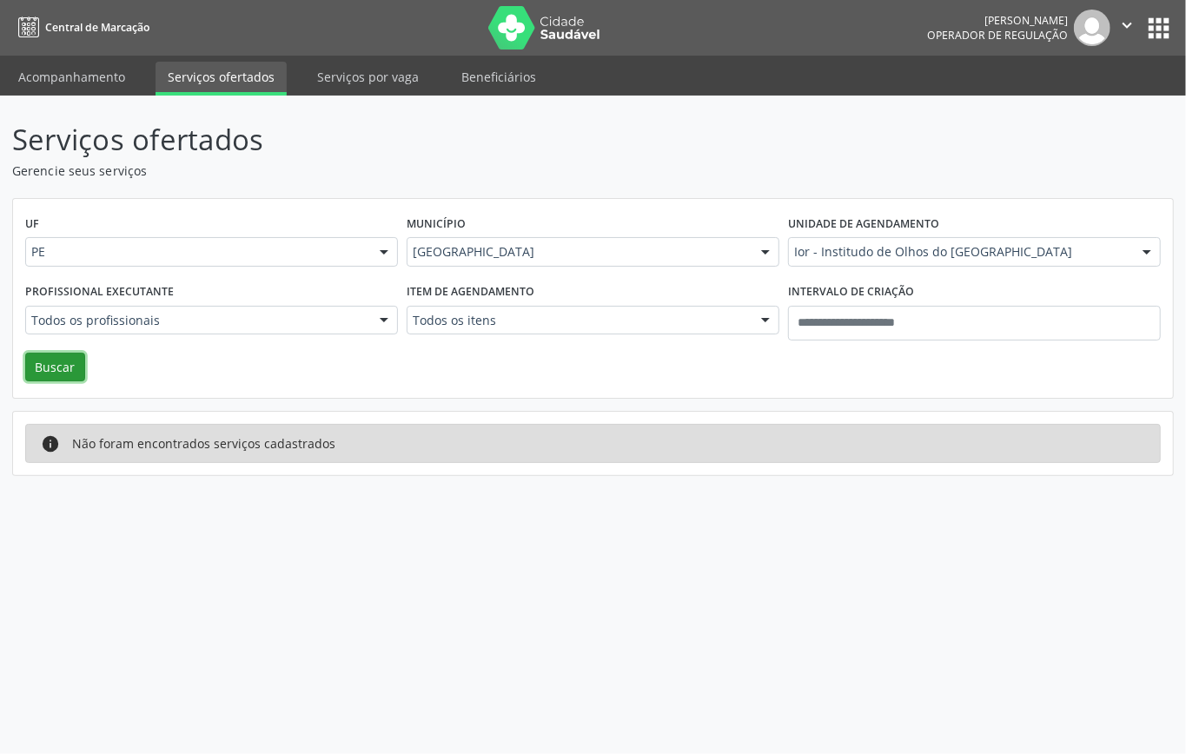
click at [76, 360] on button "Buscar" at bounding box center [55, 368] width 60 height 30
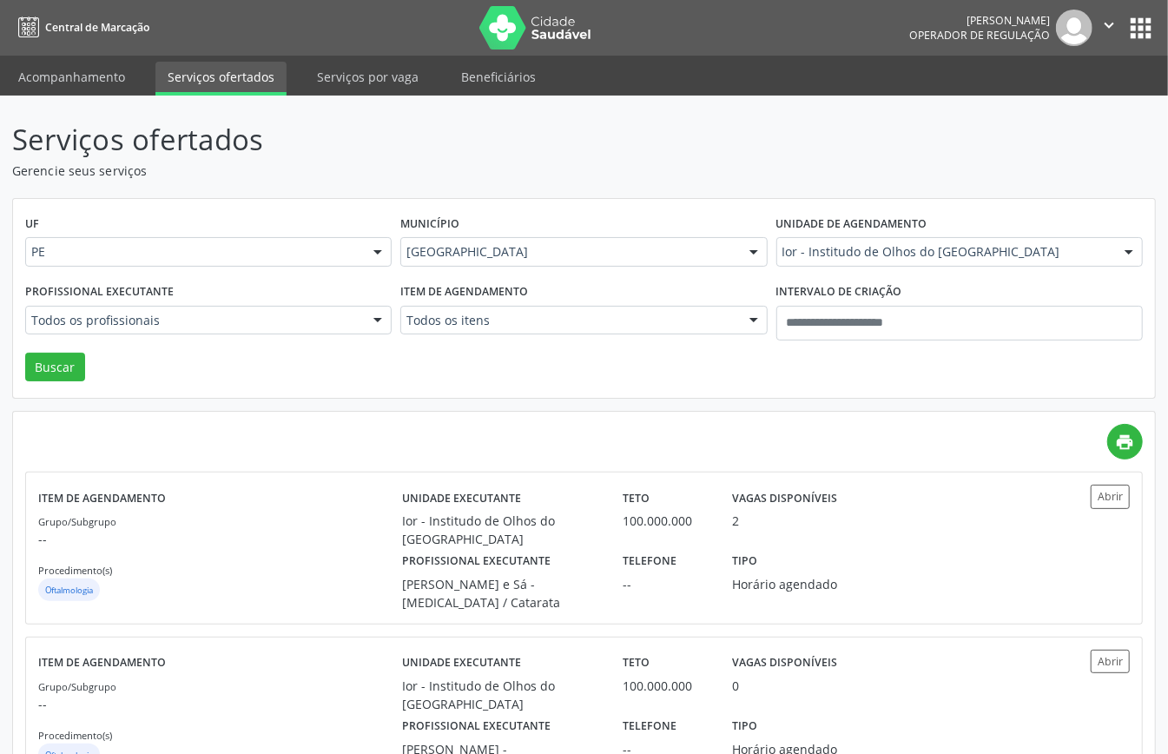
click at [379, 323] on div at bounding box center [378, 322] width 26 height 30
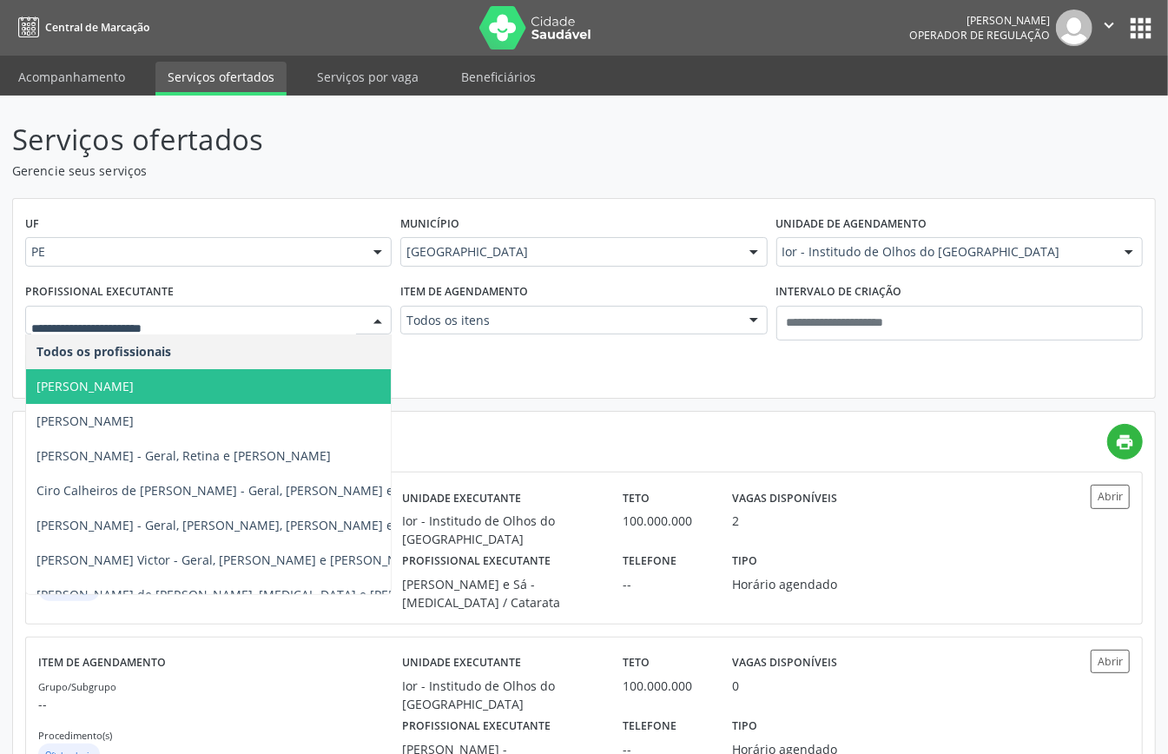
click at [271, 379] on span "Adriana Maia Valenca" at bounding box center [265, 386] width 479 height 35
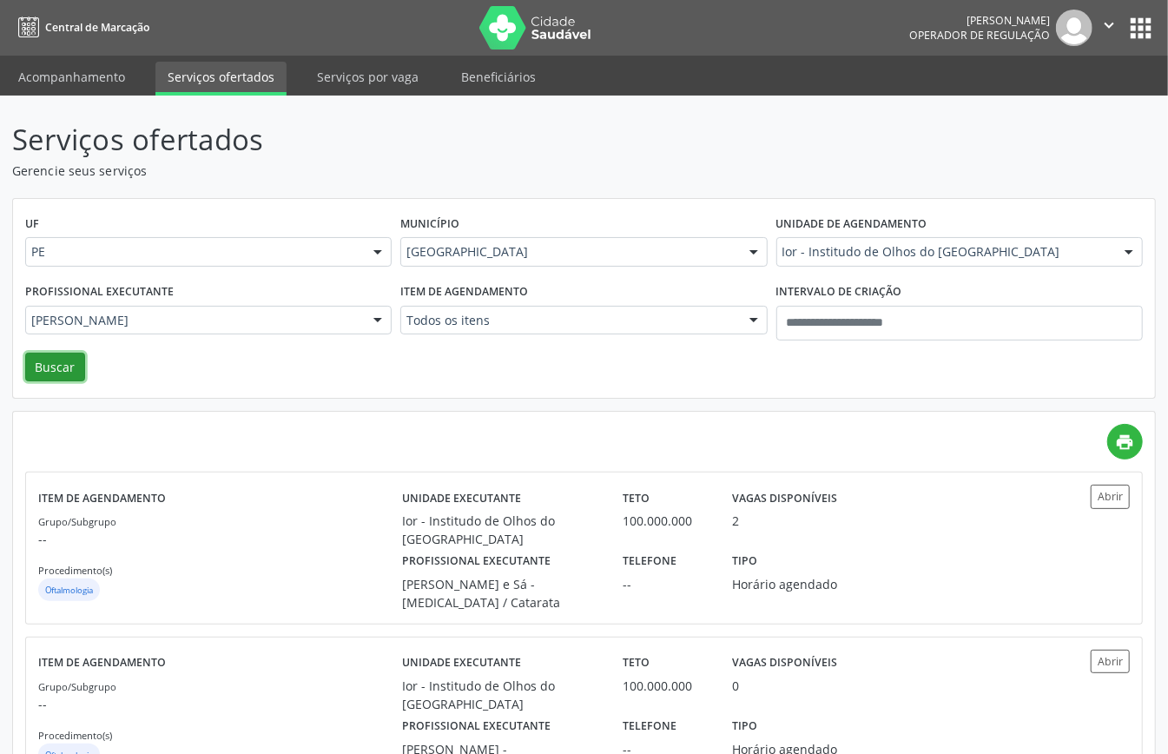
click at [69, 369] on button "Buscar" at bounding box center [55, 368] width 60 height 30
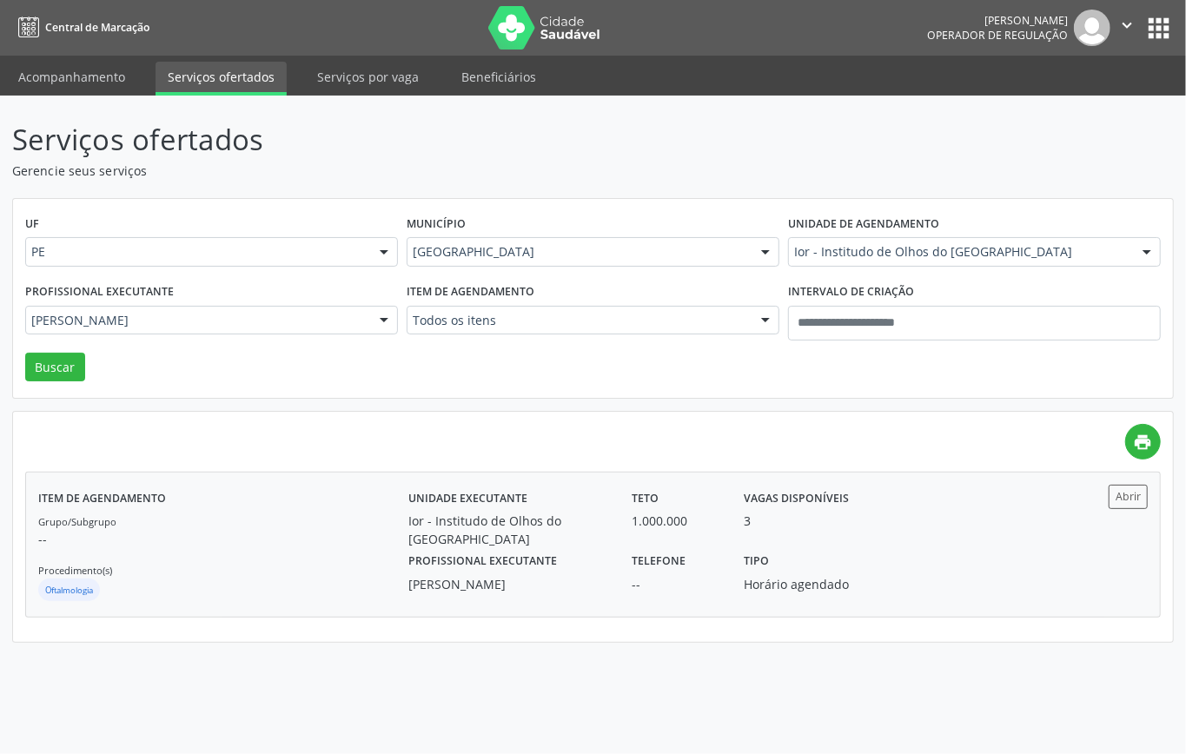
click at [872, 575] on div "Horário agendado" at bounding box center [815, 584] width 143 height 18
click at [1141, 245] on div at bounding box center [1147, 253] width 26 height 30
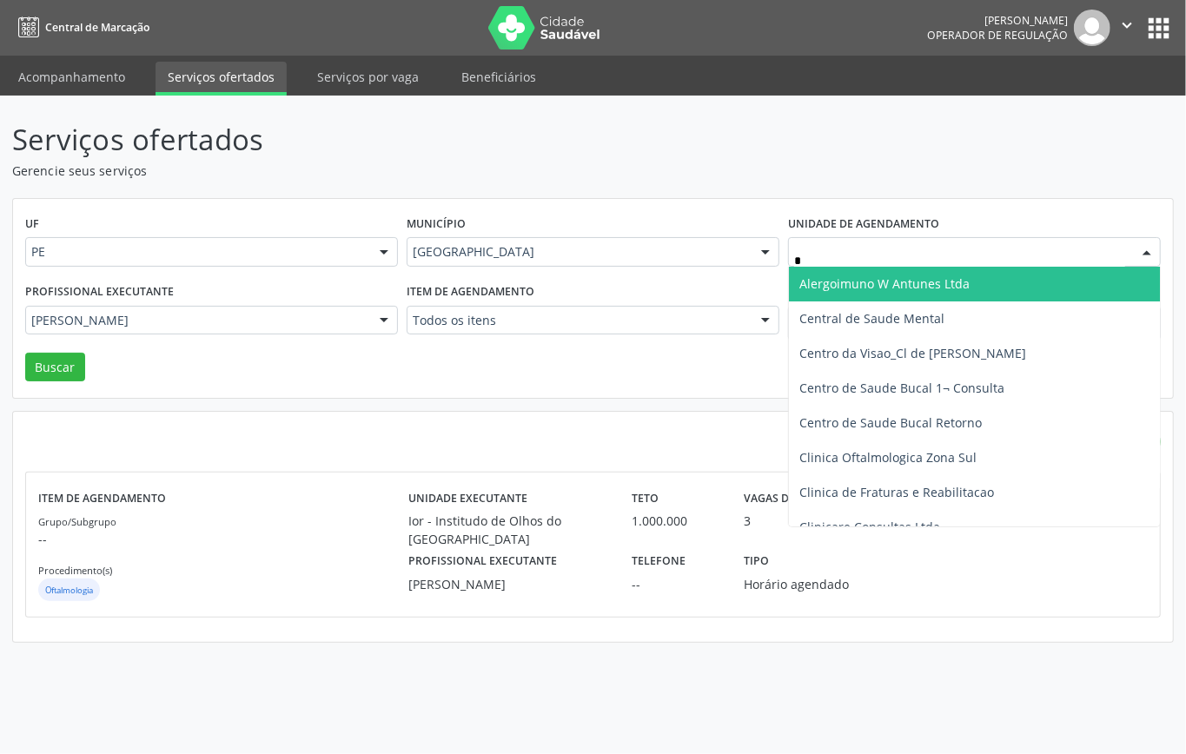
type input "**"
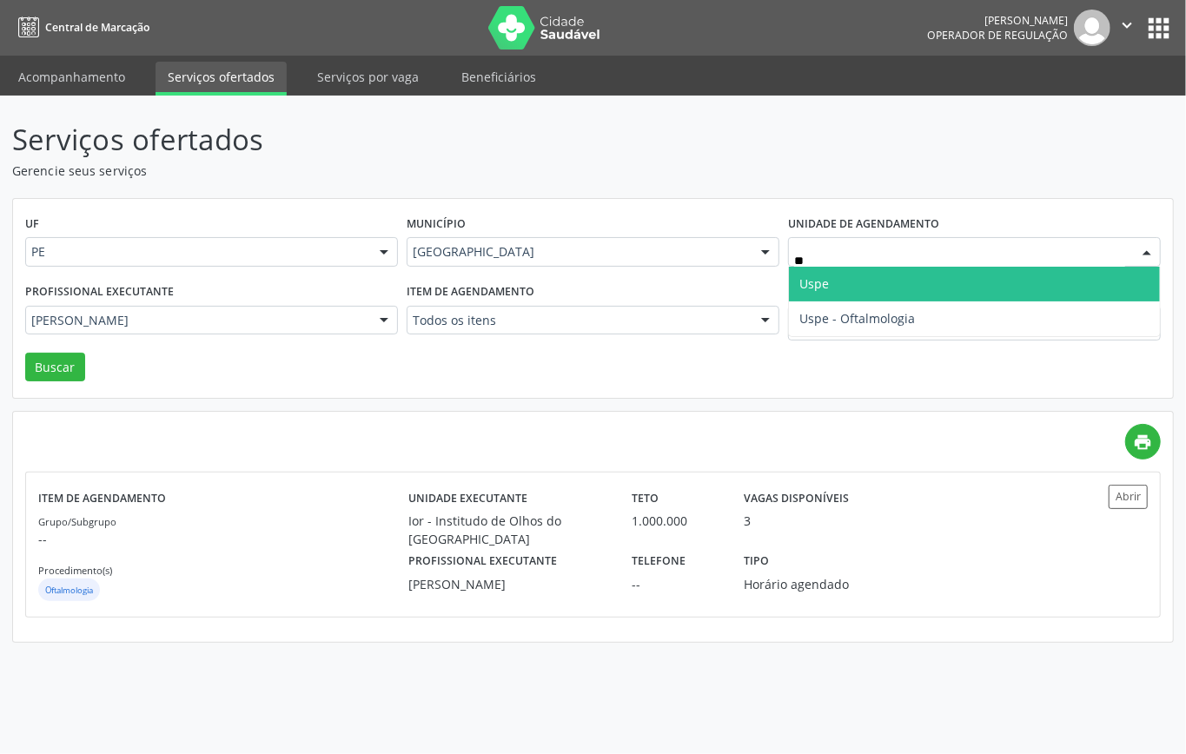
click at [1015, 279] on span "Uspe" at bounding box center [974, 284] width 371 height 35
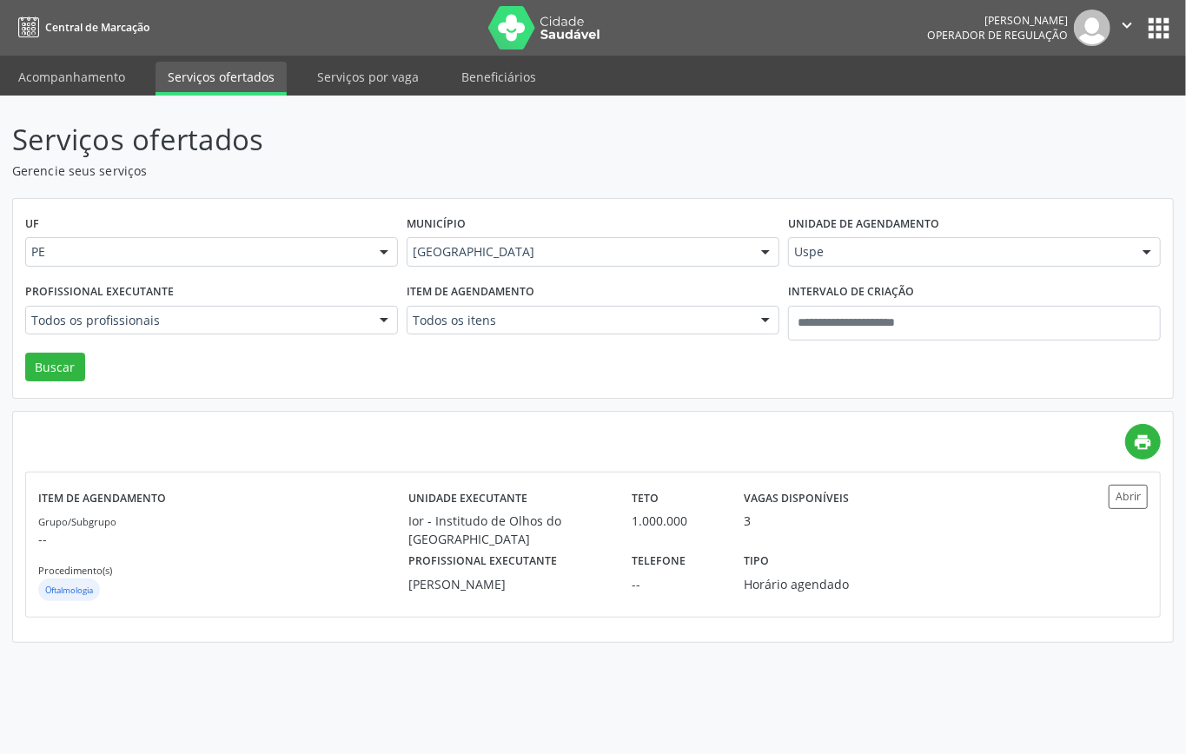
click at [390, 317] on div at bounding box center [384, 322] width 26 height 30
type input "*"
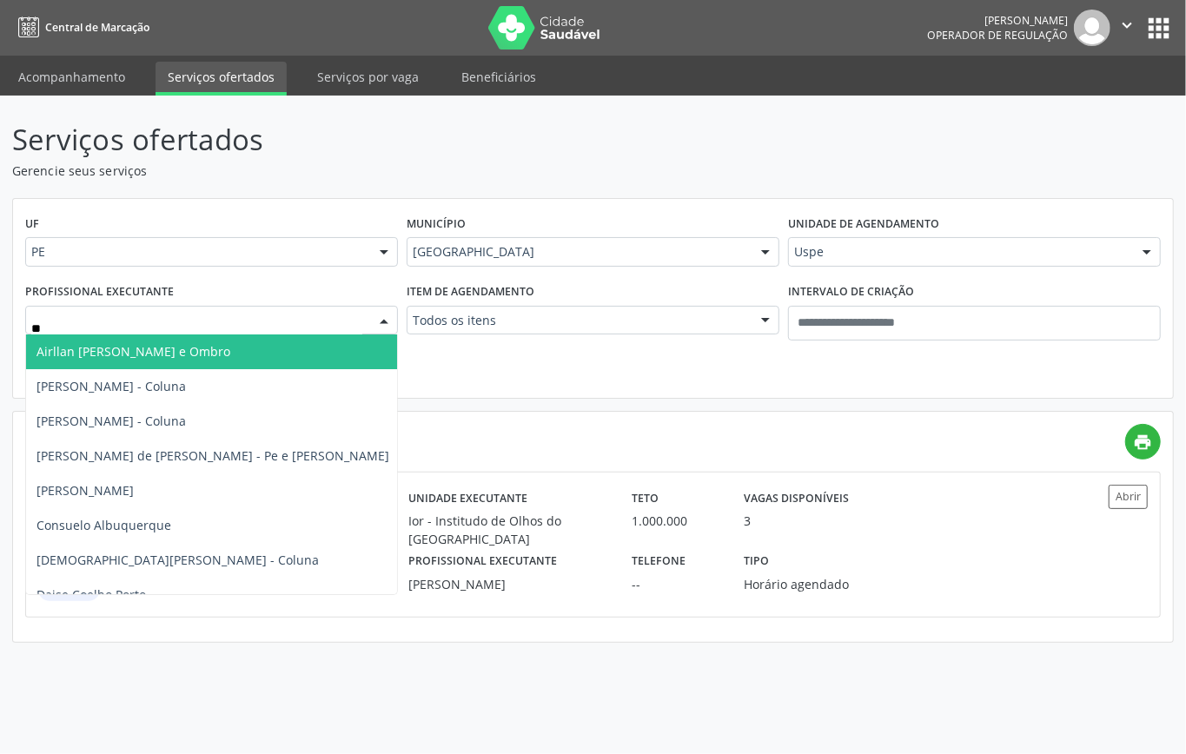
type input "*"
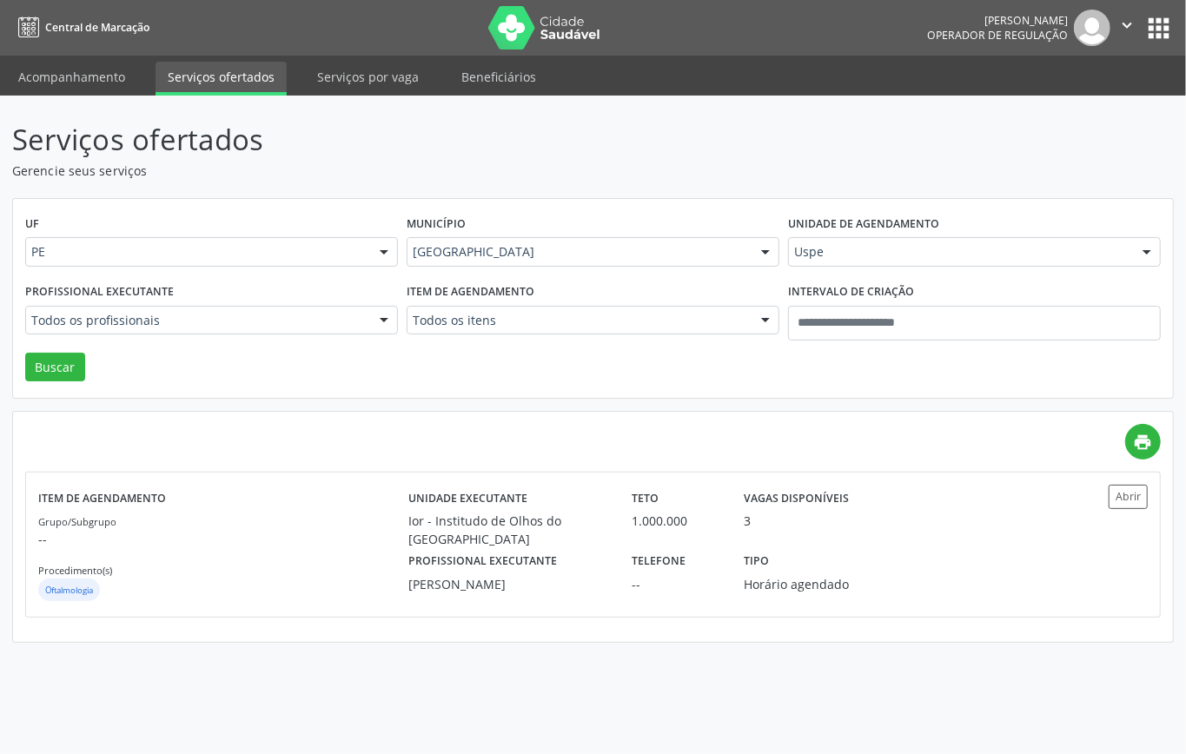
click at [377, 309] on div at bounding box center [384, 322] width 26 height 30
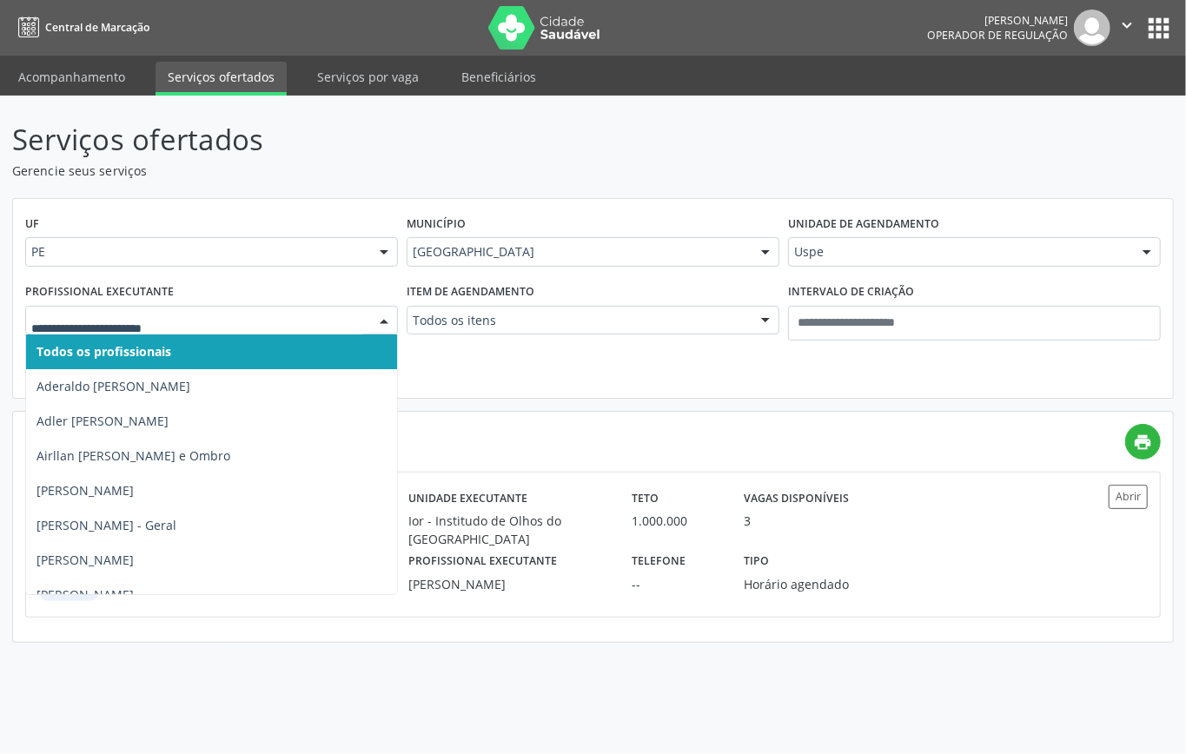
click at [391, 309] on div at bounding box center [384, 322] width 26 height 30
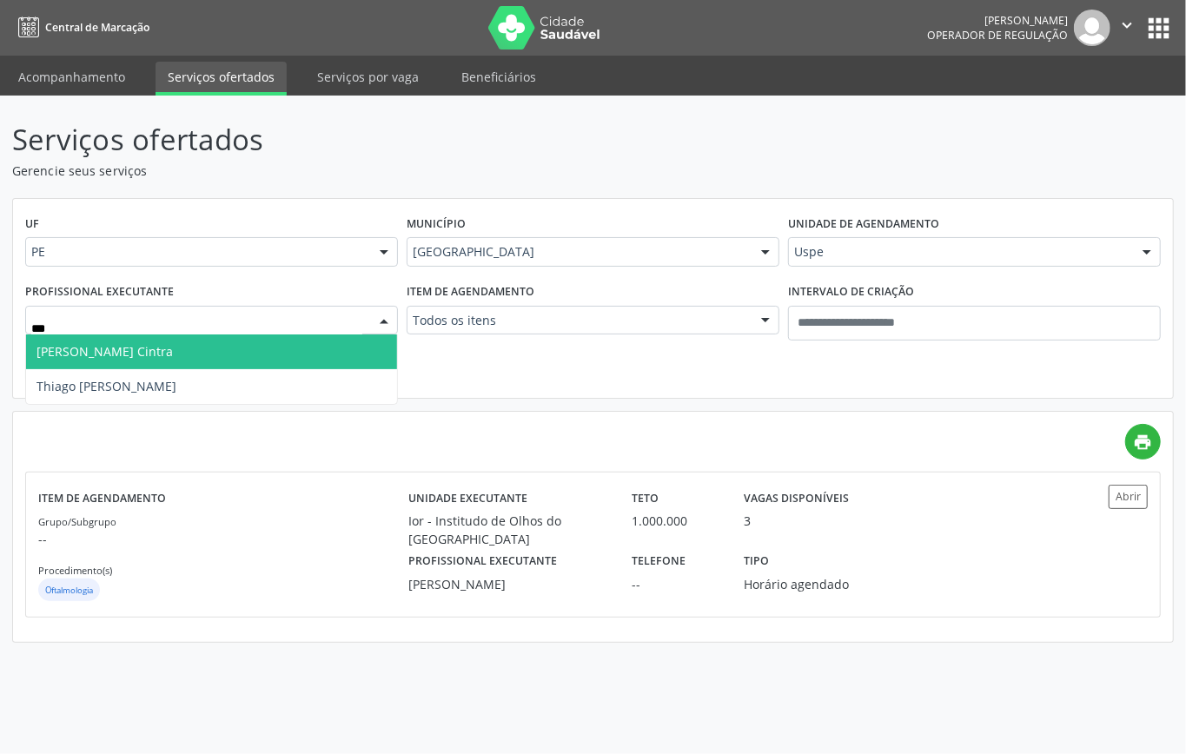
type input "****"
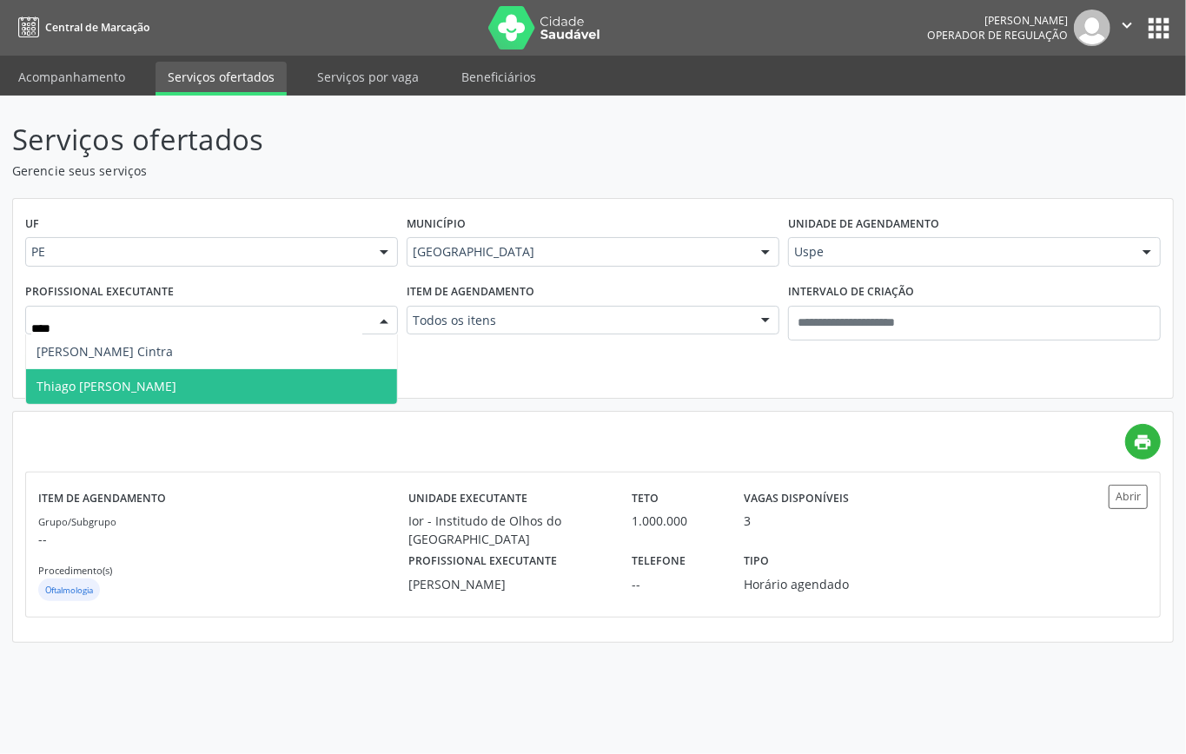
click at [214, 379] on span "Thiago Luiz de Lima Cintra" at bounding box center [211, 386] width 371 height 35
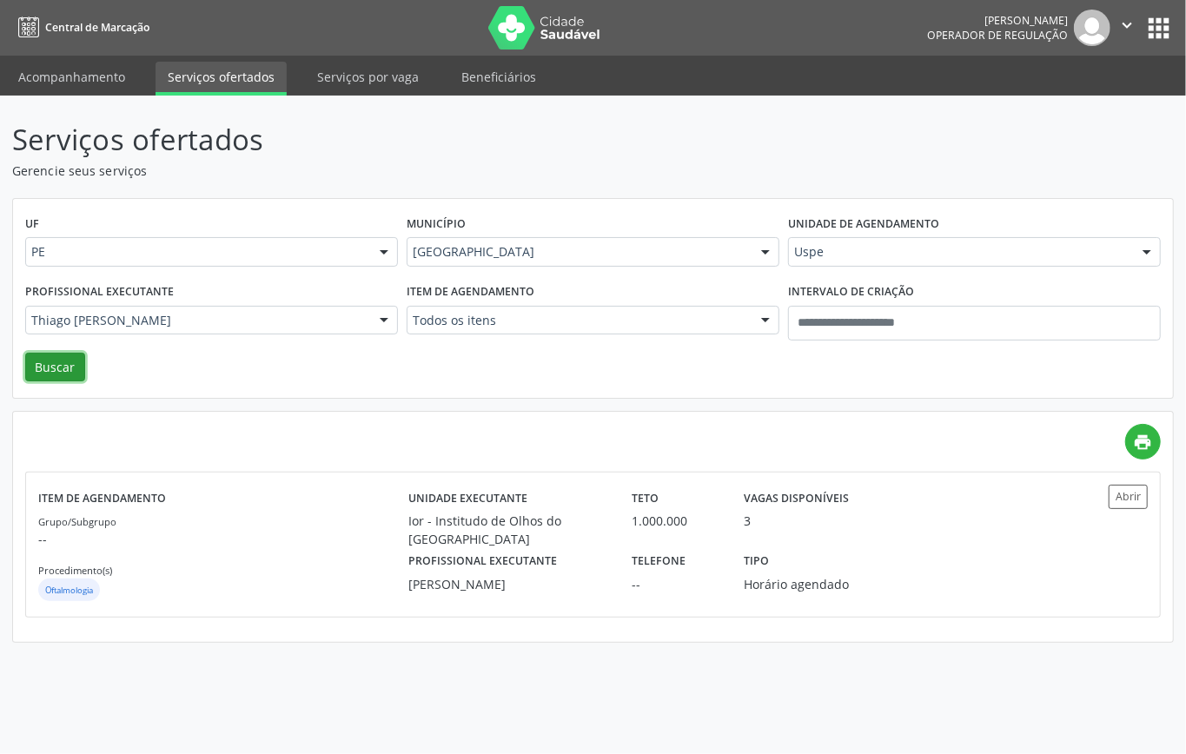
click at [63, 367] on button "Buscar" at bounding box center [55, 368] width 60 height 30
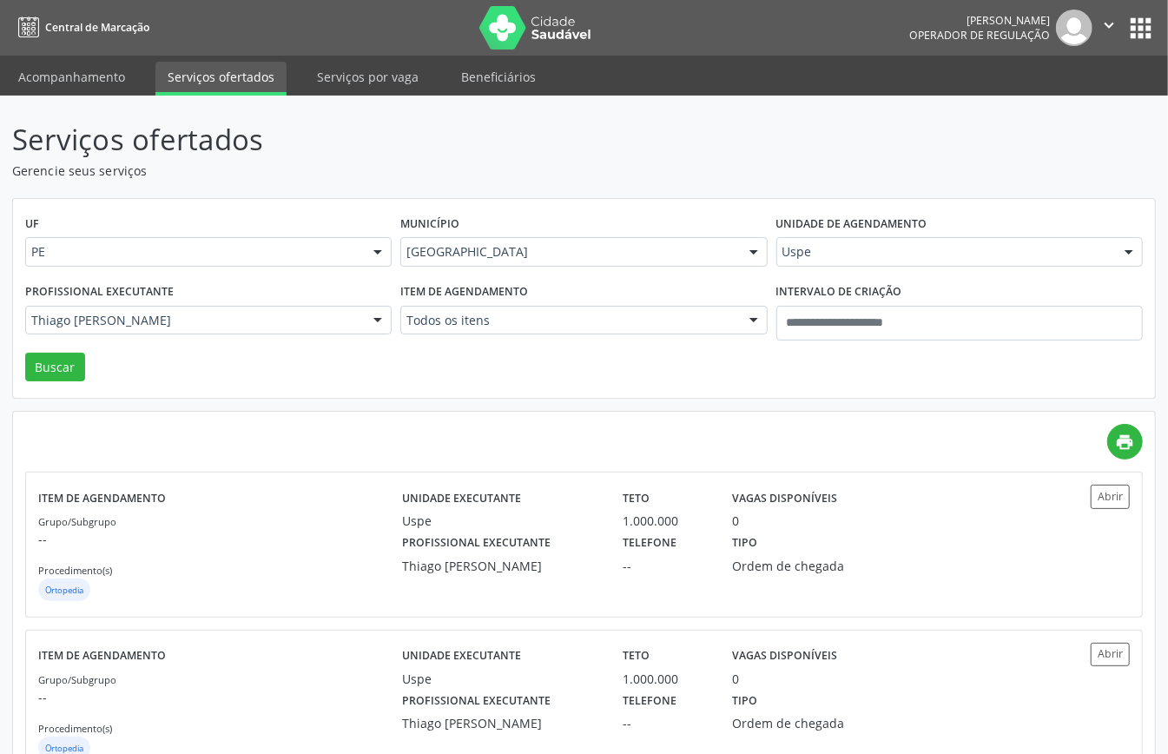
scroll to position [61, 0]
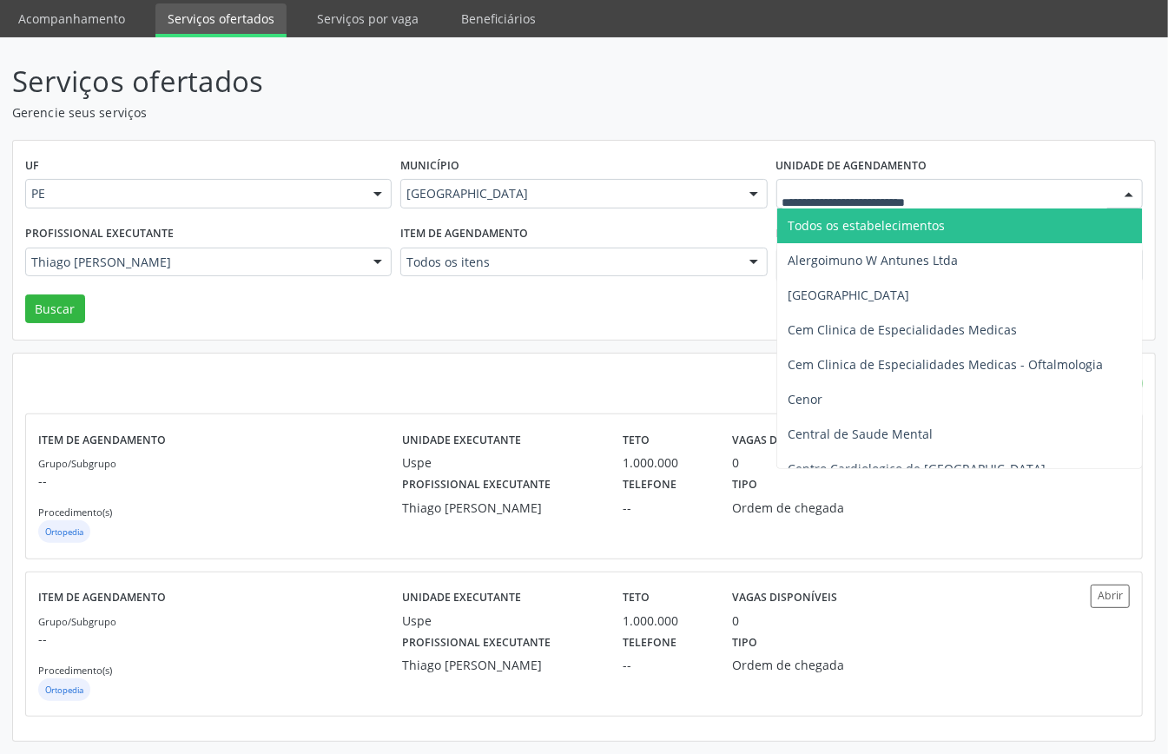
drag, startPoint x: 1127, startPoint y: 200, endPoint x: 1116, endPoint y: 205, distance: 11.7
click at [1126, 200] on div at bounding box center [1129, 195] width 26 height 30
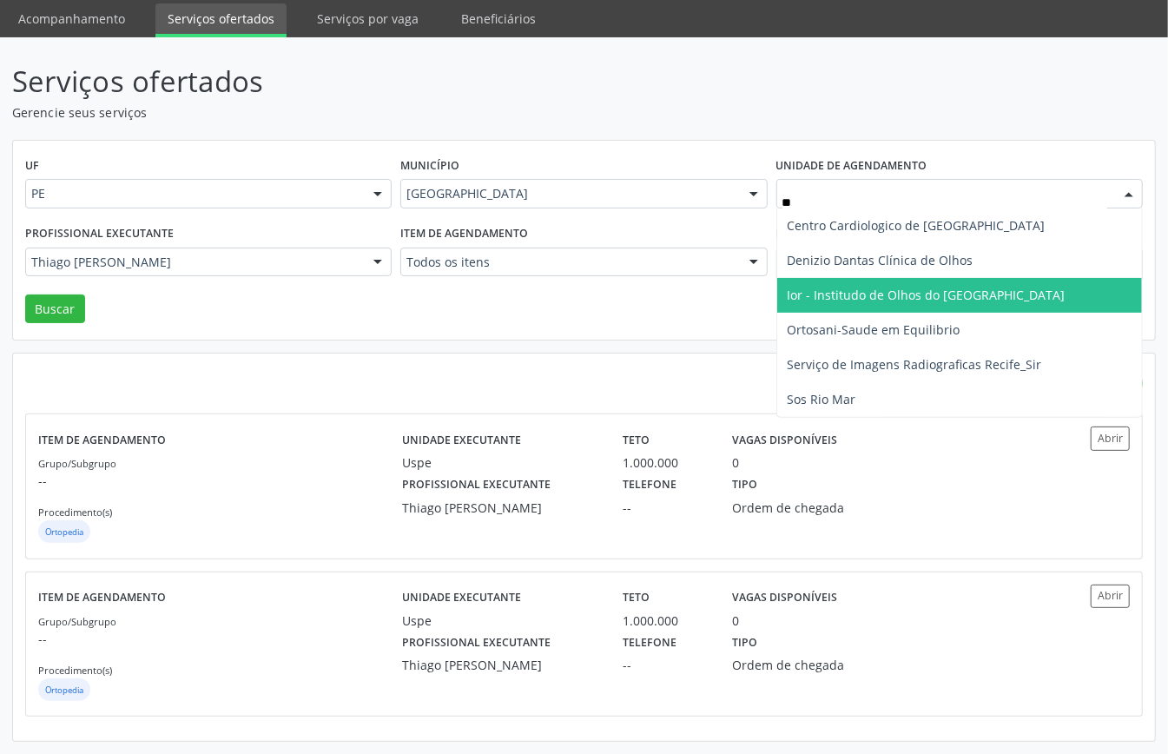
type input "***"
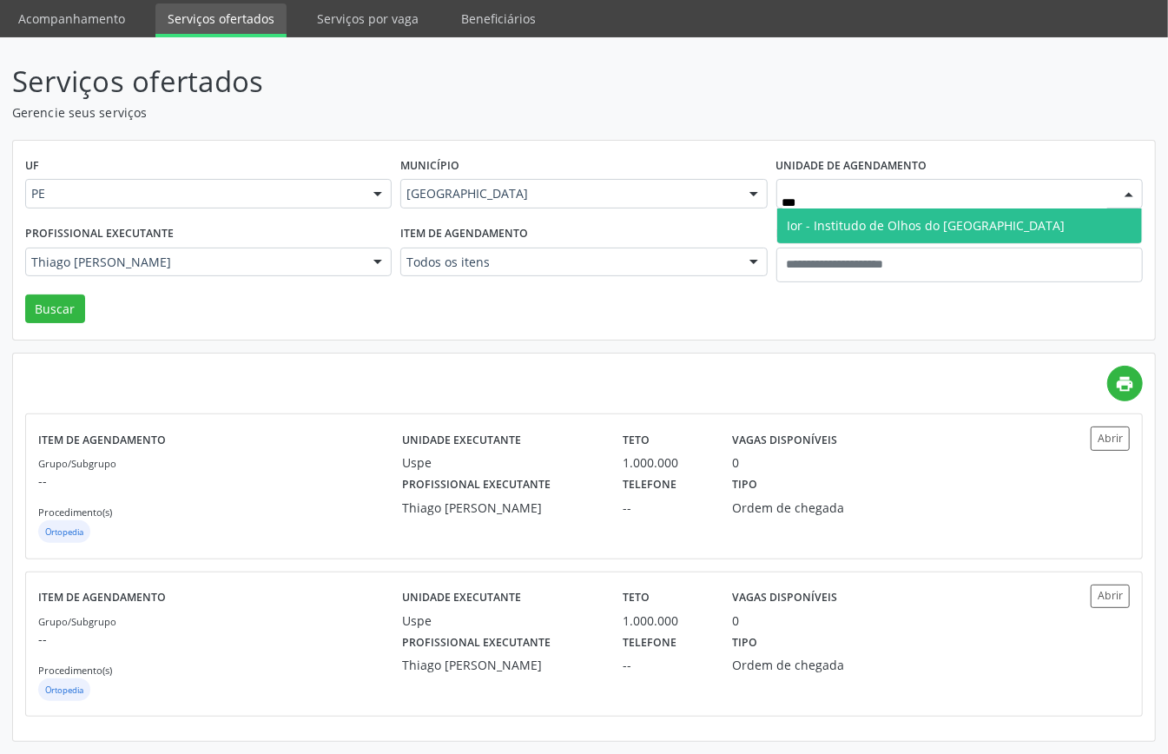
click at [975, 220] on span "Ior - Institudo de Olhos do Recife" at bounding box center [927, 225] width 278 height 17
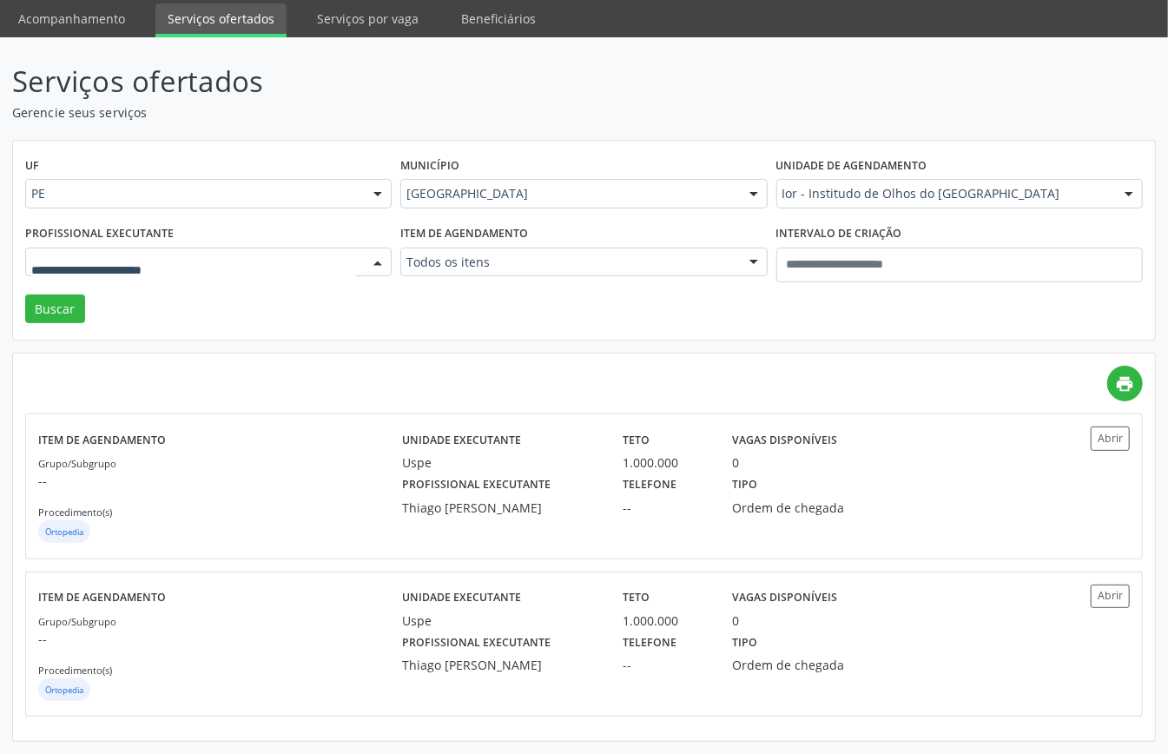
click at [376, 250] on div at bounding box center [378, 263] width 26 height 30
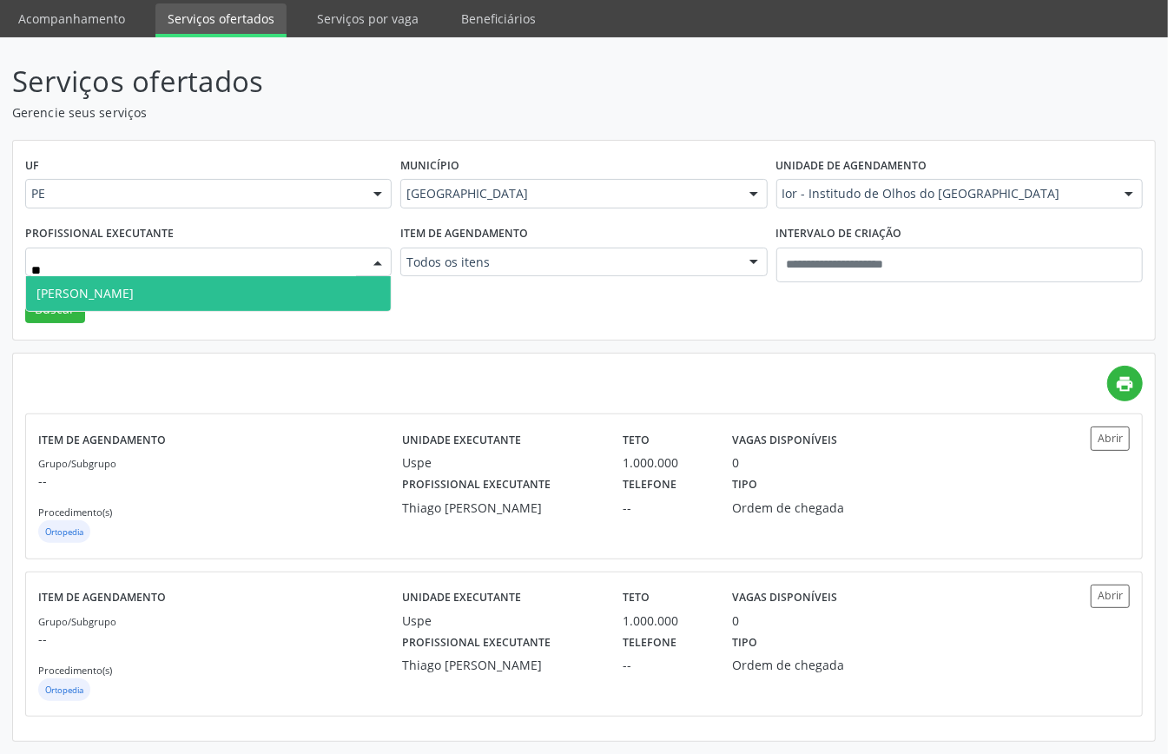
type input "***"
click at [304, 292] on span "Simone Trigueiro" at bounding box center [208, 293] width 365 height 35
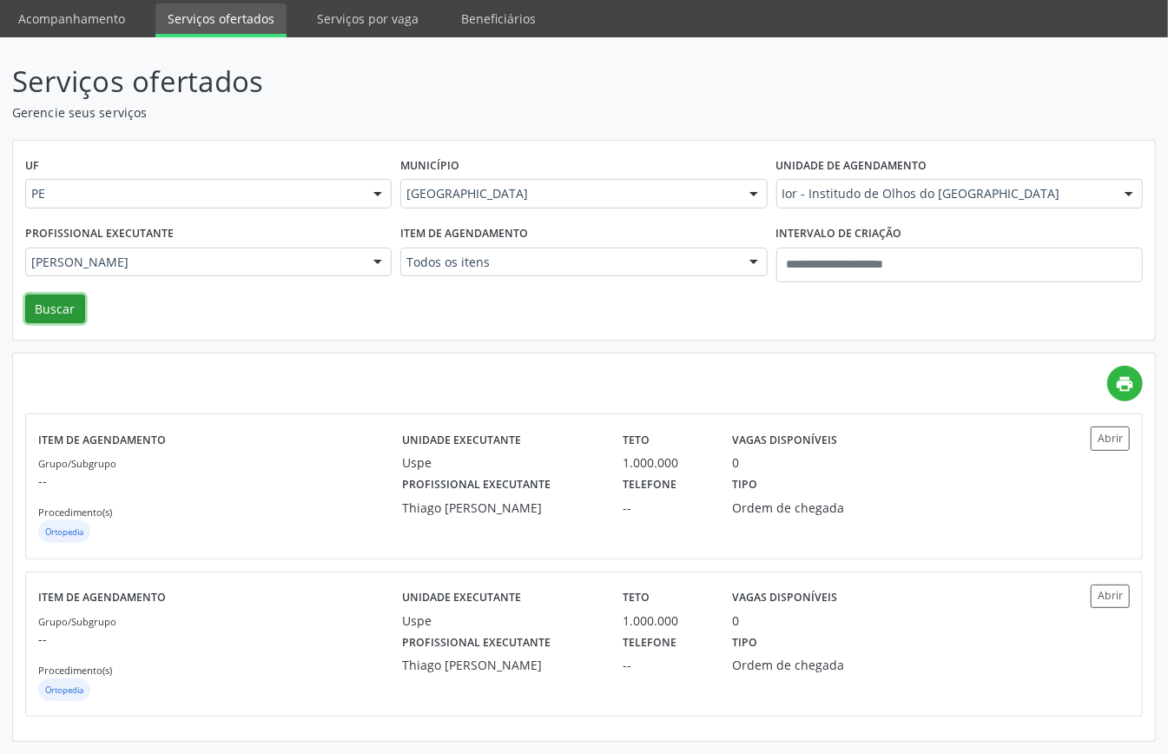
click at [77, 301] on button "Buscar" at bounding box center [55, 309] width 60 height 30
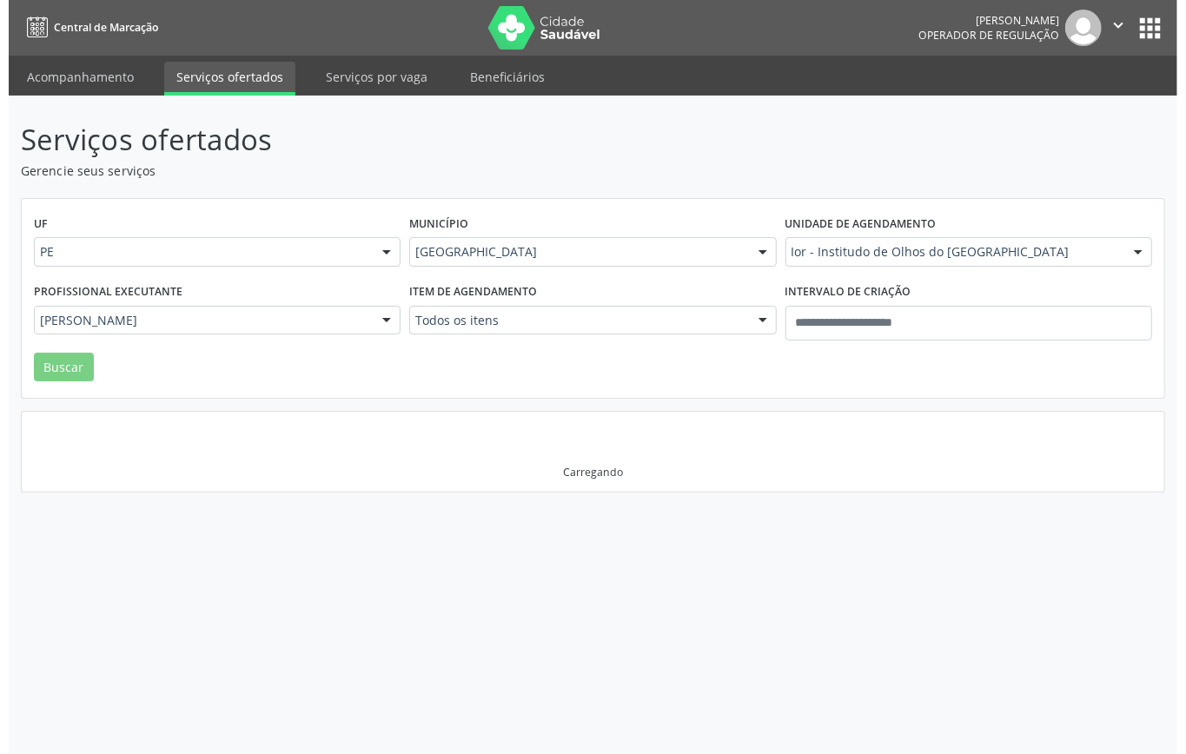
scroll to position [0, 0]
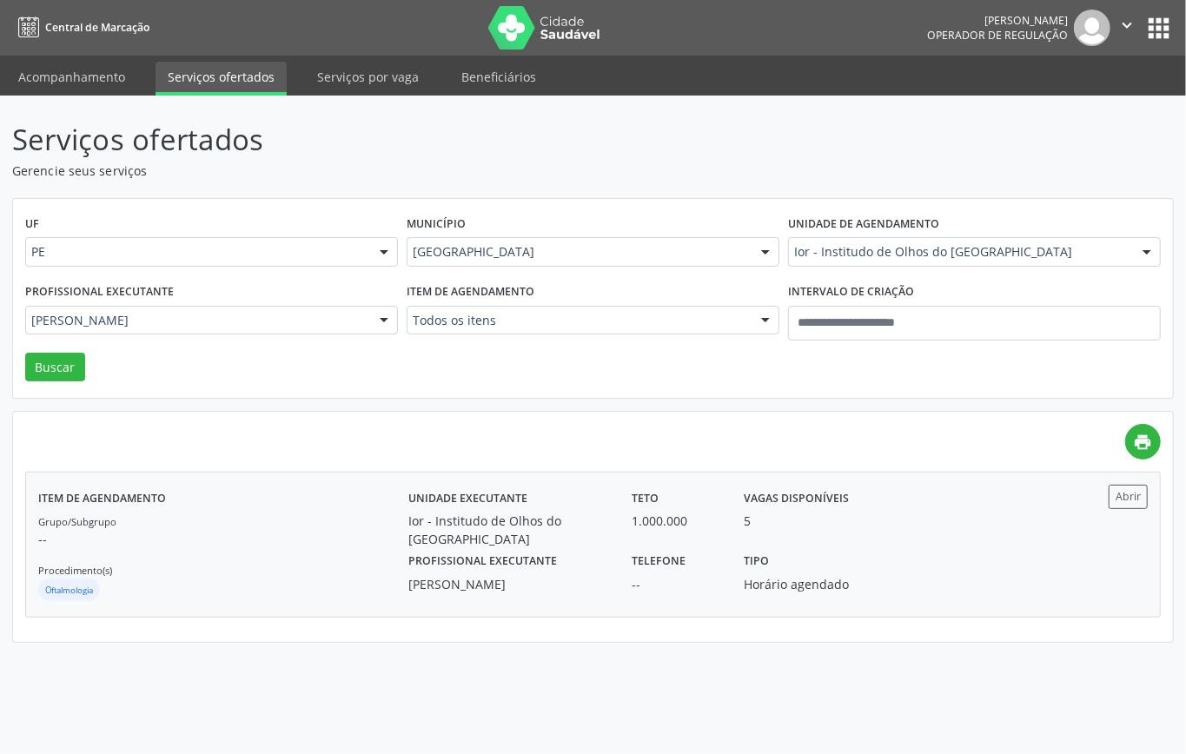
click at [860, 516] on div "5" at bounding box center [815, 521] width 143 height 18
click at [773, 244] on div at bounding box center [765, 253] width 26 height 30
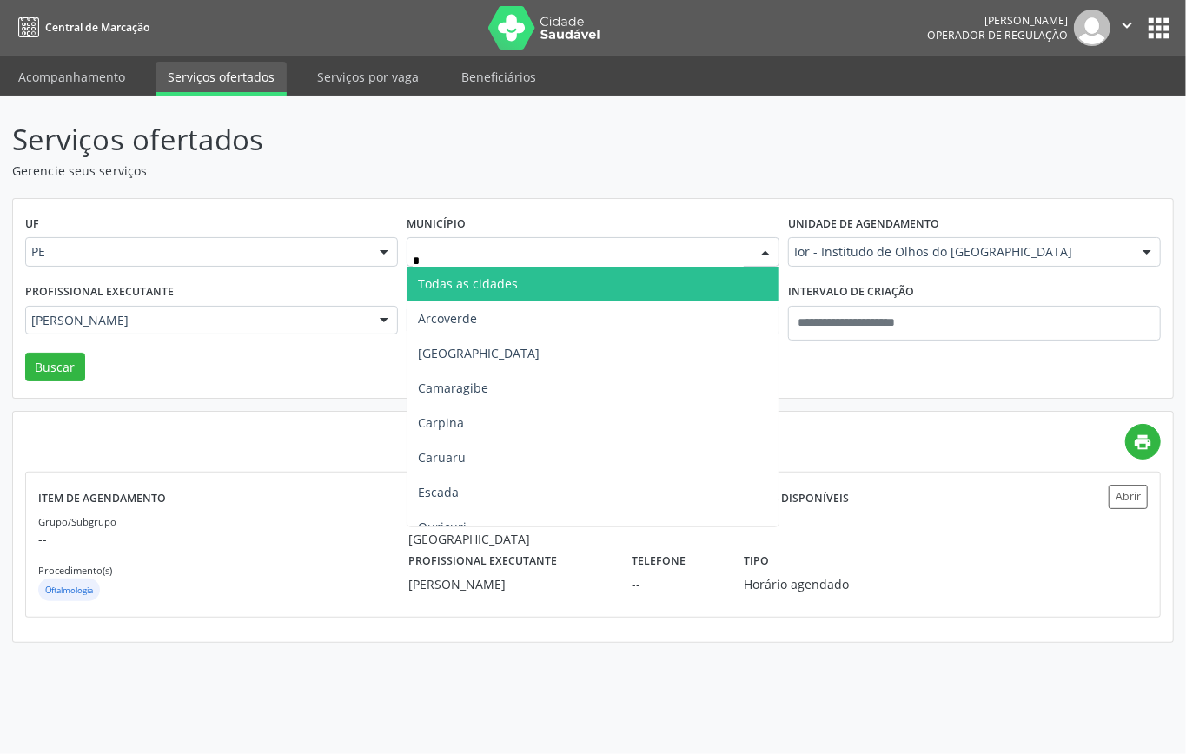
type input "**"
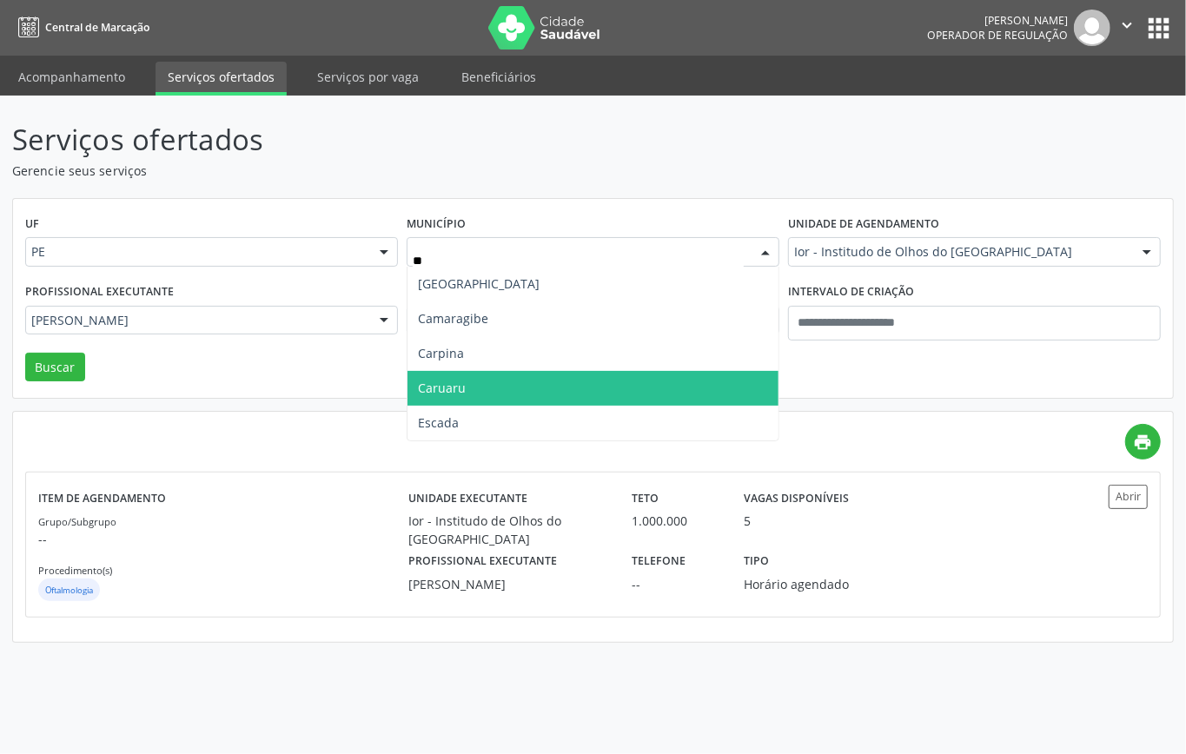
click at [488, 376] on span "Caruaru" at bounding box center [592, 388] width 371 height 35
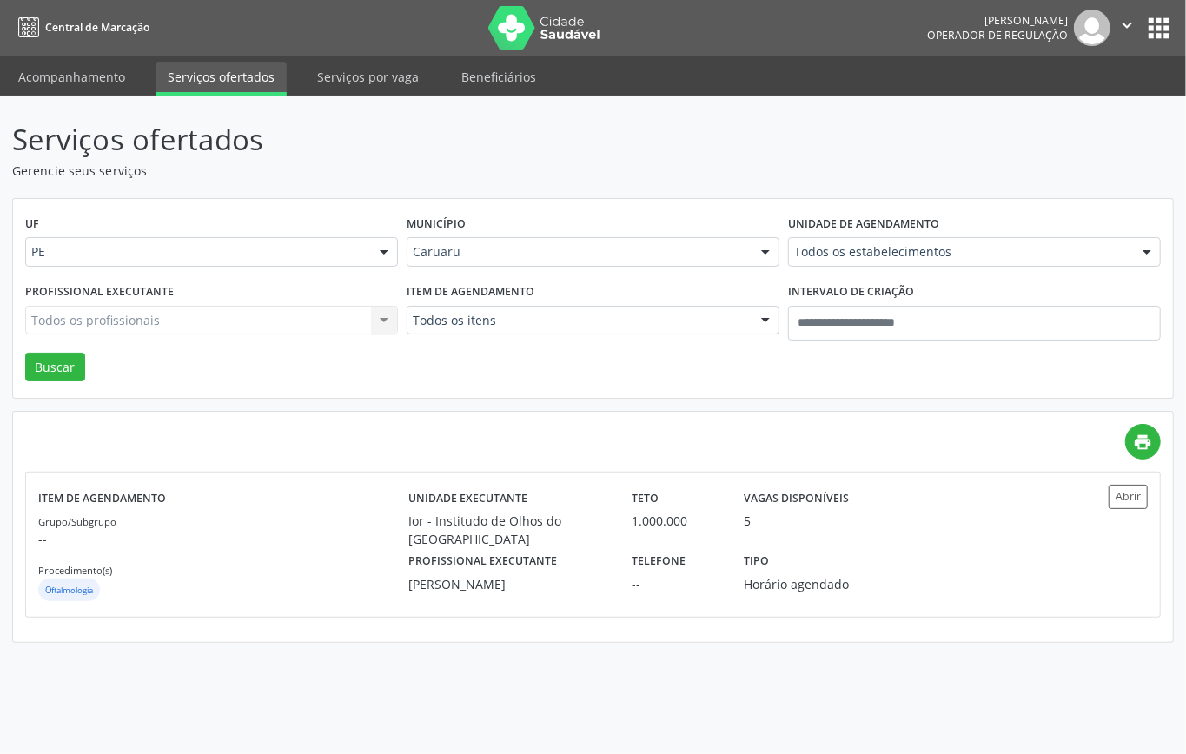
click at [752, 320] on div at bounding box center [765, 322] width 26 height 30
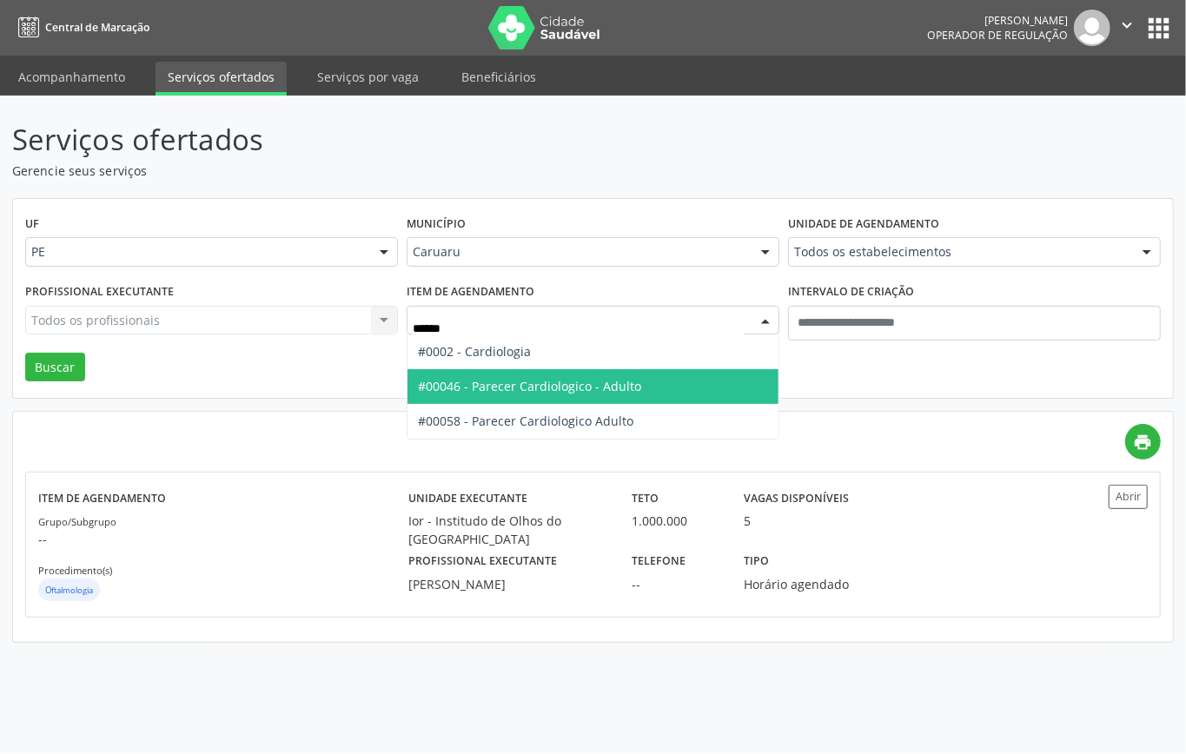
click at [650, 382] on span "#00046 - Parecer Cardiologico - Adulto" at bounding box center [592, 386] width 371 height 35
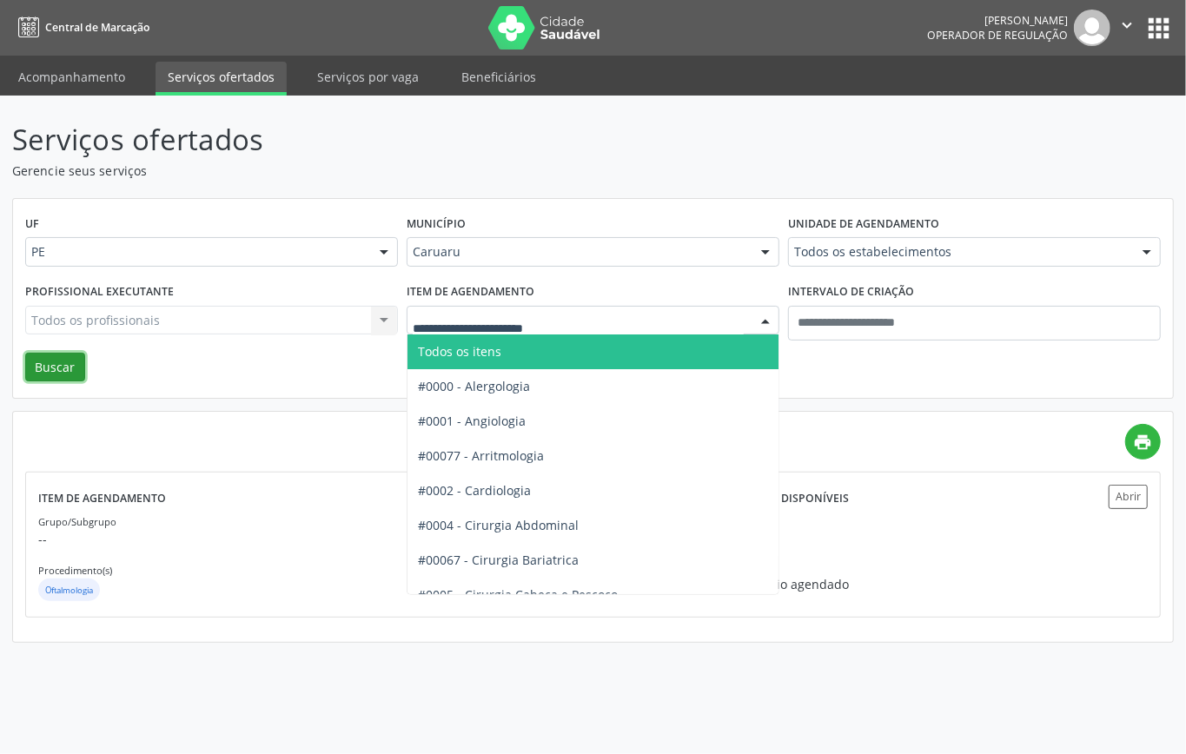
click at [70, 369] on button "Buscar" at bounding box center [55, 368] width 60 height 30
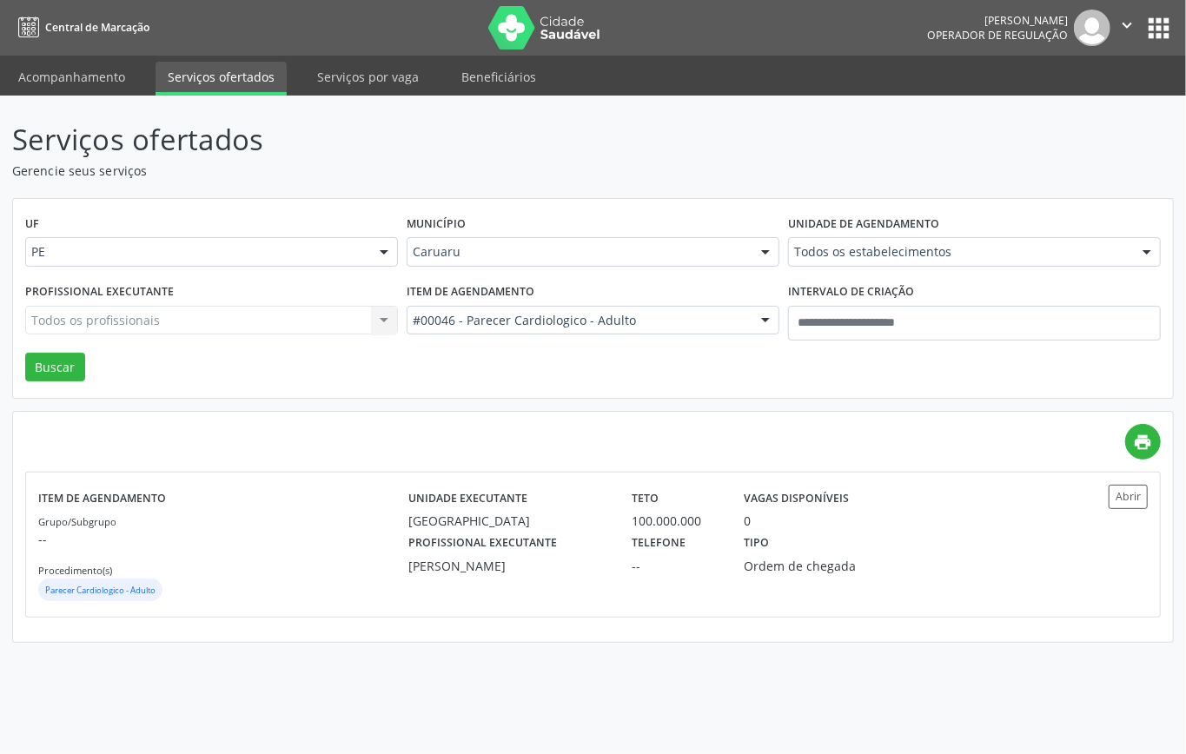
click at [382, 320] on div "Todos os profissionais Todos os profissionais Adriana Maia Valenca Adriana Morg…" at bounding box center [211, 321] width 373 height 30
click at [293, 321] on div "Todos os profissionais Todos os profissionais Adriana Maia Valenca Adriana Morg…" at bounding box center [211, 321] width 373 height 30
click at [272, 324] on div "Todos os profissionais Todos os profissionais Adriana Maia Valenca Adriana Morg…" at bounding box center [211, 321] width 373 height 30
drag, startPoint x: 366, startPoint y: 324, endPoint x: 405, endPoint y: 318, distance: 39.6
click at [369, 323] on div "Todos os profissionais Todos os profissionais Adriana Maia Valenca Adriana Morg…" at bounding box center [211, 321] width 373 height 30
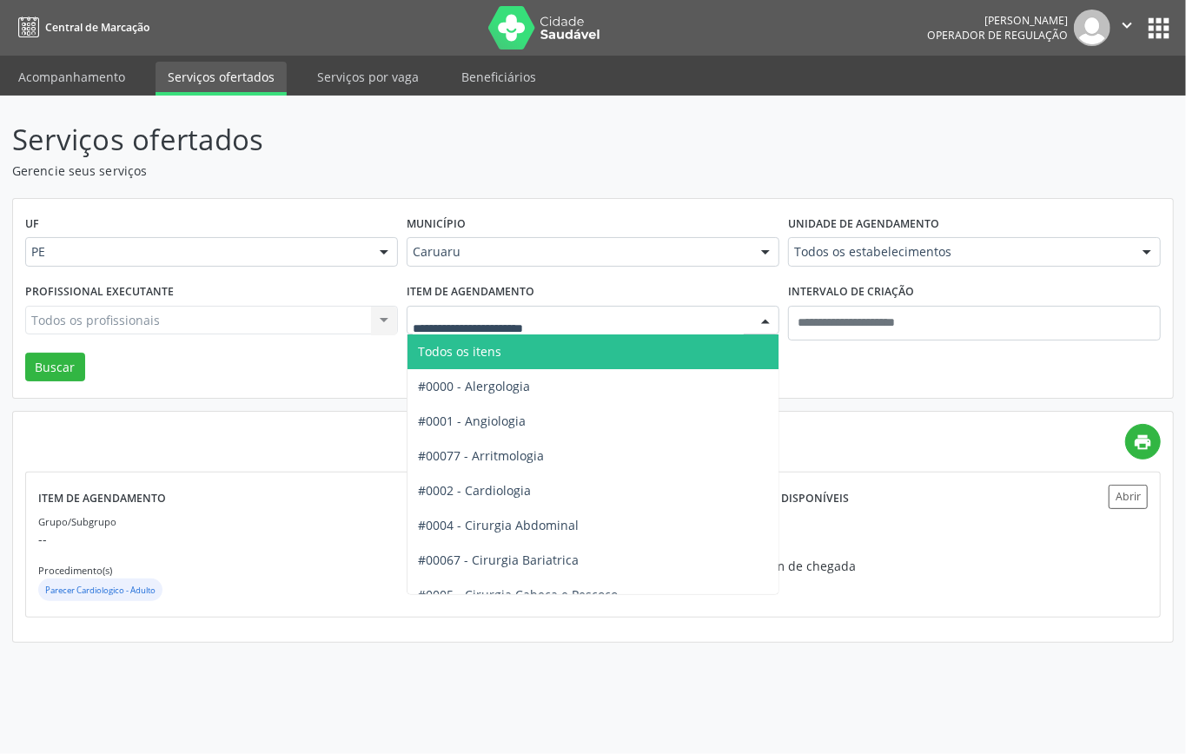
drag, startPoint x: 411, startPoint y: 334, endPoint x: 351, endPoint y: 321, distance: 61.5
click at [374, 324] on div "Profissional executante Todos os profissionais Todos os profissionais Adriana M…" at bounding box center [593, 316] width 1144 height 74
click at [351, 320] on div "Todos os profissionais Todos os profissionais Adriana Maia Valenca Adriana Morg…" at bounding box center [211, 321] width 373 height 30
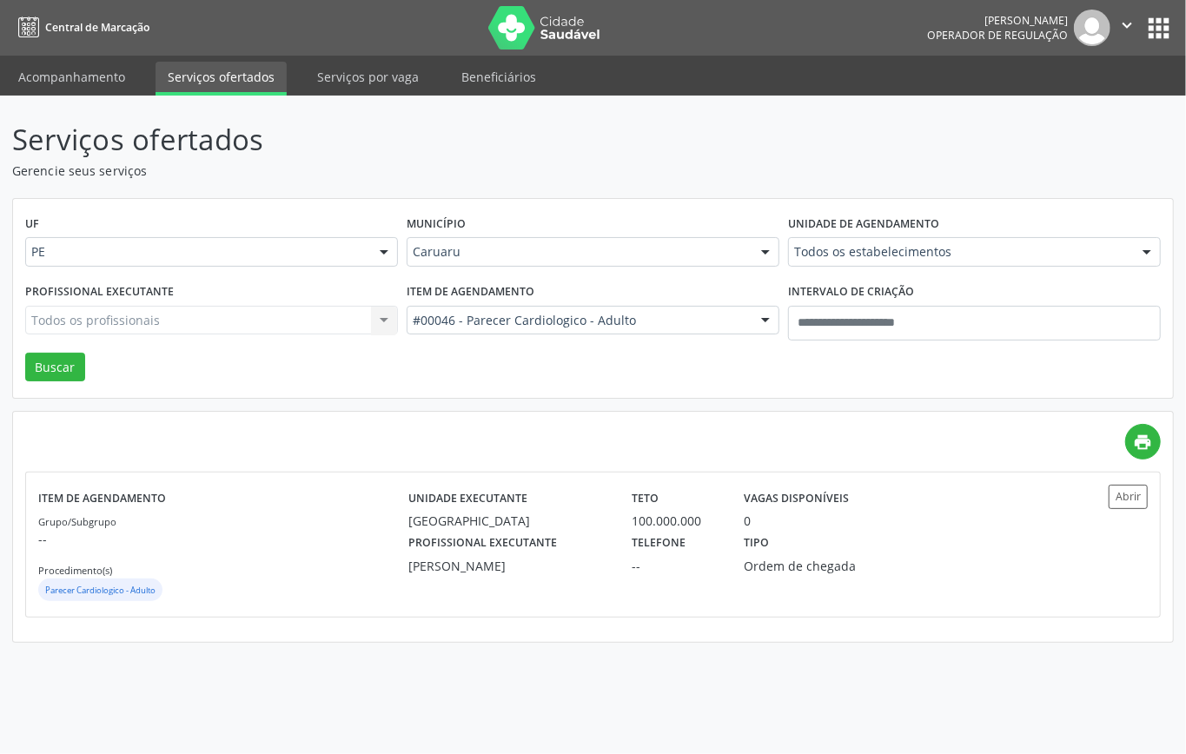
click at [355, 318] on div "Todos os profissionais Todos os profissionais Adriana Maia Valenca Adriana Morg…" at bounding box center [211, 321] width 373 height 30
click at [369, 313] on div "Todos os profissionais Todos os profissionais Adriana Maia Valenca Adriana Morg…" at bounding box center [211, 321] width 373 height 30
click at [377, 310] on div "Todos os profissionais Todos os profissionais Adriana Maia Valenca Adriana Morg…" at bounding box center [211, 321] width 373 height 30
click at [752, 318] on div at bounding box center [765, 322] width 26 height 30
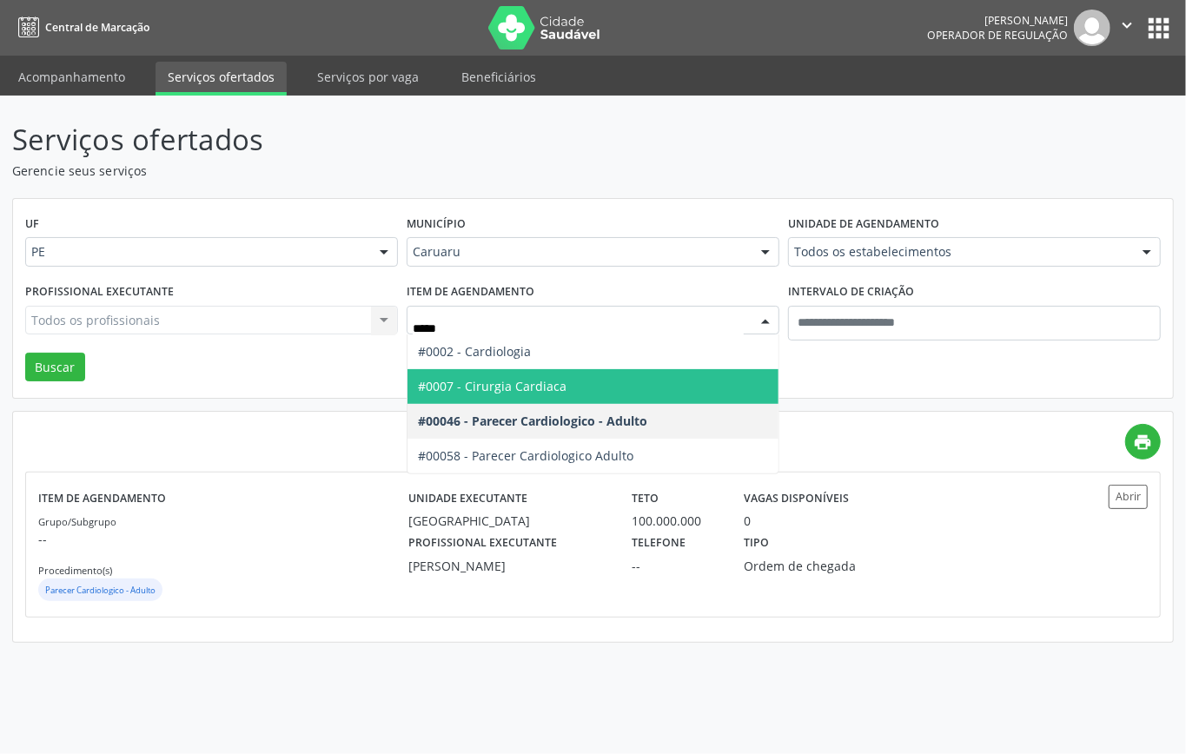
type input "******"
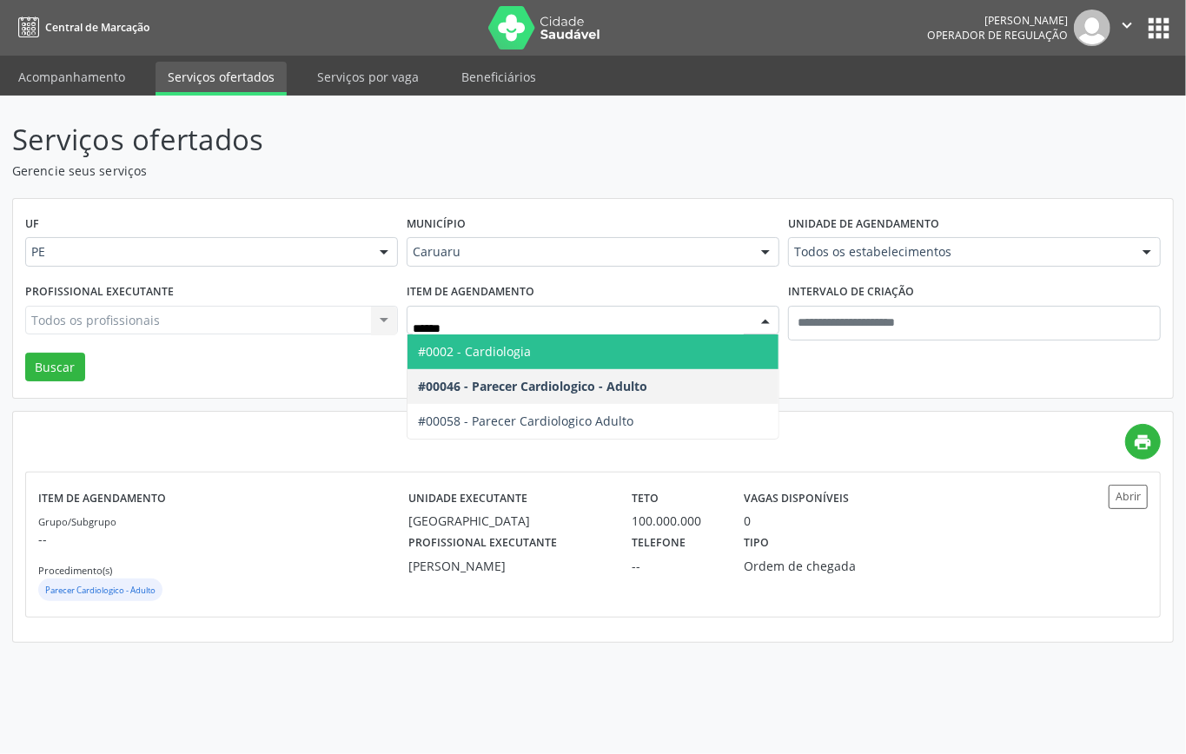
click at [578, 330] on input "******" at bounding box center [578, 329] width 331 height 35
click at [518, 341] on span "#0002 - Cardiologia" at bounding box center [592, 351] width 371 height 35
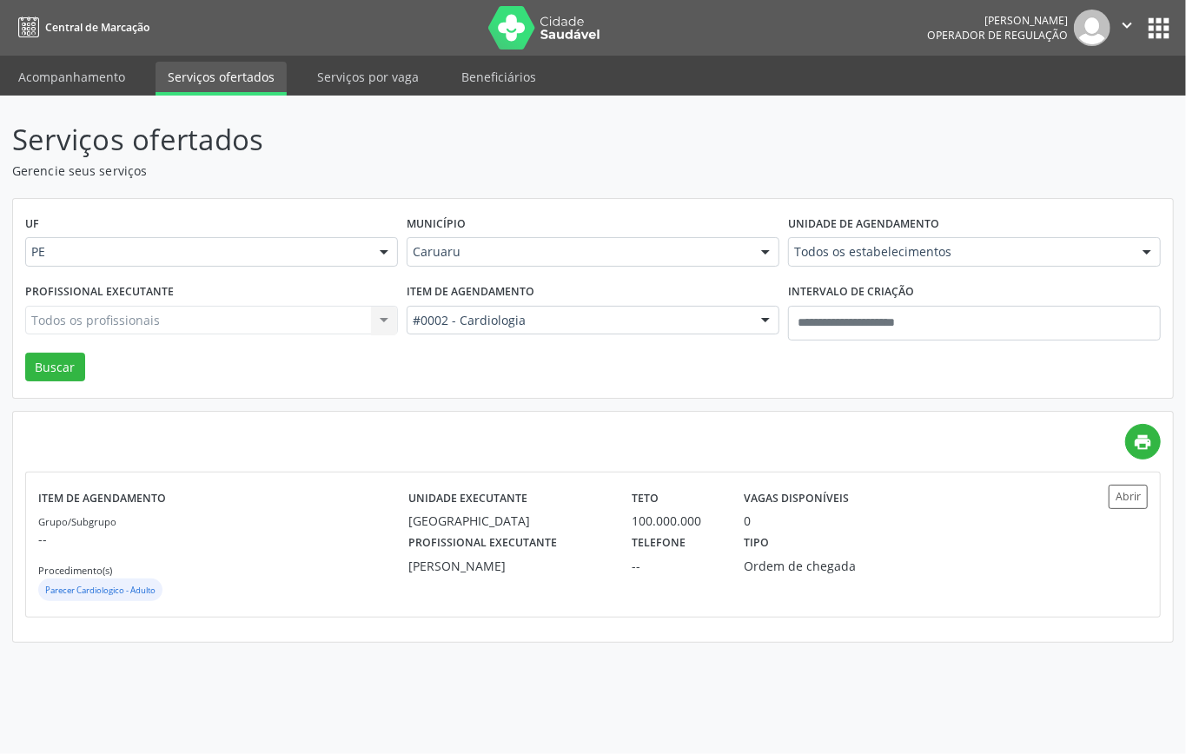
click at [299, 320] on div "Todos os profissionais Todos os profissionais Adriana Maia Valenca Adriana Morg…" at bounding box center [211, 321] width 373 height 30
drag, startPoint x: 300, startPoint y: 320, endPoint x: 202, endPoint y: 302, distance: 98.8
click at [265, 313] on div "Todos os profissionais Todos os profissionais Adriana Maia Valenca Adriana Morg…" at bounding box center [211, 321] width 373 height 30
drag, startPoint x: 202, startPoint y: 302, endPoint x: 189, endPoint y: 297, distance: 14.8
click at [189, 297] on div "Profissional executante Todos os profissionais Todos os profissionais Adriana M…" at bounding box center [211, 316] width 381 height 74
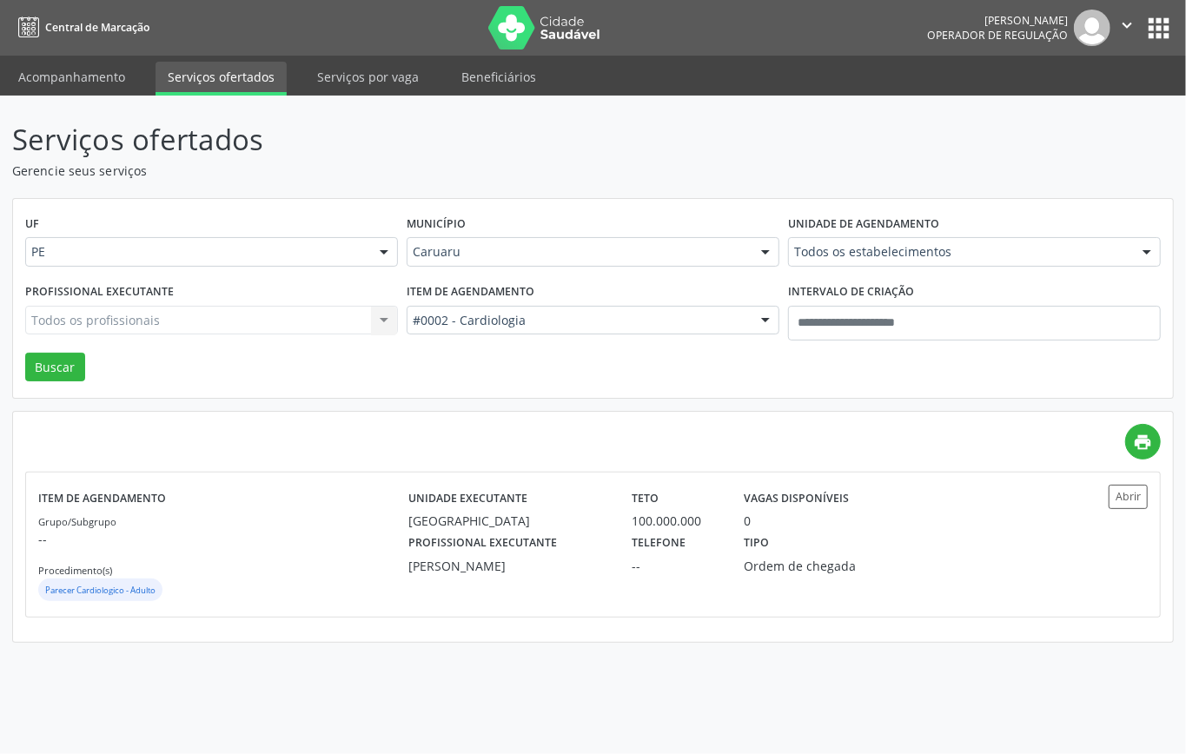
click at [189, 297] on div "Profissional executante Todos os profissionais Todos os profissionais Adriana M…" at bounding box center [211, 316] width 381 height 74
click at [143, 302] on label "Profissional executante" at bounding box center [99, 292] width 149 height 27
drag, startPoint x: 162, startPoint y: 308, endPoint x: 175, endPoint y: 316, distance: 15.7
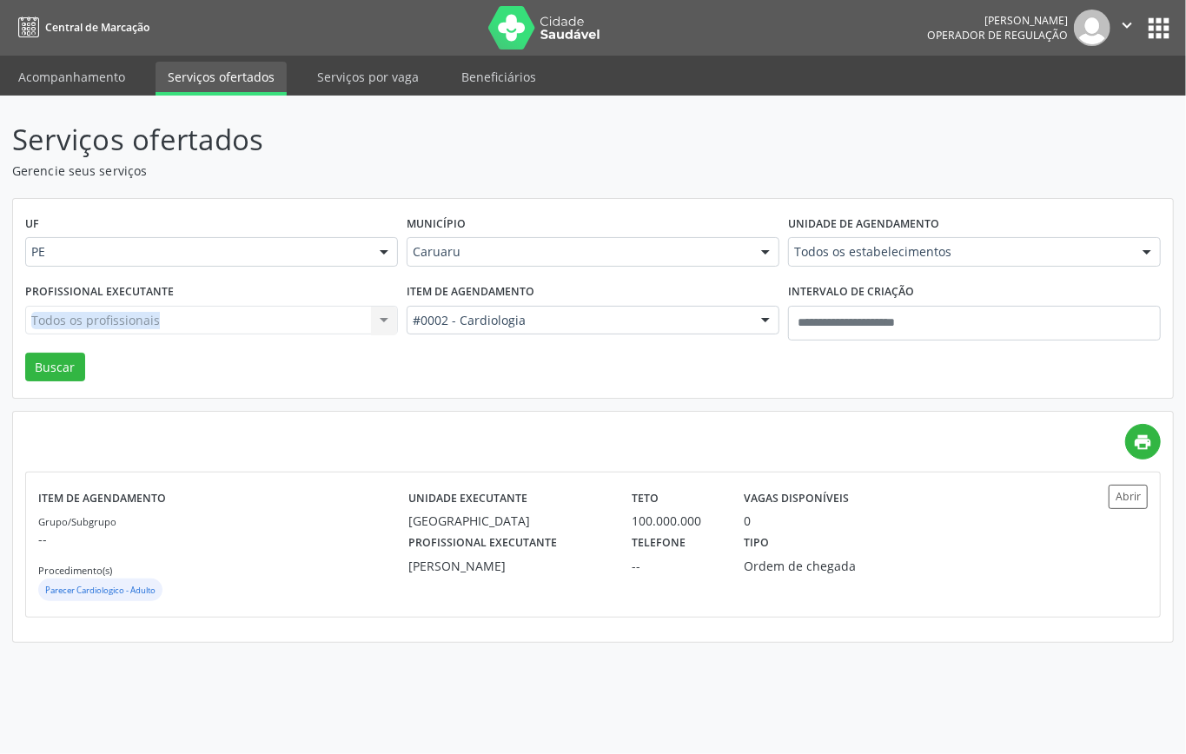
click at [175, 316] on div "Todos os profissionais Todos os profissionais Adriana Maia Valenca Adriana Morg…" at bounding box center [211, 321] width 373 height 30
click at [380, 331] on div "Todos os profissionais Todos os profissionais Adriana Maia Valenca Adriana Morg…" at bounding box center [211, 321] width 373 height 30
click at [384, 324] on div "Todos os profissionais Todos os profissionais Adriana Maia Valenca Adriana Morg…" at bounding box center [211, 321] width 373 height 30
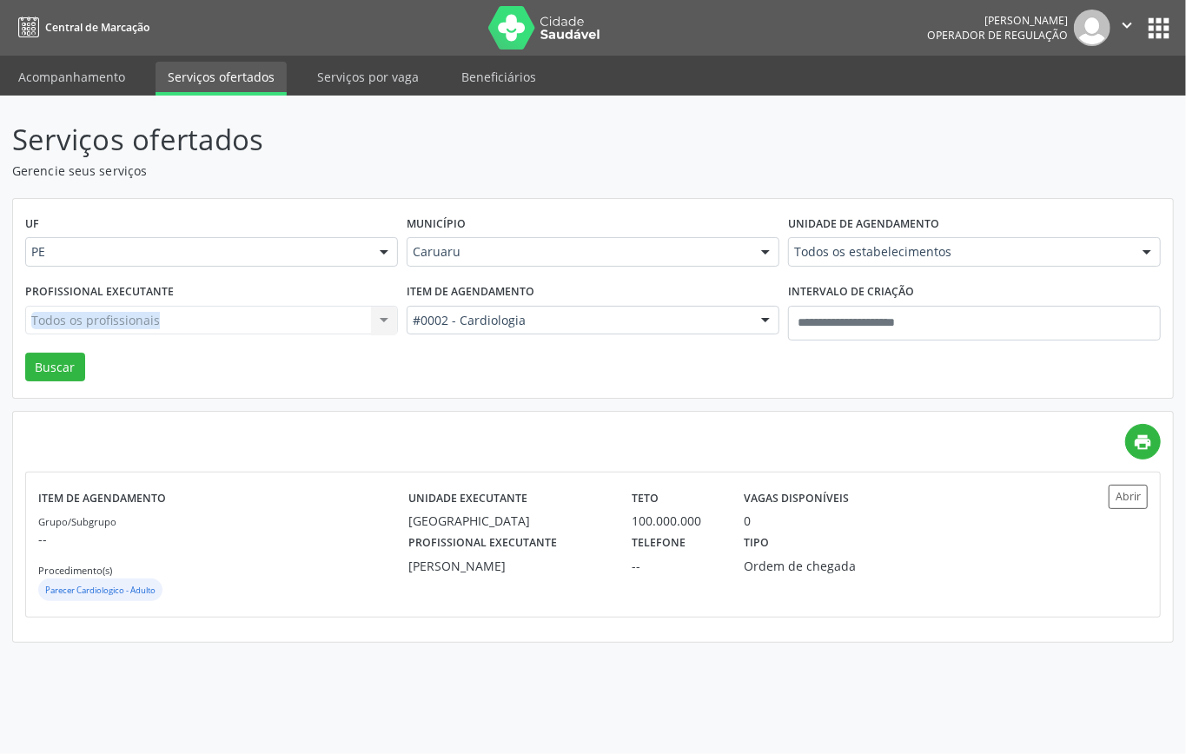
click at [384, 324] on div "Todos os profissionais Todos os profissionais Adriana Maia Valenca Adriana Morg…" at bounding box center [211, 321] width 373 height 30
click at [275, 320] on div "Todos os profissionais Todos os profissionais Adriana Maia Valenca Adriana Morg…" at bounding box center [211, 321] width 373 height 30
click at [276, 320] on div "Todos os profissionais Todos os profissionais Adriana Maia Valenca Adriana Morg…" at bounding box center [211, 321] width 373 height 30
click at [384, 306] on div "Todos os profissionais Todos os profissionais Adriana Maia Valenca Adriana Morg…" at bounding box center [211, 321] width 373 height 30
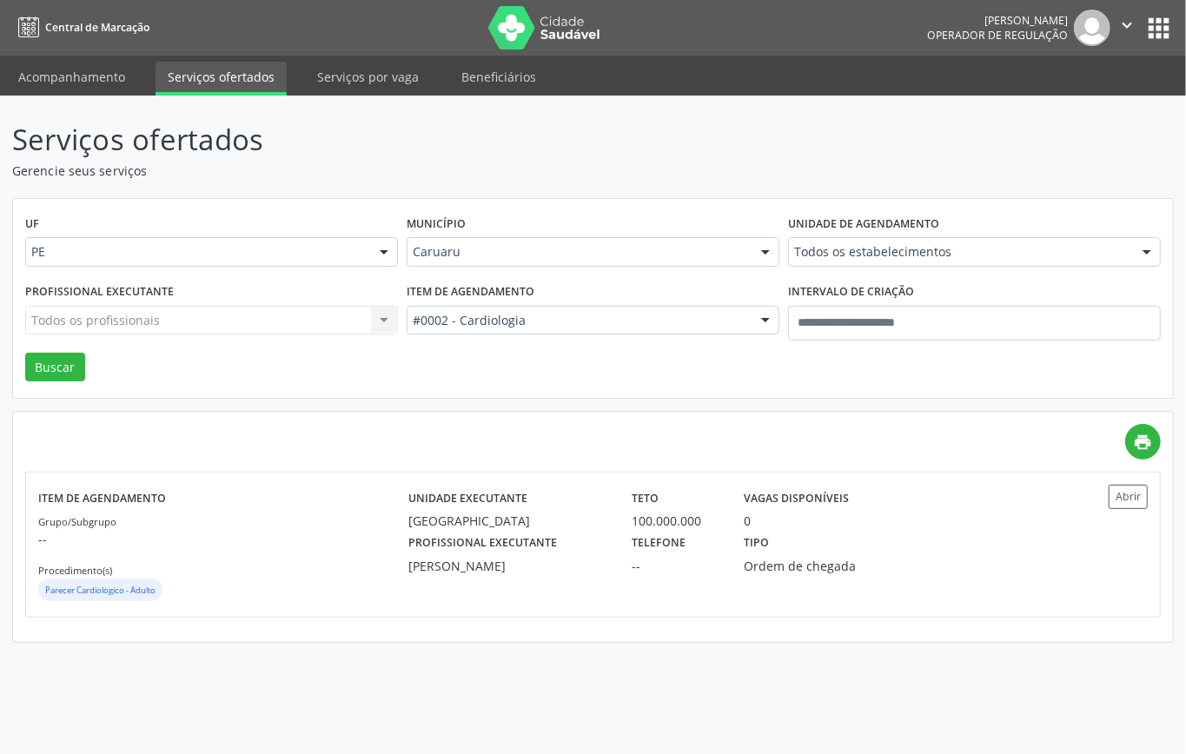
click at [361, 311] on div "Todos os profissionais Todos os profissionais Adriana Maia Valenca Adriana Morg…" at bounding box center [211, 321] width 373 height 30
click at [334, 324] on div "Todos os profissionais Todos os profissionais Adriana Maia Valenca Adriana Morg…" at bounding box center [211, 321] width 373 height 30
click at [334, 320] on div "Todos os profissionais Todos os profissionais Adriana Maia Valenca Adriana Morg…" at bounding box center [211, 321] width 373 height 30
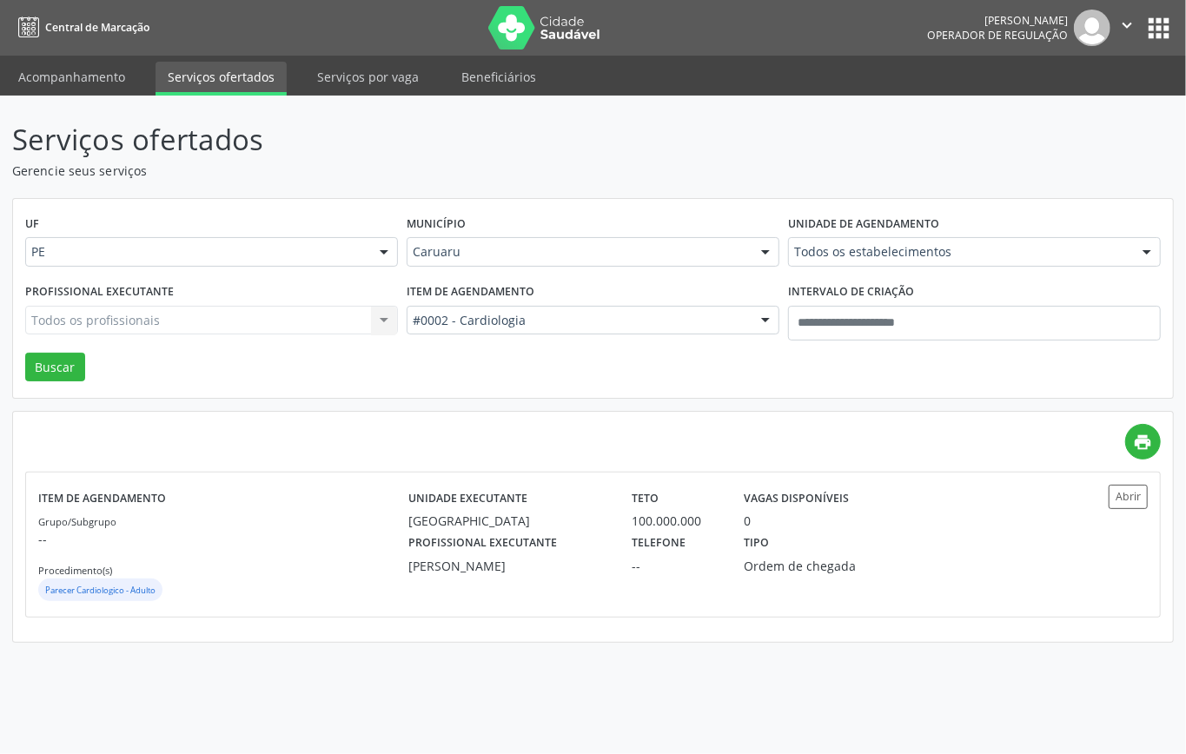
click at [376, 321] on div "Todos os profissionais Todos os profissionais Adriana Maia Valenca Adriana Morg…" at bounding box center [211, 321] width 373 height 30
click at [377, 321] on div "Todos os profissionais Todos os profissionais Adriana Maia Valenca Adriana Morg…" at bounding box center [211, 321] width 373 height 30
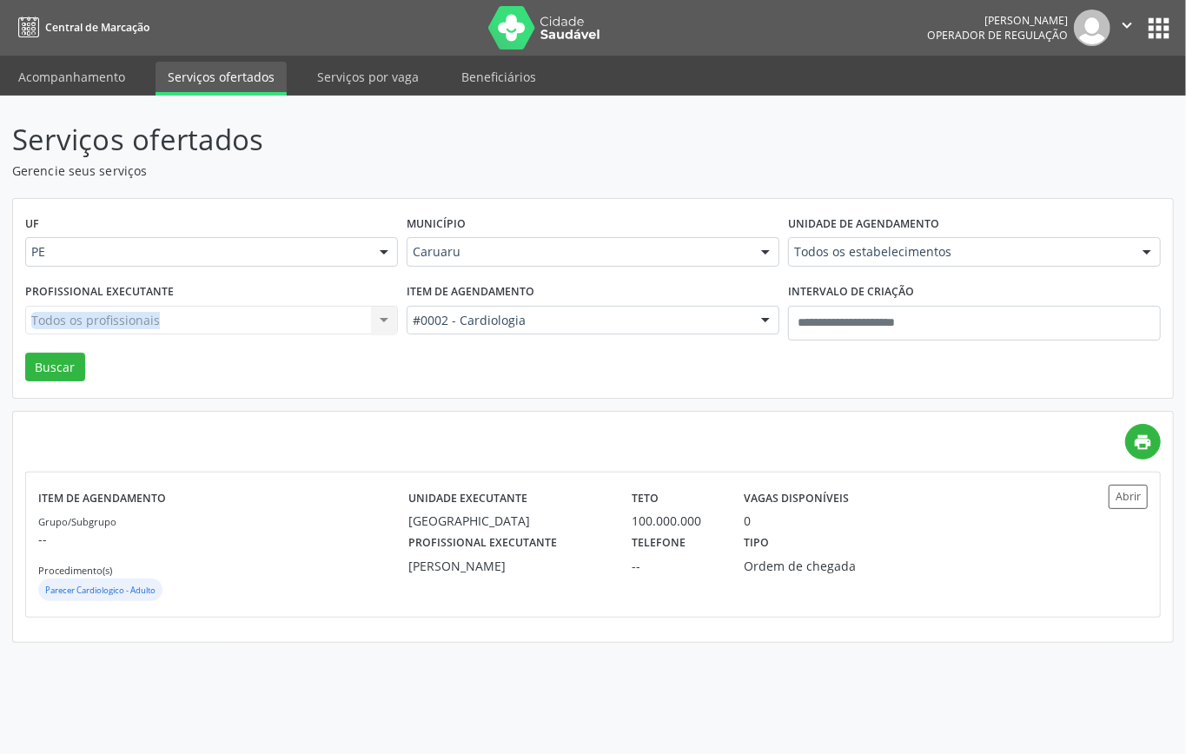
click at [377, 321] on div "Todos os profissionais Todos os profissionais Adriana Maia Valenca Adriana Morg…" at bounding box center [211, 321] width 373 height 30
click at [66, 77] on link "Acompanhamento" at bounding box center [71, 77] width 131 height 30
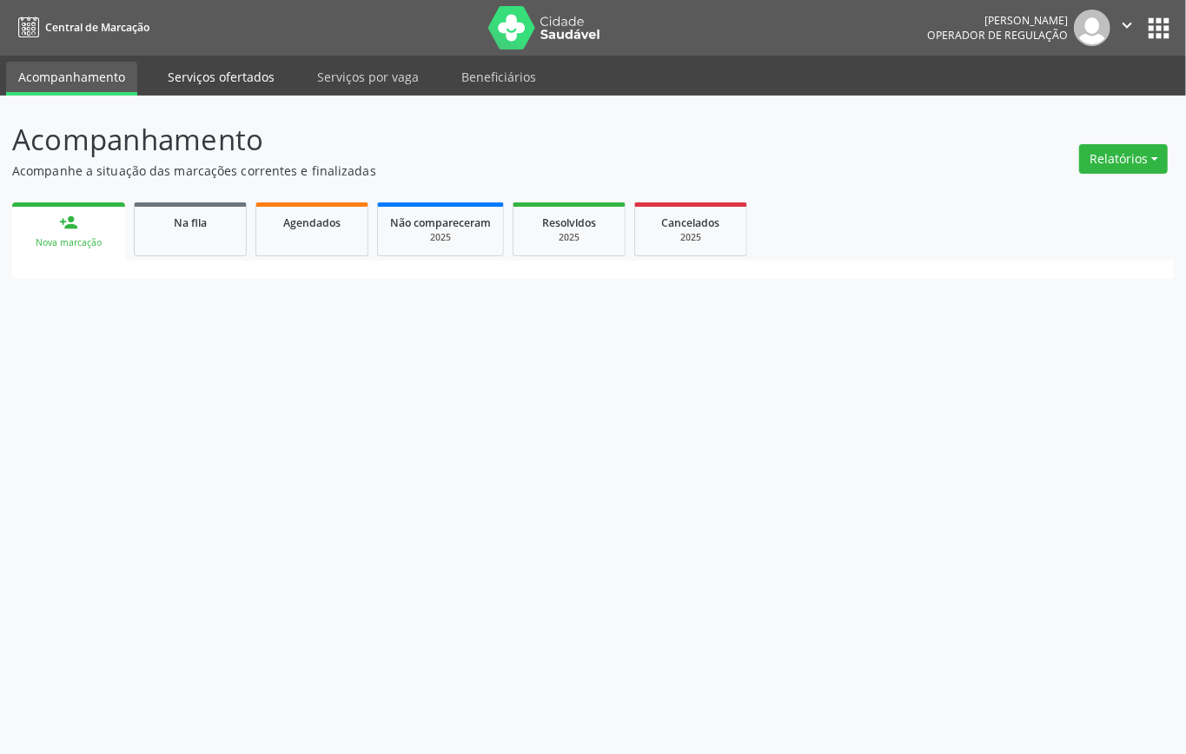
click at [247, 75] on link "Serviços ofertados" at bounding box center [220, 77] width 131 height 30
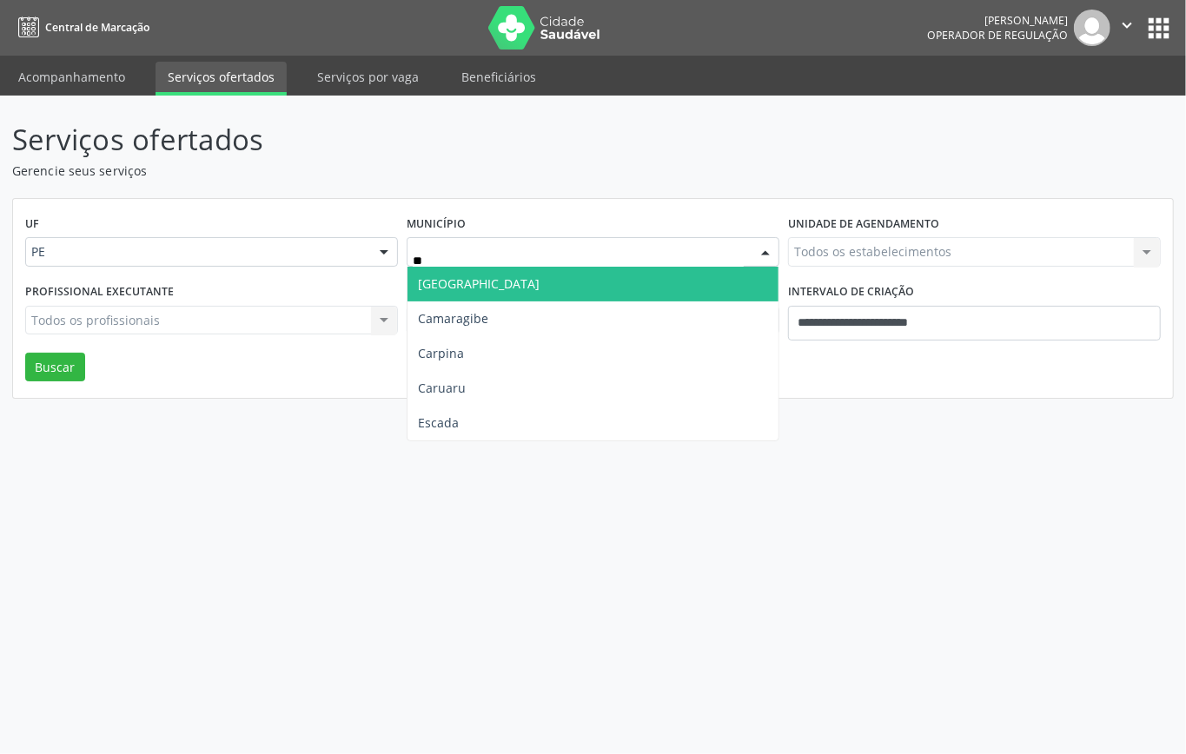
type input "***"
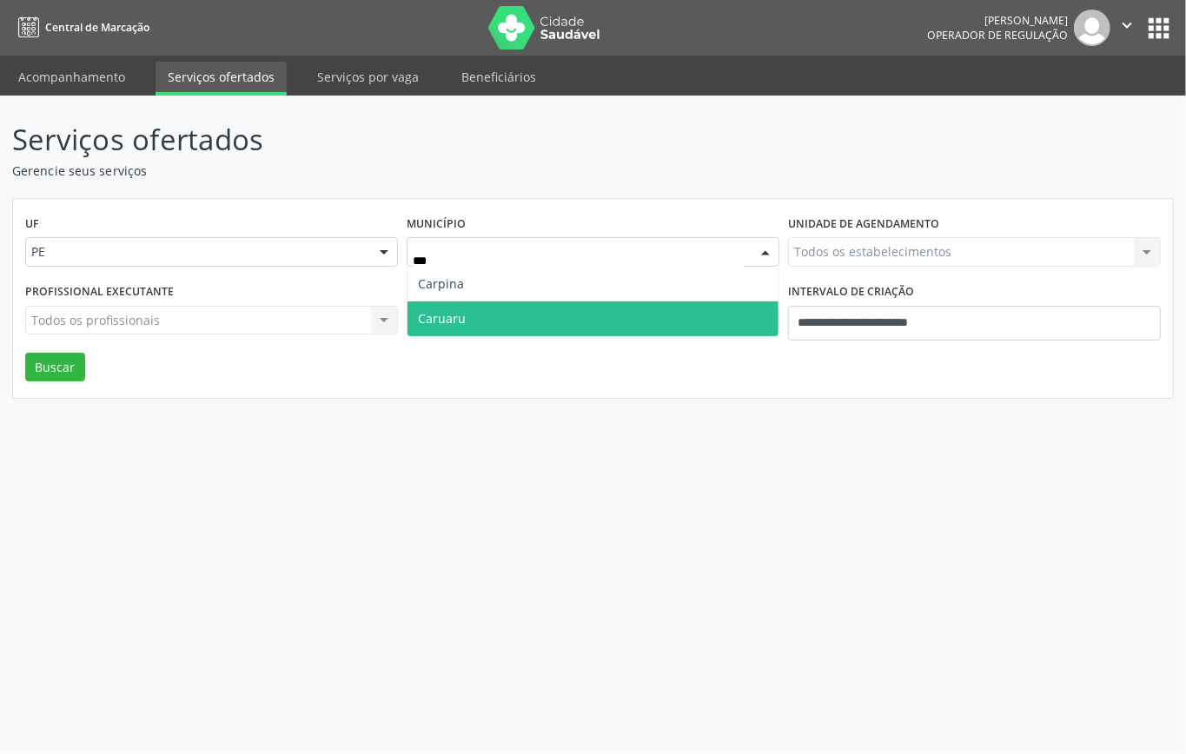
click at [519, 324] on span "Caruaru" at bounding box center [592, 318] width 371 height 35
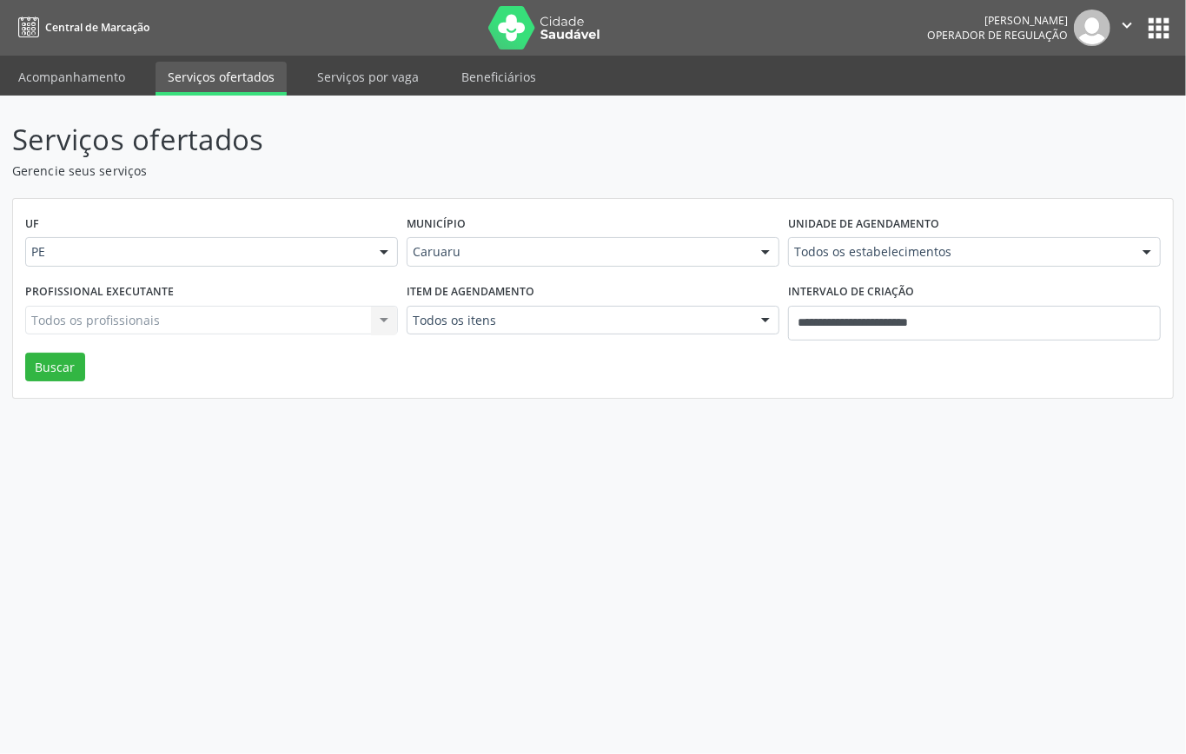
click at [751, 316] on div "Todos os itens Todos os itens #0000 - Alergologia #0001 - Angiologia #00077 - A…" at bounding box center [593, 321] width 373 height 30
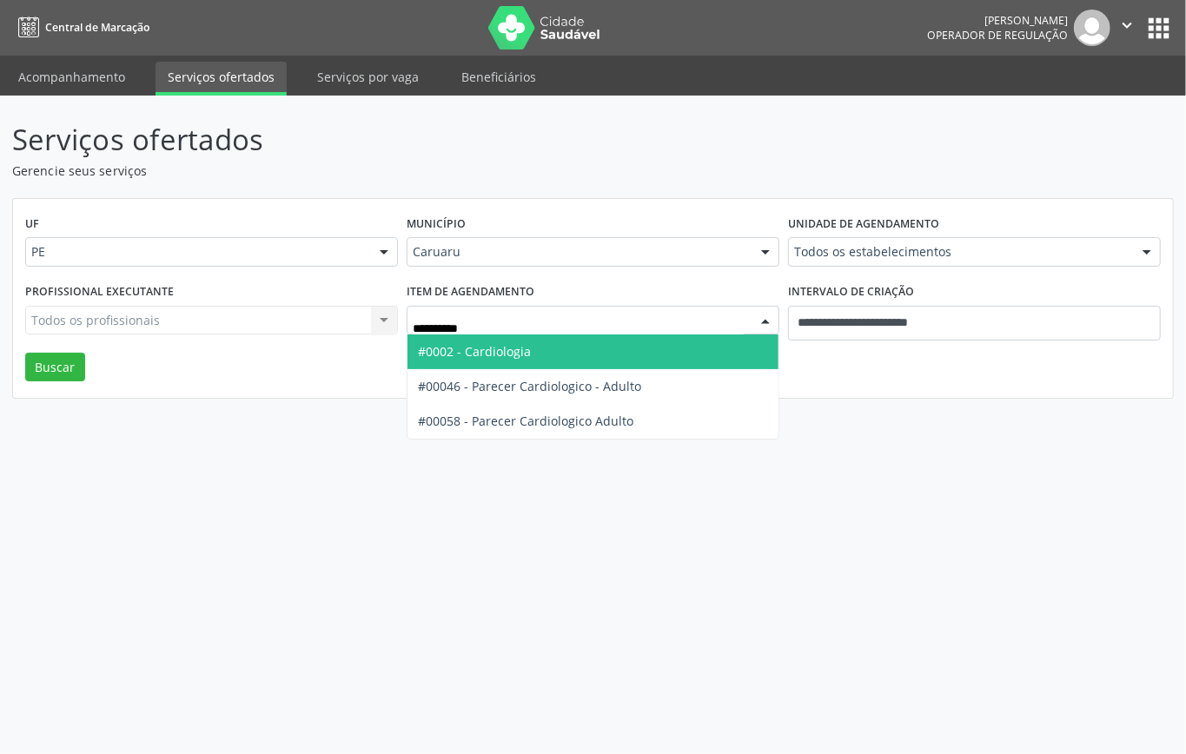
type input "**********"
click at [559, 351] on span "#0002 - Cardiologia" at bounding box center [592, 351] width 371 height 35
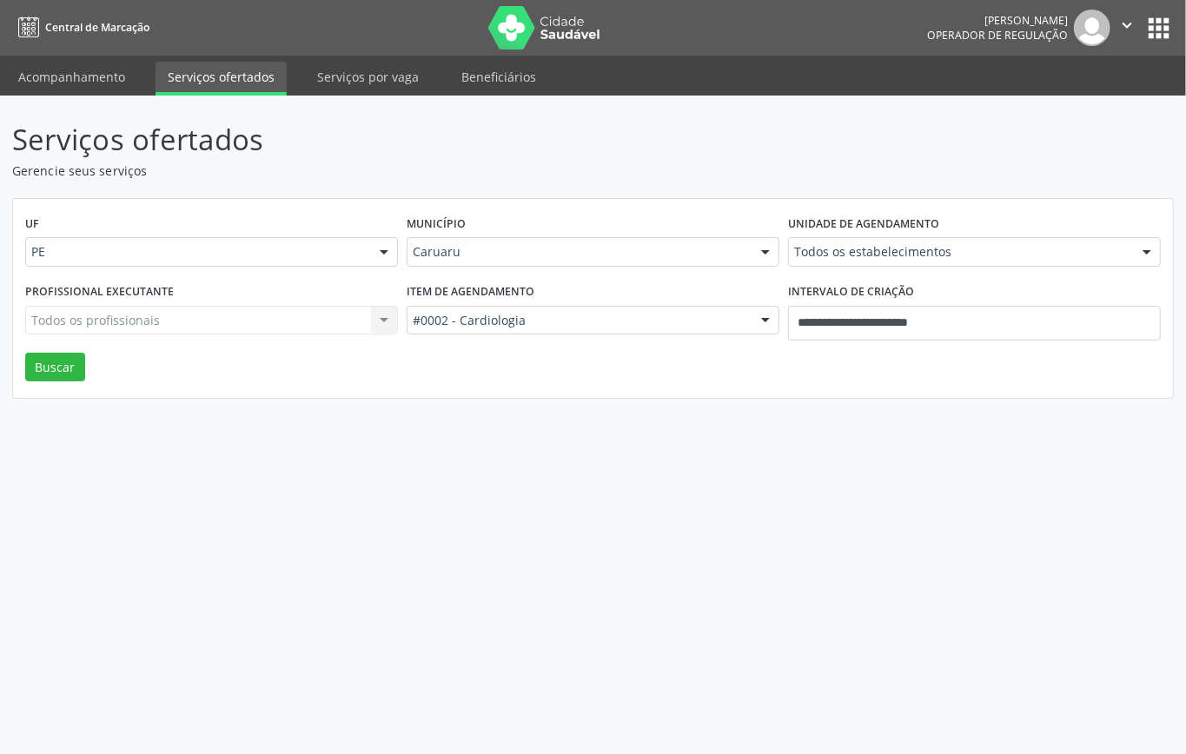
click at [330, 316] on div "Todos os profissionais Todos os profissionais Nenhum resultado encontrado para:…" at bounding box center [211, 321] width 373 height 30
click at [303, 323] on div "Todos os profissionais Todos os profissionais Nenhum resultado encontrado para:…" at bounding box center [211, 321] width 373 height 30
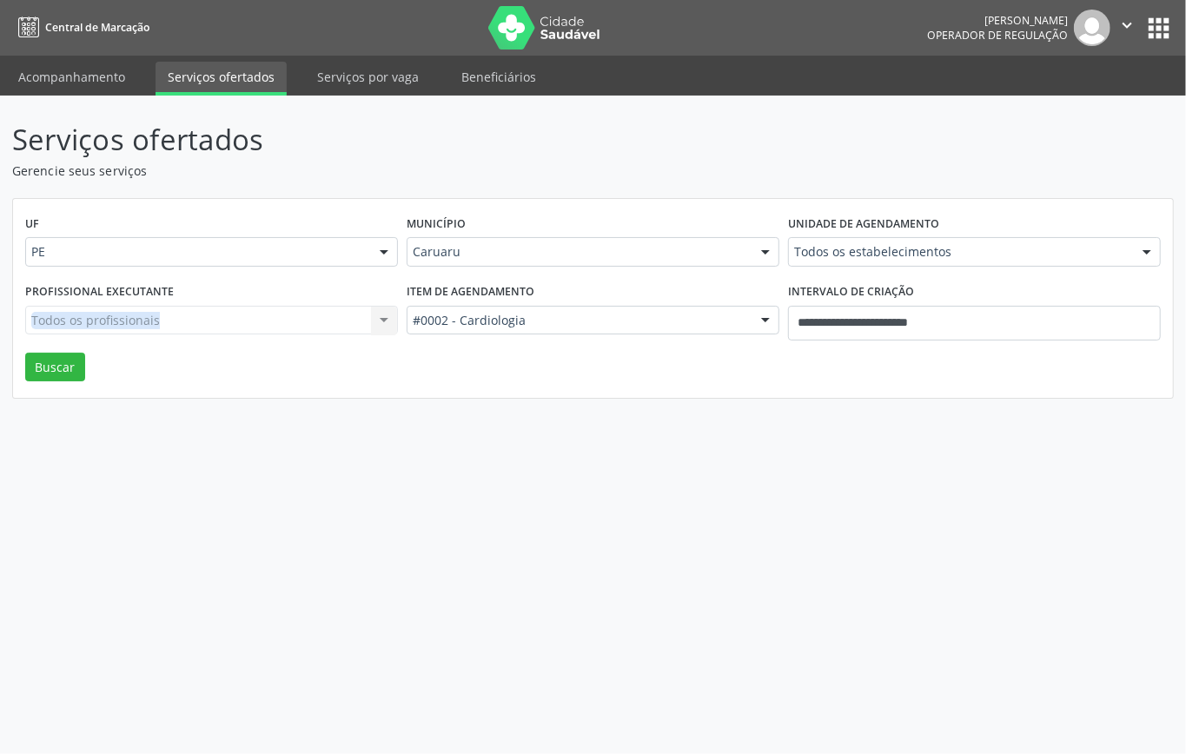
click at [303, 321] on div "Todos os profissionais Todos os profissionais Nenhum resultado encontrado para:…" at bounding box center [211, 321] width 373 height 30
click at [332, 303] on div "Profissional executante Todos os profissionais Todos os profissionais Nenhum re…" at bounding box center [211, 316] width 381 height 74
click at [68, 375] on button "Buscar" at bounding box center [55, 368] width 60 height 30
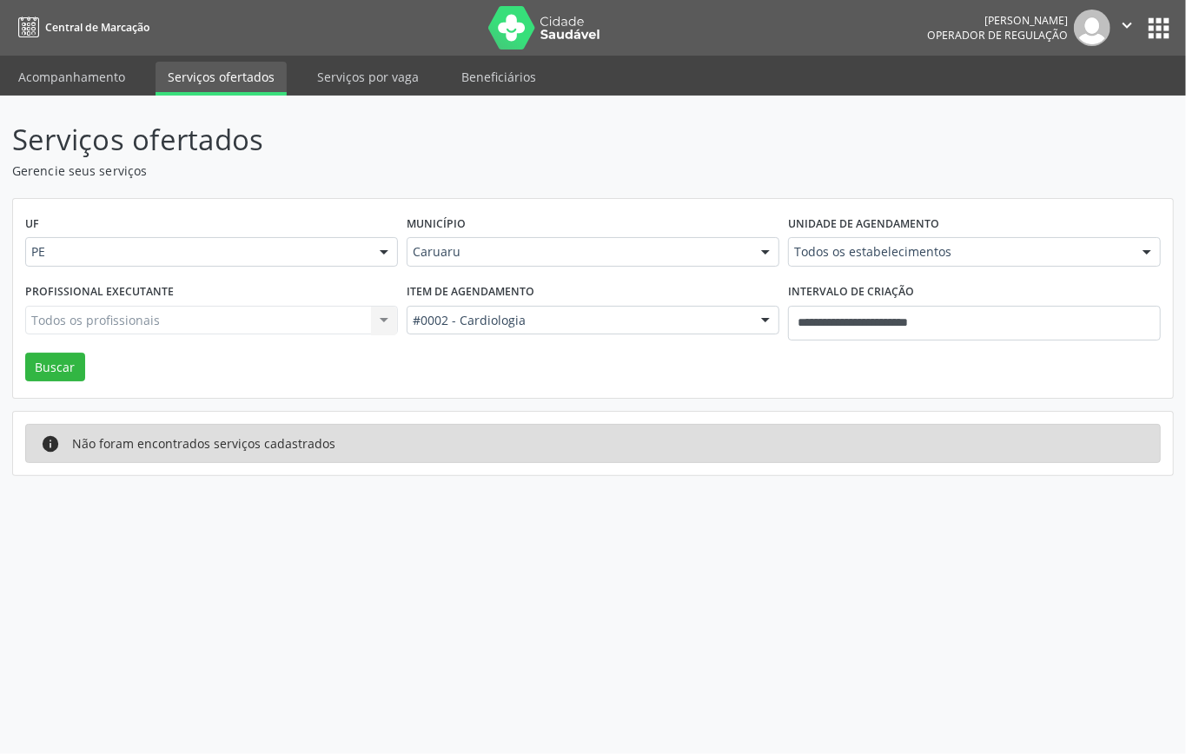
drag, startPoint x: 257, startPoint y: 442, endPoint x: 257, endPoint y: 429, distance: 13.0
click at [257, 440] on div "Não foram encontrados serviços cadastrados" at bounding box center [204, 443] width 263 height 19
click at [254, 424] on div "info Não foram encontrados serviços cadastrados" at bounding box center [593, 443] width 1160 height 63
click at [238, 431] on div "info Não foram encontrados serviços cadastrados" at bounding box center [592, 443] width 1135 height 39
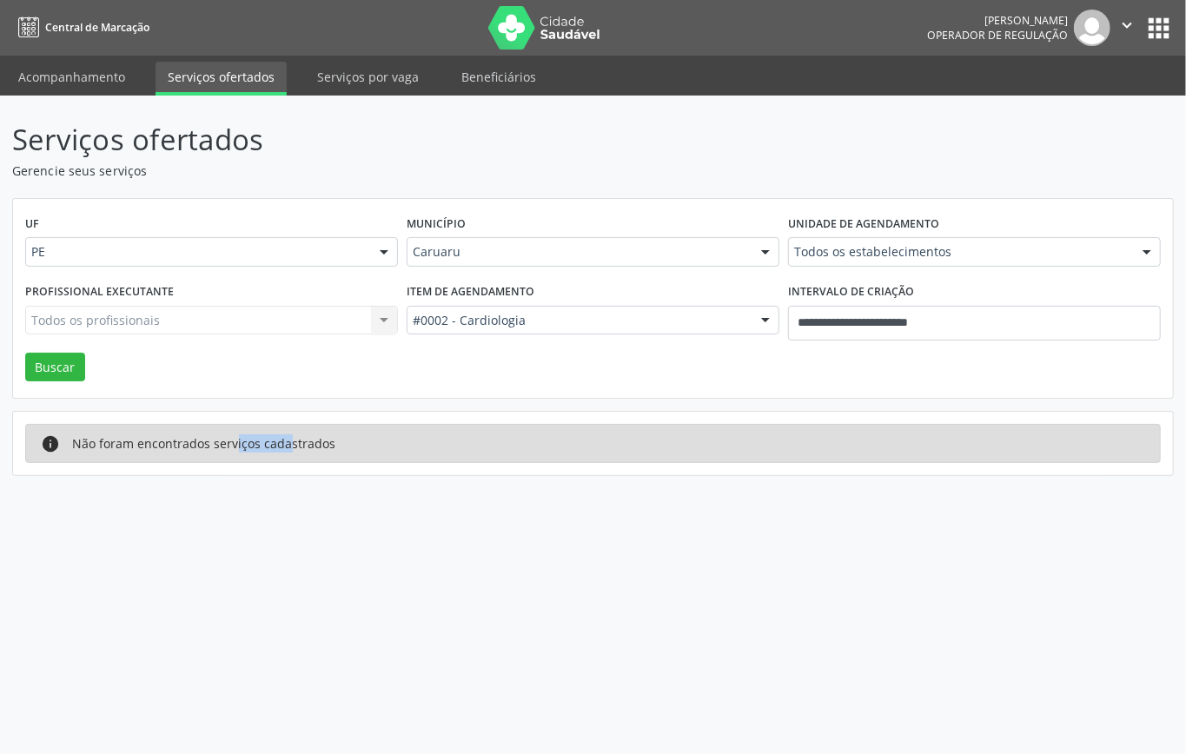
click at [226, 445] on div "Não foram encontrados serviços cadastrados" at bounding box center [204, 443] width 263 height 19
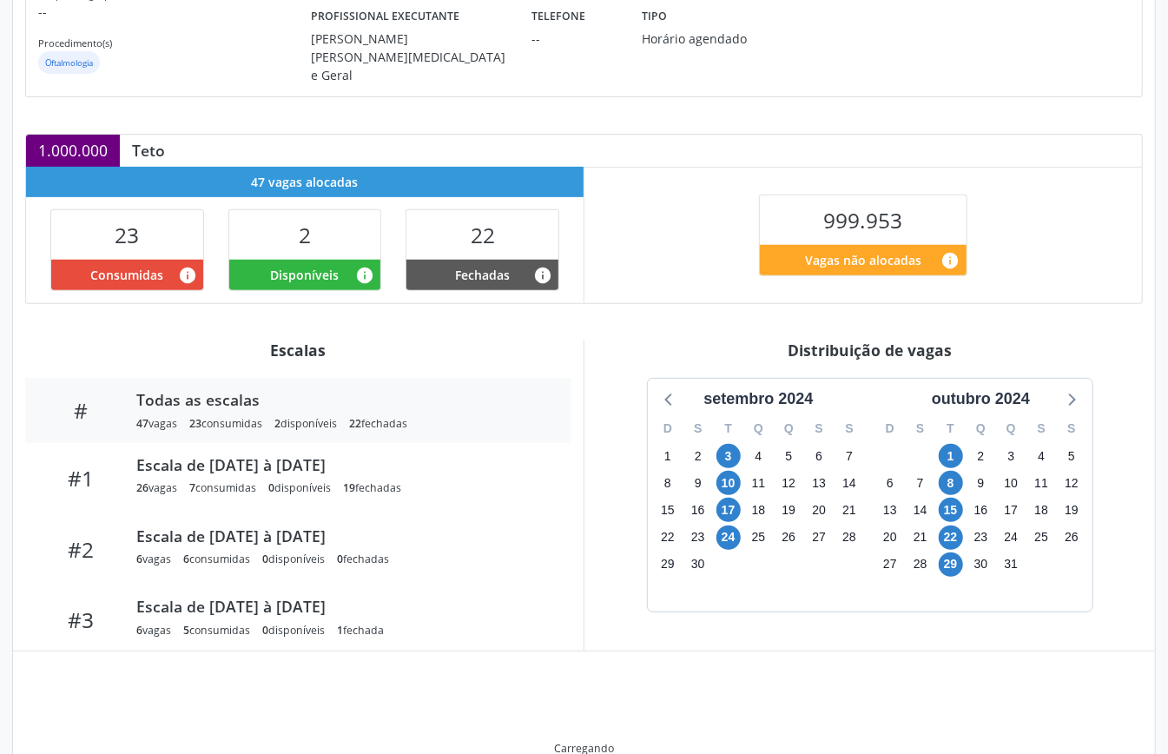
scroll to position [261, 0]
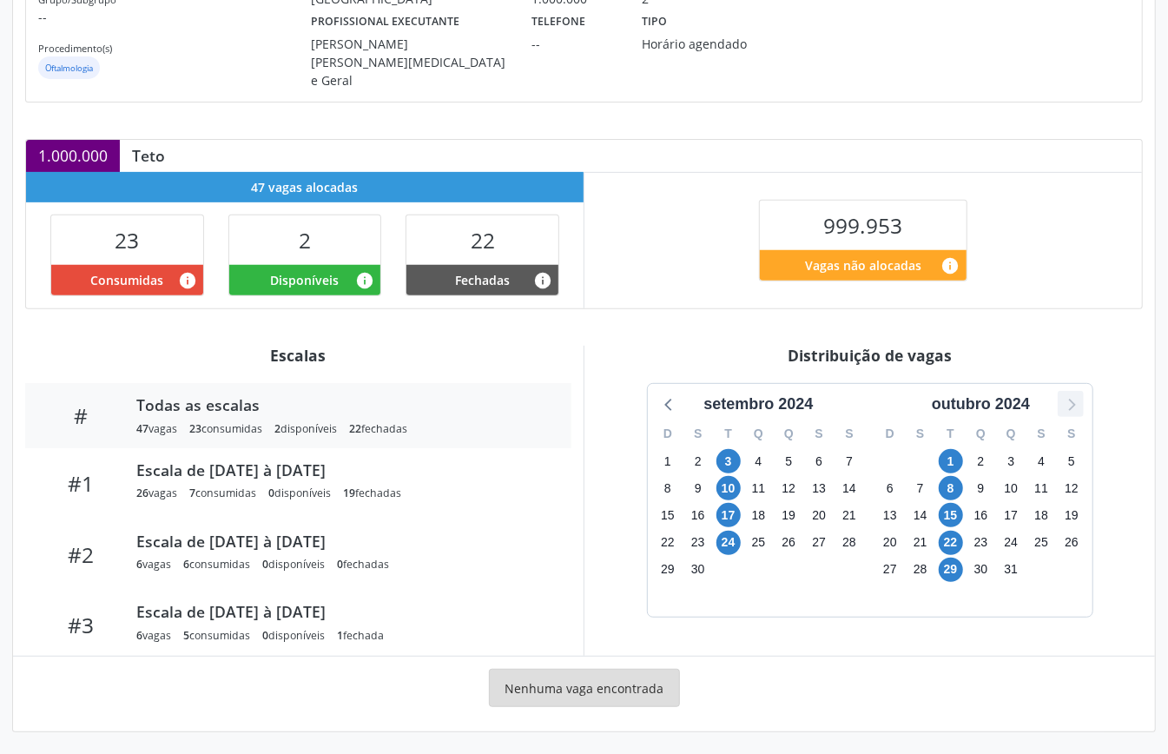
click at [1078, 397] on icon at bounding box center [1071, 404] width 23 height 23
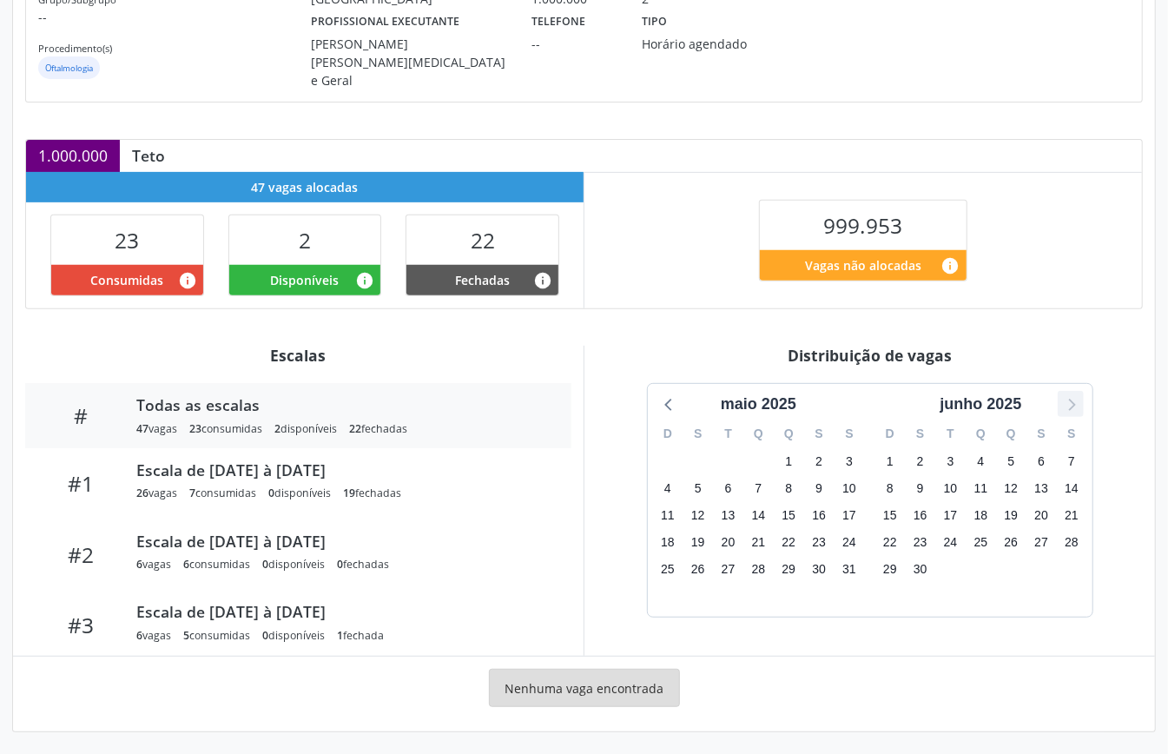
click at [1078, 397] on icon at bounding box center [1071, 404] width 23 height 23
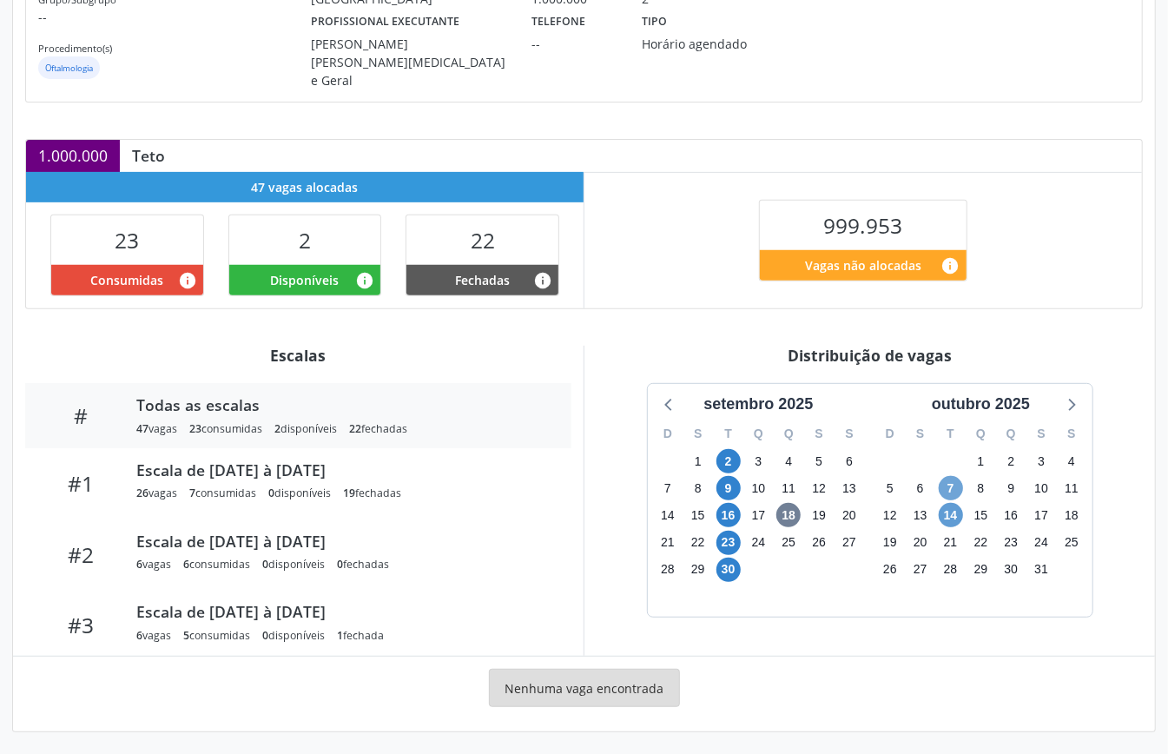
click at [952, 487] on span "7" at bounding box center [951, 488] width 24 height 24
click at [954, 504] on span "14" at bounding box center [951, 515] width 24 height 24
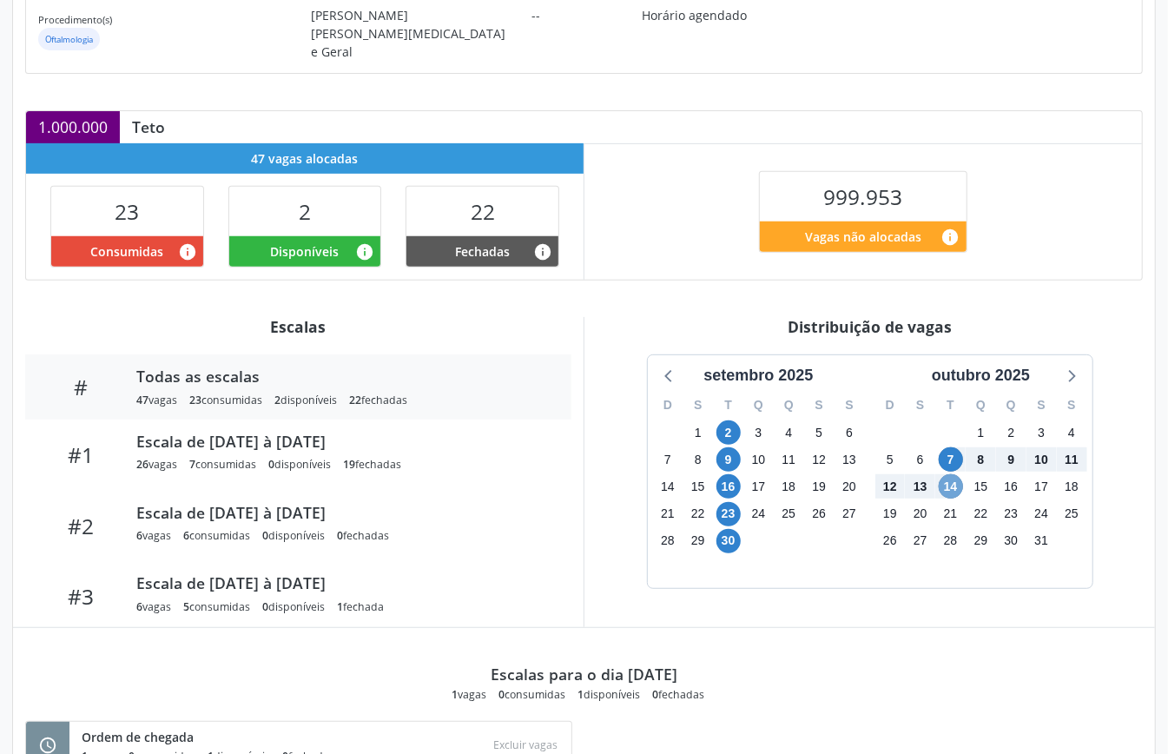
scroll to position [0, 0]
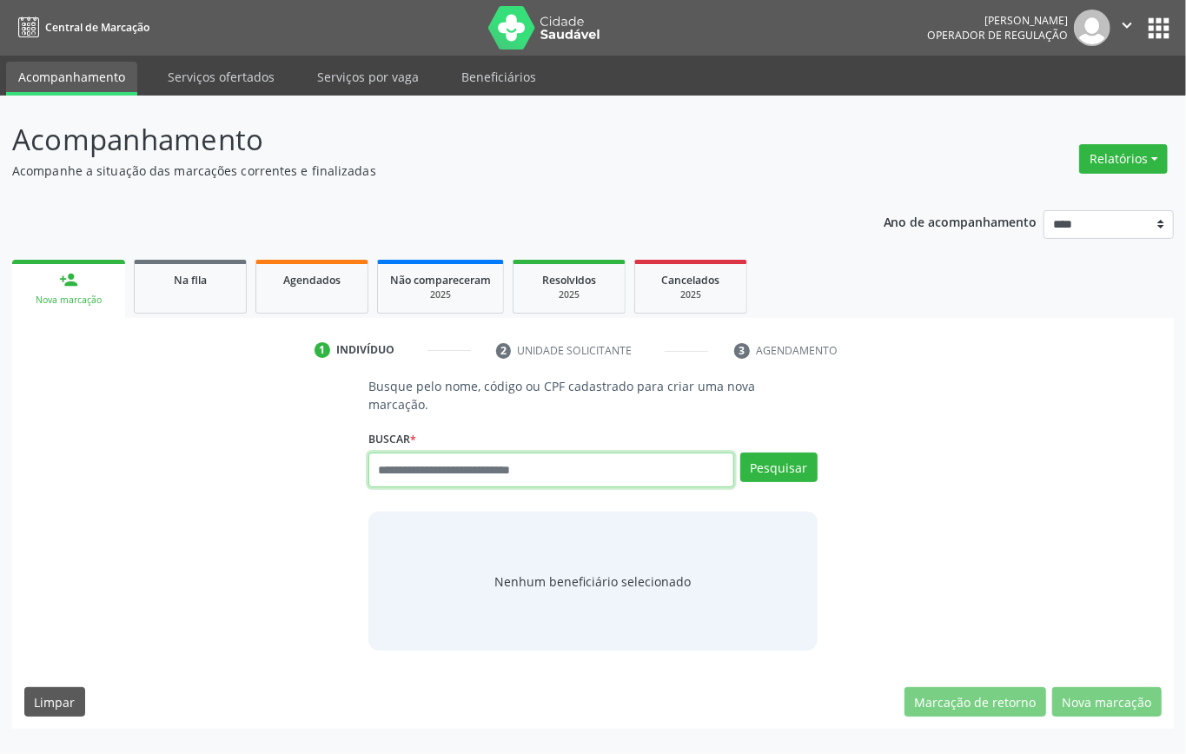
click at [557, 476] on input "text" at bounding box center [551, 470] width 366 height 35
type input "**********"
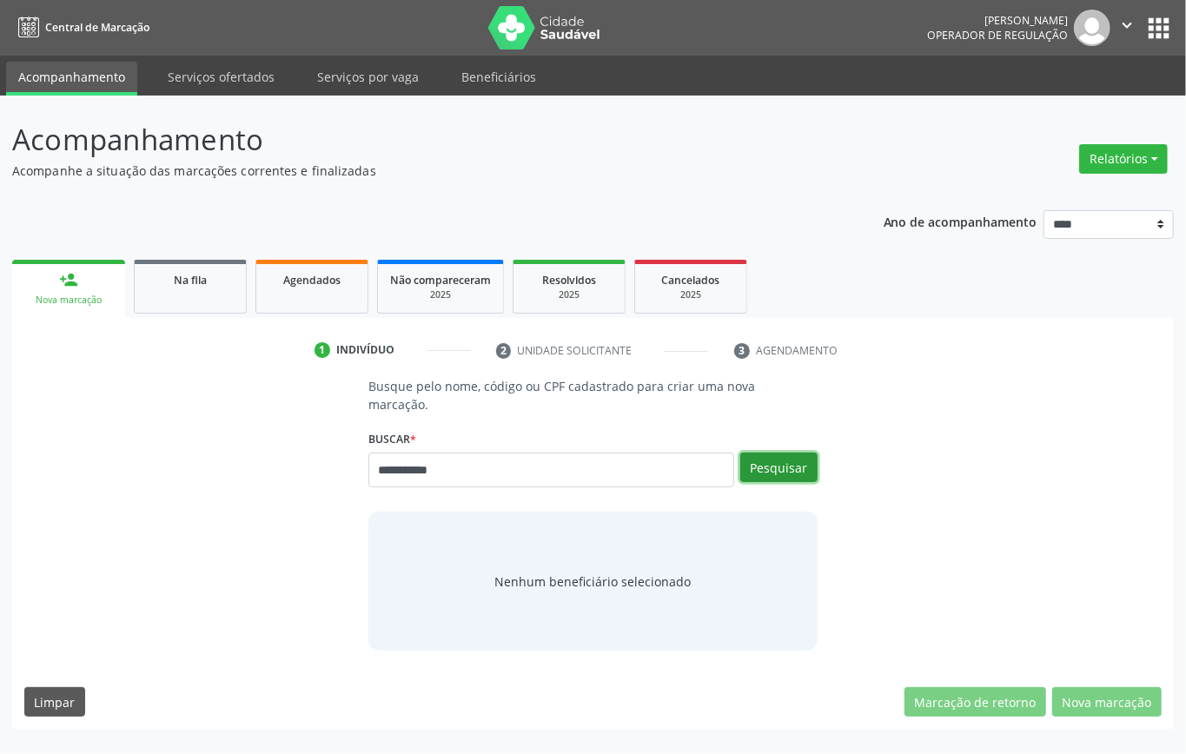
click at [799, 462] on button "Pesquisar" at bounding box center [778, 468] width 77 height 30
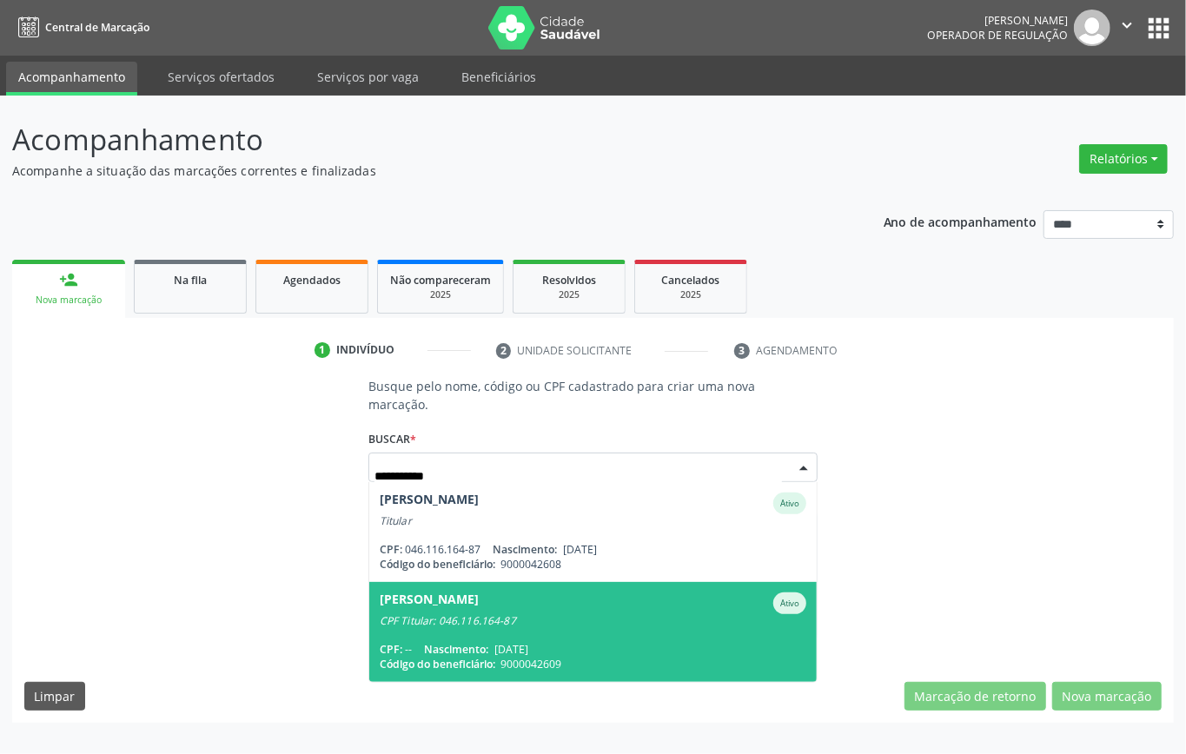
click at [574, 614] on div "CPF Titular: 046.116.164-87" at bounding box center [593, 621] width 427 height 14
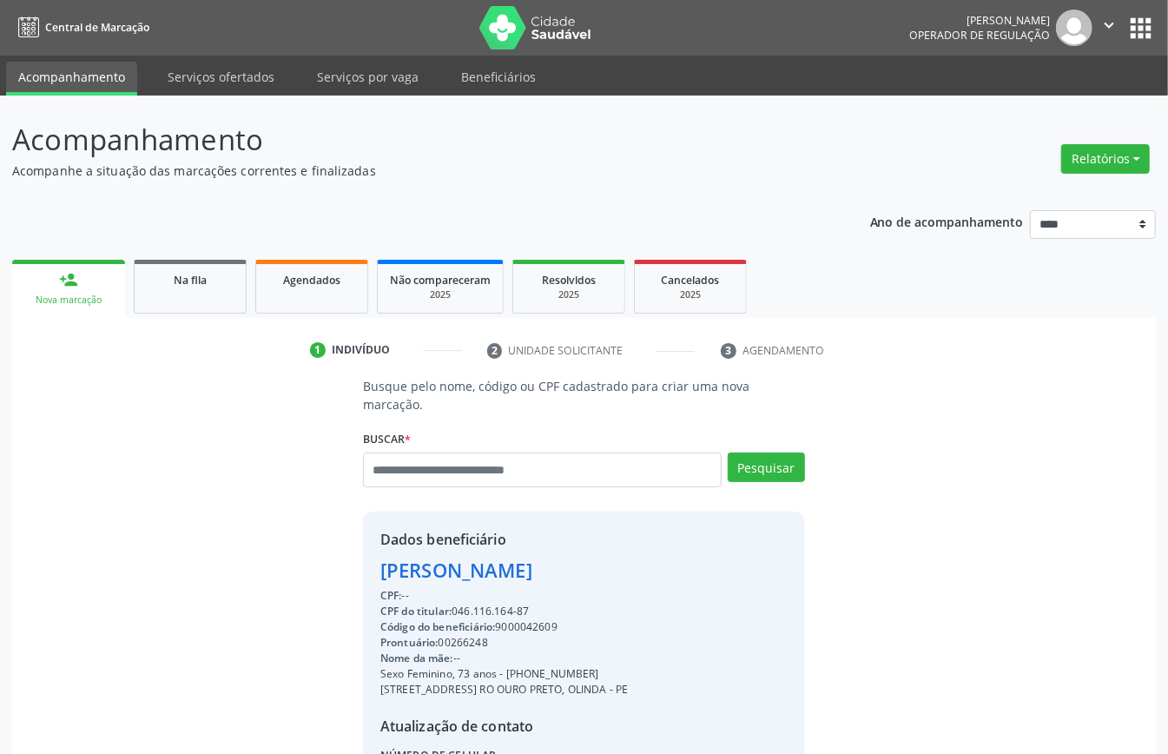
scroll to position [182, 0]
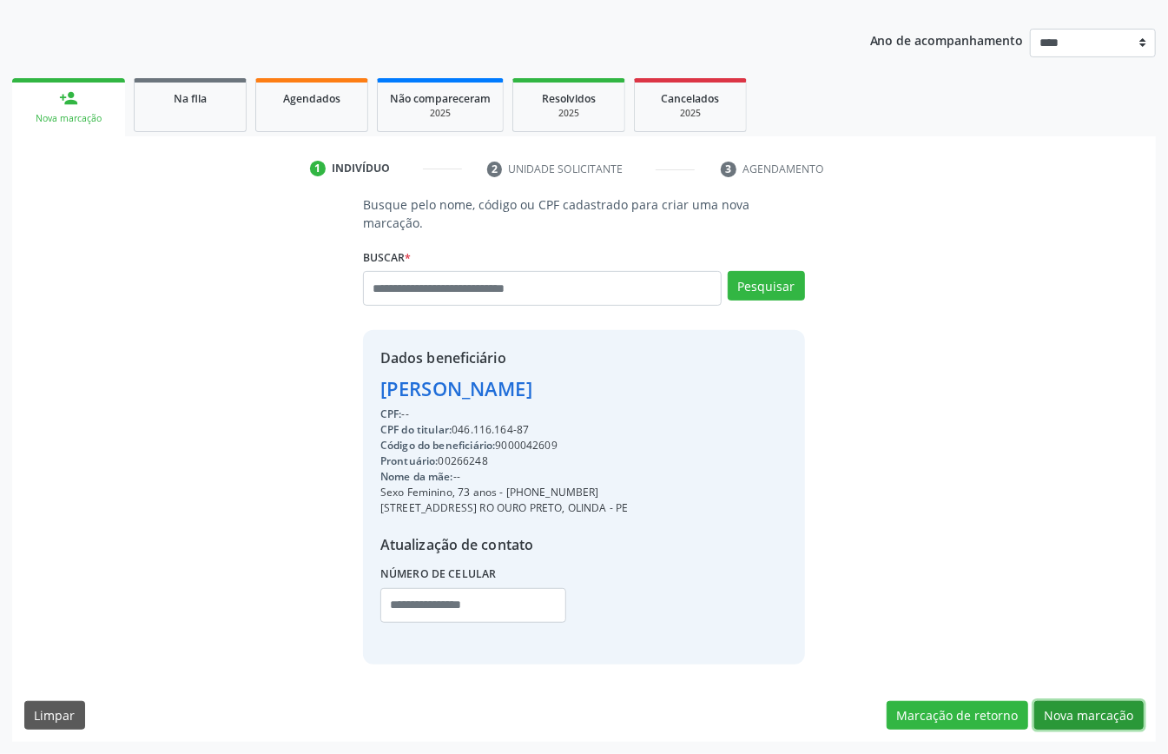
drag, startPoint x: 1115, startPoint y: 713, endPoint x: 939, endPoint y: 676, distance: 180.3
click at [1114, 713] on button "Nova marcação" at bounding box center [1089, 716] width 109 height 30
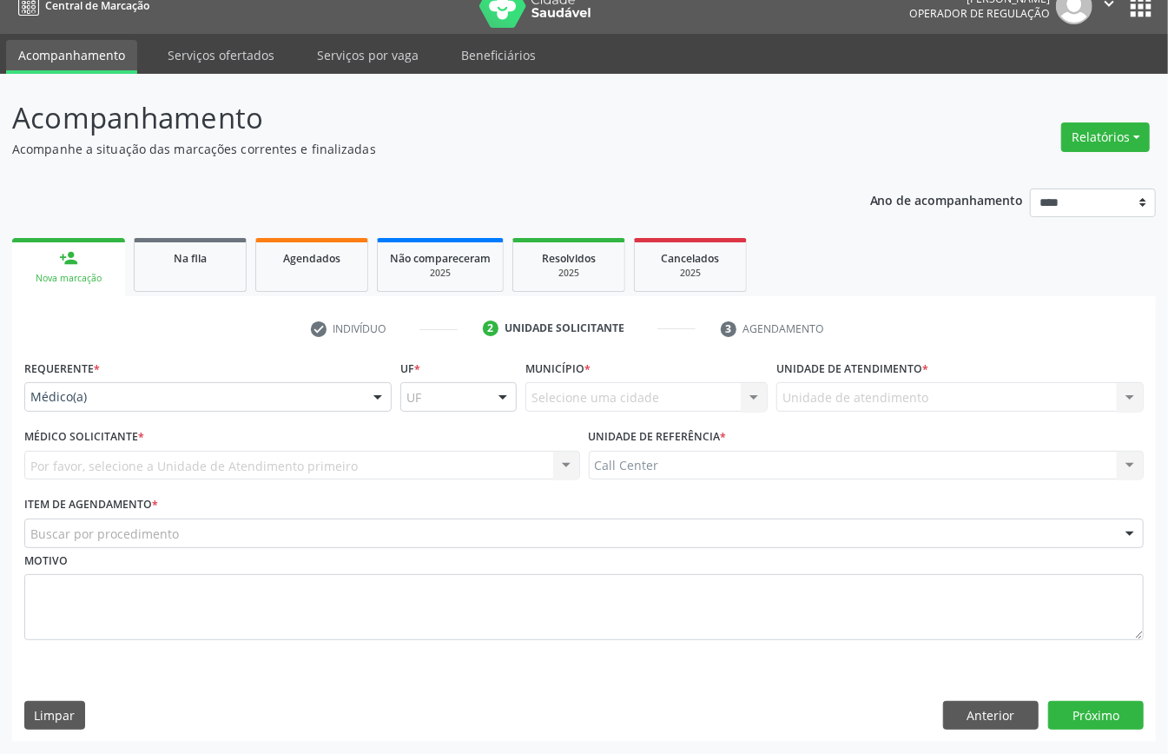
drag, startPoint x: 99, startPoint y: 390, endPoint x: 109, endPoint y: 380, distance: 14.1
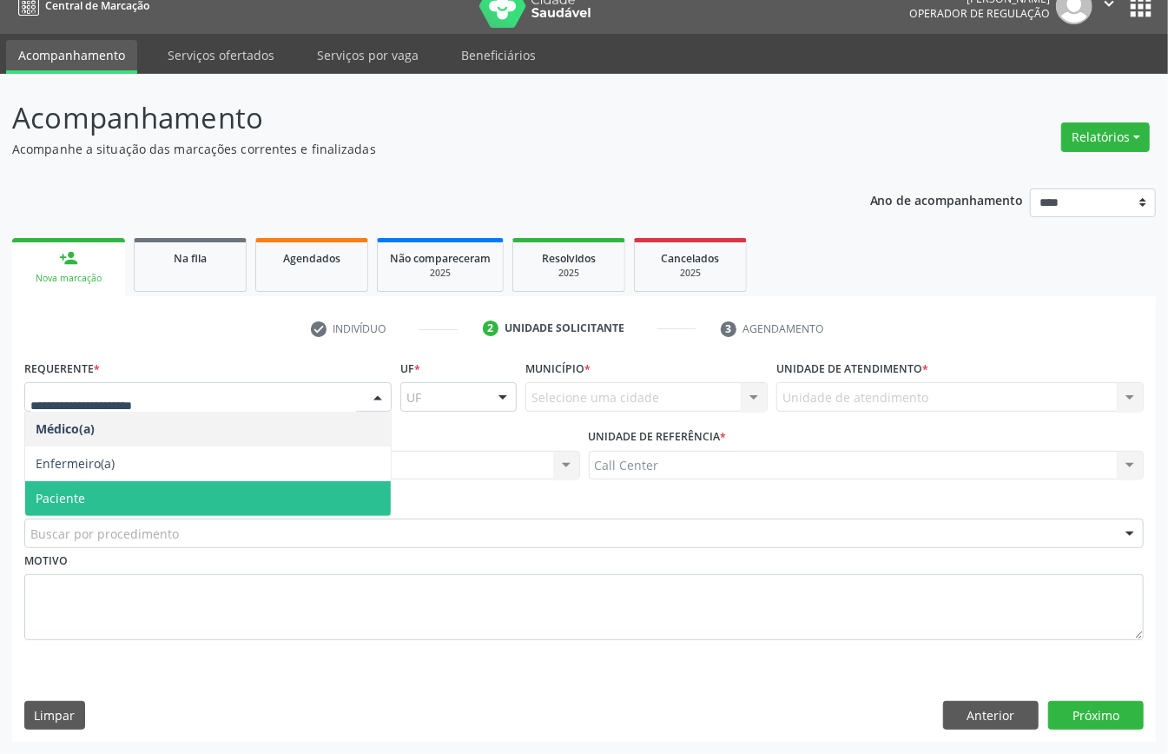
click at [84, 491] on span "Paciente" at bounding box center [61, 498] width 50 height 17
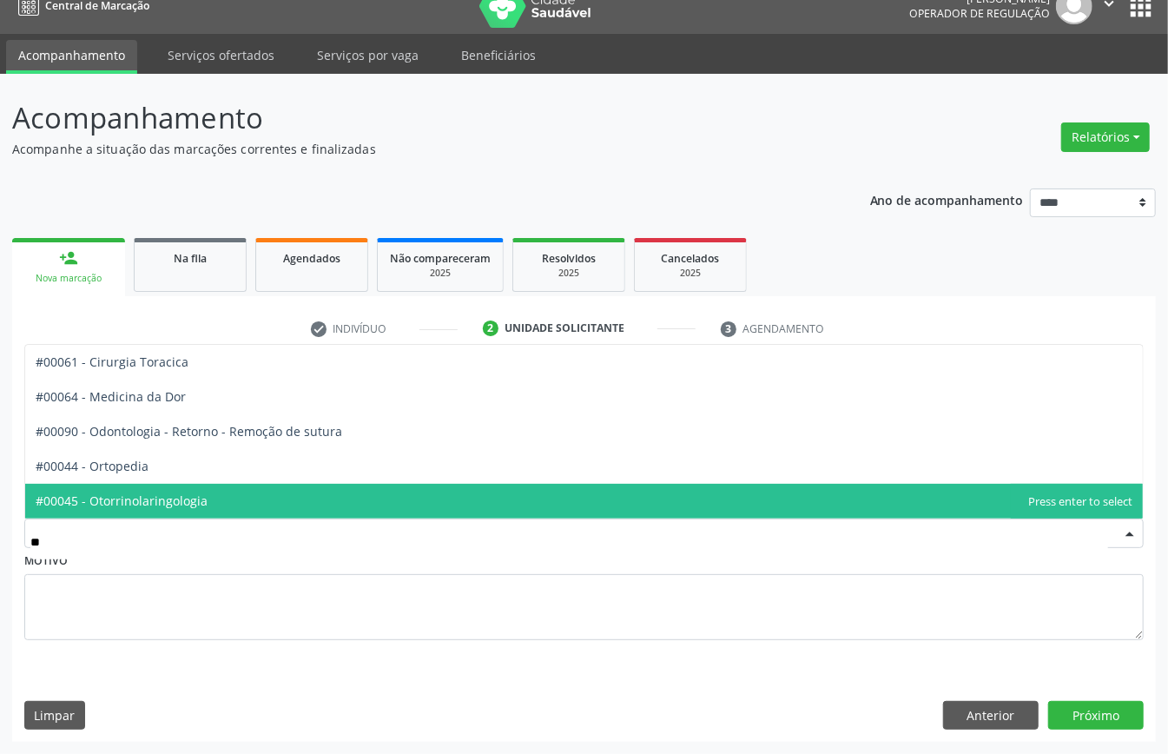
type input "***"
click at [143, 505] on span "#00044 - Ortopedia" at bounding box center [92, 501] width 113 height 17
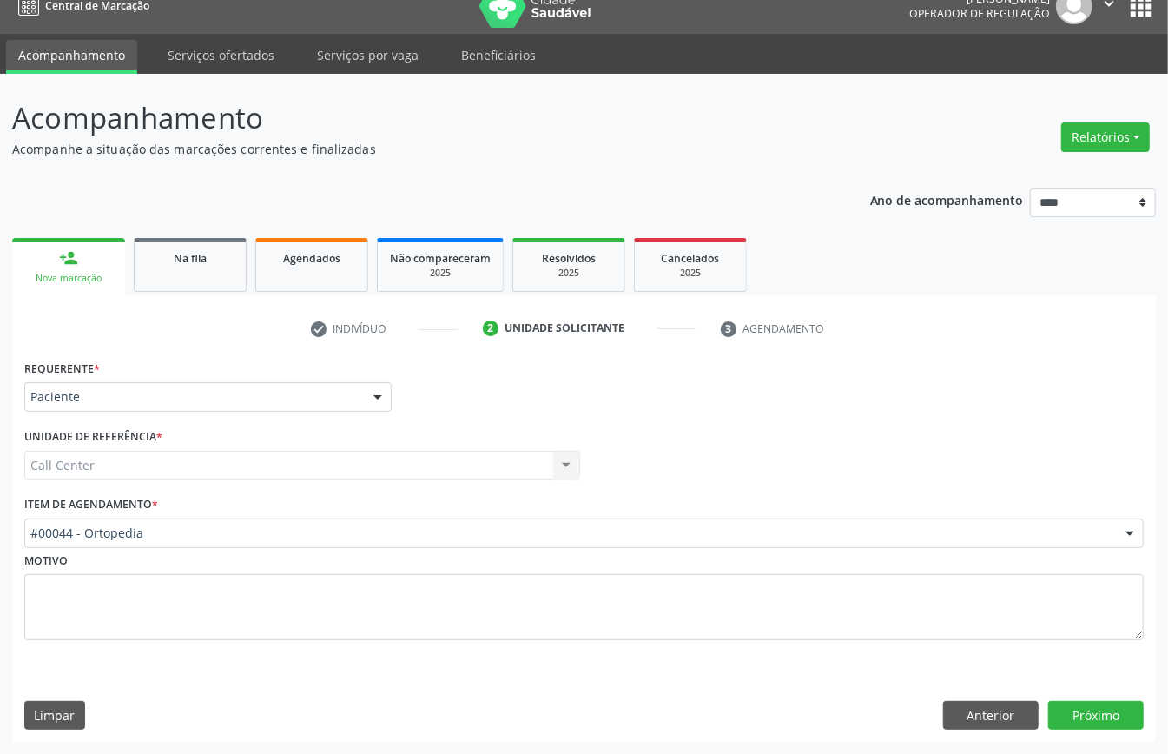
click at [1103, 692] on div "Requerente * Paciente Médico(a) Enfermeiro(a) Paciente Nenhum resultado encontr…" at bounding box center [584, 548] width 1144 height 387
click at [1092, 711] on button "Próximo" at bounding box center [1097, 716] width 96 height 30
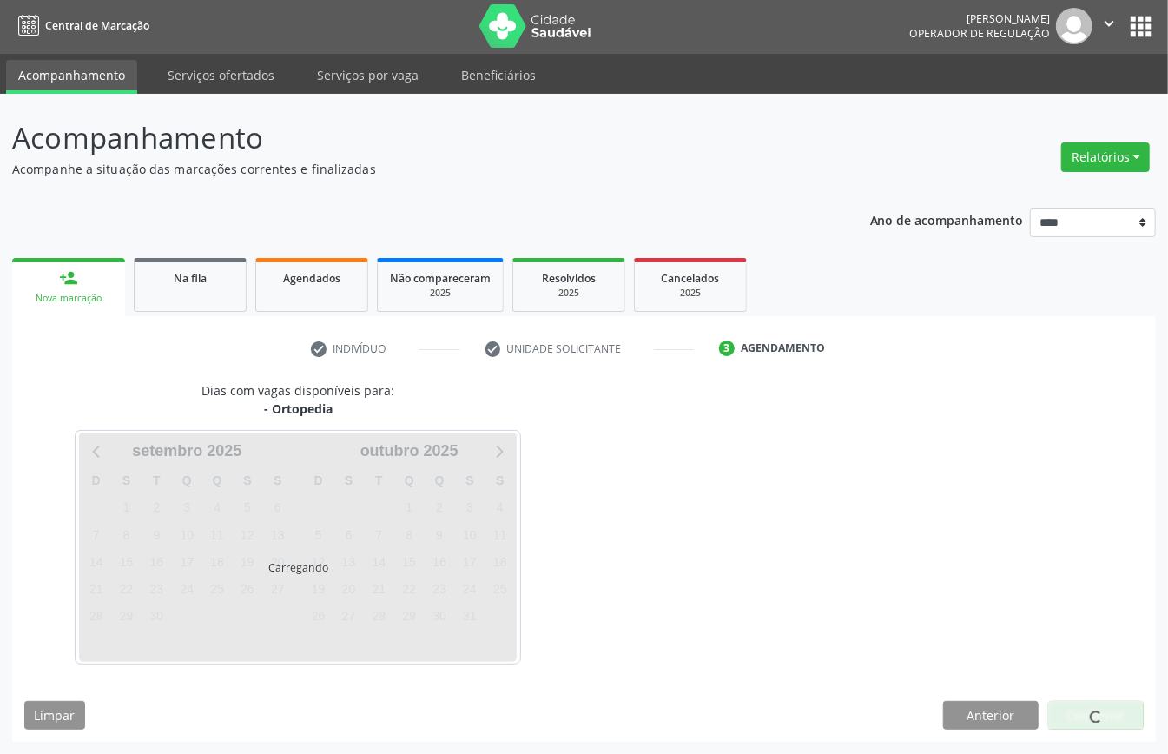
scroll to position [3, 0]
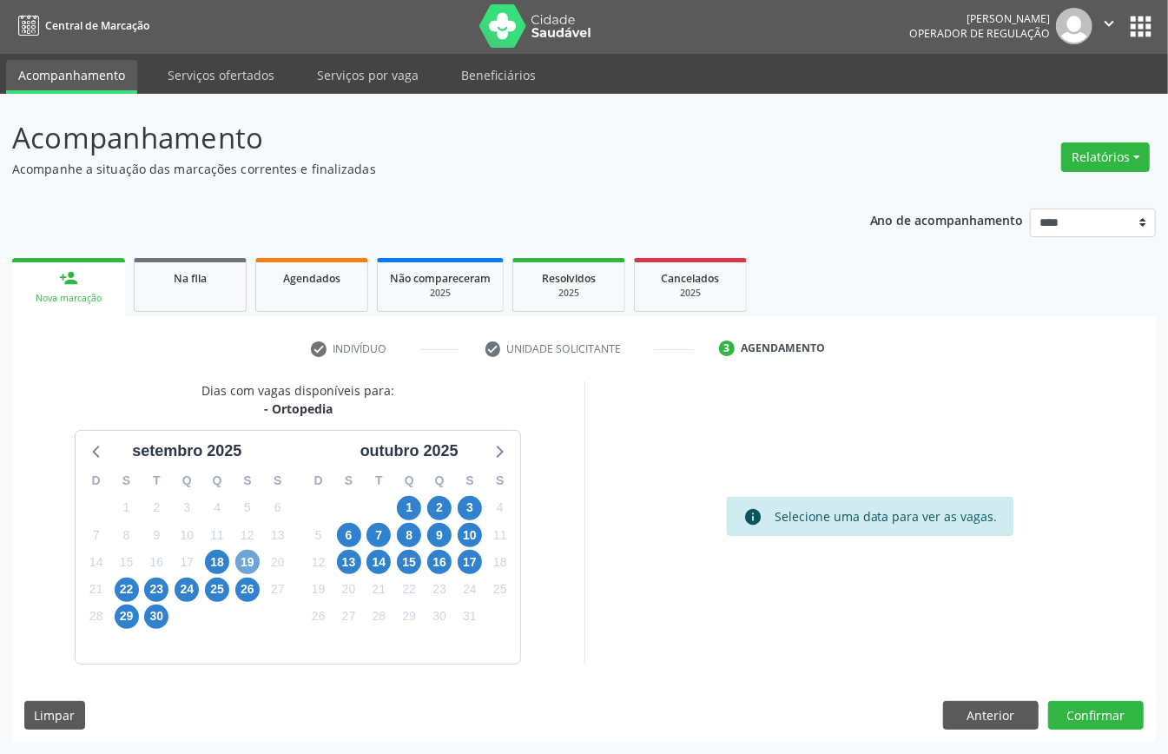
click at [241, 557] on span "19" at bounding box center [247, 562] width 24 height 24
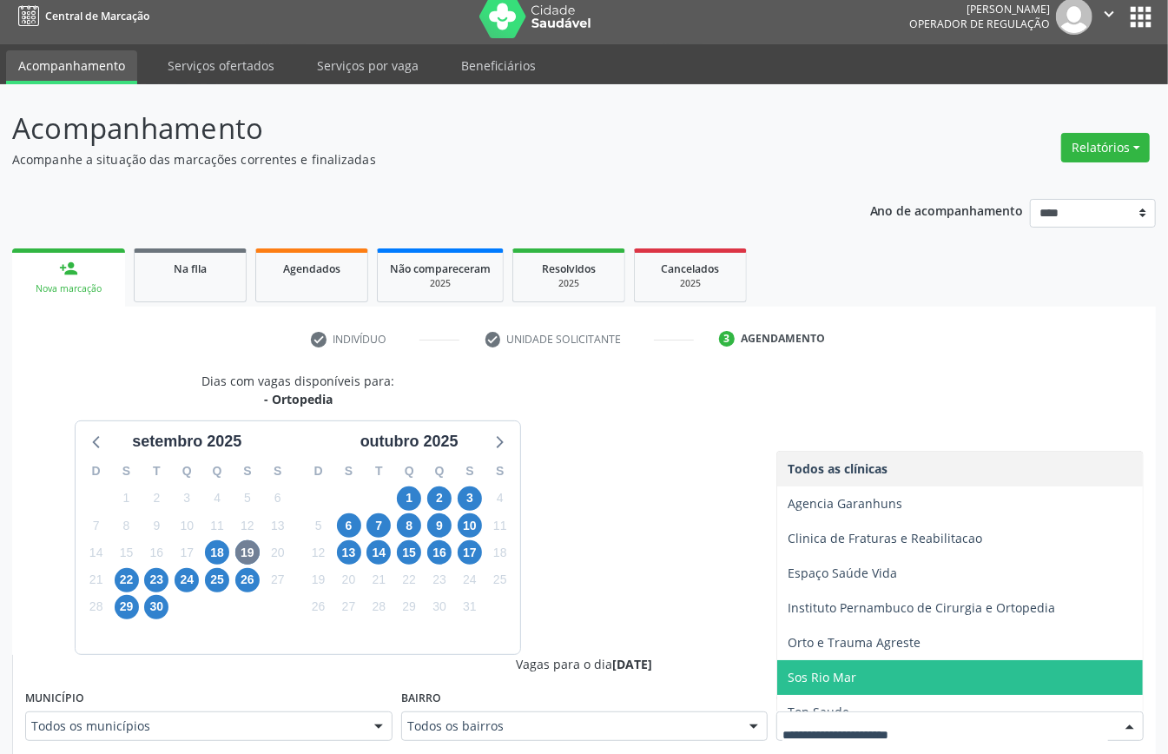
scroll to position [18, 0]
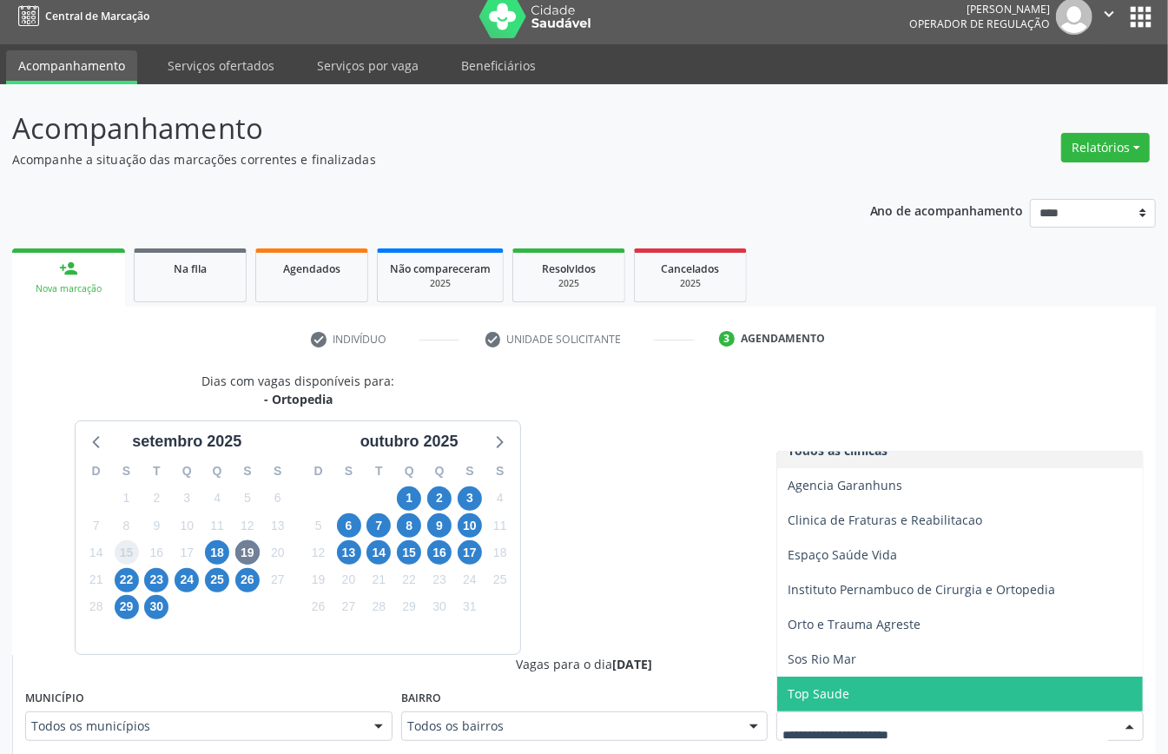
click at [126, 563] on span "15" at bounding box center [127, 552] width 24 height 24
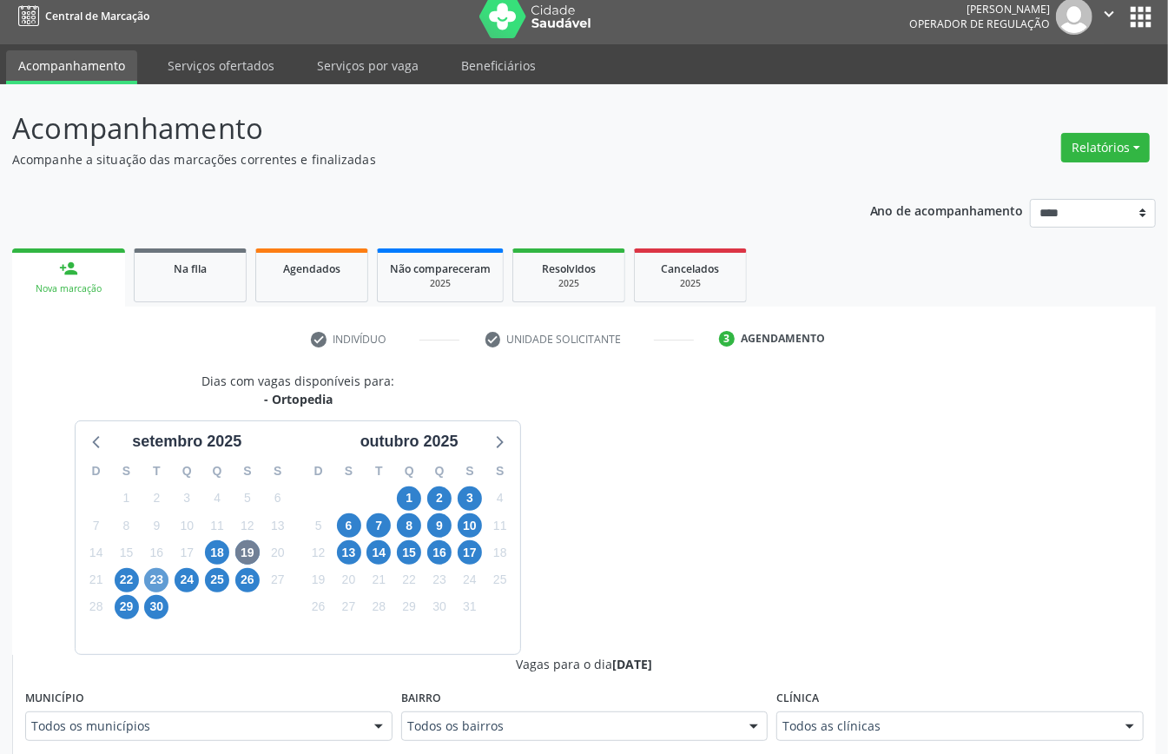
drag, startPoint x: 137, startPoint y: 574, endPoint x: 144, endPoint y: 580, distance: 9.2
click at [144, 579] on div "D S T Q Q S S 31 1 2 3 4 5 6 7 8 9 10 11 12 13 14 15 16 17 18 19 20 21 22 23 24…" at bounding box center [187, 553] width 222 height 200
click at [122, 587] on span "22" at bounding box center [127, 580] width 24 height 24
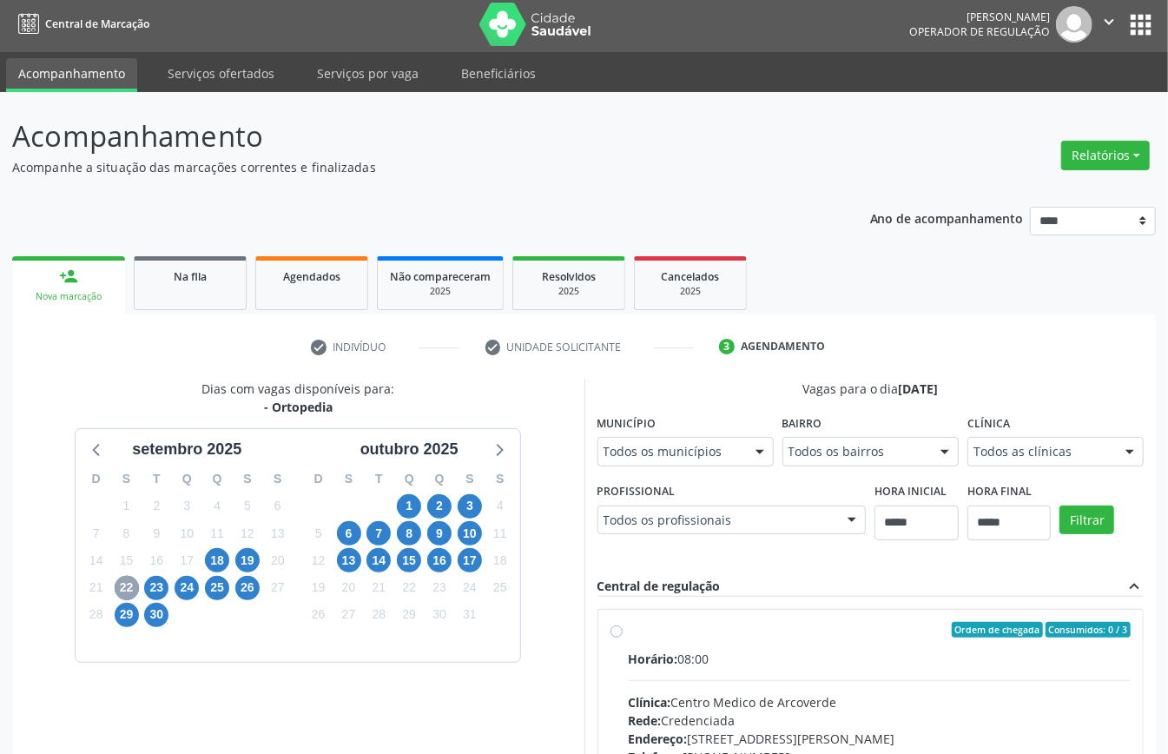
scroll to position [11, 0]
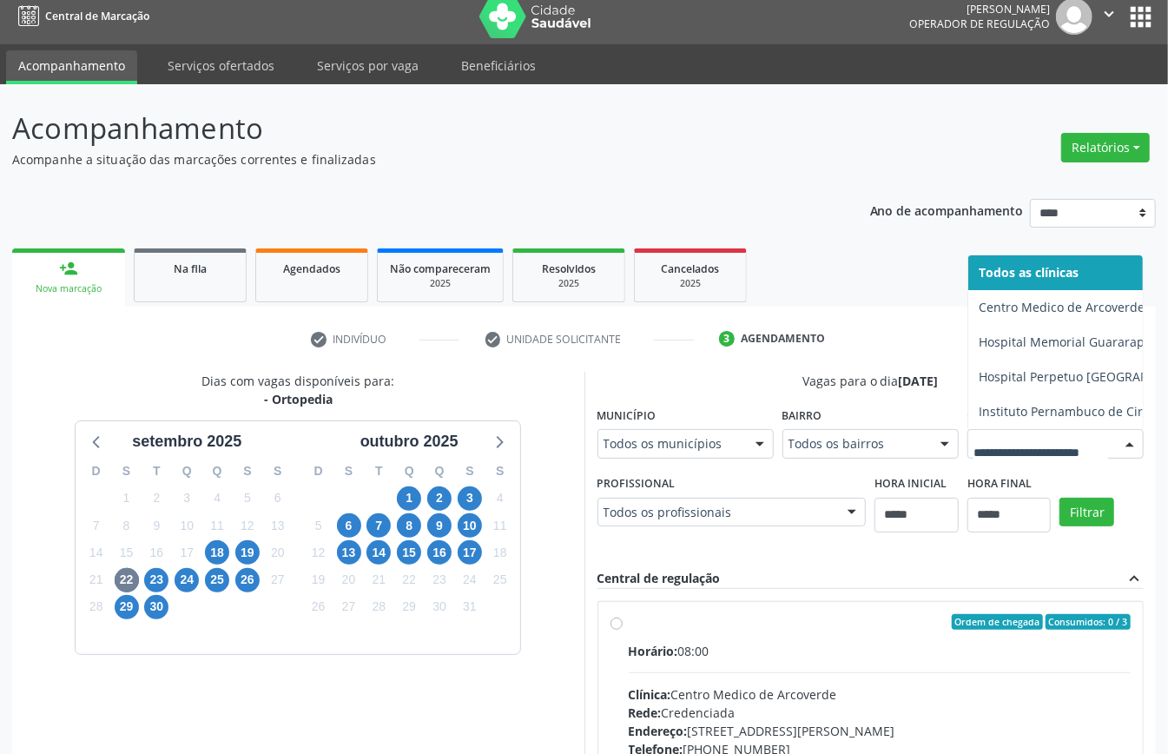
drag, startPoint x: 1001, startPoint y: 714, endPoint x: 925, endPoint y: 705, distance: 76.1
click at [991, 459] on div at bounding box center [1056, 444] width 176 height 30
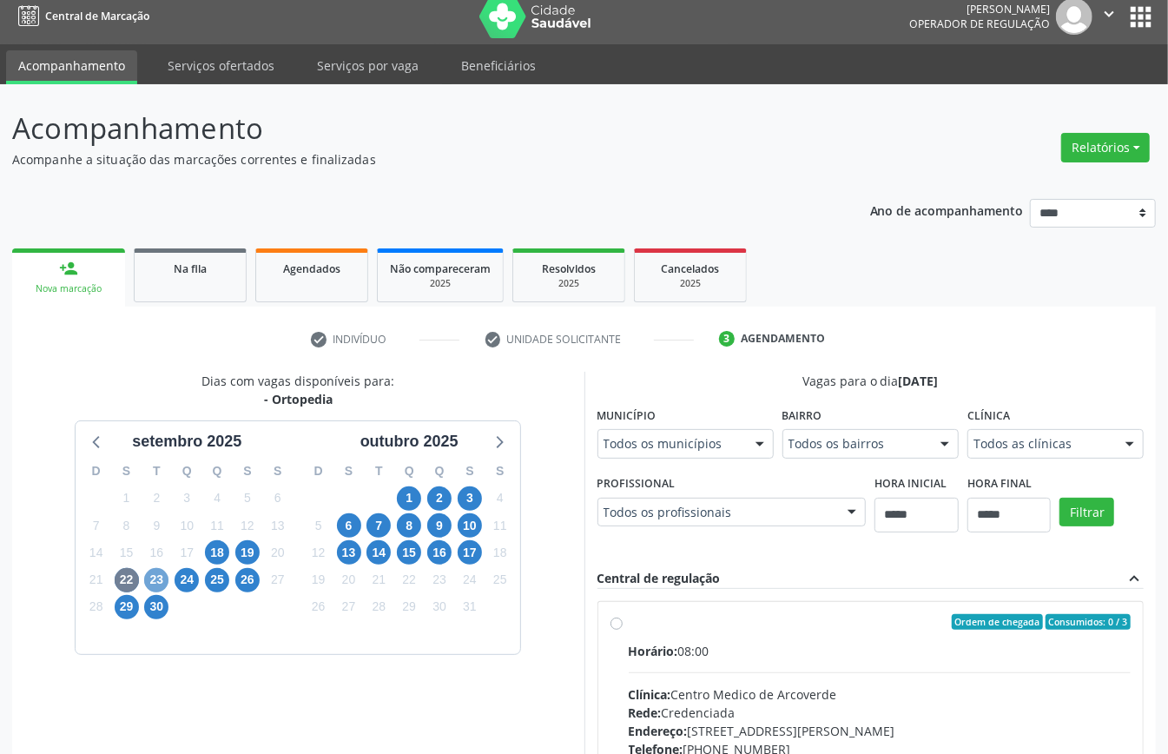
click at [158, 581] on span "23" at bounding box center [156, 580] width 24 height 24
click at [196, 577] on span "24" at bounding box center [187, 580] width 24 height 24
click at [222, 581] on span "25" at bounding box center [217, 580] width 24 height 24
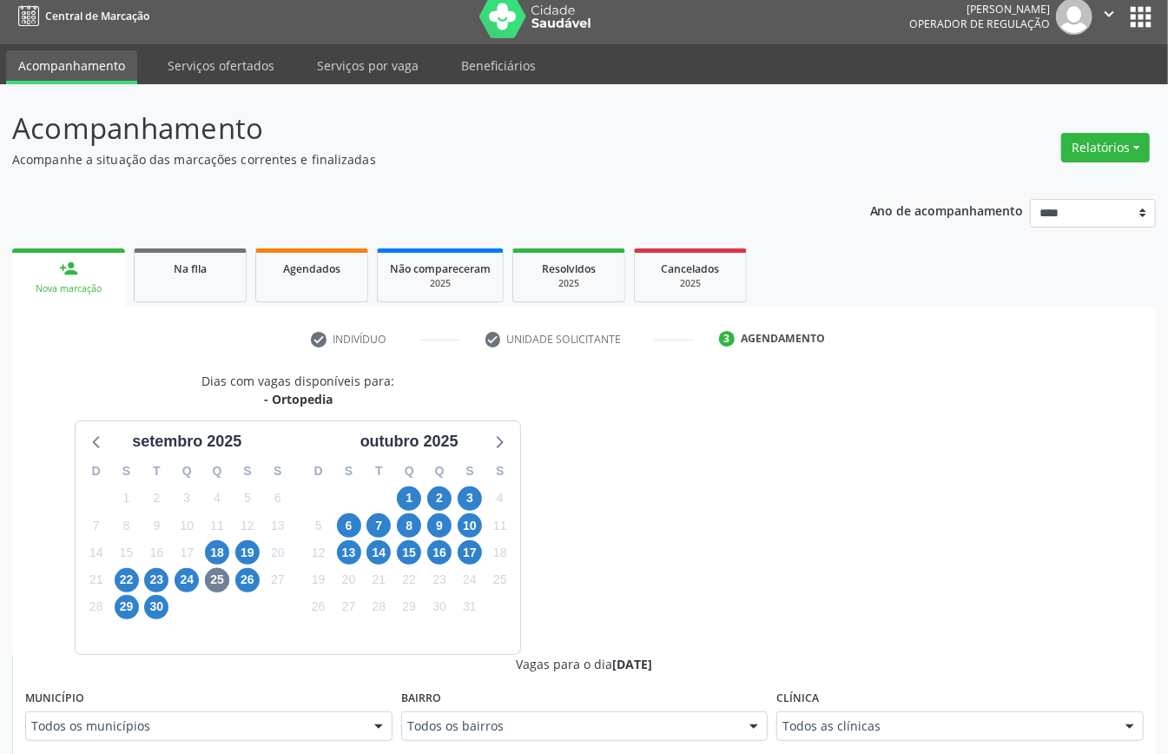
drag, startPoint x: 997, startPoint y: 723, endPoint x: 898, endPoint y: 689, distance: 104.7
click at [257, 578] on span "26" at bounding box center [247, 580] width 24 height 24
click at [132, 603] on span "29" at bounding box center [127, 607] width 24 height 24
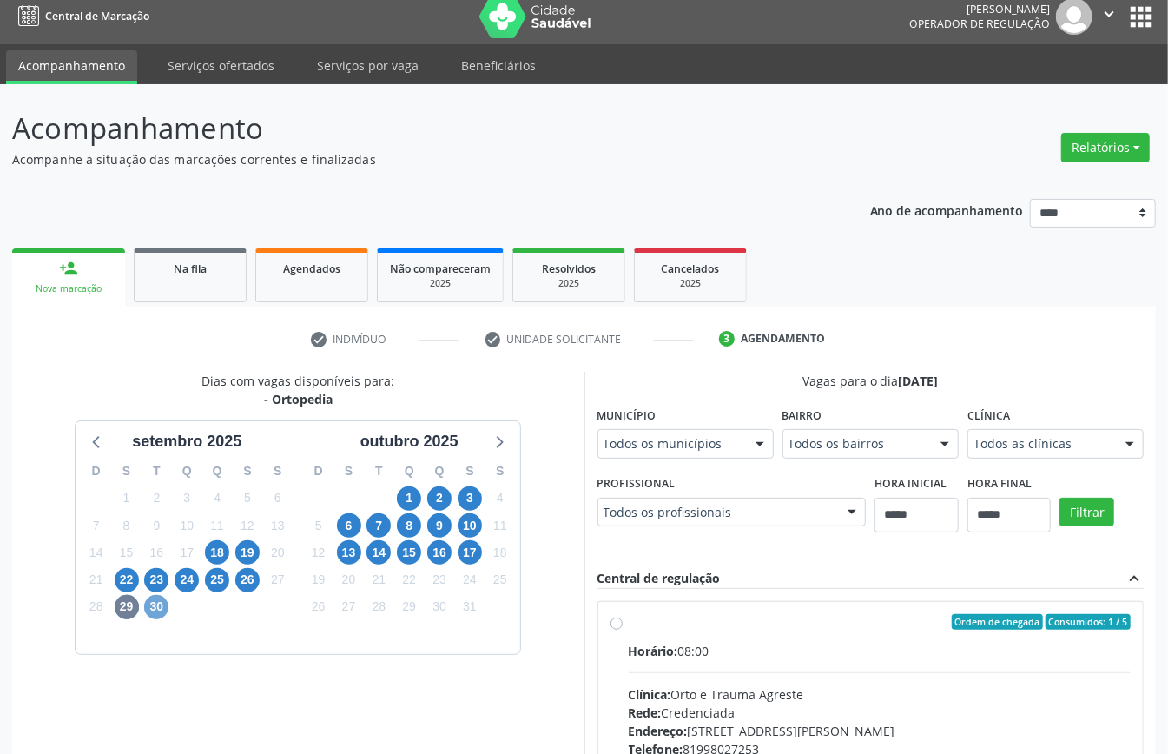
click at [157, 612] on span "30" at bounding box center [156, 607] width 24 height 24
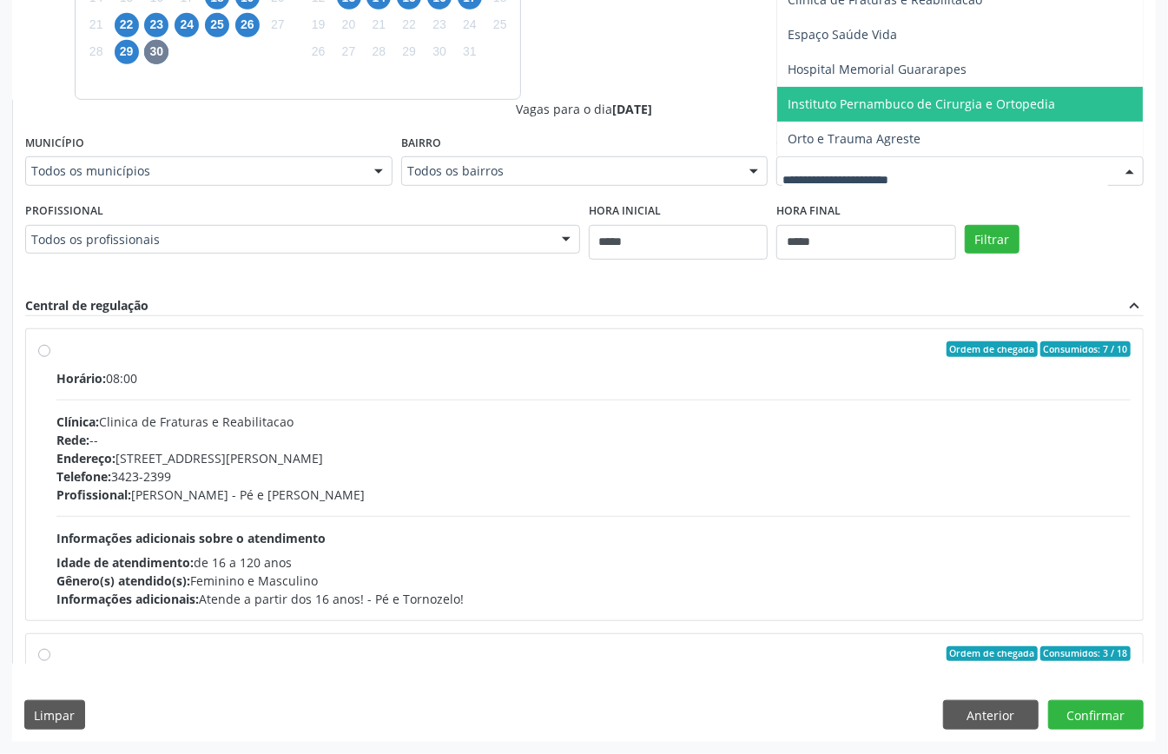
scroll to position [220, 0]
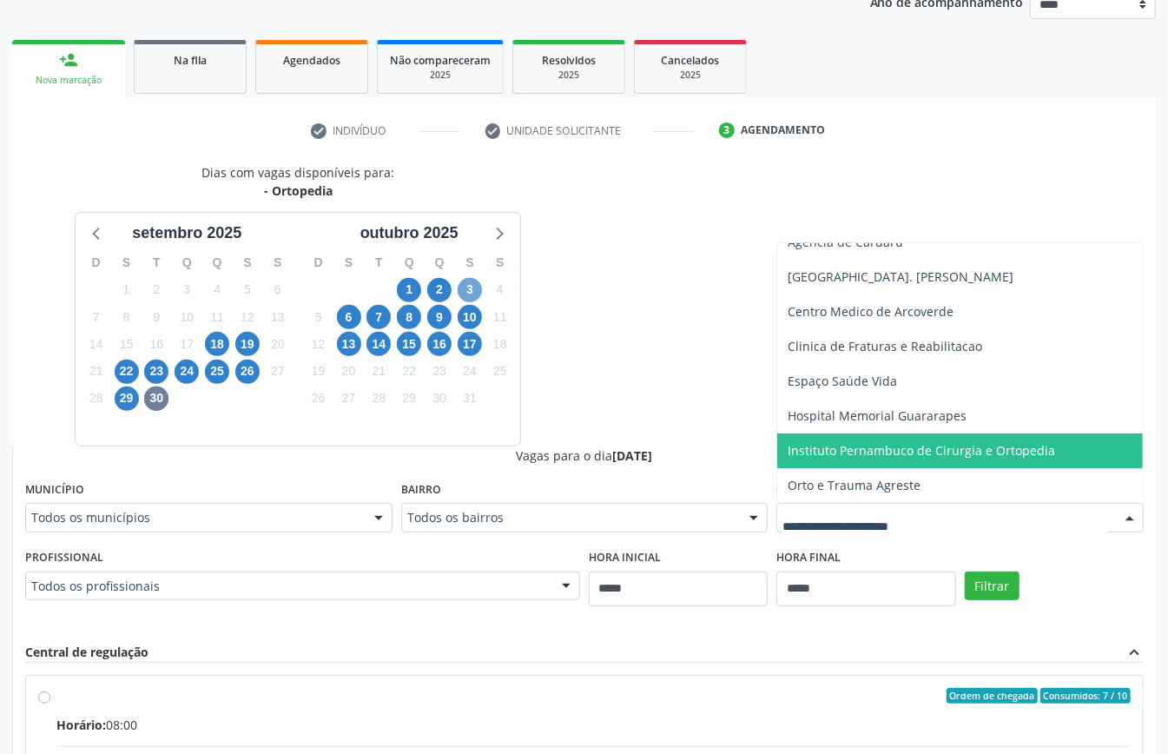
click at [467, 281] on span "3" at bounding box center [470, 290] width 24 height 24
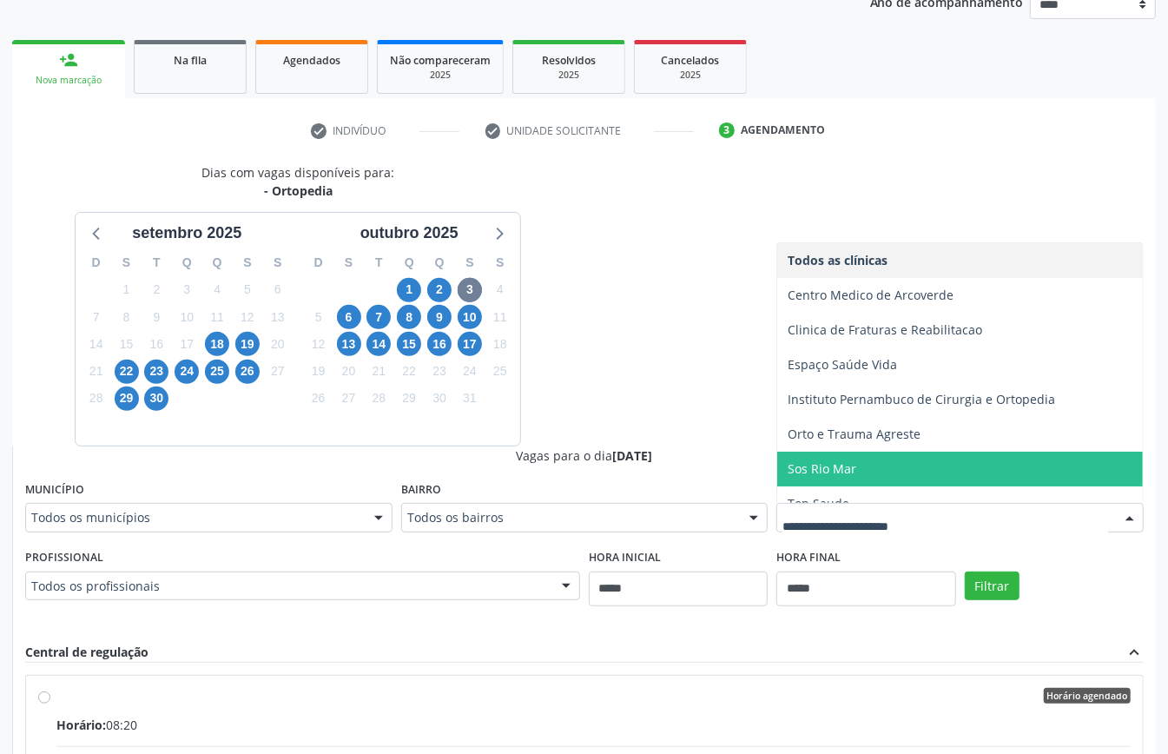
scroll to position [53, 0]
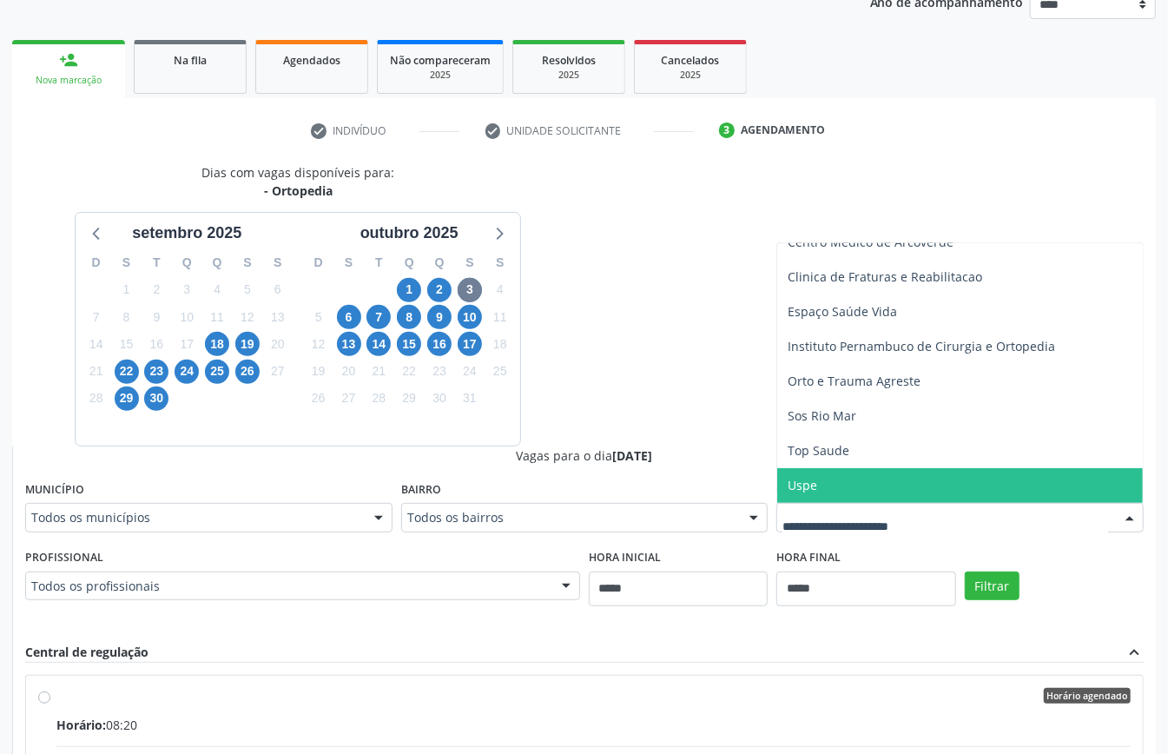
click at [898, 480] on span "Uspe" at bounding box center [960, 485] width 366 height 35
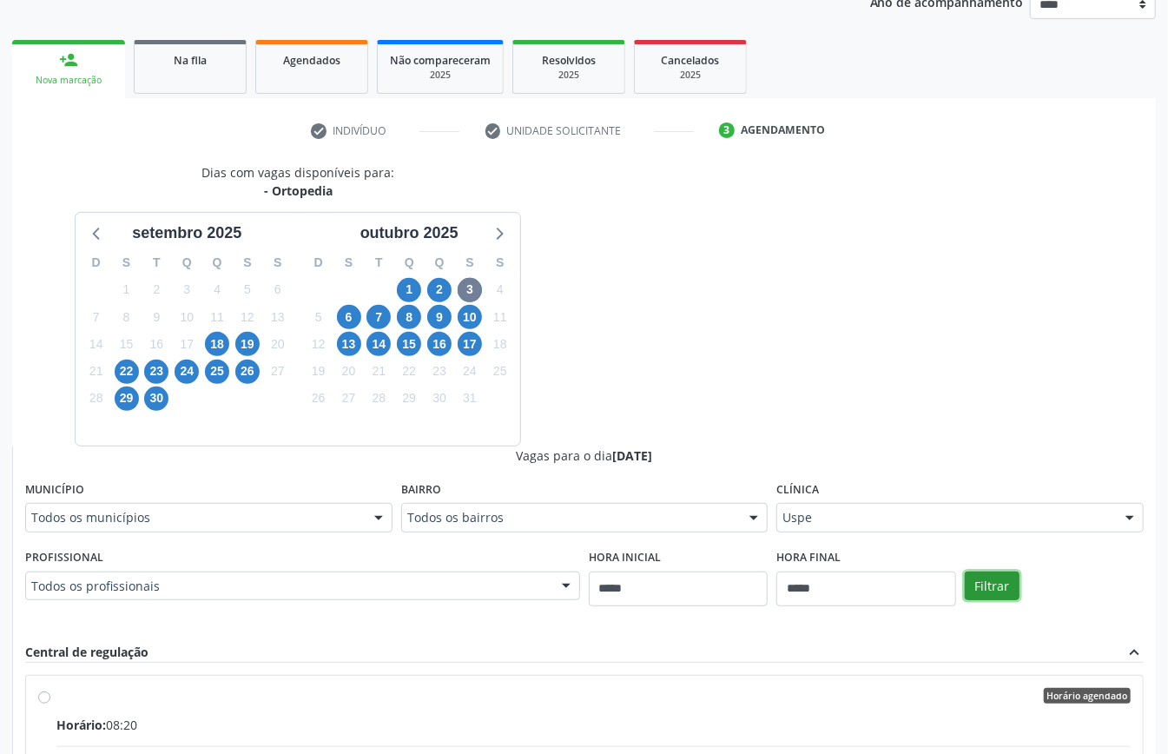
click at [988, 585] on button "Filtrar" at bounding box center [992, 587] width 55 height 30
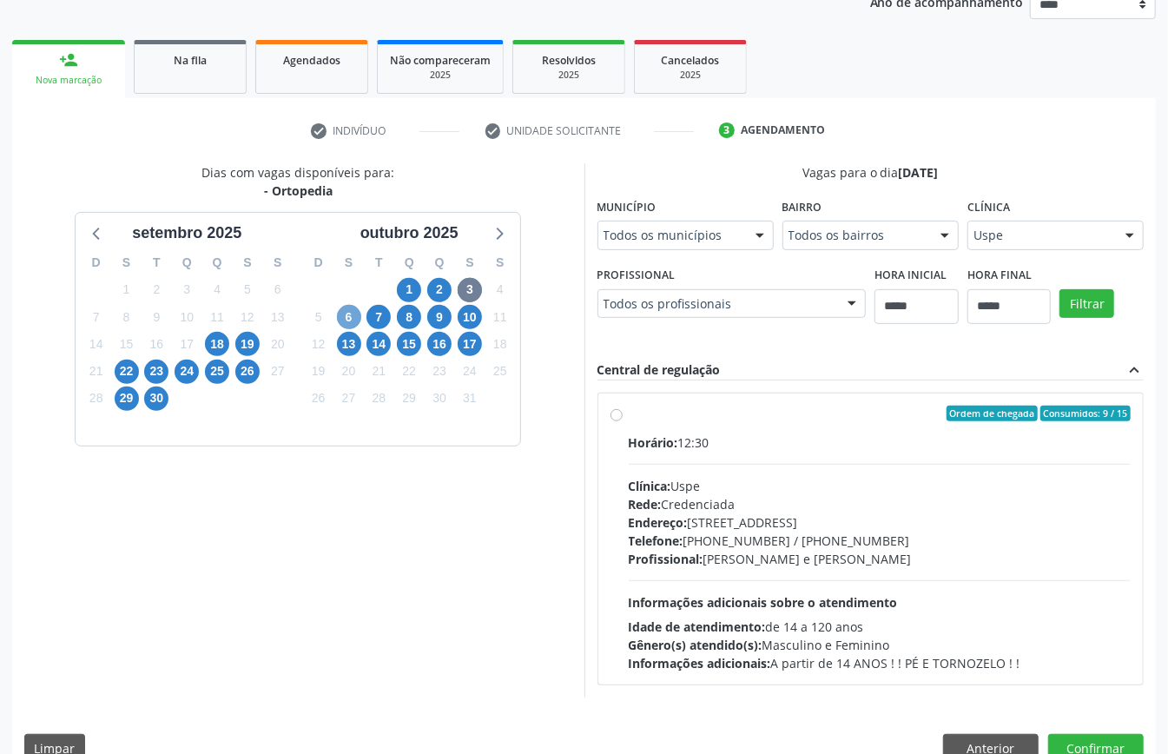
click at [344, 314] on span "6" at bounding box center [349, 317] width 24 height 24
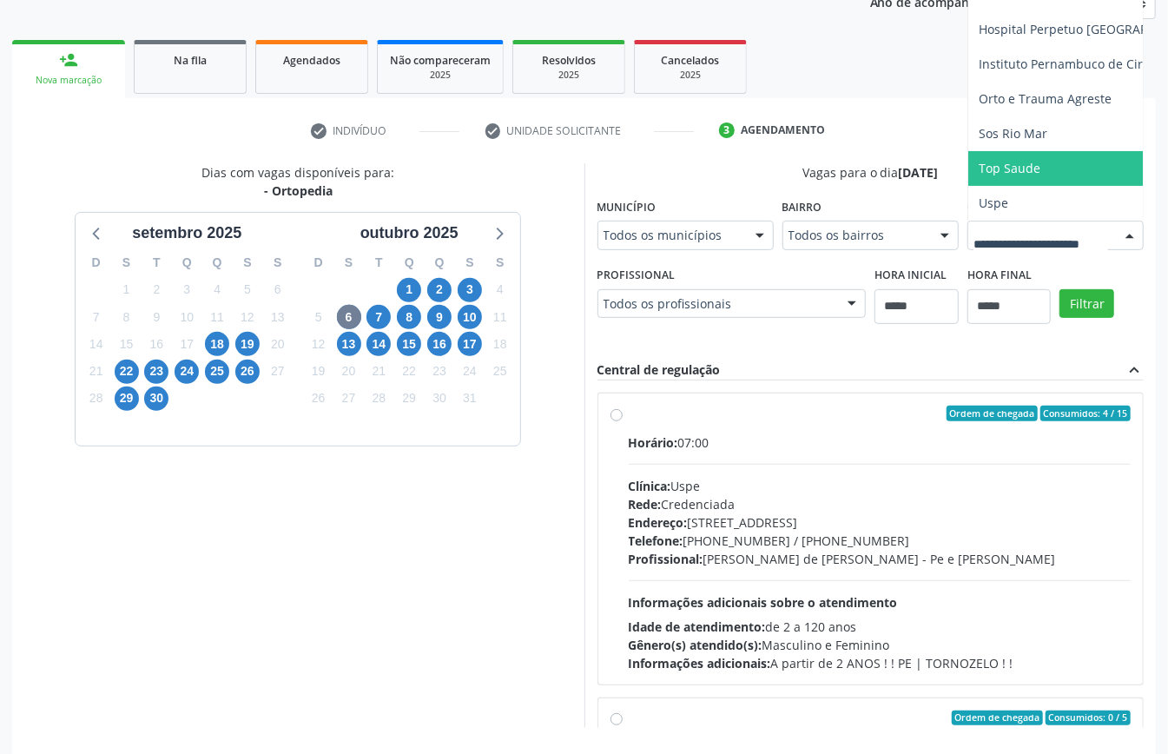
scroll to position [335, 0]
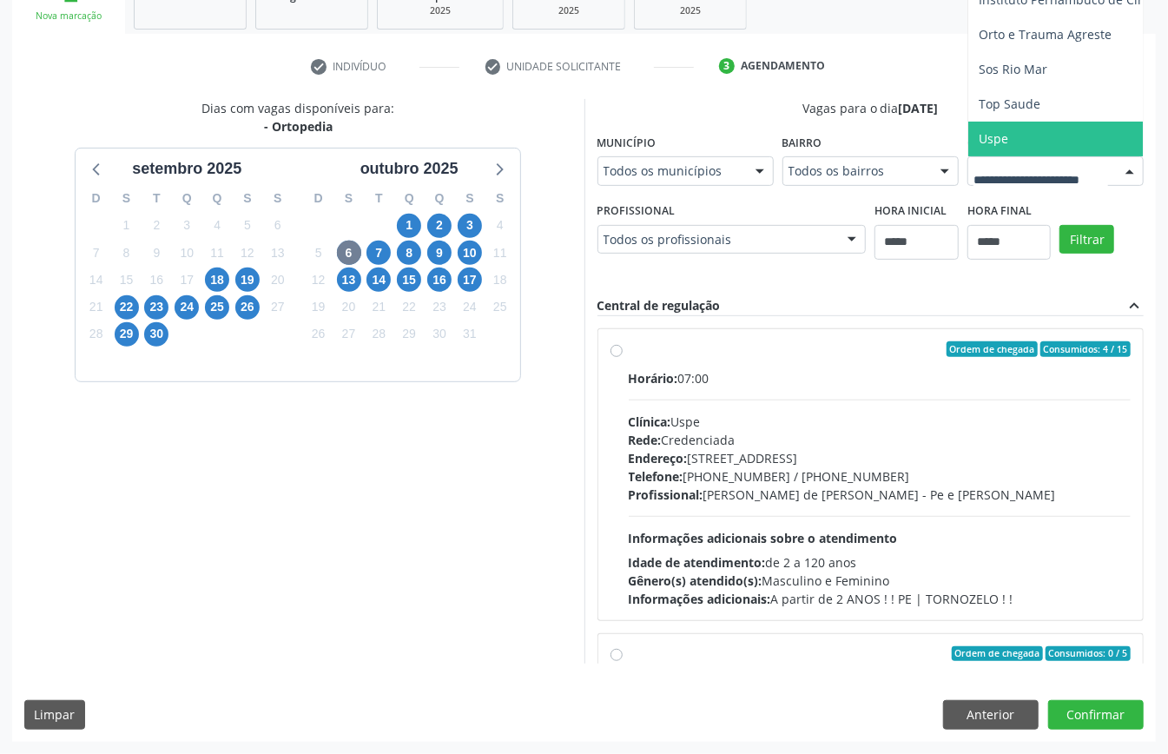
click at [969, 156] on span "Uspe" at bounding box center [1113, 139] width 288 height 35
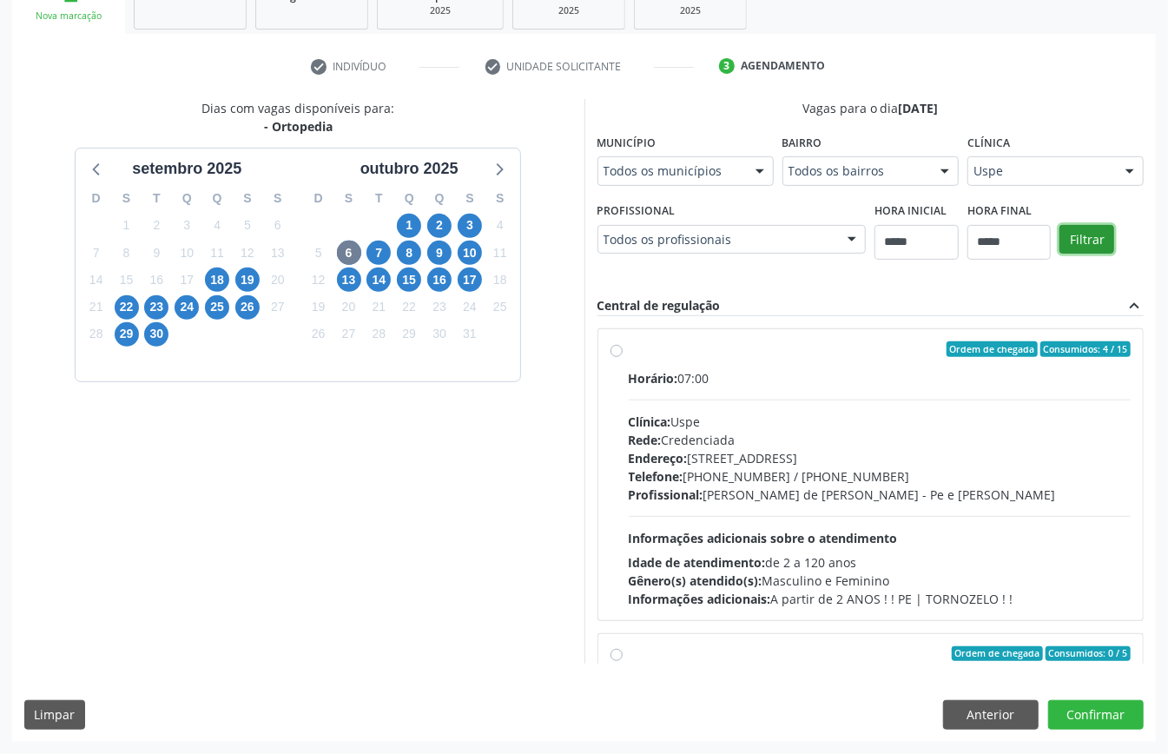
click at [1055, 278] on div "Filtrar" at bounding box center [1101, 238] width 93 height 80
click at [1060, 255] on button "Filtrar" at bounding box center [1087, 240] width 55 height 30
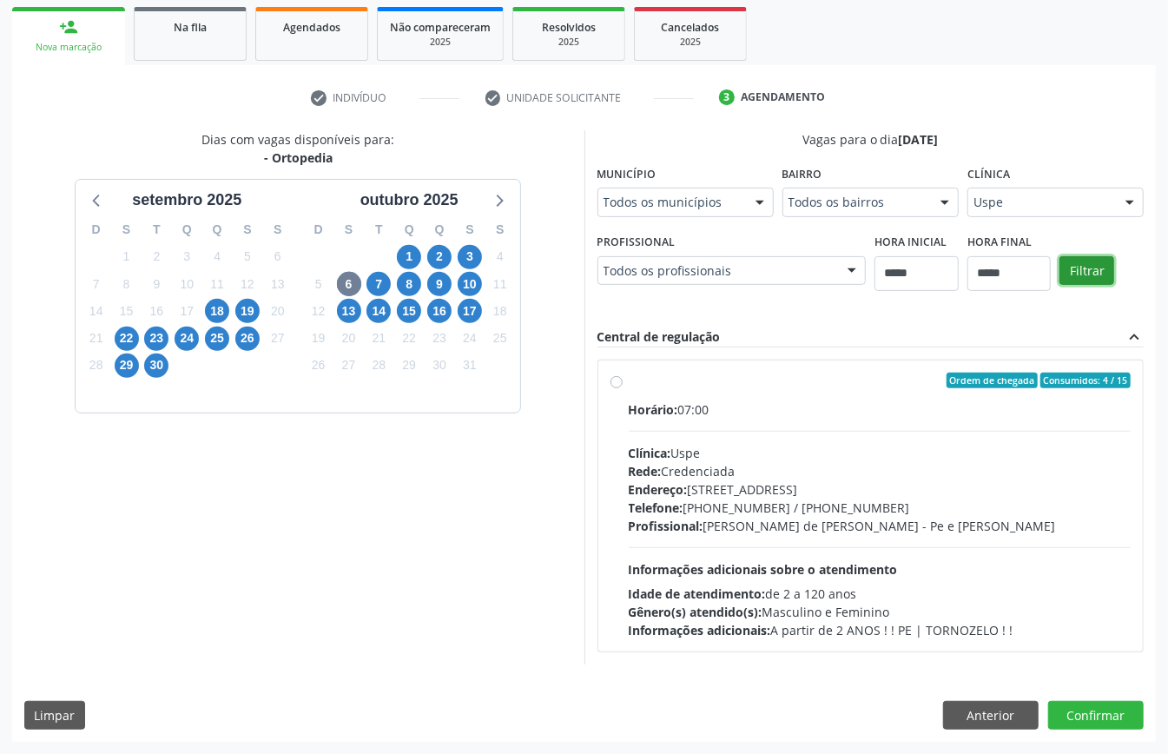
scroll to position [255, 0]
click at [387, 294] on div "7" at bounding box center [379, 284] width 24 height 27
click at [387, 282] on span "7" at bounding box center [379, 284] width 24 height 24
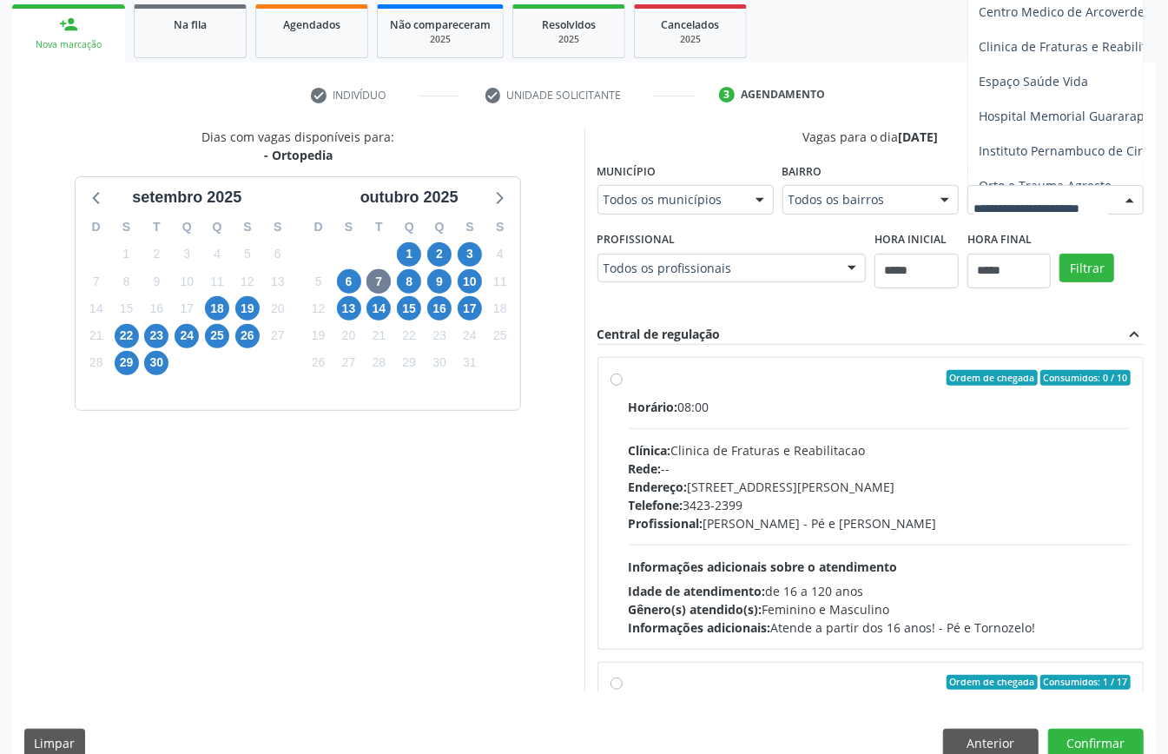
click at [968, 215] on div at bounding box center [1056, 200] width 176 height 30
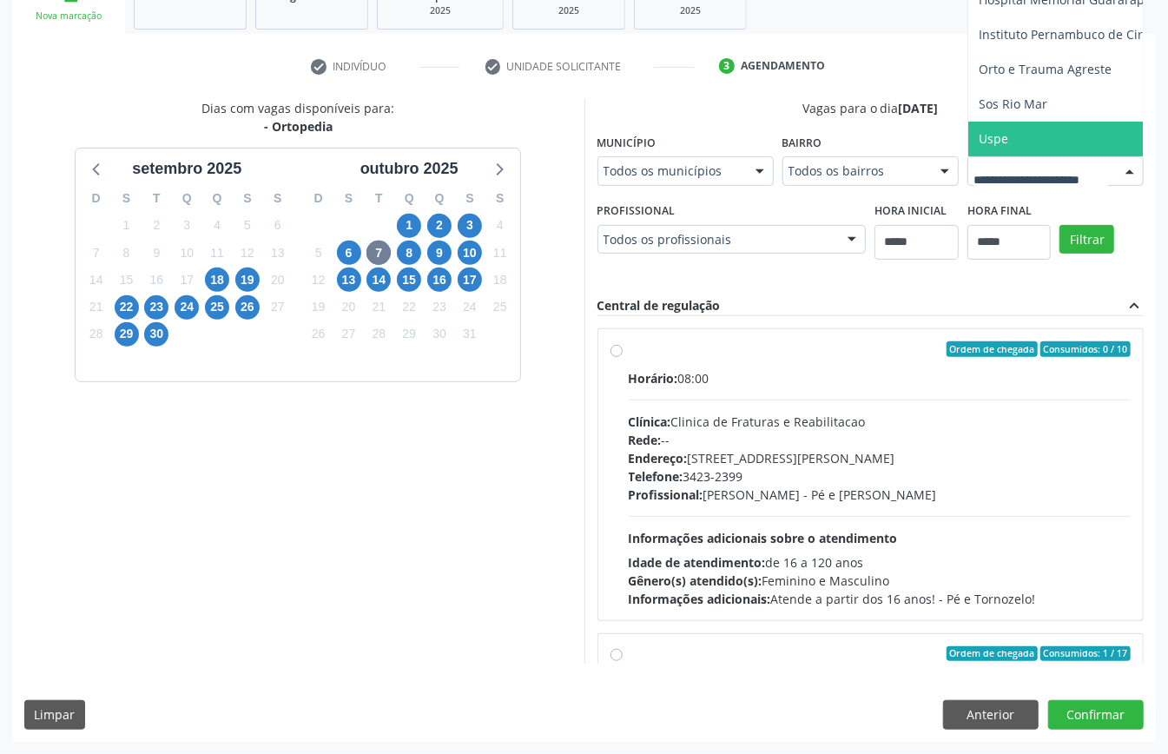
click at [969, 156] on span "Uspe" at bounding box center [1113, 139] width 288 height 35
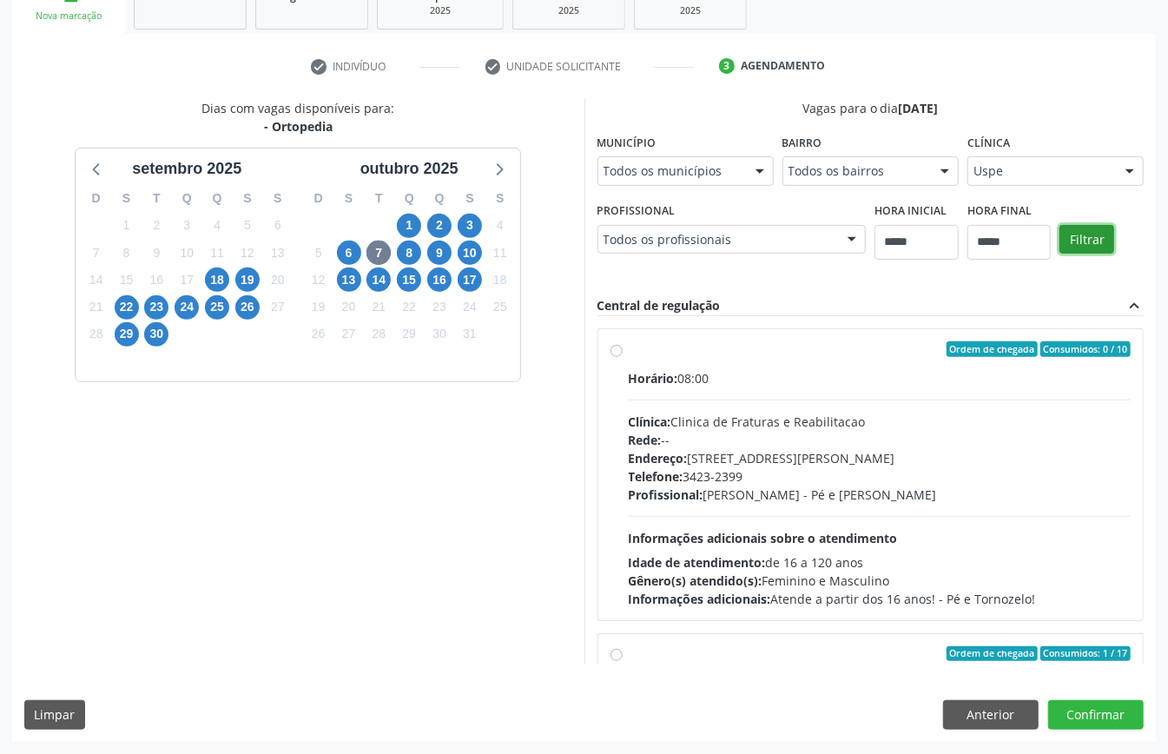
click at [1060, 255] on button "Filtrar" at bounding box center [1087, 240] width 55 height 30
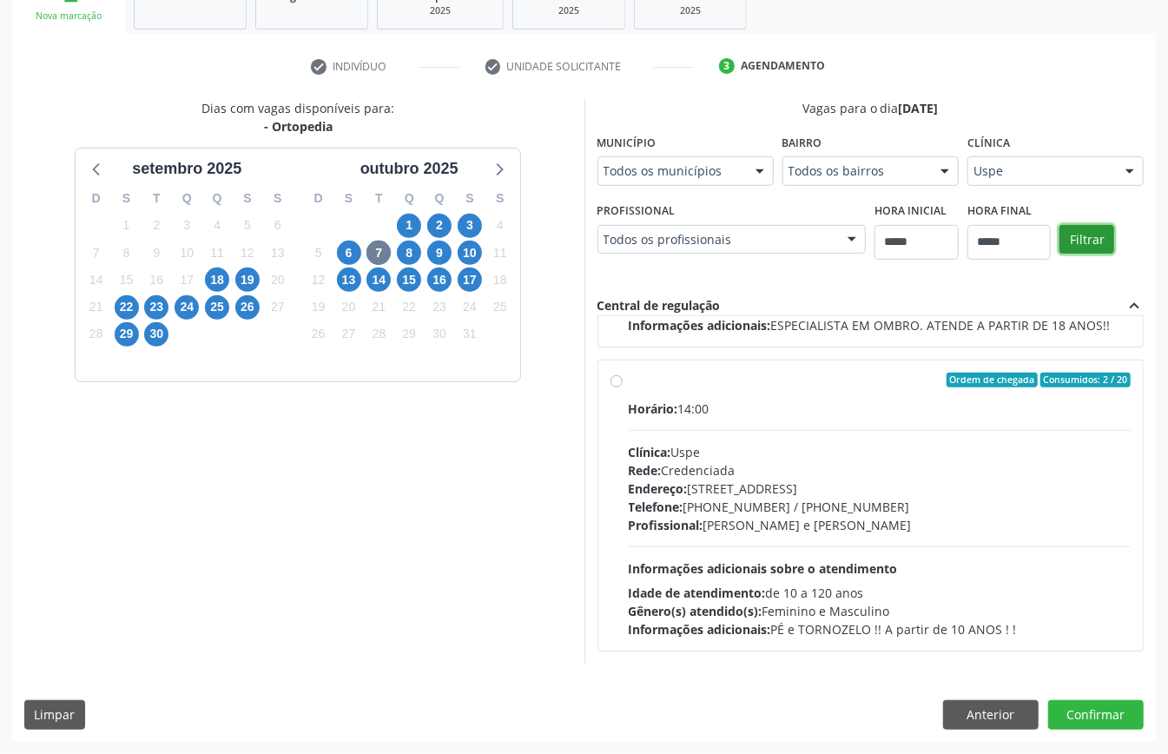
scroll to position [0, 0]
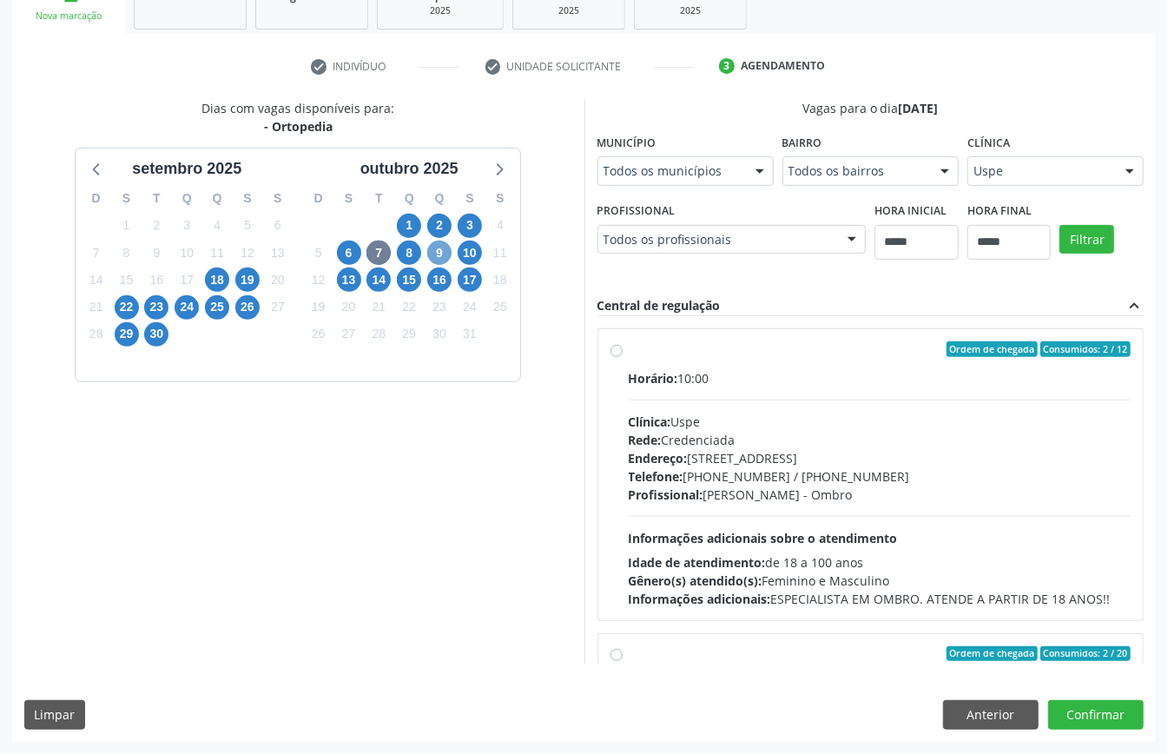
click at [445, 241] on span "9" at bounding box center [439, 253] width 24 height 24
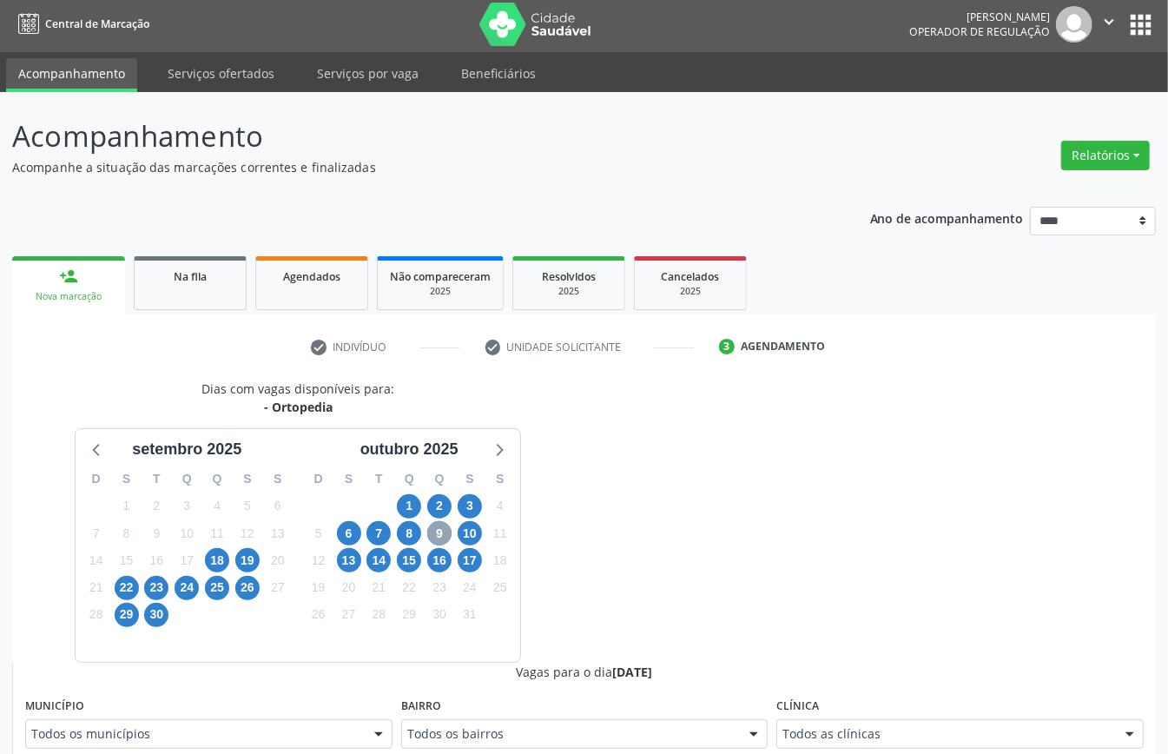
scroll to position [487, 0]
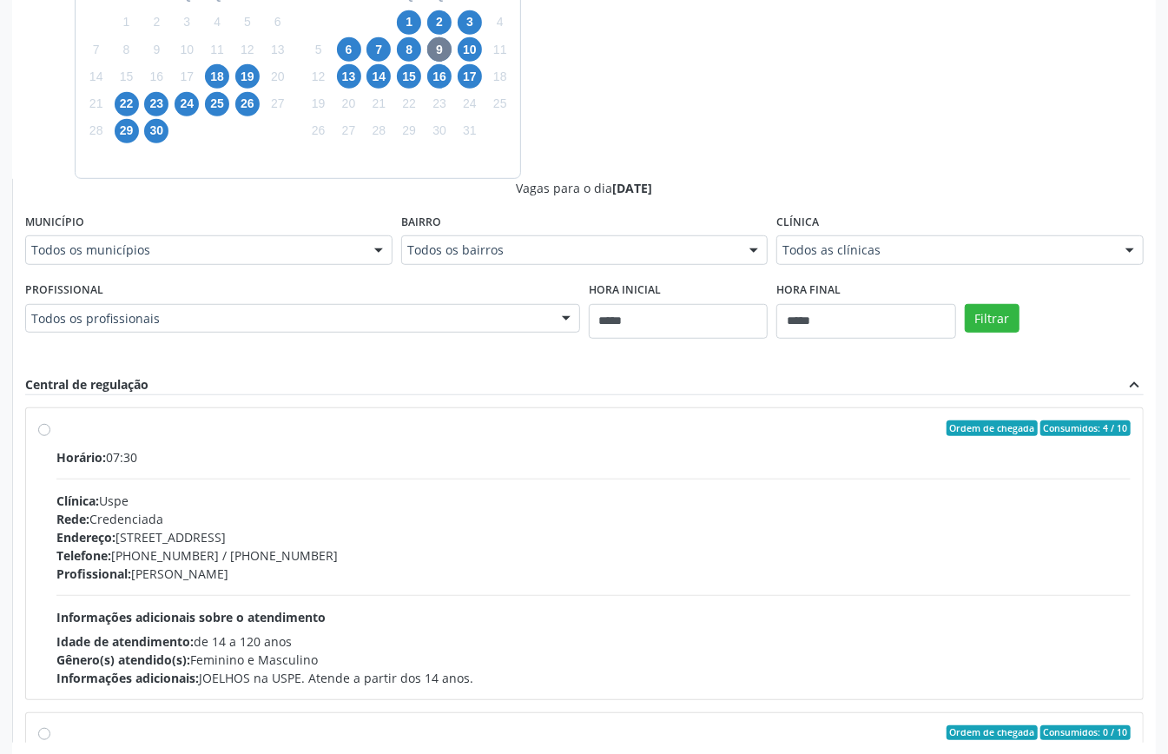
click at [886, 237] on div "Todos as clínicas" at bounding box center [960, 250] width 367 height 30
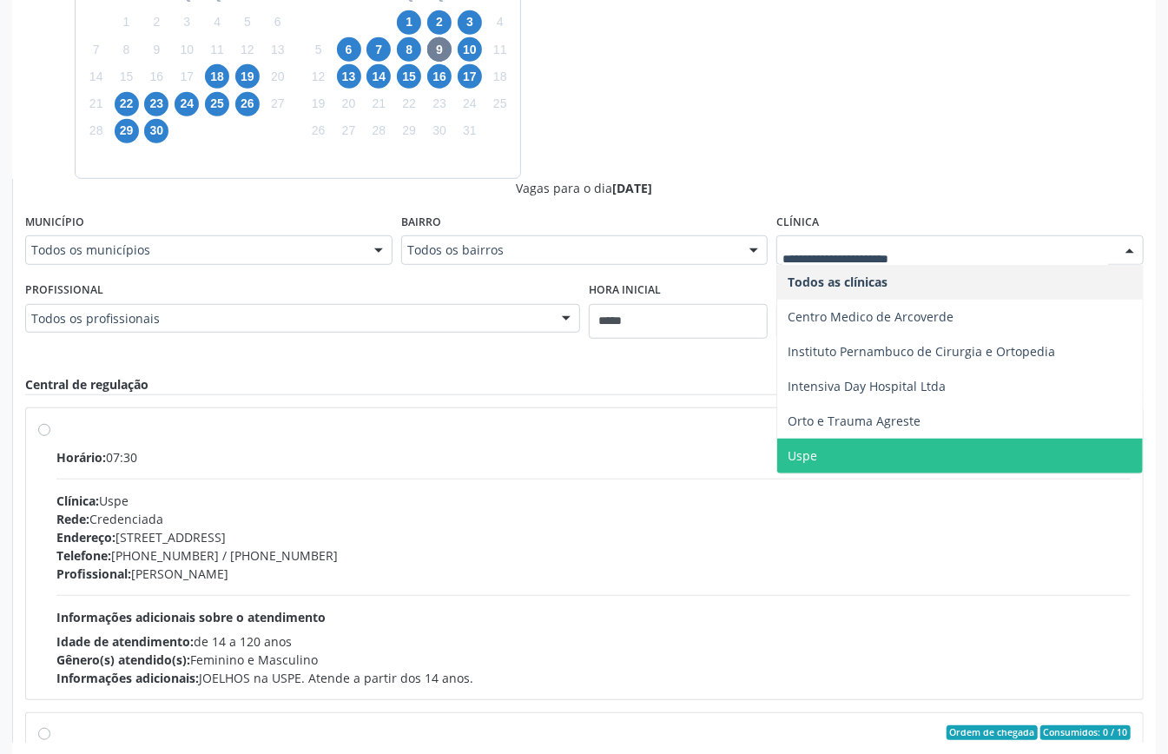
drag, startPoint x: 880, startPoint y: 446, endPoint x: 969, endPoint y: 375, distance: 113.8
click at [880, 439] on span "Uspe" at bounding box center [960, 456] width 366 height 35
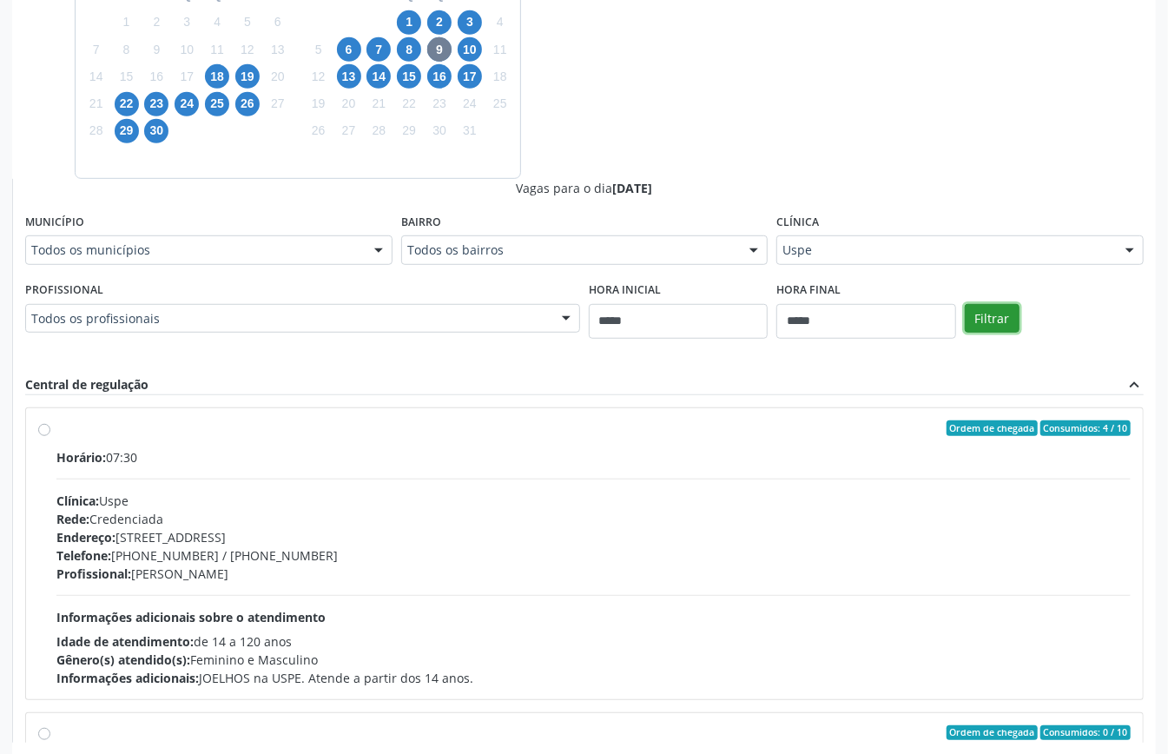
drag, startPoint x: 999, startPoint y: 321, endPoint x: 999, endPoint y: 309, distance: 12.2
click at [999, 318] on button "Filtrar" at bounding box center [992, 319] width 55 height 30
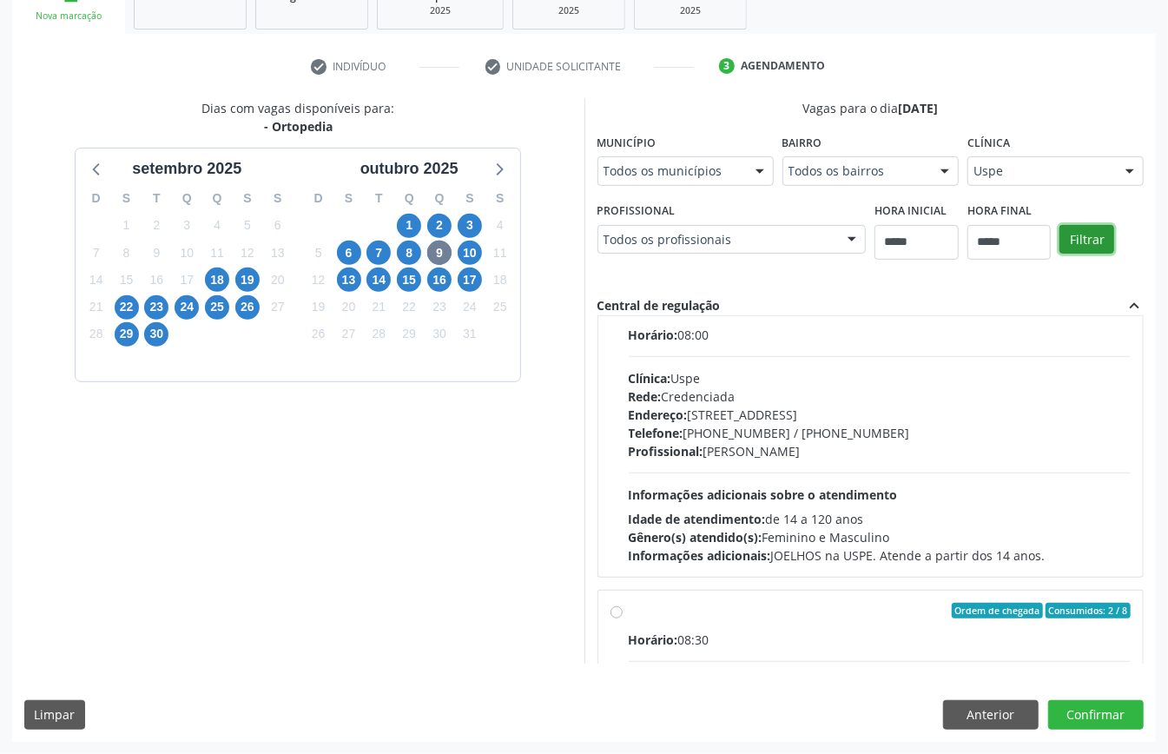
scroll to position [581, 0]
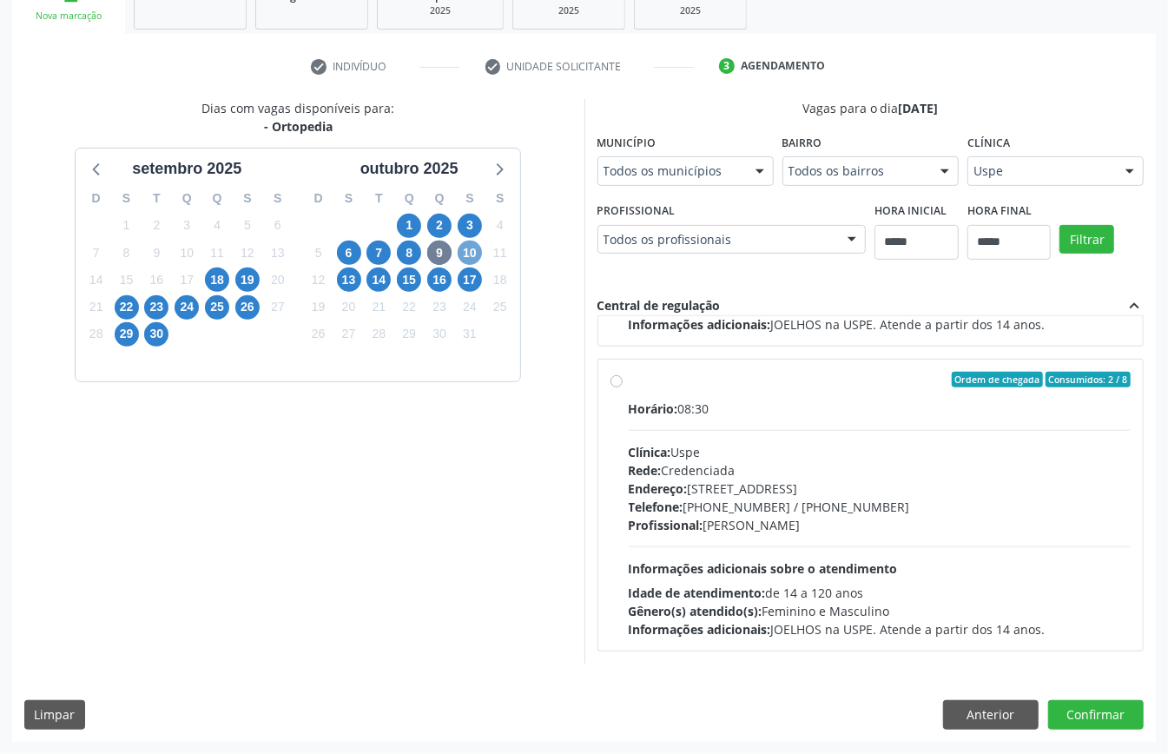
click at [471, 248] on span "10" at bounding box center [470, 253] width 24 height 24
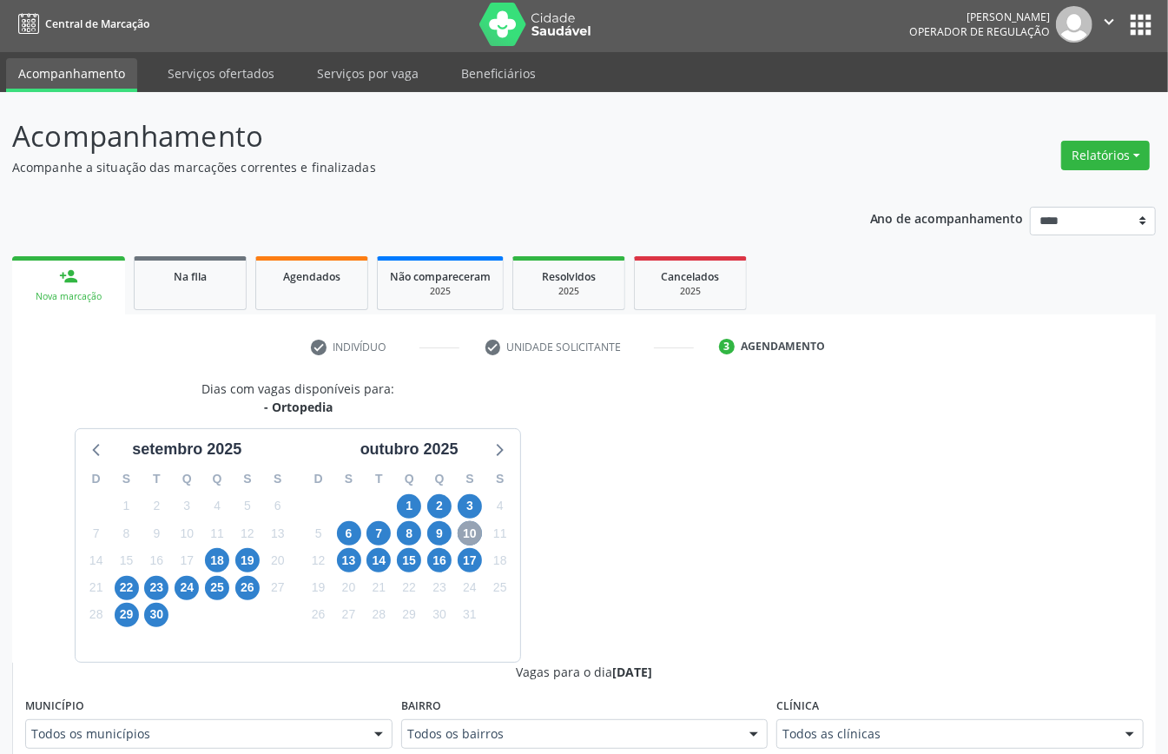
scroll to position [285, 0]
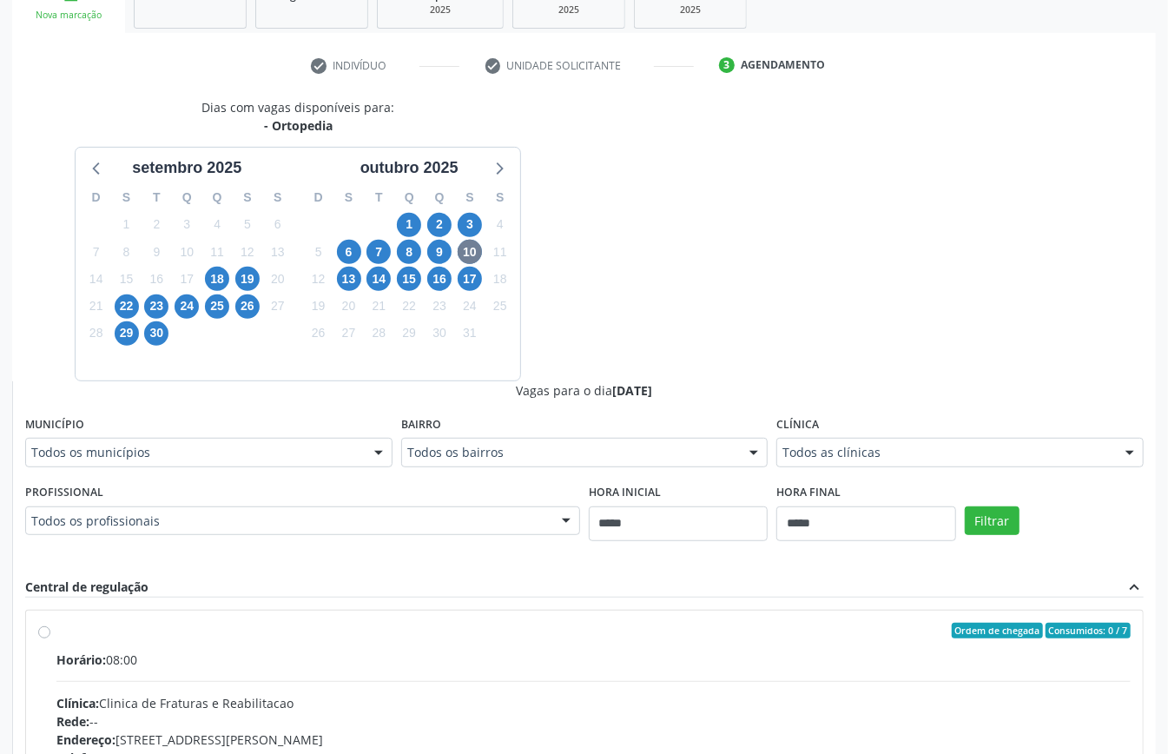
click at [817, 441] on div "Todos as clínicas" at bounding box center [960, 453] width 367 height 30
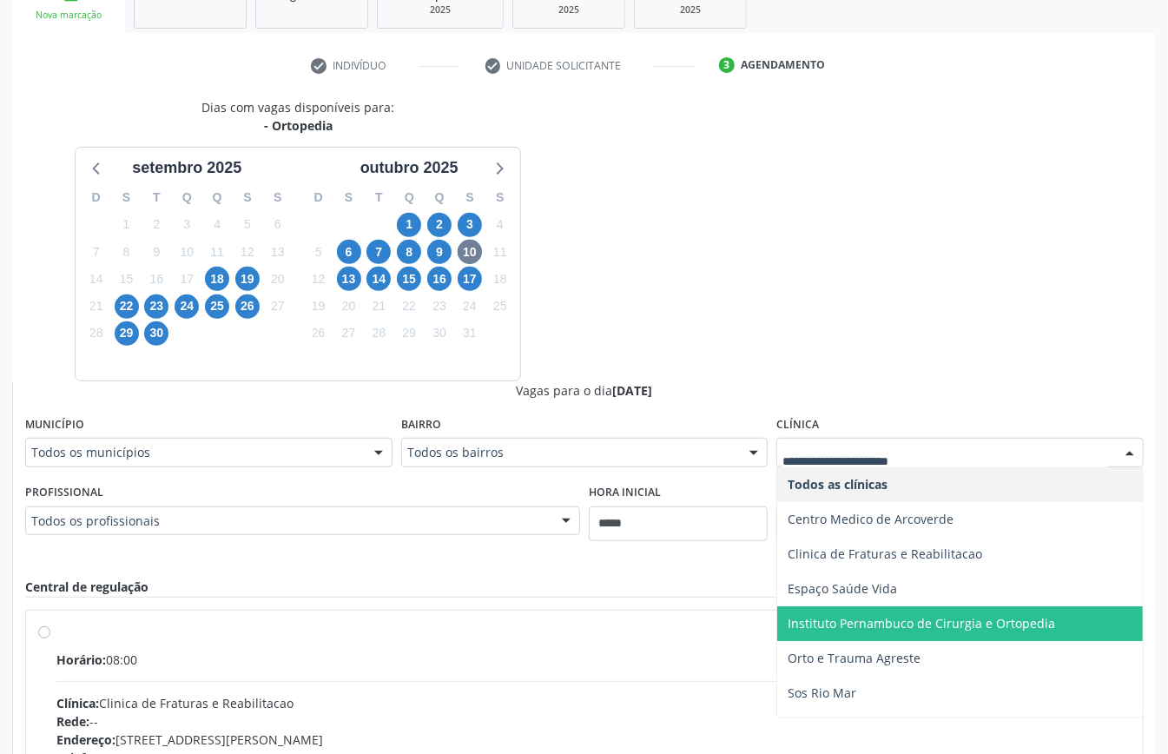
scroll to position [63, 0]
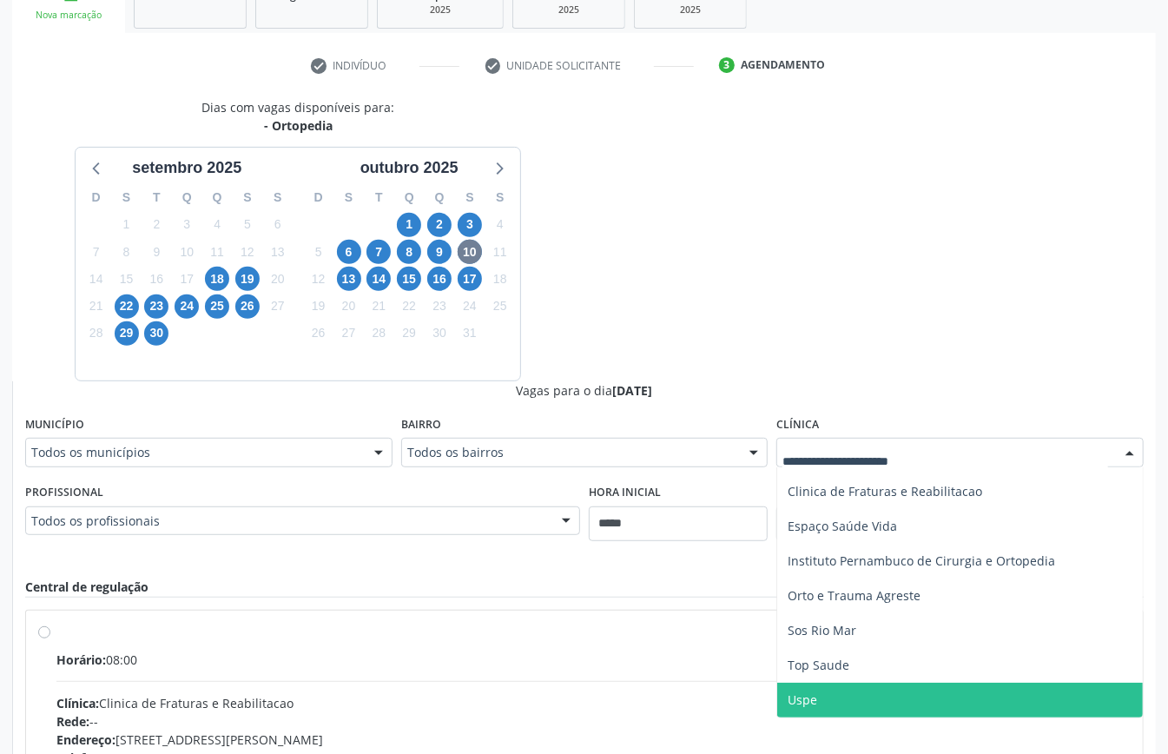
drag, startPoint x: 810, startPoint y: 697, endPoint x: 813, endPoint y: 682, distance: 15.0
click at [810, 695] on span "Uspe" at bounding box center [803, 699] width 30 height 17
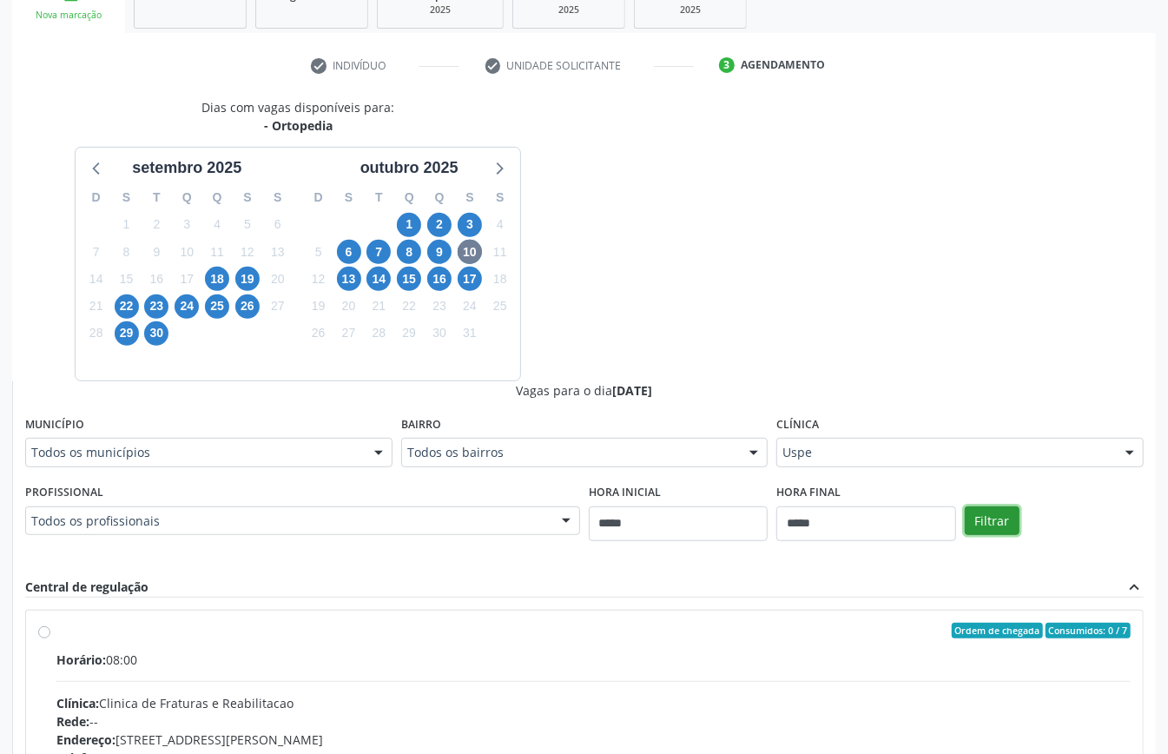
click at [997, 529] on button "Filtrar" at bounding box center [992, 521] width 55 height 30
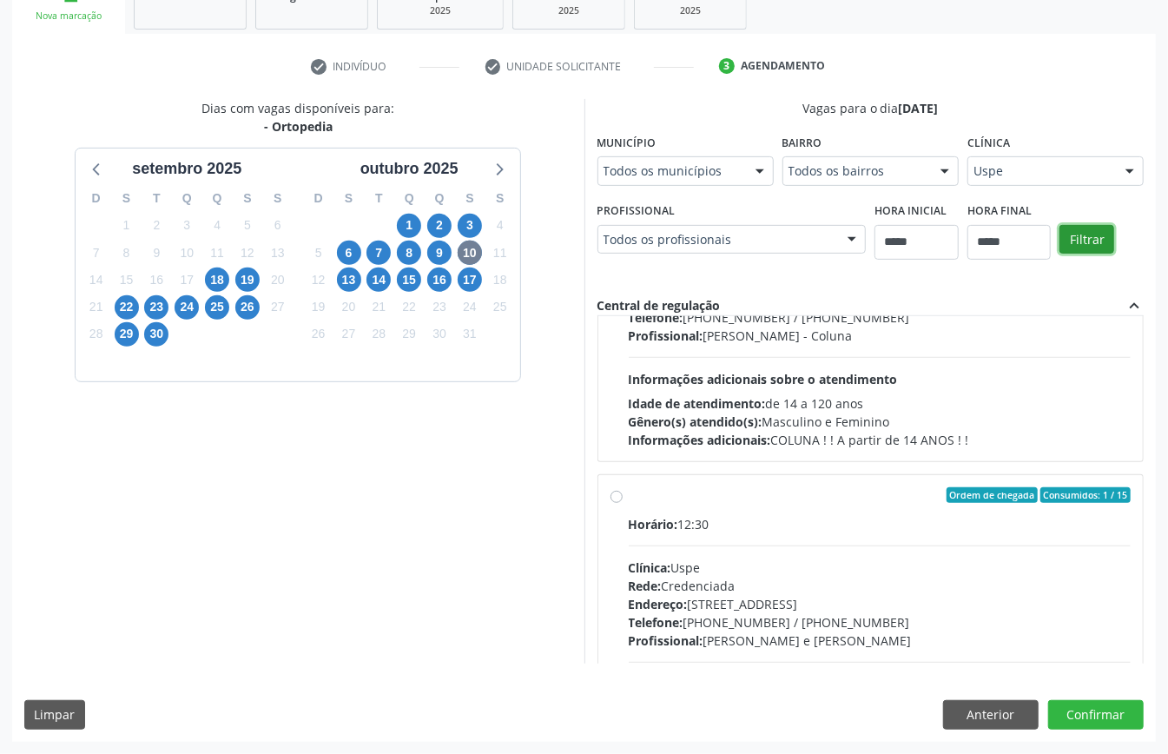
scroll to position [581, 0]
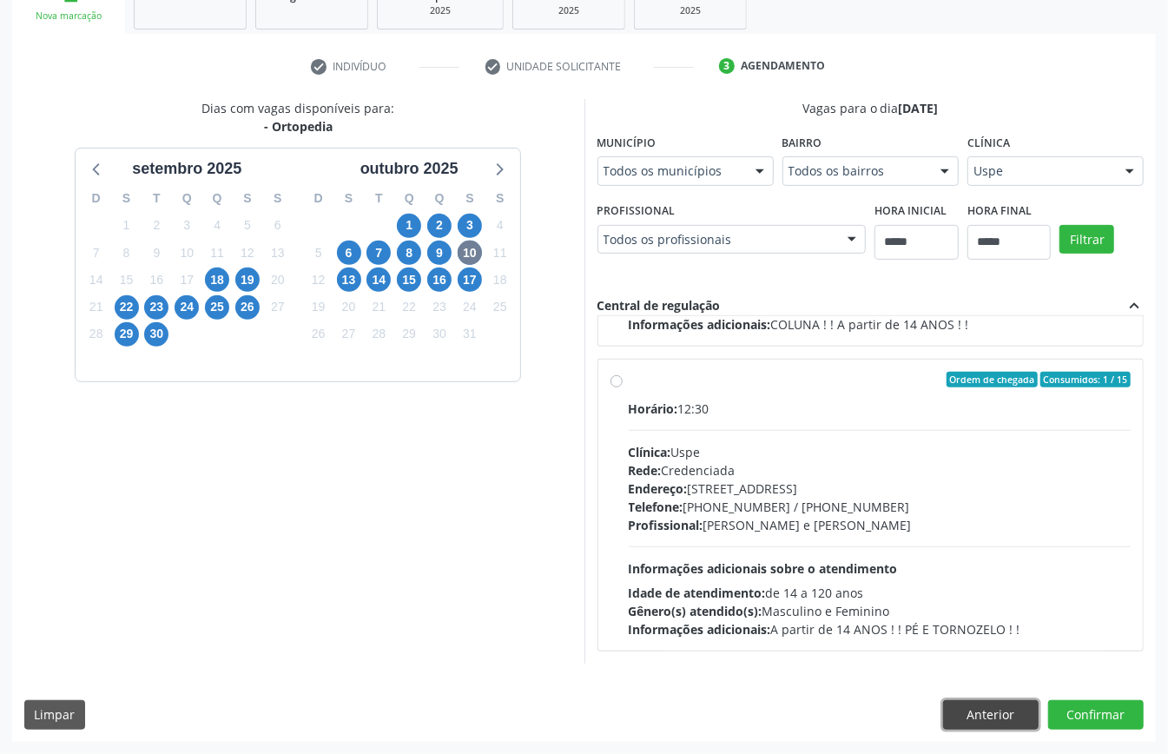
drag, startPoint x: 956, startPoint y: 699, endPoint x: 921, endPoint y: 664, distance: 49.8
click at [956, 698] on div "Dias com vagas disponíveis para: - Ortopedia [DATE] D S T Q Q S S 31 1 2 3 4 5 …" at bounding box center [584, 420] width 1144 height 642
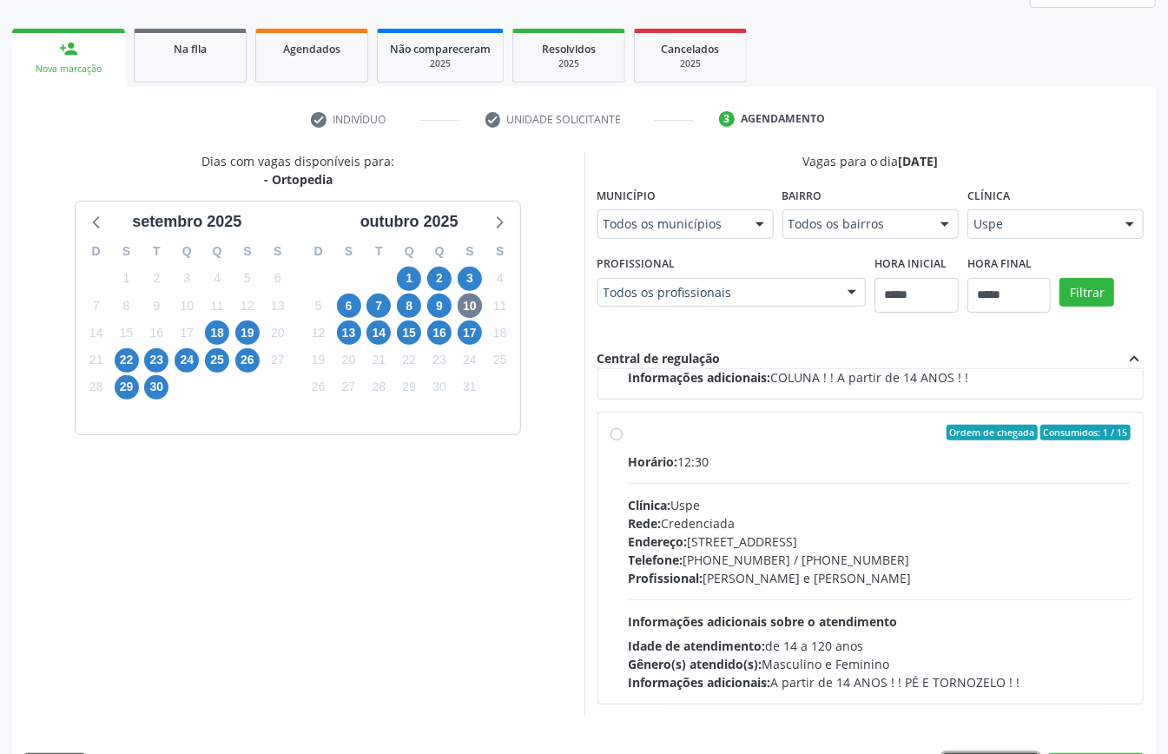
scroll to position [285, 0]
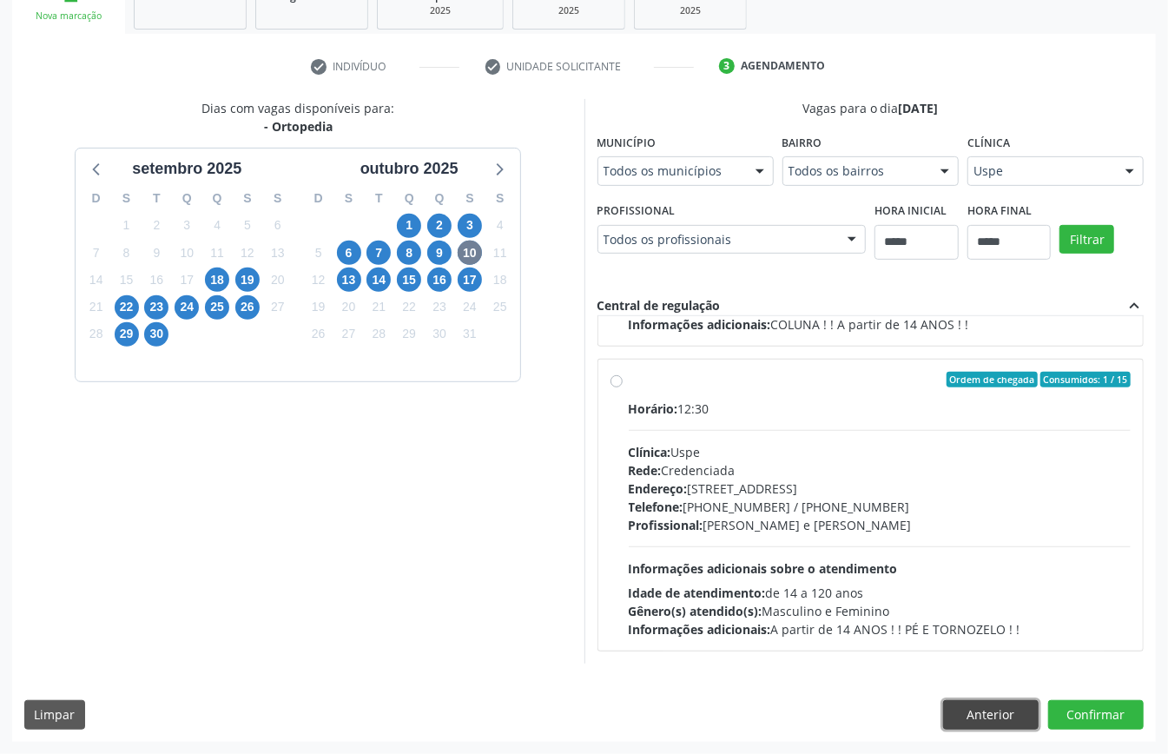
click at [981, 720] on button "Anterior" at bounding box center [991, 715] width 96 height 30
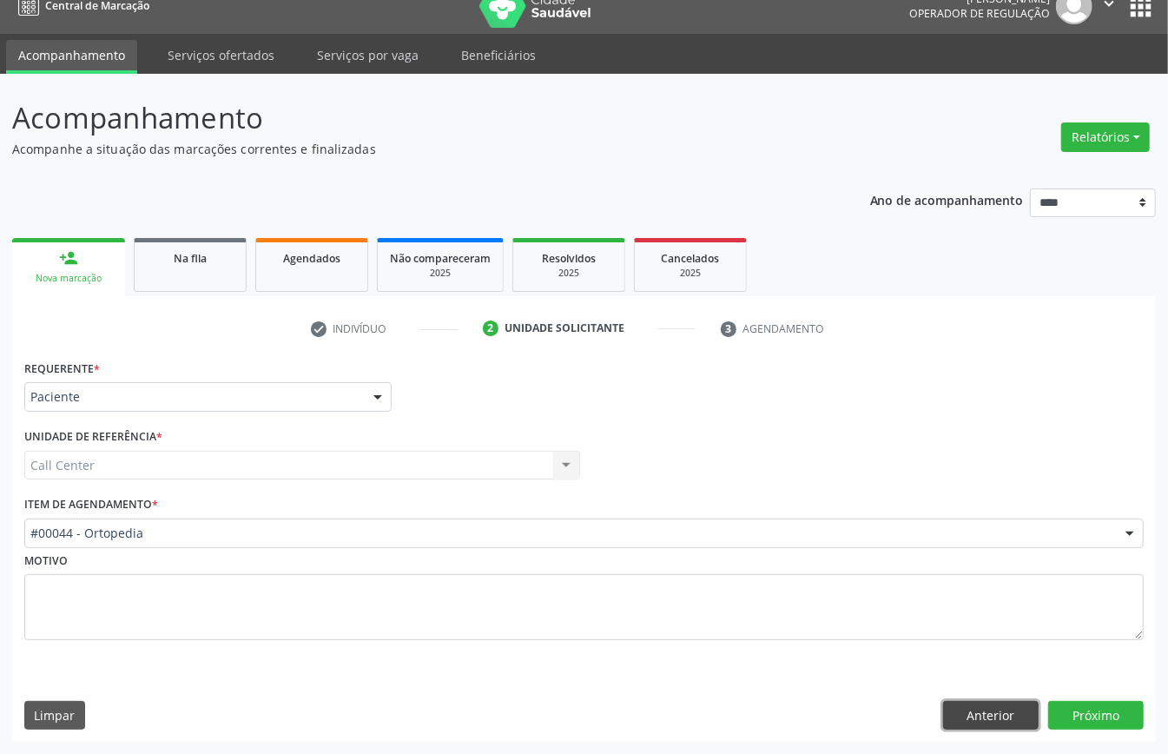
click at [1002, 714] on button "Anterior" at bounding box center [991, 716] width 96 height 30
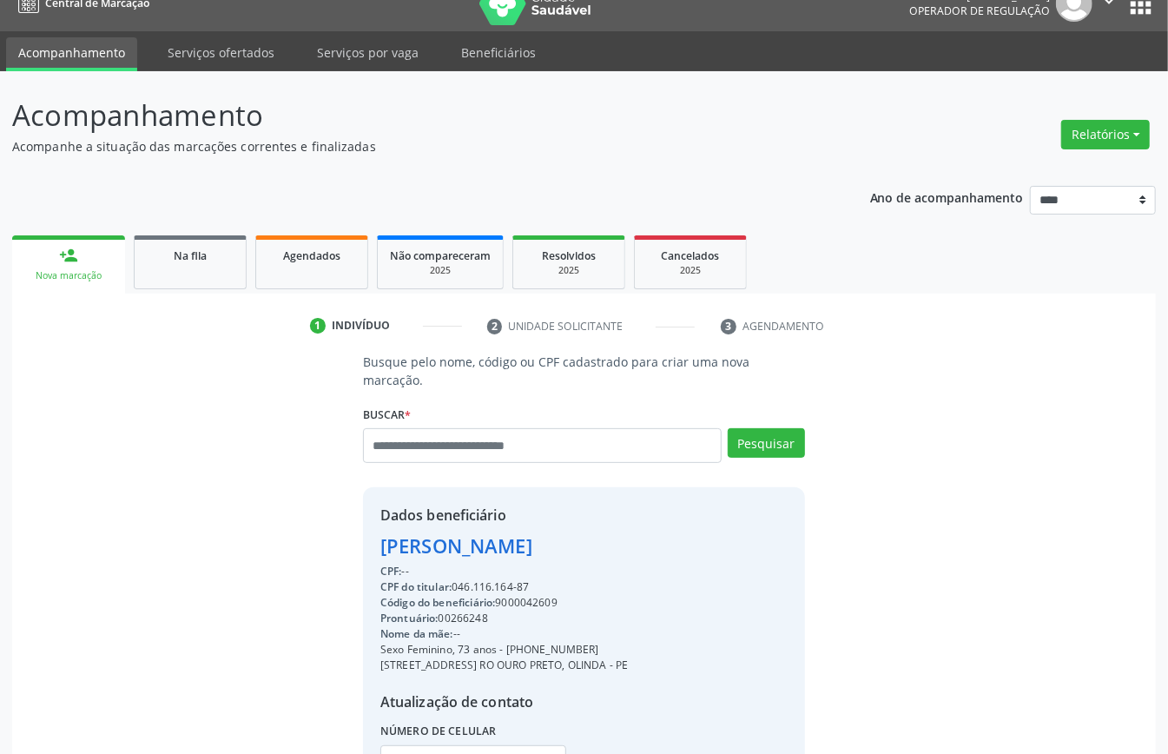
scroll to position [182, 0]
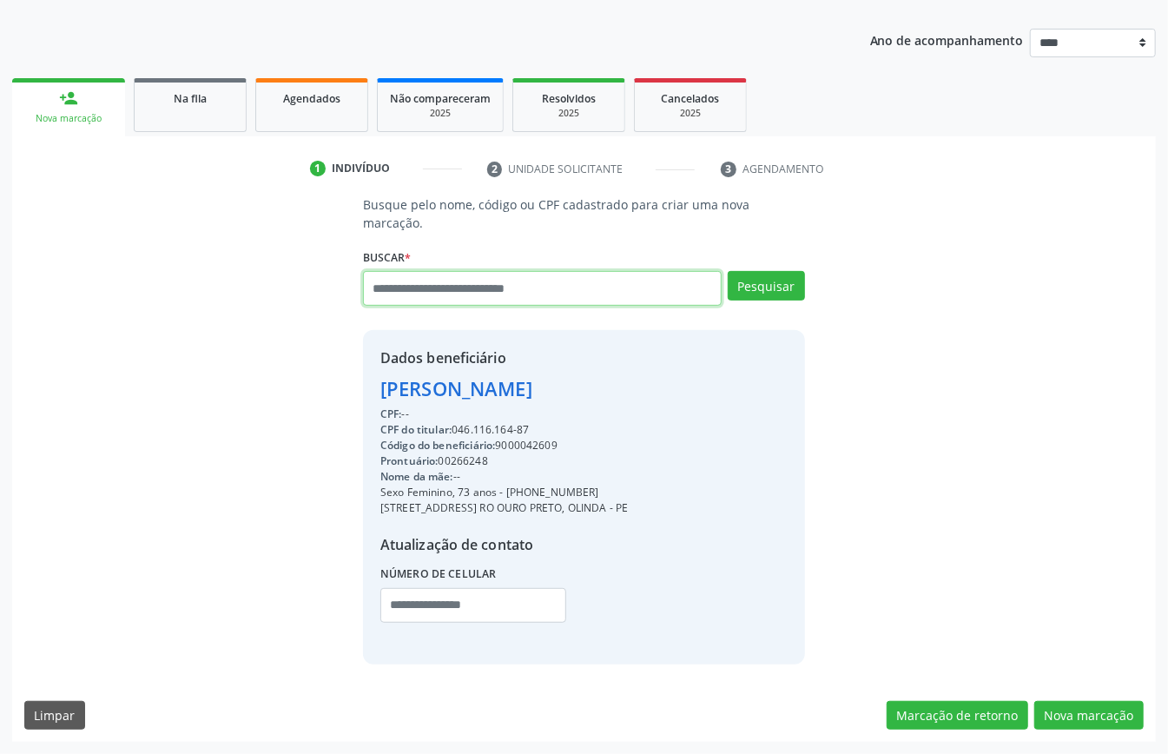
click at [533, 283] on input "text" at bounding box center [542, 288] width 359 height 35
type input "**********"
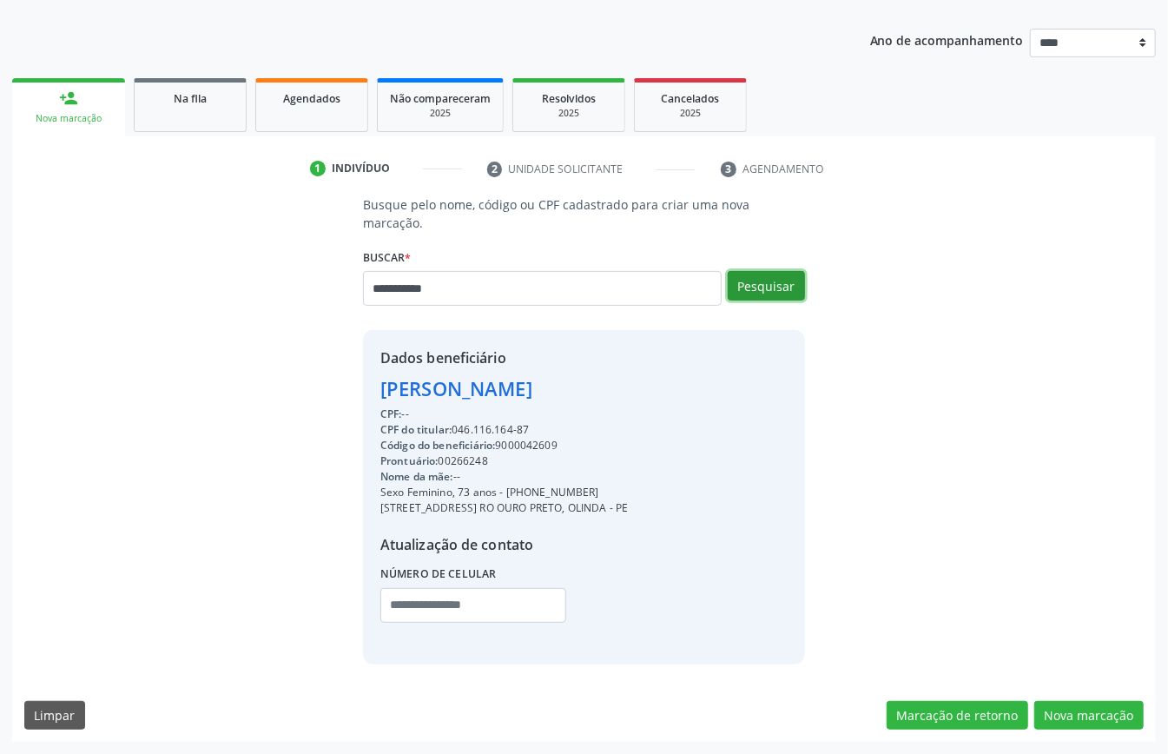
click at [768, 285] on button "Pesquisar" at bounding box center [766, 286] width 77 height 30
type input "**********"
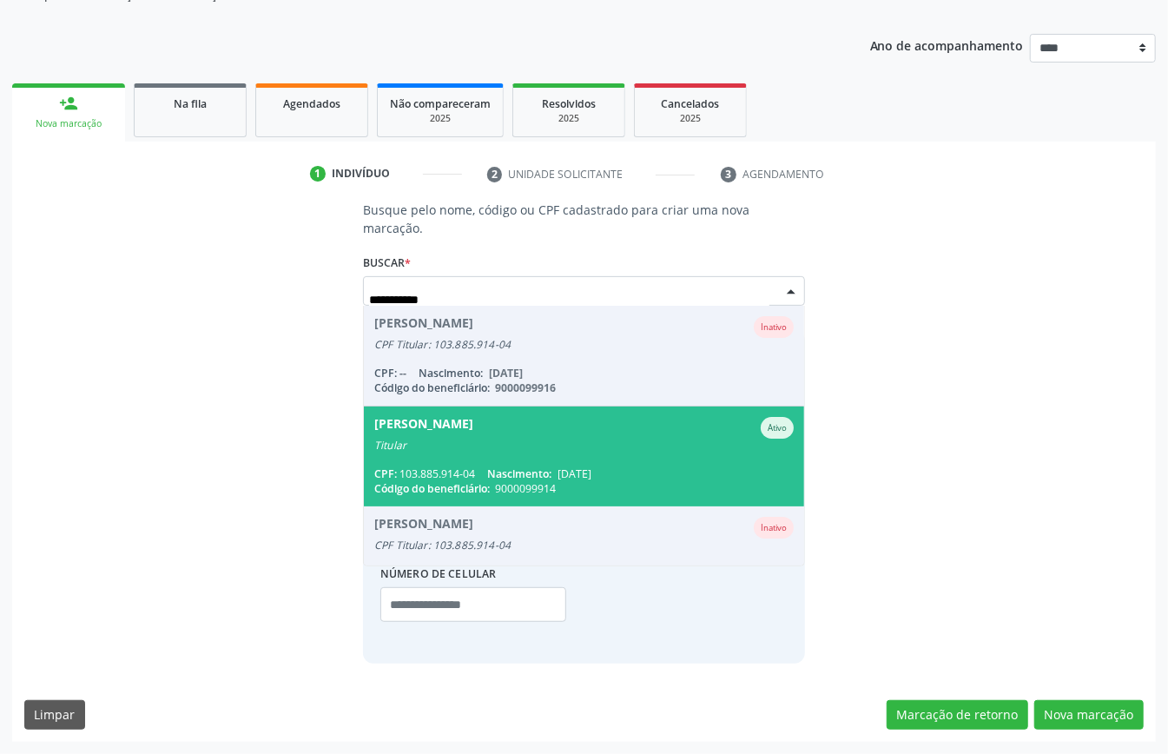
scroll to position [177, 0]
click at [501, 439] on div "Titular" at bounding box center [584, 446] width 420 height 14
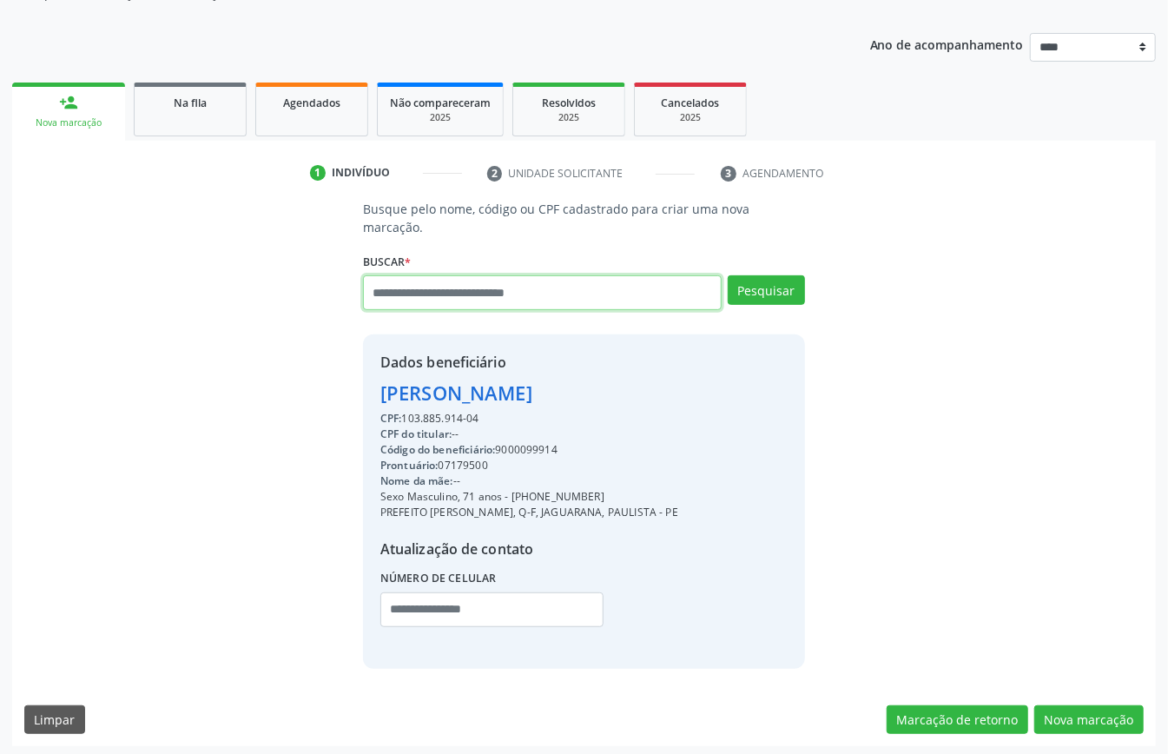
click at [585, 281] on input "text" at bounding box center [542, 292] width 359 height 35
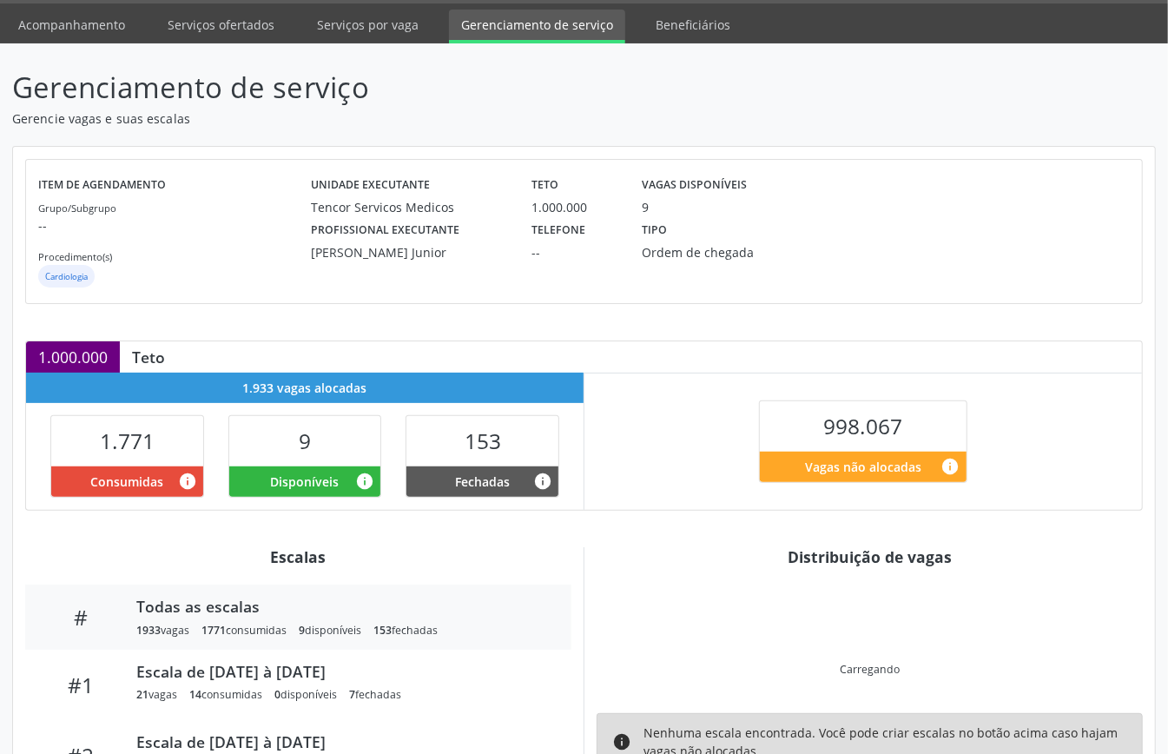
scroll to position [168, 0]
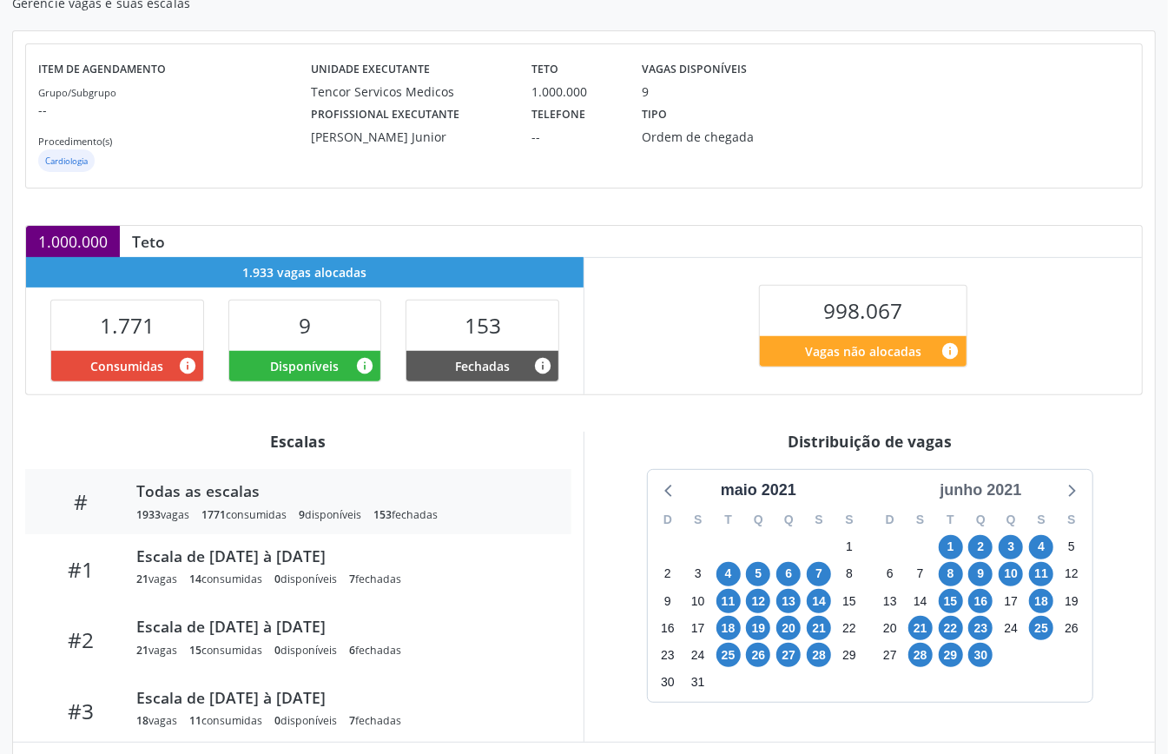
click at [983, 499] on div "junho 2021" at bounding box center [981, 490] width 96 height 23
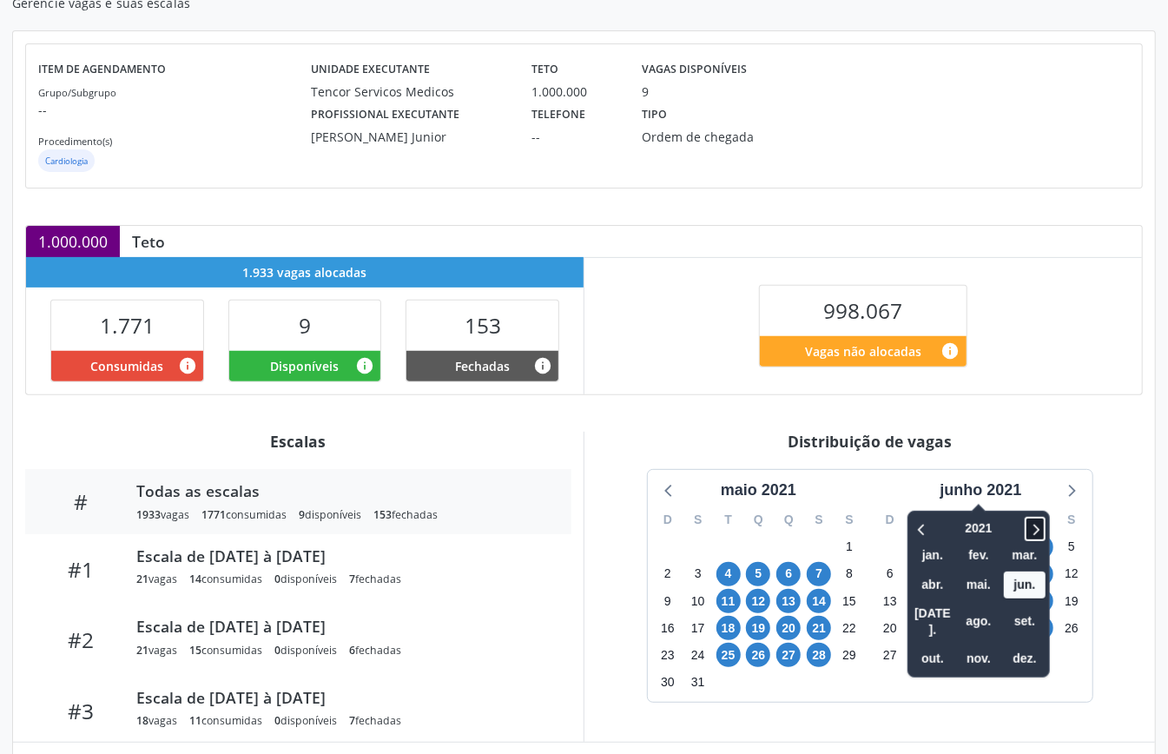
click at [1027, 533] on icon at bounding box center [1035, 529] width 17 height 21
click at [1029, 608] on span "set." at bounding box center [1025, 621] width 42 height 27
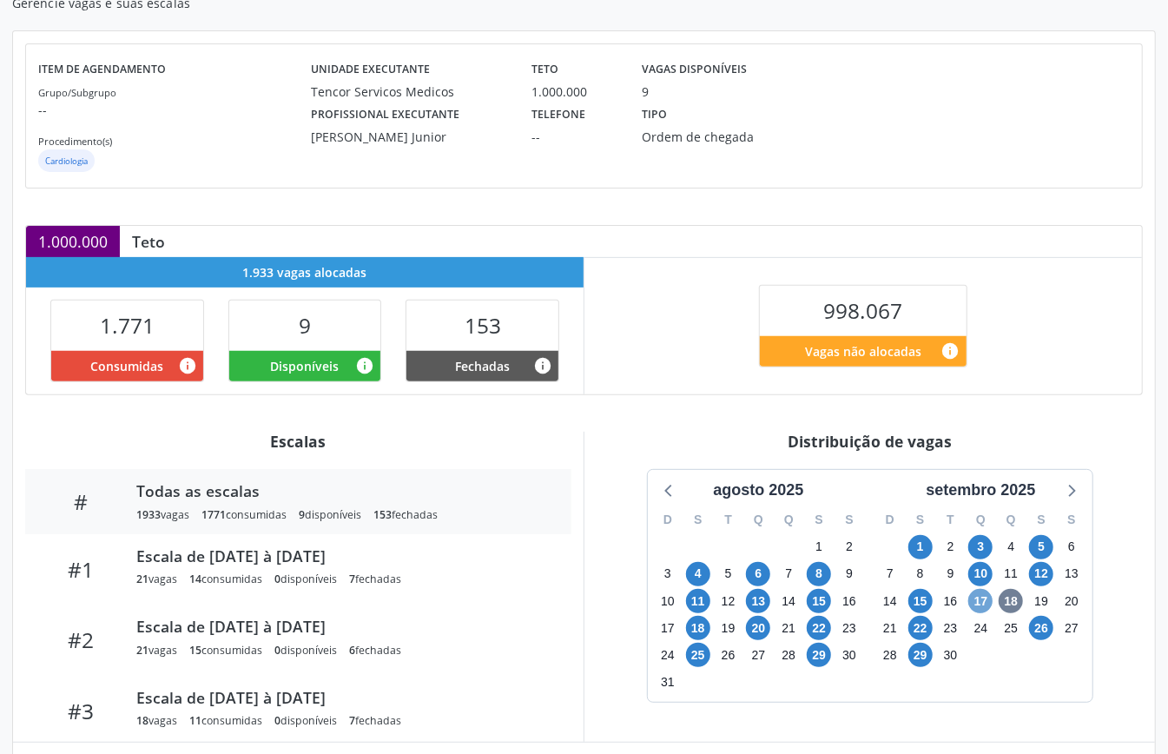
click at [983, 606] on span "17" at bounding box center [981, 601] width 24 height 24
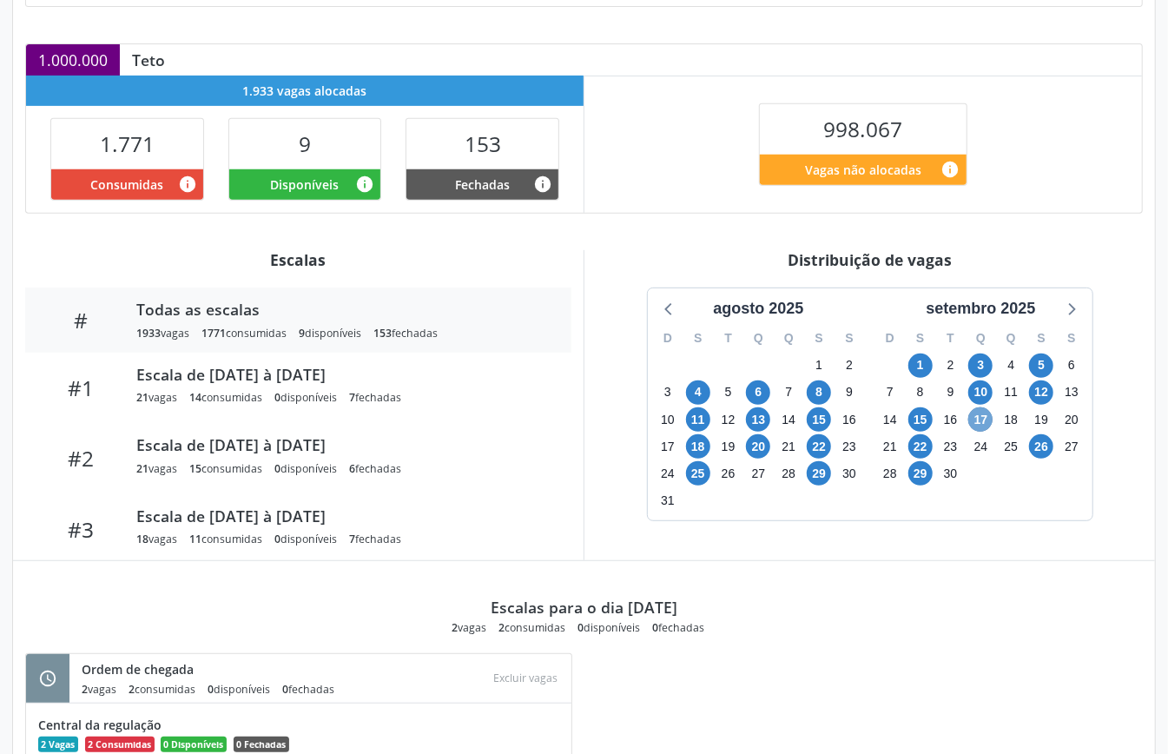
scroll to position [474, 0]
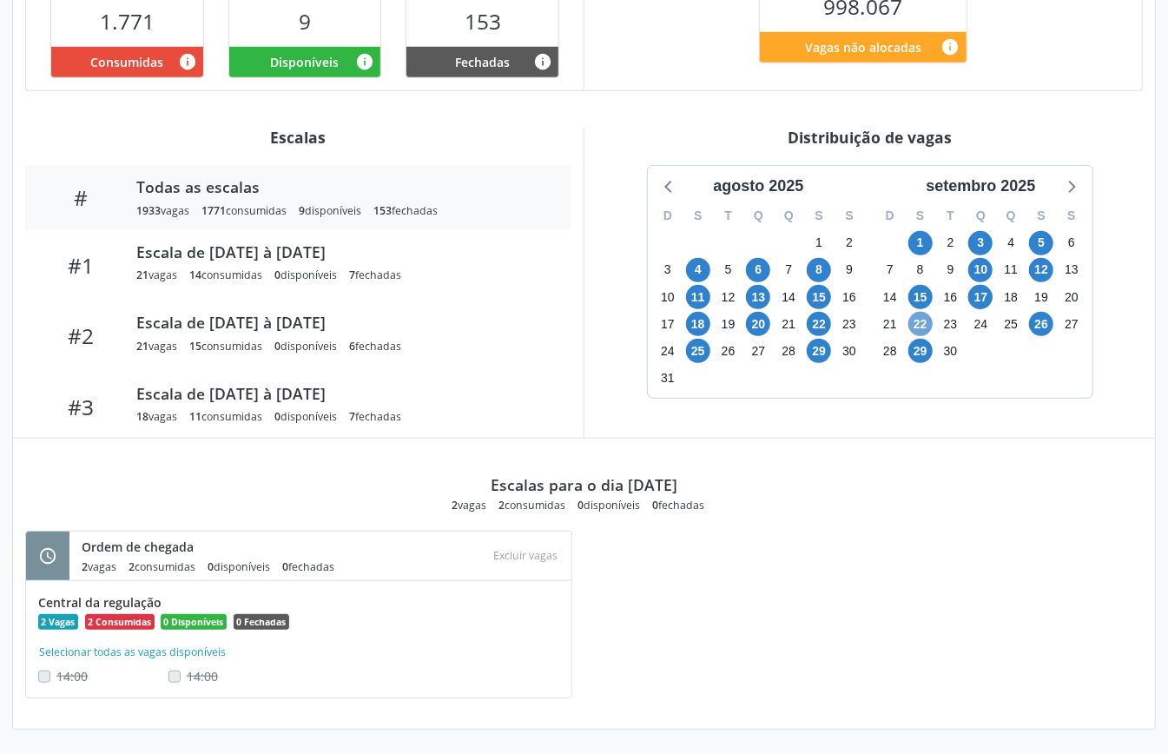
click at [912, 327] on span "22" at bounding box center [921, 324] width 24 height 24
click at [914, 361] on span "29" at bounding box center [921, 351] width 24 height 24
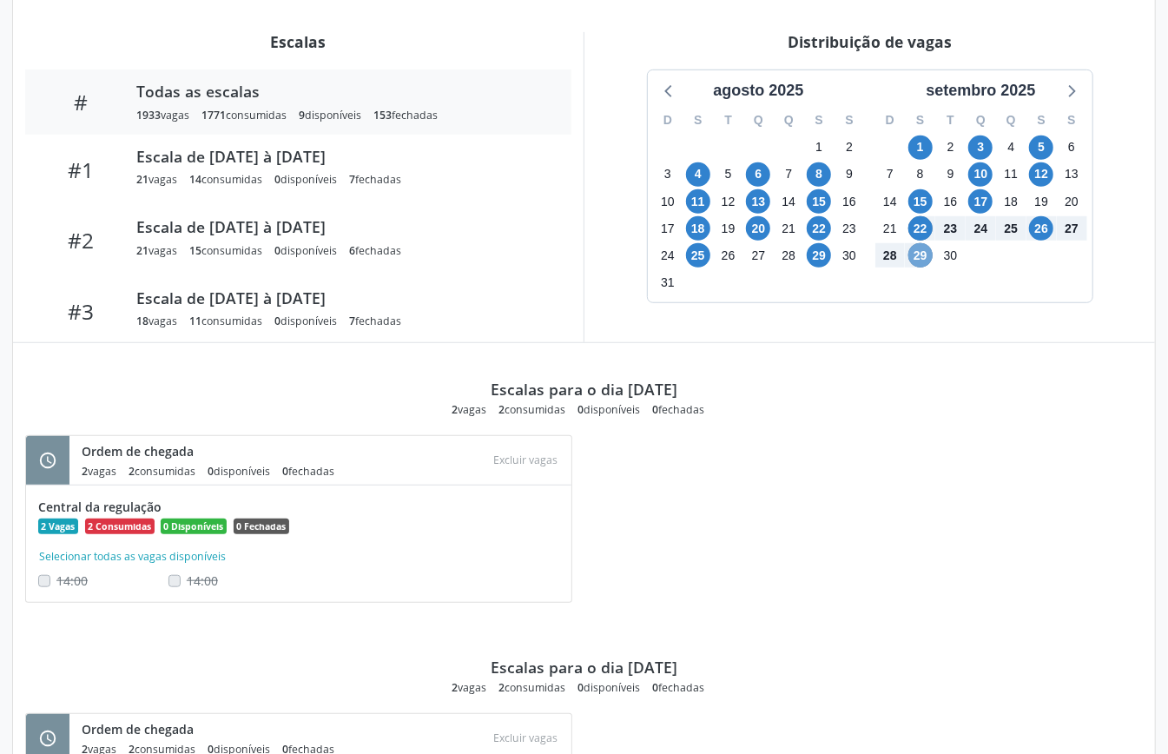
scroll to position [335, 0]
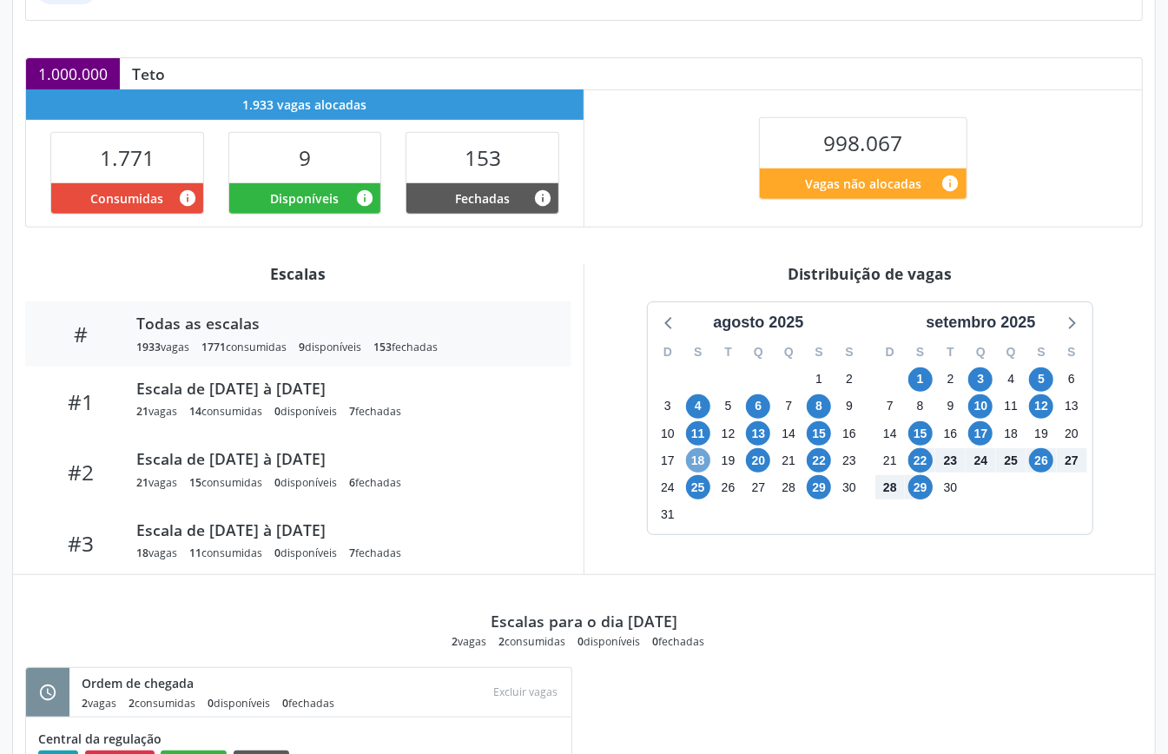
click at [695, 460] on span "18" at bounding box center [698, 460] width 24 height 24
click at [824, 493] on span "29" at bounding box center [819, 487] width 24 height 24
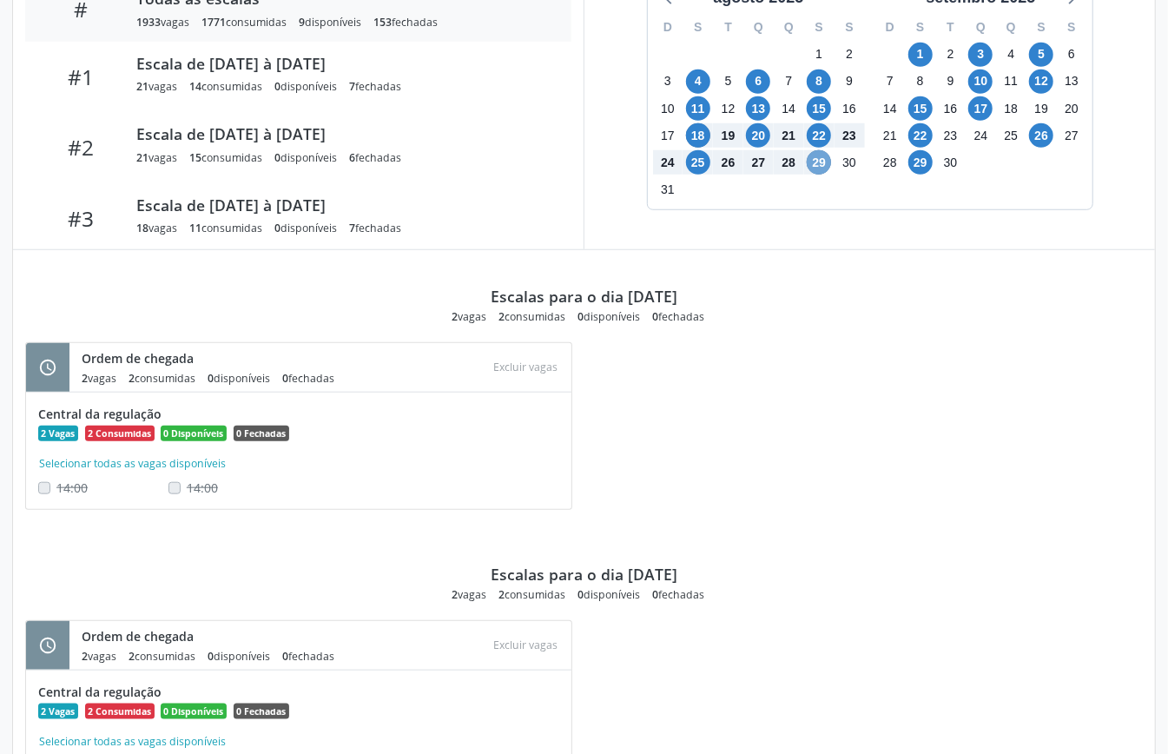
scroll to position [196, 0]
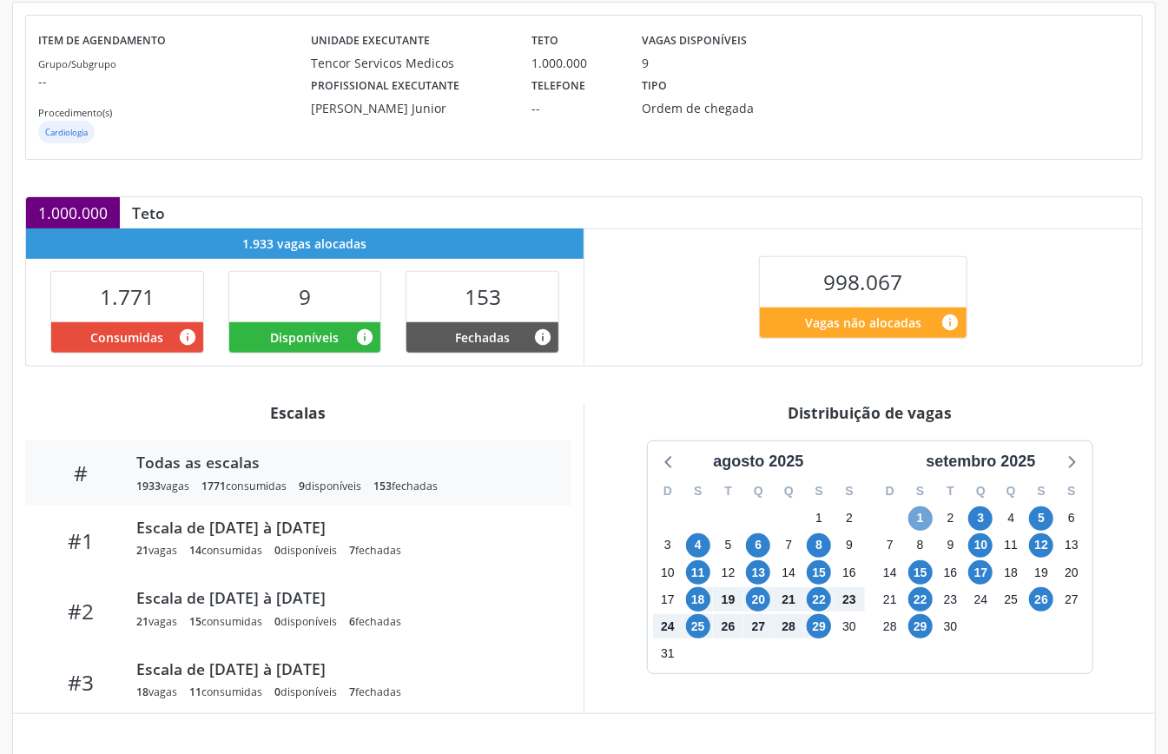
click at [928, 513] on span "1" at bounding box center [921, 518] width 24 height 24
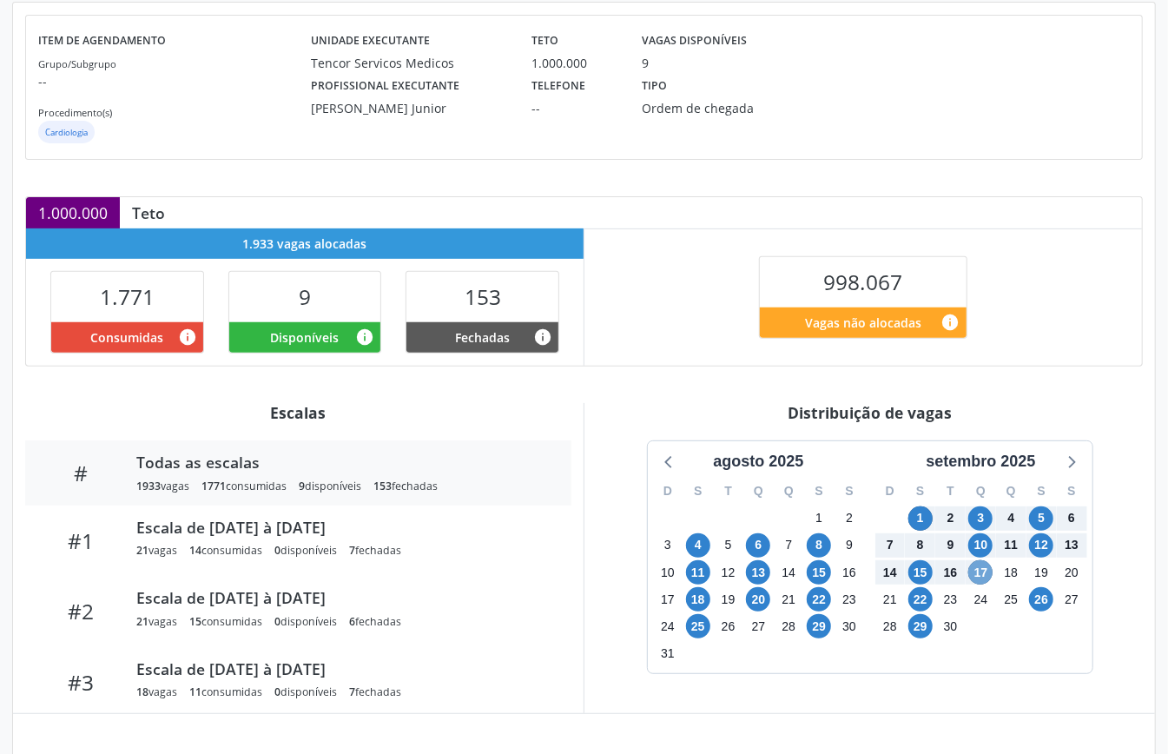
click at [990, 573] on span "17" at bounding box center [981, 572] width 24 height 24
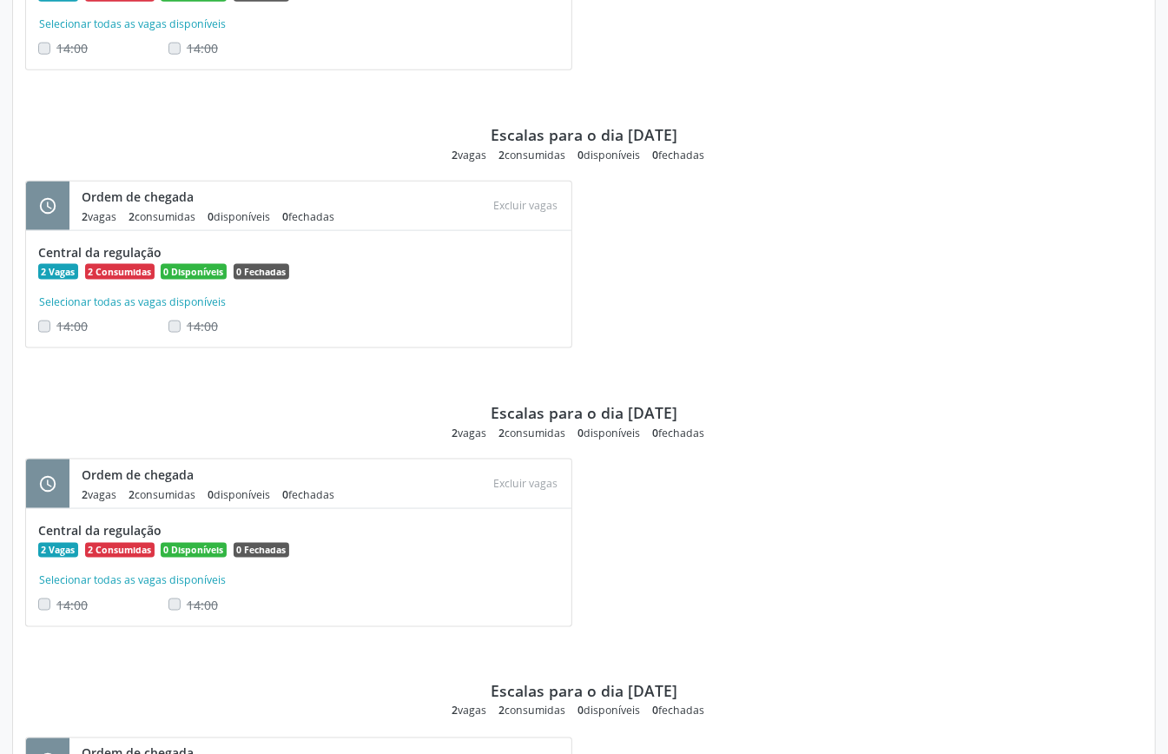
scroll to position [521, 0]
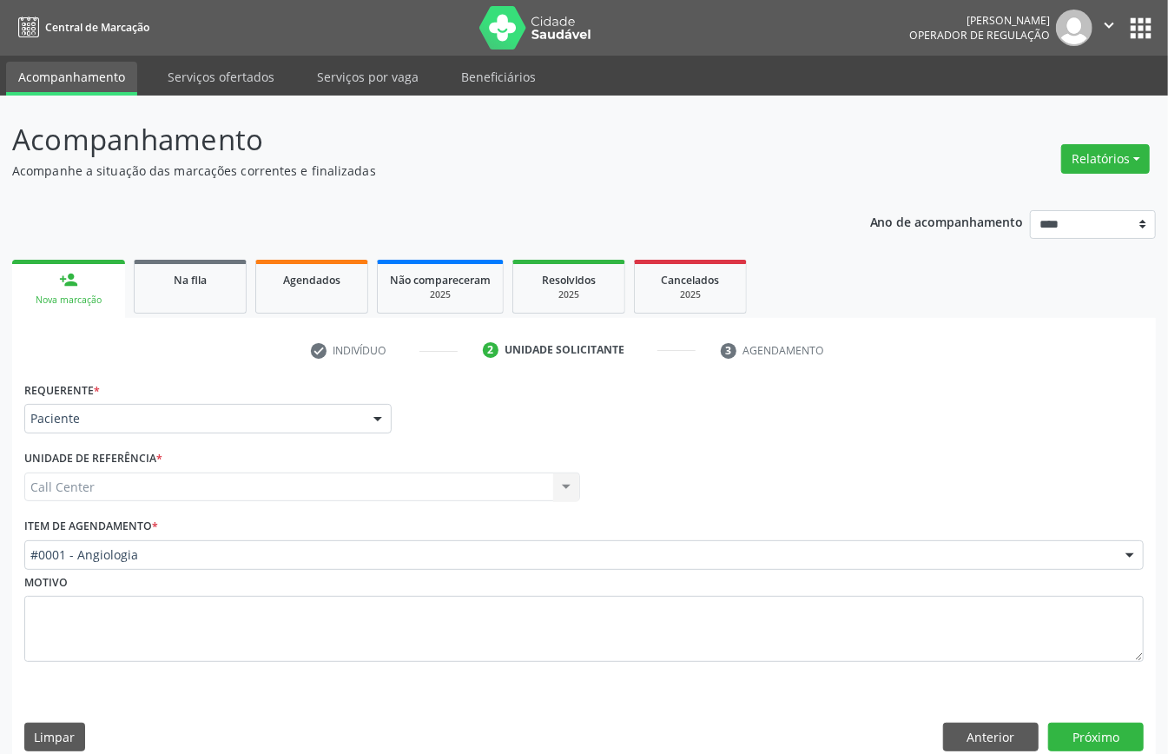
drag, startPoint x: 652, startPoint y: 563, endPoint x: 676, endPoint y: 554, distance: 25.8
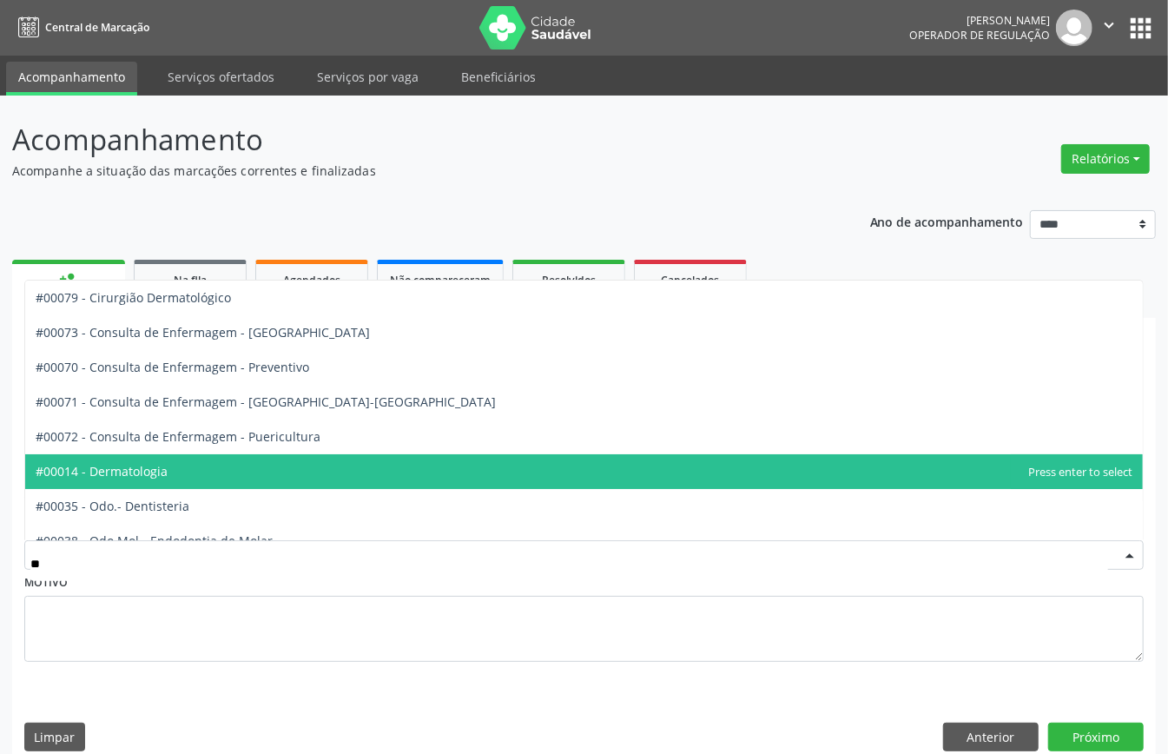
type input "***"
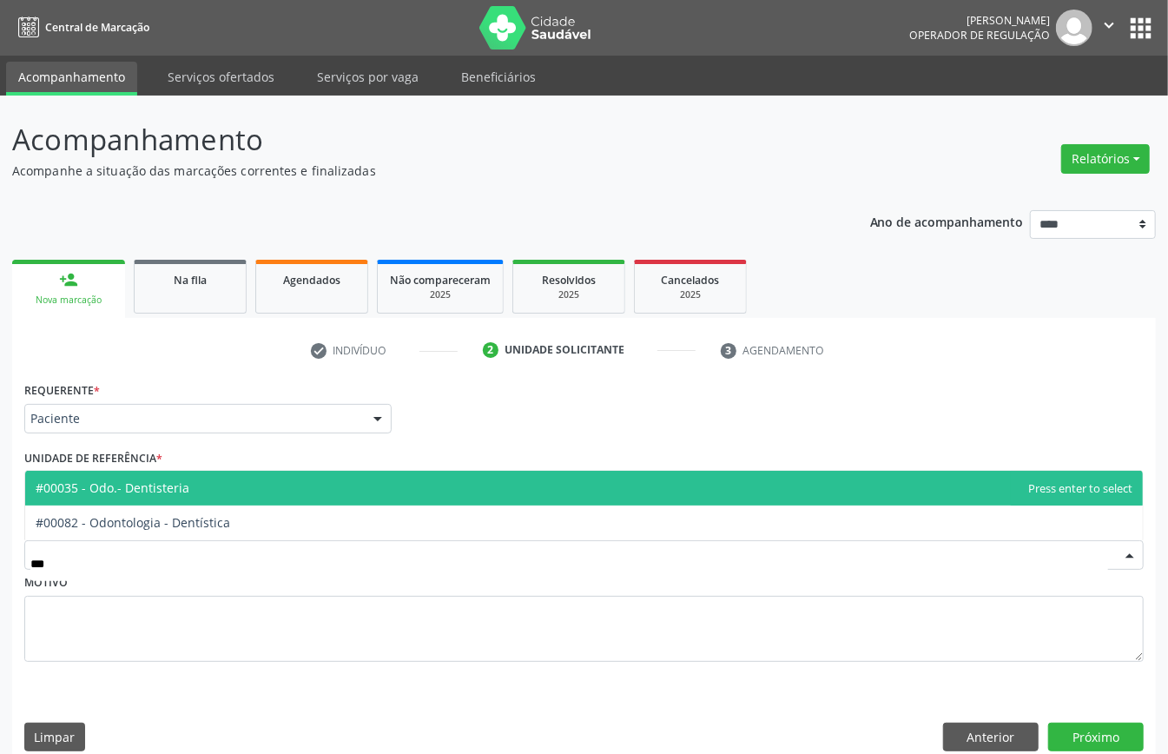
click at [261, 484] on span "#00035 - Odo.- Dentisteria" at bounding box center [584, 488] width 1118 height 35
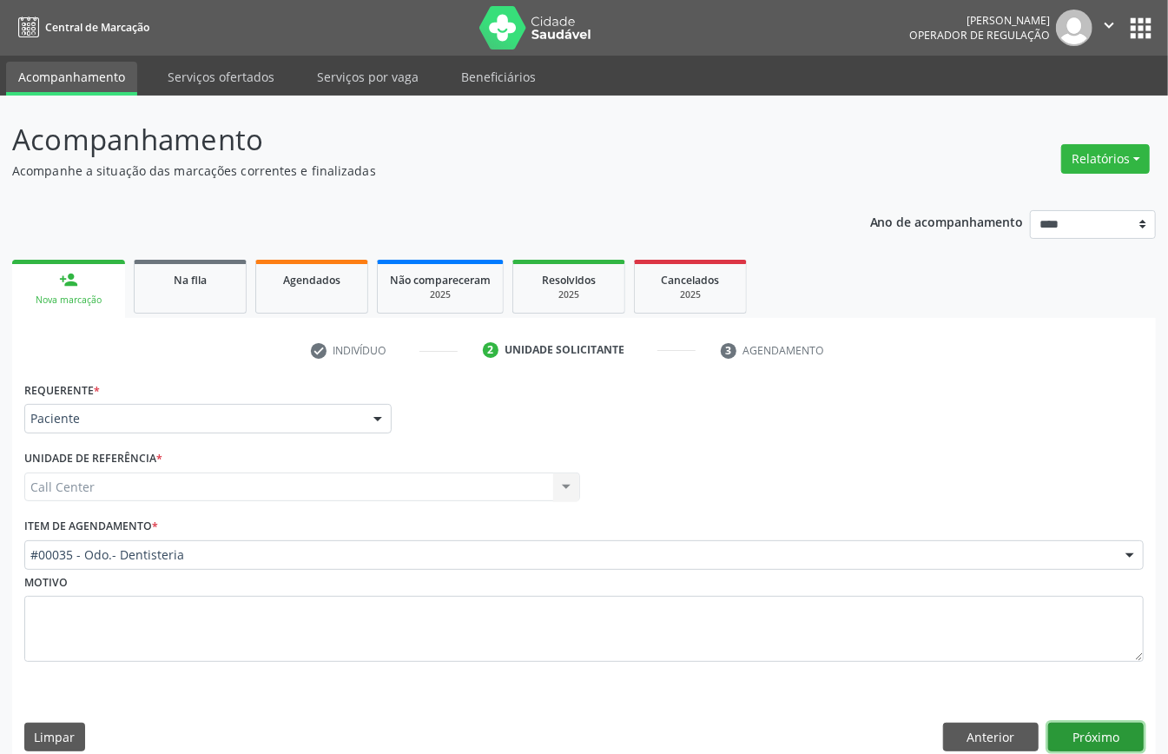
click at [1121, 738] on button "Próximo" at bounding box center [1097, 738] width 96 height 30
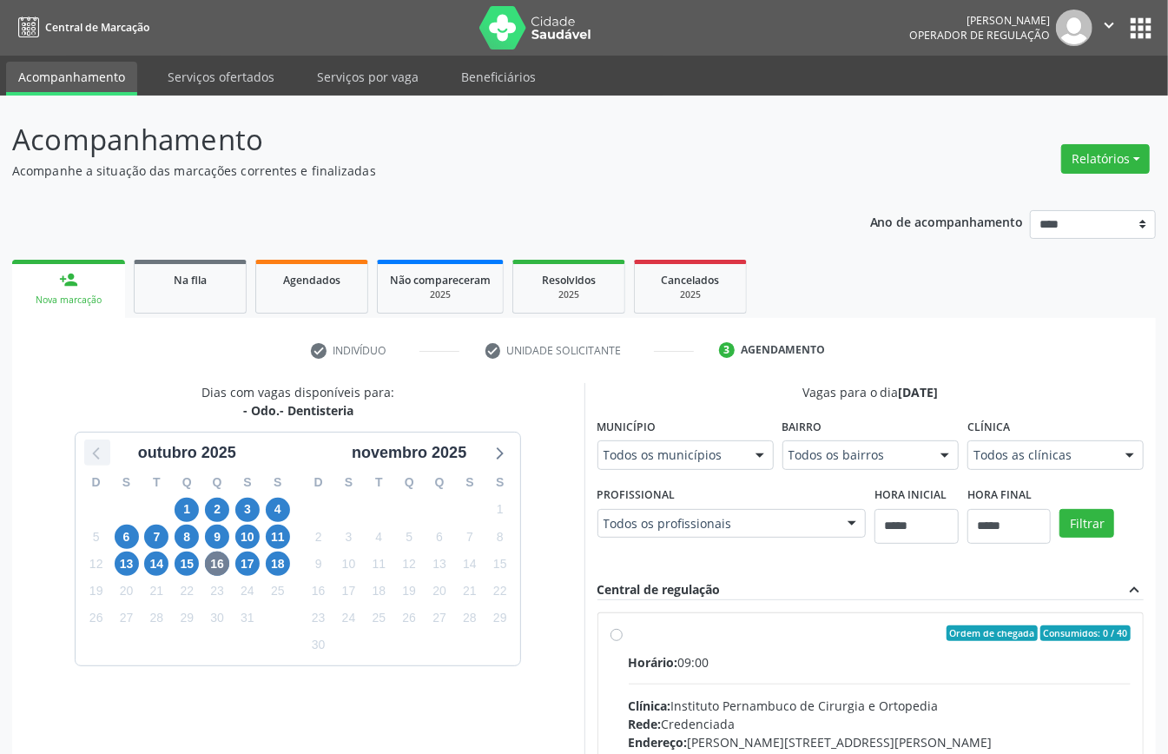
click at [98, 452] on icon at bounding box center [97, 452] width 23 height 23
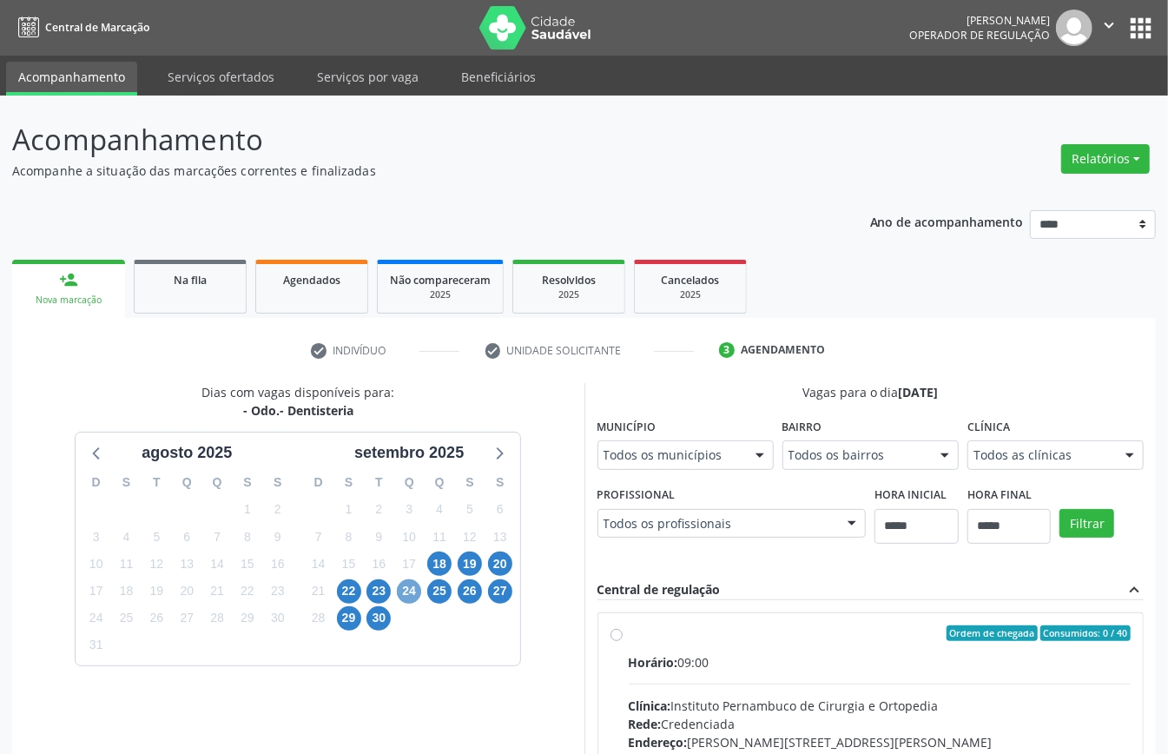
click at [405, 592] on span "24" at bounding box center [409, 591] width 24 height 24
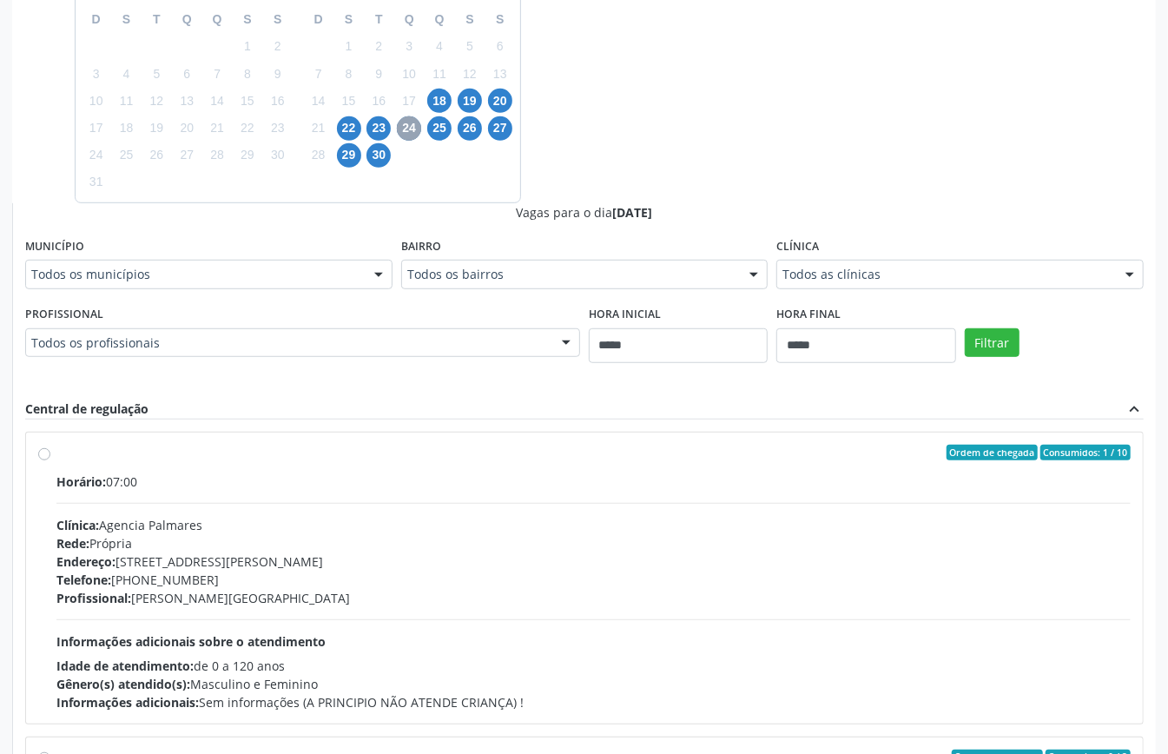
scroll to position [347, 0]
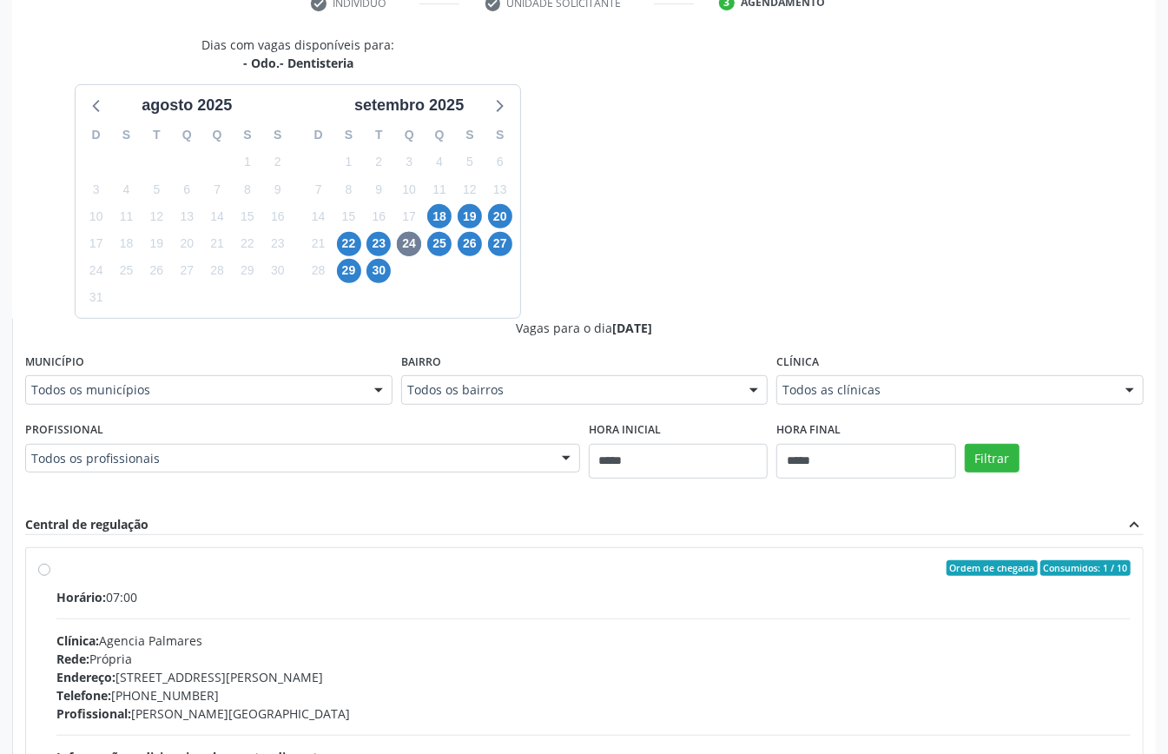
click at [374, 387] on div at bounding box center [379, 391] width 26 height 30
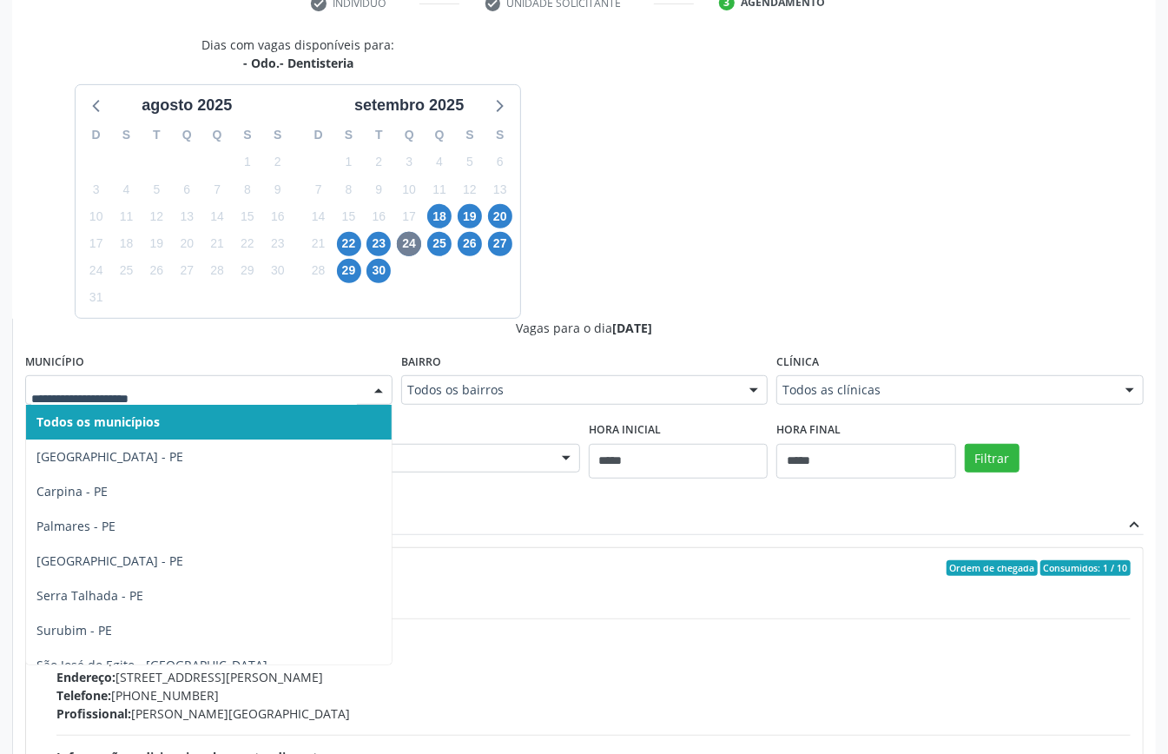
type input "*"
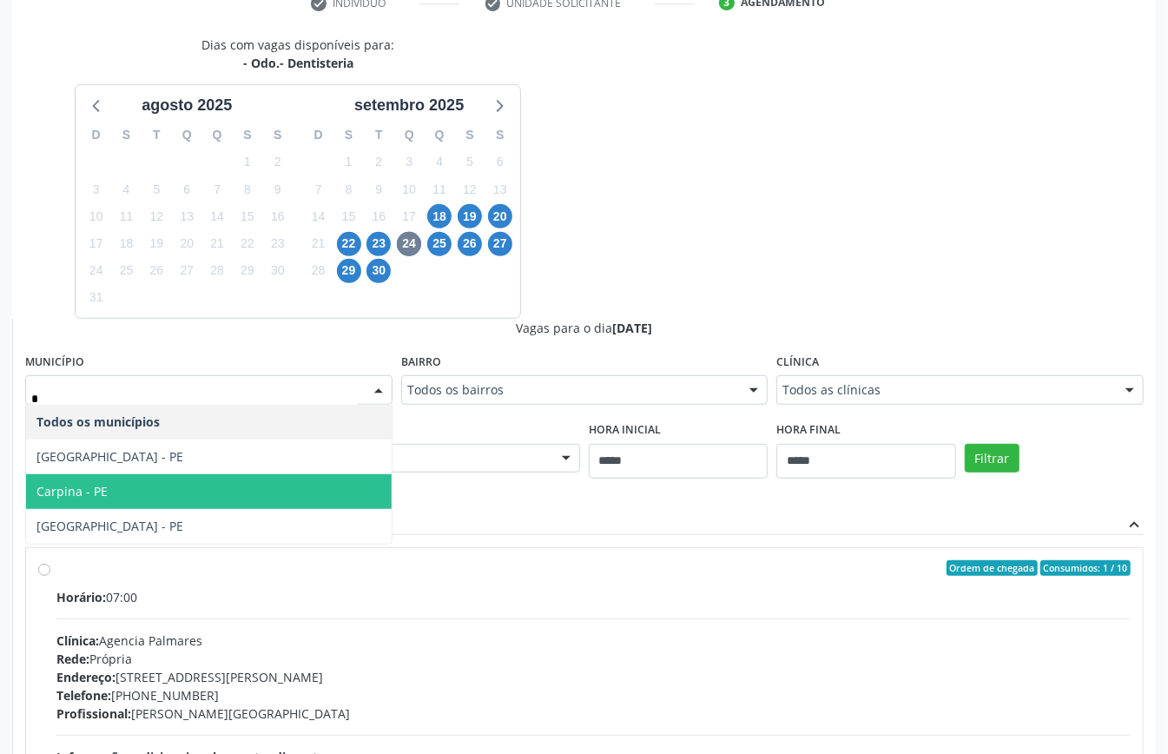
click at [234, 486] on span "Carpina - PE" at bounding box center [209, 491] width 366 height 35
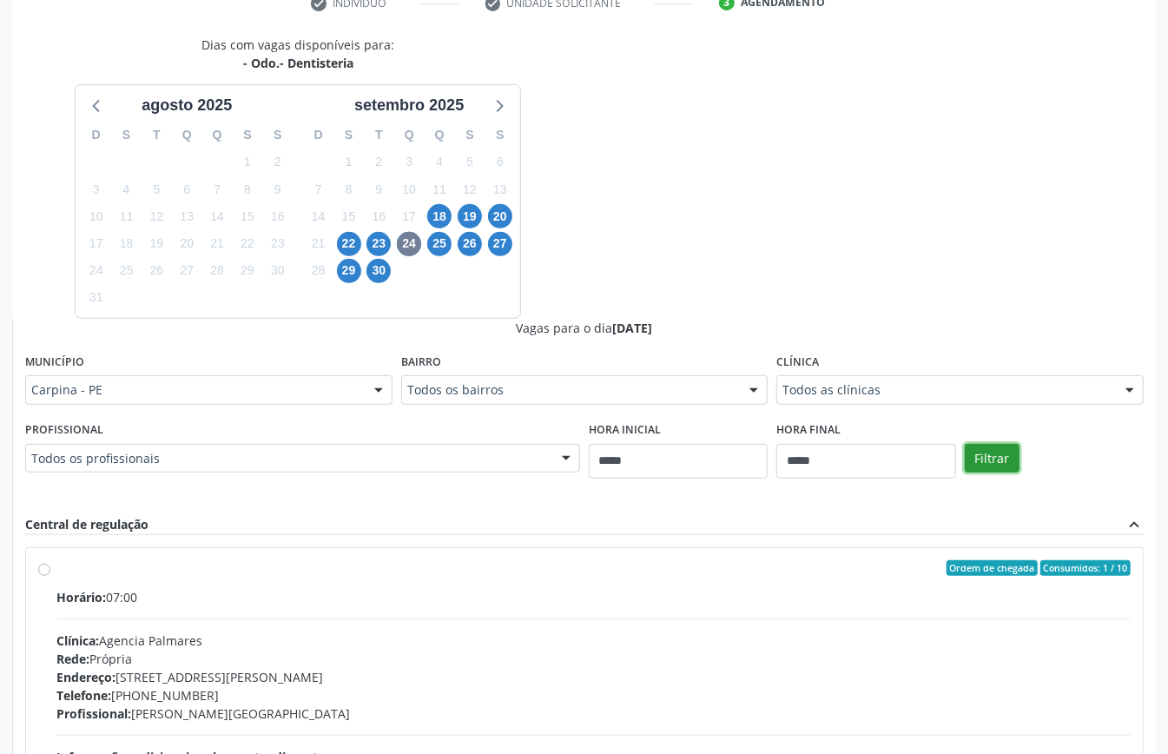
click at [991, 464] on button "Filtrar" at bounding box center [992, 459] width 55 height 30
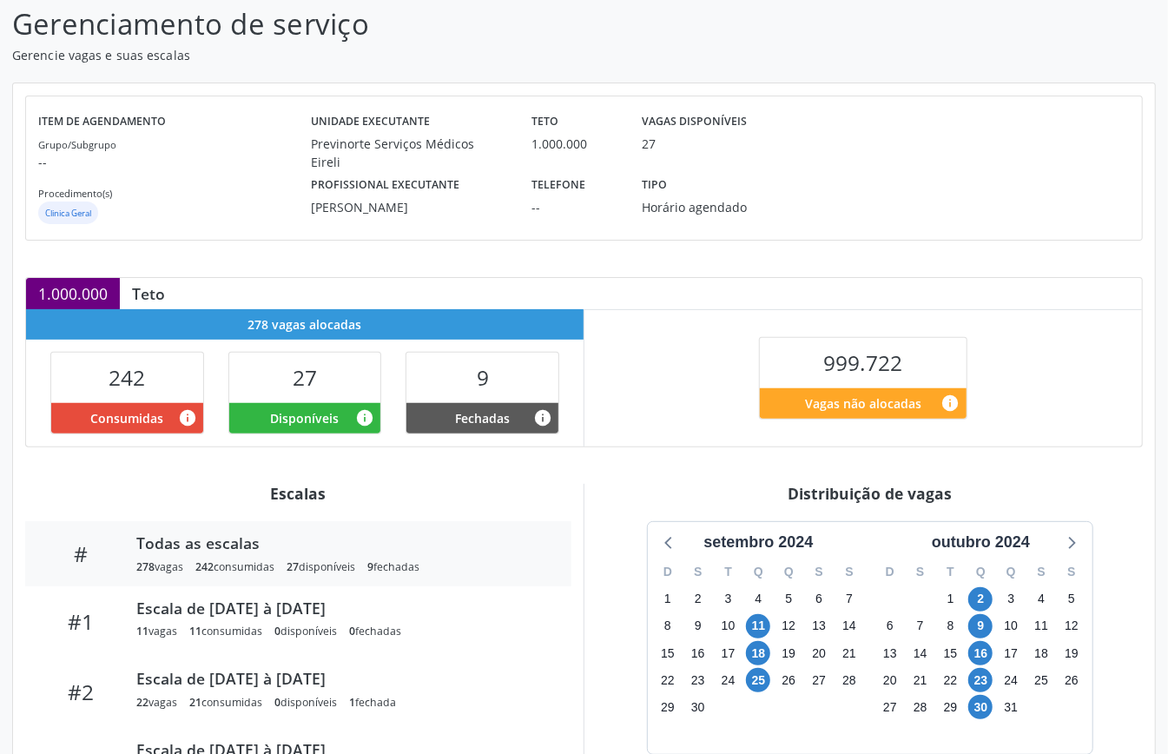
scroll to position [231, 0]
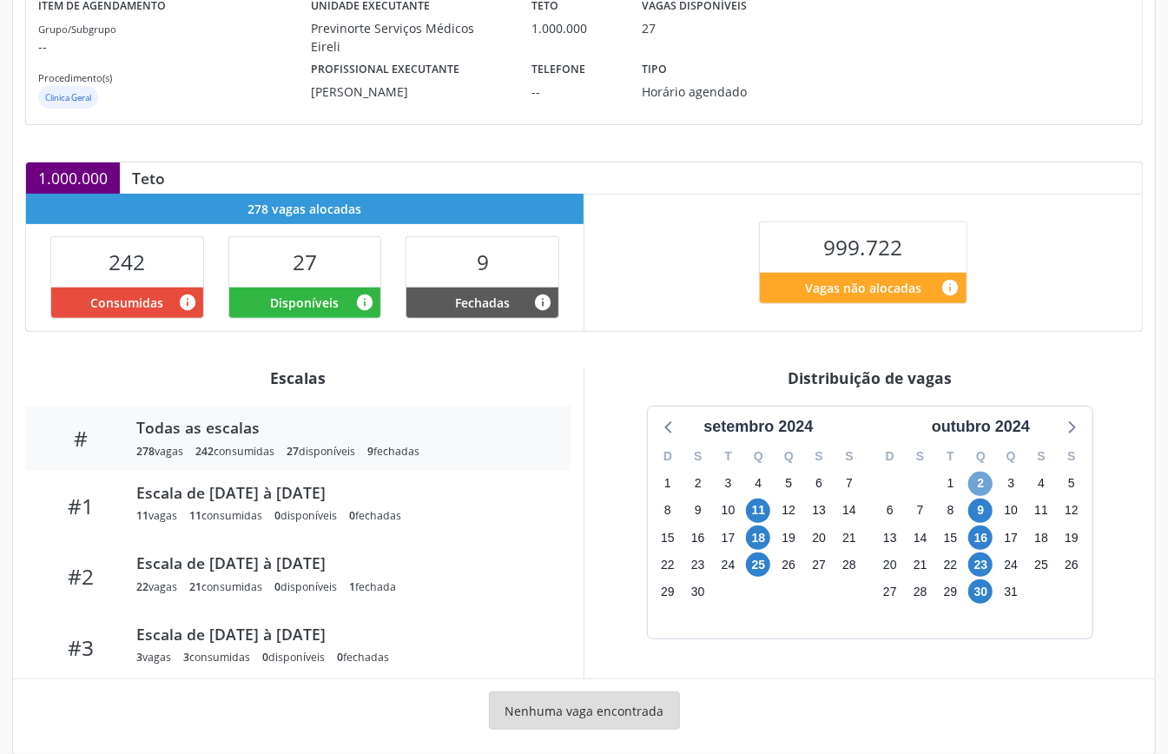
click at [985, 486] on span "2" at bounding box center [981, 484] width 24 height 24
click at [1022, 428] on div "outubro 2024" at bounding box center [981, 426] width 112 height 23
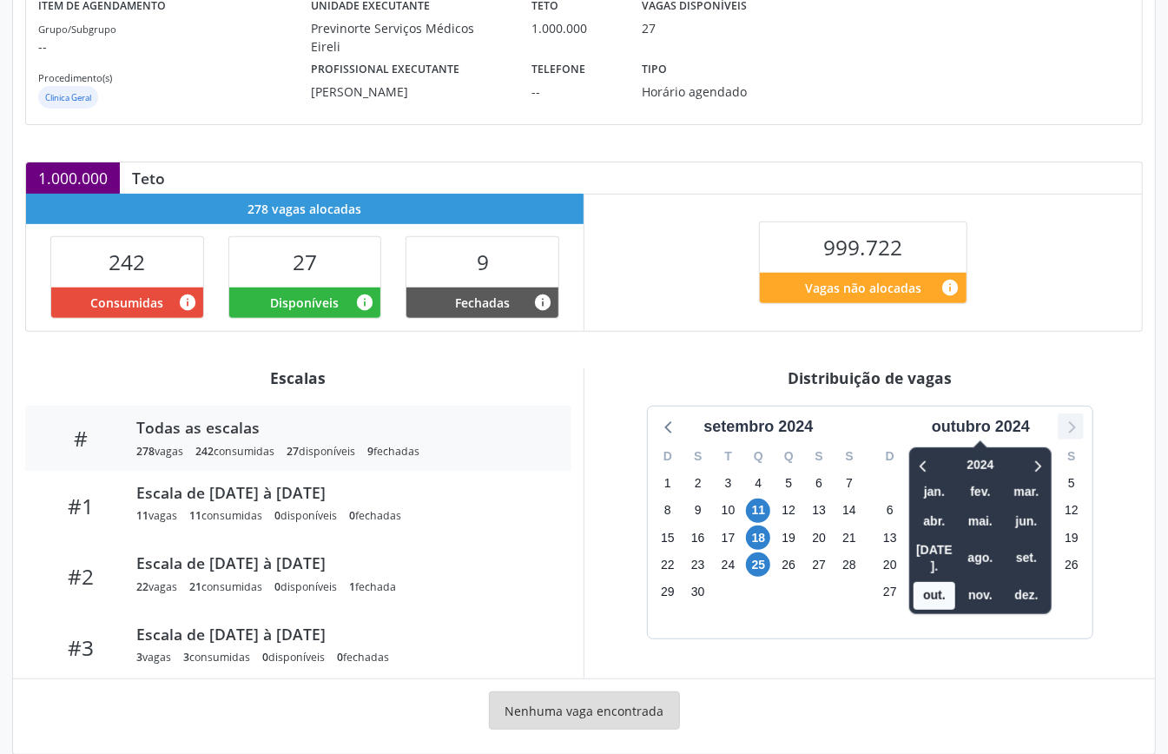
click at [1065, 425] on icon at bounding box center [1071, 426] width 23 height 23
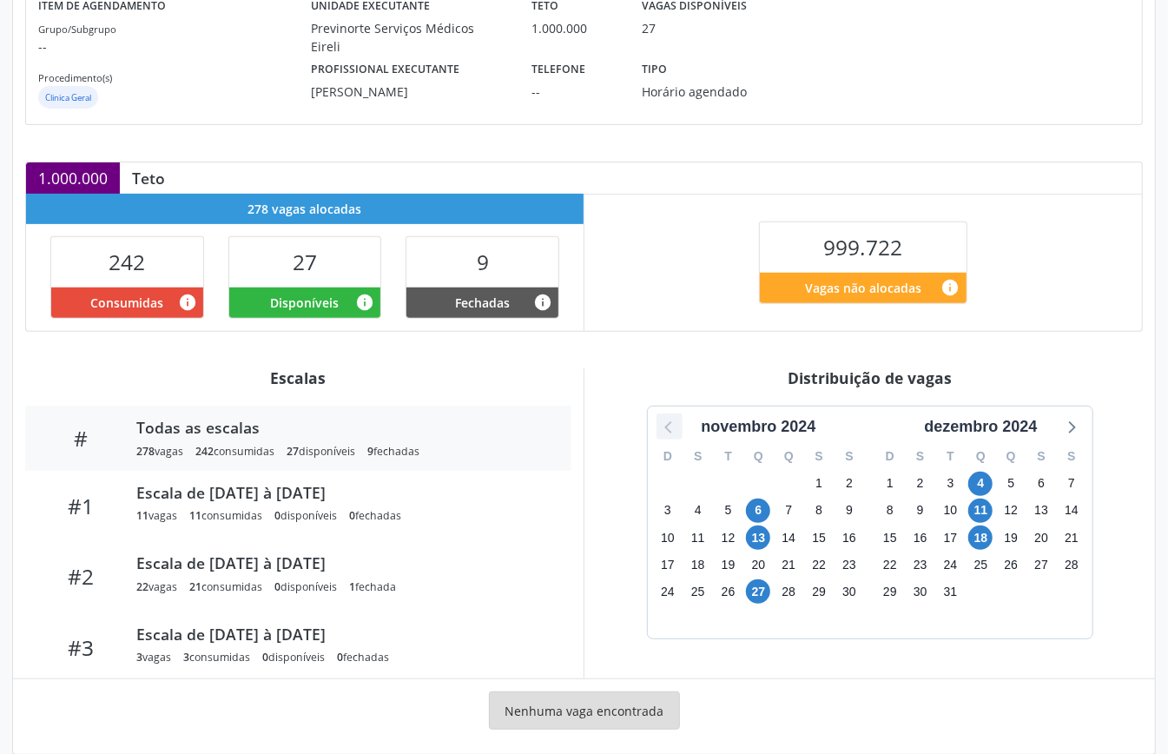
click at [674, 426] on icon at bounding box center [669, 426] width 23 height 23
click at [974, 432] on div "outubro 2024" at bounding box center [981, 426] width 112 height 23
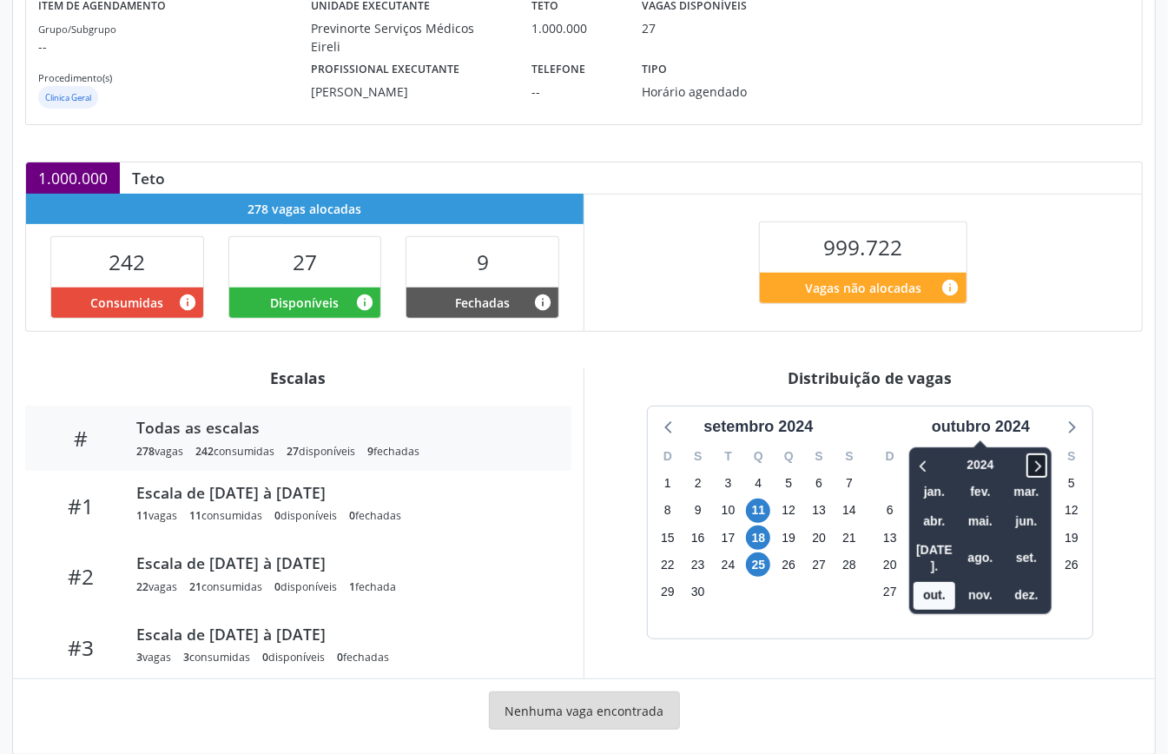
click at [1037, 464] on icon at bounding box center [1037, 465] width 17 height 21
click at [949, 582] on span "out." at bounding box center [935, 595] width 42 height 27
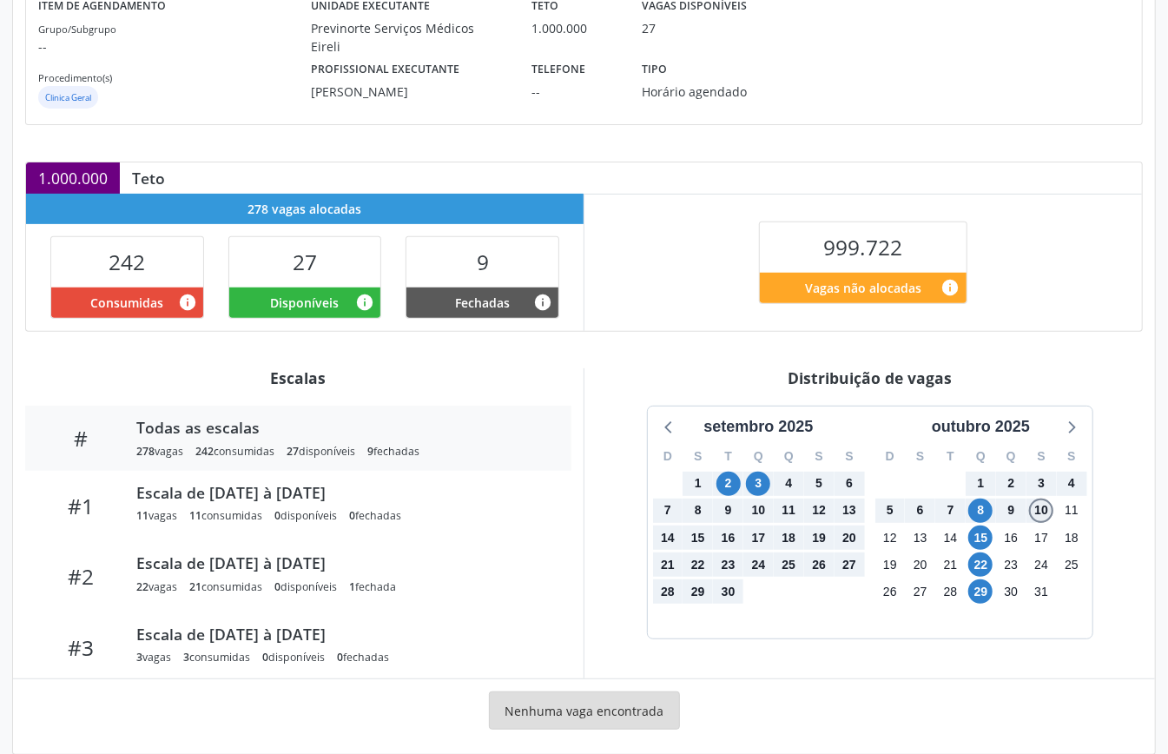
click at [1041, 501] on span "10" at bounding box center [1041, 511] width 24 height 24
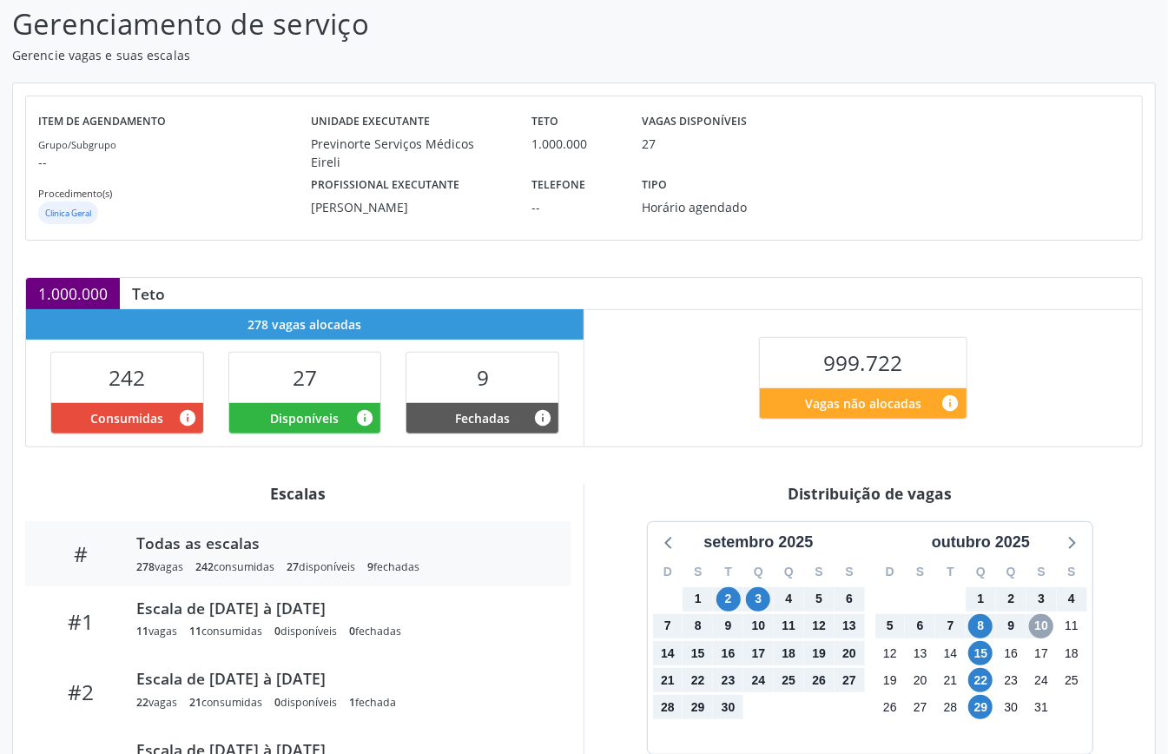
scroll to position [347, 0]
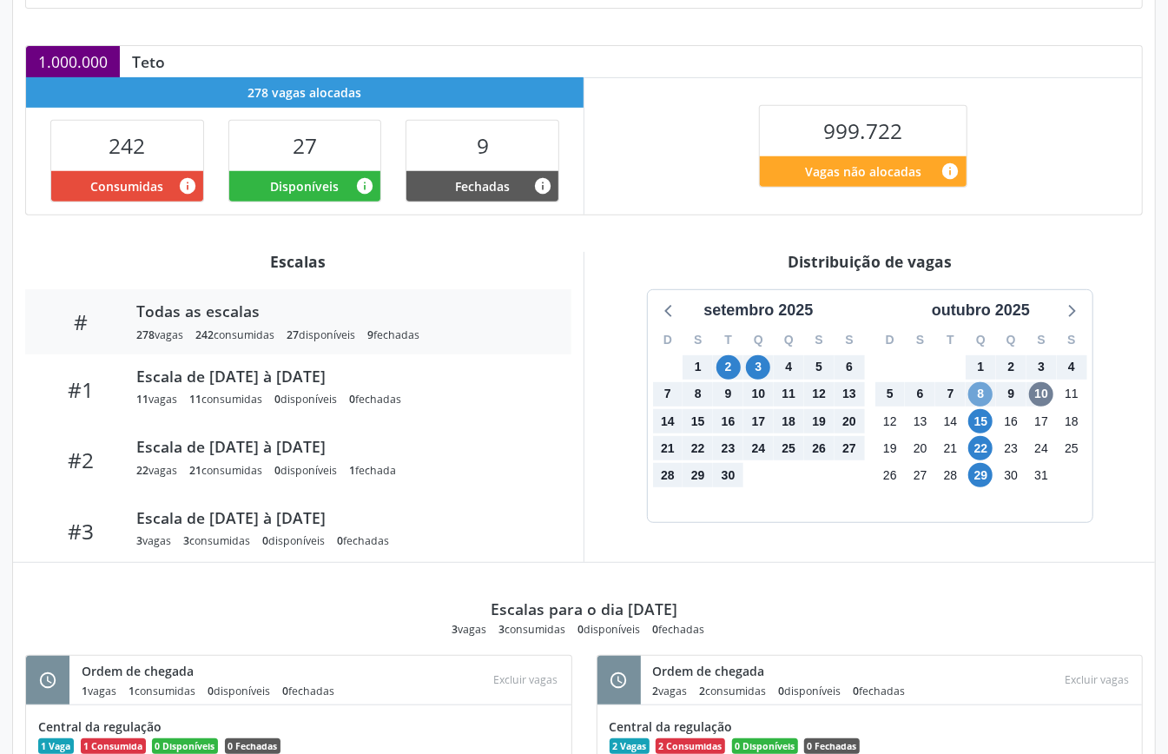
click at [980, 393] on span "8" at bounding box center [981, 394] width 24 height 24
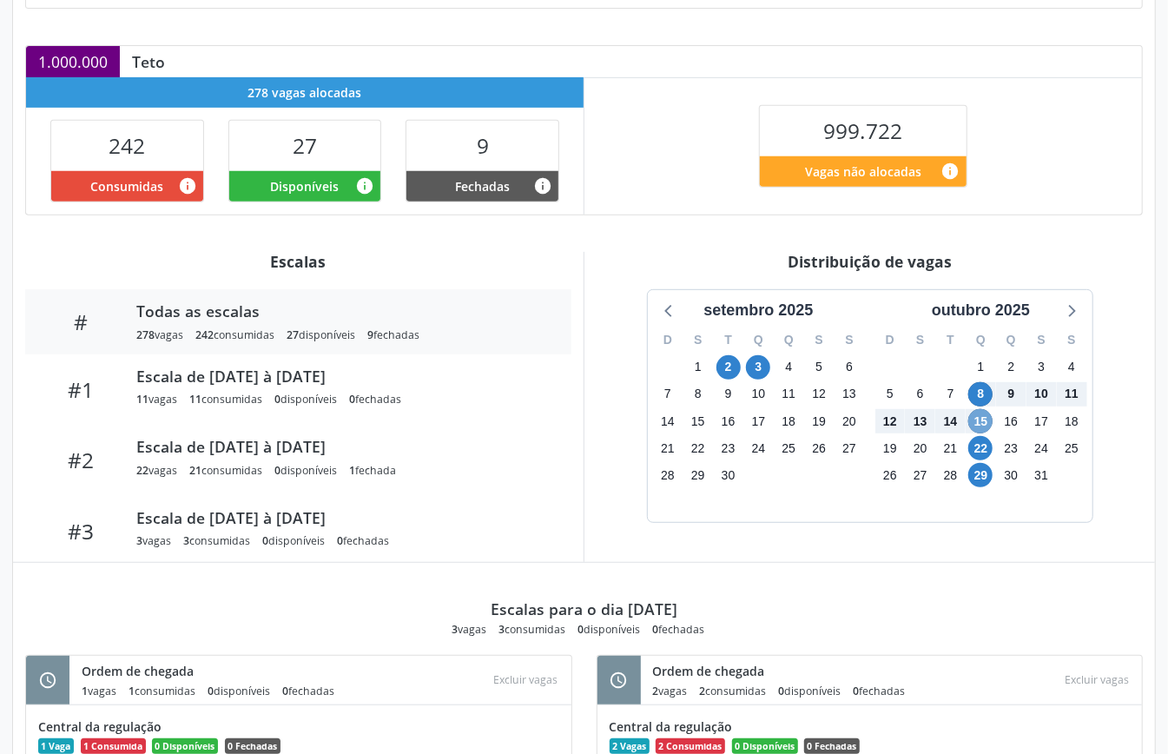
click at [978, 424] on span "15" at bounding box center [981, 421] width 24 height 24
click at [984, 452] on span "22" at bounding box center [981, 448] width 24 height 24
click at [985, 400] on span "8" at bounding box center [981, 394] width 24 height 24
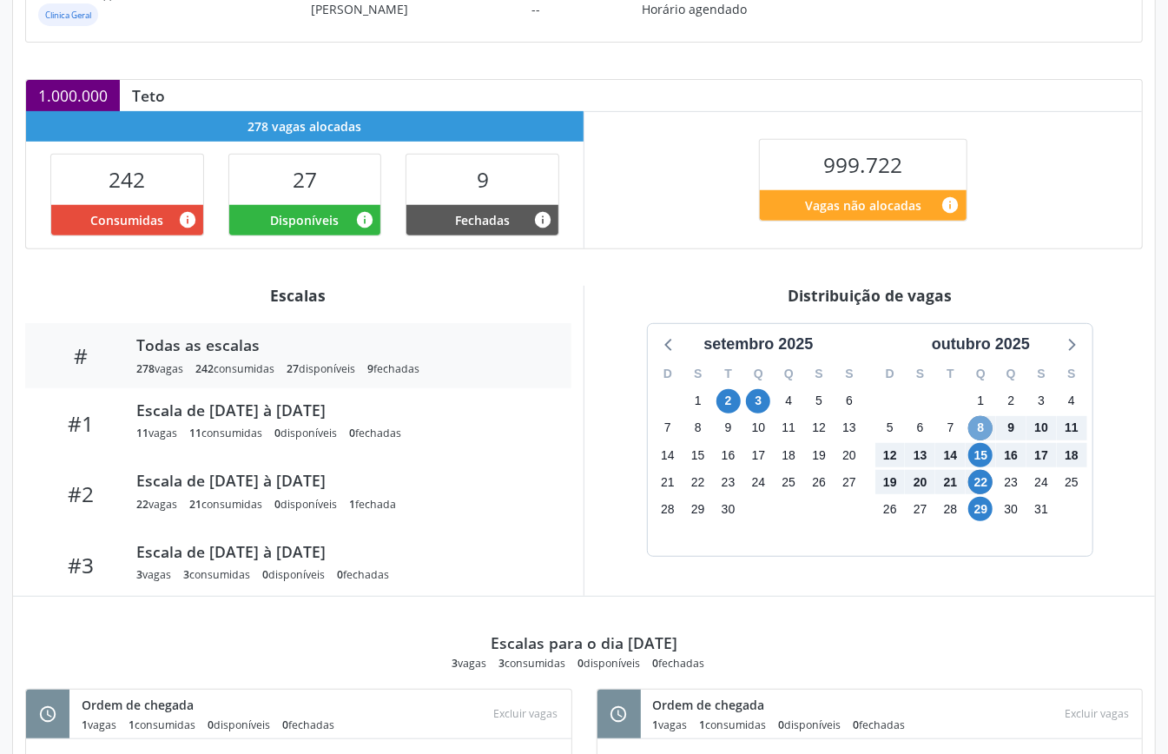
scroll to position [0, 0]
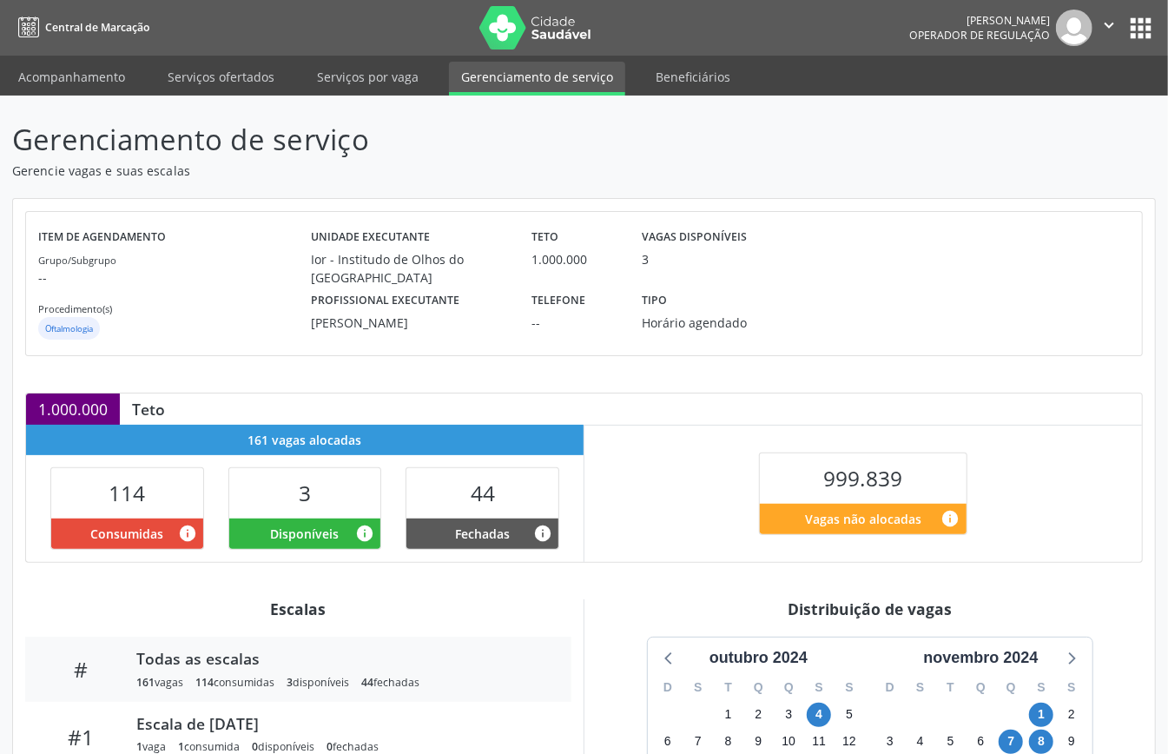
scroll to position [116, 0]
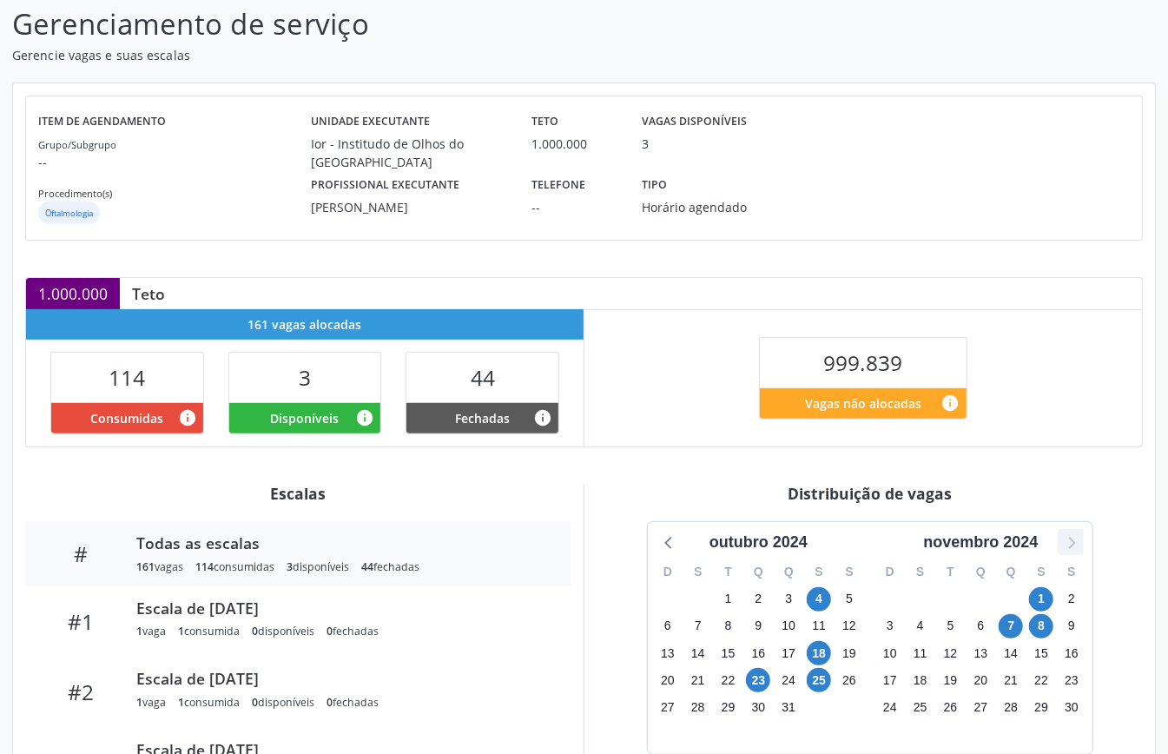
click at [1062, 539] on icon at bounding box center [1071, 542] width 23 height 23
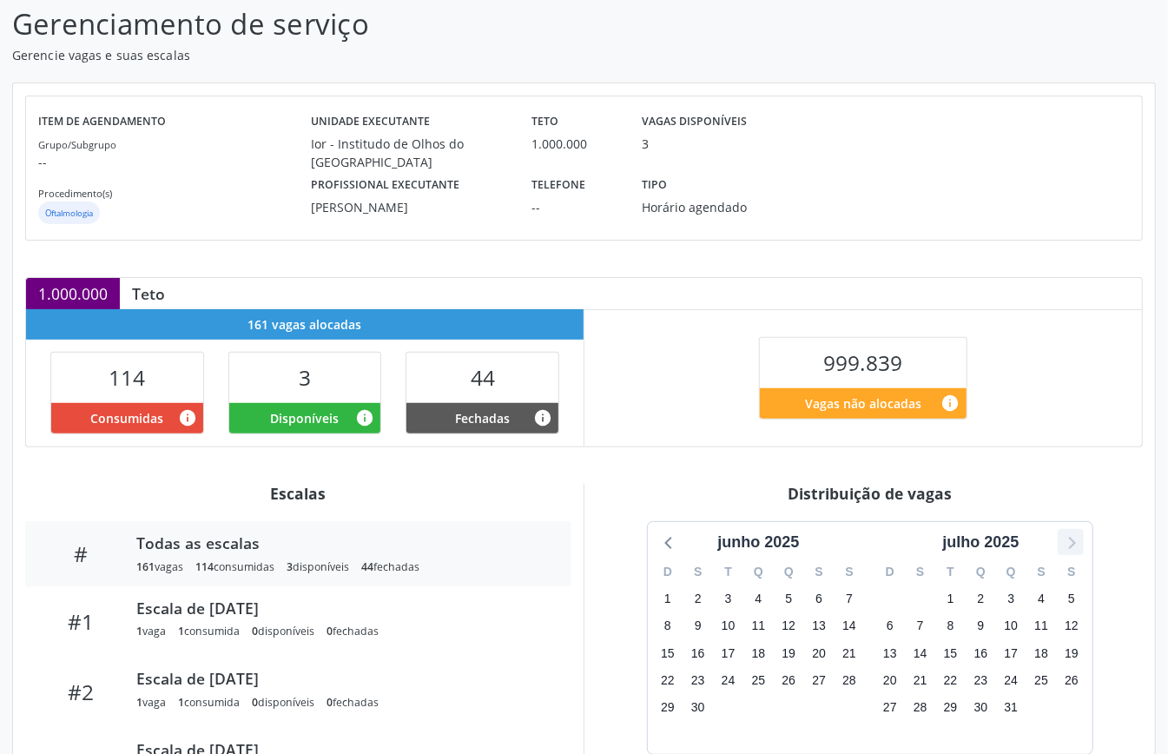
click at [1062, 539] on icon at bounding box center [1071, 542] width 23 height 23
click at [672, 544] on icon at bounding box center [669, 542] width 23 height 23
click at [672, 543] on icon at bounding box center [669, 542] width 23 height 23
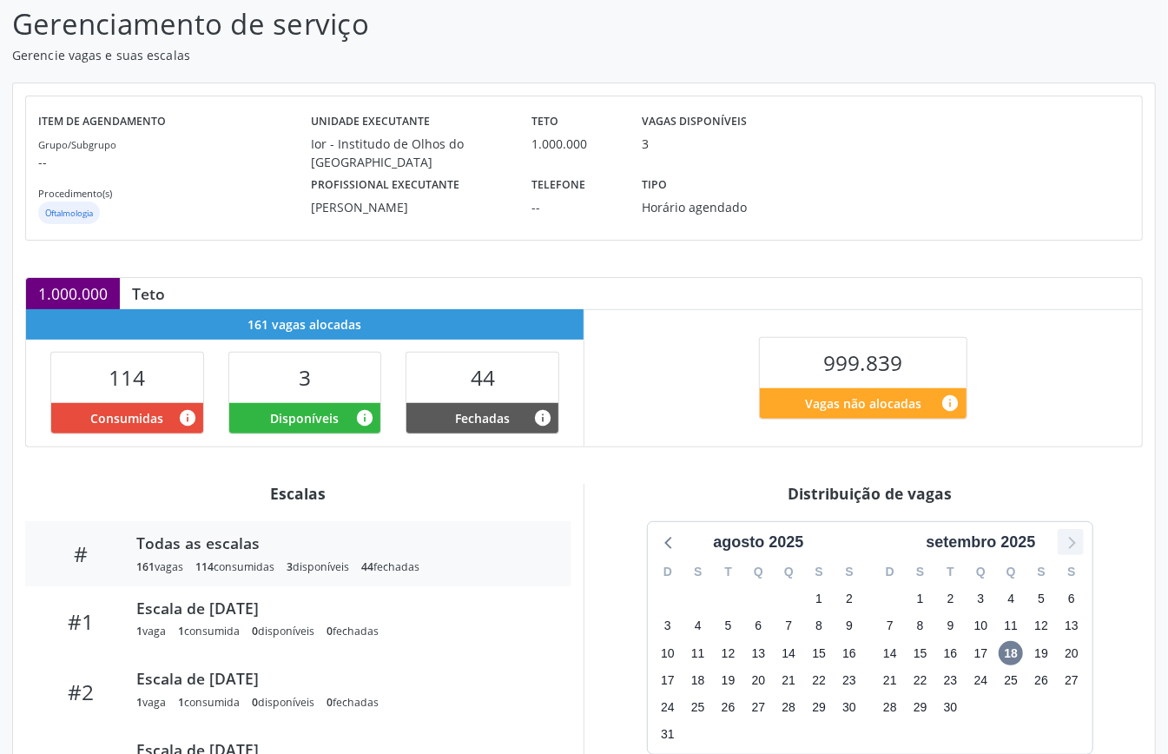
click at [1061, 552] on icon at bounding box center [1071, 542] width 23 height 23
drag, startPoint x: 813, startPoint y: 721, endPoint x: 817, endPoint y: 711, distance: 11.0
click at [815, 716] on div "31" at bounding box center [819, 707] width 24 height 27
click at [817, 711] on span "31" at bounding box center [819, 707] width 24 height 24
click at [824, 717] on span "31" at bounding box center [819, 707] width 24 height 24
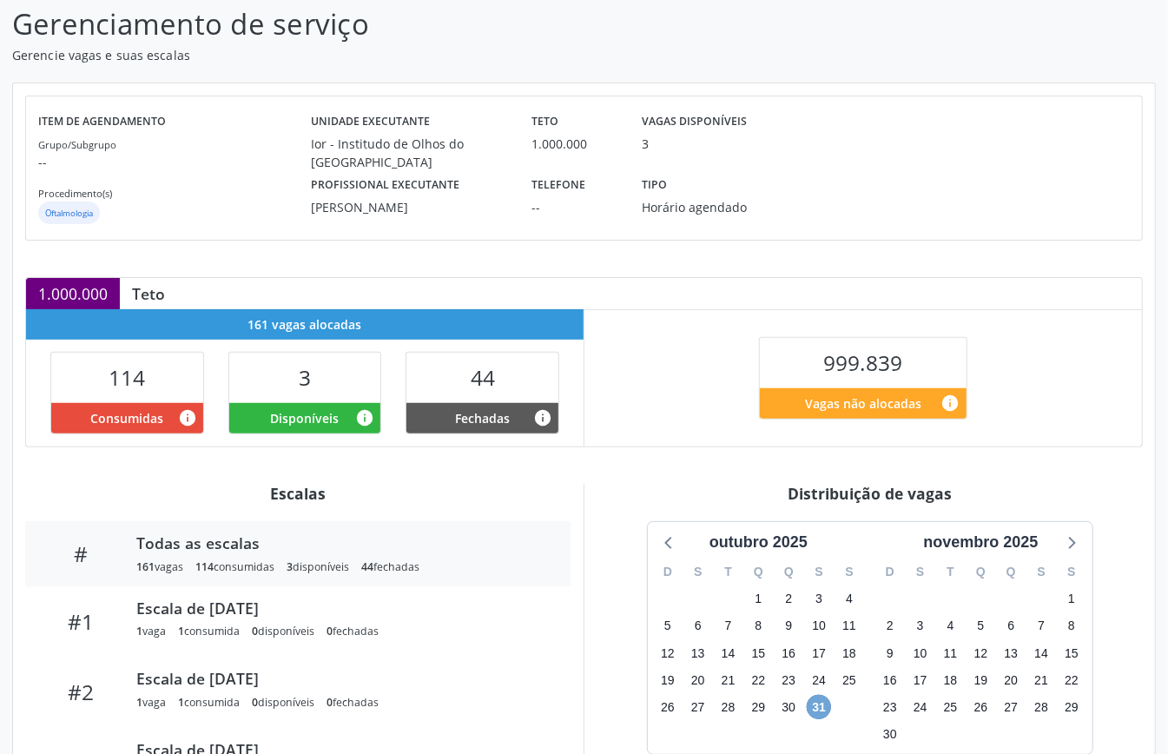
click at [824, 717] on span "31" at bounding box center [819, 707] width 24 height 24
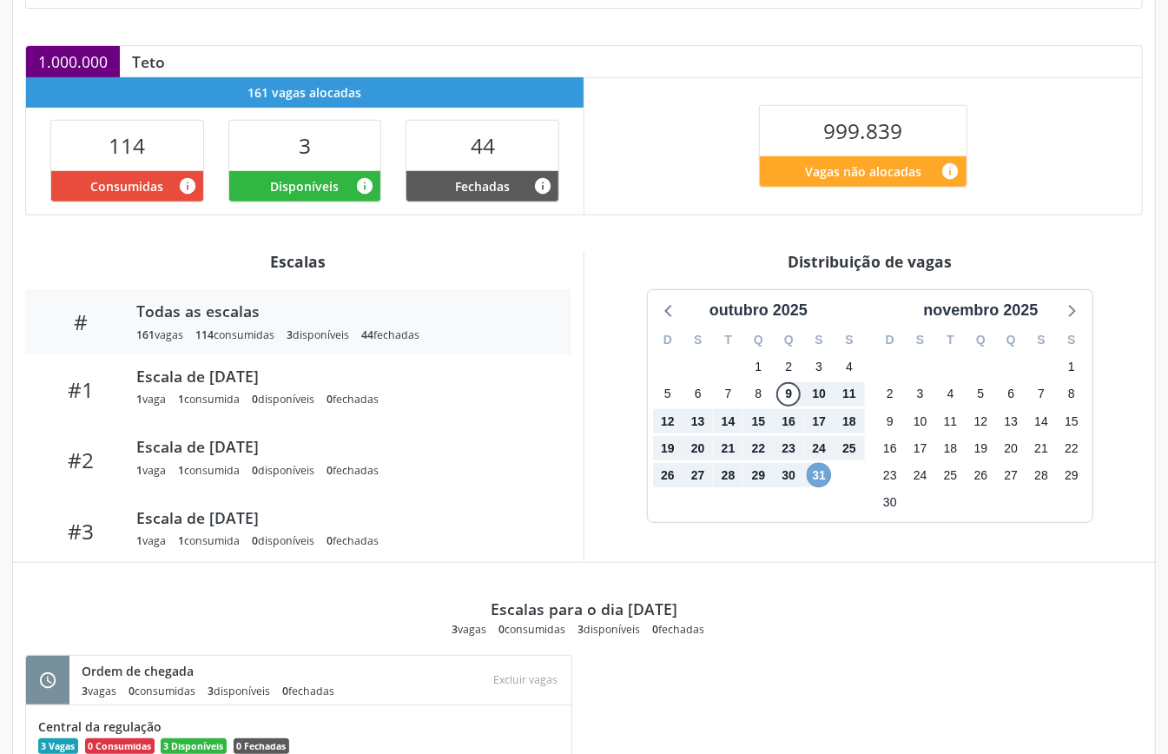
scroll to position [474, 0]
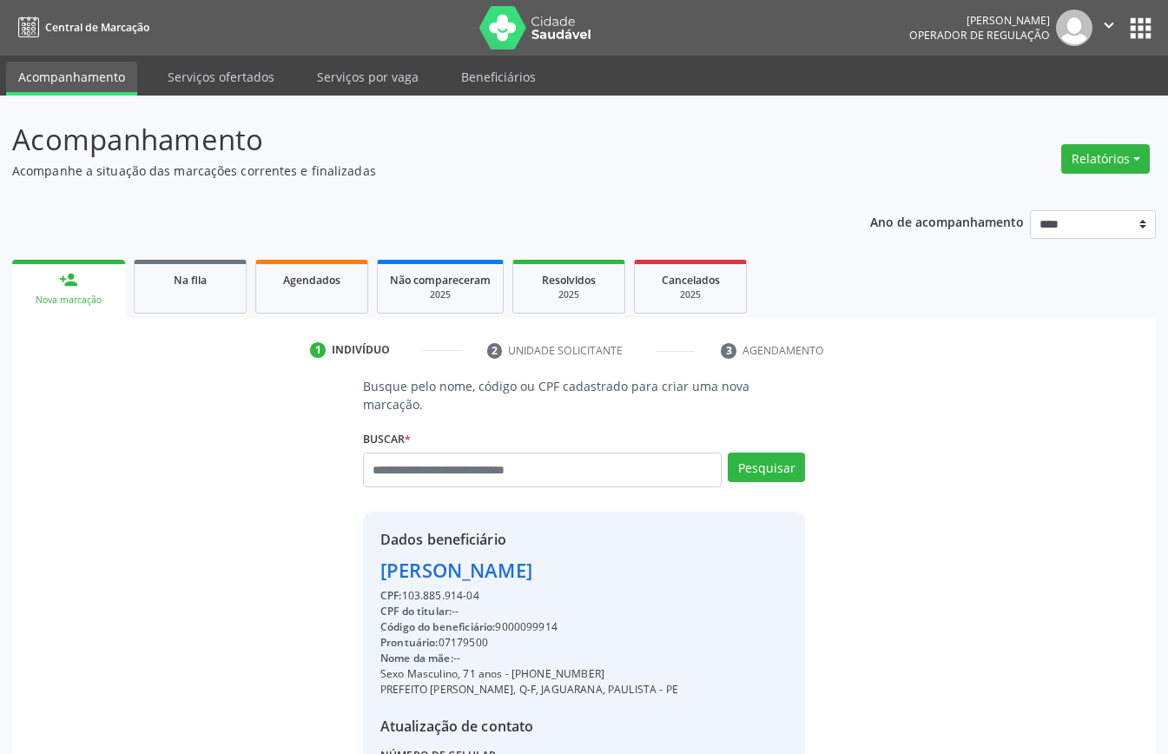
scroll to position [177, 0]
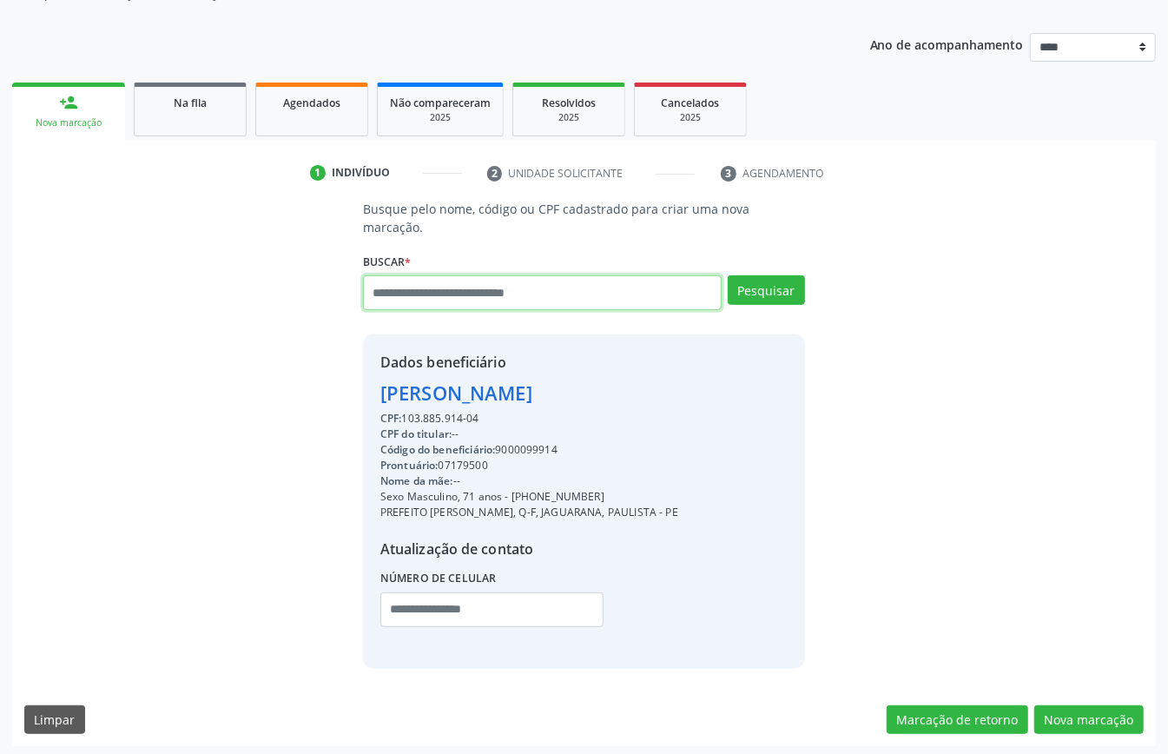
click at [589, 297] on input "text" at bounding box center [542, 292] width 359 height 35
type input "*"
drag, startPoint x: 505, startPoint y: 276, endPoint x: 508, endPoint y: 296, distance: 20.3
click at [505, 283] on input "text" at bounding box center [542, 292] width 359 height 35
type input "*"
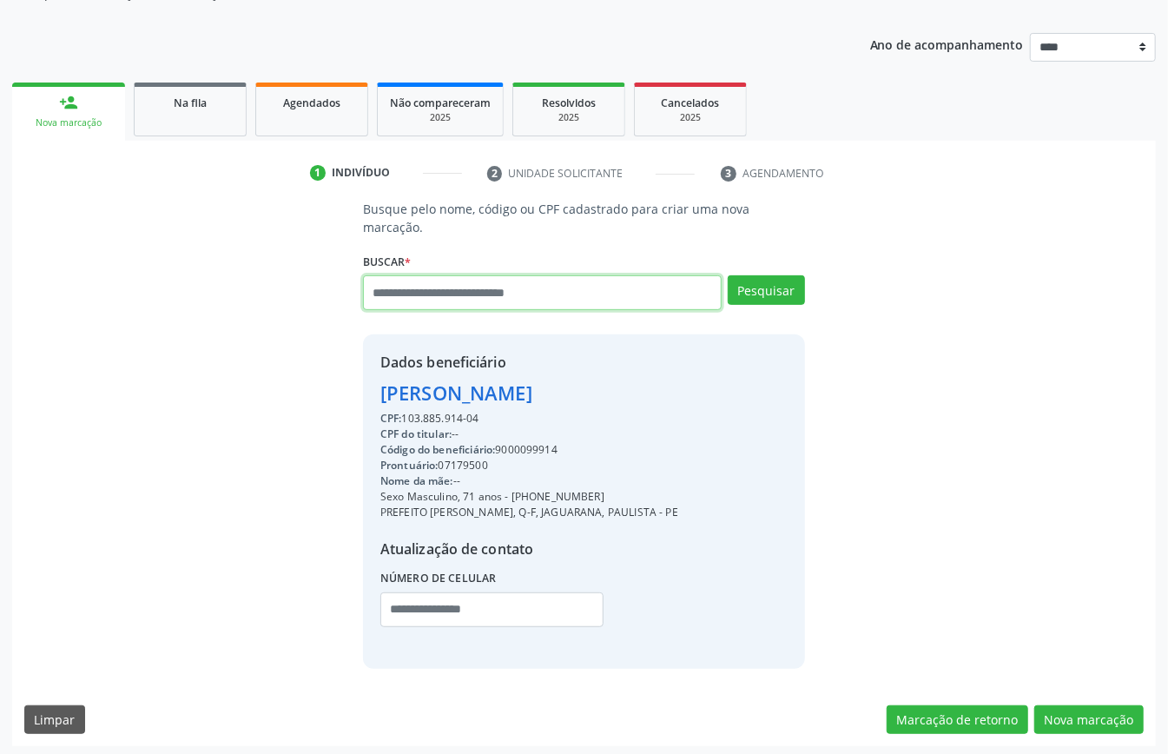
click at [554, 279] on input "text" at bounding box center [542, 292] width 359 height 35
type input "*********"
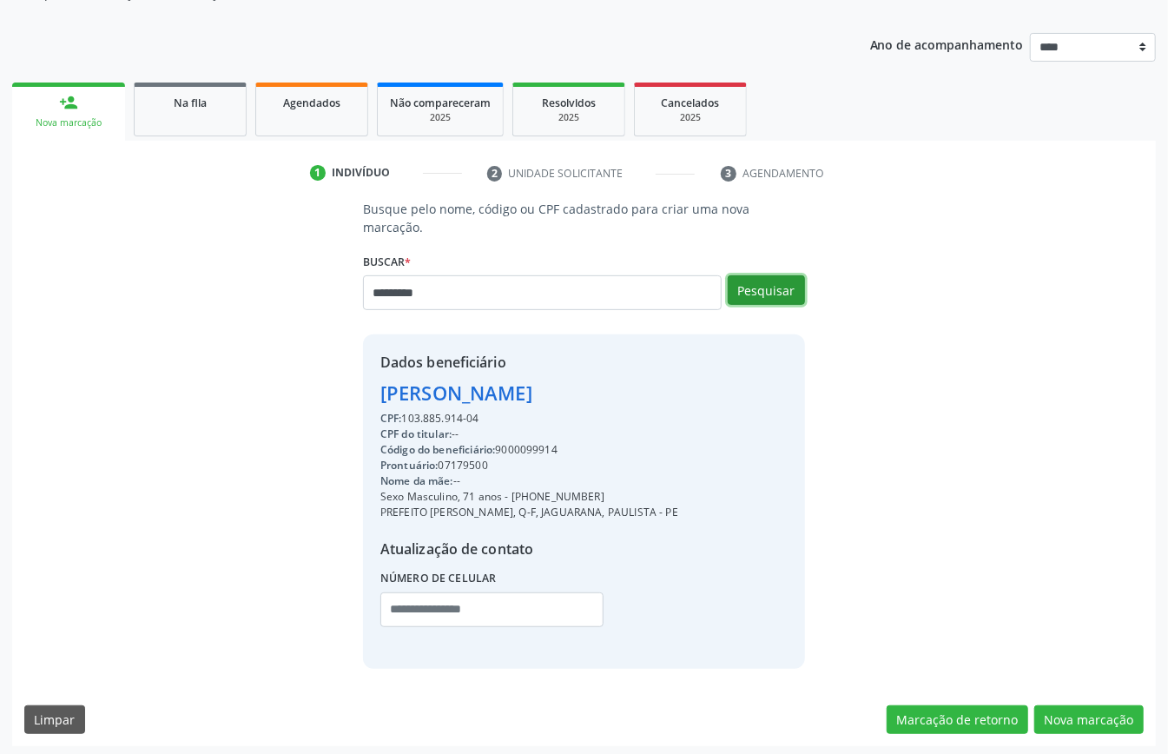
click at [778, 283] on button "Pesquisar" at bounding box center [766, 290] width 77 height 30
type input "*********"
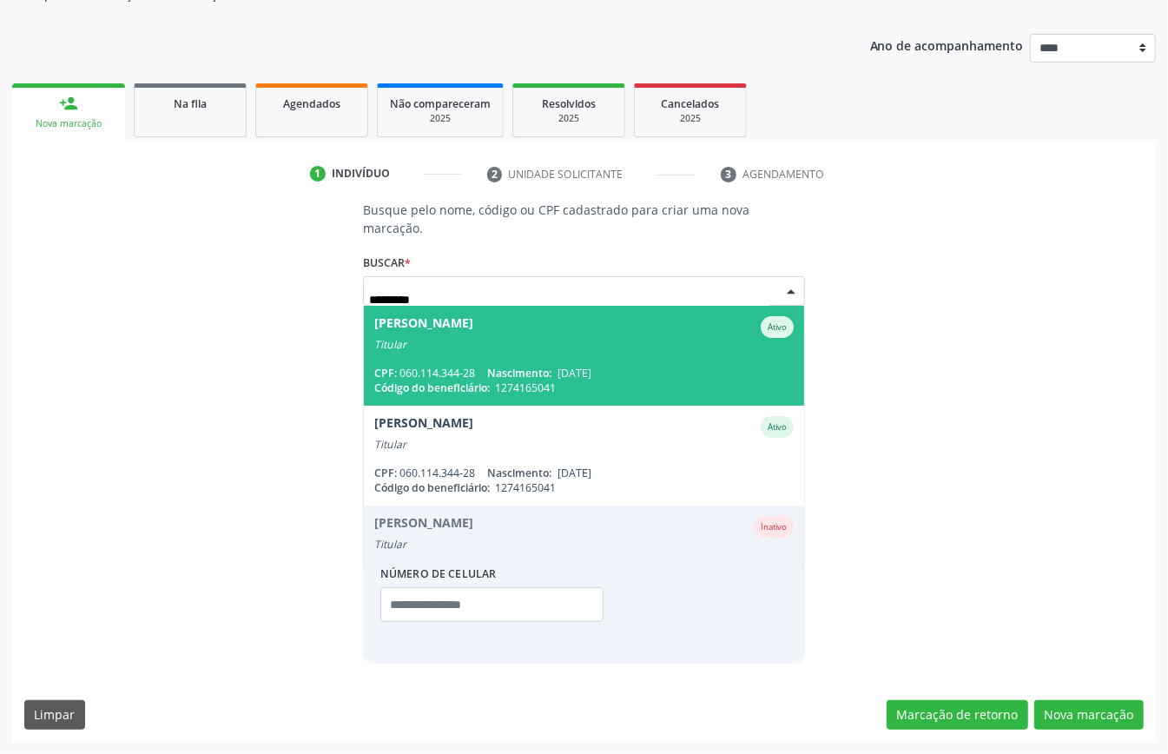
click at [634, 344] on div "Titular" at bounding box center [584, 345] width 420 height 14
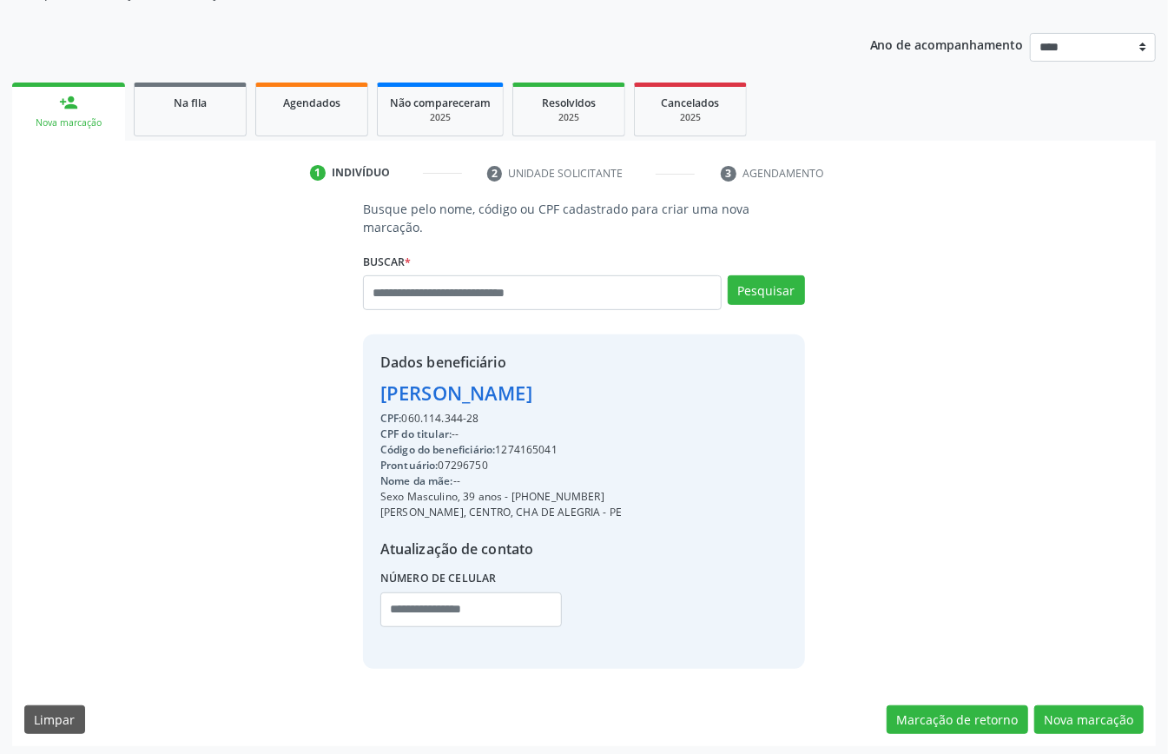
scroll to position [182, 0]
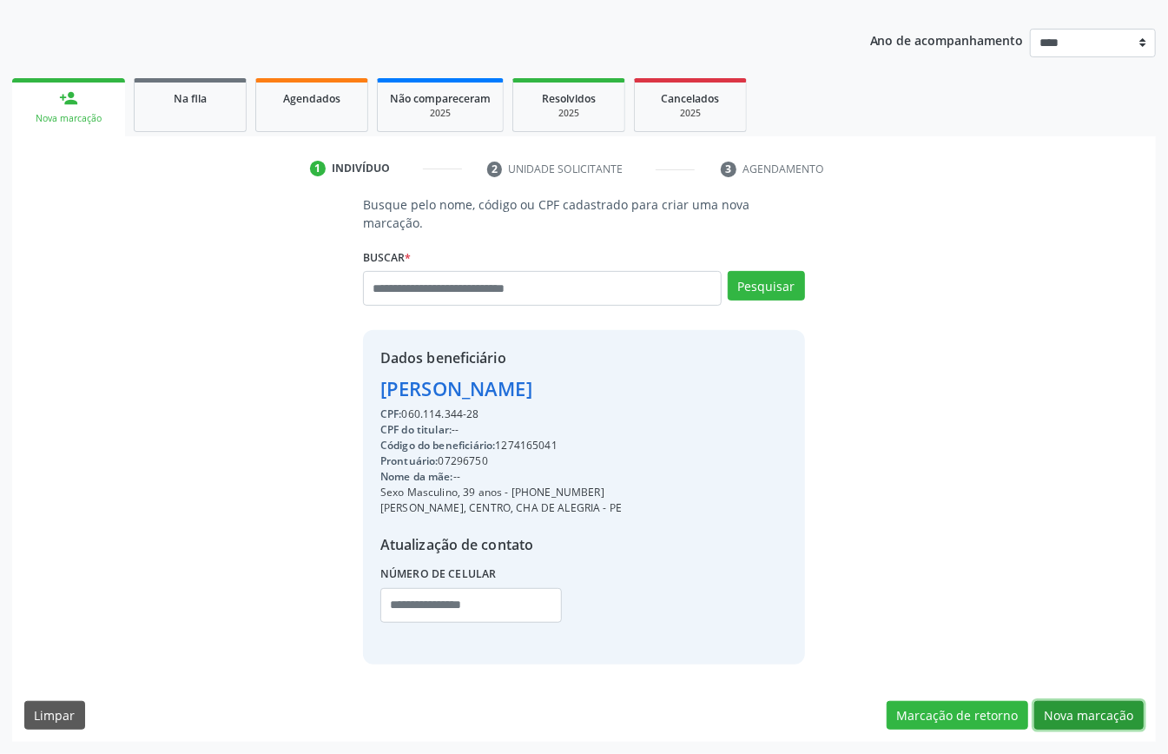
click at [1121, 711] on button "Nova marcação" at bounding box center [1089, 716] width 109 height 30
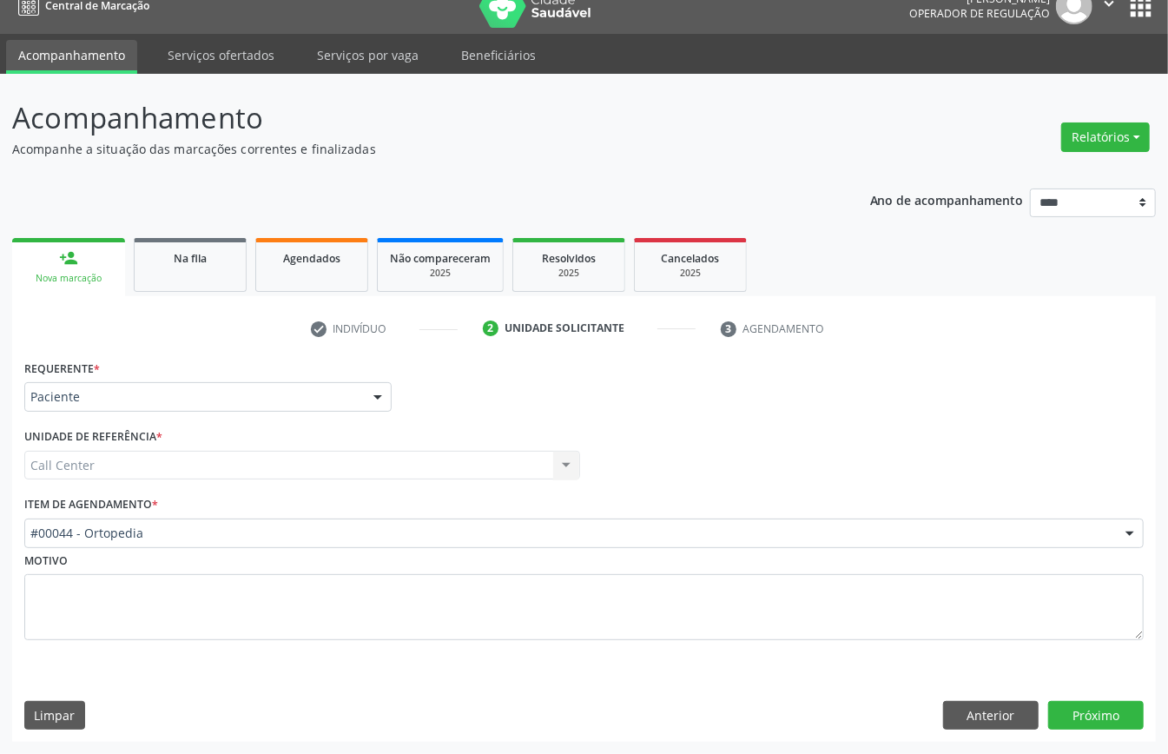
scroll to position [24, 0]
drag, startPoint x: 339, startPoint y: 404, endPoint x: 368, endPoint y: 400, distance: 29.9
click at [341, 403] on div "Paciente" at bounding box center [207, 397] width 367 height 30
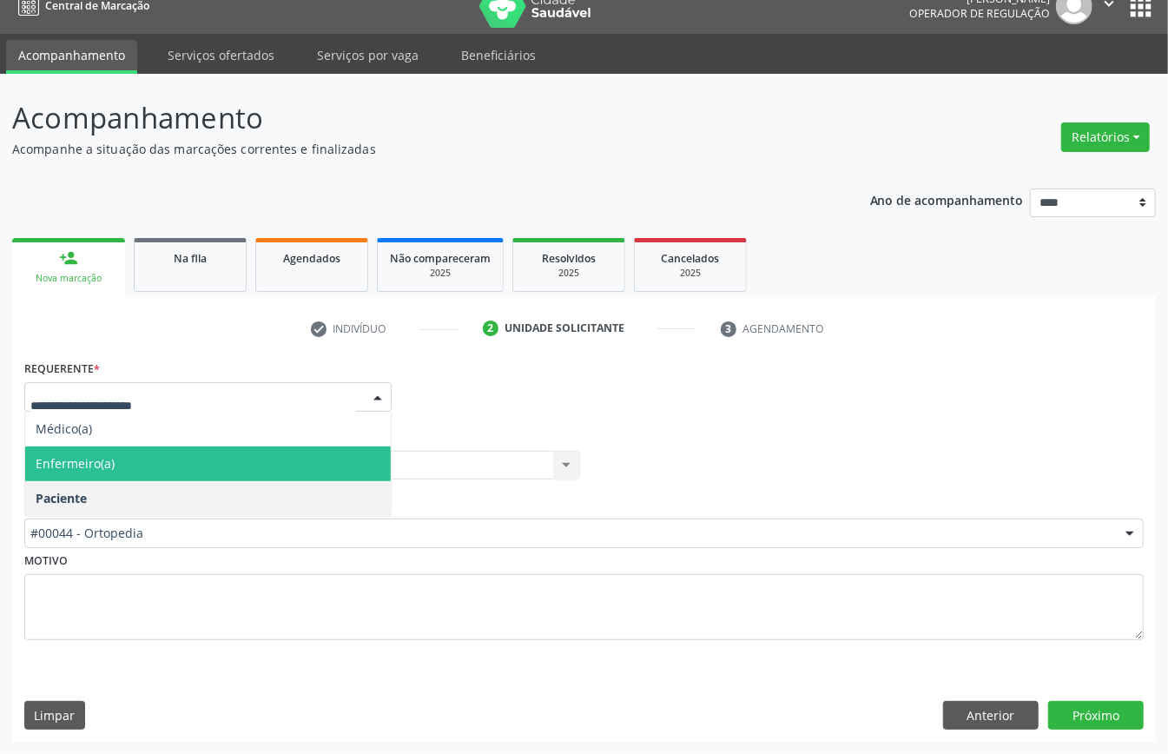
drag, startPoint x: 508, startPoint y: 379, endPoint x: 485, endPoint y: 386, distance: 24.5
click at [506, 379] on div "Requerente * Médico(a) Enfermeiro(a) Paciente Nenhum resultado encontrado para:…" at bounding box center [584, 389] width 1128 height 68
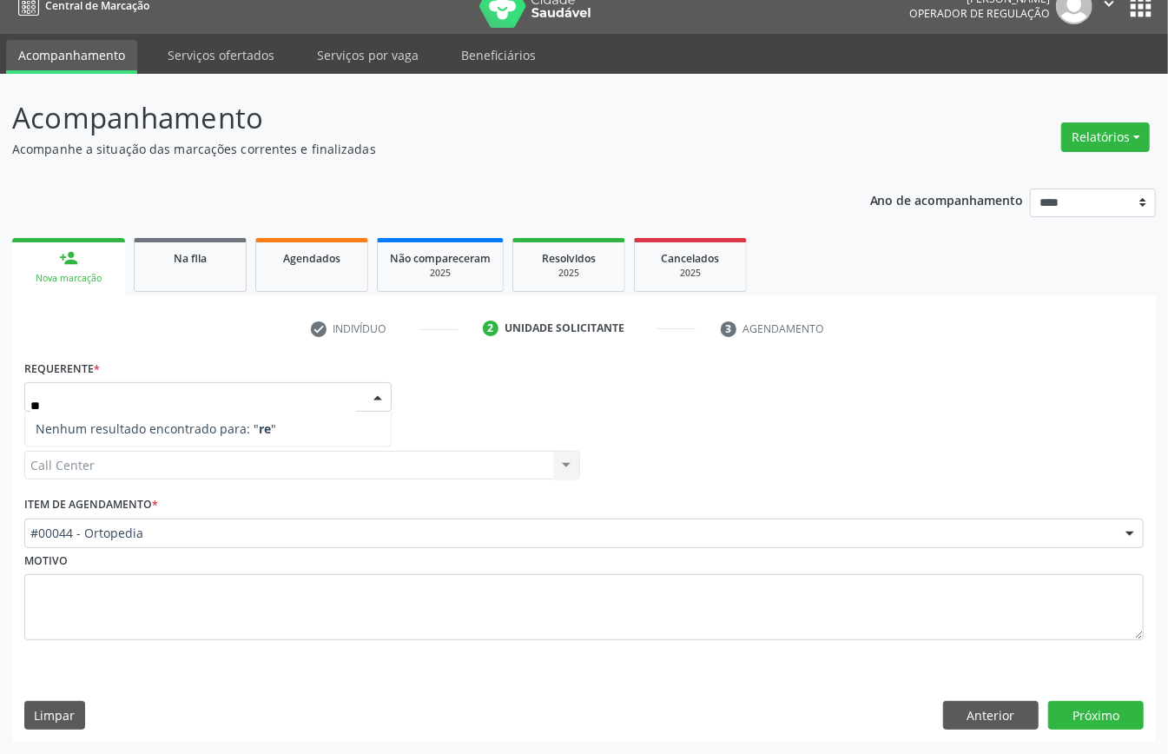
type input "*"
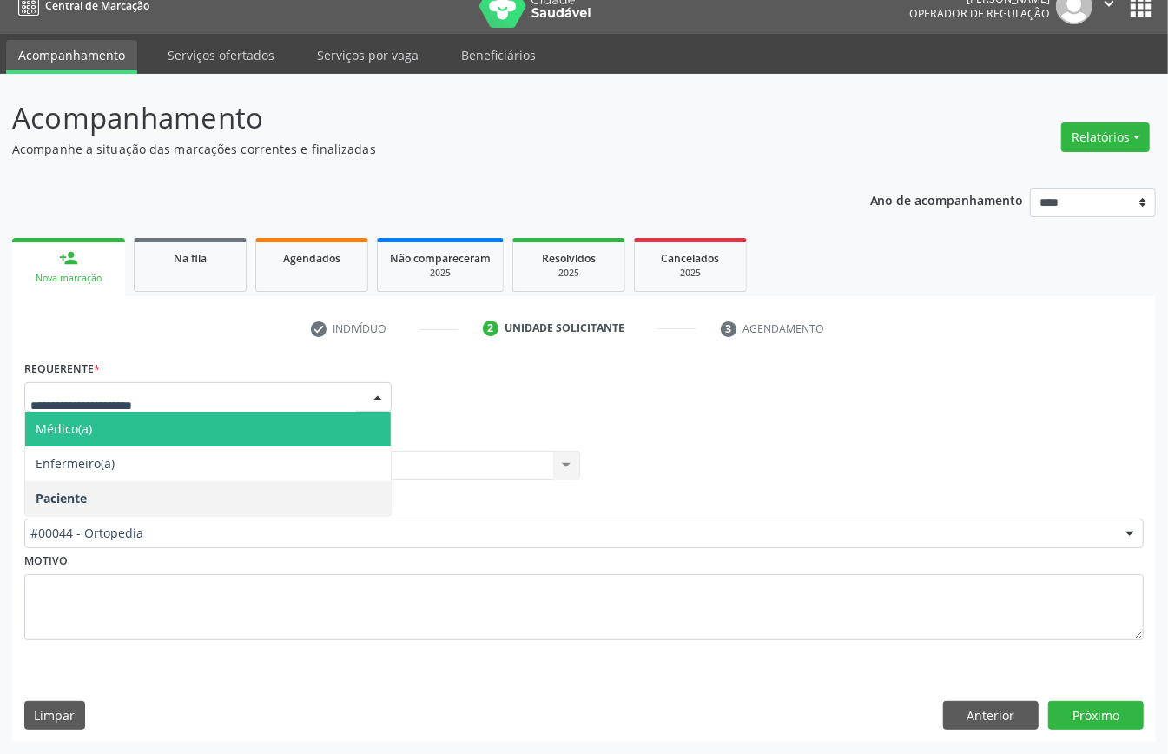
click at [646, 334] on div "2 Unidade solicitante" at bounding box center [589, 329] width 213 height 16
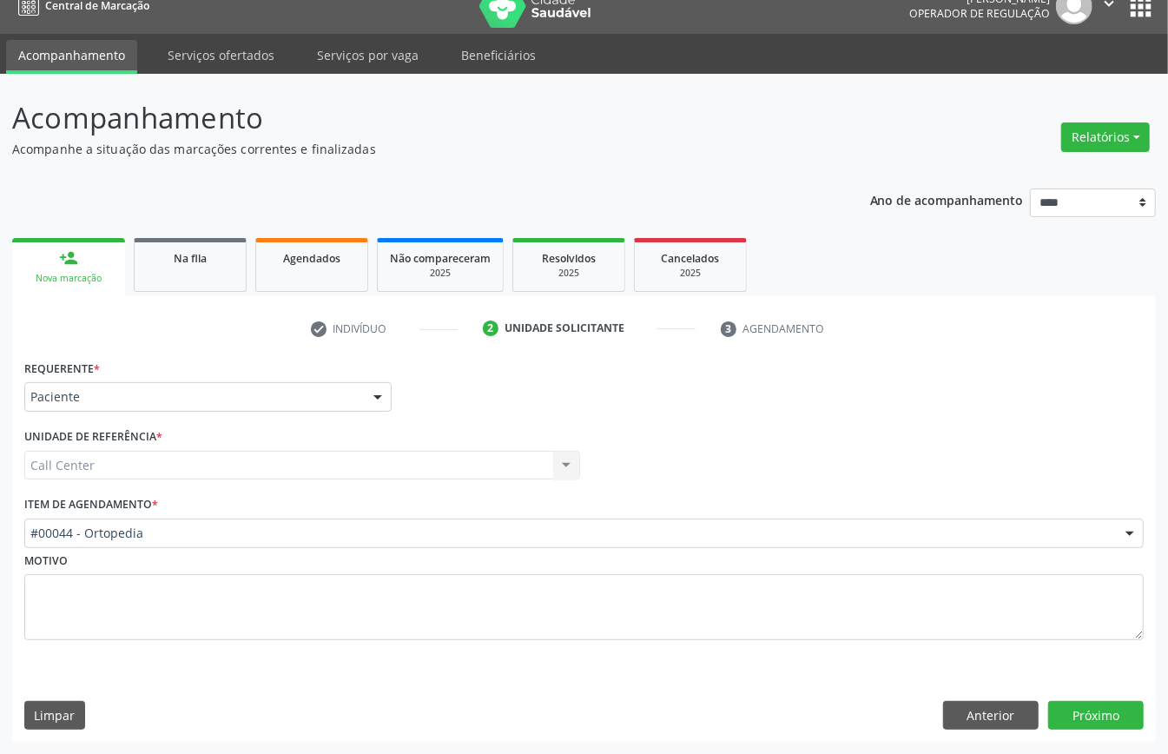
drag, startPoint x: 368, startPoint y: 511, endPoint x: 356, endPoint y: 523, distance: 17.2
click at [363, 515] on div "Item de agendamento * #00044 - Ortopedia #0000 - Alergologia #0001 - Angiologia…" at bounding box center [584, 520] width 1120 height 56
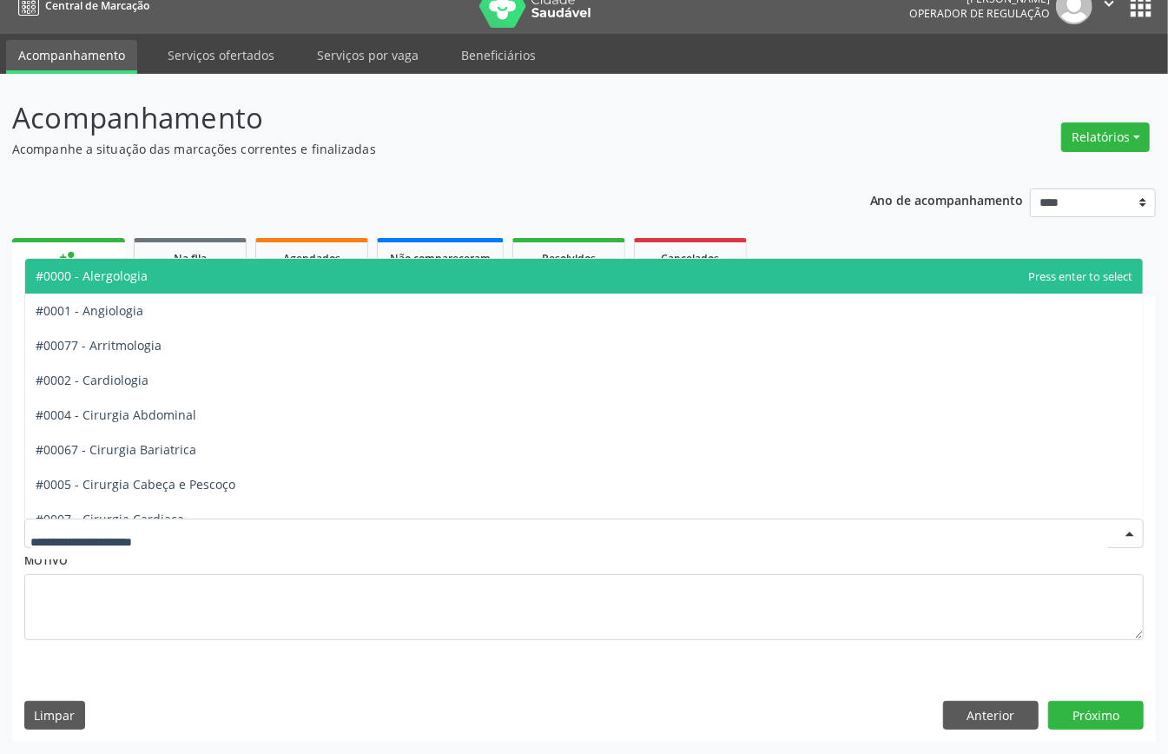
click at [609, 156] on div "Acompanhamento Acompanhe a situação das marcações correntes e finalizadas Relat…" at bounding box center [584, 418] width 1144 height 645
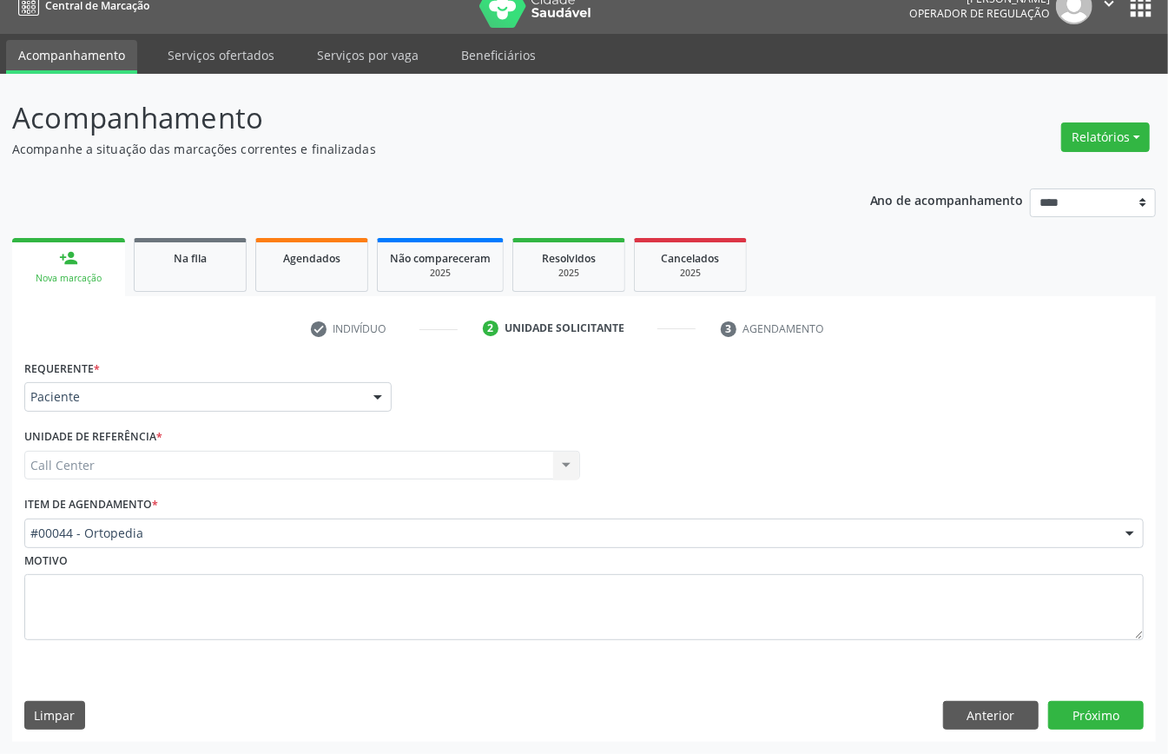
click at [325, 453] on div "Call Center Call Center Nenhum resultado encontrado para: " " Não há nenhuma op…" at bounding box center [302, 466] width 556 height 30
click at [310, 508] on div "Item de agendamento * #00044 - Ortopedia #0000 - Alergologia #0001 - Angiologia…" at bounding box center [584, 520] width 1120 height 56
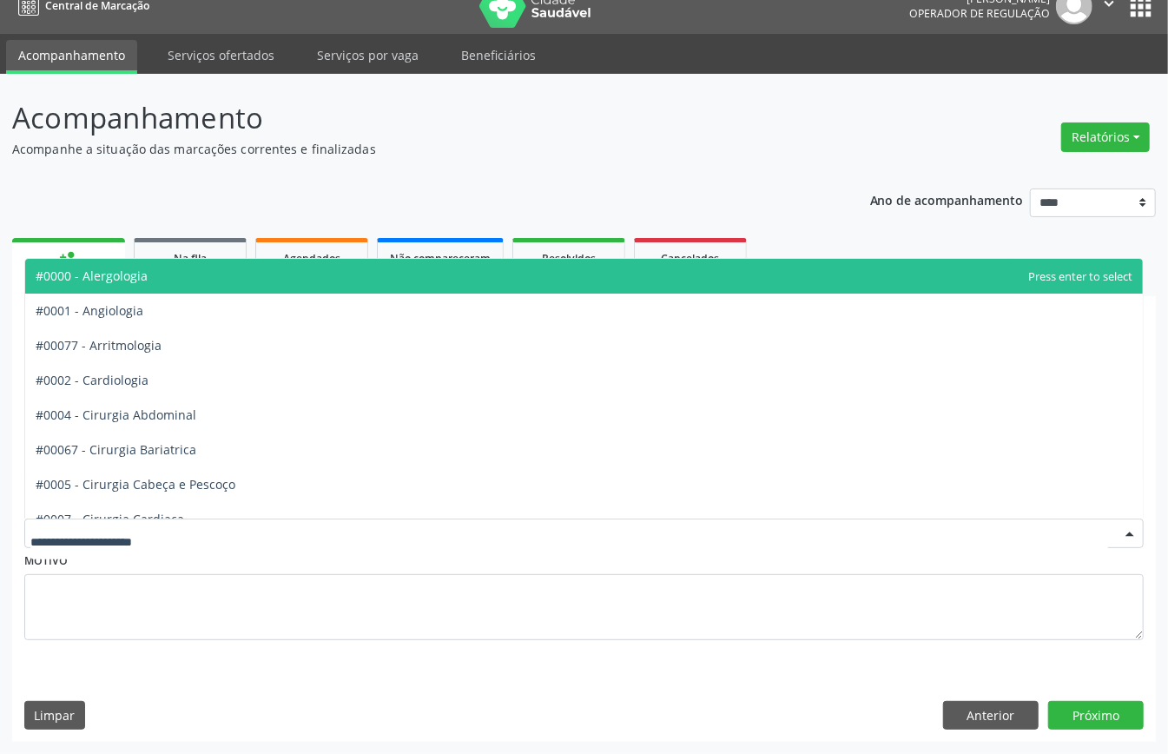
click at [303, 521] on div at bounding box center [584, 534] width 1120 height 30
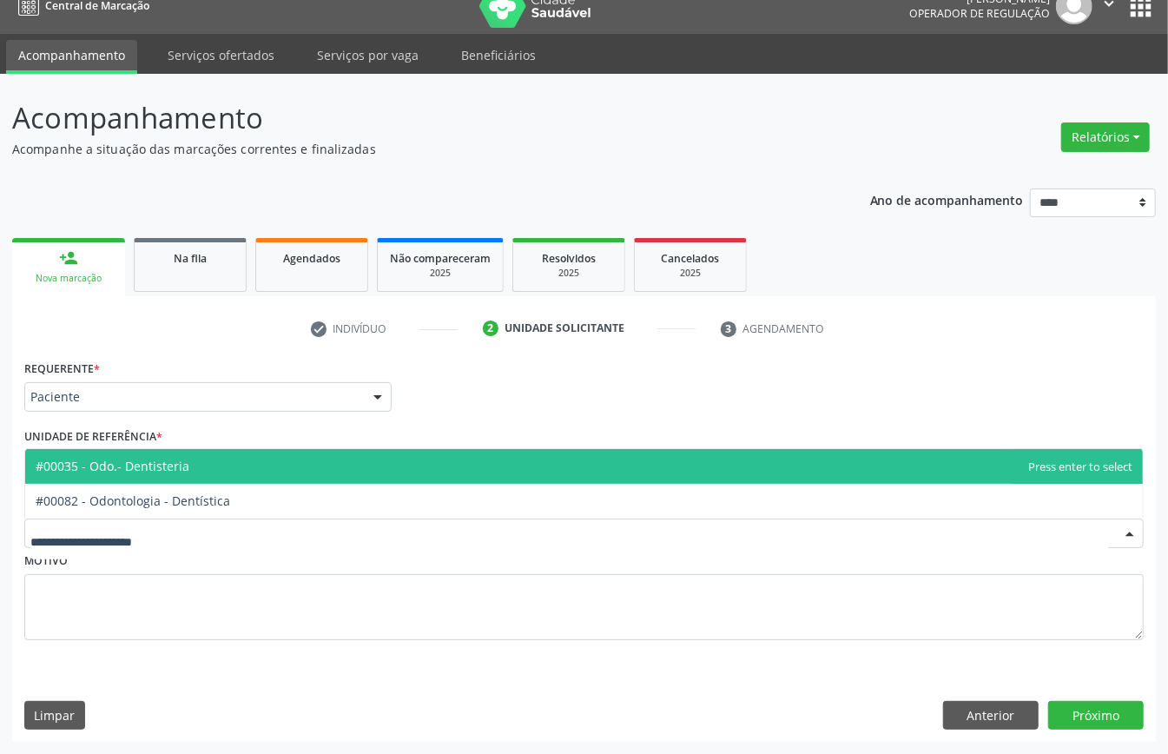
drag, startPoint x: 580, startPoint y: 292, endPoint x: 580, endPoint y: 304, distance: 12.2
click at [580, 299] on div "person_add Nova marcação Na fila Agendados Não compareceram 2025 Resolvidos 202…" at bounding box center [584, 488] width 1144 height 508
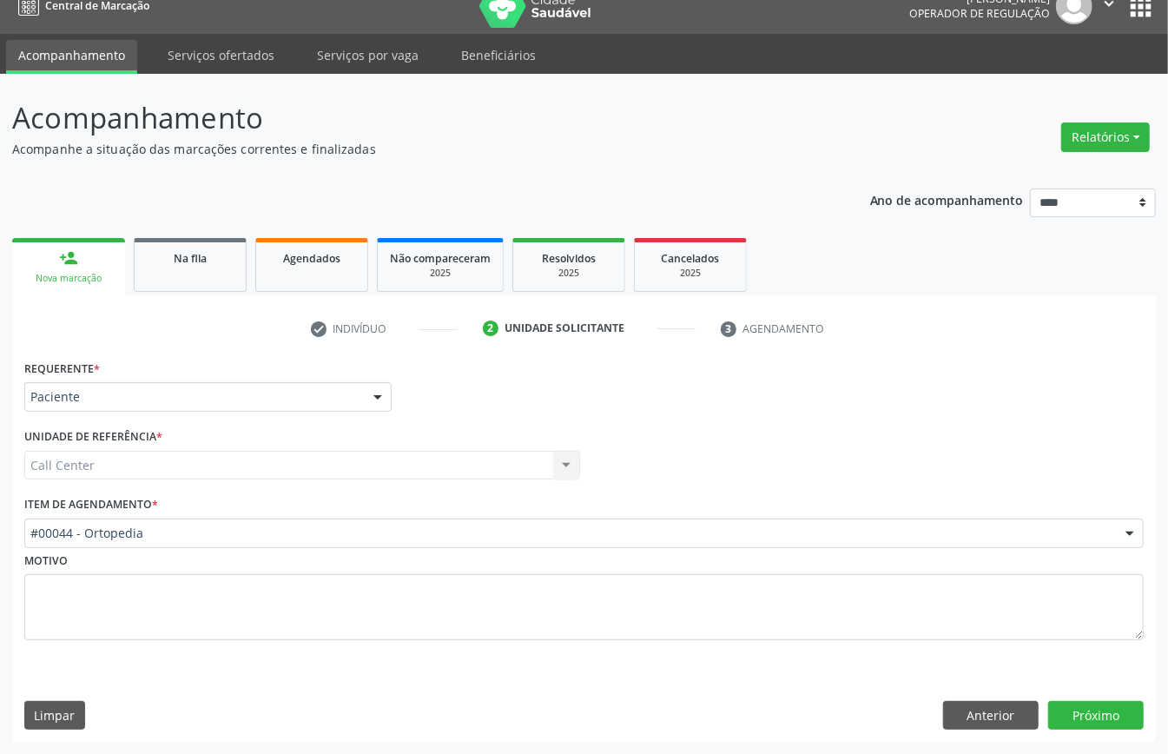
drag, startPoint x: 390, startPoint y: 495, endPoint x: 394, endPoint y: 474, distance: 21.3
click at [394, 474] on div "Requerente * Paciente Médico(a) Enfermeiro(a) Paciente Nenhum resultado encontr…" at bounding box center [584, 509] width 1120 height 309
click at [394, 474] on div "Call Center Call Center Nenhum resultado encontrado para: " " Não há nenhuma op…" at bounding box center [302, 466] width 556 height 30
click at [403, 455] on div "Call Center Call Center Nenhum resultado encontrado para: " " Não há nenhuma op…" at bounding box center [302, 466] width 556 height 30
click at [400, 459] on div "Call Center Call Center Nenhum resultado encontrado para: " " Não há nenhuma op…" at bounding box center [302, 466] width 556 height 30
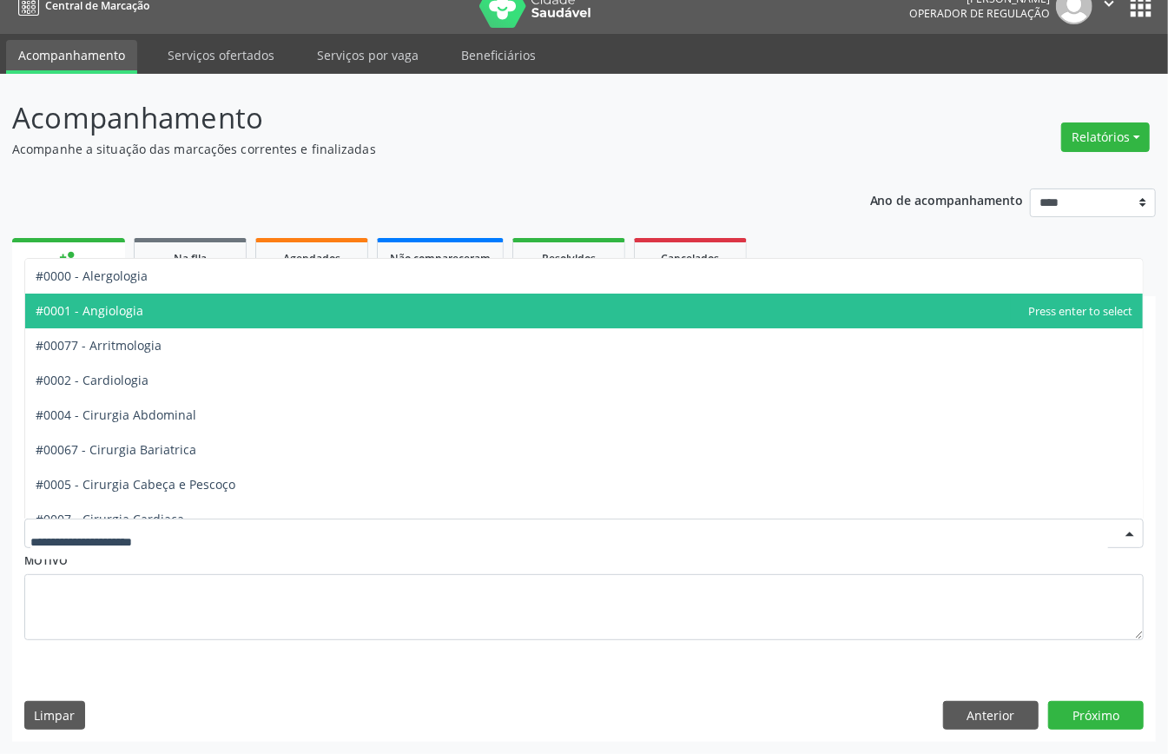
click at [702, 170] on div "Acompanhamento Acompanhe a situação das marcações correntes e finalizadas Relat…" at bounding box center [584, 418] width 1144 height 645
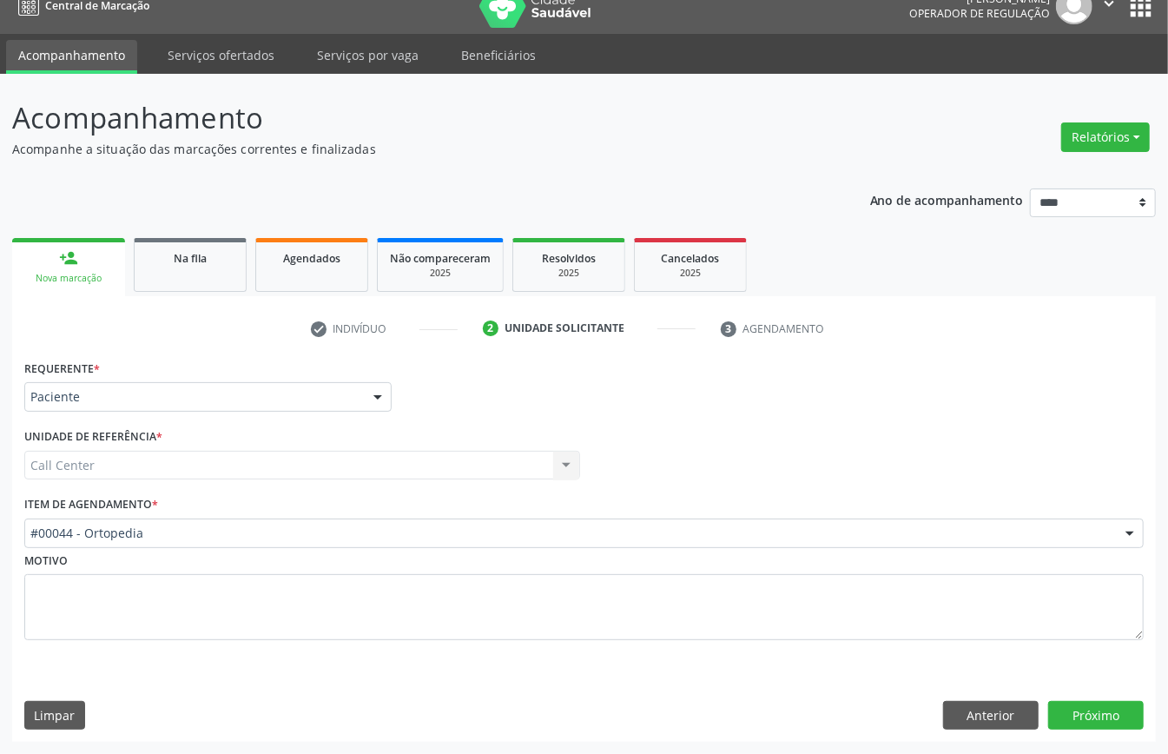
click at [321, 379] on div "Requerente * Paciente Médico(a) Enfermeiro(a) Paciente Nenhum resultado encontr…" at bounding box center [207, 383] width 367 height 56
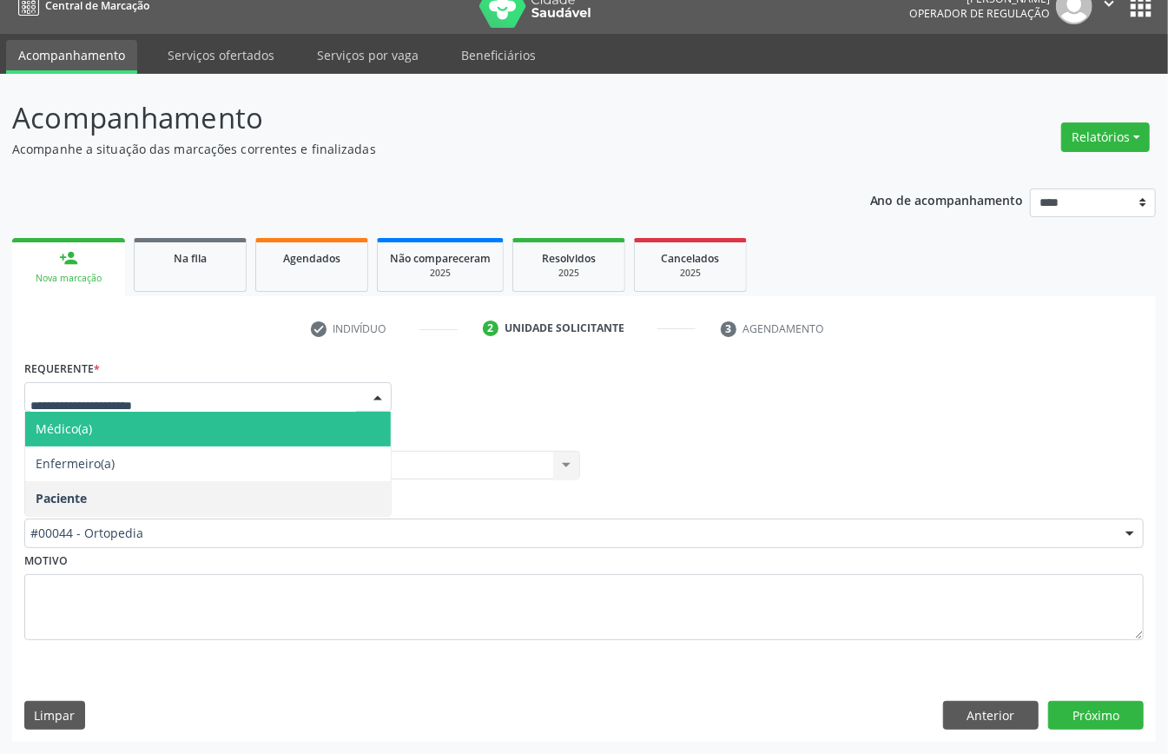
drag, startPoint x: 323, startPoint y: 396, endPoint x: 353, endPoint y: 397, distance: 29.5
click at [366, 383] on div "Médico(a) Enfermeiro(a) Paciente Nenhum resultado encontrado para: " " Não há n…" at bounding box center [207, 397] width 367 height 30
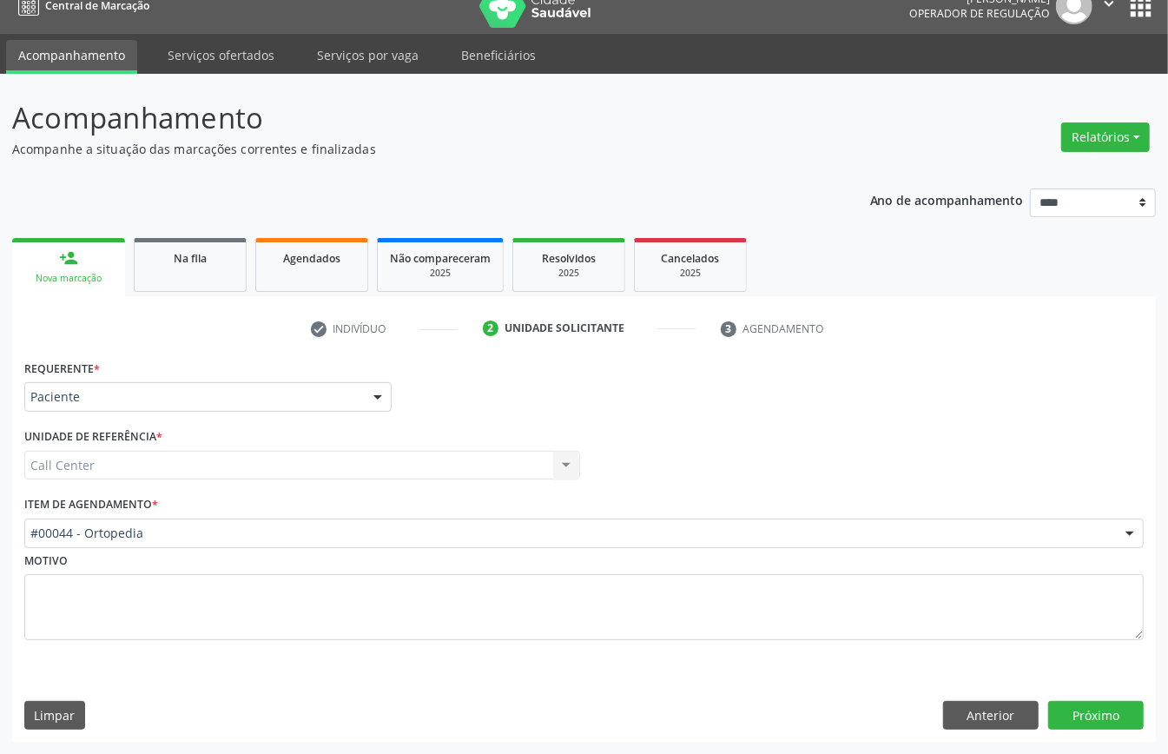
click at [366, 387] on div at bounding box center [378, 398] width 26 height 30
drag, startPoint x: 504, startPoint y: 142, endPoint x: 494, endPoint y: 161, distance: 20.6
click at [504, 143] on p "Acompanhe a situação das marcações correntes e finalizadas" at bounding box center [412, 149] width 801 height 18
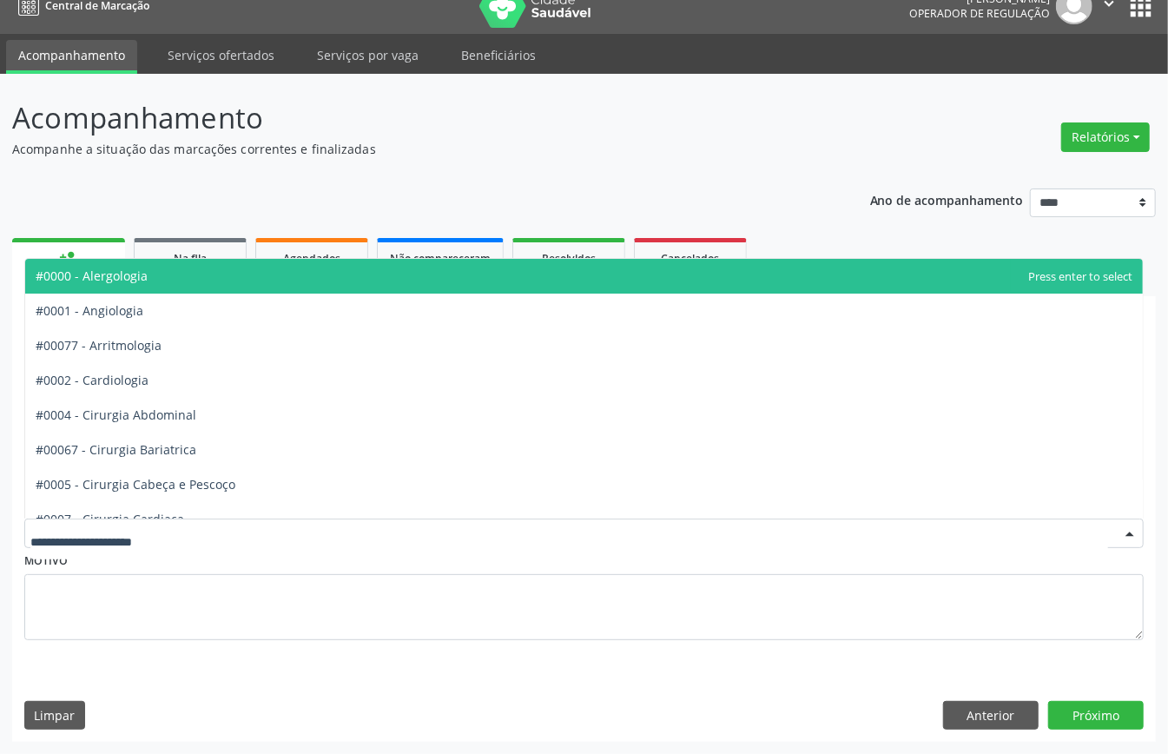
click at [207, 533] on input "text" at bounding box center [569, 542] width 1078 height 35
type input "*"
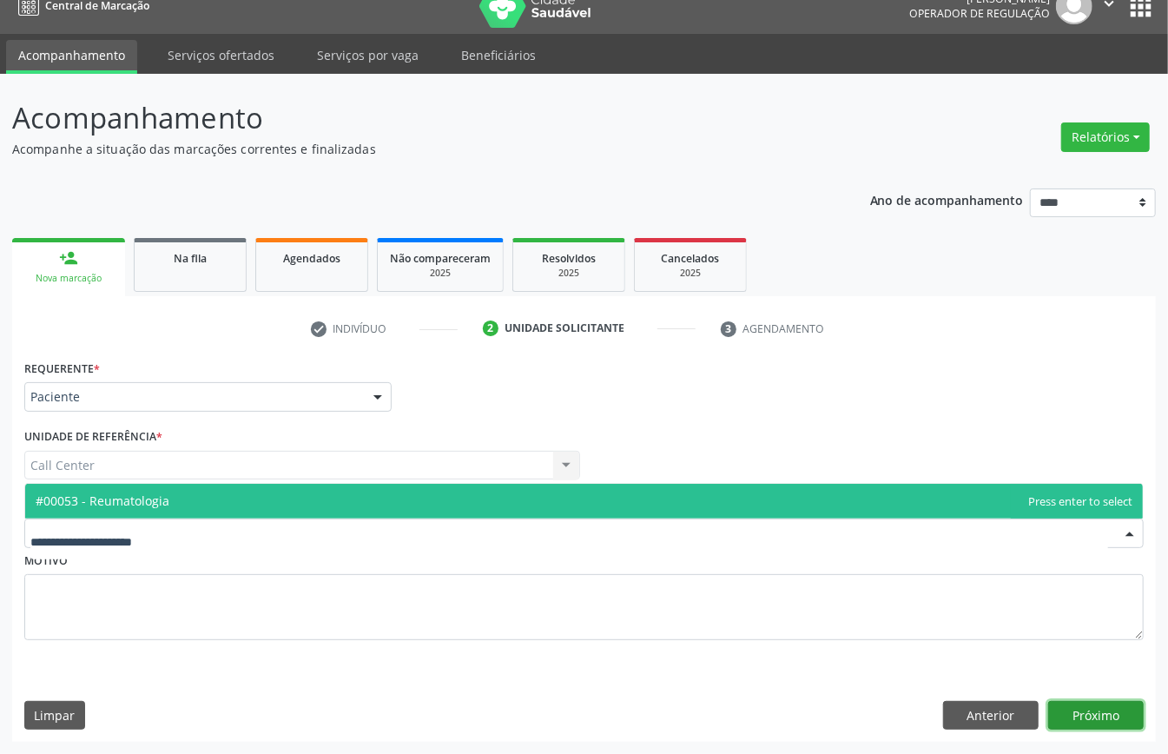
click at [1085, 720] on button "Próximo" at bounding box center [1097, 716] width 96 height 30
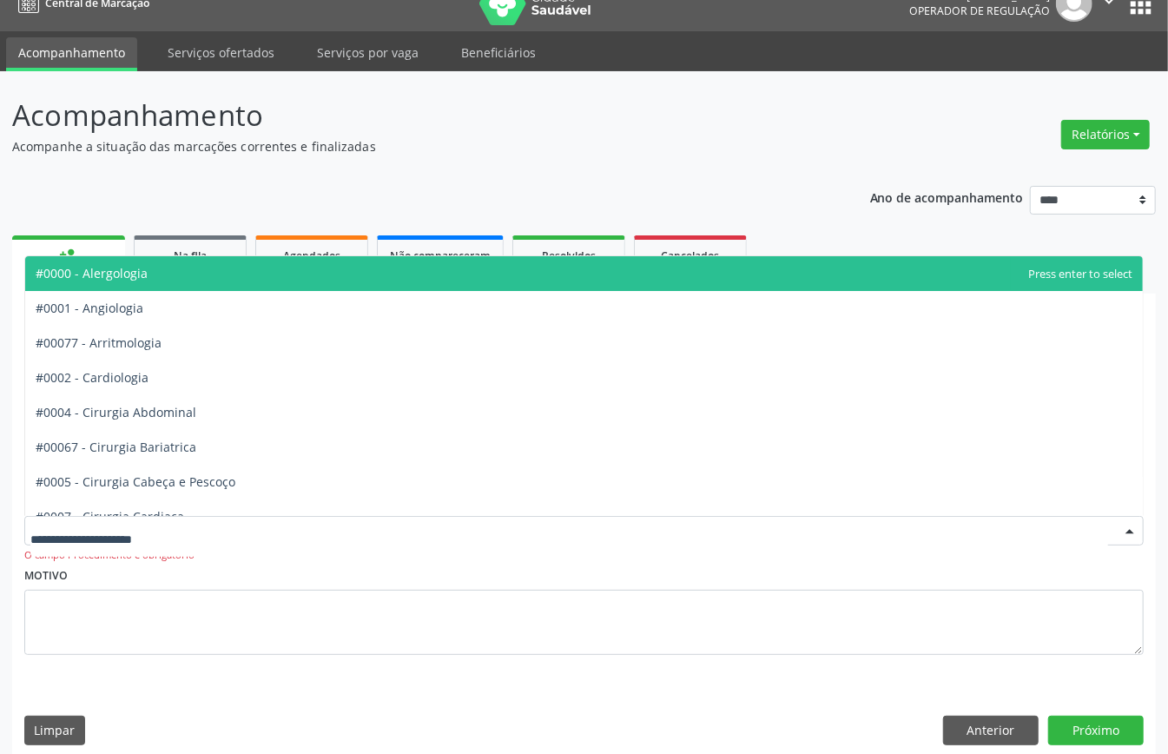
click at [182, 535] on div at bounding box center [584, 531] width 1120 height 30
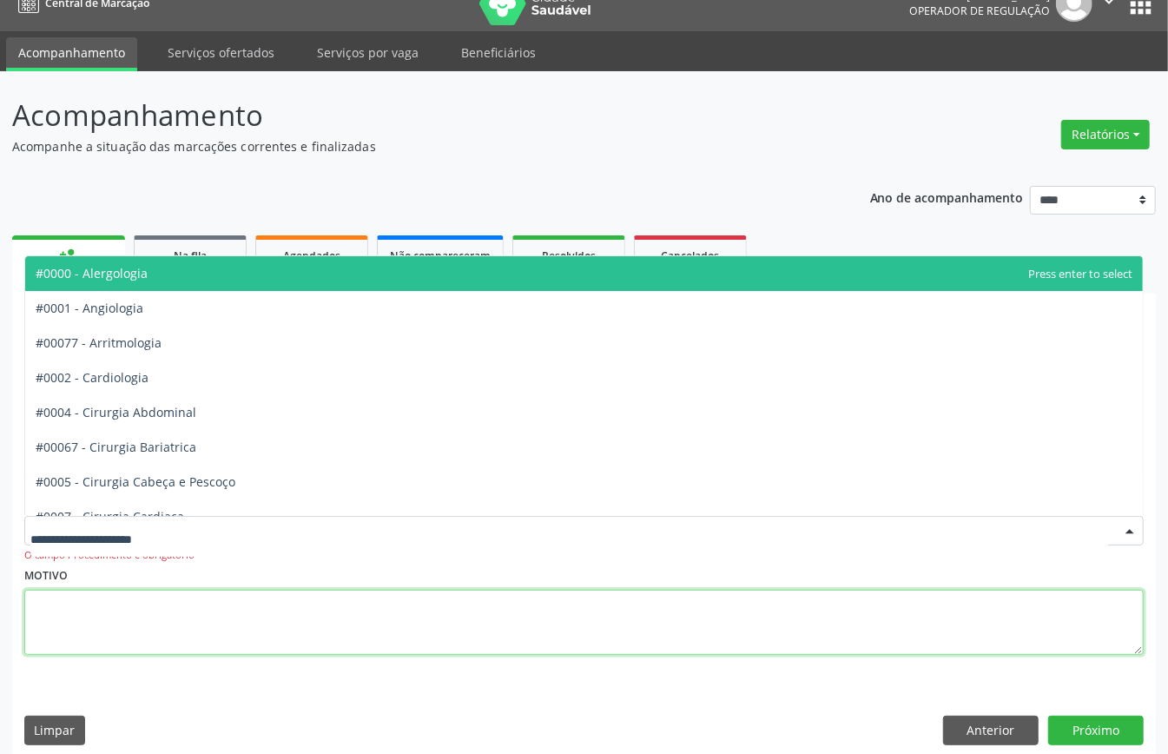
click at [123, 638] on textarea at bounding box center [584, 623] width 1120 height 66
click at [150, 591] on textarea at bounding box center [584, 623] width 1120 height 66
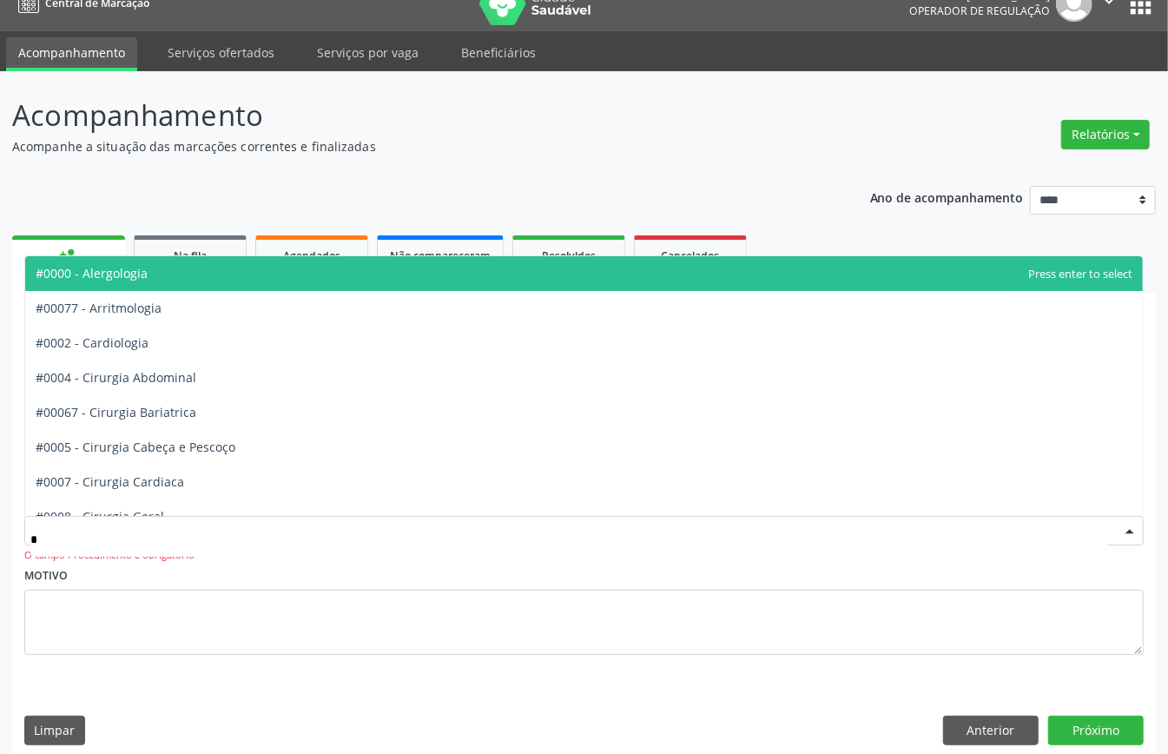
type input "**"
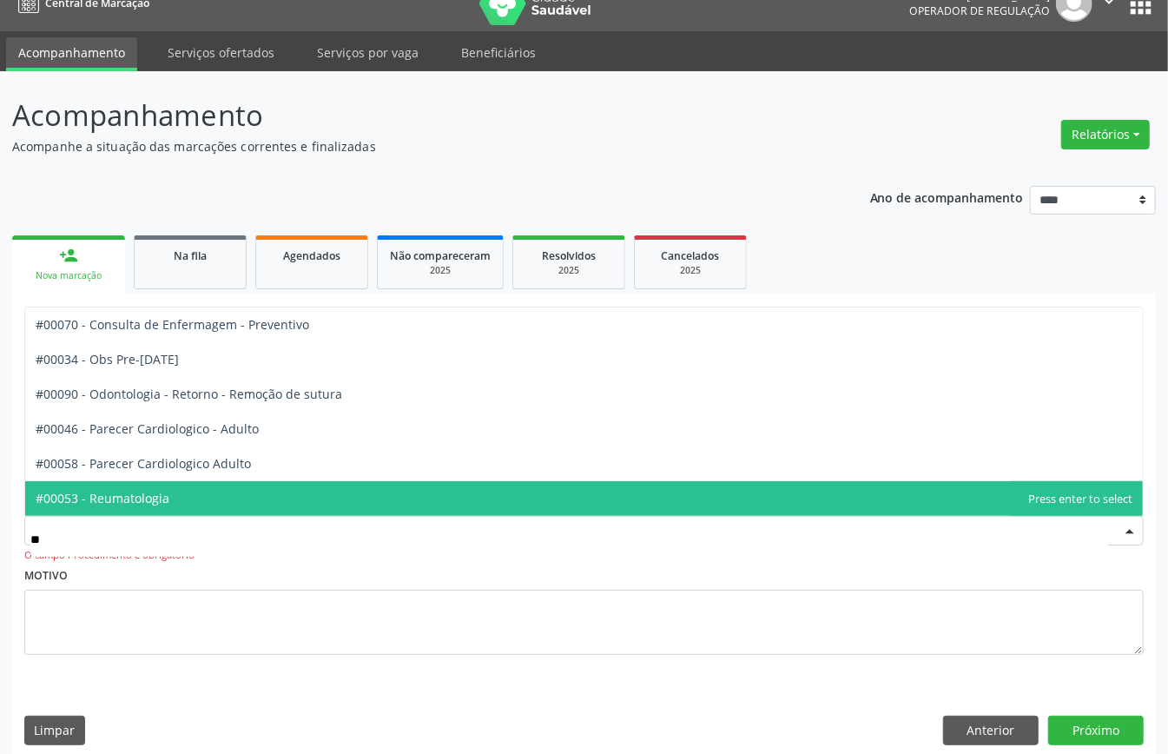
click at [182, 497] on span "#00053 - Reumatologia" at bounding box center [584, 498] width 1118 height 35
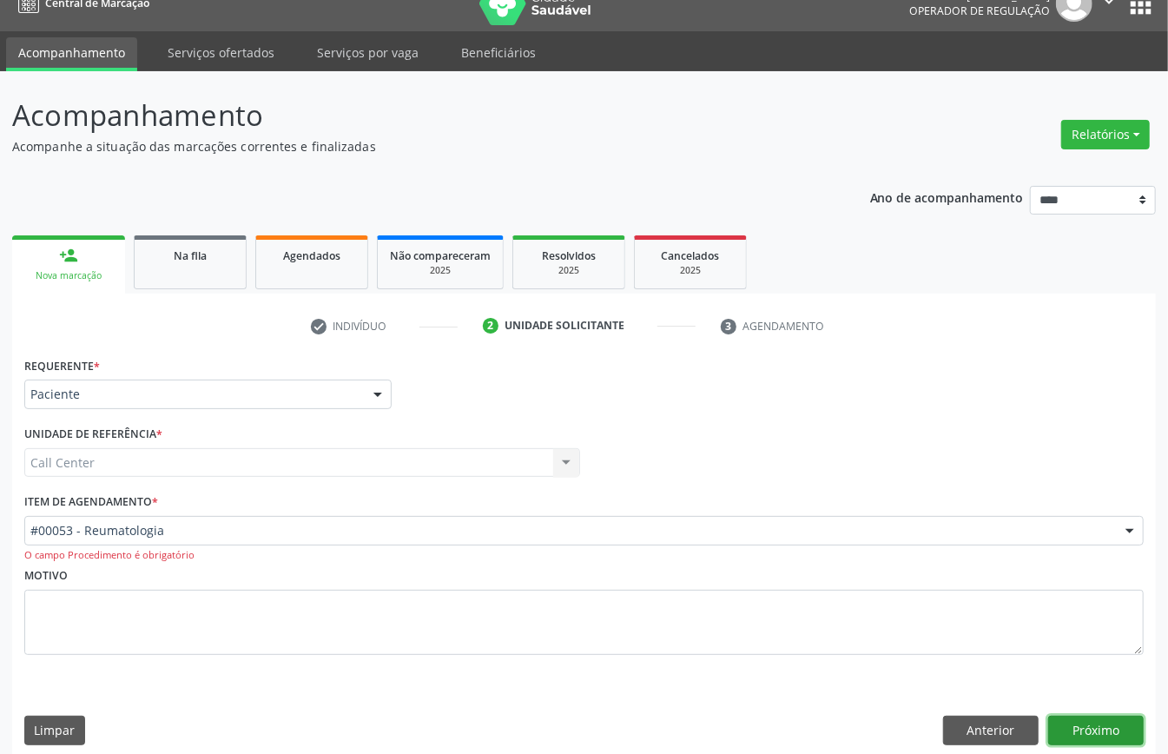
click at [1098, 719] on button "Próximo" at bounding box center [1097, 731] width 96 height 30
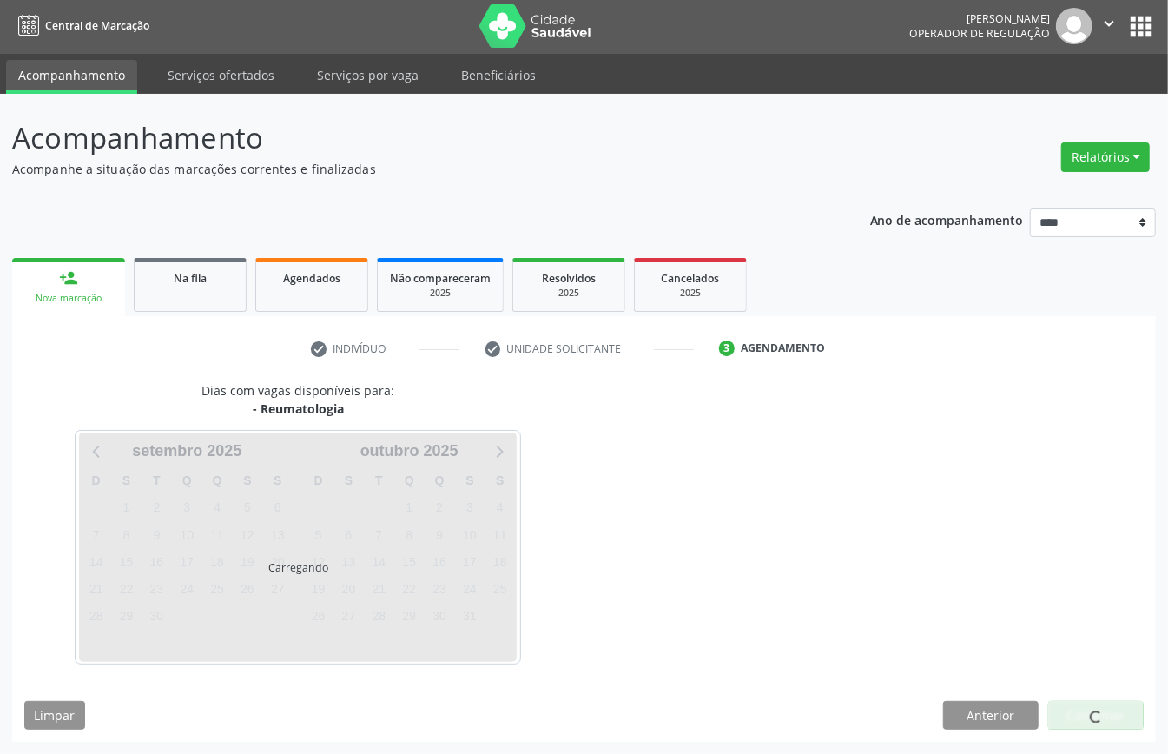
scroll to position [3, 0]
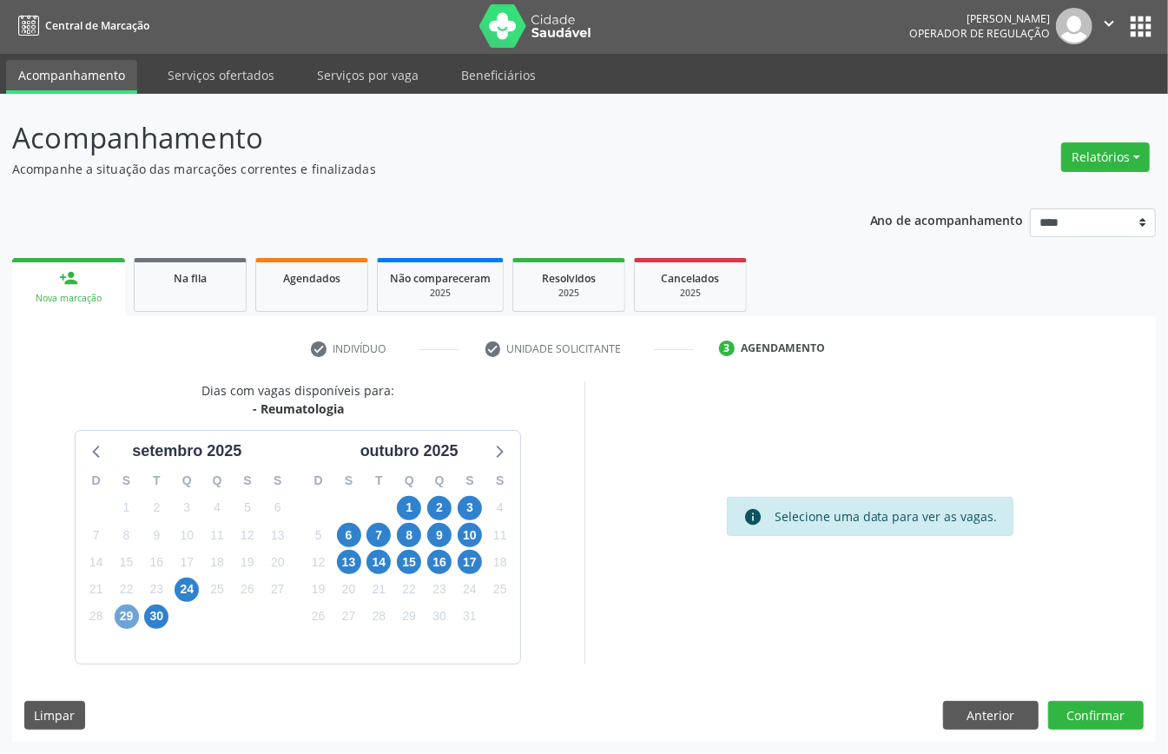
click at [132, 610] on span "29" at bounding box center [127, 617] width 24 height 24
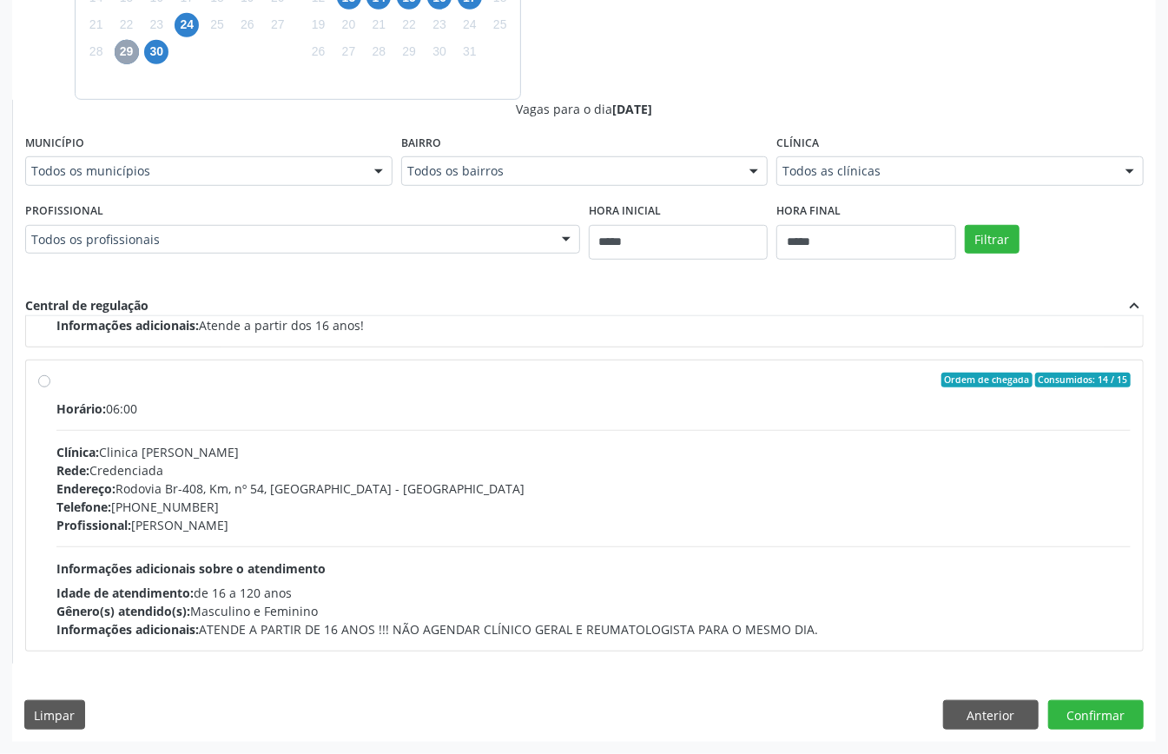
scroll to position [45, 0]
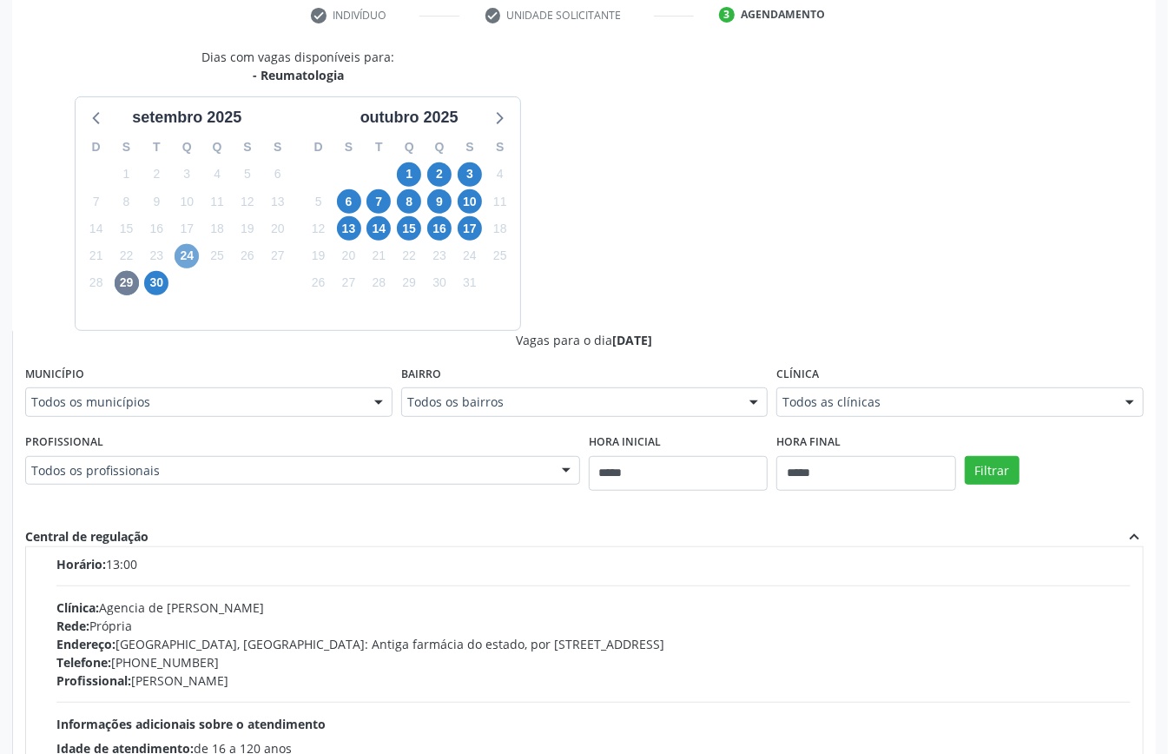
click at [185, 261] on span "24" at bounding box center [187, 256] width 24 height 24
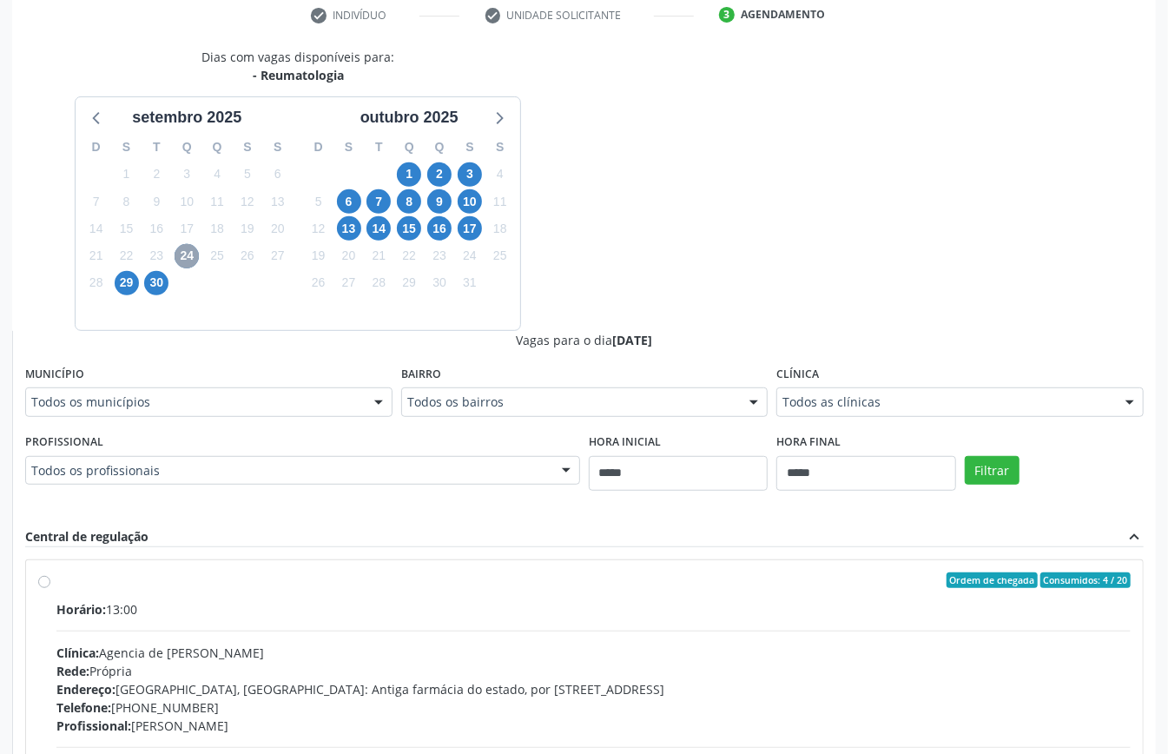
scroll to position [539, 0]
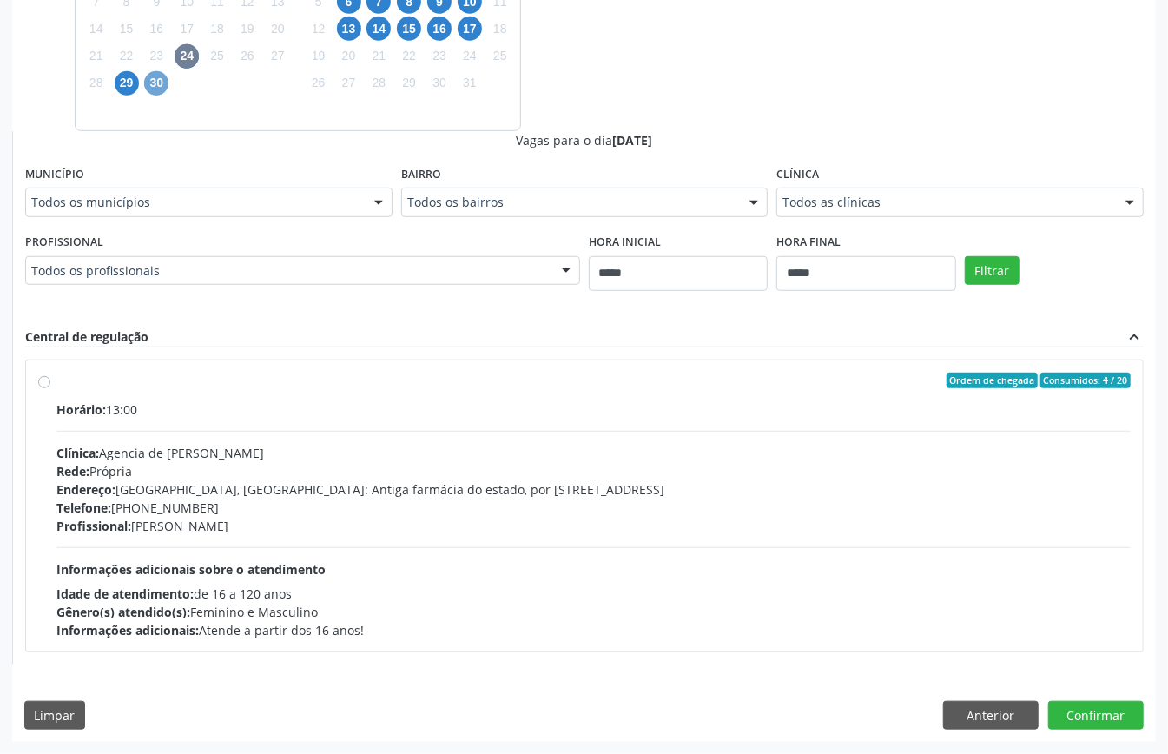
click at [156, 80] on span "30" at bounding box center [156, 83] width 24 height 24
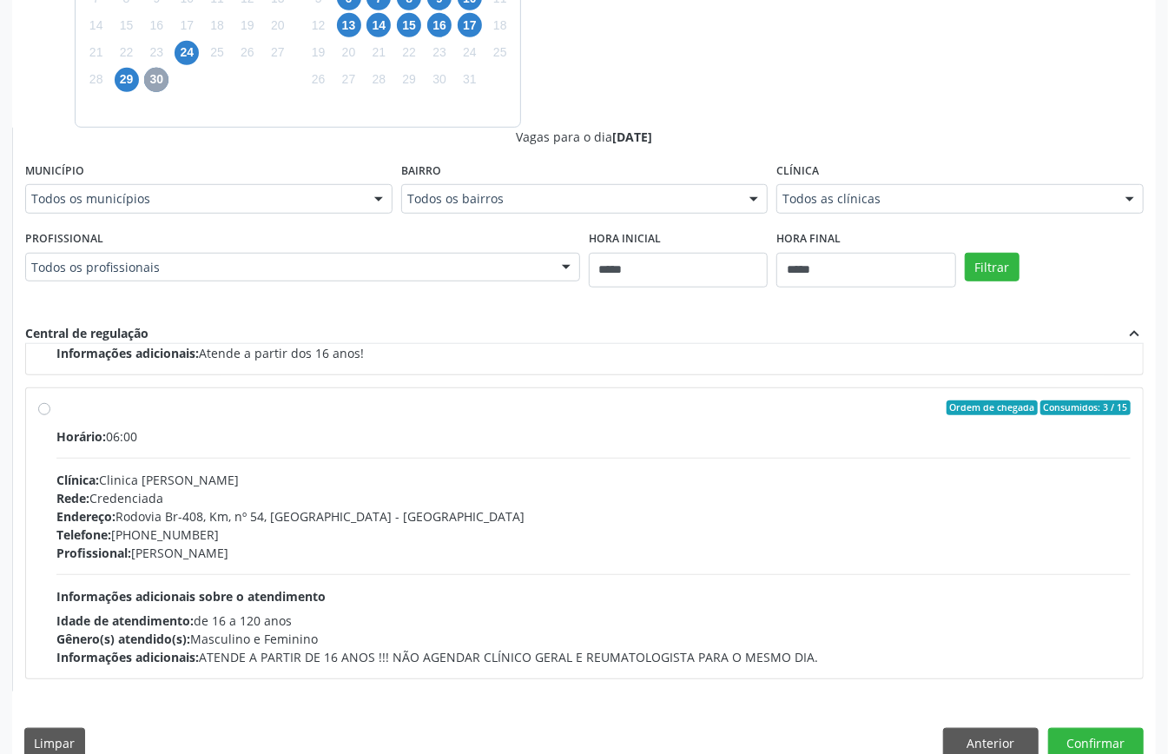
scroll to position [567, 0]
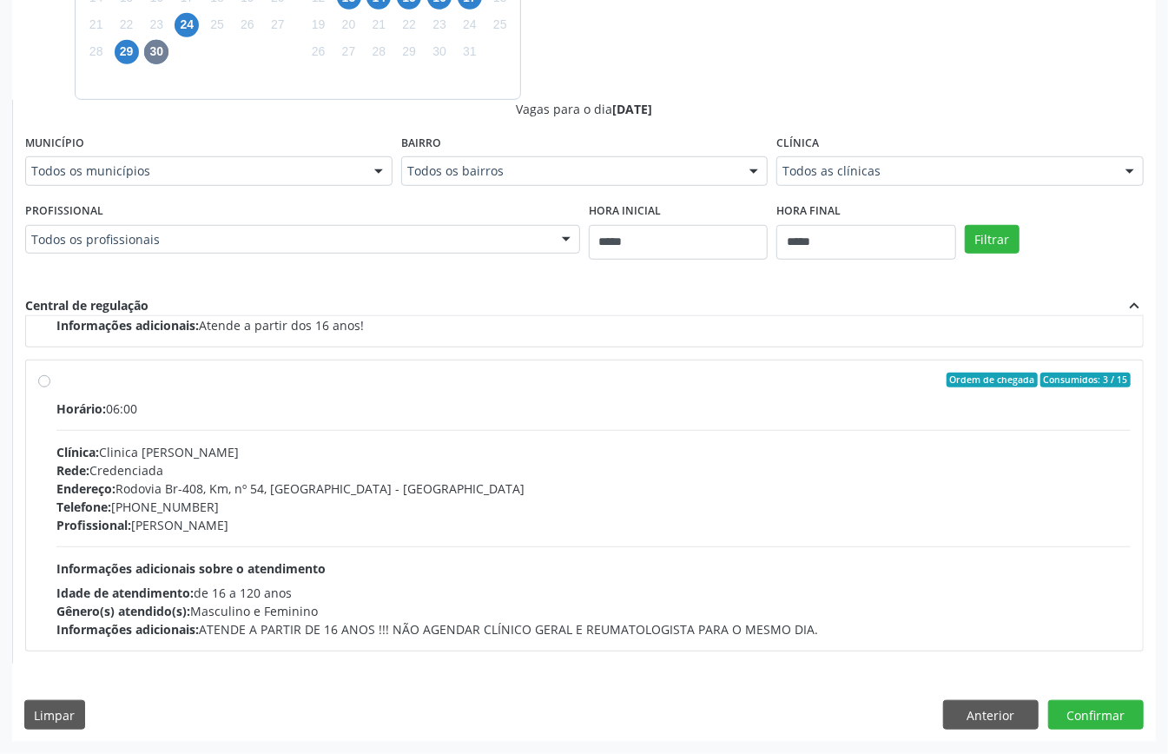
click at [226, 463] on div "Rede: Credenciada" at bounding box center [593, 470] width 1075 height 18
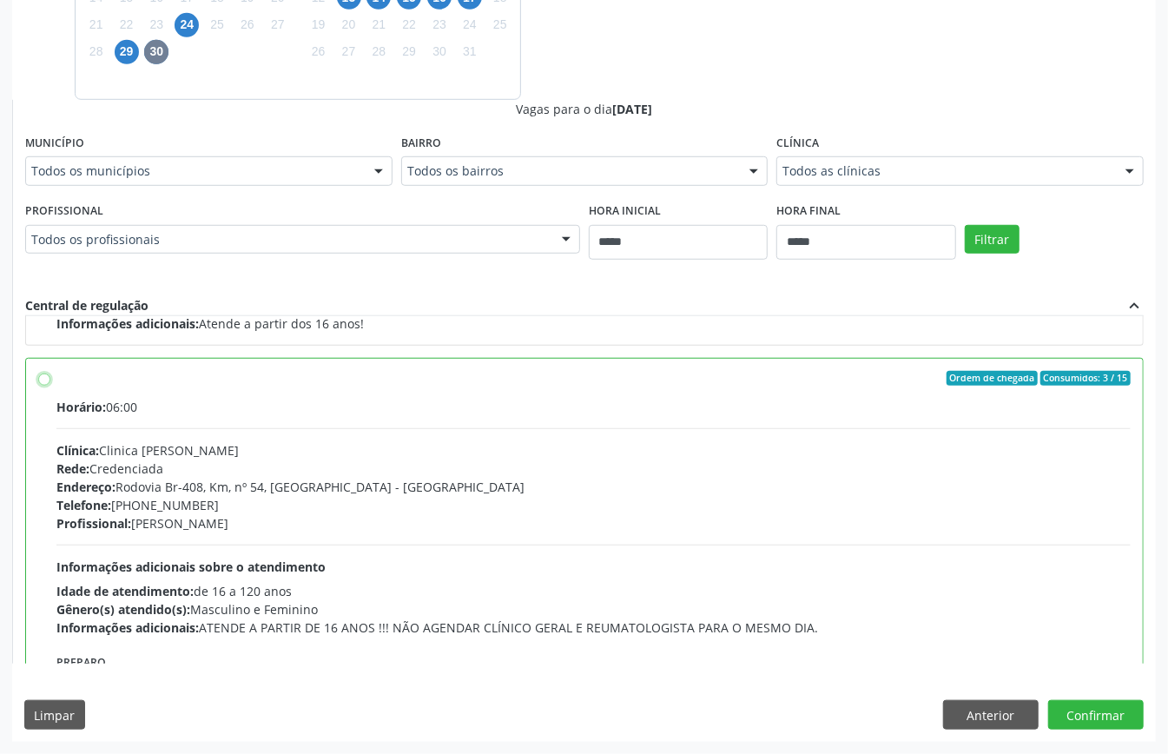
scroll to position [394, 0]
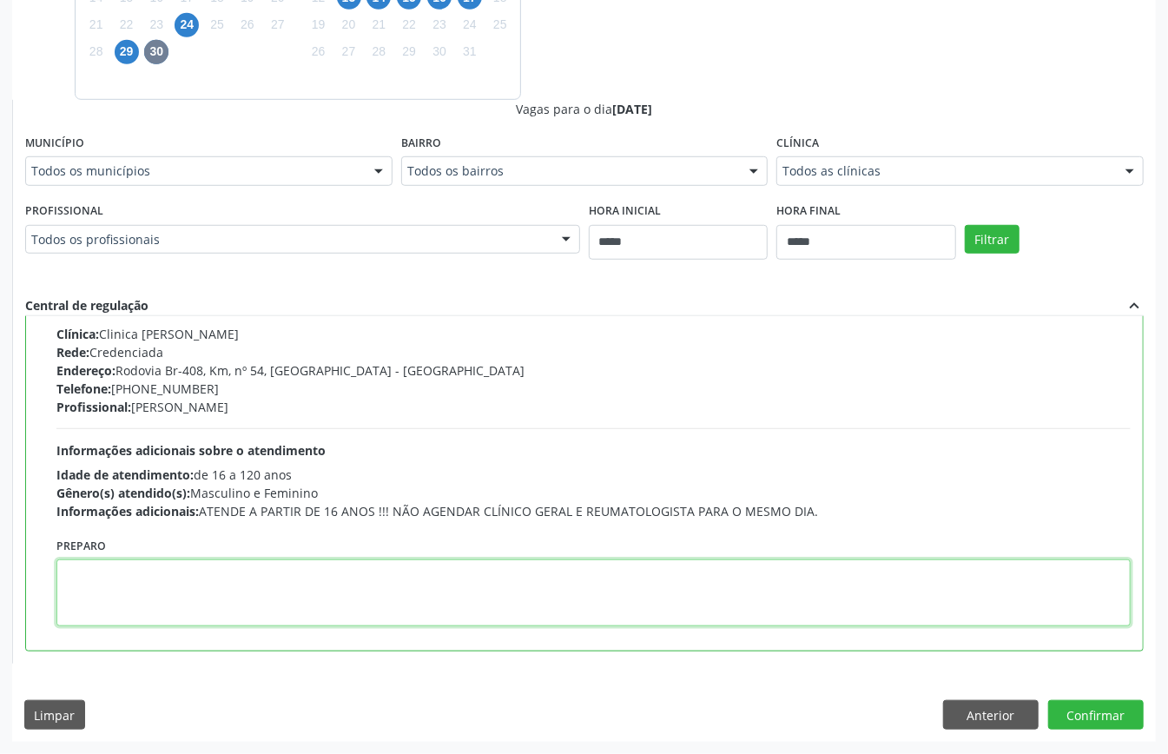
paste textarea "**********"
type textarea "**********"
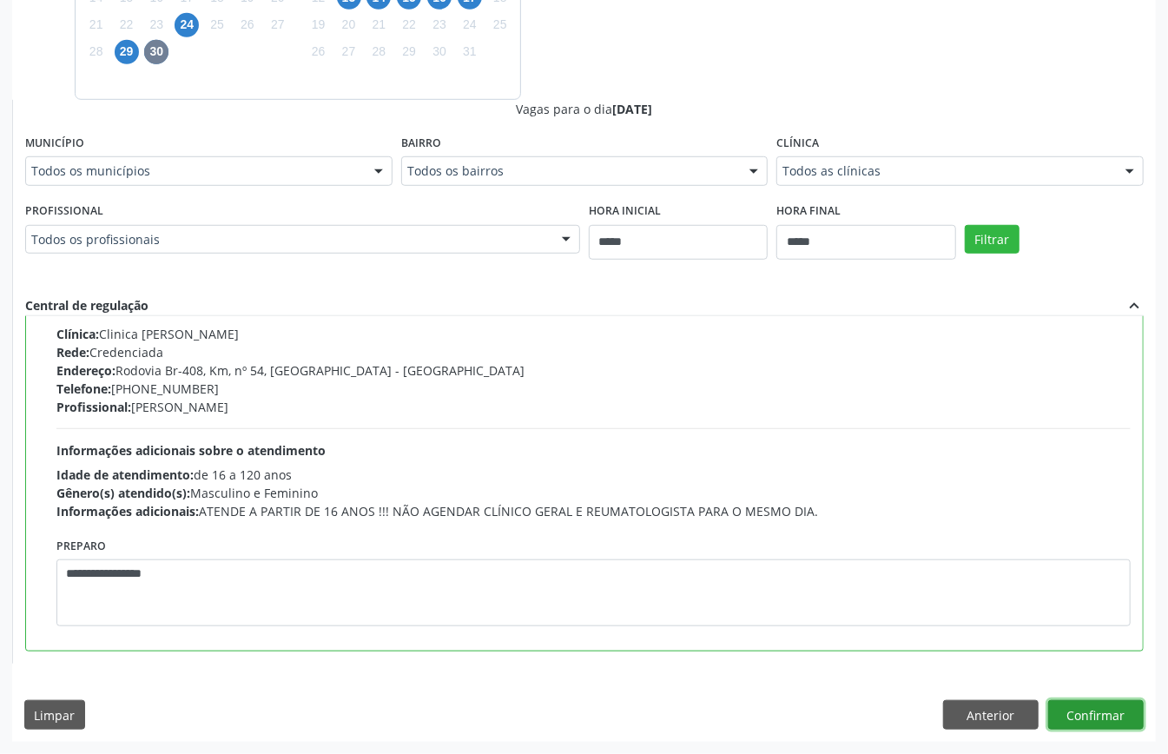
click at [1057, 713] on button "Confirmar" at bounding box center [1097, 715] width 96 height 30
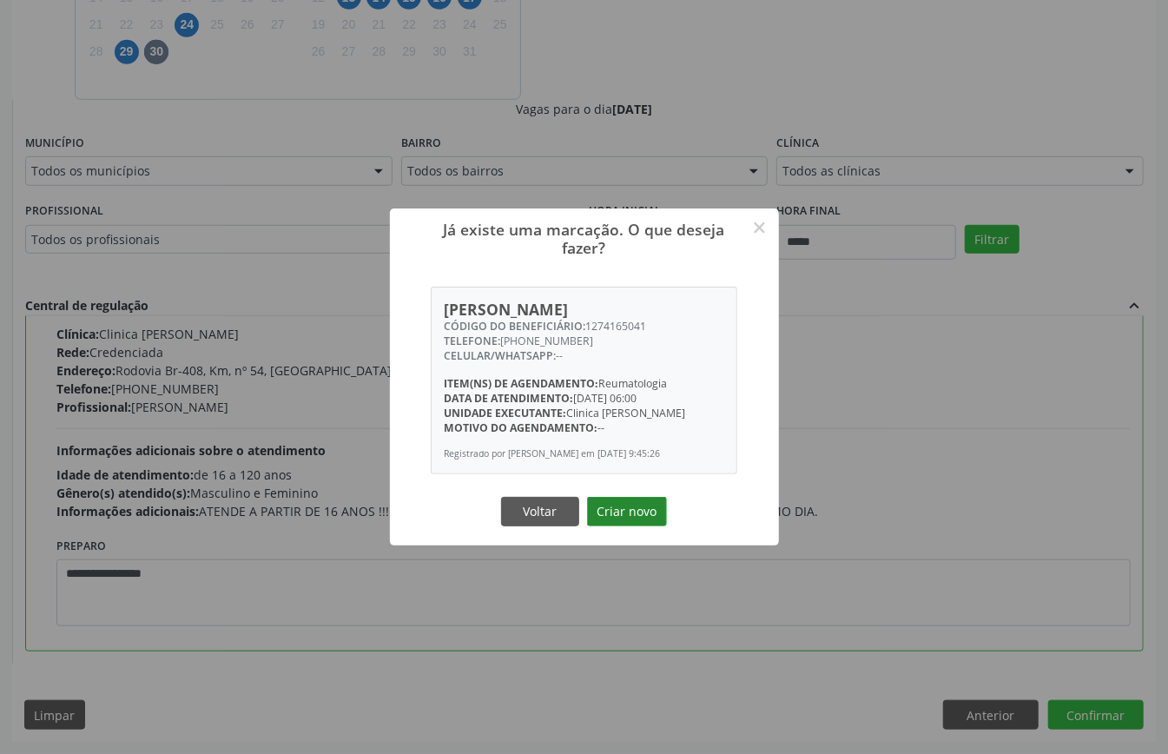
click at [629, 526] on button "Criar novo" at bounding box center [627, 512] width 80 height 30
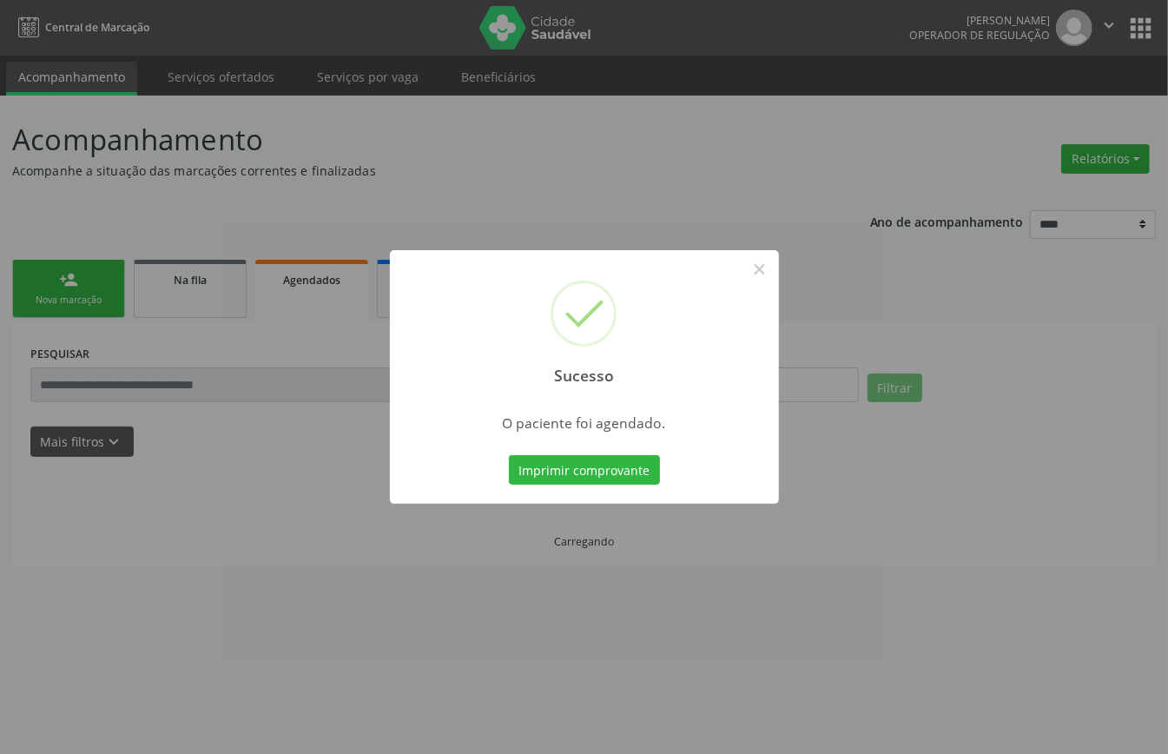
scroll to position [0, 0]
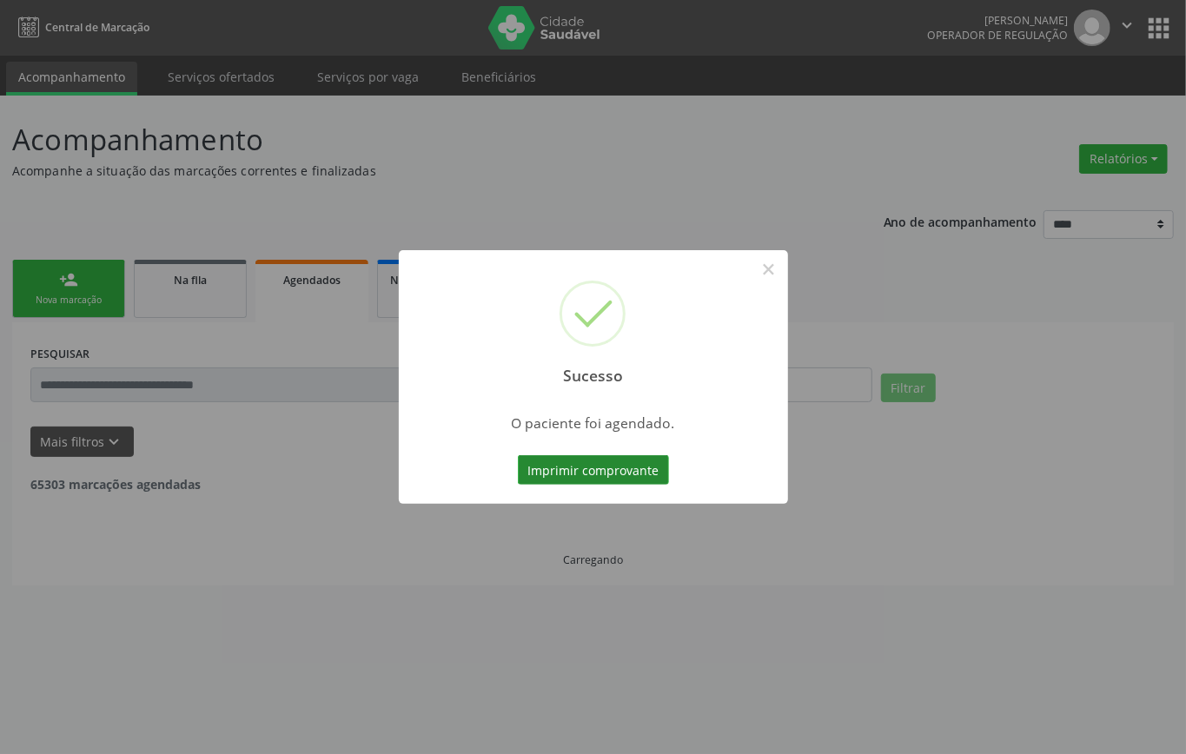
drag, startPoint x: 636, startPoint y: 448, endPoint x: 645, endPoint y: 466, distance: 20.2
click at [640, 460] on div "Sucesso × O paciente foi agendado. Imprimir comprovante Cancel" at bounding box center [593, 377] width 389 height 254
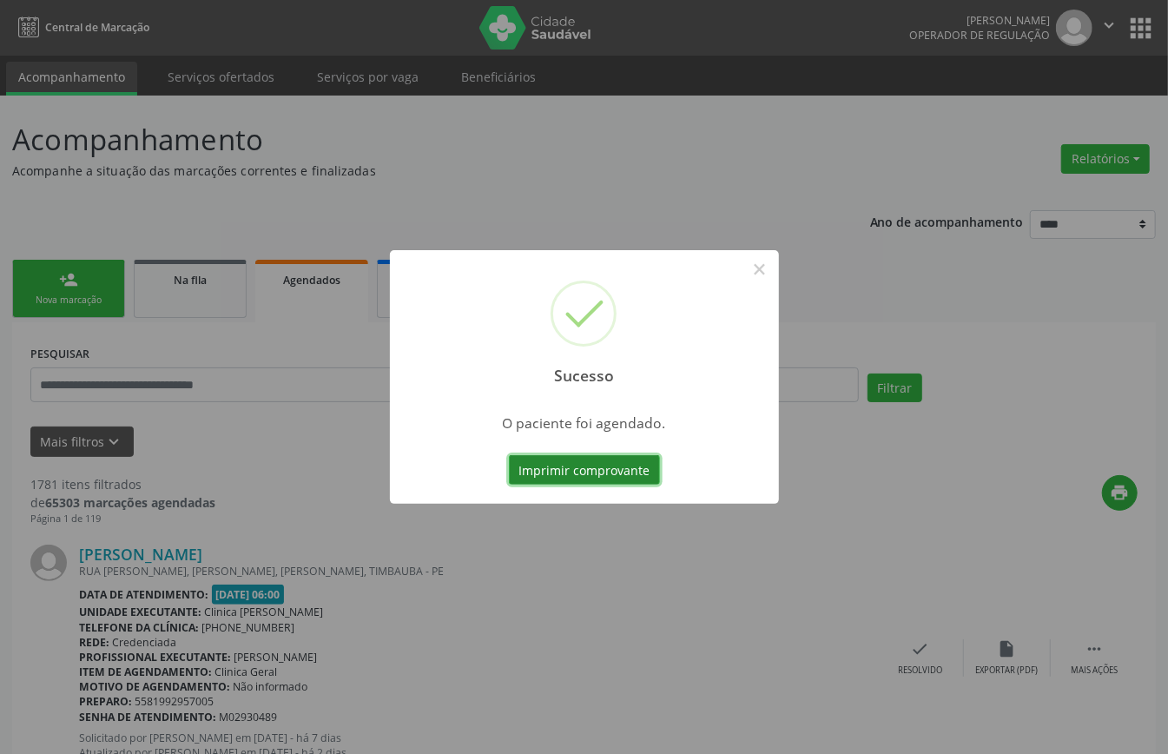
click at [651, 476] on button "Imprimir comprovante" at bounding box center [584, 470] width 151 height 30
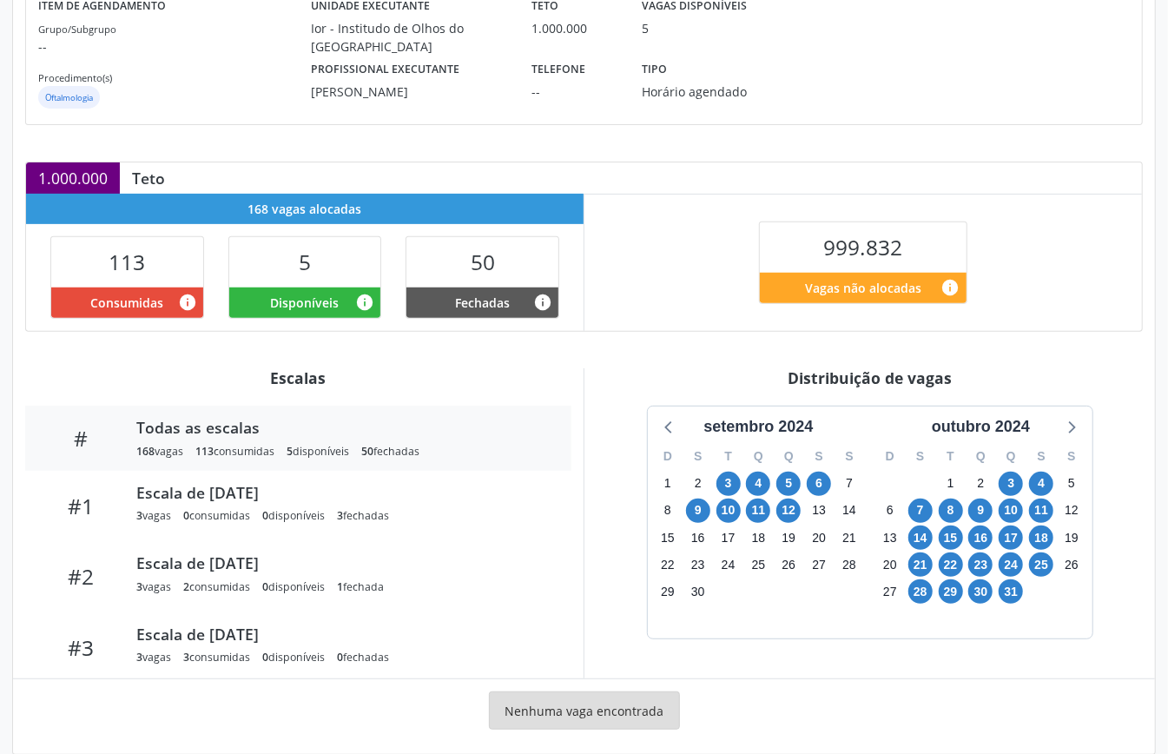
scroll to position [261, 0]
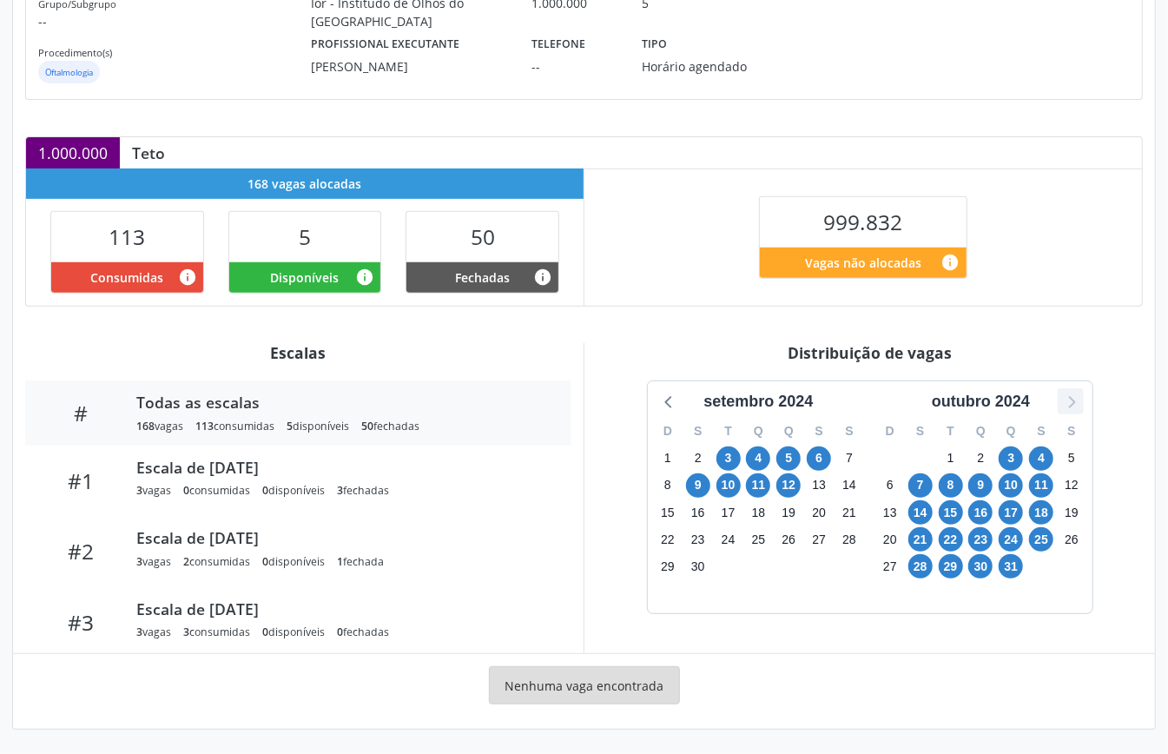
click at [1063, 400] on icon at bounding box center [1071, 401] width 23 height 23
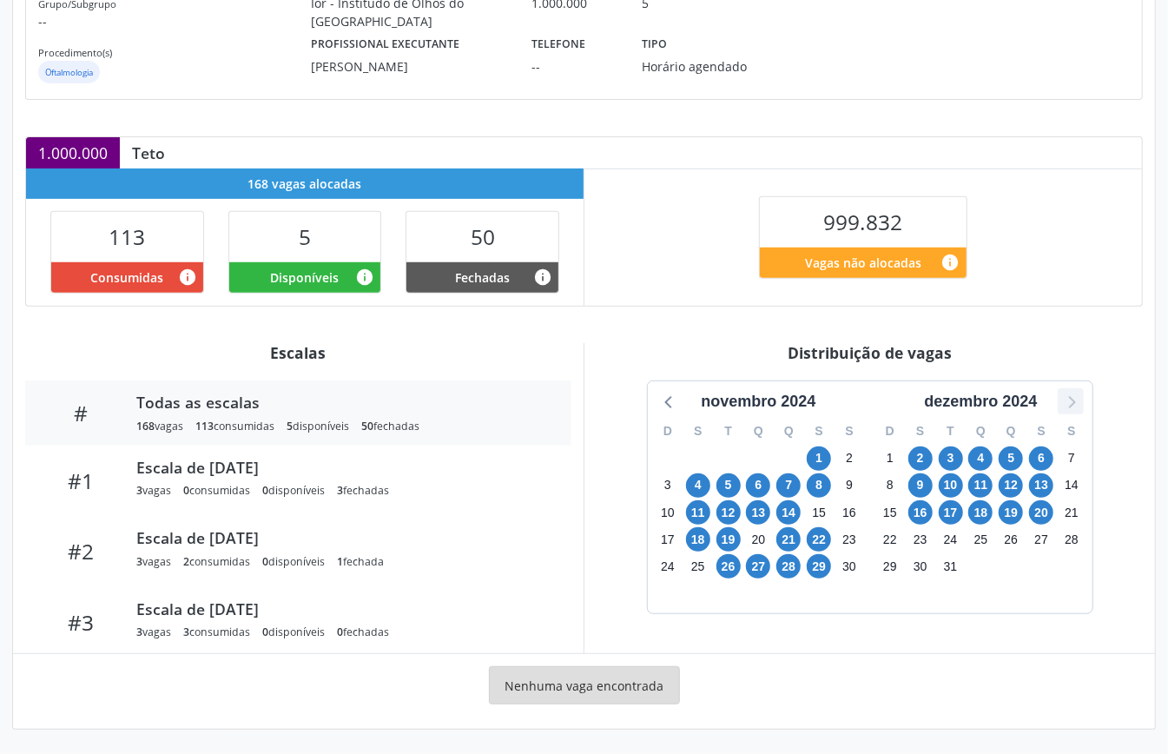
click at [1063, 400] on icon at bounding box center [1071, 401] width 23 height 23
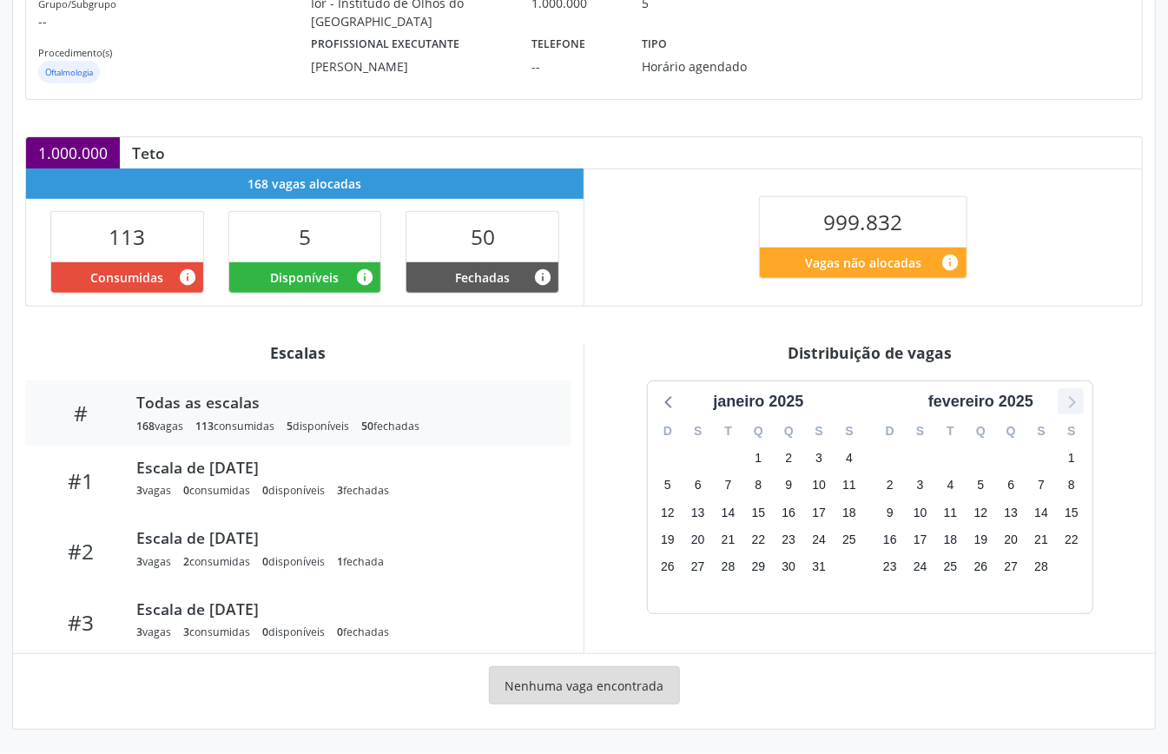
click at [1063, 400] on icon at bounding box center [1071, 401] width 23 height 23
click at [960, 483] on span "7" at bounding box center [951, 485] width 24 height 24
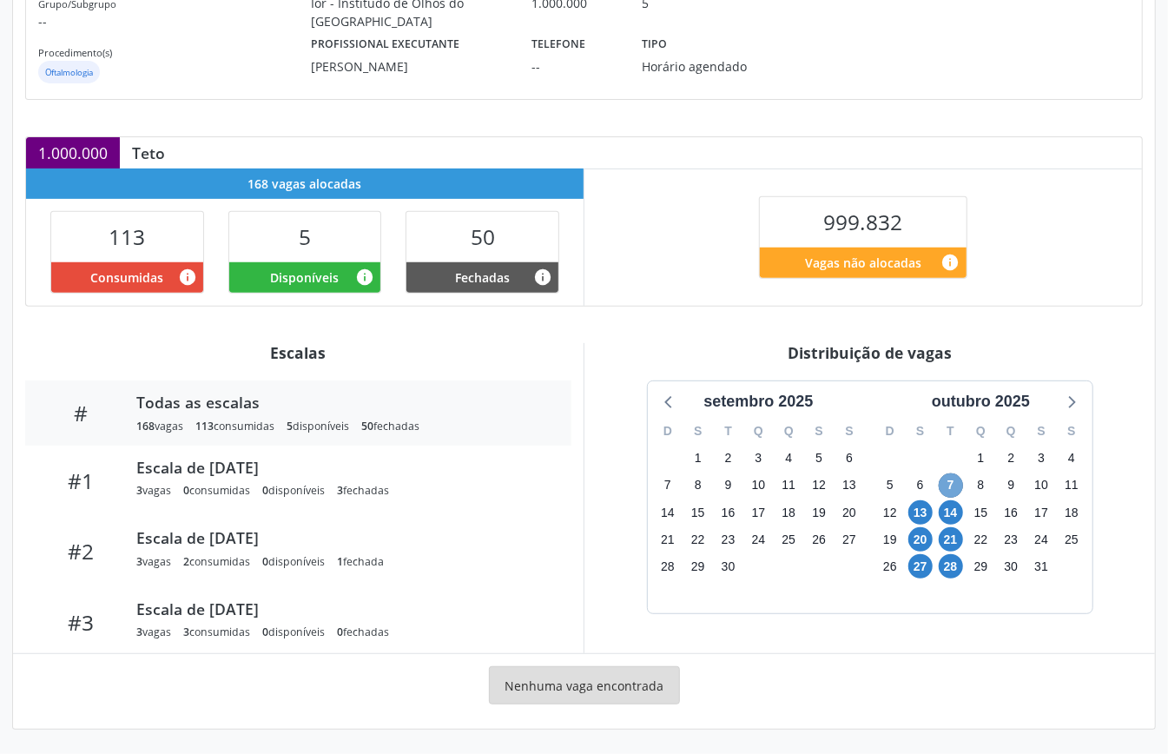
click at [954, 481] on span "7" at bounding box center [951, 485] width 24 height 24
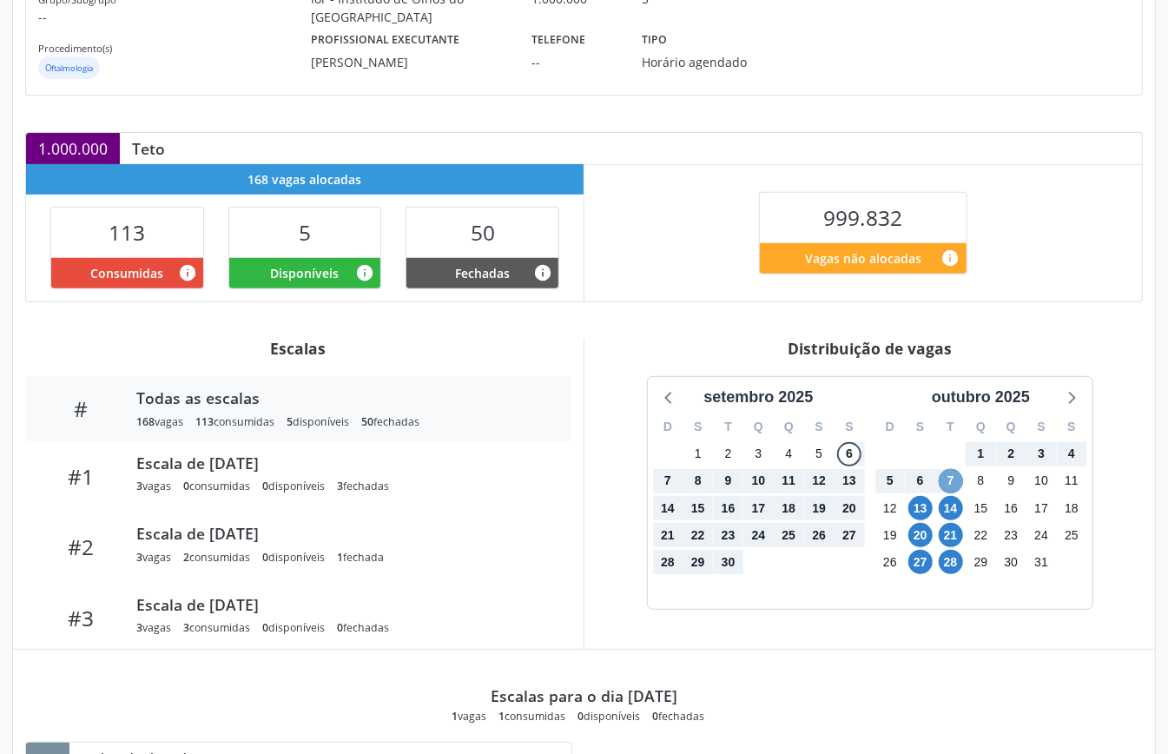
scroll to position [474, 0]
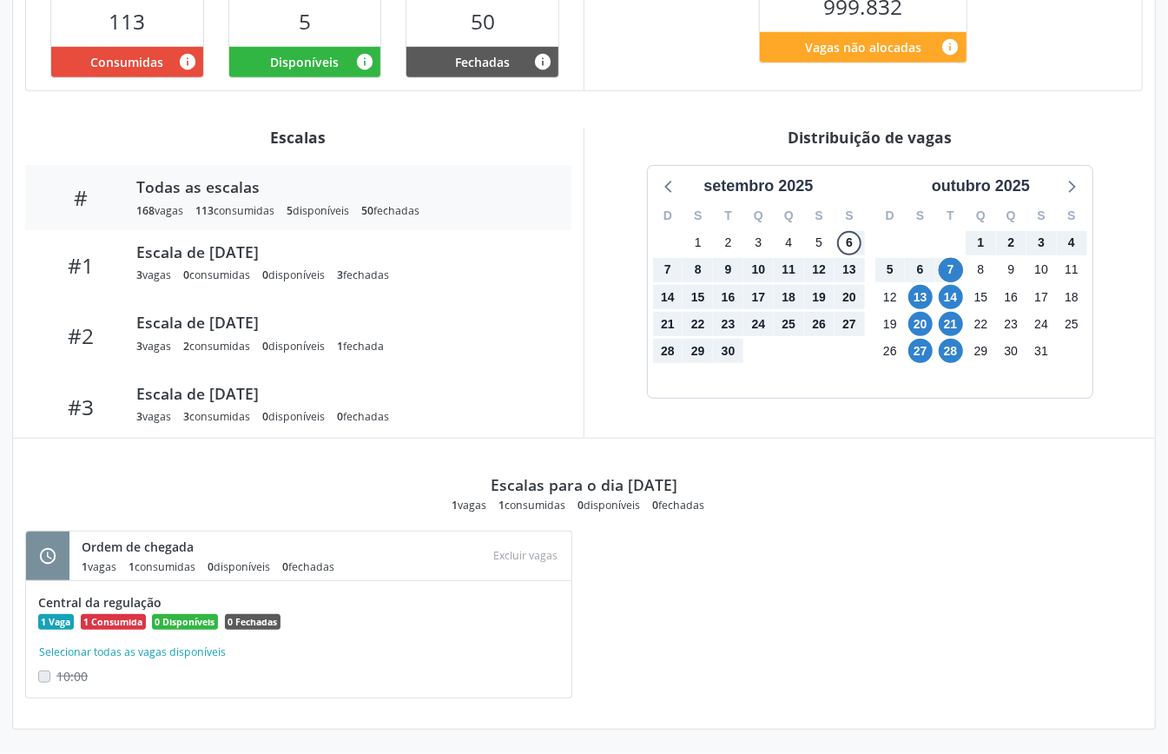
click at [946, 407] on div "Distribuição de vagas setembro 2025 D S T Q Q S S 31 1 2 3 4 5 6 7 8 9 10 11 12…" at bounding box center [870, 283] width 572 height 310
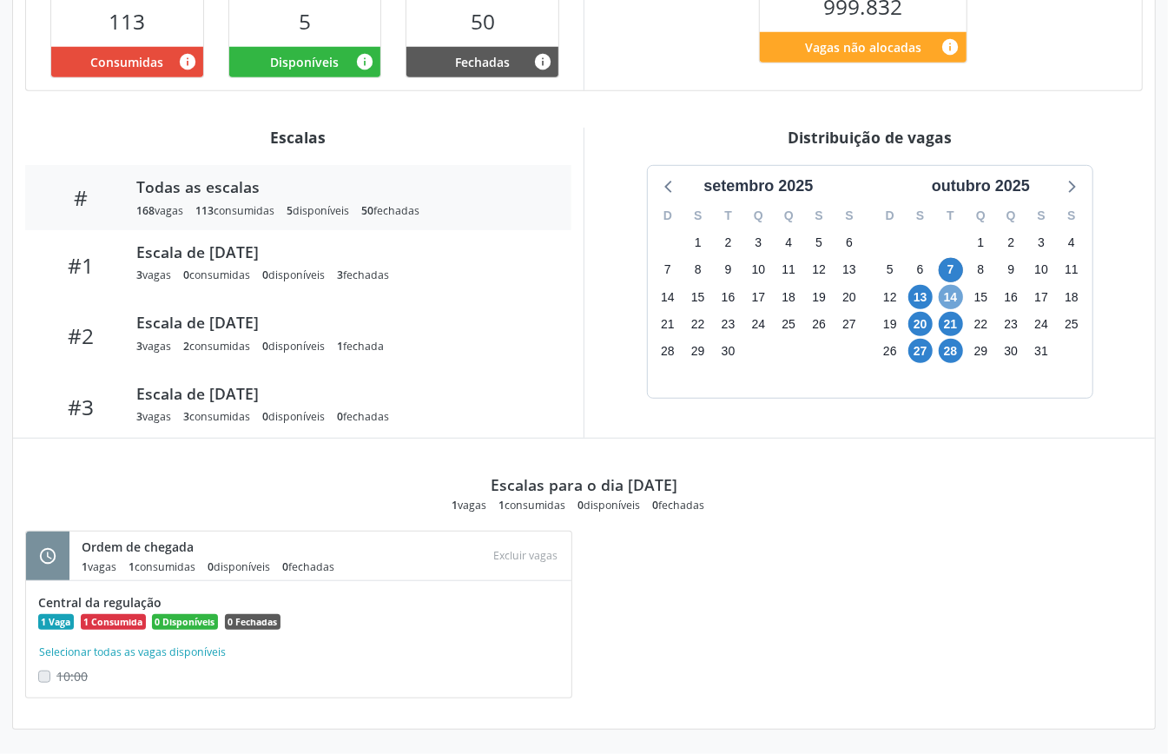
click at [949, 300] on span "14" at bounding box center [951, 297] width 24 height 24
click at [953, 302] on span "14" at bounding box center [951, 297] width 24 height 24
click at [918, 299] on span "13" at bounding box center [921, 297] width 24 height 24
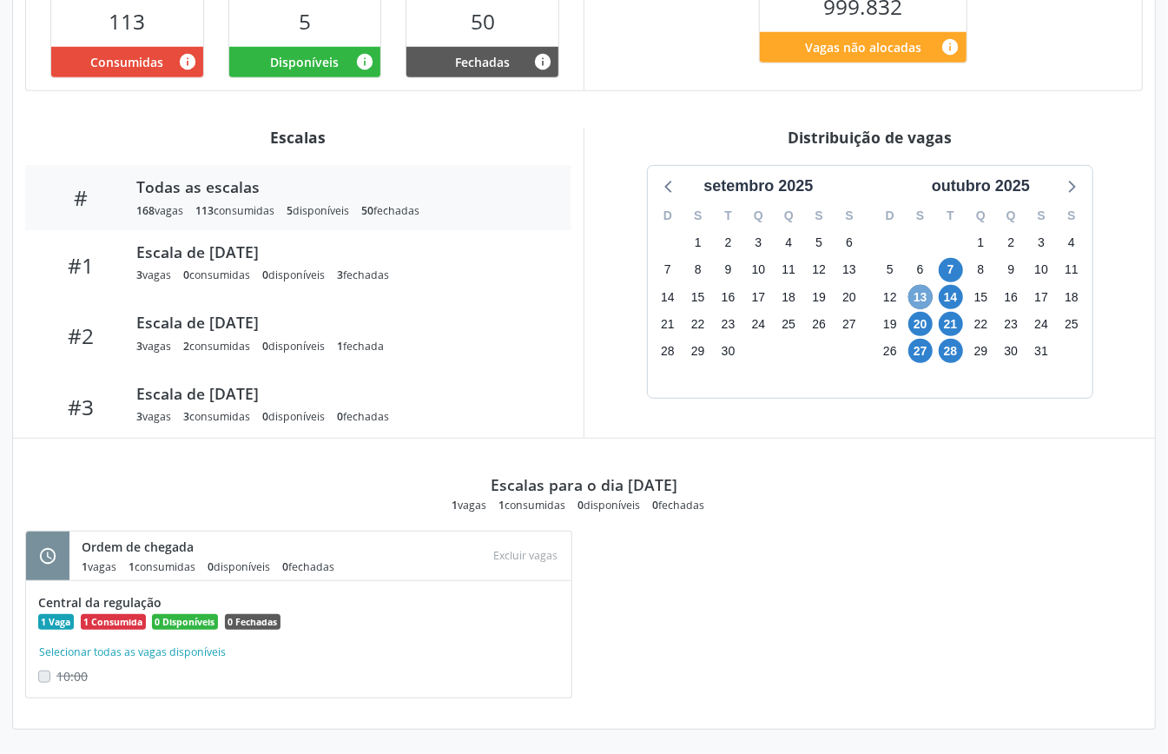
click at [918, 299] on span "13" at bounding box center [921, 297] width 24 height 24
click at [919, 330] on span "20" at bounding box center [921, 324] width 24 height 24
click at [956, 331] on span "21" at bounding box center [951, 324] width 24 height 24
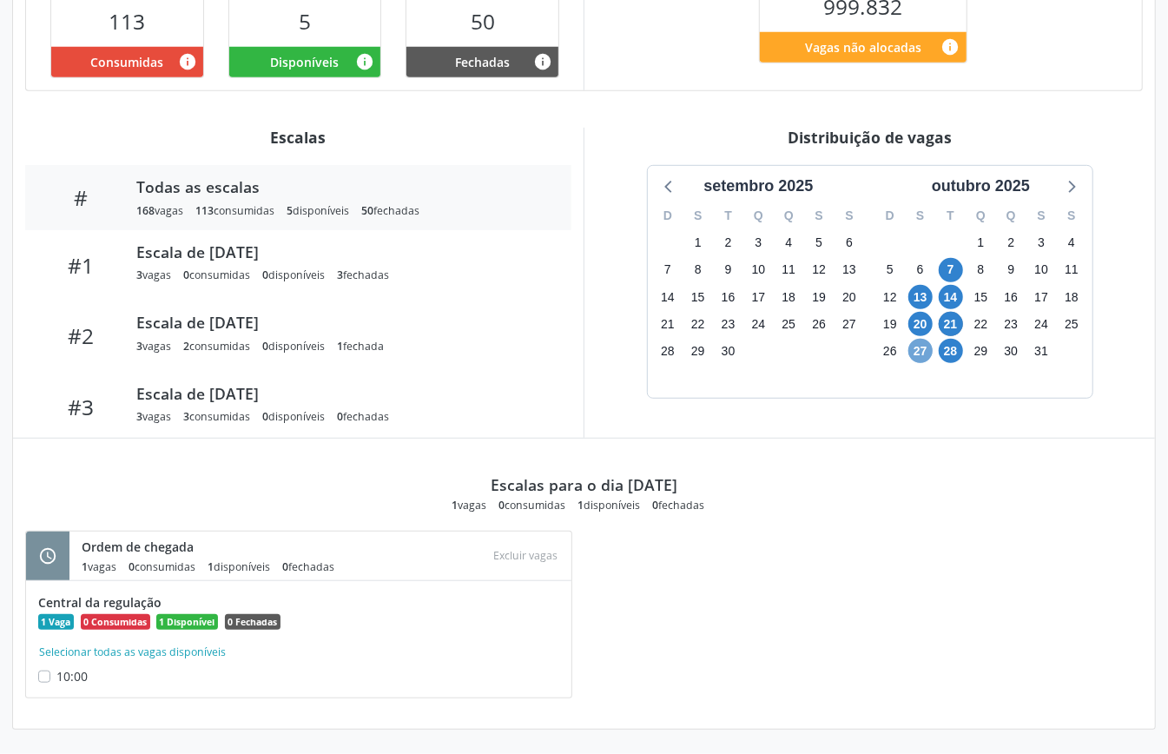
click at [922, 354] on span "27" at bounding box center [921, 351] width 24 height 24
click at [950, 353] on span "28" at bounding box center [951, 351] width 24 height 24
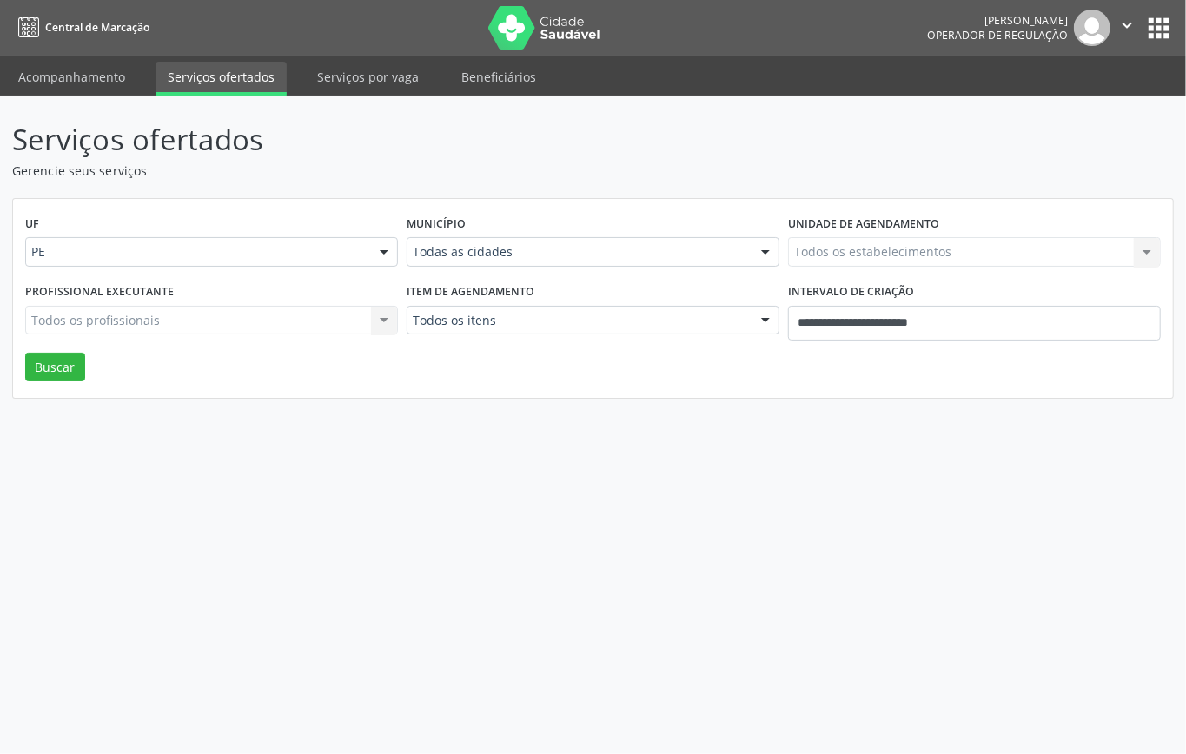
click at [368, 323] on div "Todos os profissionais Todos os profissionais Nenhum resultado encontrado para:…" at bounding box center [211, 321] width 373 height 30
click at [301, 321] on div "Todos os profissionais Todos os profissionais Nenhum resultado encontrado para:…" at bounding box center [211, 321] width 373 height 30
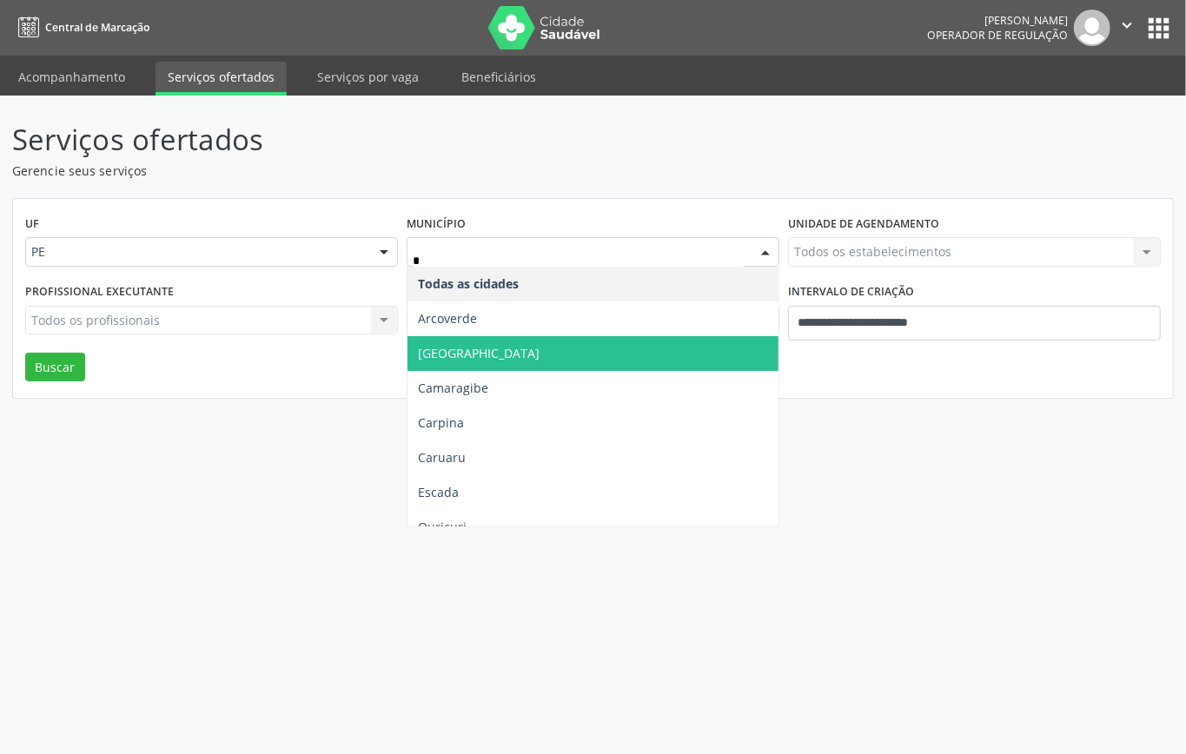
type input "**"
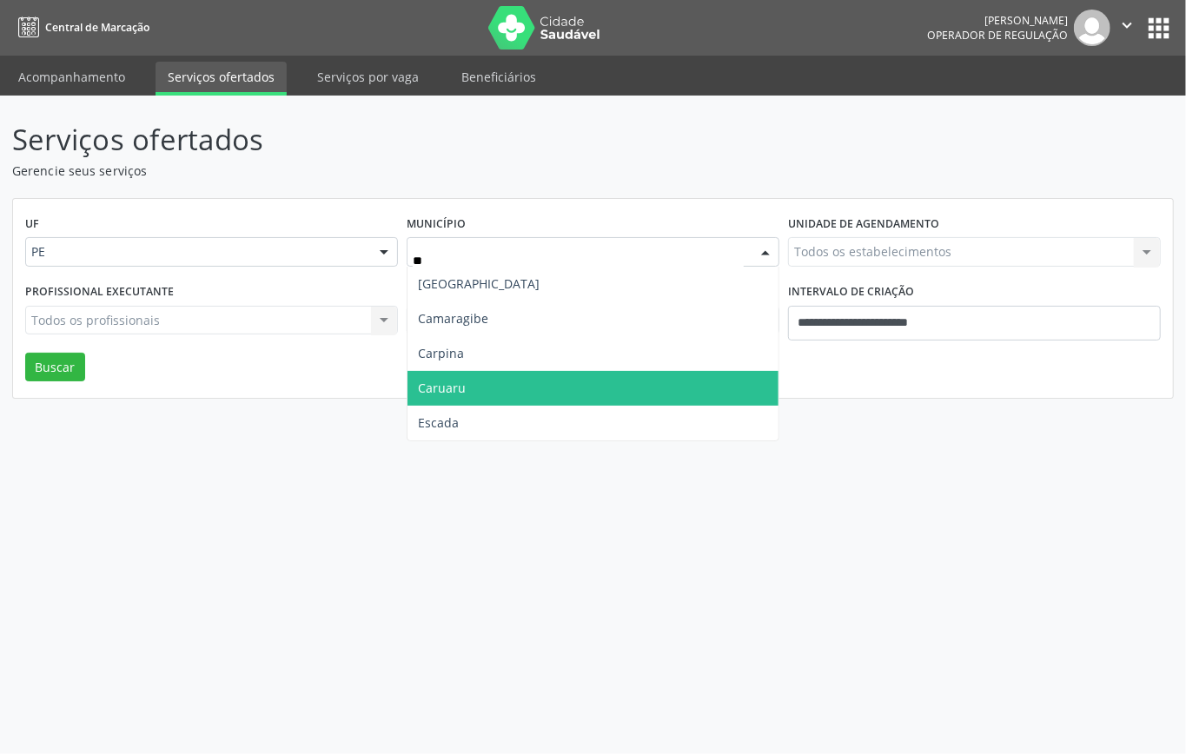
click at [502, 390] on span "Caruaru" at bounding box center [592, 388] width 371 height 35
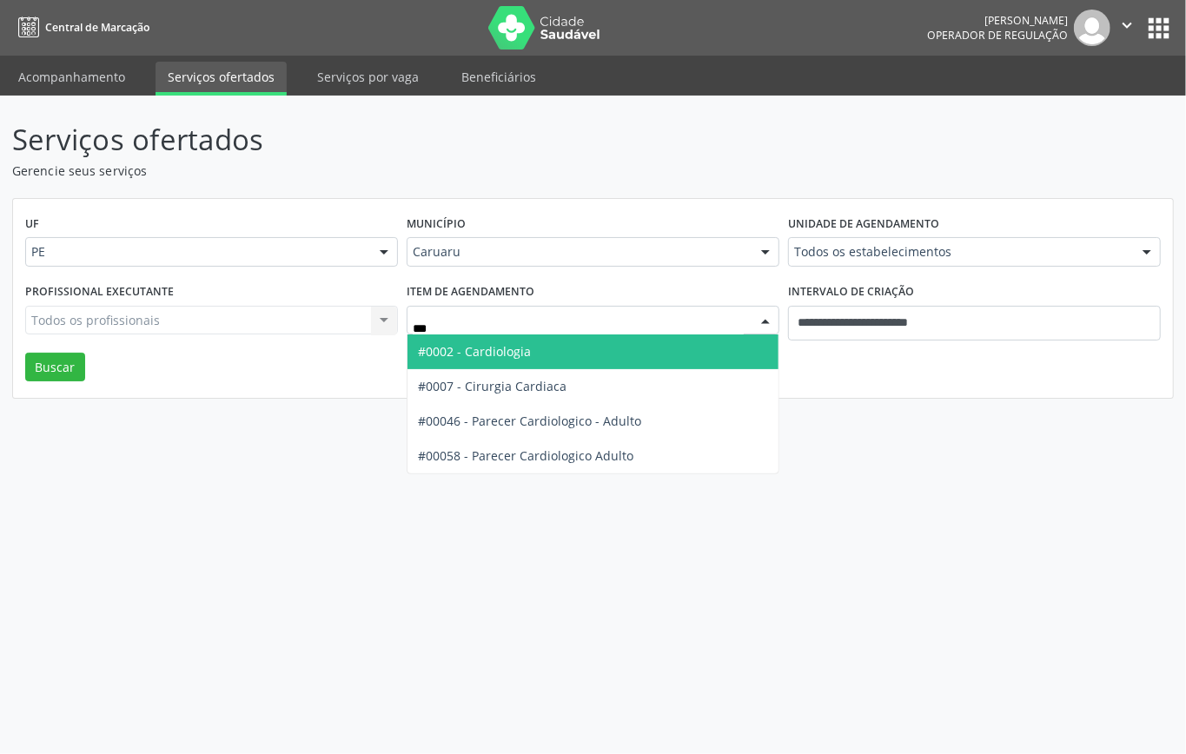
click at [620, 344] on span "#0002 - Cardiologia" at bounding box center [592, 351] width 371 height 35
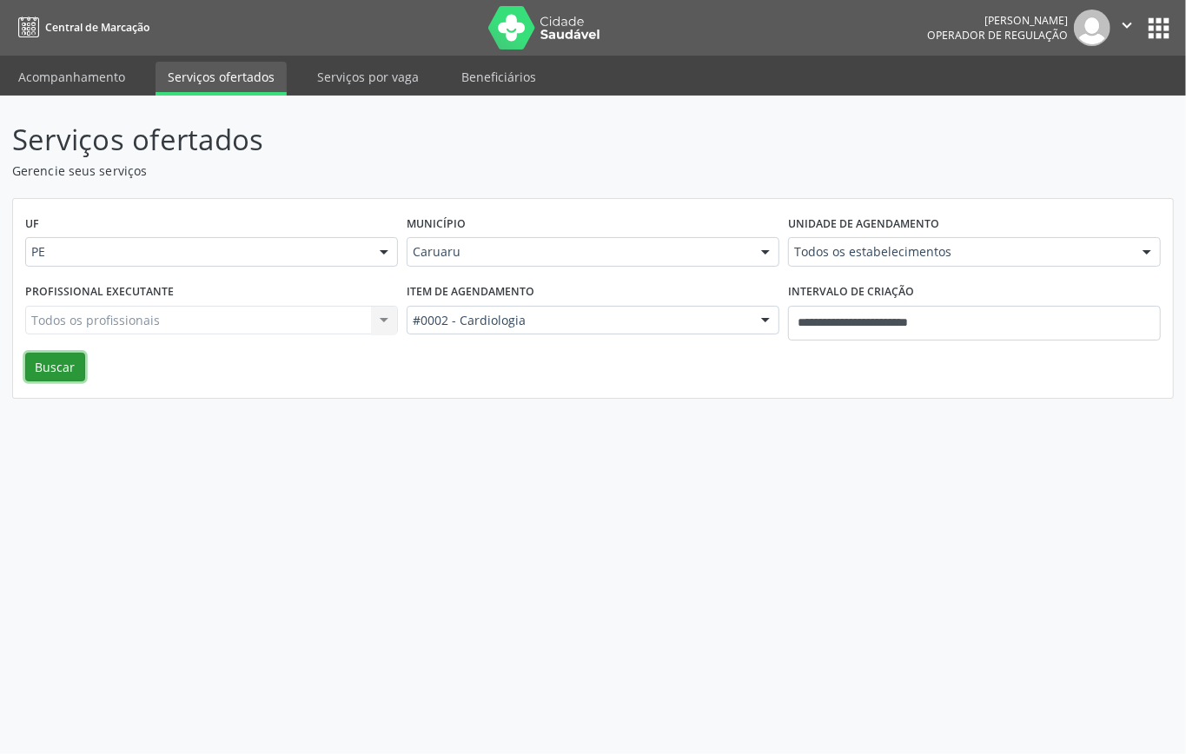
click at [46, 361] on button "Buscar" at bounding box center [55, 368] width 60 height 30
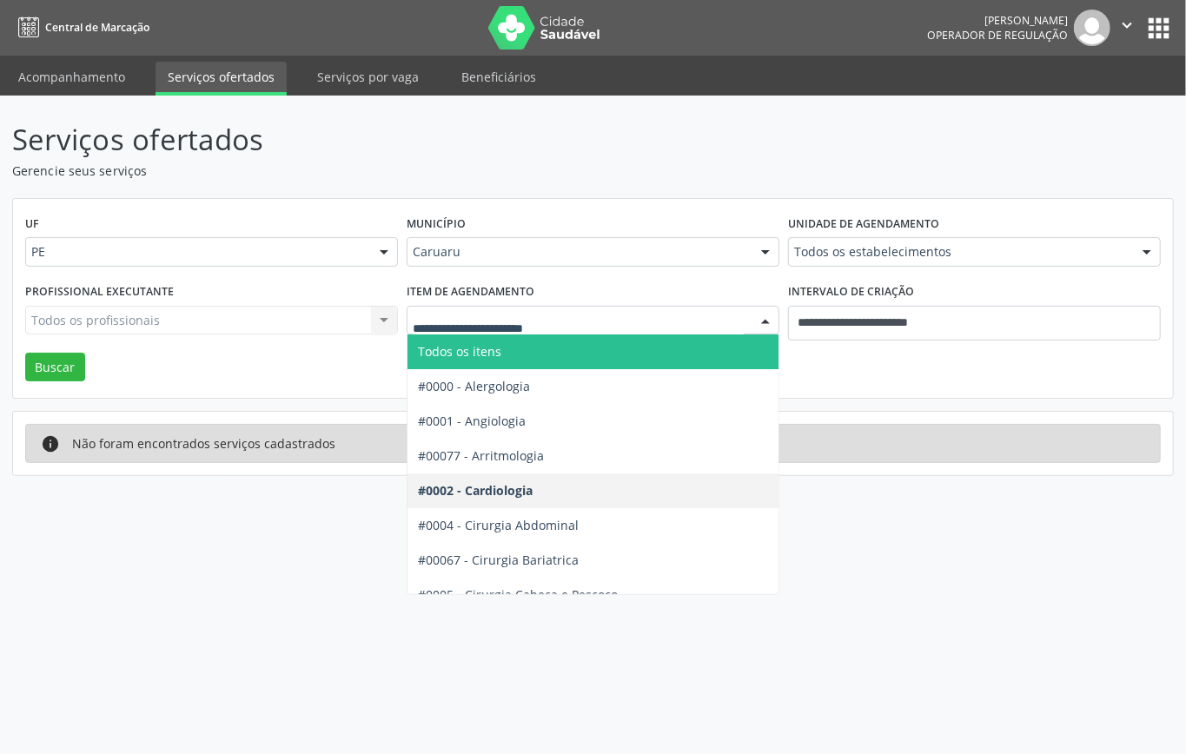
click at [748, 317] on div "Todos os itens #0000 - Alergologia #0001 - Angiologia #00077 - Arritmologia #00…" at bounding box center [593, 321] width 373 height 30
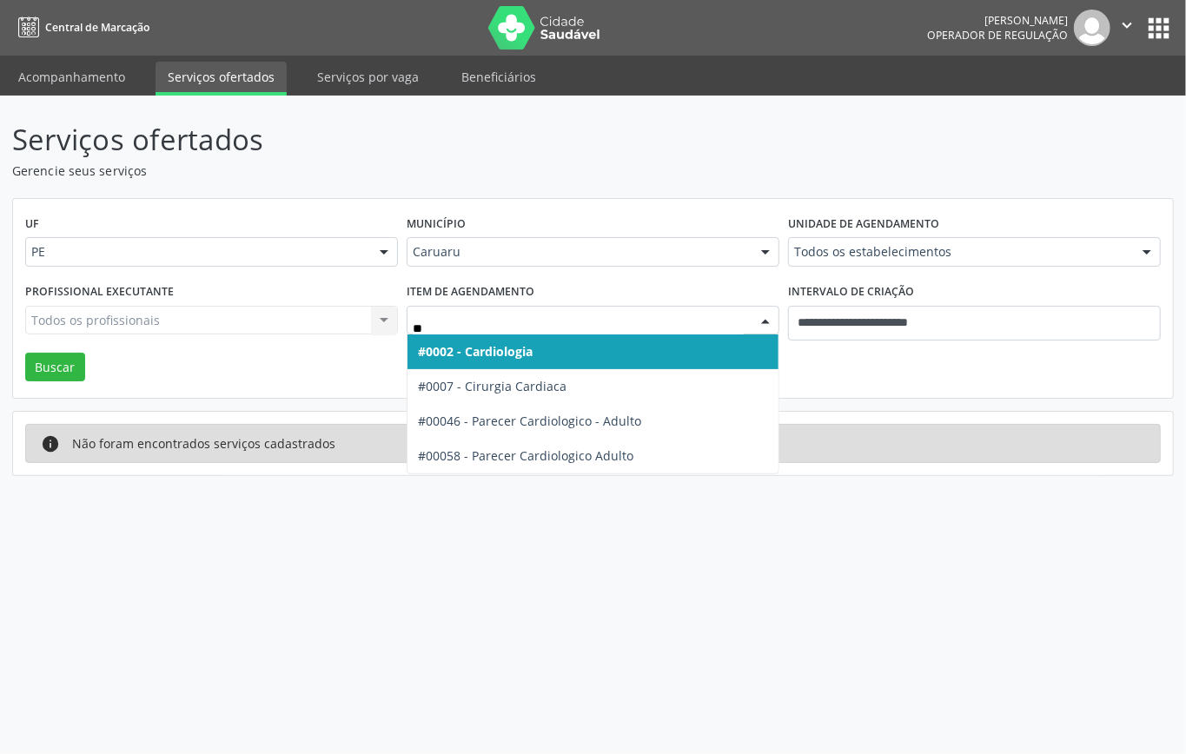
type input "*"
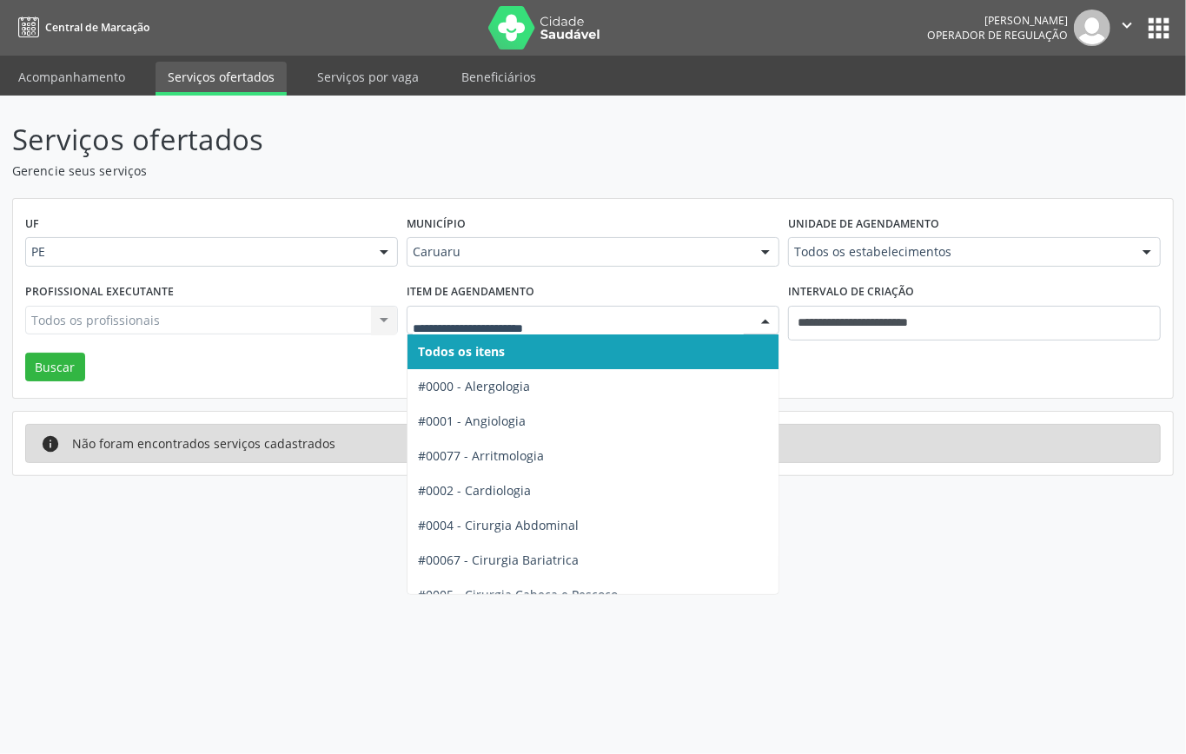
click at [994, 407] on div "Serviços ofertados Gerencie seus serviços UF PE PE Nenhum resultado encontrado …" at bounding box center [592, 297] width 1161 height 358
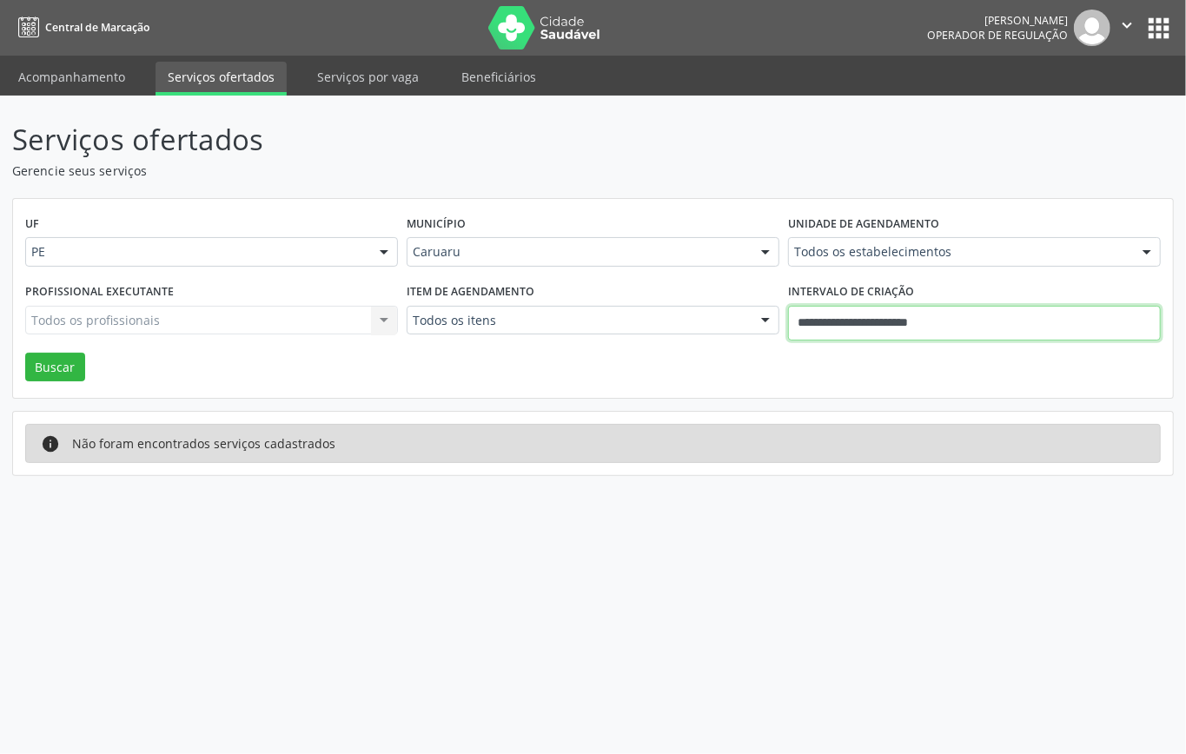
drag, startPoint x: 1102, startPoint y: 332, endPoint x: 1092, endPoint y: 327, distance: 10.9
click at [1098, 328] on input "**********" at bounding box center [974, 323] width 373 height 35
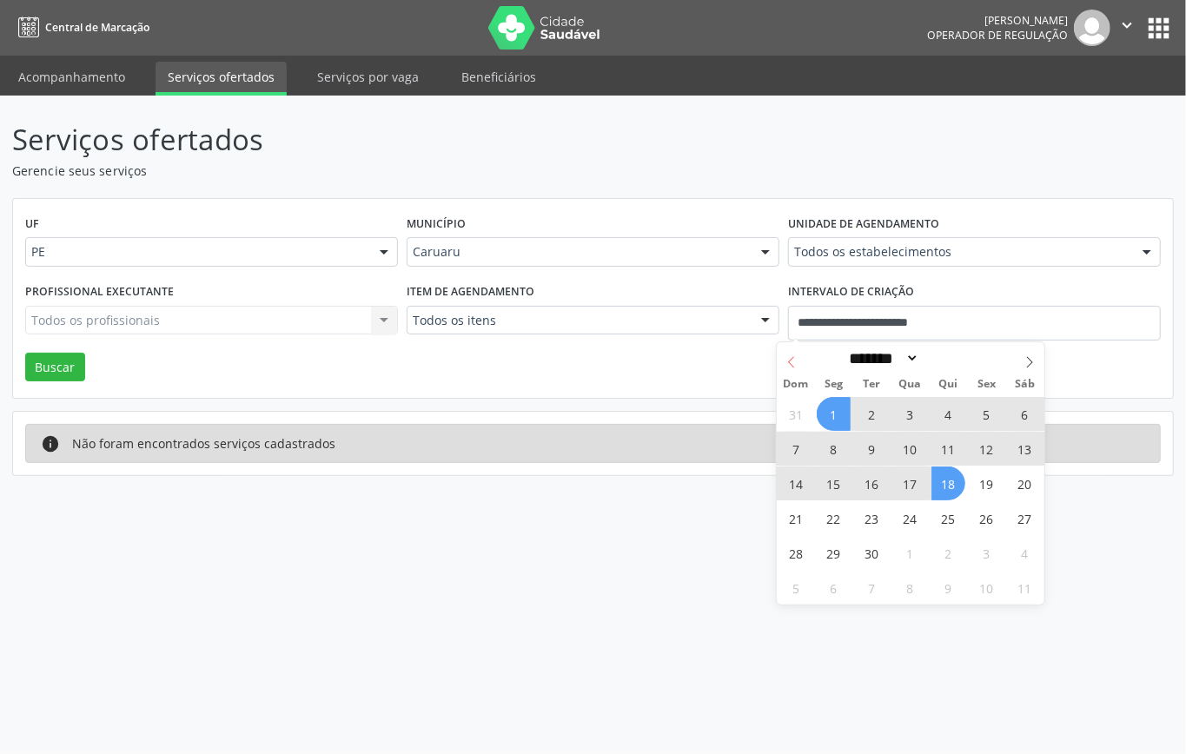
click at [789, 351] on span at bounding box center [792, 357] width 30 height 30
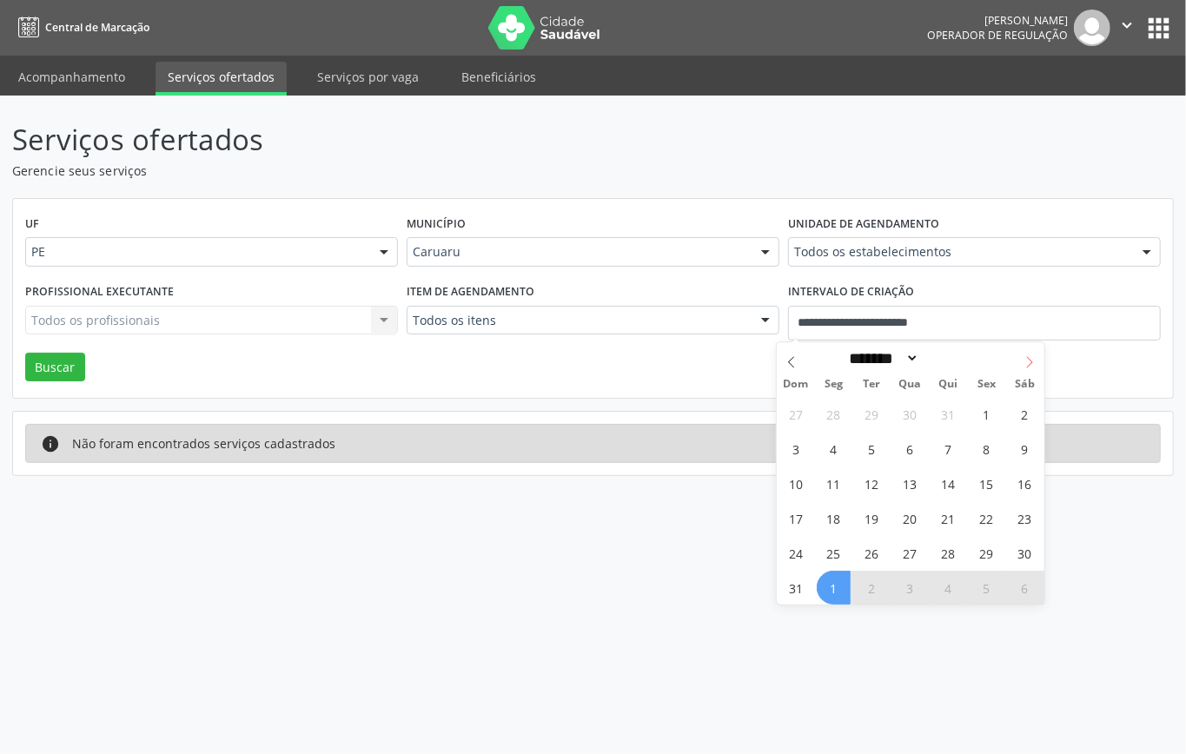
click at [1023, 356] on icon at bounding box center [1029, 362] width 12 height 12
select select "*"
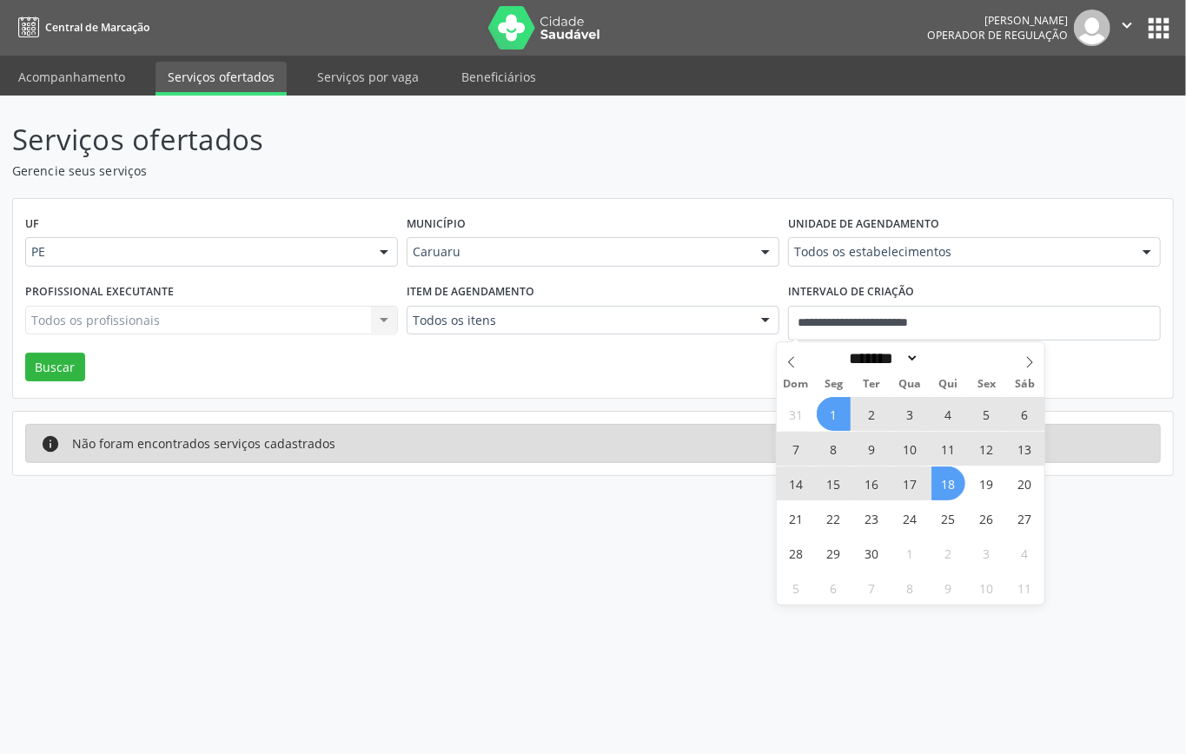
click at [1137, 355] on div "UF PE PE Nenhum resultado encontrado para: " " Não há nenhuma opção para ser ex…" at bounding box center [593, 299] width 1160 height 200
select select "*"
click at [1148, 310] on input "**********" at bounding box center [974, 323] width 373 height 35
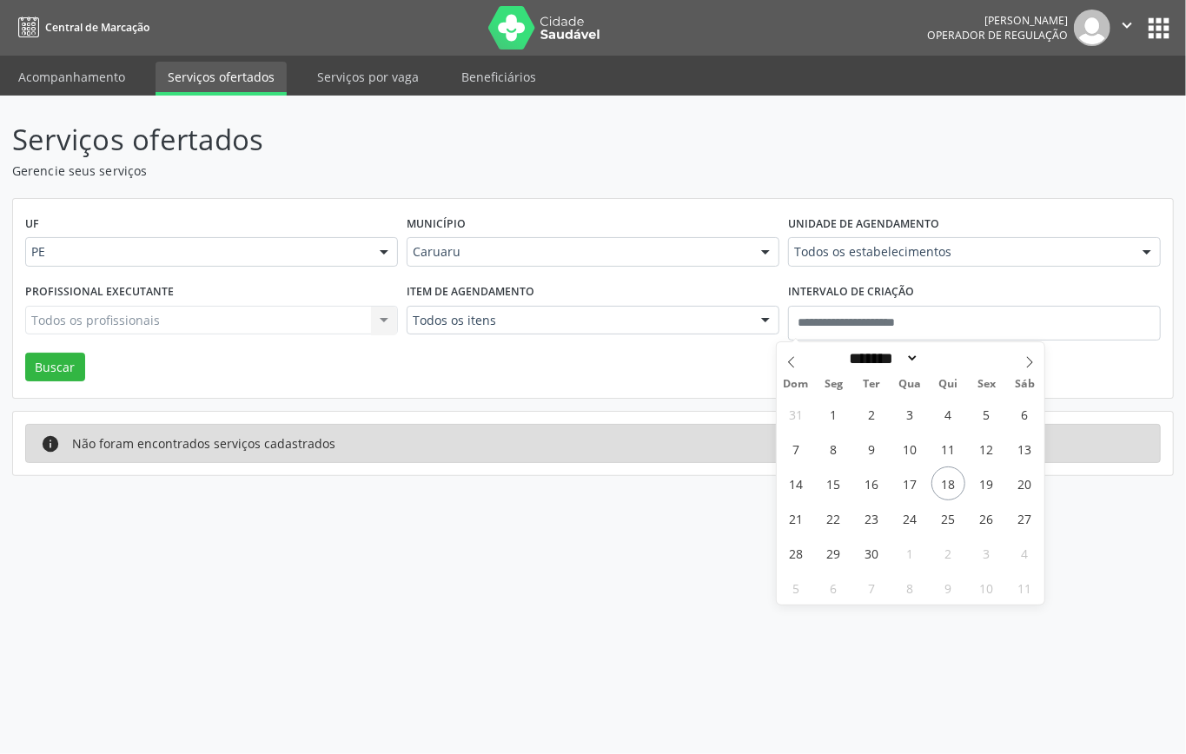
click at [894, 104] on div "Serviços ofertados Gerencie seus serviços UF PE PE Nenhum resultado encontrado …" at bounding box center [593, 425] width 1186 height 658
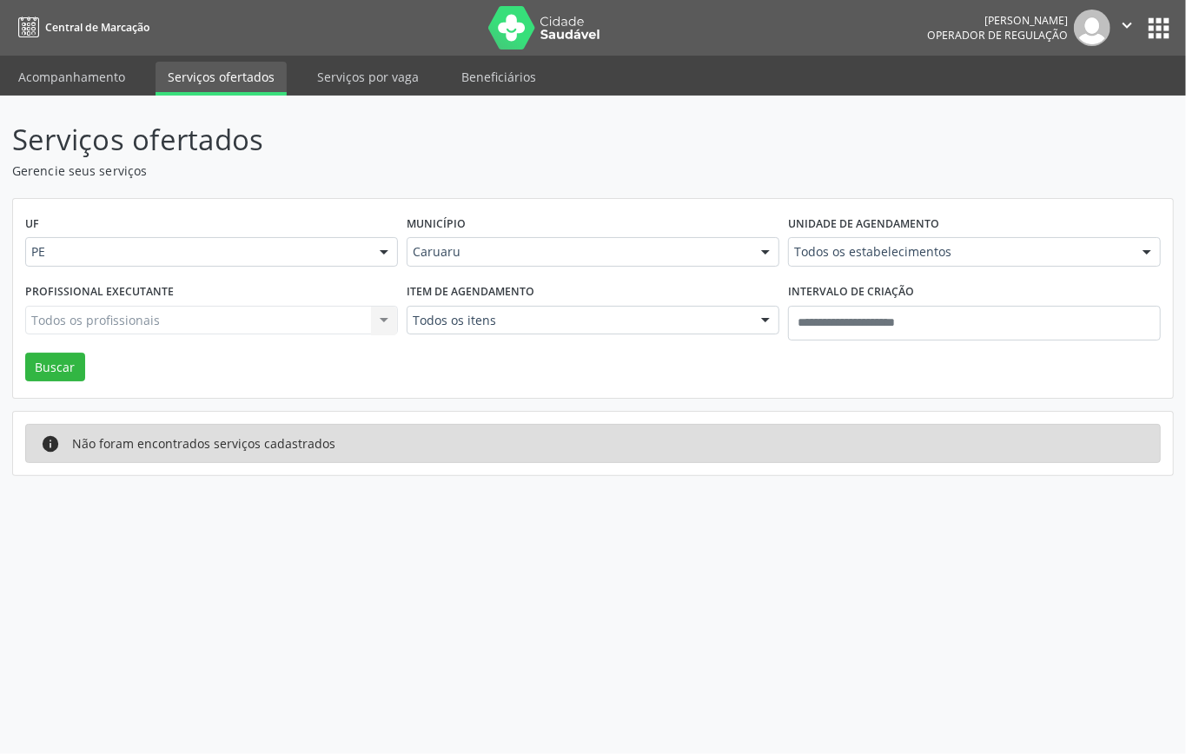
click at [360, 332] on div "Todos os profissionais Todos os profissionais Nenhum resultado encontrado para:…" at bounding box center [211, 321] width 373 height 30
click at [376, 321] on div "Todos os profissionais Todos os profissionais Nenhum resultado encontrado para:…" at bounding box center [211, 321] width 373 height 30
click at [598, 330] on div "Todos os itens" at bounding box center [593, 321] width 373 height 30
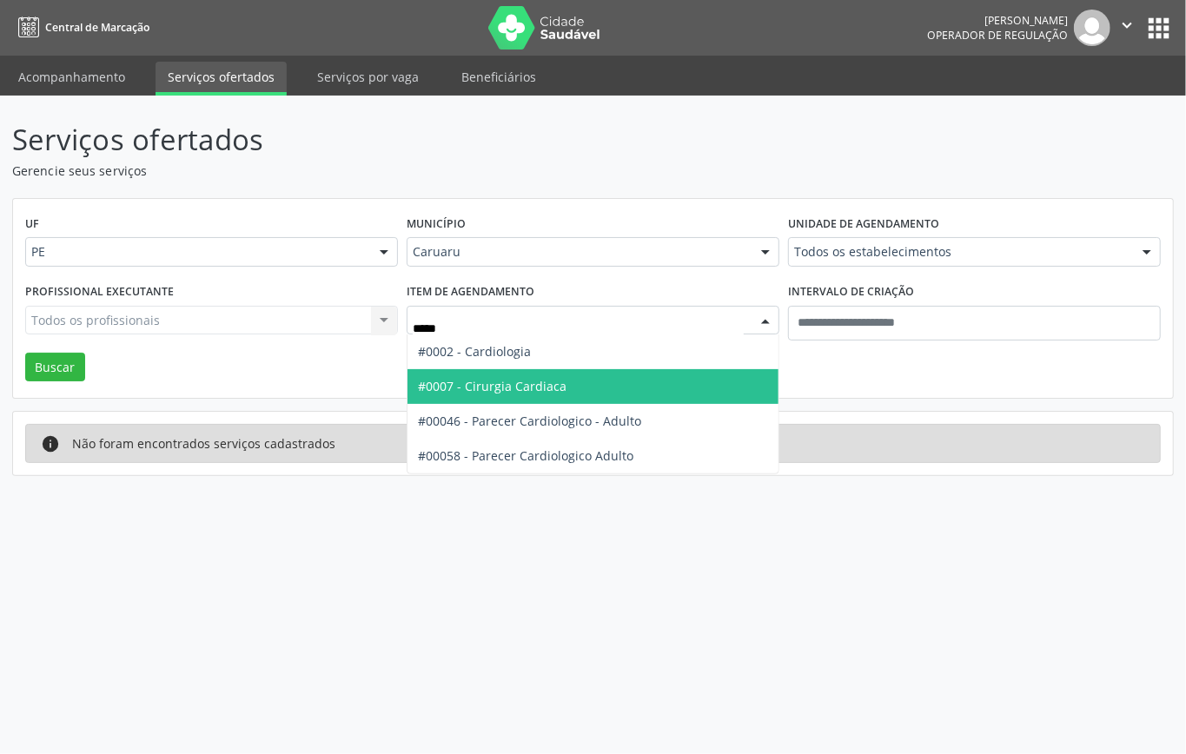
type input "******"
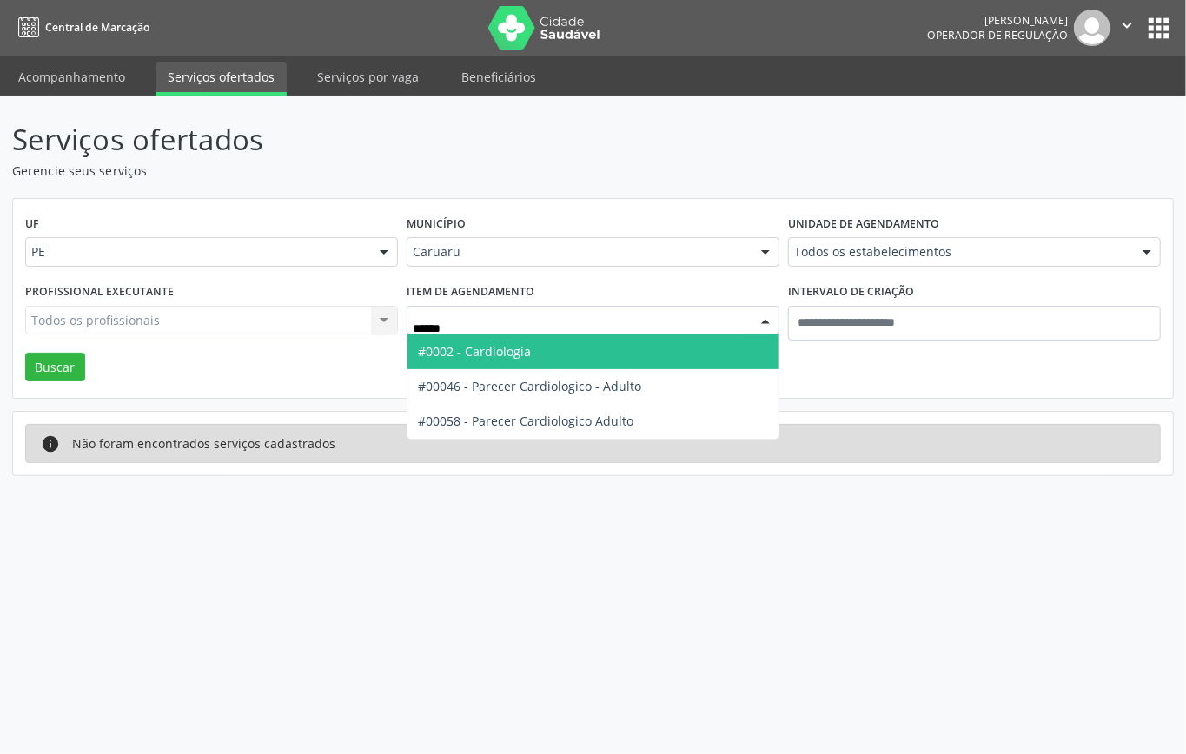
click at [610, 353] on span "#0002 - Cardiologia" at bounding box center [592, 351] width 371 height 35
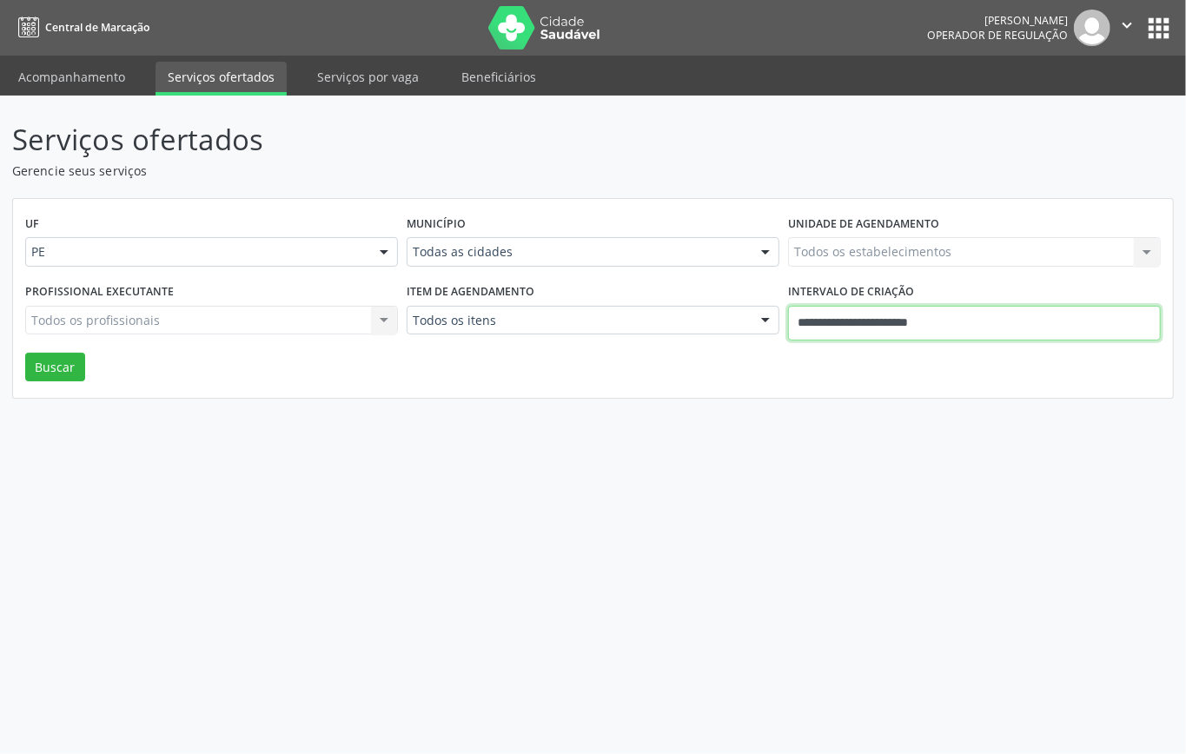
click at [1043, 332] on body "Central de Marcação [PERSON_NAME] Operador de regulação  Configurações Sair ap…" at bounding box center [593, 377] width 1186 height 754
drag, startPoint x: 664, startPoint y: 411, endPoint x: 643, endPoint y: 287, distance: 126.0
click at [664, 408] on div "Serviços ofertados Gerencie seus serviços UF PE PE Nenhum resultado encontrado …" at bounding box center [593, 425] width 1186 height 658
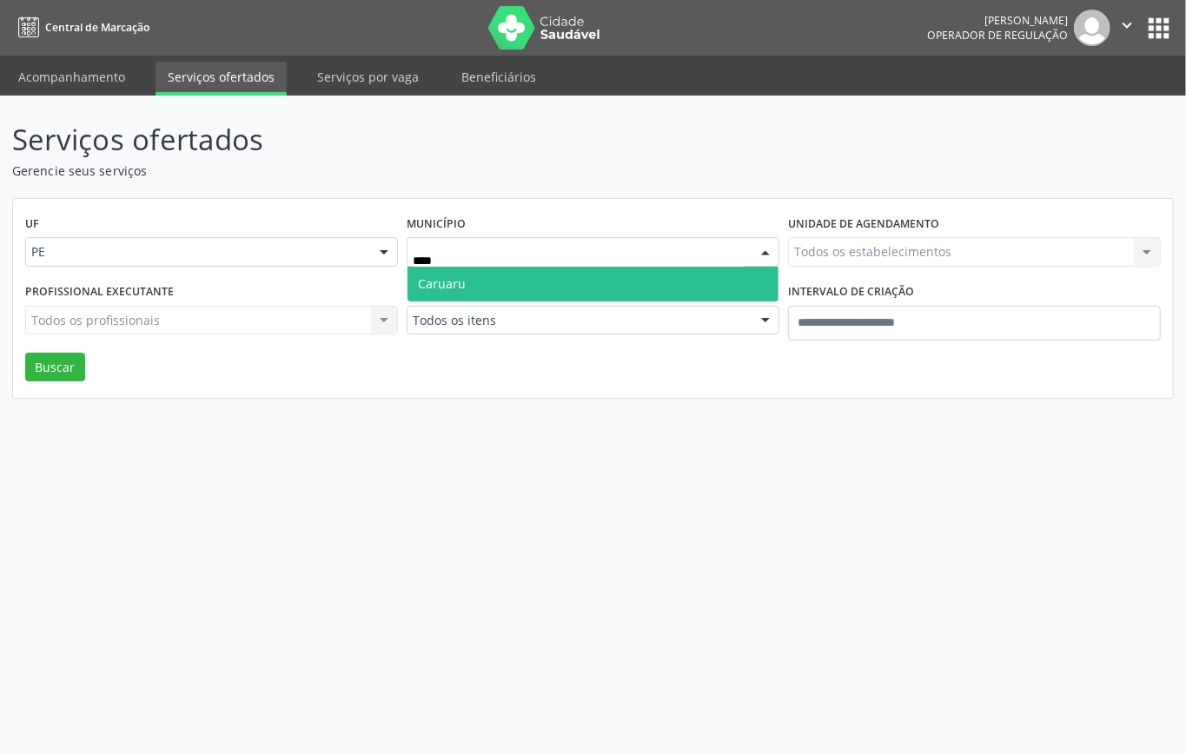
type input "*****"
click at [559, 282] on span "Caruaru" at bounding box center [592, 284] width 371 height 35
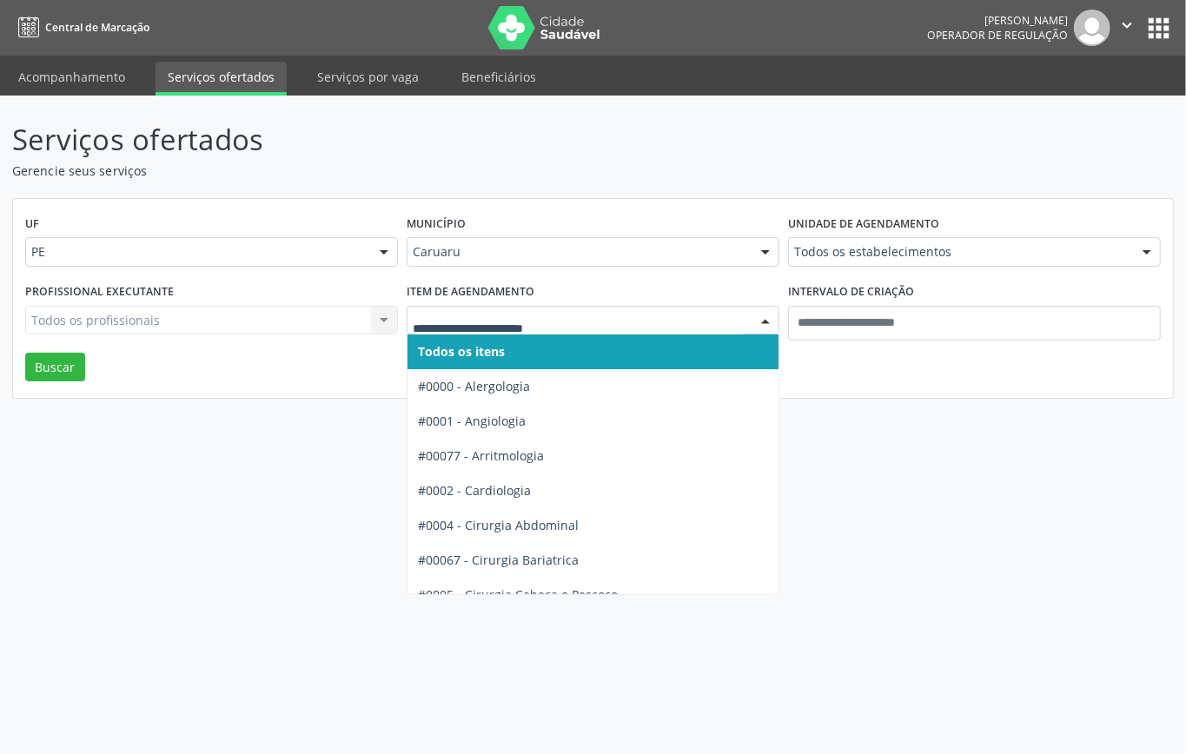
drag, startPoint x: 540, startPoint y: 320, endPoint x: 681, endPoint y: 328, distance: 141.0
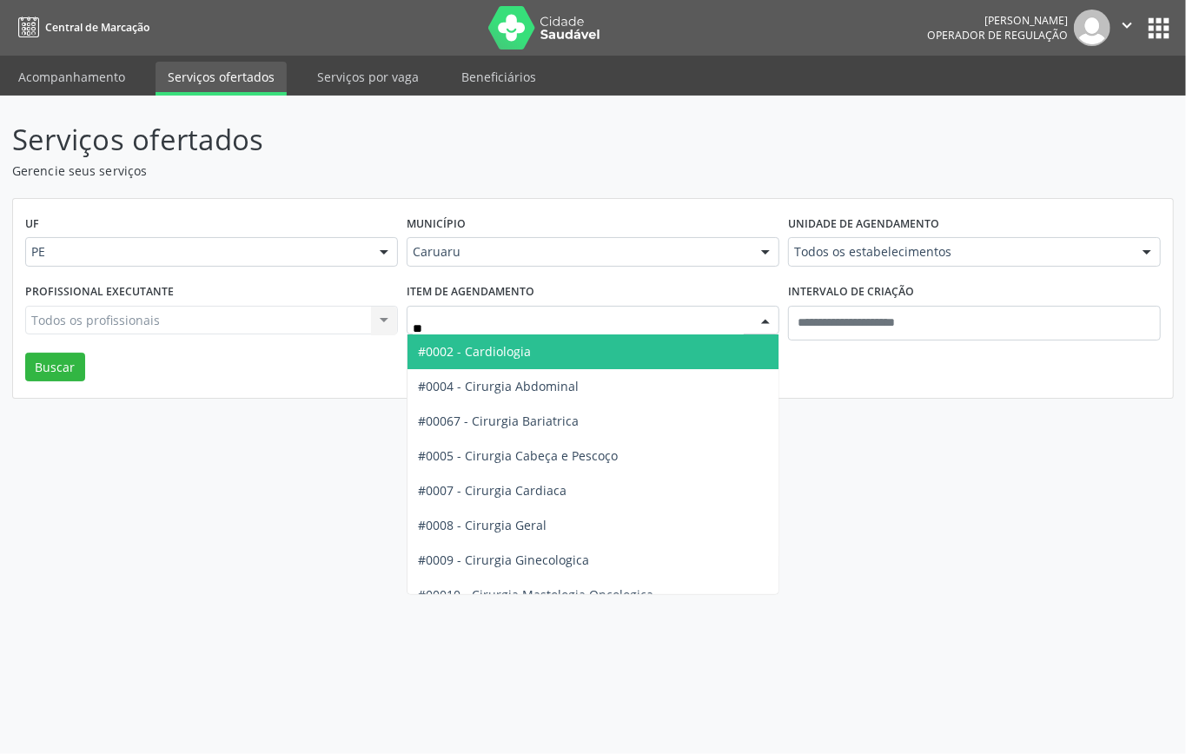
type input "***"
drag, startPoint x: 587, startPoint y: 348, endPoint x: 571, endPoint y: 345, distance: 16.9
click at [586, 347] on span "#0002 - Cardiologia" at bounding box center [592, 351] width 371 height 35
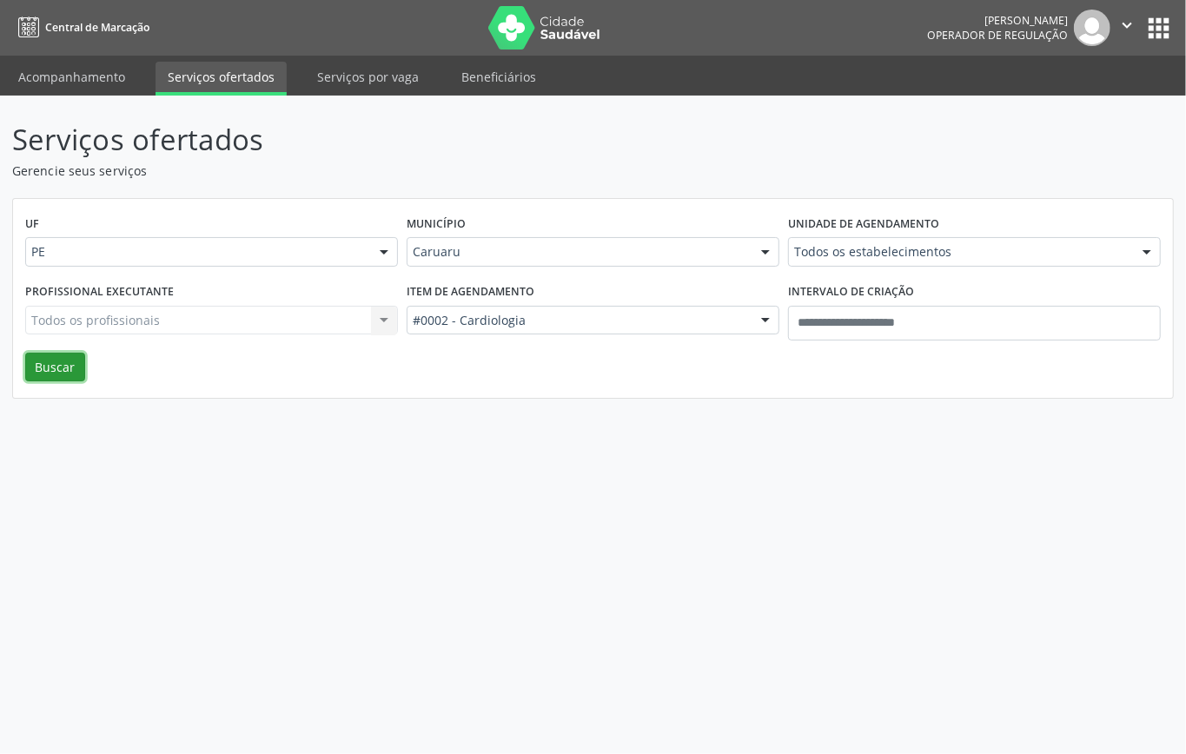
click at [67, 369] on button "Buscar" at bounding box center [55, 368] width 60 height 30
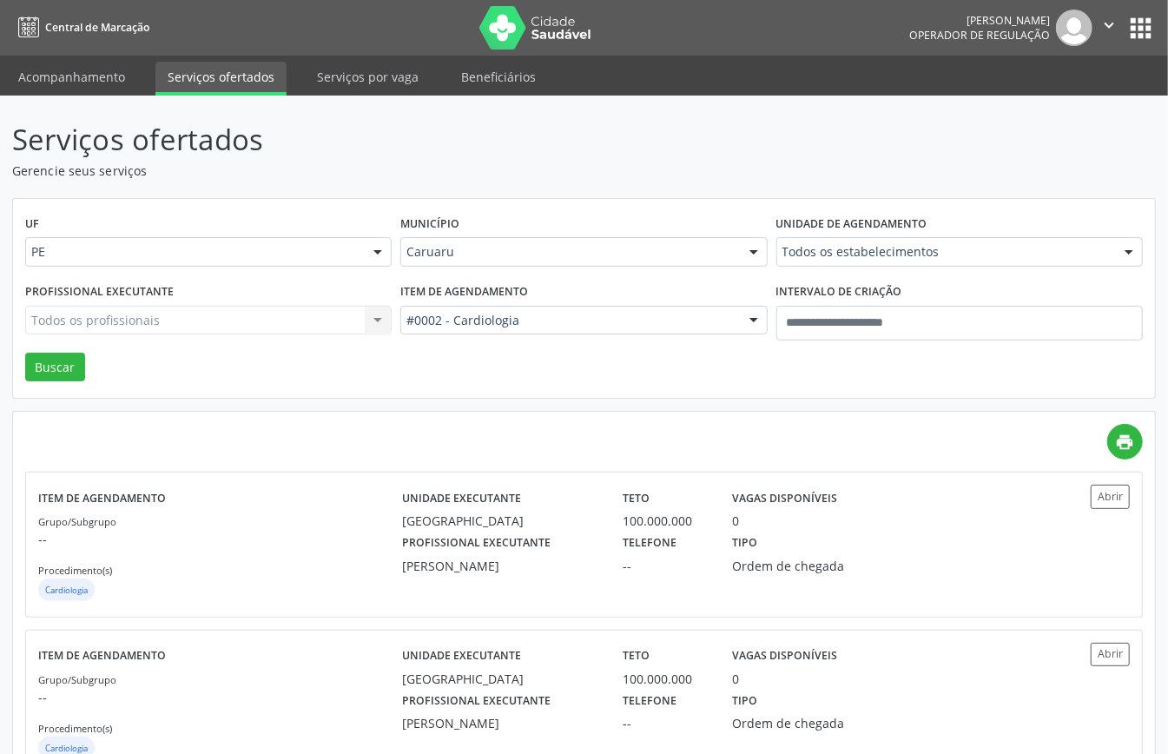
click at [334, 311] on div "Todos os profissionais Todos os profissionais Nenhum resultado encontrado para:…" at bounding box center [208, 321] width 367 height 30
drag, startPoint x: 334, startPoint y: 323, endPoint x: 412, endPoint y: 316, distance: 77.6
click at [337, 323] on div "Todos os profissionais Todos os profissionais Nenhum resultado encontrado para:…" at bounding box center [208, 321] width 367 height 30
click at [373, 324] on div "Todos os profissionais Todos os profissionais Nenhum resultado encontrado para:…" at bounding box center [208, 321] width 367 height 30
click at [387, 317] on div "Todos os profissionais Todos os profissionais Nenhum resultado encontrado para:…" at bounding box center [208, 321] width 367 height 30
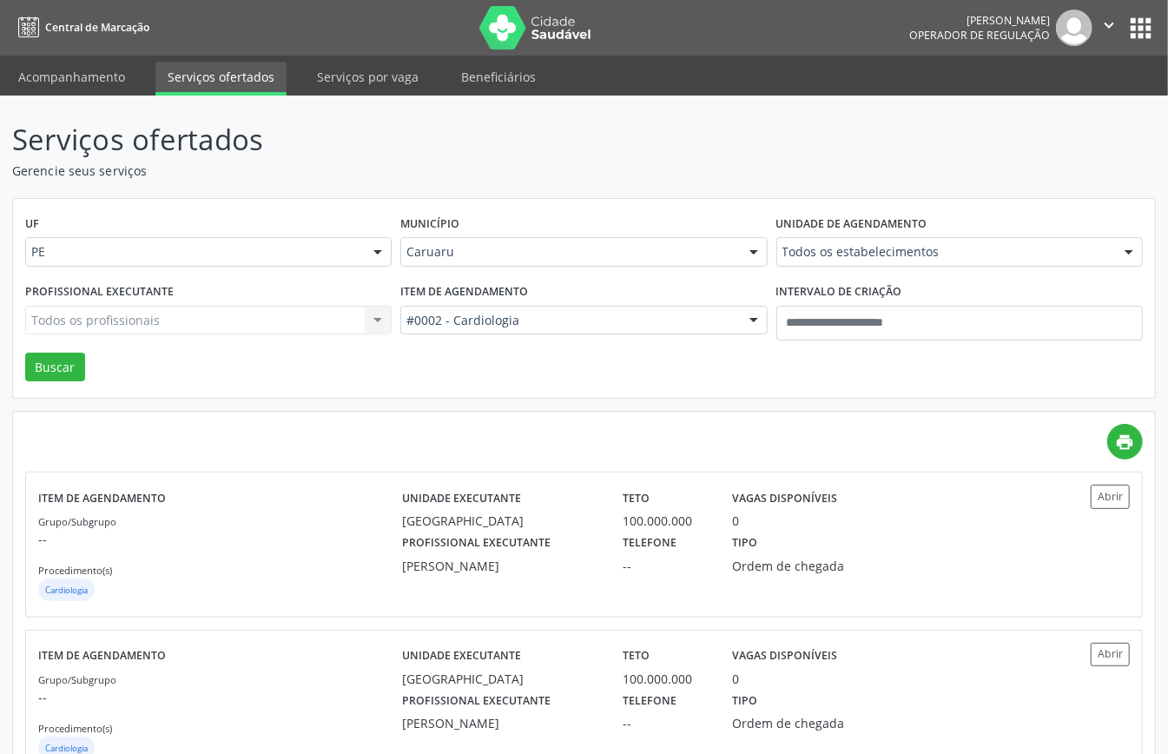
click at [387, 317] on div "Todos os profissionais Todos os profissionais Nenhum resultado encontrado para:…" at bounding box center [208, 321] width 367 height 30
click at [241, 324] on div "Todos os profissionais Todos os profissionais Nenhum resultado encontrado para:…" at bounding box center [208, 321] width 367 height 30
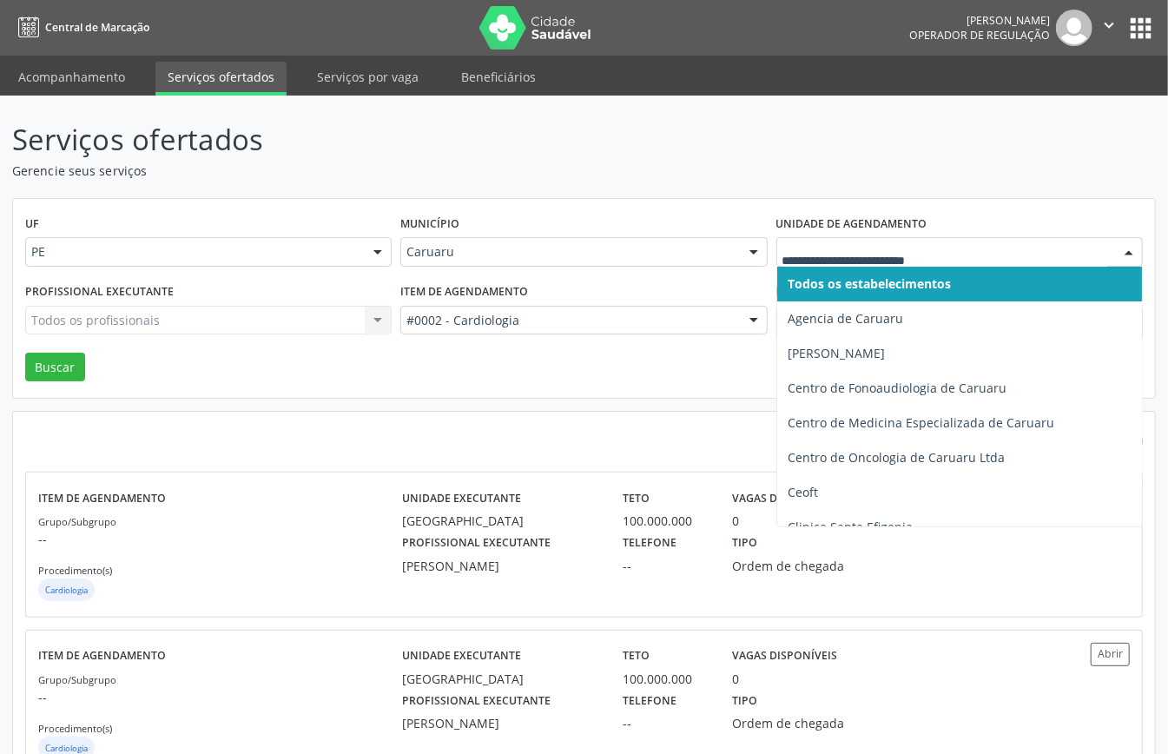
drag, startPoint x: 1115, startPoint y: 258, endPoint x: 1152, endPoint y: 248, distance: 37.9
click at [1126, 255] on div "Todos os estabelecimentos Agencia de Caruaru Alergoimuno Caruaru Centro de Fono…" at bounding box center [960, 252] width 367 height 30
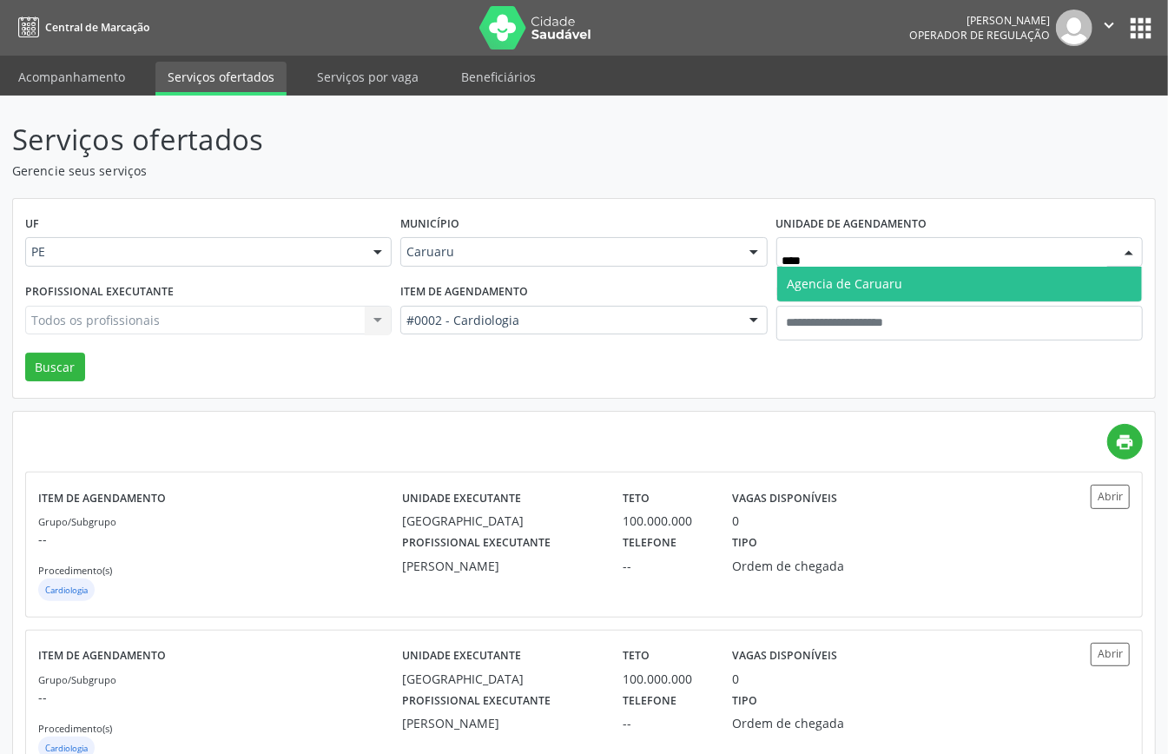
type input "*****"
click at [977, 280] on span "Agencia de Caruaru" at bounding box center [959, 284] width 365 height 35
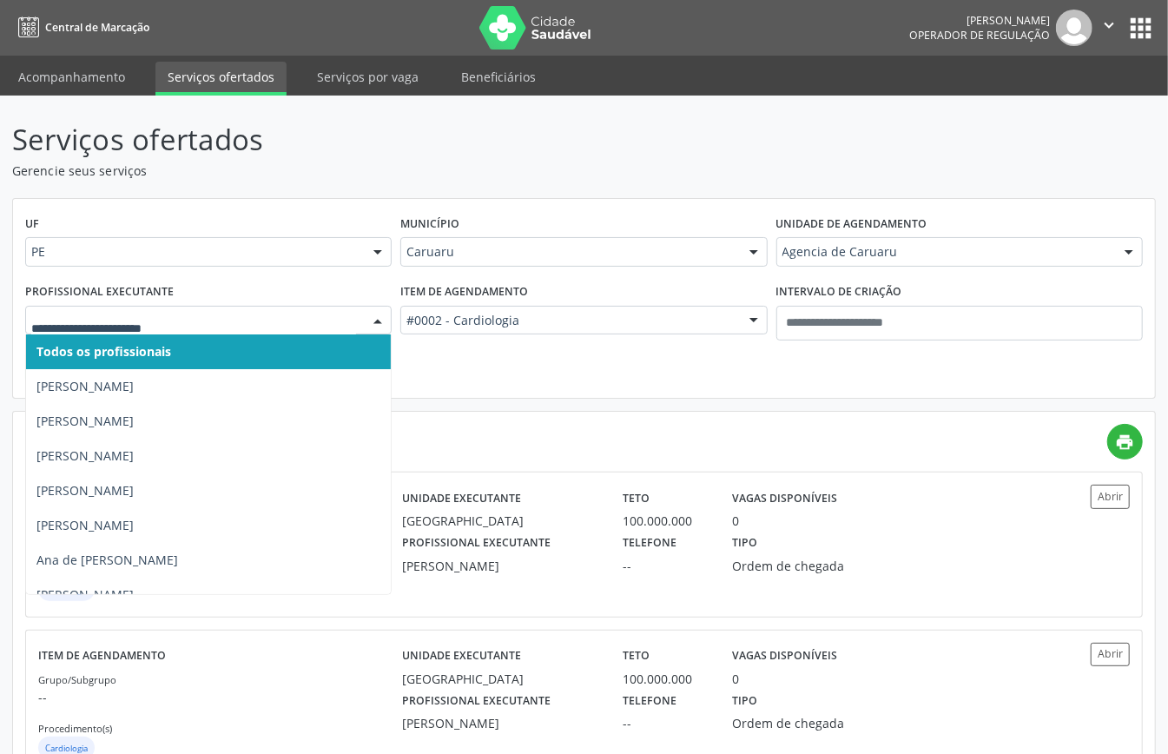
click at [368, 324] on div at bounding box center [378, 322] width 26 height 30
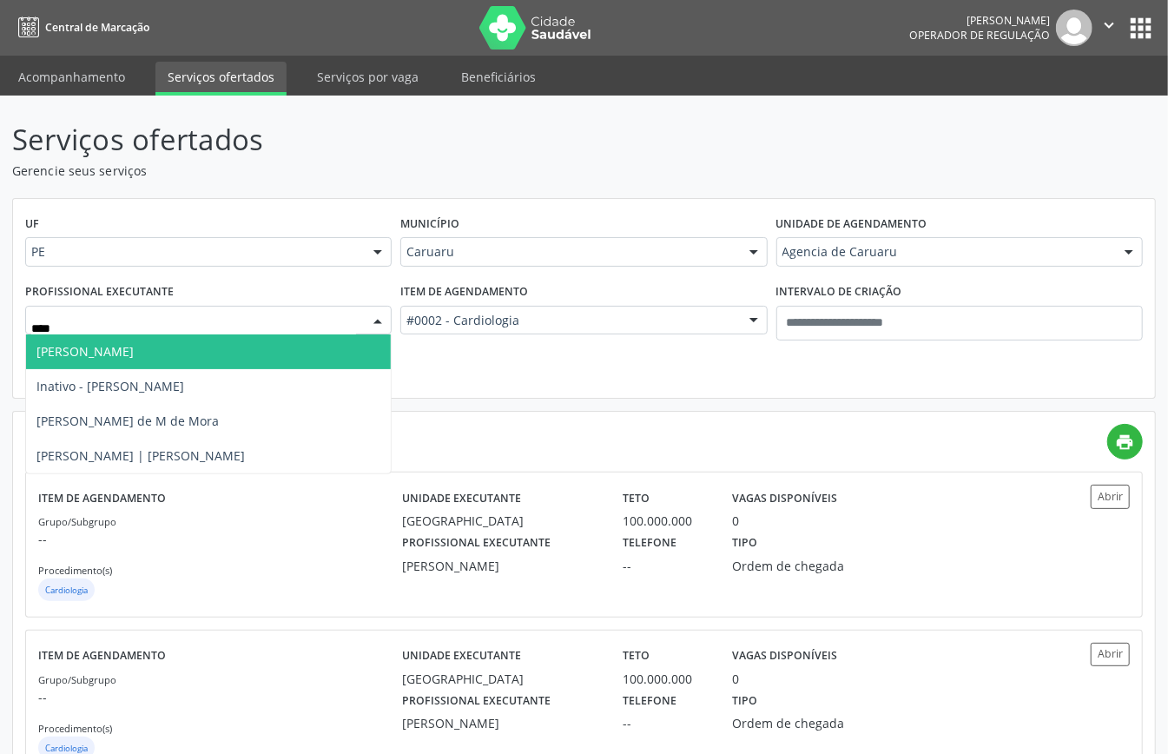
type input "*****"
click at [227, 349] on span "Fernanda Soares Case" at bounding box center [208, 351] width 365 height 35
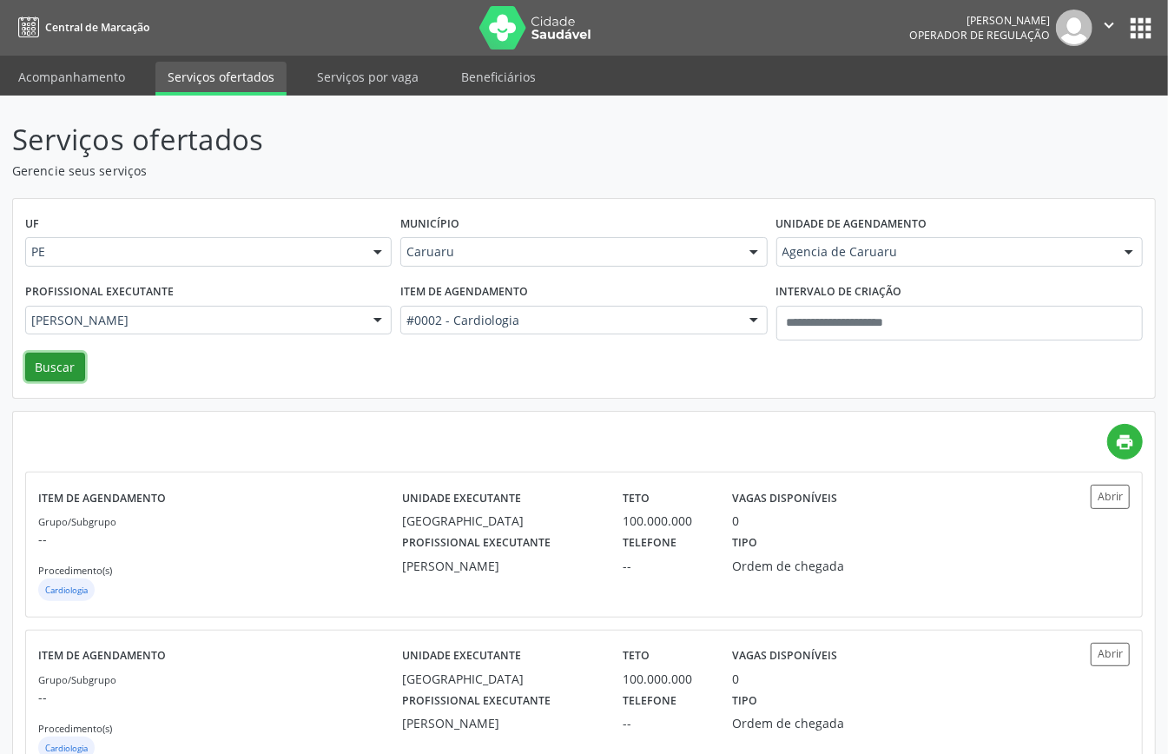
click at [67, 368] on button "Buscar" at bounding box center [55, 368] width 60 height 30
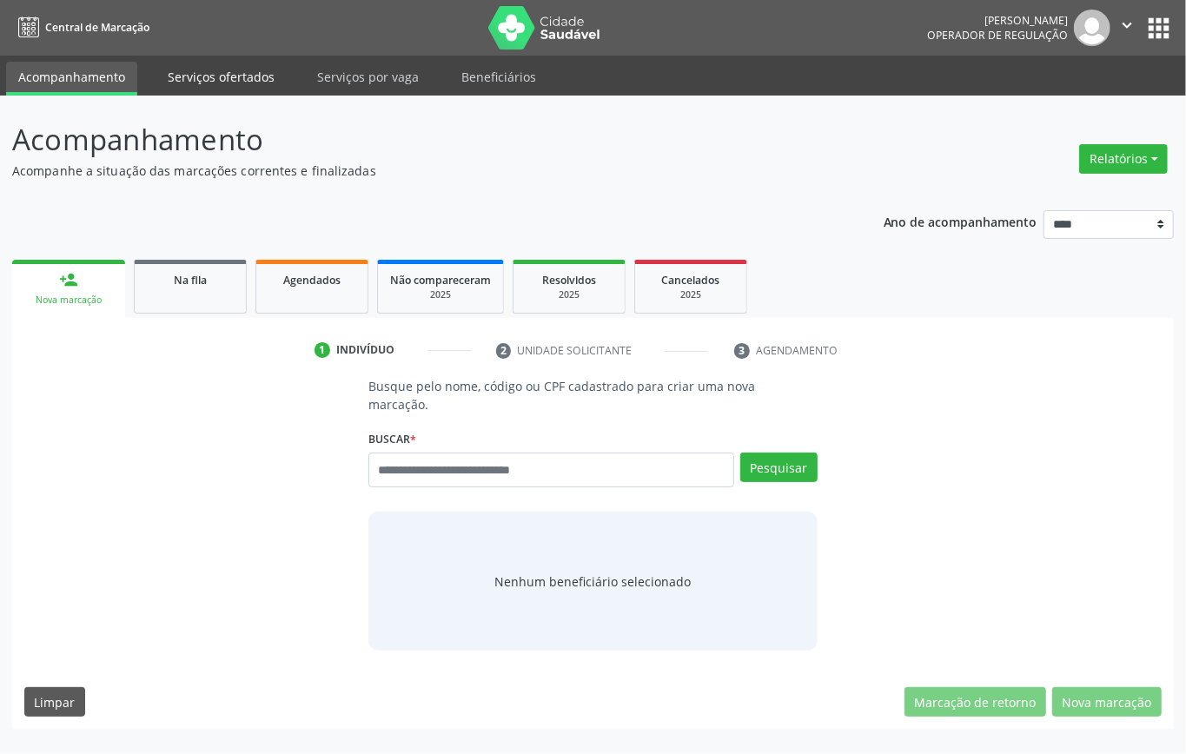
click at [198, 73] on link "Serviços ofertados" at bounding box center [220, 77] width 131 height 30
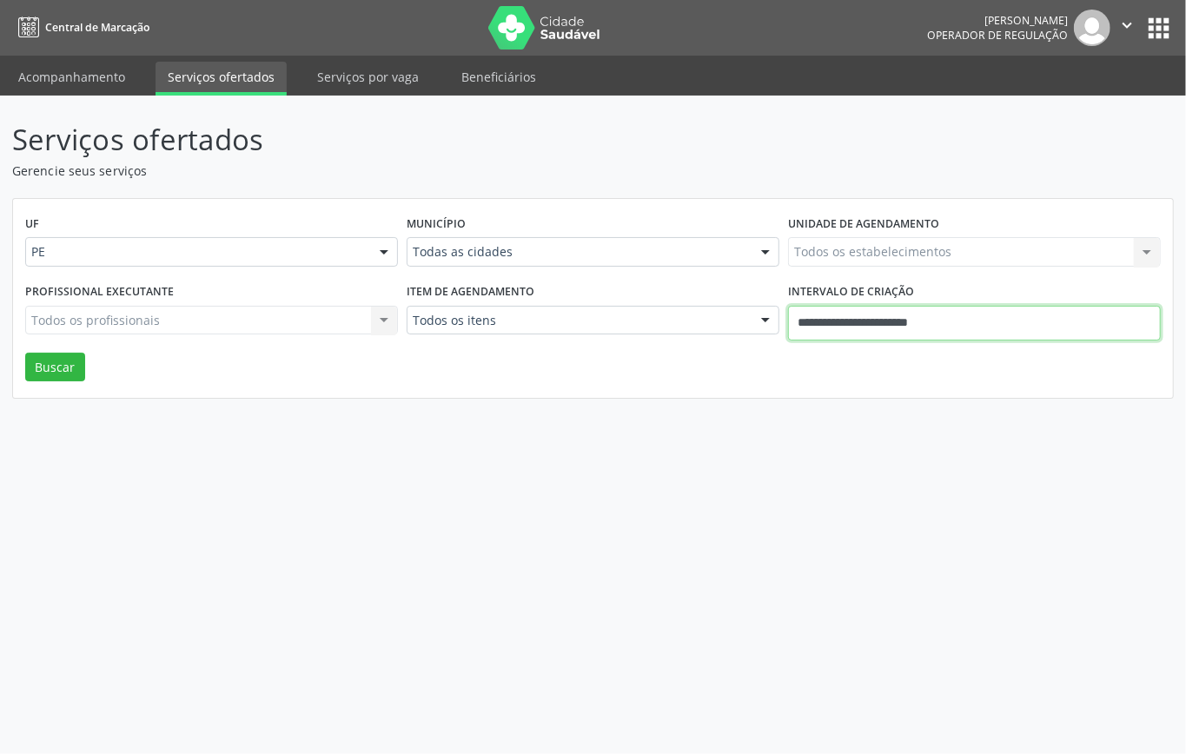
click at [949, 314] on input "**********" at bounding box center [974, 323] width 373 height 35
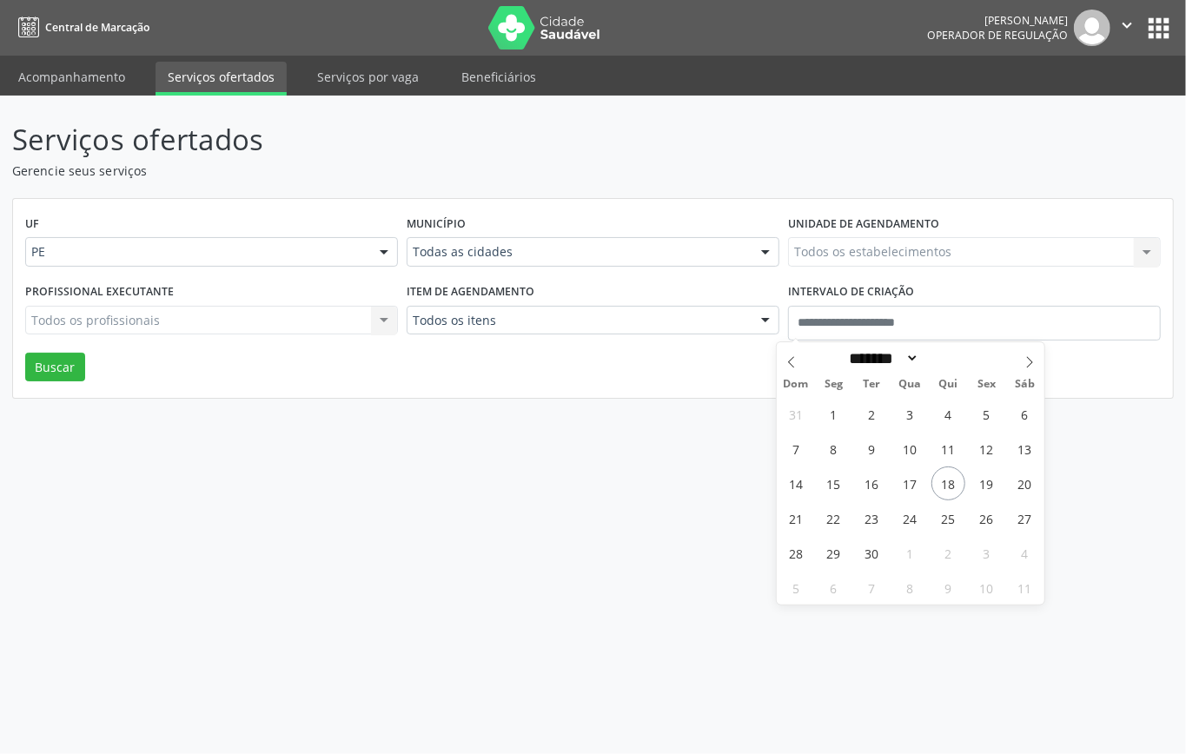
click at [571, 435] on div "Serviços ofertados Gerencie seus serviços UF PE PE Nenhum resultado encontrado …" at bounding box center [593, 425] width 1186 height 658
click at [747, 245] on div "Todas as cidades Todas as cidades Abreu e Lima Afogados da Ingazeira Araripina …" at bounding box center [593, 252] width 373 height 30
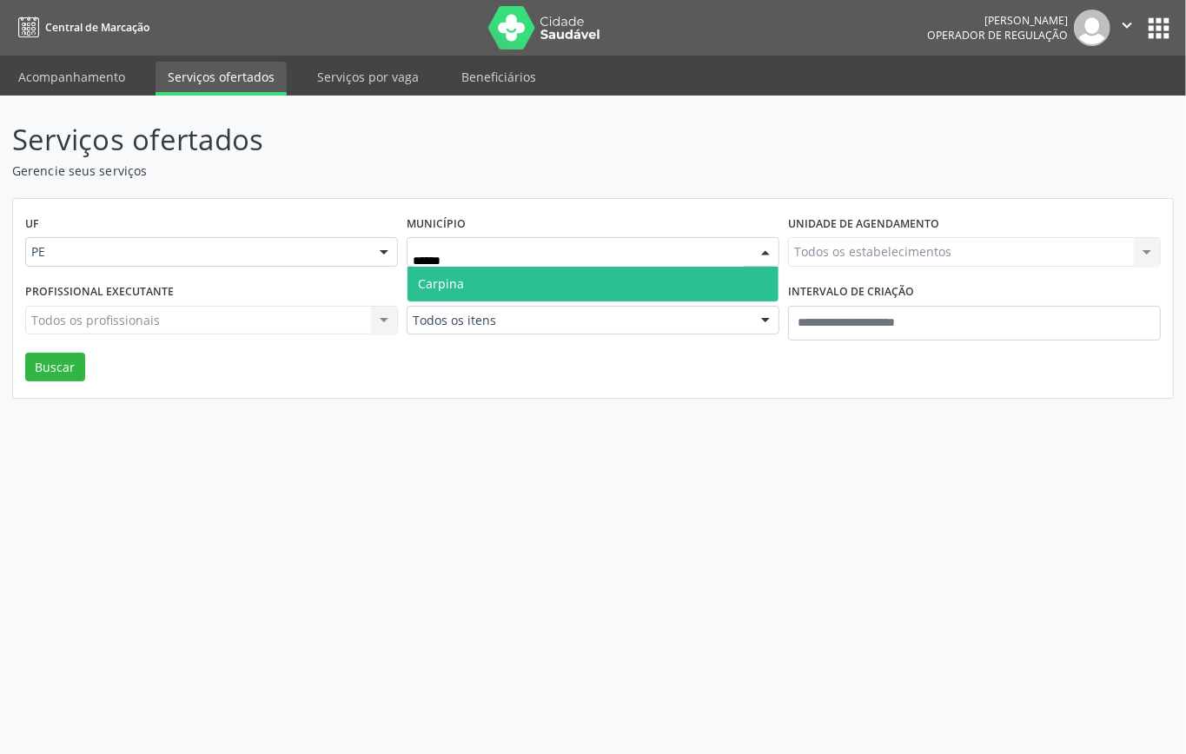
type input "*******"
click at [711, 412] on div "Serviços ofertados Gerencie seus serviços UF PE PE Nenhum resultado encontrado …" at bounding box center [593, 425] width 1186 height 658
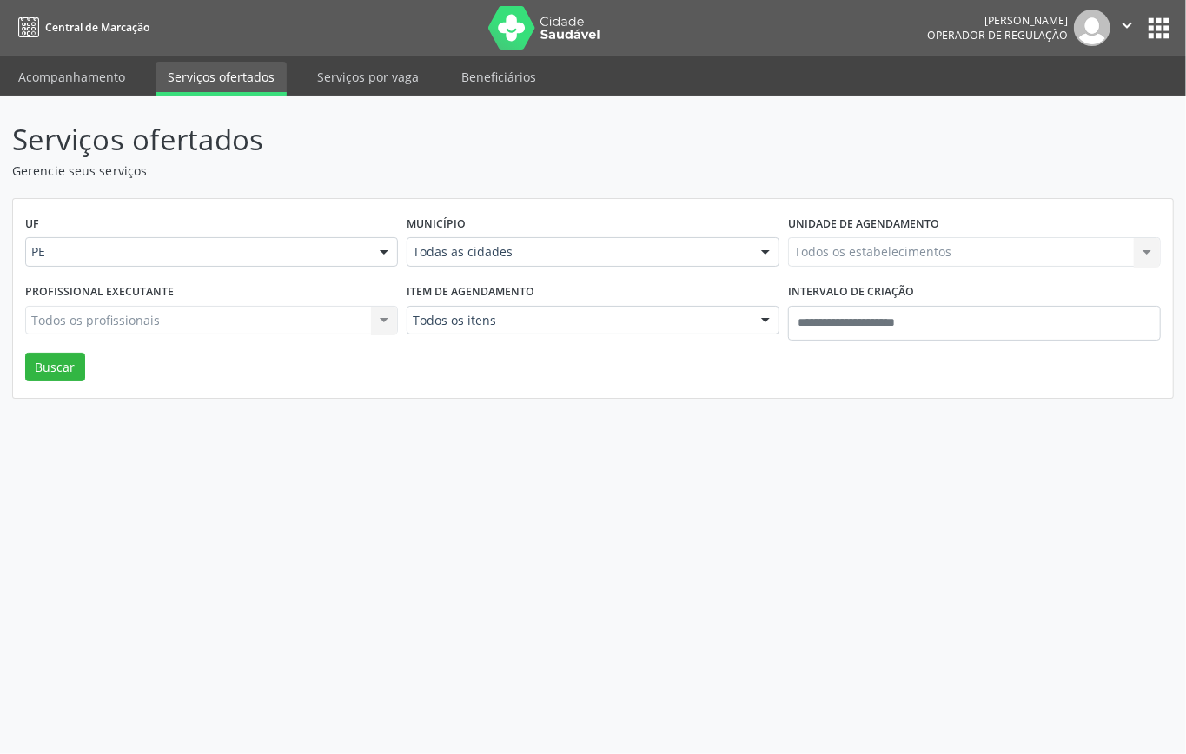
click at [772, 314] on div at bounding box center [765, 322] width 26 height 30
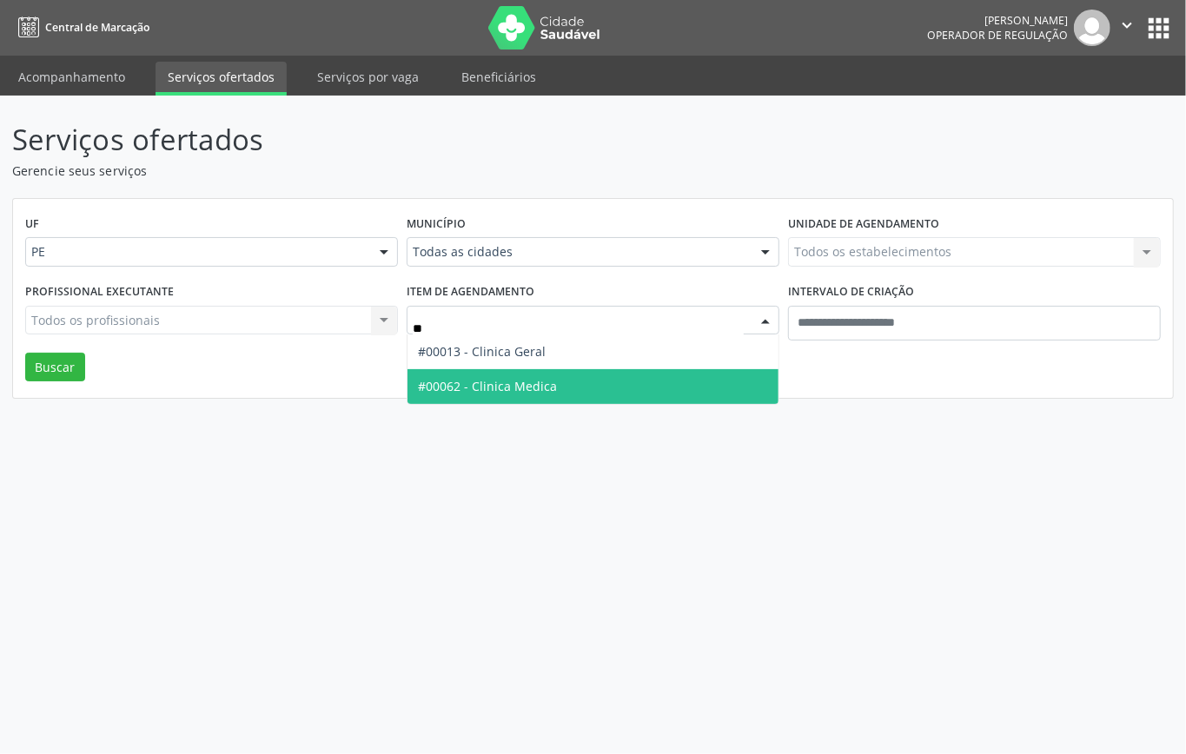
type input "***"
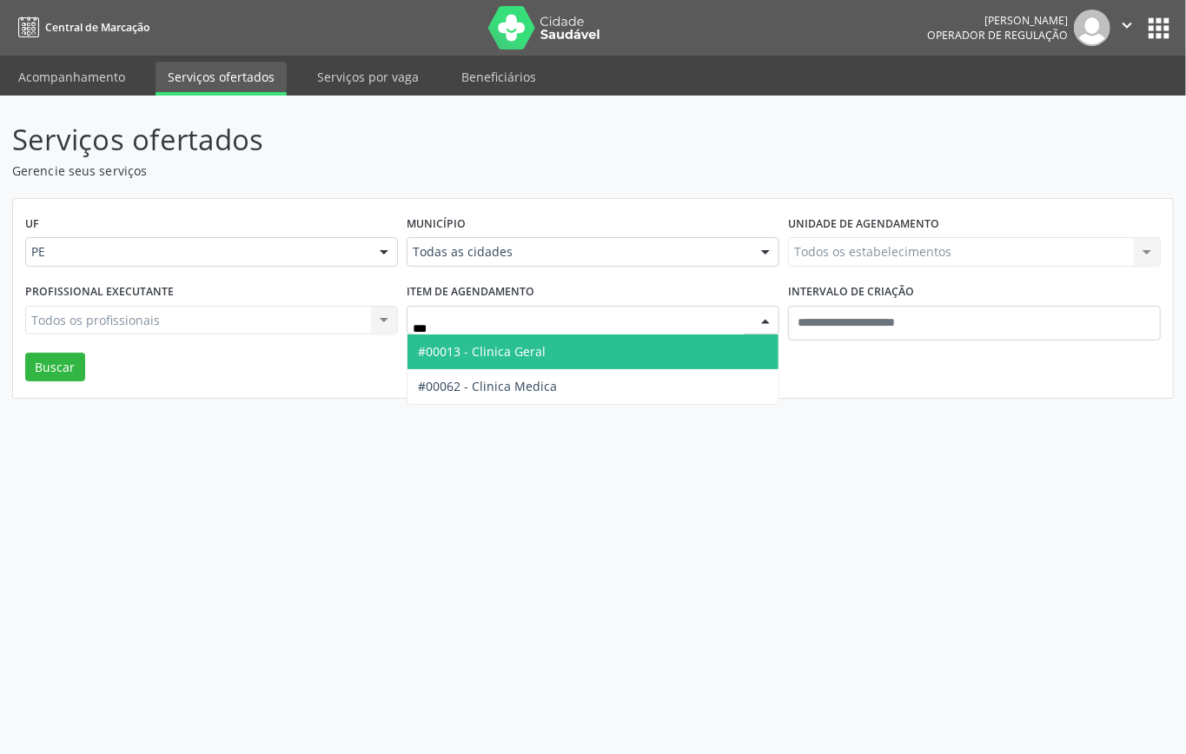
click at [717, 337] on span "#00013 - Clinica Geral" at bounding box center [592, 351] width 371 height 35
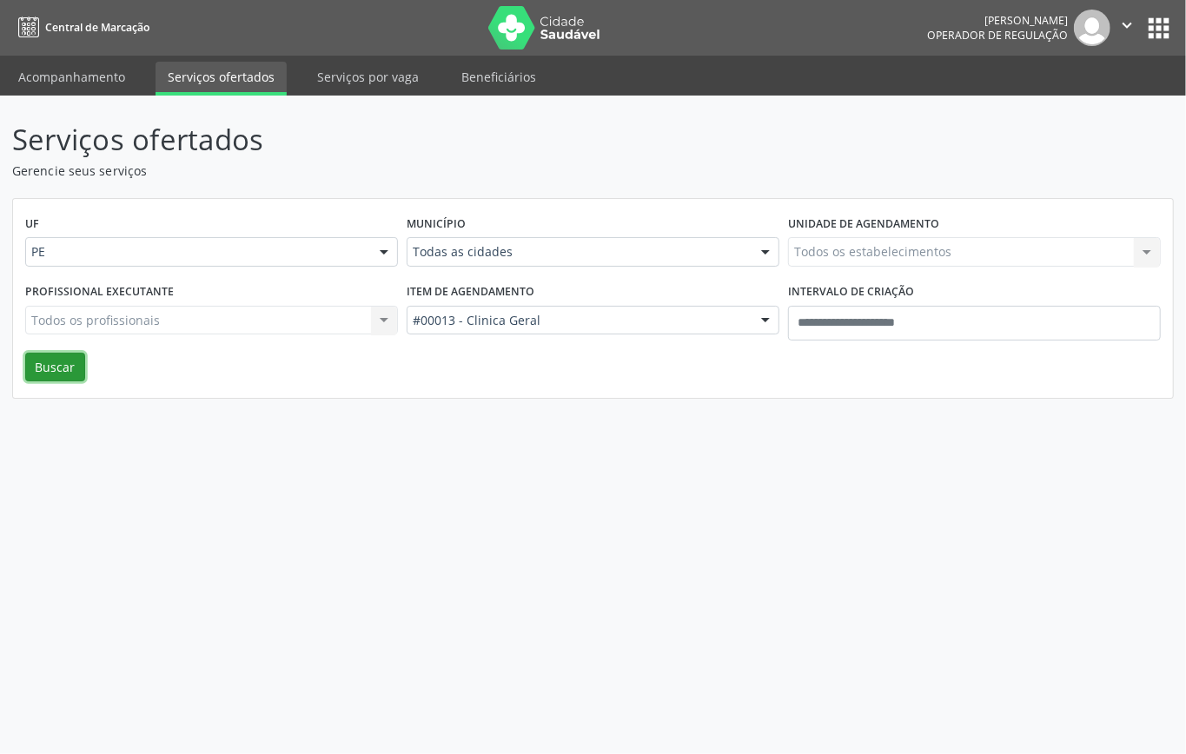
click at [56, 361] on button "Buscar" at bounding box center [55, 368] width 60 height 30
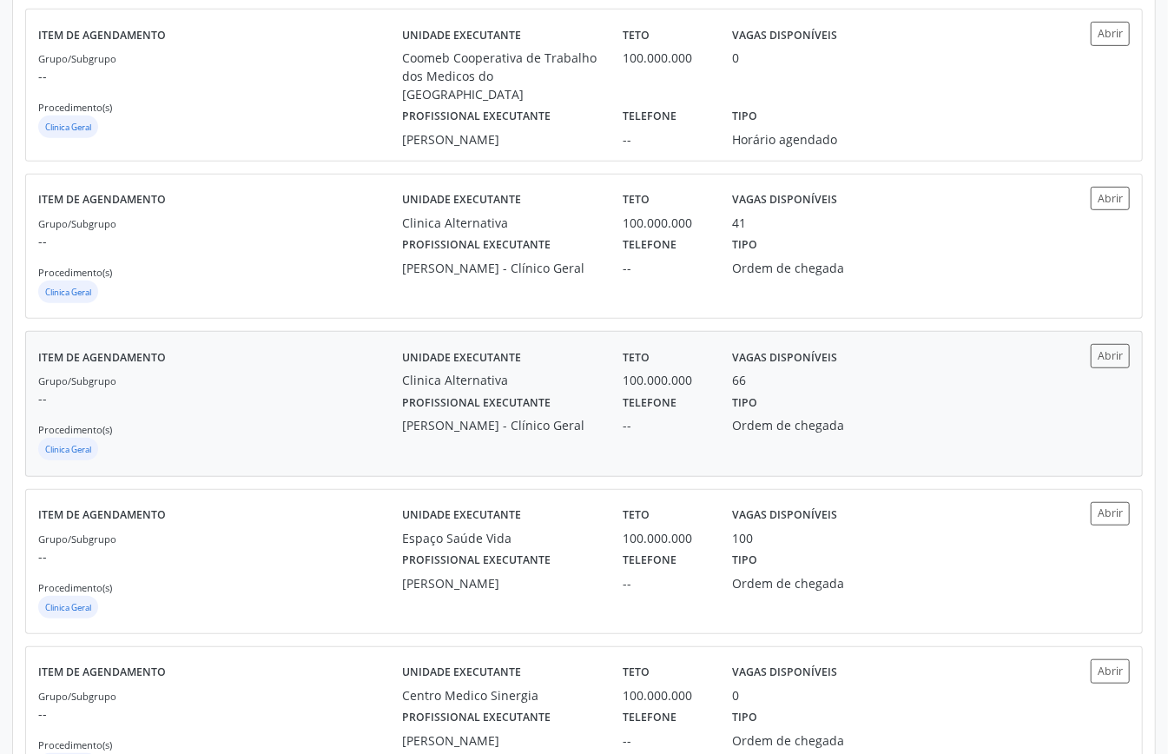
scroll to position [347, 0]
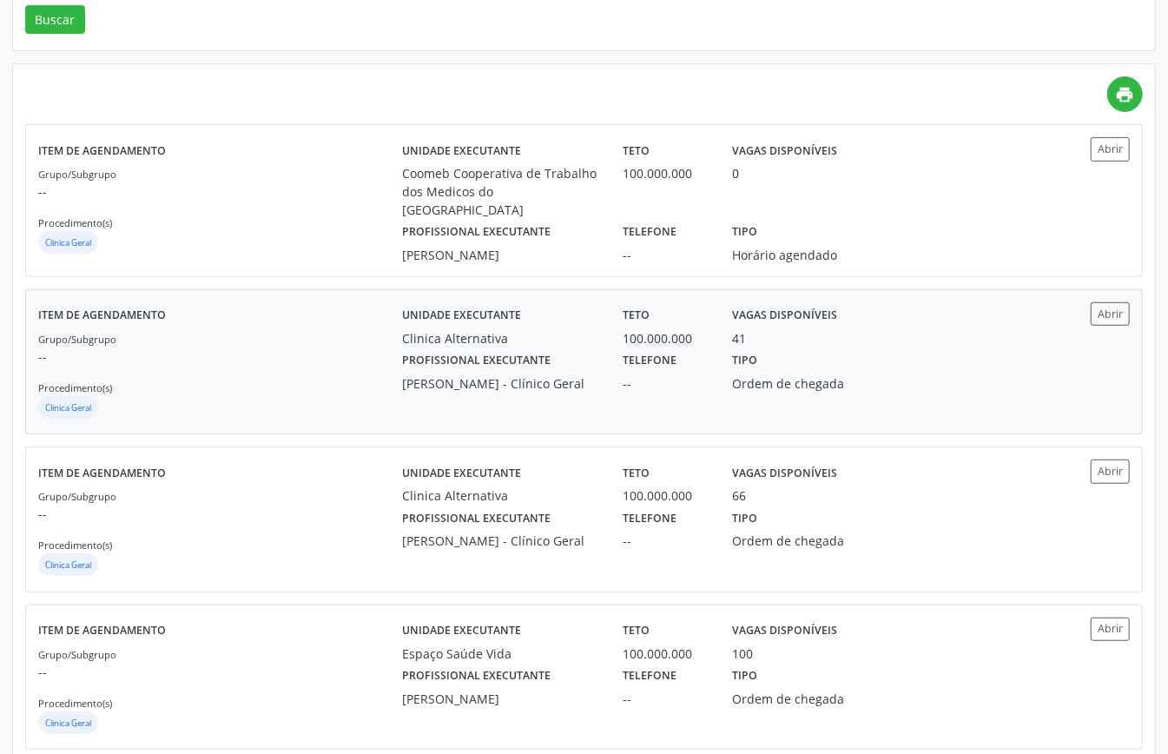
click at [954, 347] on div "Unidade executante Clinica Alternativa Teto 100.000.000 Vagas disponíveis 41" at bounding box center [720, 324] width 661 height 45
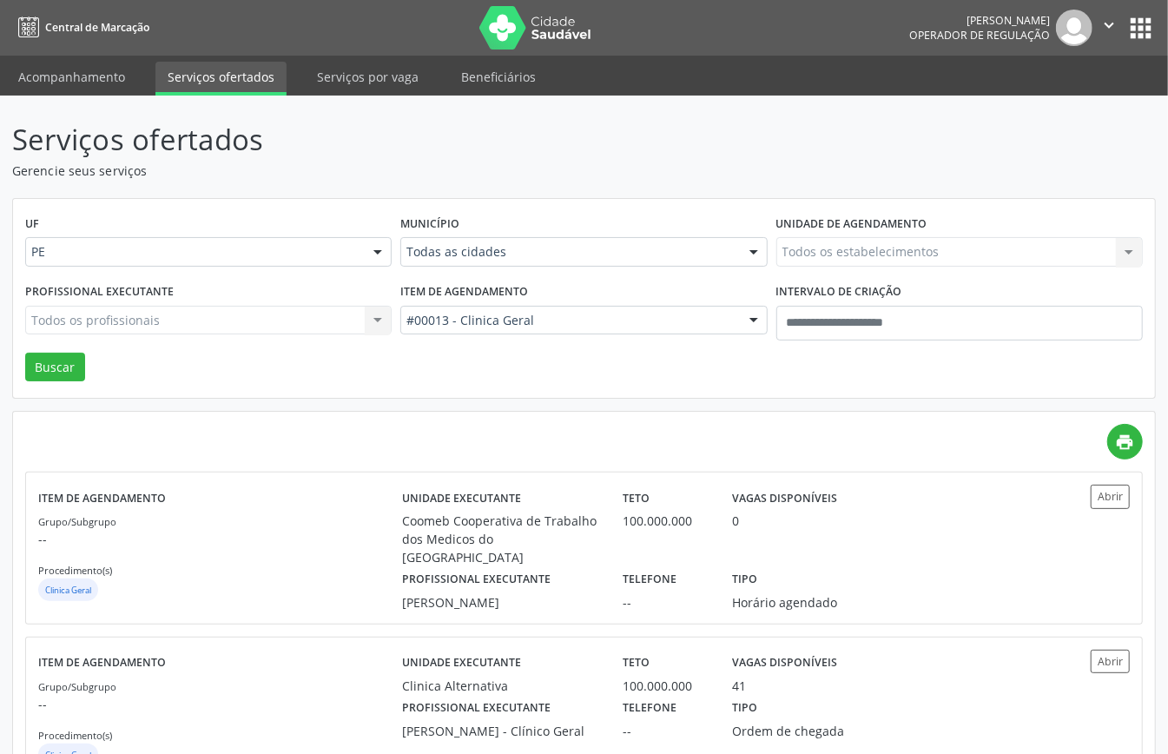
click at [376, 314] on div "Todos os profissionais Todos os profissionais Nenhum resultado encontrado para:…" at bounding box center [208, 321] width 367 height 30
click at [327, 337] on div "Profissional executante Todos os profissionais Todos os profissionais Nenhum re…" at bounding box center [208, 316] width 375 height 74
click at [345, 327] on div "Todos os profissionais Todos os profissionais Nenhum resultado encontrado para:…" at bounding box center [208, 321] width 367 height 30
click at [384, 321] on div "Todos os profissionais Todos os profissionais Nenhum resultado encontrado para:…" at bounding box center [208, 321] width 367 height 30
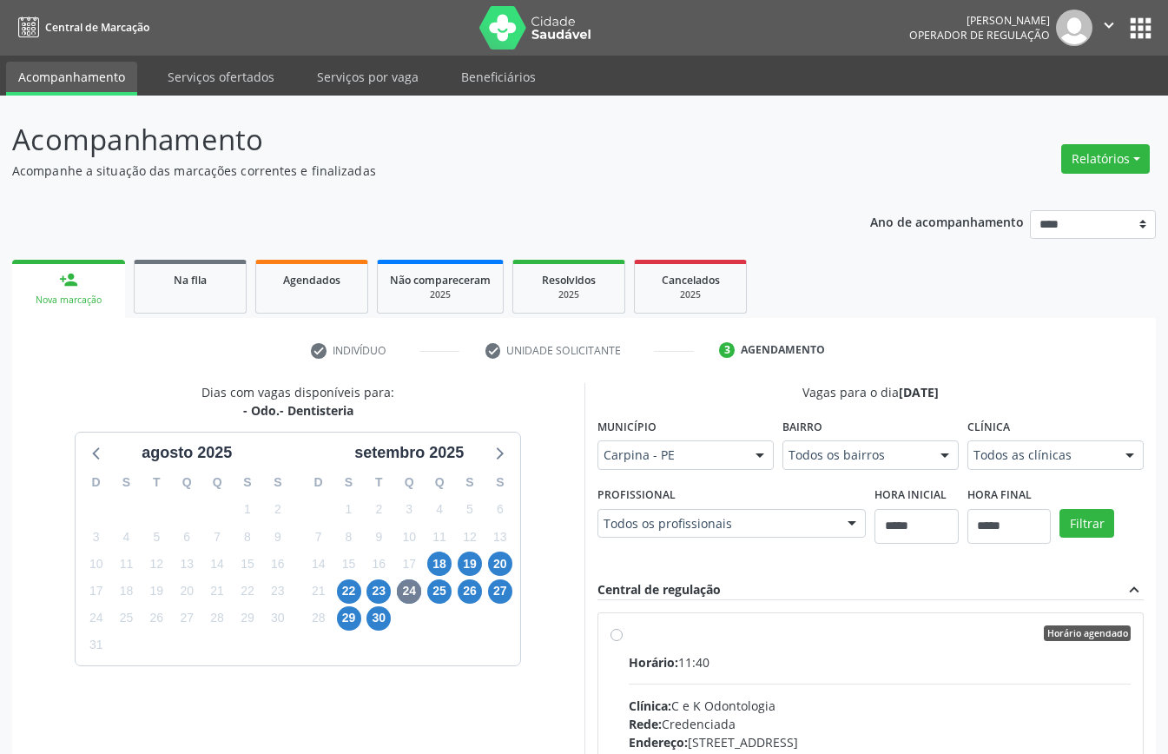
scroll to position [285, 0]
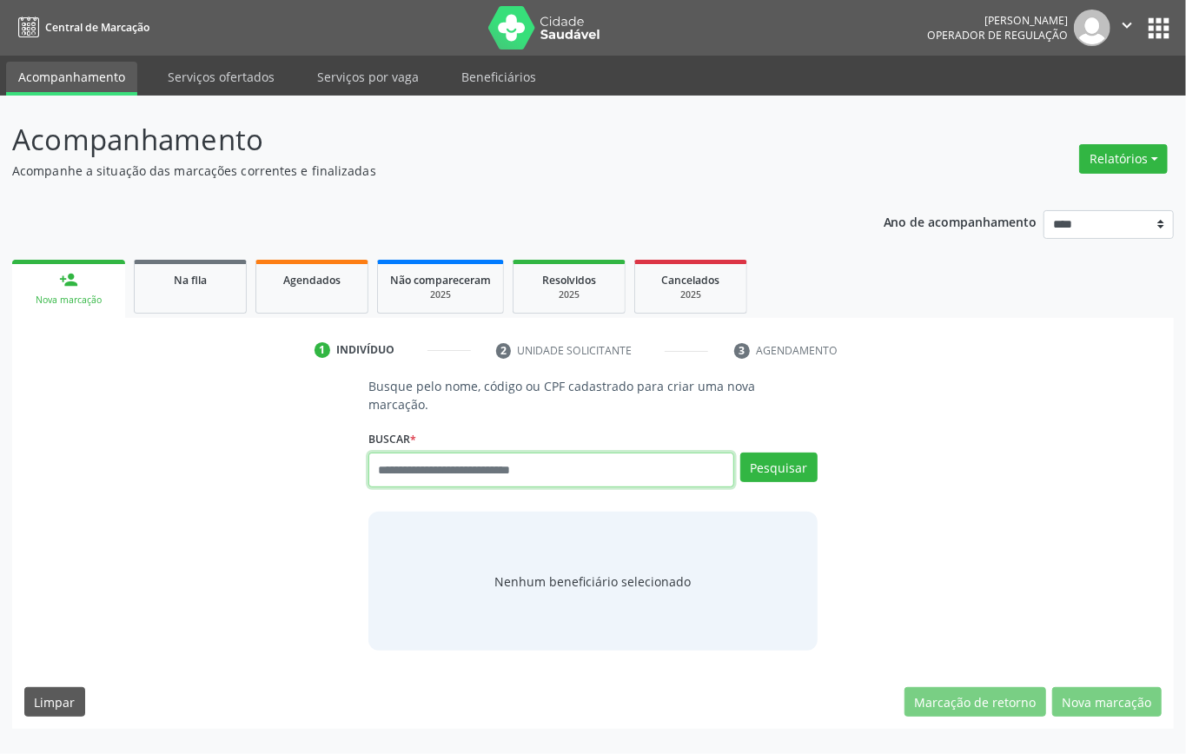
paste input "**********"
type input "**********"
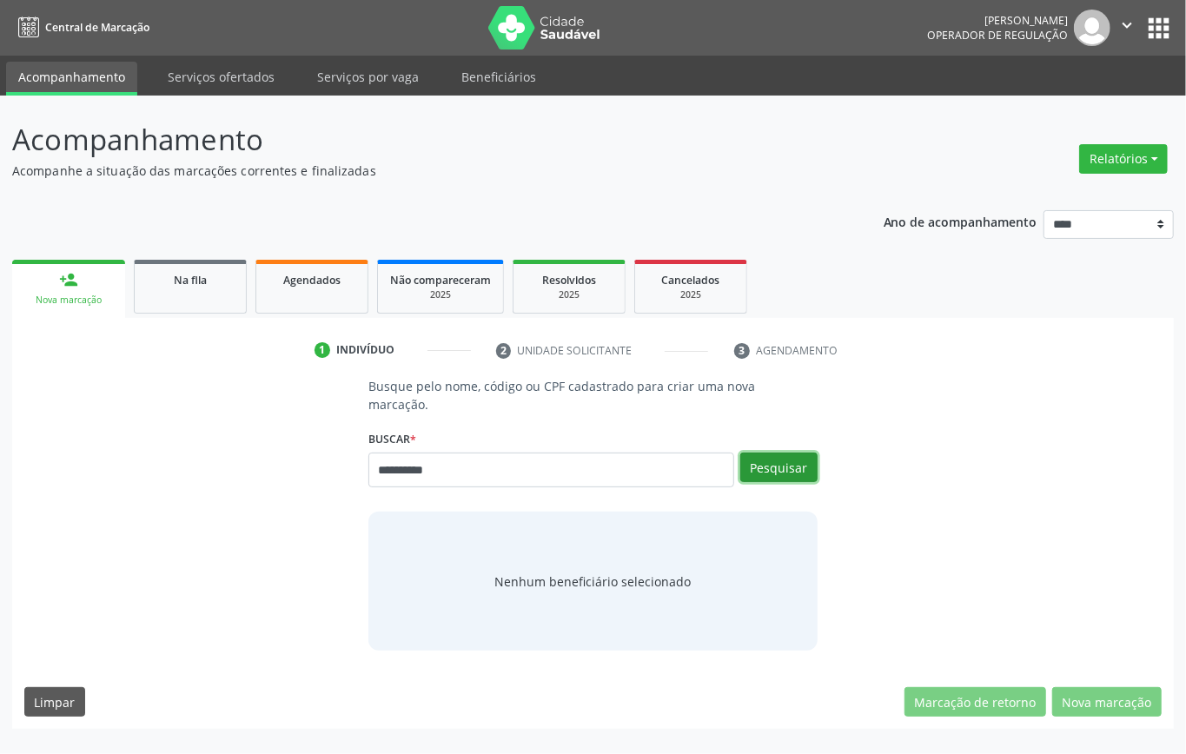
click at [778, 469] on button "Pesquisar" at bounding box center [778, 468] width 77 height 30
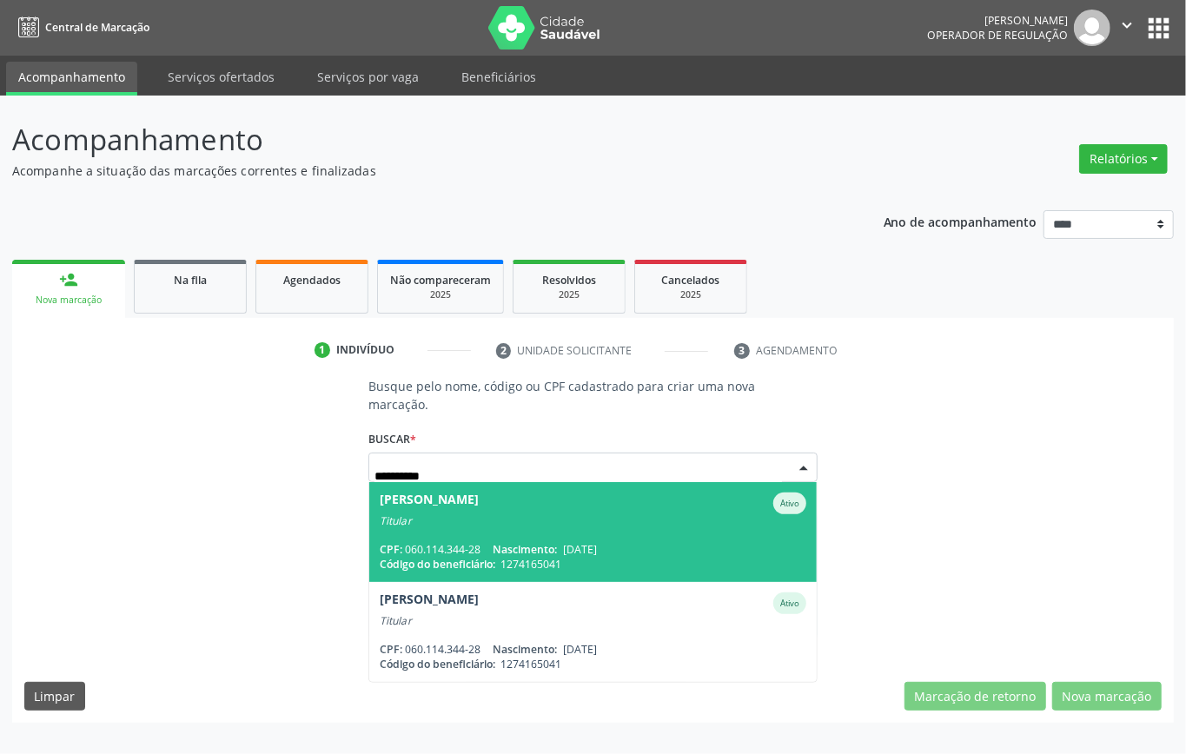
click at [473, 525] on div "Titular" at bounding box center [593, 521] width 427 height 14
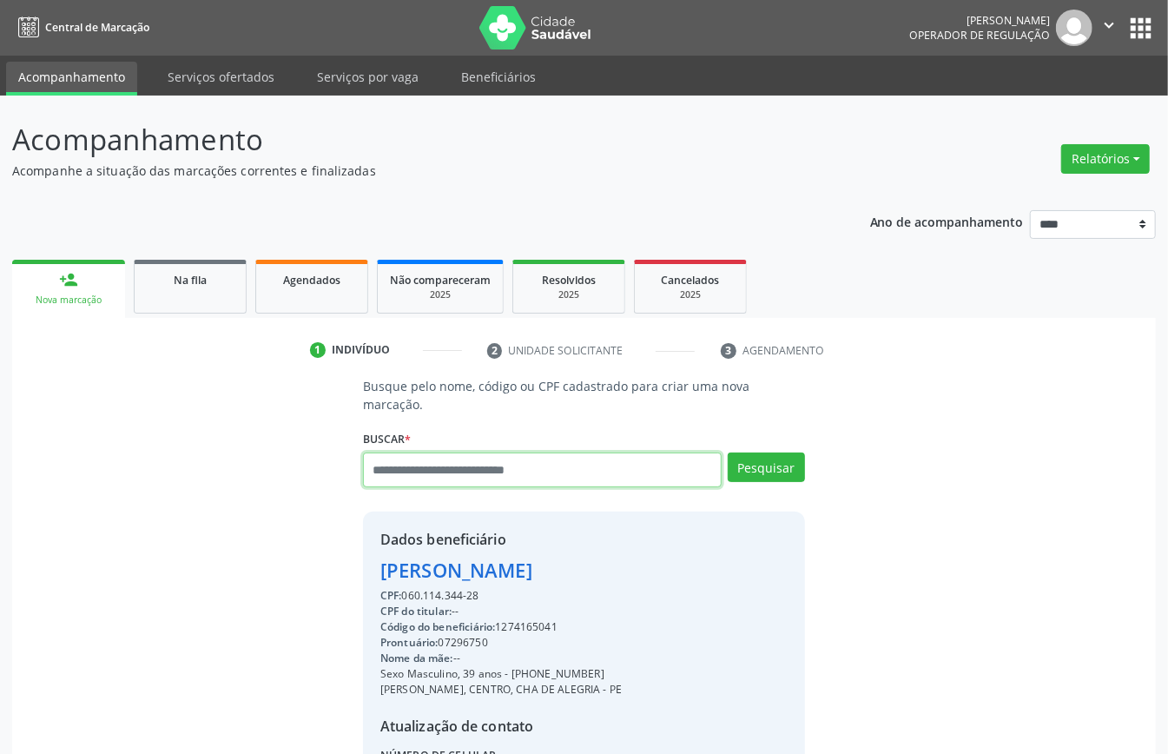
click at [499, 470] on input "text" at bounding box center [542, 470] width 359 height 35
paste input "**********"
type input "**********"
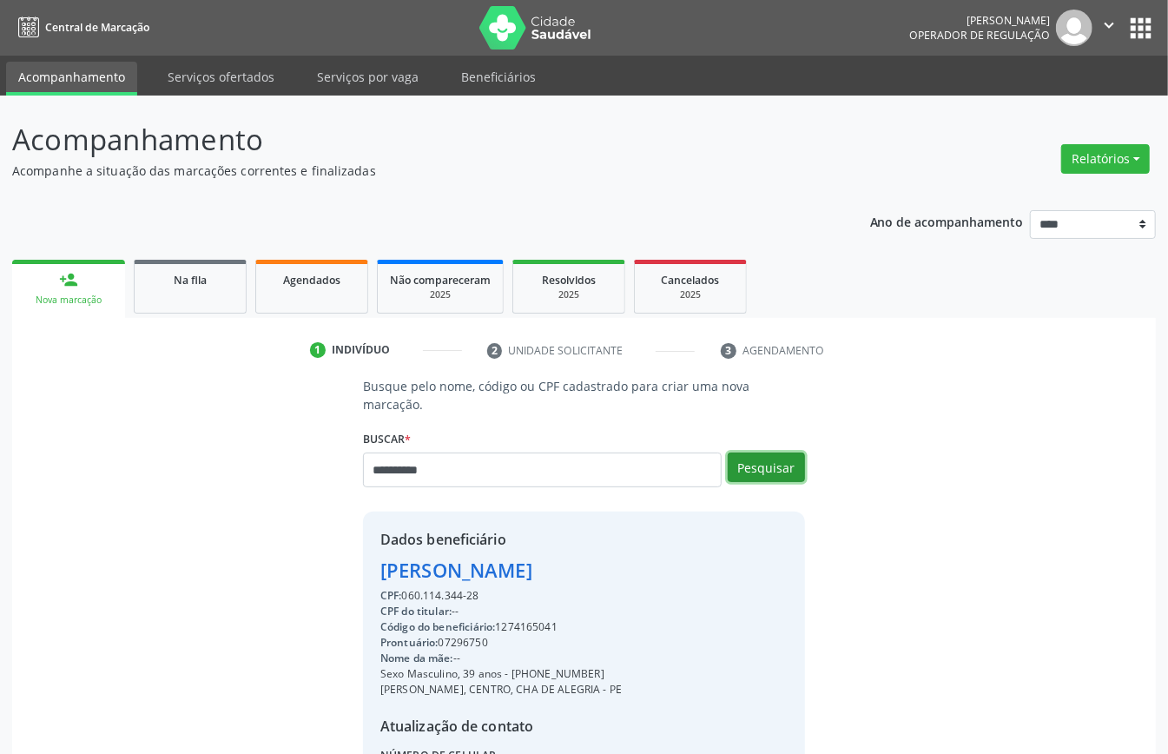
click at [752, 464] on button "Pesquisar" at bounding box center [766, 468] width 77 height 30
type input "**********"
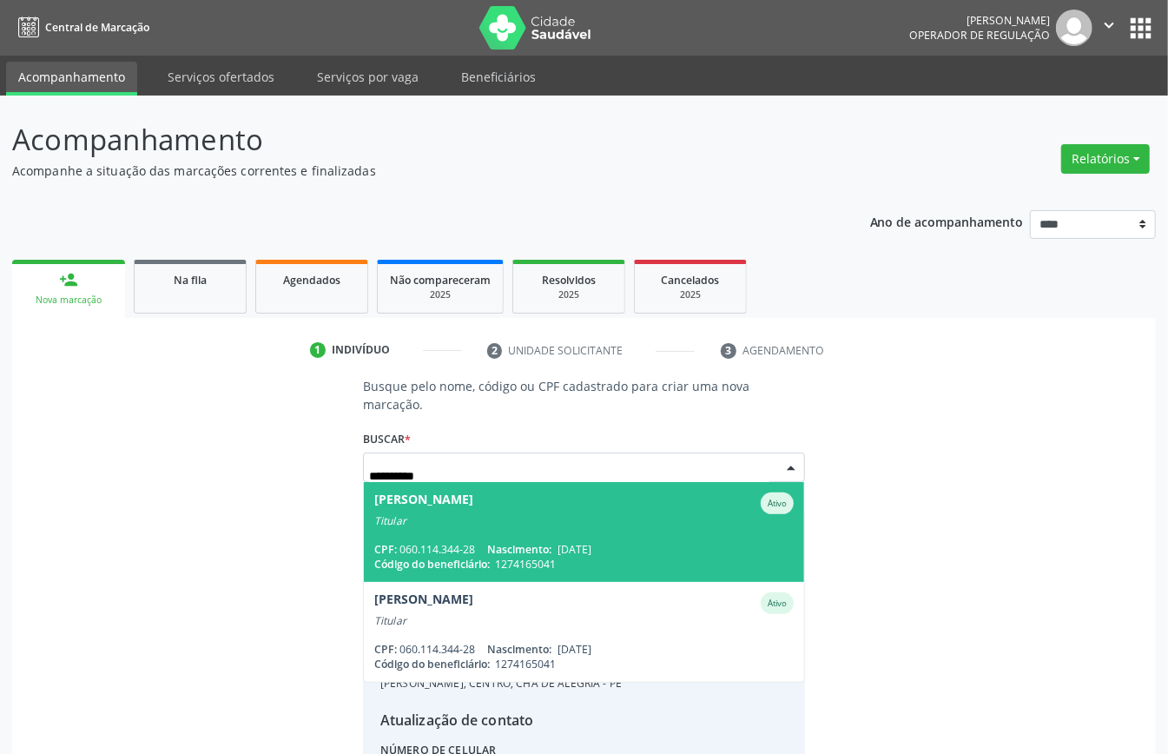
click at [429, 542] on div "CPF: 060.114.344-28 Nascimento: 02/10/1985" at bounding box center [584, 549] width 420 height 15
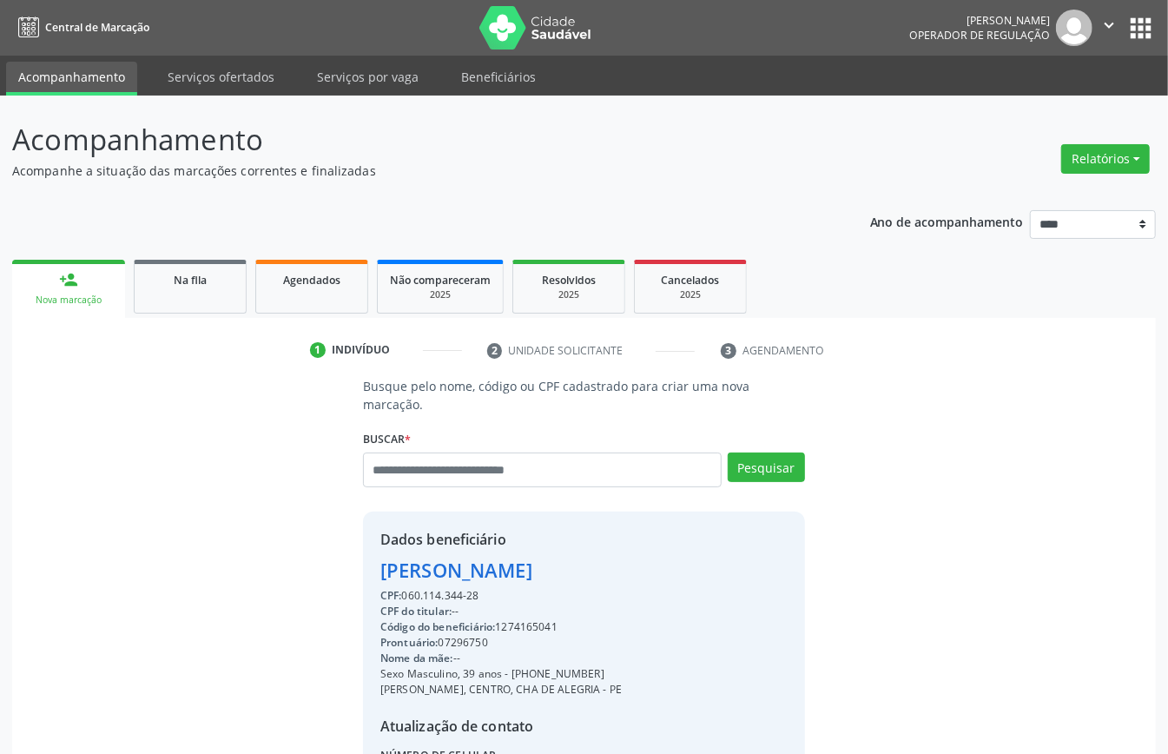
click at [439, 595] on div "CPF: 060.114.344-28" at bounding box center [500, 596] width 241 height 16
copy div "060.114.344"
paste input "**********"
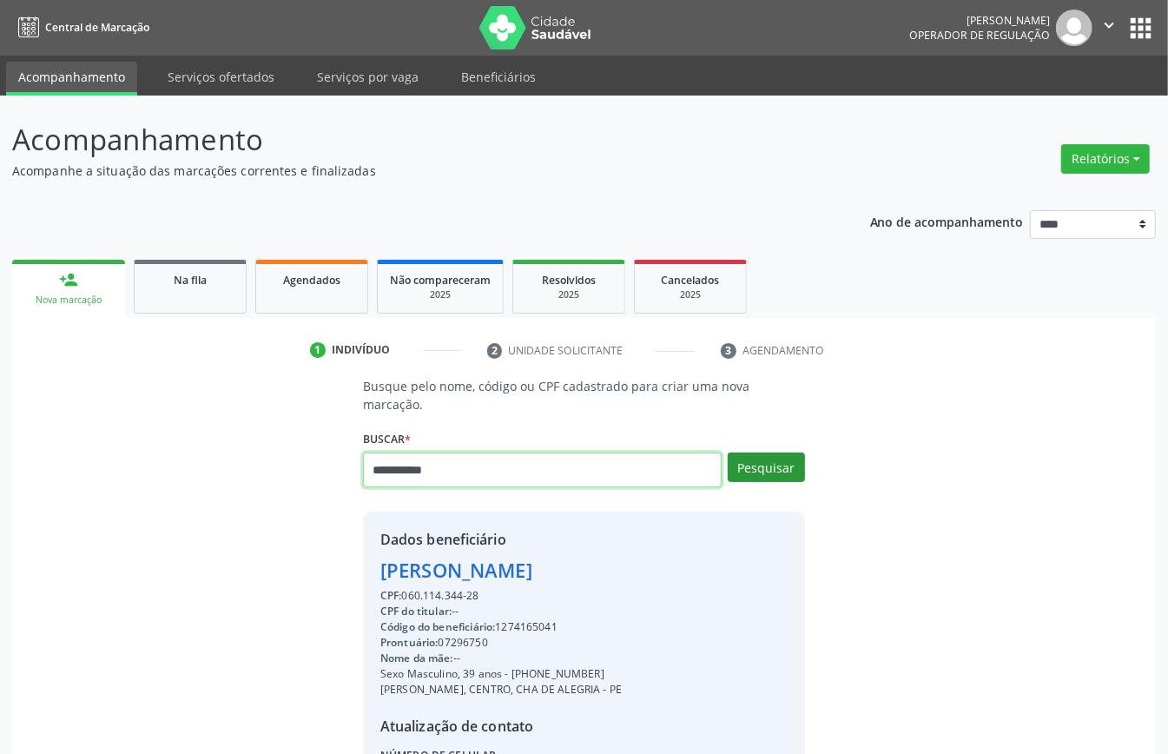
type input "**********"
click at [772, 460] on button "Pesquisar" at bounding box center [766, 468] width 77 height 30
type input "**********"
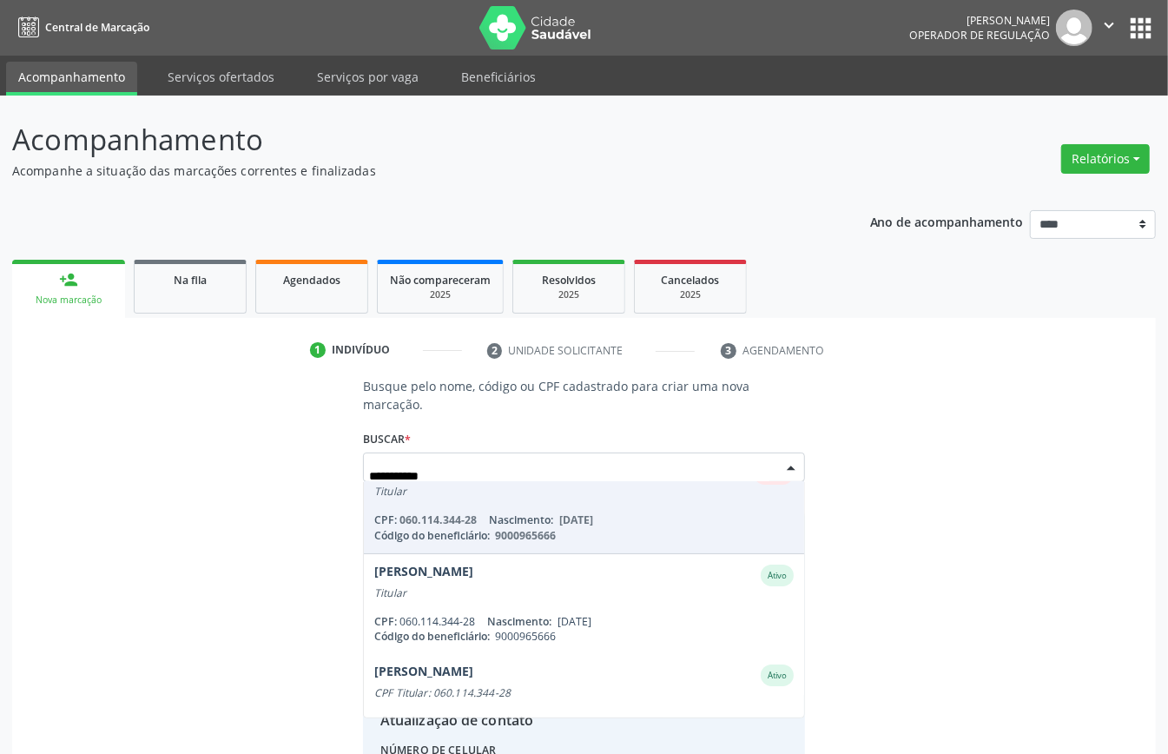
scroll to position [345, 0]
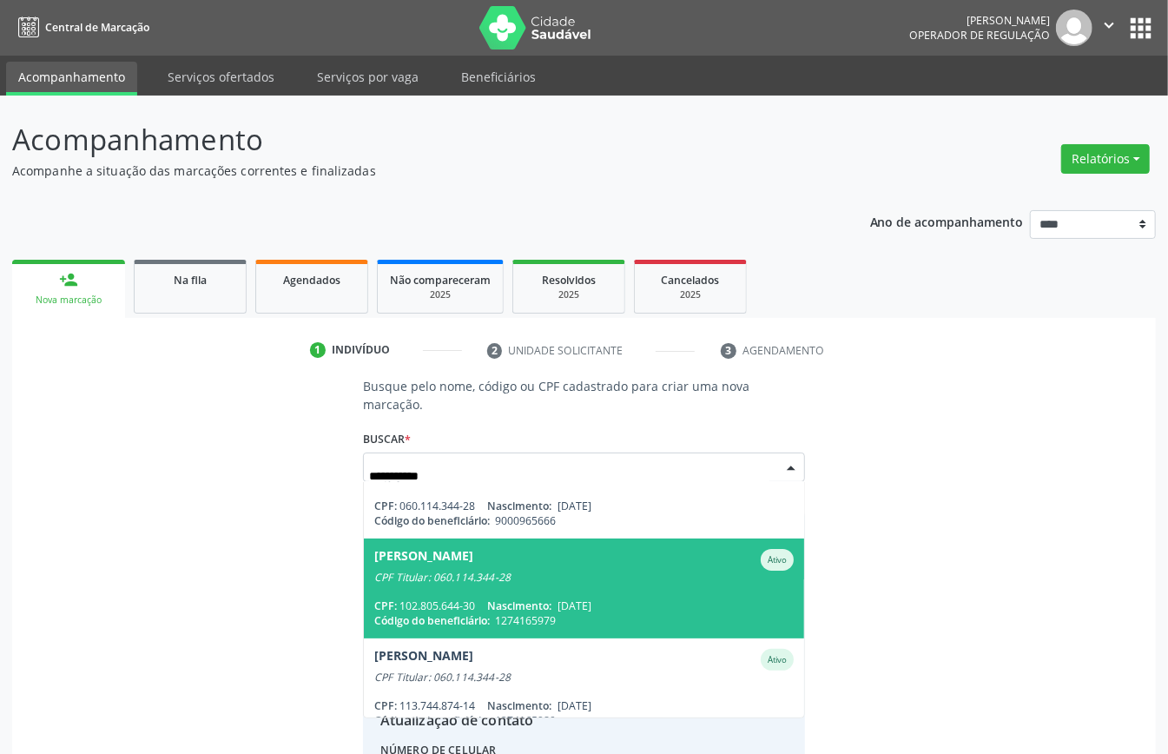
click at [463, 589] on span "Mireli Fernanda de Souza Gomes Ativo CPF Titular: 060.114.344-28 CPF: 102.805.6…" at bounding box center [584, 589] width 440 height 100
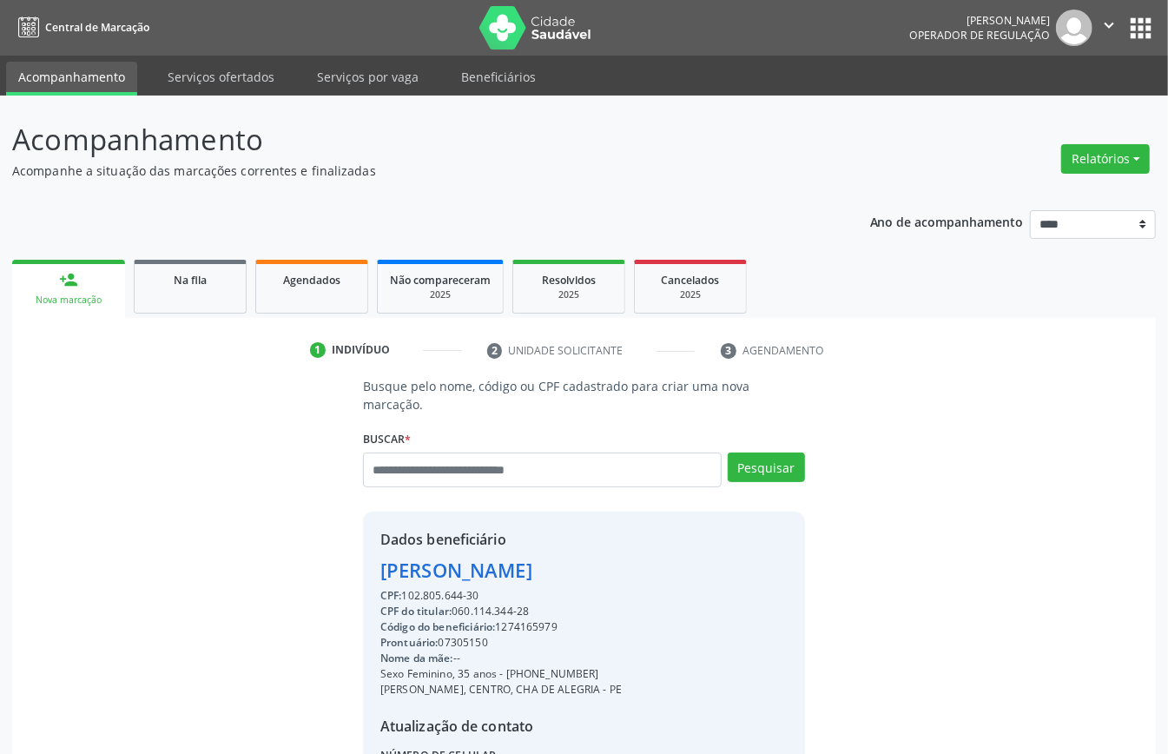
scroll to position [182, 0]
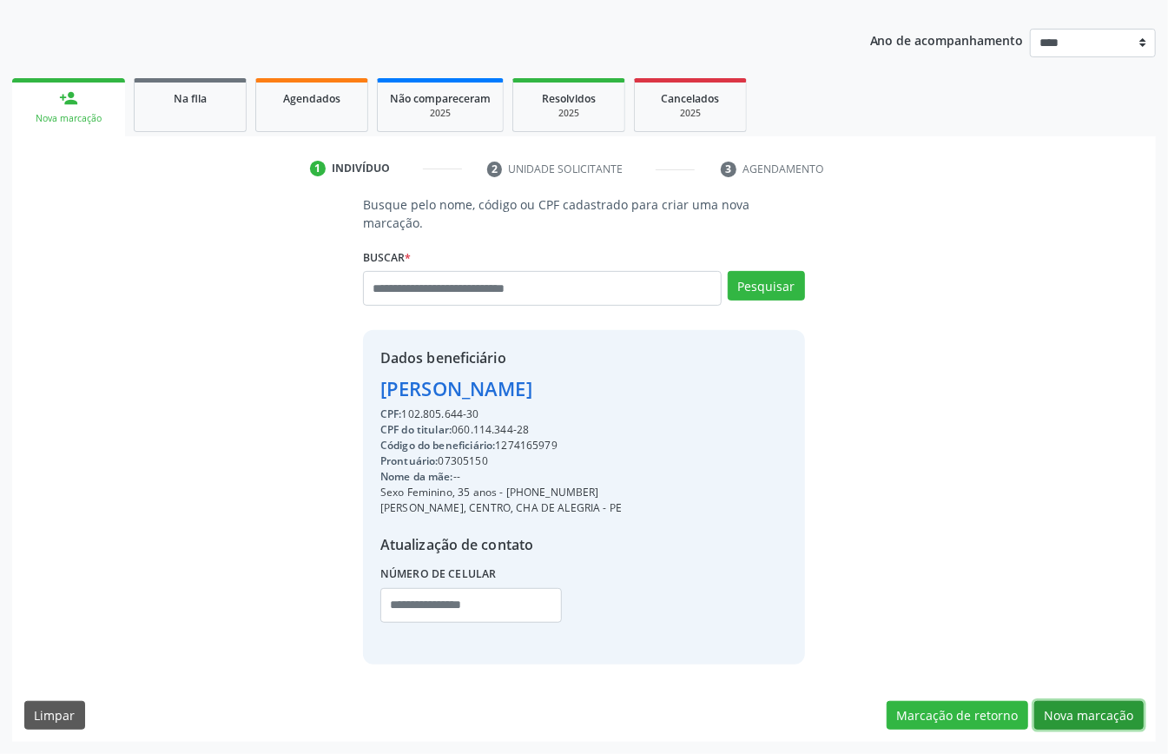
click at [1074, 712] on button "Nova marcação" at bounding box center [1089, 716] width 109 height 30
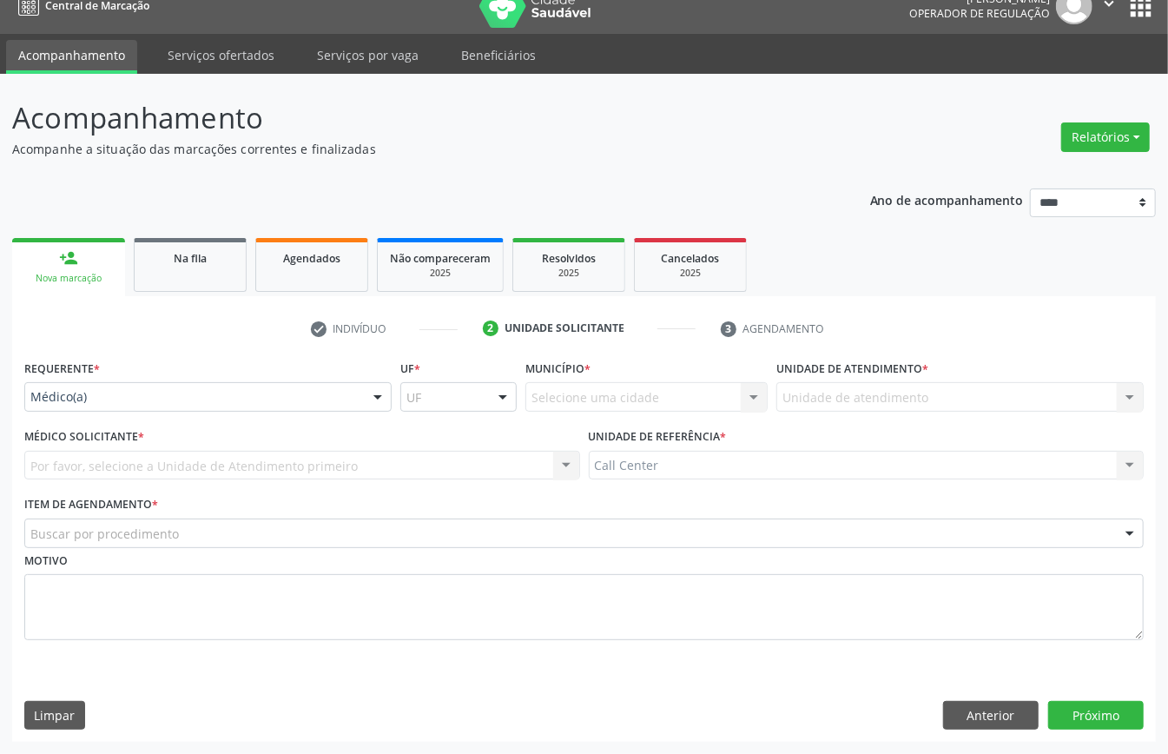
click at [157, 404] on div "Médico(a)" at bounding box center [207, 397] width 367 height 30
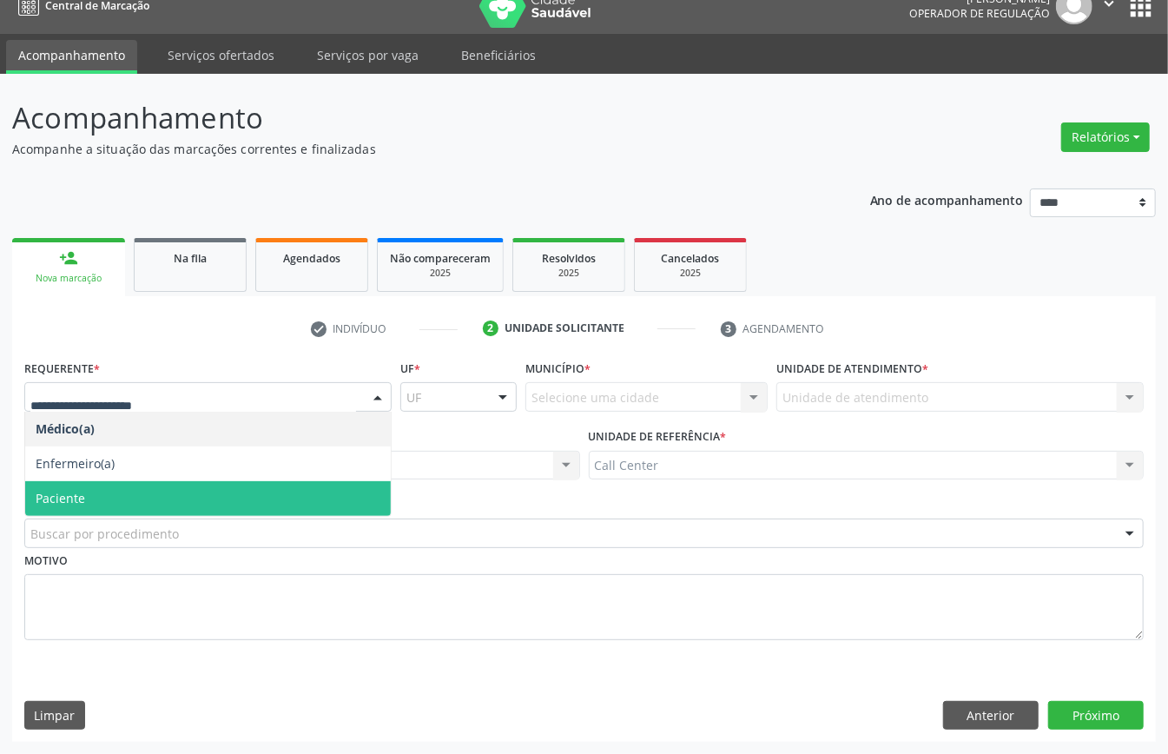
click at [144, 511] on span "Paciente" at bounding box center [208, 498] width 366 height 35
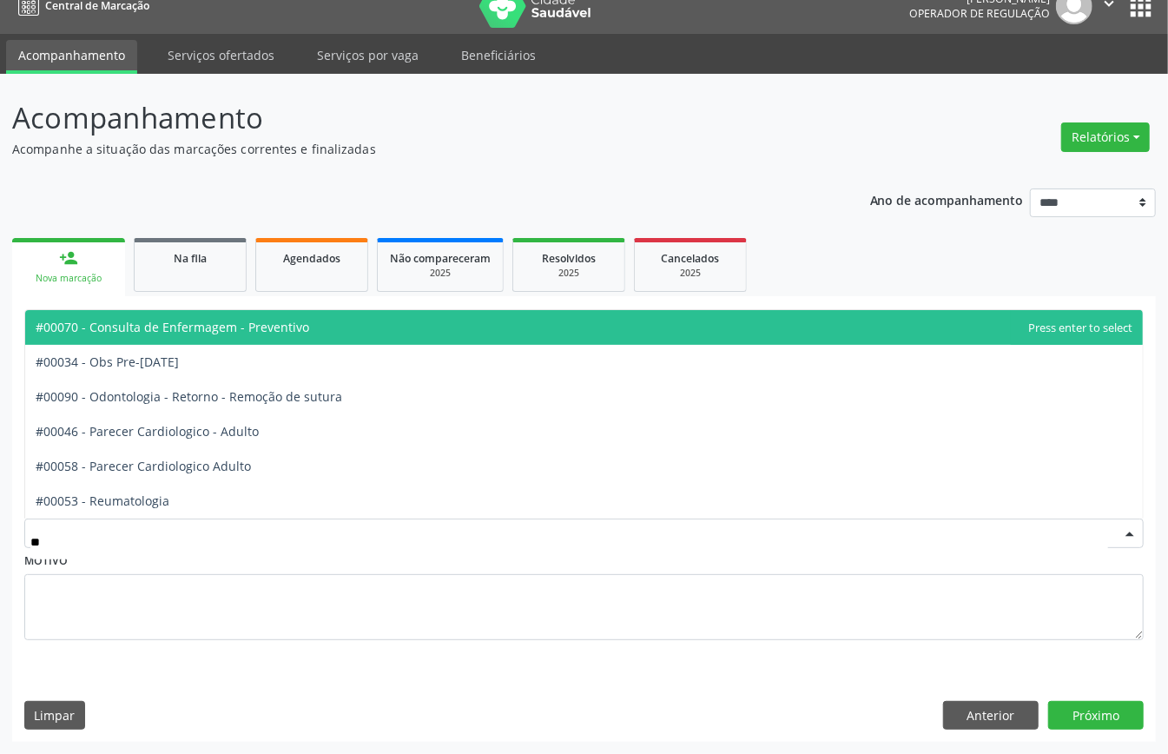
type input "***"
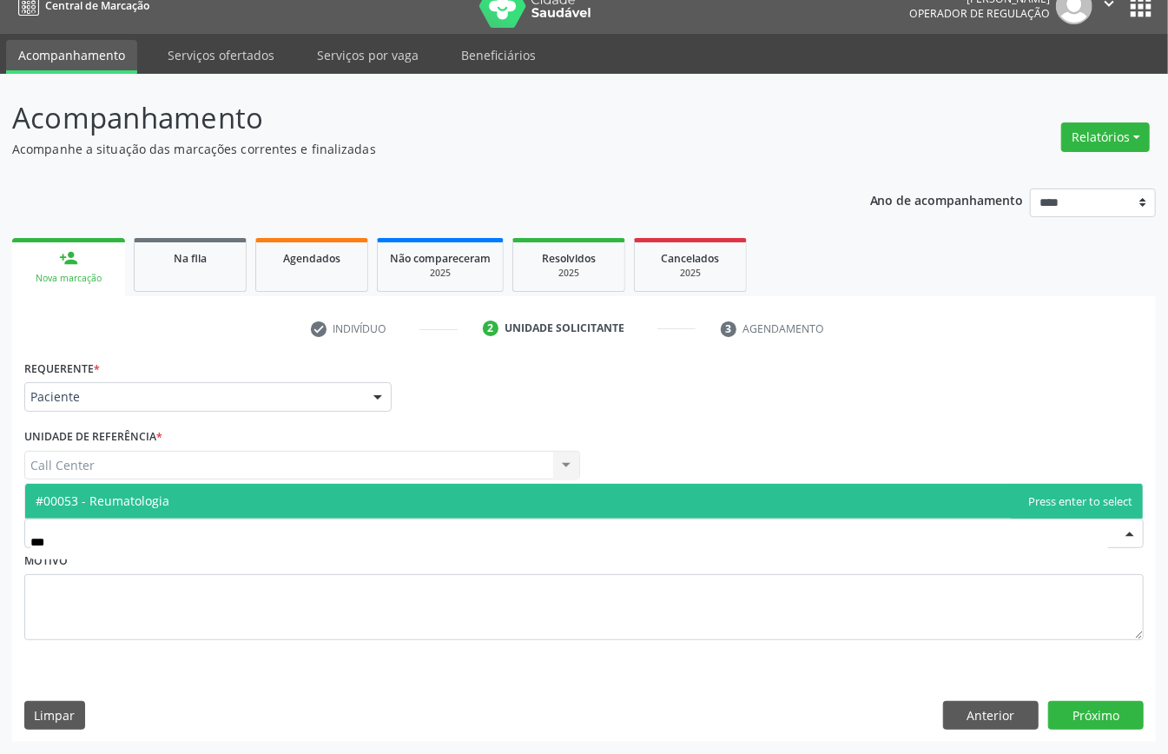
click at [164, 498] on span "#00053 - Reumatologia" at bounding box center [103, 501] width 134 height 17
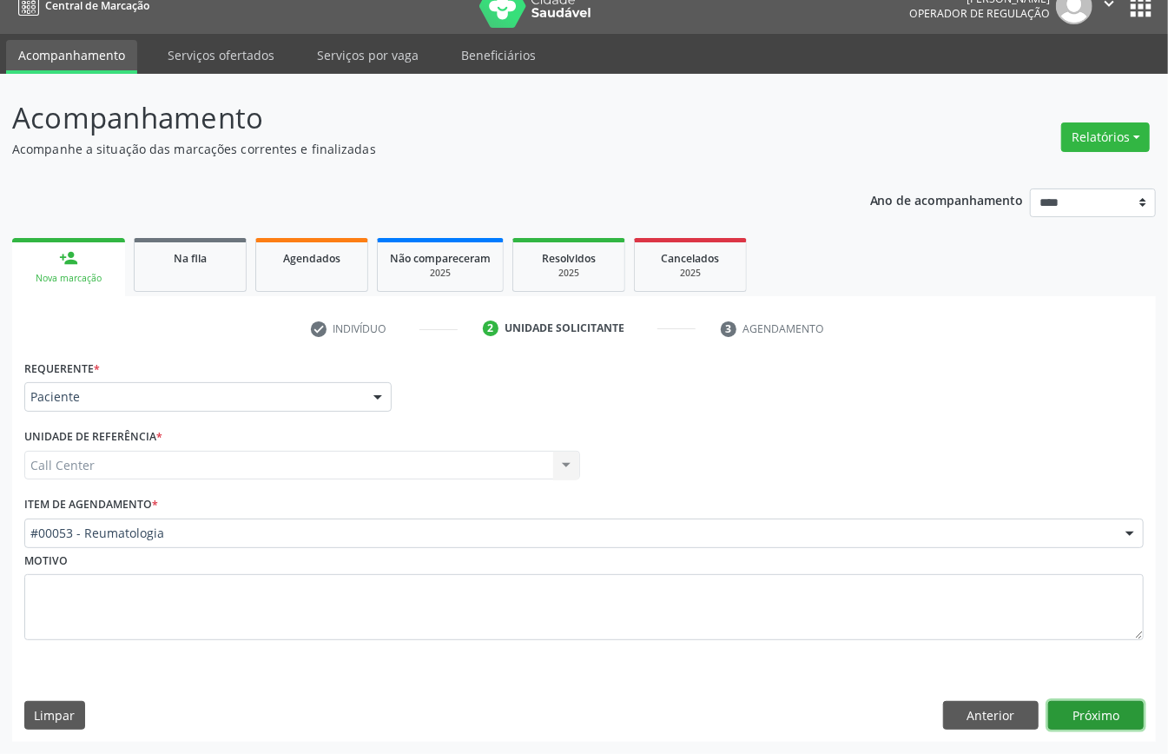
click at [1098, 726] on button "Próximo" at bounding box center [1097, 716] width 96 height 30
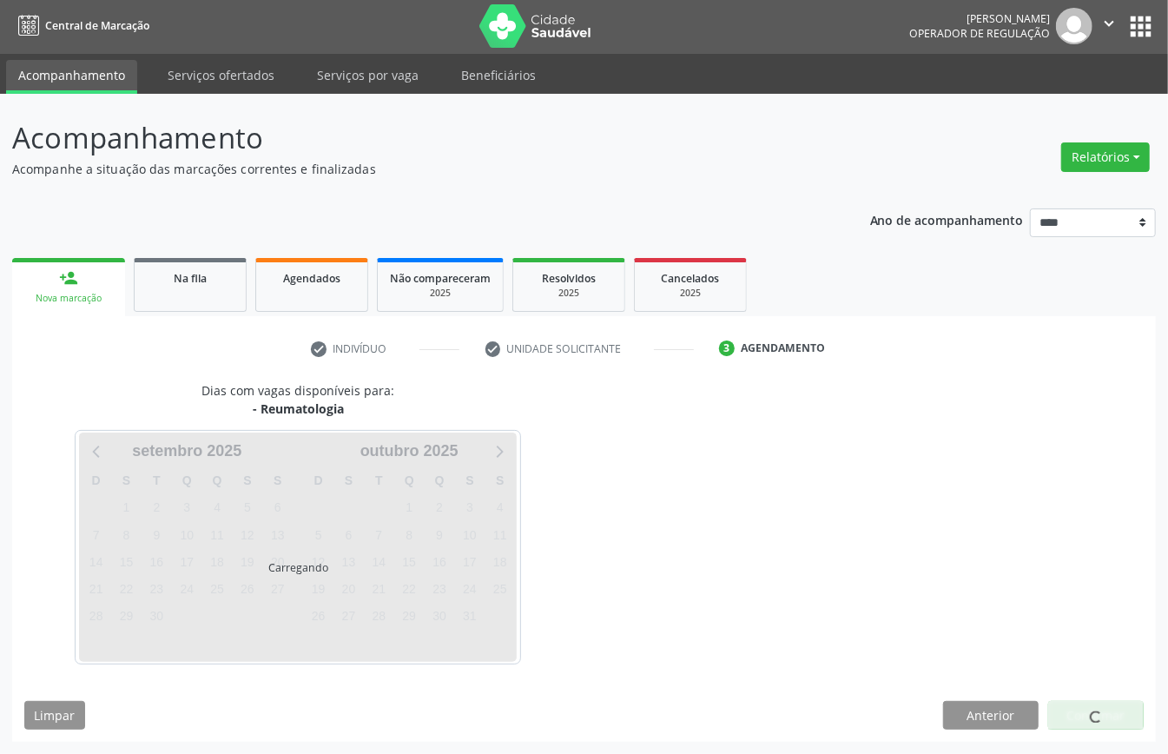
scroll to position [3, 0]
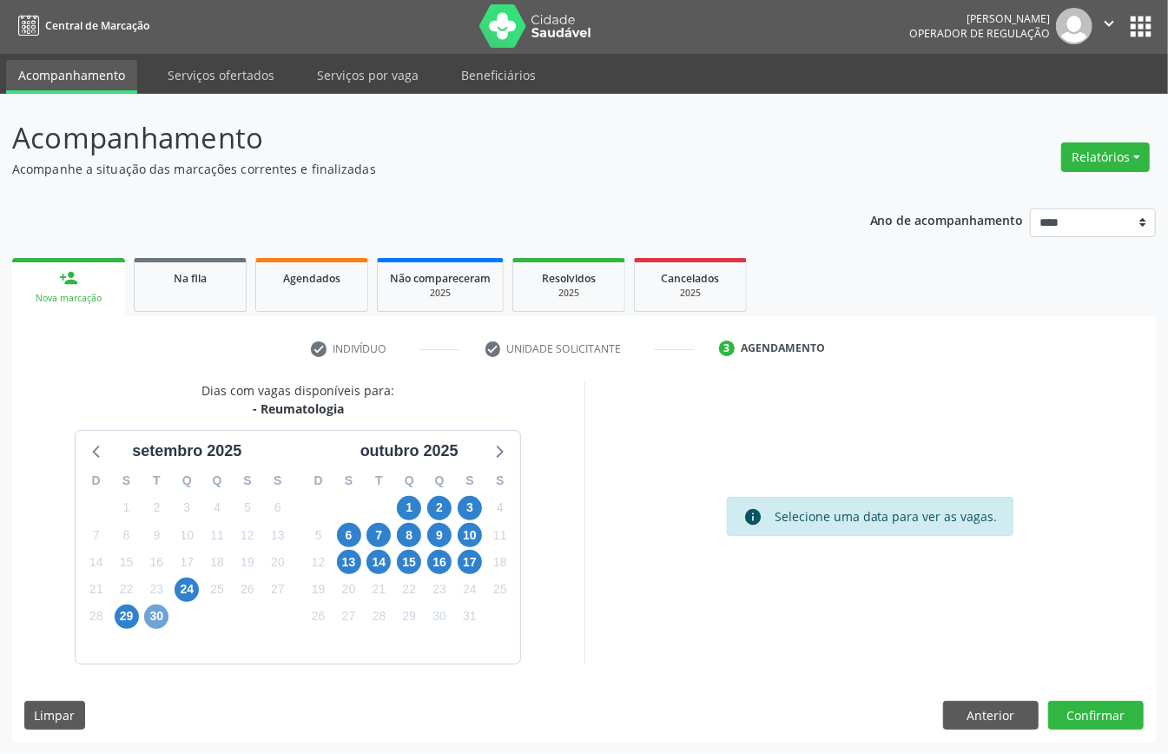
click at [163, 619] on span "30" at bounding box center [156, 617] width 24 height 24
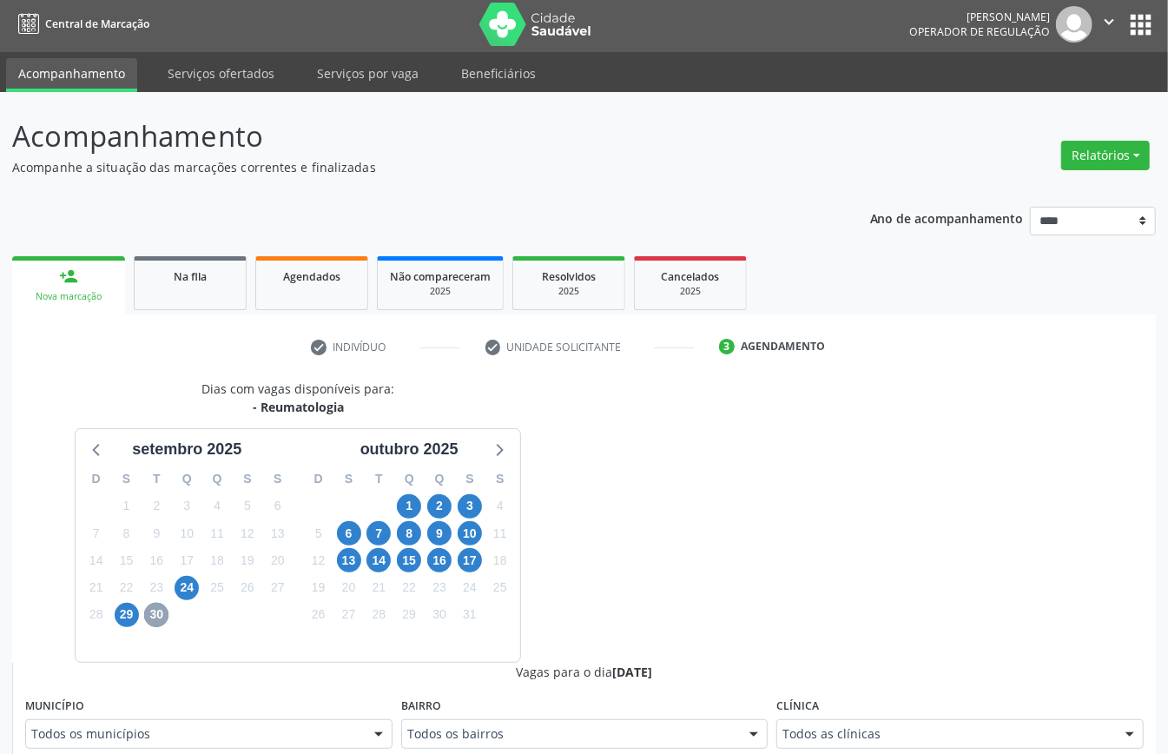
scroll to position [351, 0]
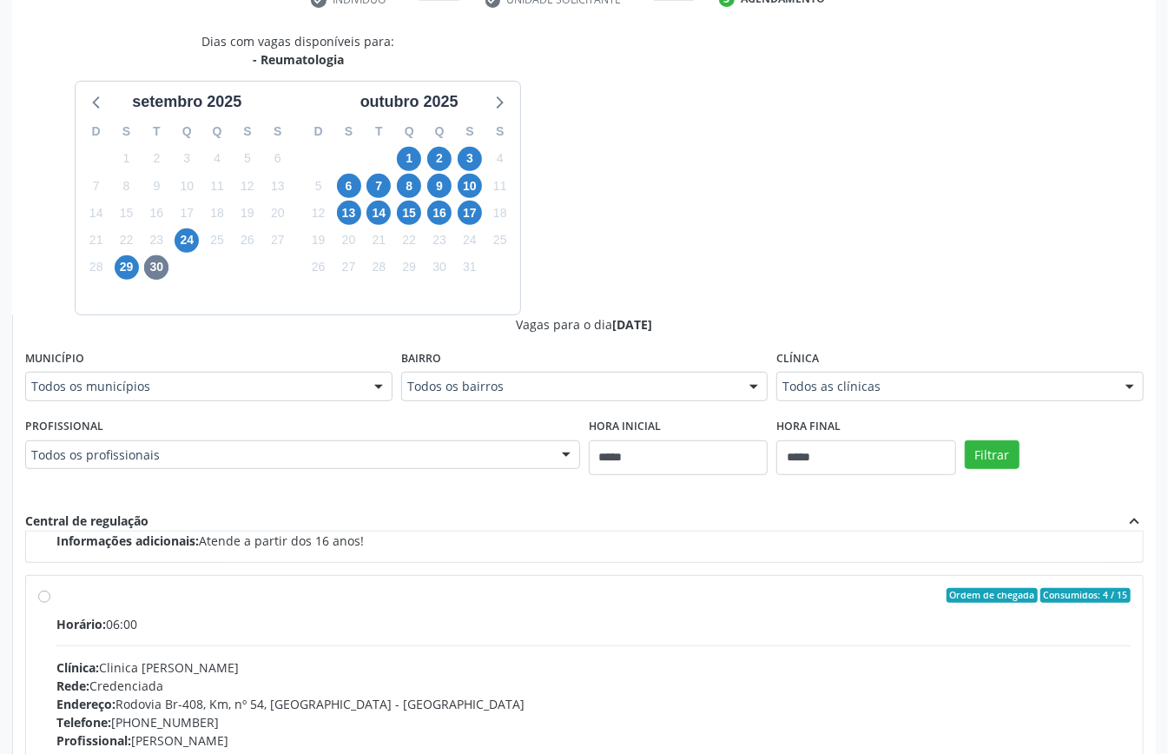
click at [299, 646] on hr at bounding box center [593, 645] width 1075 height 1
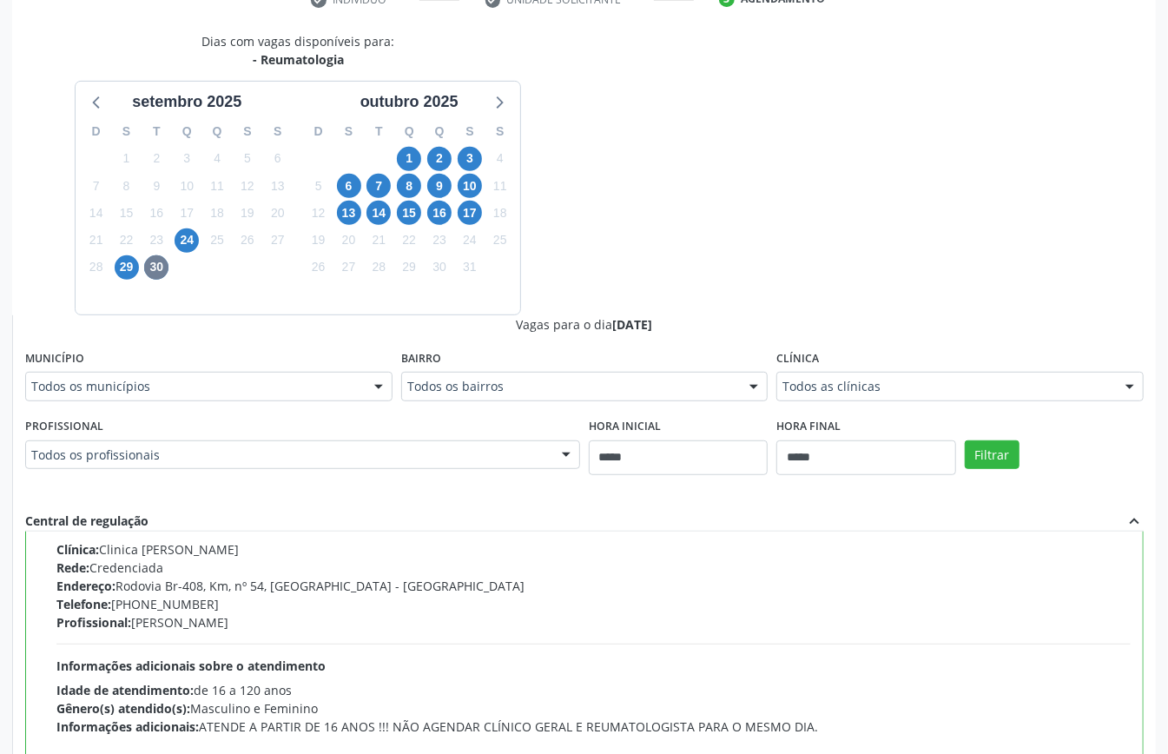
scroll to position [567, 0]
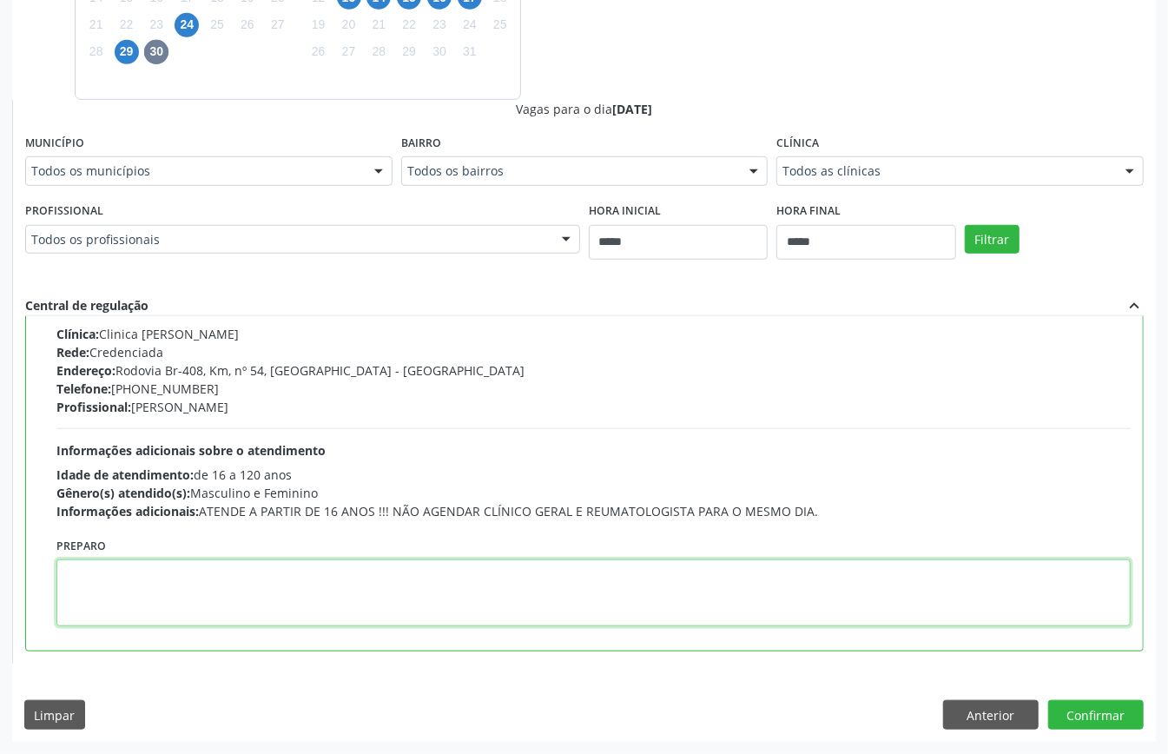
paste textarea "**********"
type textarea "**********"
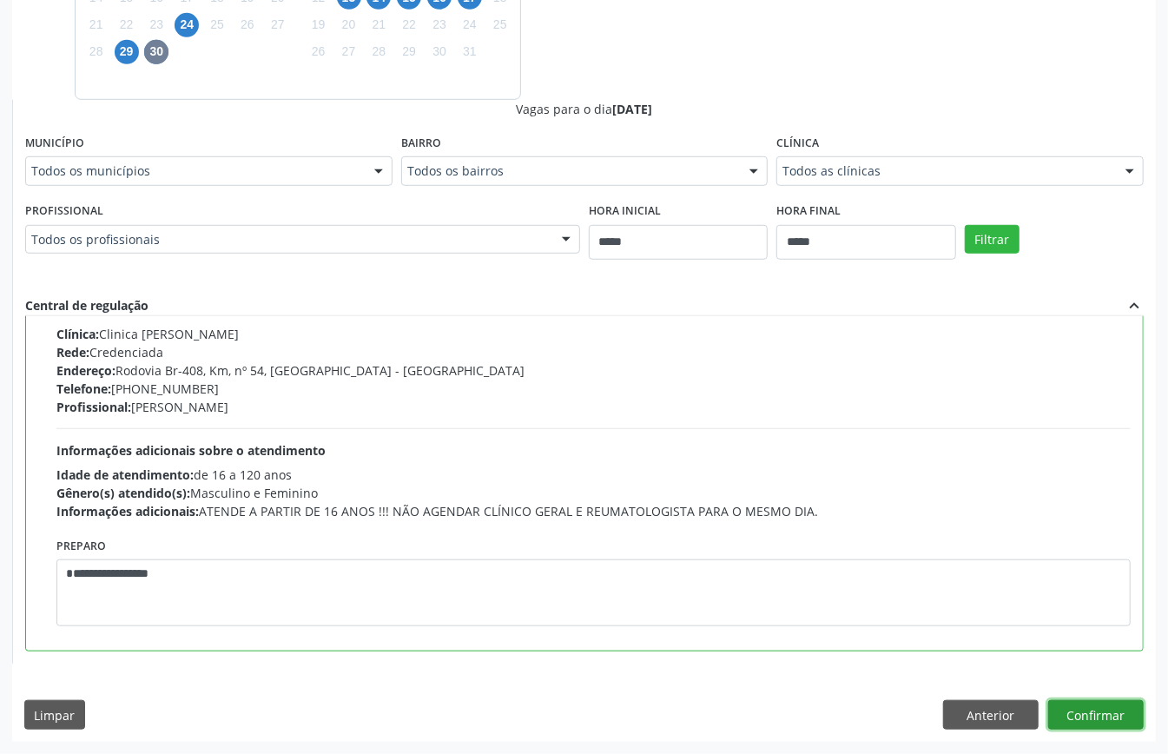
click at [1089, 714] on button "Confirmar" at bounding box center [1097, 715] width 96 height 30
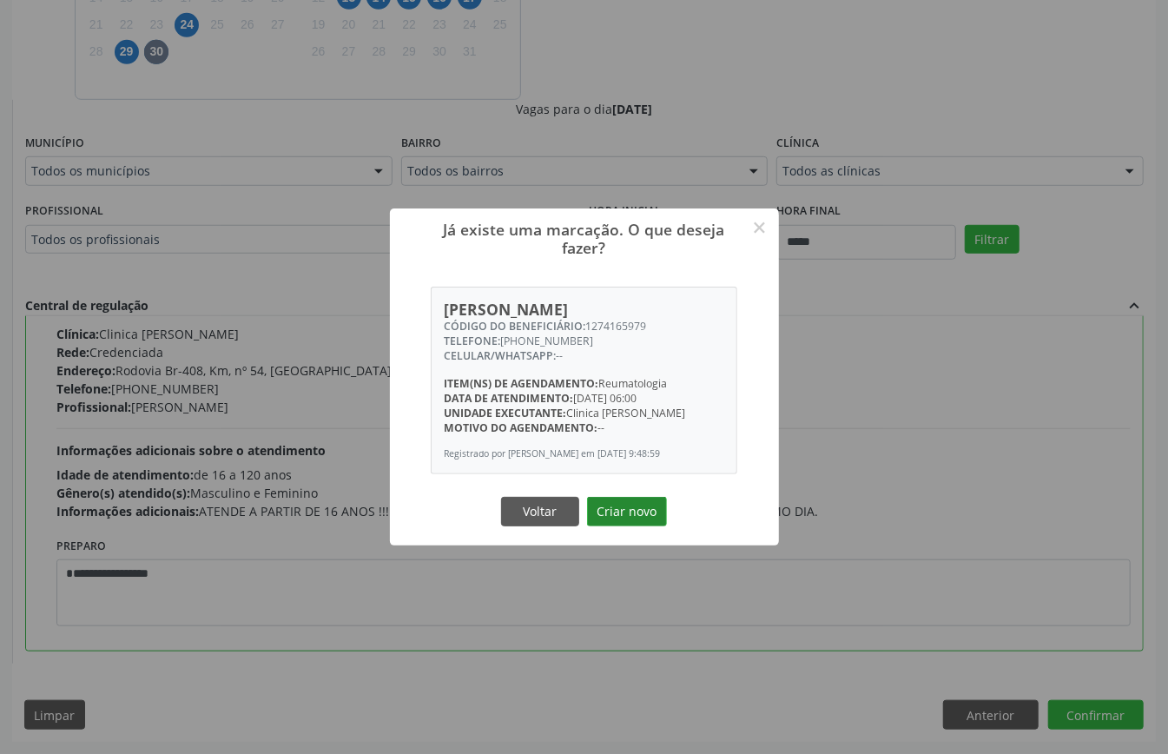
click at [633, 514] on button "Criar novo" at bounding box center [627, 512] width 80 height 30
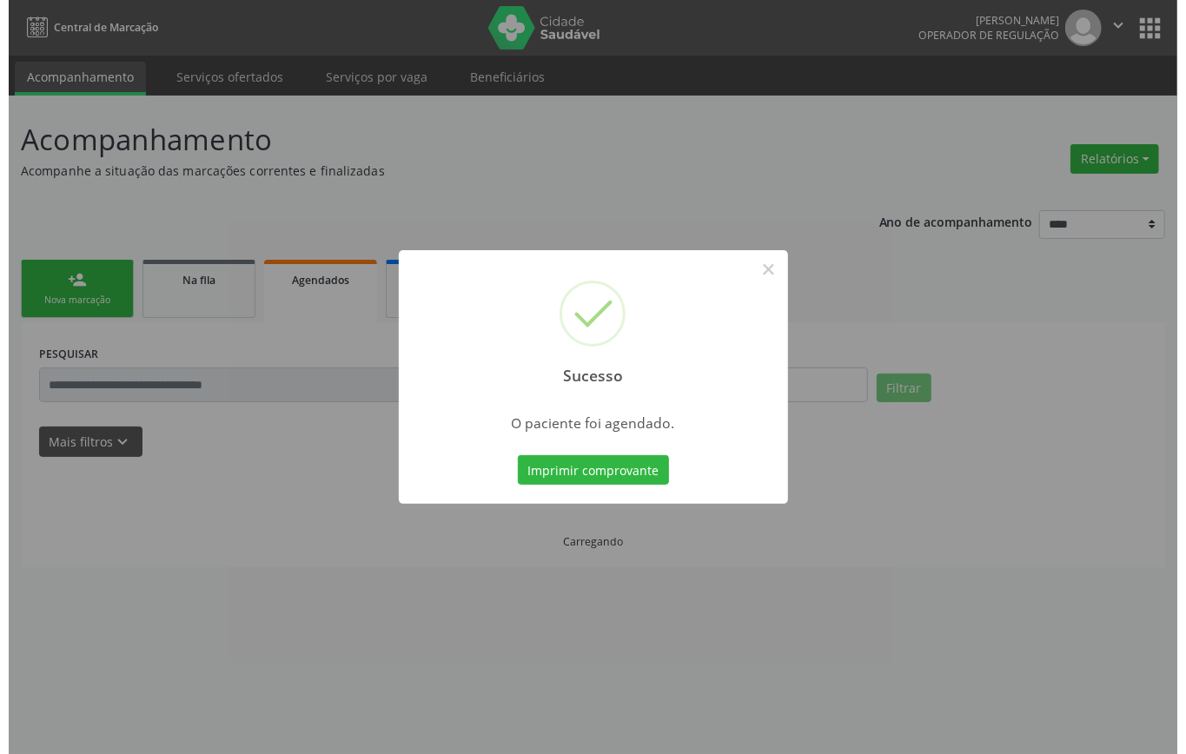
scroll to position [0, 0]
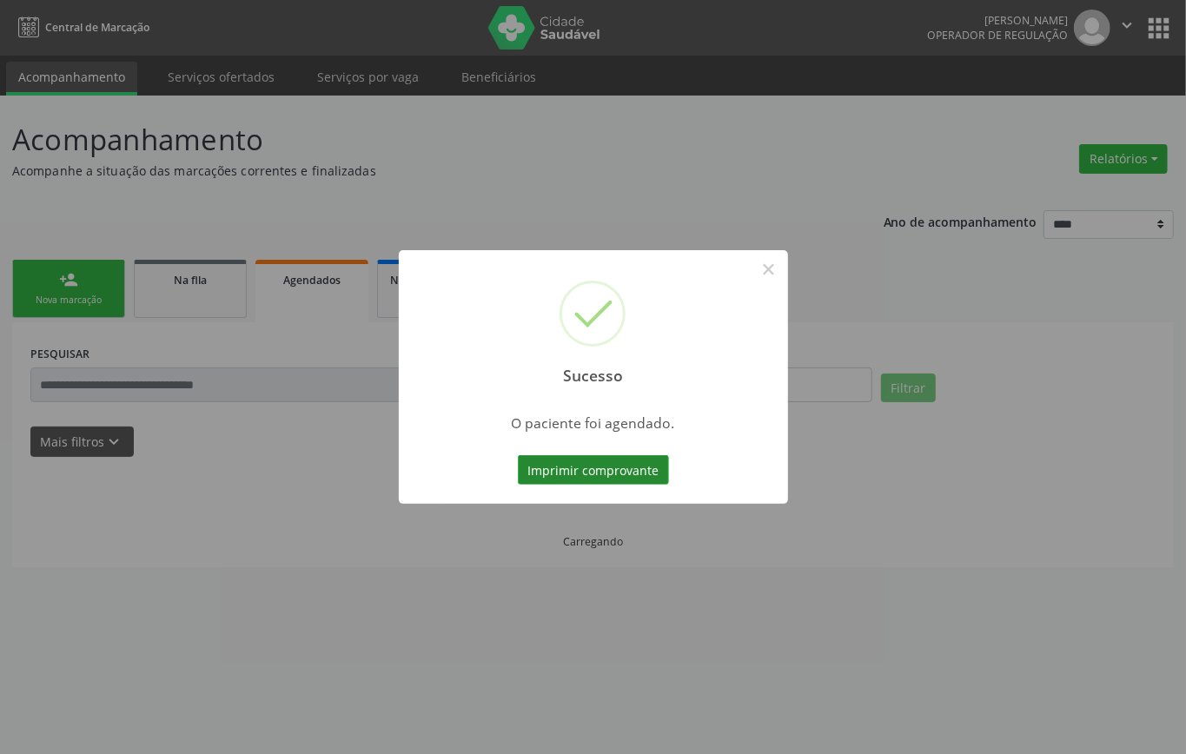
click at [585, 463] on button "Imprimir comprovante" at bounding box center [593, 470] width 151 height 30
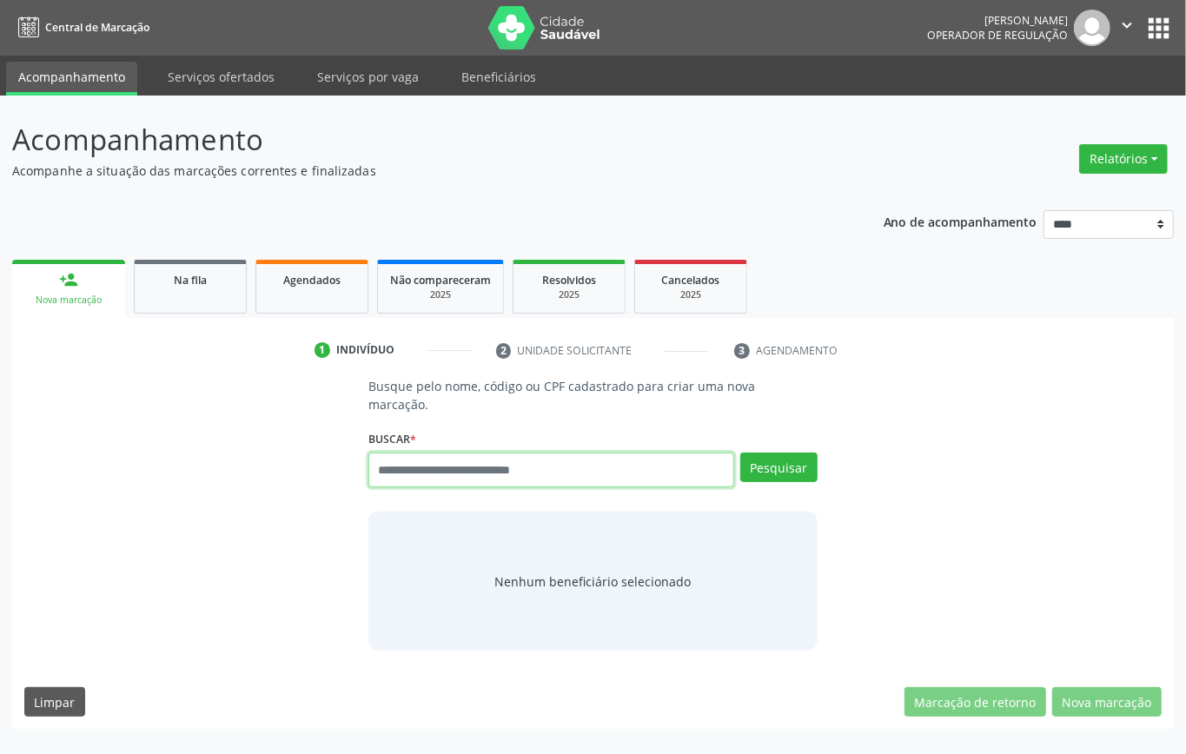
drag, startPoint x: 401, startPoint y: 473, endPoint x: 394, endPoint y: 480, distance: 9.8
click at [394, 480] on input "text" at bounding box center [551, 470] width 366 height 35
type input "*********"
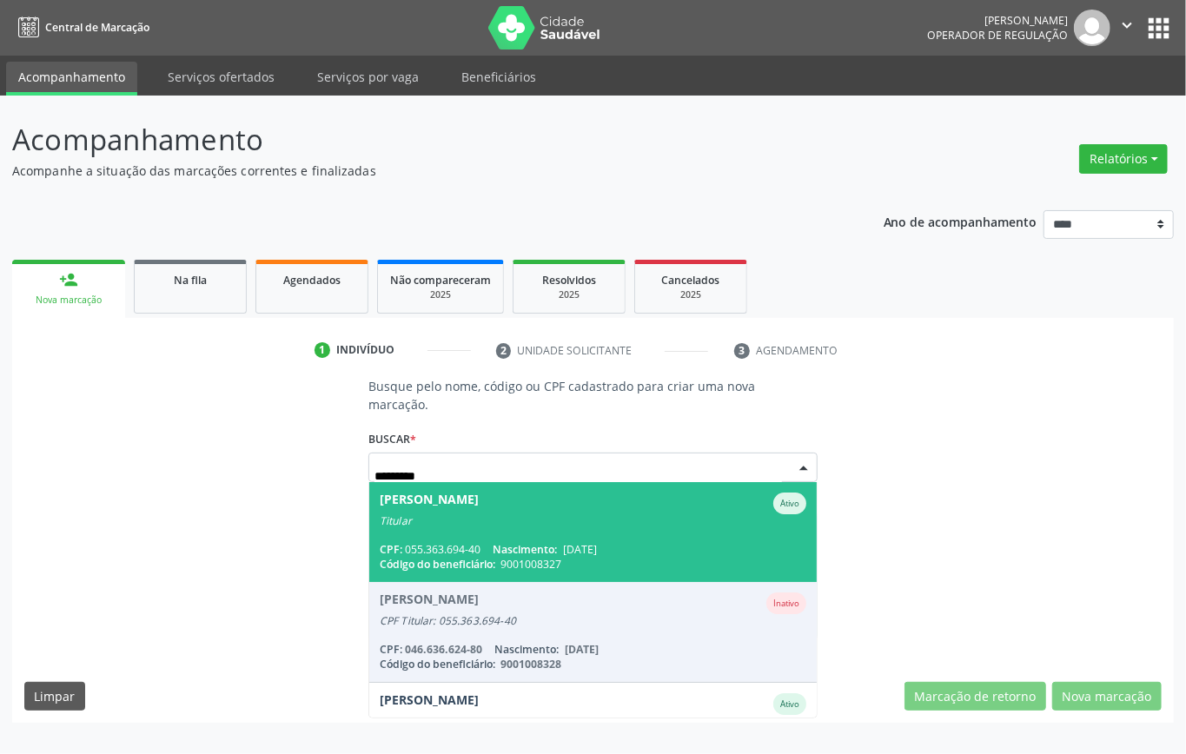
click at [476, 549] on div "CPF: 055.363.694-40 Nascimento: [DATE]" at bounding box center [593, 549] width 427 height 15
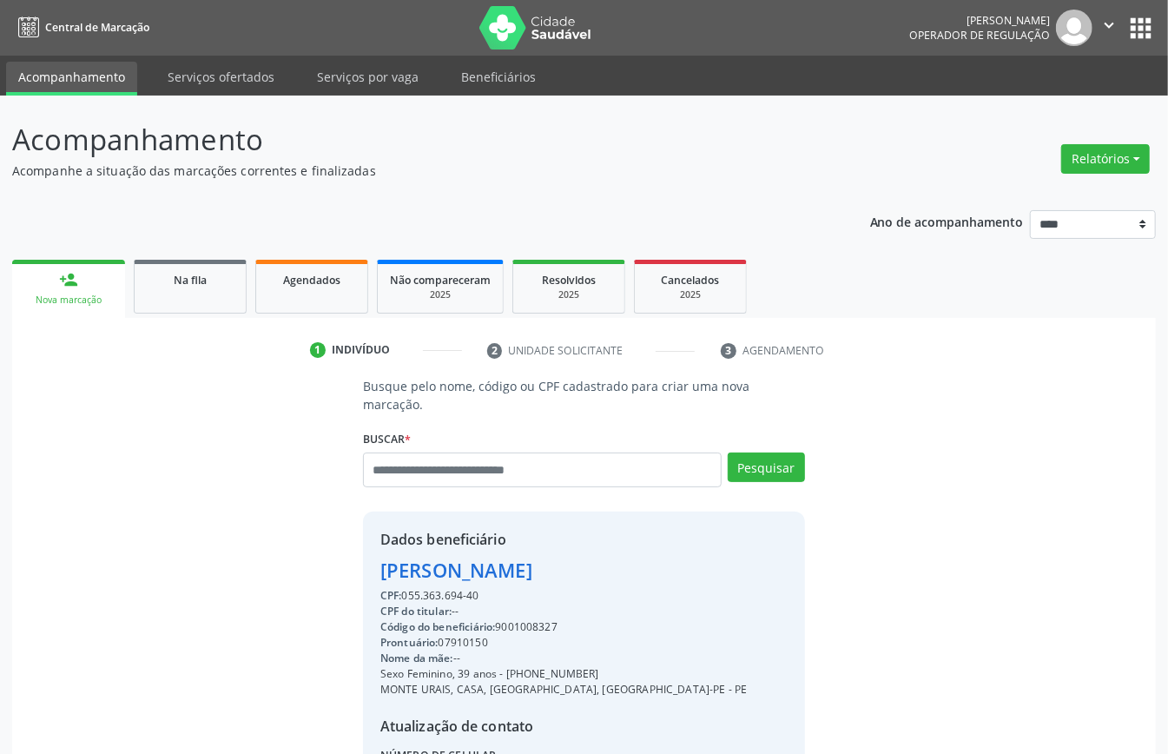
scroll to position [182, 0]
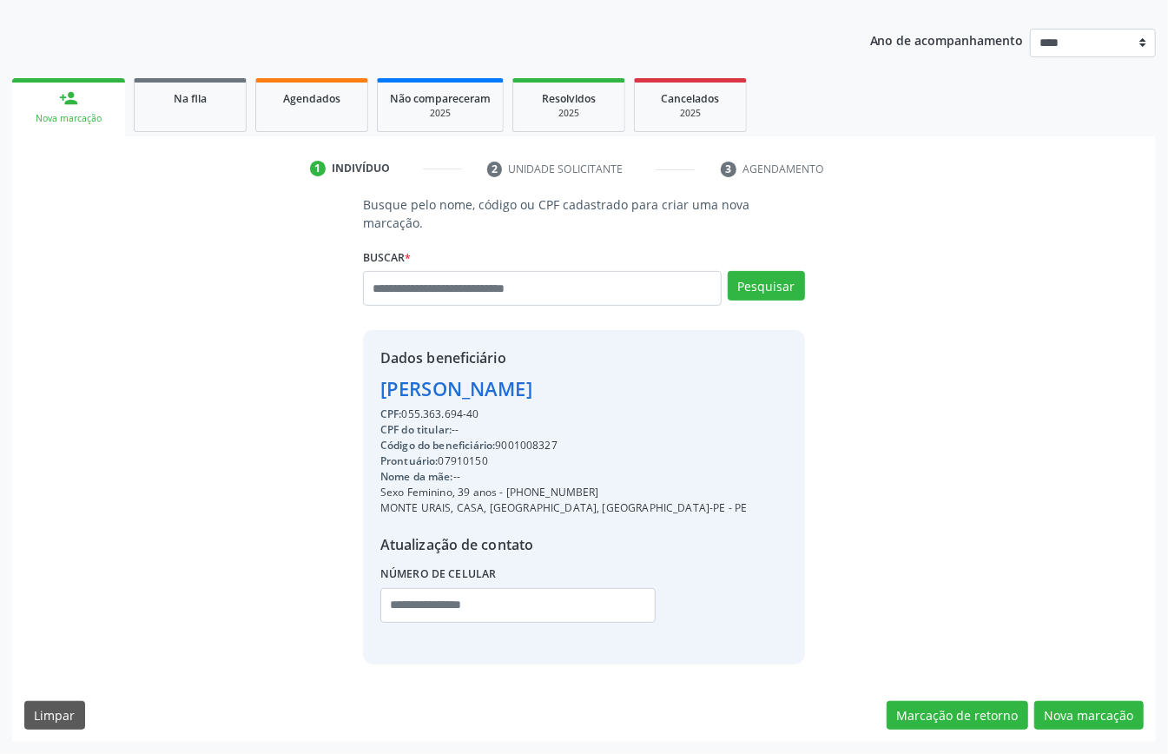
click at [532, 439] on div "Código do beneficiário: 9001008327" at bounding box center [563, 446] width 367 height 16
copy div "9001008327"
drag, startPoint x: 331, startPoint y: 109, endPoint x: 334, endPoint y: 122, distance: 14.3
click at [330, 108] on link "Agendados" at bounding box center [311, 105] width 113 height 54
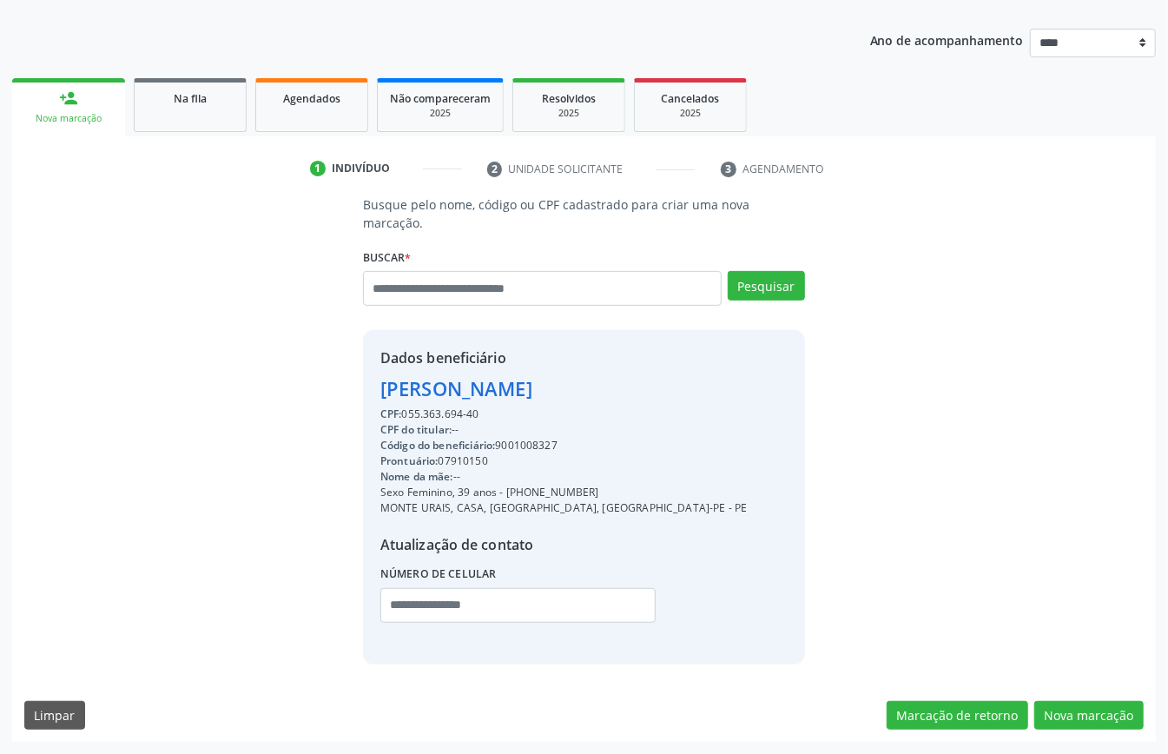
select select "*"
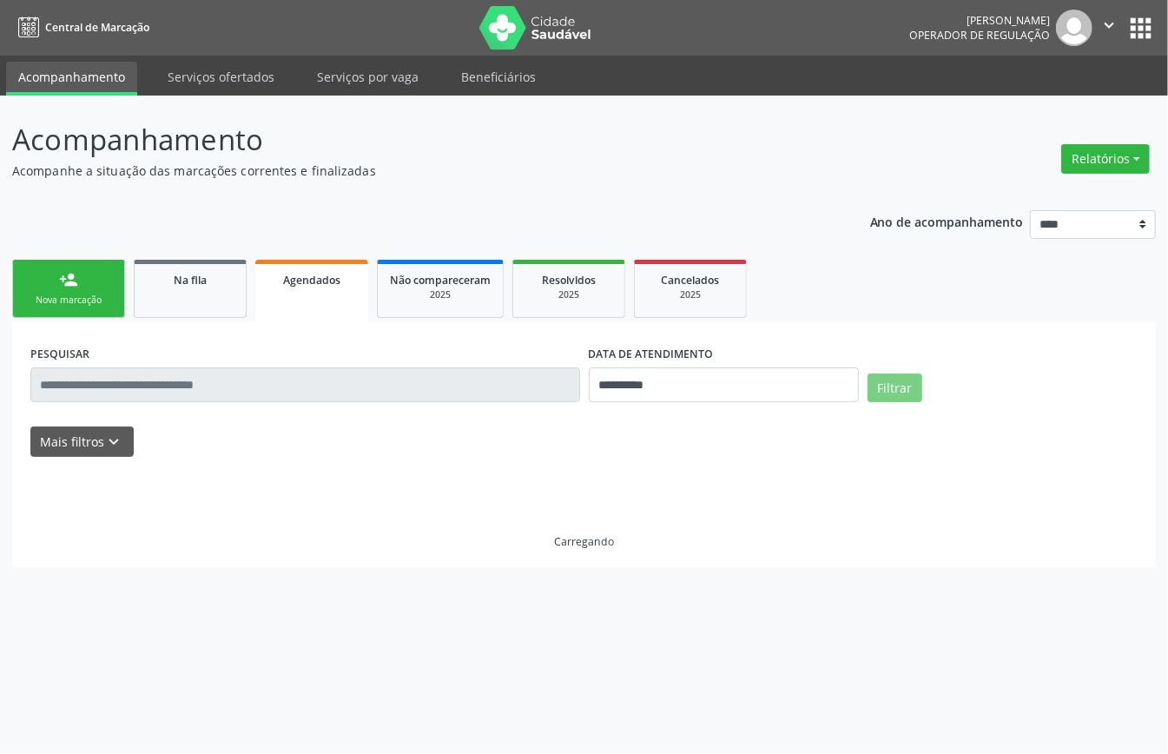
scroll to position [0, 0]
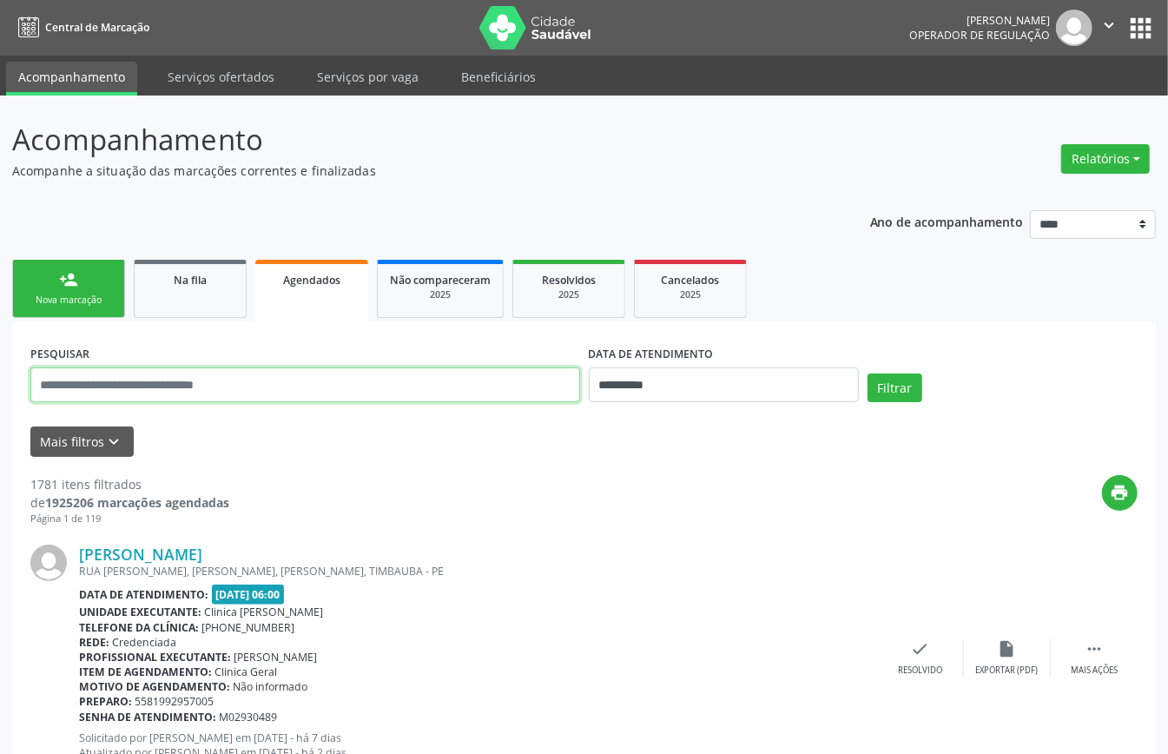
paste input "**********"
type input "**********"
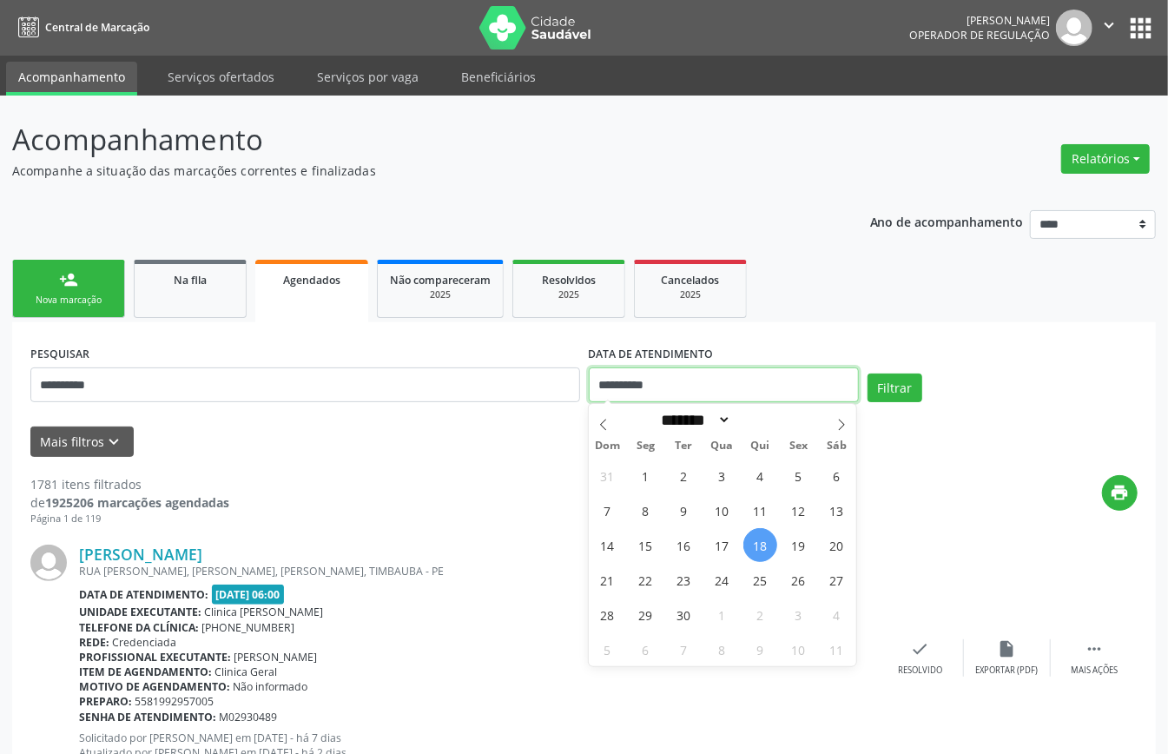
click at [664, 387] on input "**********" at bounding box center [724, 384] width 270 height 35
click at [762, 578] on span "25" at bounding box center [761, 580] width 34 height 34
type input "**********"
click at [762, 578] on span "25" at bounding box center [761, 580] width 34 height 34
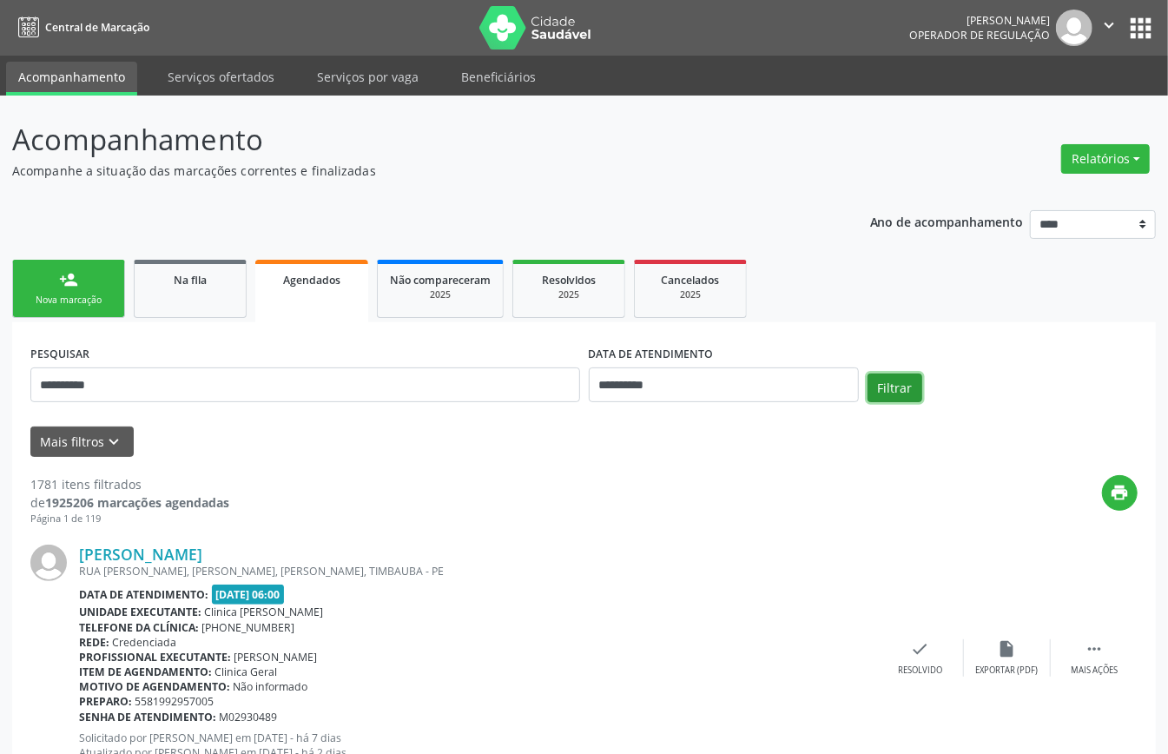
click at [897, 386] on button "Filtrar" at bounding box center [895, 389] width 55 height 30
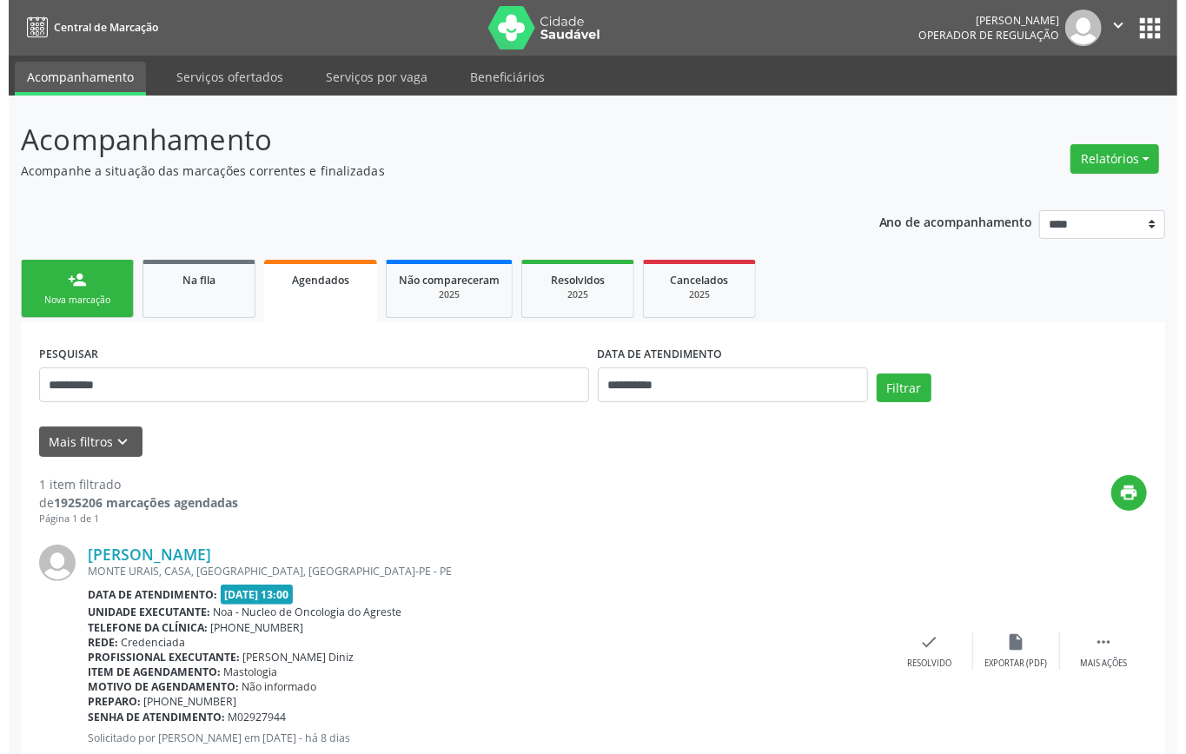
scroll to position [52, 0]
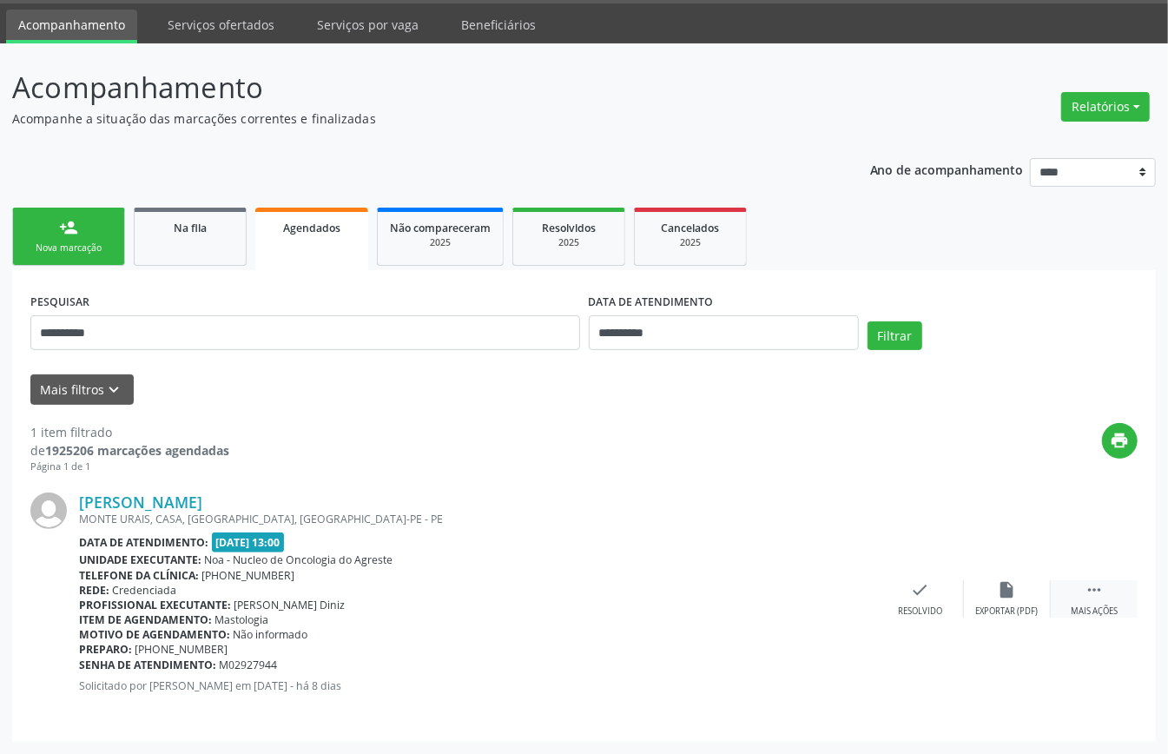
click at [1092, 592] on icon "" at bounding box center [1094, 589] width 19 height 19
click at [828, 605] on div "Cancelar" at bounding box center [833, 611] width 41 height 12
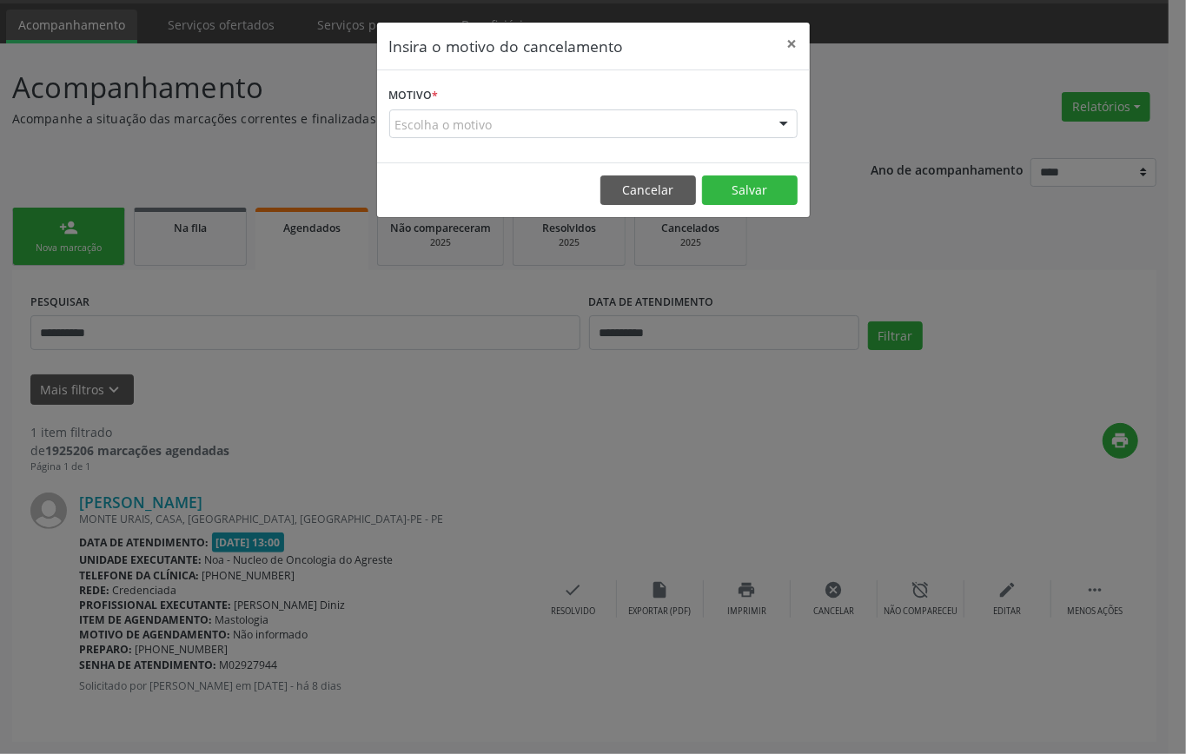
drag, startPoint x: 582, startPoint y: 126, endPoint x: 574, endPoint y: 175, distance: 50.1
click at [582, 125] on div "Escolha o motivo" at bounding box center [593, 124] width 408 height 30
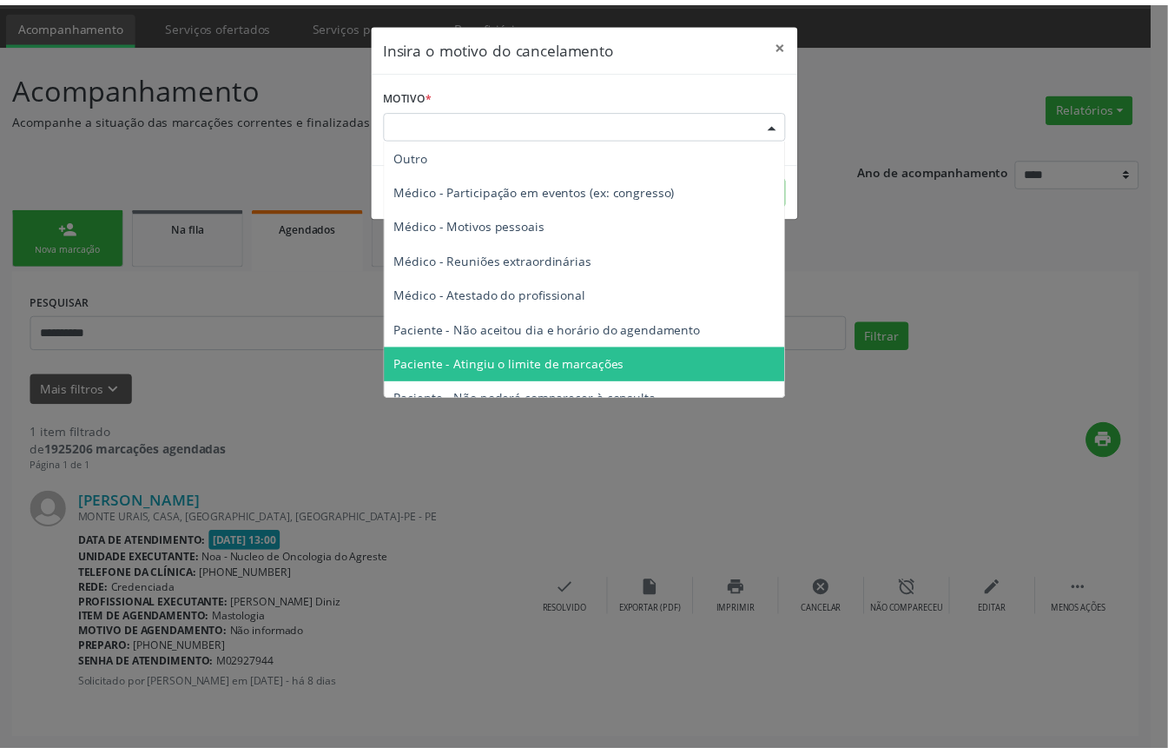
scroll to position [88, 0]
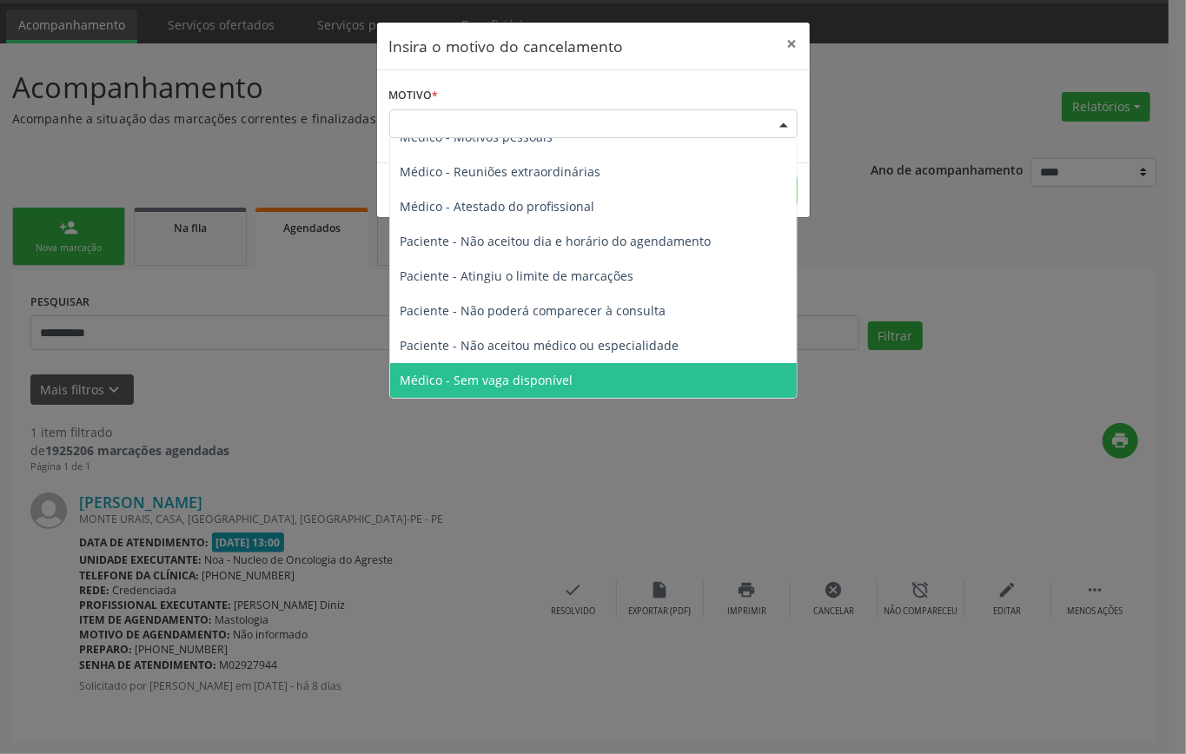
click at [440, 474] on div "Insira o motivo do cancelamento × Motivo * Escolha o motivo Outro Médico - Part…" at bounding box center [593, 377] width 1186 height 754
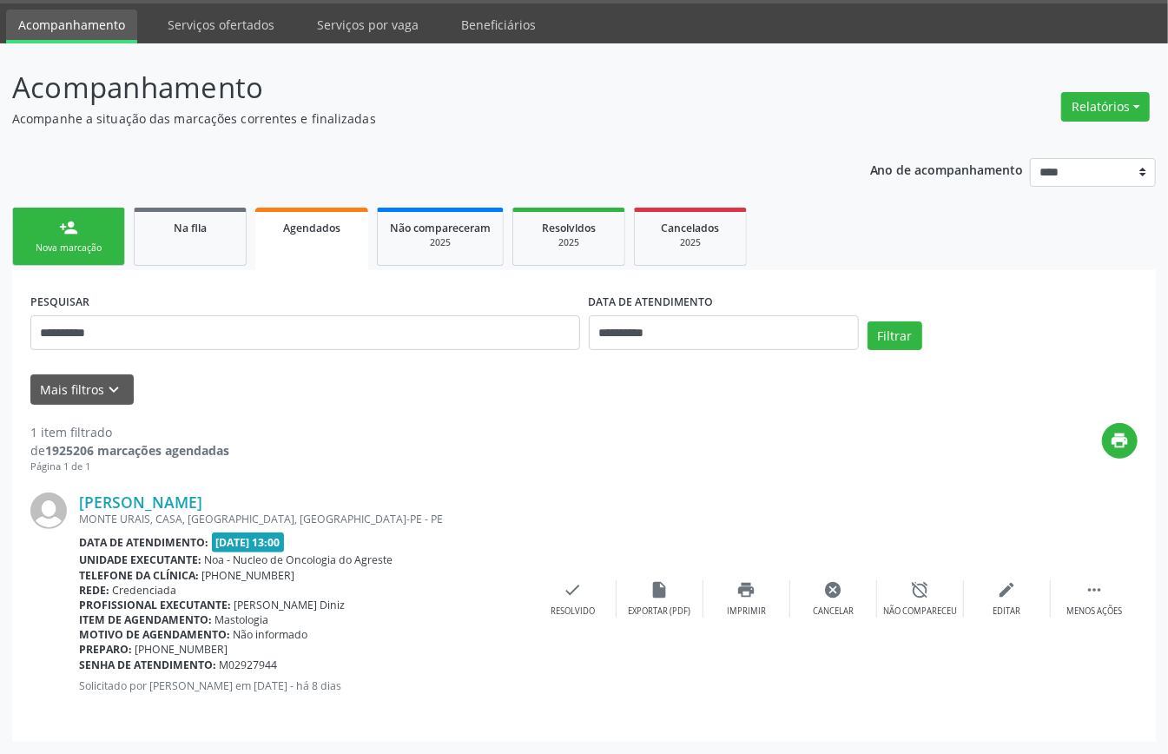
click at [90, 228] on link "person_add Nova marcação" at bounding box center [68, 237] width 113 height 58
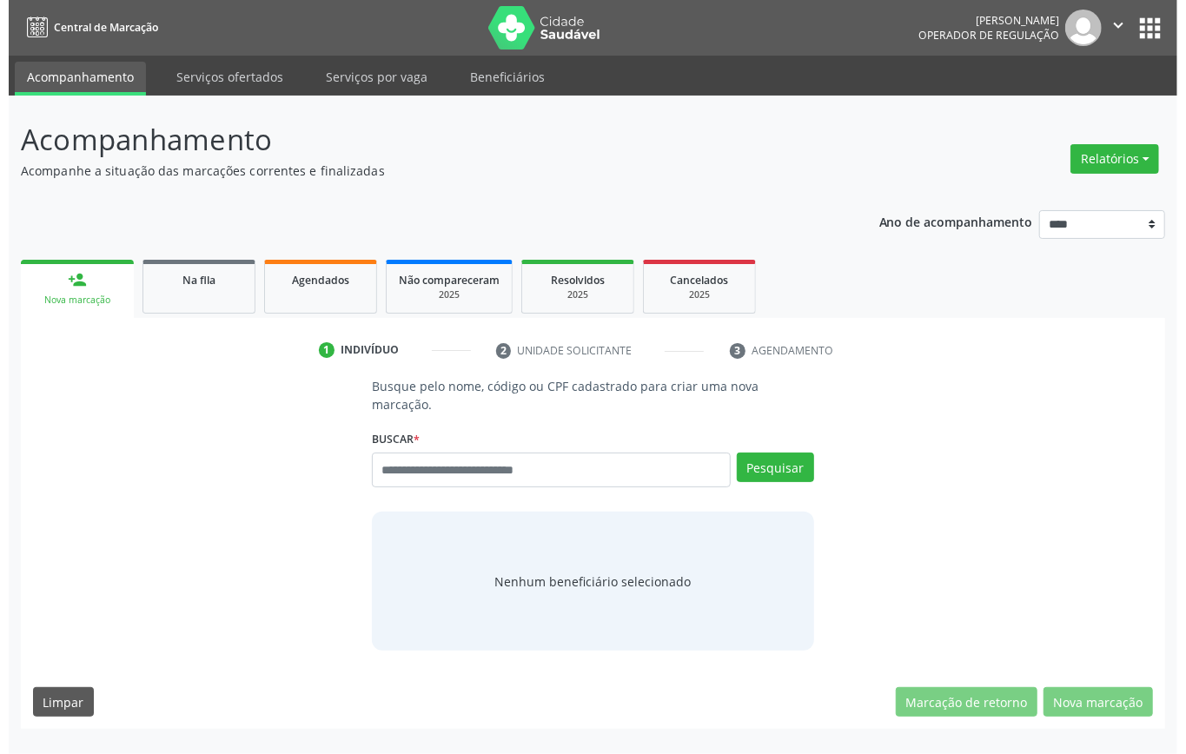
scroll to position [0, 0]
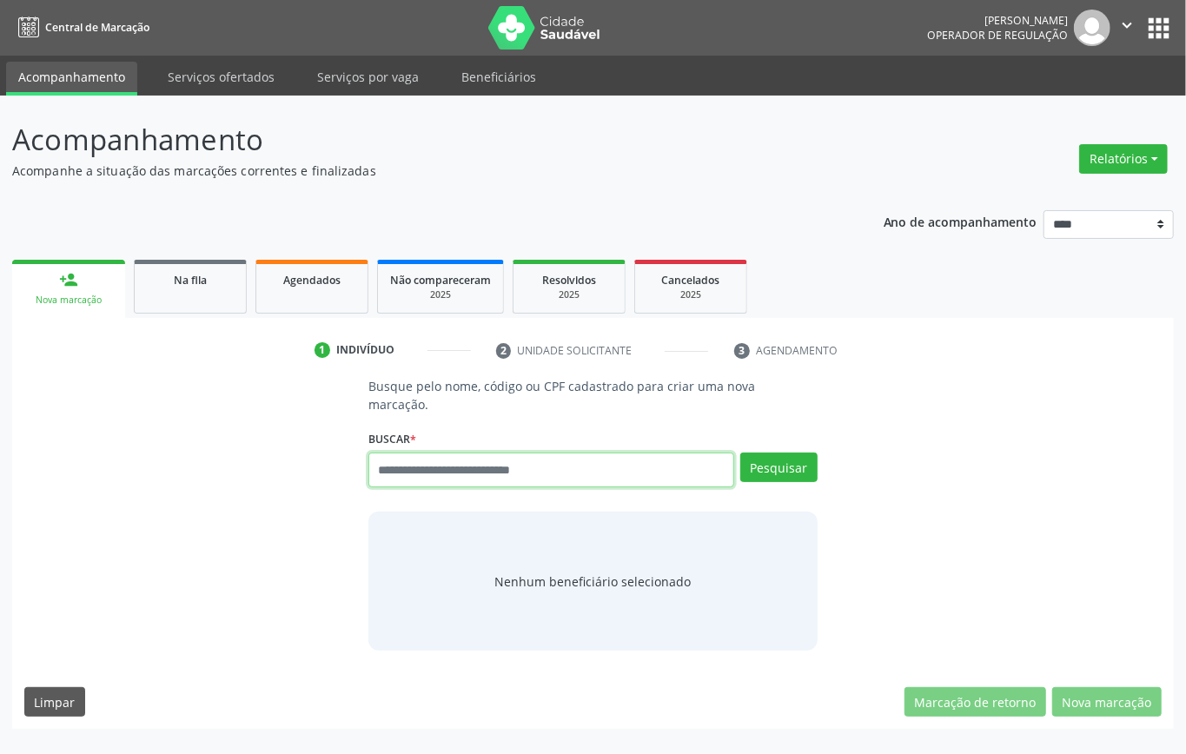
click at [530, 464] on input "text" at bounding box center [551, 470] width 366 height 35
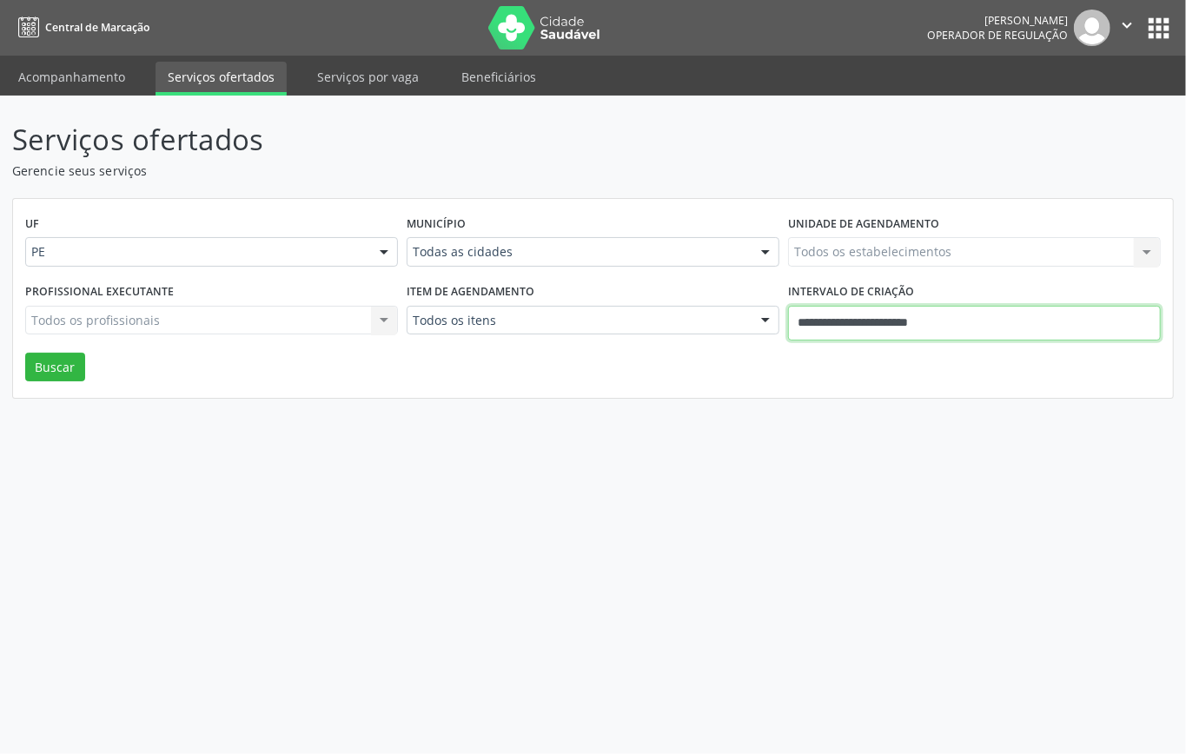
click at [985, 320] on input "**********" at bounding box center [974, 323] width 373 height 35
click at [699, 362] on div "UF PE PE Nenhum resultado encontrado para: " " Não há nenhuma opção para ser ex…" at bounding box center [593, 299] width 1160 height 200
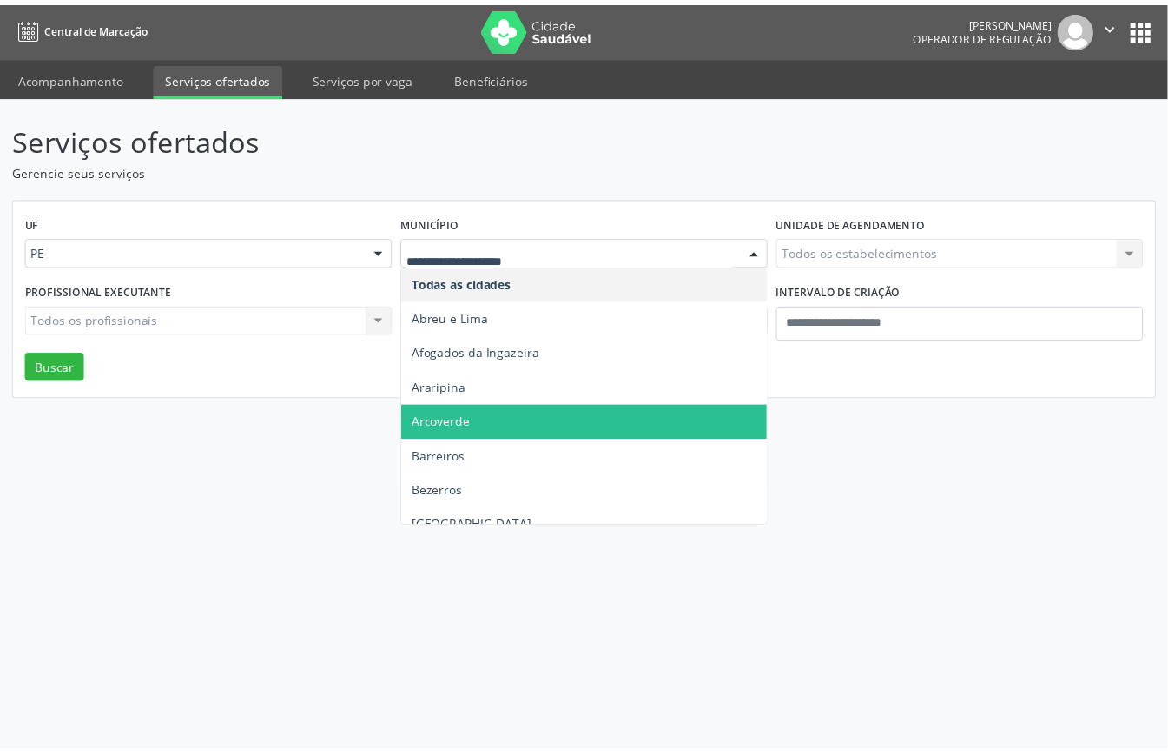
scroll to position [231, 0]
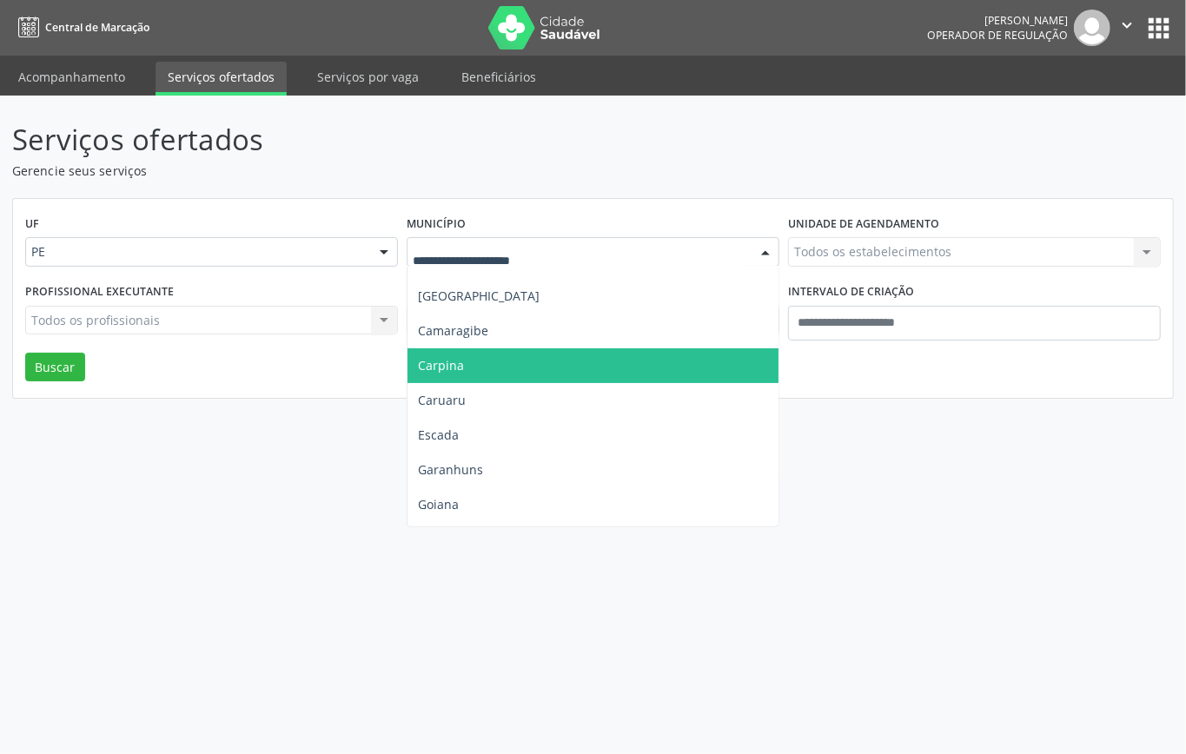
click at [470, 365] on span "Carpina" at bounding box center [592, 365] width 371 height 35
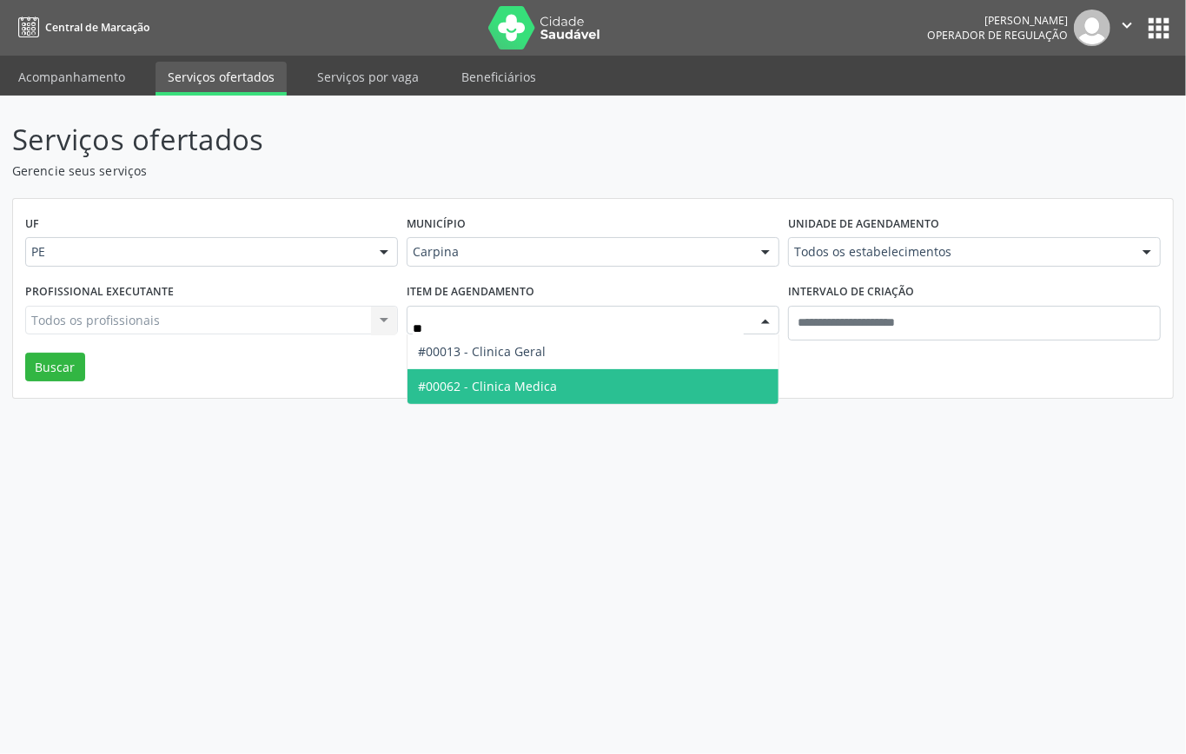
type input "***"
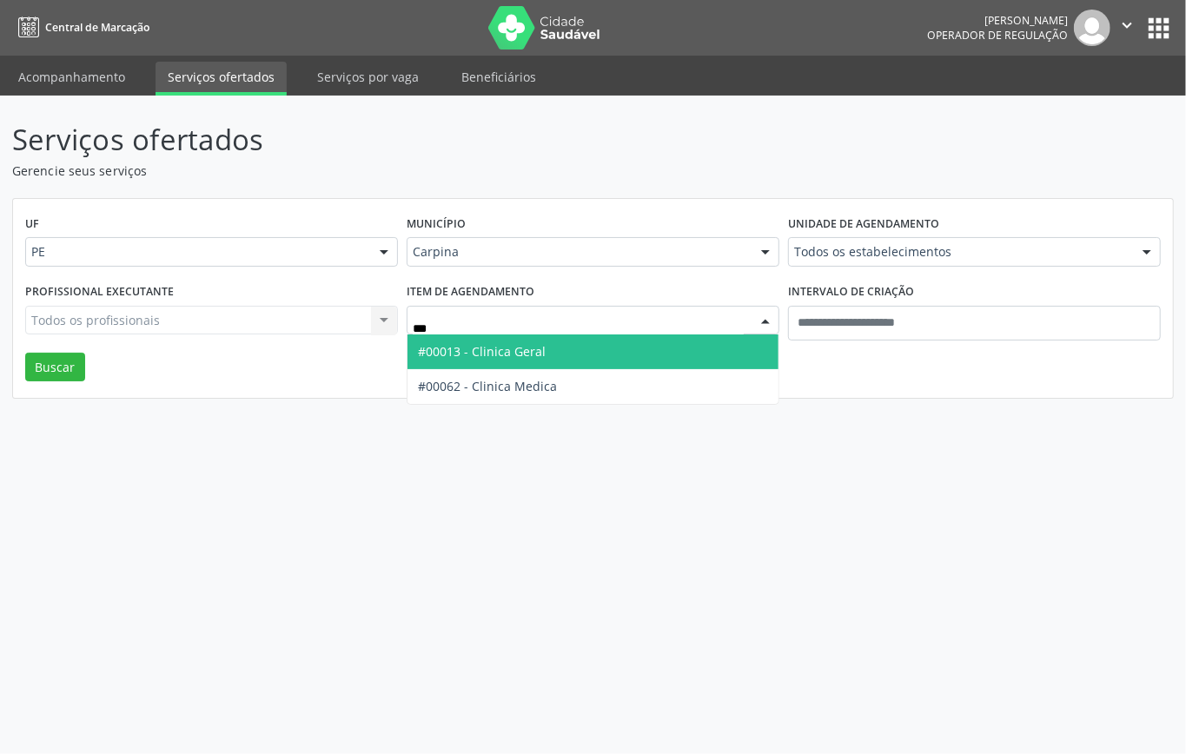
click at [537, 351] on span "#00013 - Clinica Geral" at bounding box center [482, 351] width 128 height 17
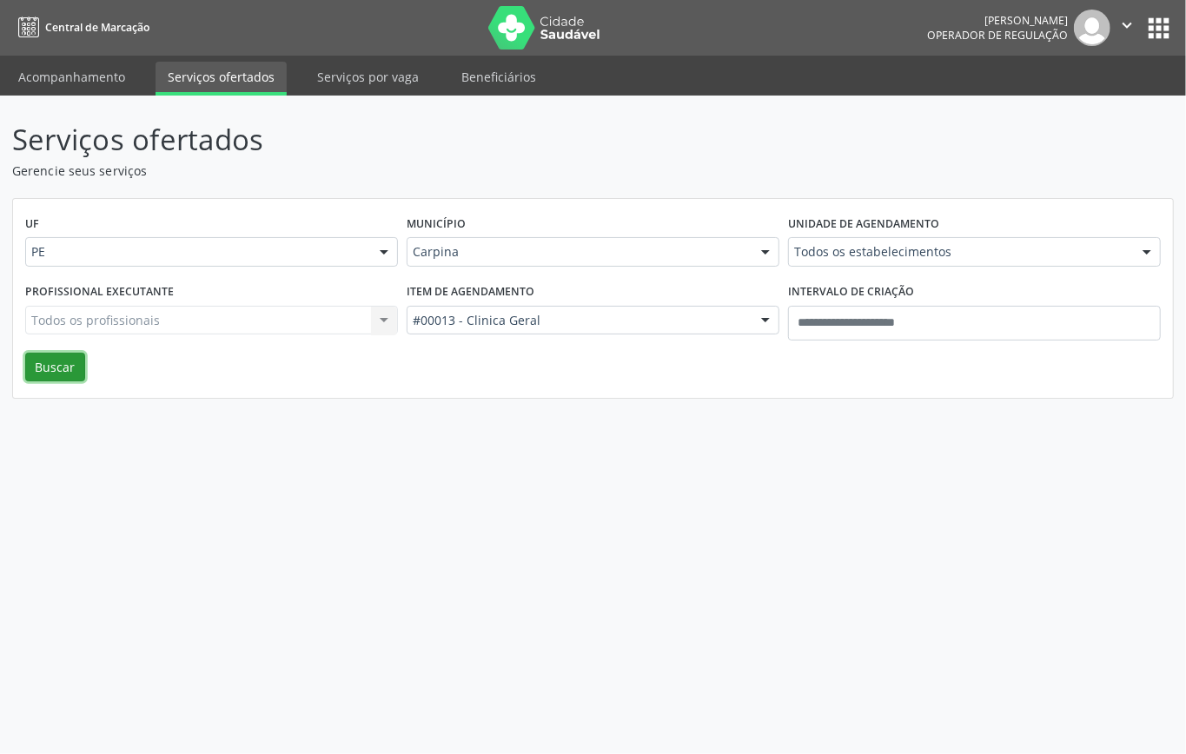
click at [49, 359] on button "Buscar" at bounding box center [55, 368] width 60 height 30
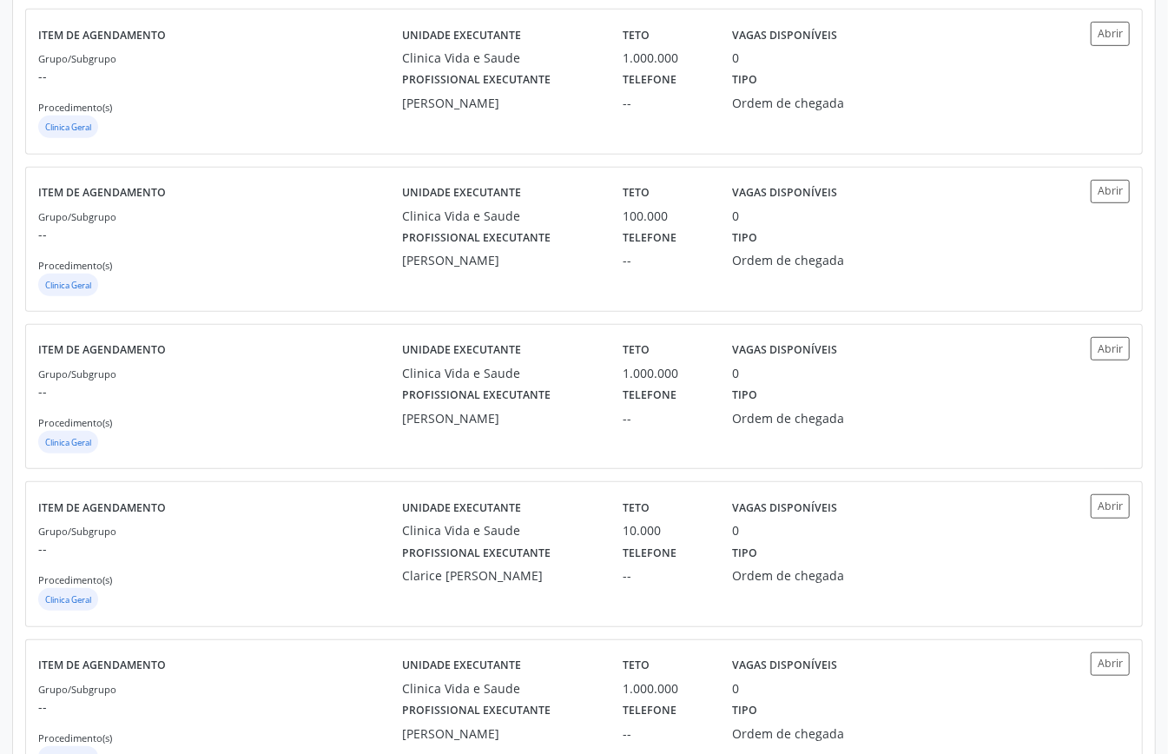
scroll to position [0, 0]
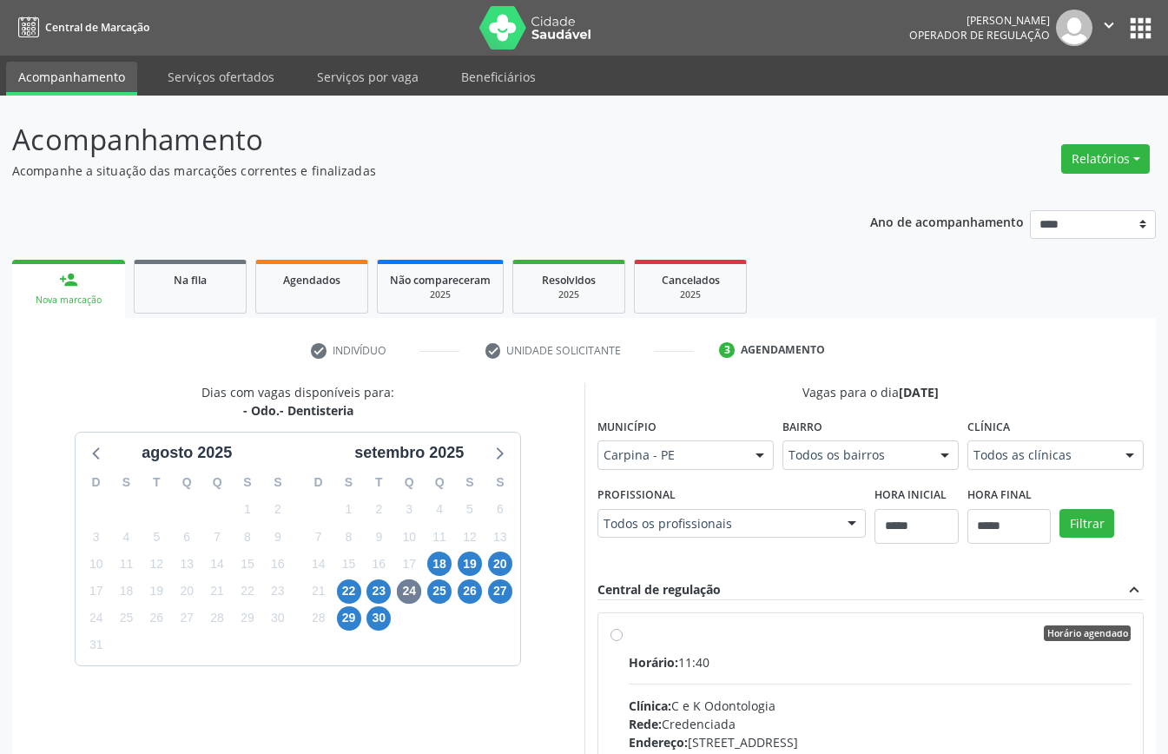
scroll to position [285, 0]
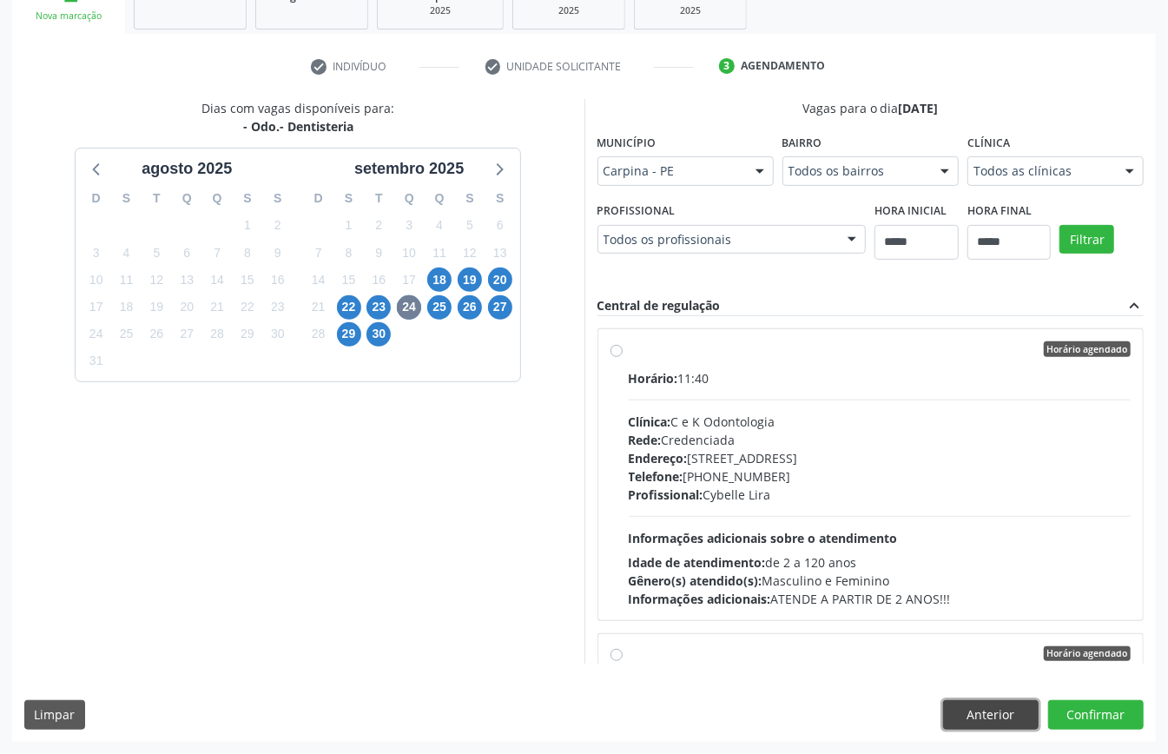
click at [978, 713] on button "Anterior" at bounding box center [991, 715] width 96 height 30
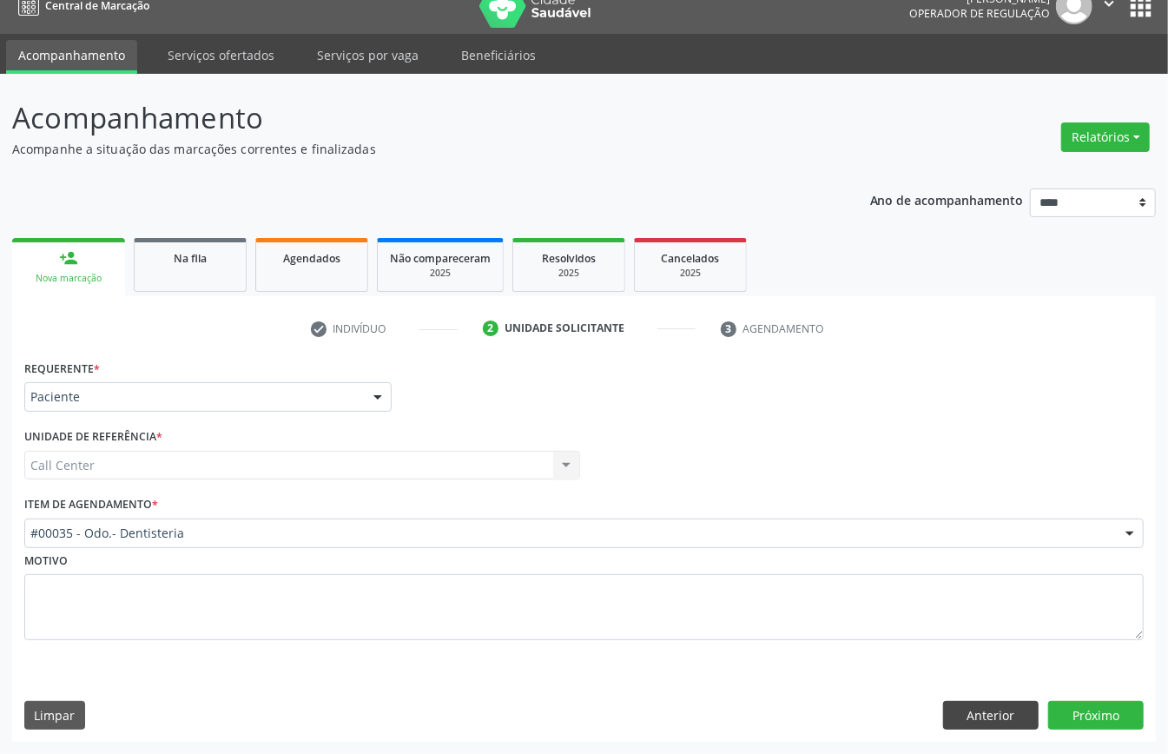
scroll to position [24, 0]
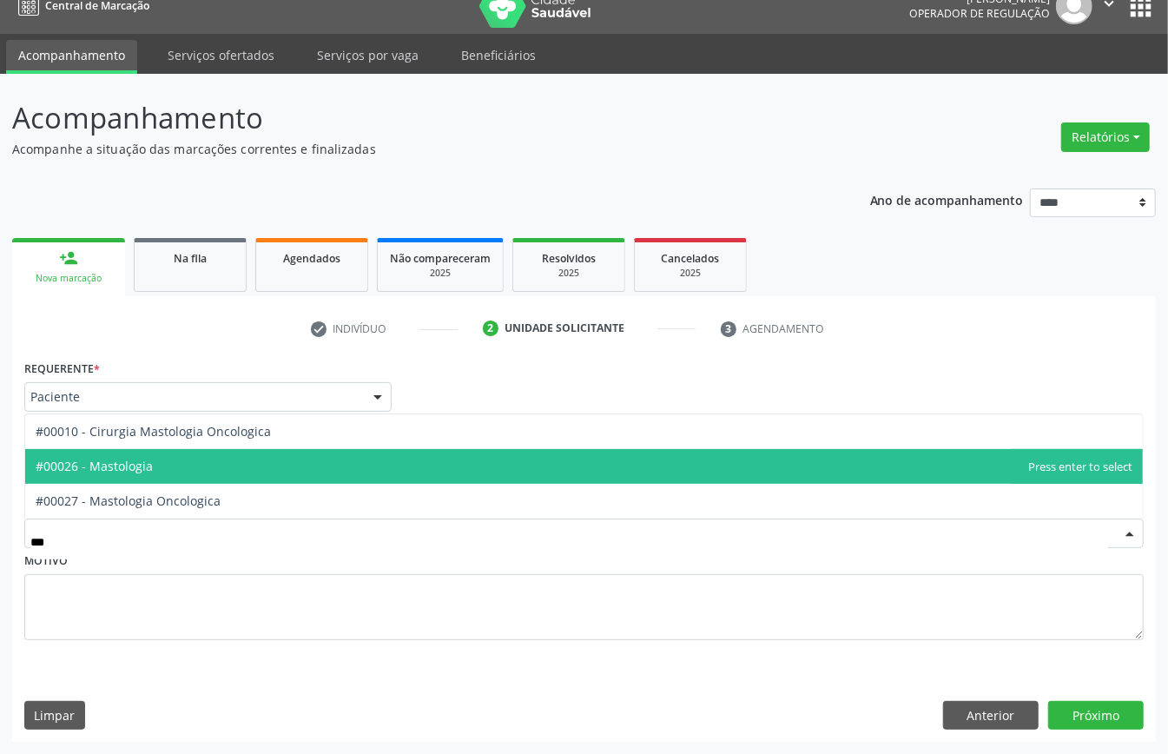
click at [222, 462] on span "#00026 - Mastologia" at bounding box center [584, 466] width 1118 height 35
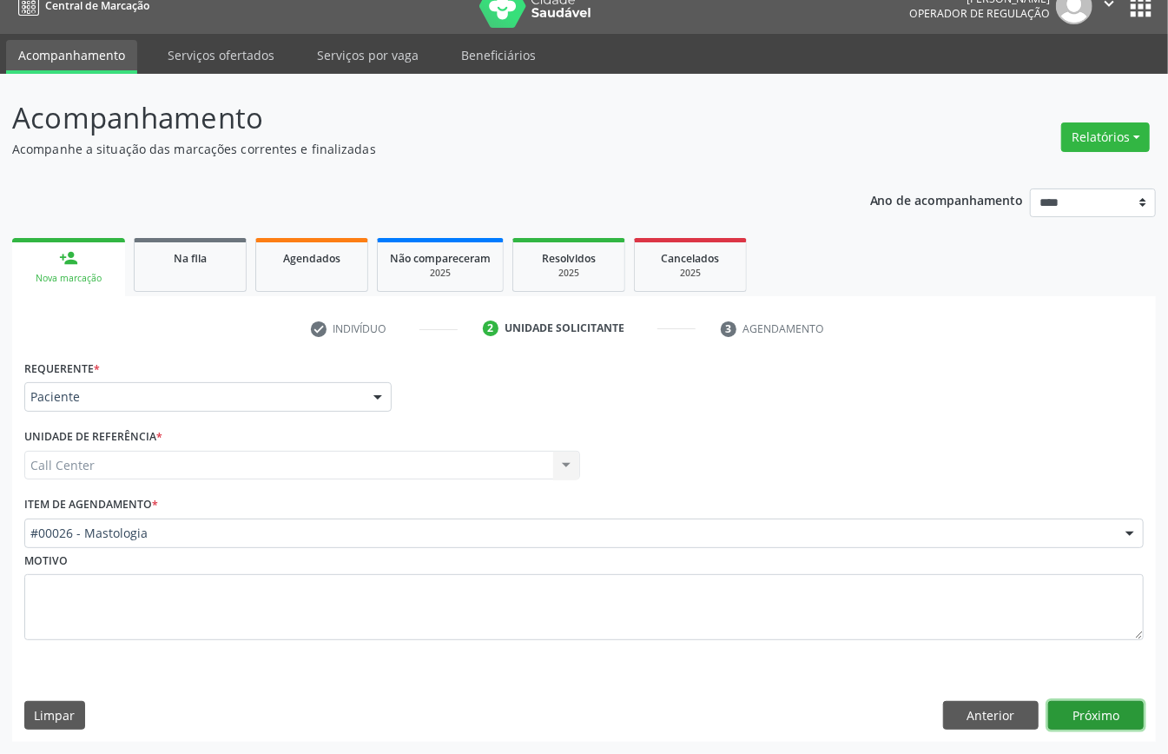
click at [1108, 712] on button "Próximo" at bounding box center [1097, 716] width 96 height 30
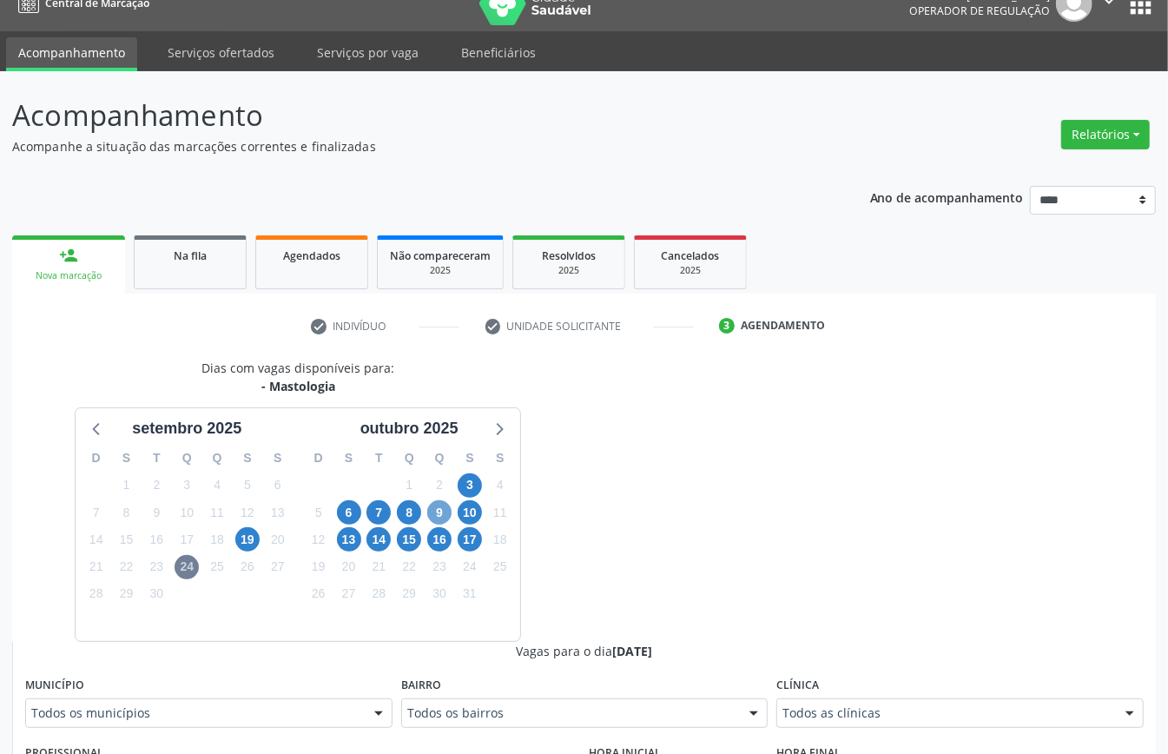
click at [440, 507] on span "9" at bounding box center [439, 512] width 24 height 24
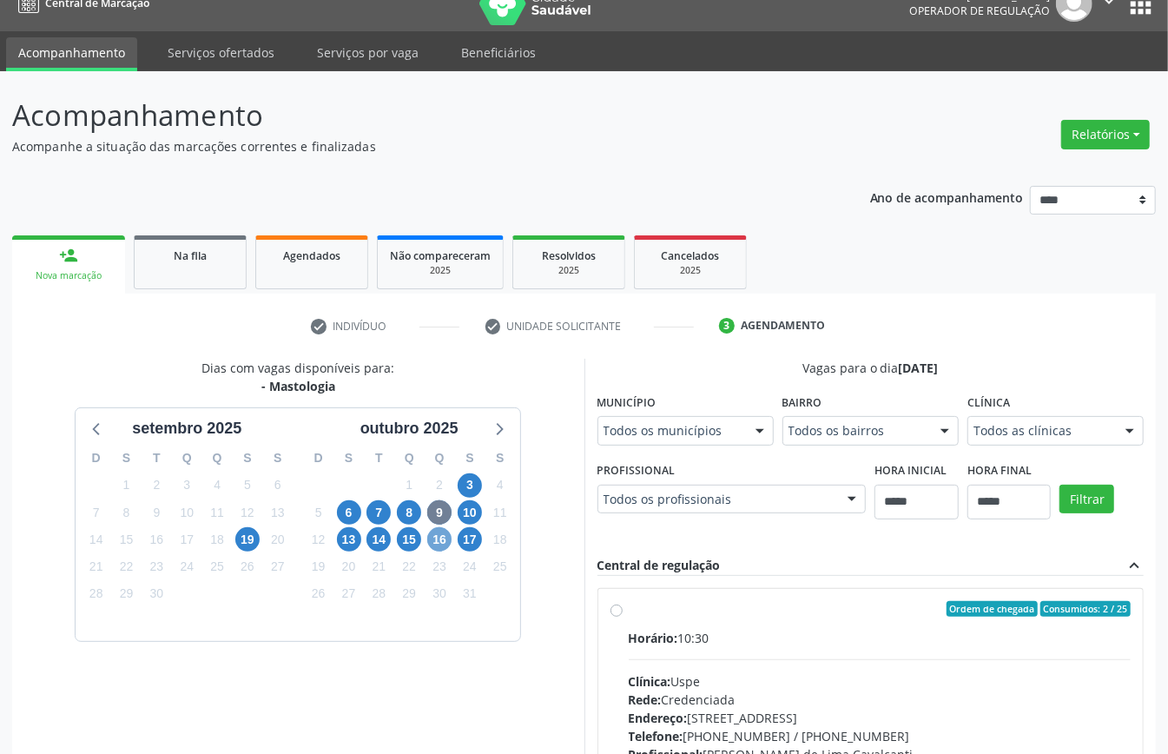
click at [428, 539] on span "16" at bounding box center [439, 539] width 24 height 24
click at [341, 502] on div "6" at bounding box center [349, 513] width 24 height 27
click at [241, 537] on span "19" at bounding box center [247, 539] width 24 height 24
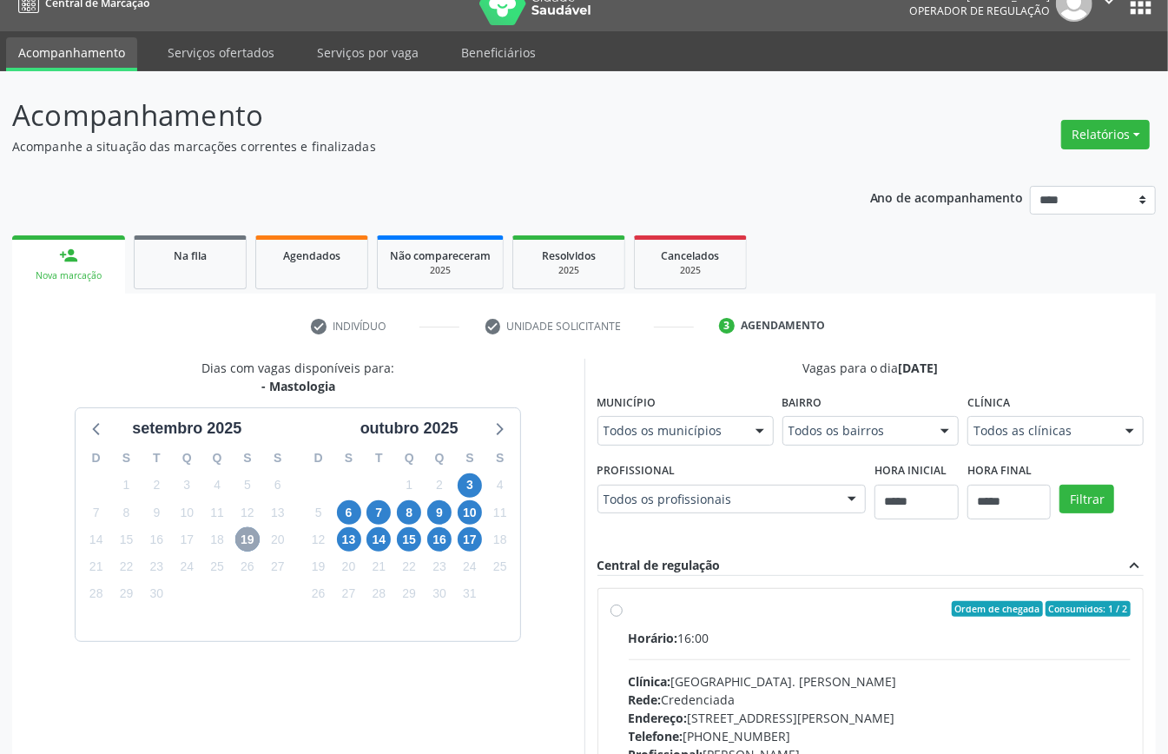
scroll to position [255, 0]
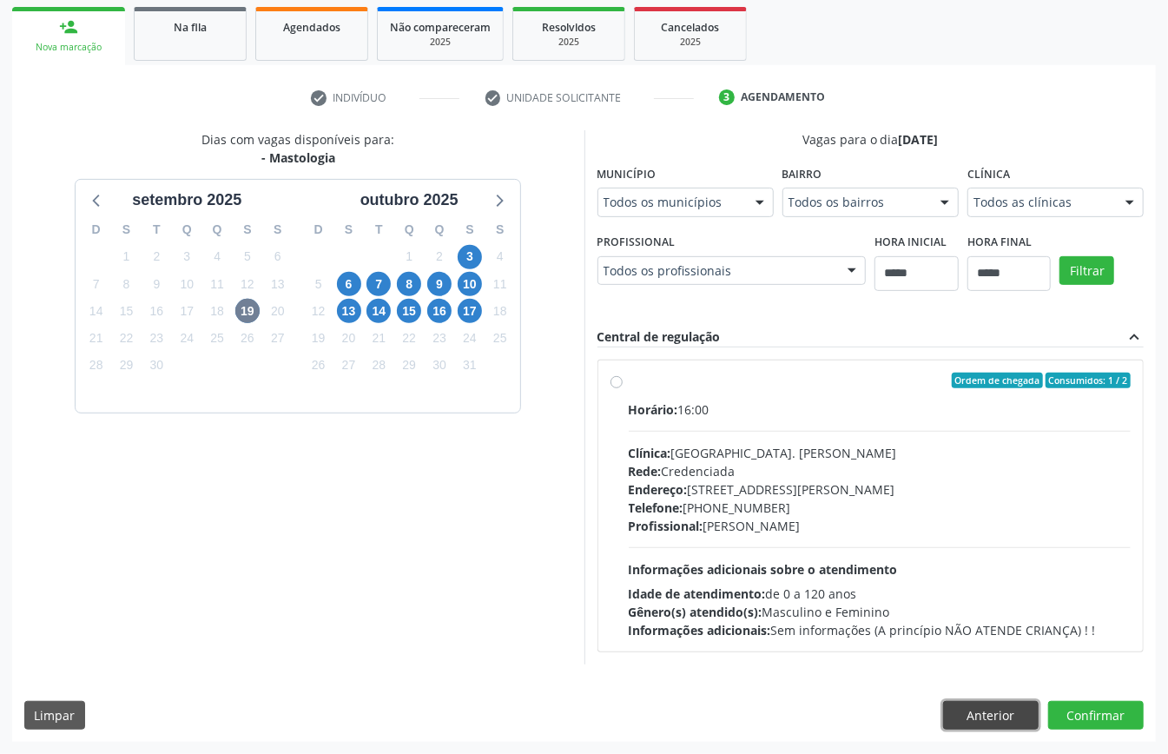
click at [1022, 716] on button "Anterior" at bounding box center [991, 716] width 96 height 30
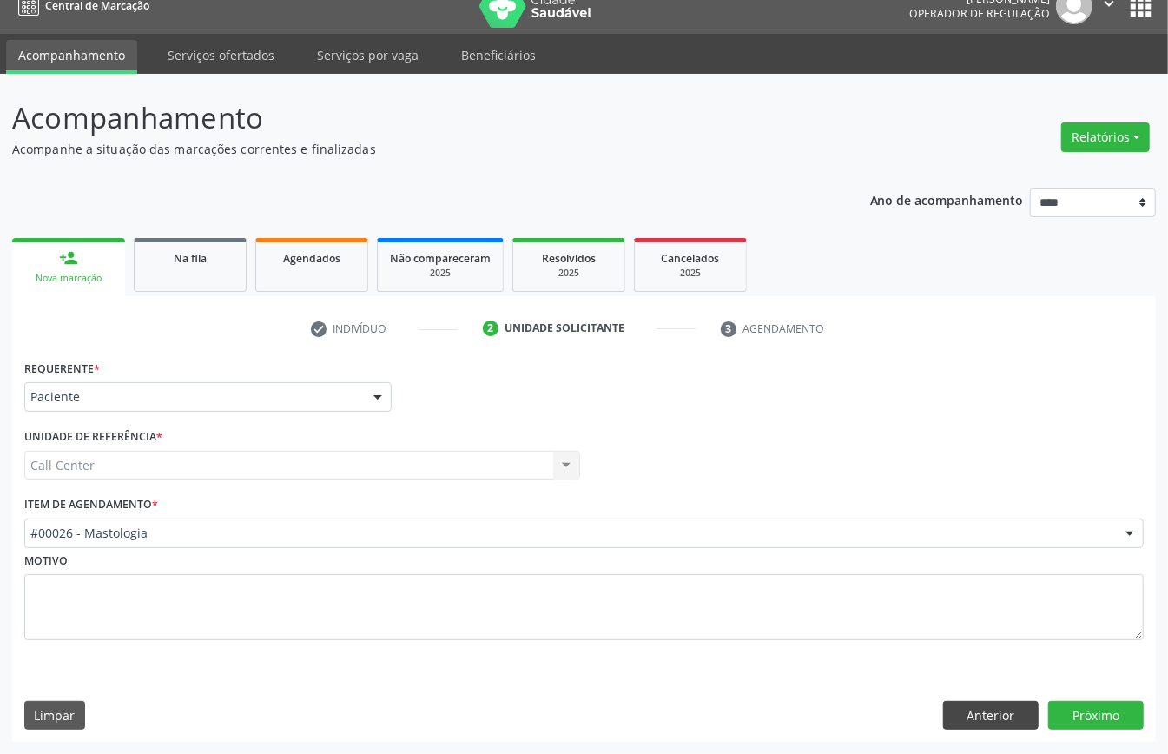
scroll to position [24, 0]
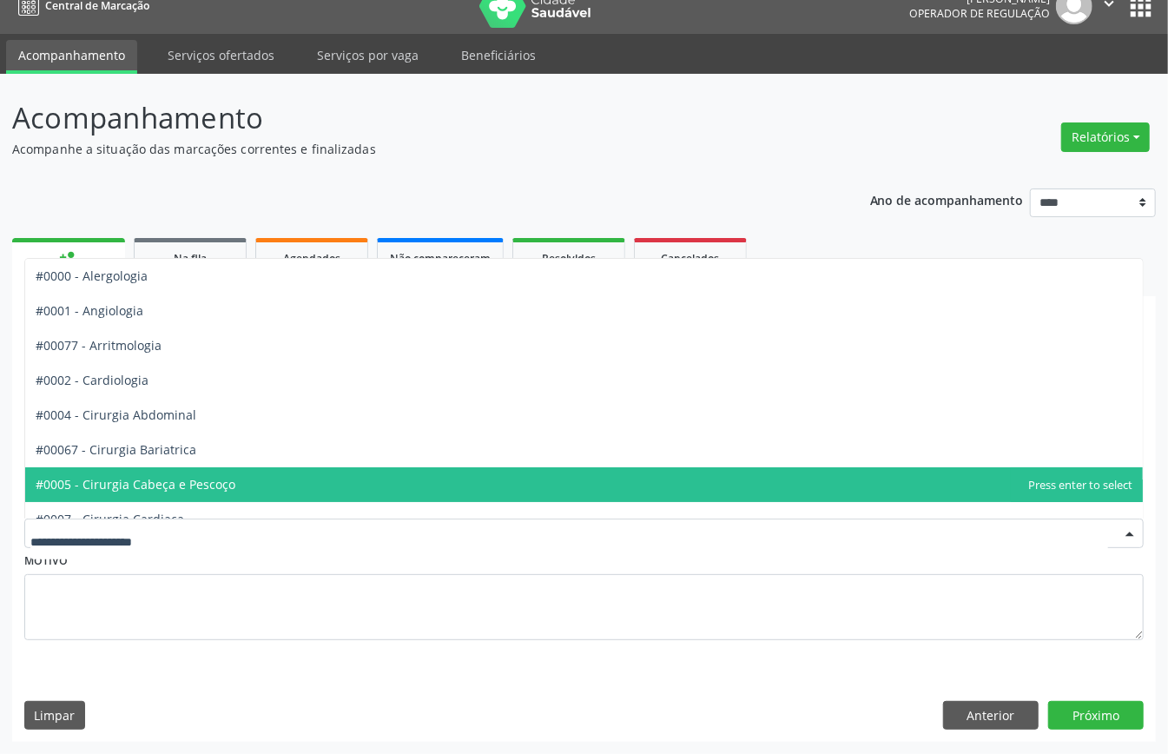
click at [164, 540] on div at bounding box center [584, 534] width 1120 height 30
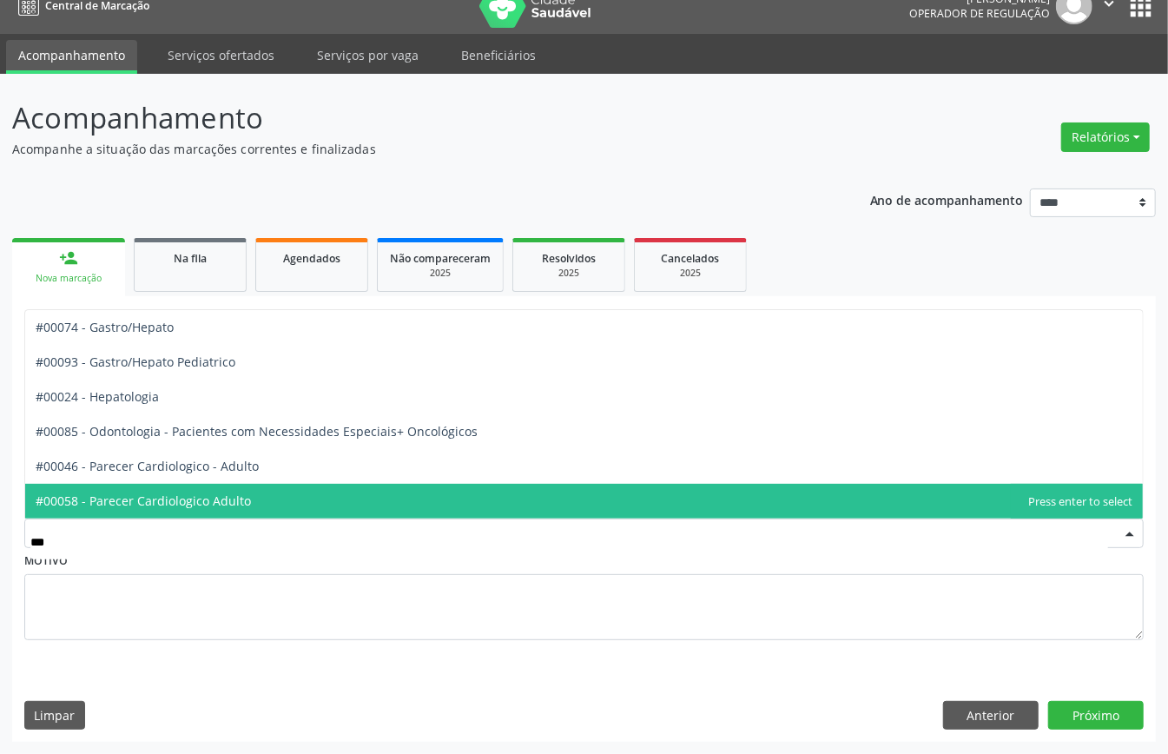
type input "****"
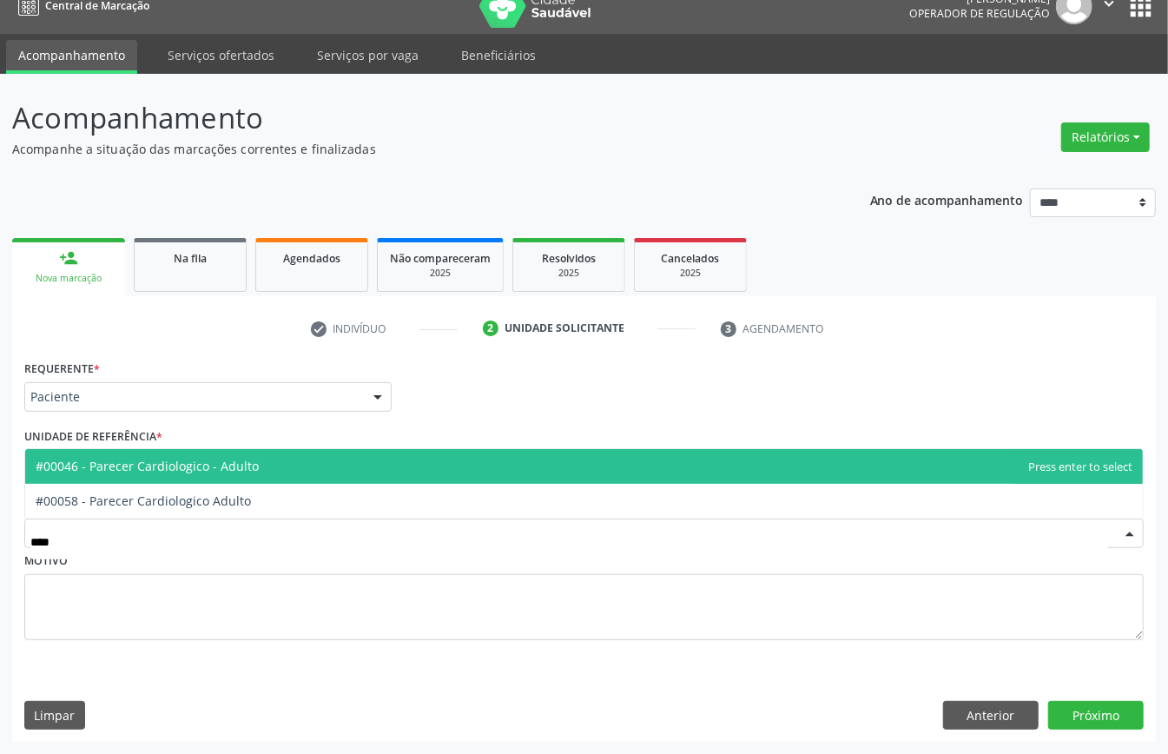
click at [238, 473] on span "#00046 - Parecer Cardiologico - Adulto" at bounding box center [584, 466] width 1118 height 35
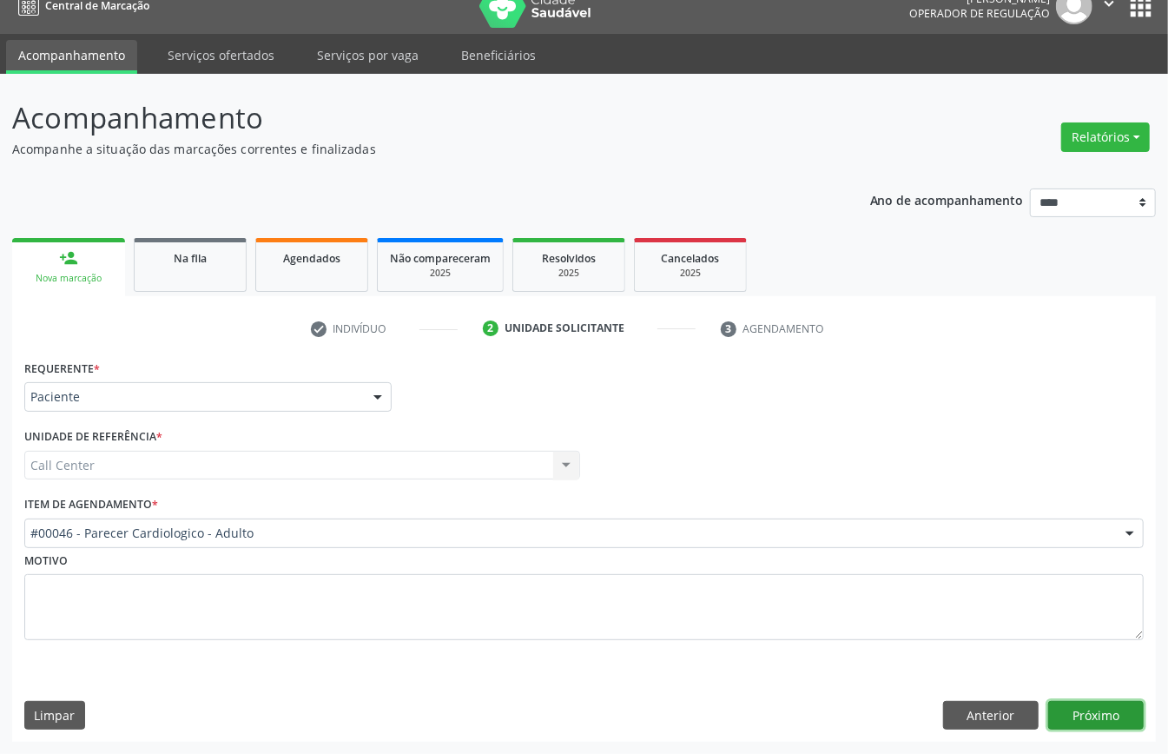
click at [1089, 710] on button "Próximo" at bounding box center [1097, 716] width 96 height 30
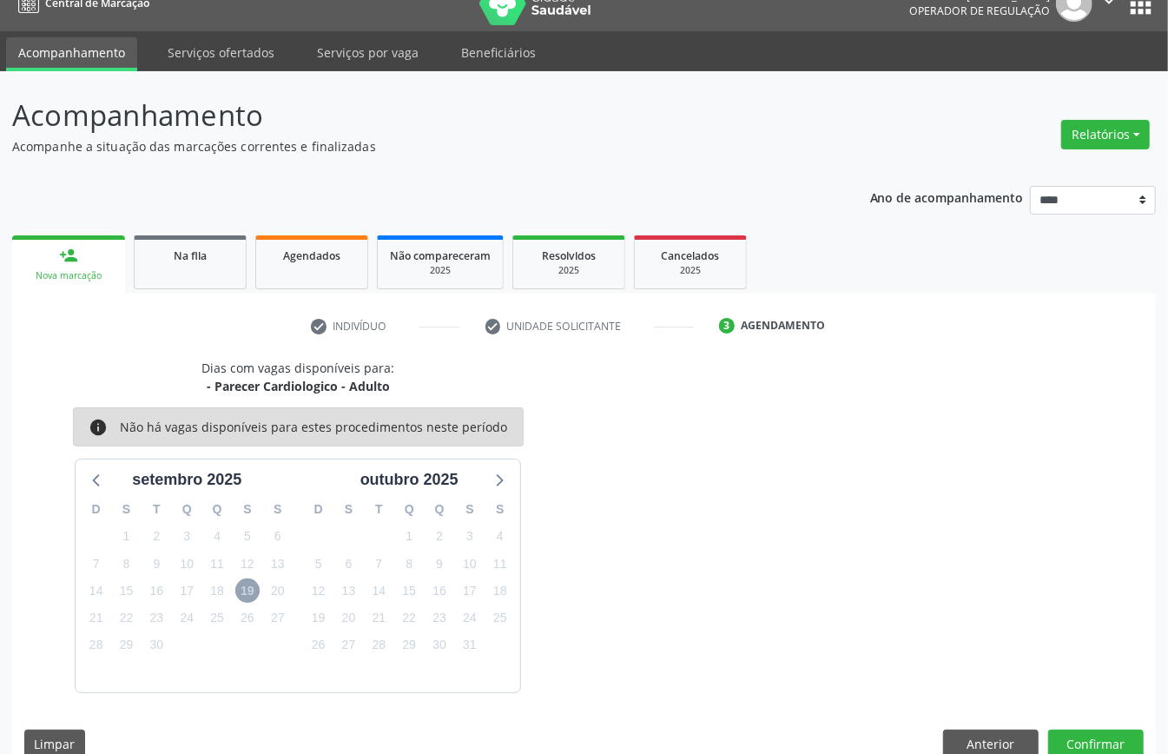
click at [243, 591] on span "19" at bounding box center [247, 591] width 24 height 24
click at [501, 477] on icon at bounding box center [498, 479] width 23 height 23
click at [96, 476] on icon at bounding box center [97, 479] width 23 height 23
click at [949, 734] on button "Anterior" at bounding box center [991, 745] width 96 height 30
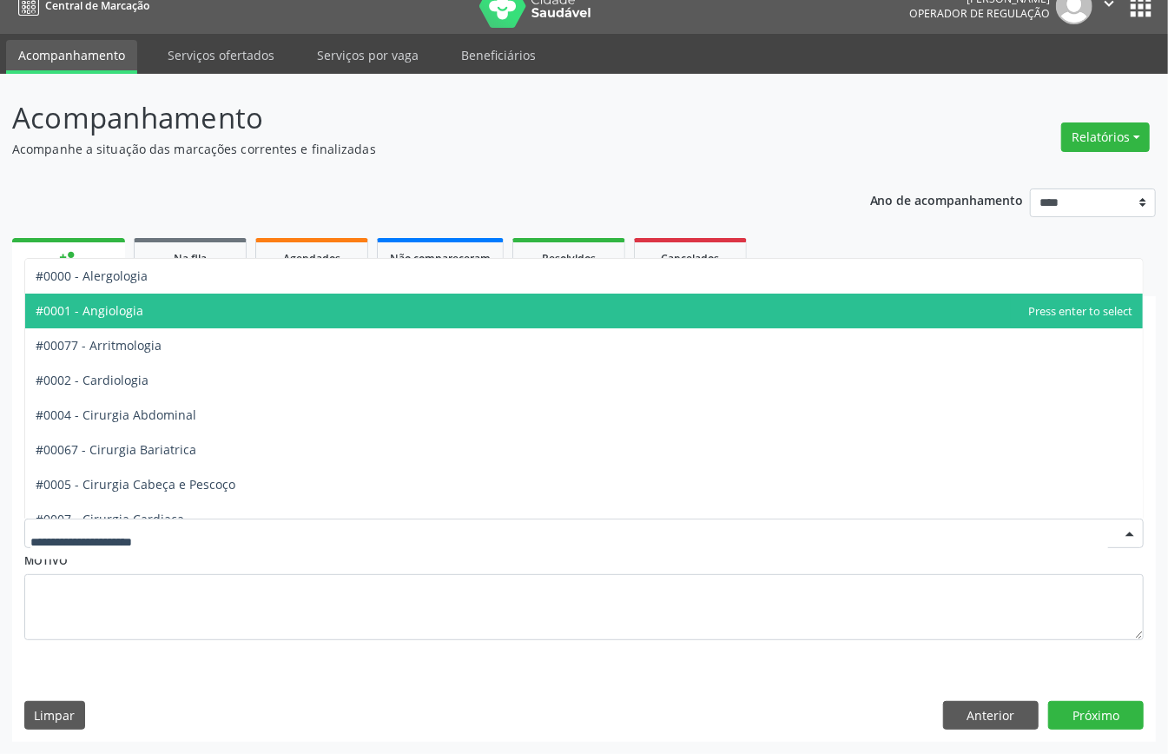
click at [155, 302] on span "#0001 - Angiologia" at bounding box center [584, 311] width 1118 height 35
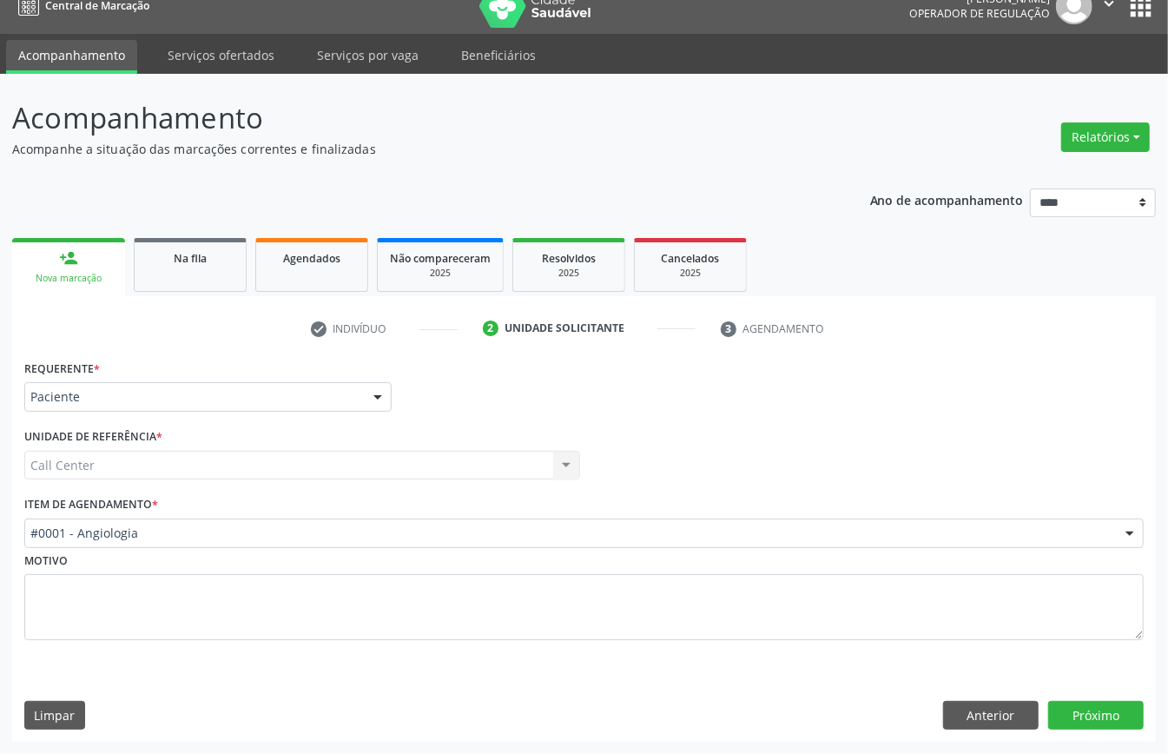
click at [1103, 696] on div "Requerente * Paciente Médico(a) Enfermeiro(a) Paciente Nenhum resultado encontr…" at bounding box center [584, 548] width 1144 height 387
click at [1103, 701] on button "Próximo" at bounding box center [1097, 716] width 96 height 30
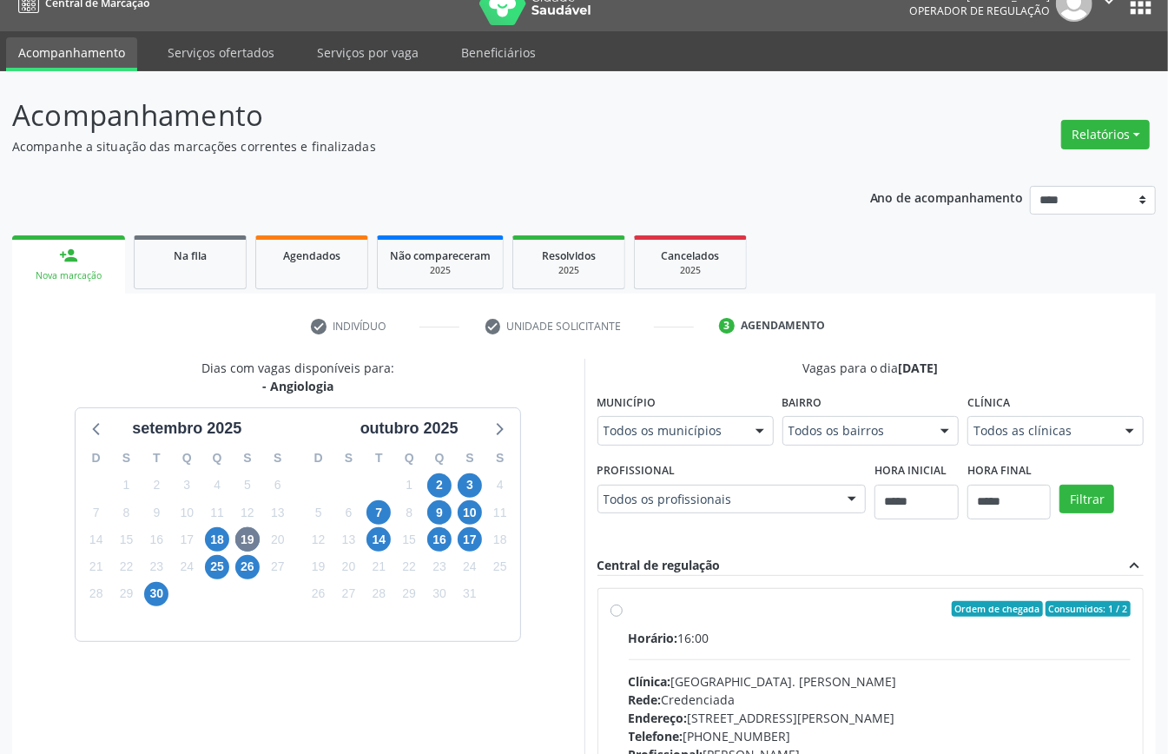
scroll to position [255, 0]
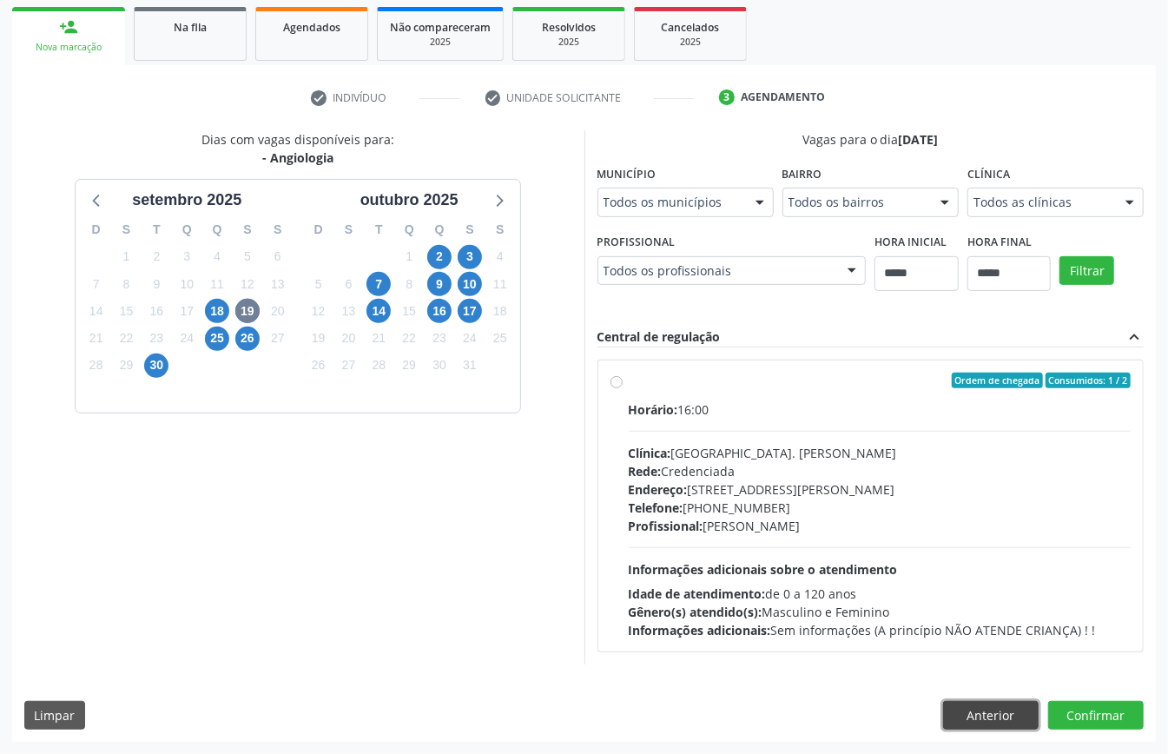
click at [1009, 705] on button "Anterior" at bounding box center [991, 716] width 96 height 30
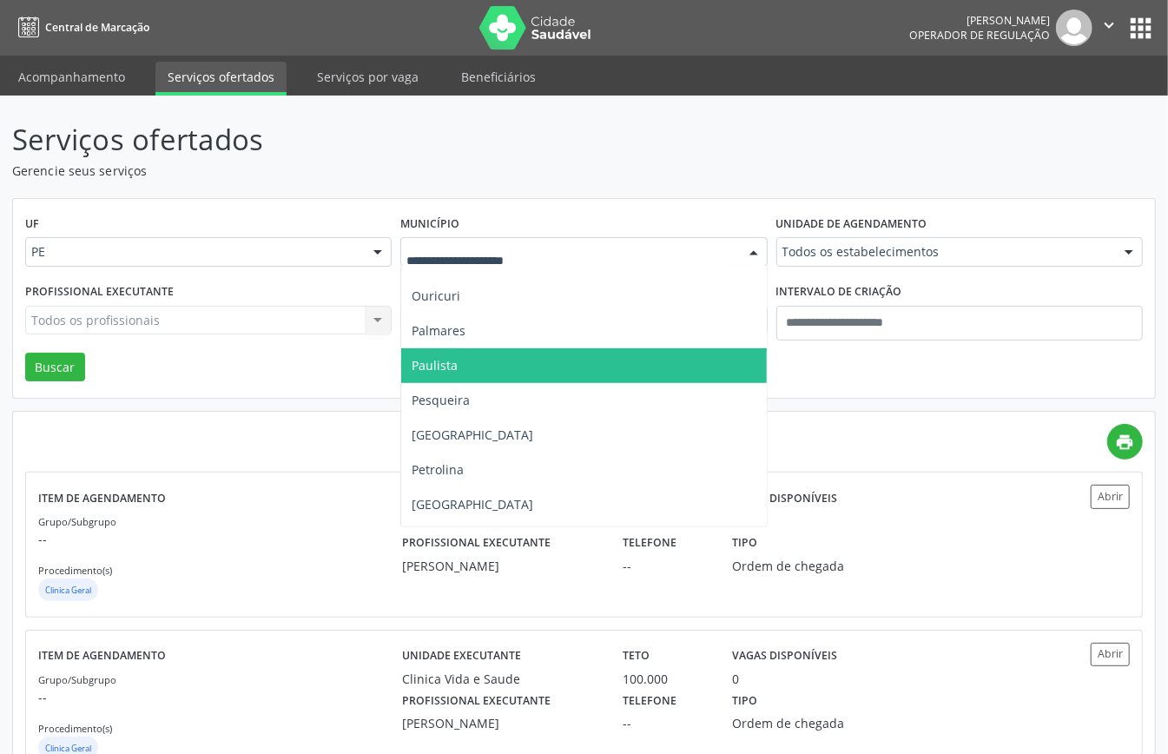
scroll to position [695, 0]
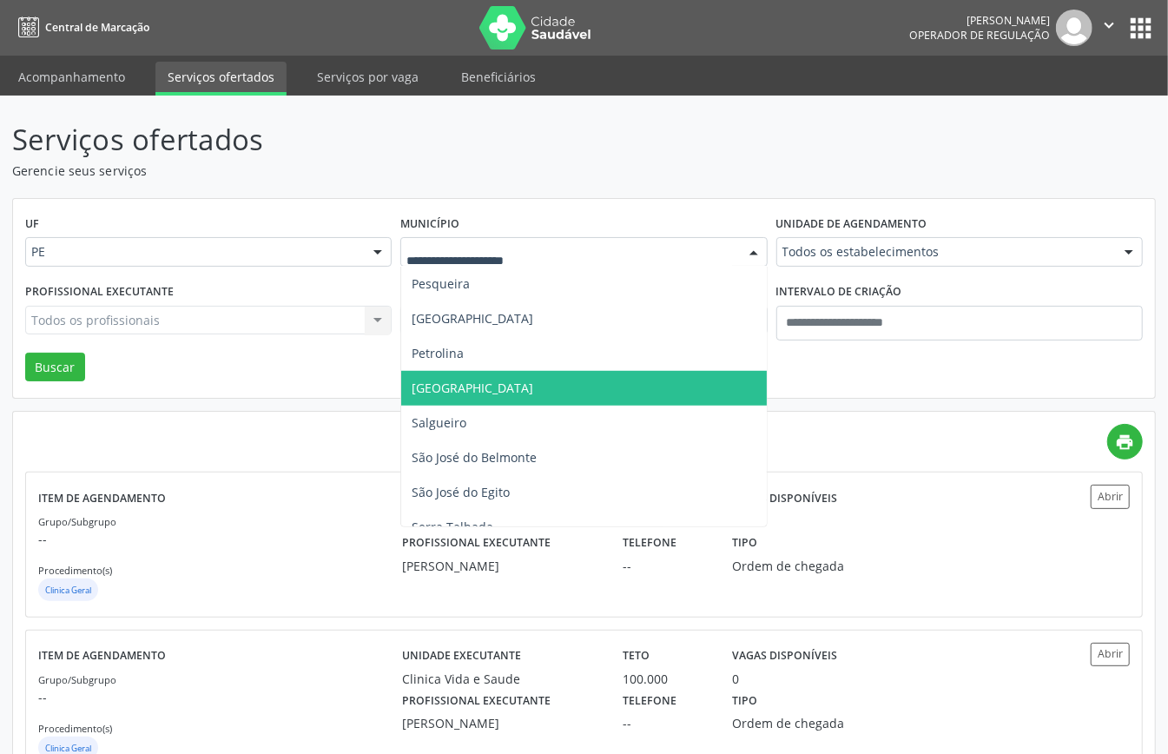
click at [460, 384] on span "[GEOGRAPHIC_DATA]" at bounding box center [583, 388] width 365 height 35
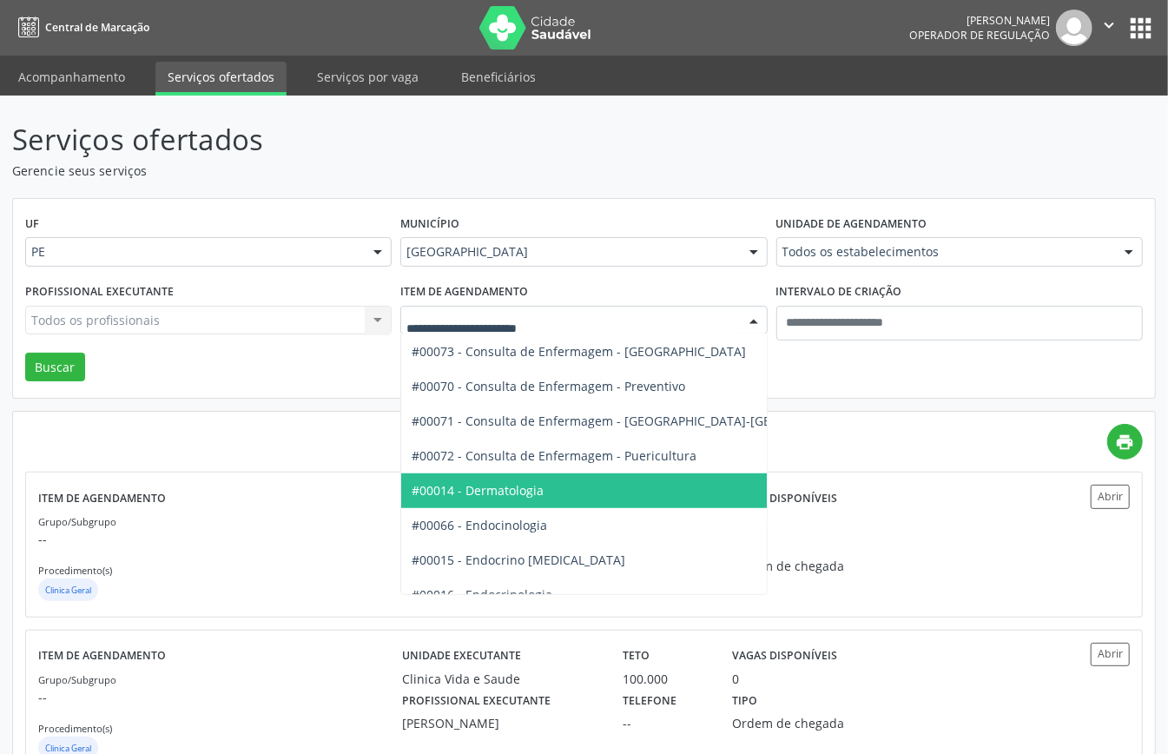
click at [495, 484] on span "#00014 - Dermatologia" at bounding box center [478, 490] width 132 height 17
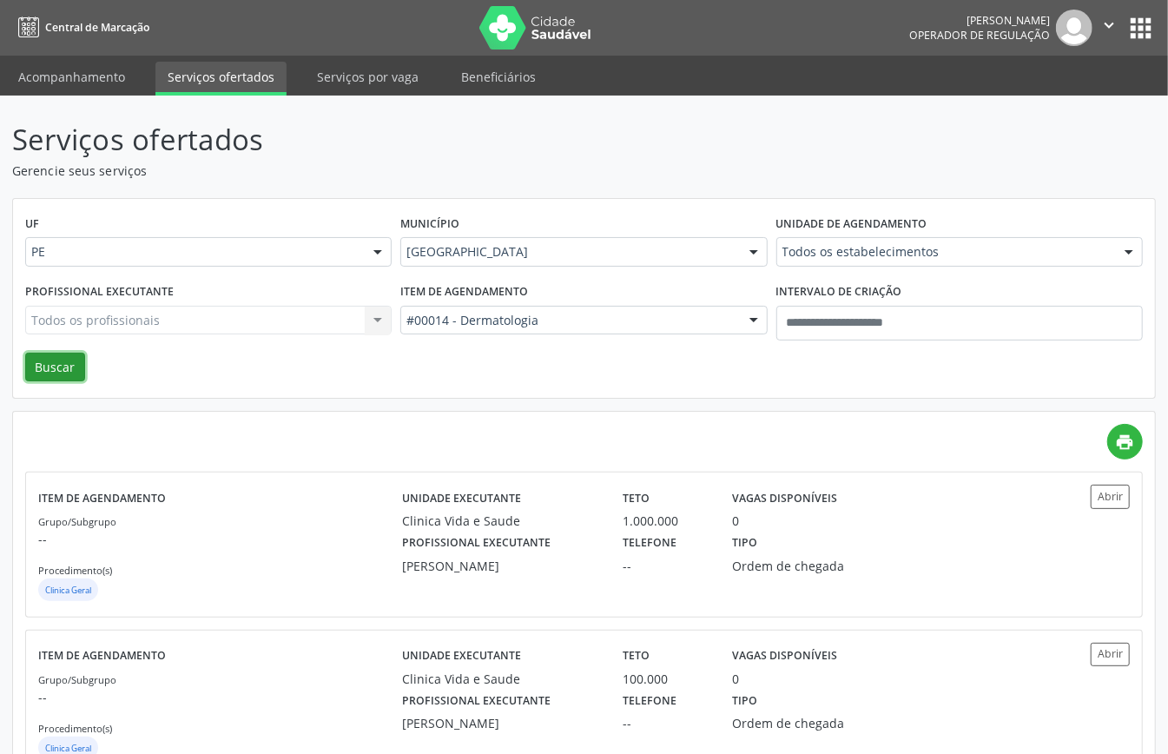
click at [43, 366] on button "Buscar" at bounding box center [55, 368] width 60 height 30
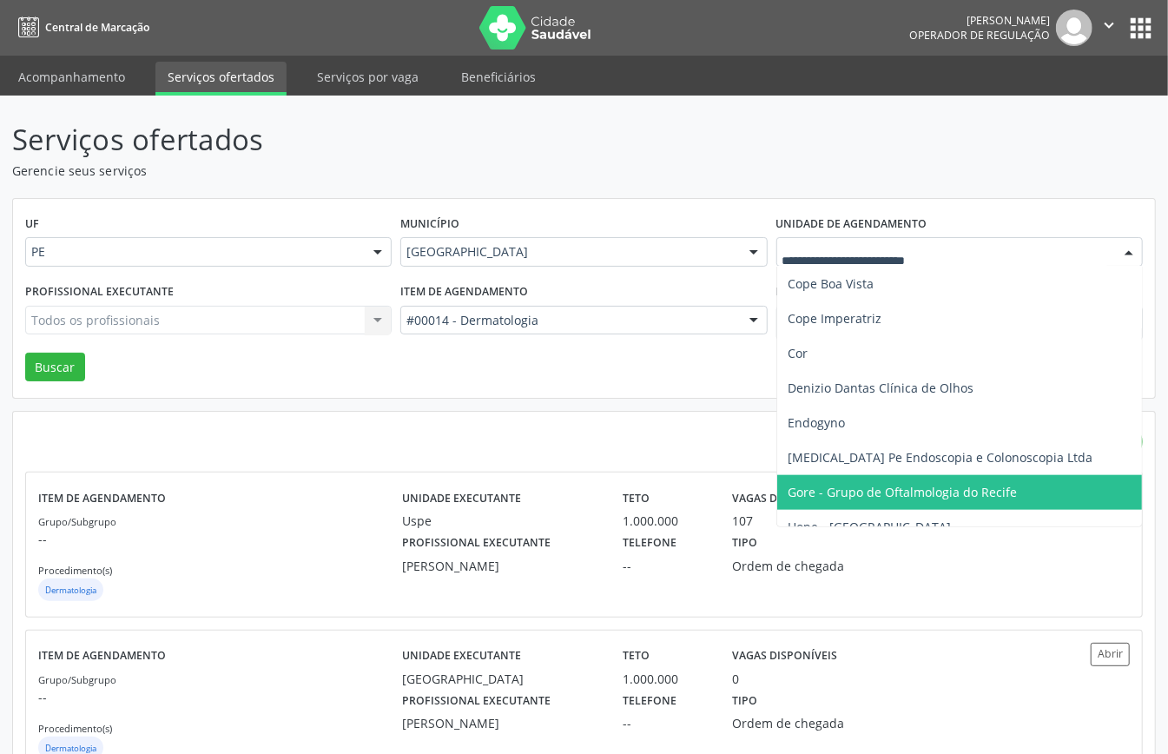
scroll to position [1390, 0]
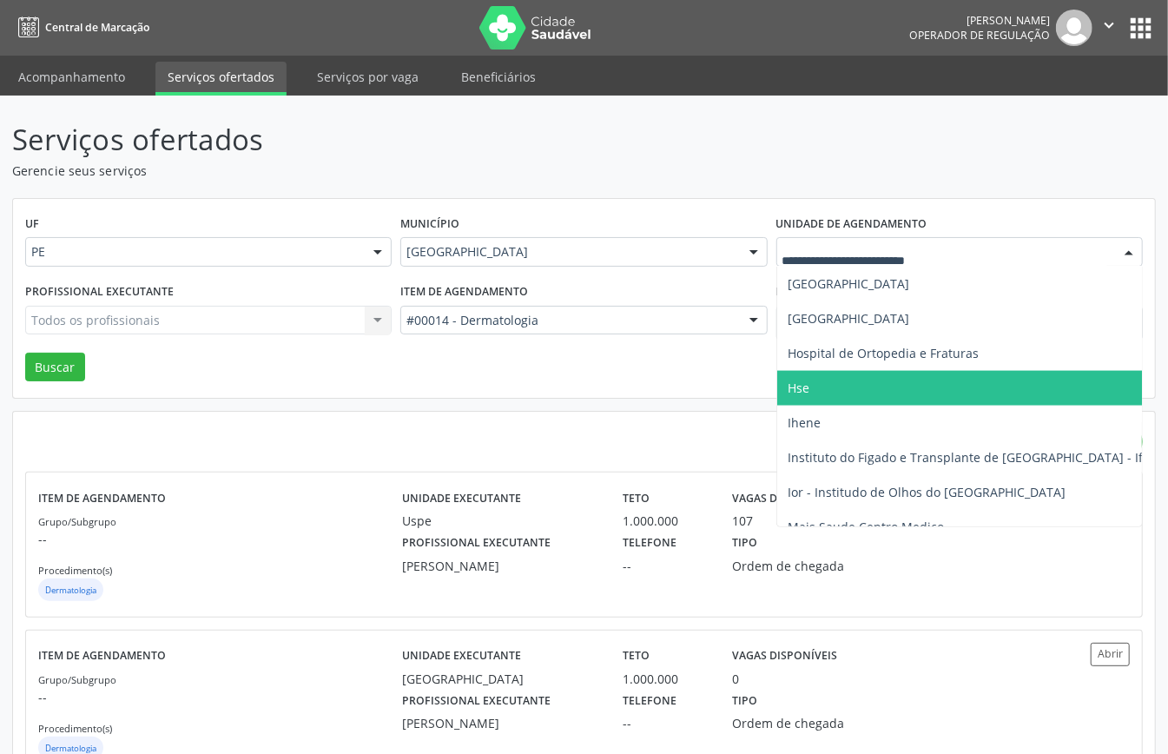
click at [789, 380] on span "Hse" at bounding box center [799, 388] width 22 height 17
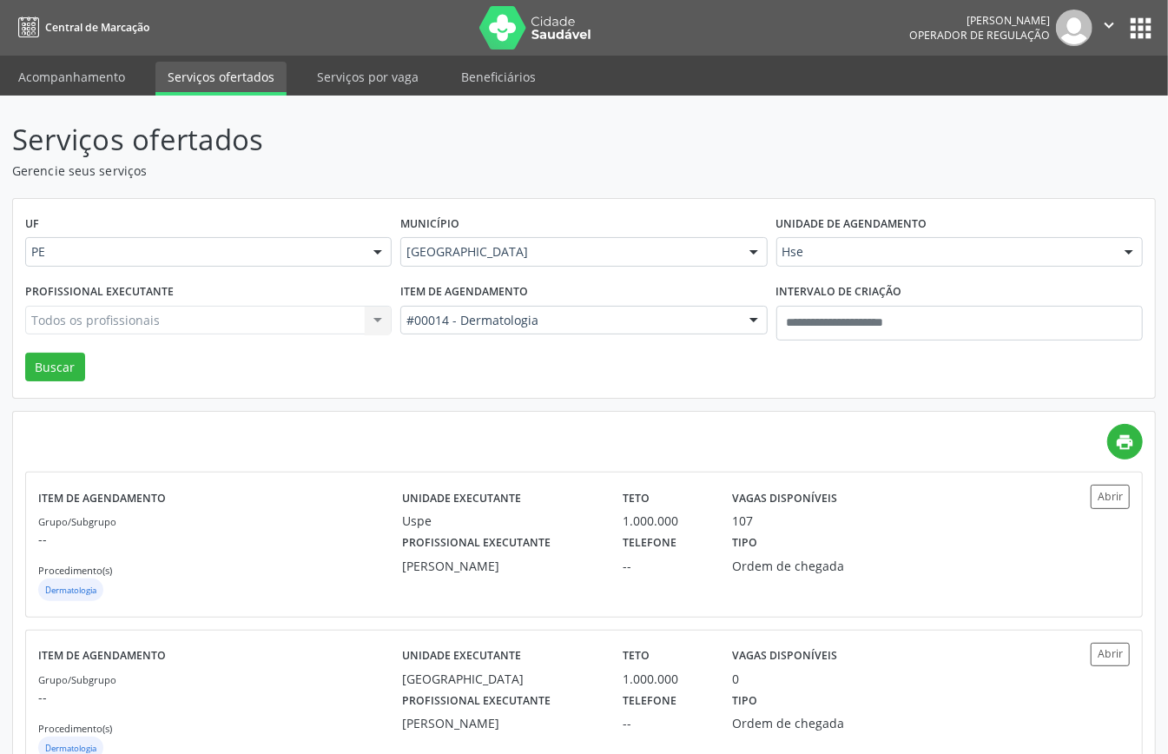
click at [64, 352] on div "Profissional executante Todos os profissionais Todos os profissionais Nenhum re…" at bounding box center [208, 316] width 375 height 74
click at [68, 353] on button "Buscar" at bounding box center [55, 368] width 60 height 30
click at [334, 567] on div "Grupo/Subgrupo -- Procedimento(s) Dermatologia" at bounding box center [220, 558] width 364 height 93
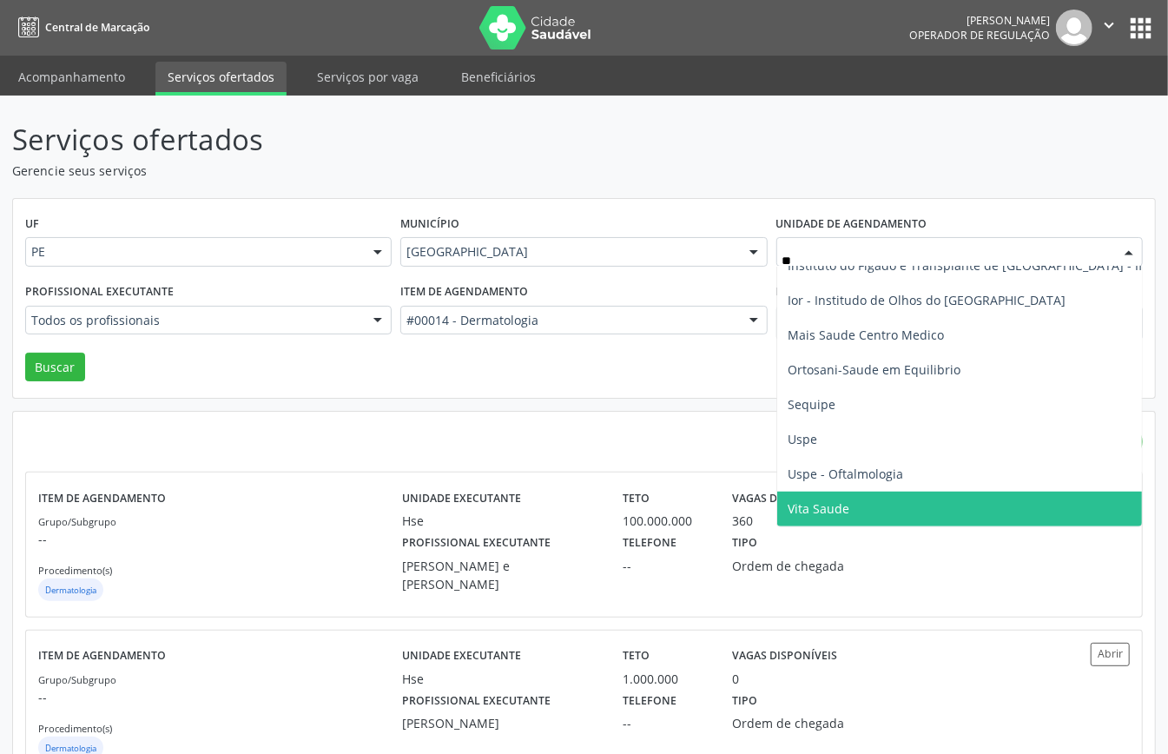
scroll to position [0, 0]
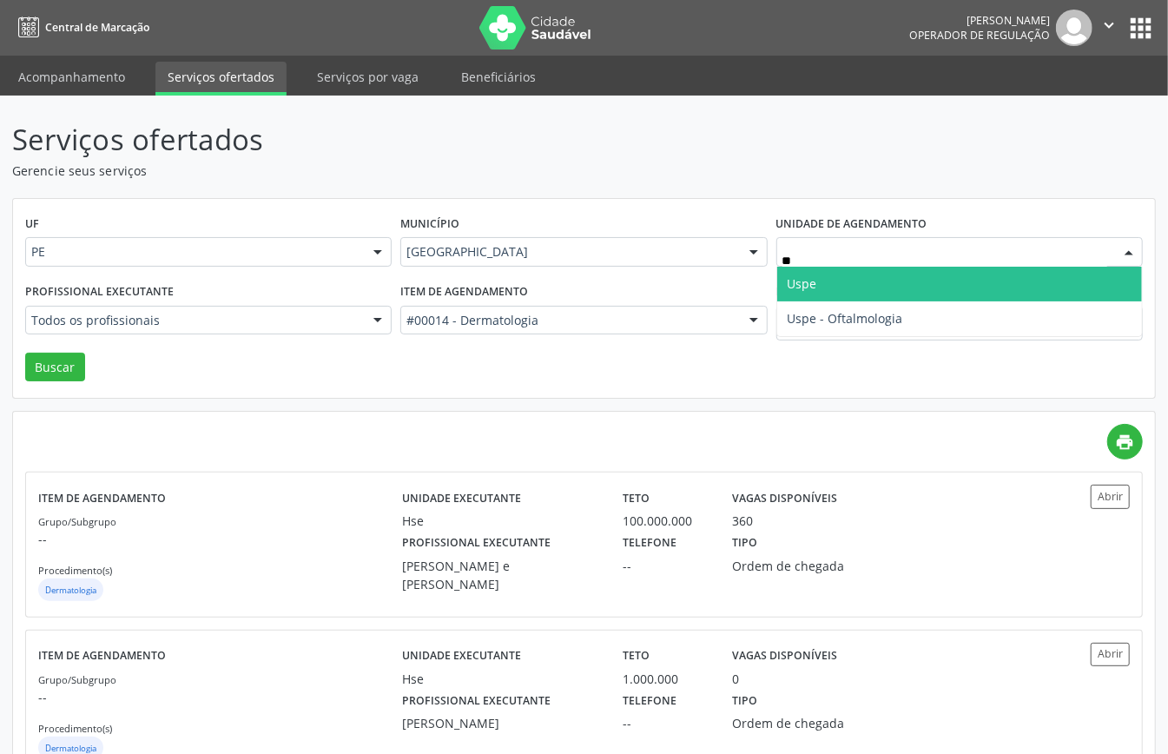
click at [818, 294] on span "Uspe" at bounding box center [959, 284] width 365 height 35
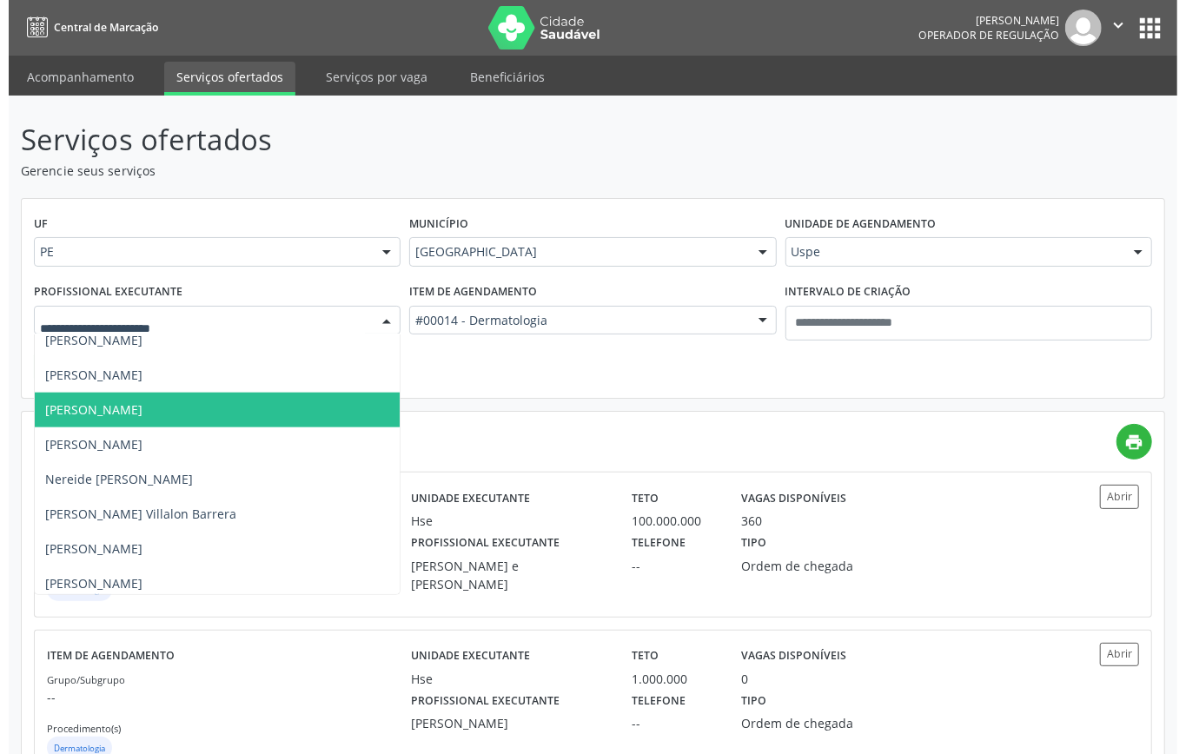
scroll to position [5096, 0]
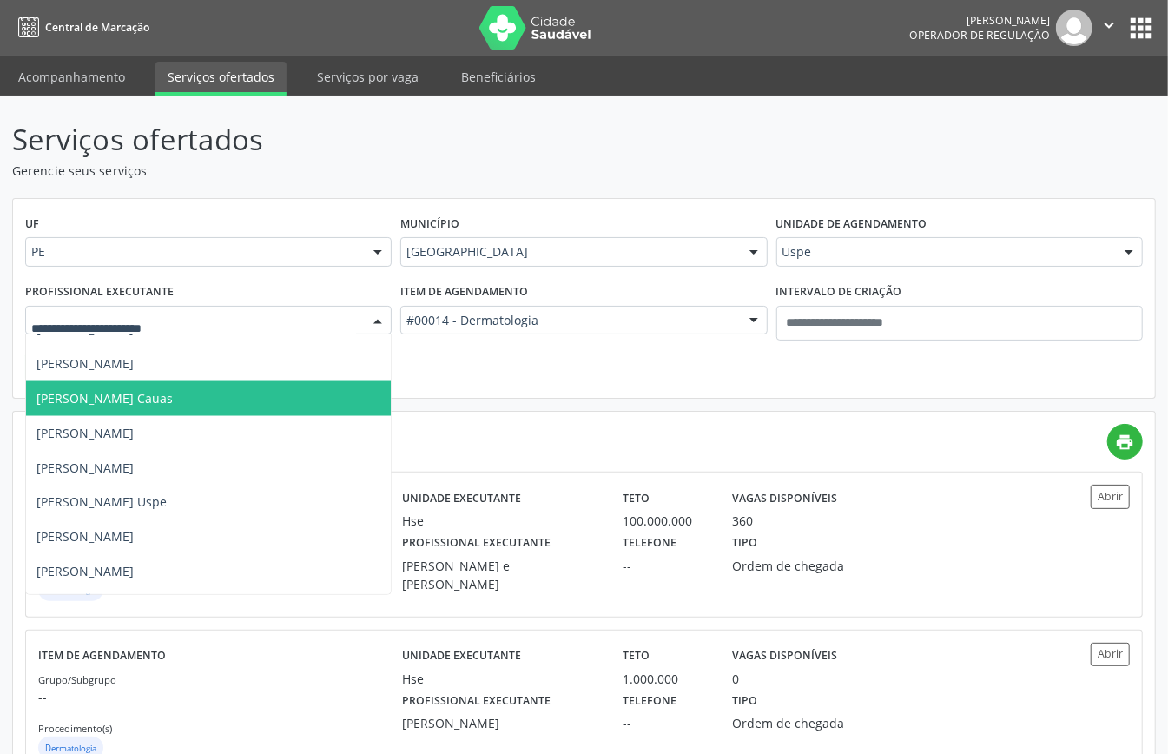
drag, startPoint x: 129, startPoint y: 407, endPoint x: 96, endPoint y: 374, distance: 47.9
click at [129, 412] on span "[PERSON_NAME] Cauas" at bounding box center [266, 398] width 480 height 35
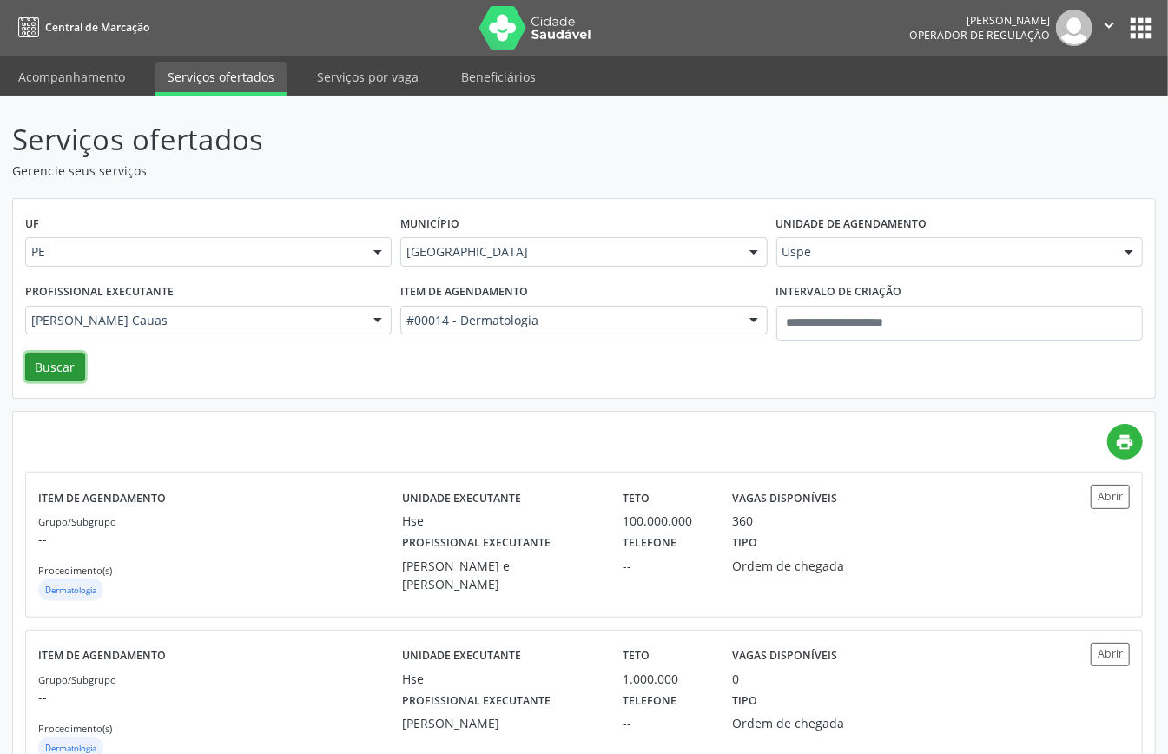
click at [46, 372] on button "Buscar" at bounding box center [55, 368] width 60 height 30
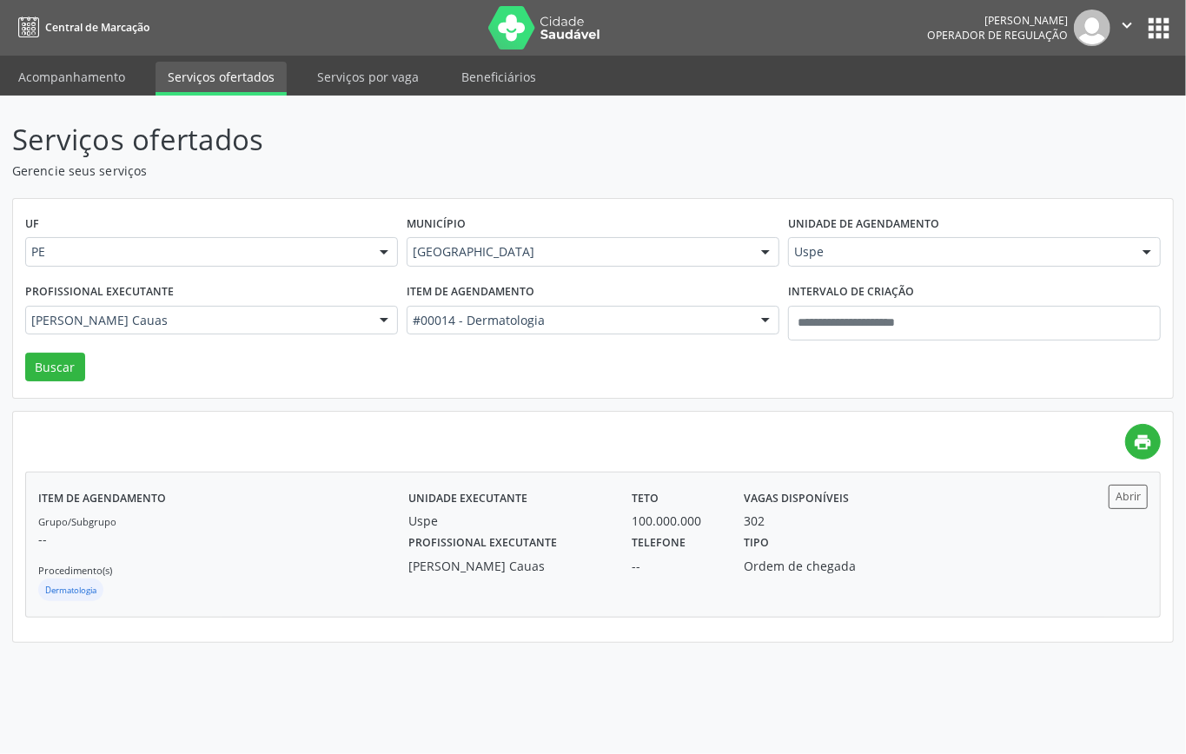
click at [299, 565] on div "Grupo/Subgrupo -- Procedimento(s) Dermatologia" at bounding box center [223, 558] width 370 height 93
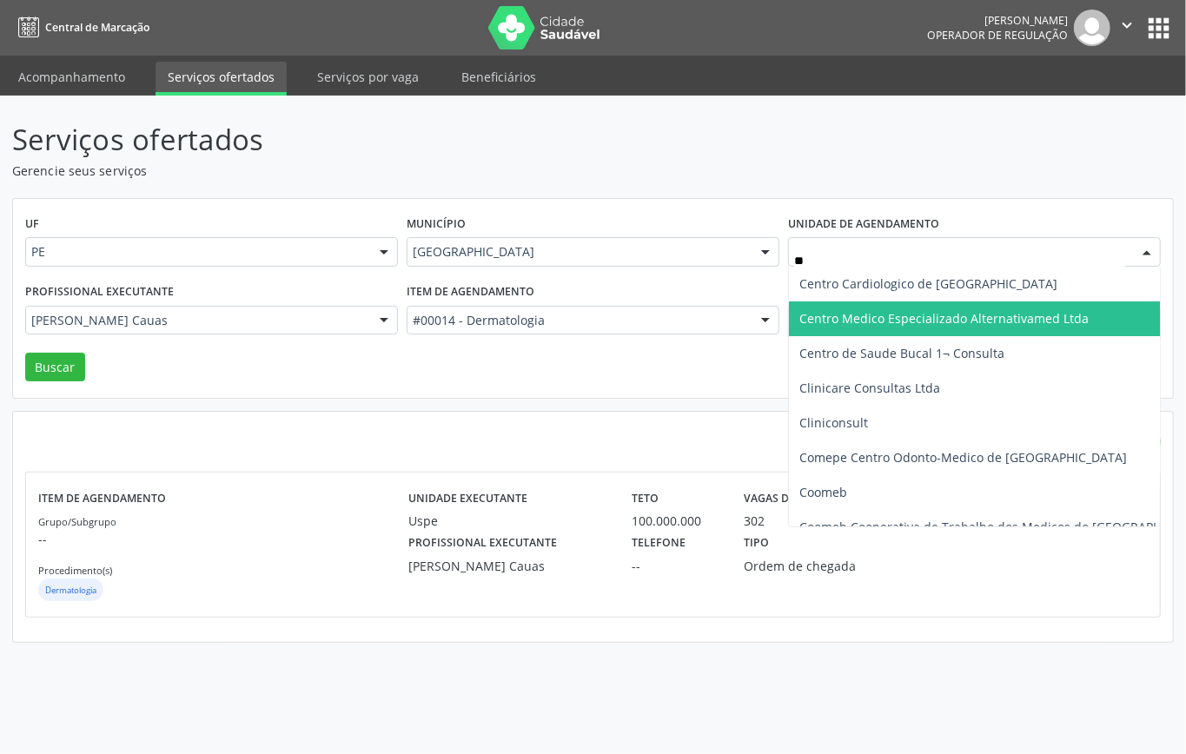
type input "***"
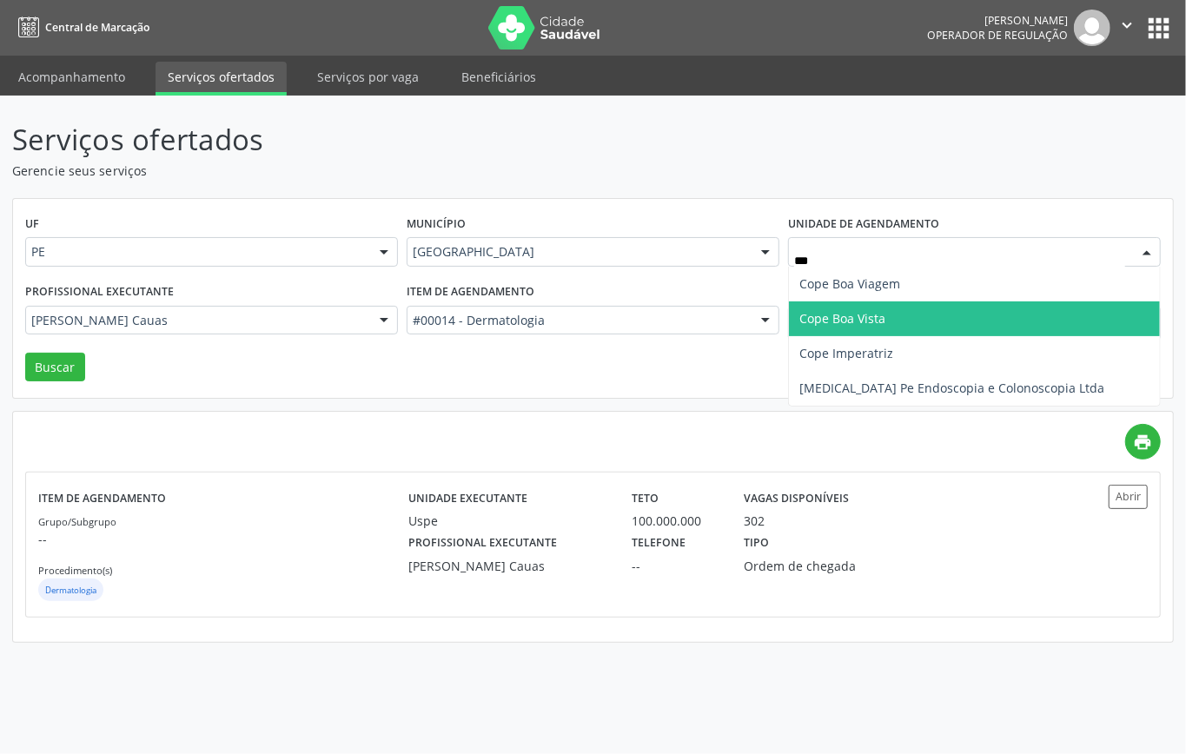
click at [835, 324] on span "Cope Boa Vista" at bounding box center [842, 318] width 86 height 17
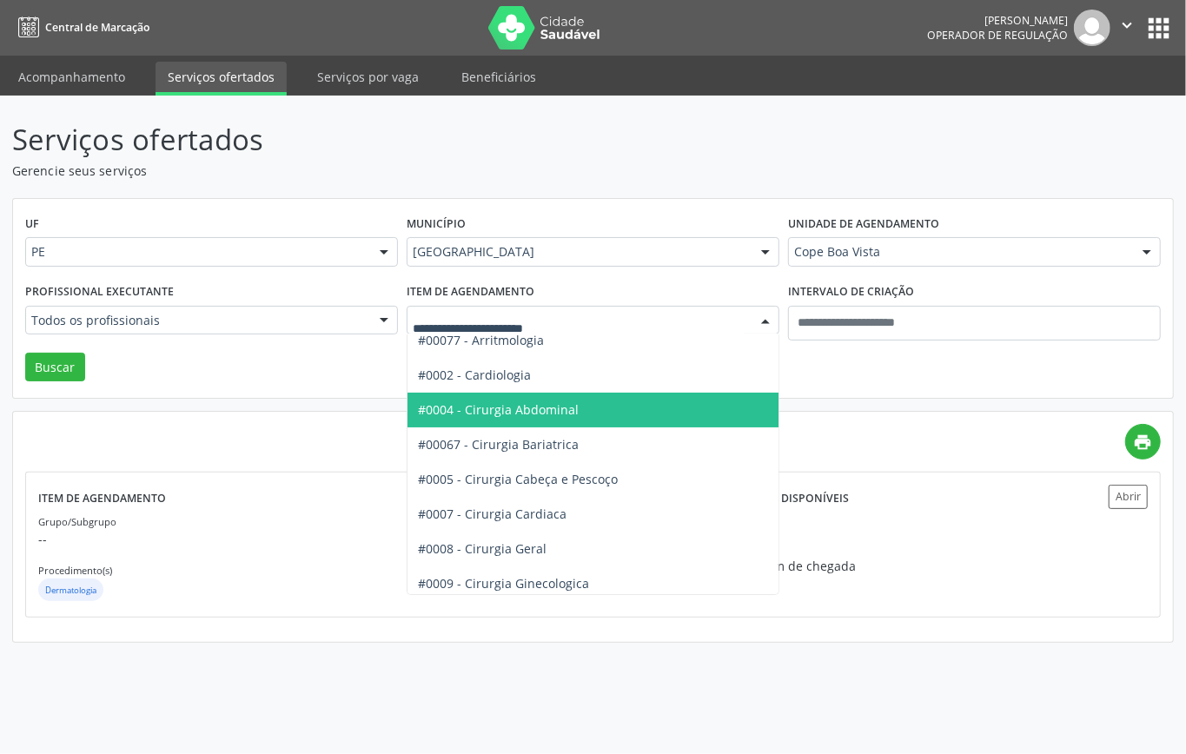
scroll to position [0, 0]
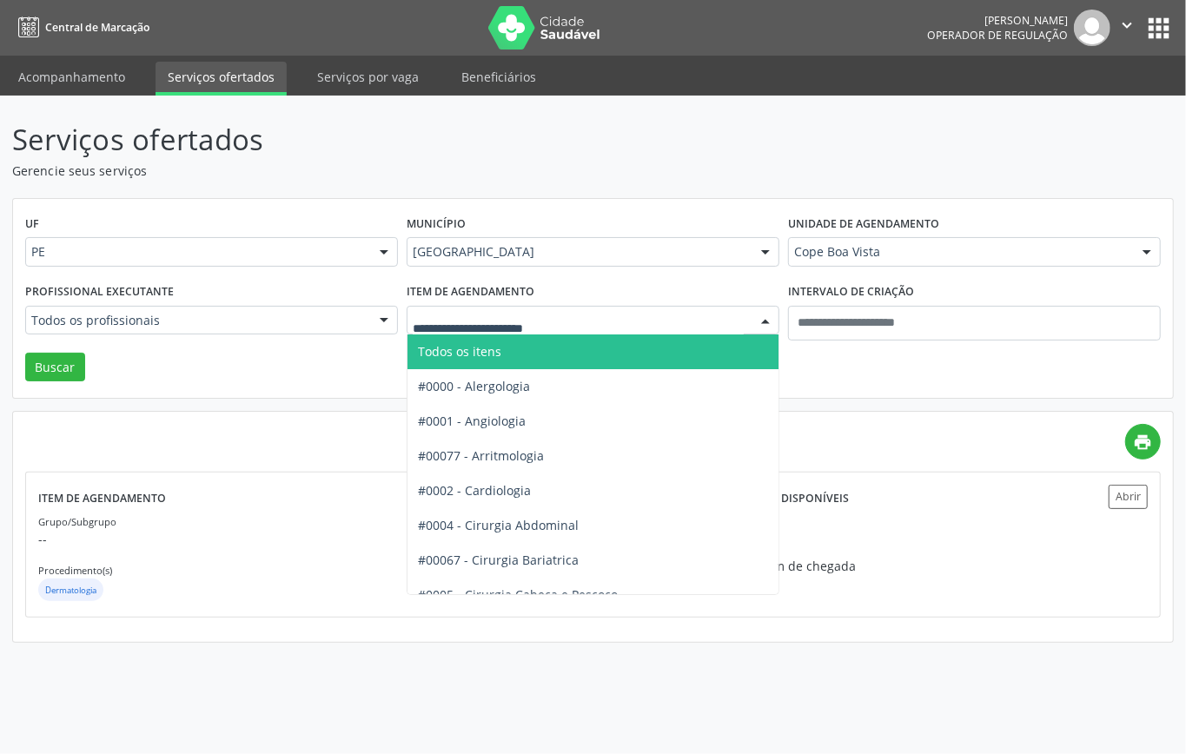
click at [504, 362] on span "Todos os itens" at bounding box center [647, 351] width 481 height 35
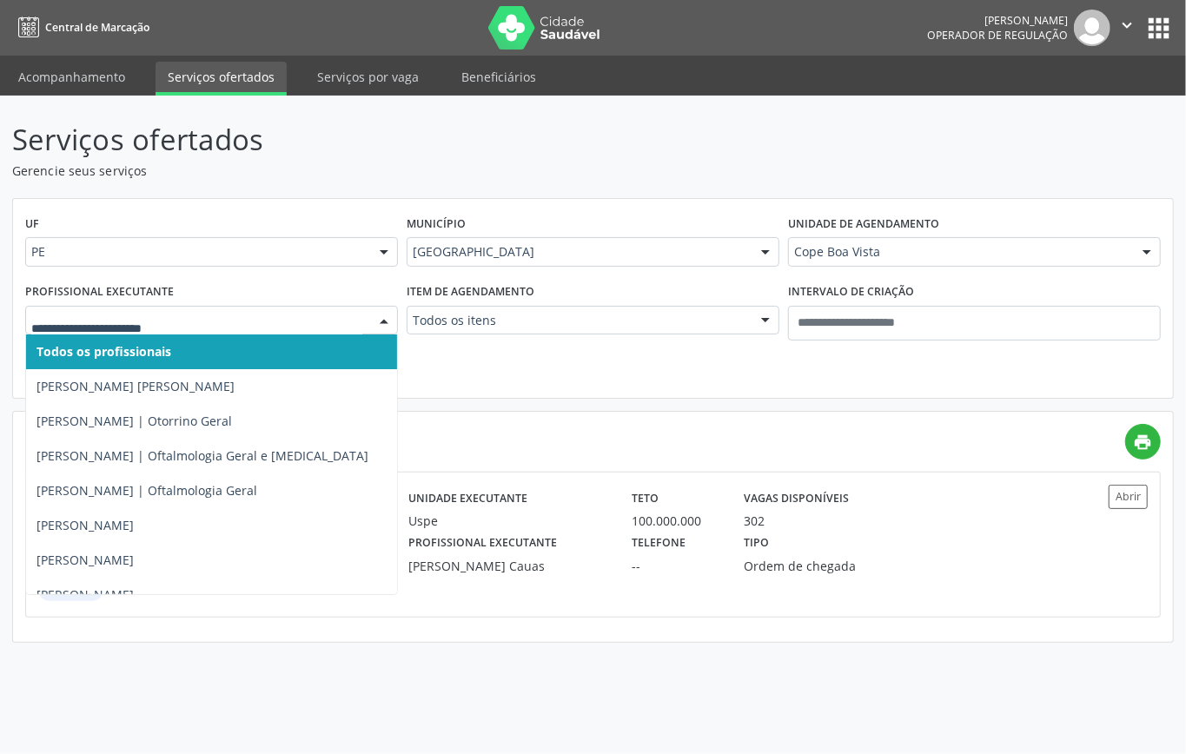
click at [200, 345] on span "Todos os profissionais" at bounding box center [211, 351] width 371 height 35
type input "***"
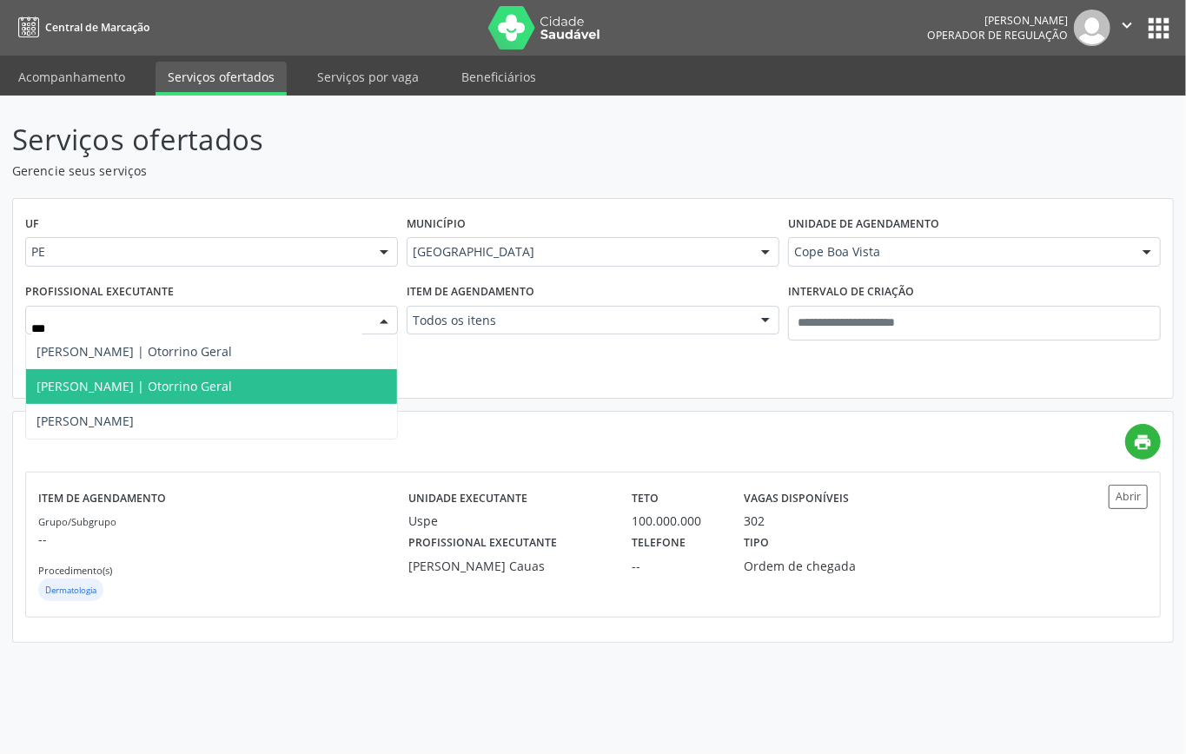
click at [118, 397] on span "Roberta Alencar Amorim | Otorrino Geral" at bounding box center [211, 386] width 371 height 35
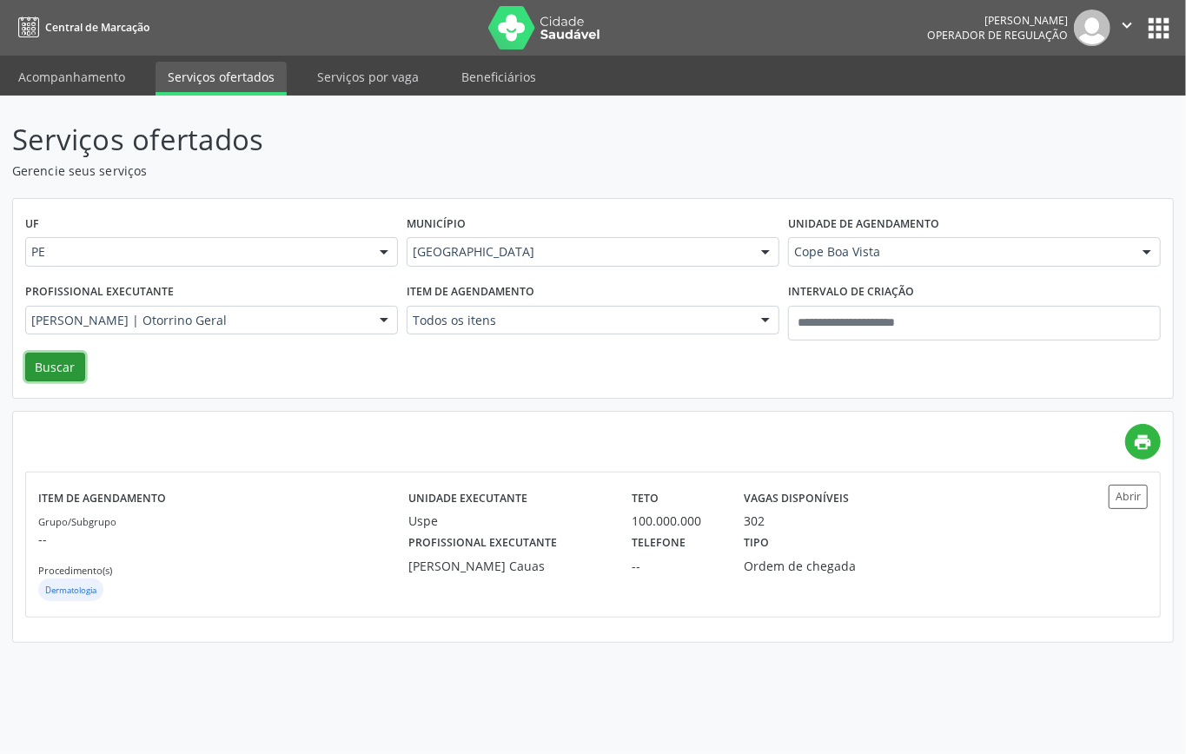
click at [74, 375] on button "Buscar" at bounding box center [55, 368] width 60 height 30
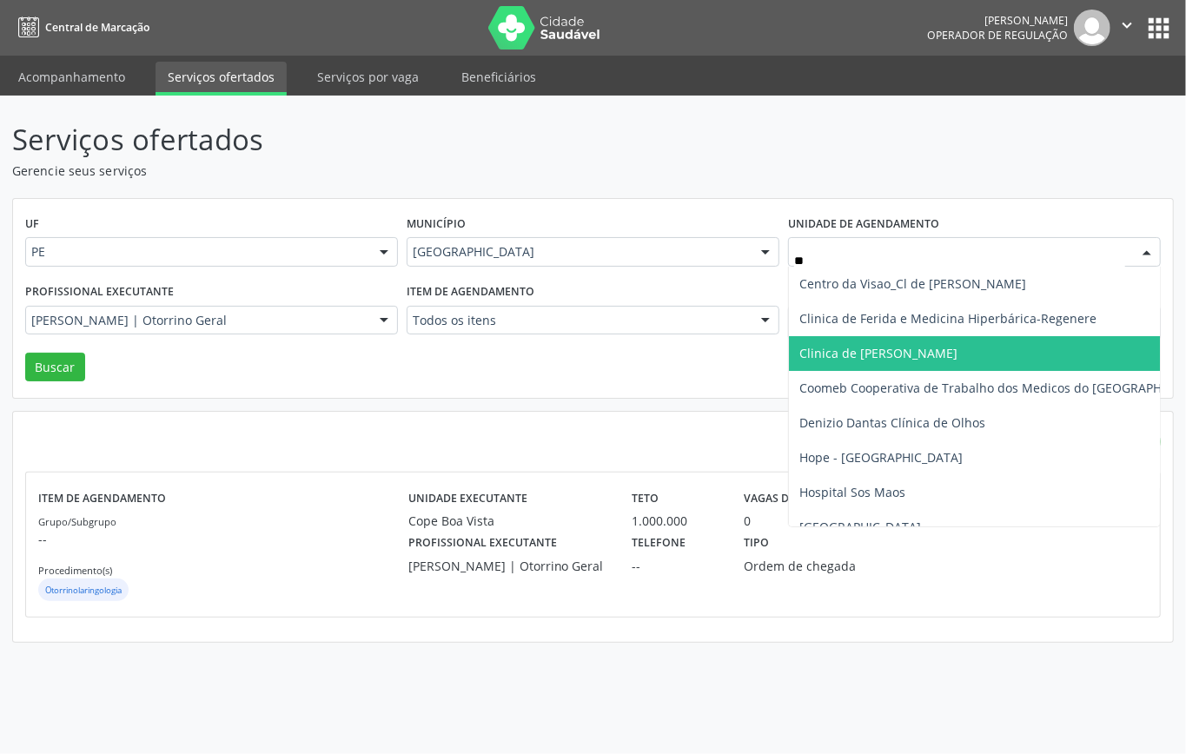
type input "***"
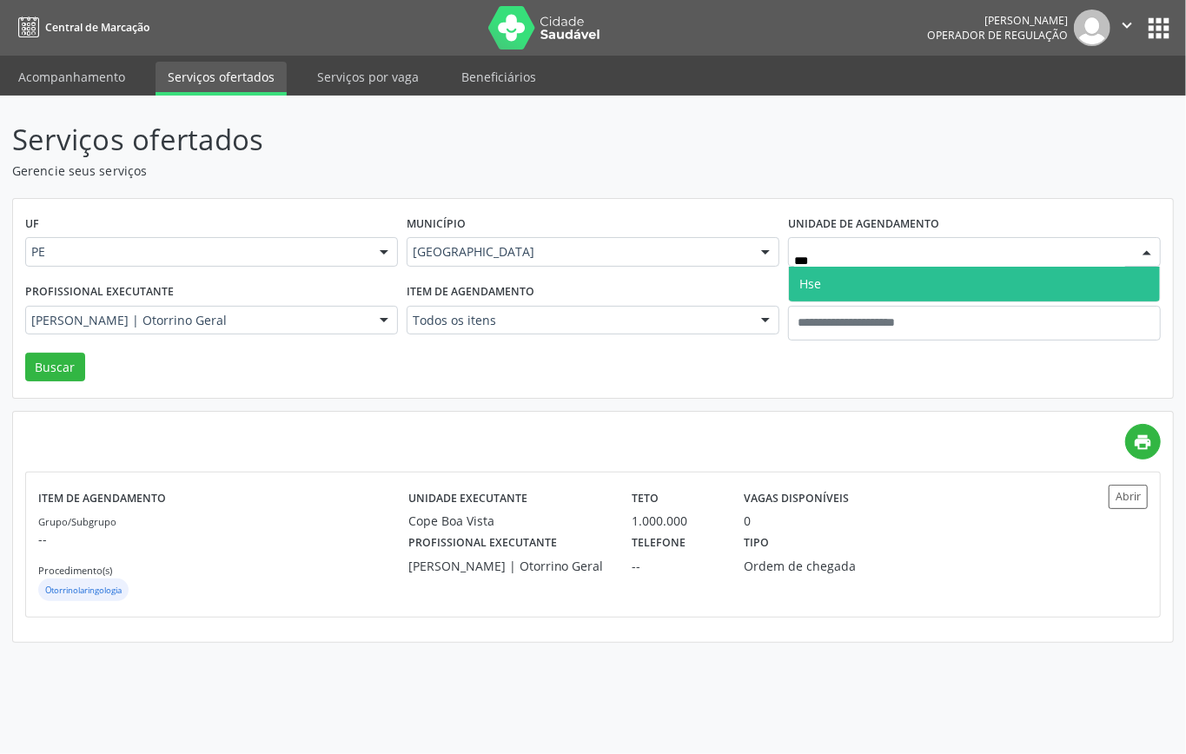
click at [838, 280] on span "Hse" at bounding box center [974, 284] width 371 height 35
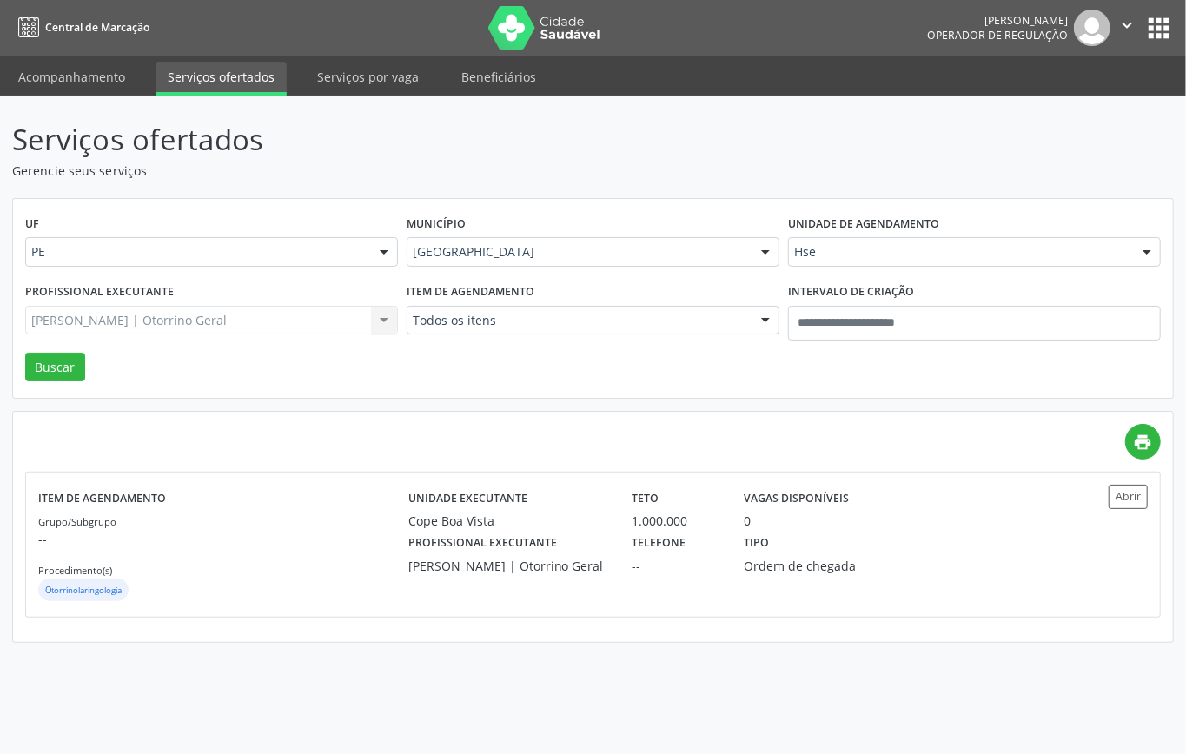
click at [275, 317] on div "Roberta Alencar Amorim | Otorrino Geral Todos os profissionais Abraao Wagner Pe…" at bounding box center [211, 321] width 373 height 30
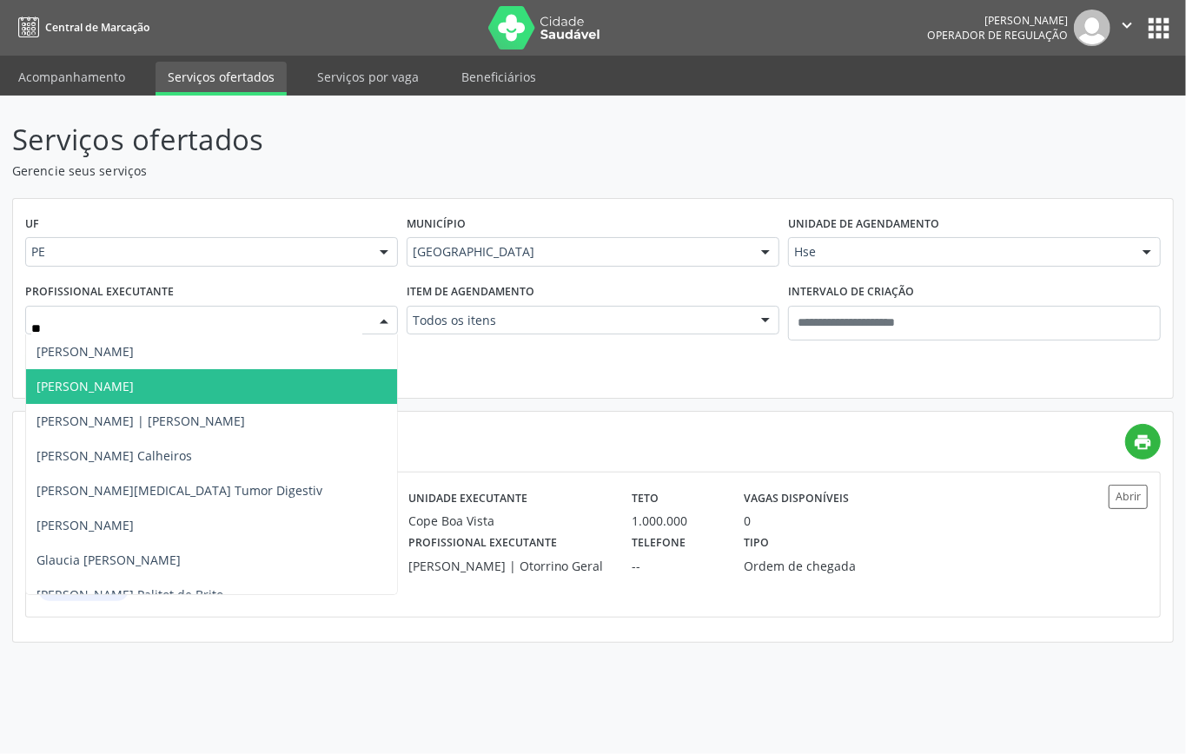
type input "***"
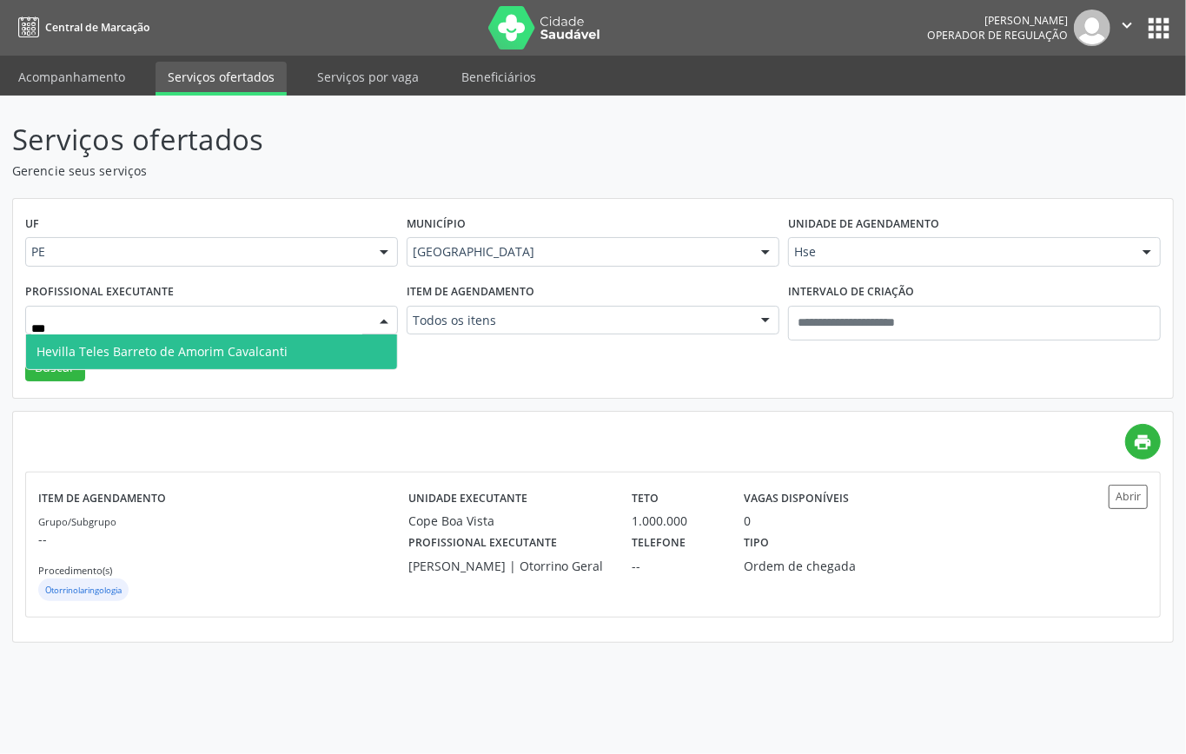
click at [294, 348] on span "Hevilla Teles Barreto de Amorim Cavalcanti" at bounding box center [211, 351] width 371 height 35
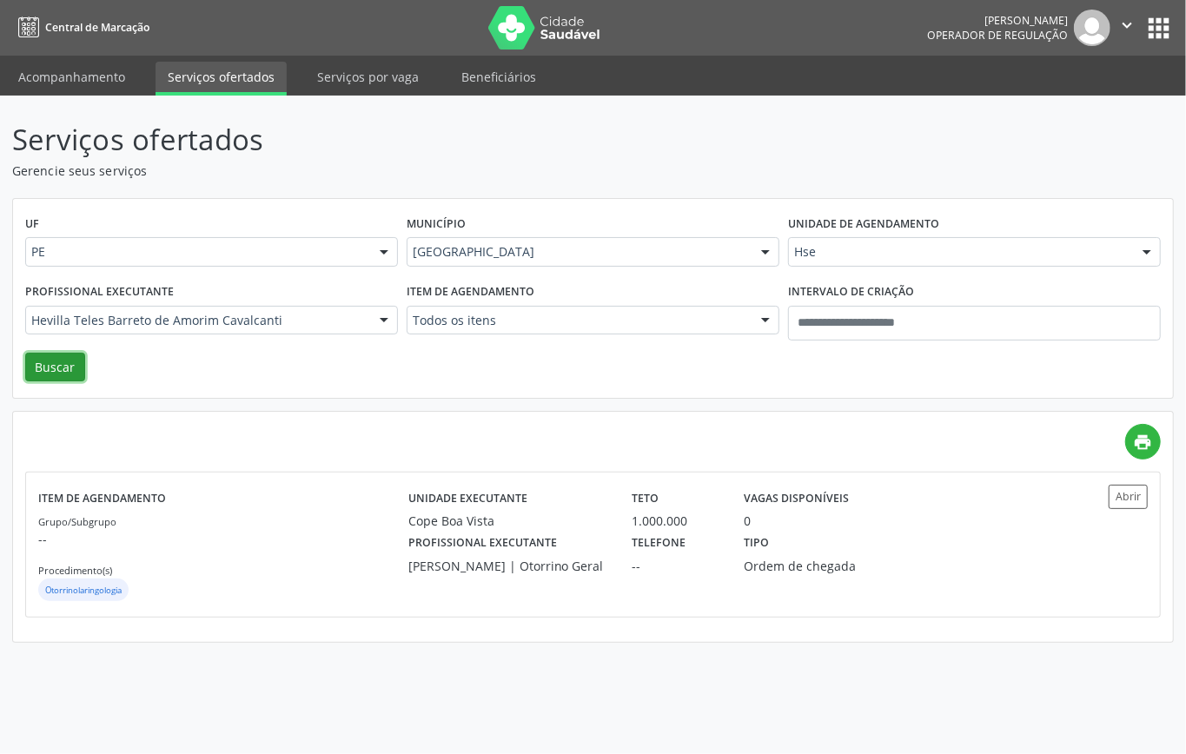
click at [56, 365] on button "Buscar" at bounding box center [55, 368] width 60 height 30
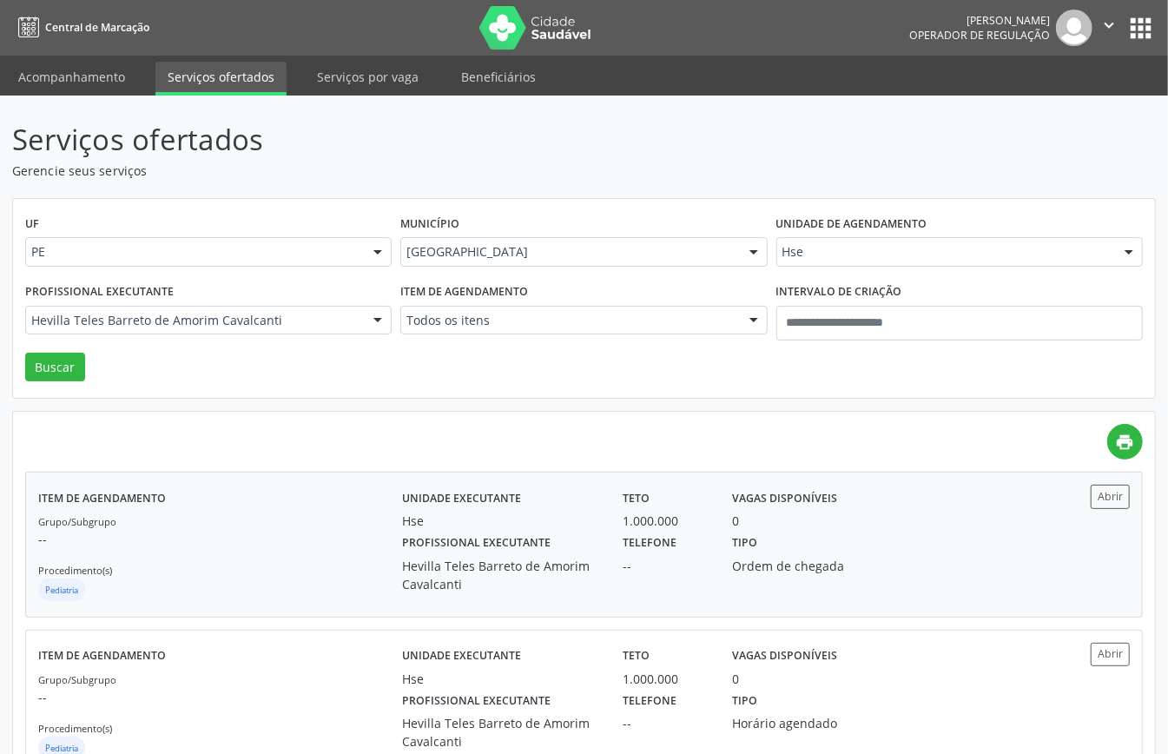
scroll to position [61, 0]
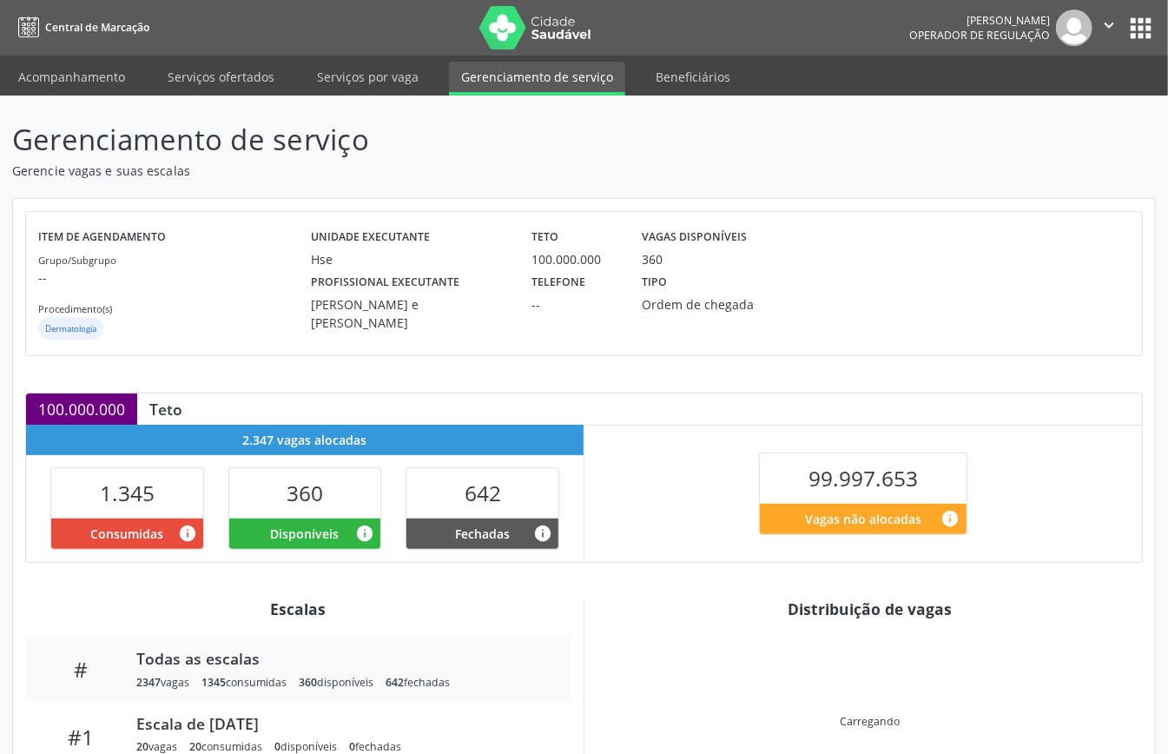
scroll to position [168, 0]
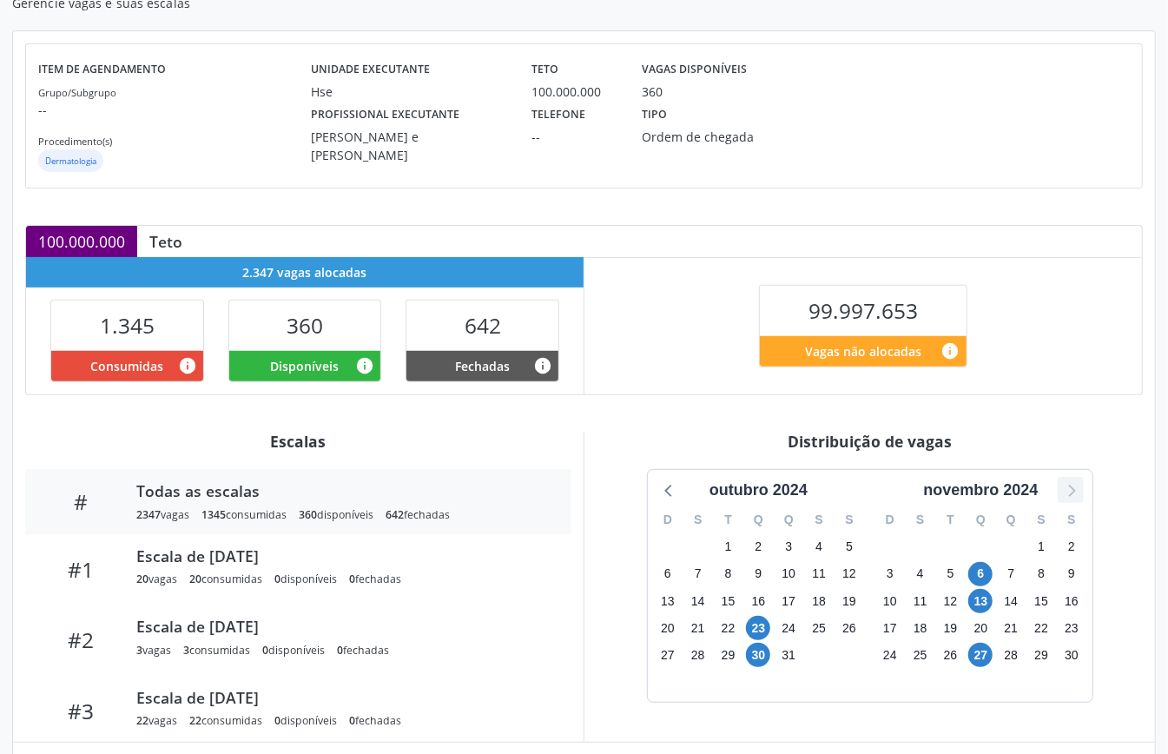
click at [1082, 491] on div at bounding box center [1071, 490] width 26 height 26
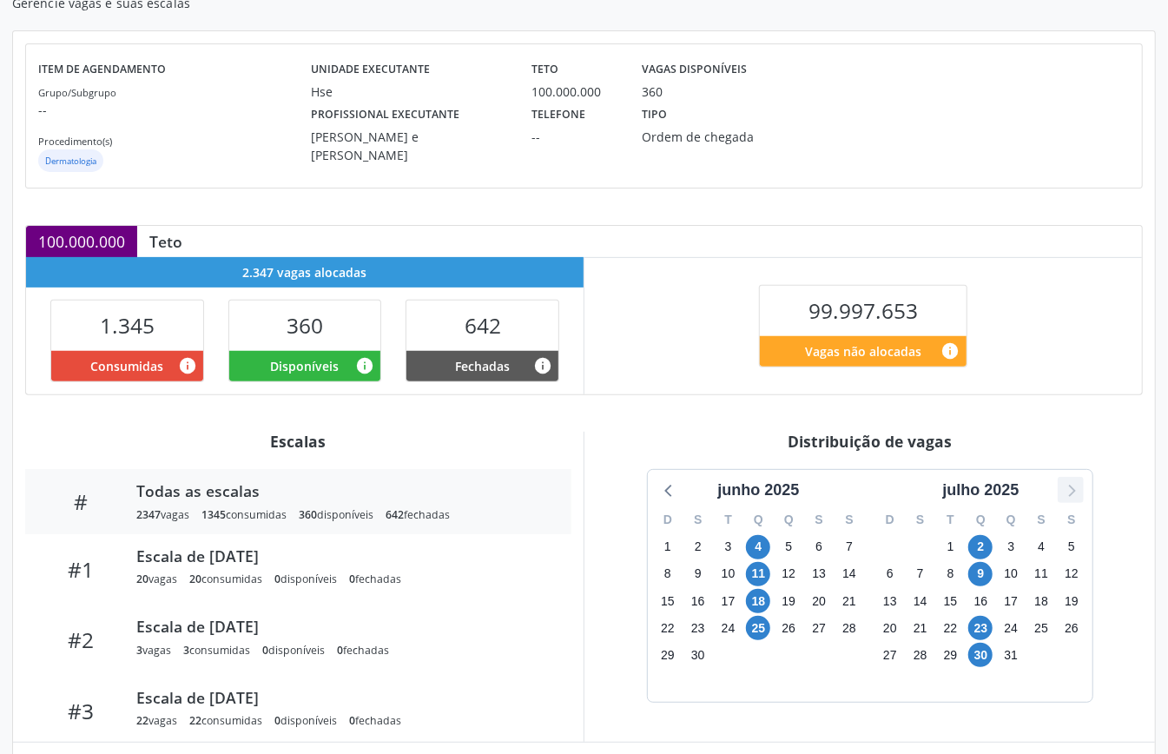
click at [1081, 490] on icon at bounding box center [1071, 490] width 23 height 23
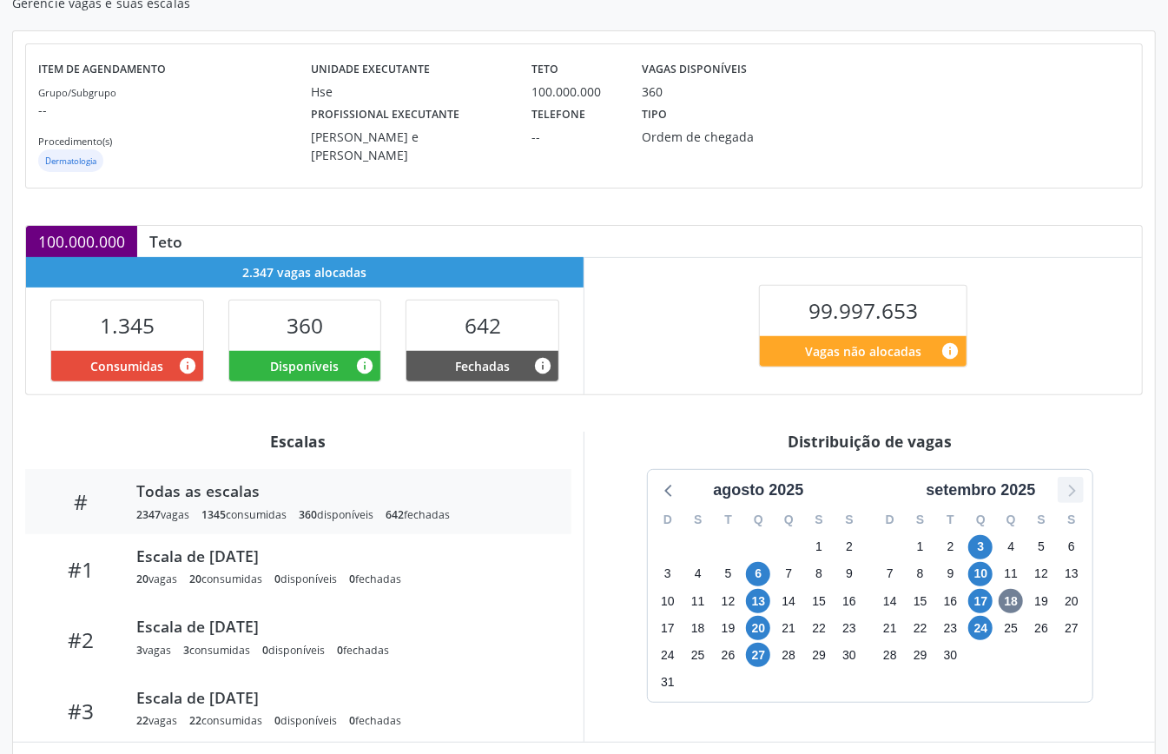
click at [1081, 490] on icon at bounding box center [1071, 490] width 23 height 23
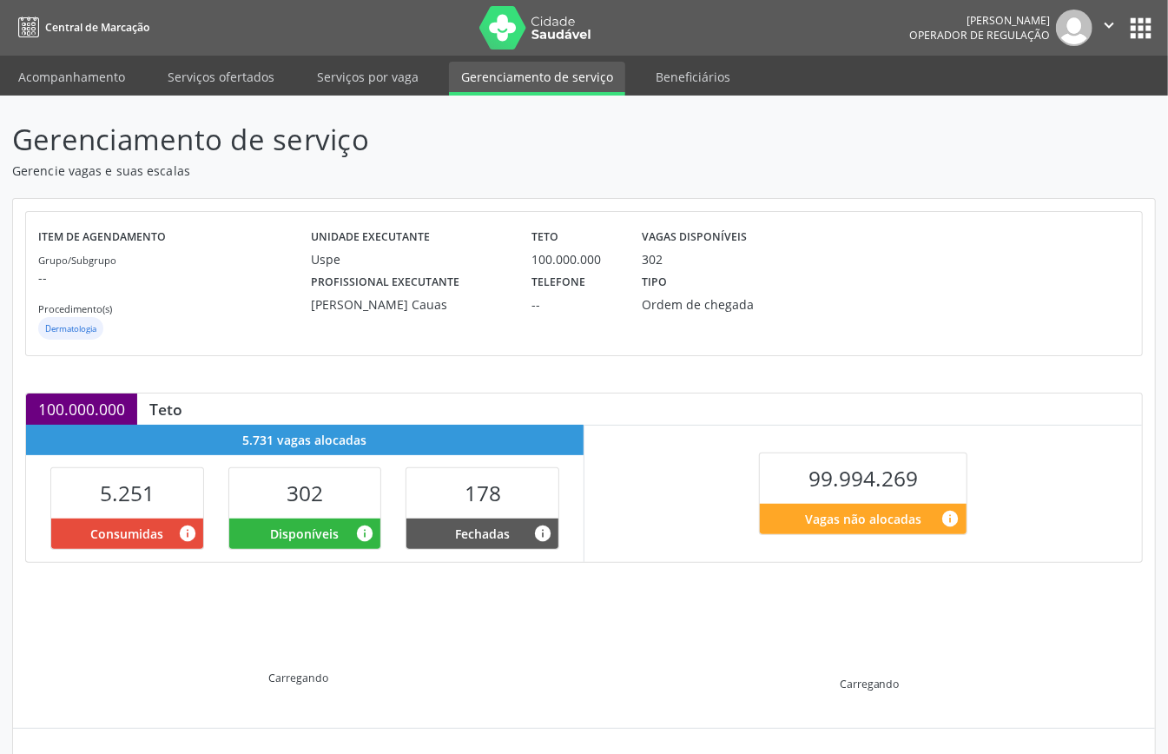
scroll to position [168, 0]
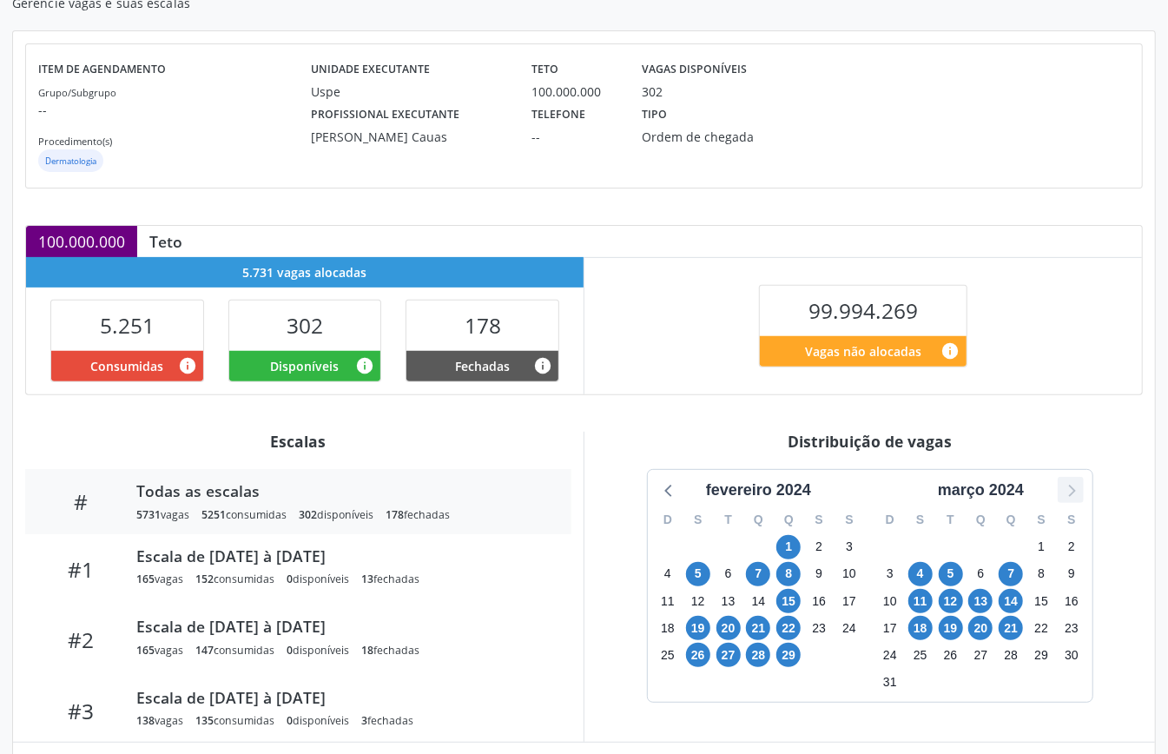
click at [1075, 499] on icon at bounding box center [1071, 490] width 23 height 23
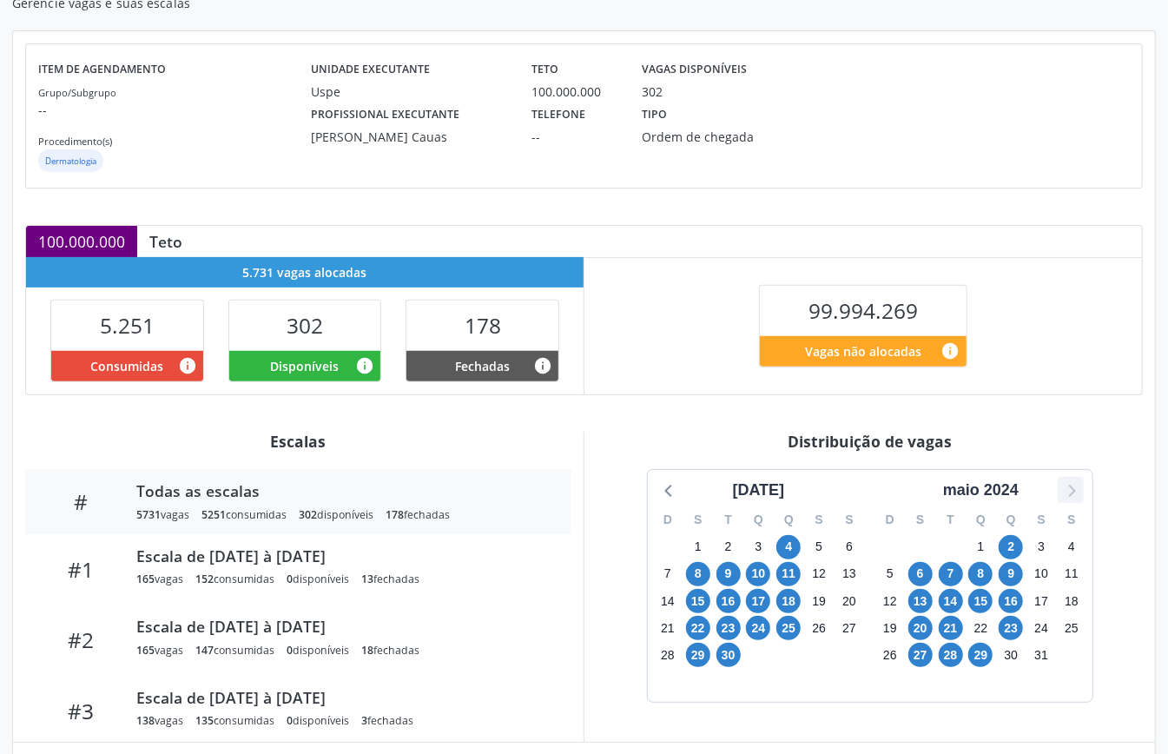
click at [1075, 498] on icon at bounding box center [1071, 490] width 23 height 23
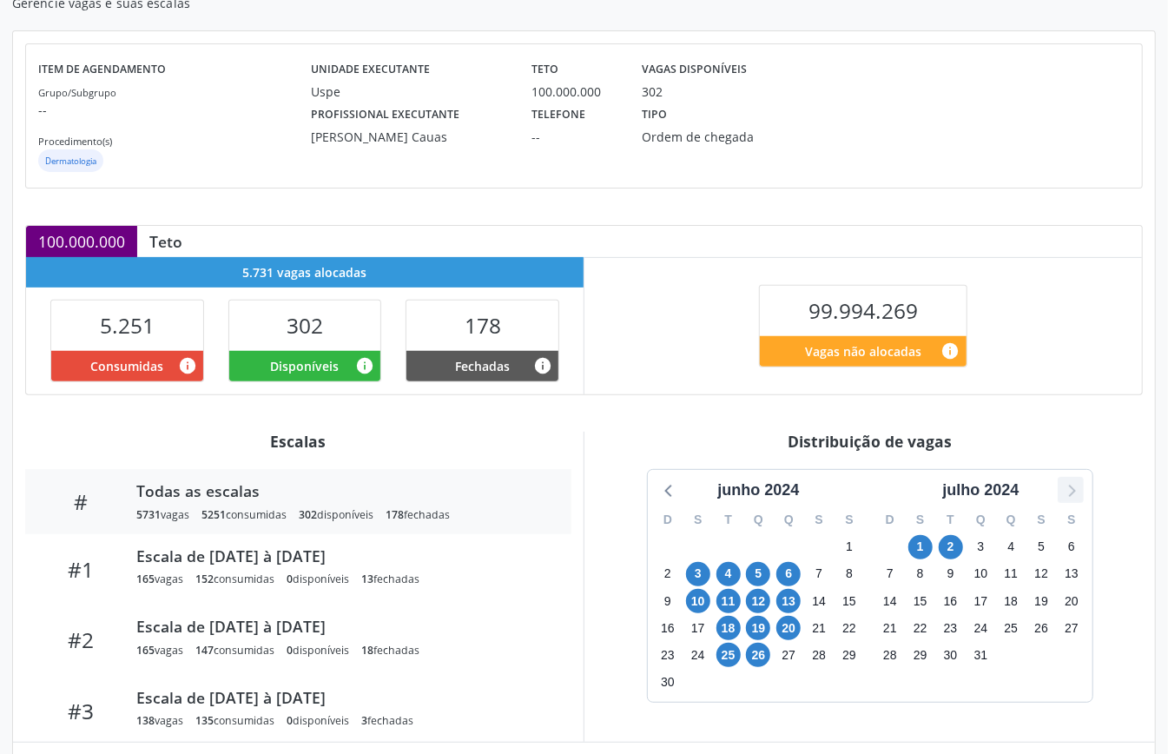
click at [1075, 498] on icon at bounding box center [1071, 490] width 23 height 23
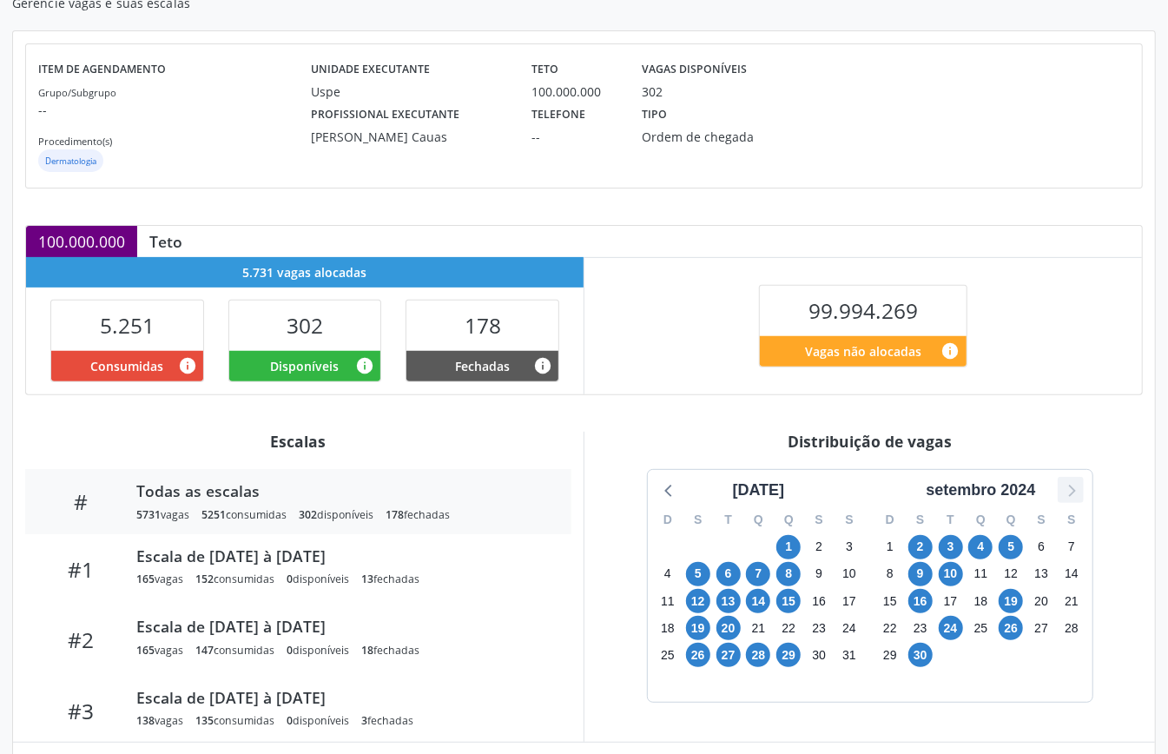
click at [1075, 498] on icon at bounding box center [1071, 490] width 23 height 23
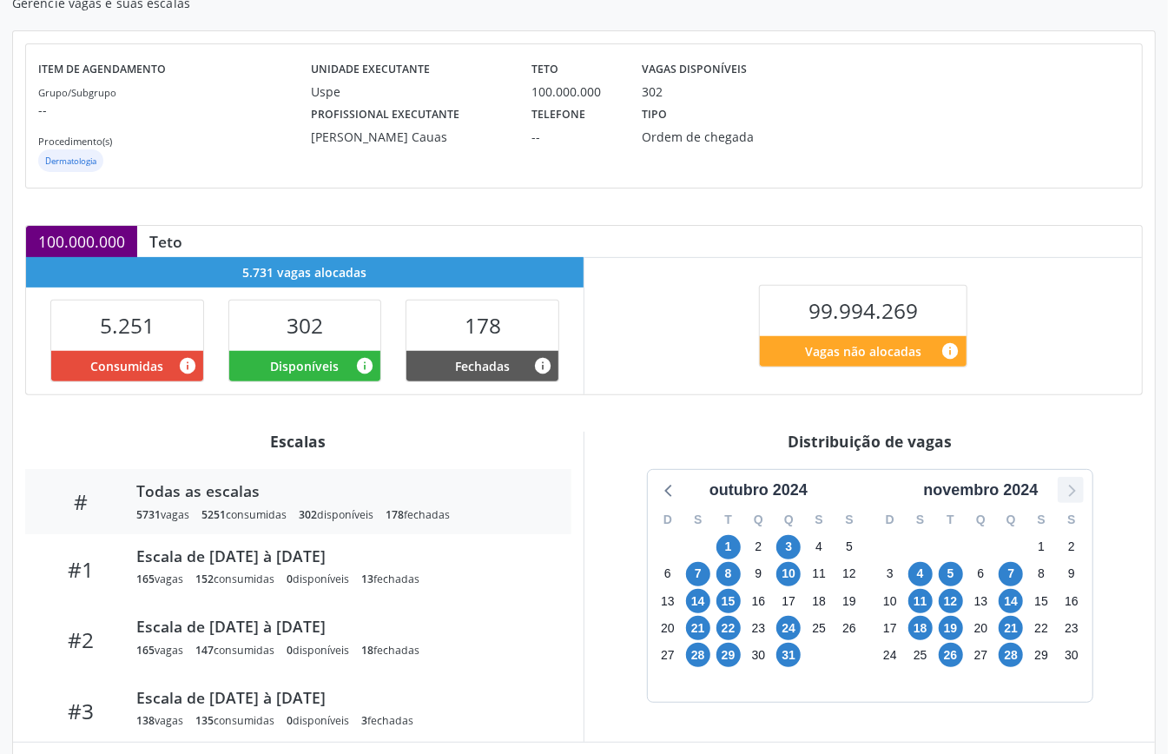
click at [1075, 498] on icon at bounding box center [1071, 490] width 23 height 23
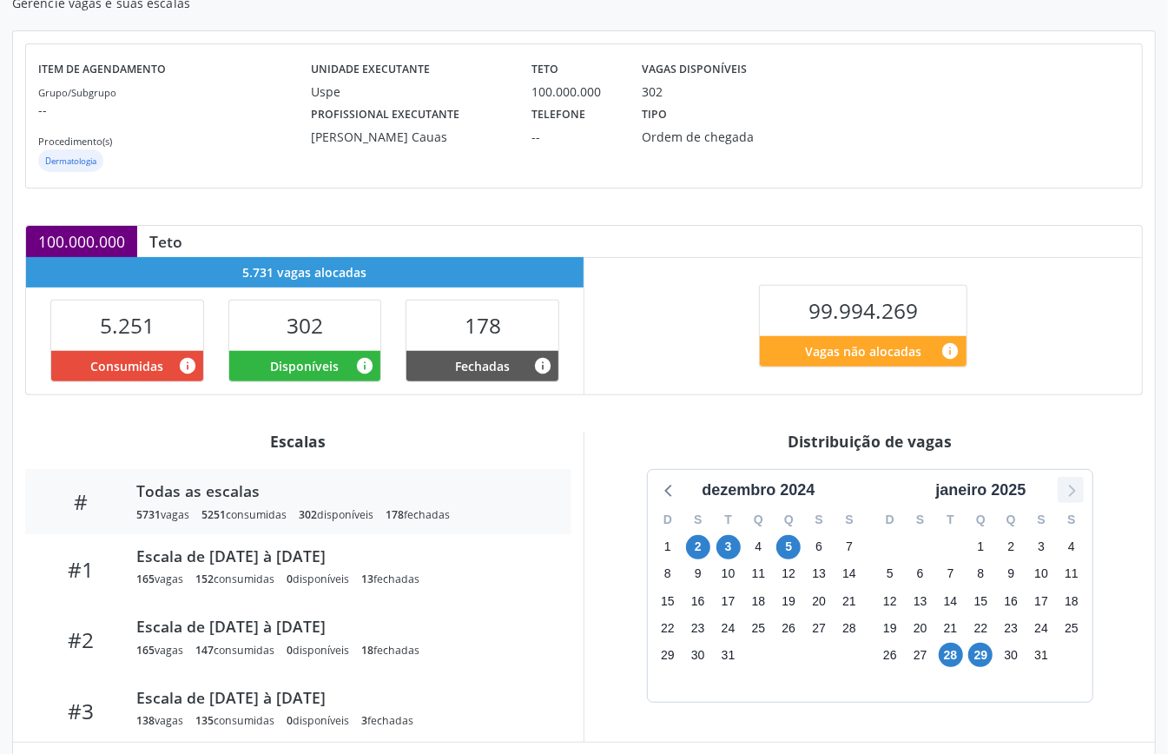
click at [1075, 498] on icon at bounding box center [1071, 490] width 23 height 23
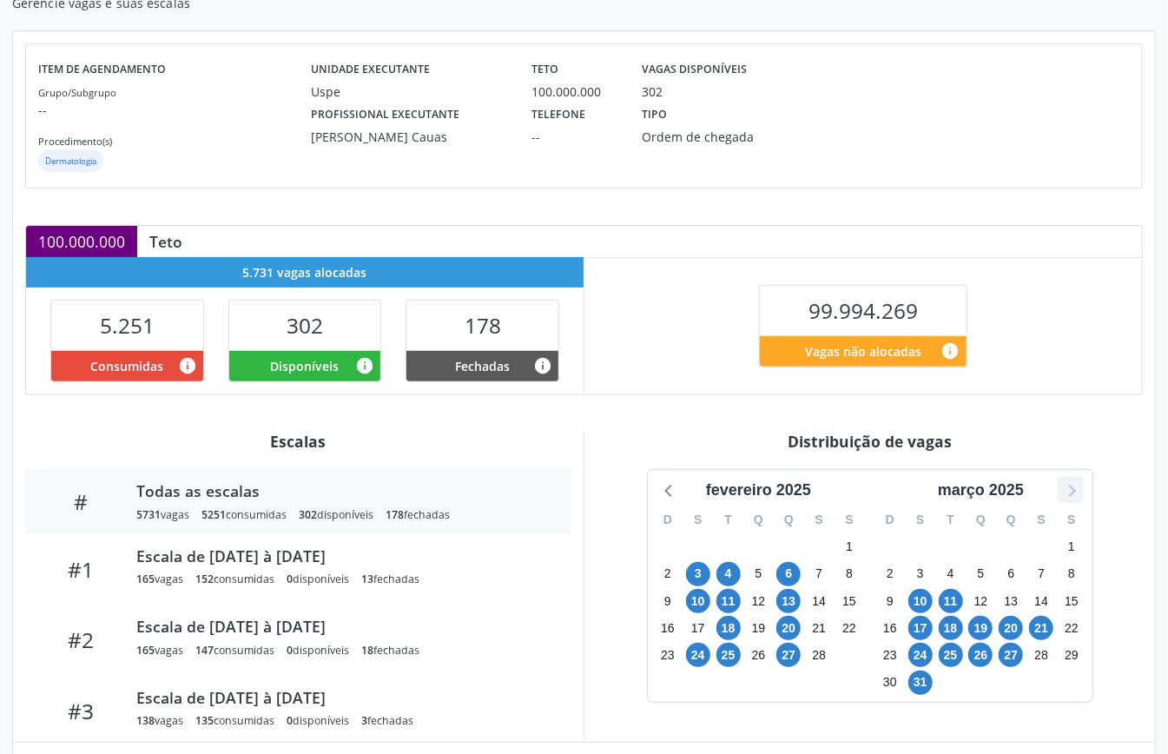
click at [1075, 498] on icon at bounding box center [1071, 490] width 23 height 23
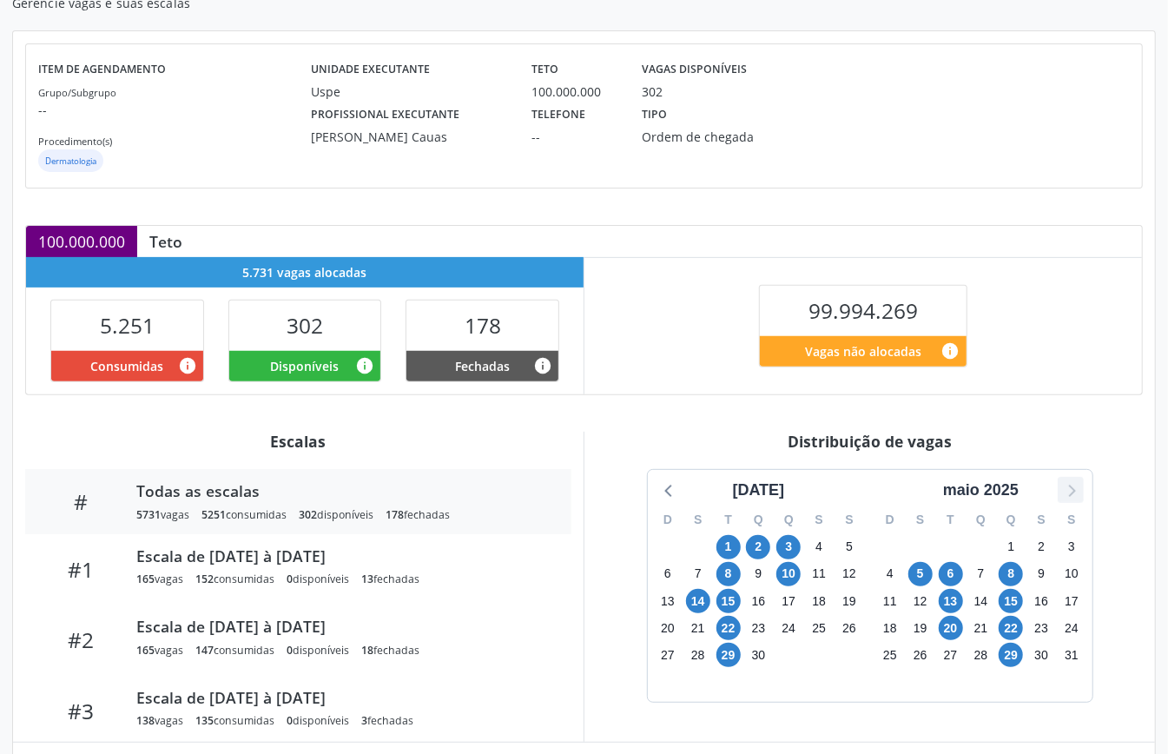
click at [1075, 498] on icon at bounding box center [1071, 490] width 23 height 23
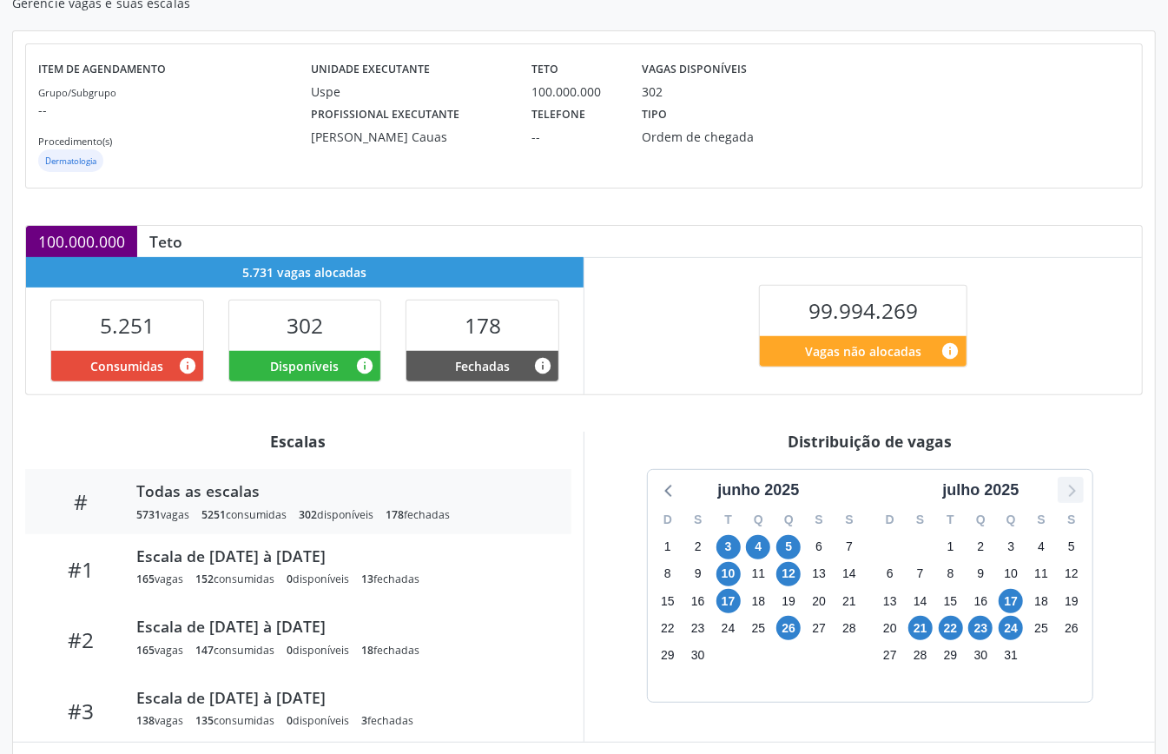
click at [1075, 498] on icon at bounding box center [1071, 490] width 23 height 23
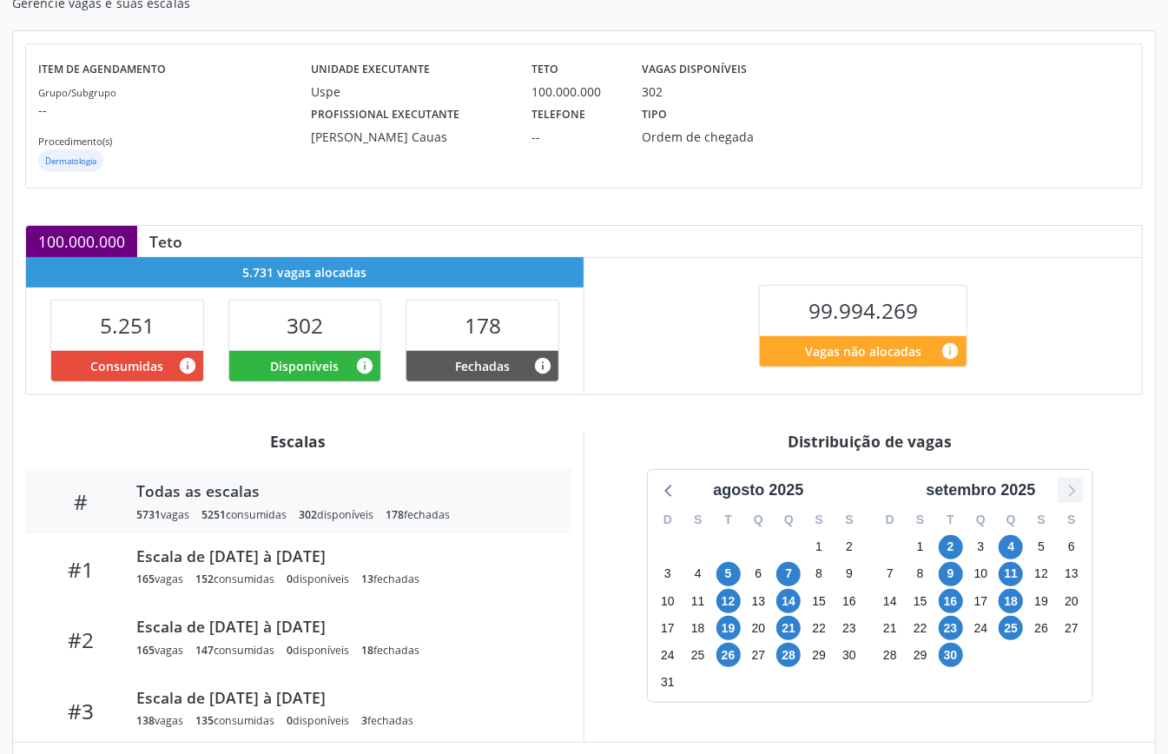
click at [1075, 498] on icon at bounding box center [1071, 490] width 23 height 23
click at [664, 497] on icon at bounding box center [669, 490] width 23 height 23
click at [1075, 497] on icon at bounding box center [1071, 490] width 23 height 23
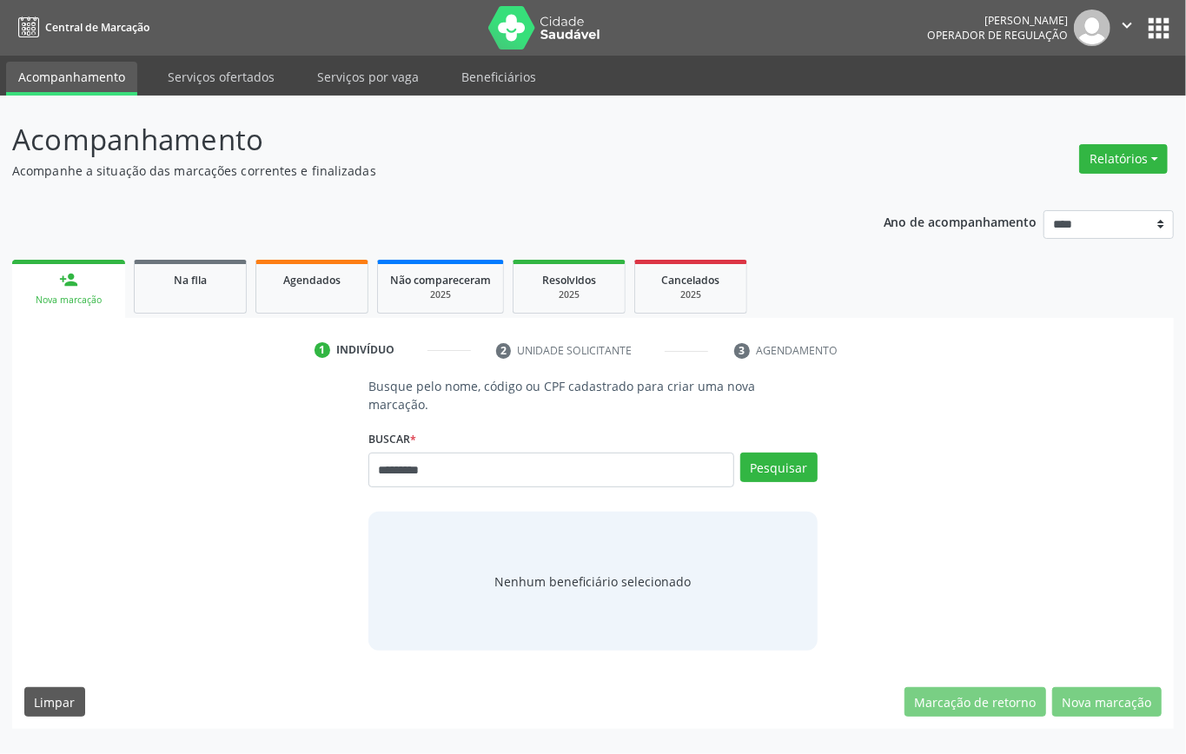
type input "*********"
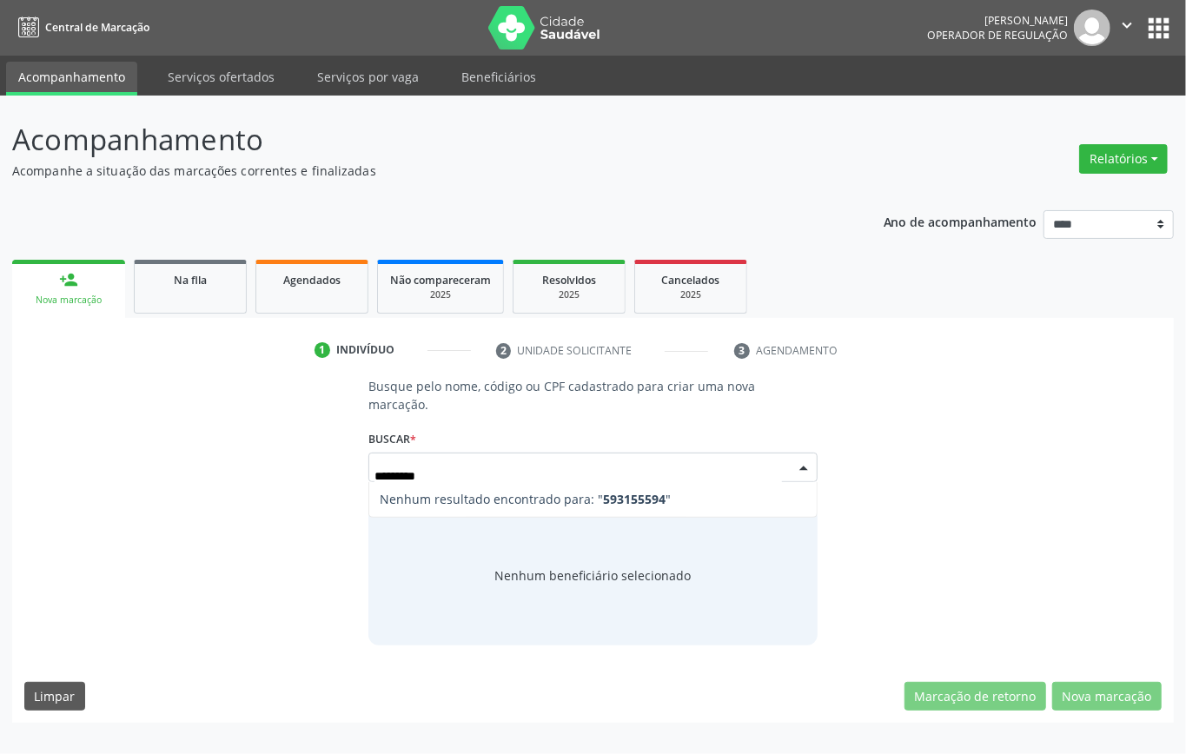
type input "********"
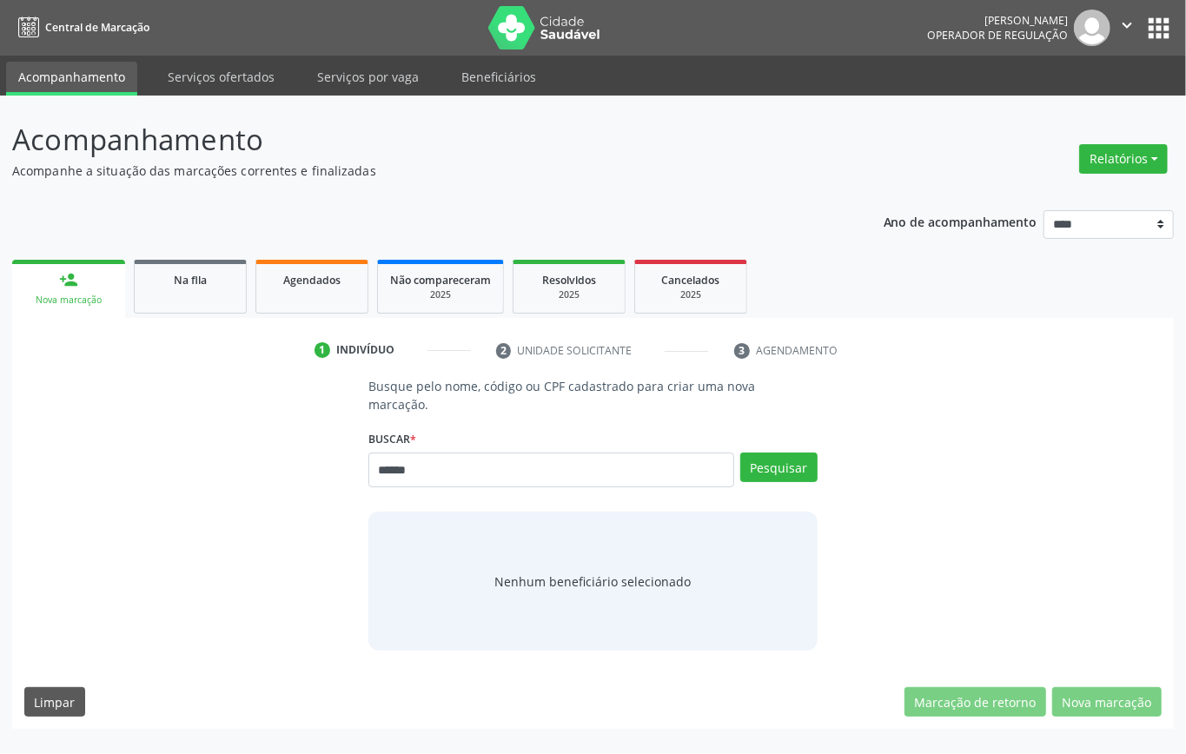
type input "******"
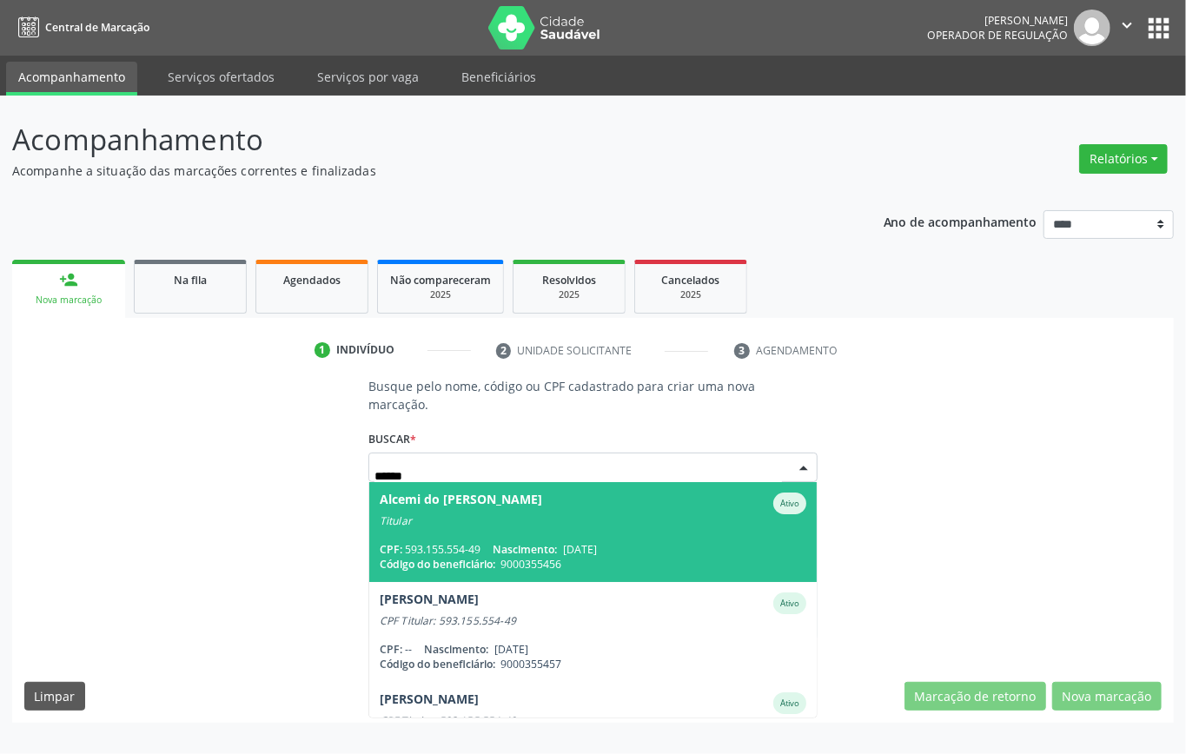
click at [540, 539] on span "Alcemi do [PERSON_NAME] Ativo Titular CPF: 593.155.554-49 Nascimento: [DATE] Có…" at bounding box center [592, 532] width 447 height 100
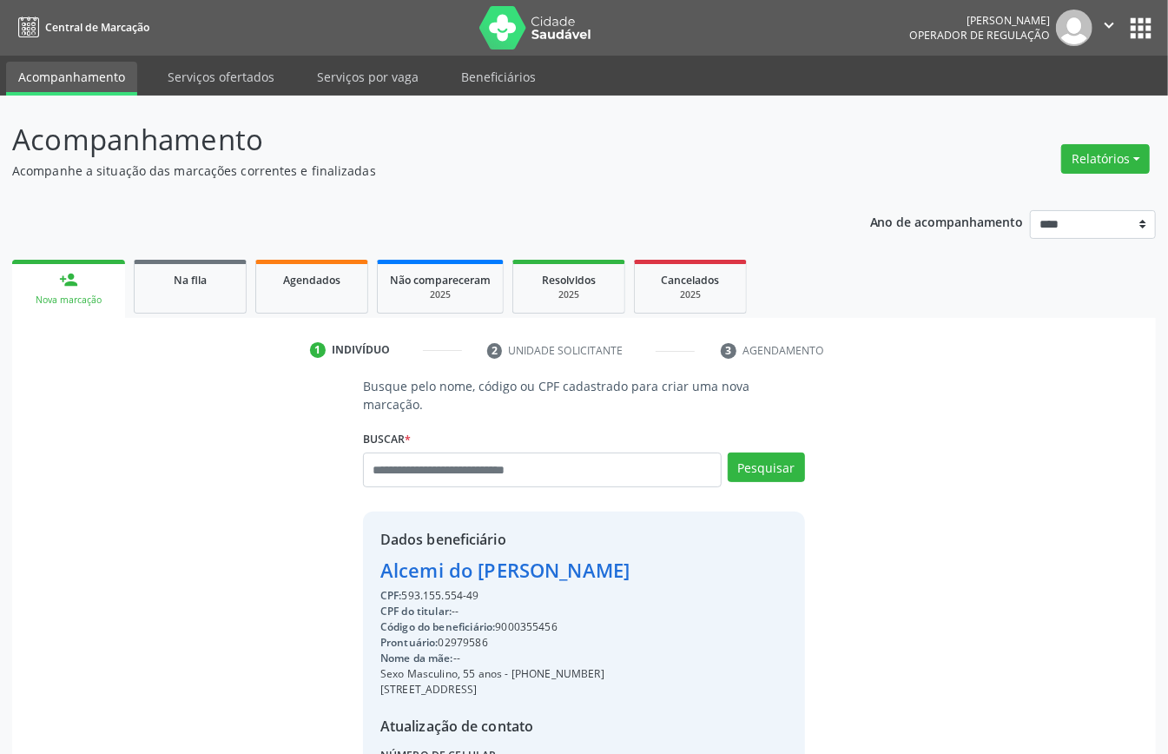
scroll to position [182, 0]
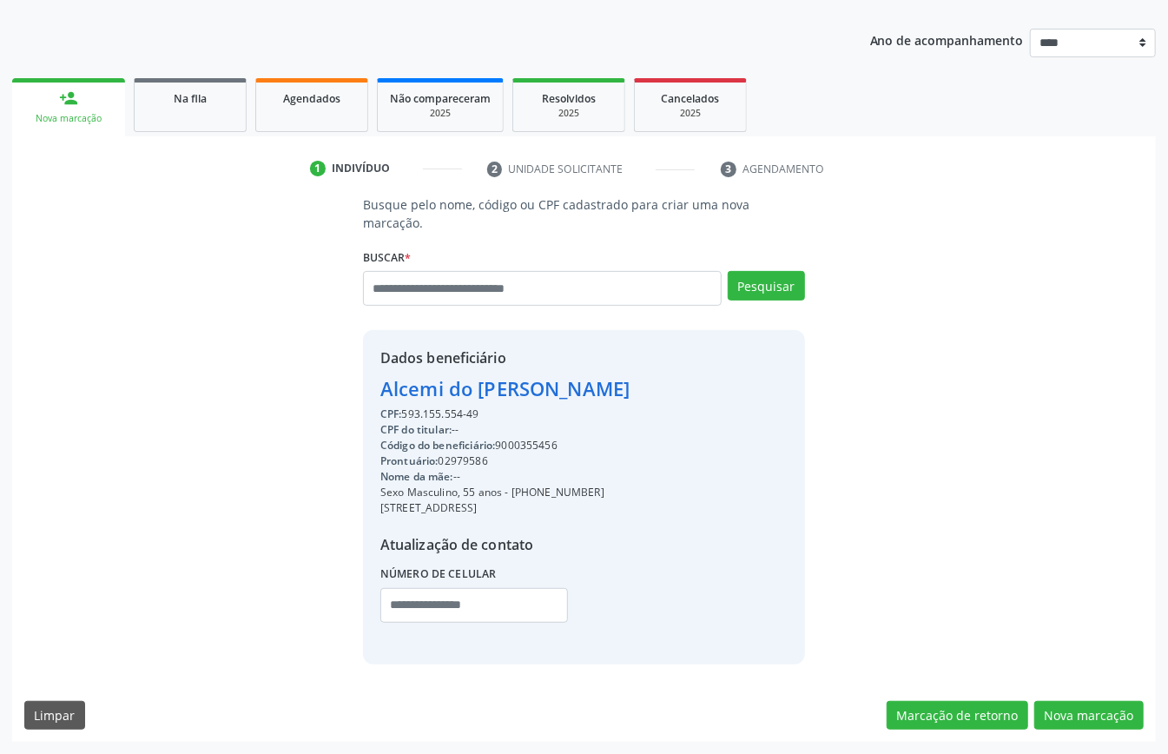
click at [536, 438] on div "Código do beneficiário: 9000355456" at bounding box center [504, 446] width 249 height 16
copy div "9000355456"
click at [309, 74] on ul "person_add Nova marcação Na fila Agendados Não compareceram 2025 Resolvidos 202…" at bounding box center [584, 105] width 1144 height 63
click at [313, 108] on link "Agendados" at bounding box center [311, 105] width 113 height 54
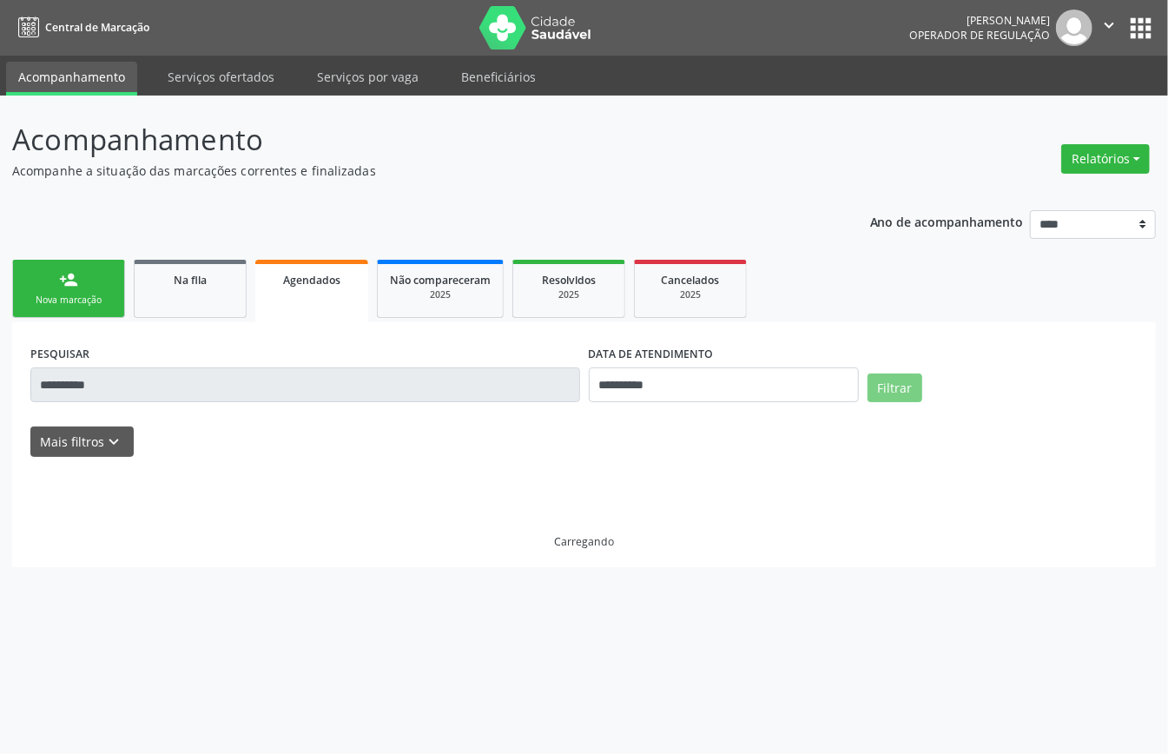
scroll to position [0, 0]
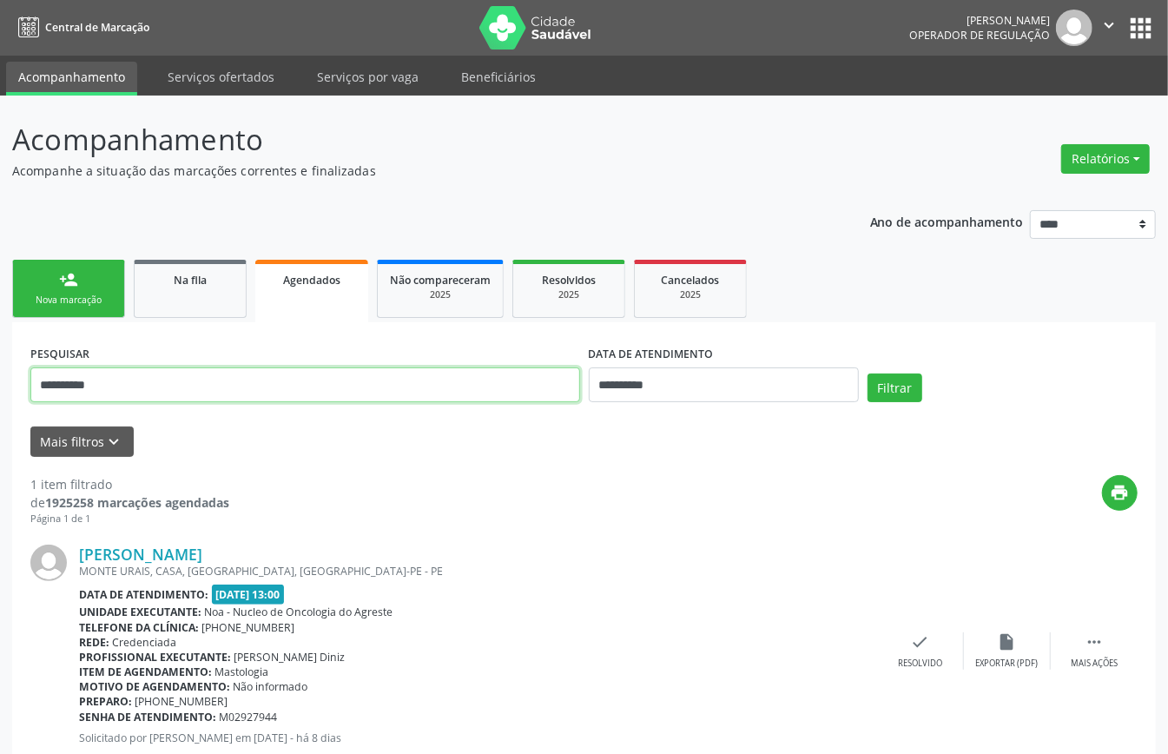
click at [526, 383] on input "**********" at bounding box center [305, 384] width 550 height 35
drag, startPoint x: 526, startPoint y: 383, endPoint x: 408, endPoint y: 380, distance: 118.2
click at [408, 380] on input "**********" at bounding box center [305, 384] width 550 height 35
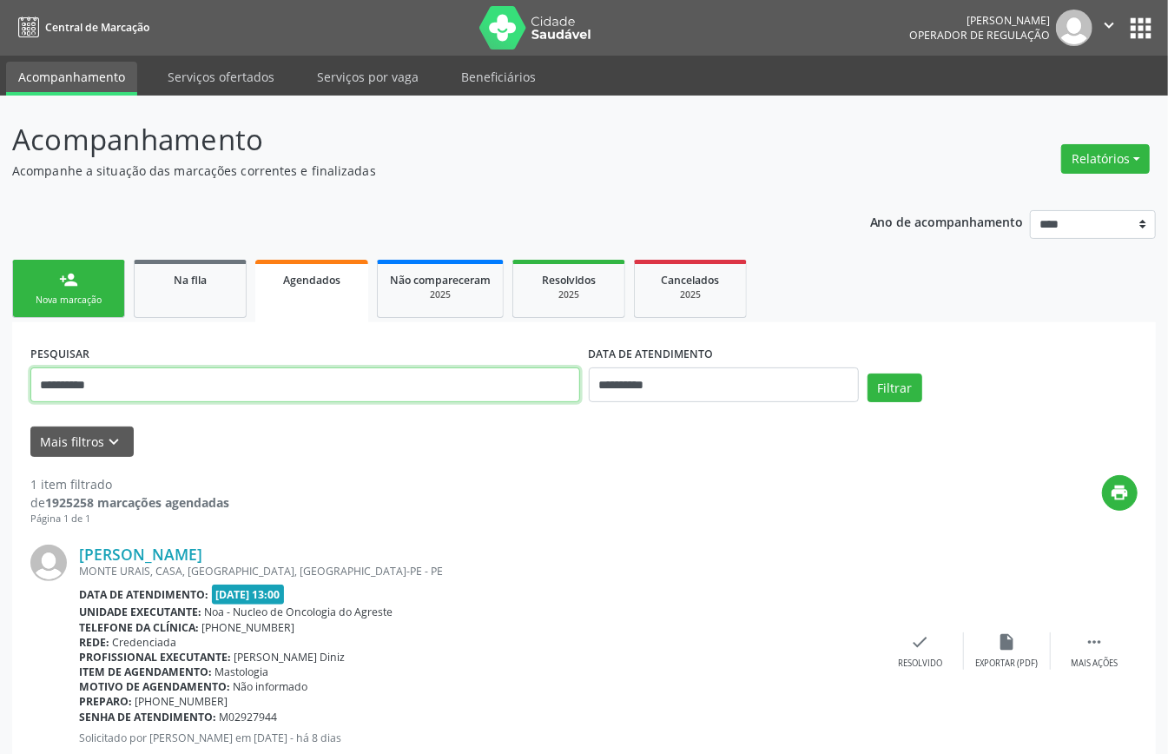
paste input "text"
type input "**********"
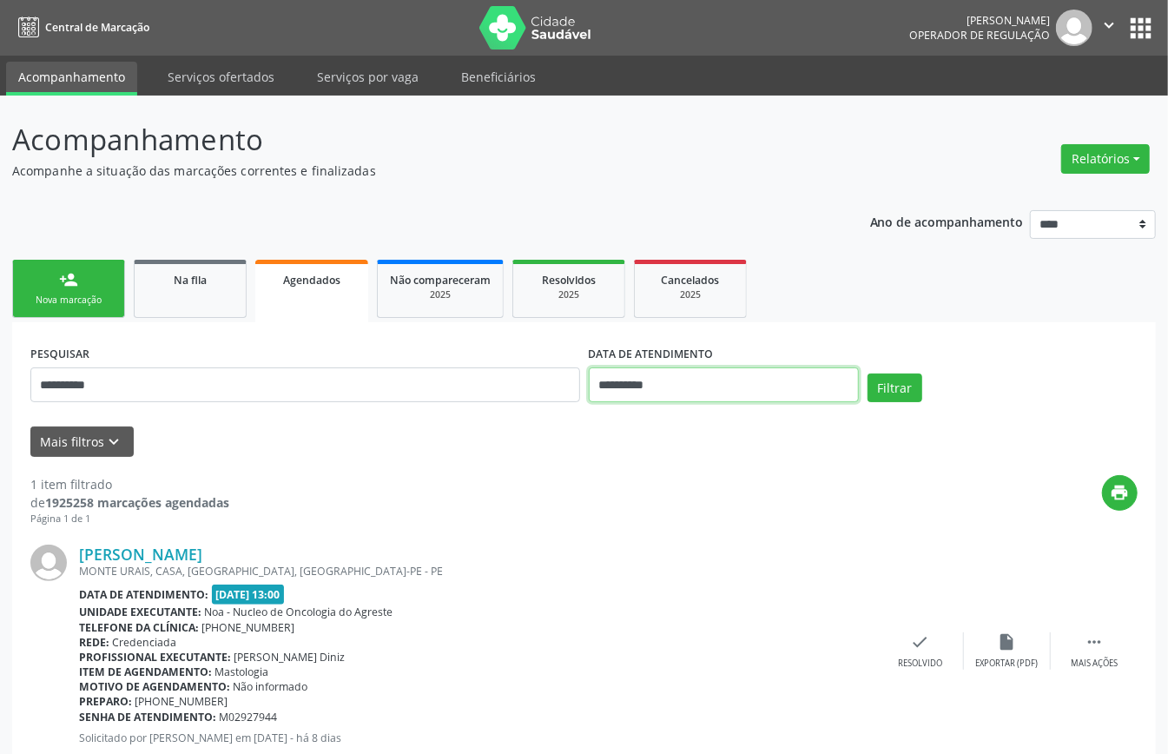
click at [727, 383] on input "**********" at bounding box center [724, 384] width 270 height 35
click at [908, 389] on button "Filtrar" at bounding box center [895, 389] width 55 height 30
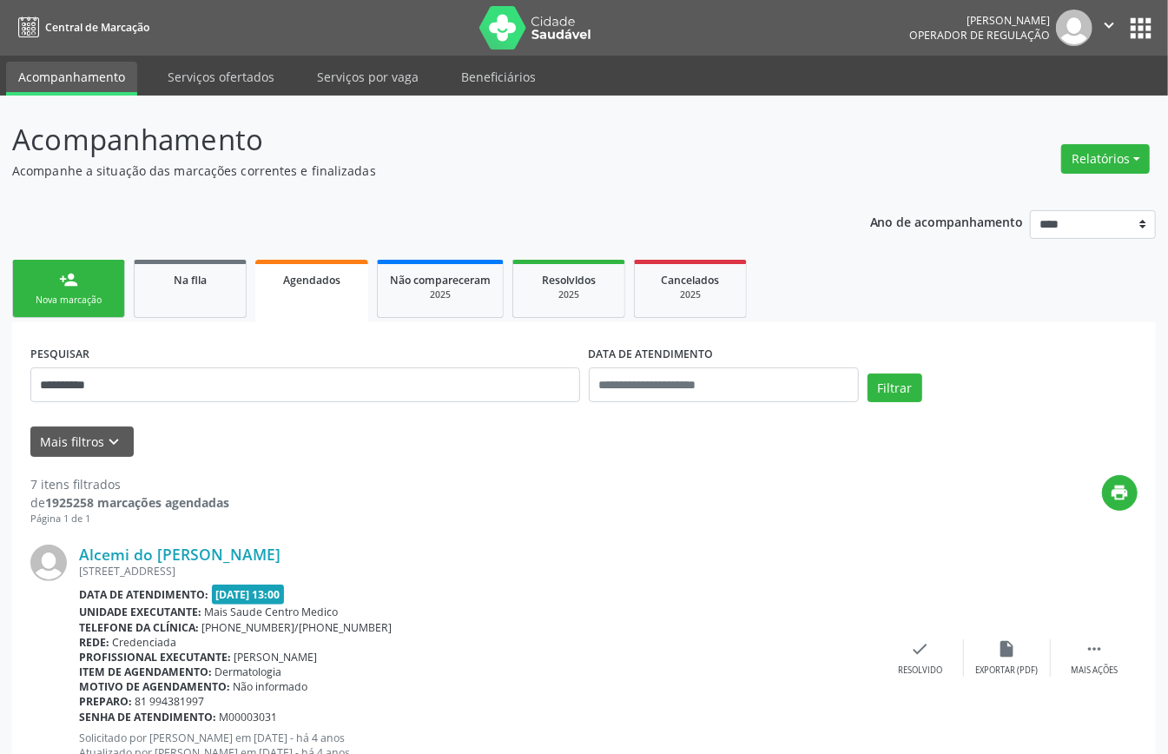
click at [38, 290] on link "person_add Nova marcação" at bounding box center [68, 289] width 113 height 58
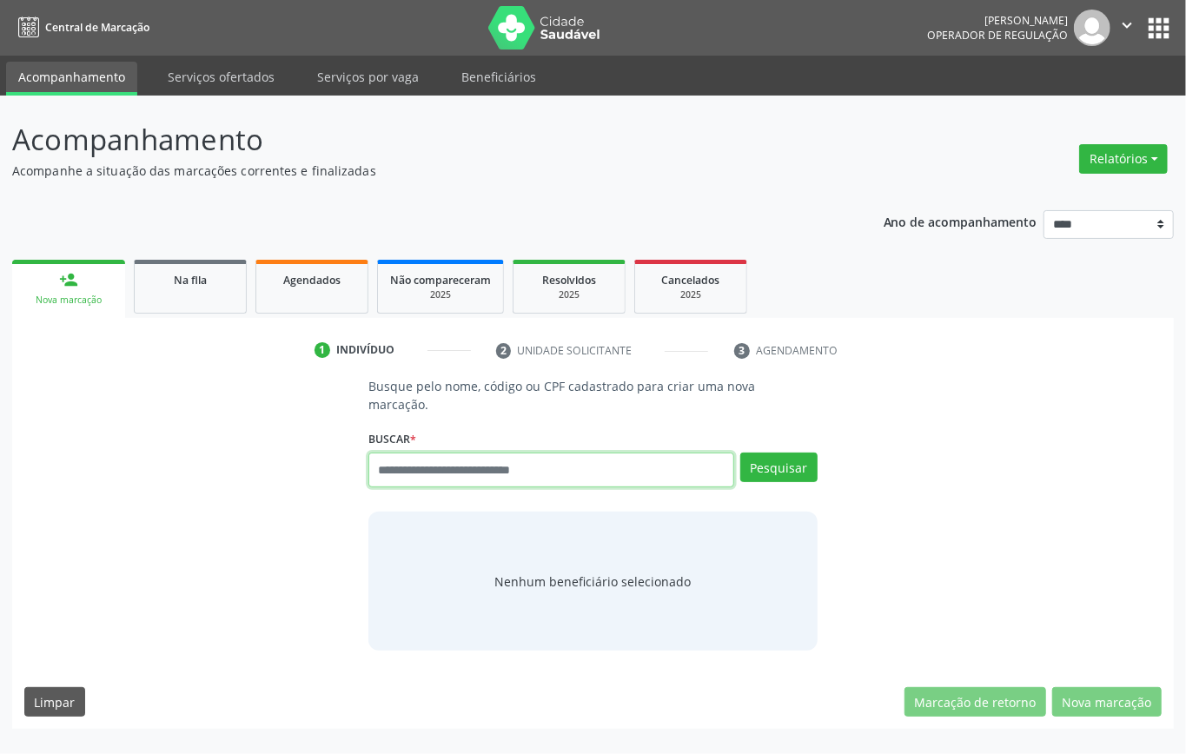
paste input "**********"
type input "**********"
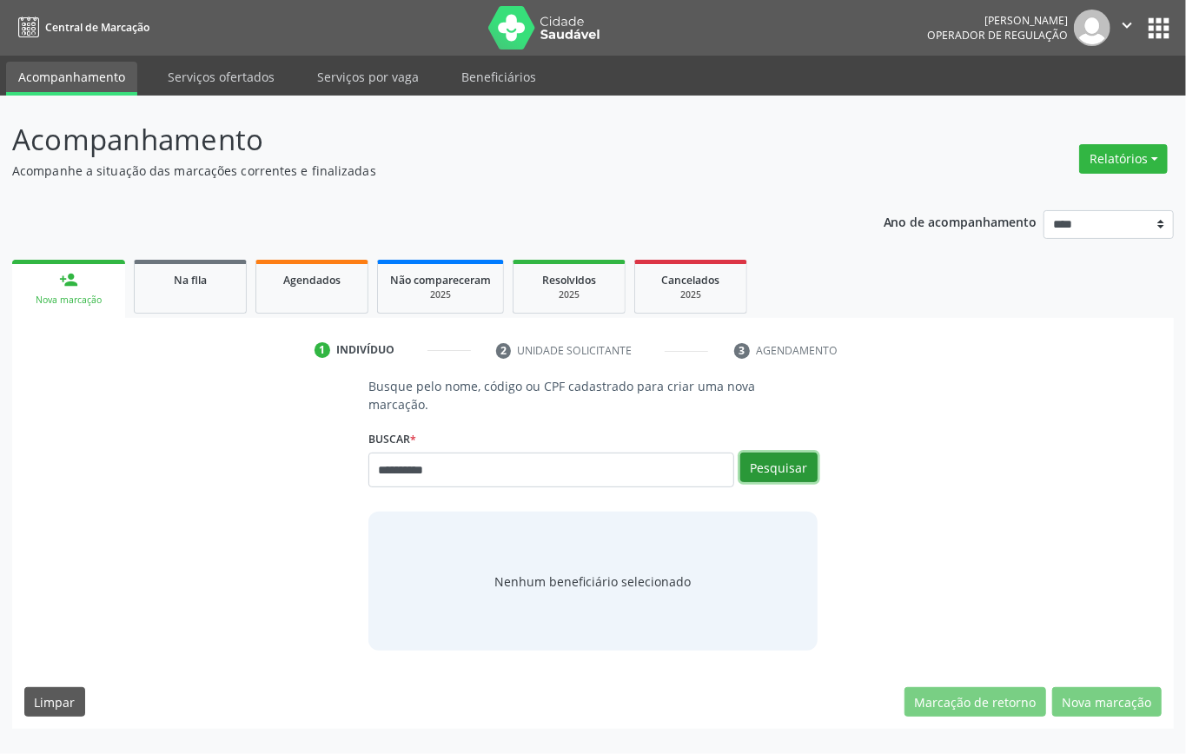
click at [768, 457] on button "Pesquisar" at bounding box center [778, 468] width 77 height 30
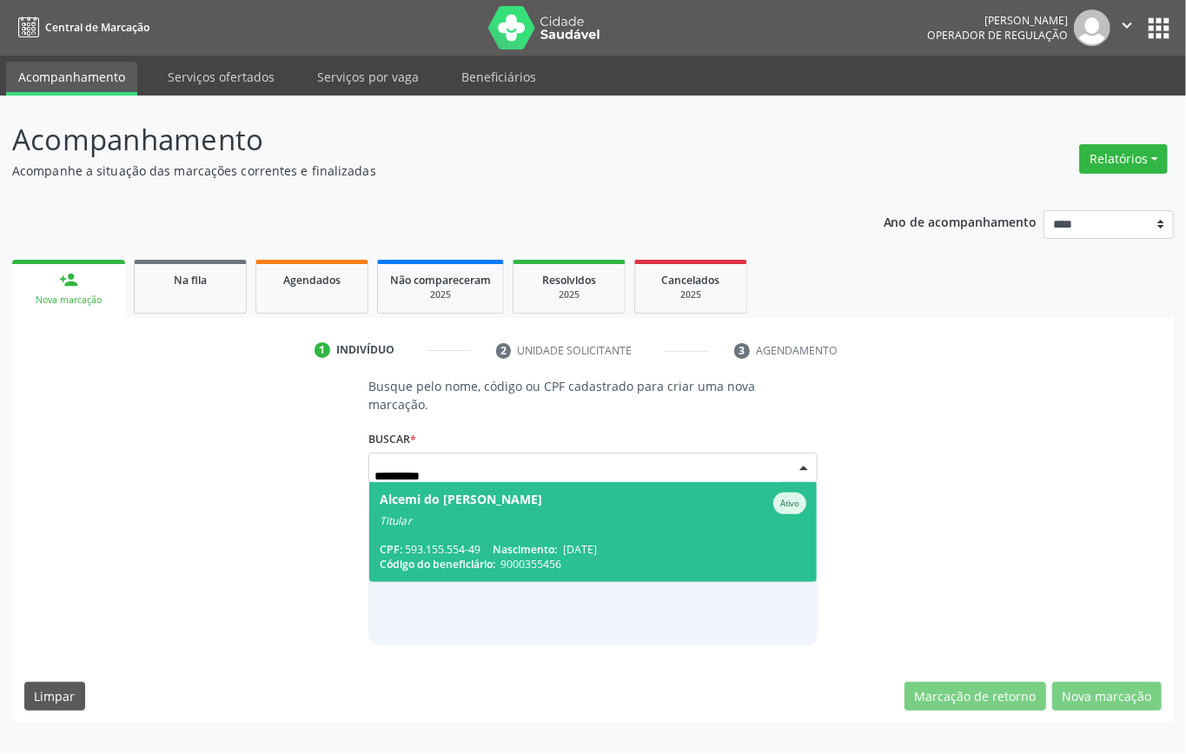
click at [449, 519] on div "Titular" at bounding box center [593, 521] width 427 height 14
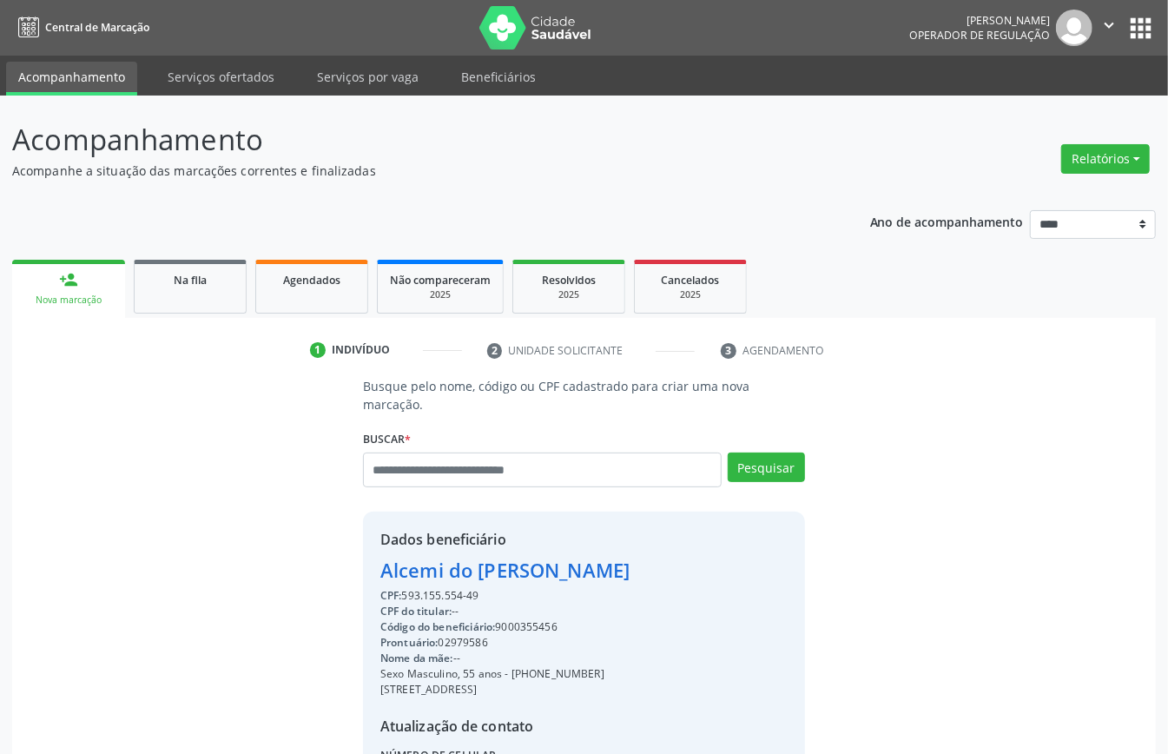
scroll to position [182, 0]
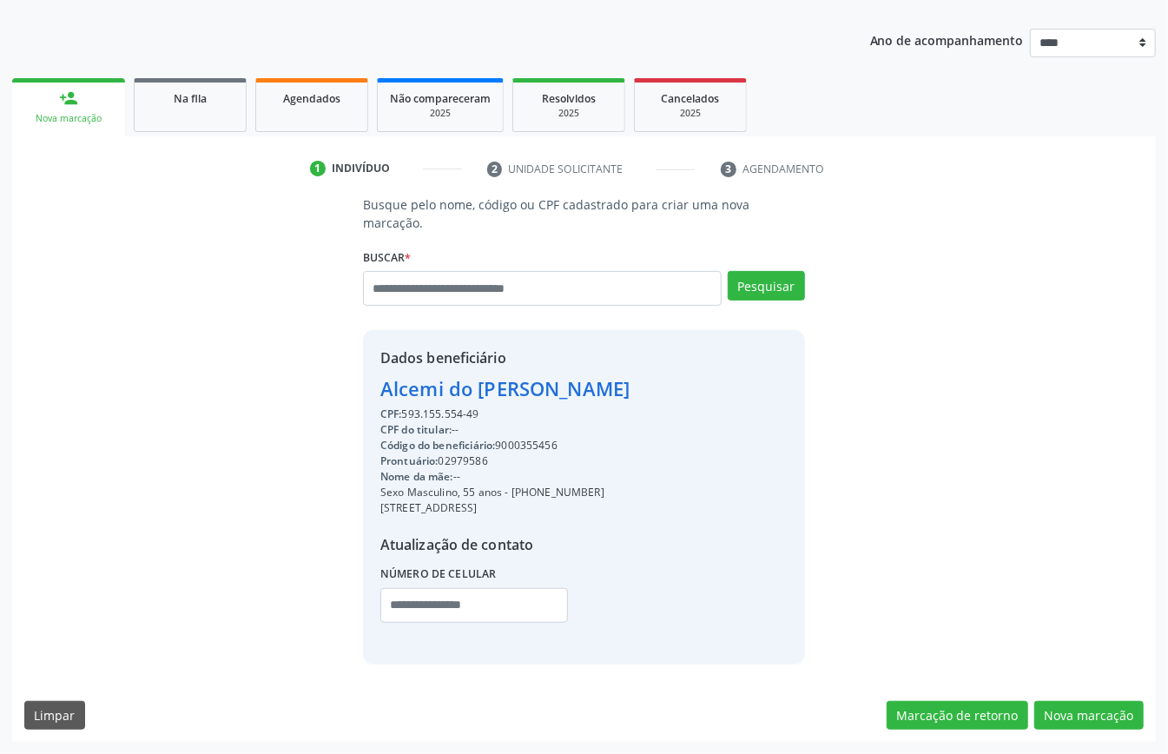
click at [435, 407] on div "CPF: 593.155.554-49" at bounding box center [504, 415] width 249 height 16
copy div "593.155.554"
drag, startPoint x: 492, startPoint y: 268, endPoint x: 460, endPoint y: 283, distance: 35.4
paste input "**********"
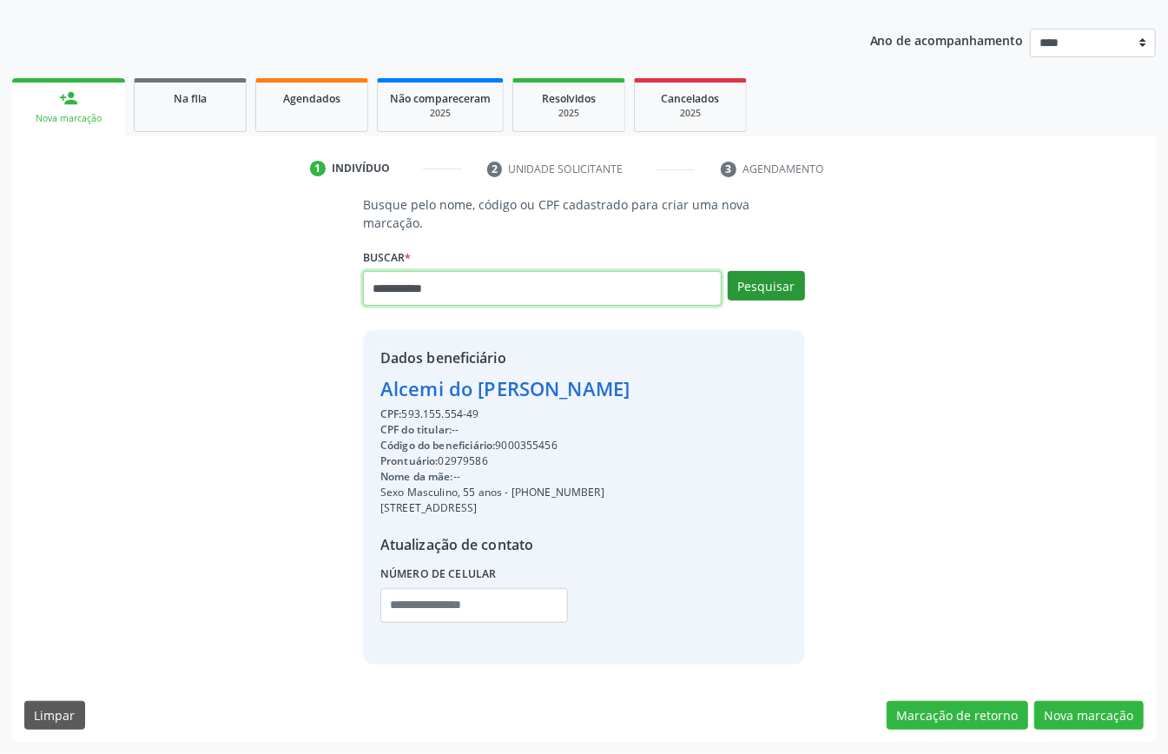
type input "**********"
click at [768, 282] on button "Pesquisar" at bounding box center [766, 286] width 77 height 30
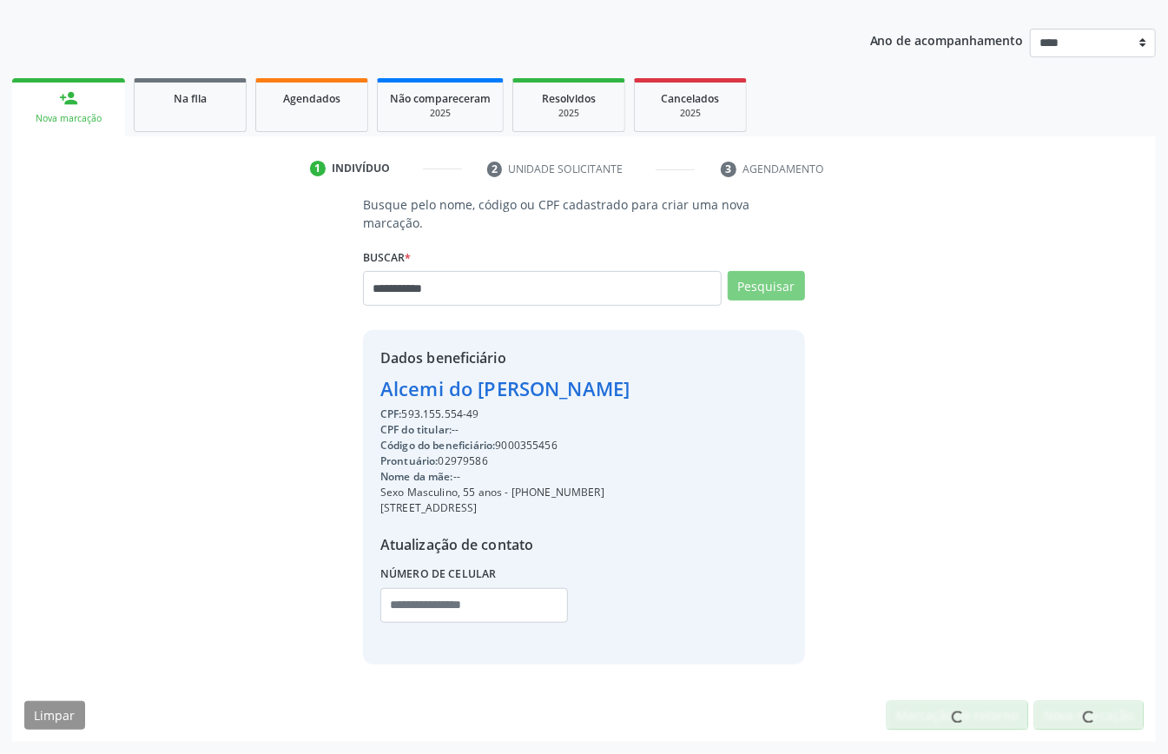
scroll to position [177, 0]
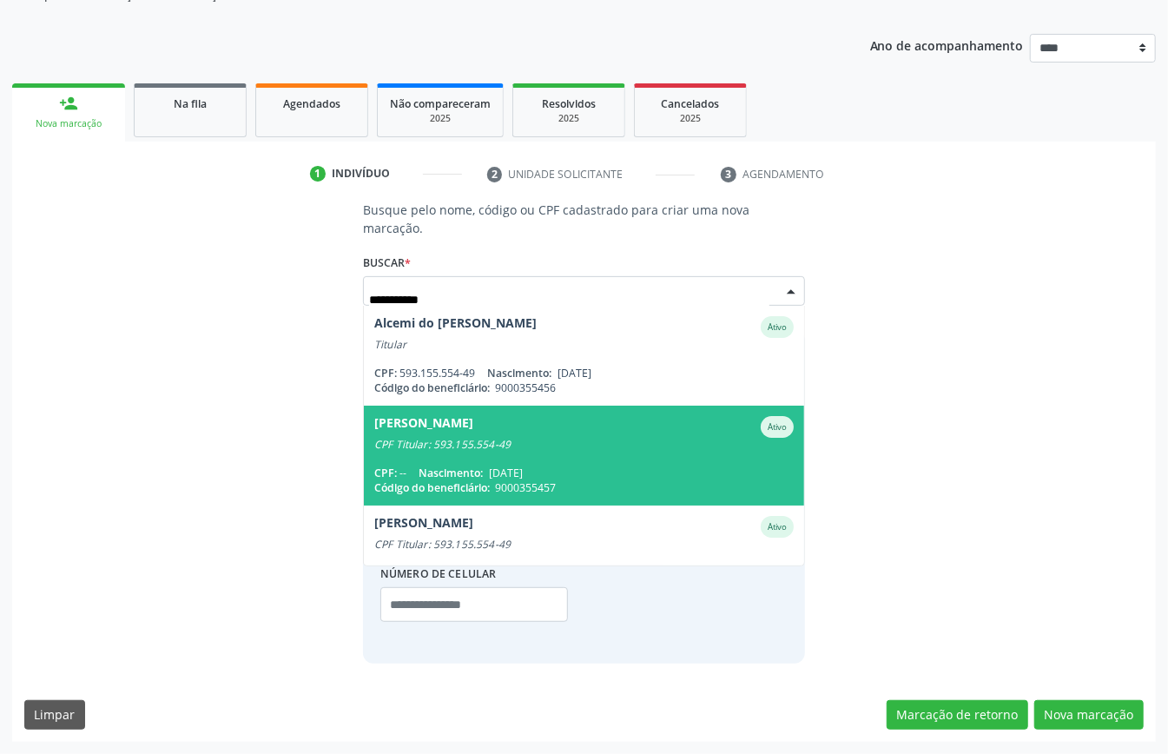
click at [466, 459] on span "[PERSON_NAME] CPF Titular: 593.155.554-49 CPF: -- Nascimento: [DATE] Código do …" at bounding box center [584, 456] width 440 height 100
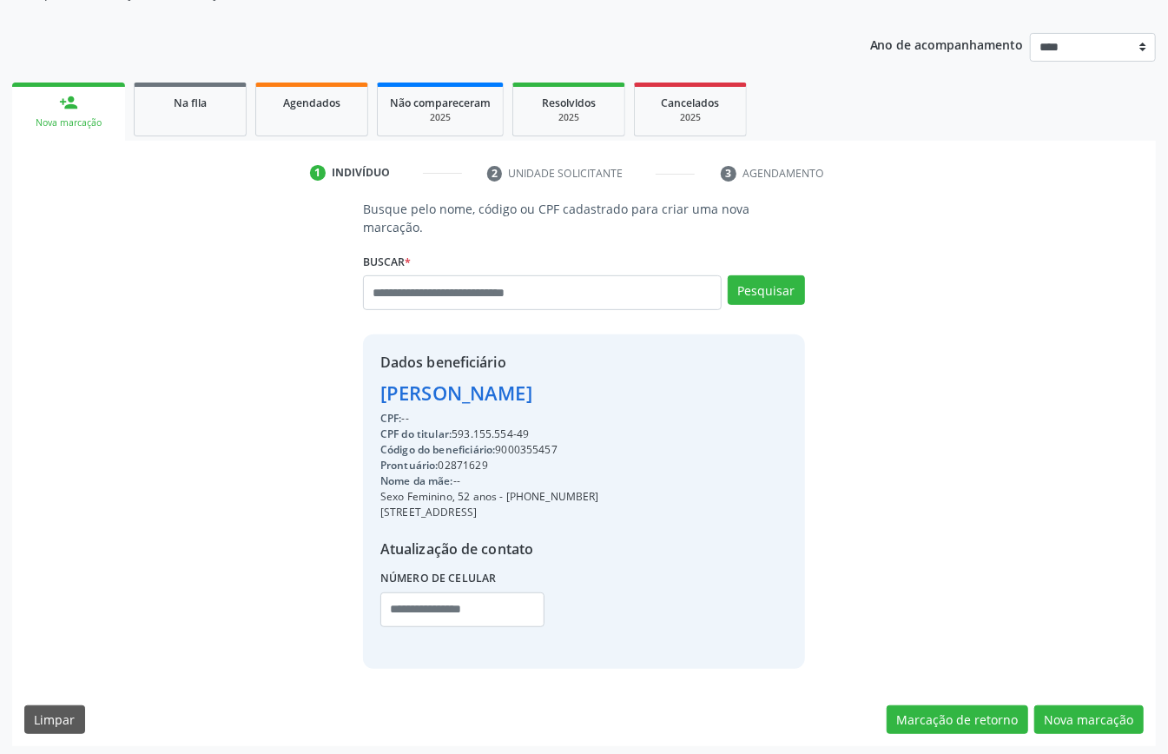
scroll to position [182, 0]
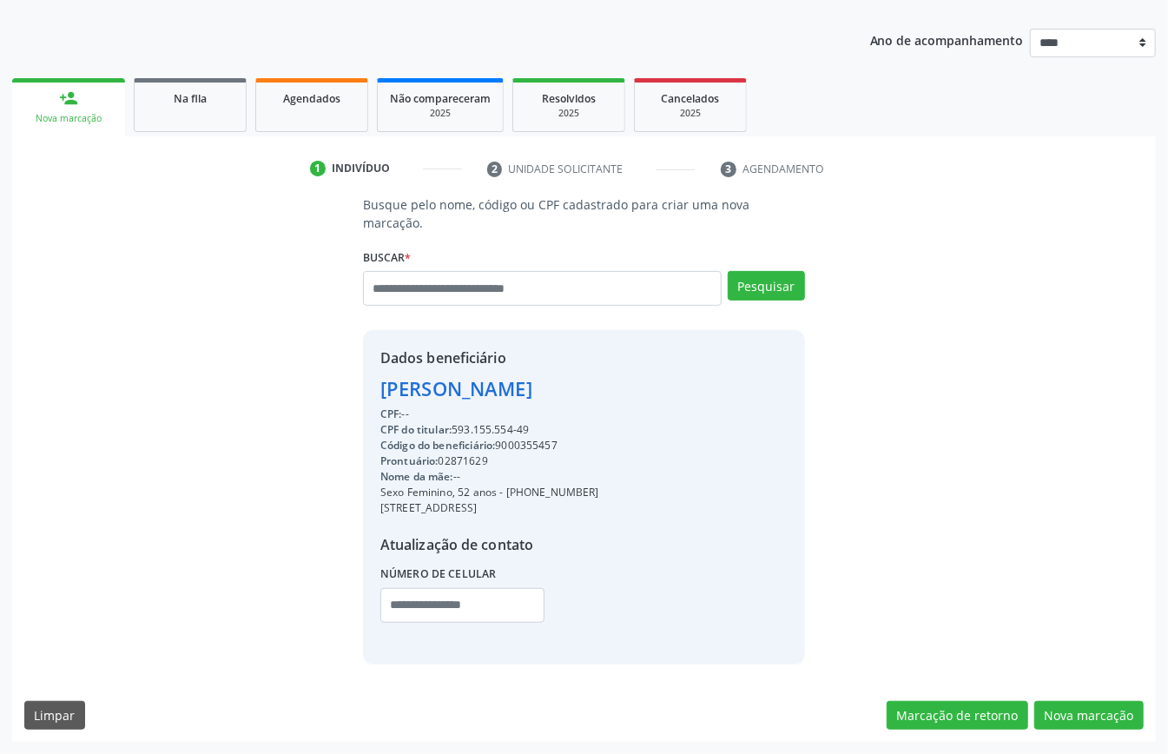
click at [526, 442] on div "Código do beneficiário: 9000355457" at bounding box center [489, 446] width 219 height 16
click at [528, 442] on div "Código do beneficiário: 9000355457" at bounding box center [489, 446] width 219 height 16
copy div "9000355457"
click at [327, 96] on span "Agendados" at bounding box center [311, 98] width 57 height 15
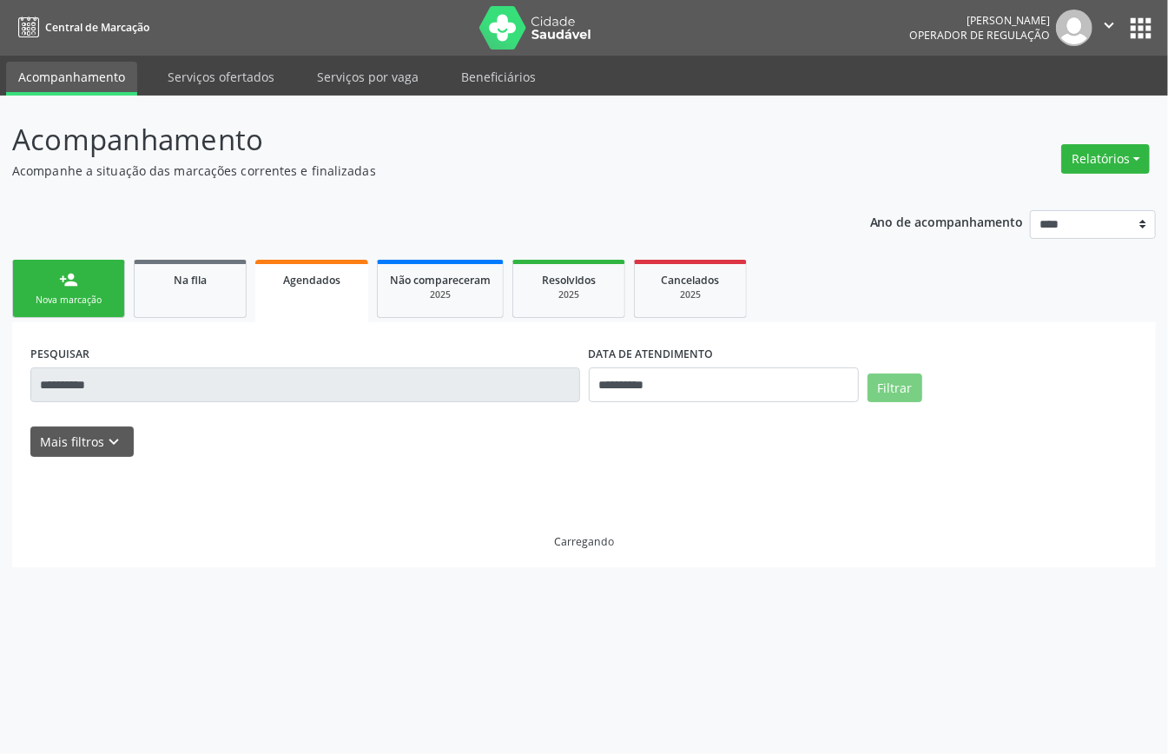
scroll to position [0, 0]
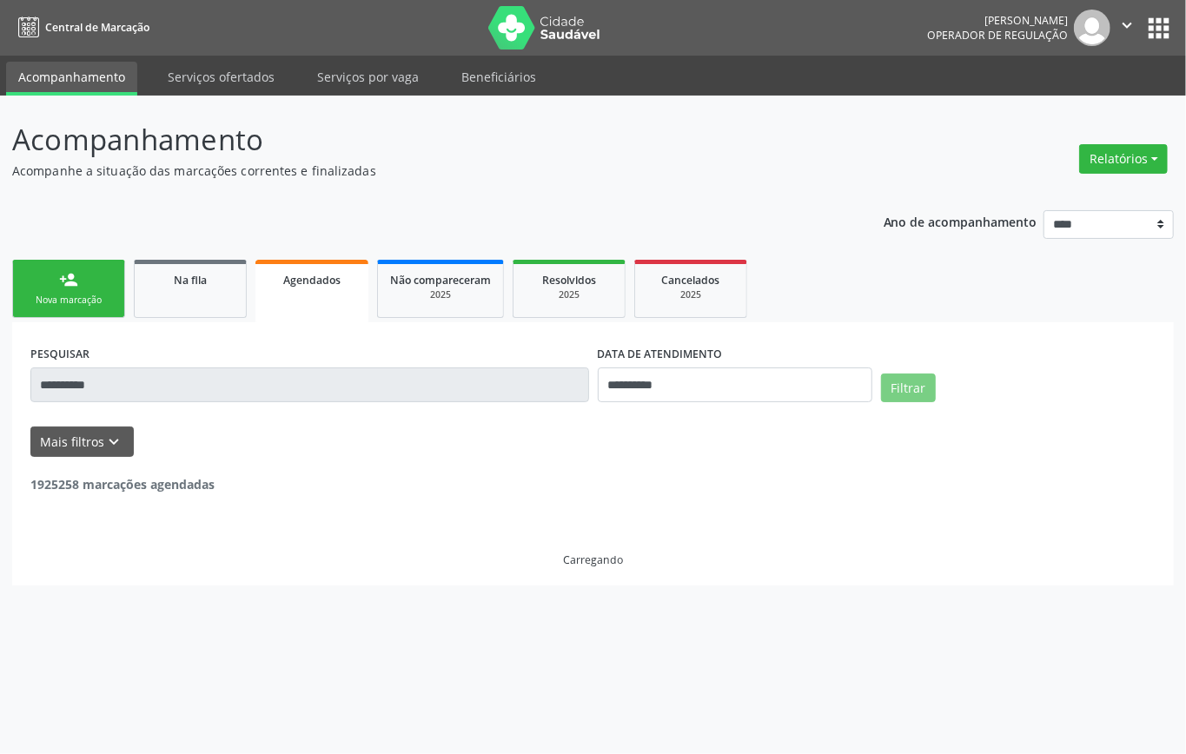
click at [417, 380] on input "**********" at bounding box center [309, 384] width 559 height 35
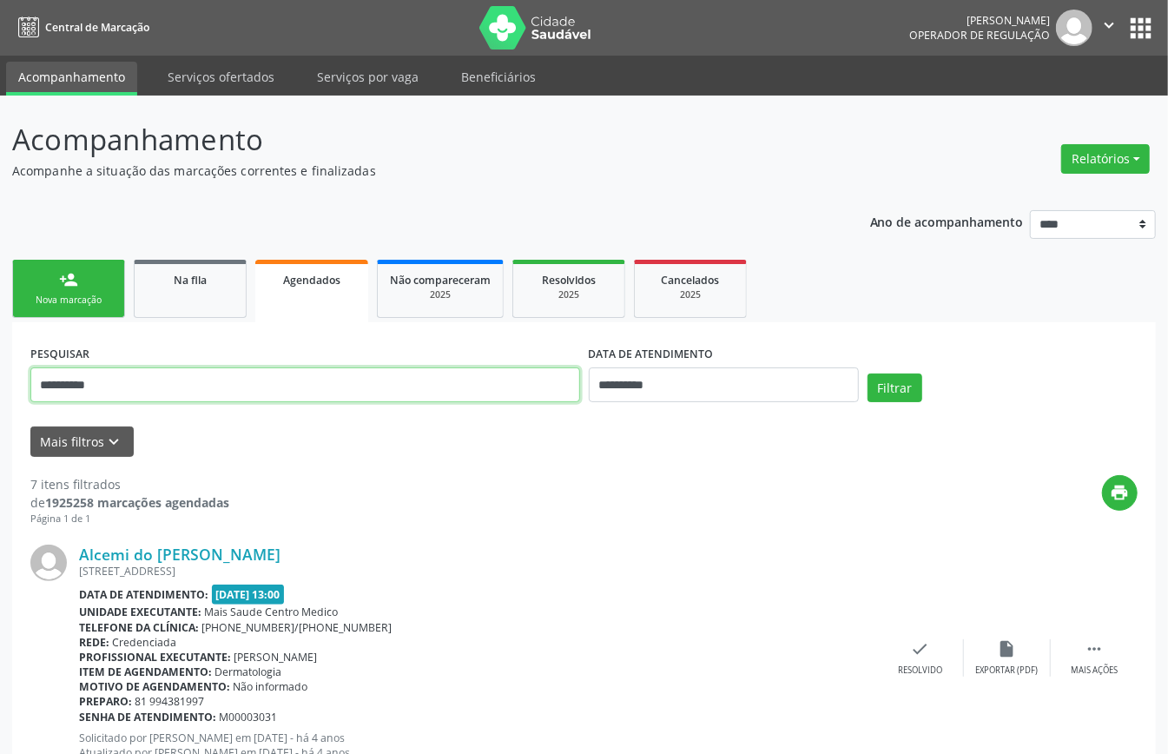
click at [417, 380] on input "**********" at bounding box center [305, 384] width 550 height 35
click at [418, 380] on input "**********" at bounding box center [305, 384] width 550 height 35
paste input "text"
type input "**********"
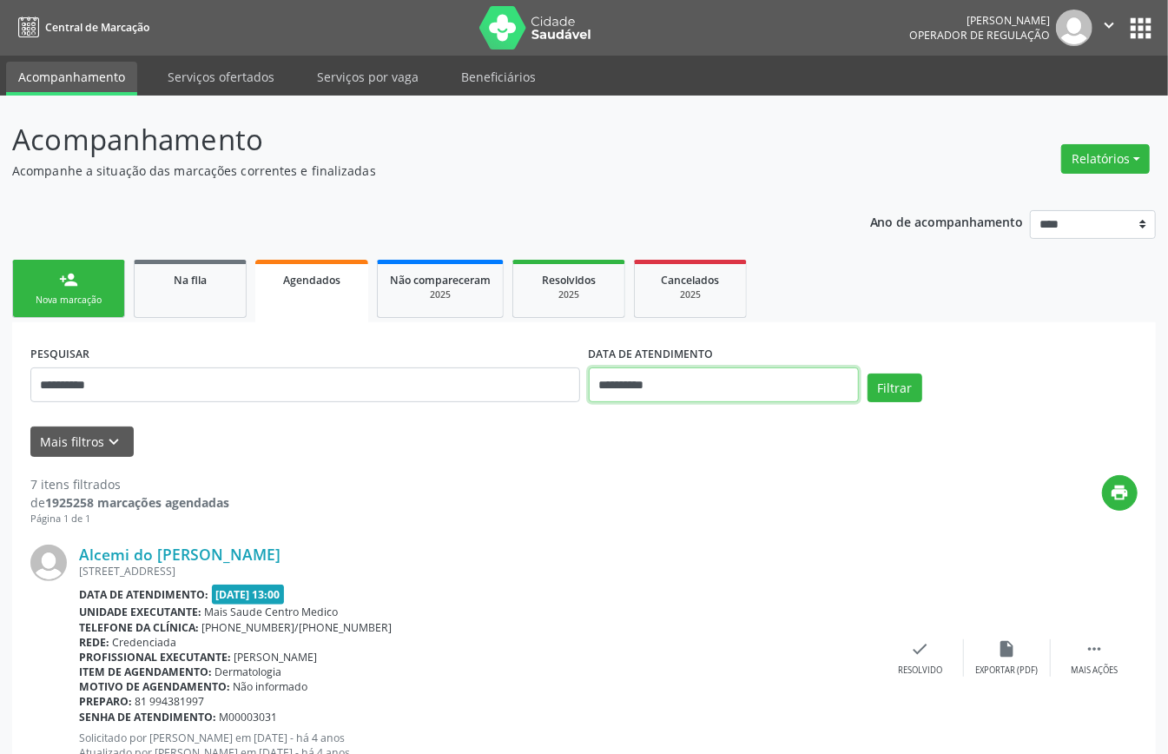
click at [738, 373] on input "**********" at bounding box center [724, 384] width 270 height 35
click at [924, 491] on div "print" at bounding box center [683, 500] width 909 height 51
click at [898, 370] on div "**********" at bounding box center [584, 378] width 1116 height 74
click at [901, 376] on button "Filtrar" at bounding box center [895, 389] width 55 height 30
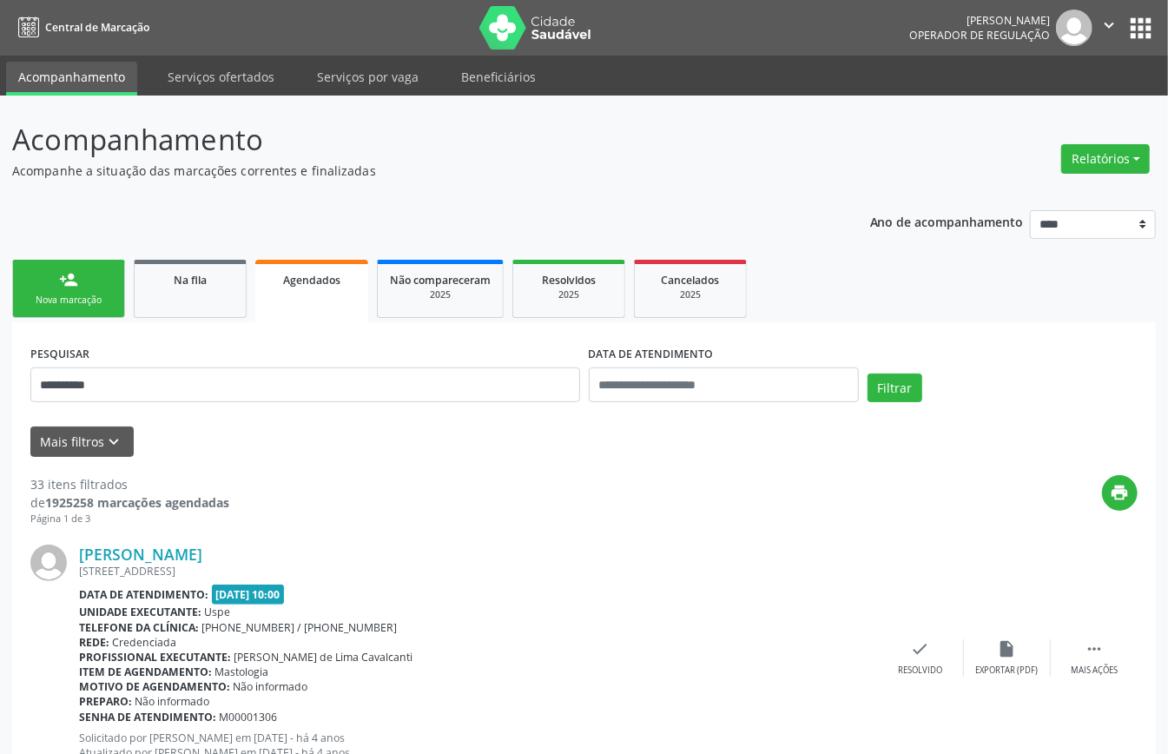
scroll to position [3834, 0]
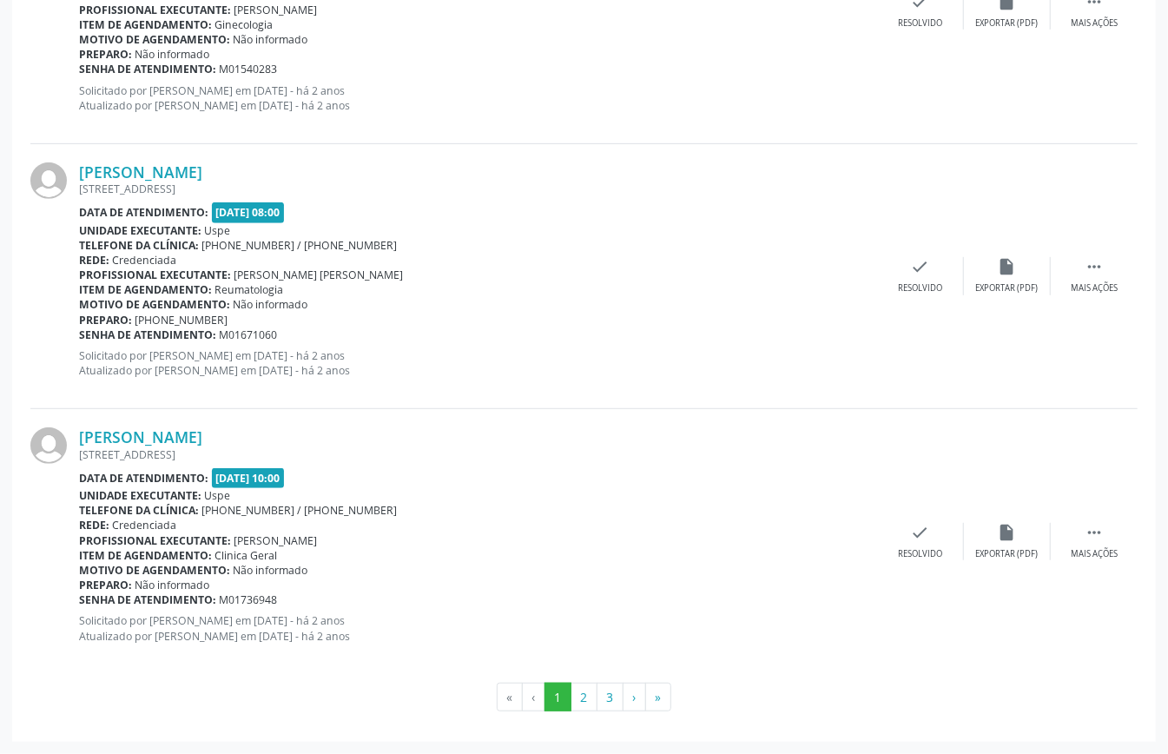
click at [662, 695] on button "»" at bounding box center [658, 698] width 26 height 30
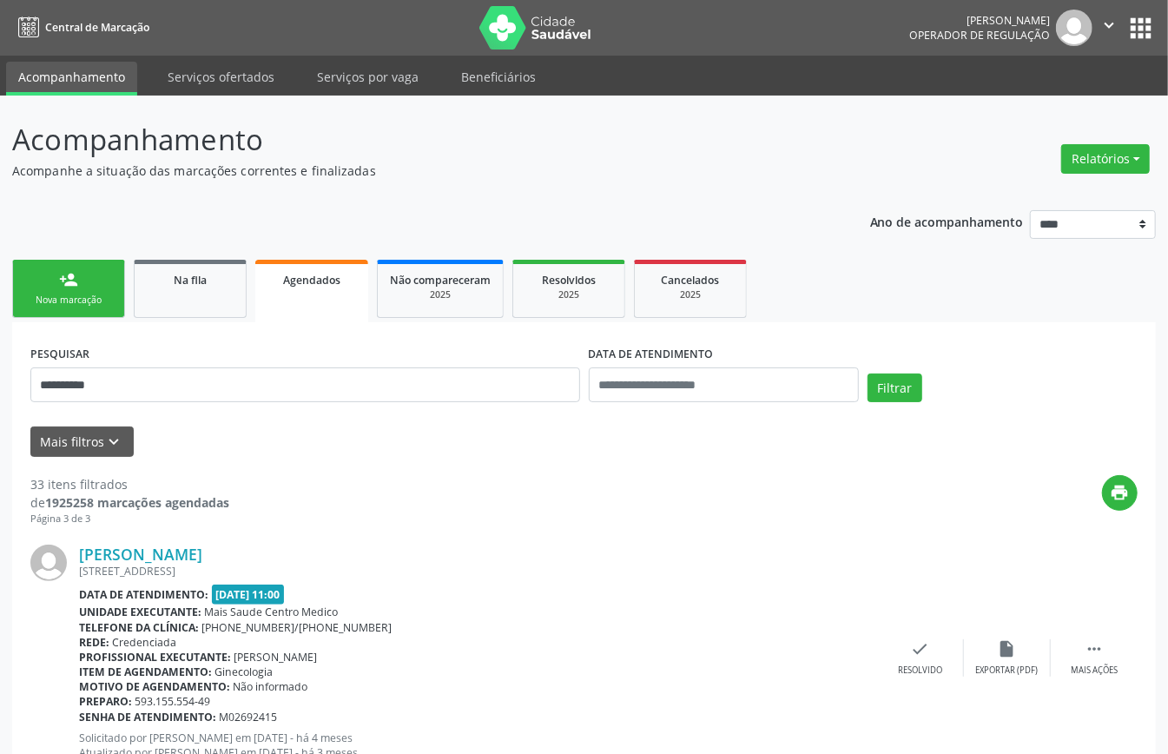
scroll to position [648, 0]
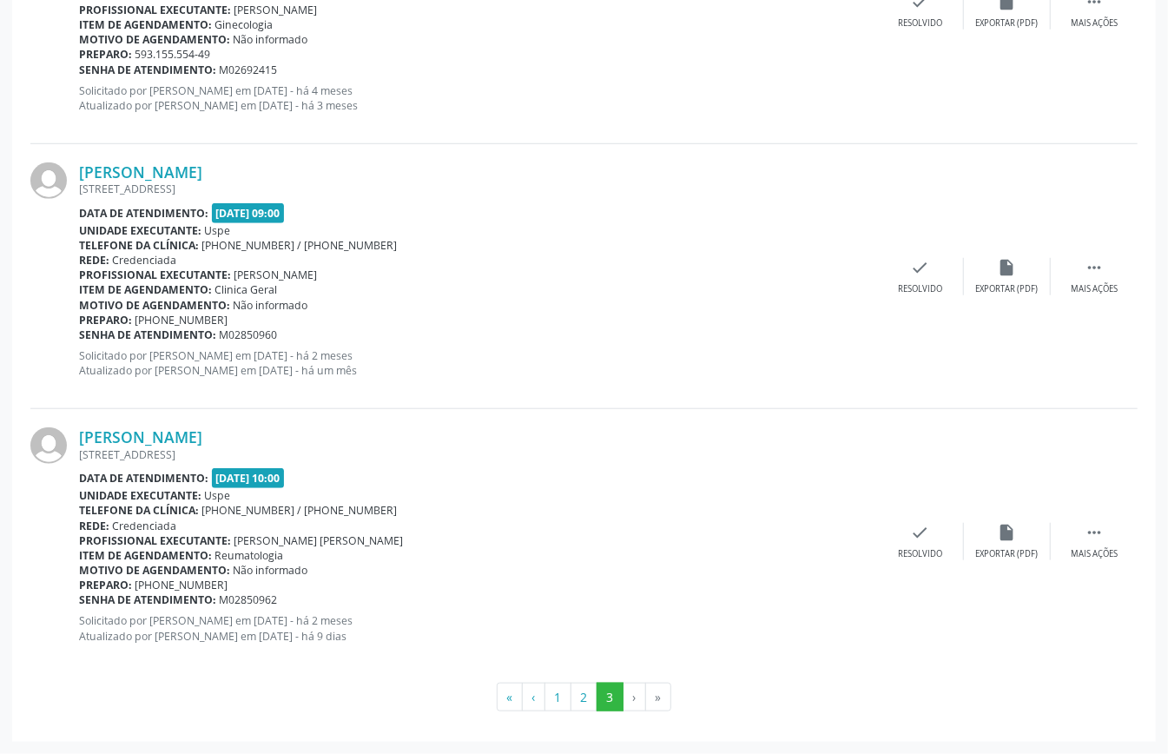
click at [660, 693] on li "»" at bounding box center [658, 698] width 25 height 30
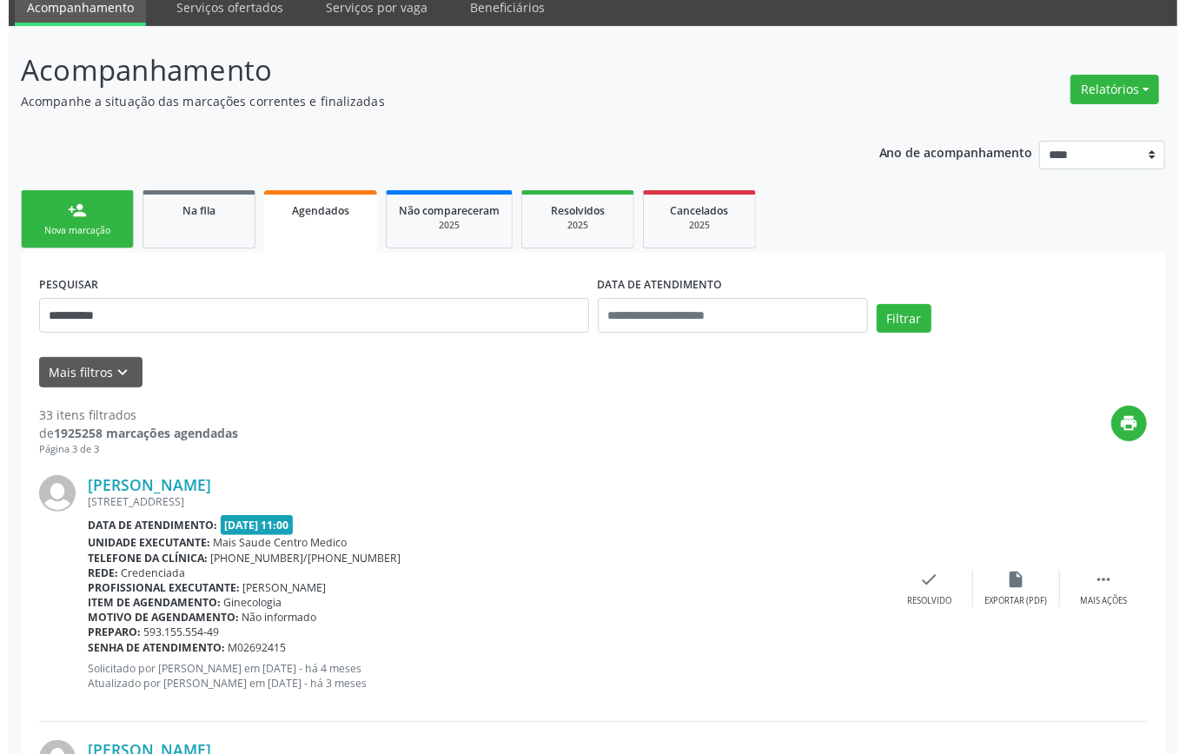
scroll to position [0, 0]
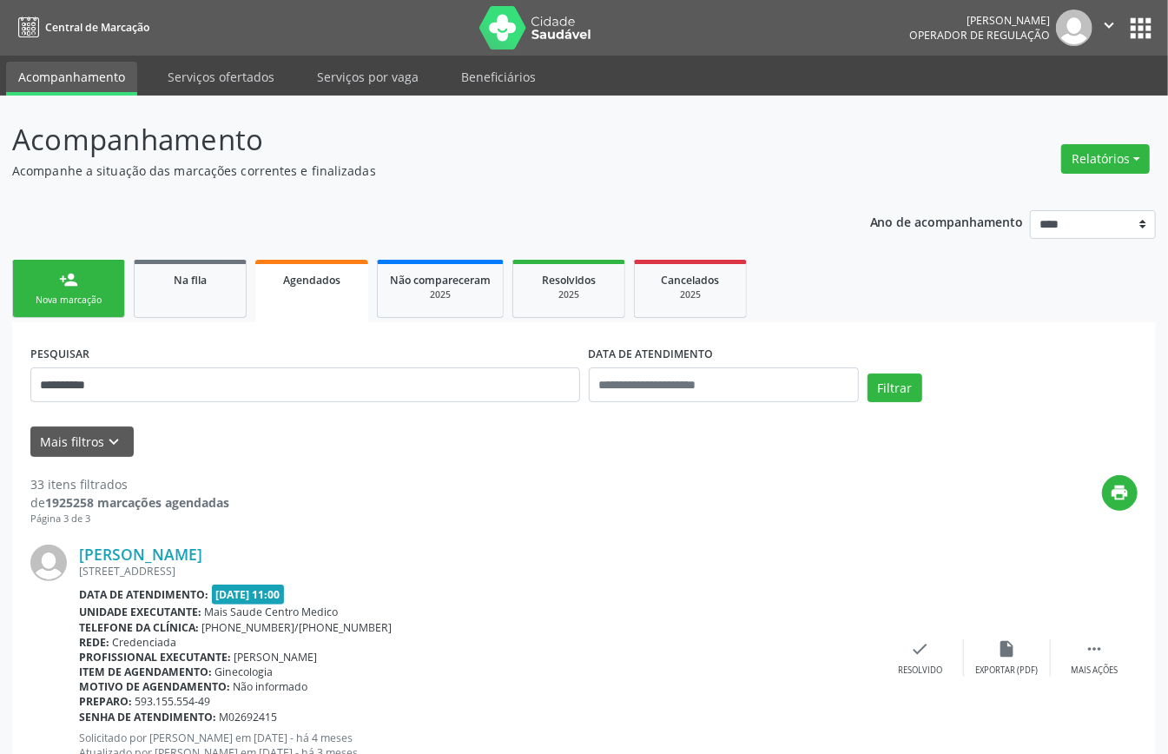
click at [106, 294] on div "Nova marcação" at bounding box center [68, 300] width 87 height 13
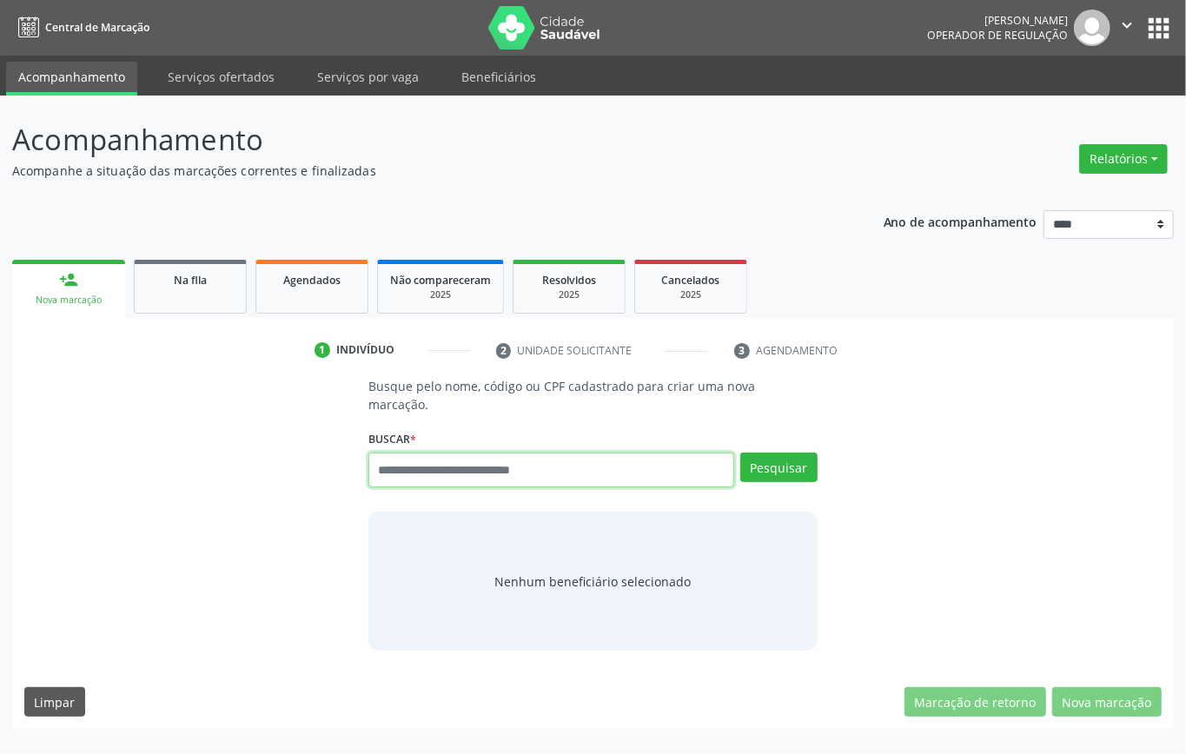
click at [481, 471] on input "text" at bounding box center [551, 470] width 366 height 35
